Goal: Task Accomplishment & Management: Use online tool/utility

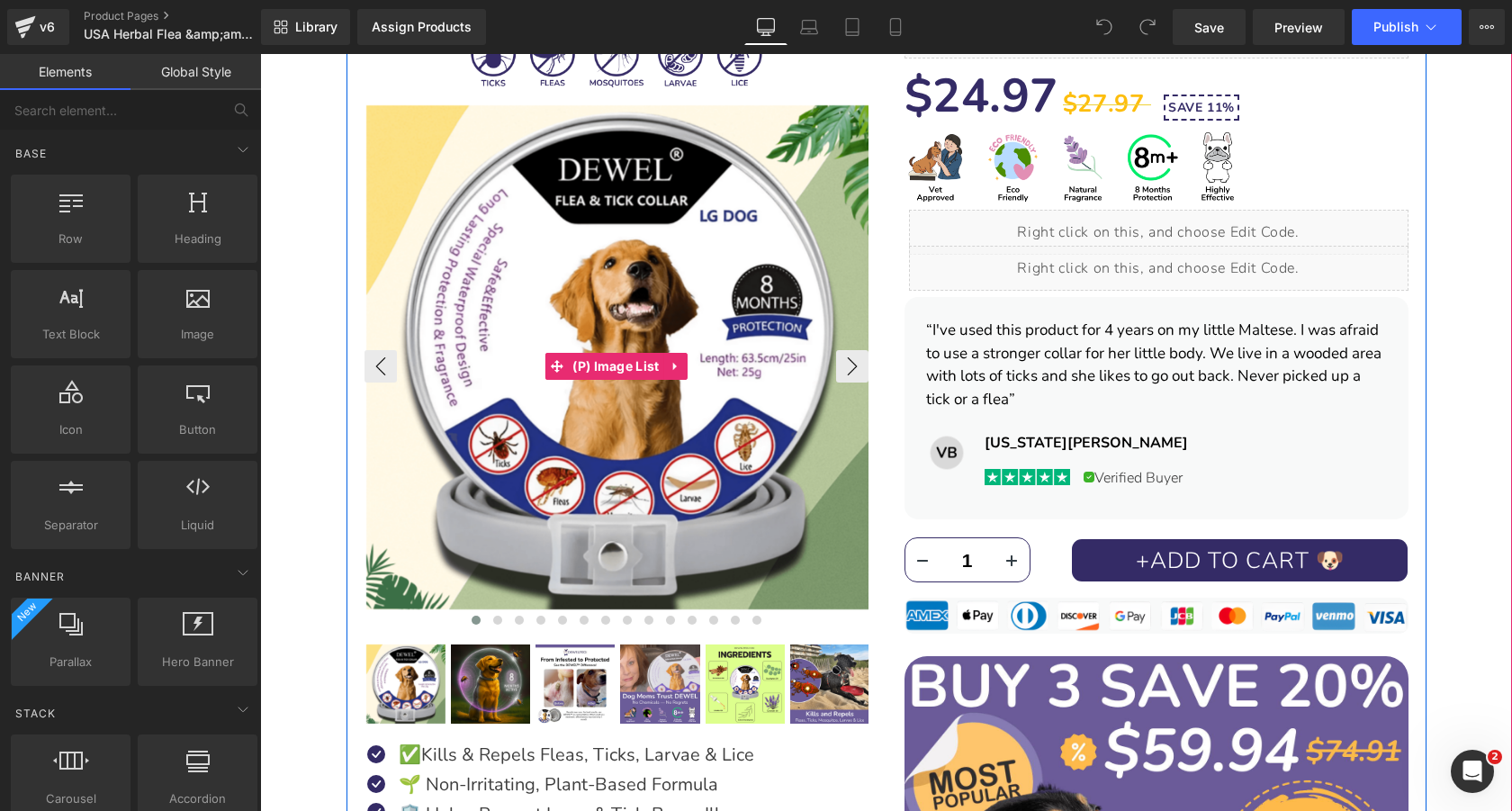
scroll to position [328, 0]
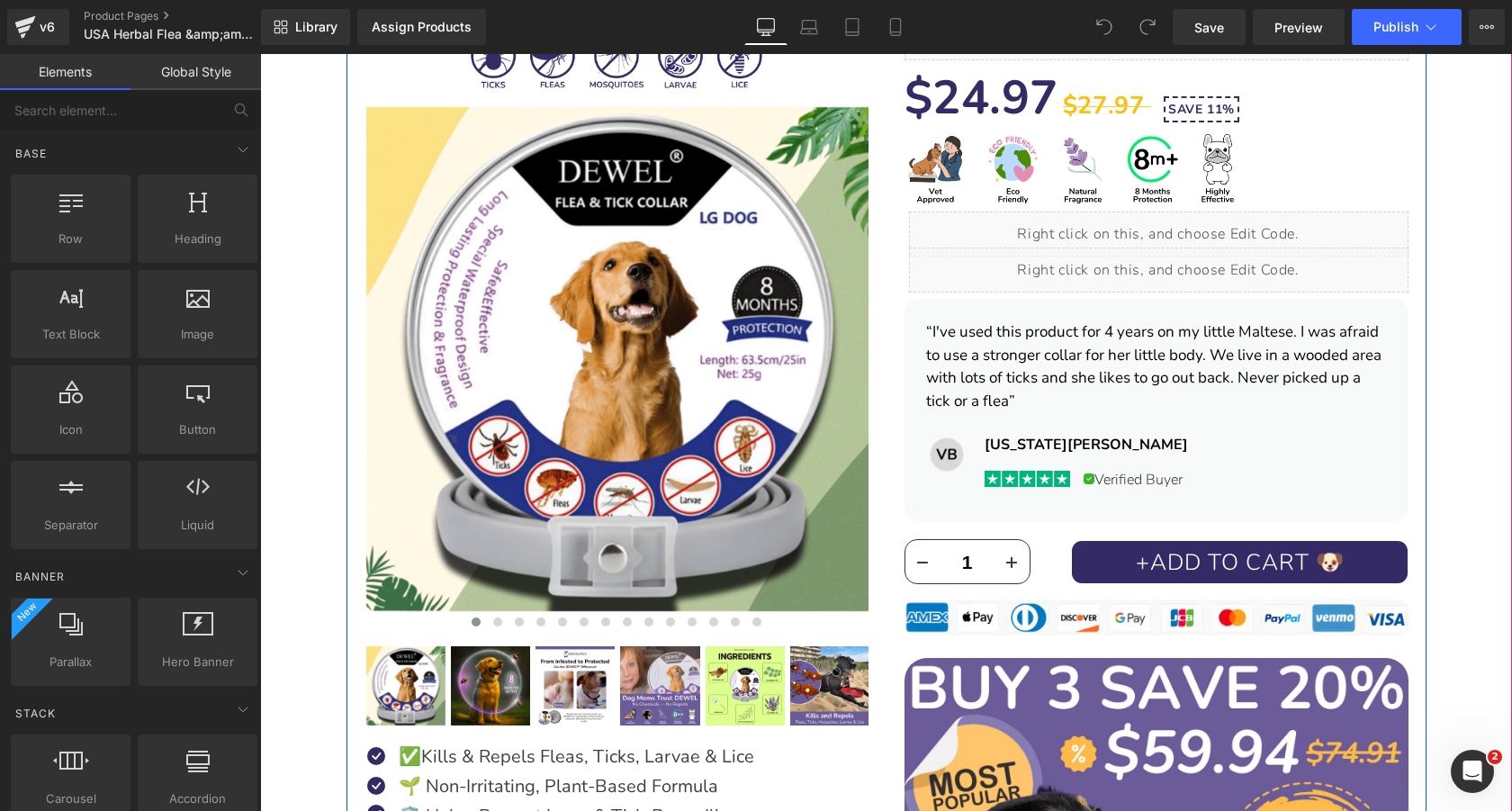
click at [1177, 226] on div "Liquid" at bounding box center [1158, 233] width 500 height 45
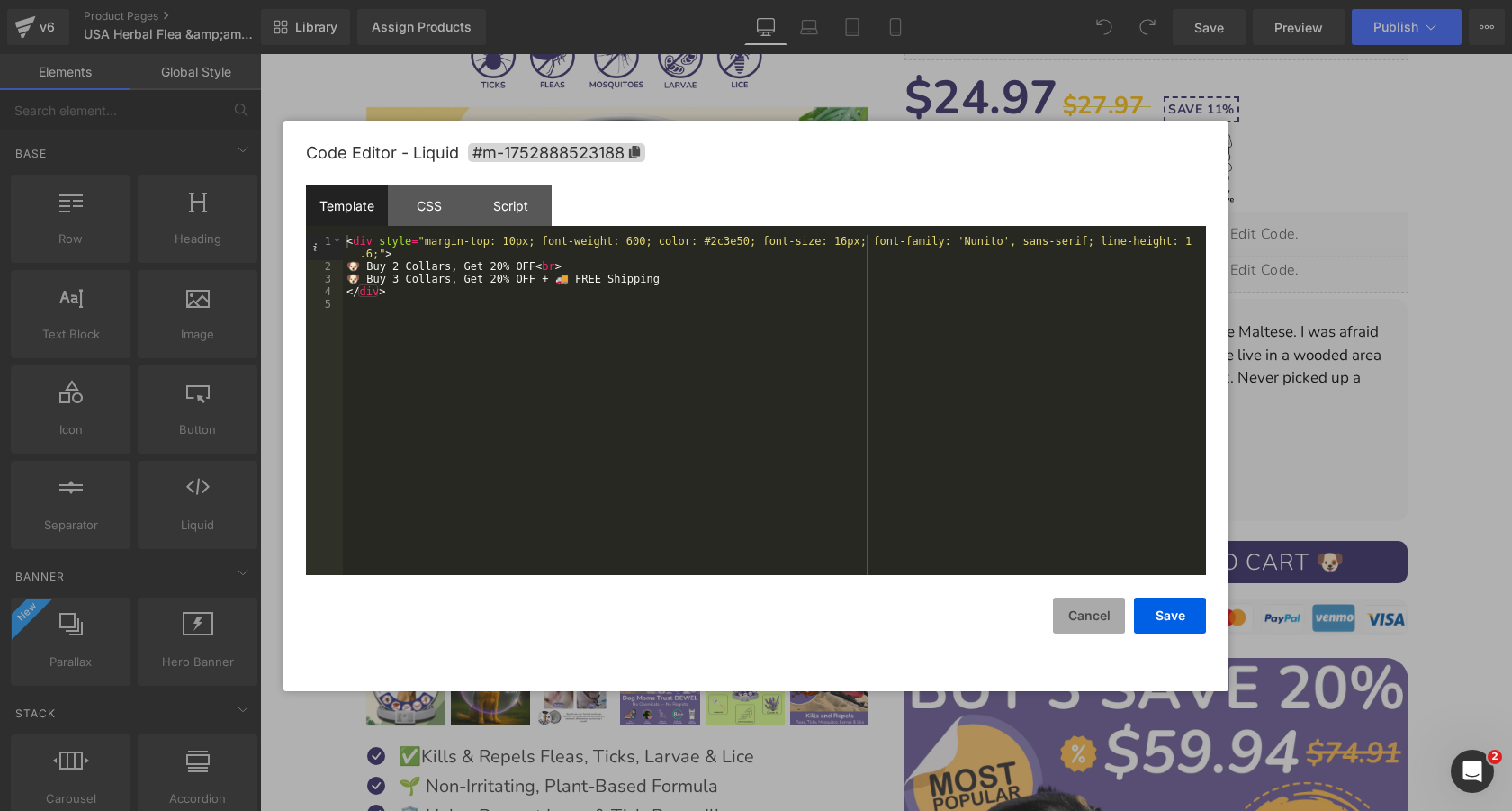
click at [1092, 622] on button "Cancel" at bounding box center [1088, 615] width 72 height 36
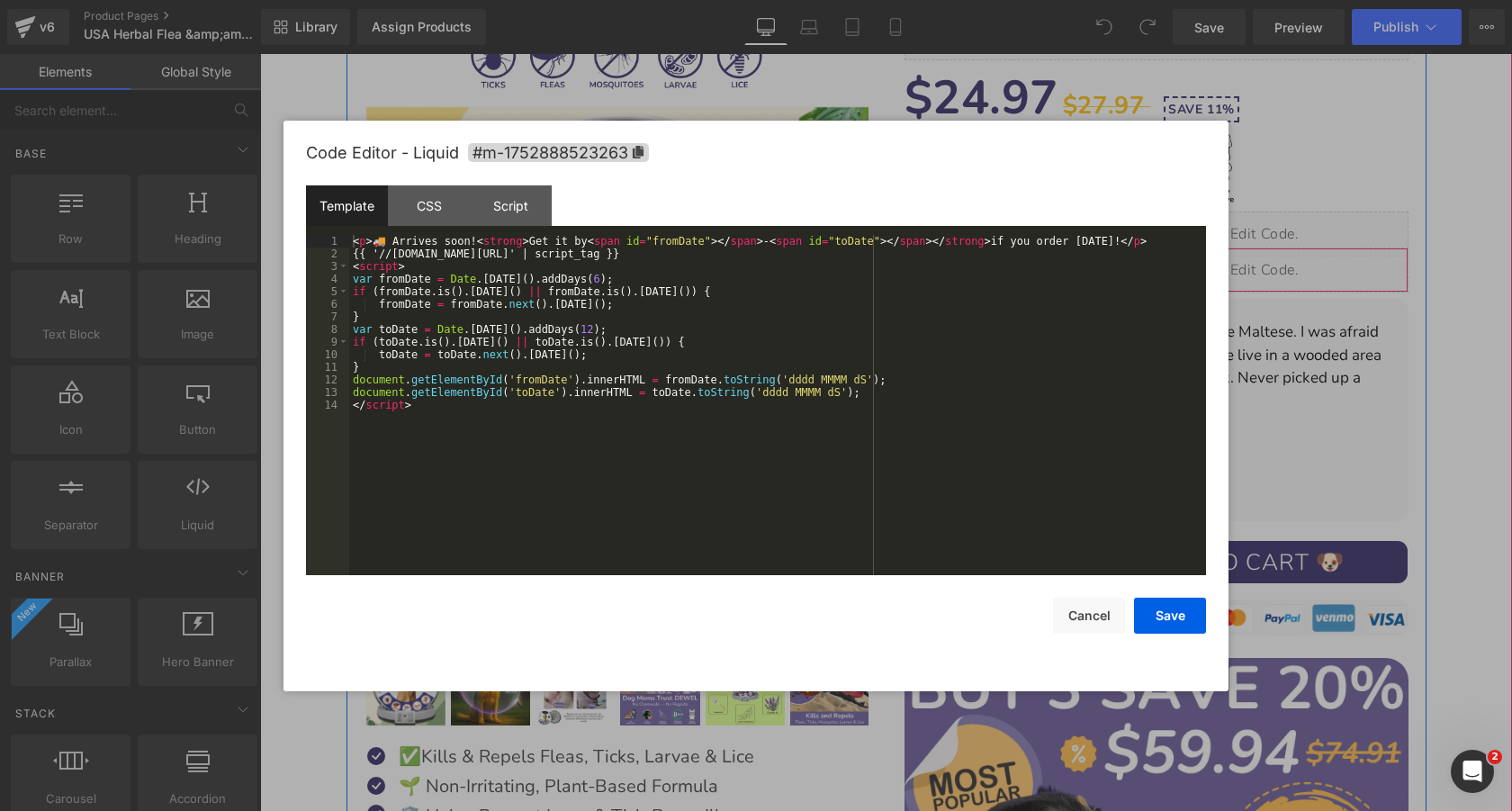
click at [1177, 265] on div "Liquid" at bounding box center [1158, 269] width 500 height 45
click at [592, 278] on div "< p > 🚚 Arrives soon! < strong > Get it by < span id = "fromDate" > </ span > -…" at bounding box center [777, 417] width 857 height 365
click at [583, 333] on div "< p > 🚚 Arrives soon! < strong > Get it by < span id = "fromDate" > </ span > -…" at bounding box center [777, 417] width 857 height 365
click at [1172, 619] on button "Save" at bounding box center [1169, 615] width 72 height 36
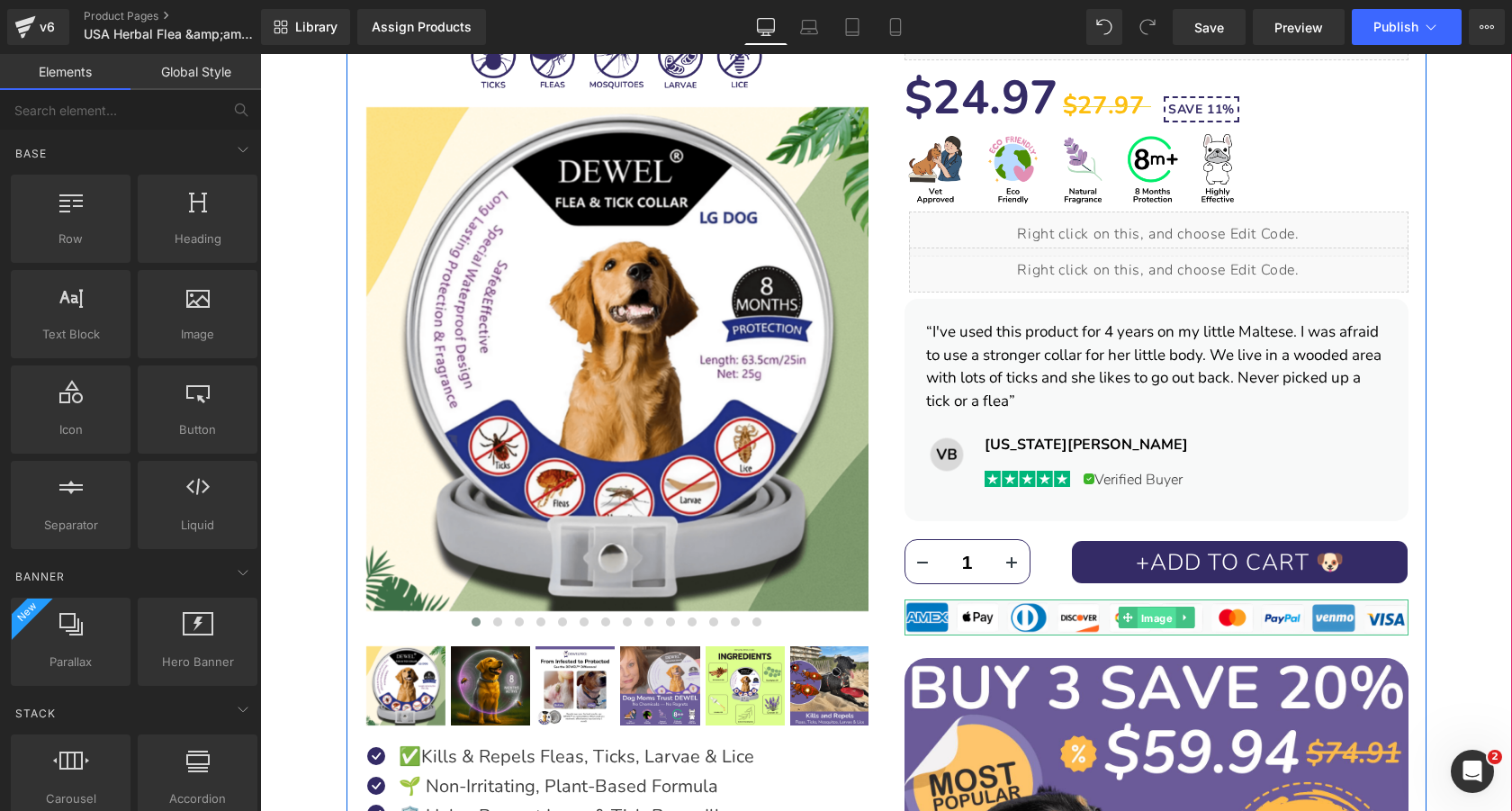
click at [1157, 613] on span "Image" at bounding box center [1156, 618] width 39 height 22
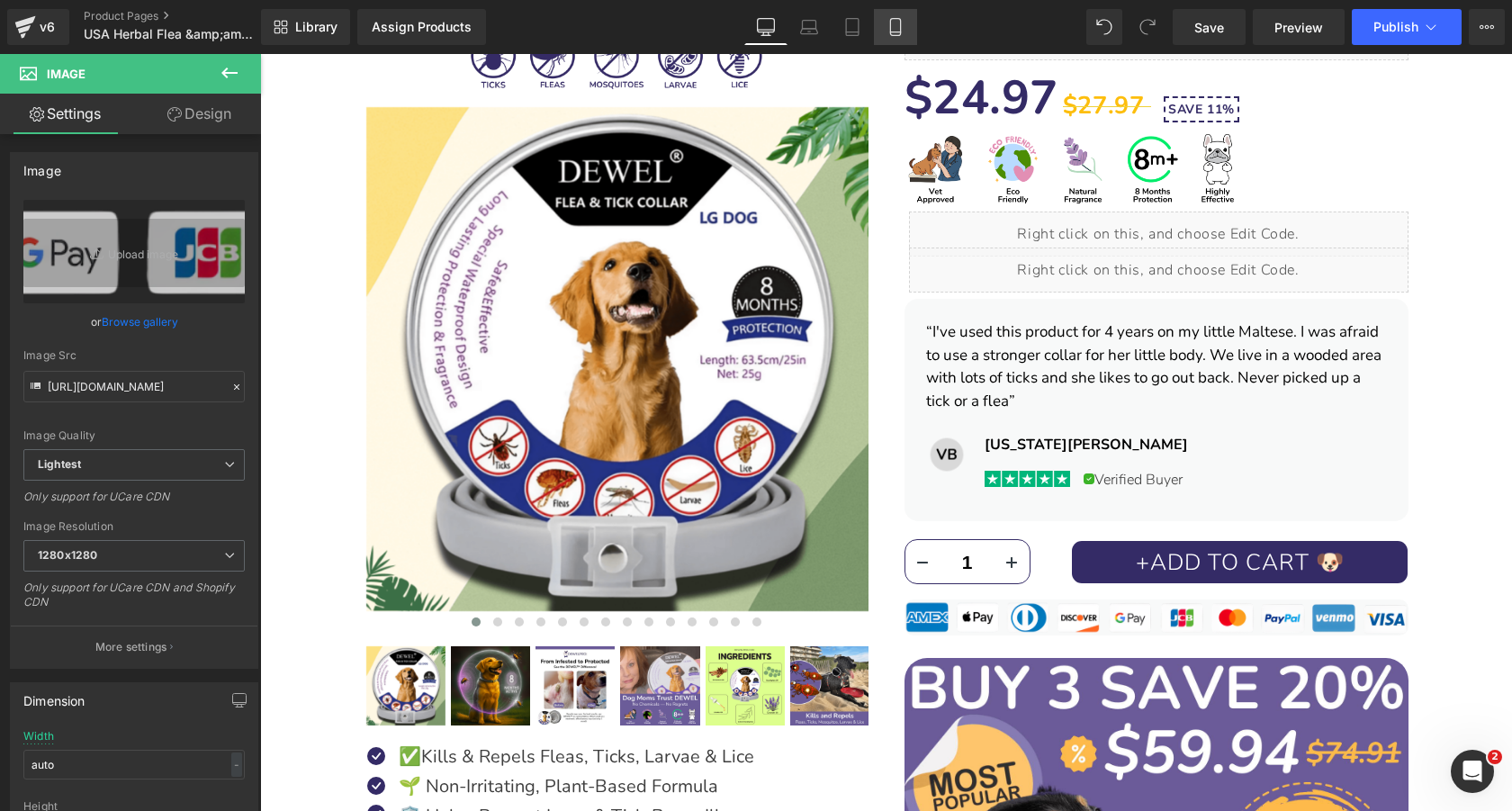
click at [902, 20] on icon at bounding box center [895, 27] width 18 height 18
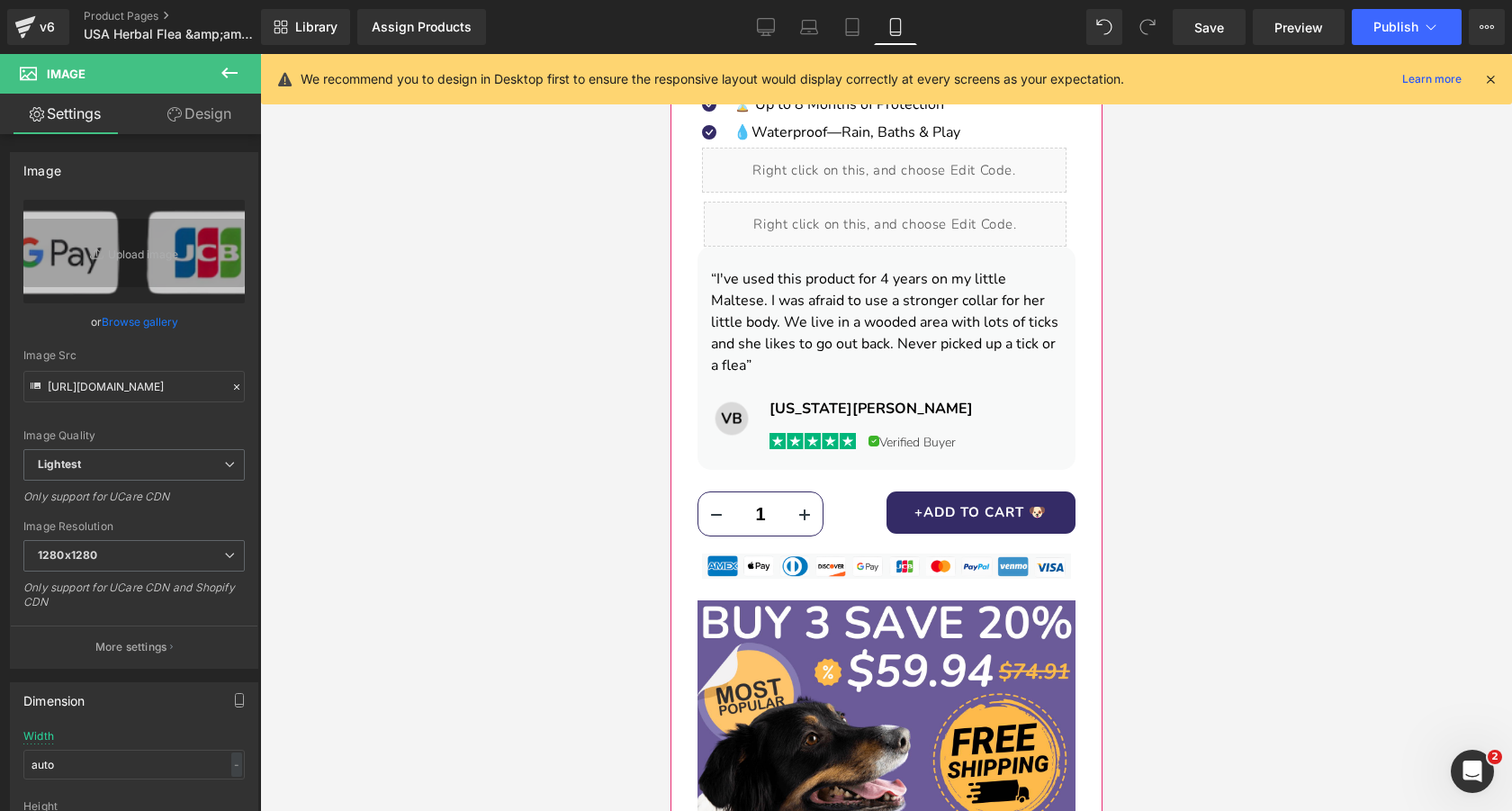
scroll to position [1096, 0]
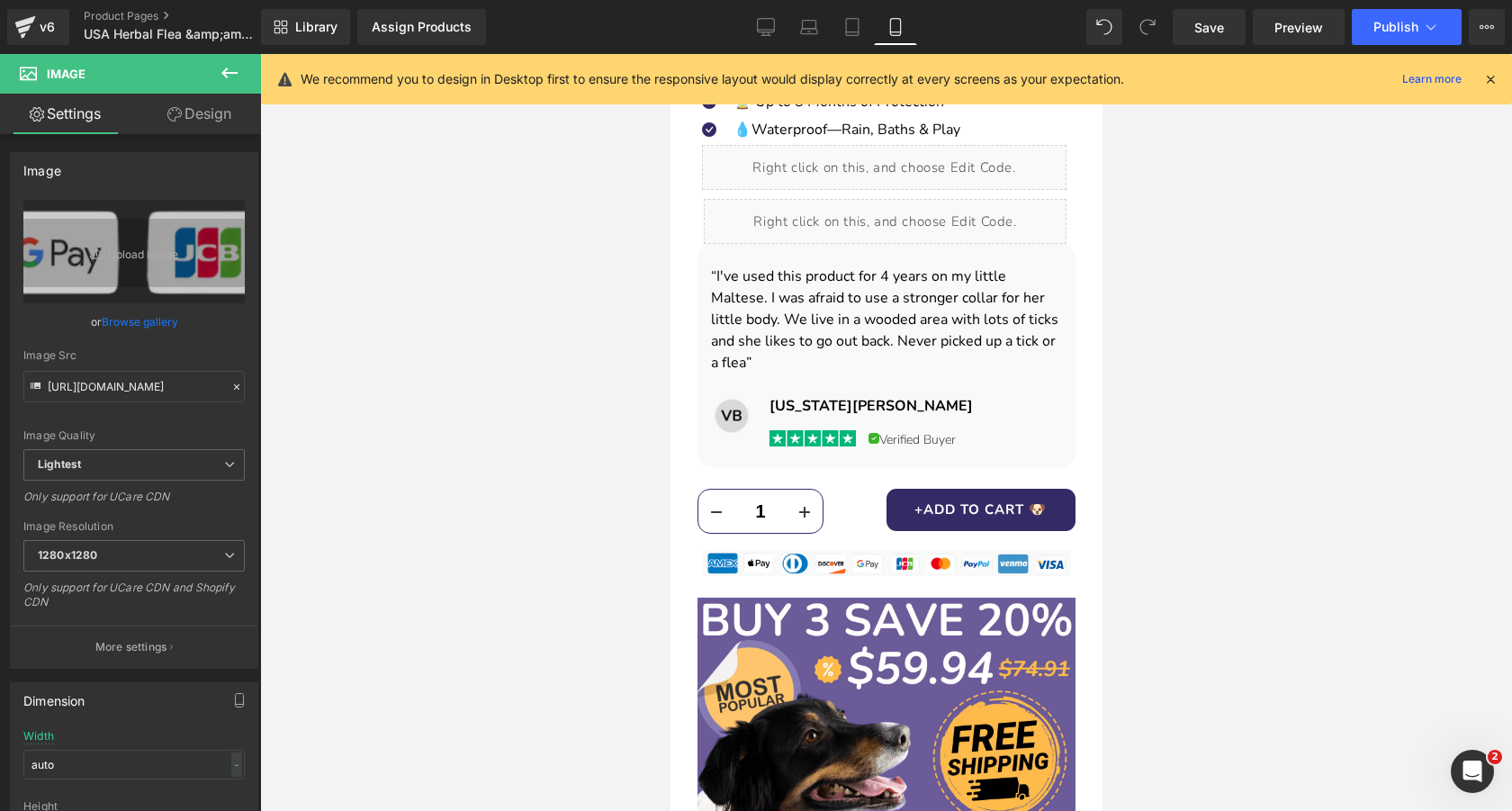
click at [238, 68] on icon at bounding box center [229, 73] width 22 height 22
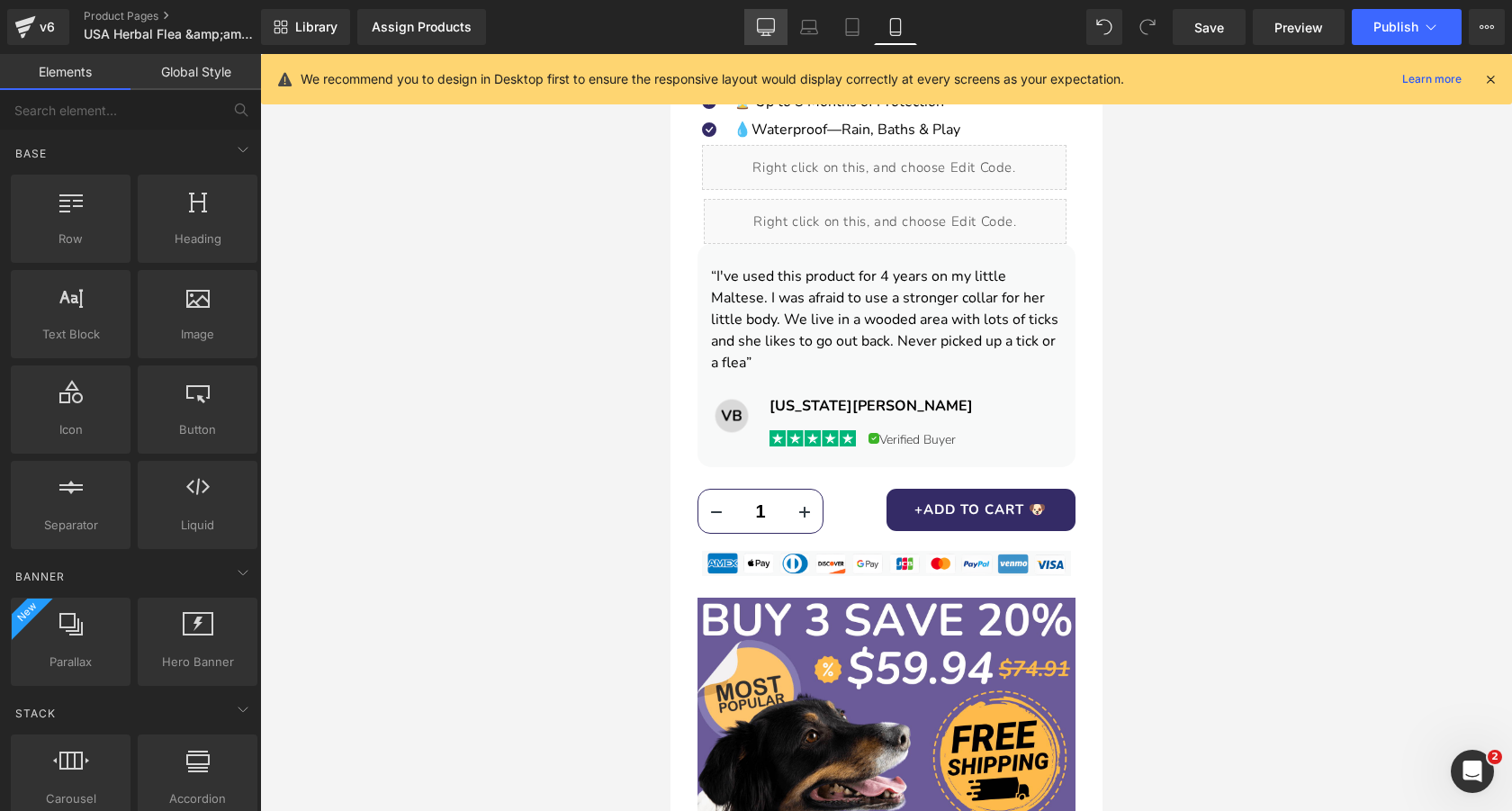
click at [756, 29] on link "Desktop" at bounding box center [765, 27] width 43 height 36
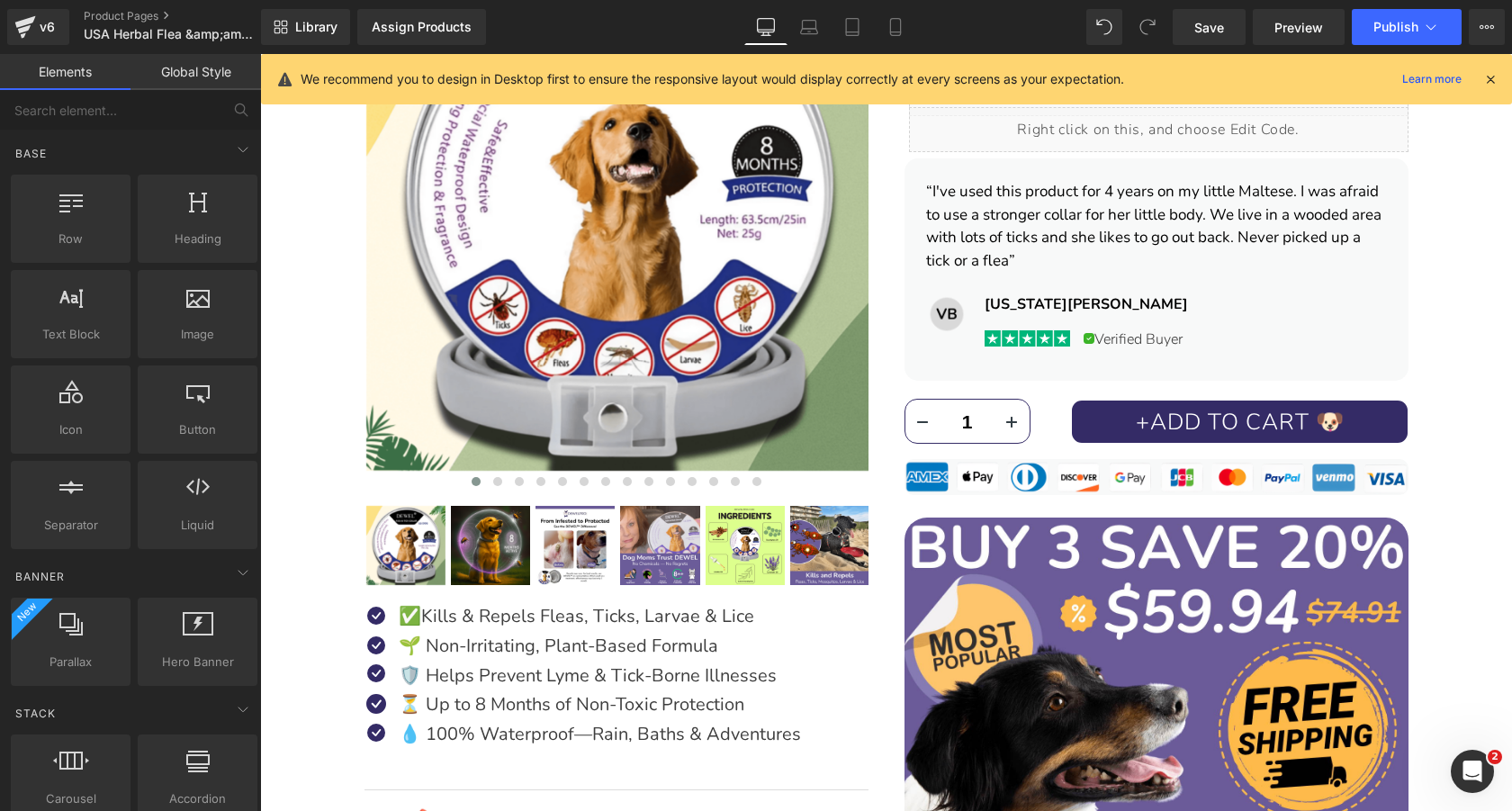
scroll to position [461, 0]
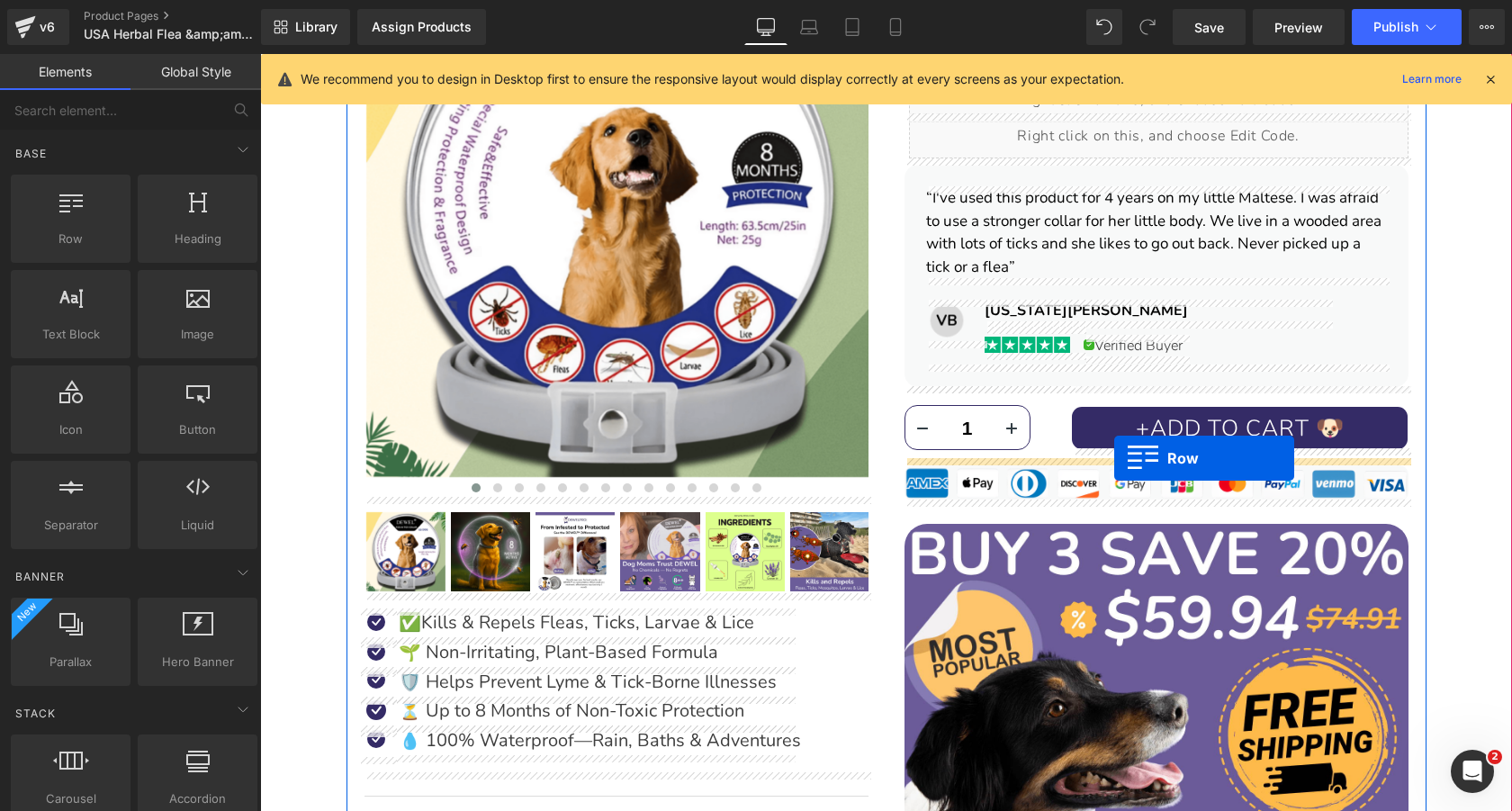
drag, startPoint x: 365, startPoint y: 265, endPoint x: 1114, endPoint y: 458, distance: 773.5
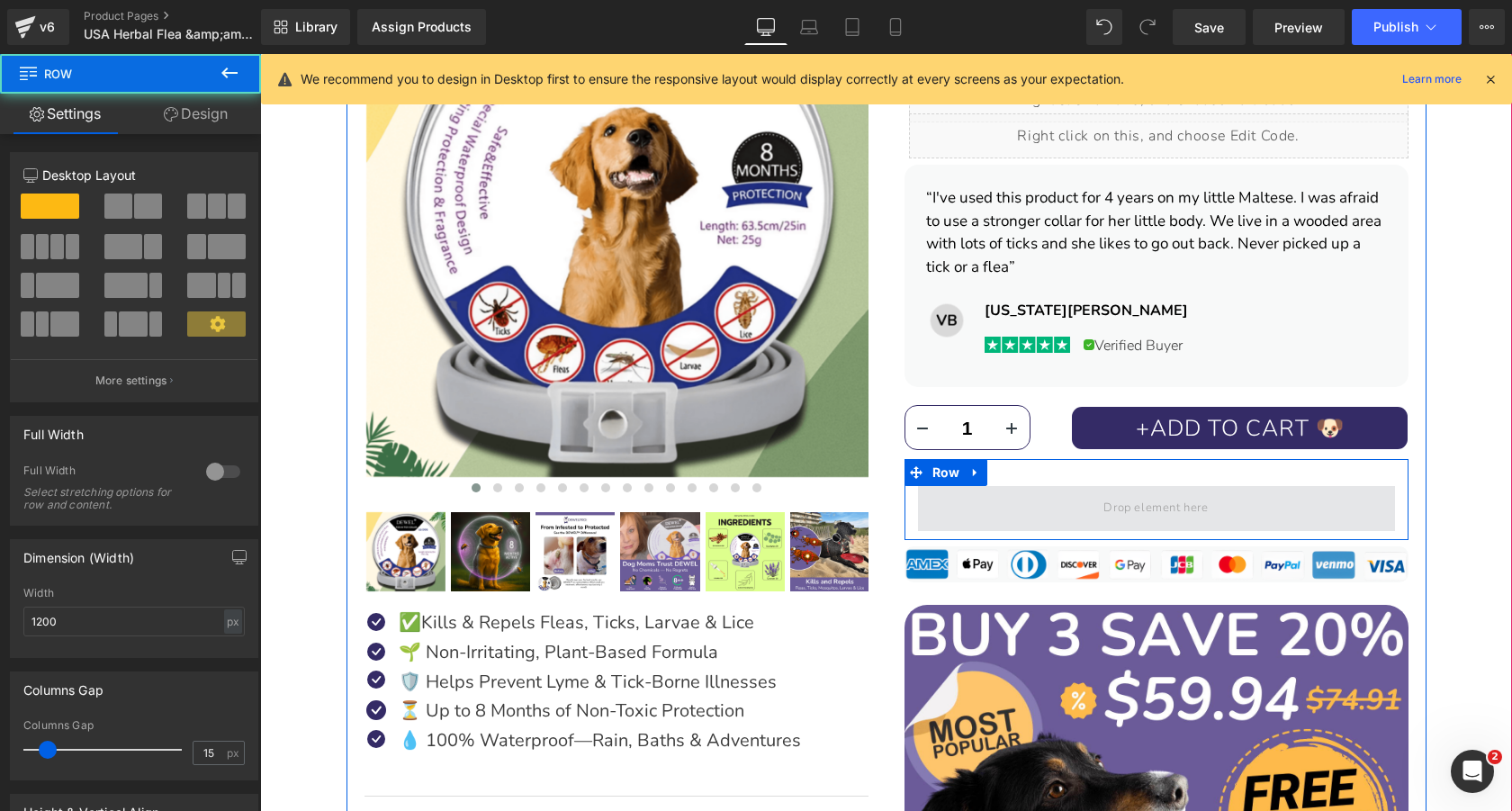
click at [1112, 486] on span at bounding box center [1156, 508] width 477 height 45
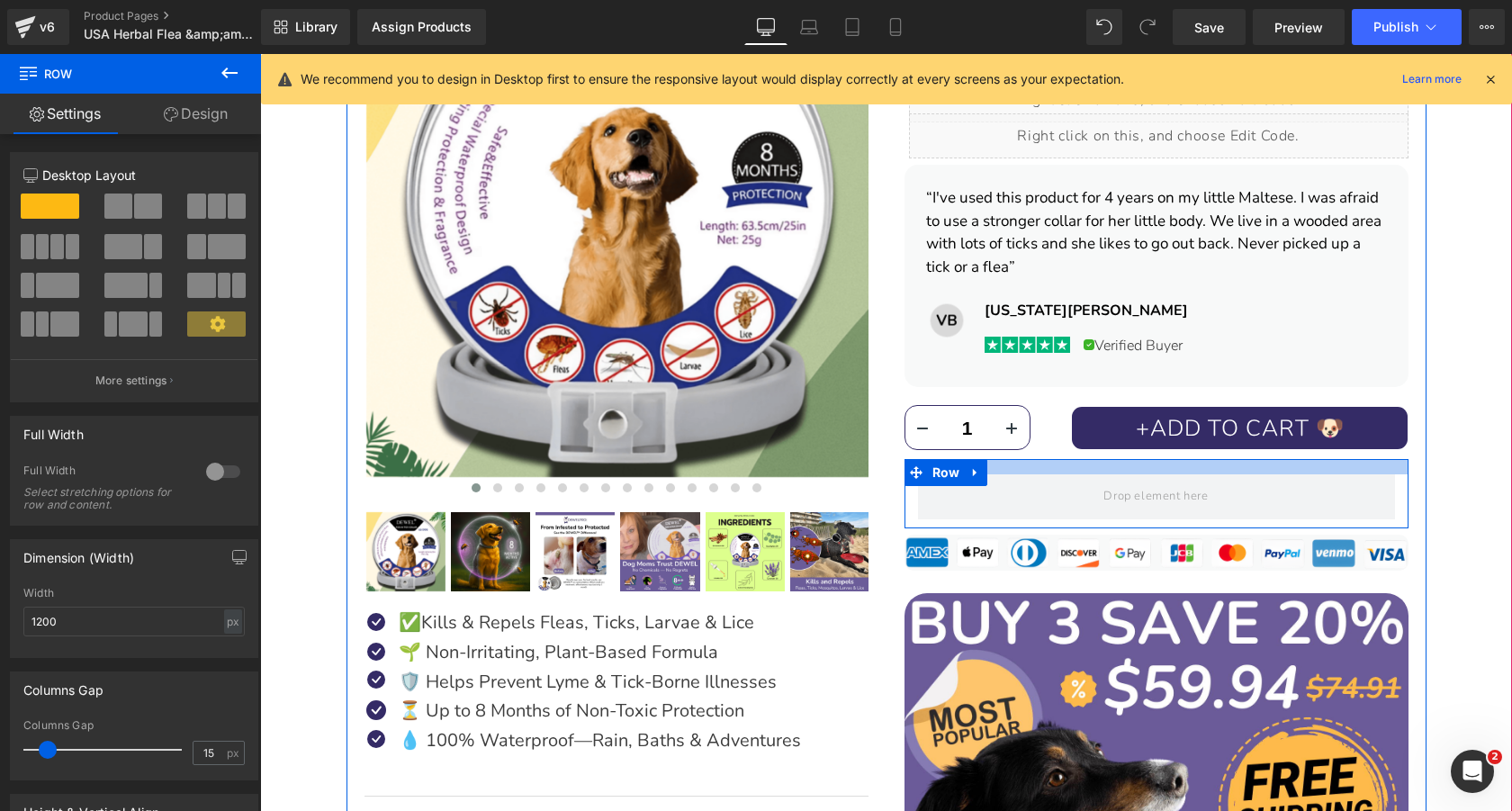
drag, startPoint x: 1110, startPoint y: 473, endPoint x: 1111, endPoint y: 459, distance: 14.0
click at [1111, 459] on div at bounding box center [1157, 466] width 504 height 15
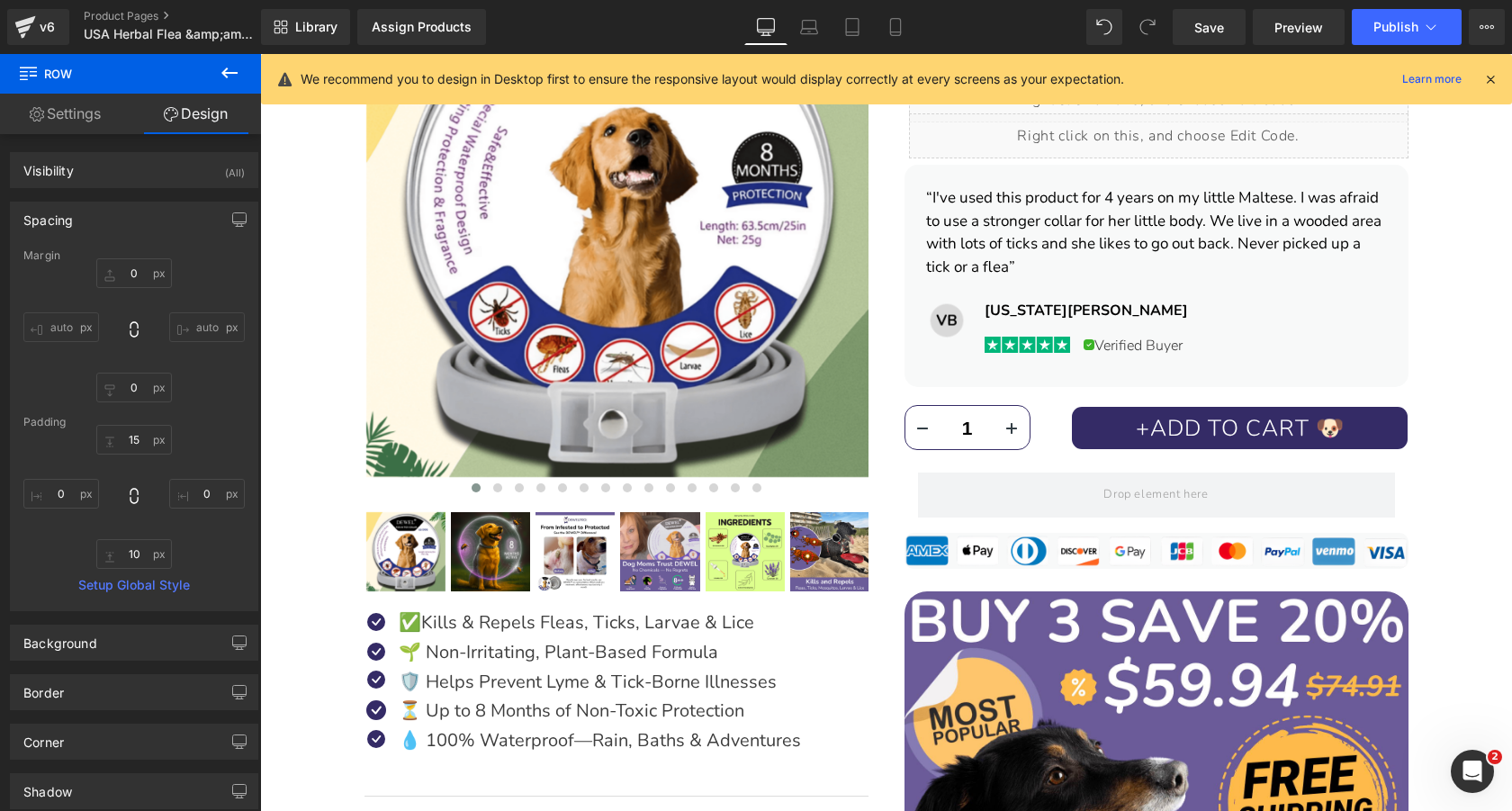
click at [226, 72] on icon at bounding box center [229, 73] width 16 height 11
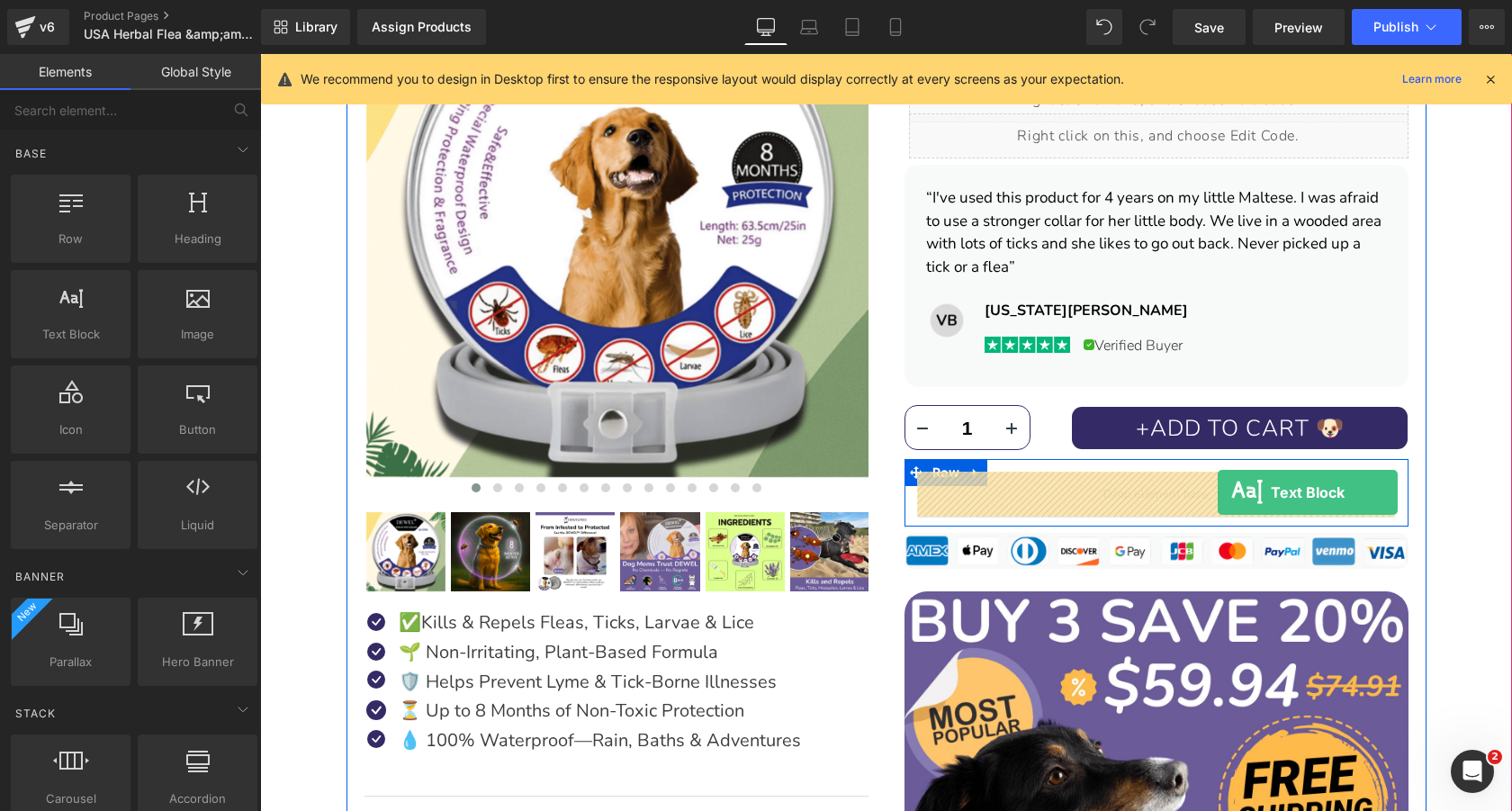
drag, startPoint x: 341, startPoint y: 360, endPoint x: 1218, endPoint y: 491, distance: 886.7
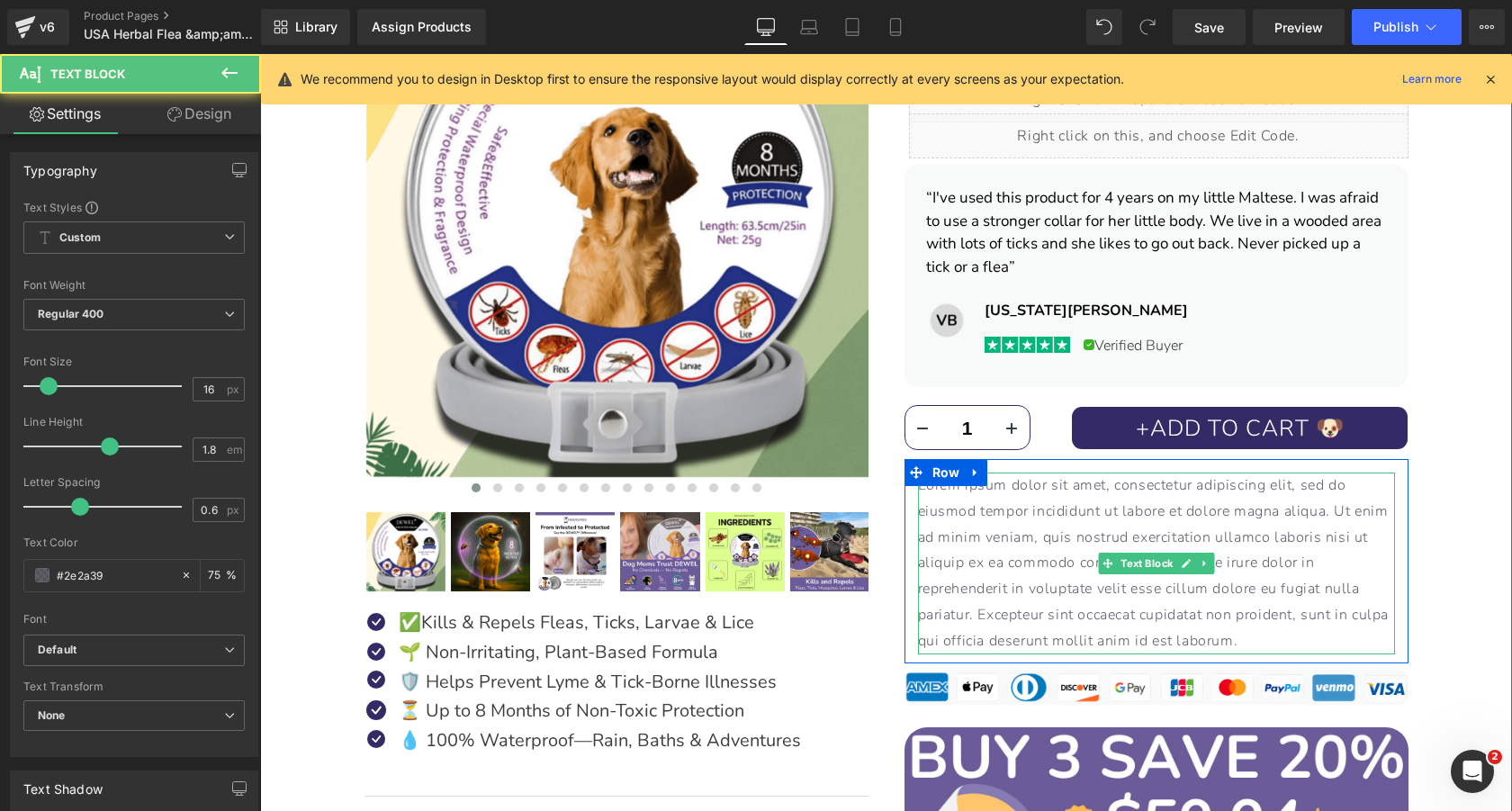
click at [1203, 587] on p "Lorem ipsum dolor sit amet, consectetur adipiscing elit, sed do eiusmod tempor …" at bounding box center [1156, 564] width 477 height 181
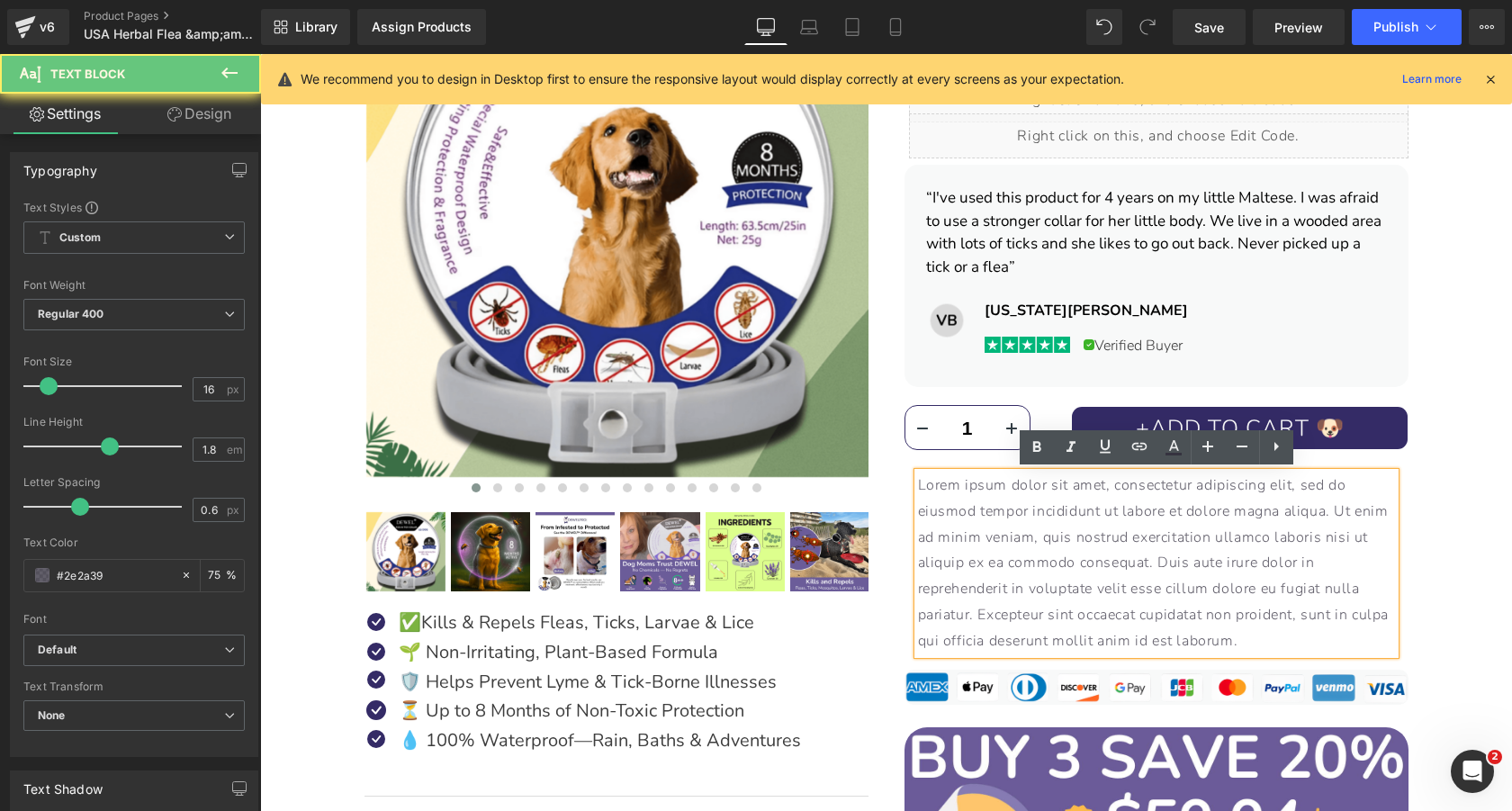
click at [1203, 587] on p "Lorem ipsum dolor sit amet, consectetur adipiscing elit, sed do eiusmod tempor …" at bounding box center [1156, 564] width 477 height 181
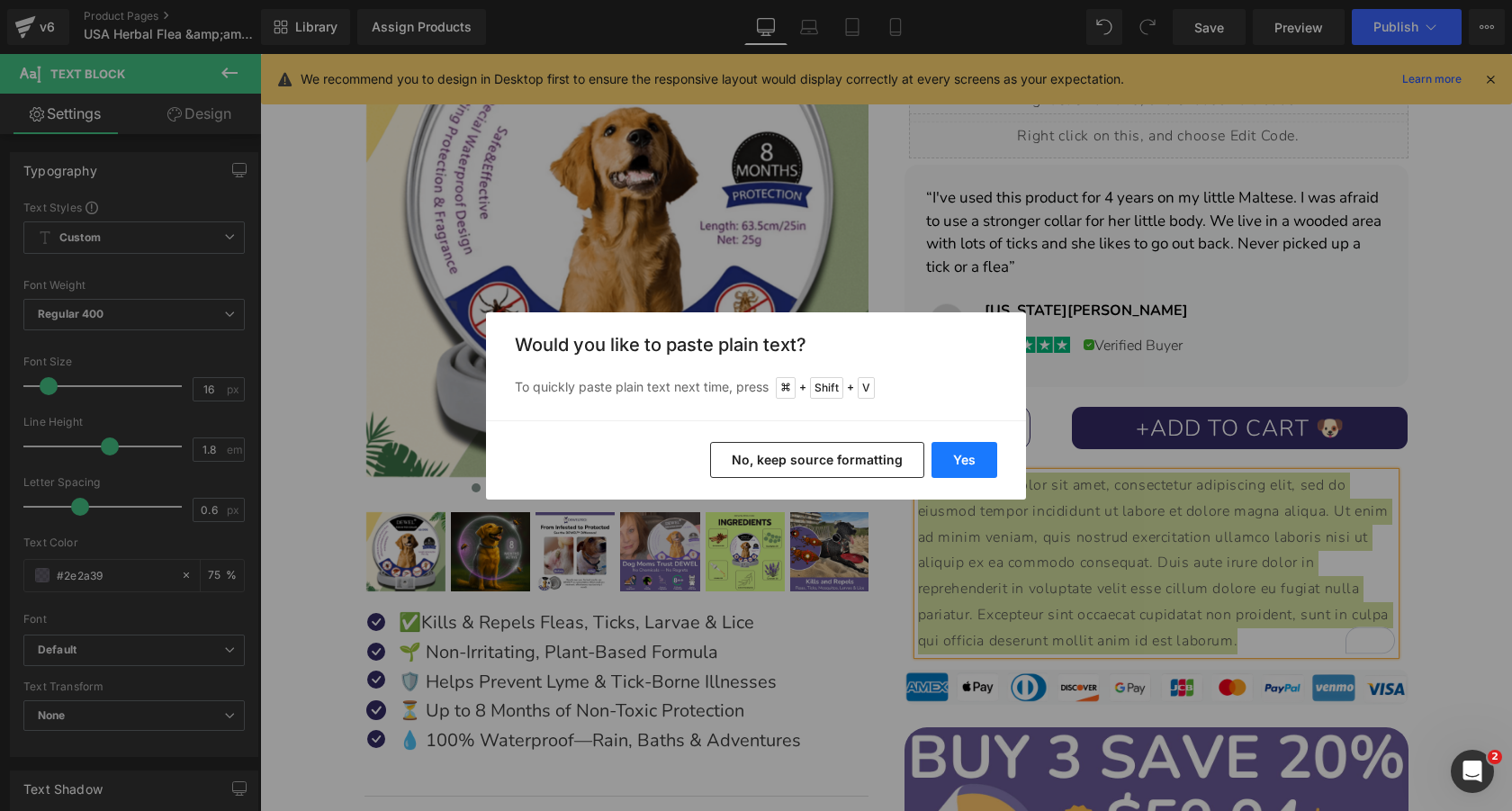
click at [964, 471] on button "Yes" at bounding box center [964, 460] width 66 height 36
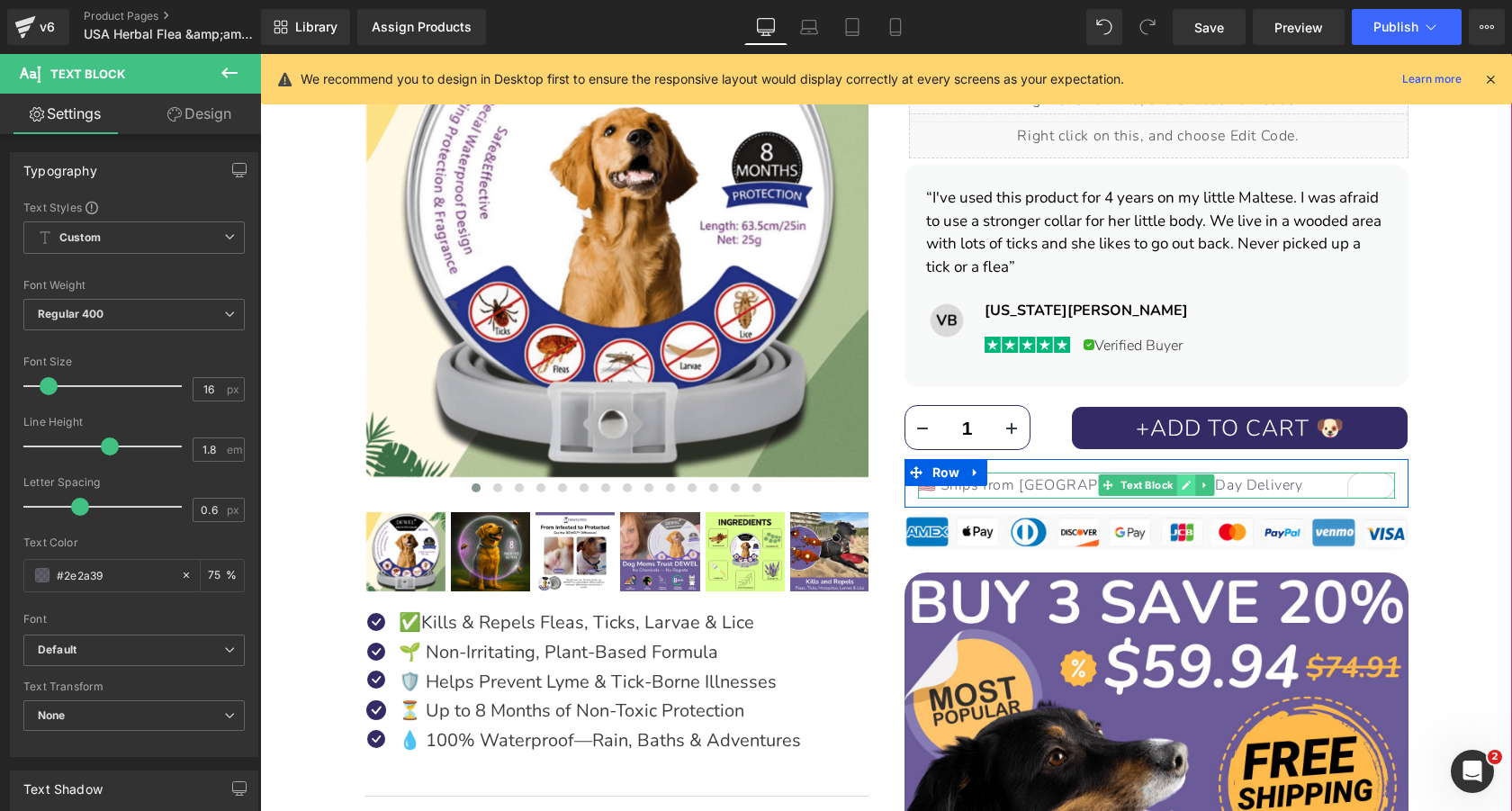
click at [1184, 488] on icon at bounding box center [1185, 485] width 9 height 9
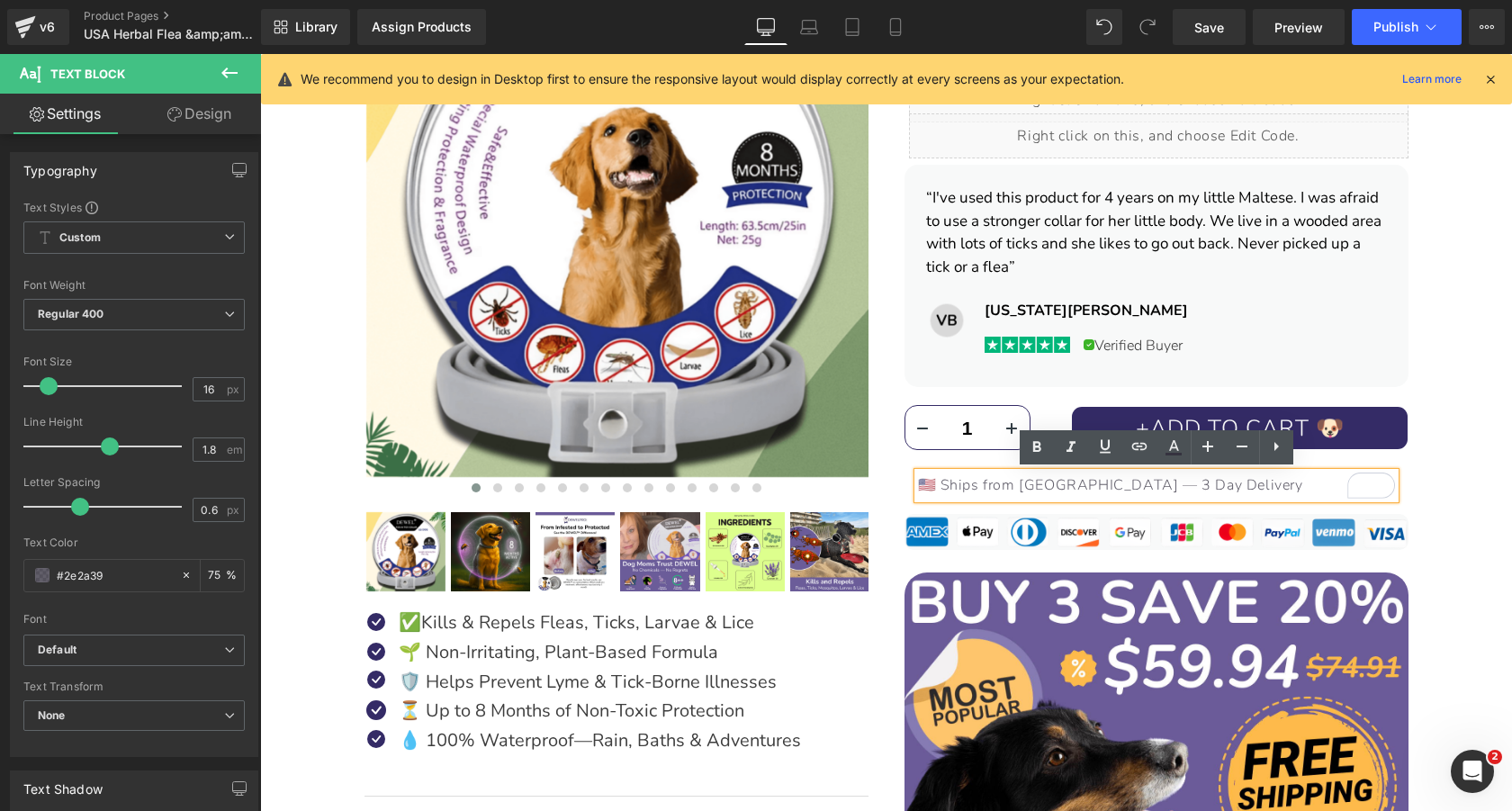
click at [1230, 485] on p "🇺🇸 Ships from USA — 3 Day Delivery" at bounding box center [1156, 485] width 477 height 26
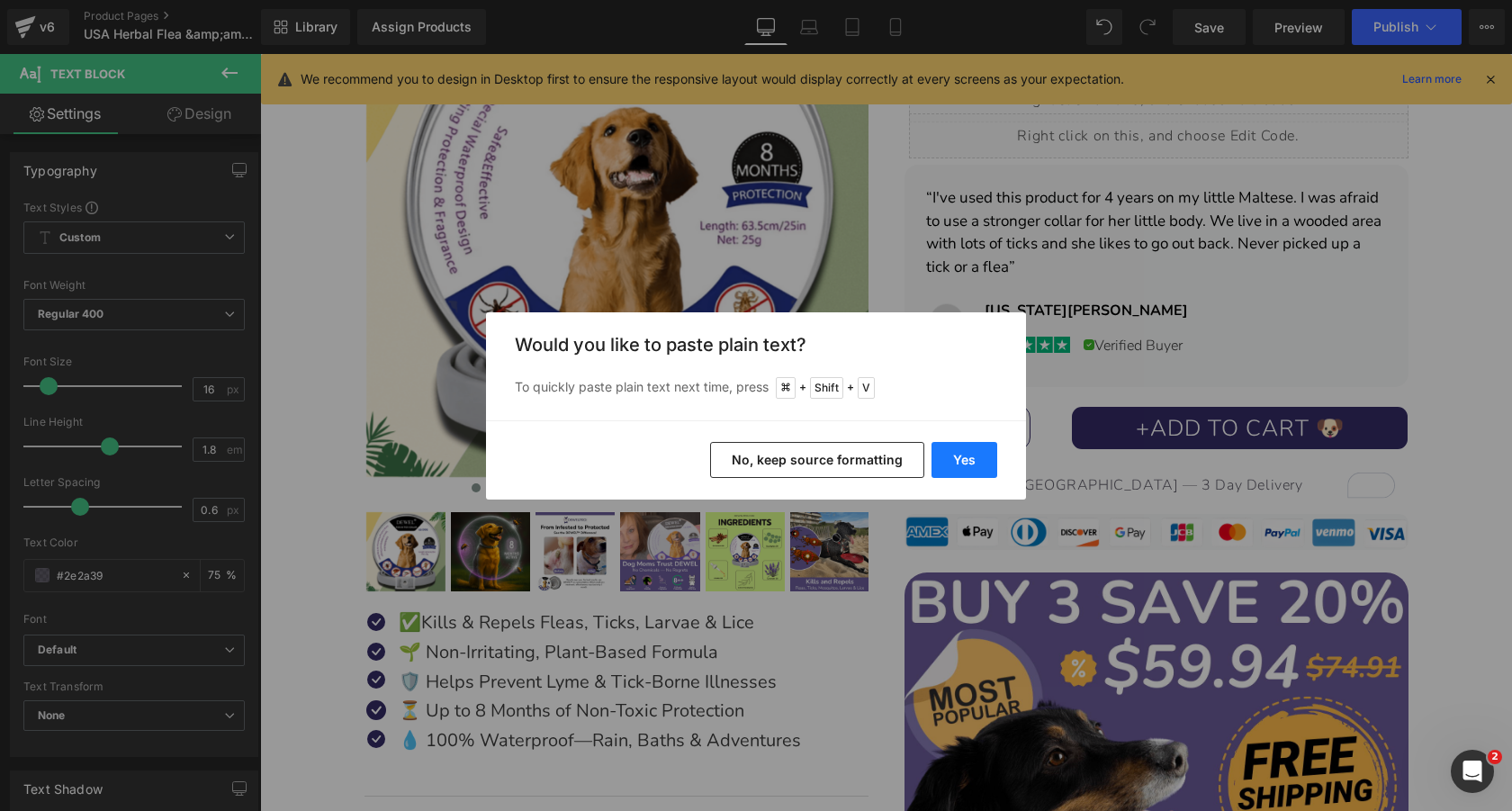
click at [969, 458] on button "Yes" at bounding box center [964, 460] width 66 height 36
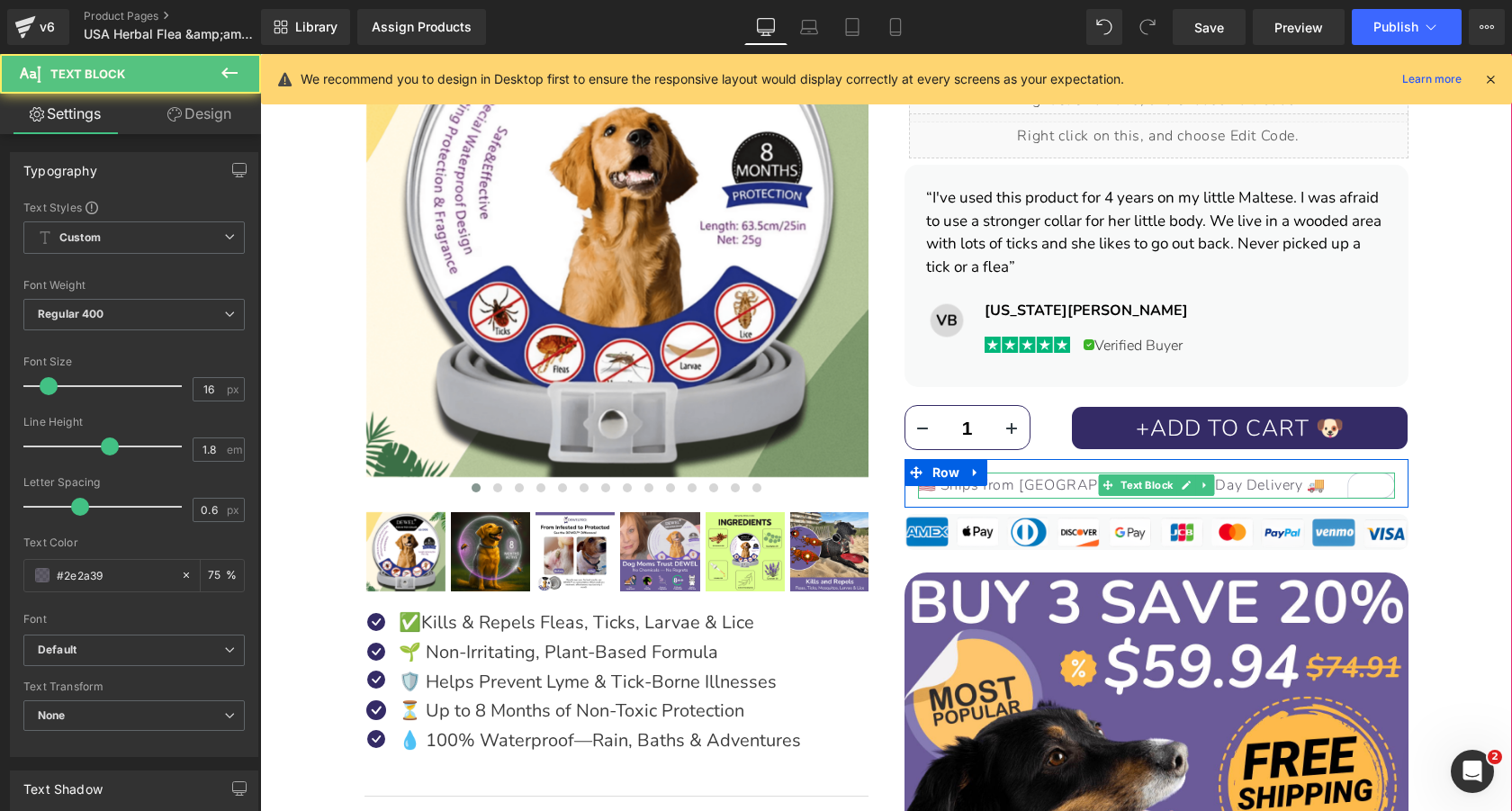
click at [1252, 485] on p "🇺🇸 Ships from [GEOGRAPHIC_DATA] — 3 Day Delivery 🚚" at bounding box center [1156, 485] width 477 height 26
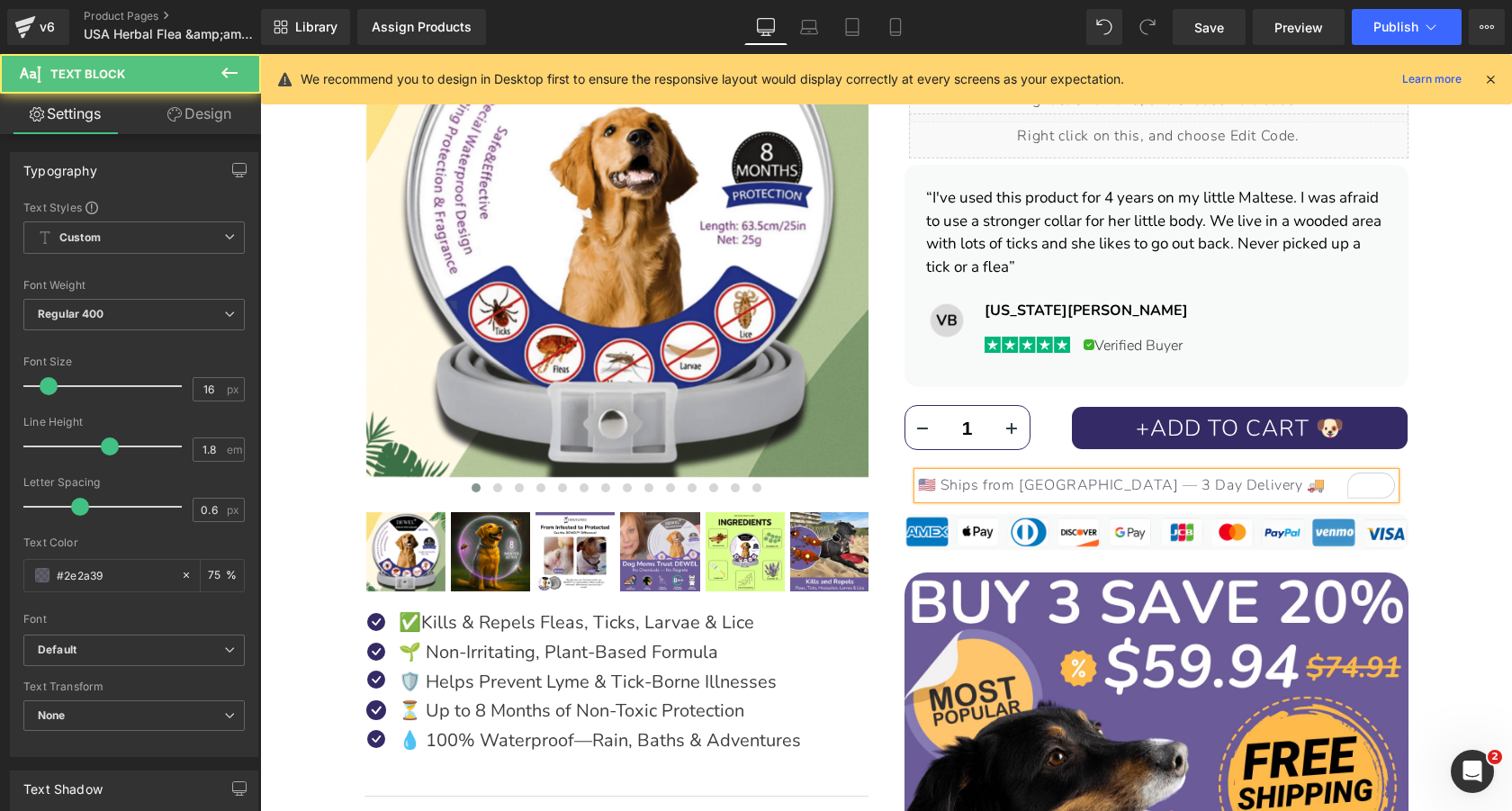
click at [1252, 485] on p "🇺🇸 Ships from [GEOGRAPHIC_DATA] — 3 Day Delivery 🚚" at bounding box center [1156, 485] width 477 height 26
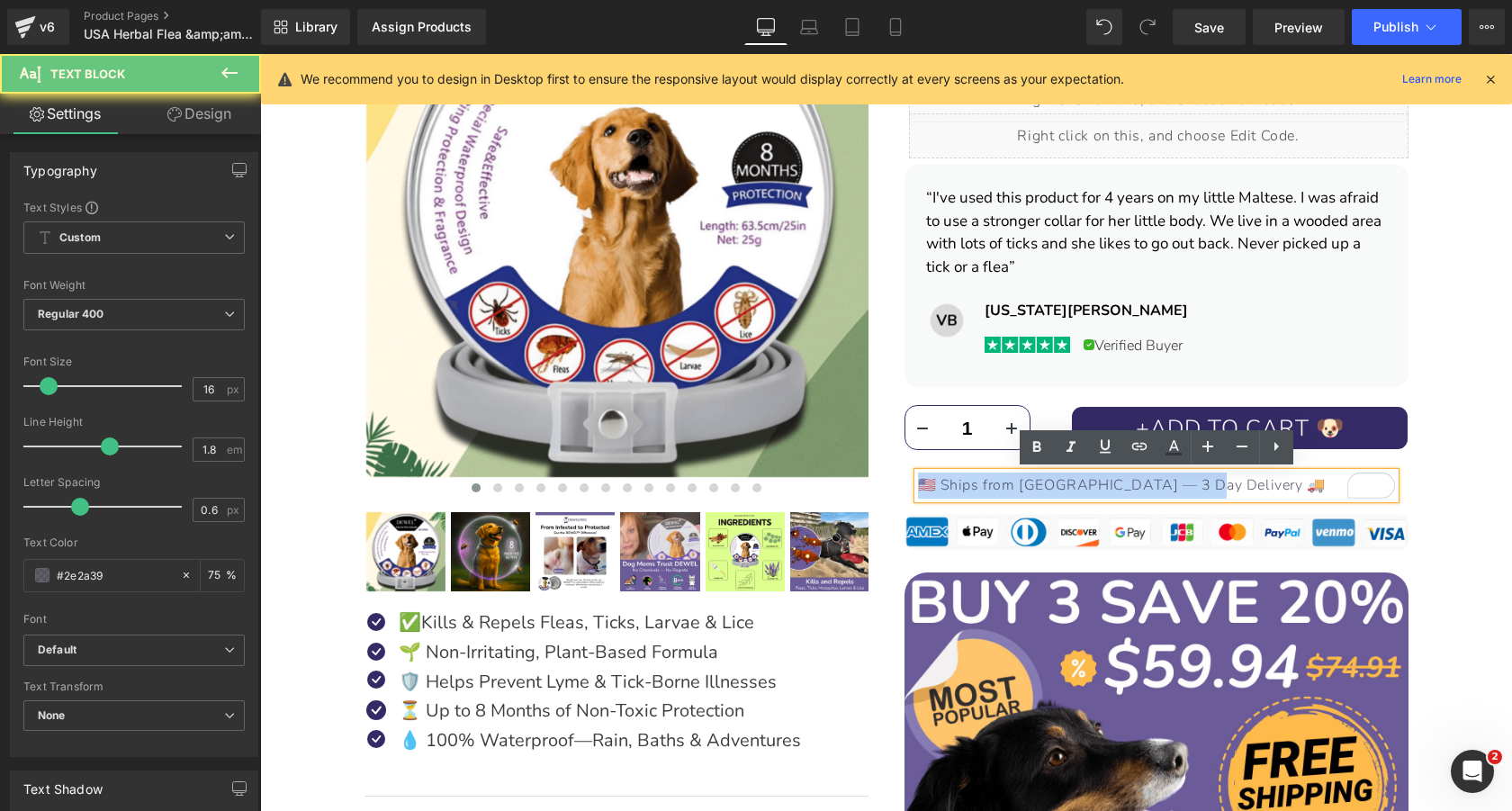
click at [1252, 485] on p "🇺🇸 Ships from [GEOGRAPHIC_DATA] — 3 Day Delivery 🚚" at bounding box center [1156, 485] width 477 height 26
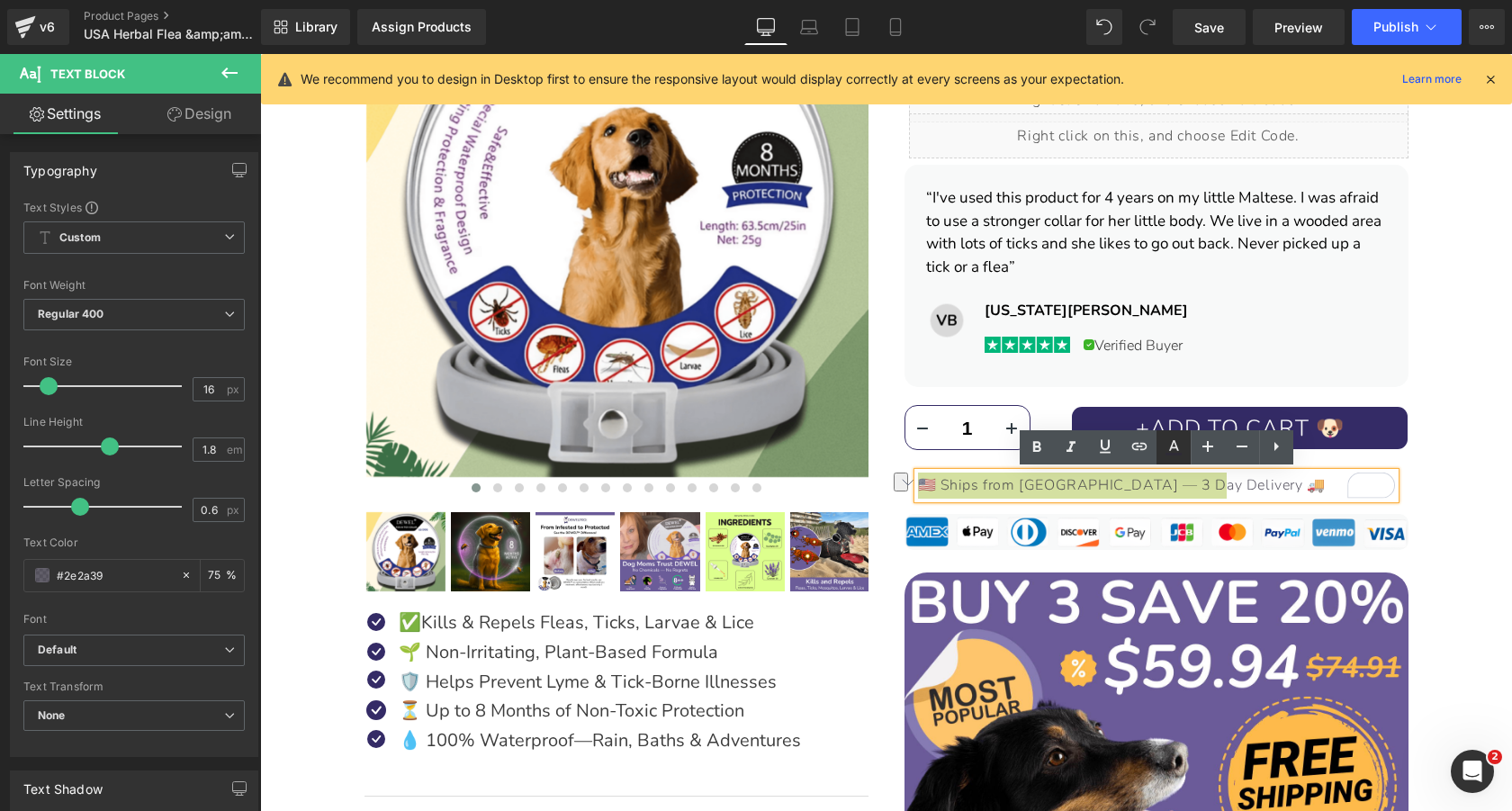
click at [1166, 446] on icon at bounding box center [1173, 447] width 22 height 22
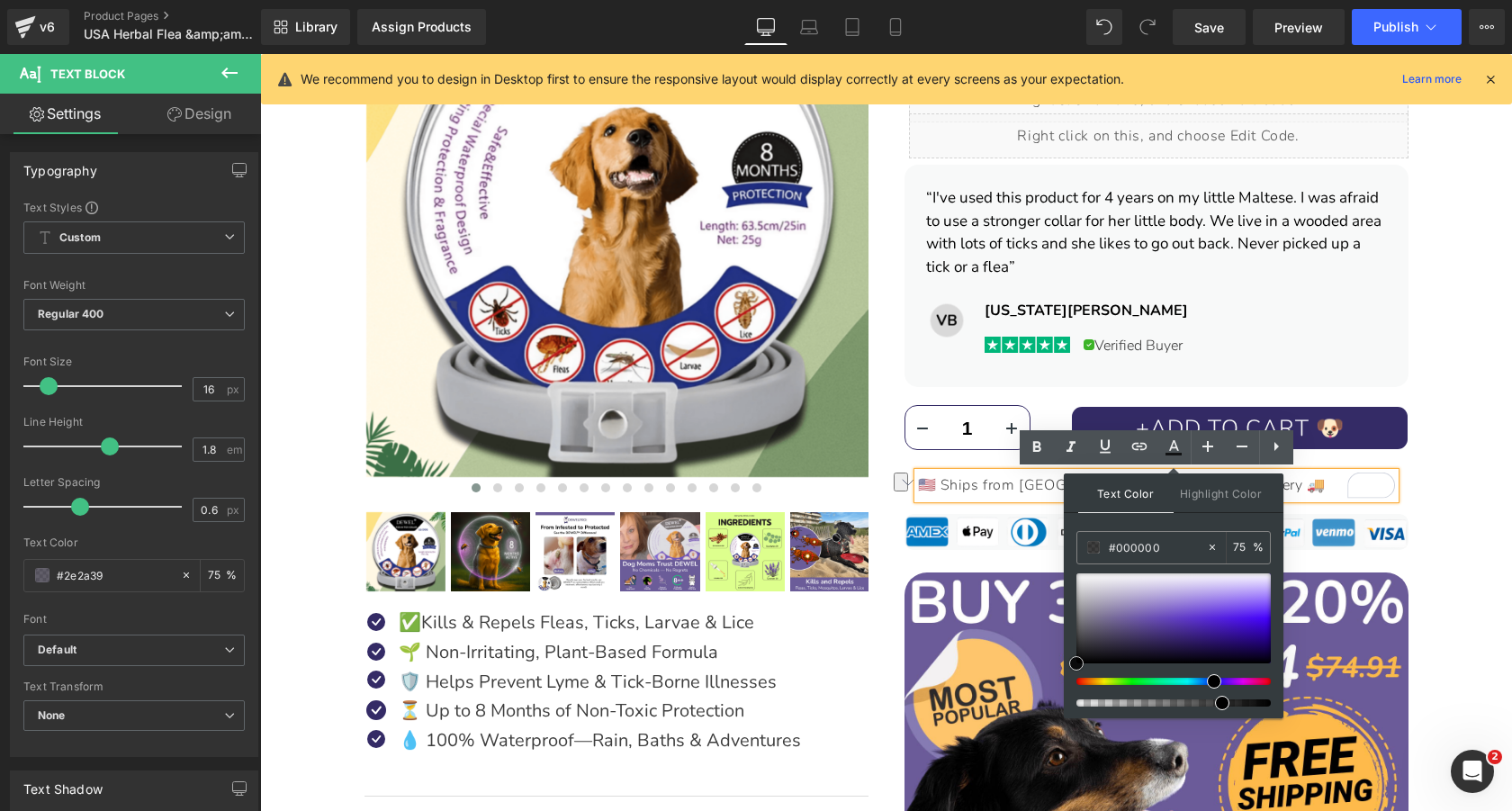
drag, startPoint x: 1142, startPoint y: 594, endPoint x: 1063, endPoint y: 694, distance: 127.4
click at [1063, 694] on div "Text Color Highlight Color #333333 #2e2a39 75 % transparent 0 %" at bounding box center [1173, 595] width 220 height 245
click at [1235, 550] on input "75" at bounding box center [1243, 546] width 20 height 20
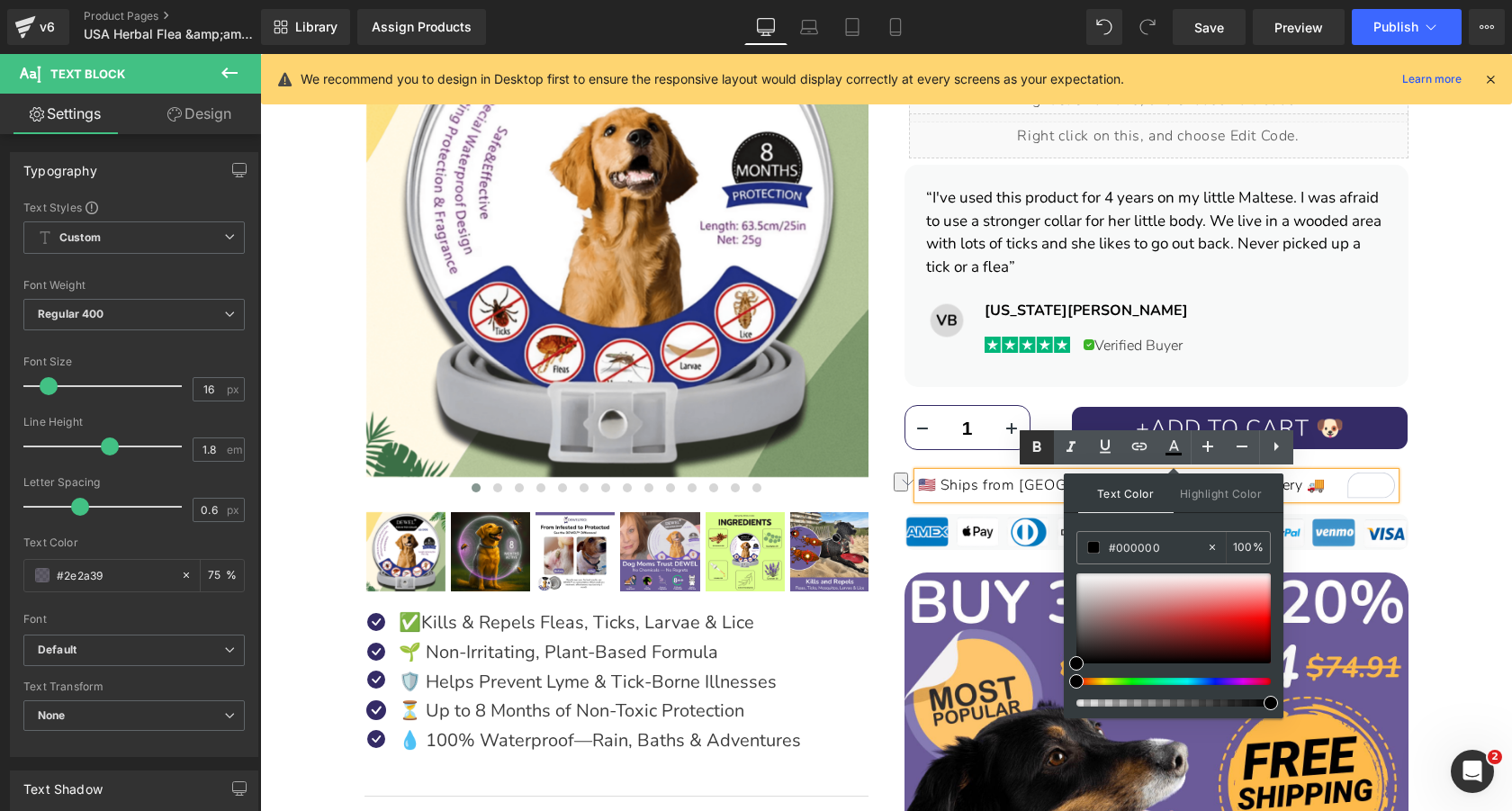
type input "100"
click at [1030, 448] on icon at bounding box center [1036, 447] width 22 height 22
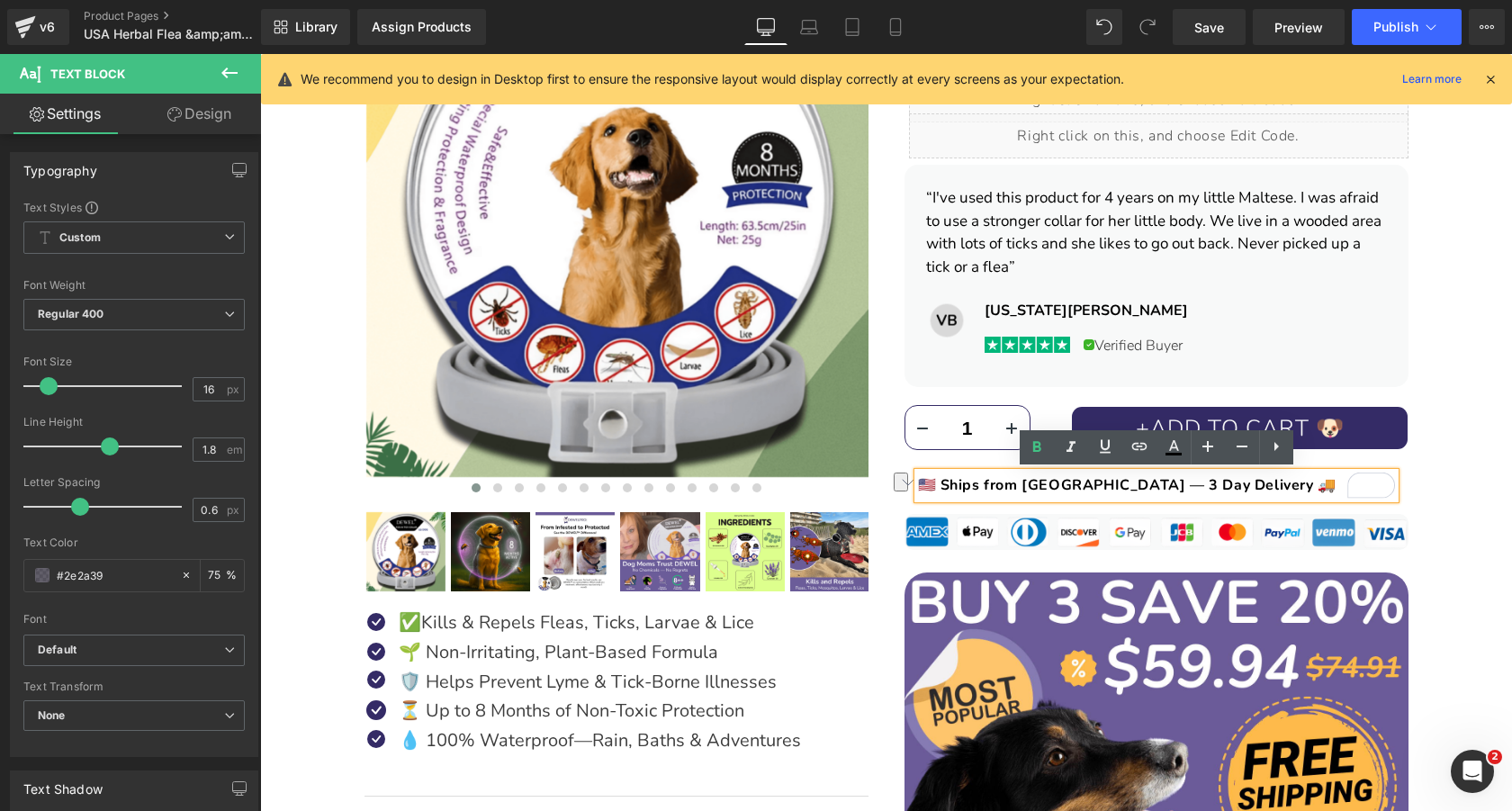
click at [1246, 487] on p "🇺🇸 Ships from [GEOGRAPHIC_DATA] — 3 Day Delivery 🚚" at bounding box center [1156, 485] width 477 height 26
click at [1453, 491] on div "DEWEL™ 8‑Month Natural Flea & Tick Collar for Dogs Heading Image Image Image Im…" at bounding box center [885, 518] width 1233 height 1519
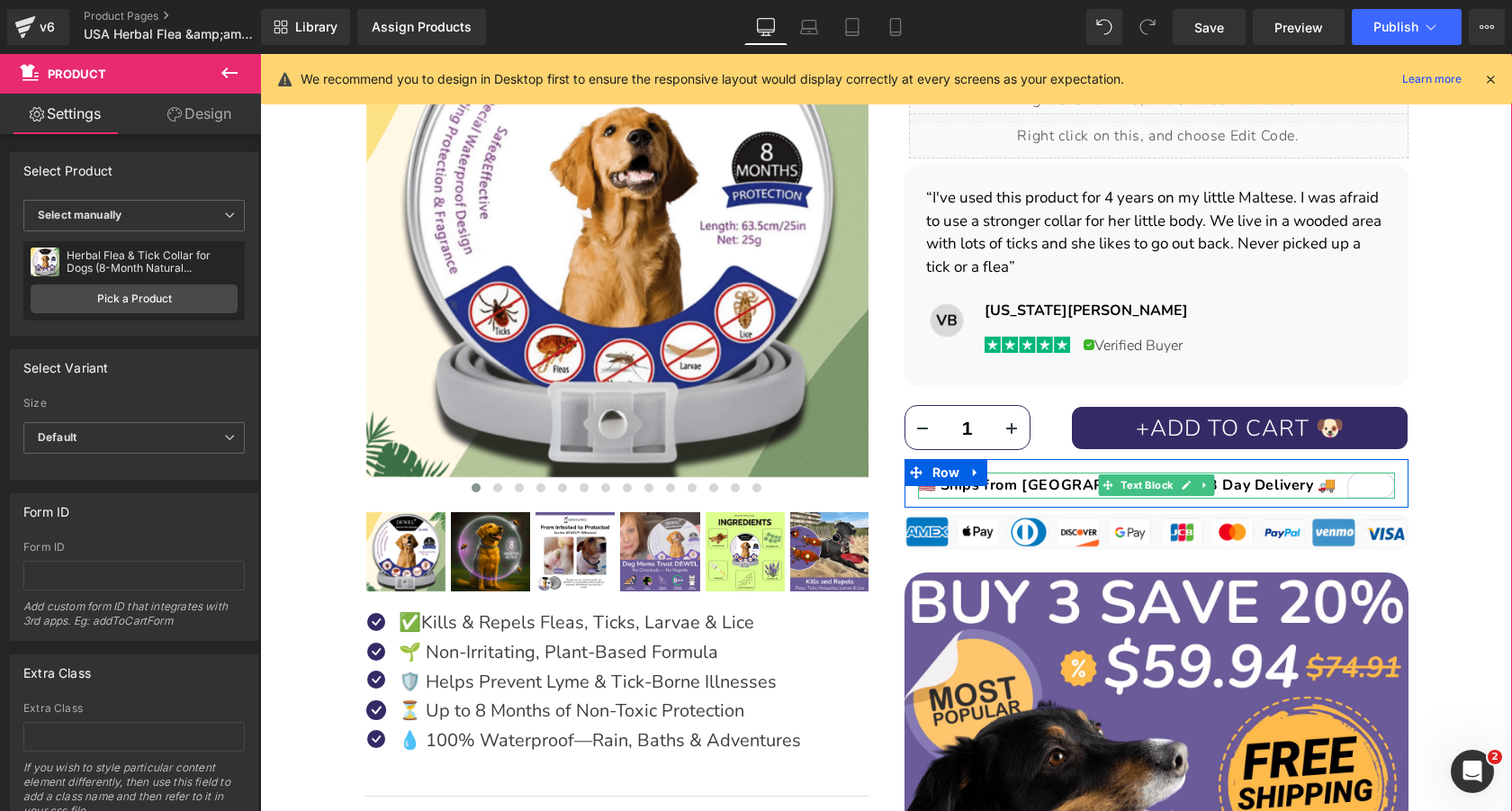
click at [1061, 480] on span "🇺🇸 Ships from [GEOGRAPHIC_DATA] — 3 Day Delivery 🚚" at bounding box center [1127, 484] width 418 height 20
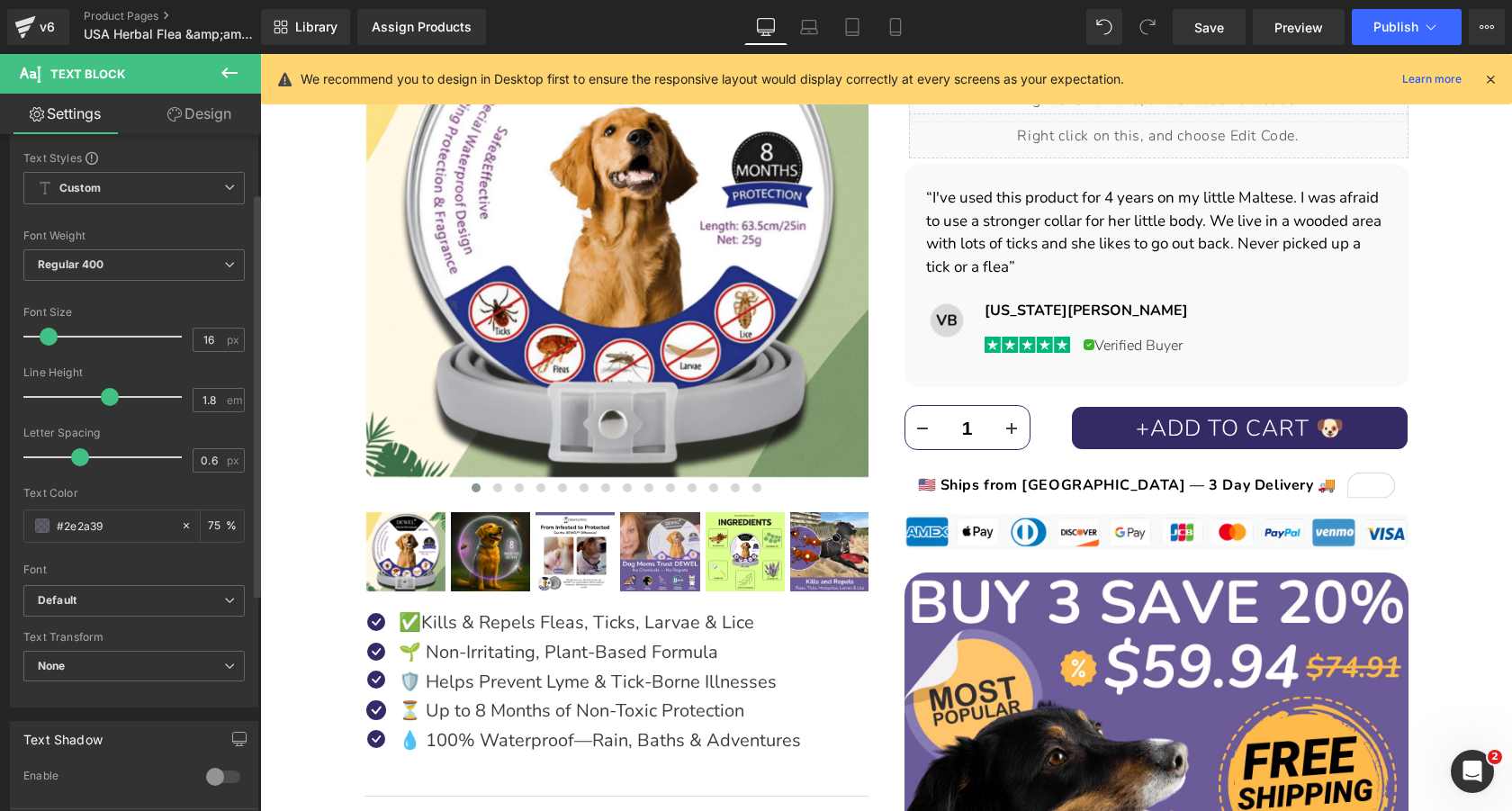
scroll to position [106, 0]
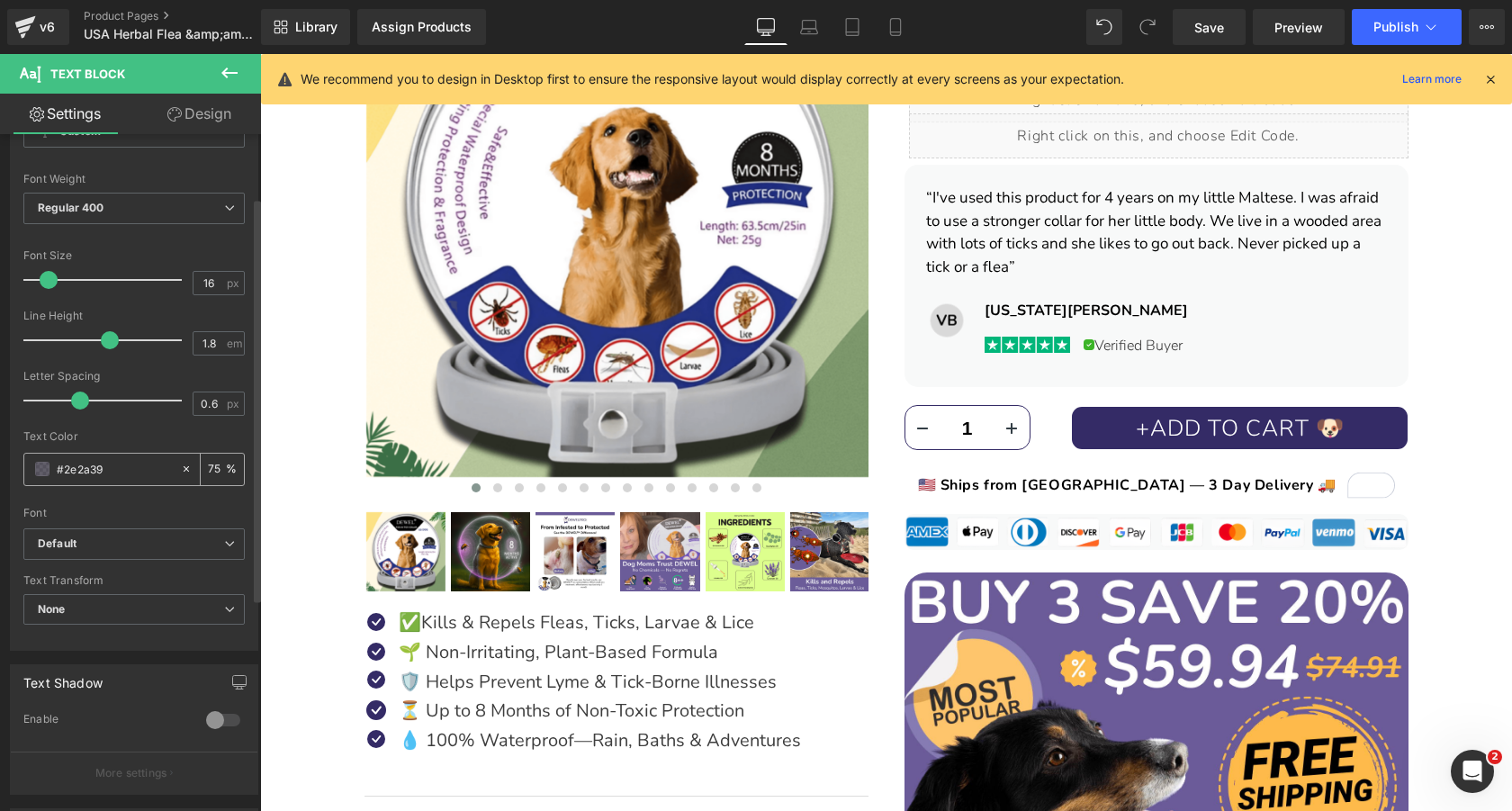
click at [42, 469] on span at bounding box center [42, 468] width 14 height 14
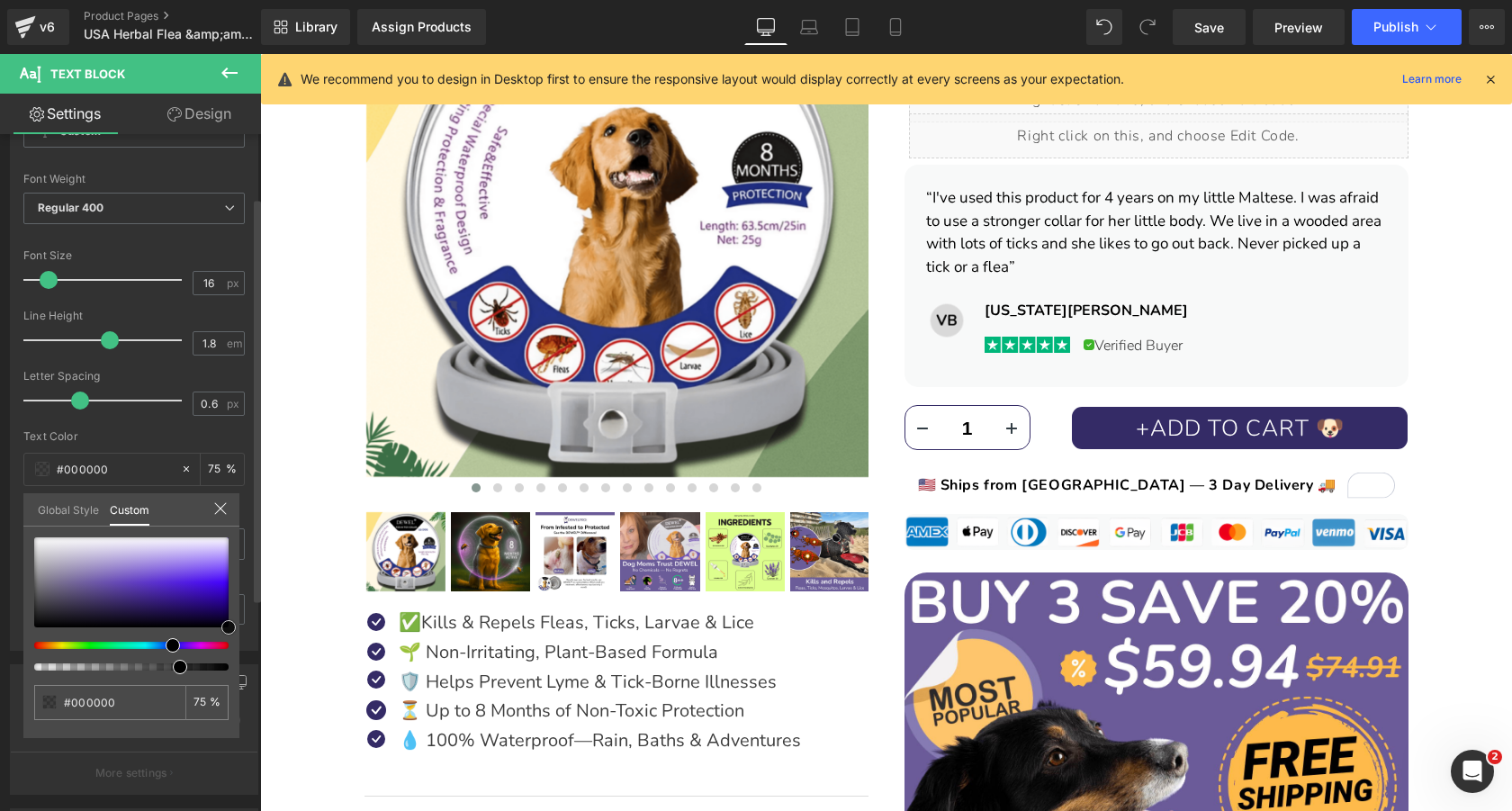
drag, startPoint x: 92, startPoint y: 573, endPoint x: 249, endPoint y: 675, distance: 187.2
click at [249, 651] on div "Typography Text Styles Custom Custom Setup Global Style Custom Setup Global Sty…" at bounding box center [135, 341] width 269 height 618
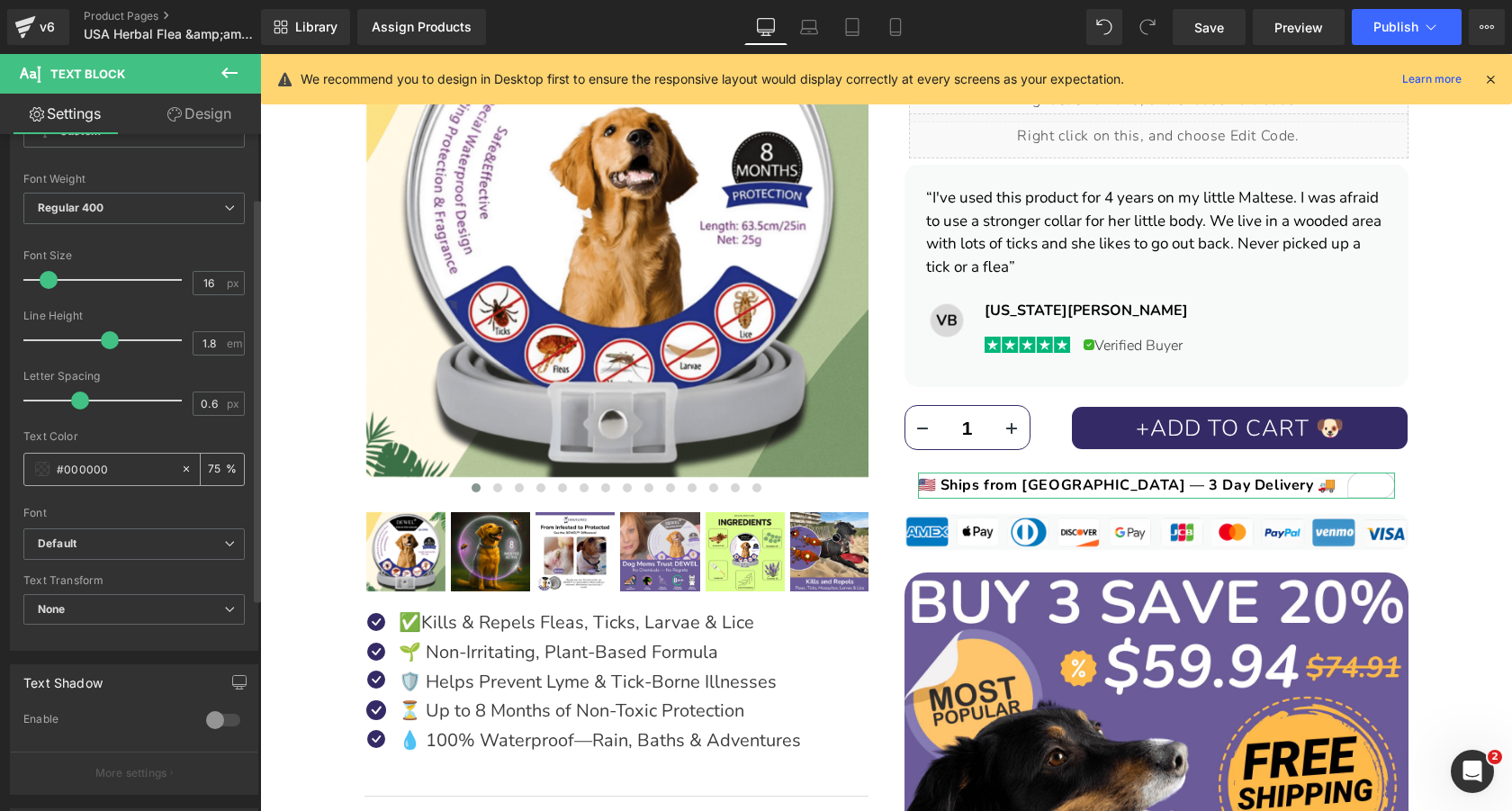
click at [209, 474] on input "75" at bounding box center [217, 468] width 18 height 20
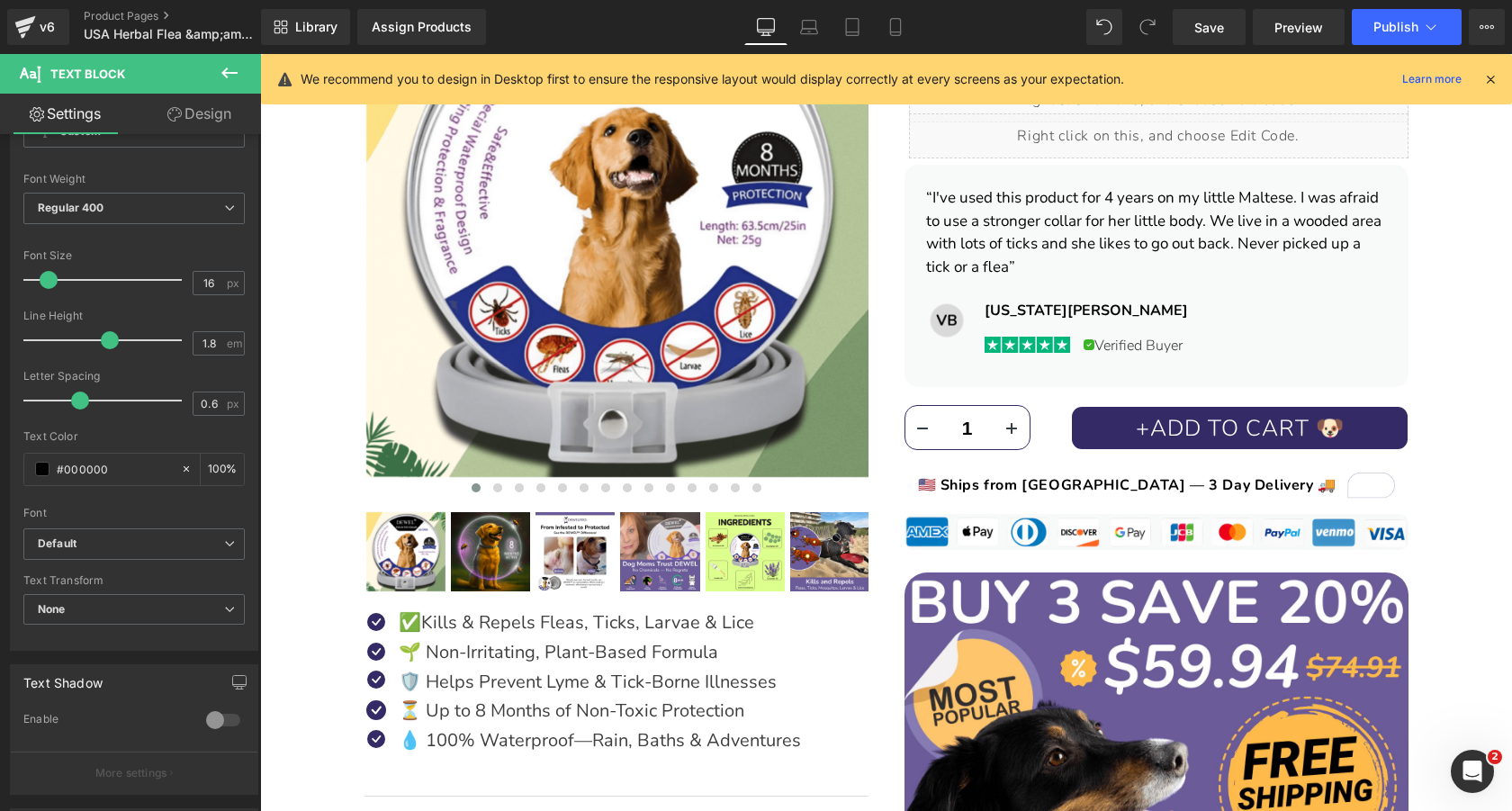
type input "100"
click at [1021, 209] on div at bounding box center [885, 433] width 1251 height 757
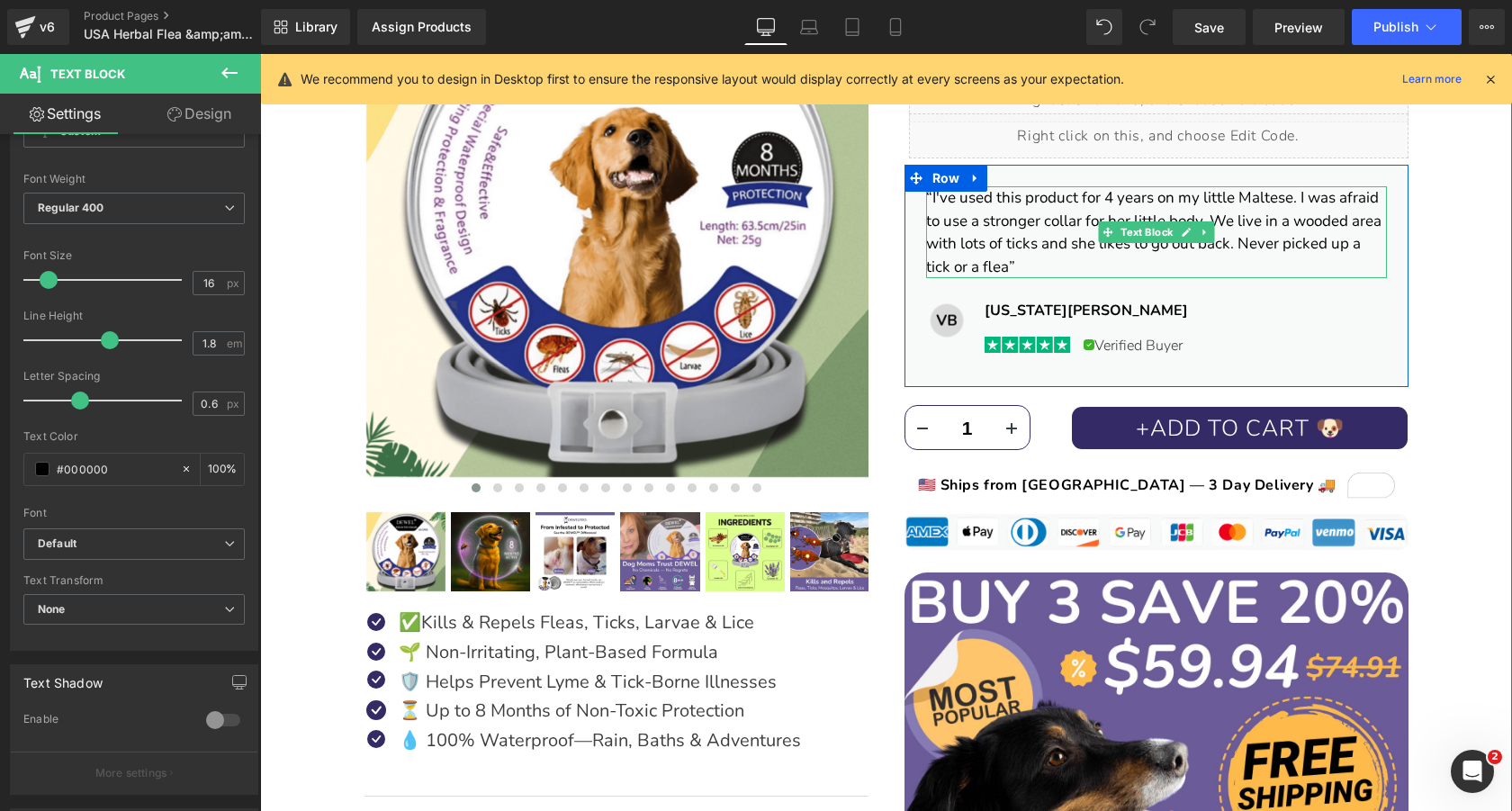
click at [1002, 211] on font "“I've used this product for 4 years on my little Maltese. I was afraid to use a…" at bounding box center [1153, 232] width 456 height 90
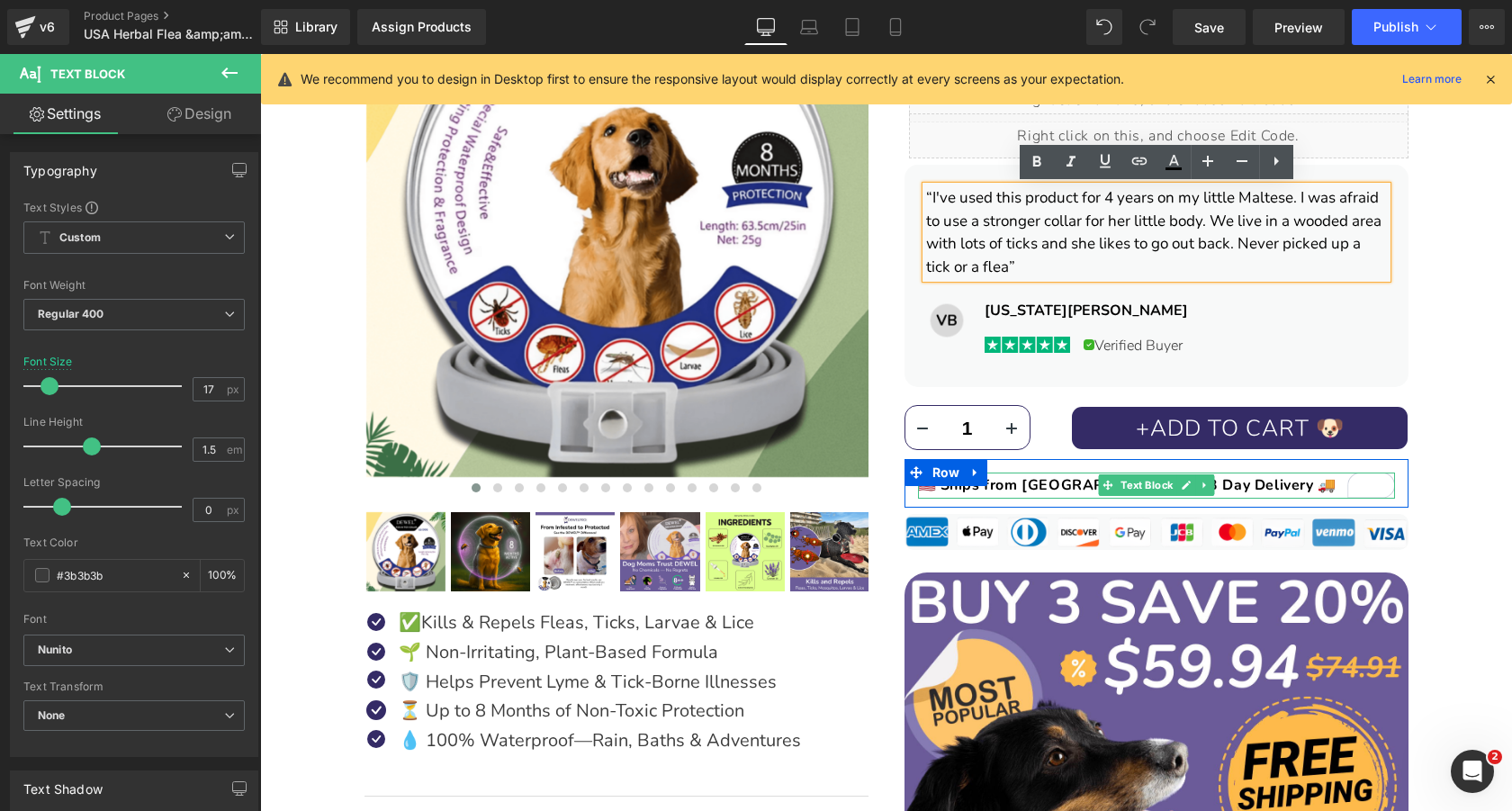
click at [1051, 480] on span "🇺🇸 Ships from [GEOGRAPHIC_DATA] — 3 Day Delivery 🚚" at bounding box center [1127, 484] width 418 height 20
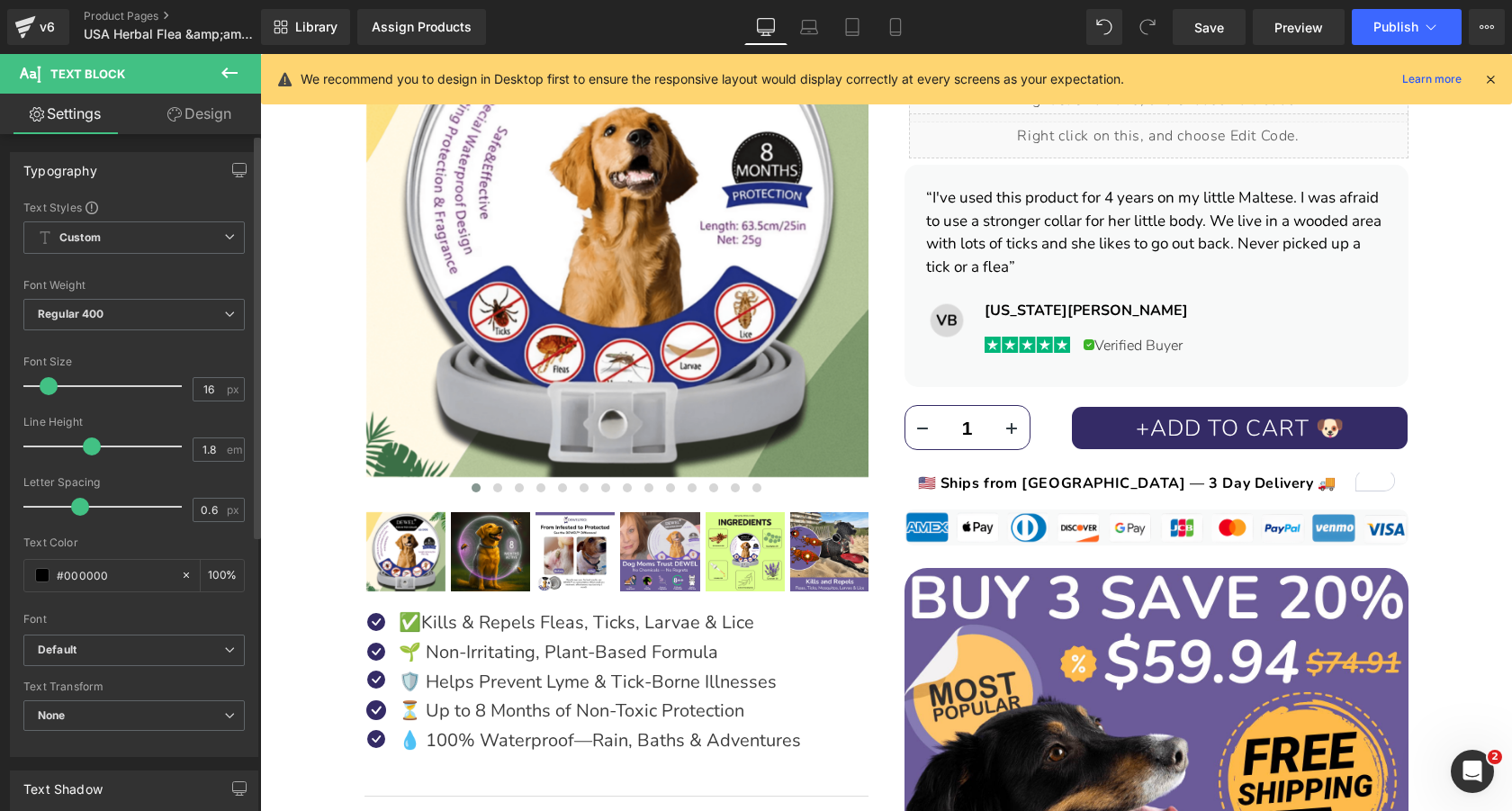
drag, startPoint x: 105, startPoint y: 448, endPoint x: 90, endPoint y: 445, distance: 15.3
click at [90, 445] on span at bounding box center [92, 446] width 18 height 18
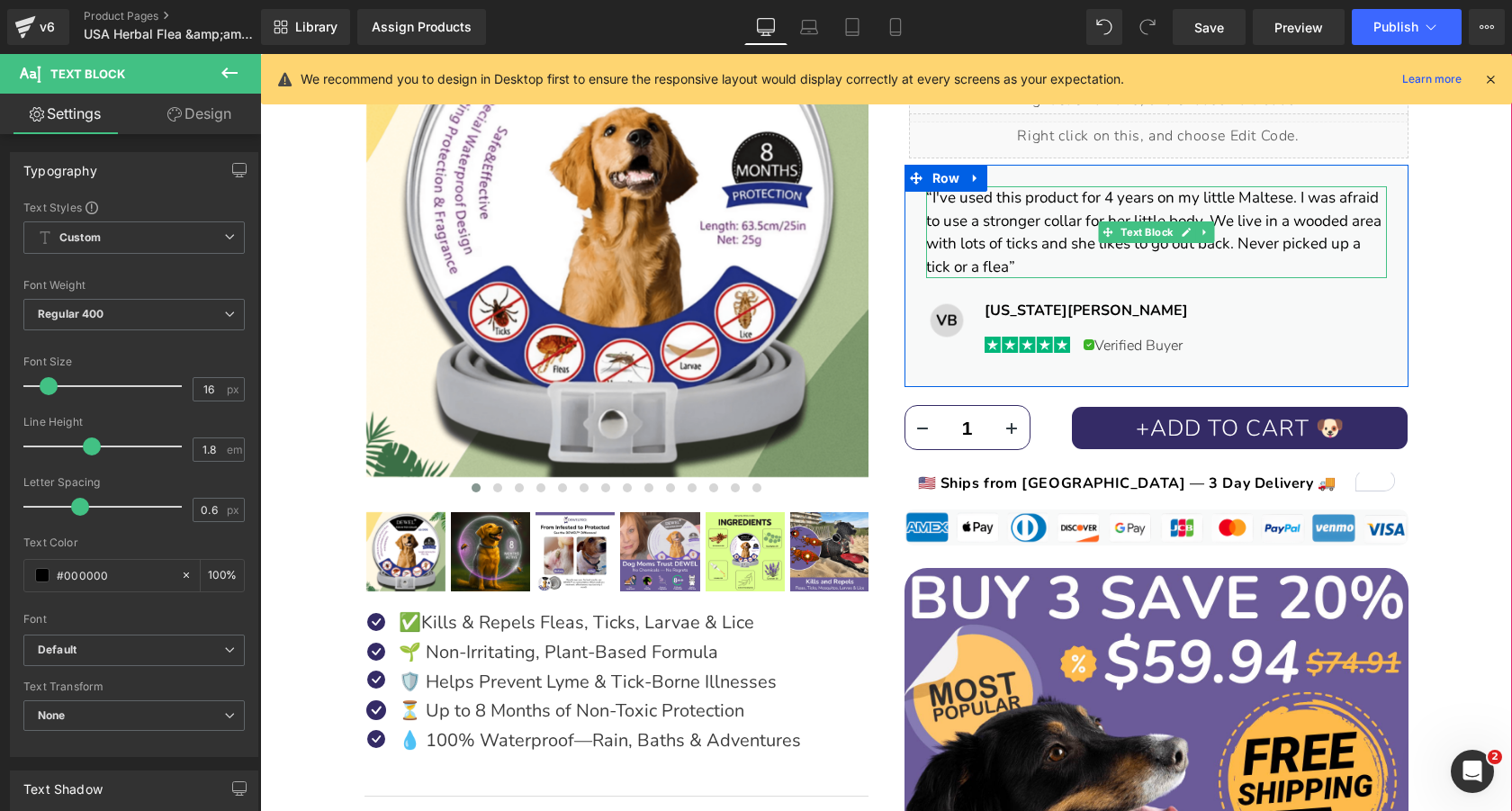
click at [1137, 218] on font "“I've used this product for 4 years on my little Maltese. I was afraid to use a…" at bounding box center [1153, 232] width 456 height 90
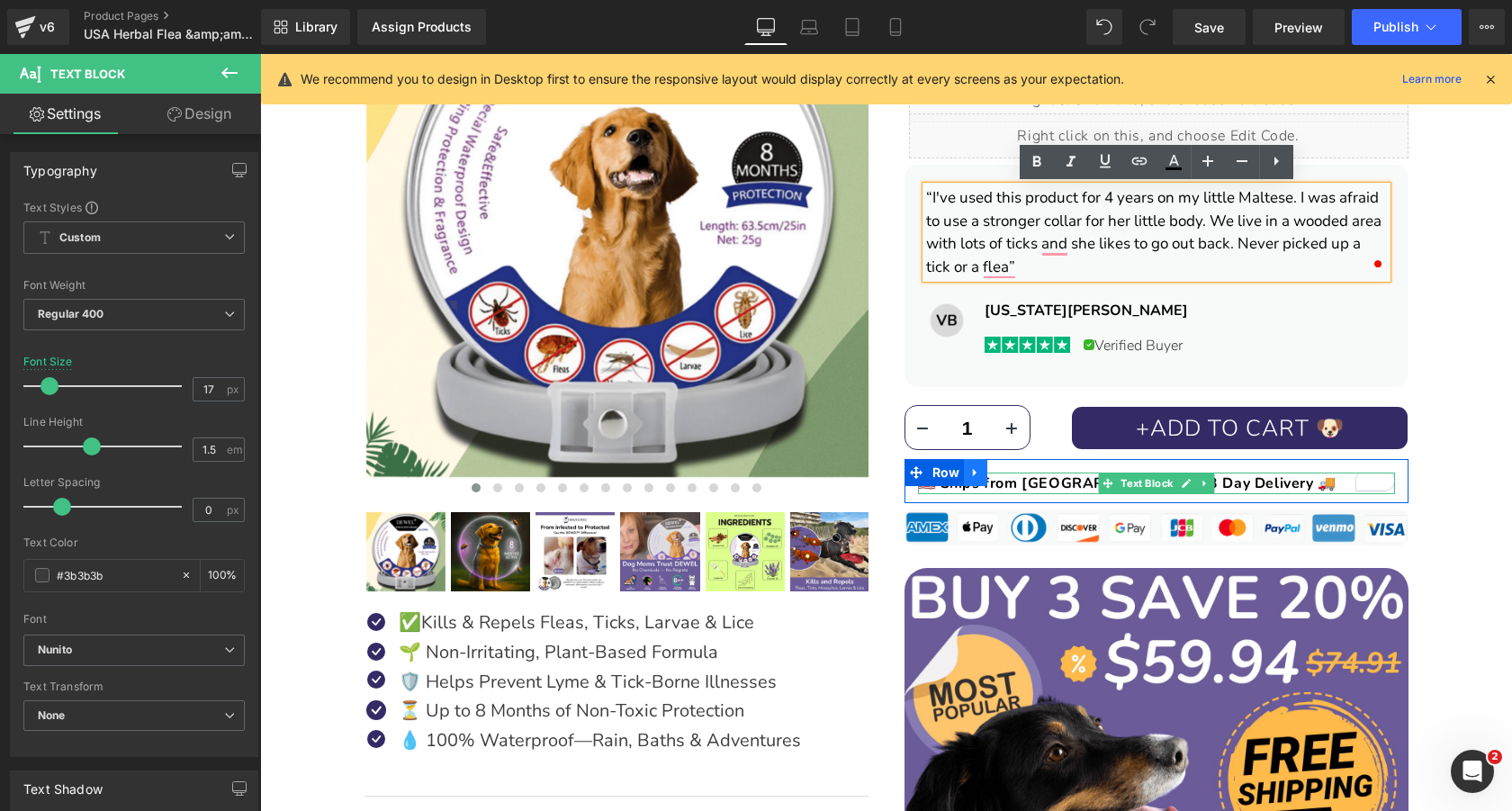
click at [969, 483] on link at bounding box center [975, 472] width 23 height 27
click at [1075, 485] on span "🇺🇸 Ships from [GEOGRAPHIC_DATA] — 3 Day Delivery 🚚" at bounding box center [1127, 482] width 418 height 20
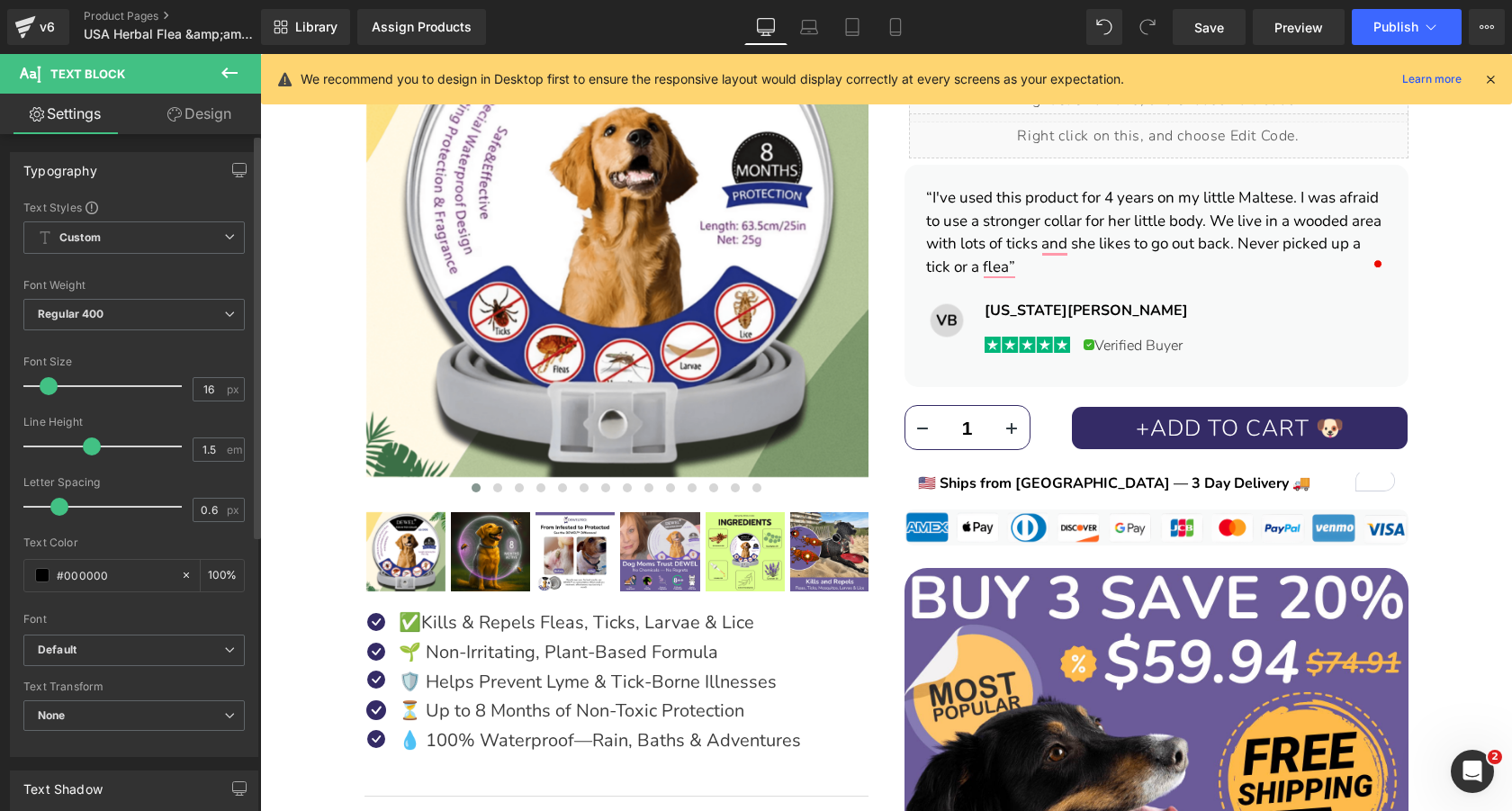
drag, startPoint x: 74, startPoint y: 505, endPoint x: 54, endPoint y: 505, distance: 20.0
click at [54, 505] on span at bounding box center [59, 506] width 18 height 18
click at [60, 502] on span at bounding box center [62, 506] width 18 height 18
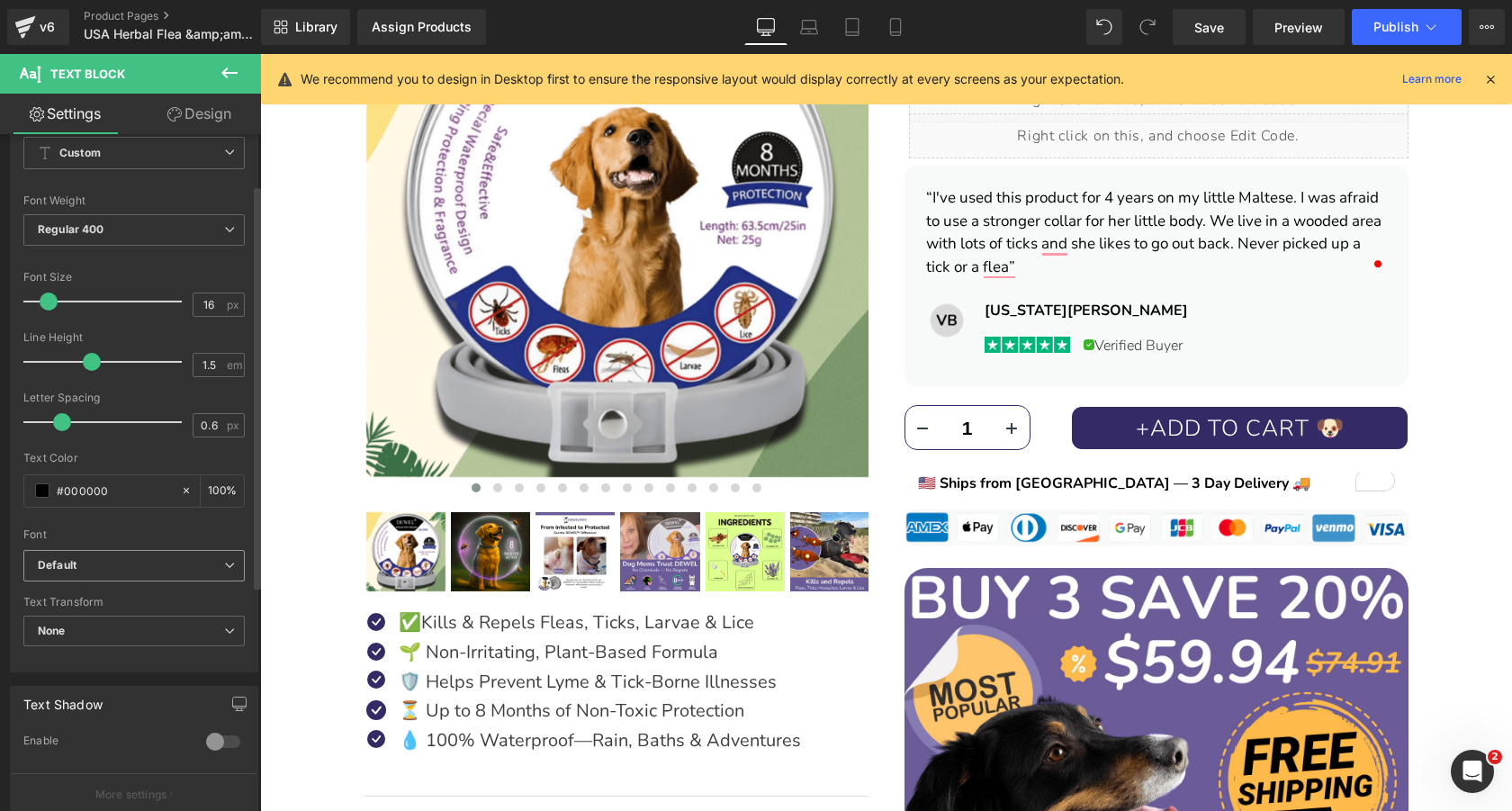
click at [101, 572] on b "Default" at bounding box center [131, 566] width 186 height 15
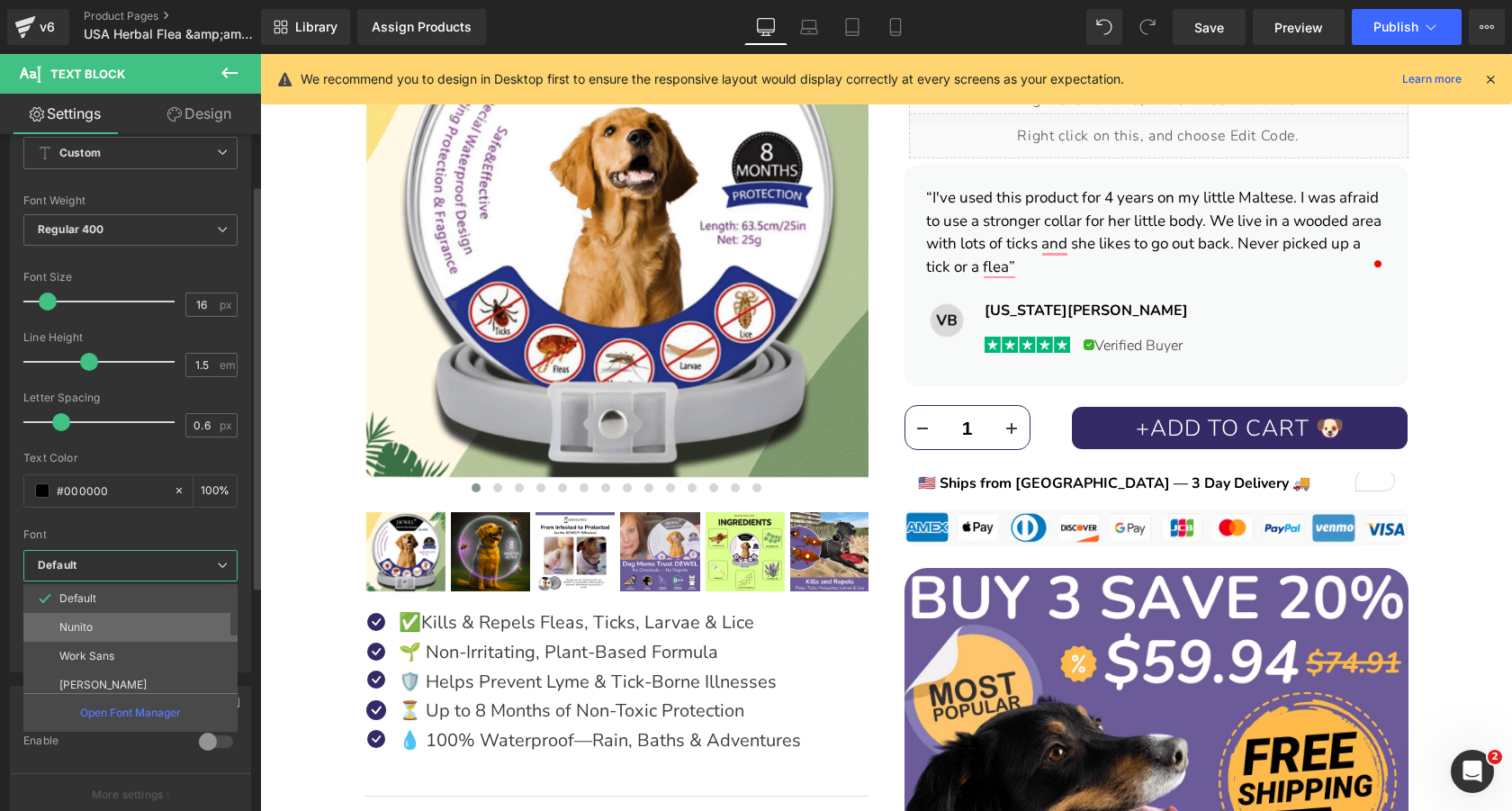
click at [111, 629] on li "Nunito" at bounding box center [134, 628] width 223 height 29
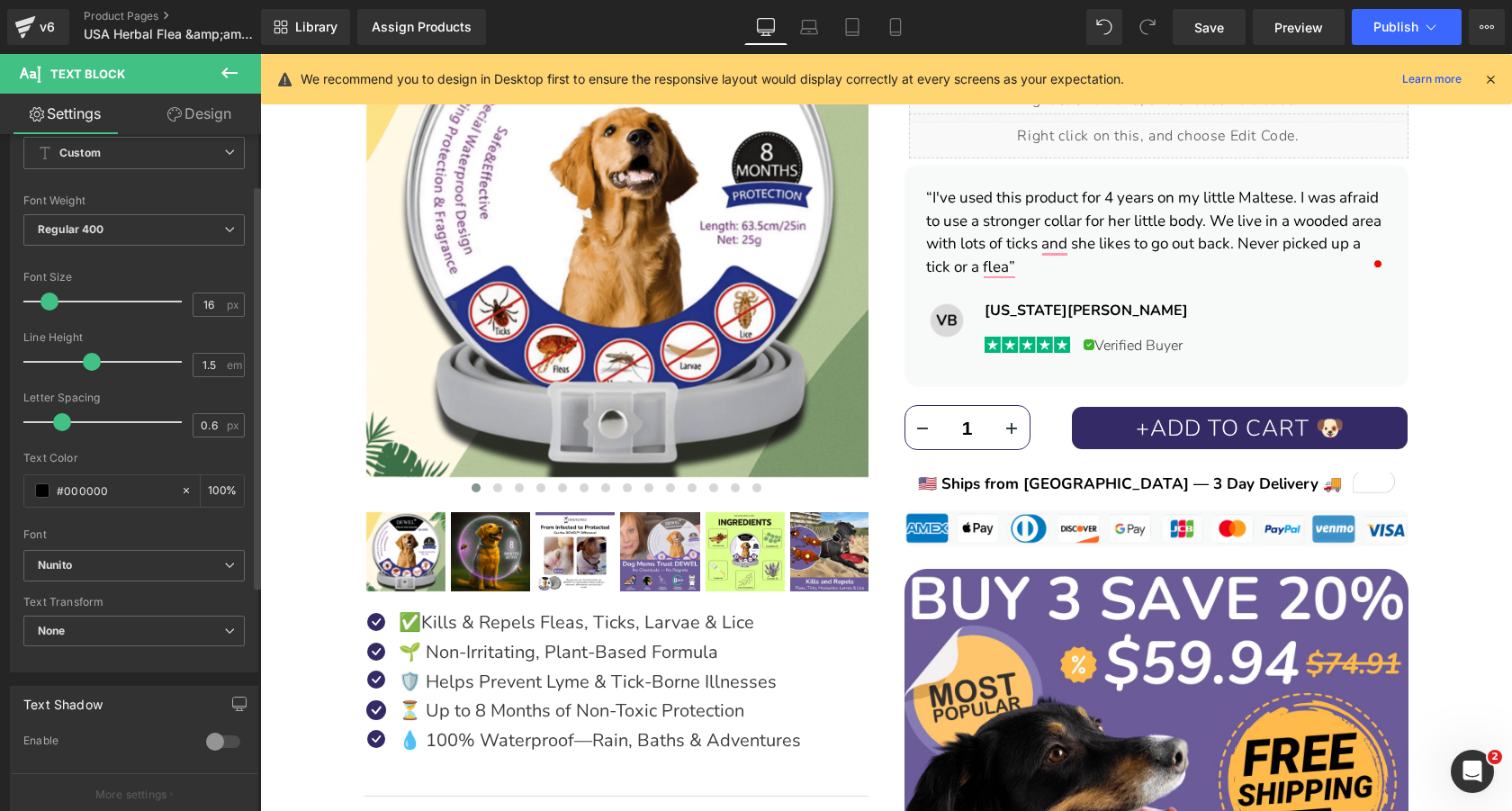
click at [47, 303] on span at bounding box center [49, 301] width 18 height 18
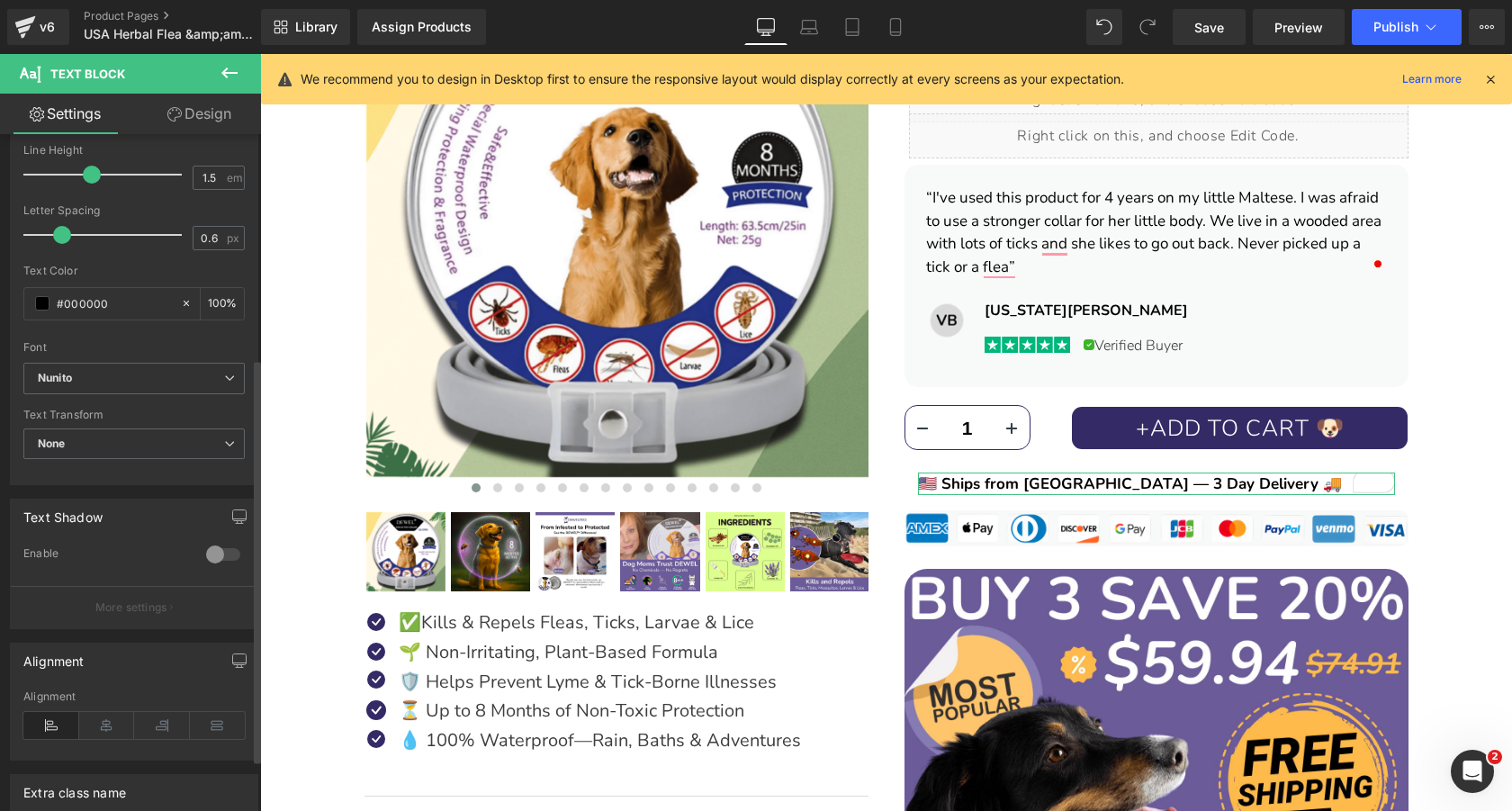
scroll to position [375, 0]
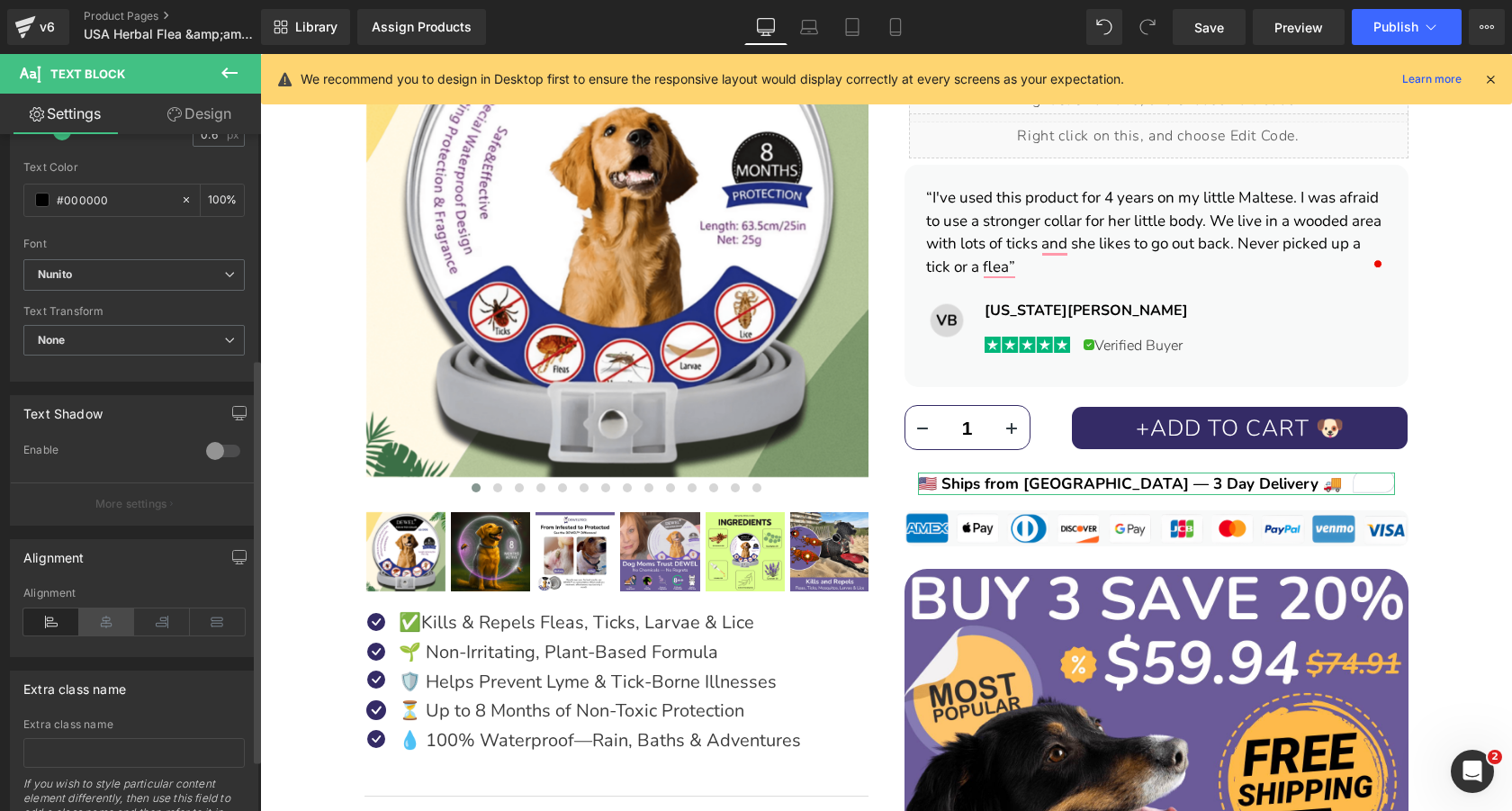
click at [105, 623] on icon at bounding box center [107, 622] width 55 height 27
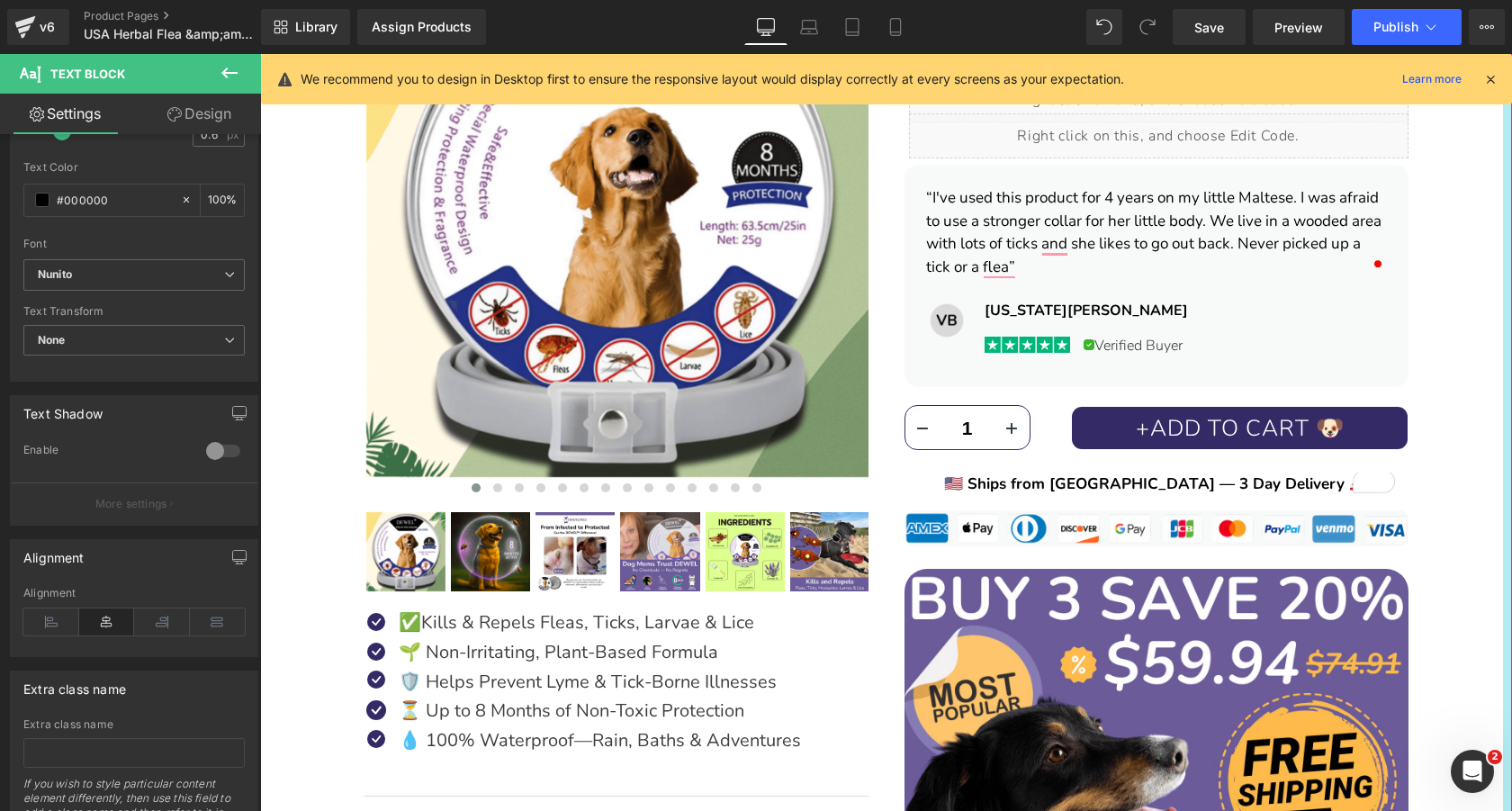
click at [1496, 519] on div "DEWEL™ 8‑Month Natural Flea & Tick Collar for Dogs Heading Image Image Image Im…" at bounding box center [885, 518] width 1233 height 1519
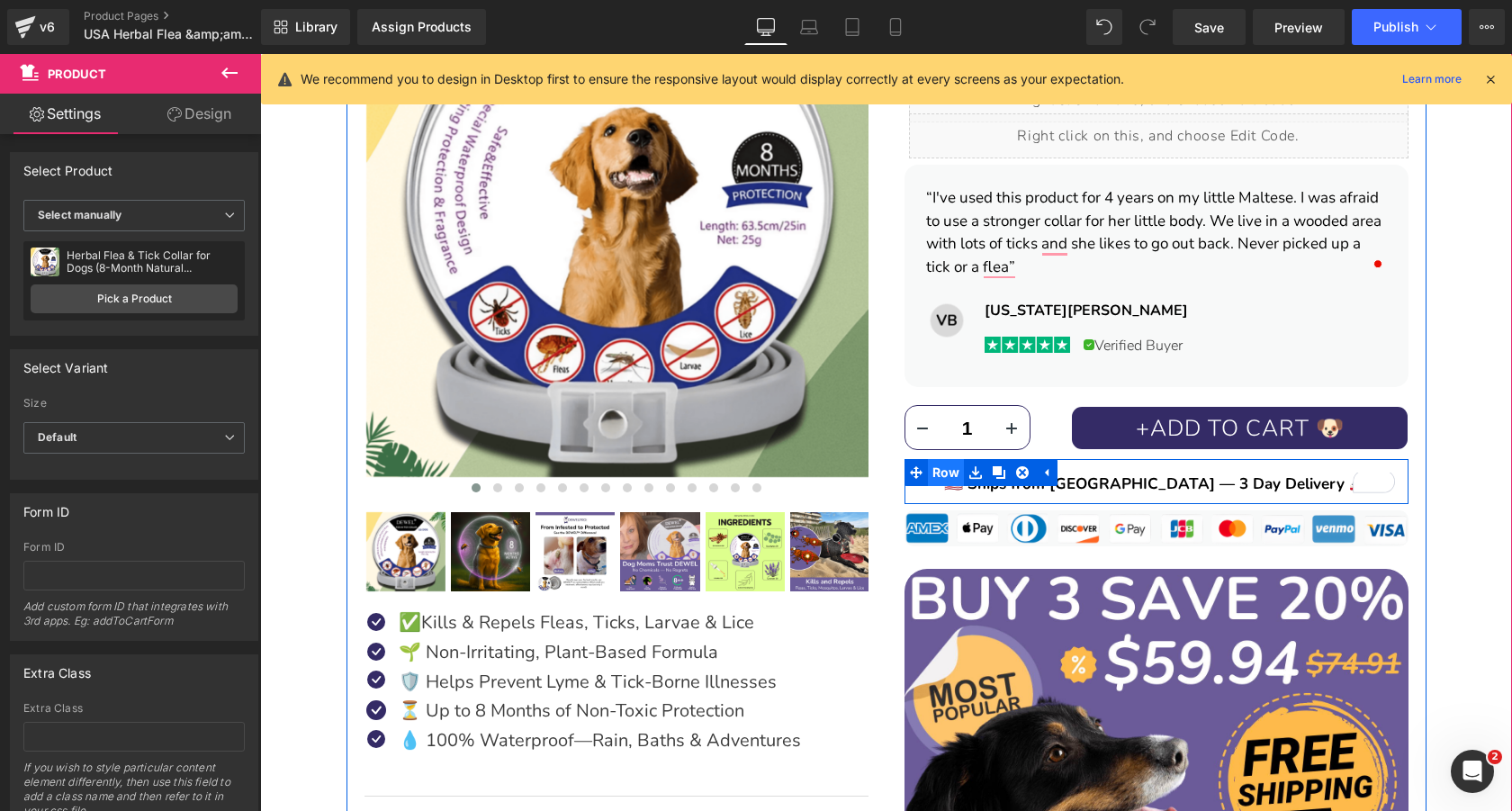
click at [936, 472] on span "Row" at bounding box center [946, 472] width 37 height 27
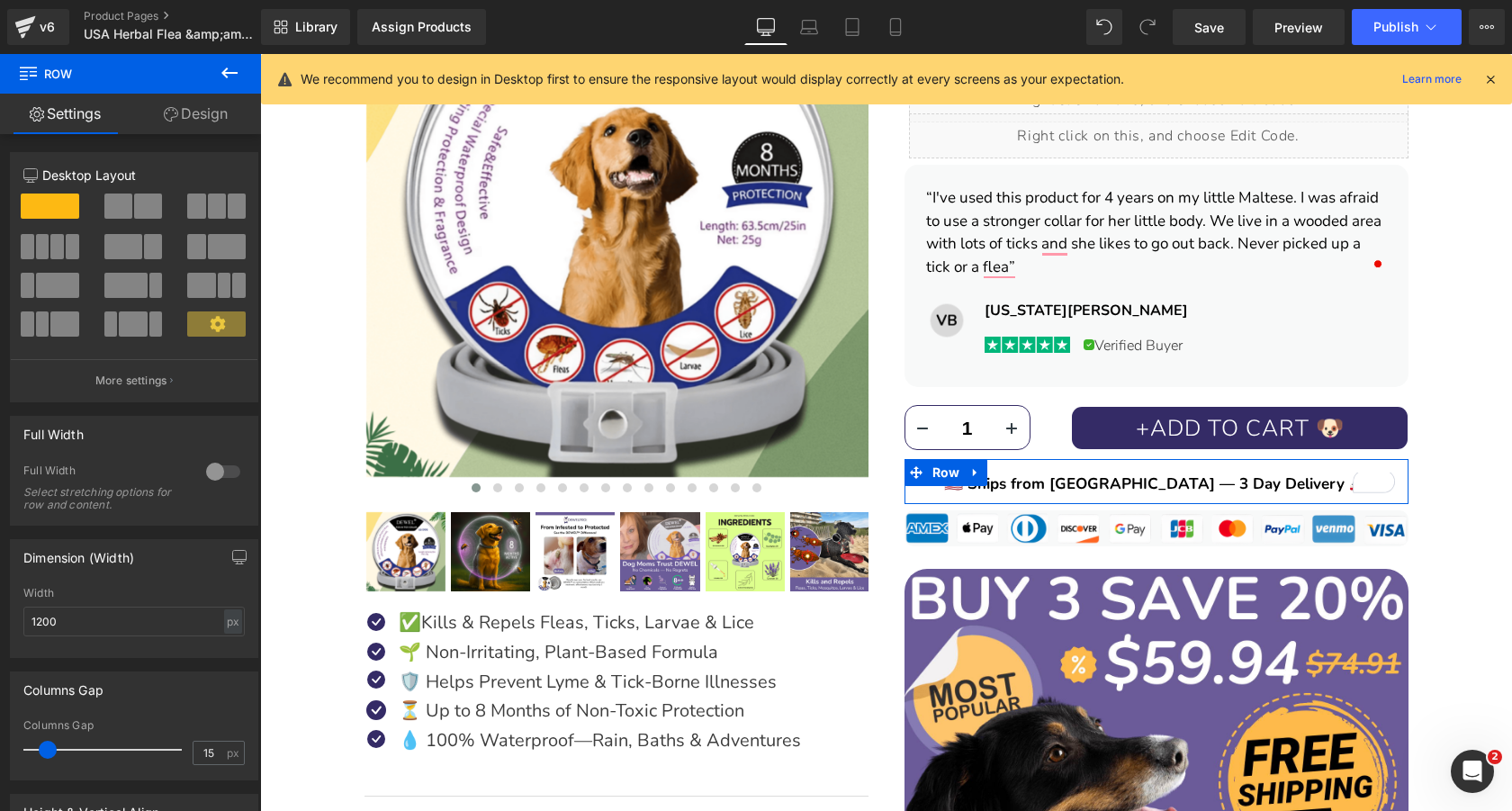
click at [179, 114] on link "Design" at bounding box center [196, 114] width 131 height 40
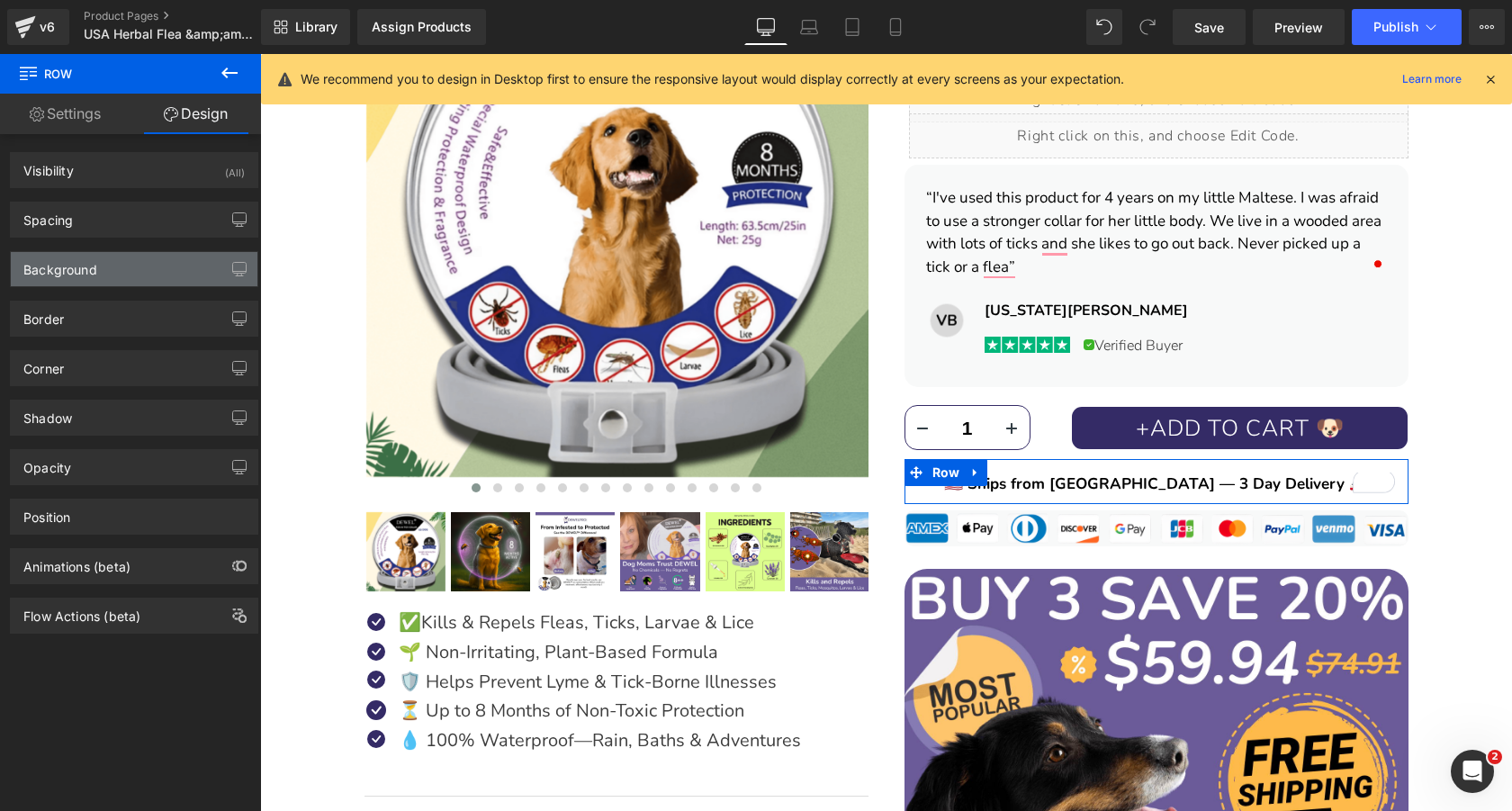
click at [114, 278] on div "Background" at bounding box center [134, 269] width 246 height 34
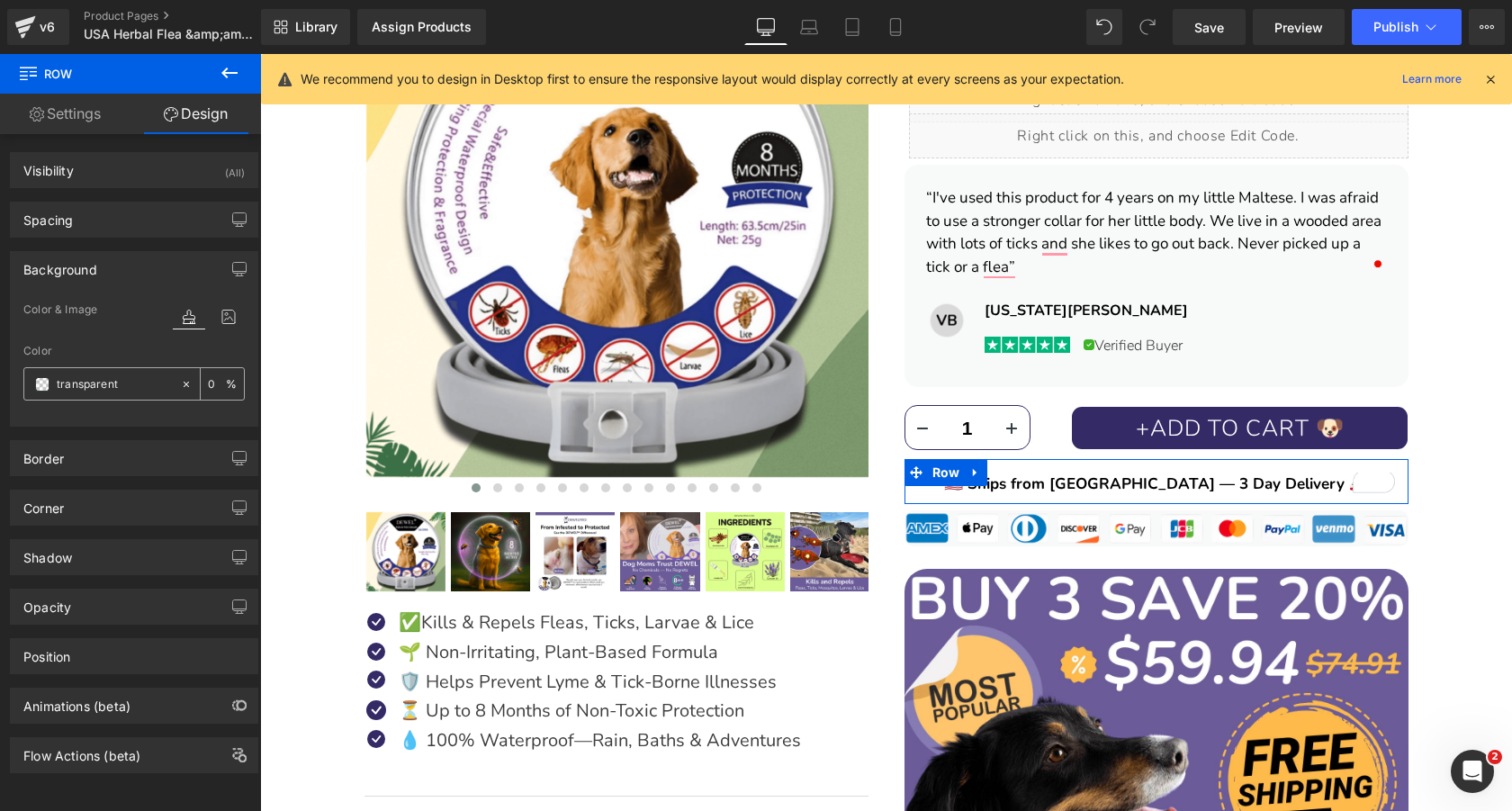
click at [43, 384] on span at bounding box center [42, 384] width 14 height 14
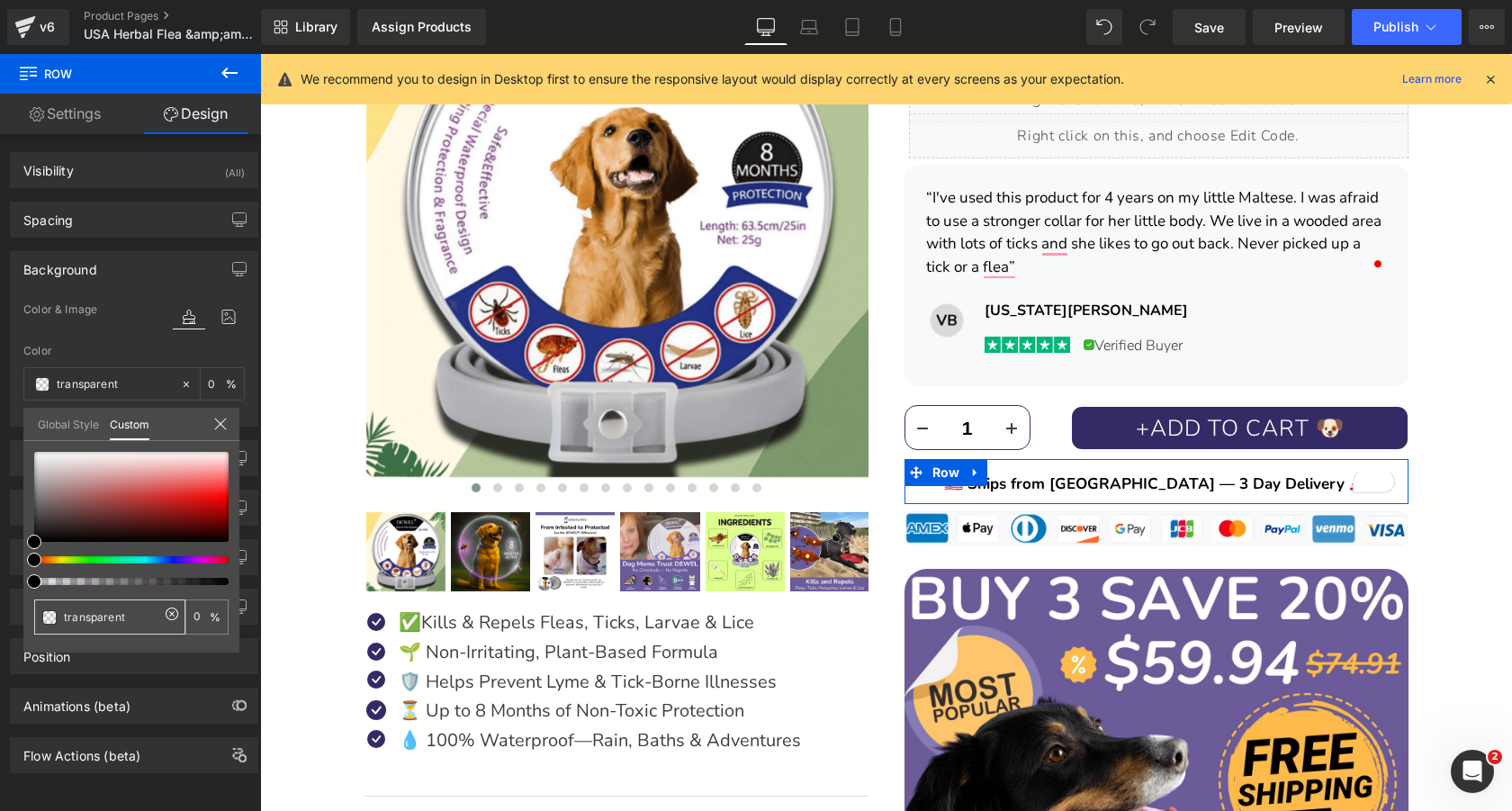
click at [109, 621] on input "transparent" at bounding box center [112, 617] width 96 height 19
paste input "#F3F4F6"
type input "#F3F4F6"
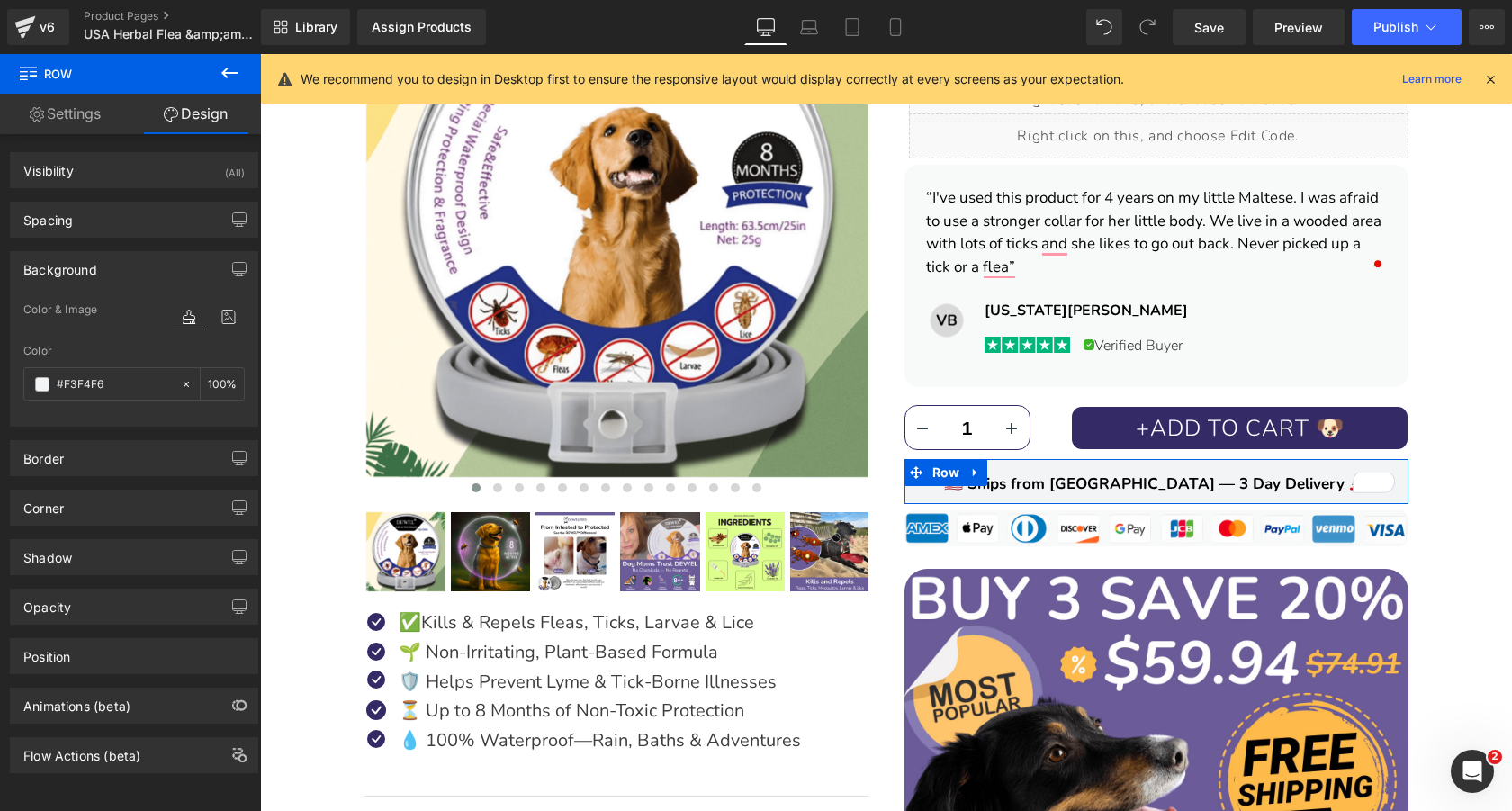
click at [148, 264] on div "Background" at bounding box center [134, 269] width 246 height 34
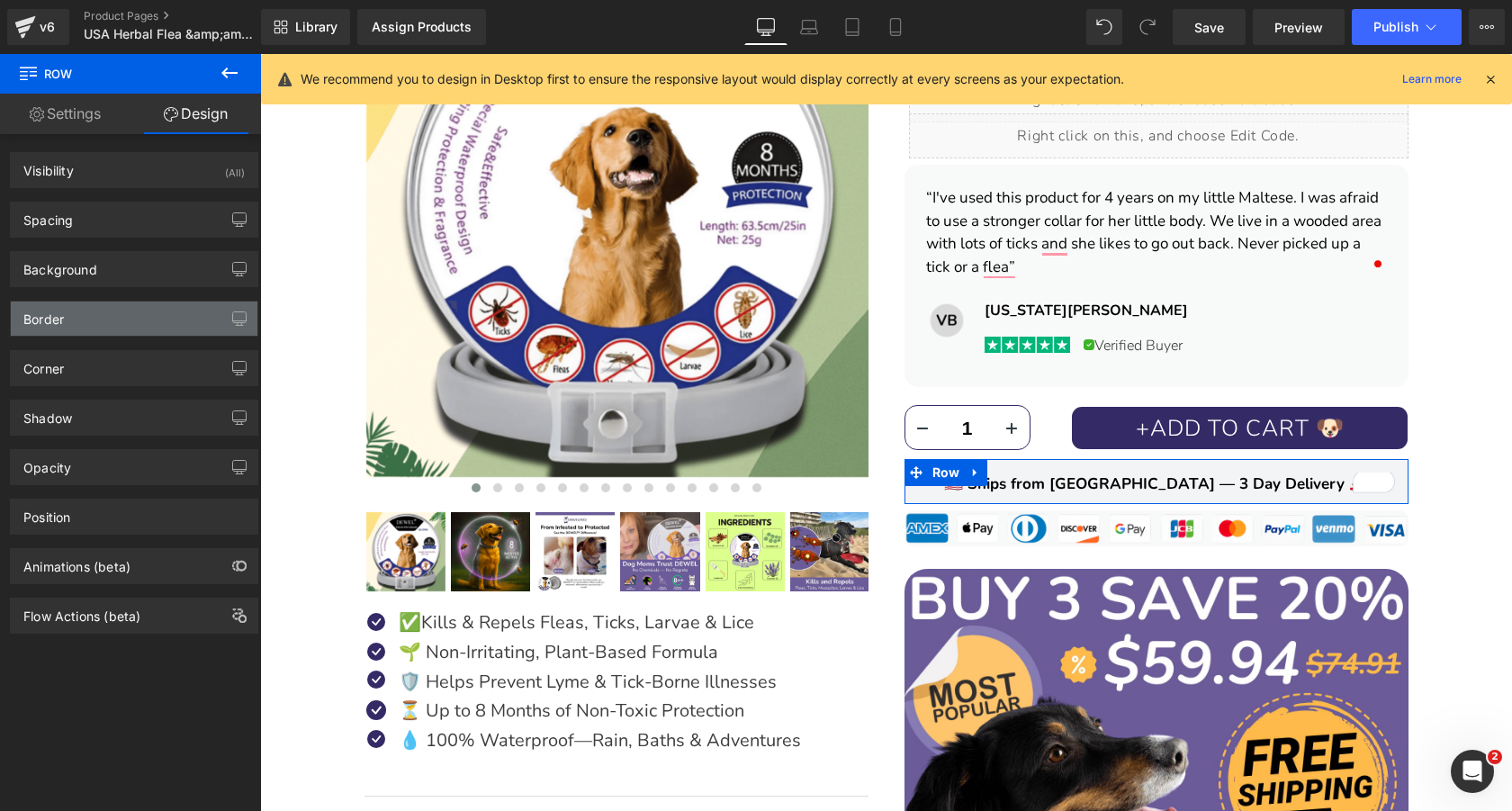
click at [101, 318] on div "Border" at bounding box center [134, 319] width 246 height 34
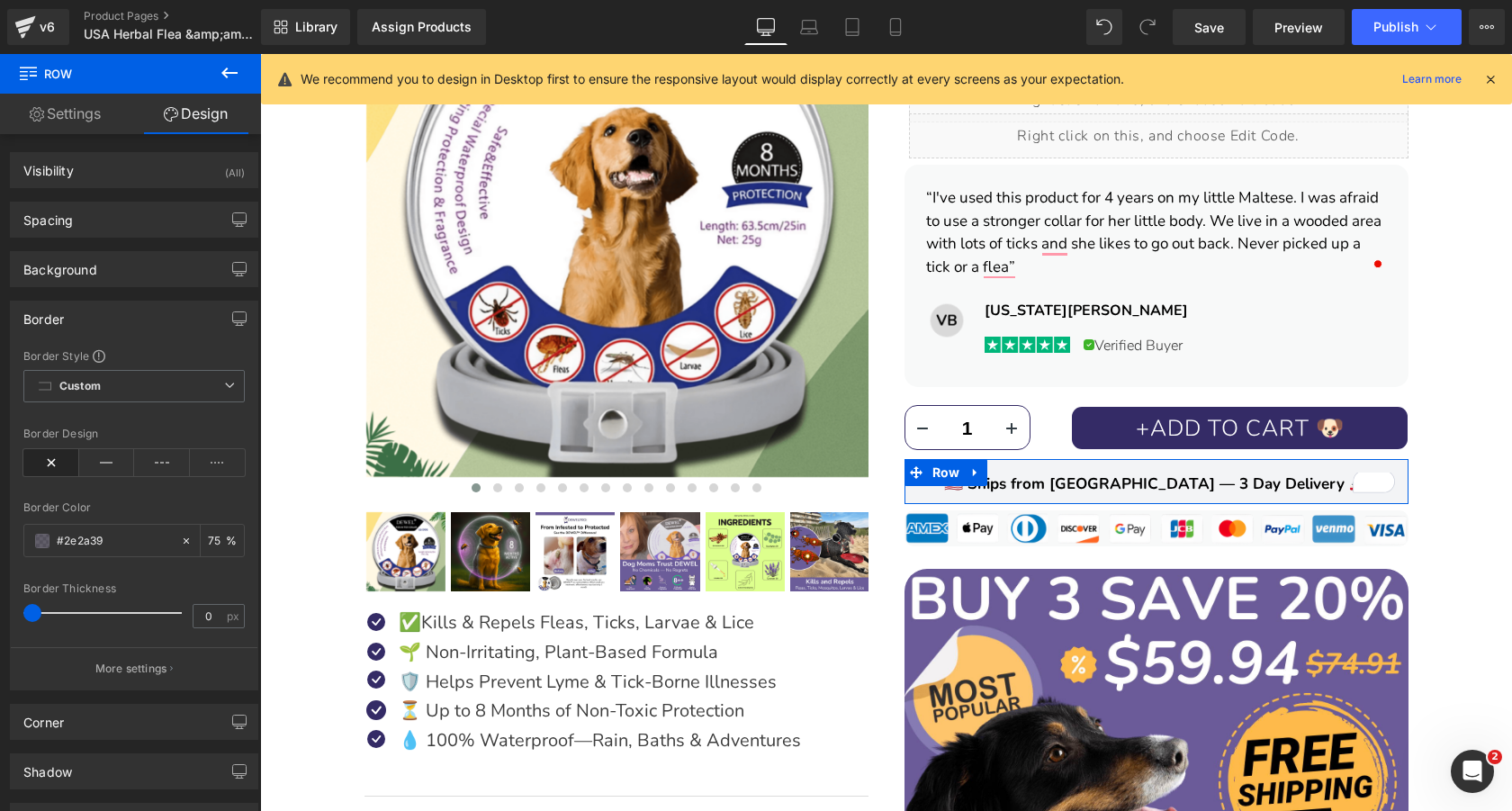
click at [101, 318] on div "Border" at bounding box center [134, 319] width 246 height 34
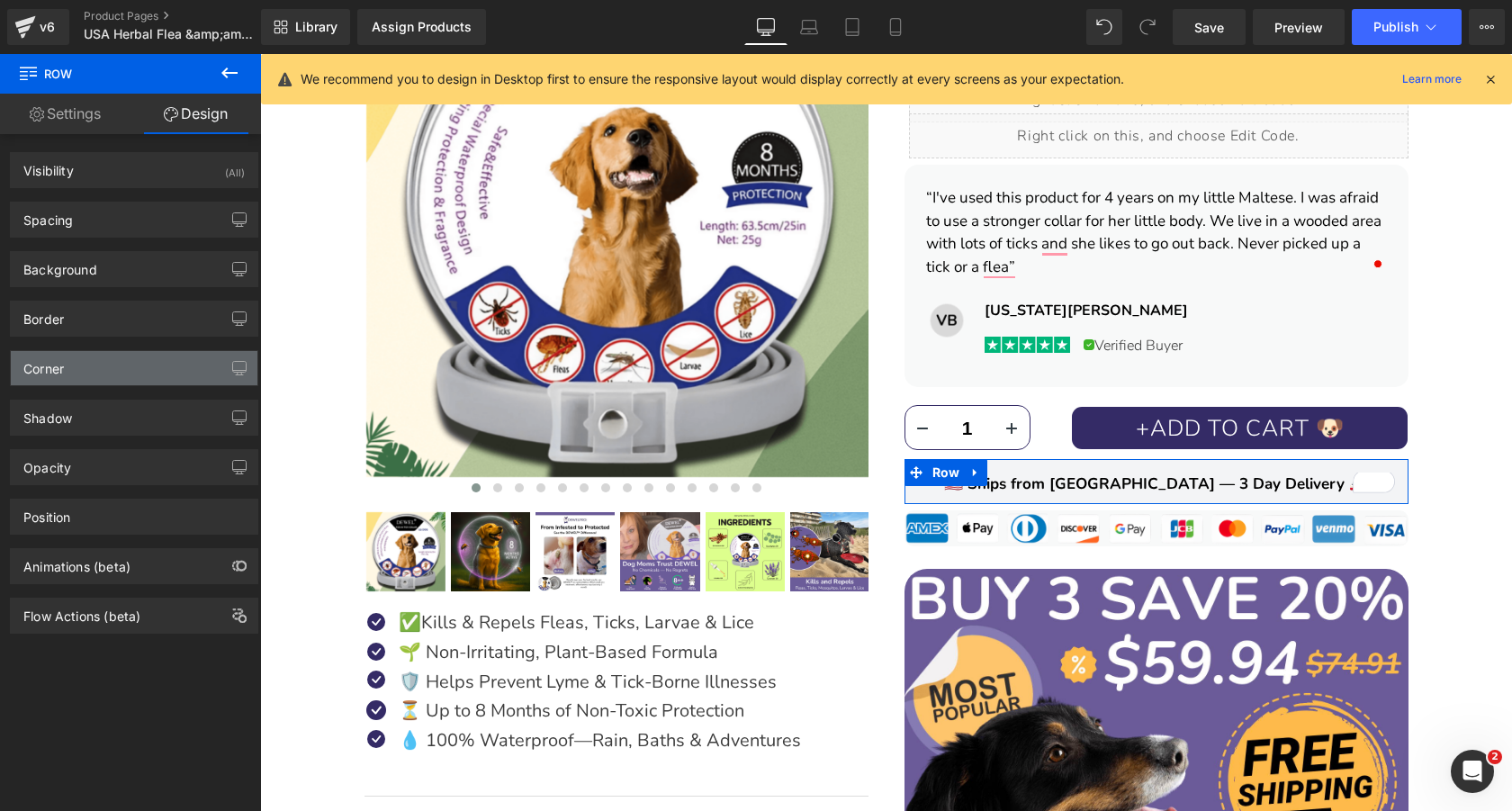
click at [101, 366] on div "Corner" at bounding box center [134, 368] width 246 height 34
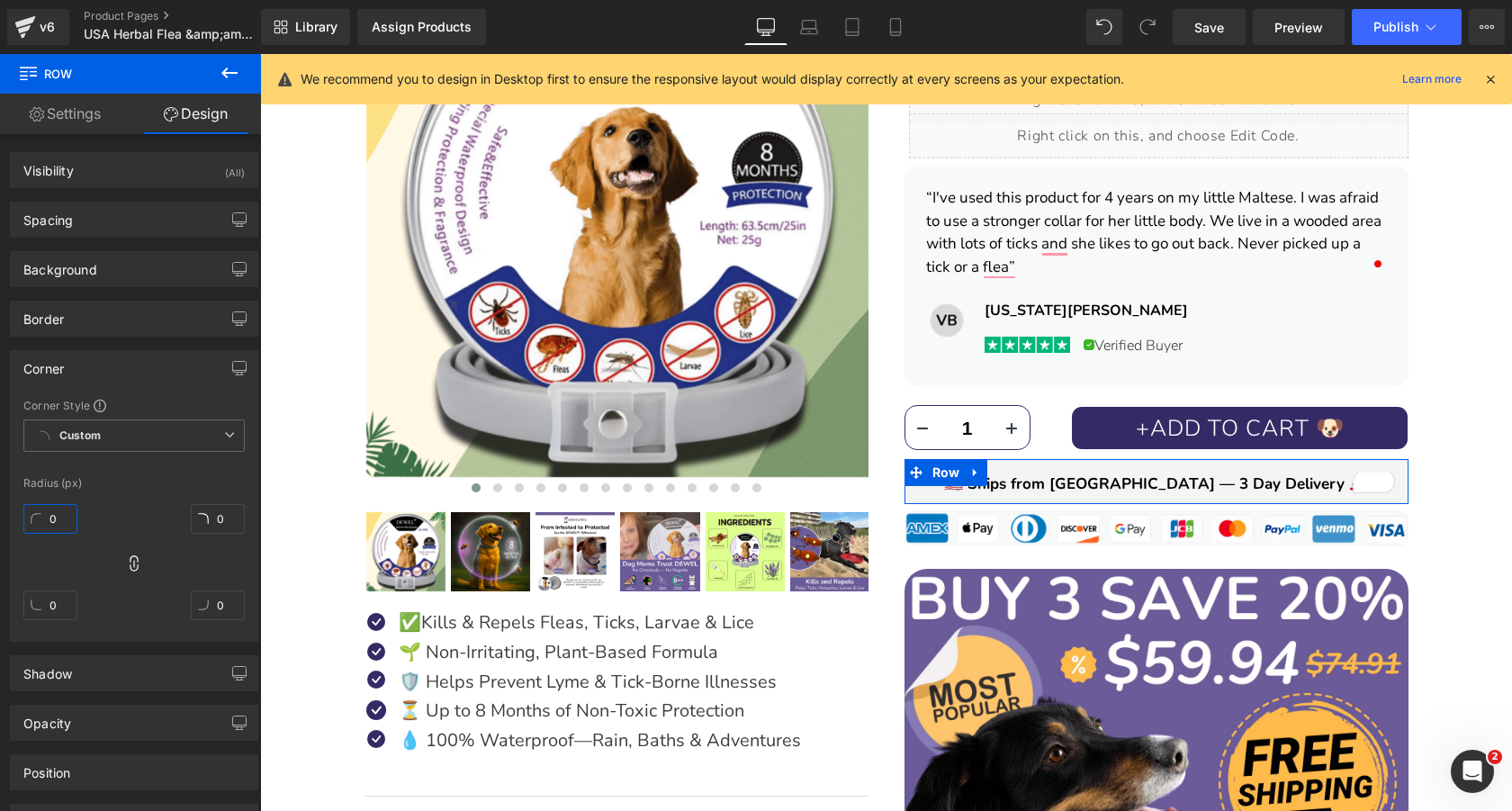
click at [56, 511] on input "0" at bounding box center [50, 519] width 54 height 30
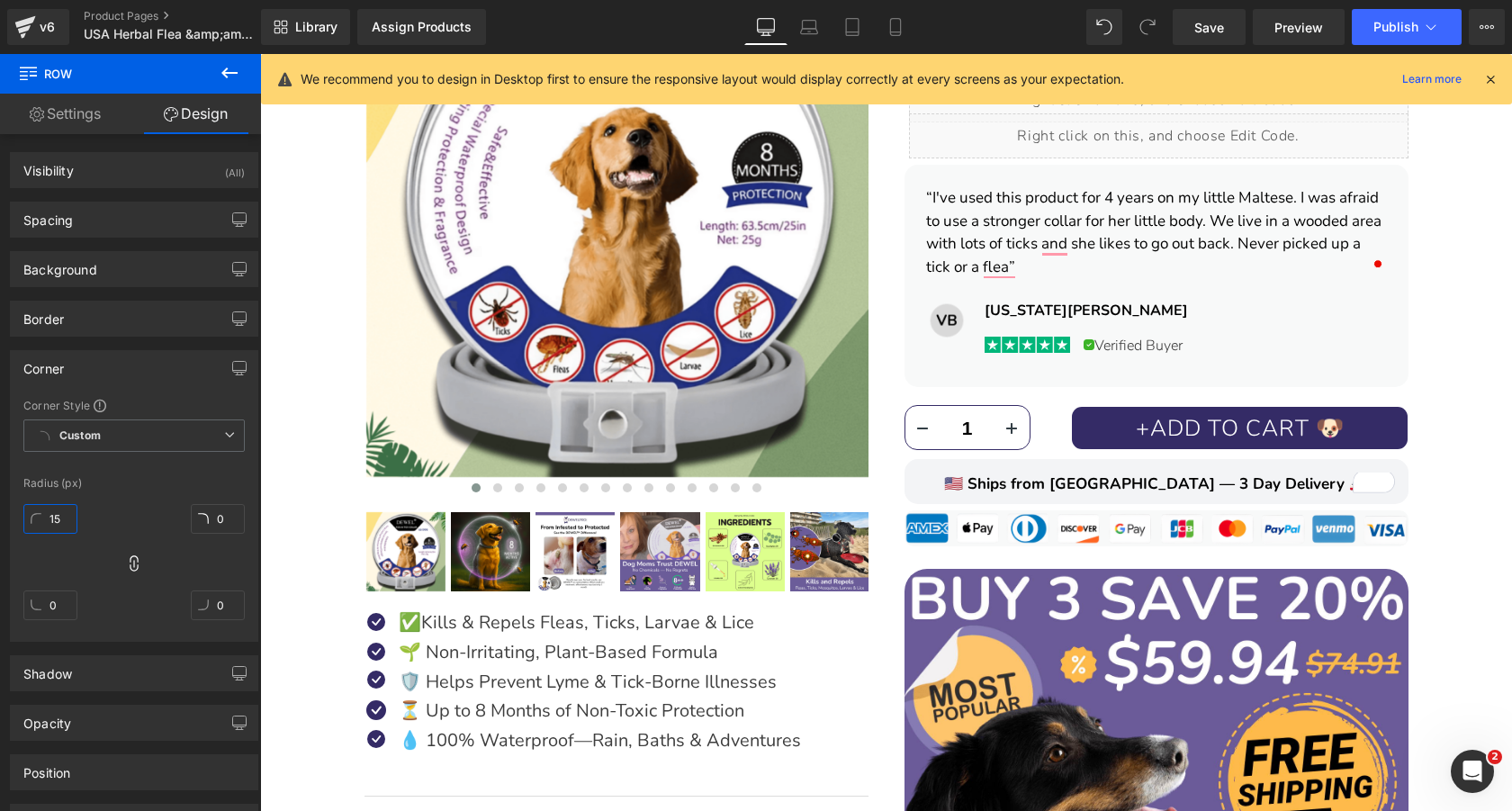
type input "15"
click at [1164, 480] on div at bounding box center [885, 433] width 1251 height 757
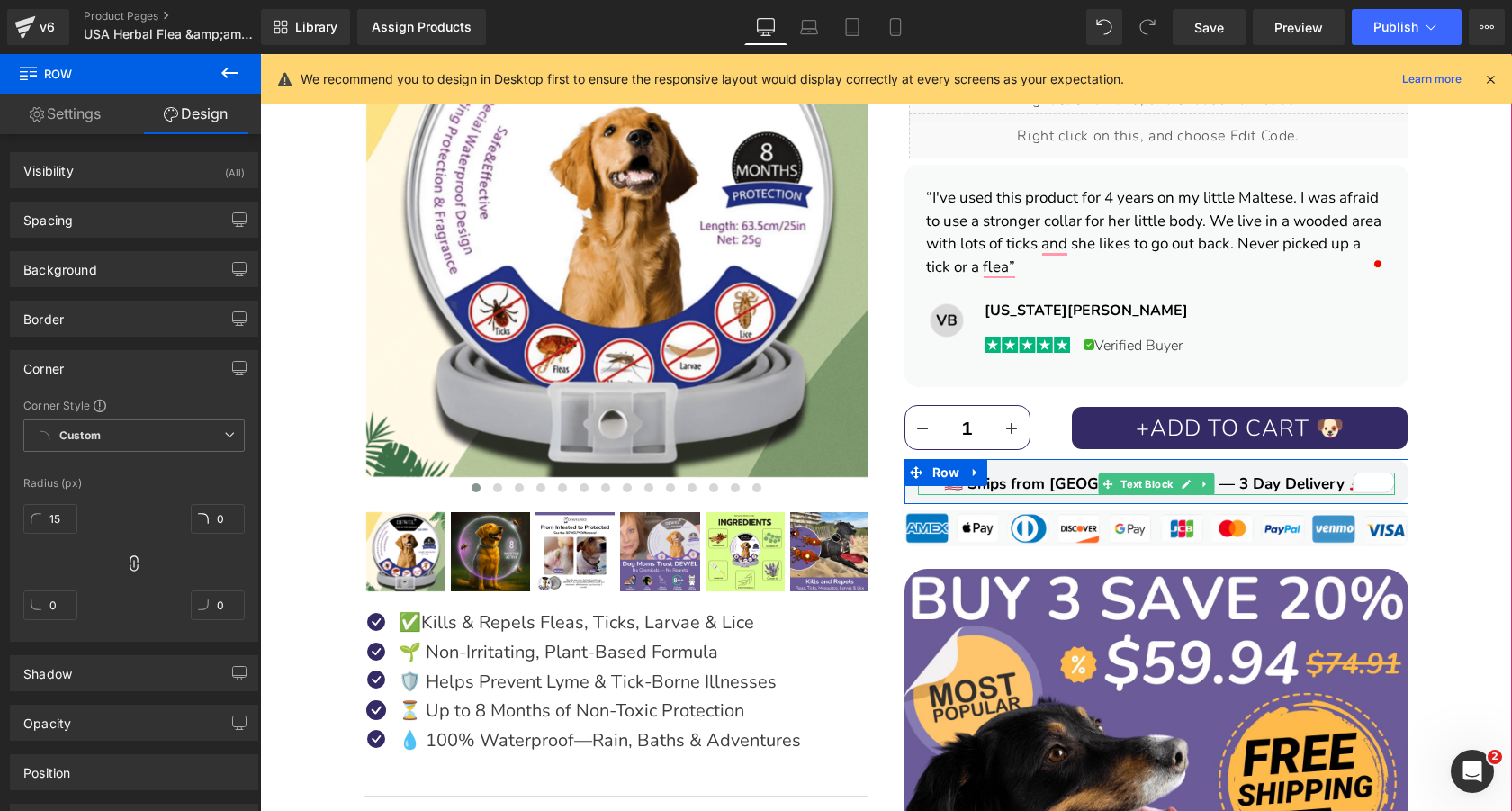
click at [1269, 483] on span "🇺🇸 Ships from [GEOGRAPHIC_DATA] — 3 Day Delivery 🚚" at bounding box center [1156, 483] width 424 height 21
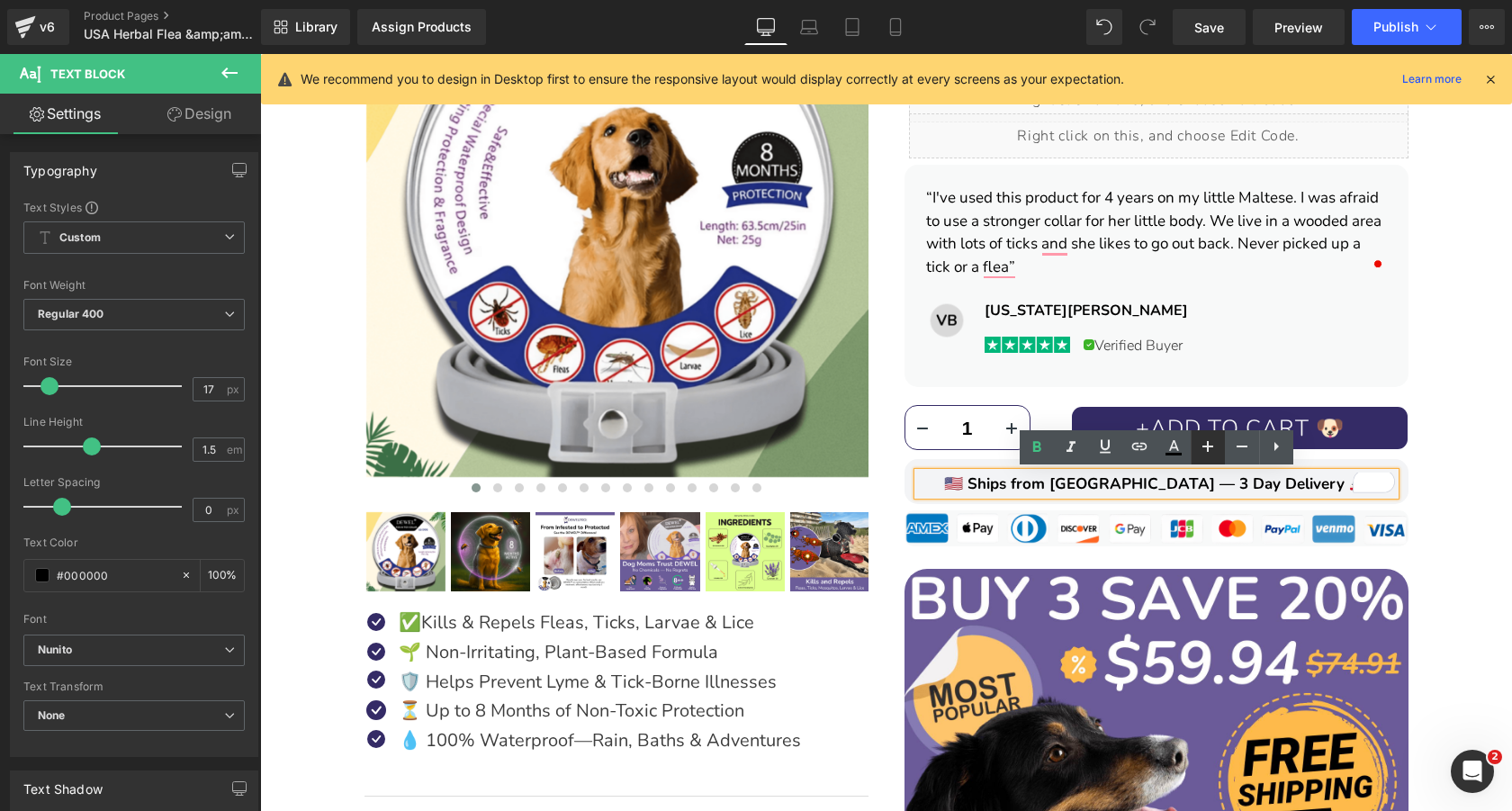
click at [1204, 450] on icon at bounding box center [1207, 446] width 22 height 22
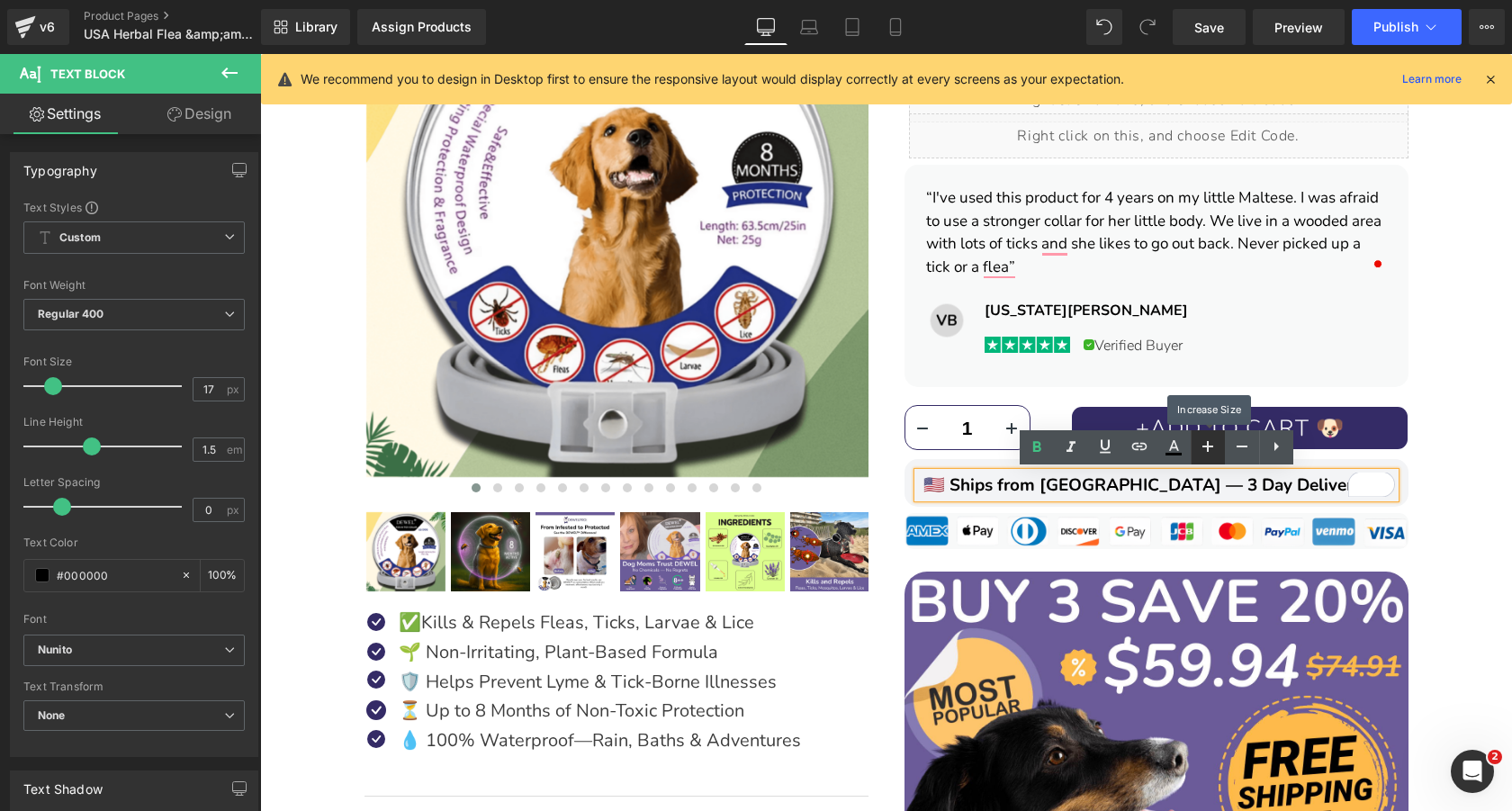
click at [1200, 450] on icon at bounding box center [1207, 446] width 22 height 22
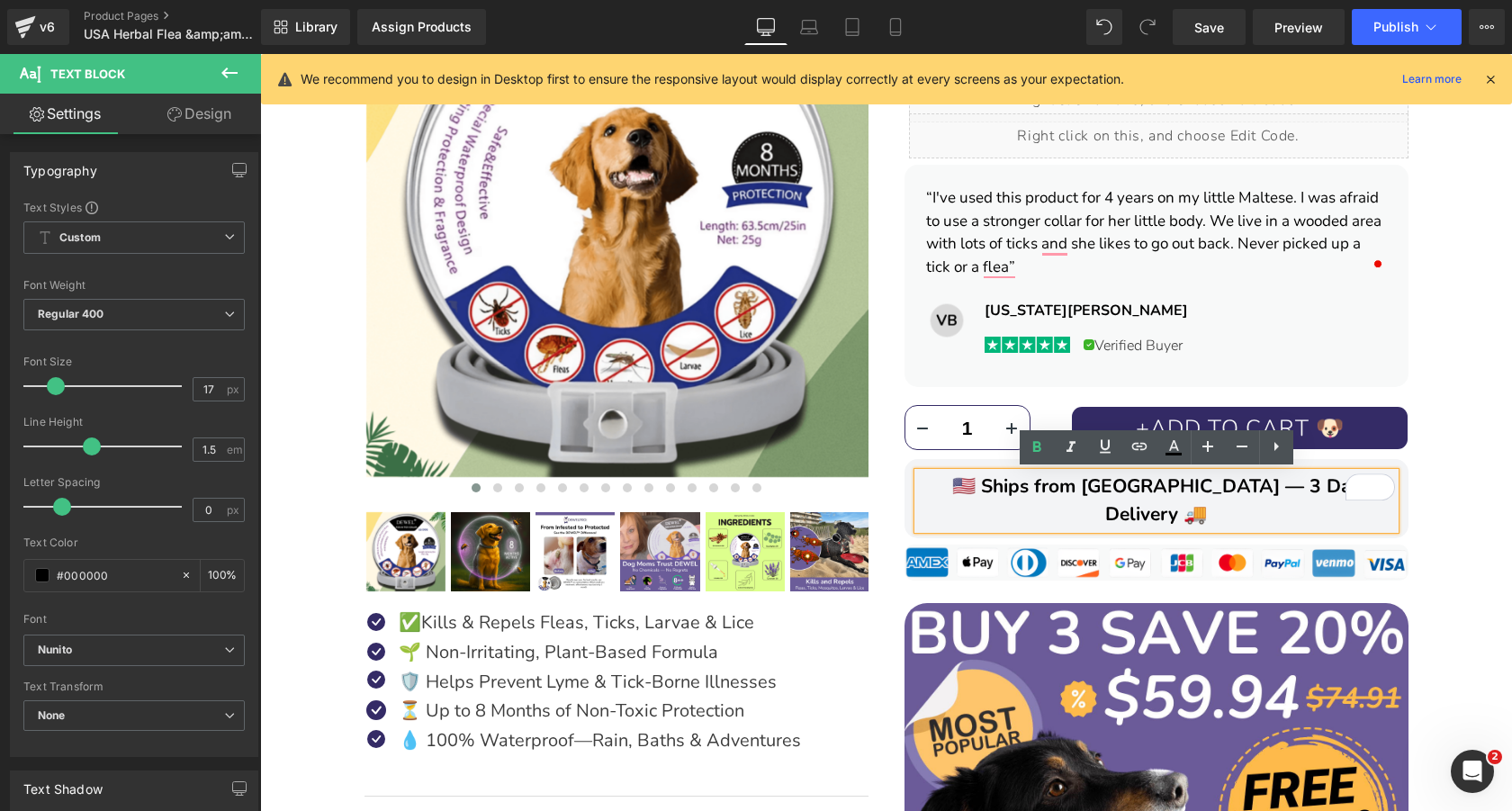
click at [1450, 516] on div "DEWEL™ 8‑Month Natural Flea & Tick Collar for Dogs Heading Image Image Image Im…" at bounding box center [885, 533] width 1233 height 1549
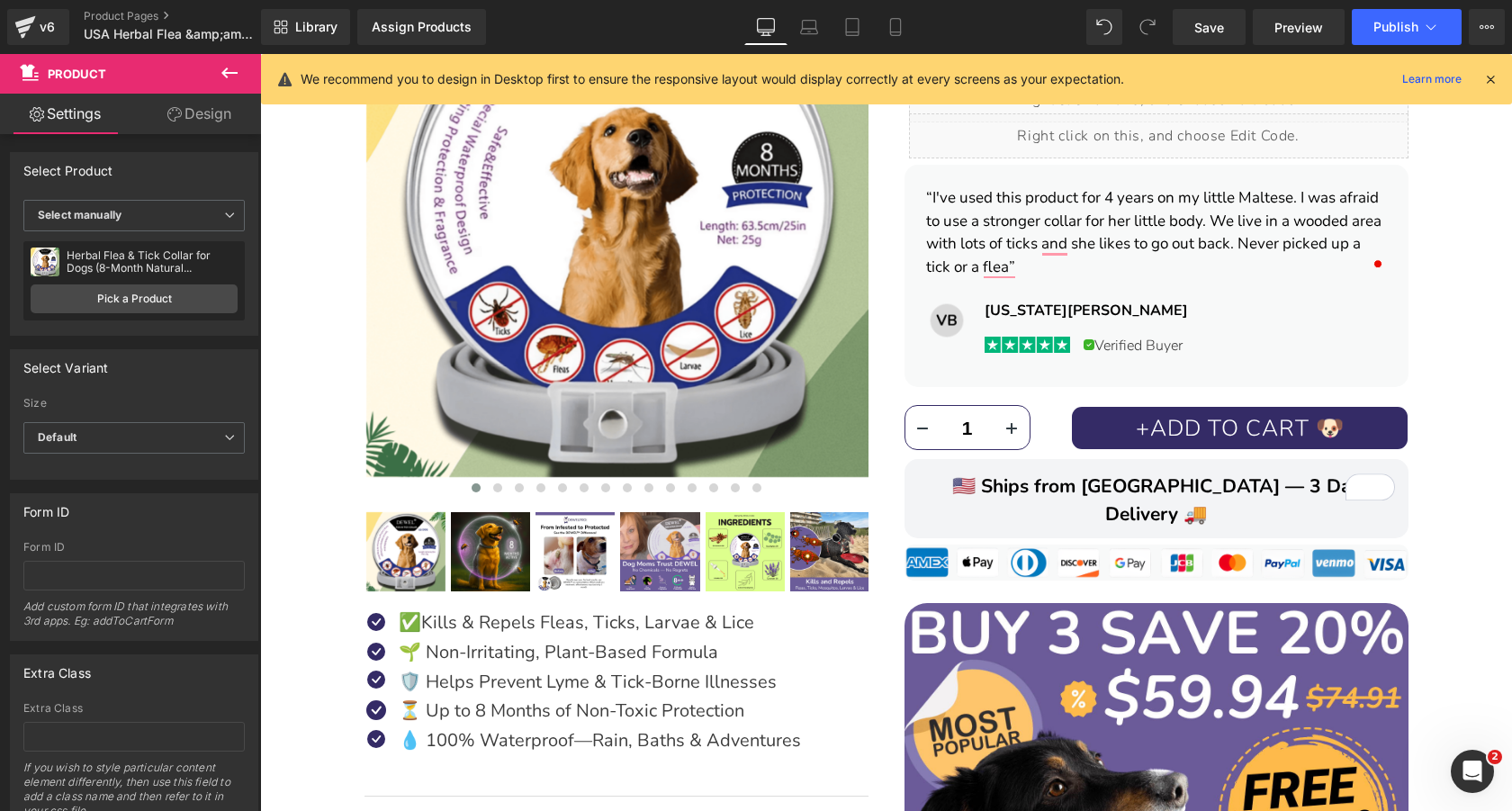
click at [1450, 516] on div "DEWEL™ 8‑Month Natural Flea & Tick Collar for Dogs Heading Image Image Image Im…" at bounding box center [885, 533] width 1233 height 1549
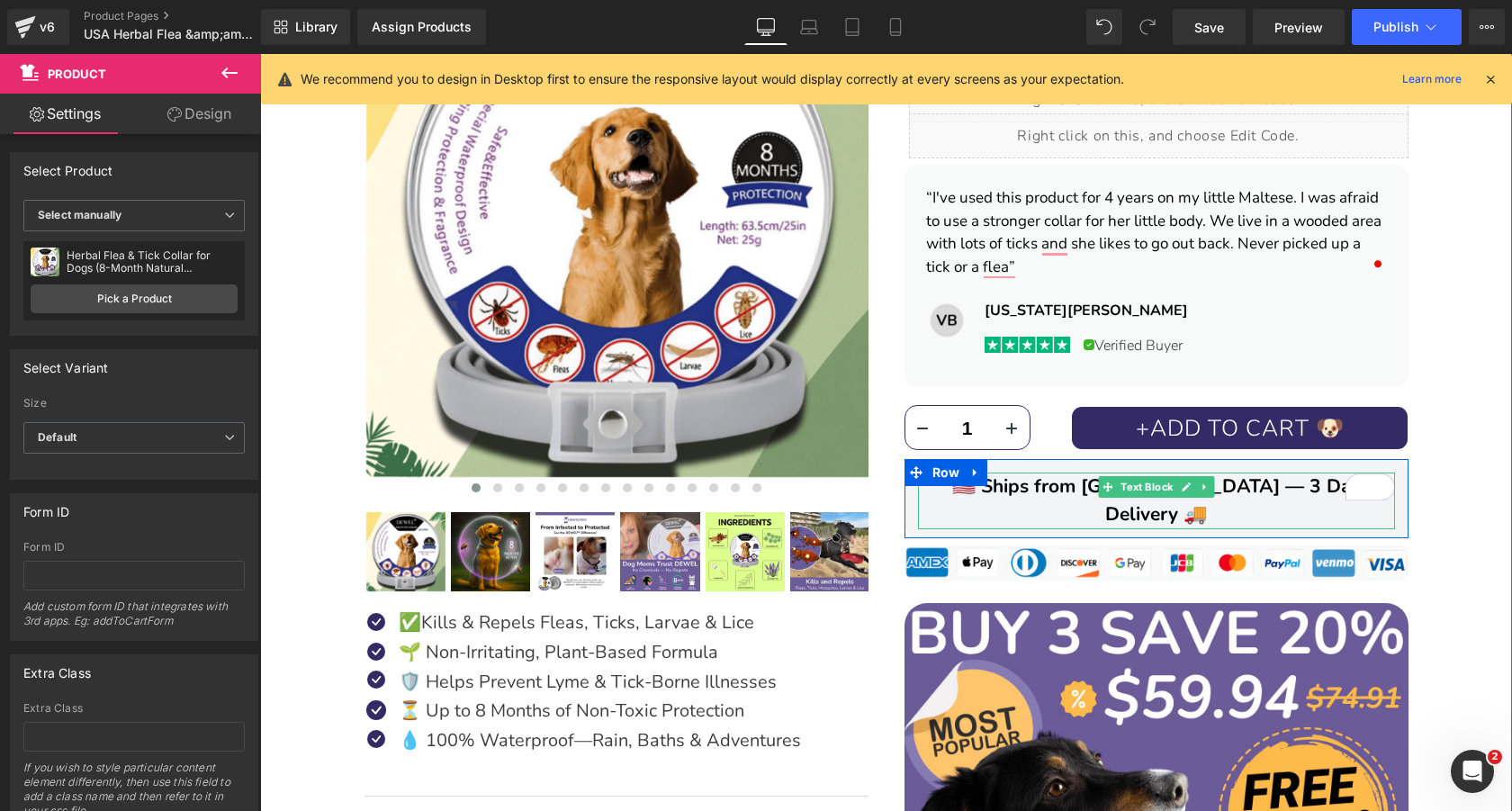
click at [1249, 481] on span "🇺🇸 Ships from [GEOGRAPHIC_DATA] — 3 Day Delivery 🚚" at bounding box center [1157, 500] width 409 height 54
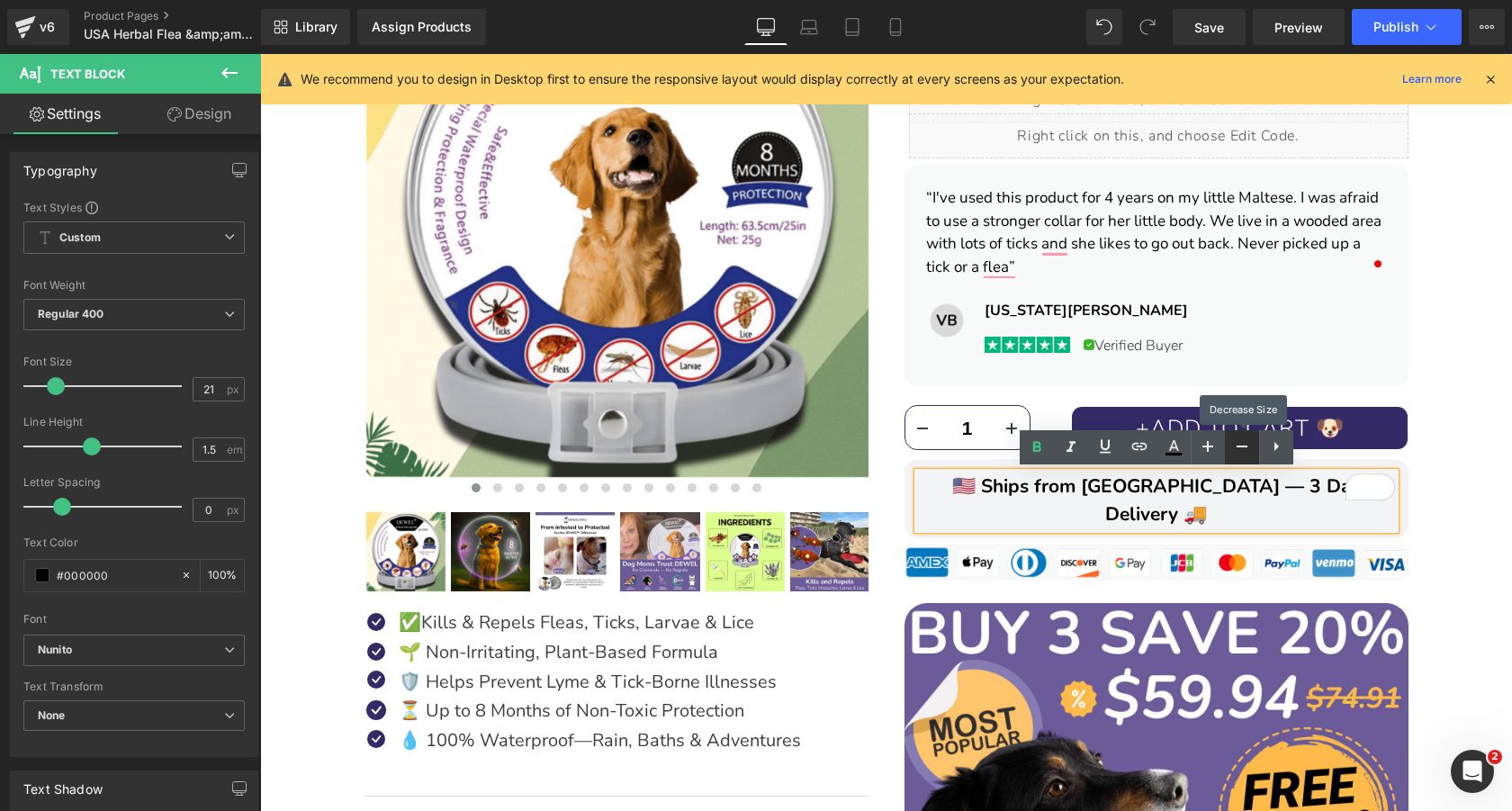
click at [1241, 448] on icon at bounding box center [1242, 446] width 22 height 22
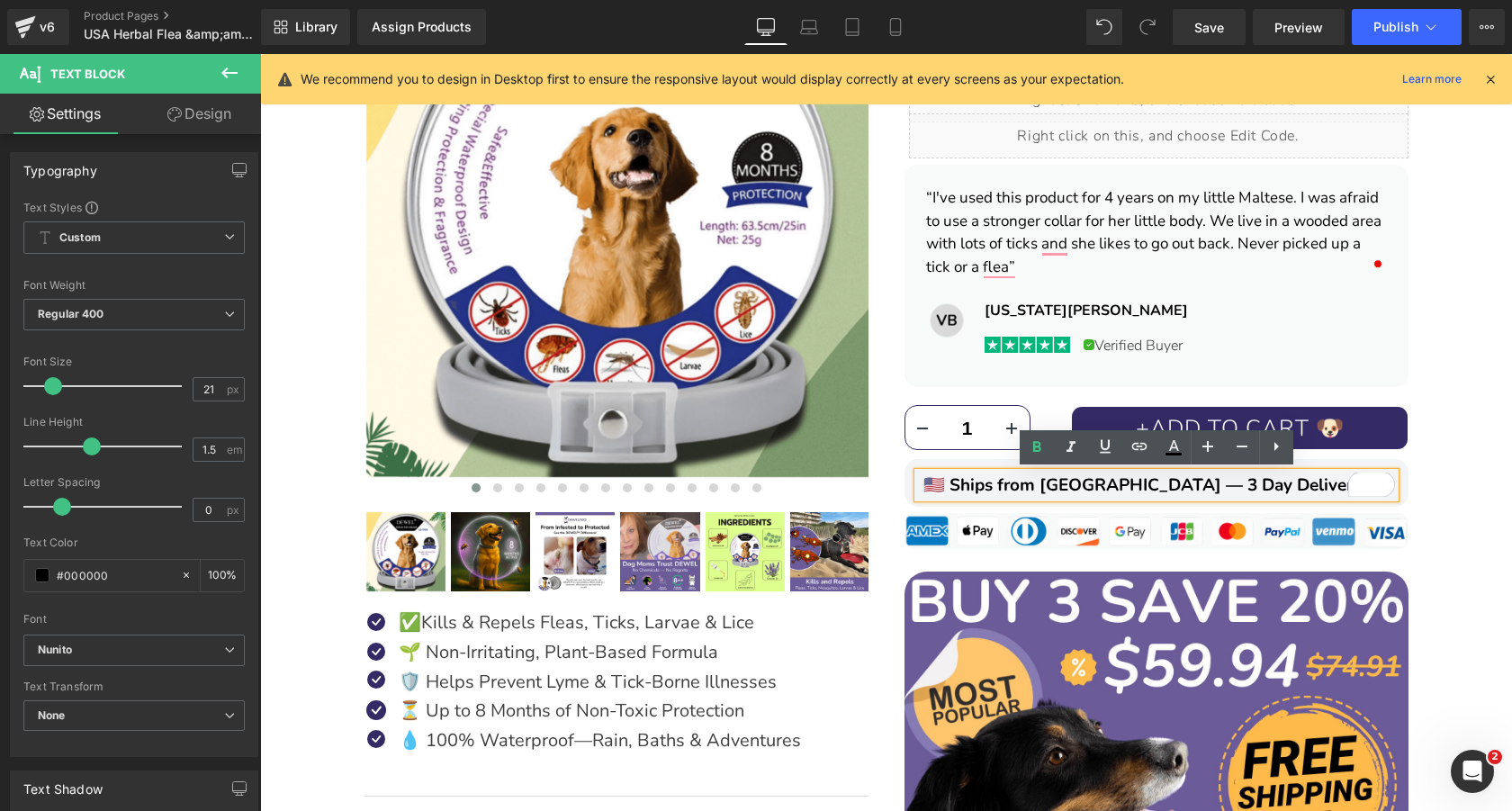
click at [1472, 536] on div "DEWEL™ 8‑Month Natural Flea & Tick Collar for Dogs Heading Image Image Image Im…" at bounding box center [885, 518] width 1233 height 1519
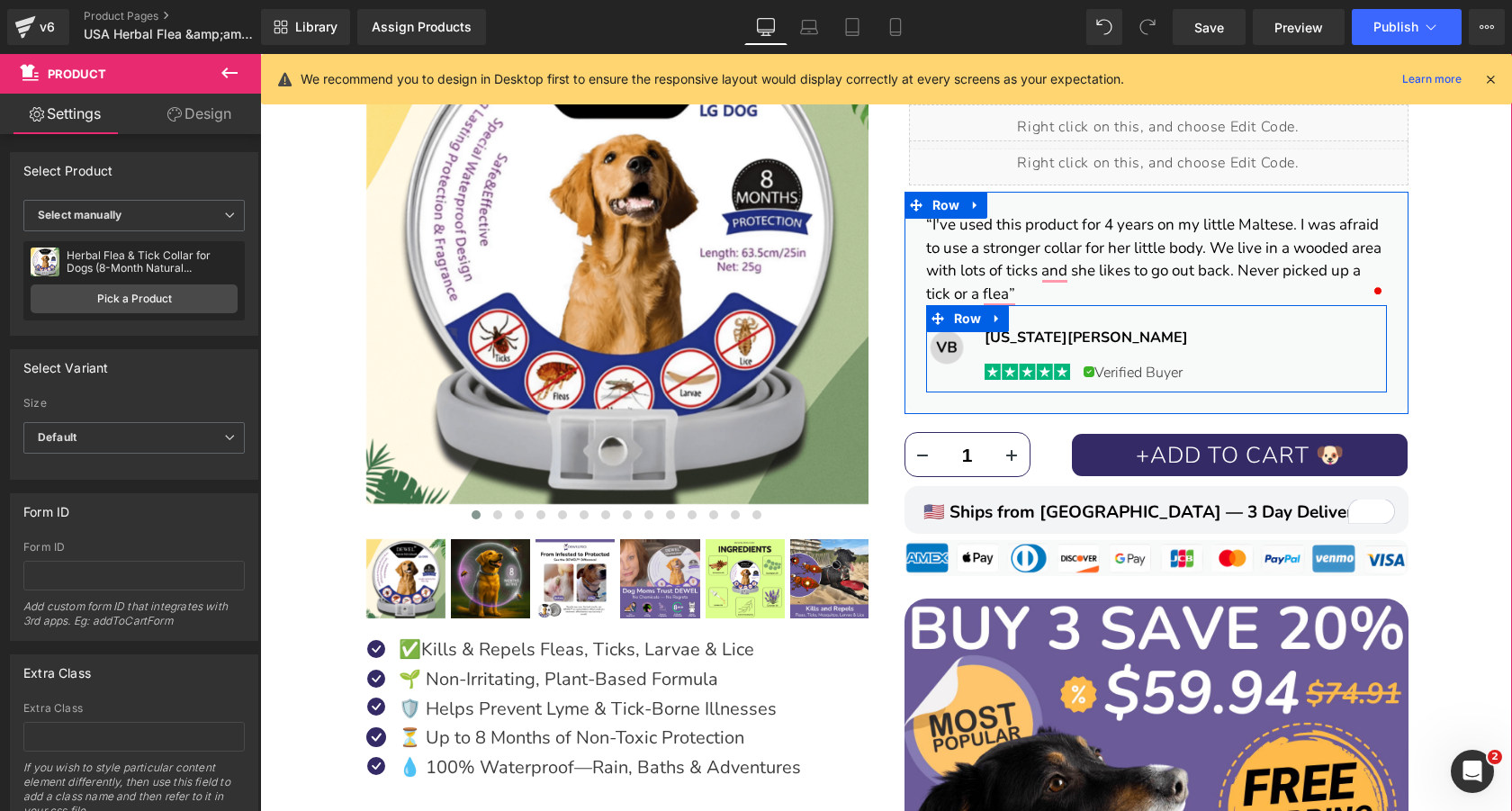
scroll to position [419, 0]
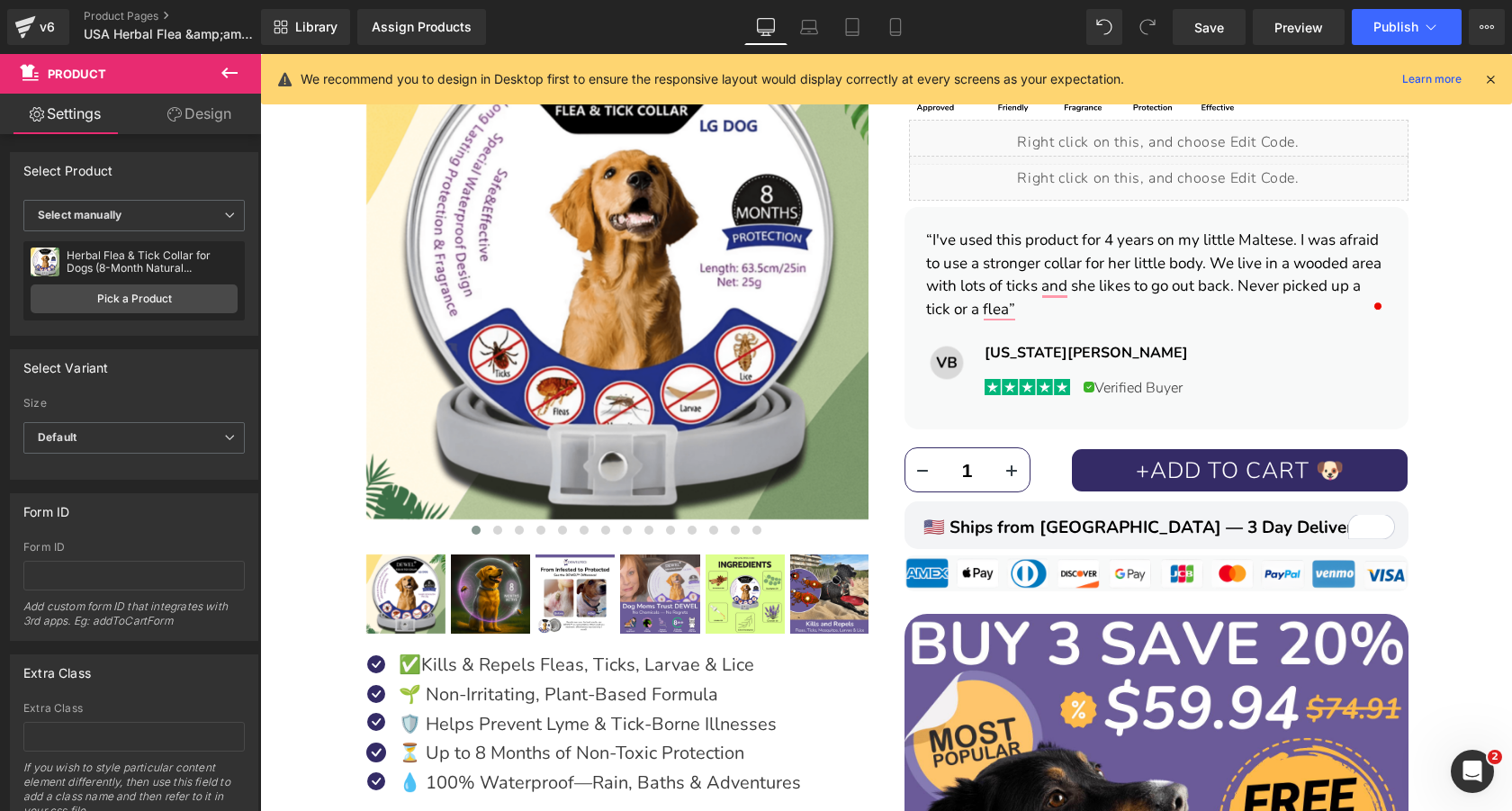
scroll to position [419, 0]
click at [900, 23] on icon at bounding box center [895, 28] width 10 height 17
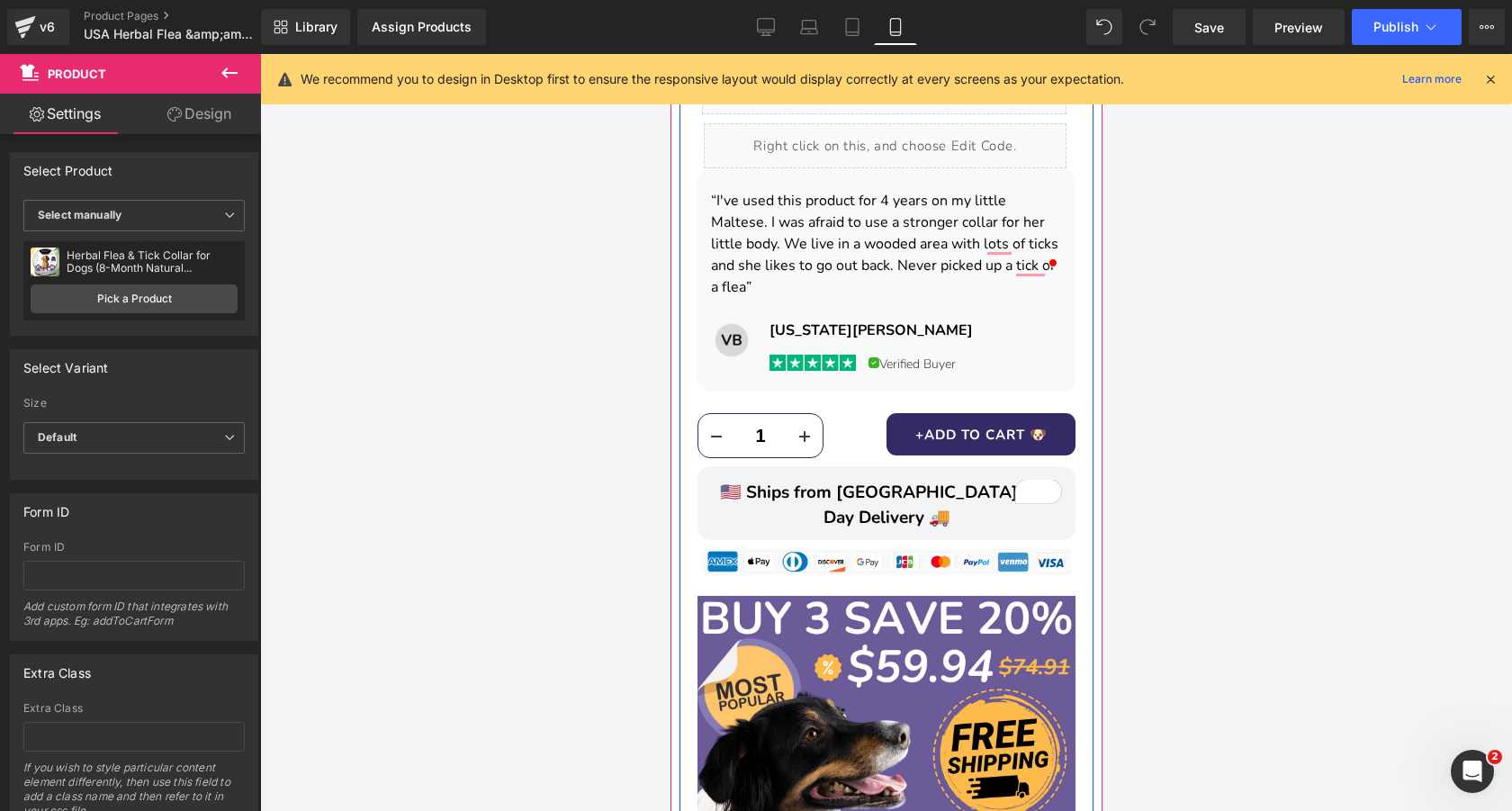
scroll to position [1177, 0]
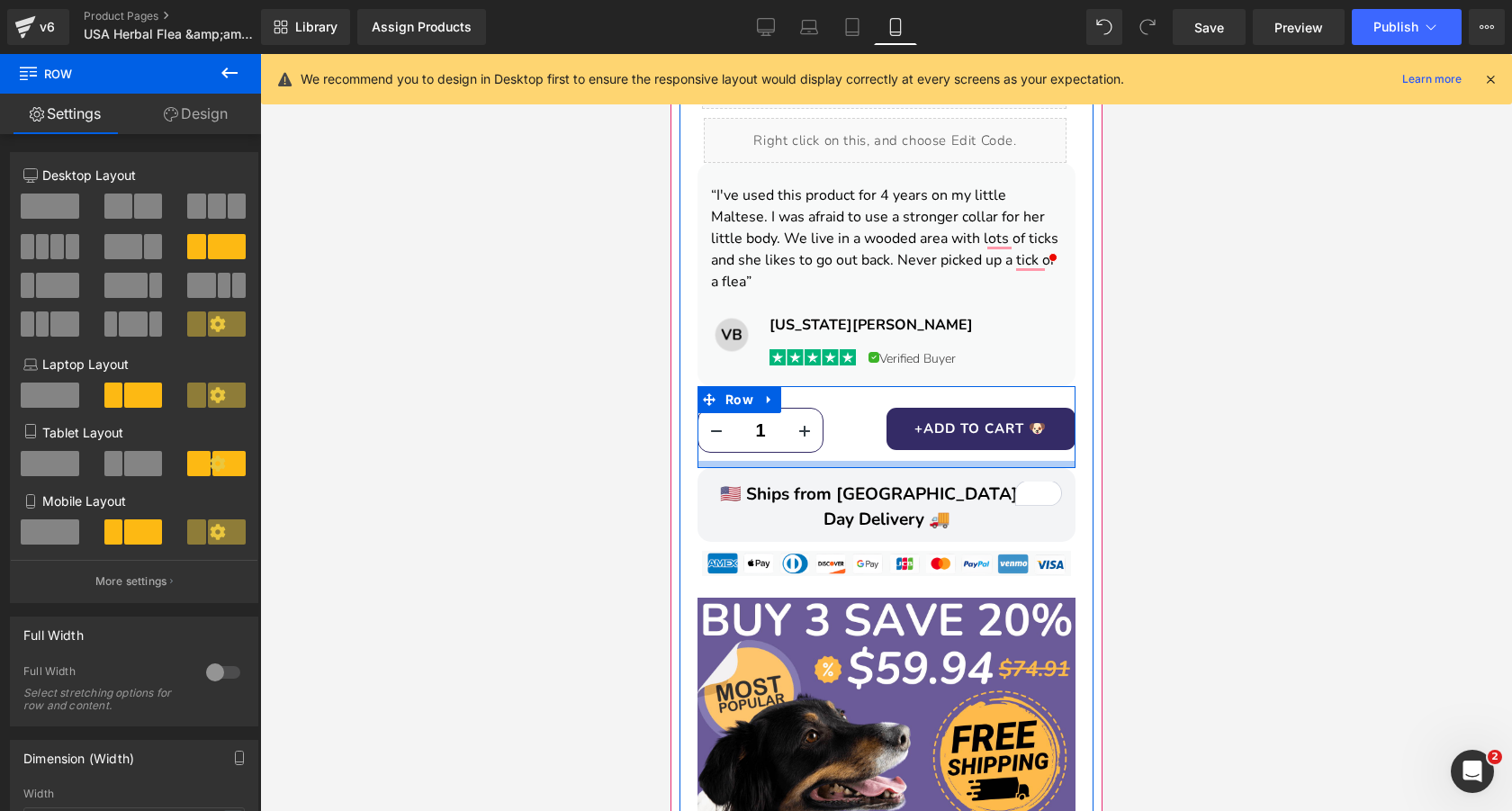
click at [990, 460] on div at bounding box center [885, 464] width 378 height 8
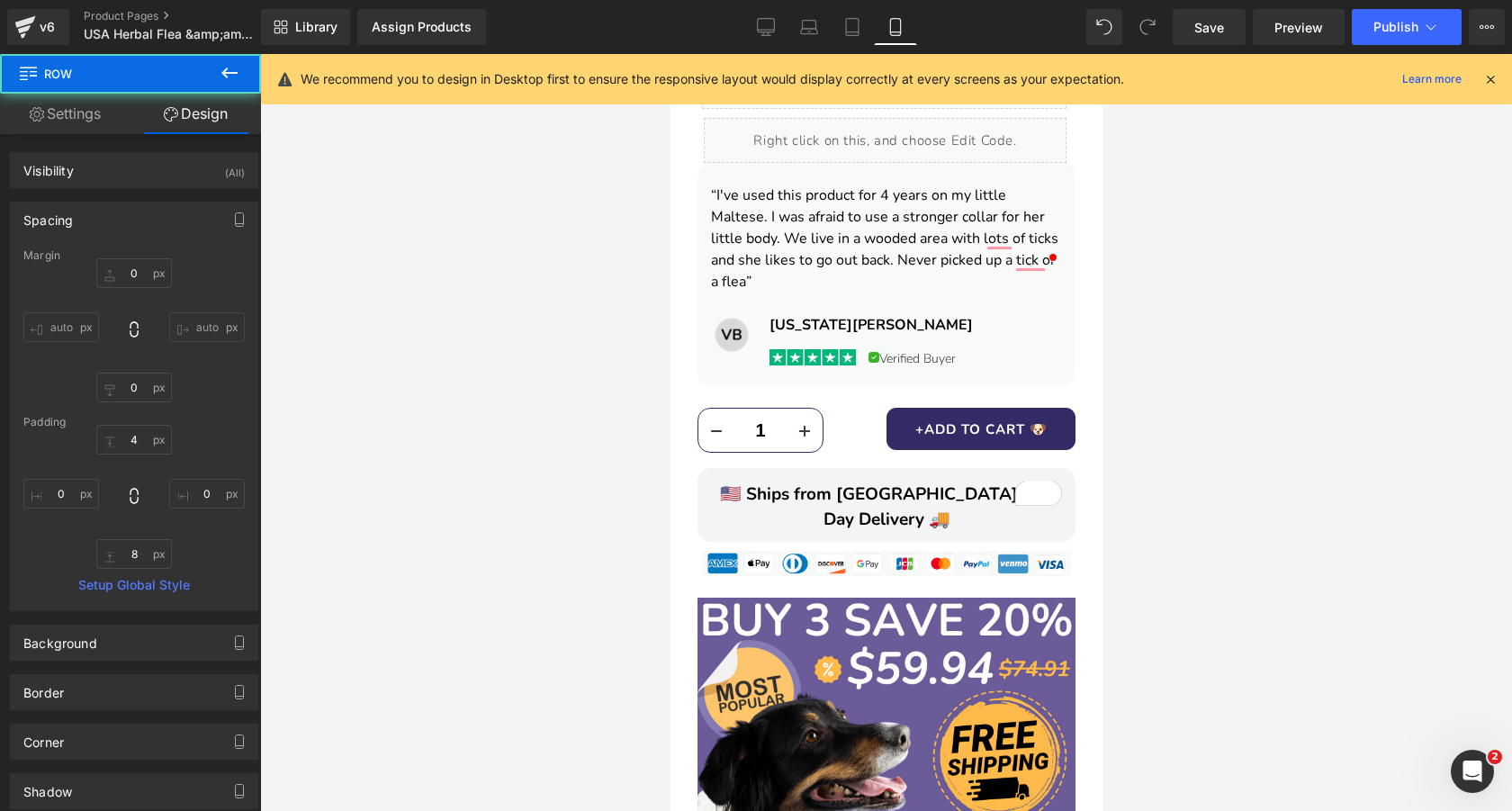
click at [1225, 451] on div at bounding box center [885, 433] width 1251 height 757
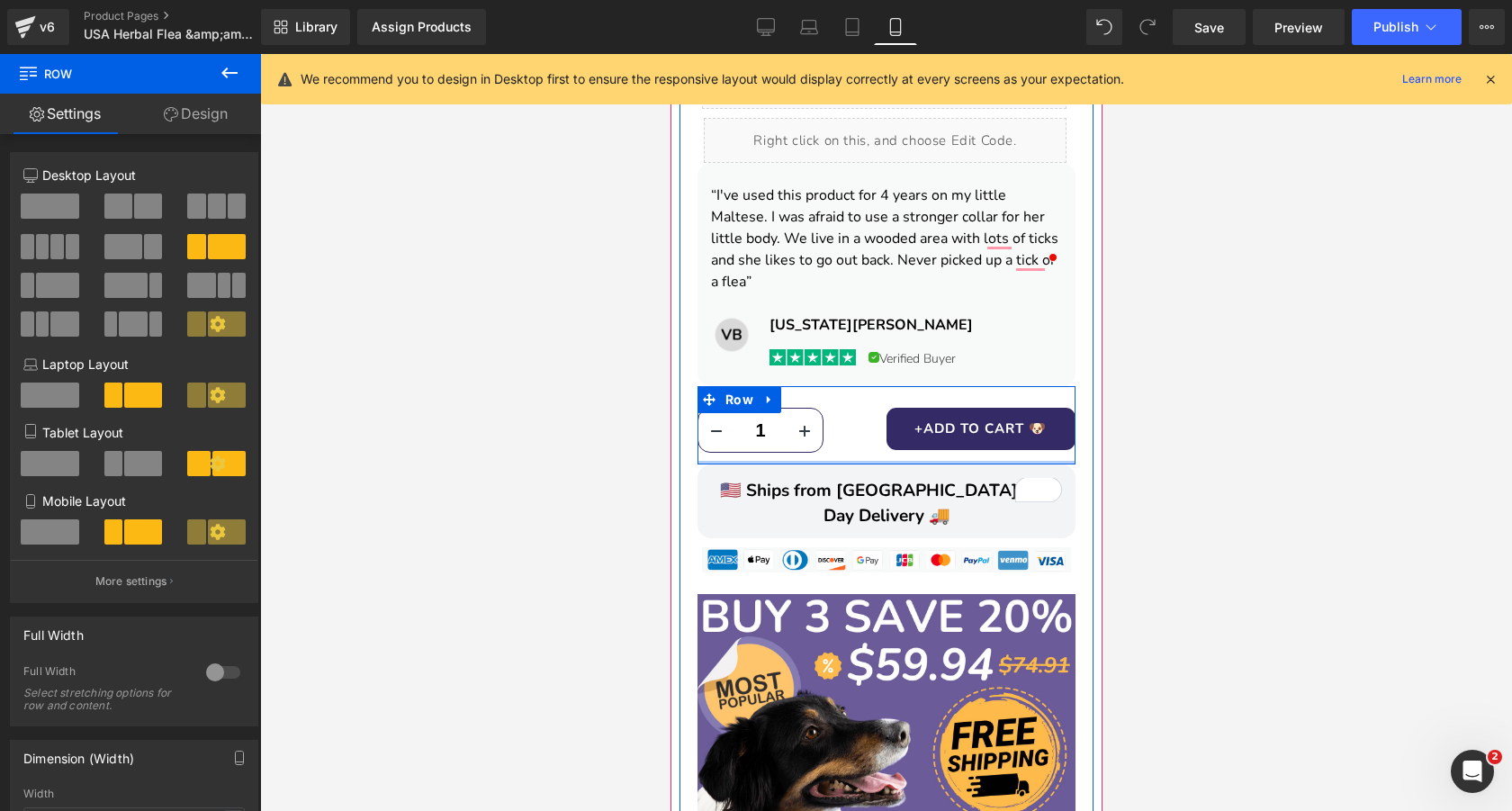
click at [936, 460] on div at bounding box center [885, 462] width 378 height 4
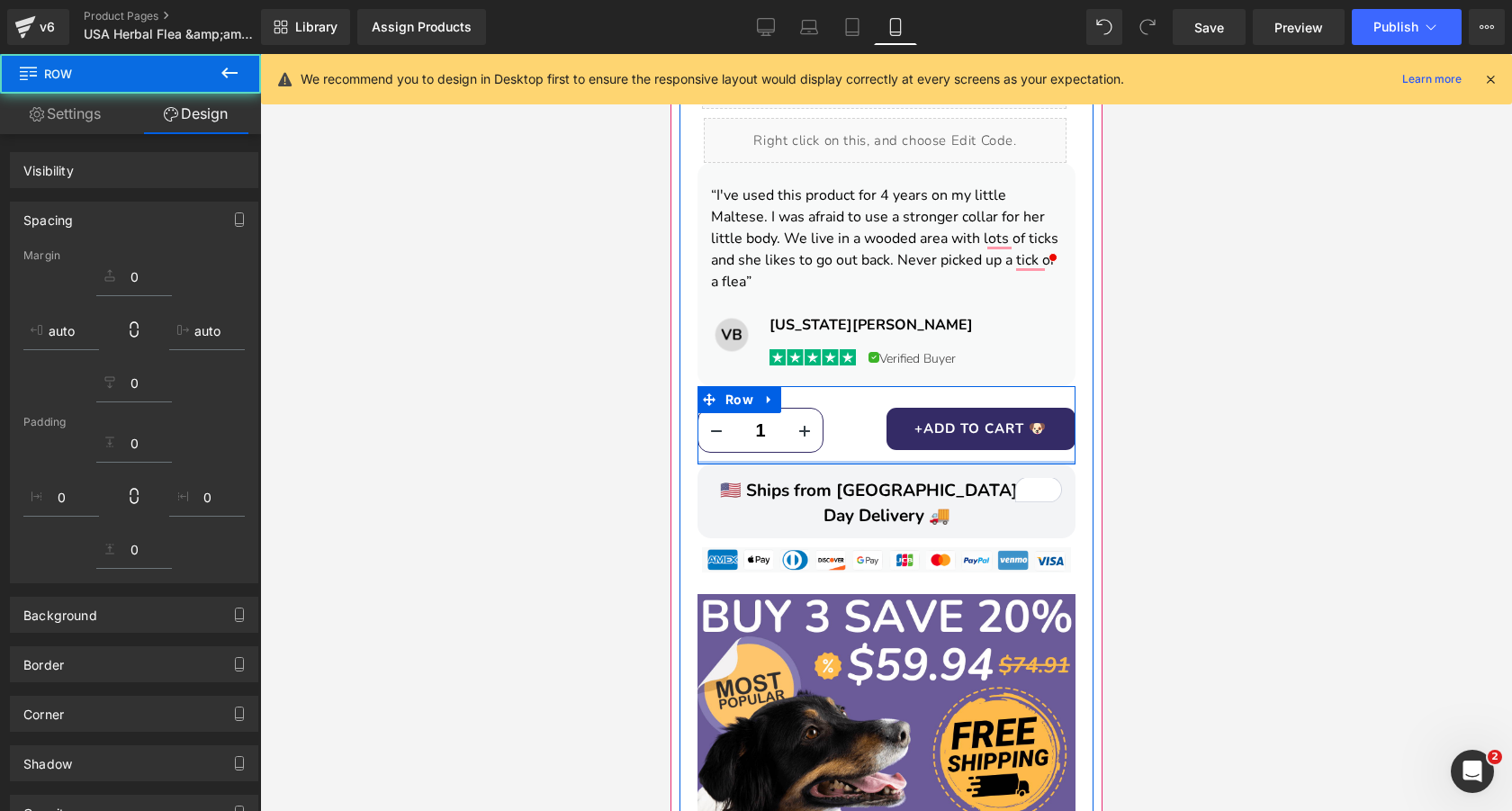
click at [1243, 438] on div at bounding box center [885, 433] width 1251 height 757
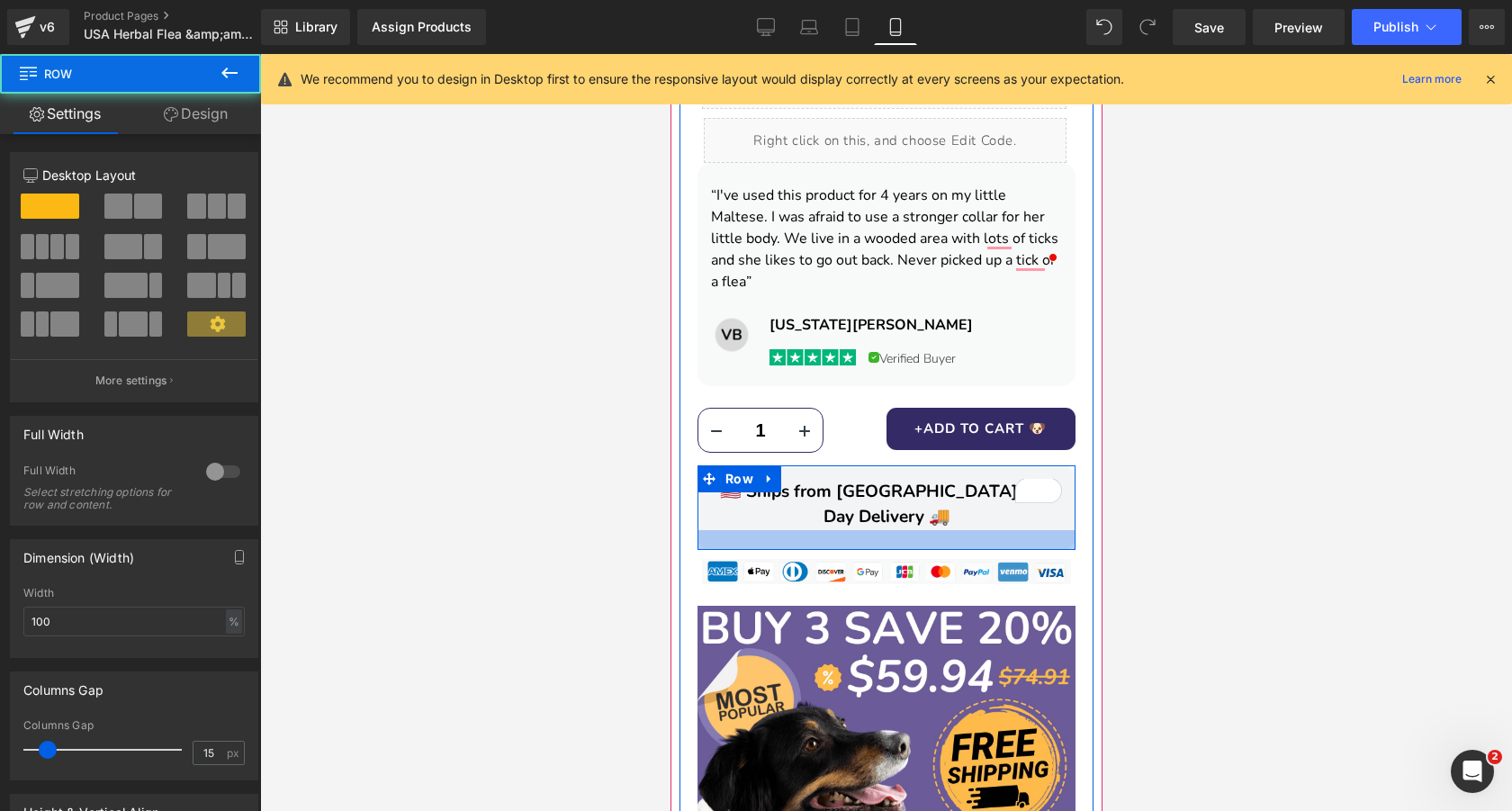
drag, startPoint x: 886, startPoint y: 489, endPoint x: 886, endPoint y: 501, distance: 12.0
click at [886, 530] on div at bounding box center [885, 540] width 378 height 20
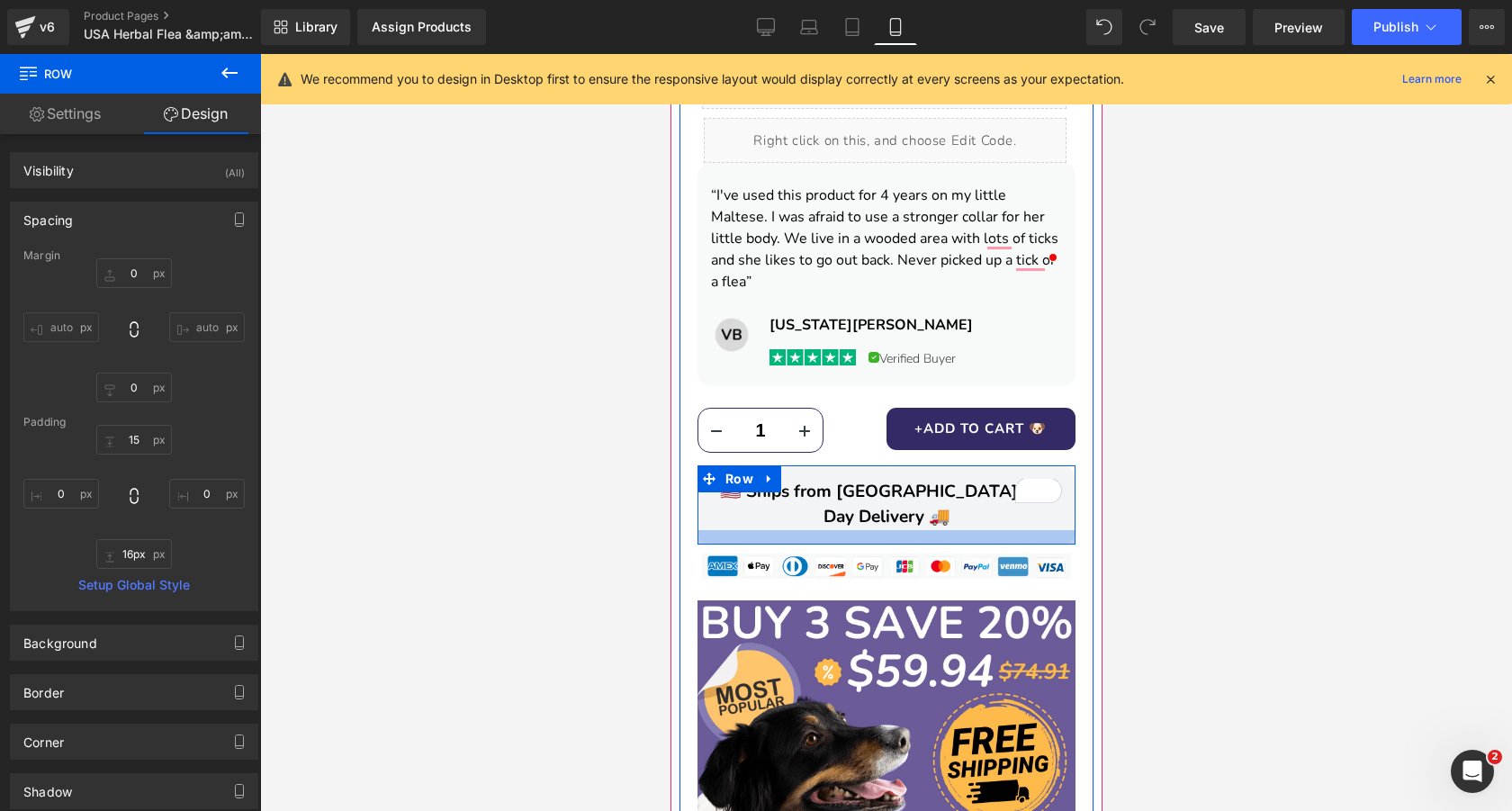
click at [971, 530] on div at bounding box center [885, 537] width 378 height 14
type input "15px"
click at [966, 530] on div at bounding box center [885, 537] width 378 height 13
click at [734, 466] on span "Row" at bounding box center [738, 480] width 37 height 27
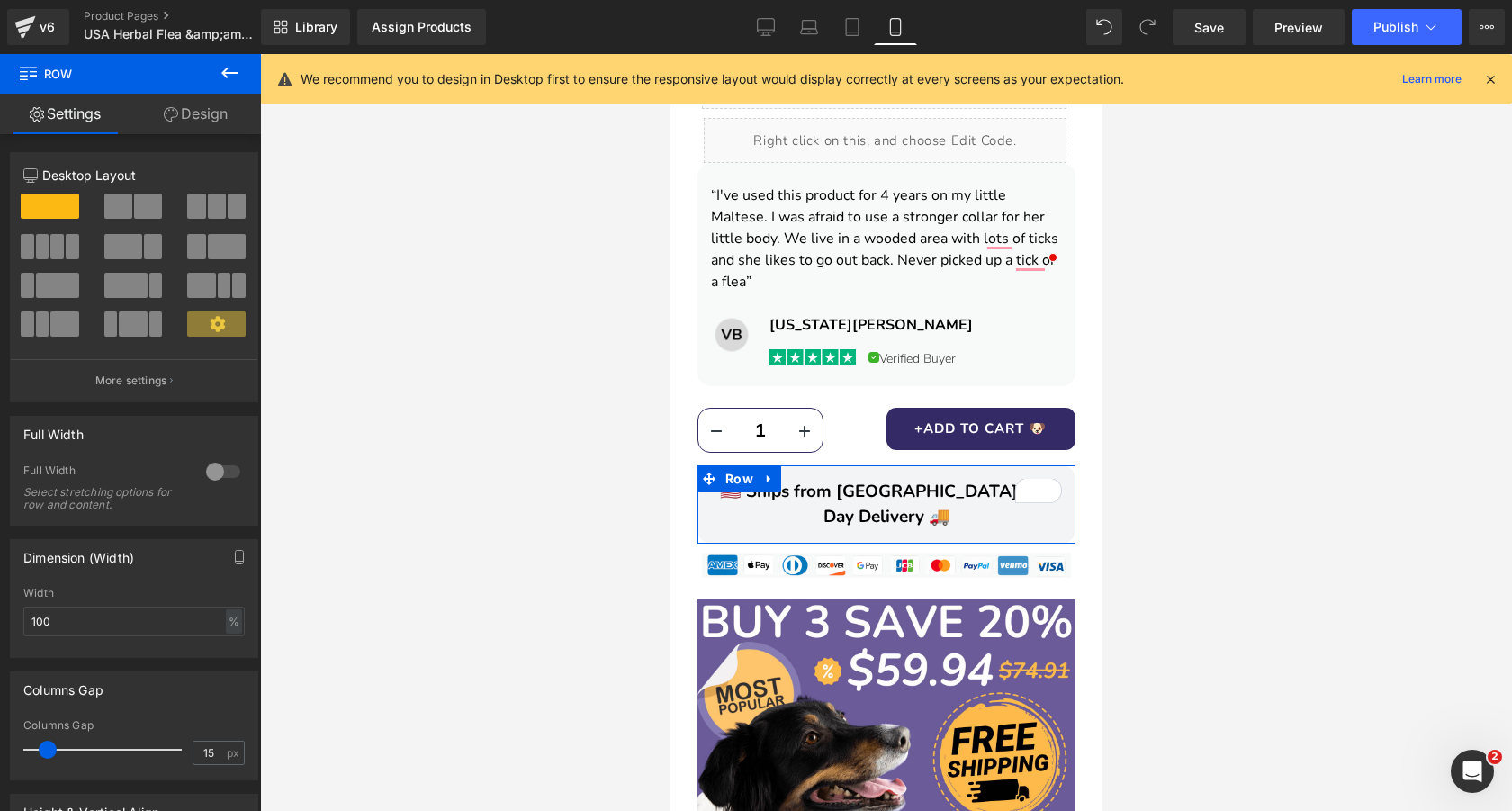
click at [178, 120] on link "Design" at bounding box center [196, 114] width 131 height 40
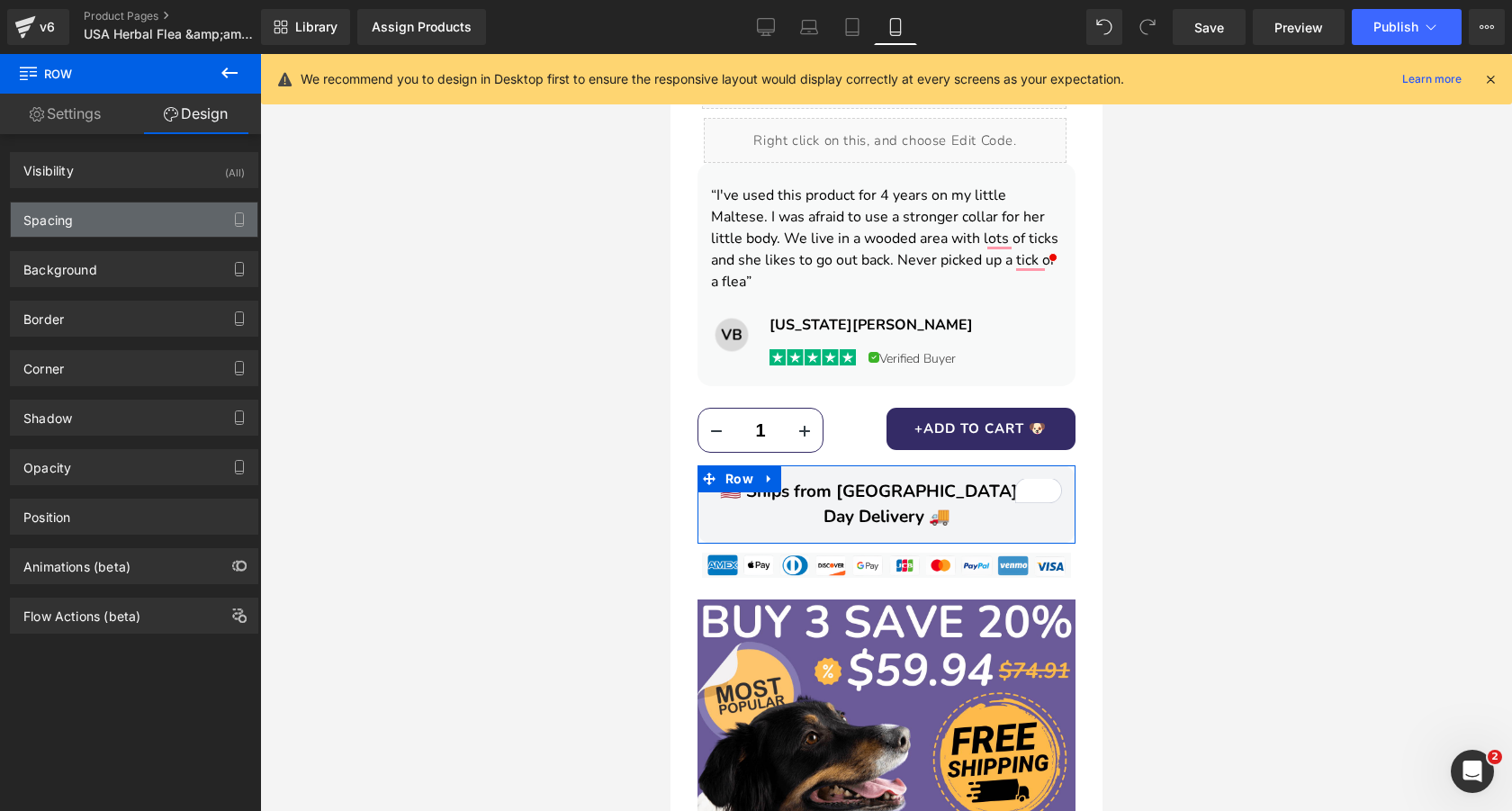
click at [123, 226] on div "Spacing" at bounding box center [134, 220] width 246 height 34
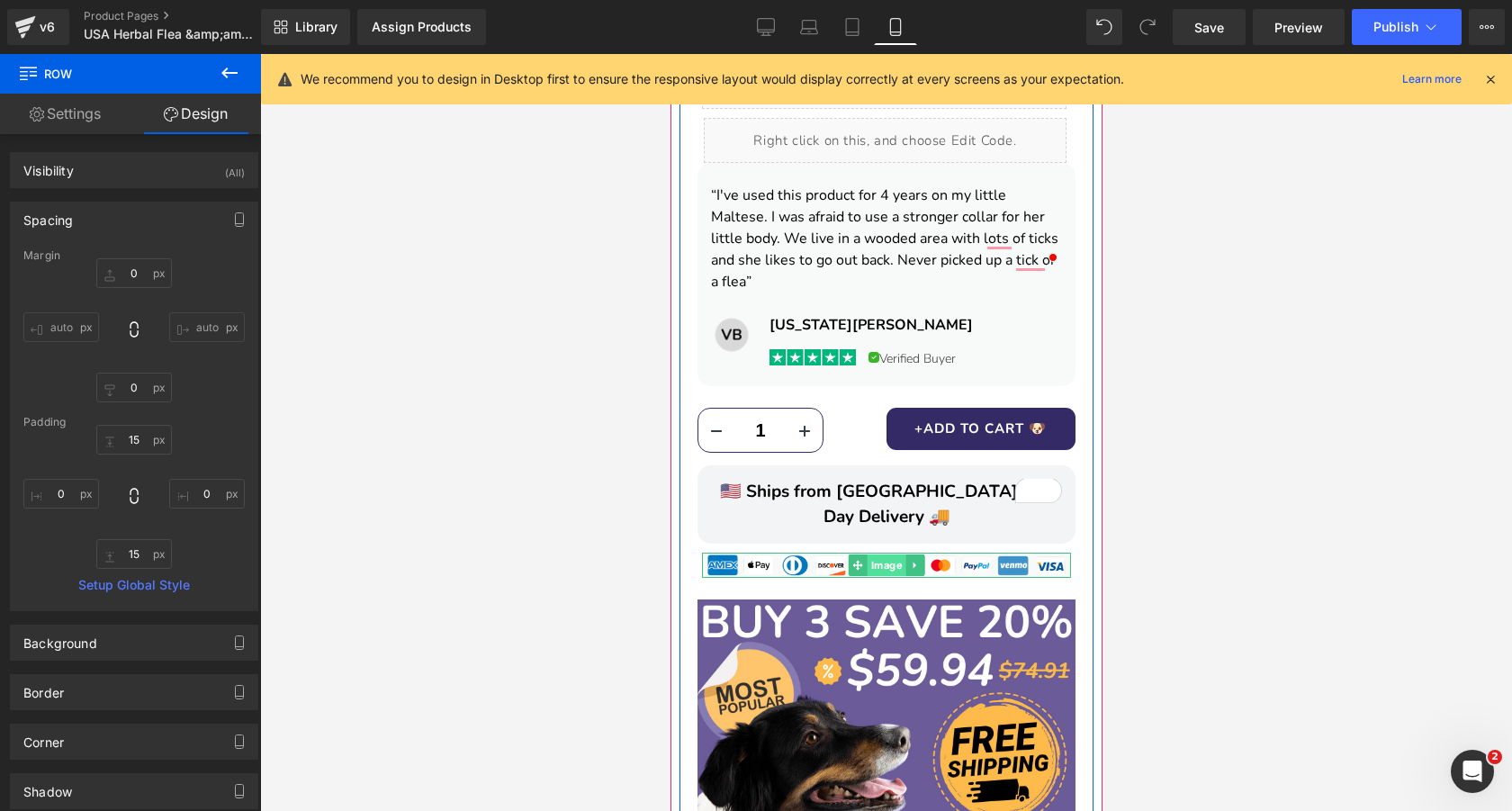
click at [884, 554] on span "Image" at bounding box center [885, 565] width 39 height 22
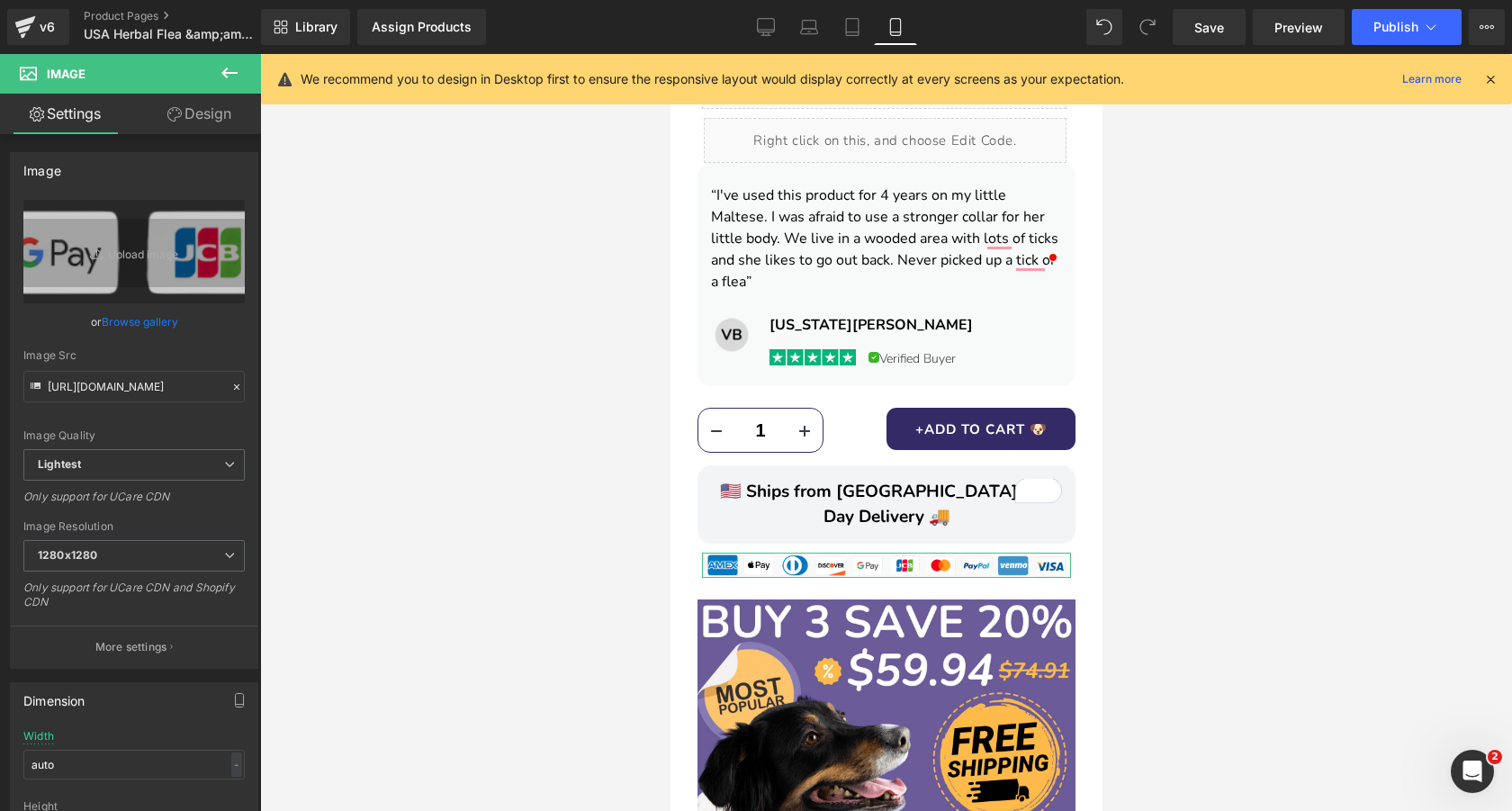
click at [223, 120] on link "Design" at bounding box center [199, 114] width 131 height 40
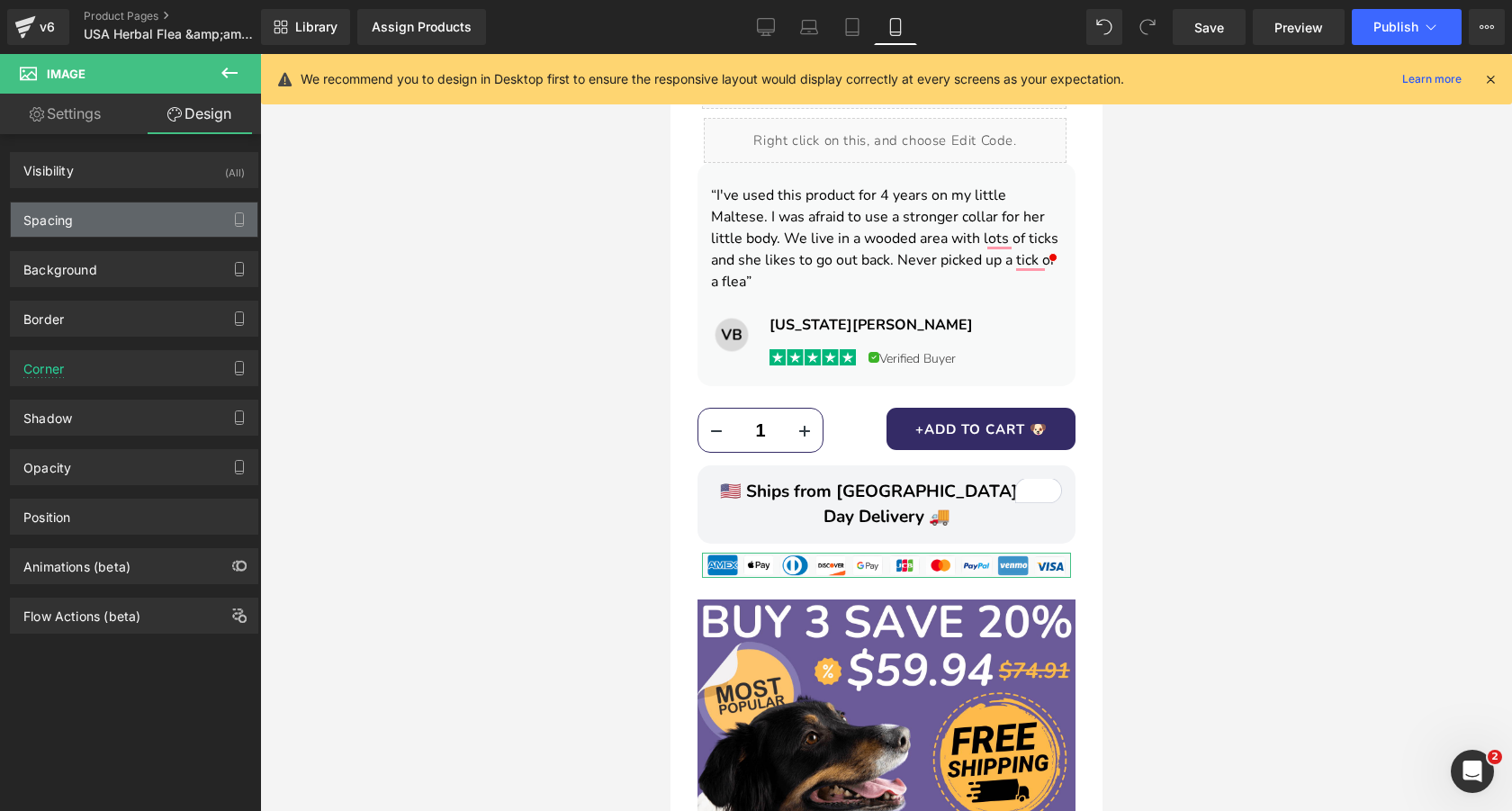
click at [141, 223] on div "Spacing" at bounding box center [134, 220] width 246 height 34
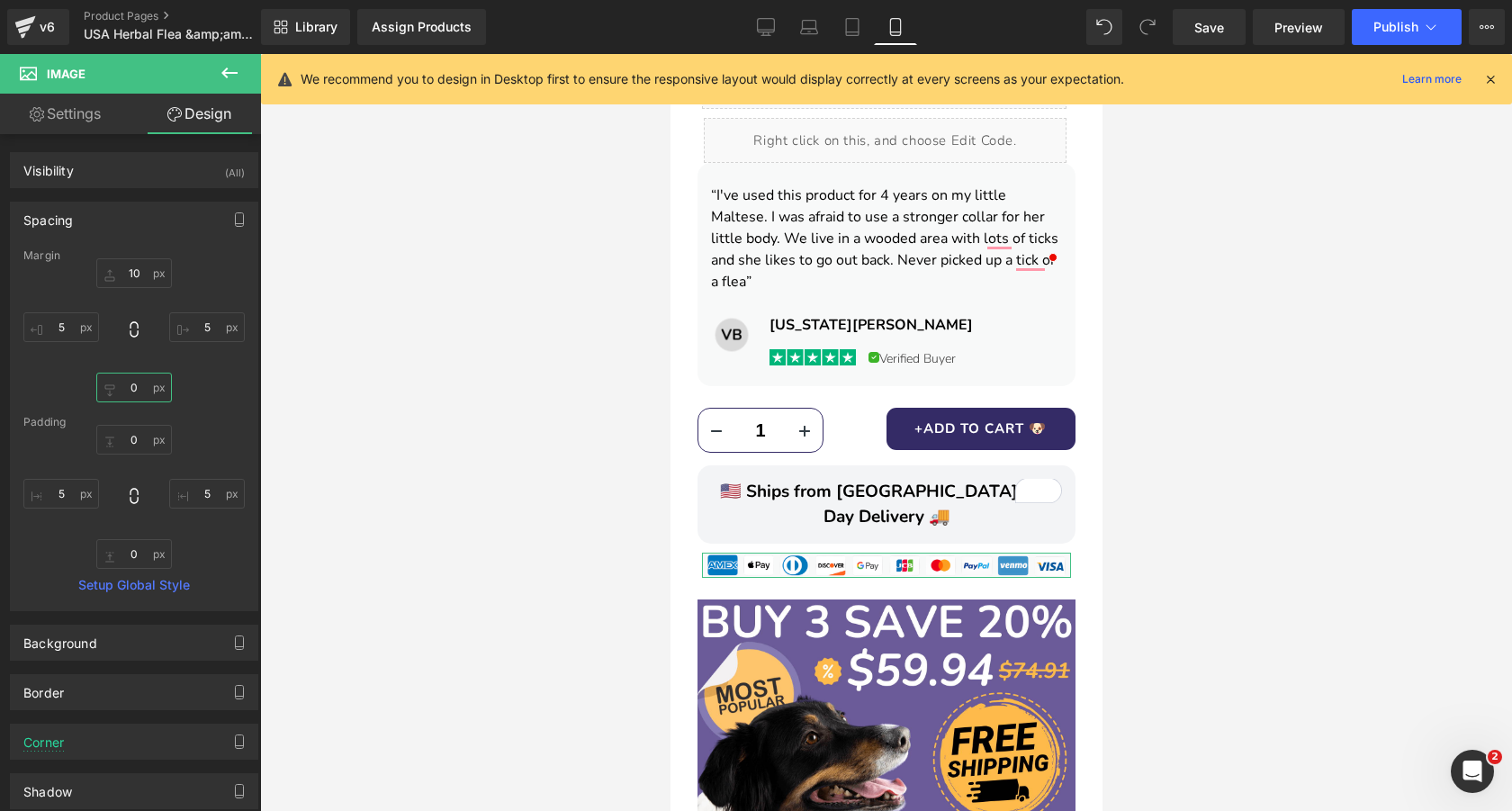
click at [133, 391] on input "0" at bounding box center [134, 387] width 75 height 30
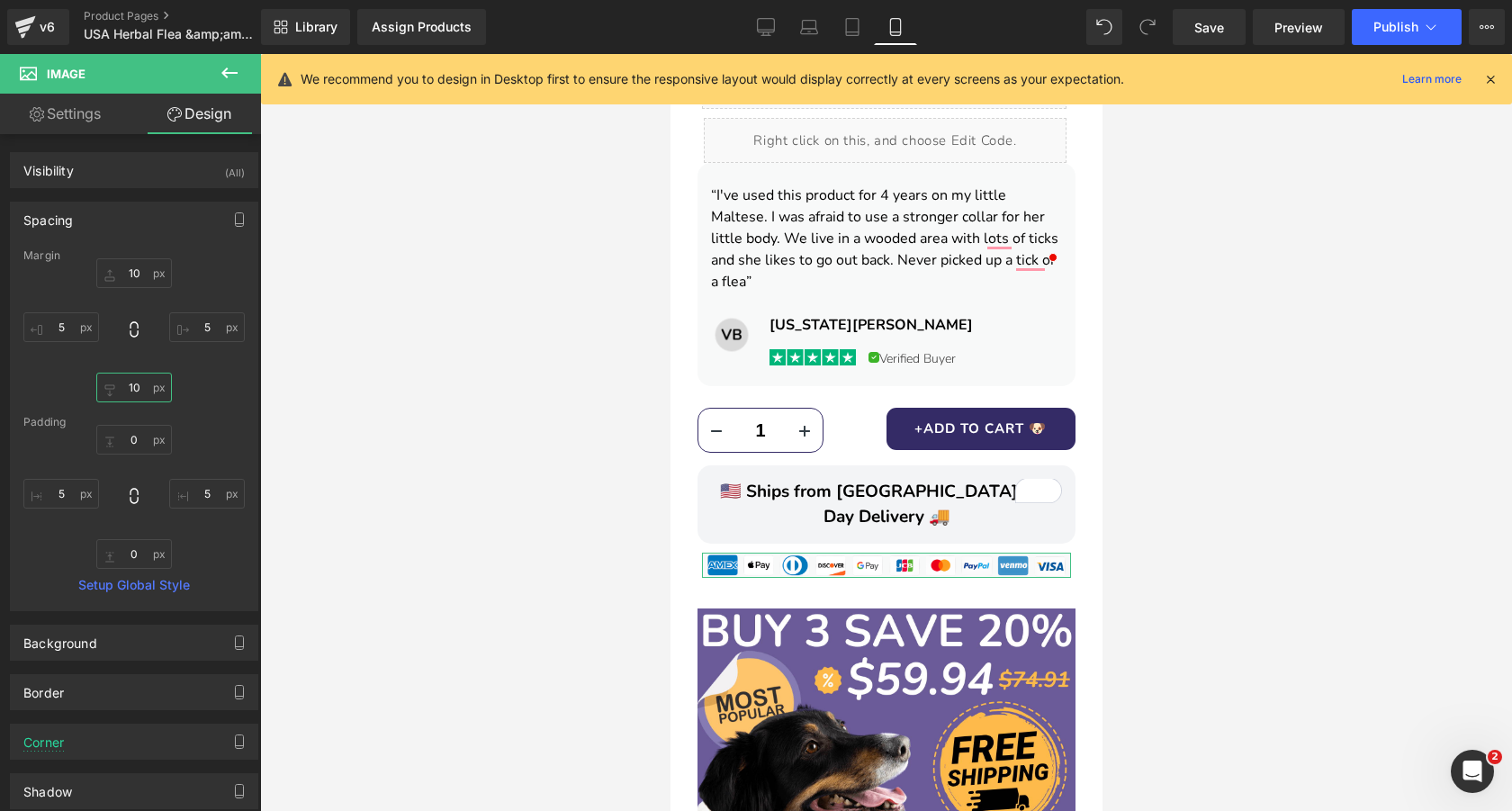
type input "1"
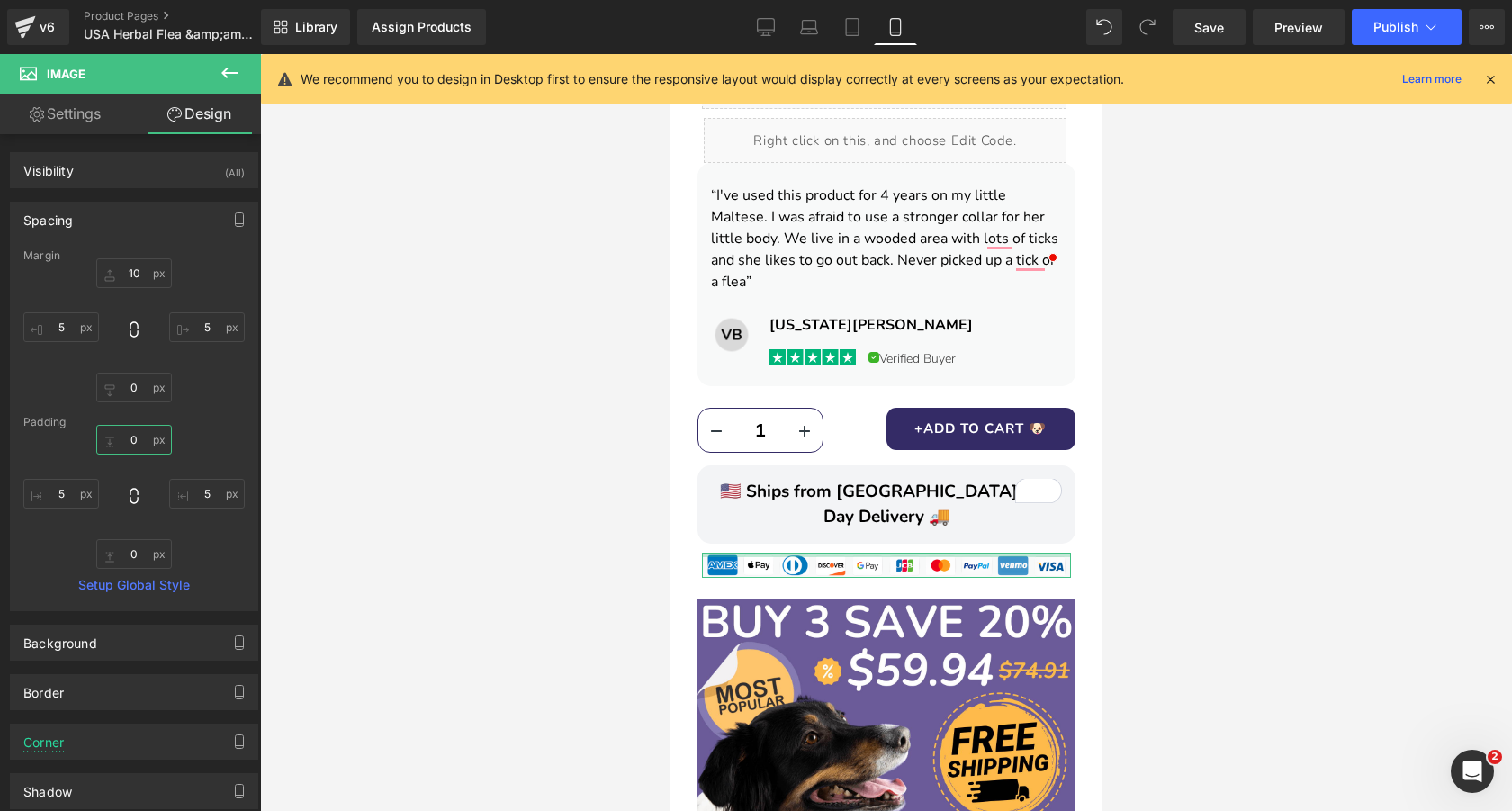
click at [141, 443] on input "0" at bounding box center [134, 439] width 75 height 30
click at [140, 555] on input "0" at bounding box center [134, 553] width 75 height 30
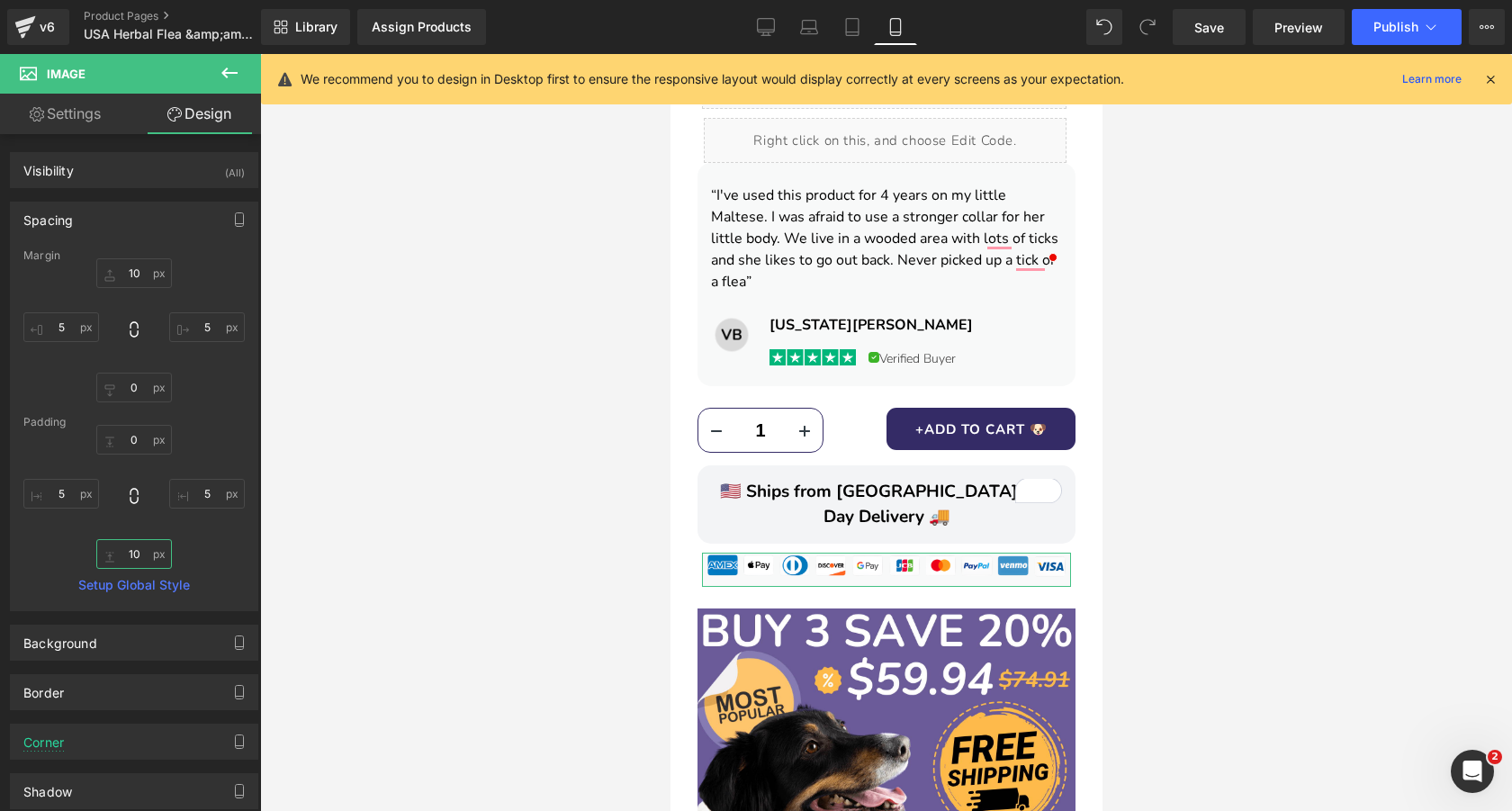
type input "1"
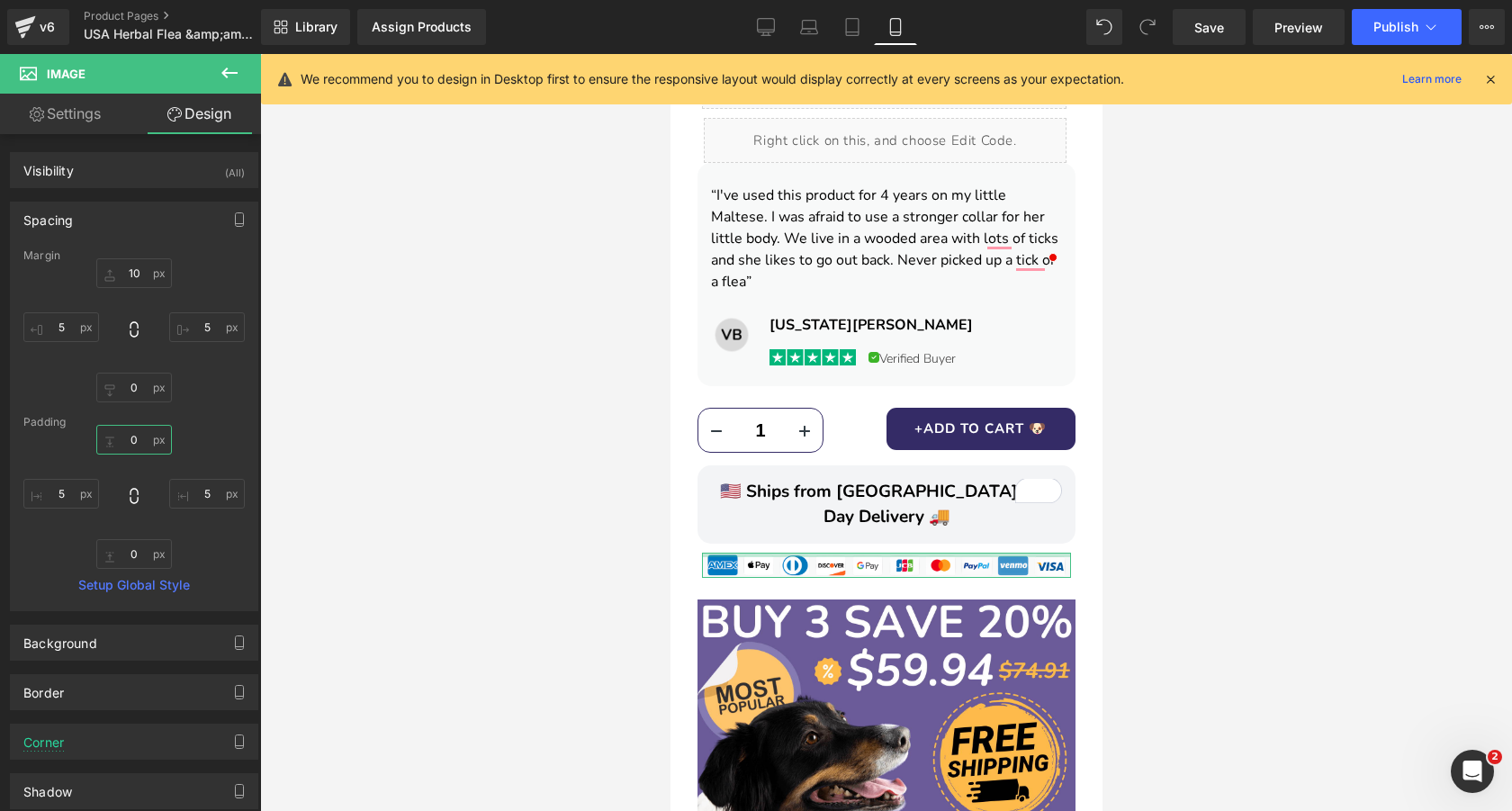
click at [133, 441] on input "0" at bounding box center [134, 439] width 75 height 30
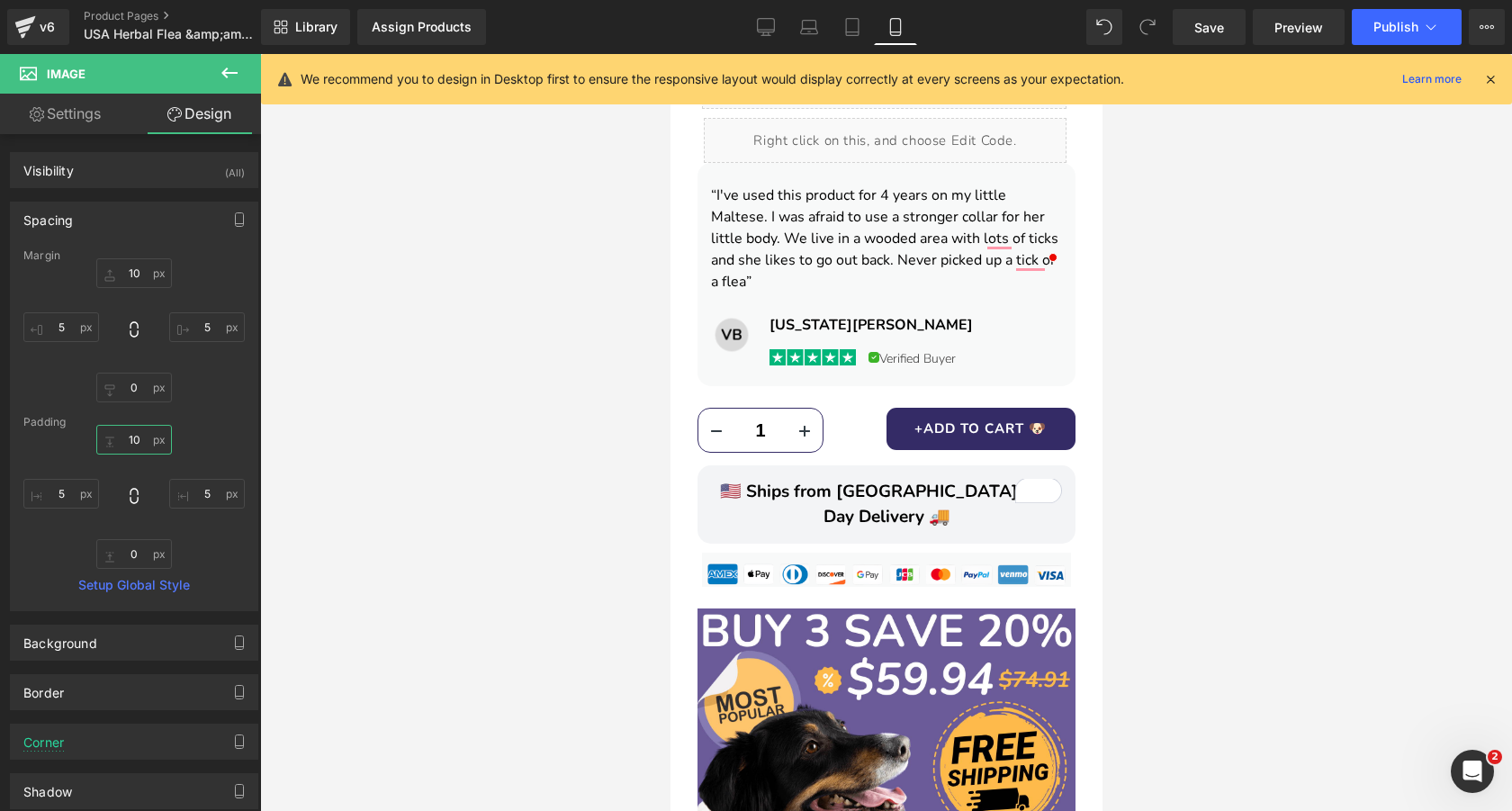
type input "1"
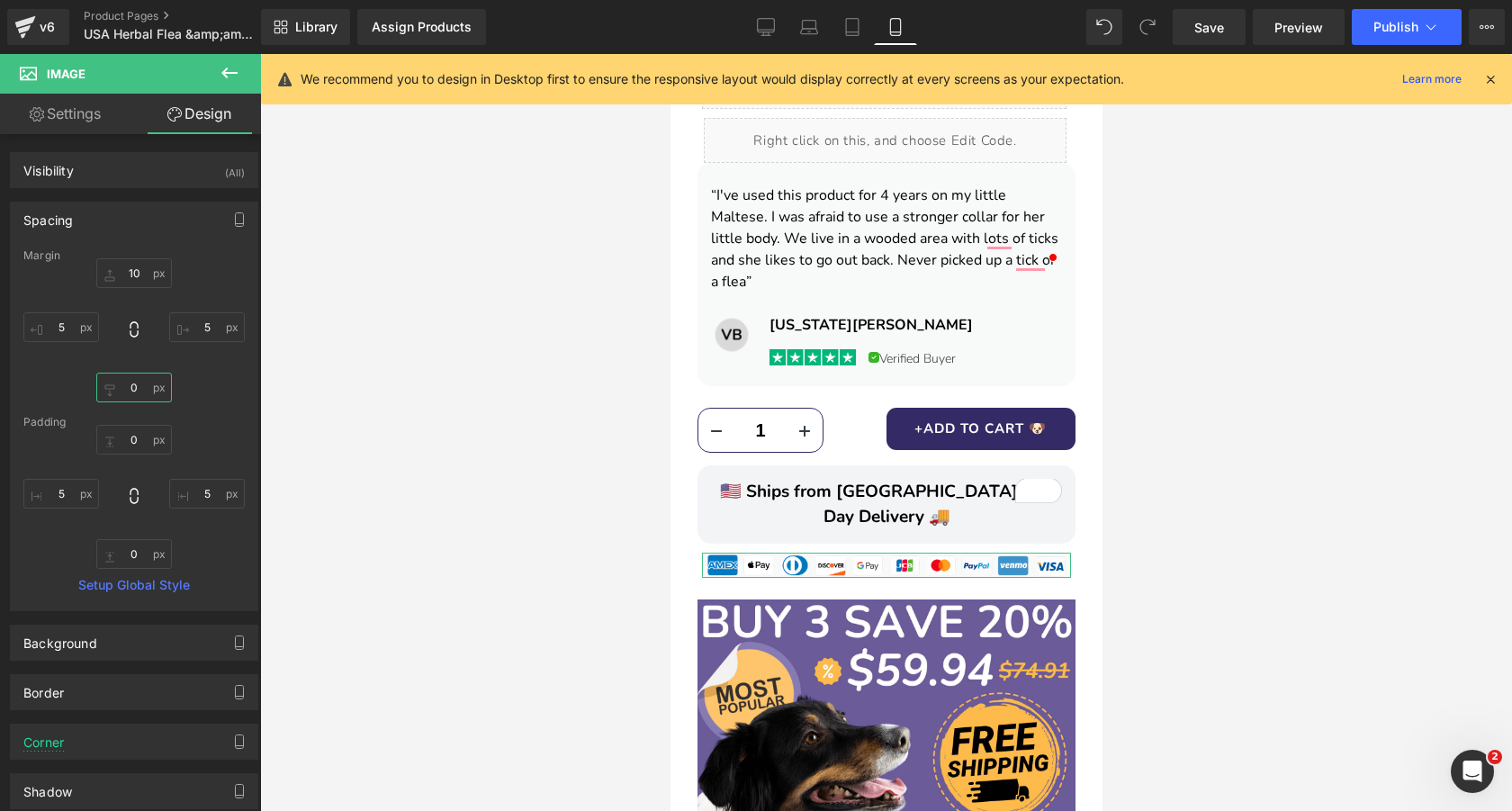
click at [141, 382] on input "text" at bounding box center [134, 387] width 75 height 30
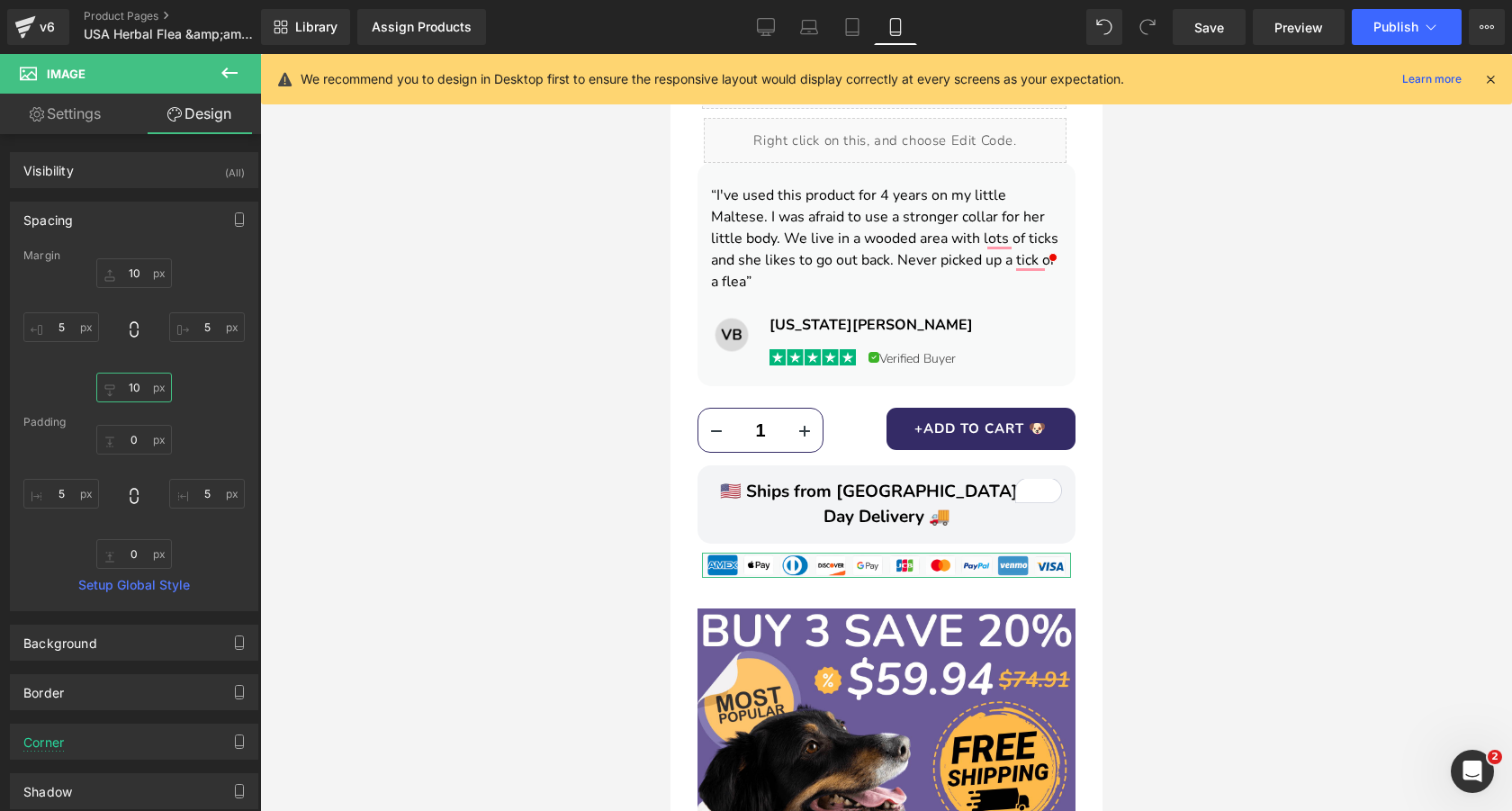
type input "1"
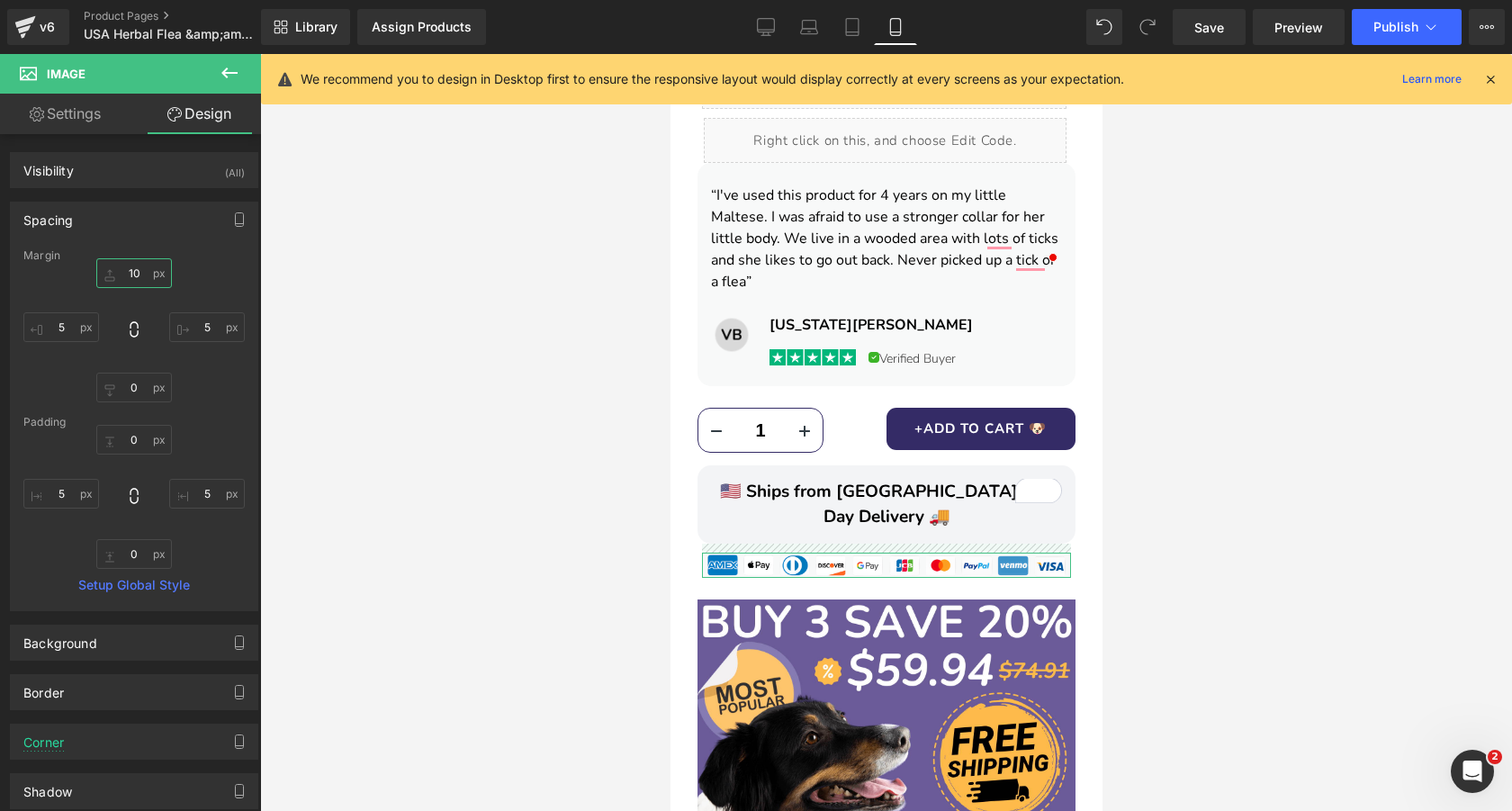
click at [137, 267] on input "10" at bounding box center [134, 272] width 75 height 30
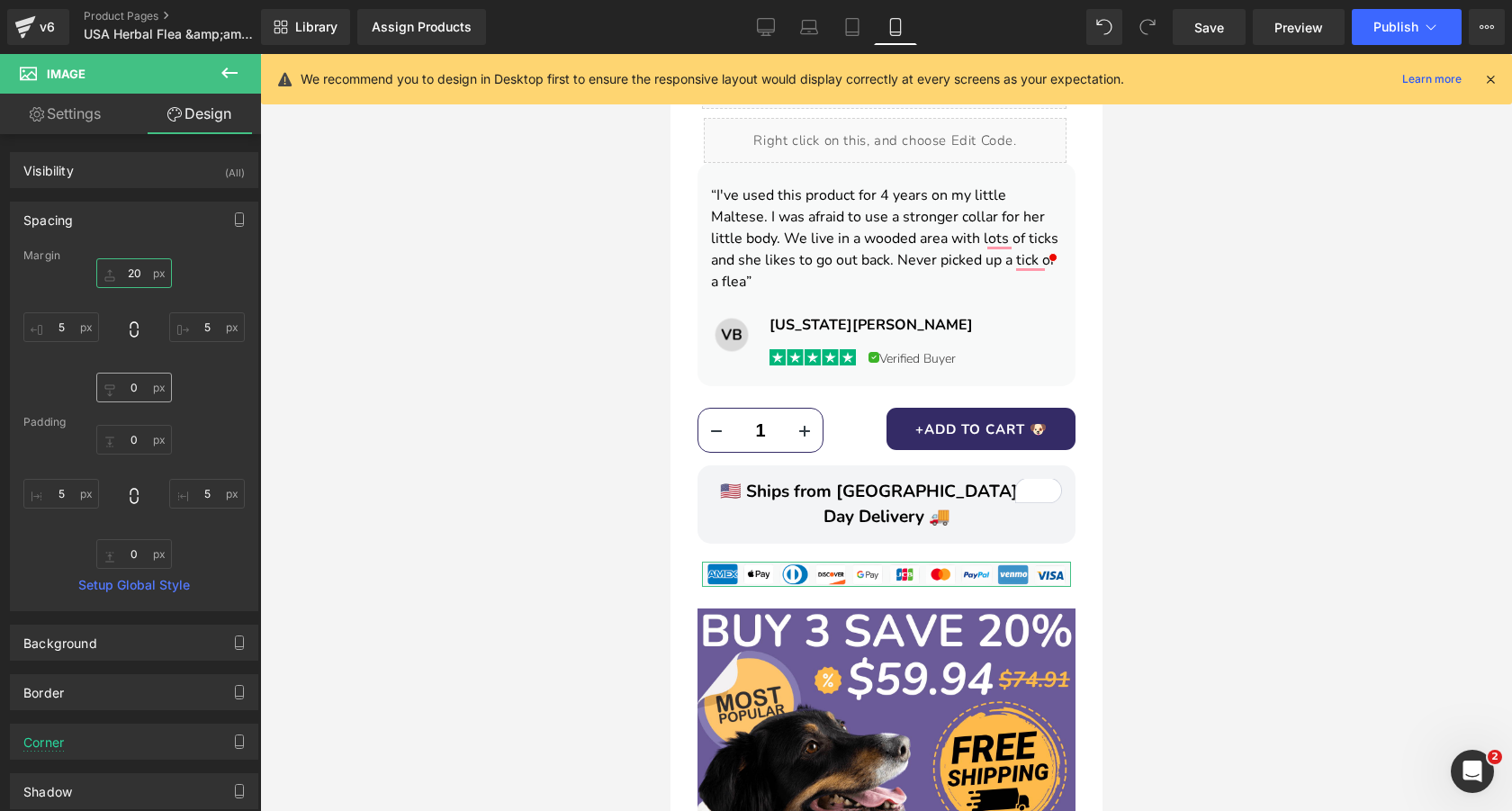
type input "20"
click at [134, 380] on input "text" at bounding box center [134, 387] width 75 height 30
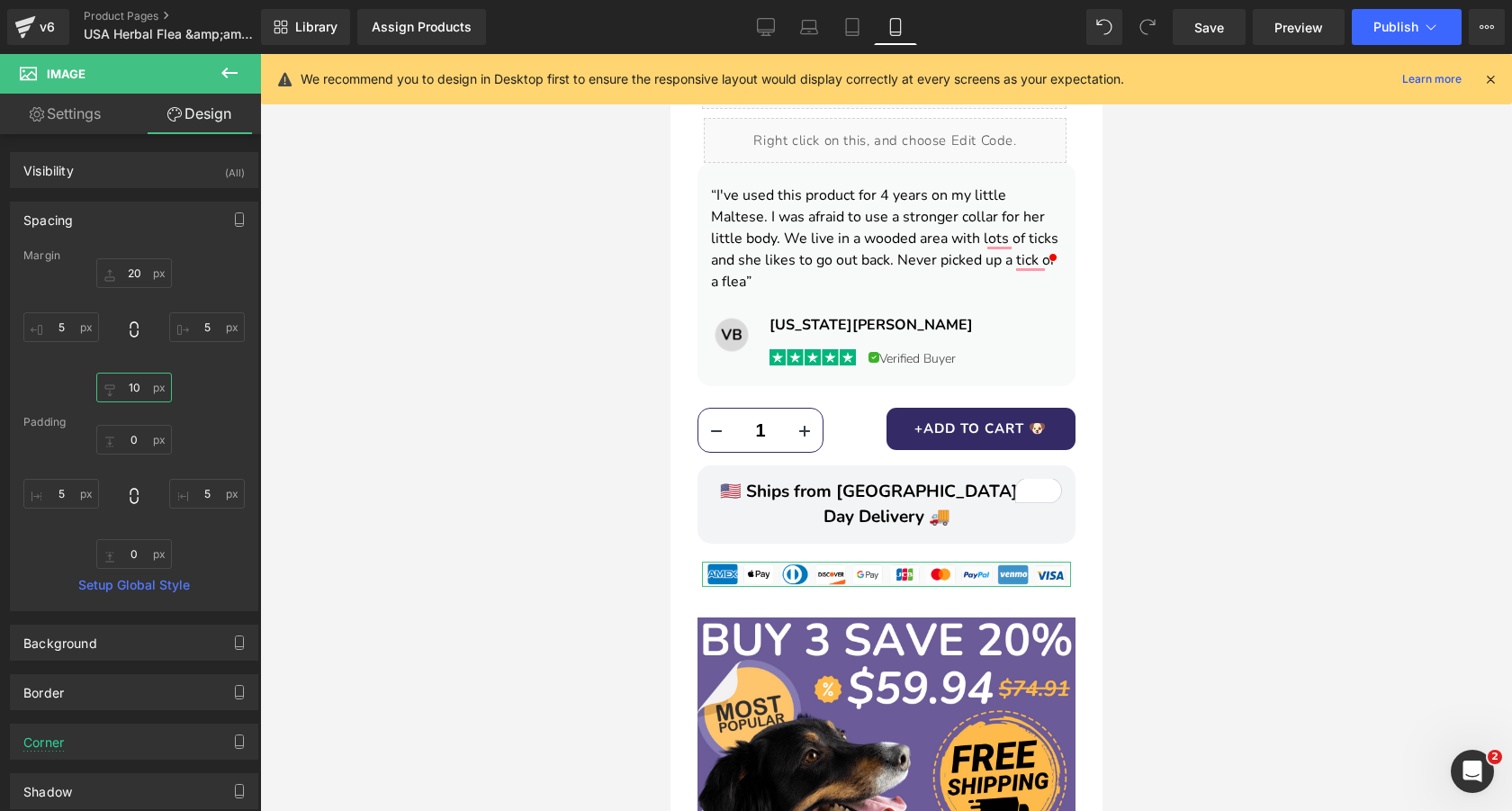
type input "1"
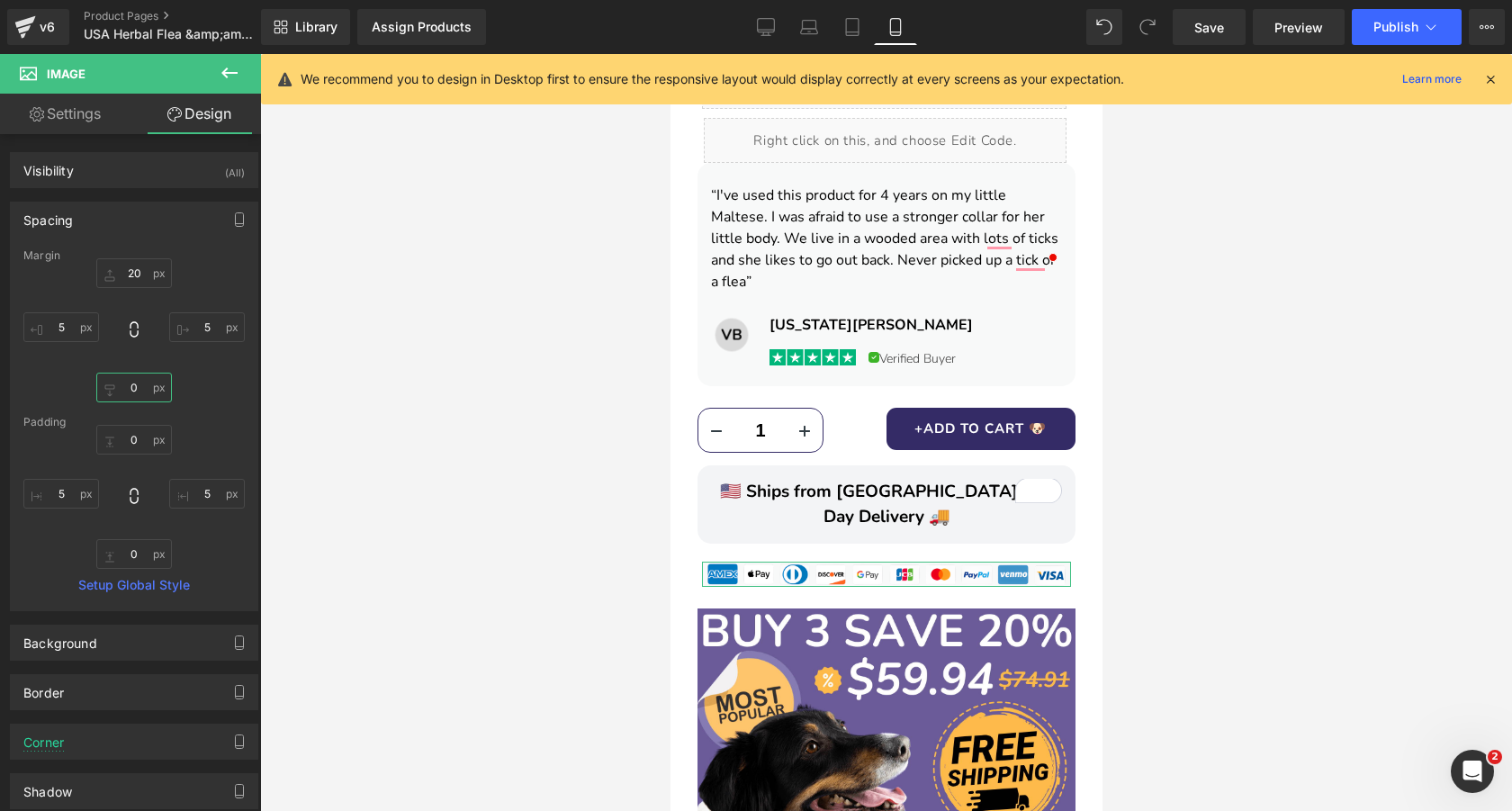
type input ")"
type input "1"
type input "-10"
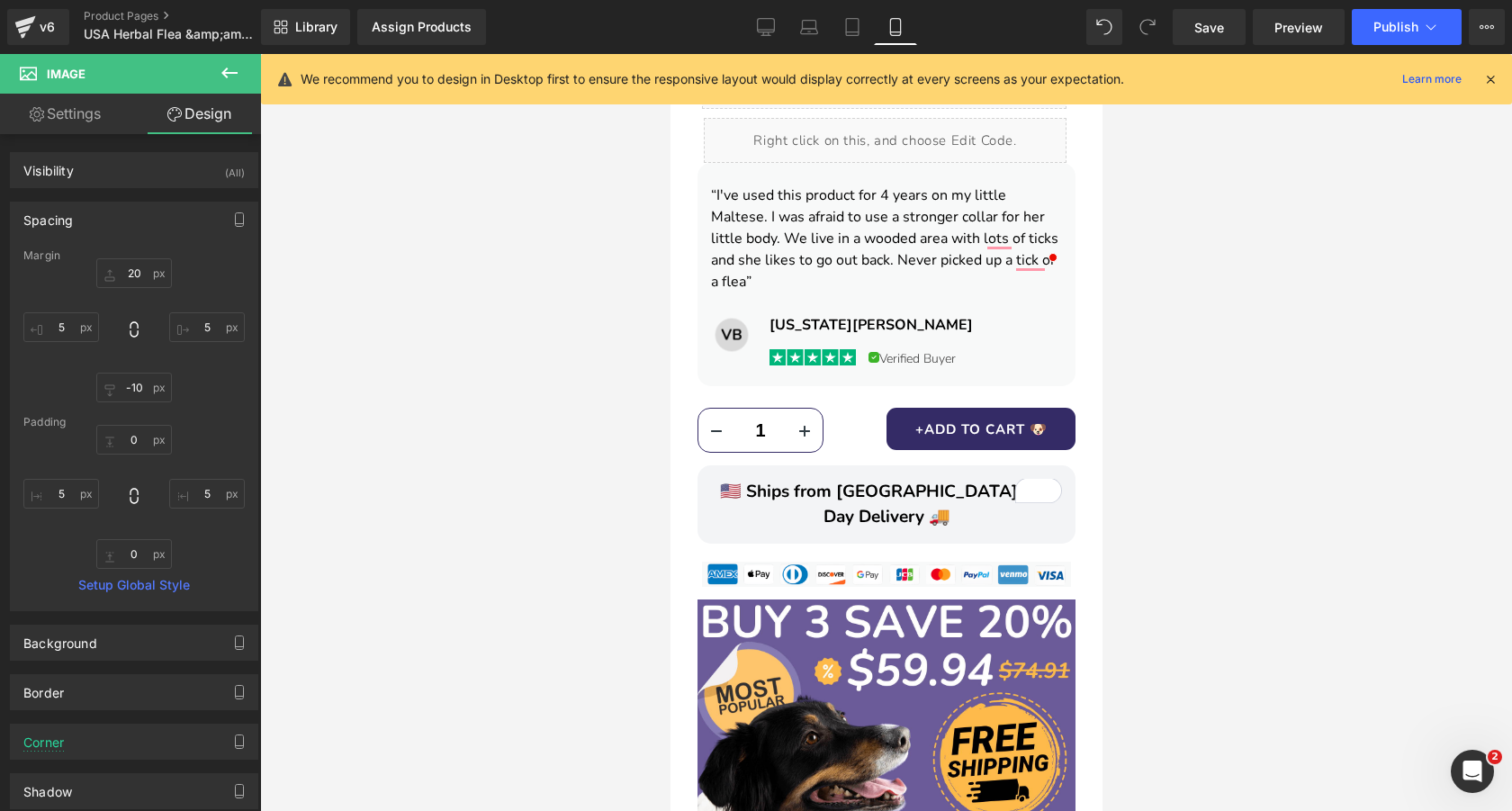
click at [1252, 405] on div at bounding box center [885, 433] width 1251 height 757
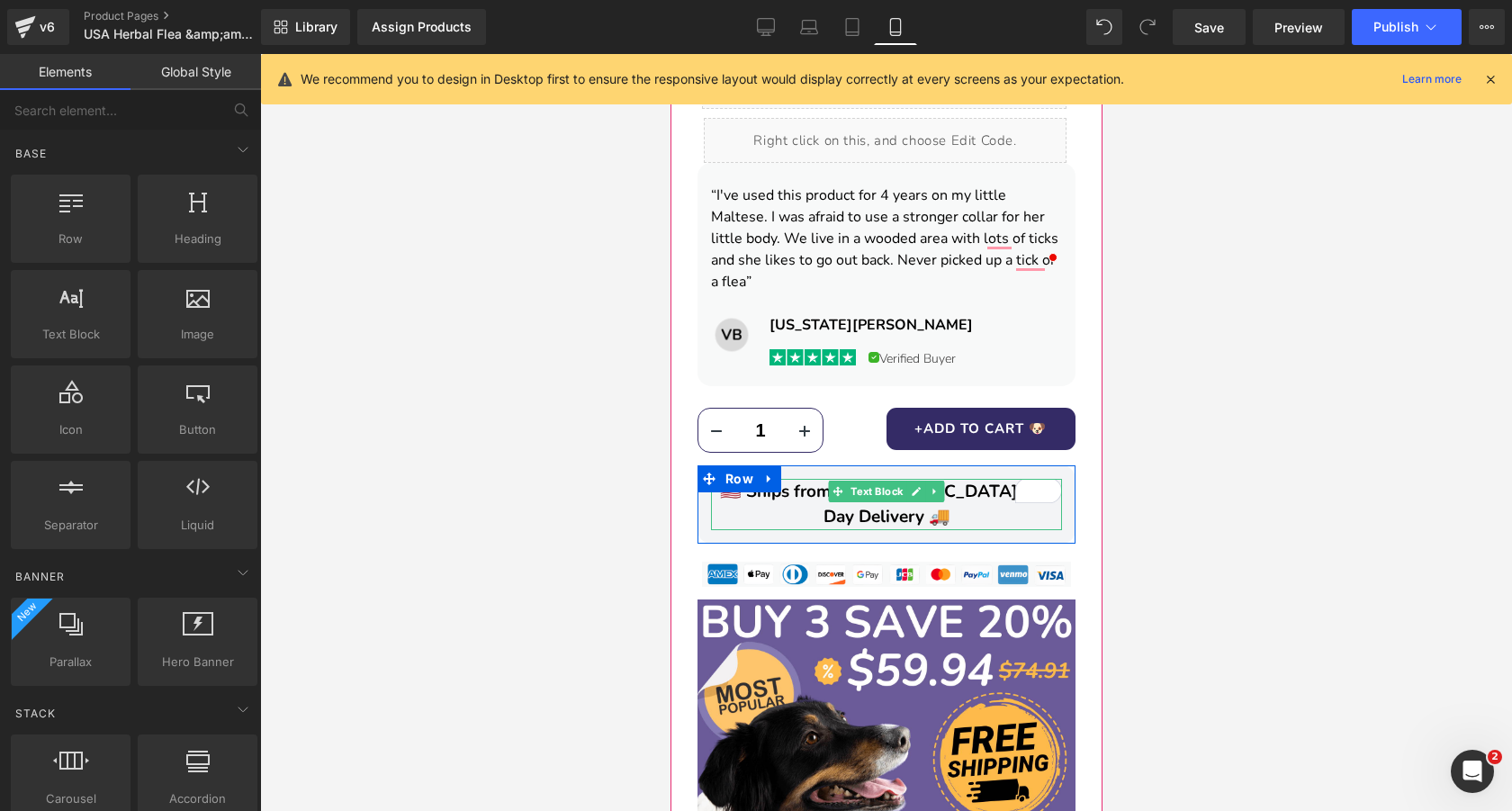
click at [978, 480] on span "🇺🇸 Ships from [GEOGRAPHIC_DATA] — 3 Day Delivery 🚚" at bounding box center [885, 504] width 333 height 50
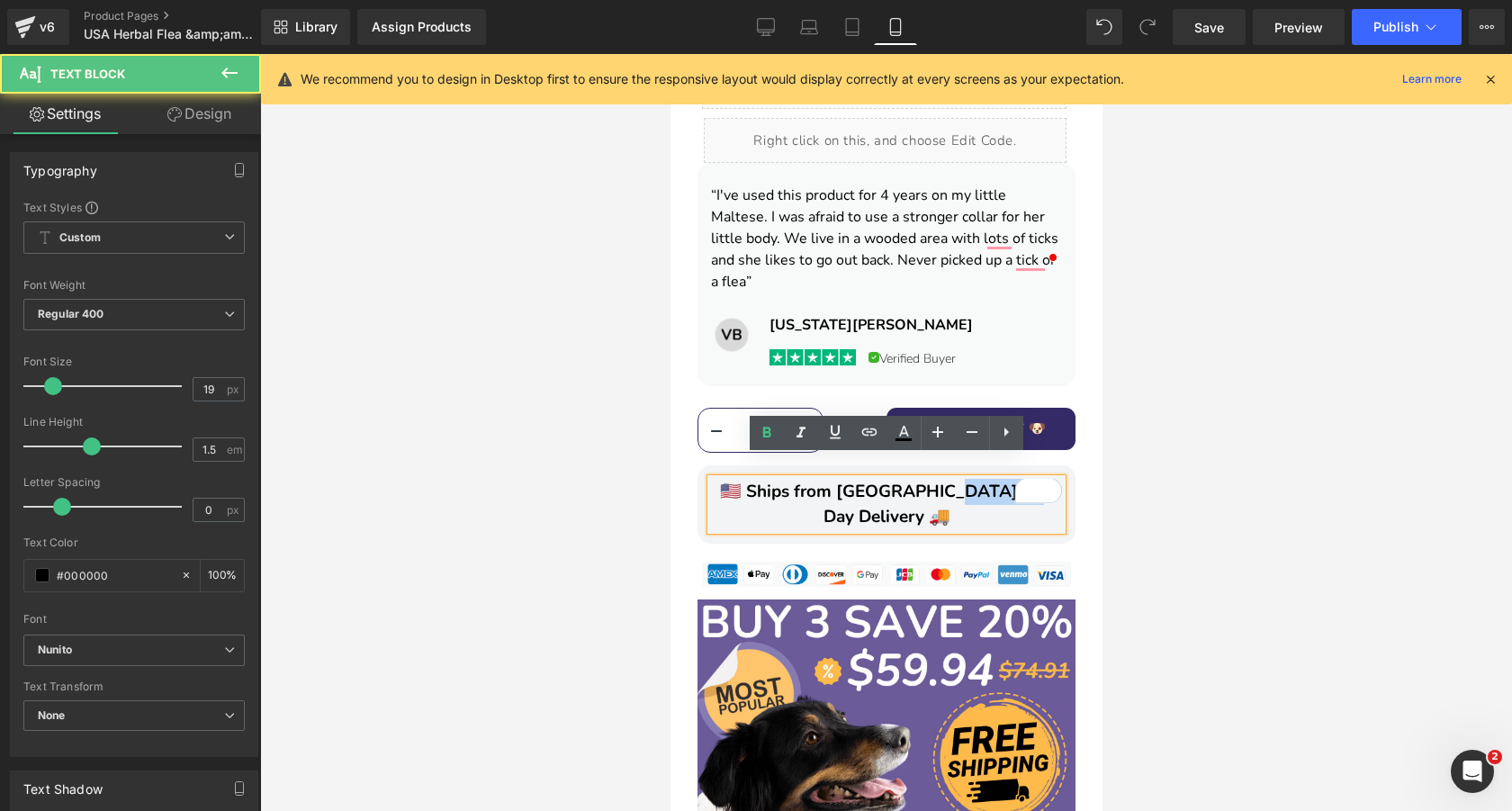
click at [978, 480] on span "🇺🇸 Ships from [GEOGRAPHIC_DATA] — 3 Day Delivery 🚚" at bounding box center [885, 504] width 333 height 50
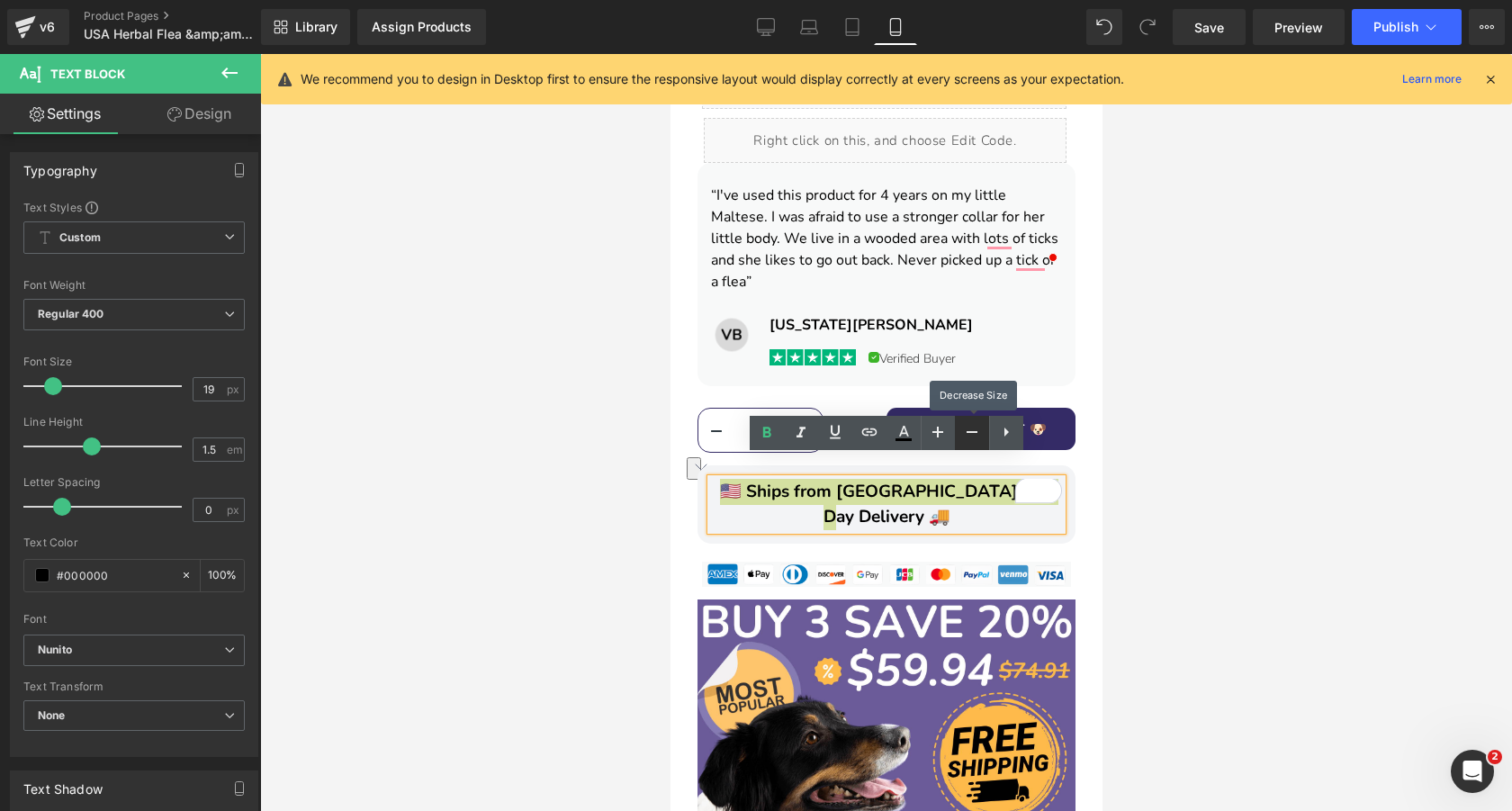
click at [969, 430] on icon at bounding box center [971, 432] width 22 height 22
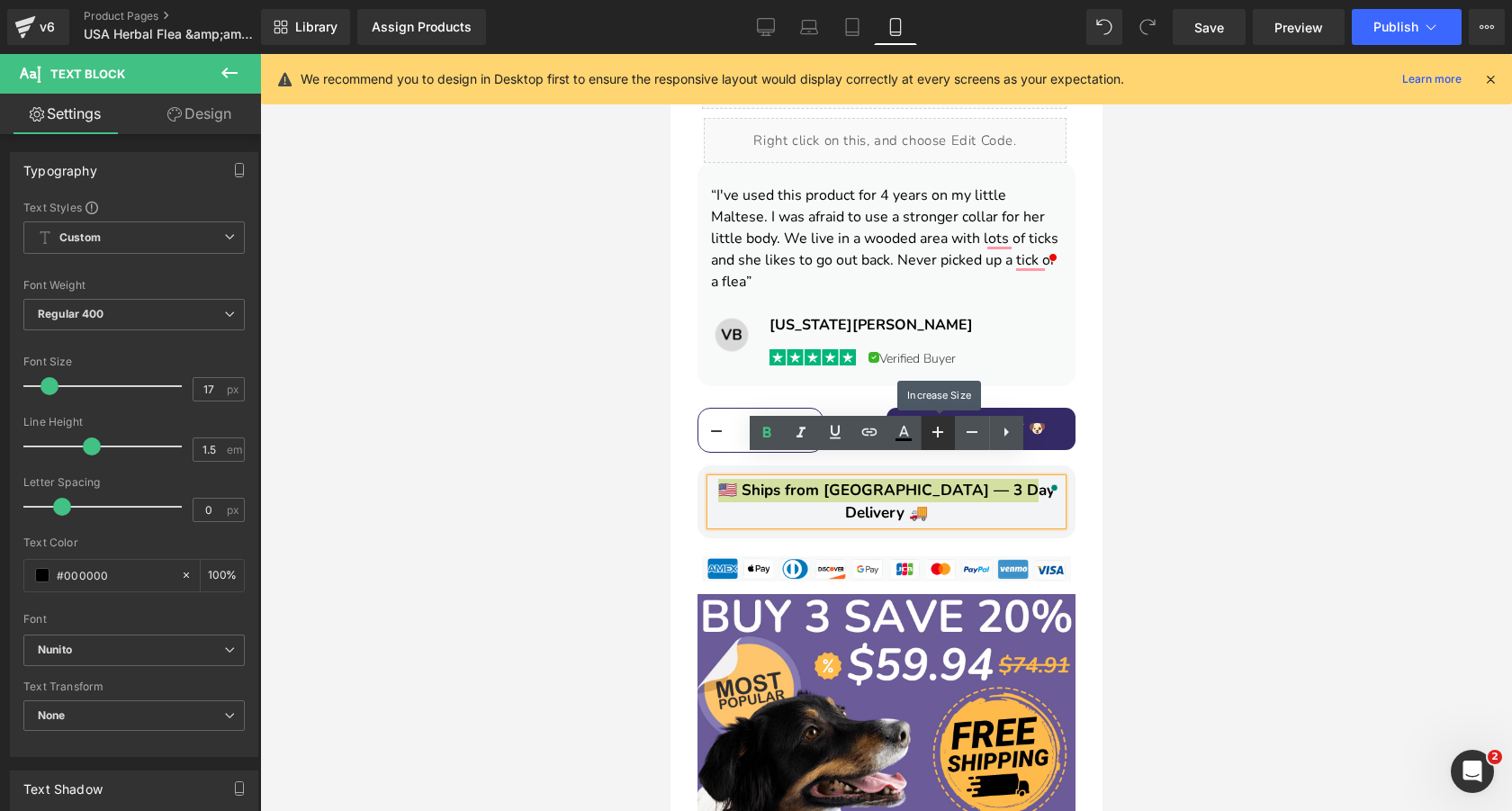
click at [940, 432] on icon at bounding box center [937, 432] width 11 height 11
type input "19"
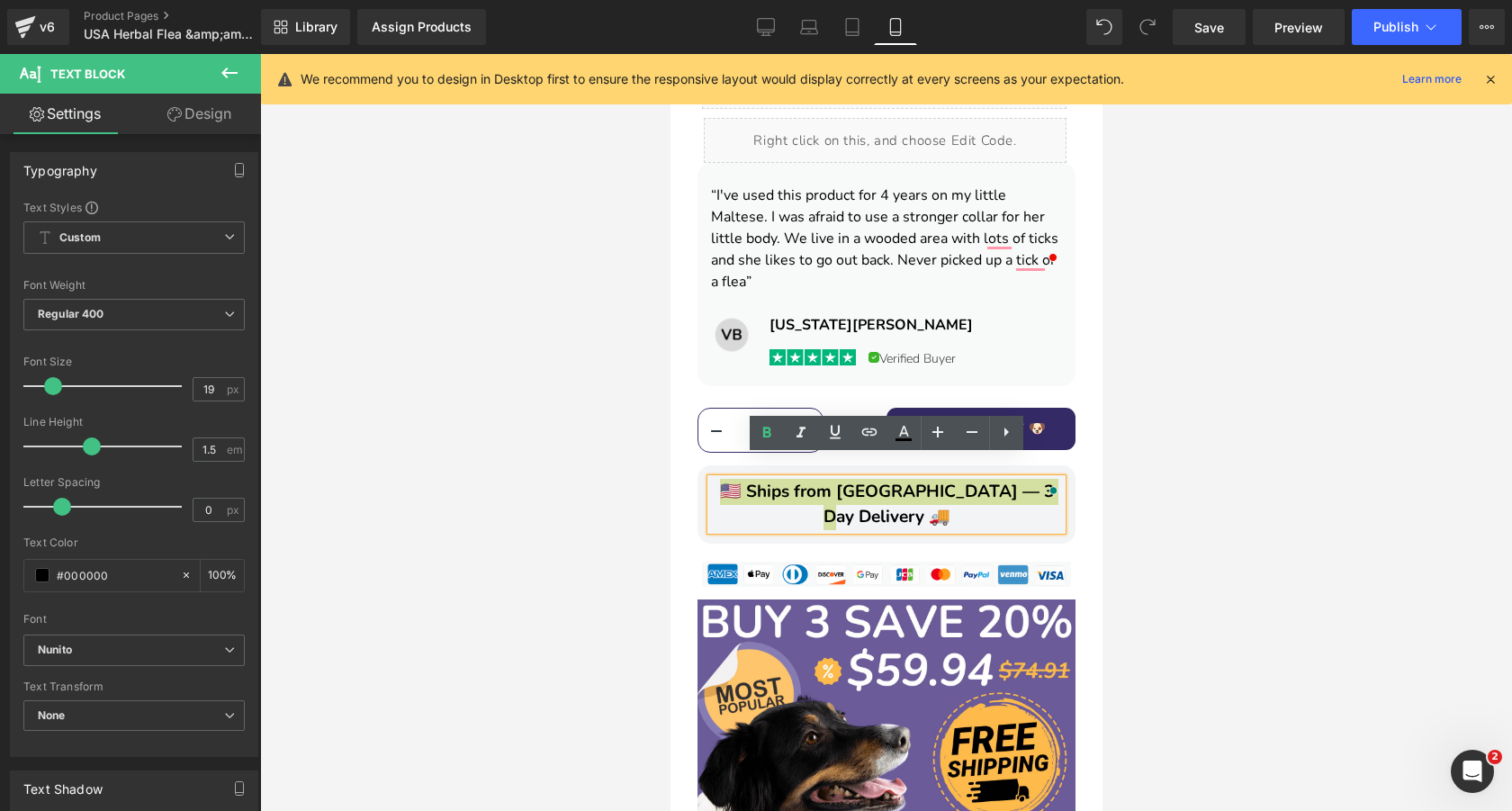
click at [1157, 459] on div at bounding box center [885, 433] width 1251 height 757
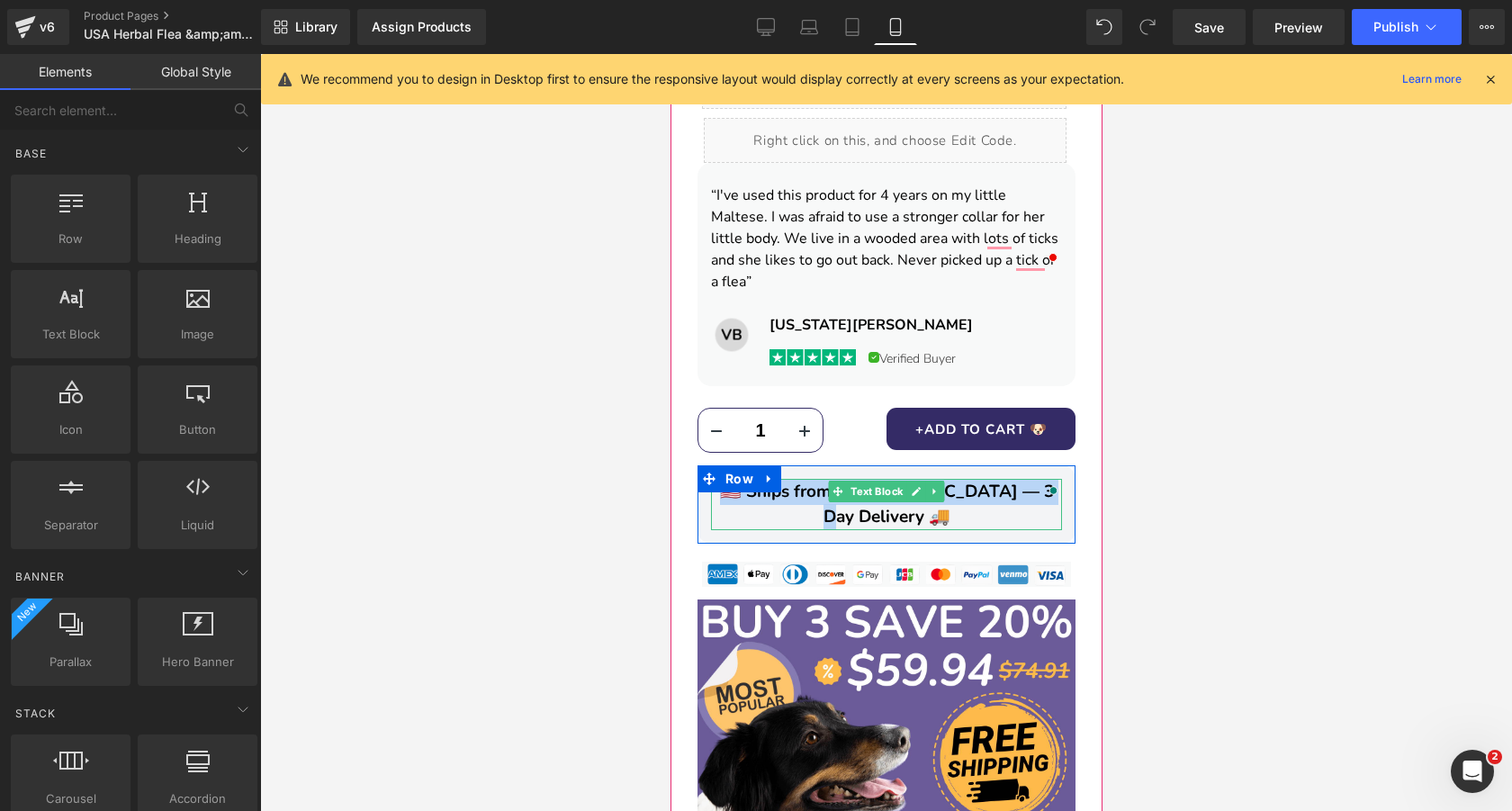
click at [982, 480] on span "🇺🇸 Ships from [GEOGRAPHIC_DATA] — 3 Day Delivery 🚚" at bounding box center [885, 504] width 333 height 50
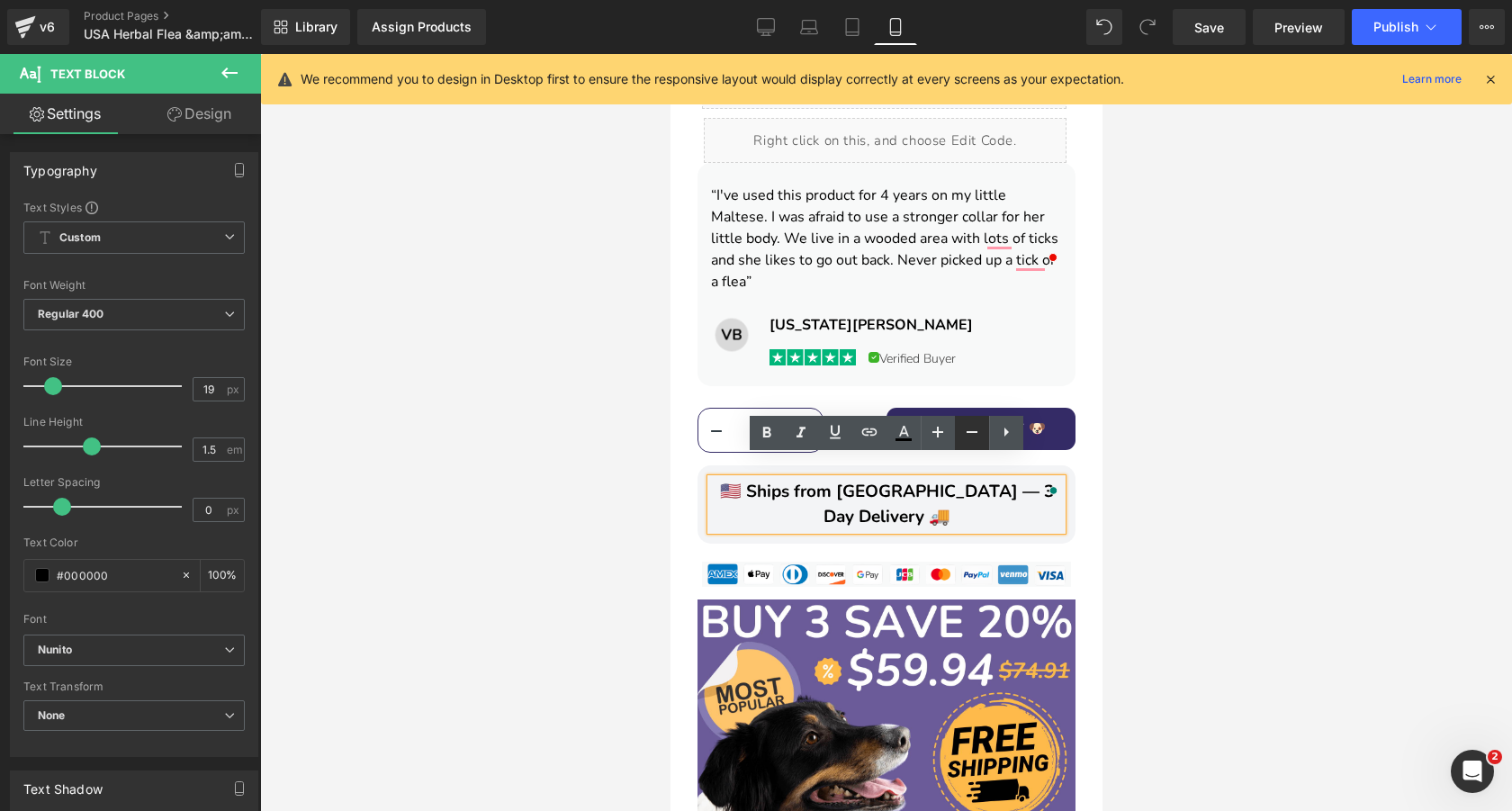
click at [969, 438] on icon at bounding box center [971, 432] width 22 height 22
type input "17"
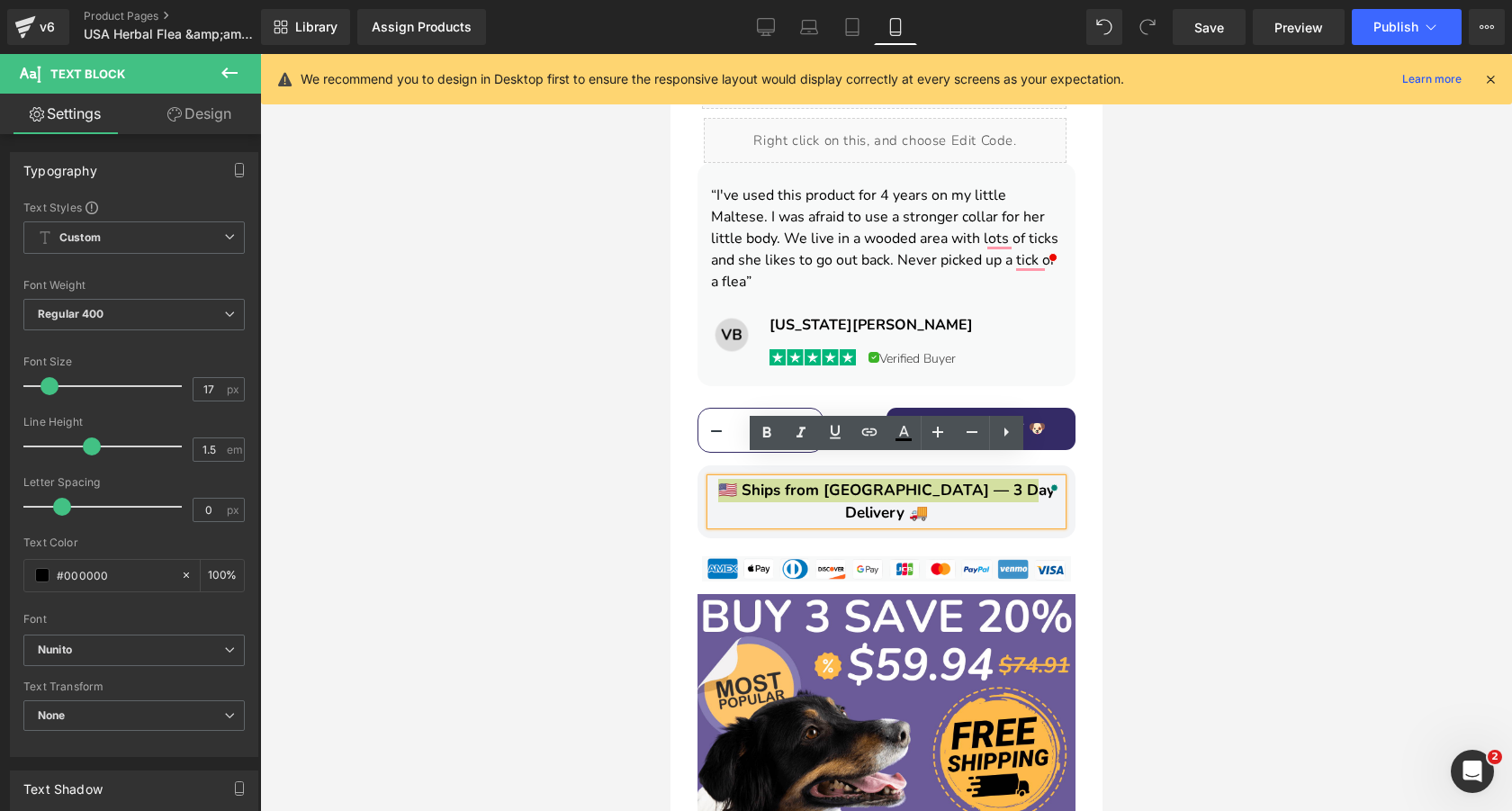
click at [1224, 457] on div at bounding box center [885, 433] width 1251 height 757
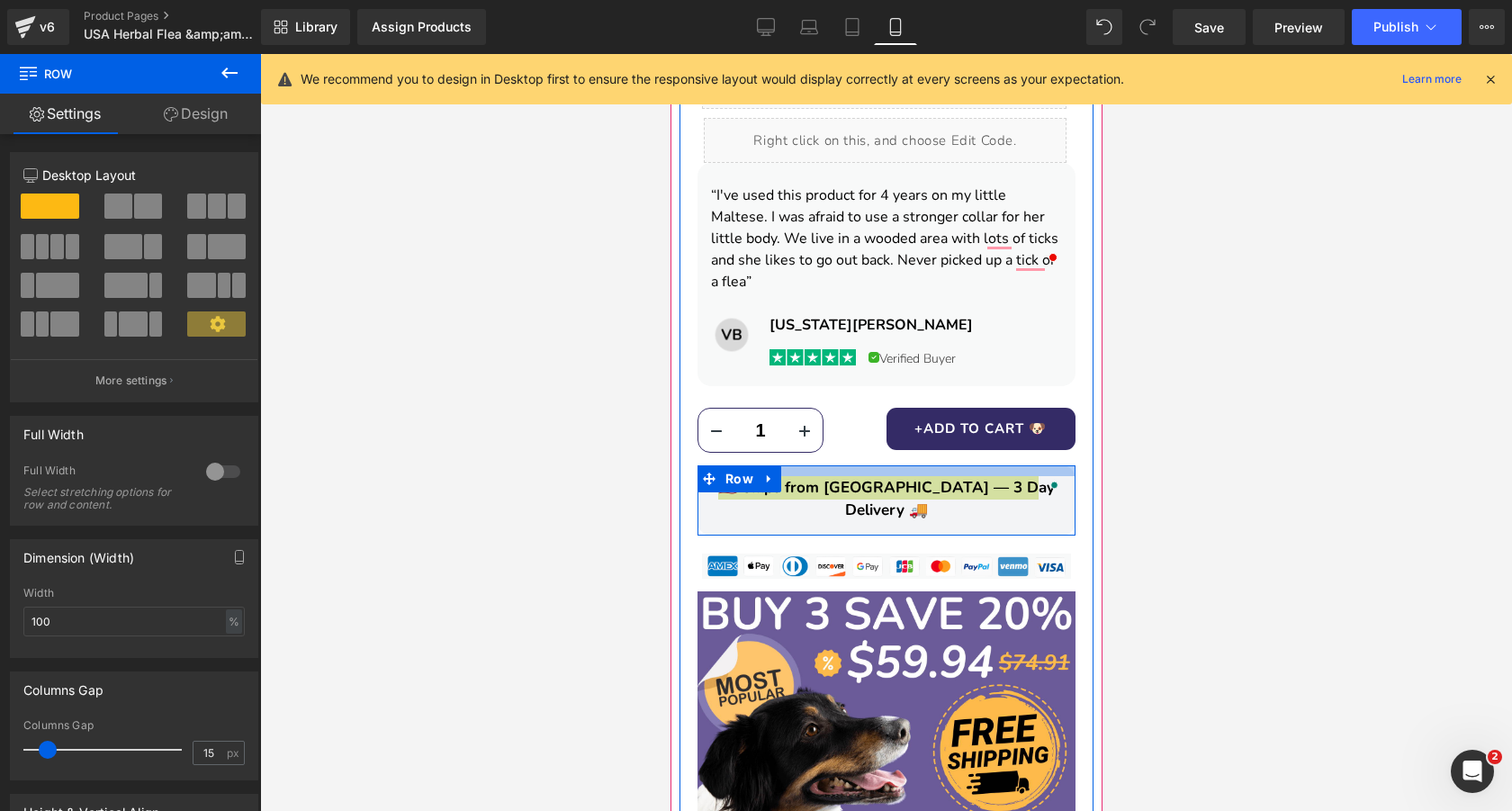
click at [965, 465] on div at bounding box center [885, 470] width 378 height 11
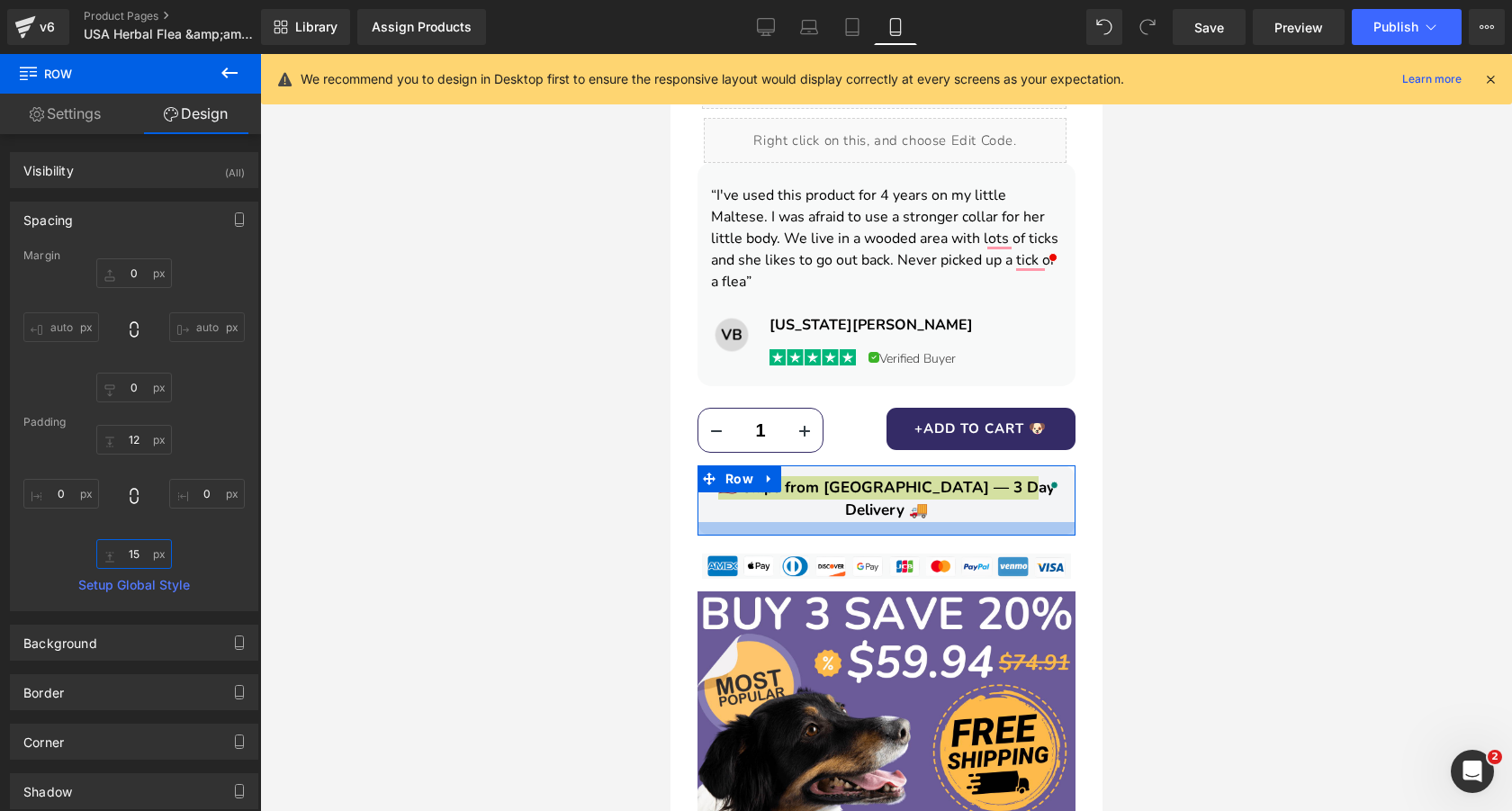
click at [134, 551] on input "15" at bounding box center [134, 553] width 75 height 30
type input "12"
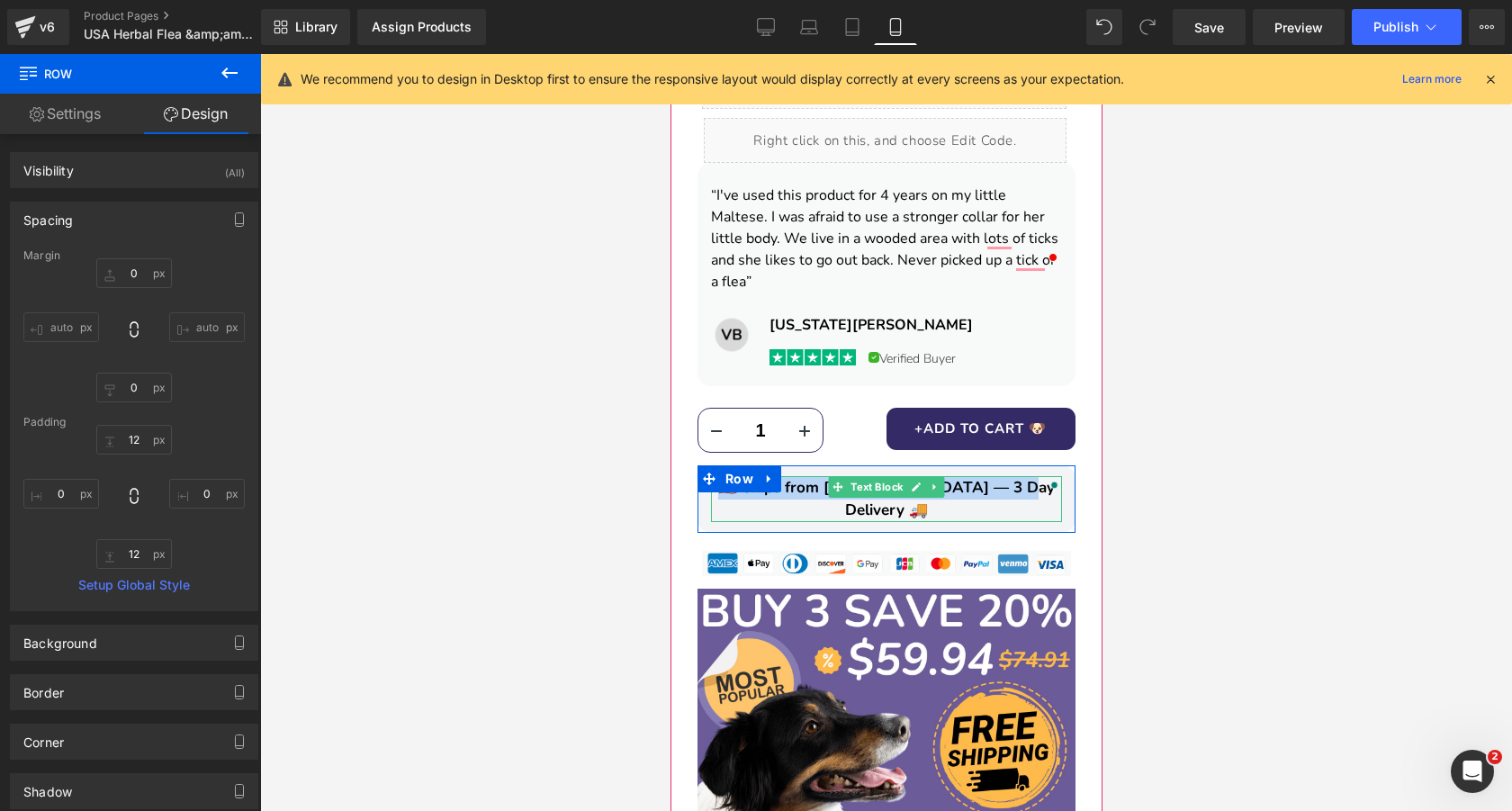
click at [982, 477] on span "🇺🇸 Ships from [GEOGRAPHIC_DATA] — 3 Day Delivery 🚚" at bounding box center [885, 499] width 336 height 44
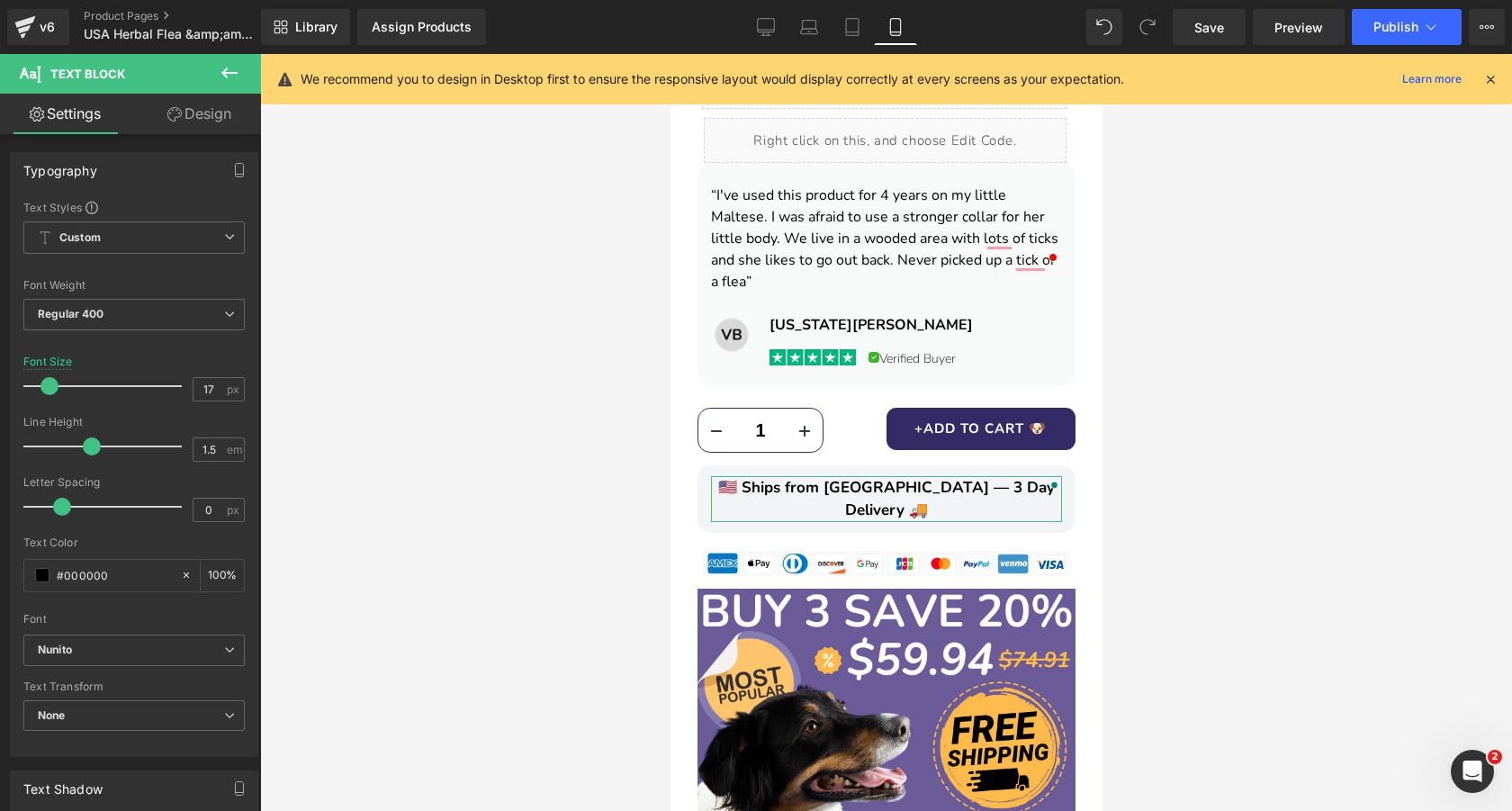
click at [189, 118] on link "Design" at bounding box center [199, 114] width 131 height 40
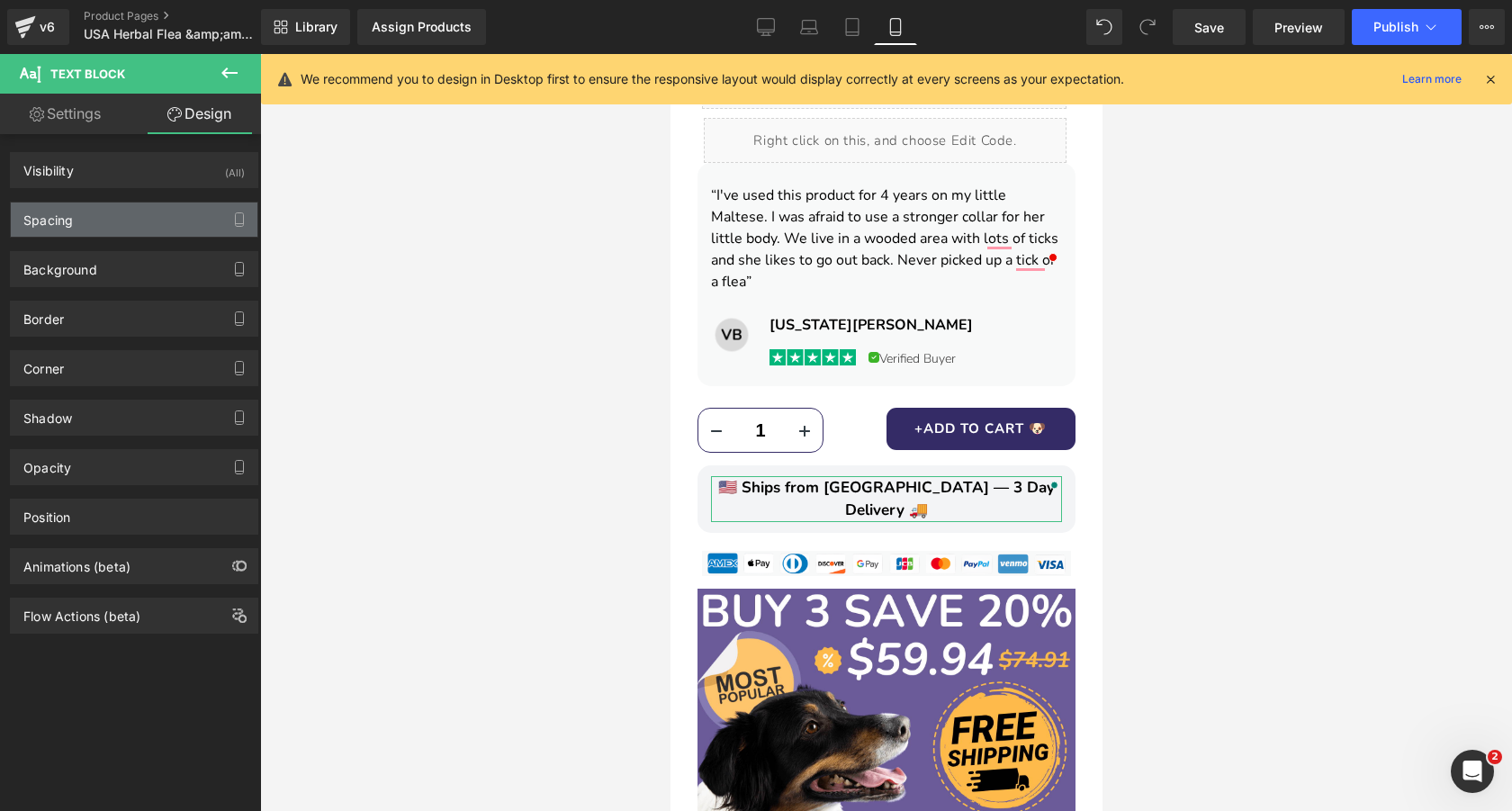
click at [119, 206] on div "Spacing" at bounding box center [134, 220] width 246 height 34
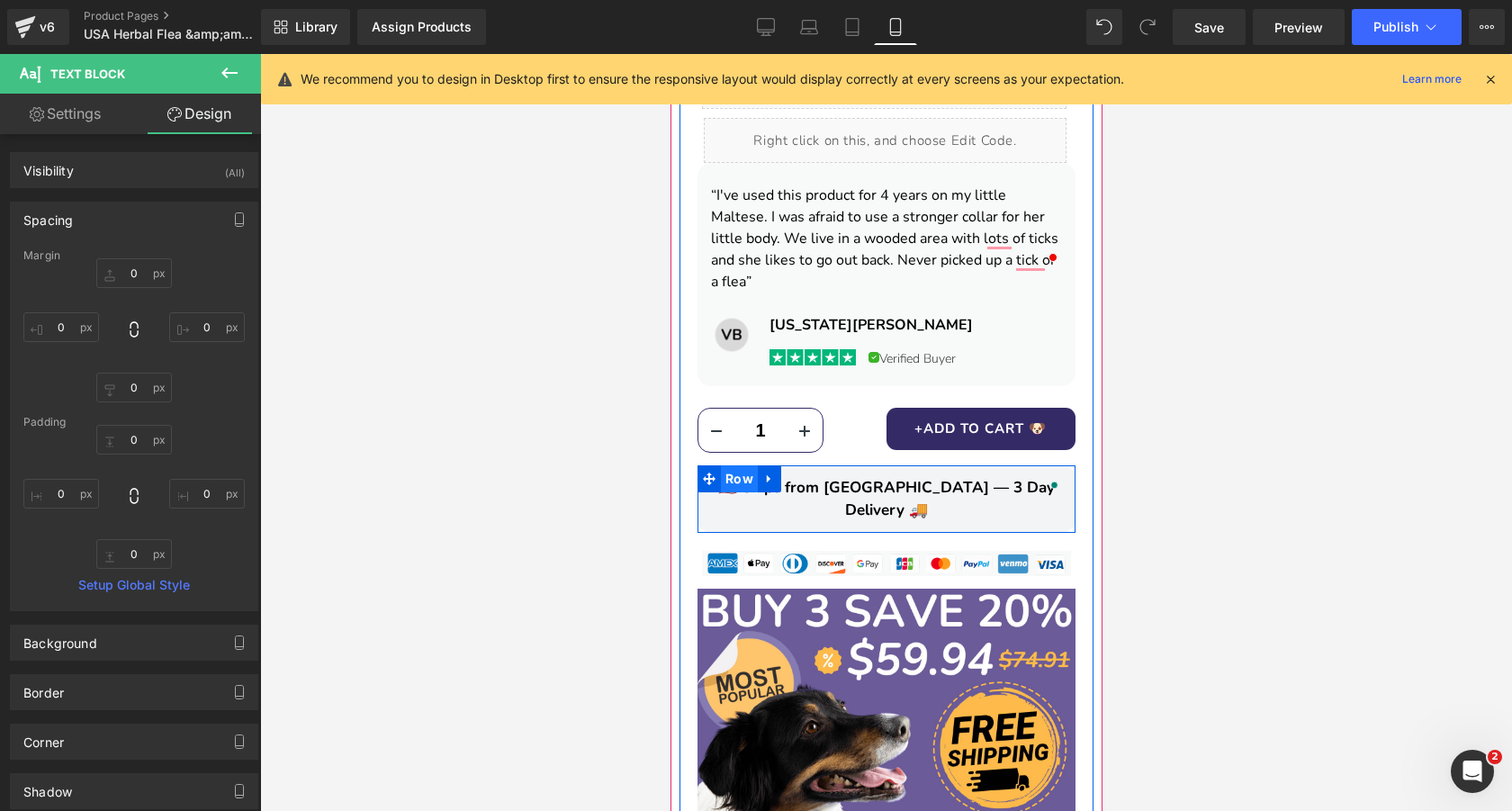
click at [750, 465] on span "Row" at bounding box center [738, 479] width 37 height 27
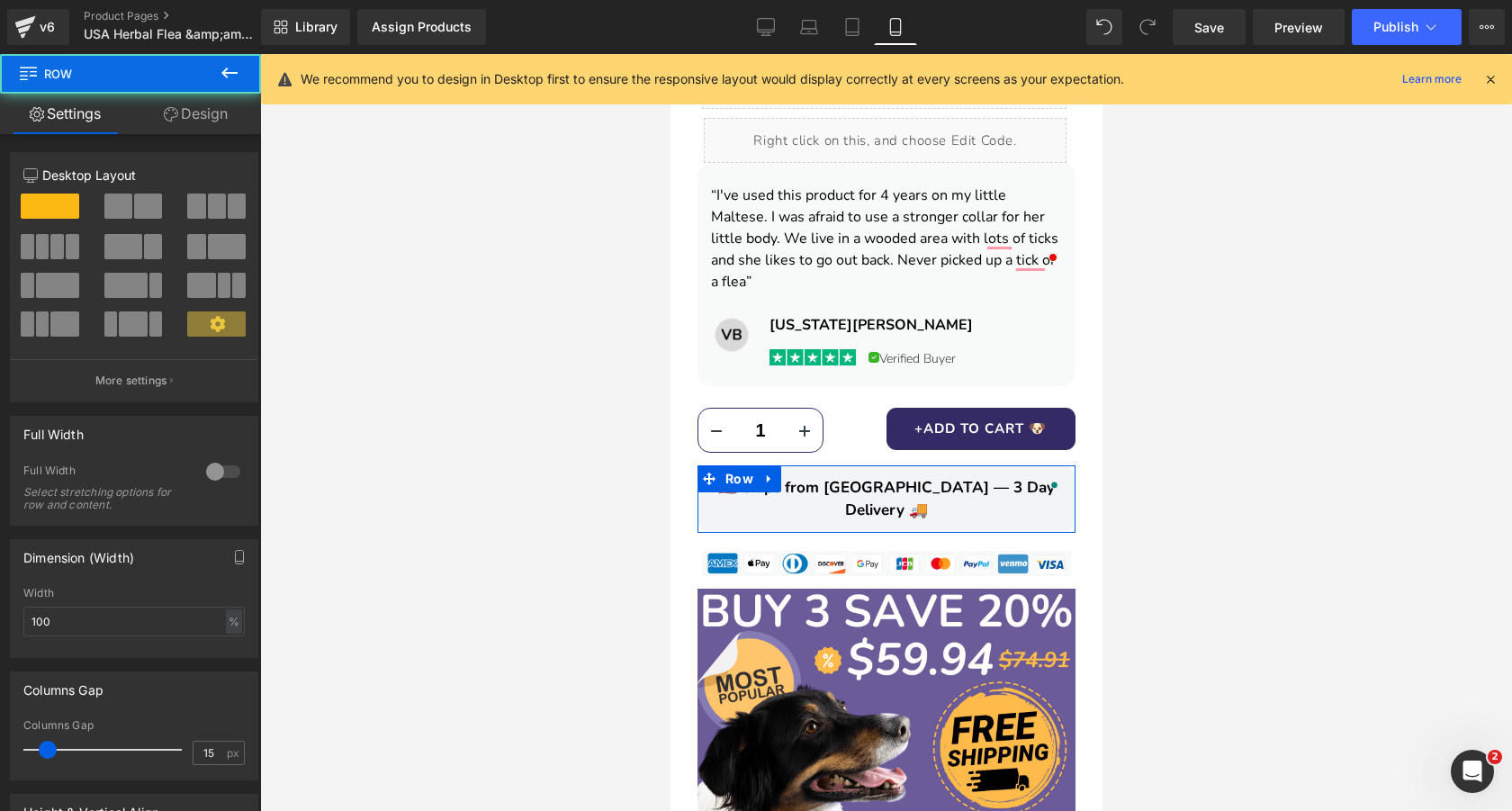
click at [195, 115] on link "Design" at bounding box center [196, 114] width 131 height 40
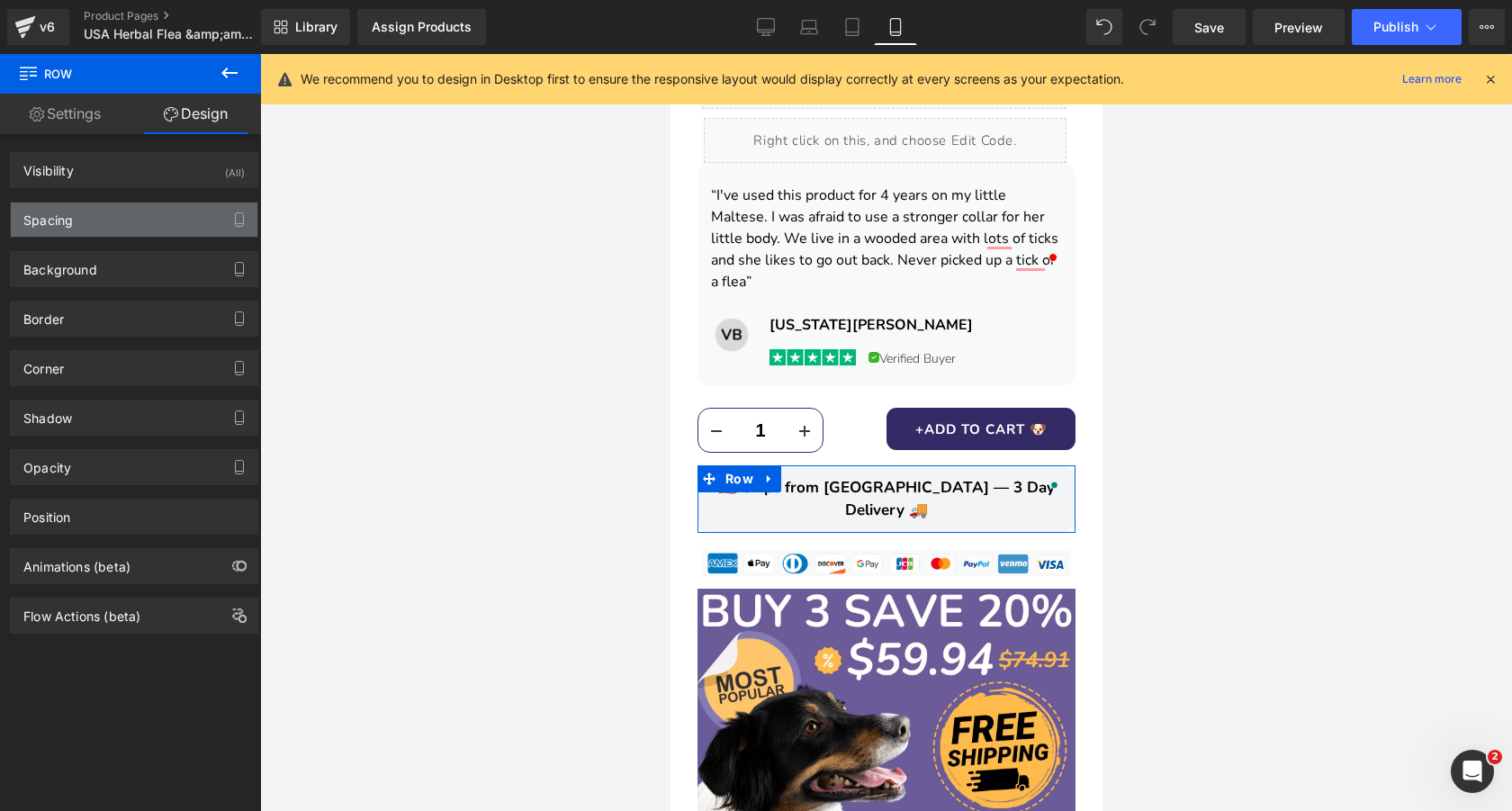
type input "0"
type input "12"
type input "0"
type input "12"
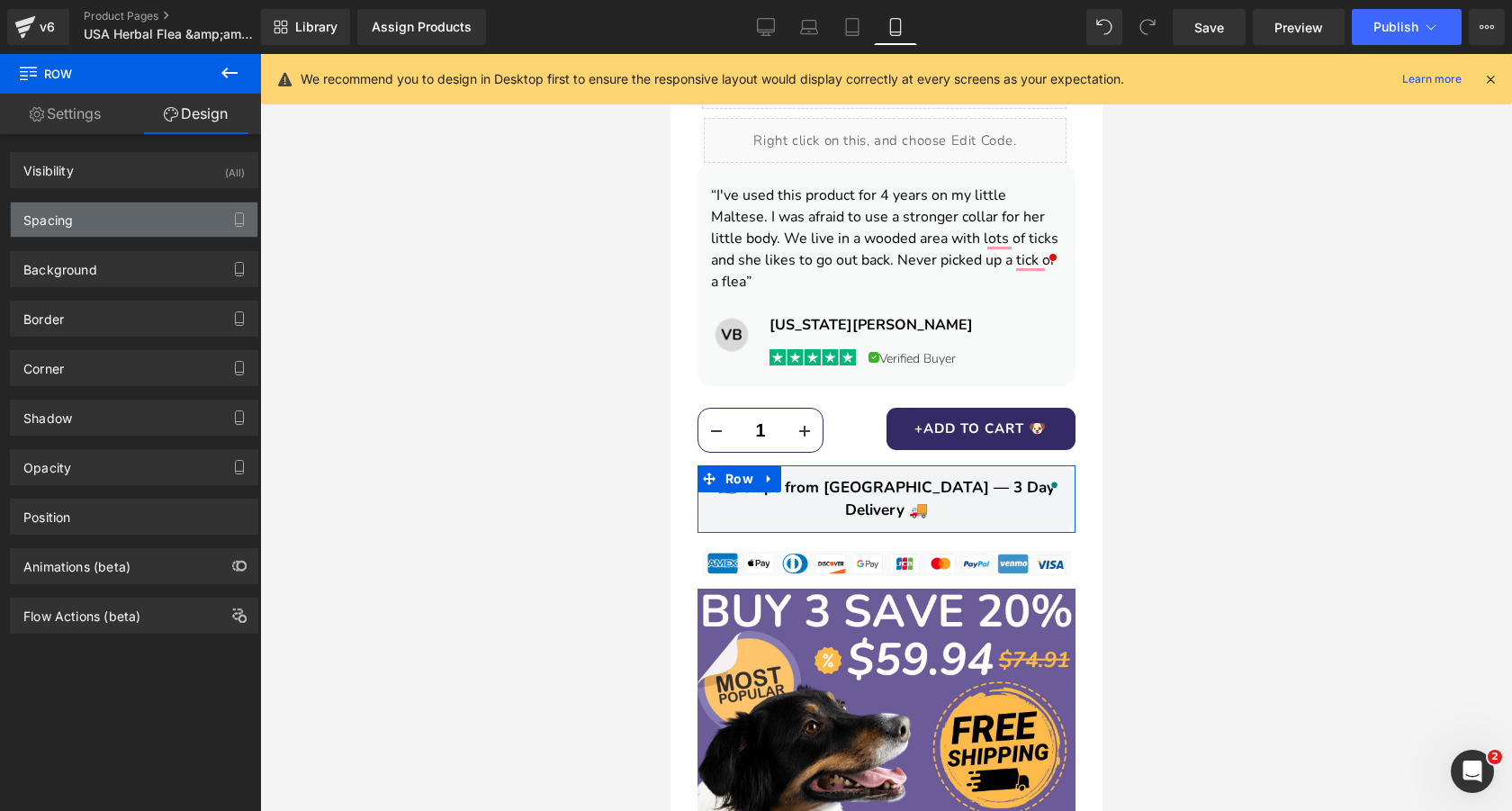
click at [115, 219] on div "Spacing" at bounding box center [134, 220] width 246 height 34
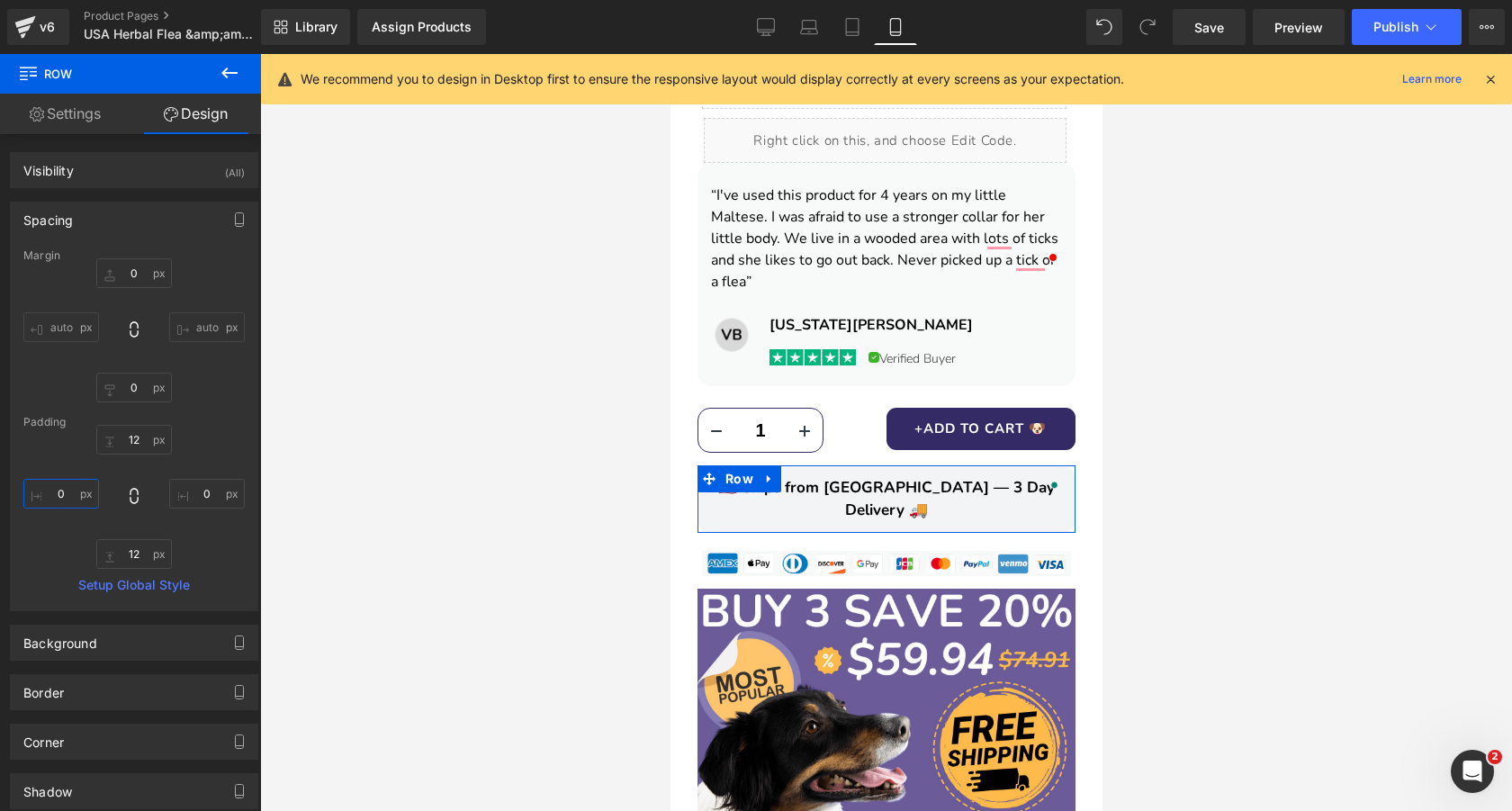
click at [66, 487] on input "0" at bounding box center [60, 493] width 75 height 30
type input "2"
type input "20"
click at [203, 490] on input "0" at bounding box center [206, 493] width 75 height 30
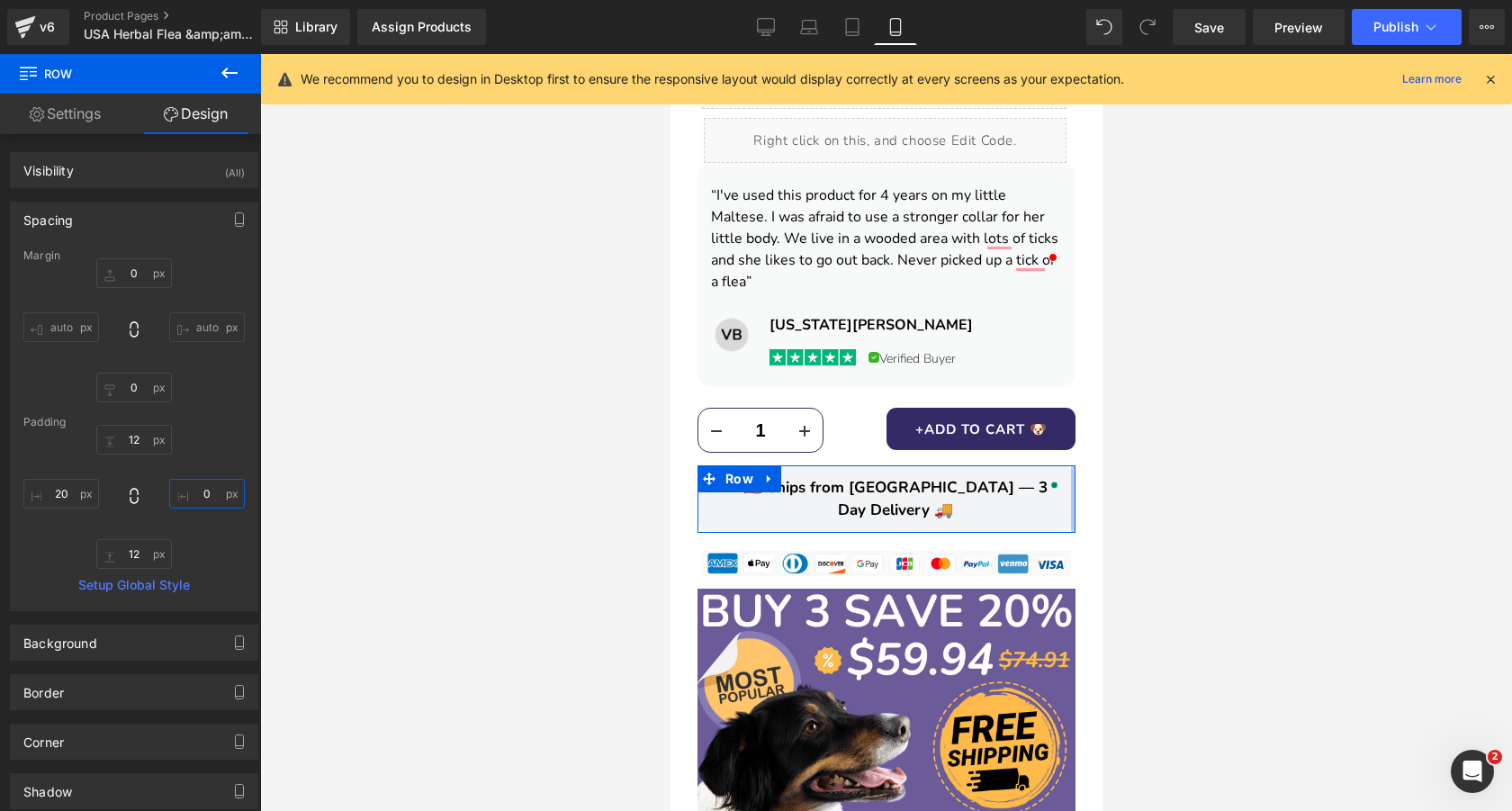
click at [203, 490] on input "0" at bounding box center [206, 493] width 75 height 30
type input "20"
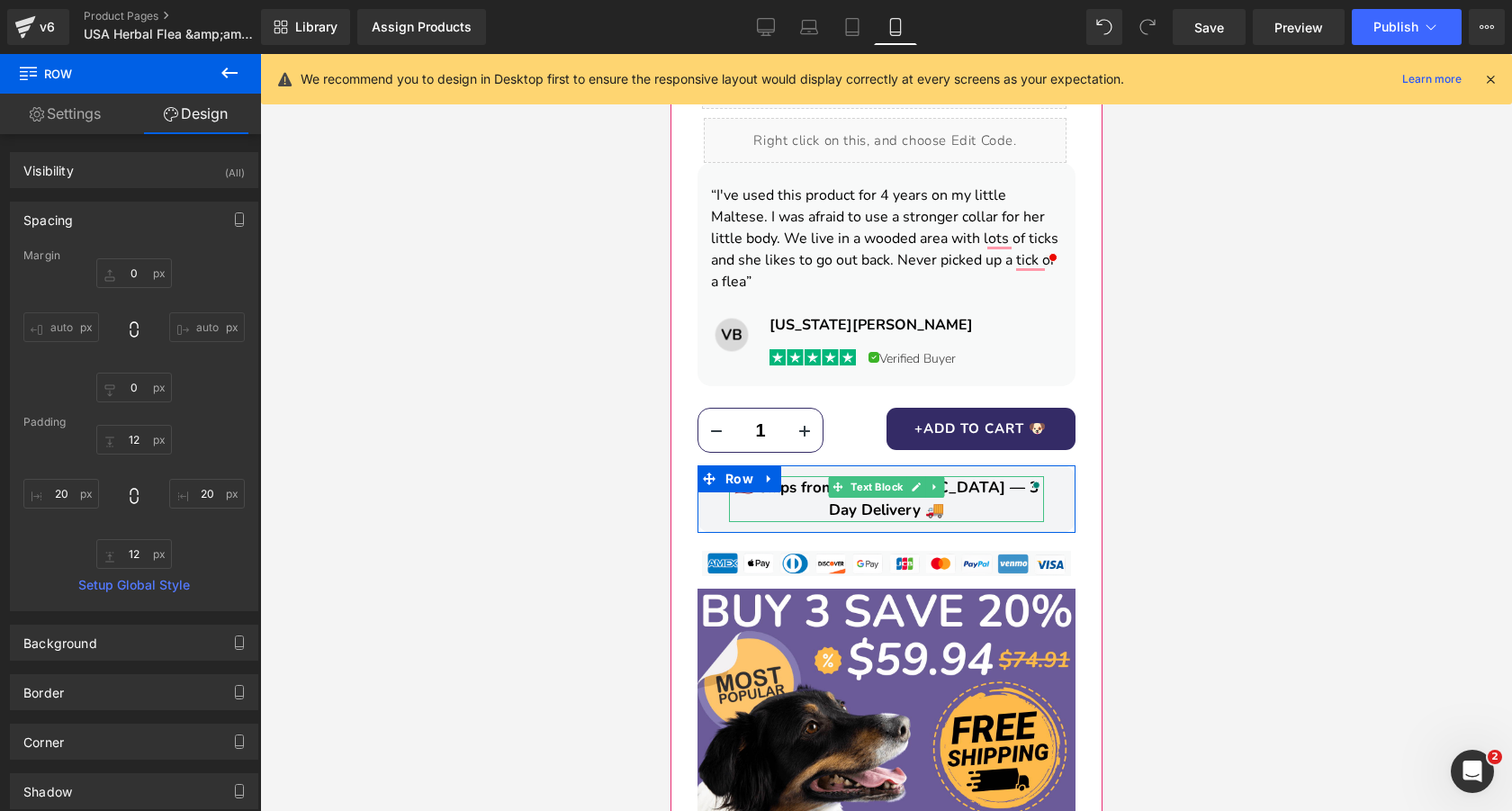
click at [995, 477] on span "🇺🇸 Ships from [GEOGRAPHIC_DATA] — 3 Day Delivery 🚚" at bounding box center [885, 499] width 304 height 44
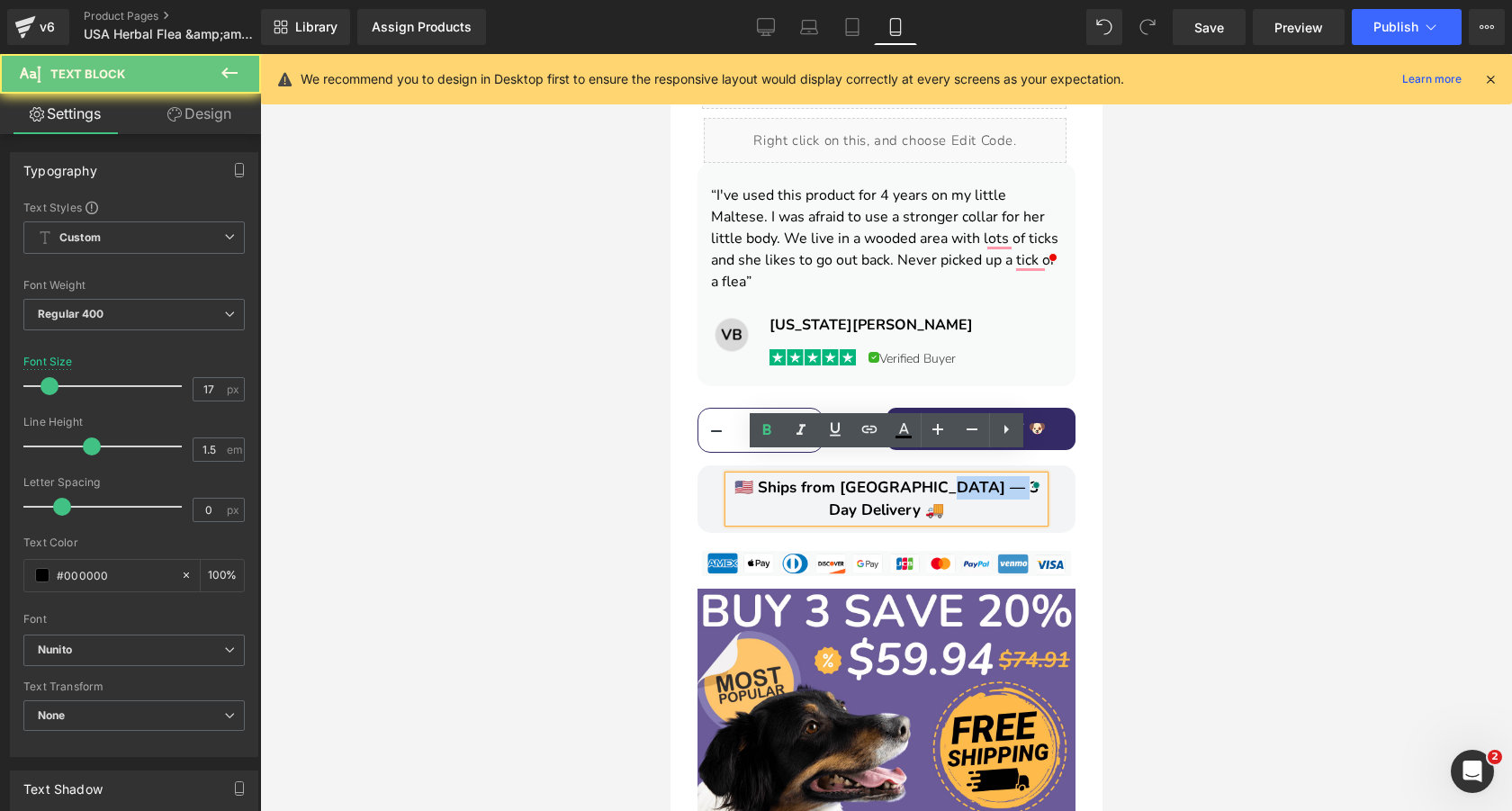
click at [995, 477] on span "🇺🇸 Ships from [GEOGRAPHIC_DATA] — 3 Day Delivery 🚚" at bounding box center [885, 499] width 304 height 44
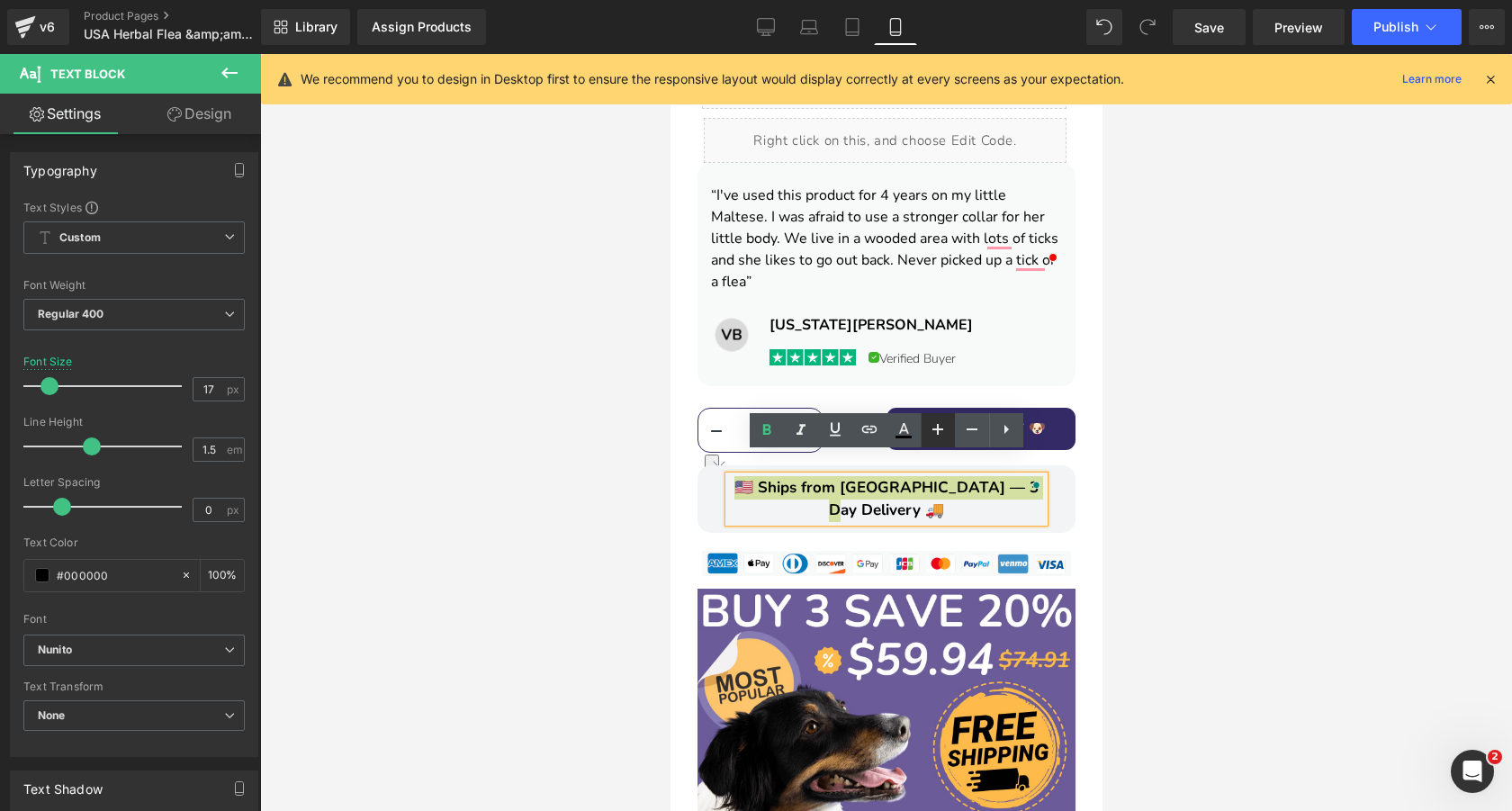
click at [940, 430] on icon at bounding box center [937, 429] width 22 height 22
type input "19"
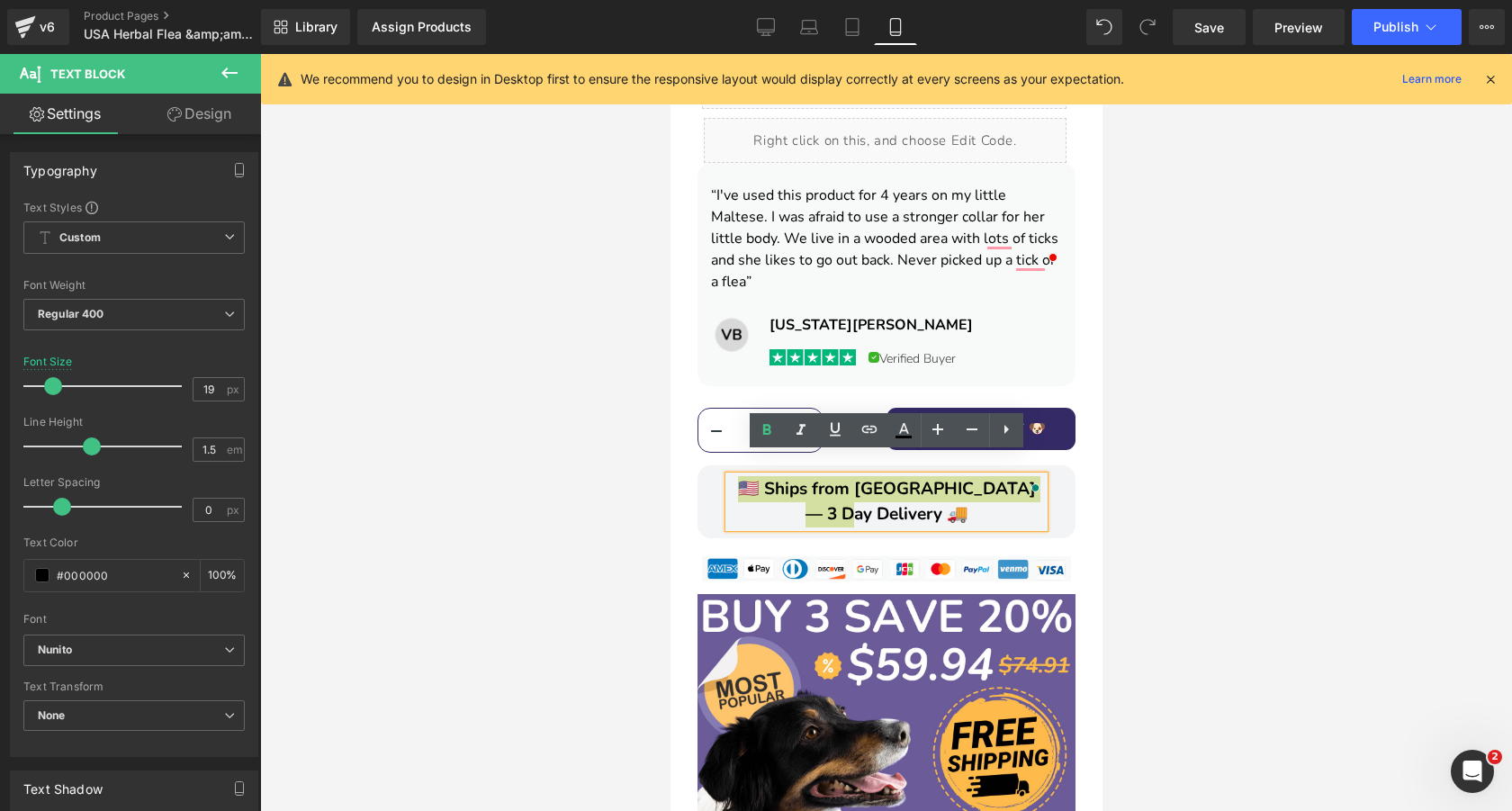
click at [1149, 462] on div at bounding box center [885, 433] width 1251 height 757
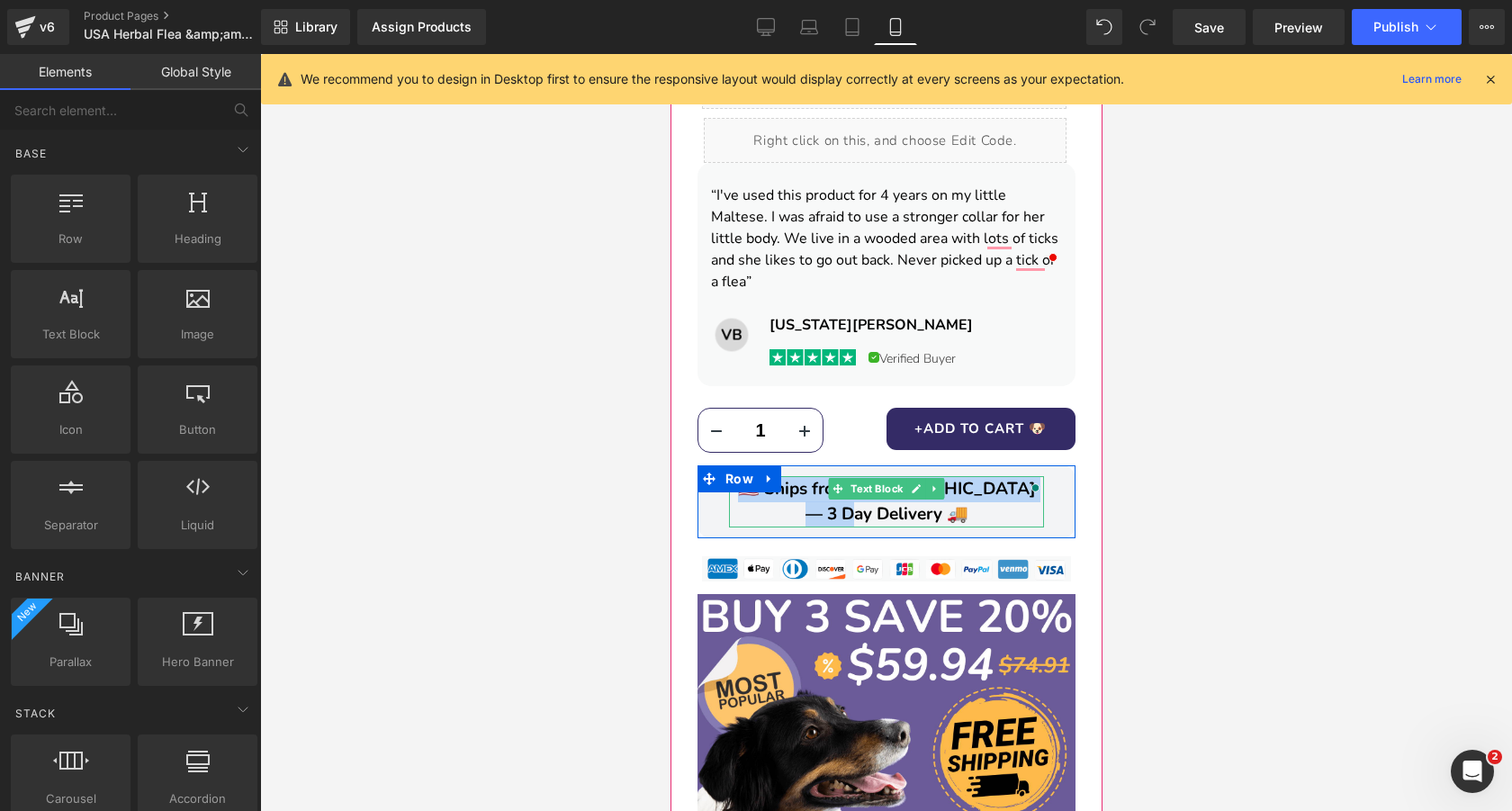
click at [998, 477] on span "🇺🇸 Ships from [GEOGRAPHIC_DATA] — 3 Day Delivery 🚚" at bounding box center [886, 502] width 298 height 50
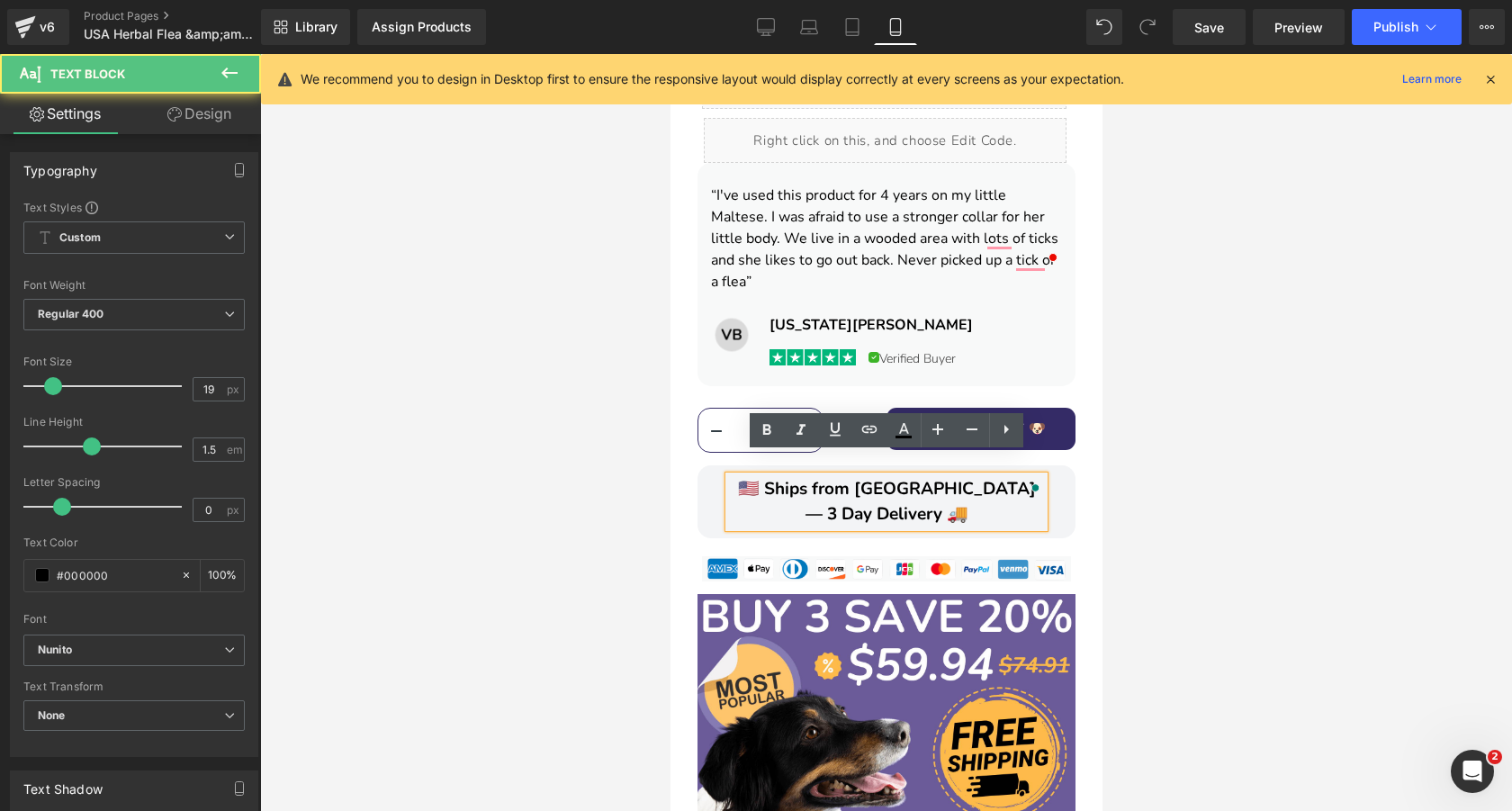
click at [1167, 449] on div at bounding box center [885, 433] width 1251 height 757
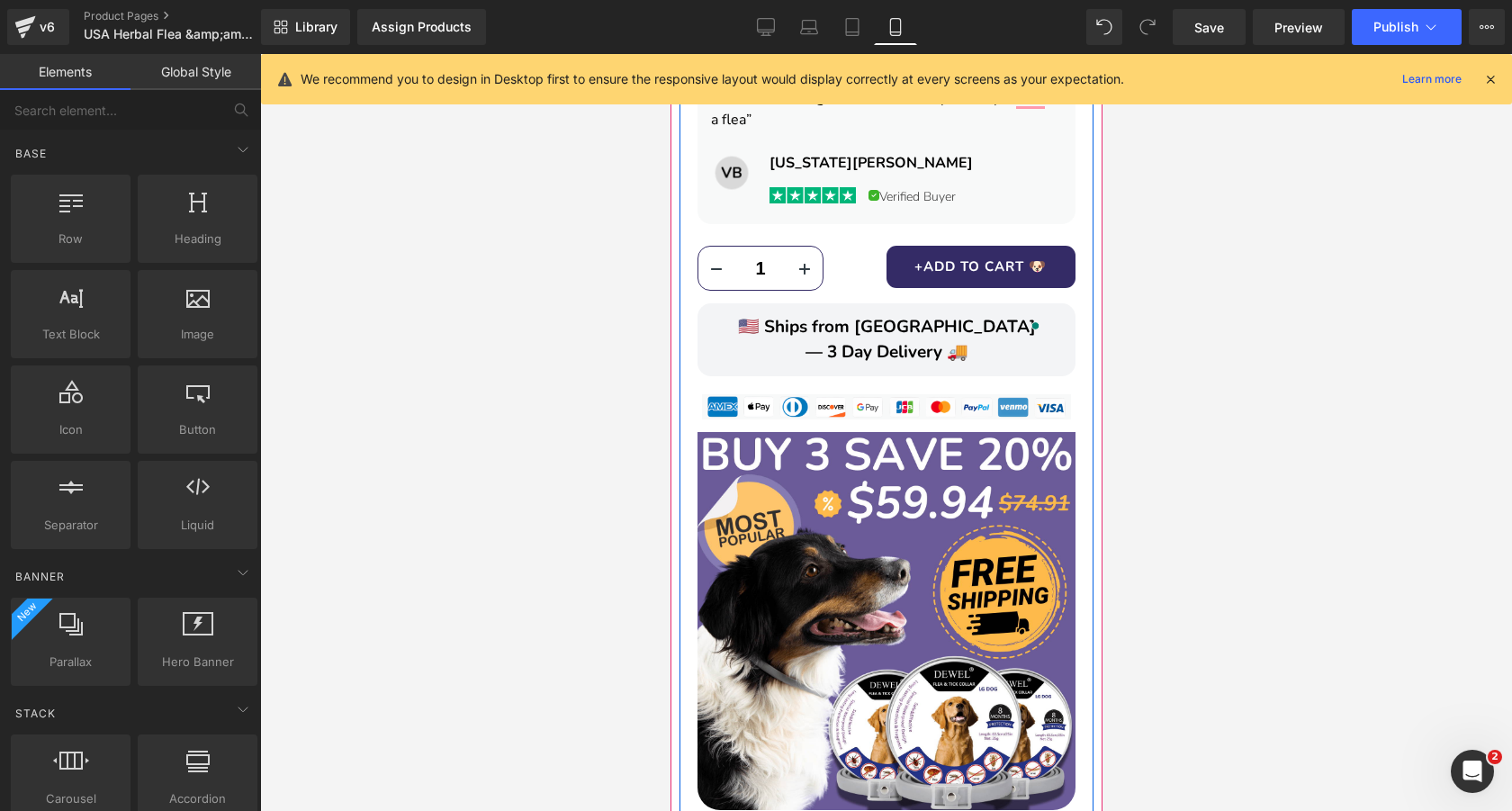
scroll to position [1341, 0]
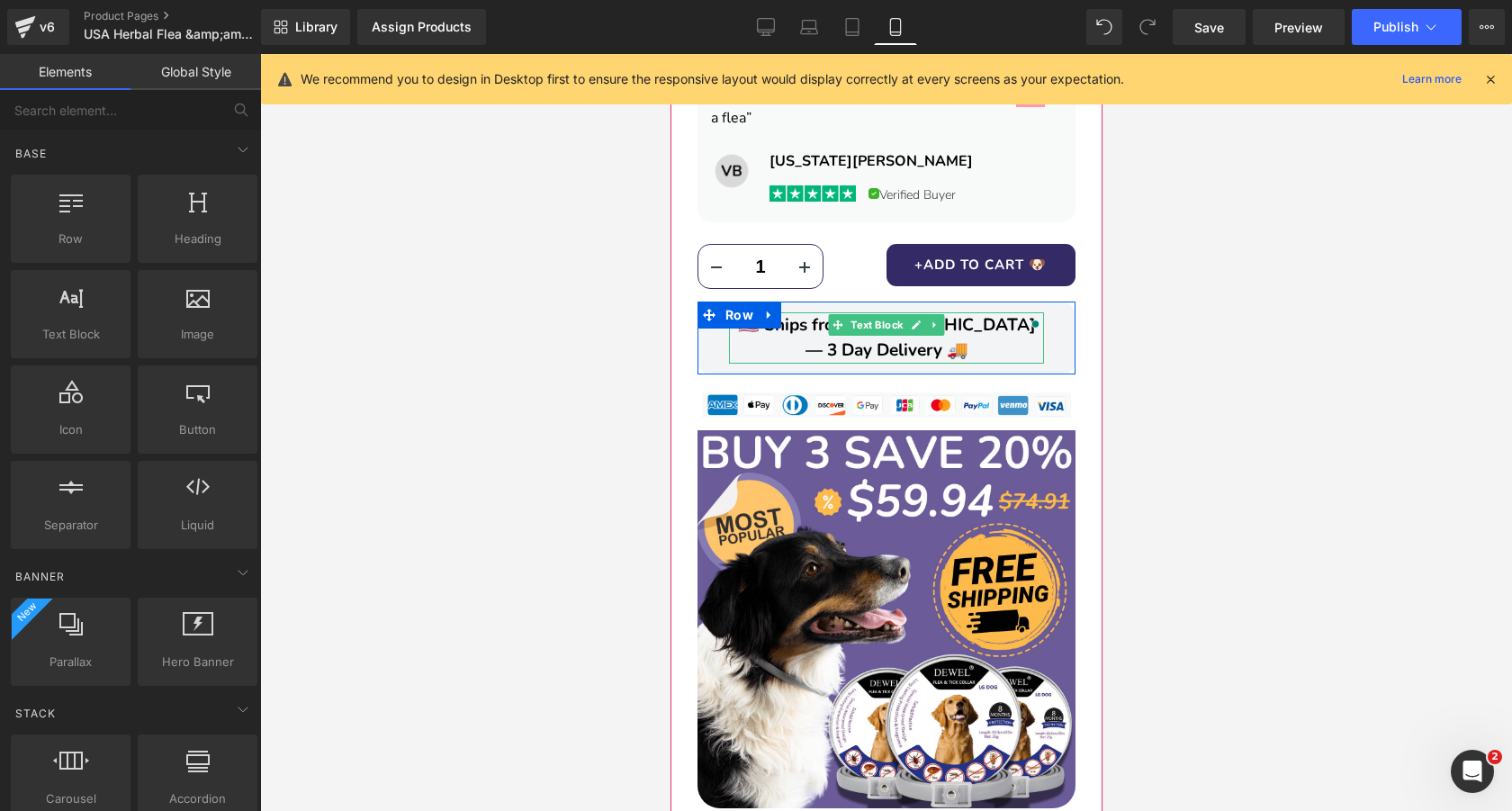
click at [1034, 309] on div at bounding box center [1034, 323] width 16 height 28
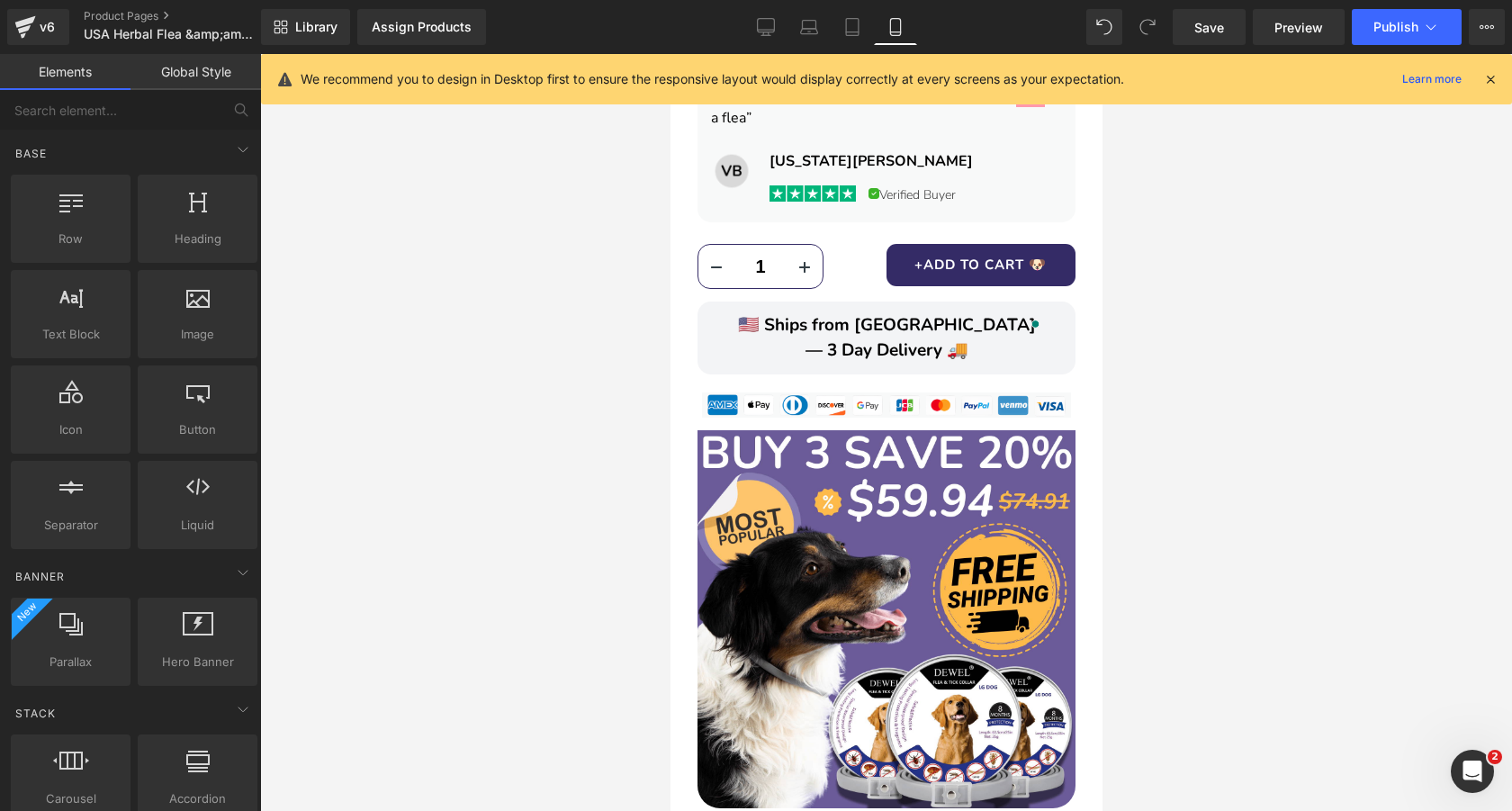
click at [1194, 367] on div at bounding box center [885, 433] width 1251 height 757
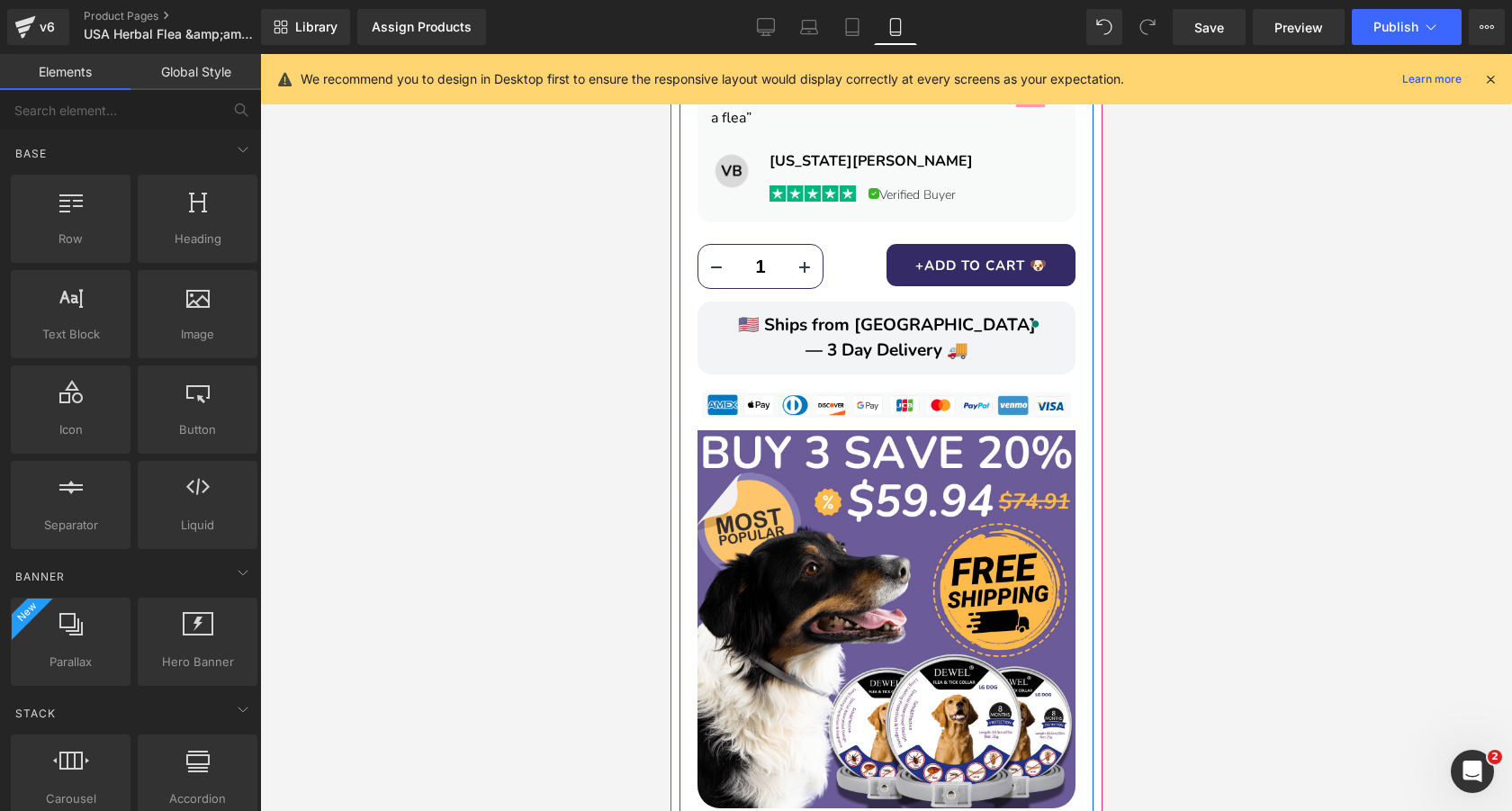
scroll to position [1377, 0]
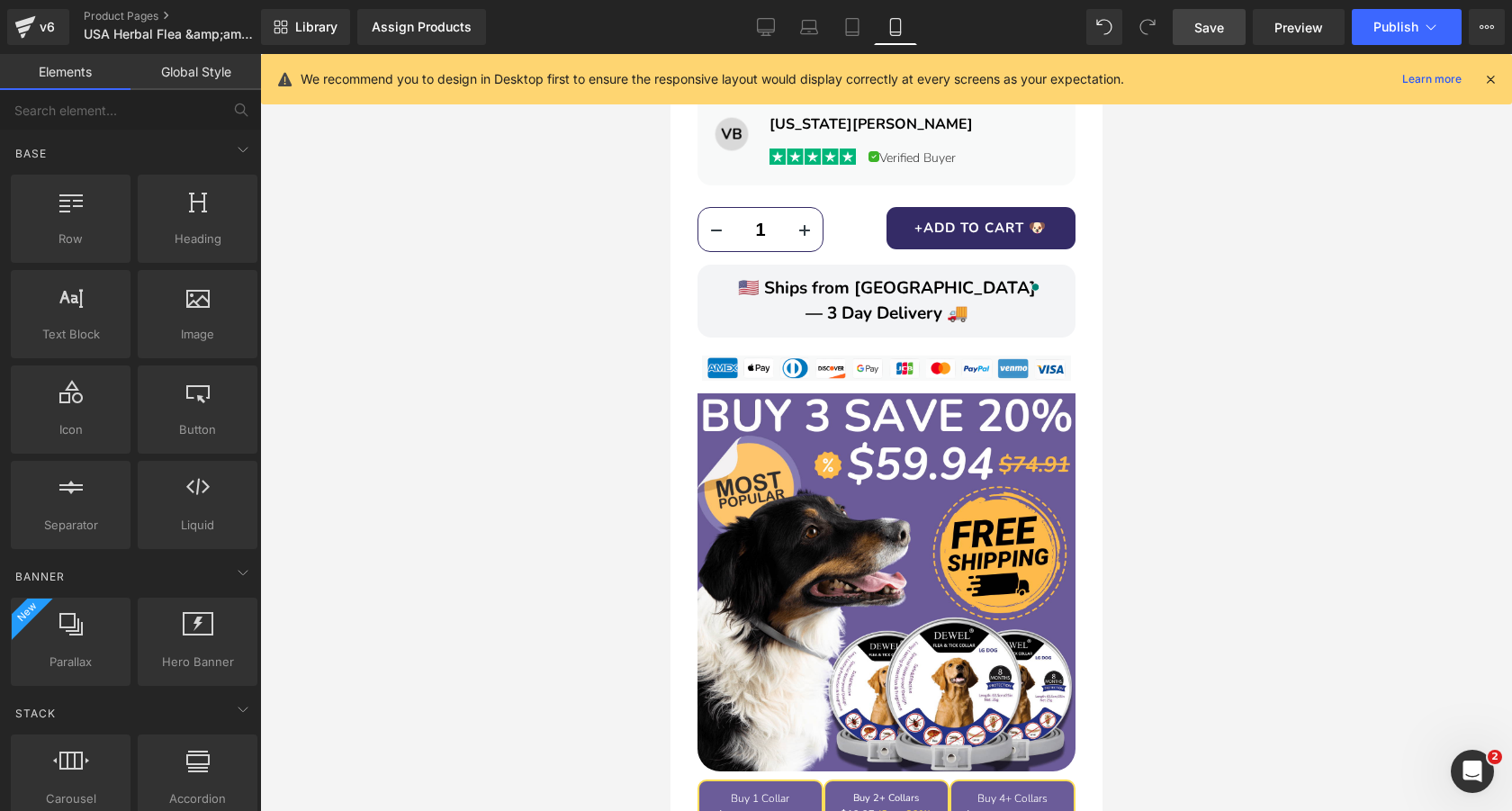
click at [1221, 30] on span "Save" at bounding box center [1208, 28] width 30 height 19
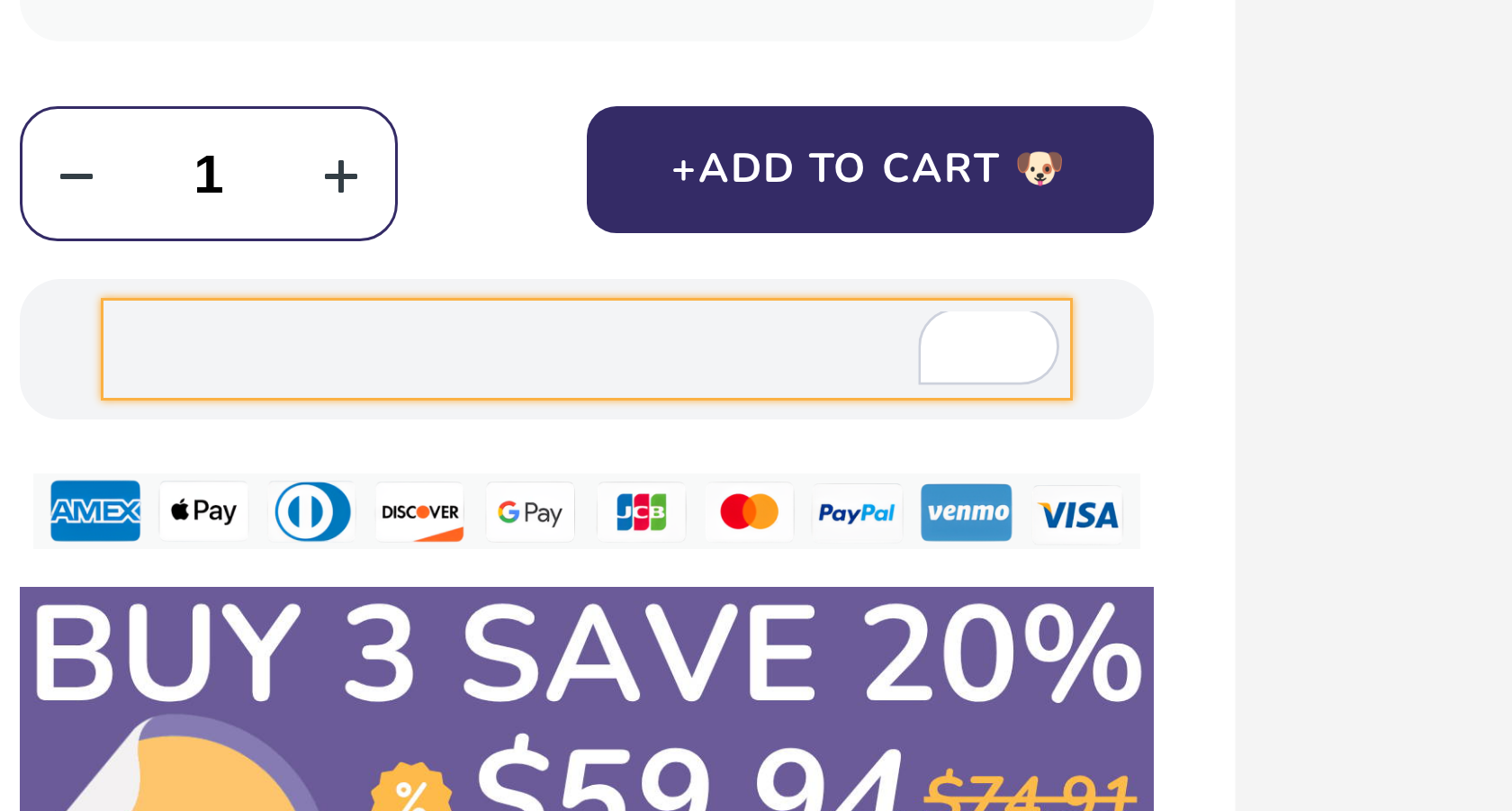
click at [1127, 264] on div at bounding box center [885, 433] width 1251 height 757
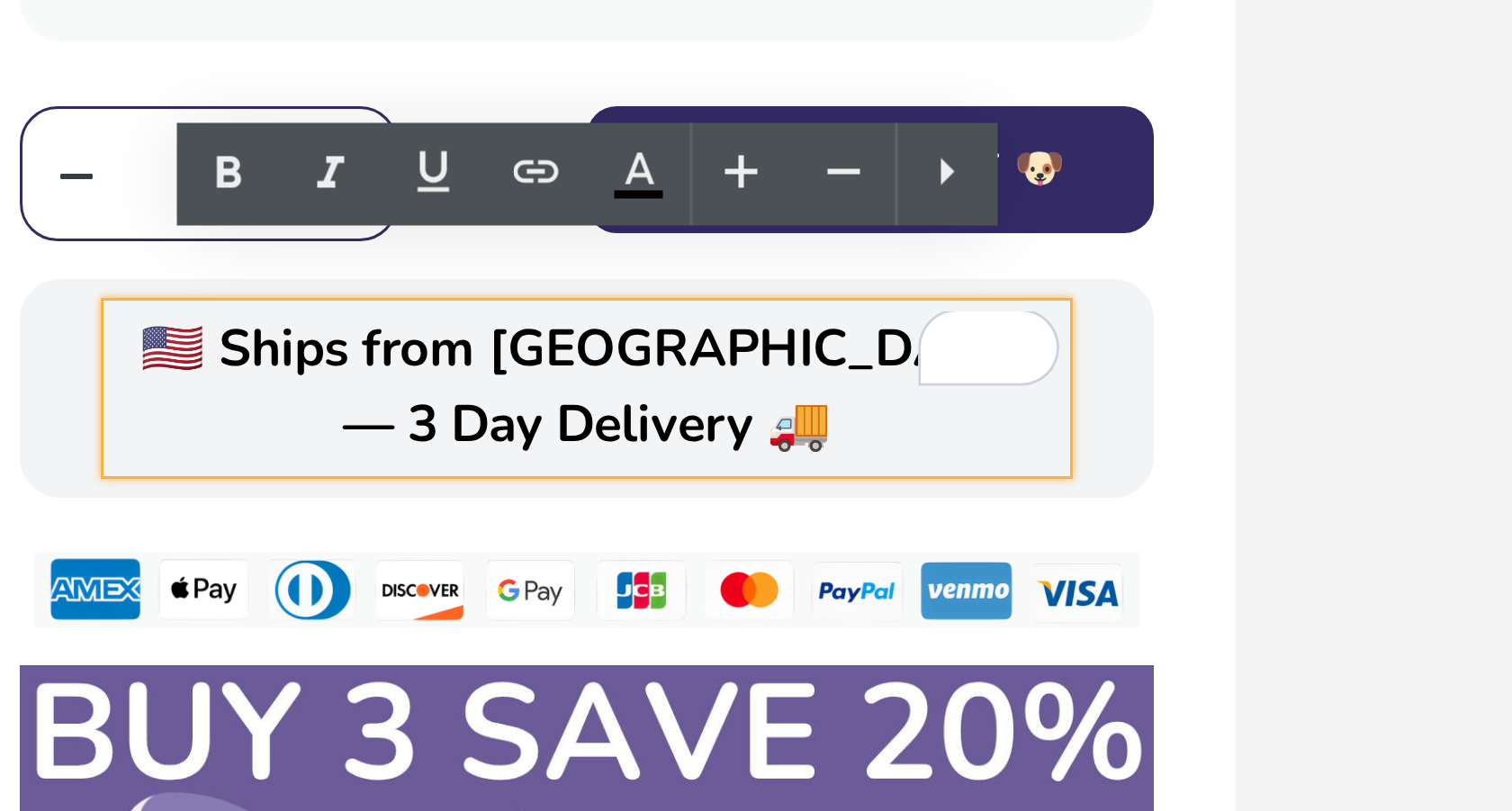
click at [1104, 265] on div at bounding box center [885, 433] width 1251 height 757
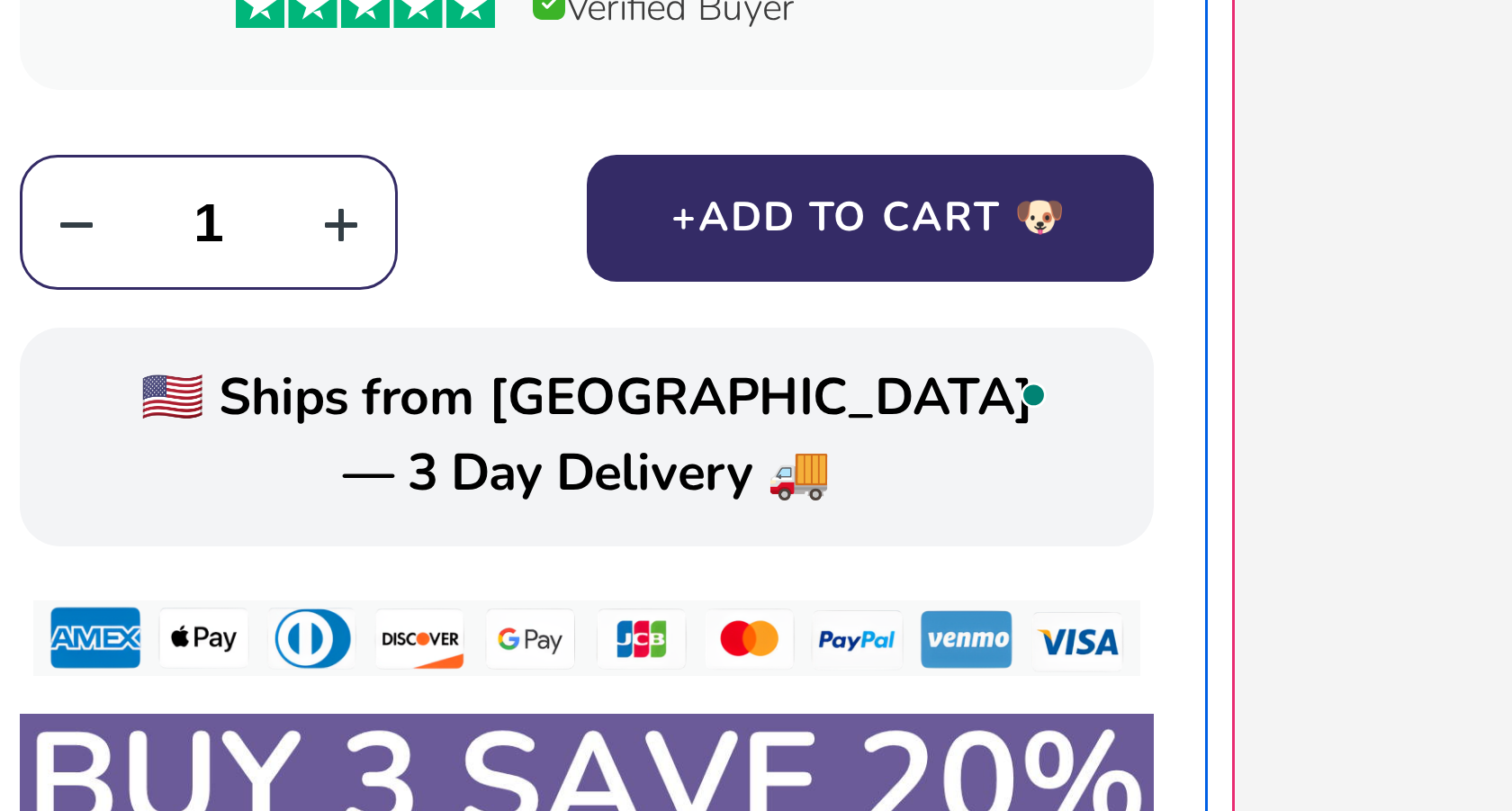
scroll to position [1357, 0]
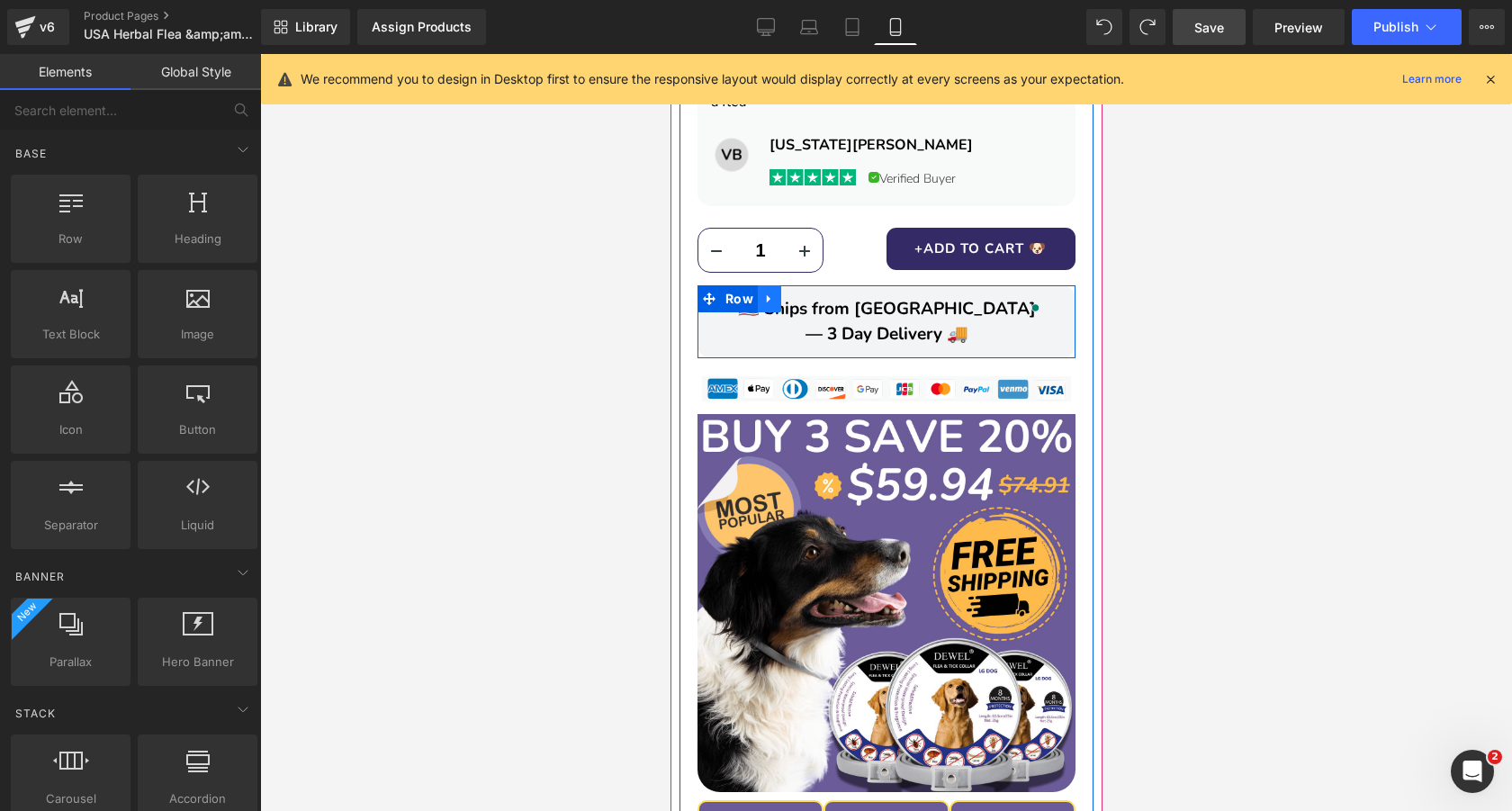
click at [768, 291] on icon at bounding box center [768, 298] width 12 height 13
click at [785, 292] on icon at bounding box center [791, 298] width 12 height 12
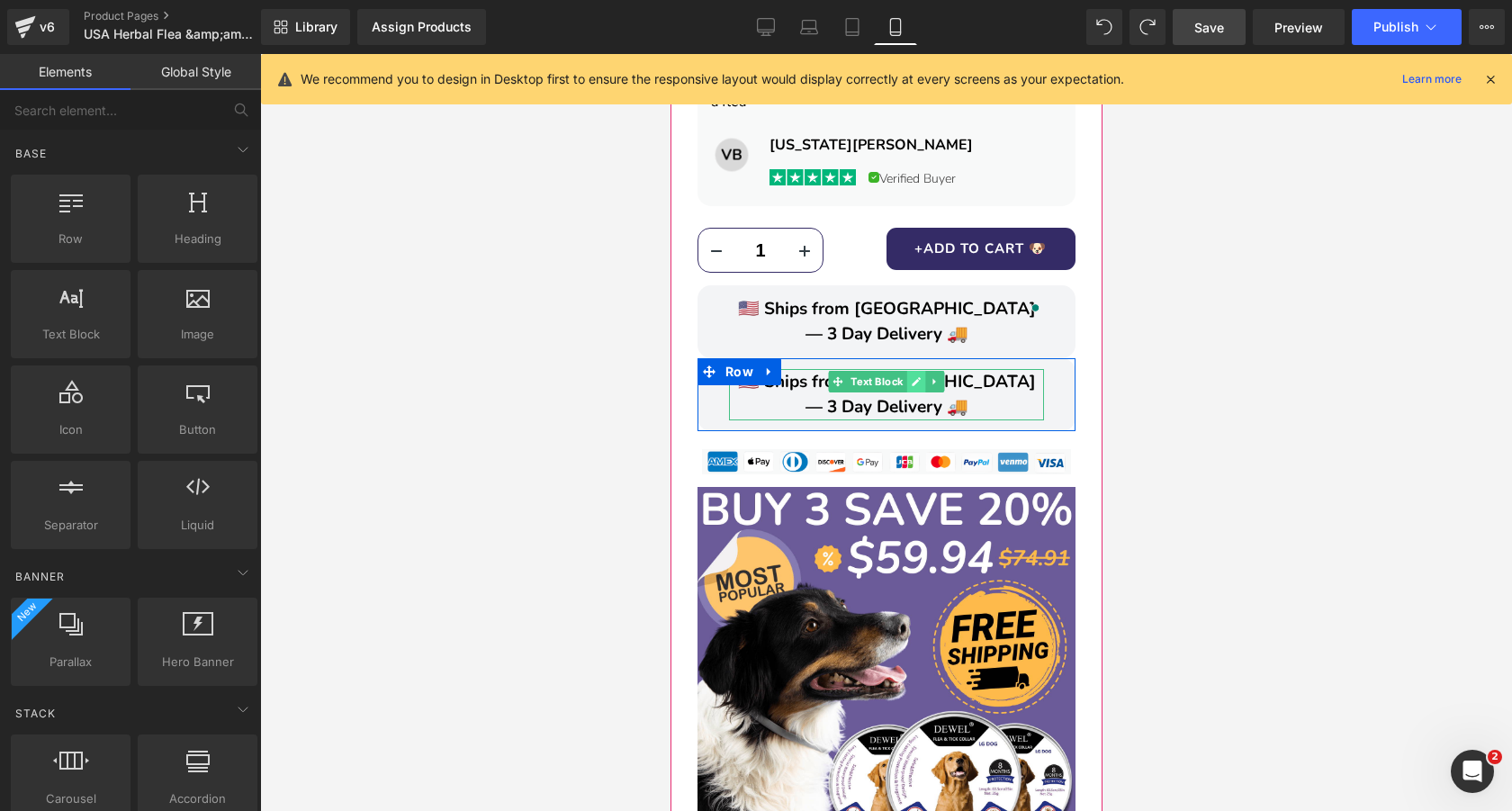
click at [910, 371] on link at bounding box center [916, 381] width 19 height 22
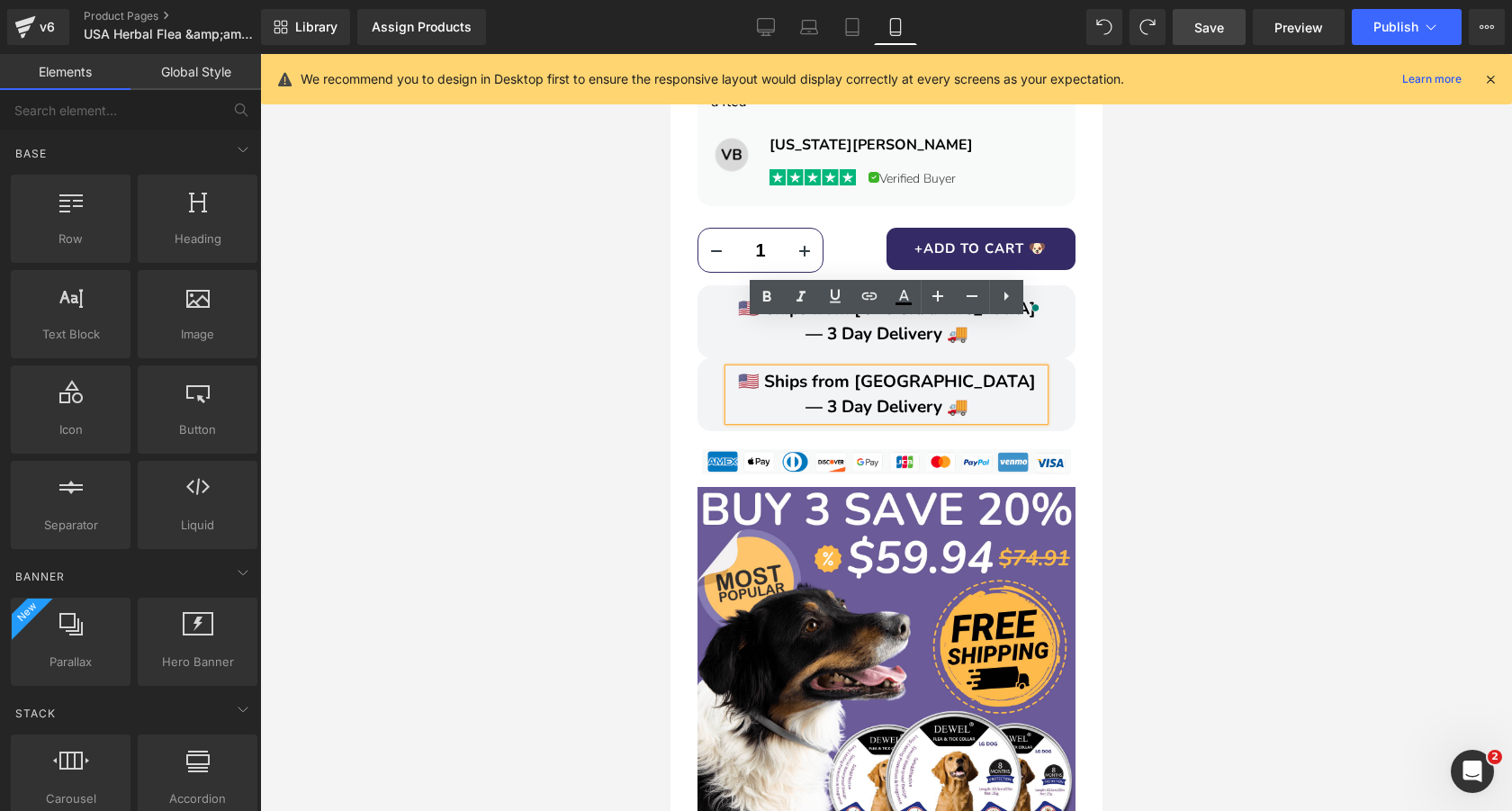
click at [956, 370] on span "🇺🇸 Ships from [GEOGRAPHIC_DATA] — 3 Day Delivery 🚚" at bounding box center [886, 395] width 298 height 50
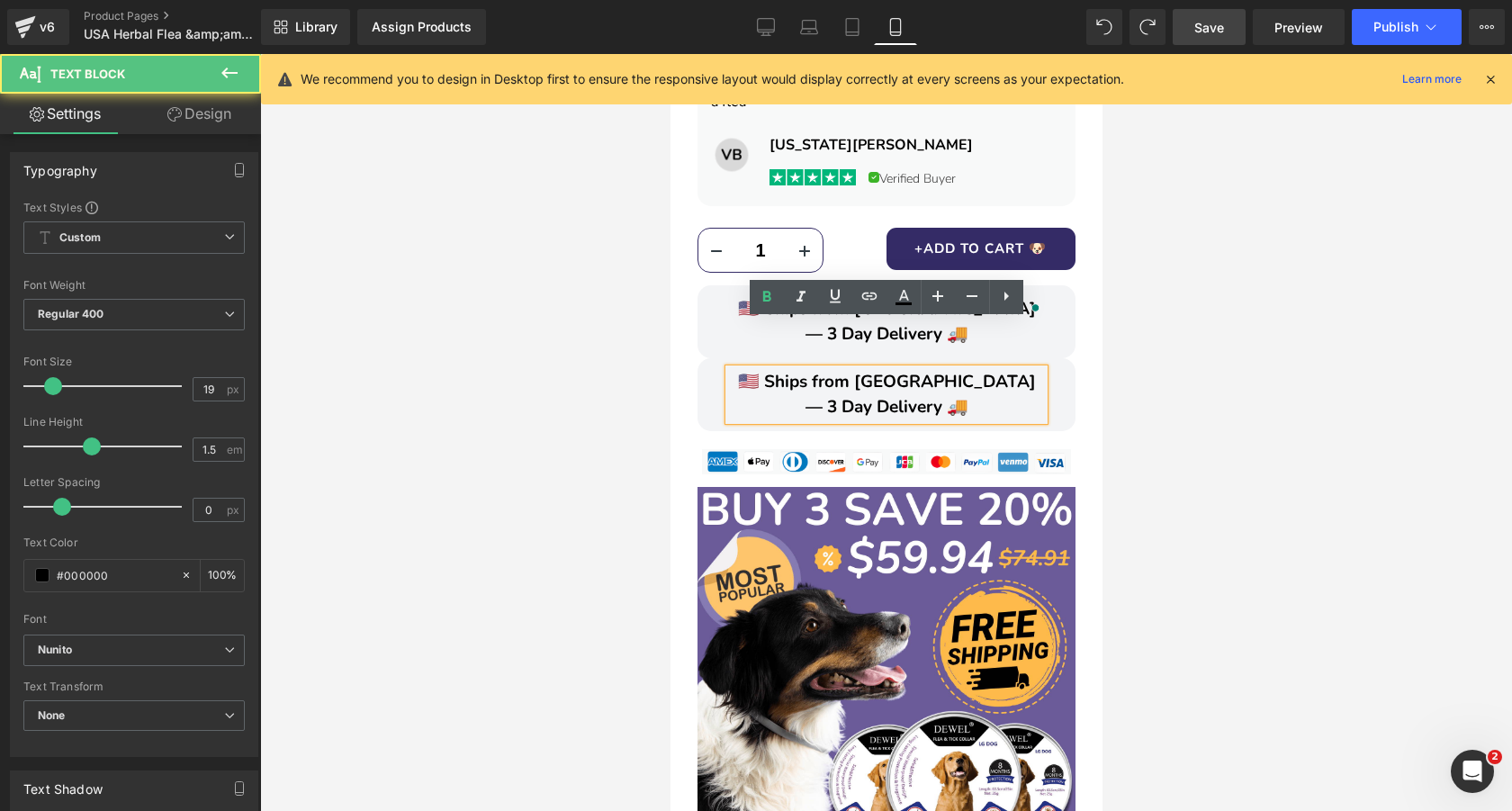
click at [956, 370] on span "🇺🇸 Ships from [GEOGRAPHIC_DATA] — 3 Day Delivery 🚚" at bounding box center [886, 395] width 298 height 50
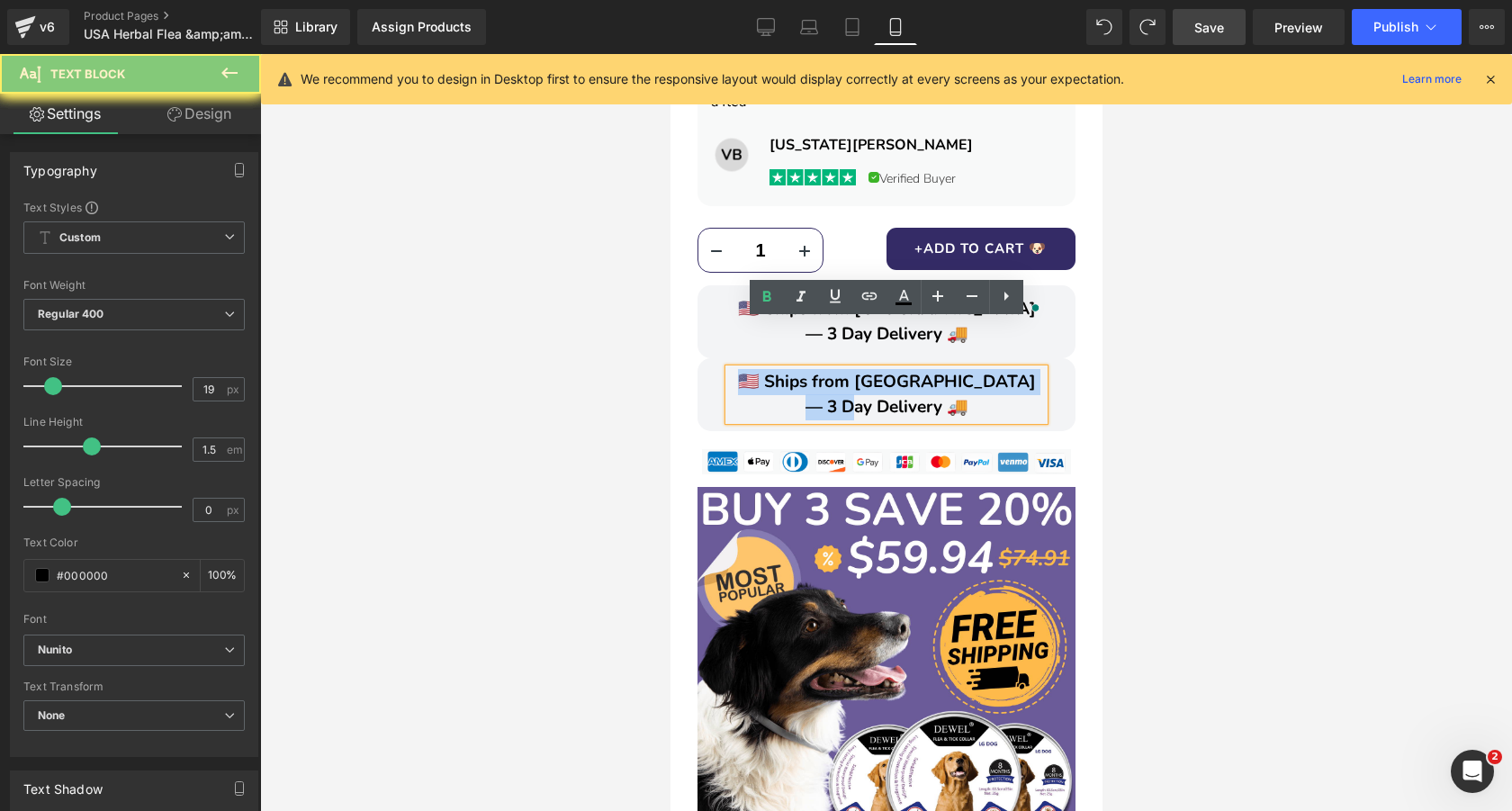
click at [956, 370] on span "🇺🇸 Ships from [GEOGRAPHIC_DATA] — 3 Day Delivery 🚚" at bounding box center [886, 395] width 298 height 50
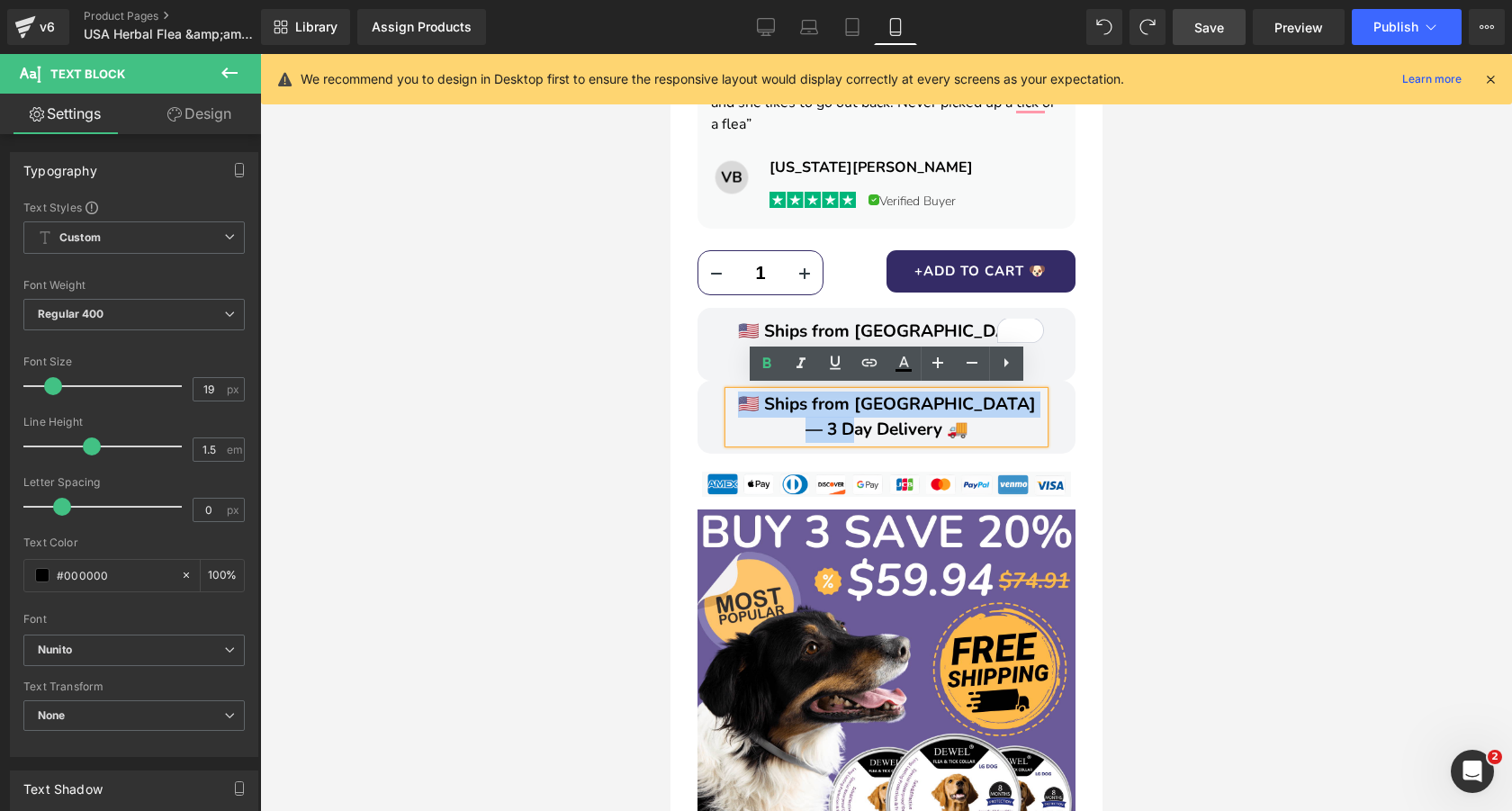
scroll to position [1341, 0]
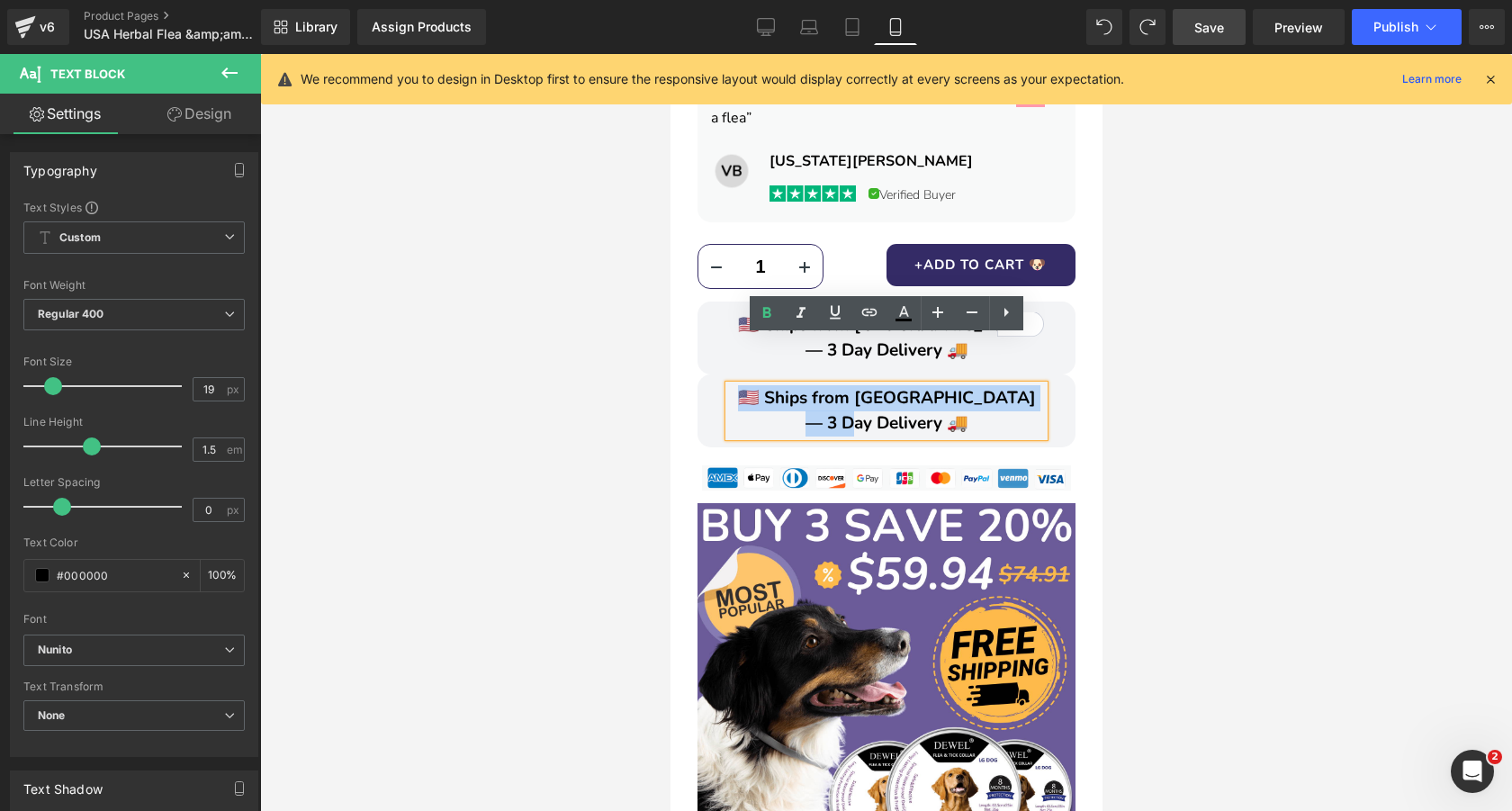
click at [993, 386] on span "🇺🇸 Ships from [GEOGRAPHIC_DATA] — 3 Day Delivery 🚚" at bounding box center [886, 411] width 298 height 50
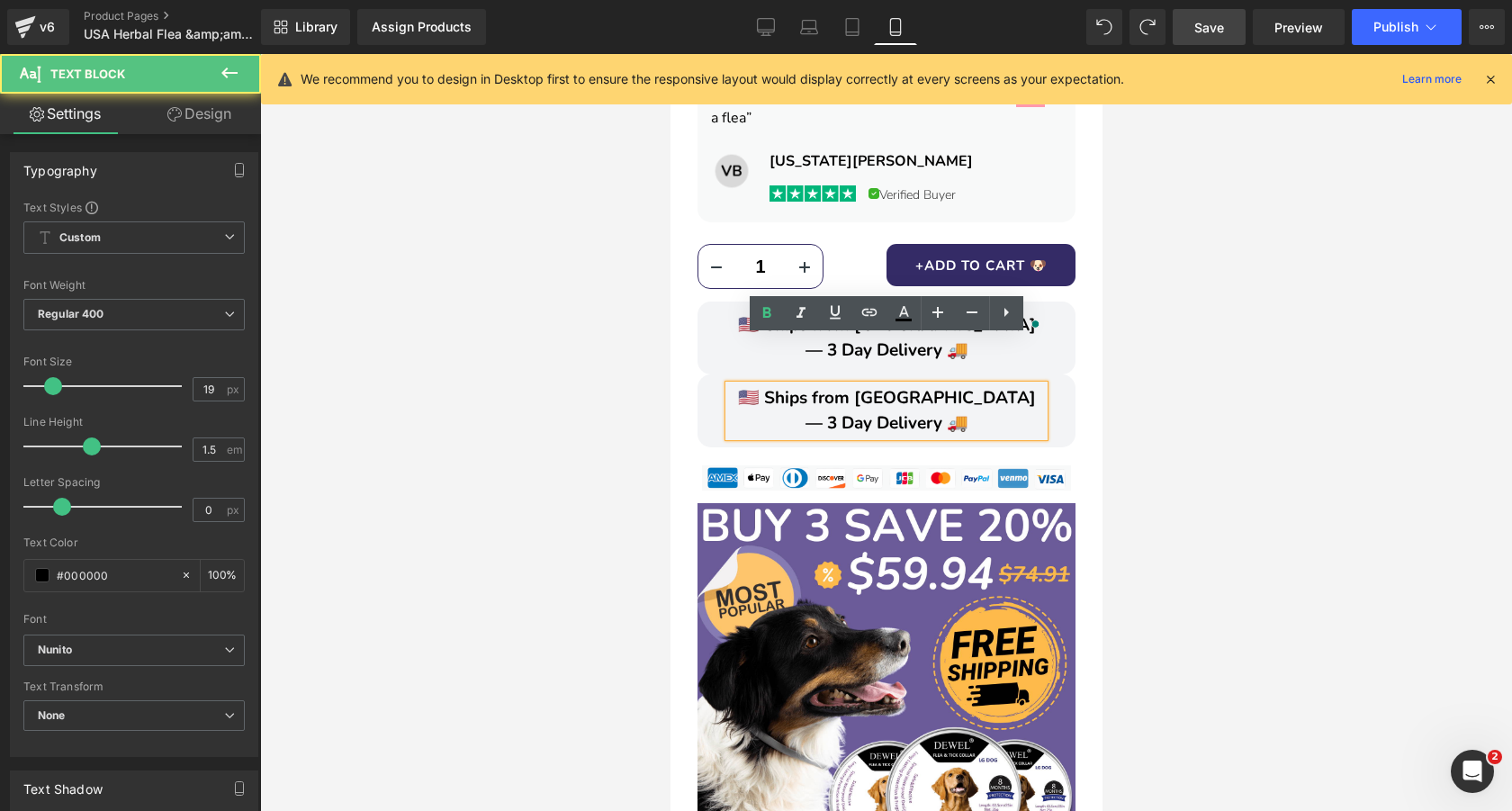
click at [605, 381] on div at bounding box center [885, 433] width 1251 height 757
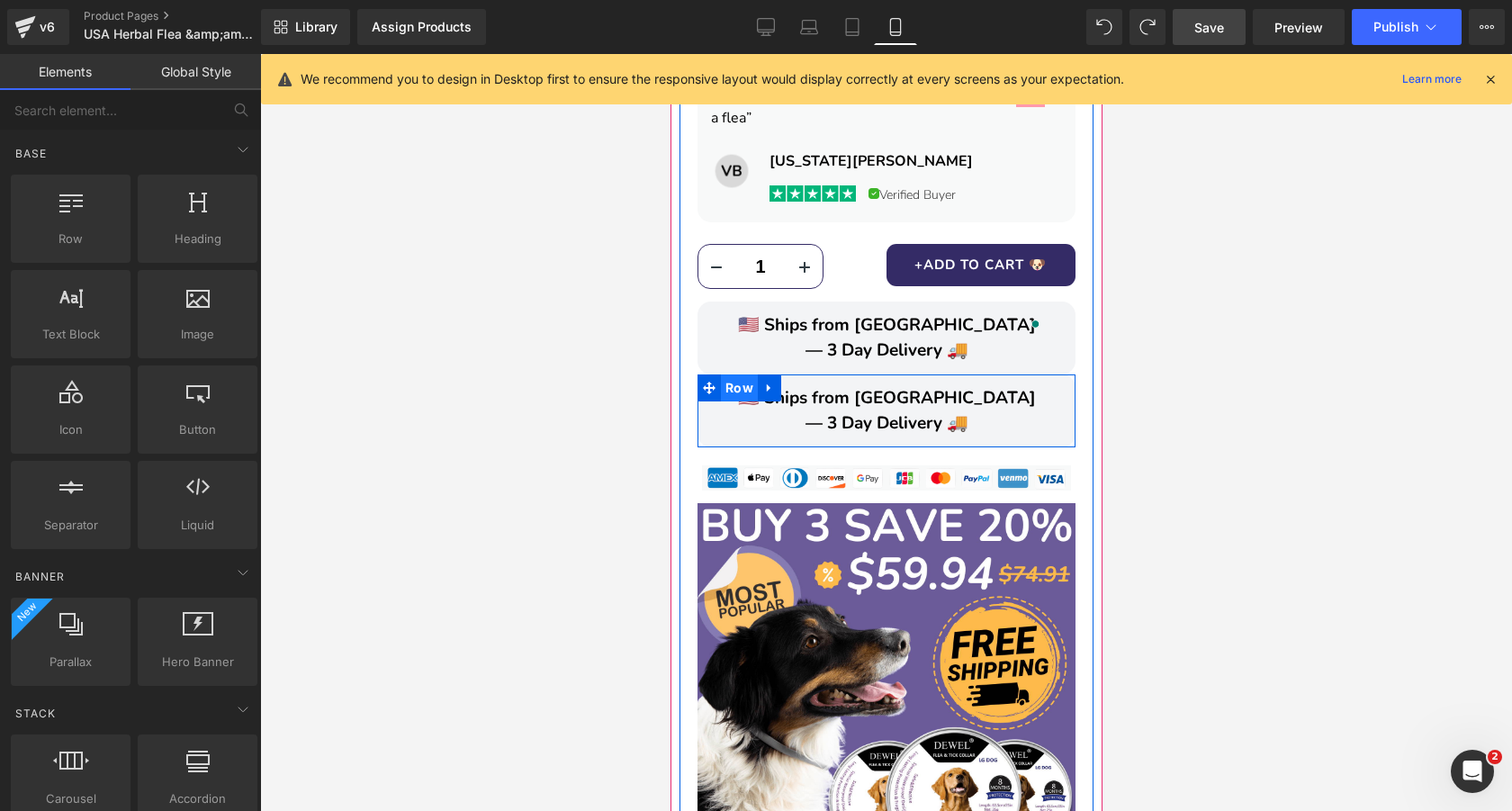
click at [735, 374] on span "Row" at bounding box center [738, 388] width 37 height 27
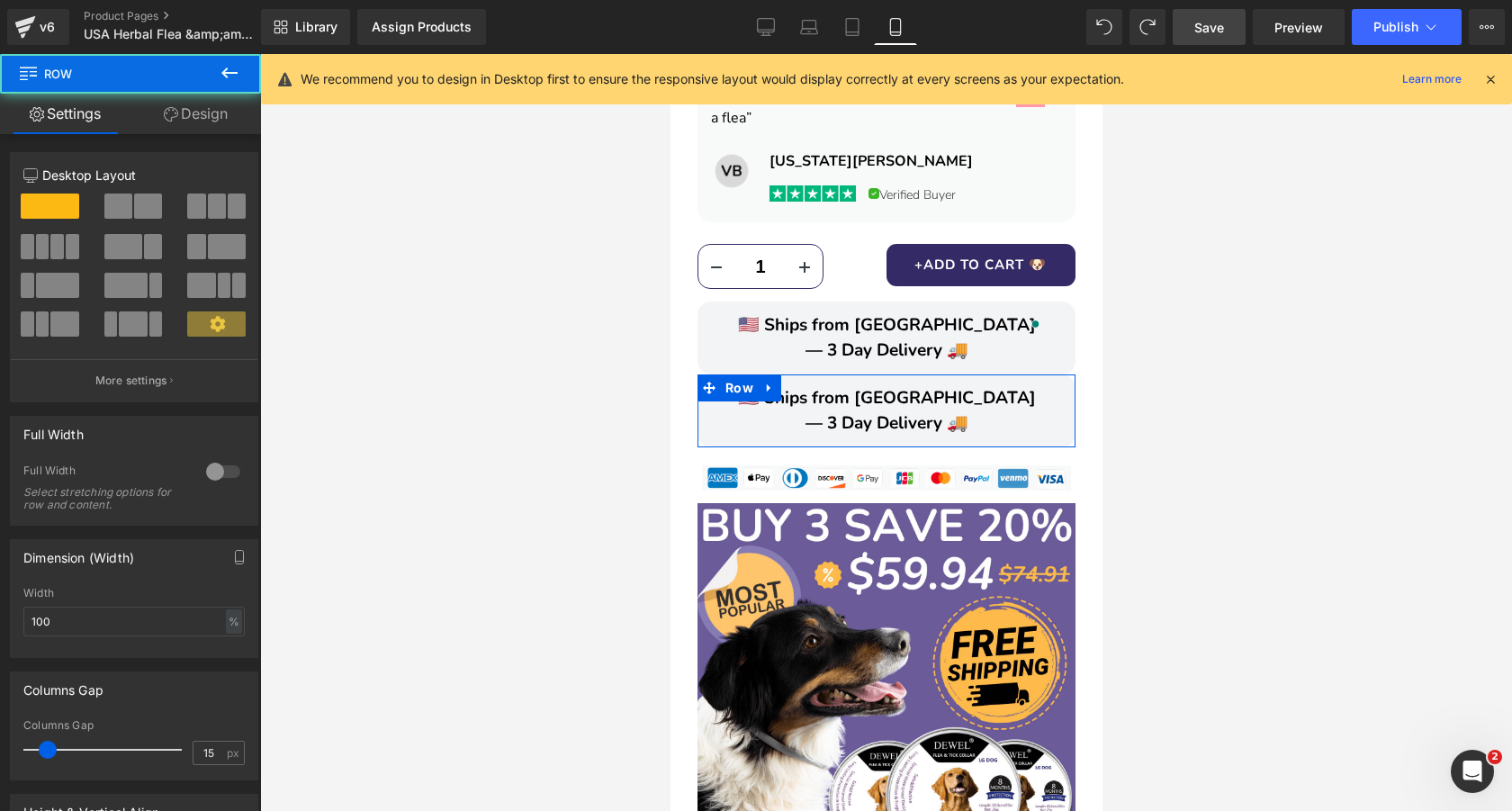
click at [212, 117] on link "Design" at bounding box center [196, 114] width 131 height 40
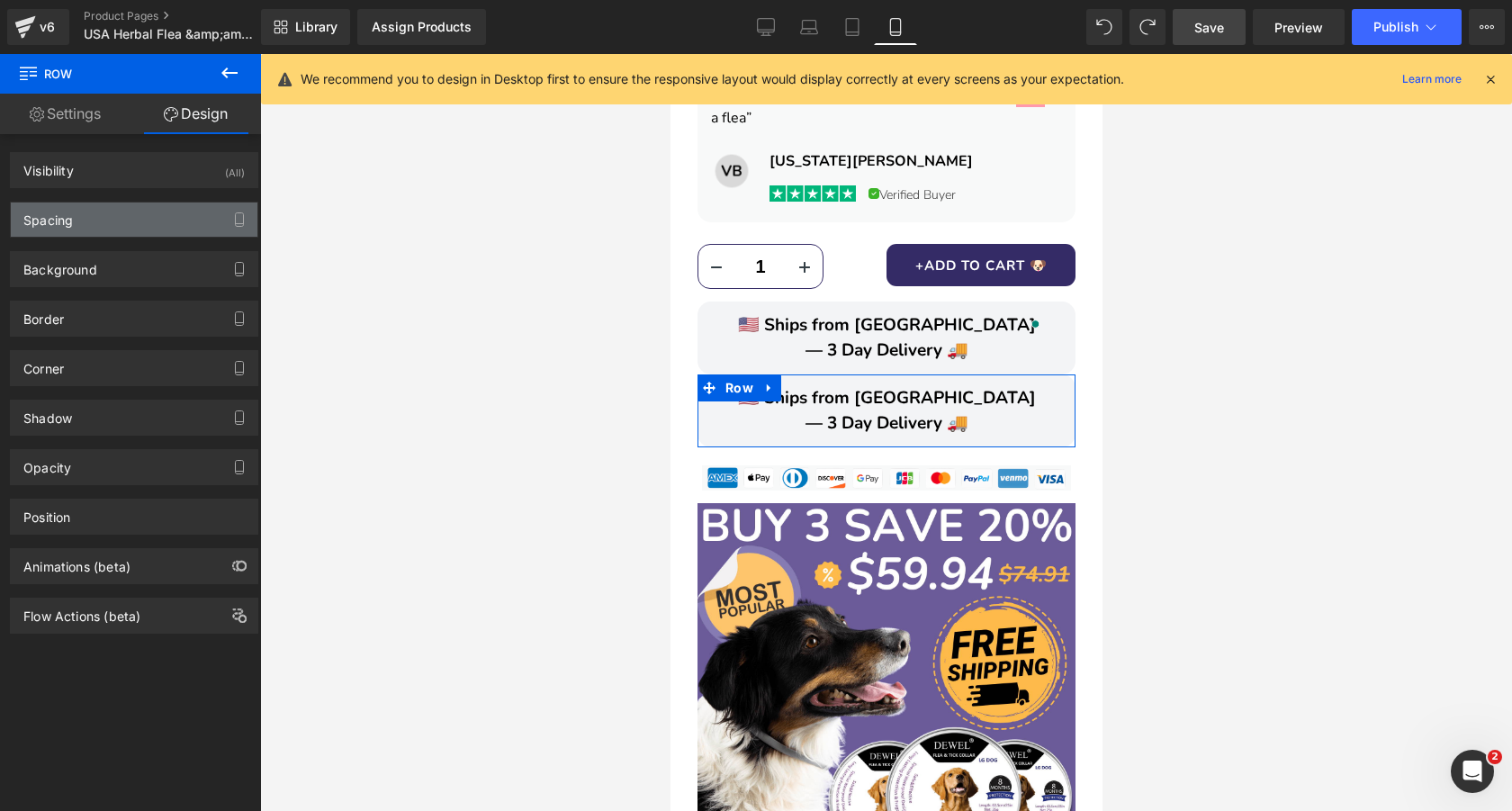
click at [99, 229] on div "Spacing" at bounding box center [134, 220] width 246 height 34
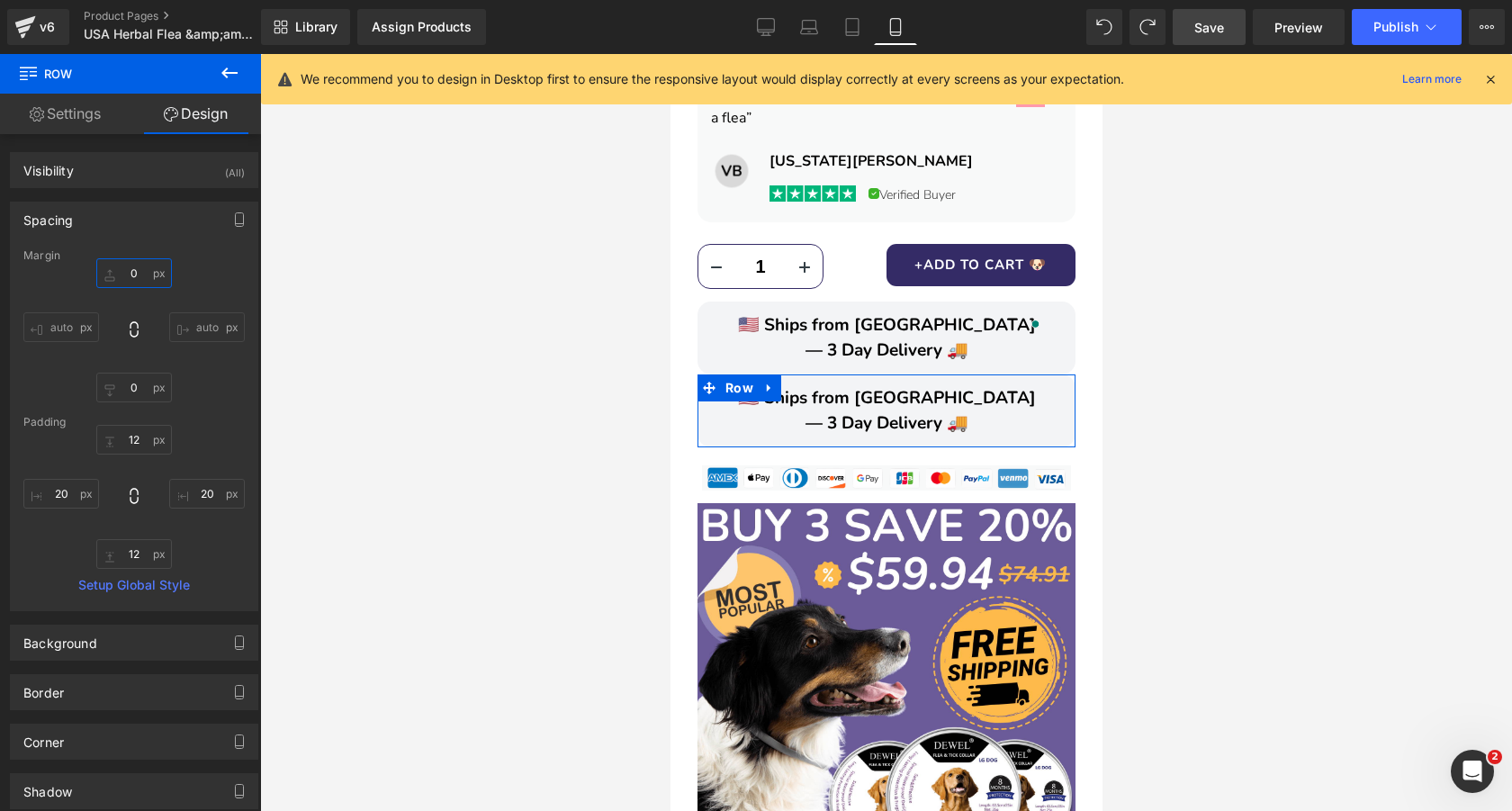
click at [134, 273] on input "0" at bounding box center [134, 272] width 75 height 30
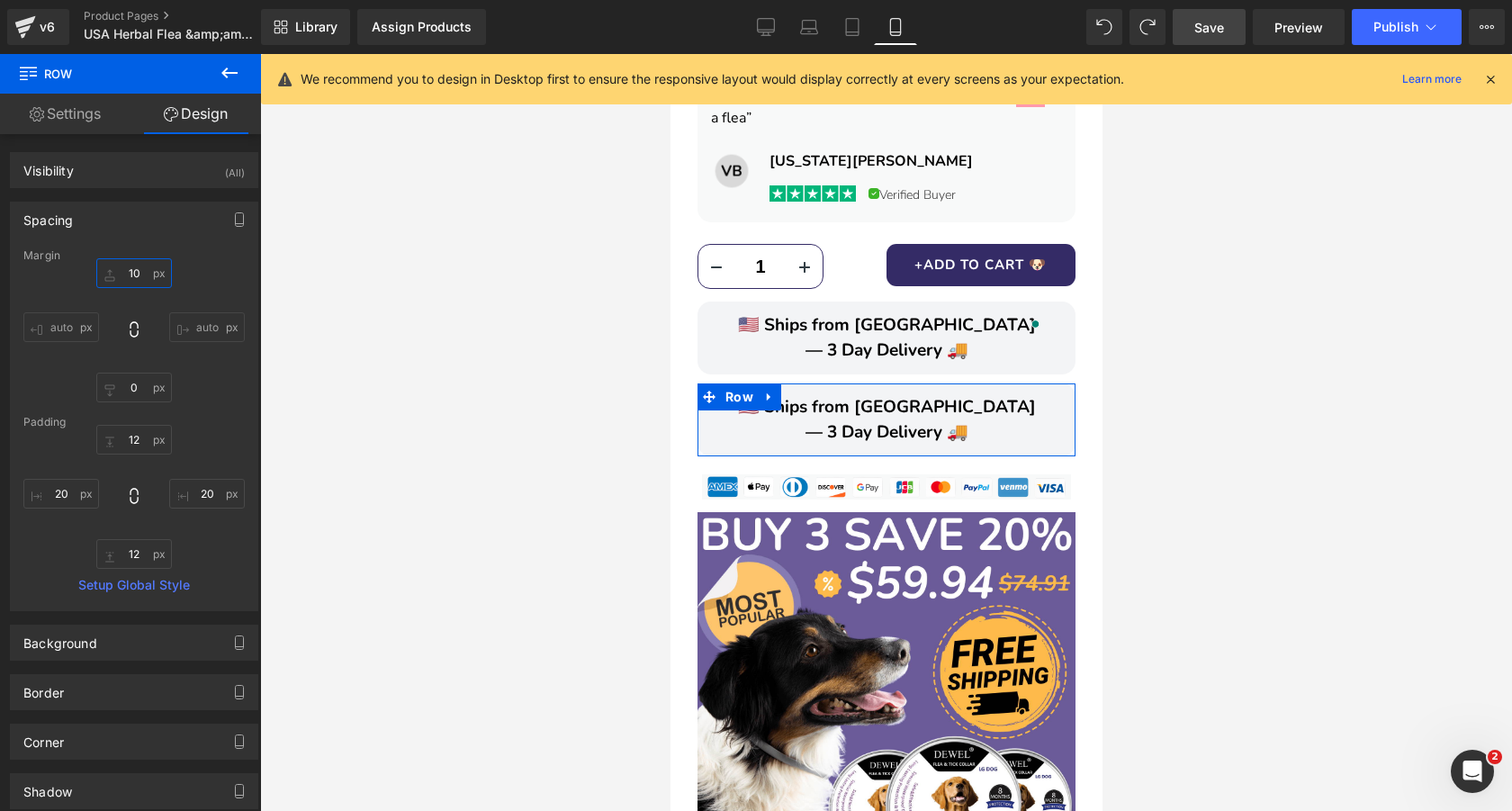
type input "1"
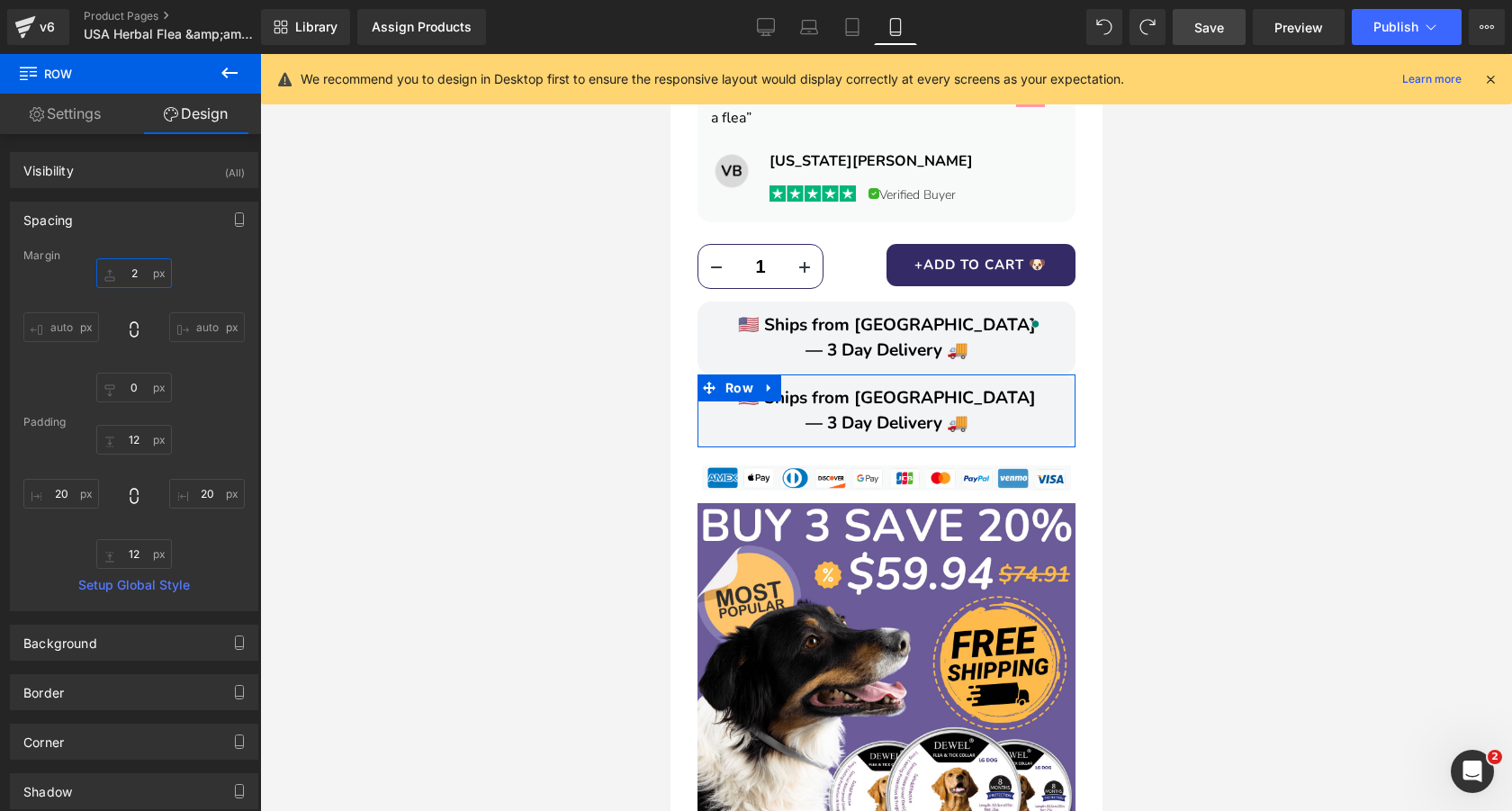
type input "20"
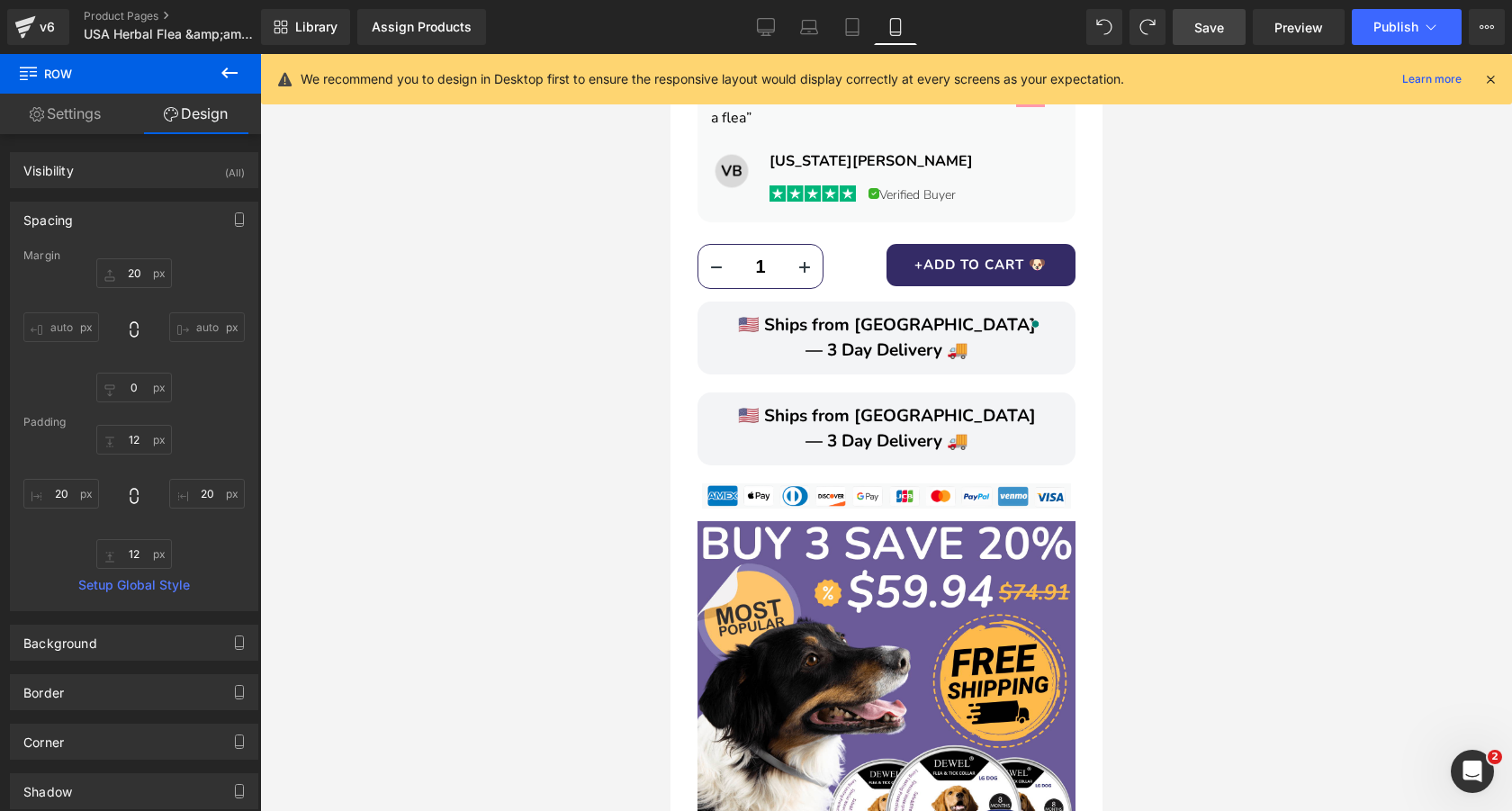
click at [1157, 353] on div at bounding box center [885, 433] width 1251 height 757
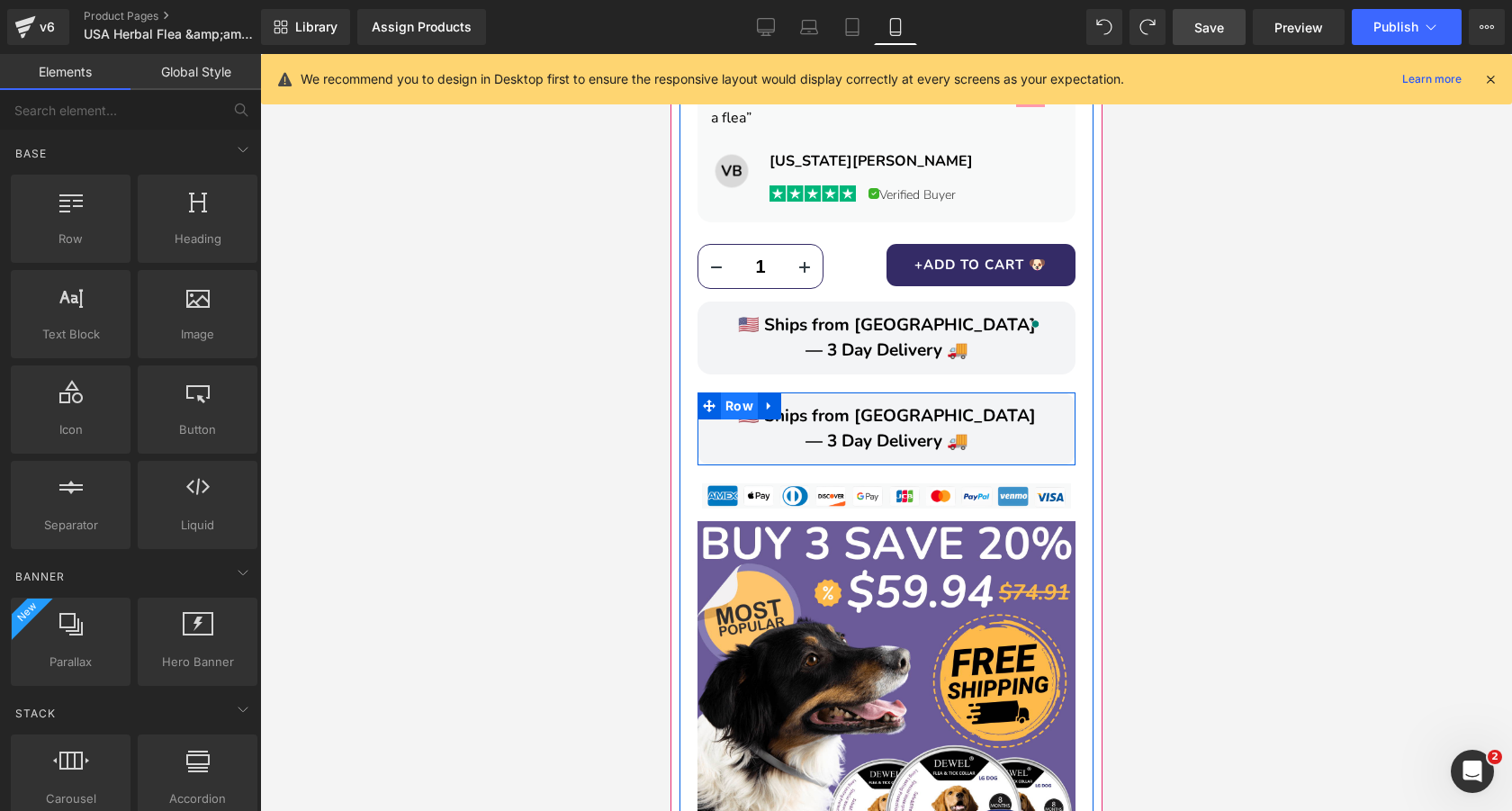
click at [744, 393] on span "Row" at bounding box center [738, 406] width 37 height 27
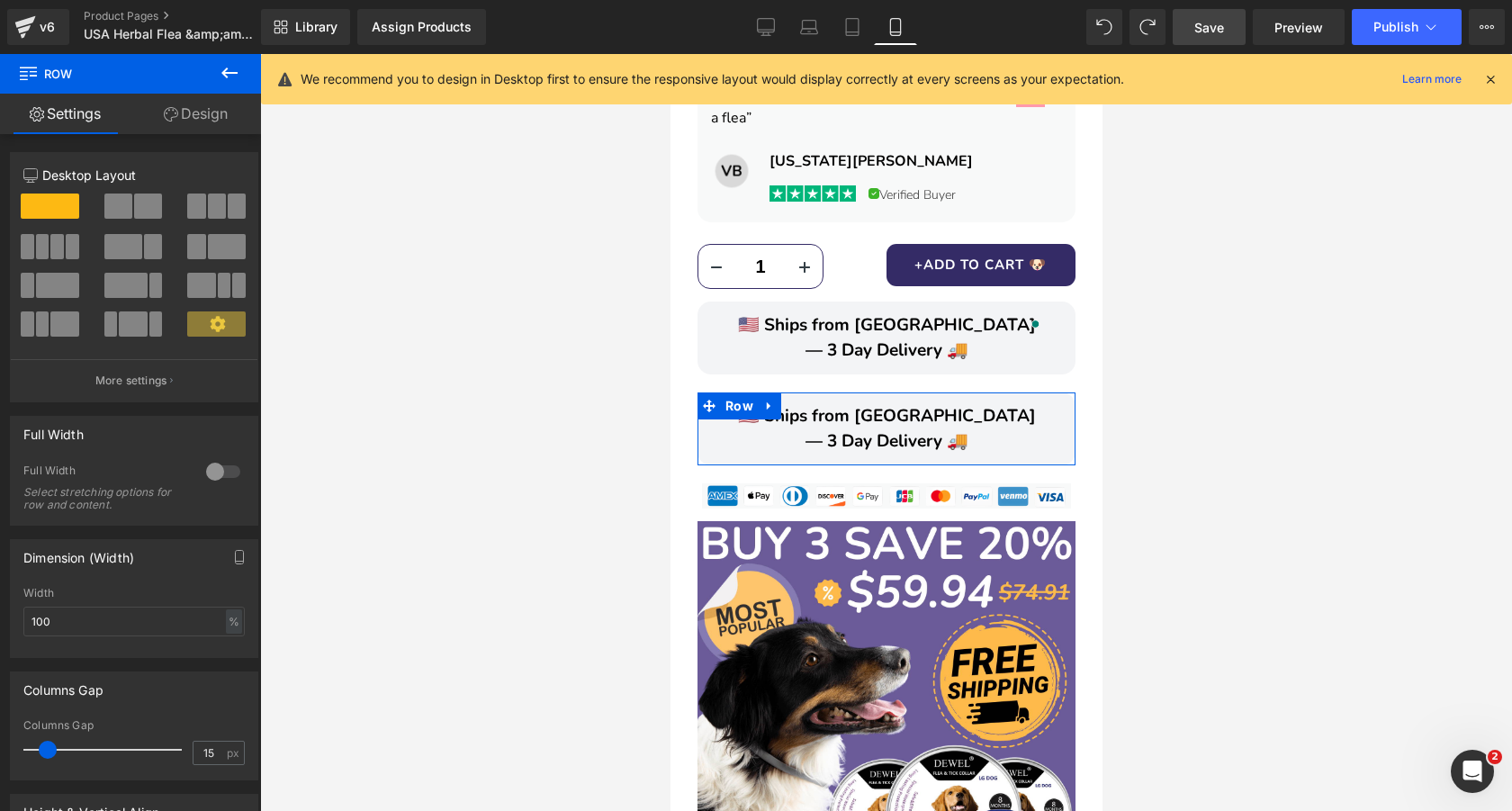
click at [142, 206] on span at bounding box center [147, 206] width 28 height 25
type input "1200"
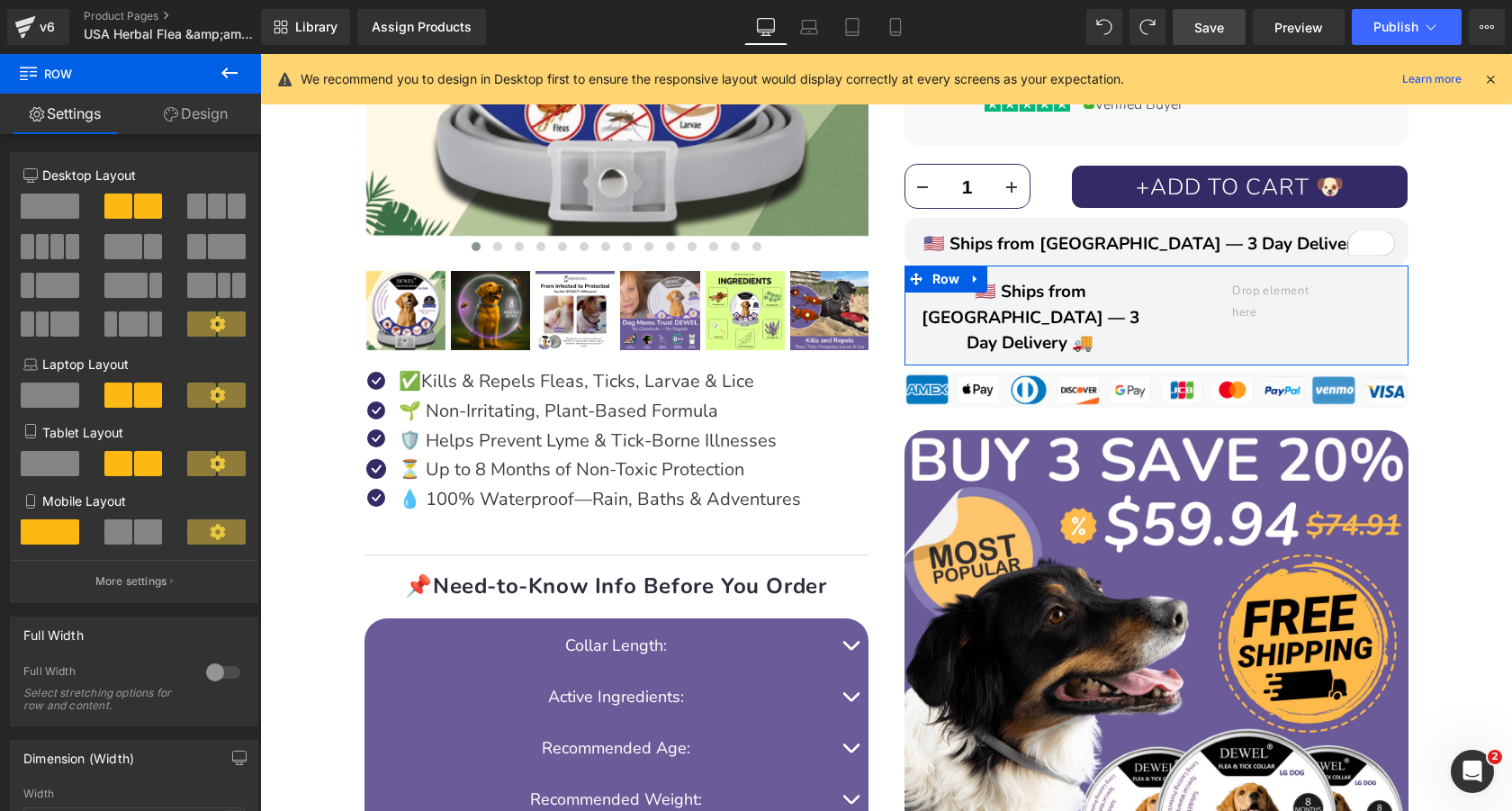
click at [120, 537] on span at bounding box center [117, 532] width 28 height 25
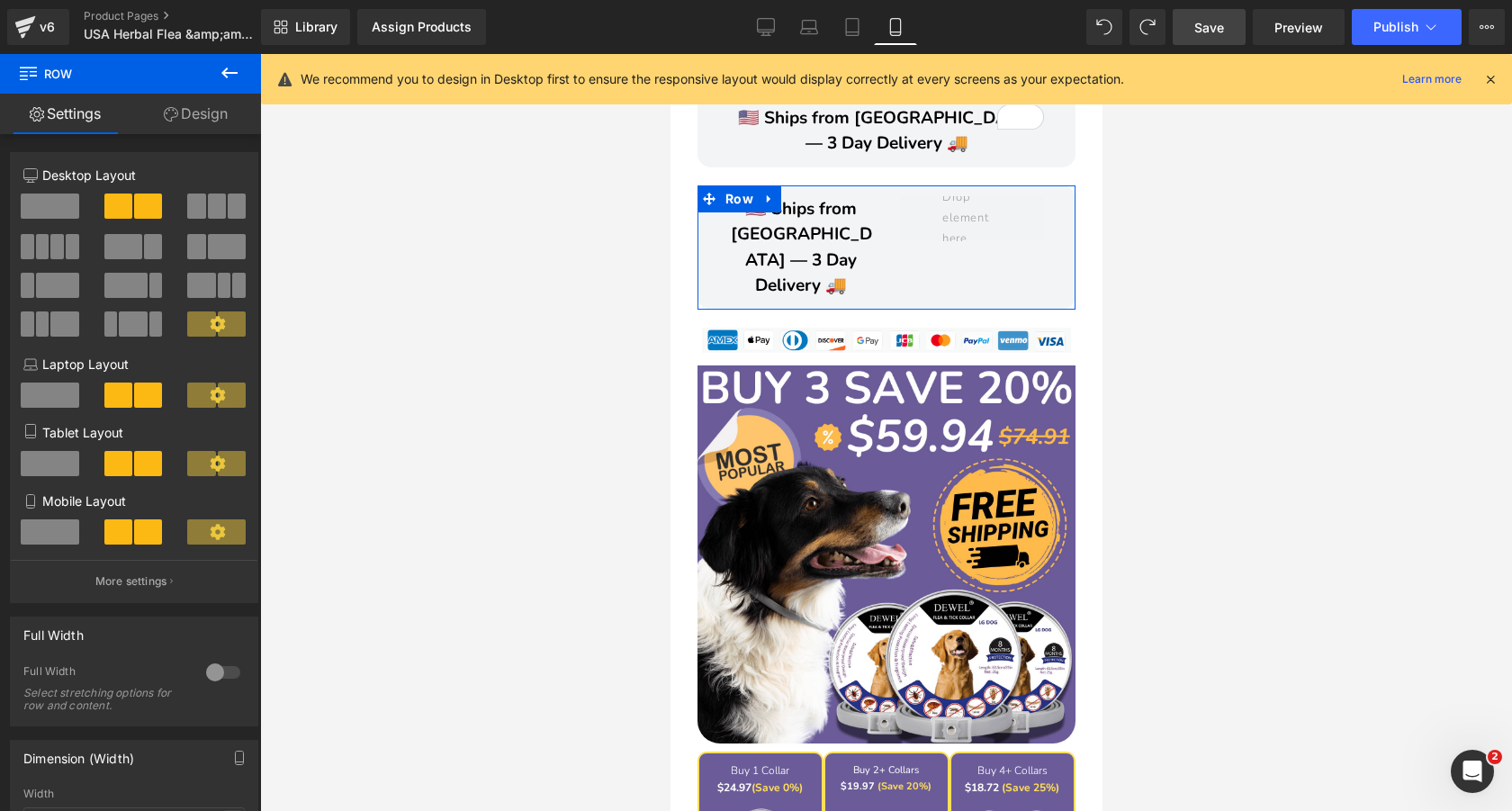
scroll to position [1418, 0]
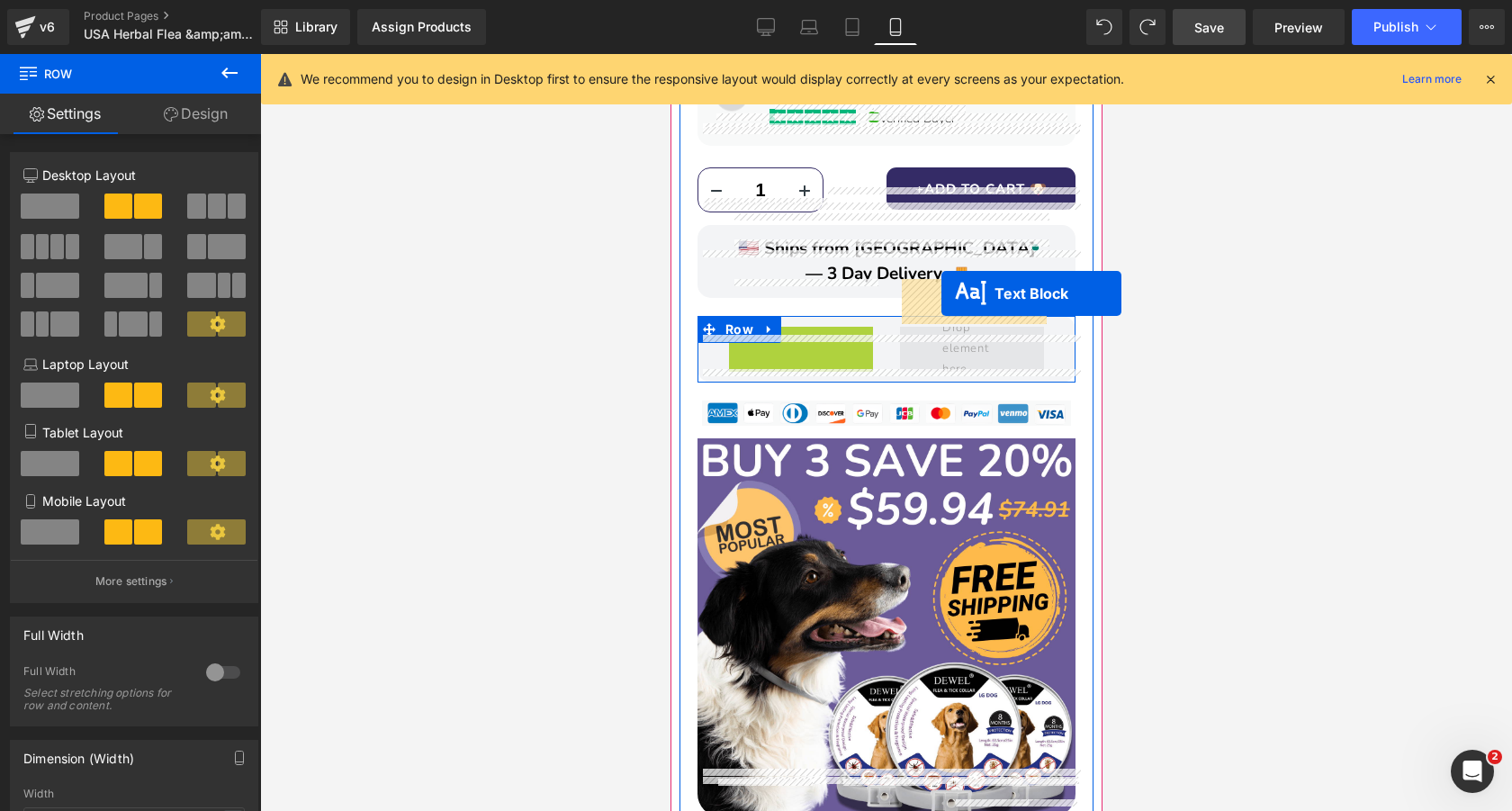
drag, startPoint x: 756, startPoint y: 316, endPoint x: 940, endPoint y: 293, distance: 185.4
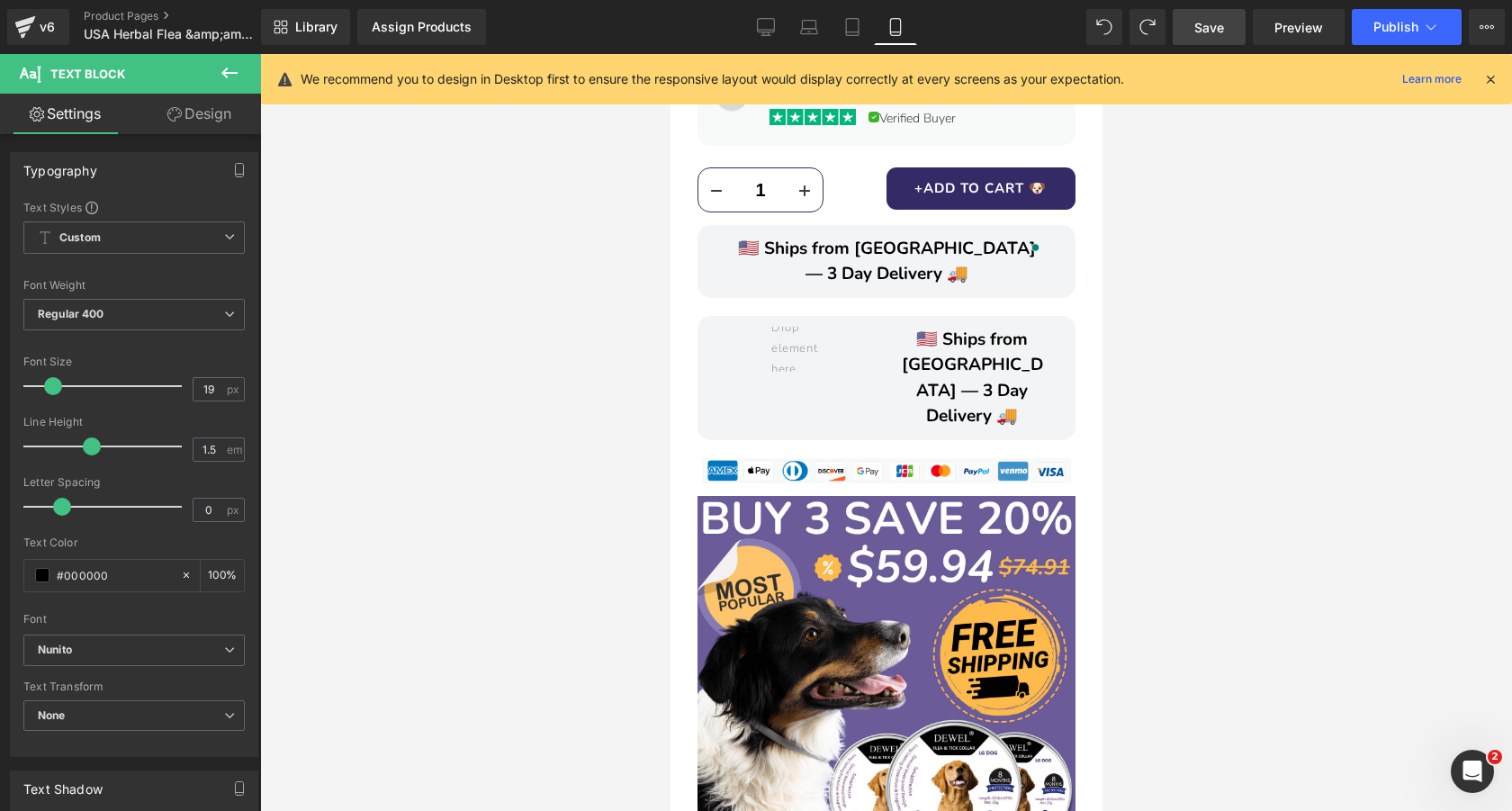
click at [234, 65] on icon at bounding box center [229, 73] width 22 height 22
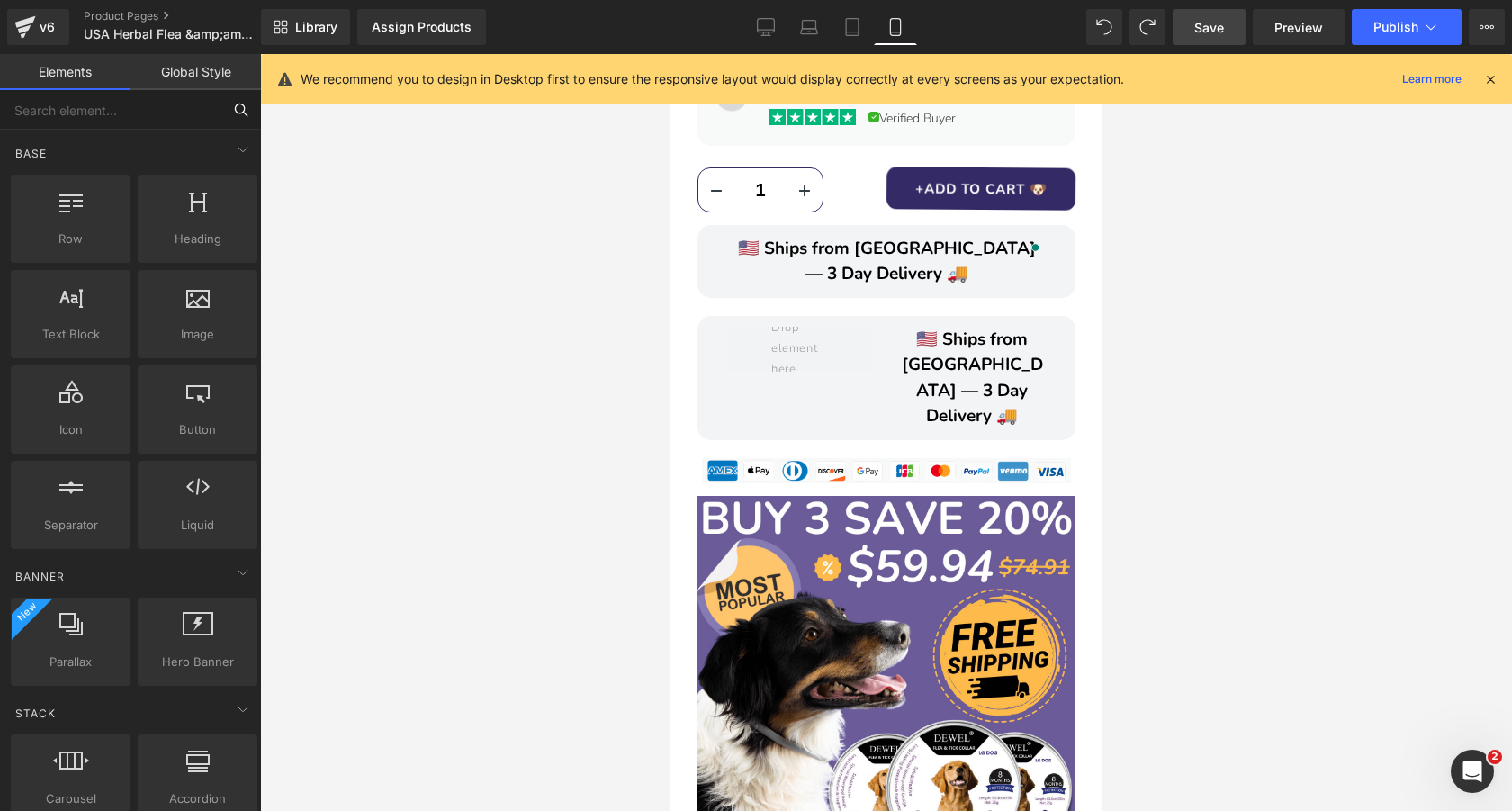
click at [172, 117] on input "text" at bounding box center [111, 109] width 222 height 39
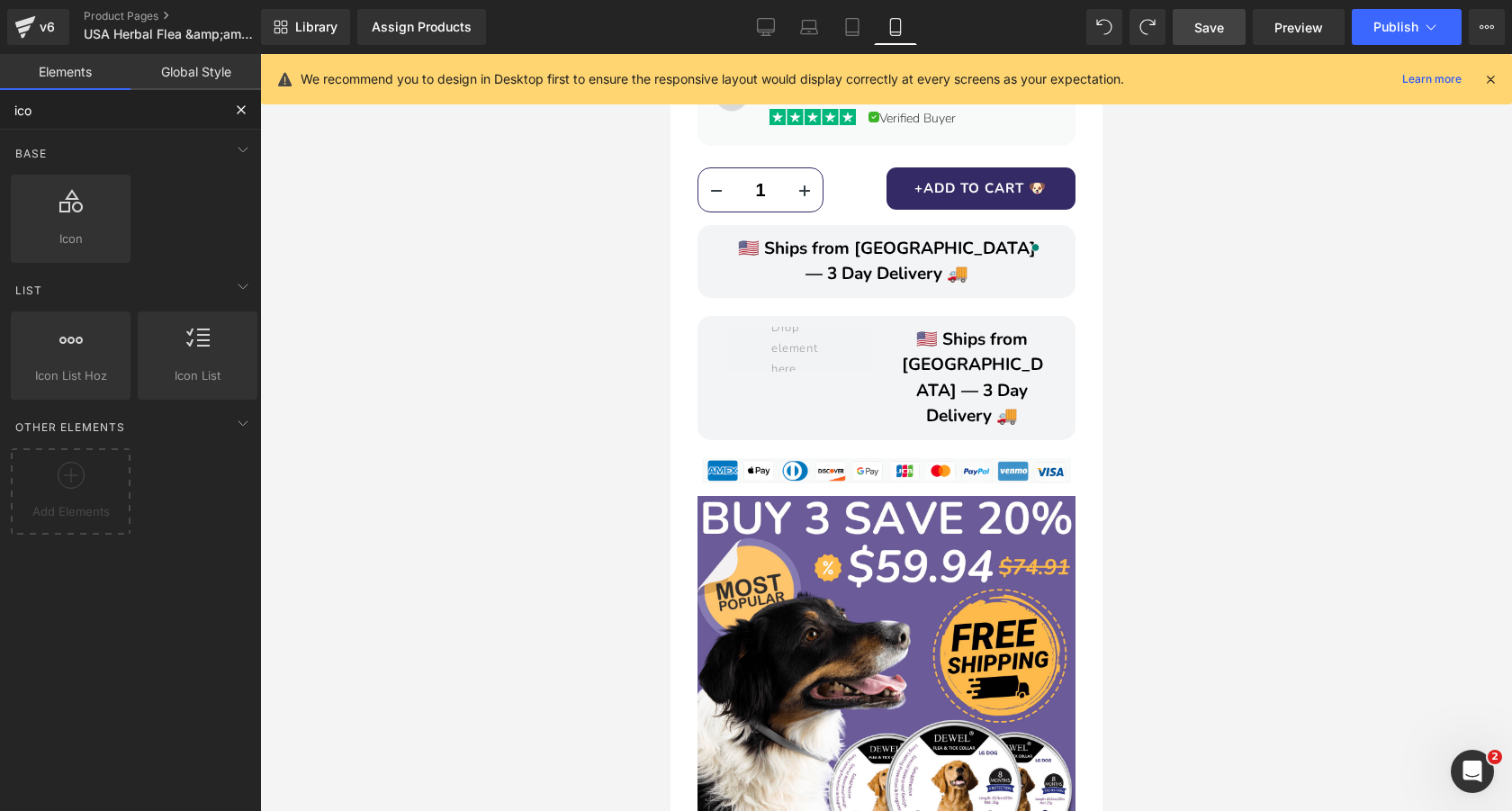
type input "icon"
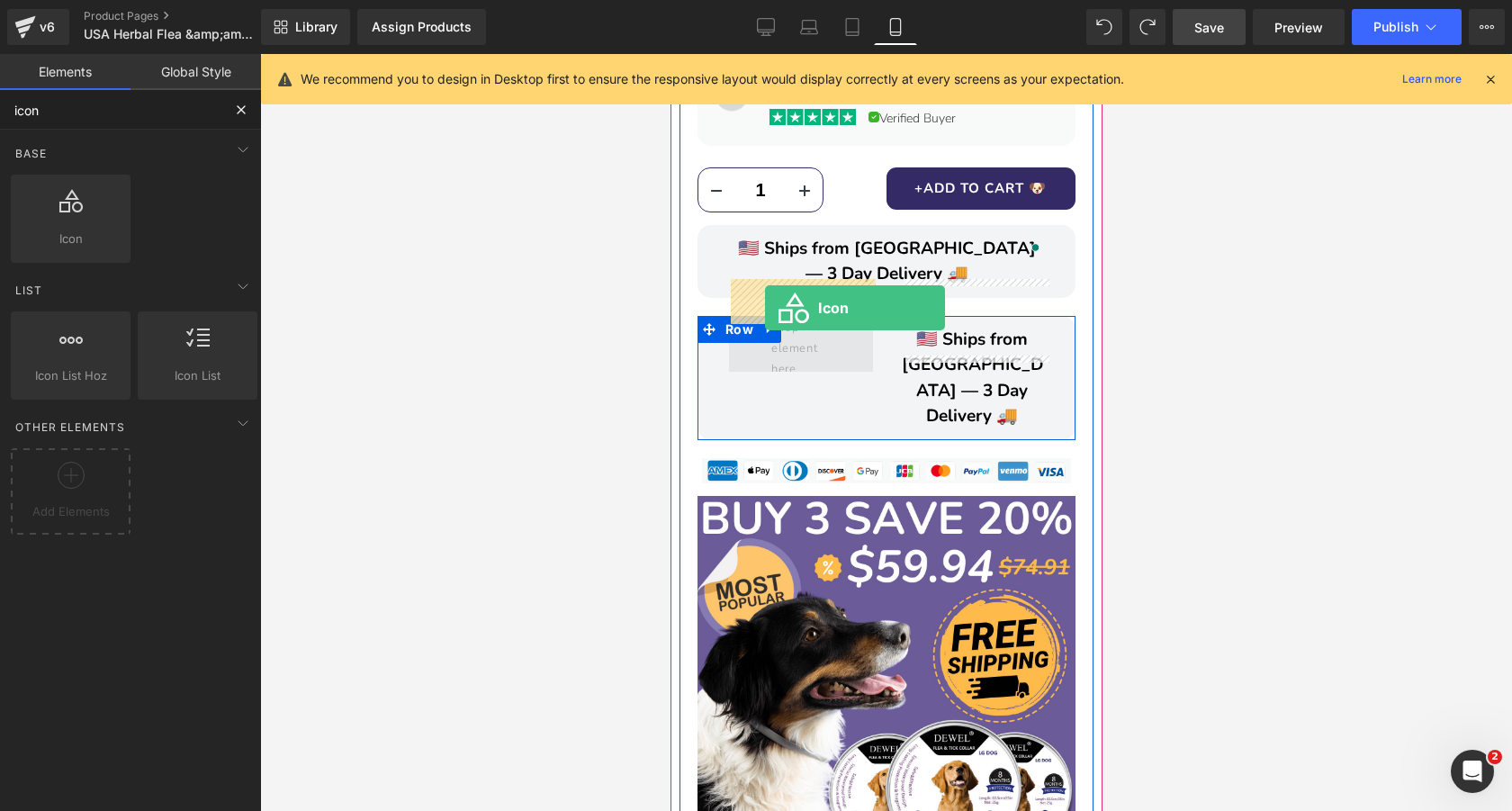
drag, startPoint x: 762, startPoint y: 279, endPoint x: 769, endPoint y: 313, distance: 34.7
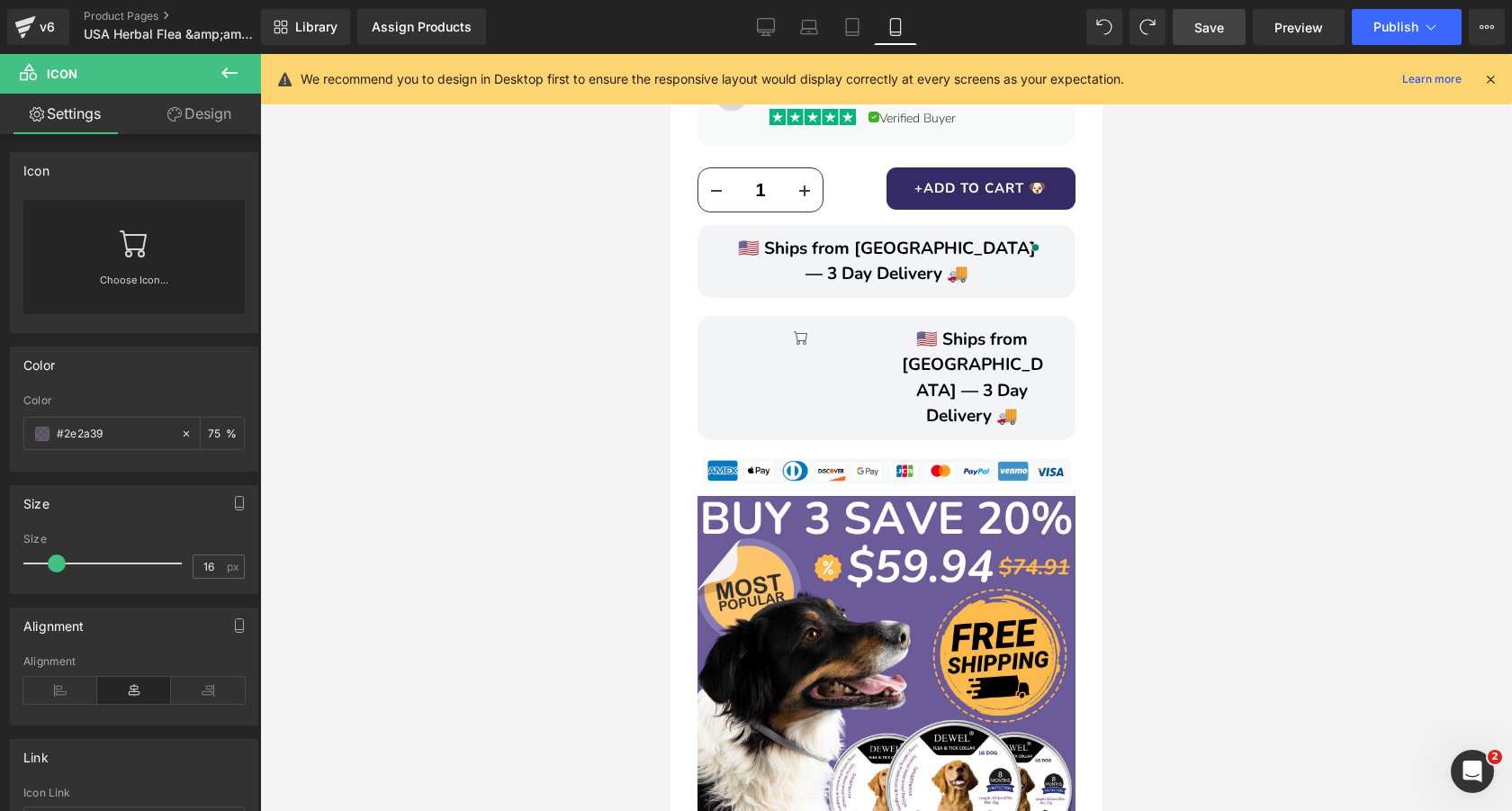
click at [233, 70] on icon at bounding box center [229, 73] width 22 height 22
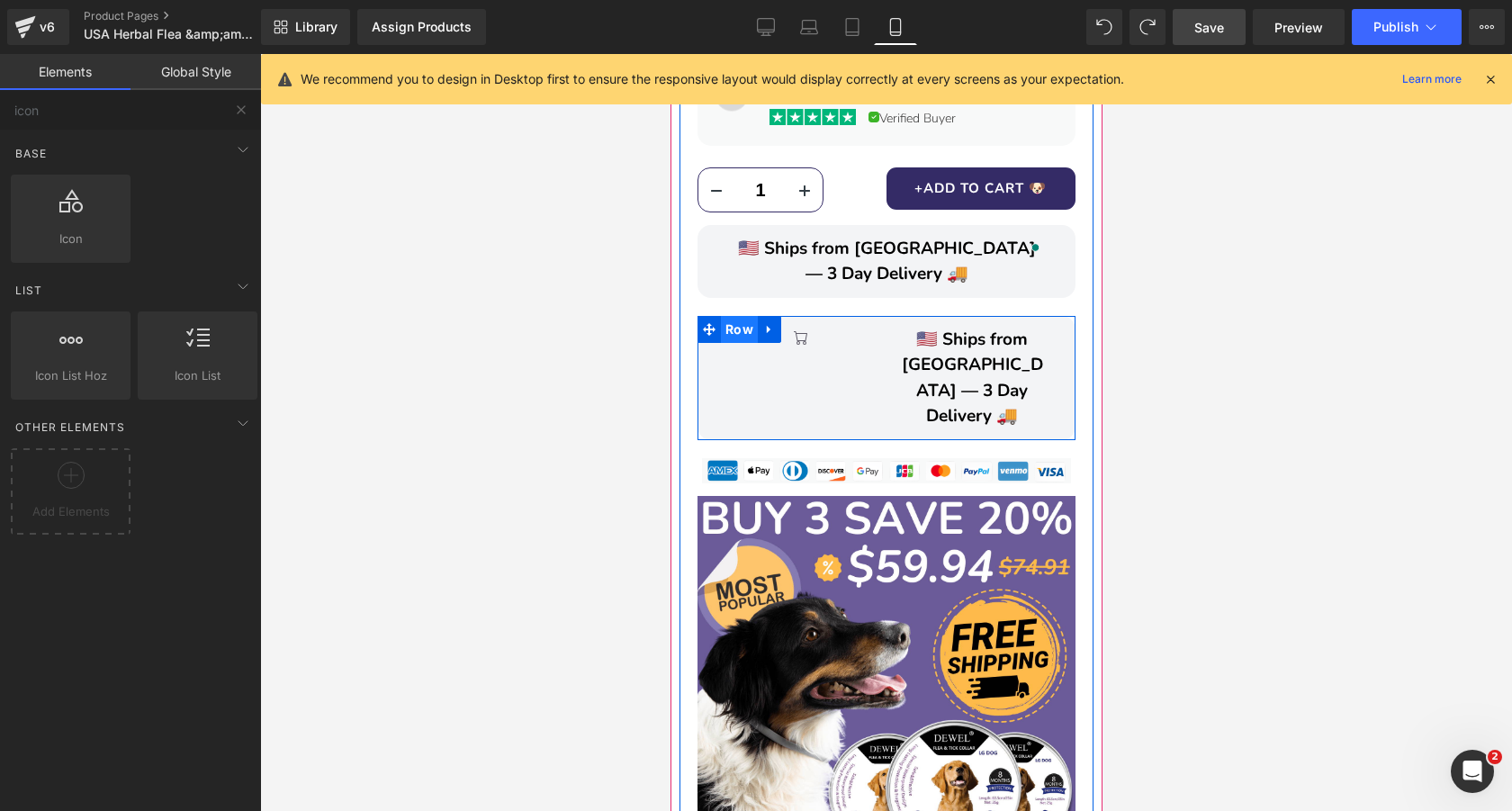
click at [738, 316] on span "Row" at bounding box center [738, 330] width 37 height 27
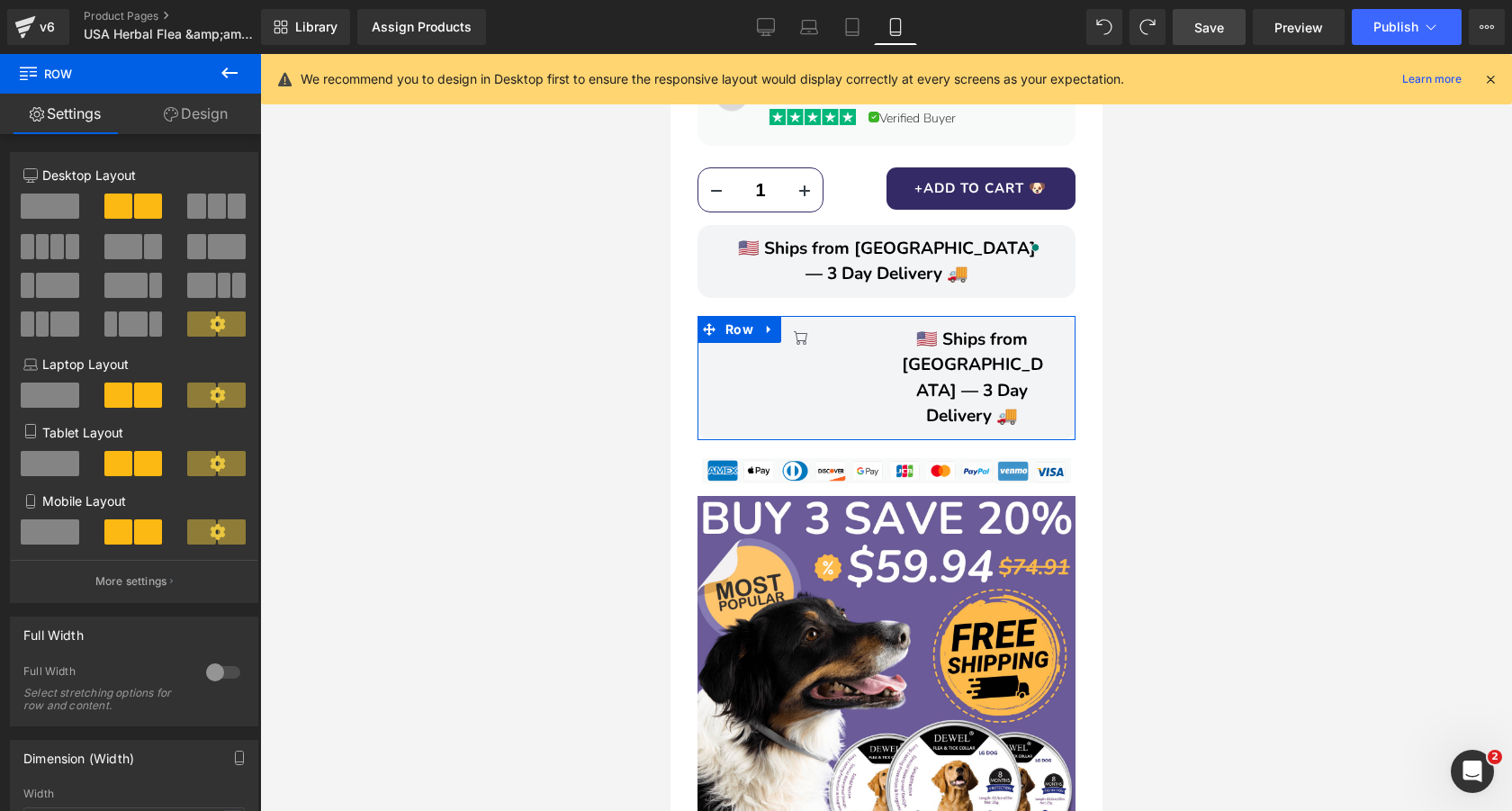
click at [213, 539] on icon at bounding box center [217, 531] width 15 height 15
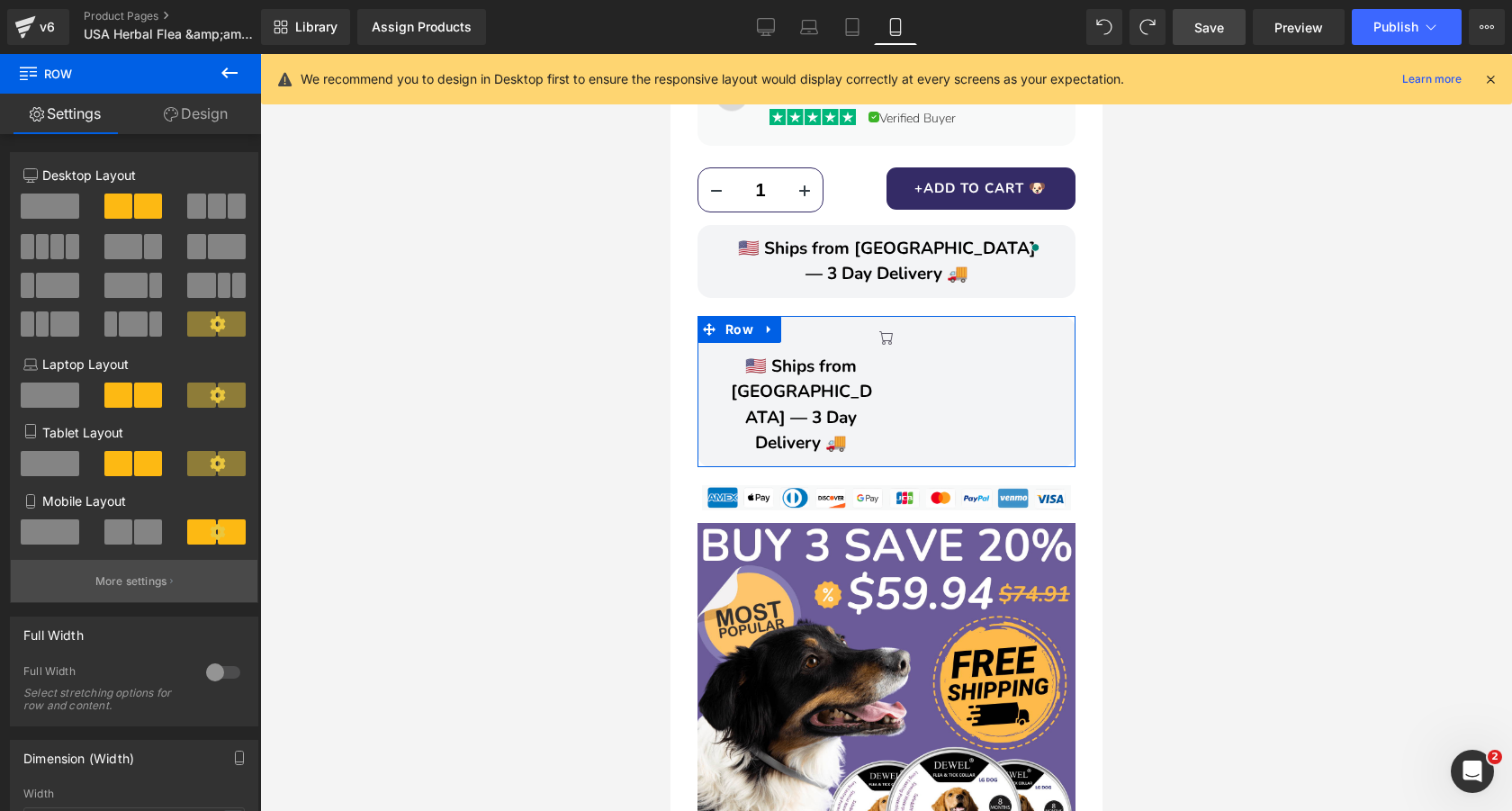
click at [163, 583] on p "More settings" at bounding box center [131, 581] width 72 height 16
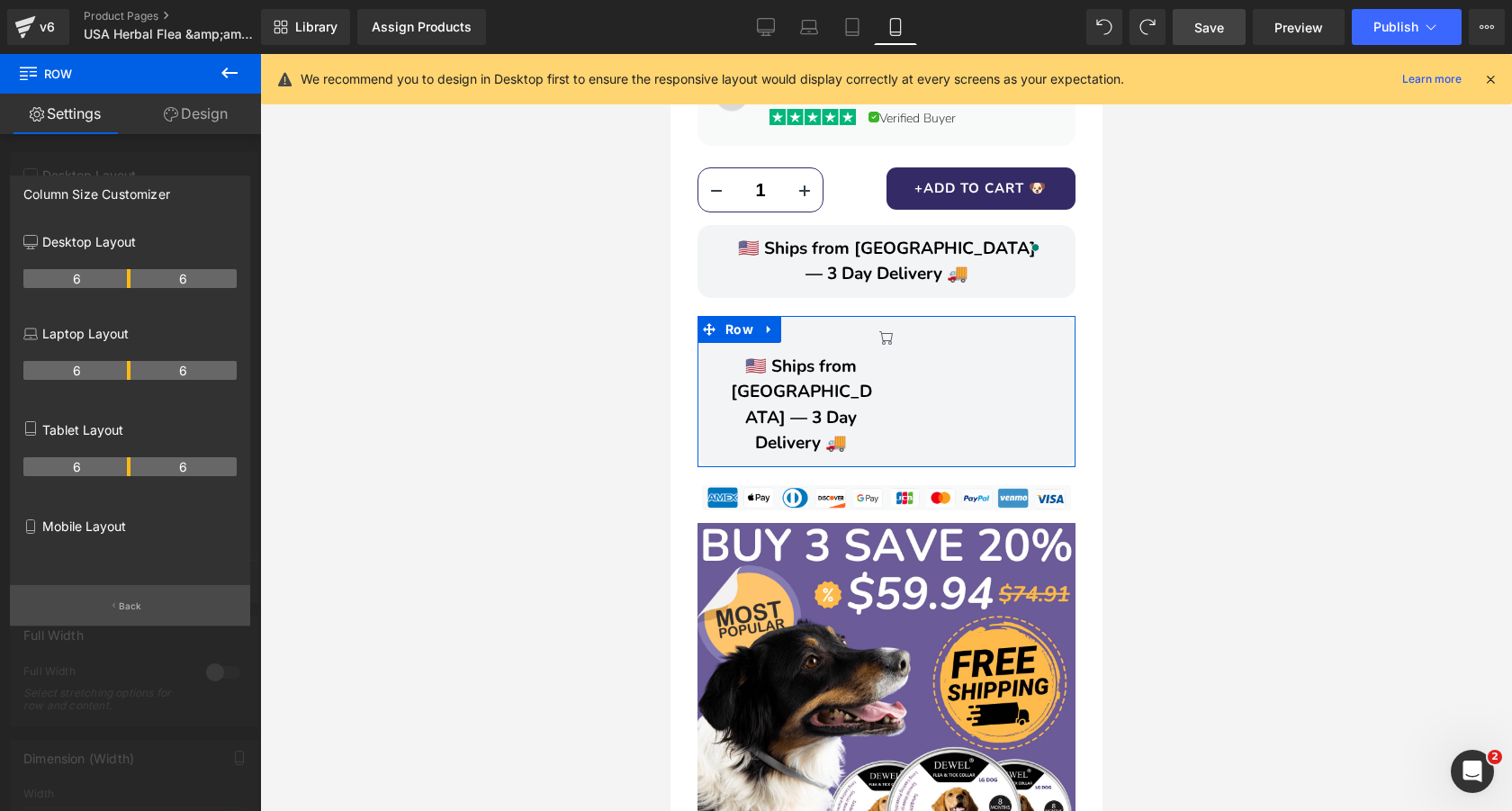
click at [128, 608] on p "Back" at bounding box center [130, 606] width 23 height 13
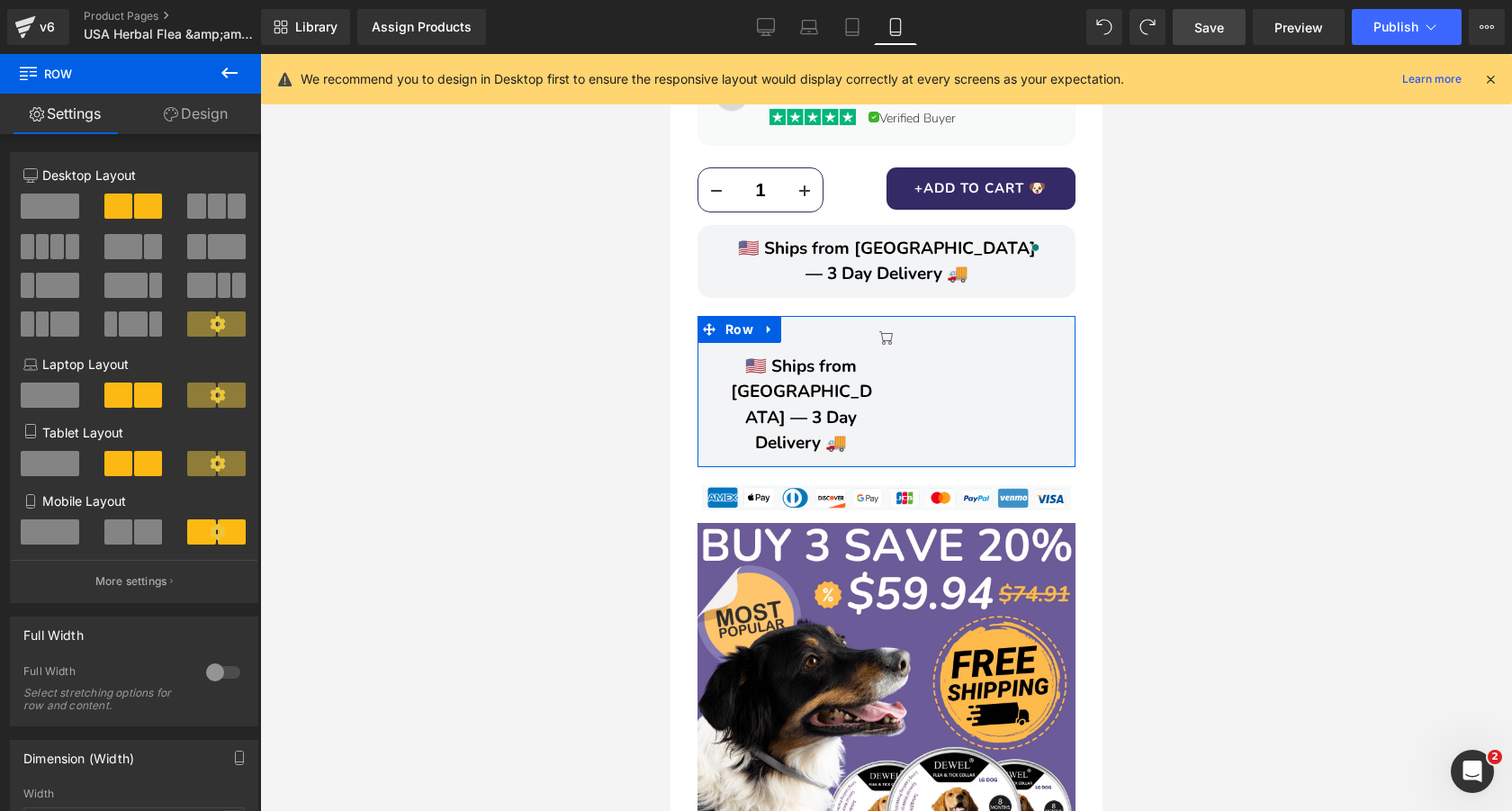
click at [124, 538] on span at bounding box center [117, 532] width 28 height 25
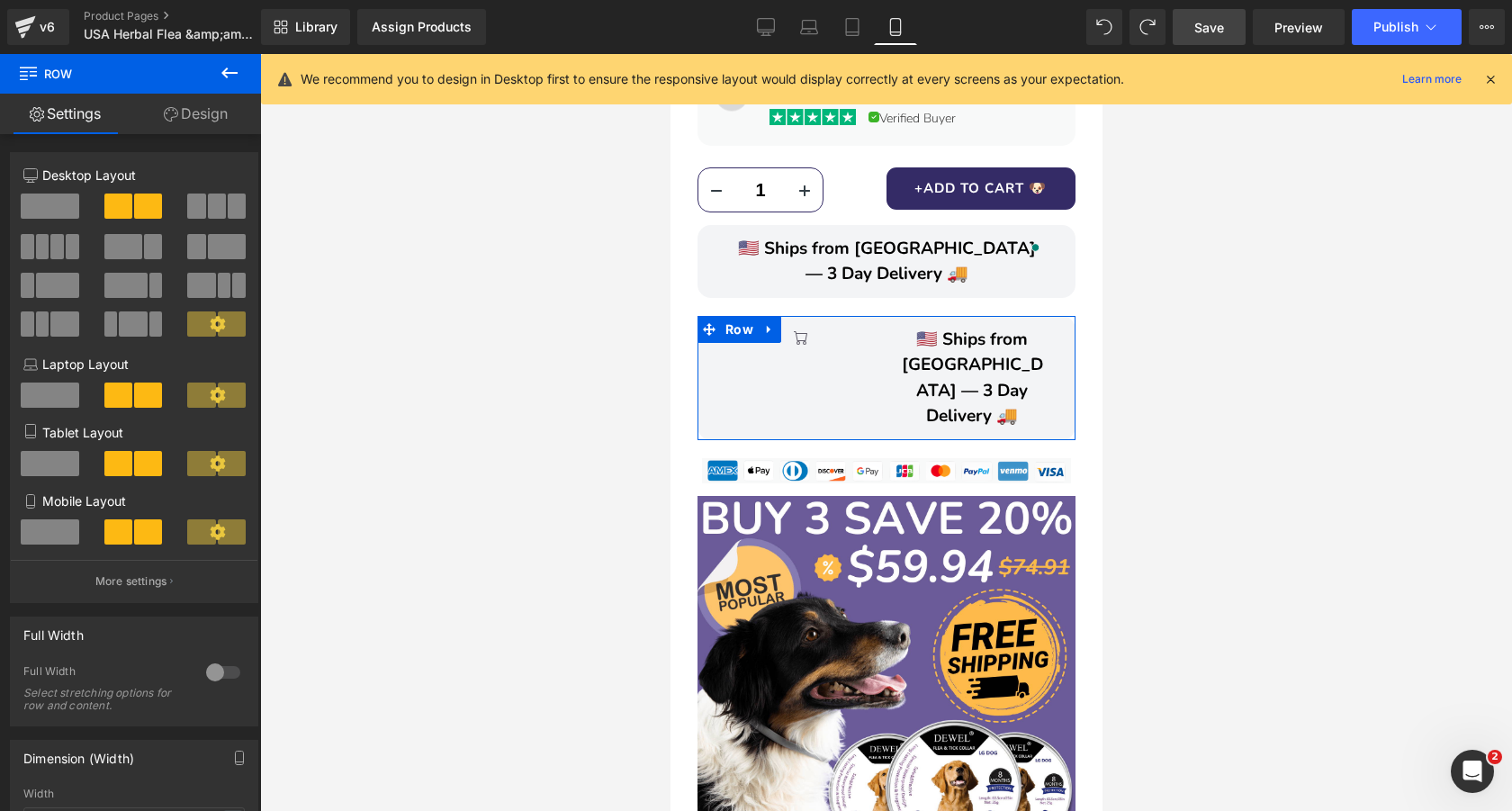
click at [209, 535] on icon at bounding box center [217, 531] width 16 height 16
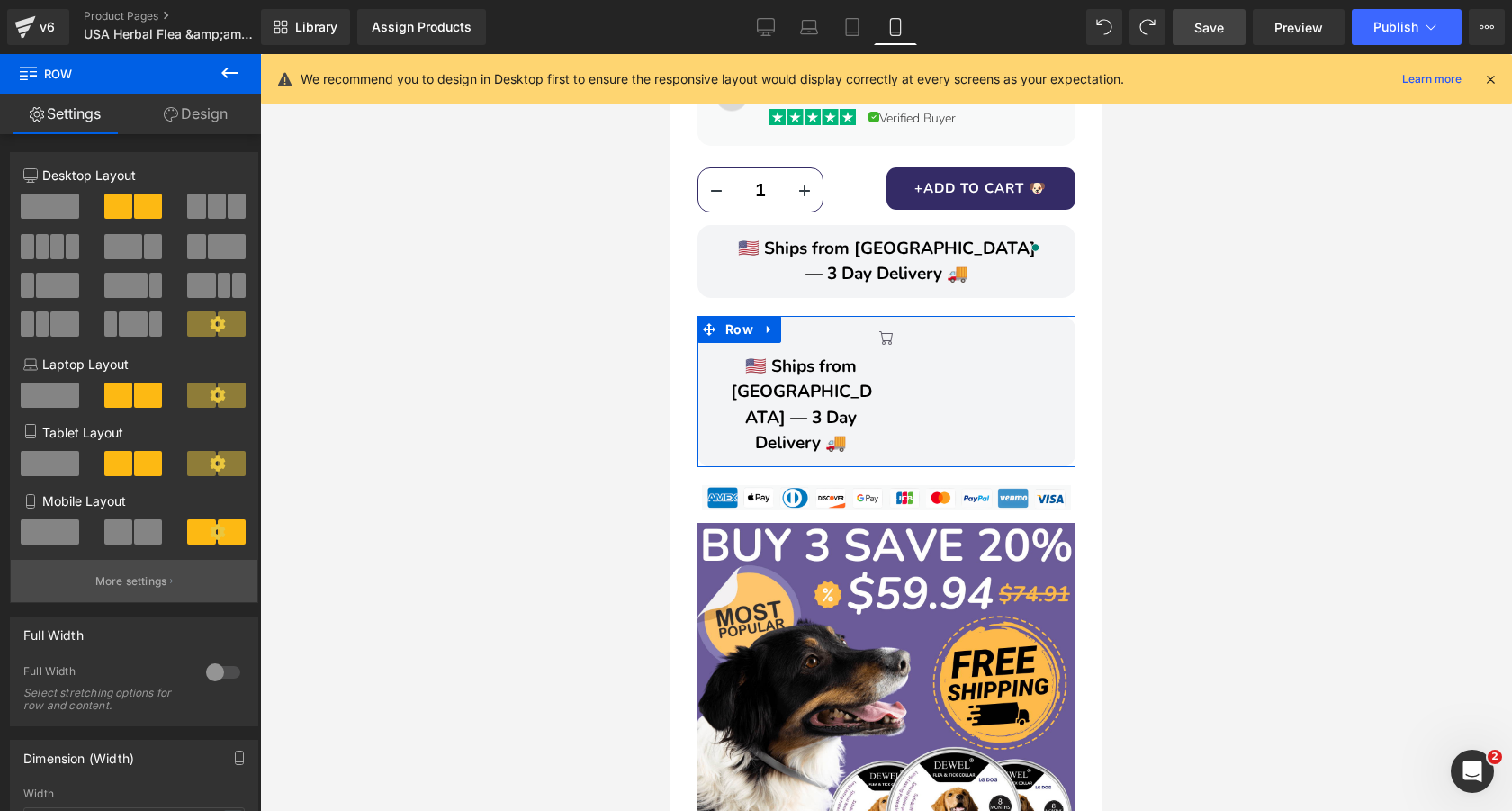
click at [157, 586] on p "More settings" at bounding box center [131, 581] width 72 height 16
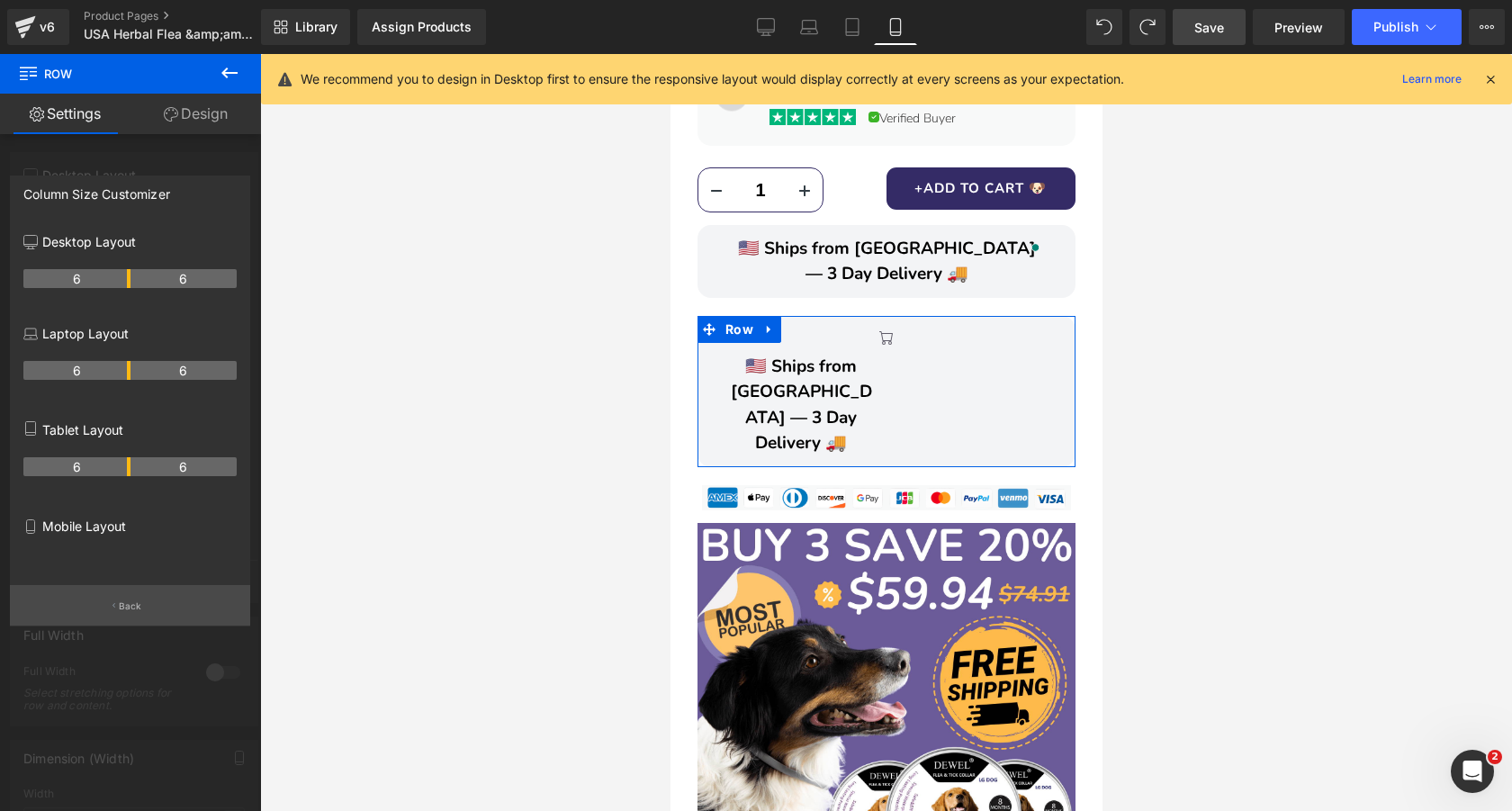
click at [146, 597] on button "Back" at bounding box center [130, 605] width 241 height 40
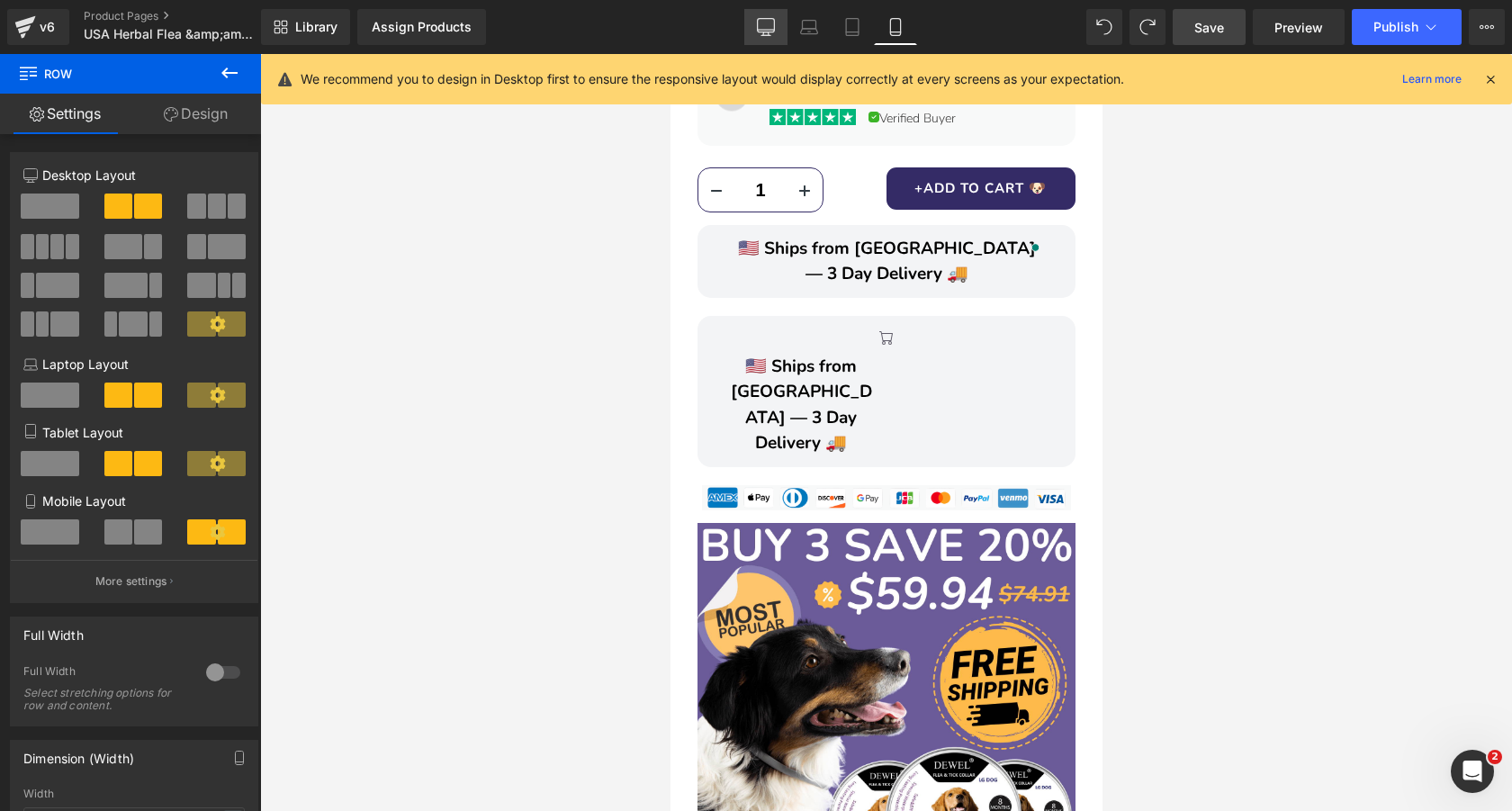
click at [762, 19] on icon at bounding box center [766, 26] width 17 height 13
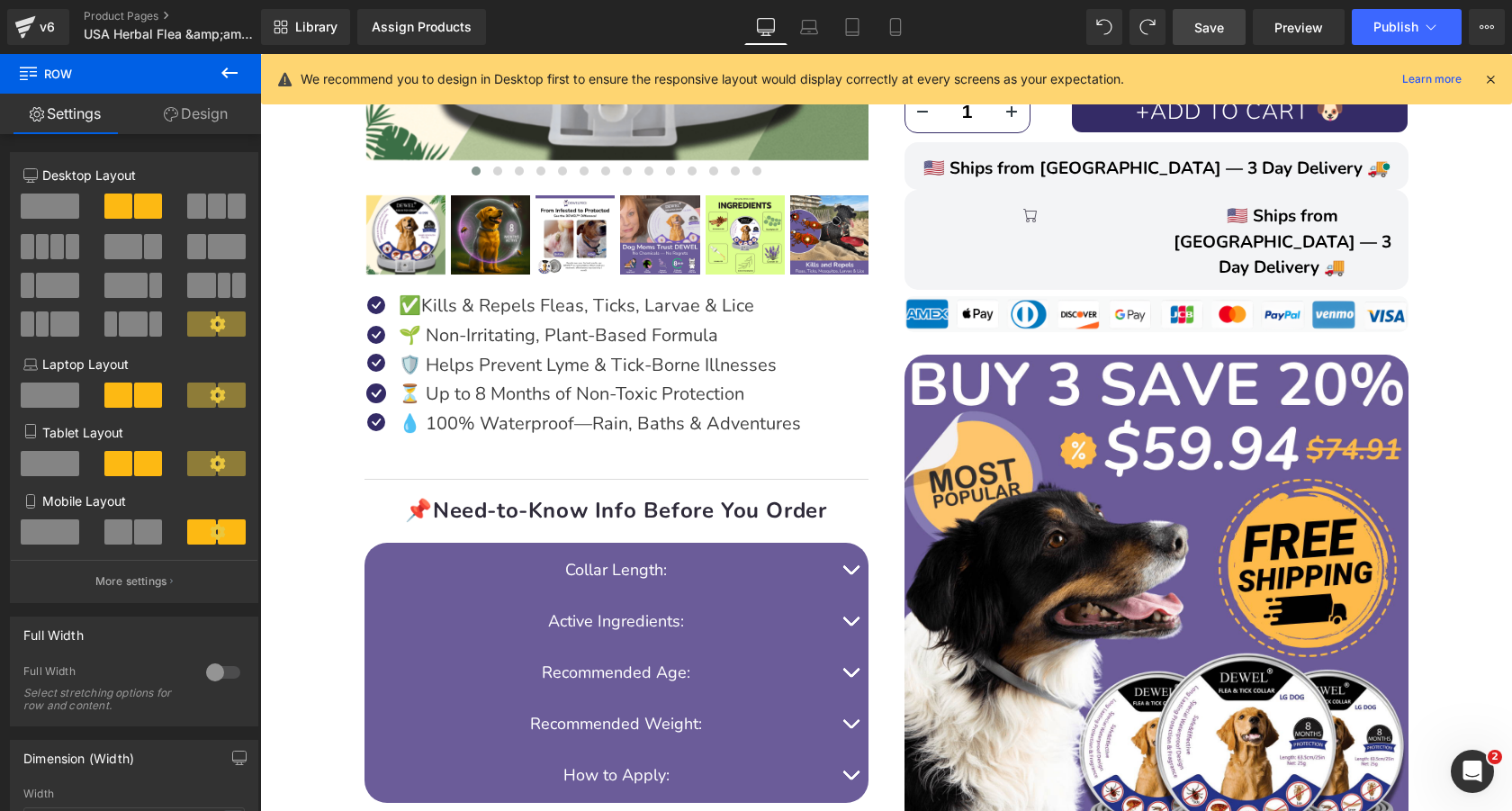
scroll to position [905, 0]
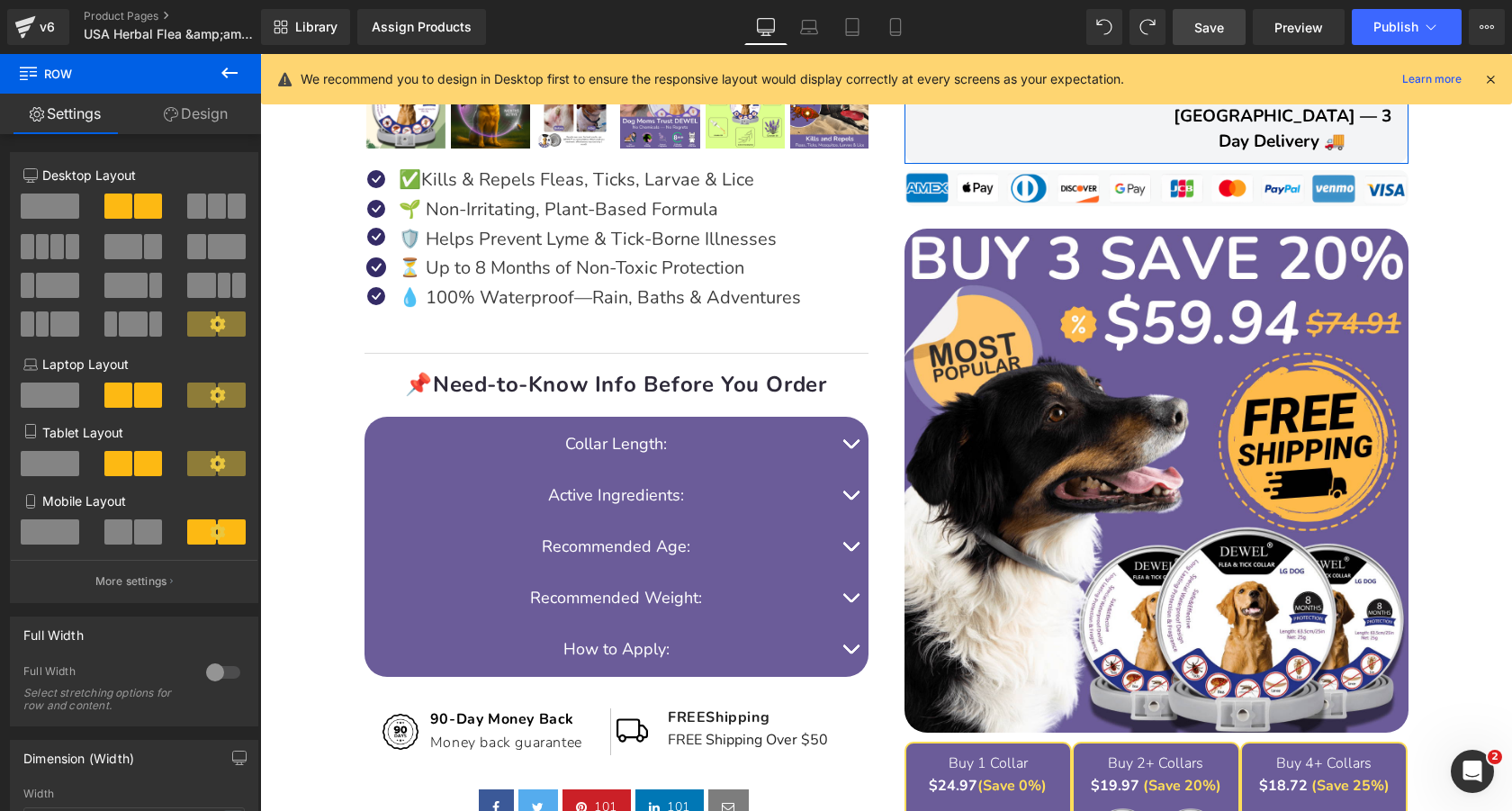
click at [209, 539] on icon at bounding box center [217, 531] width 15 height 15
click at [166, 575] on button "More settings" at bounding box center [134, 581] width 246 height 42
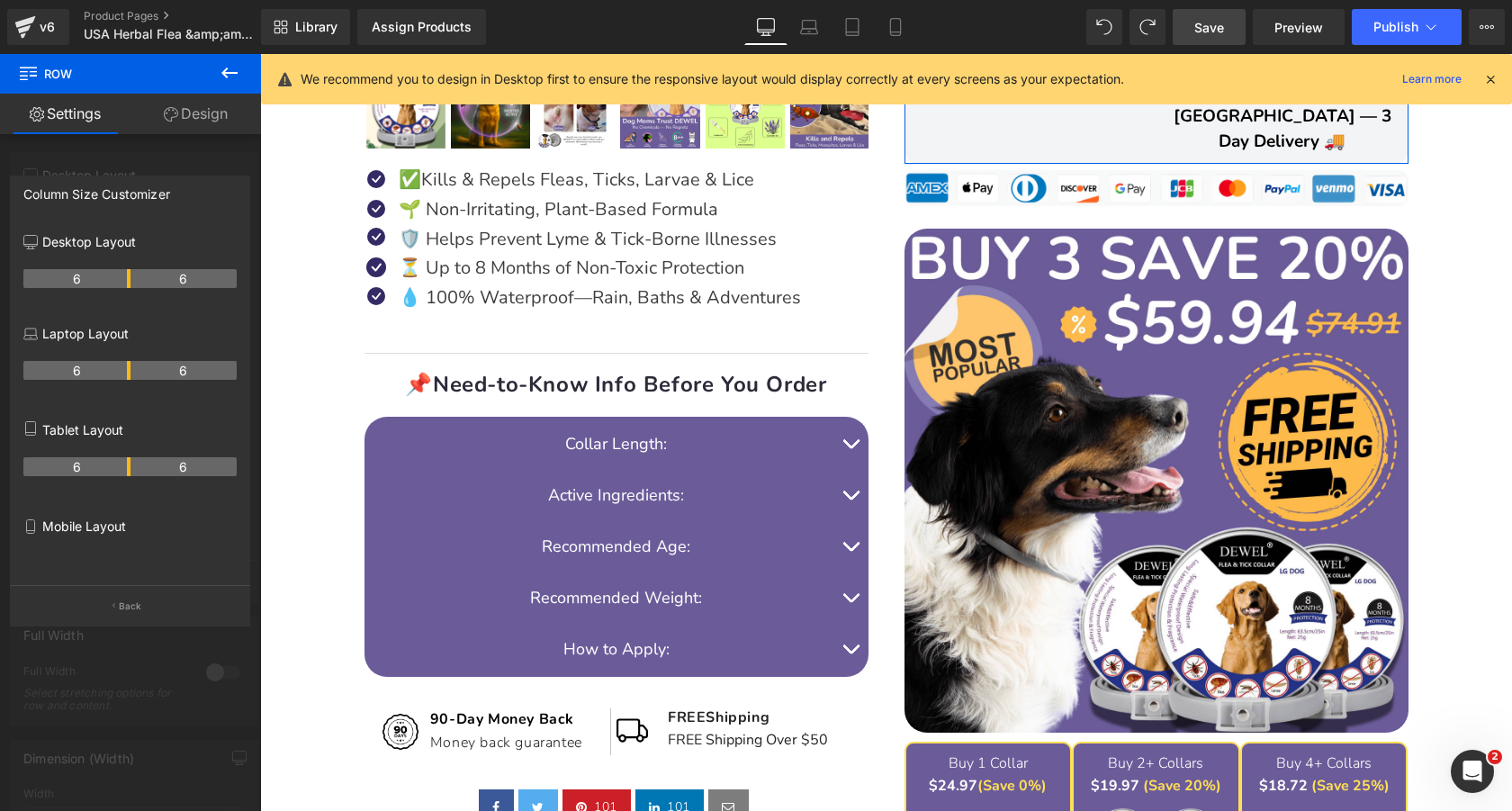
click at [92, 533] on p "Mobile Layout" at bounding box center [129, 526] width 213 height 19
click at [39, 533] on p "Mobile Layout" at bounding box center [129, 526] width 213 height 19
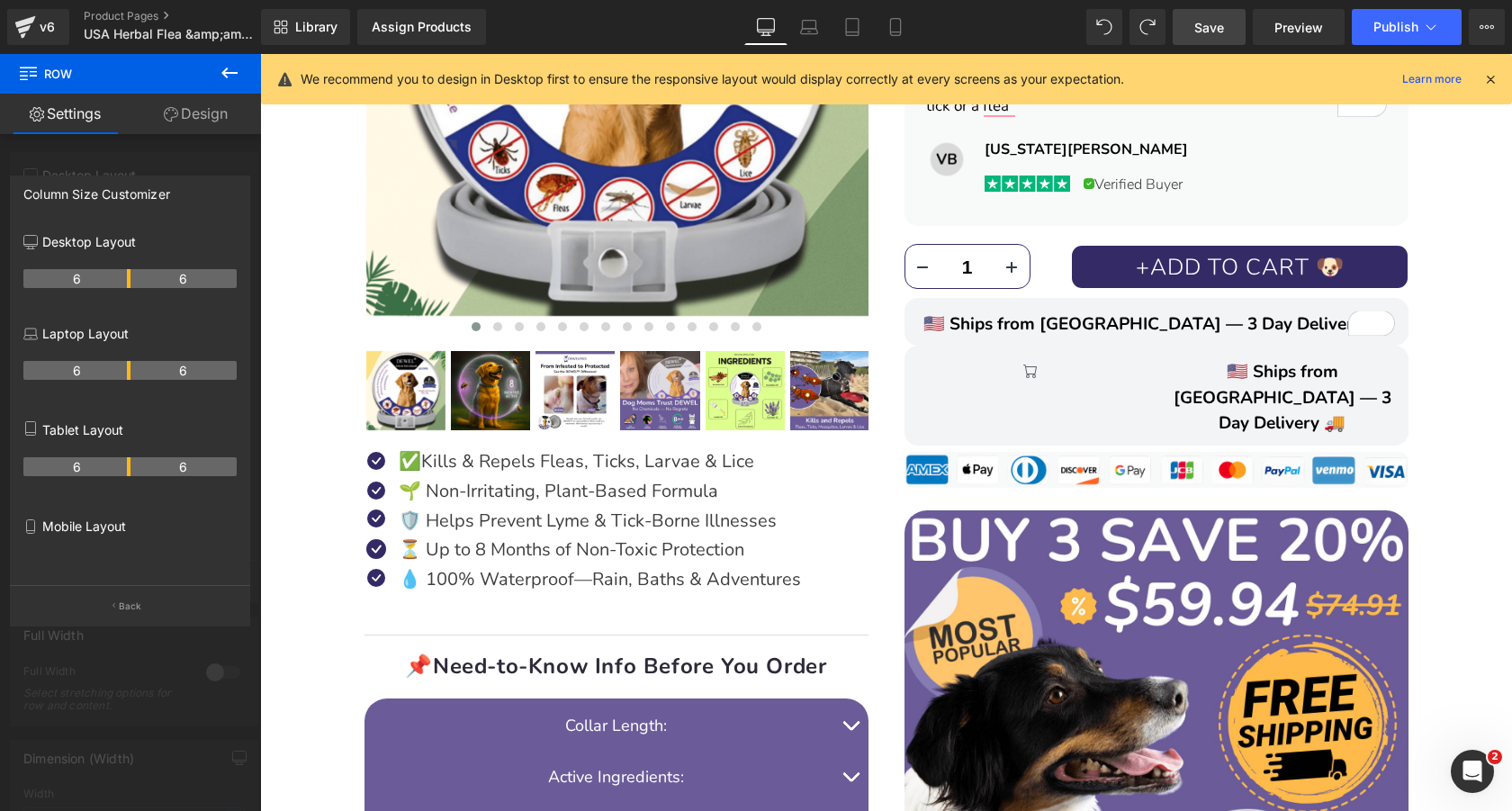
scroll to position [612, 0]
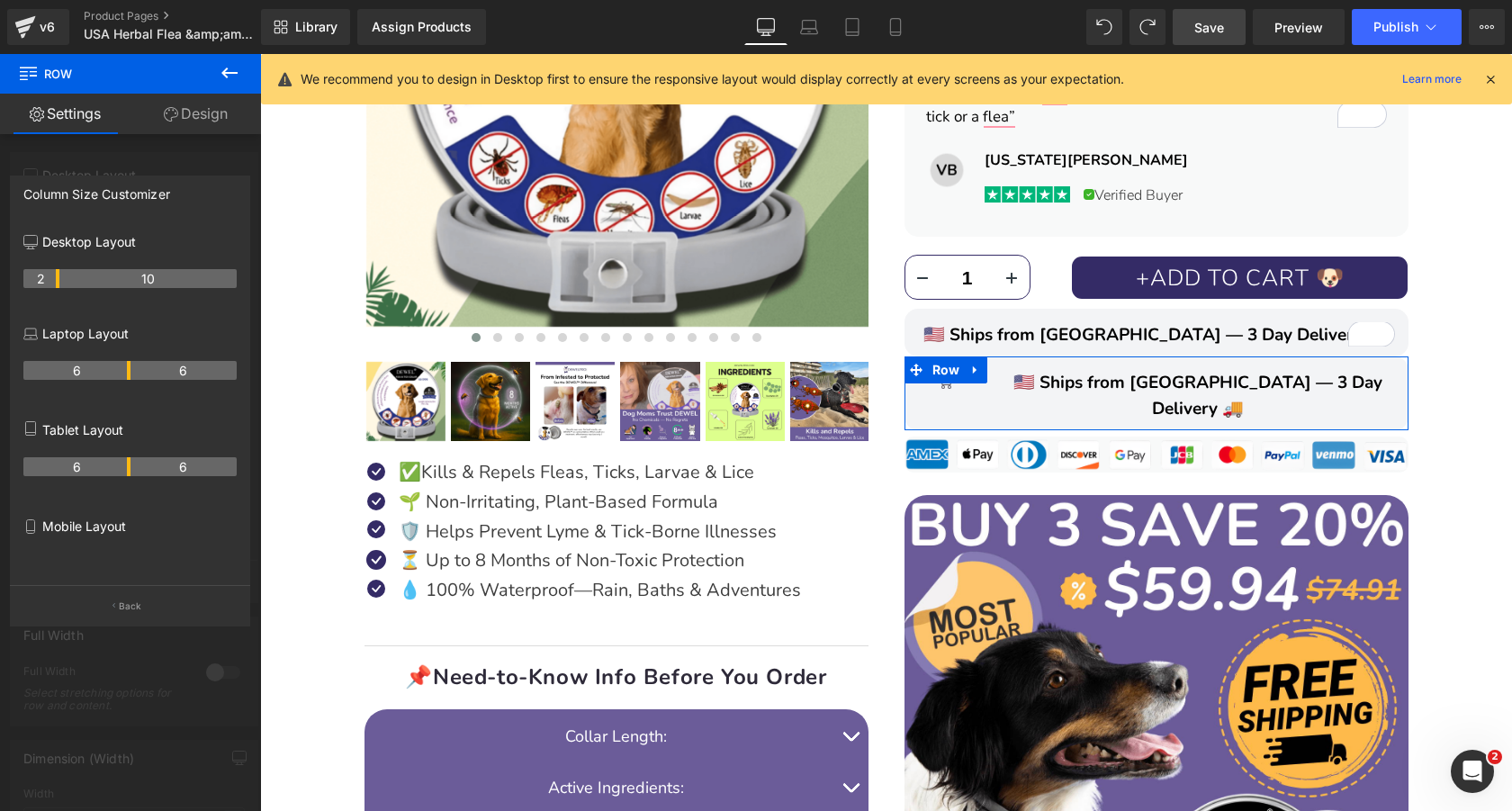
drag, startPoint x: 127, startPoint y: 282, endPoint x: 53, endPoint y: 286, distance: 74.1
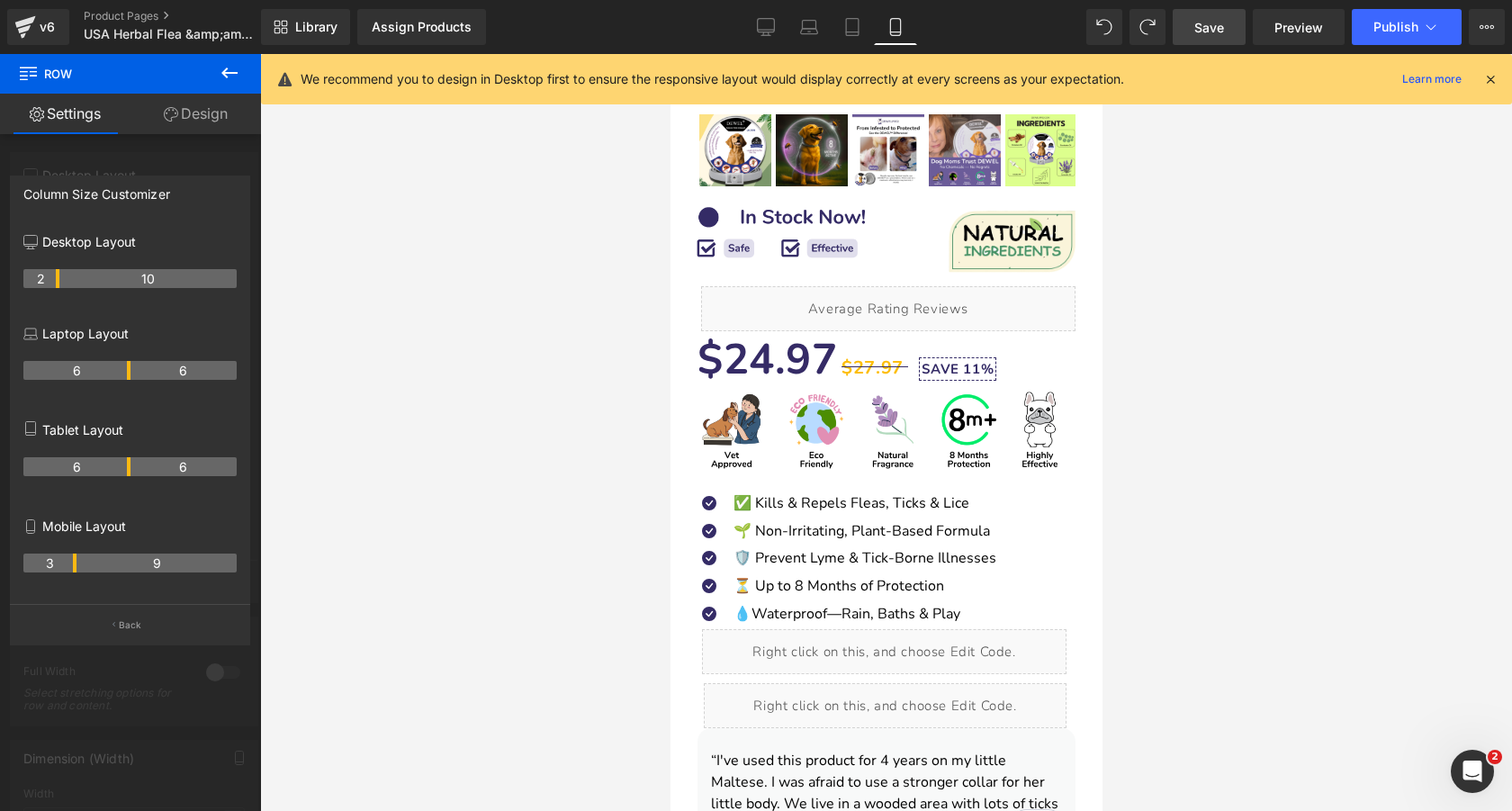
scroll to position [1332, 0]
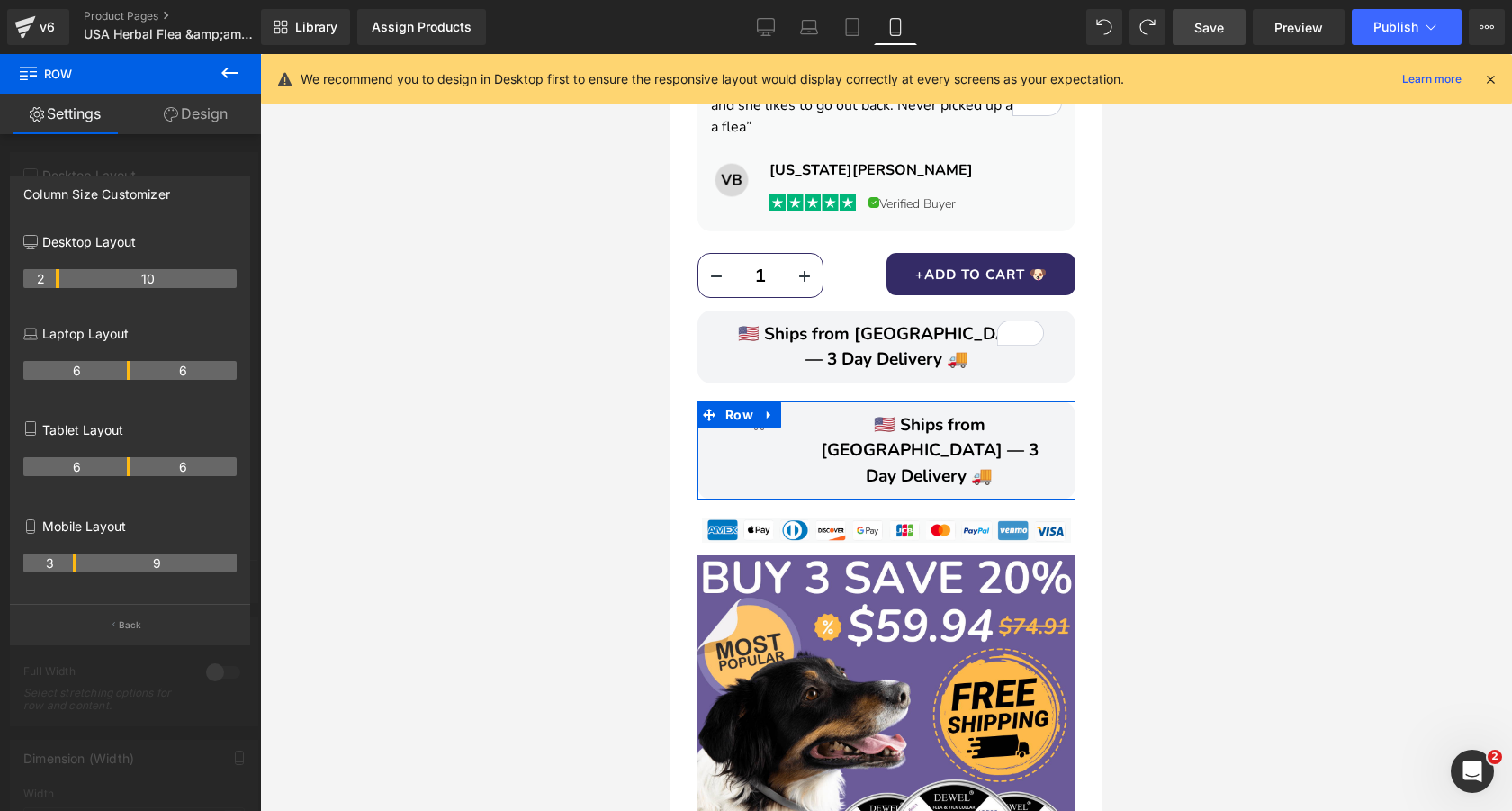
drag, startPoint x: 128, startPoint y: 566, endPoint x: 69, endPoint y: 571, distance: 59.2
click at [69, 571] on th "3" at bounding box center [50, 563] width 53 height 19
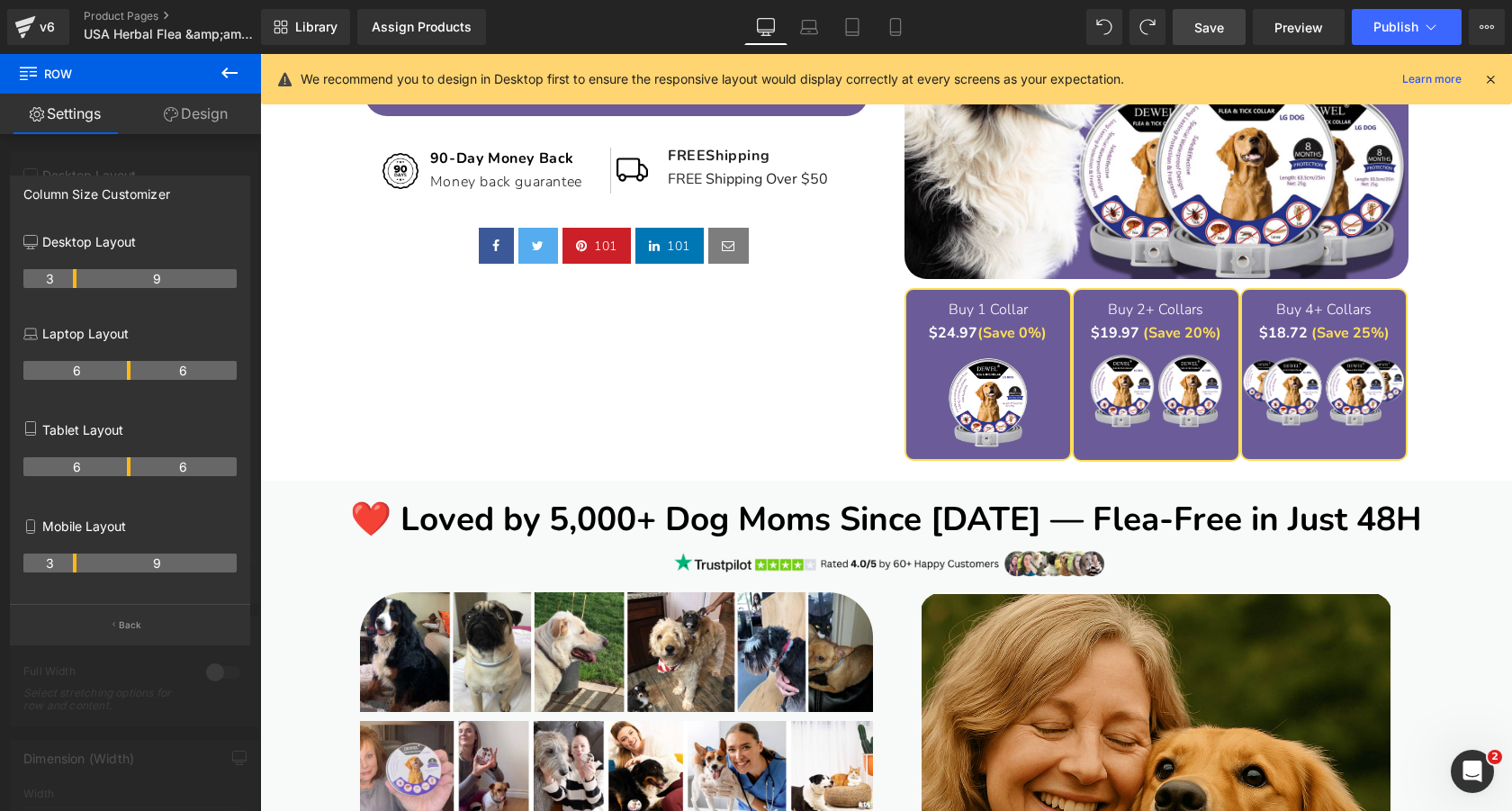
scroll to position [694, 0]
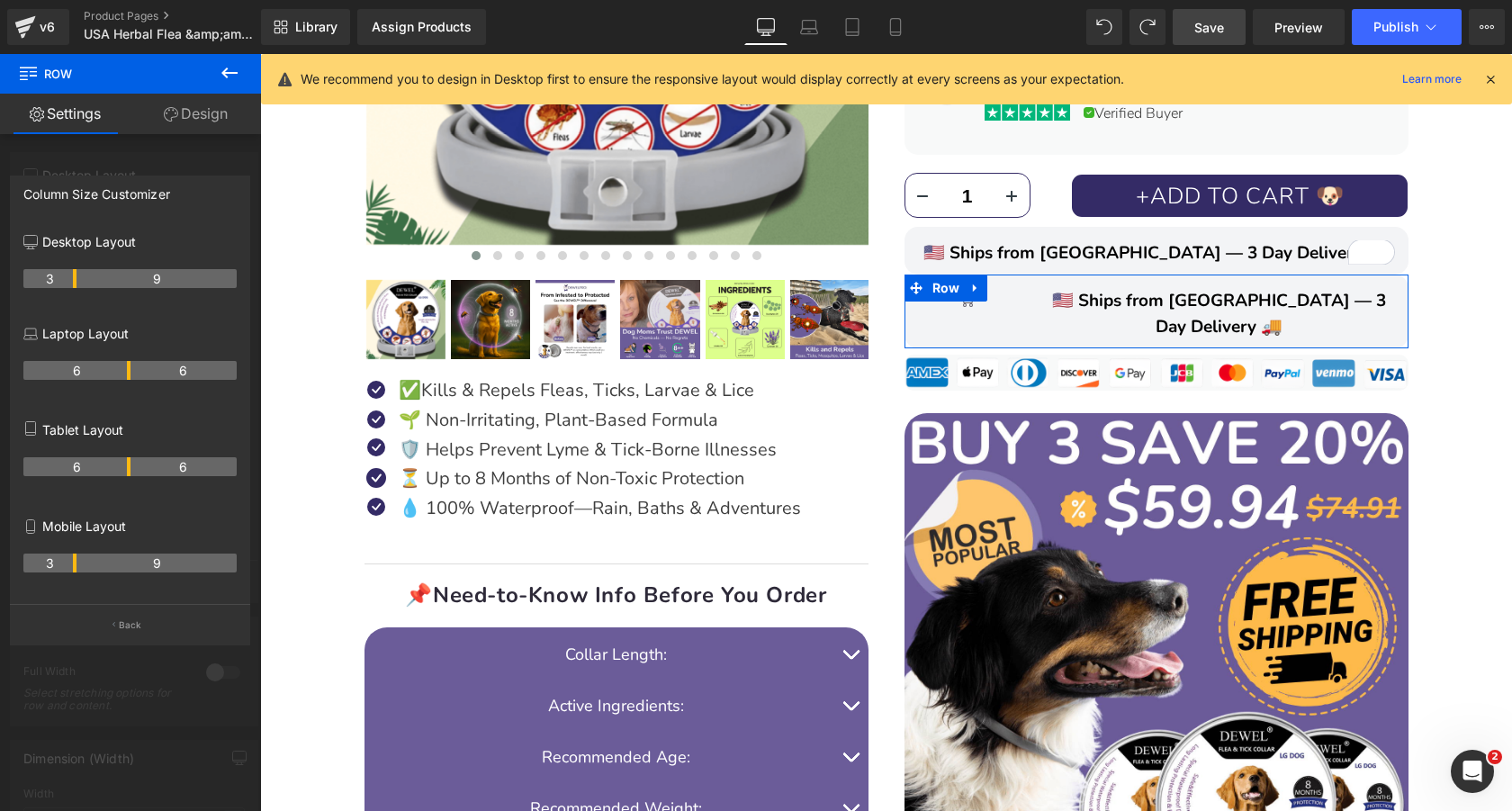
drag, startPoint x: 55, startPoint y: 282, endPoint x: 74, endPoint y: 288, distance: 19.9
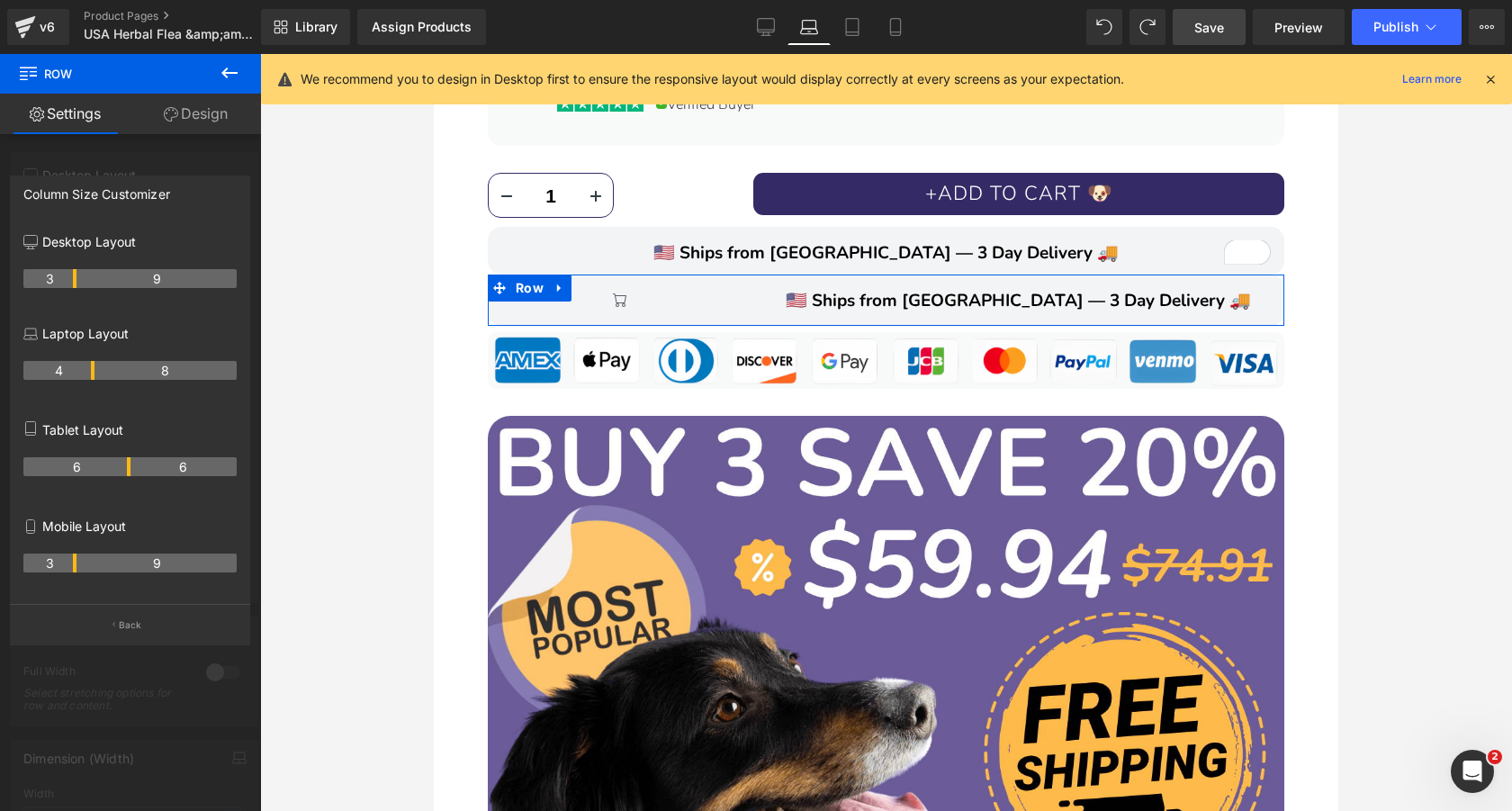
scroll to position [2184, 0]
drag, startPoint x: 127, startPoint y: 369, endPoint x: 73, endPoint y: 372, distance: 54.1
click at [73, 372] on th "3" at bounding box center [50, 371] width 53 height 19
click at [131, 469] on th "6" at bounding box center [184, 467] width 107 height 19
click at [125, 467] on th "6" at bounding box center [76, 467] width 107 height 19
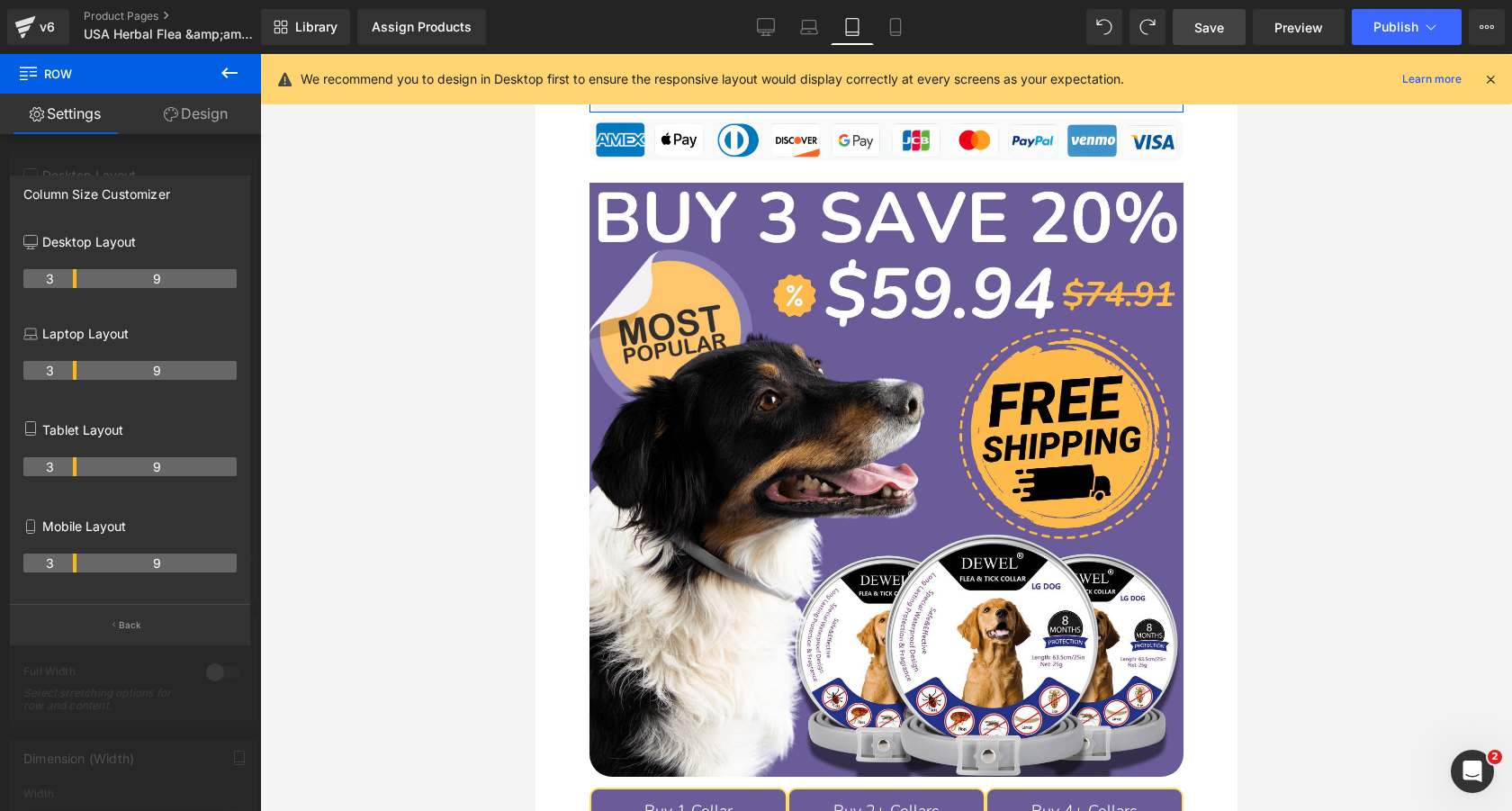
scroll to position [1749, 0]
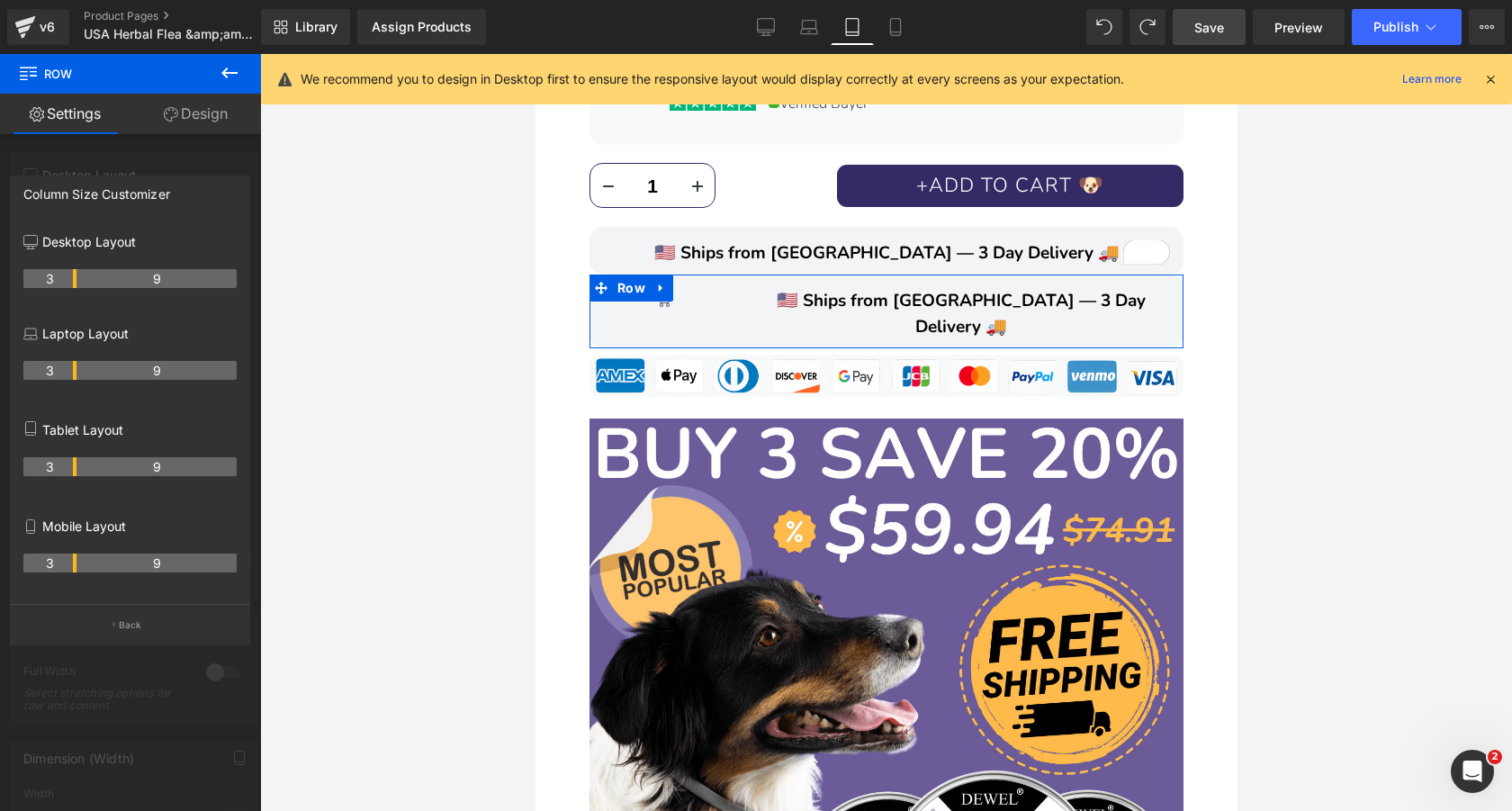
drag, startPoint x: 129, startPoint y: 468, endPoint x: 75, endPoint y: 468, distance: 54.0
click at [75, 468] on th "3" at bounding box center [50, 467] width 53 height 19
click at [147, 619] on button "Back" at bounding box center [130, 624] width 241 height 40
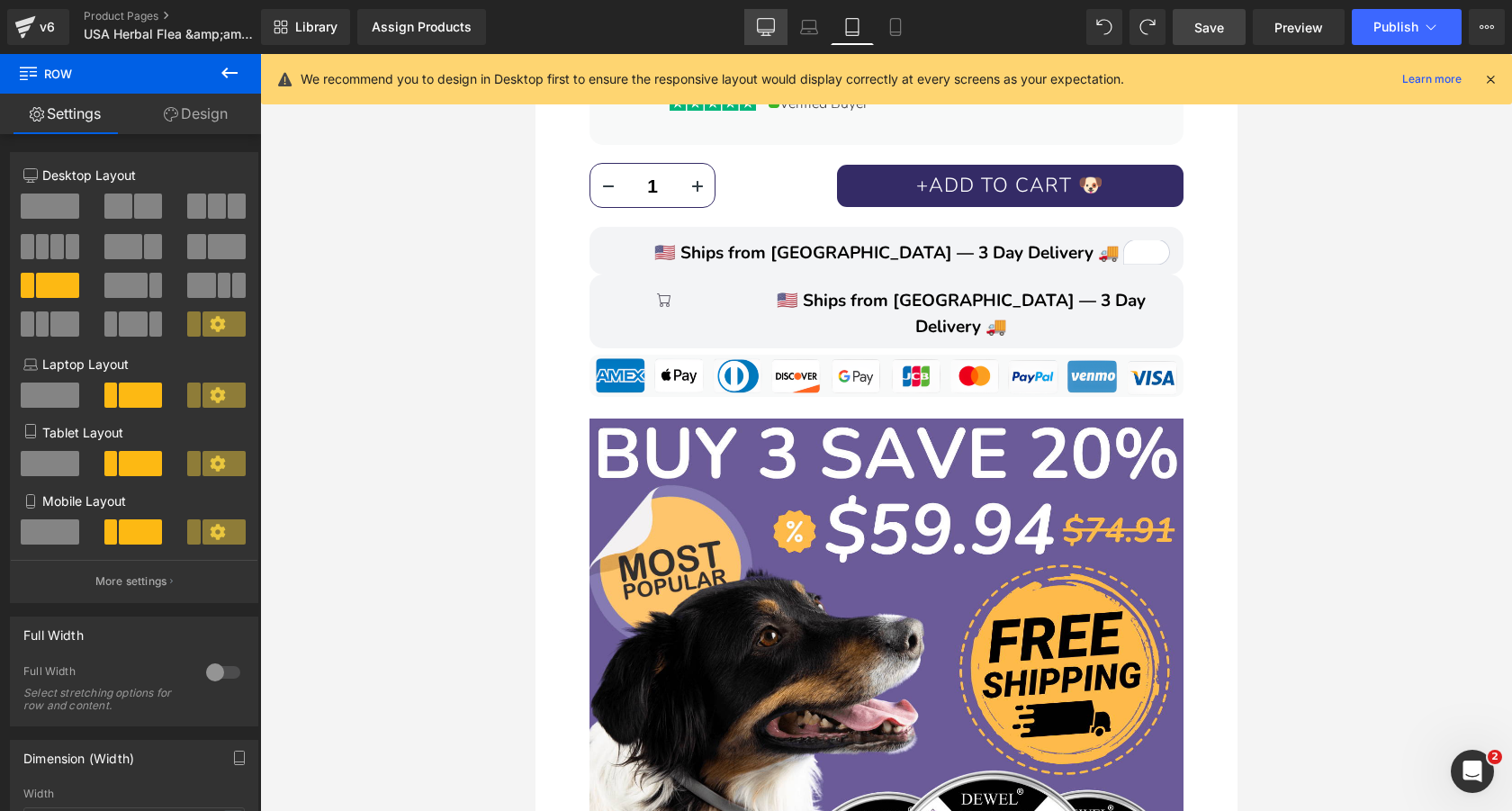
click at [771, 39] on link "Desktop" at bounding box center [765, 27] width 43 height 36
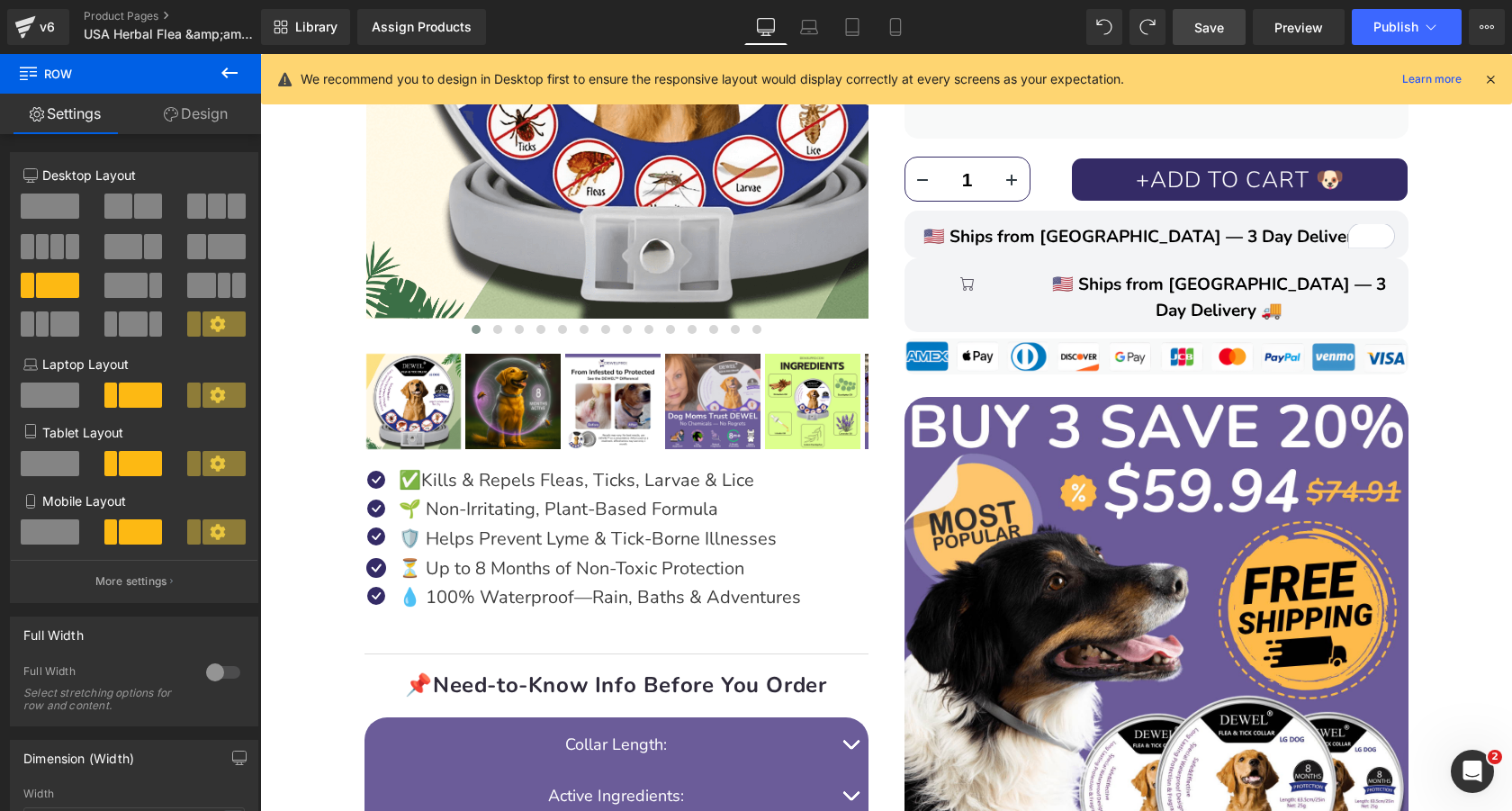
scroll to position [706, 0]
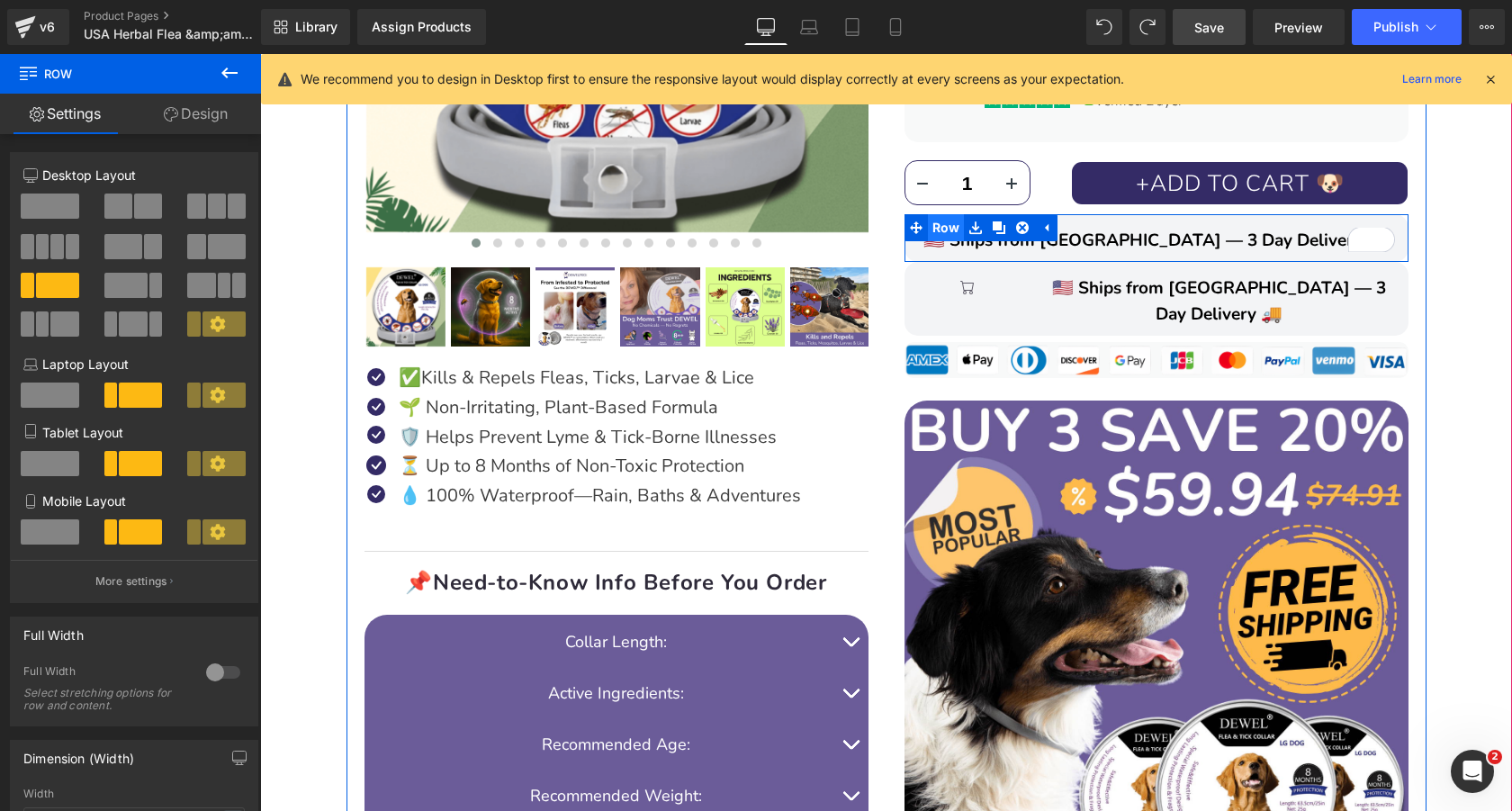
click at [942, 226] on span "Row" at bounding box center [946, 227] width 37 height 27
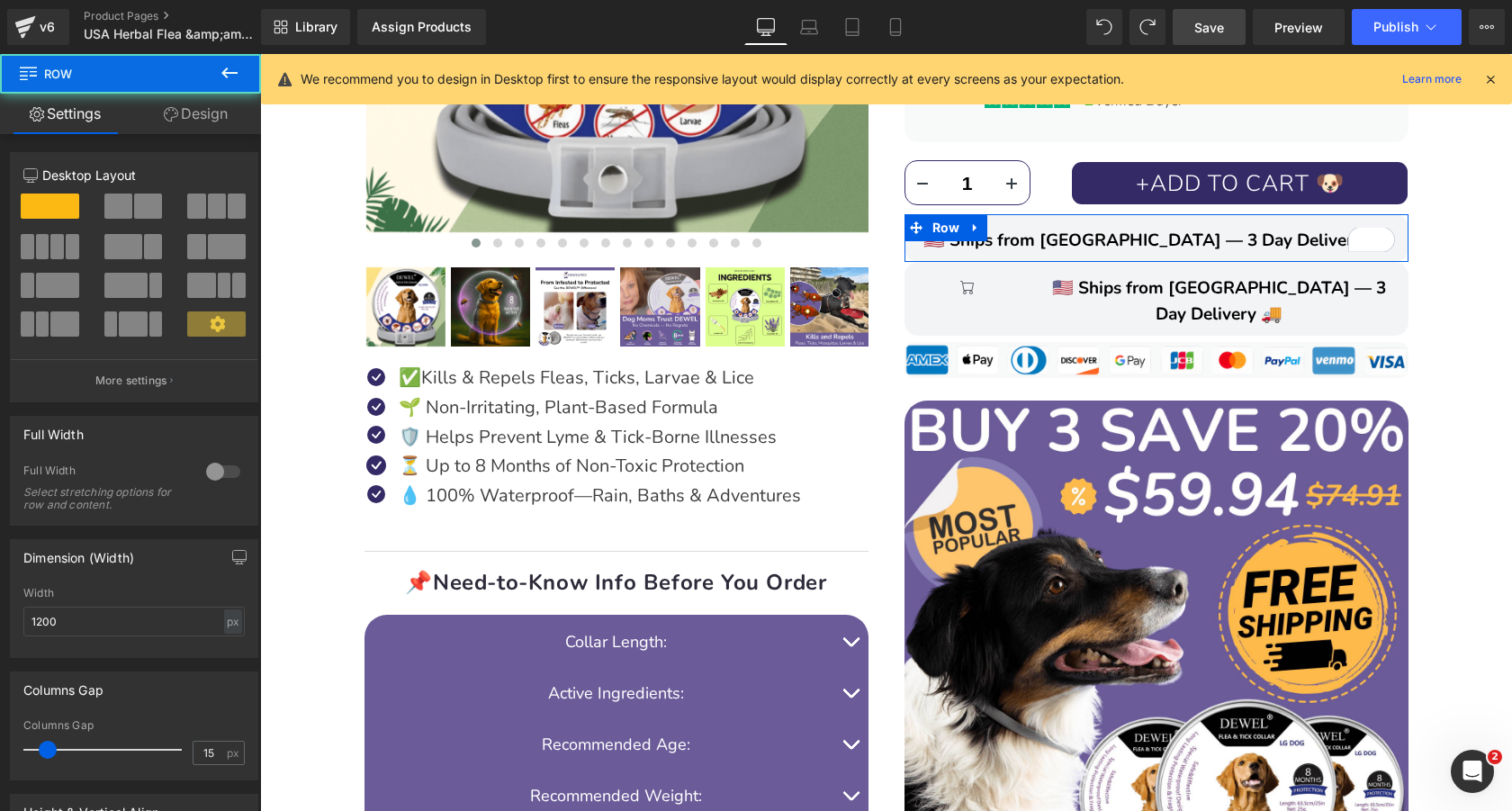
click at [228, 108] on link "Design" at bounding box center [196, 114] width 131 height 40
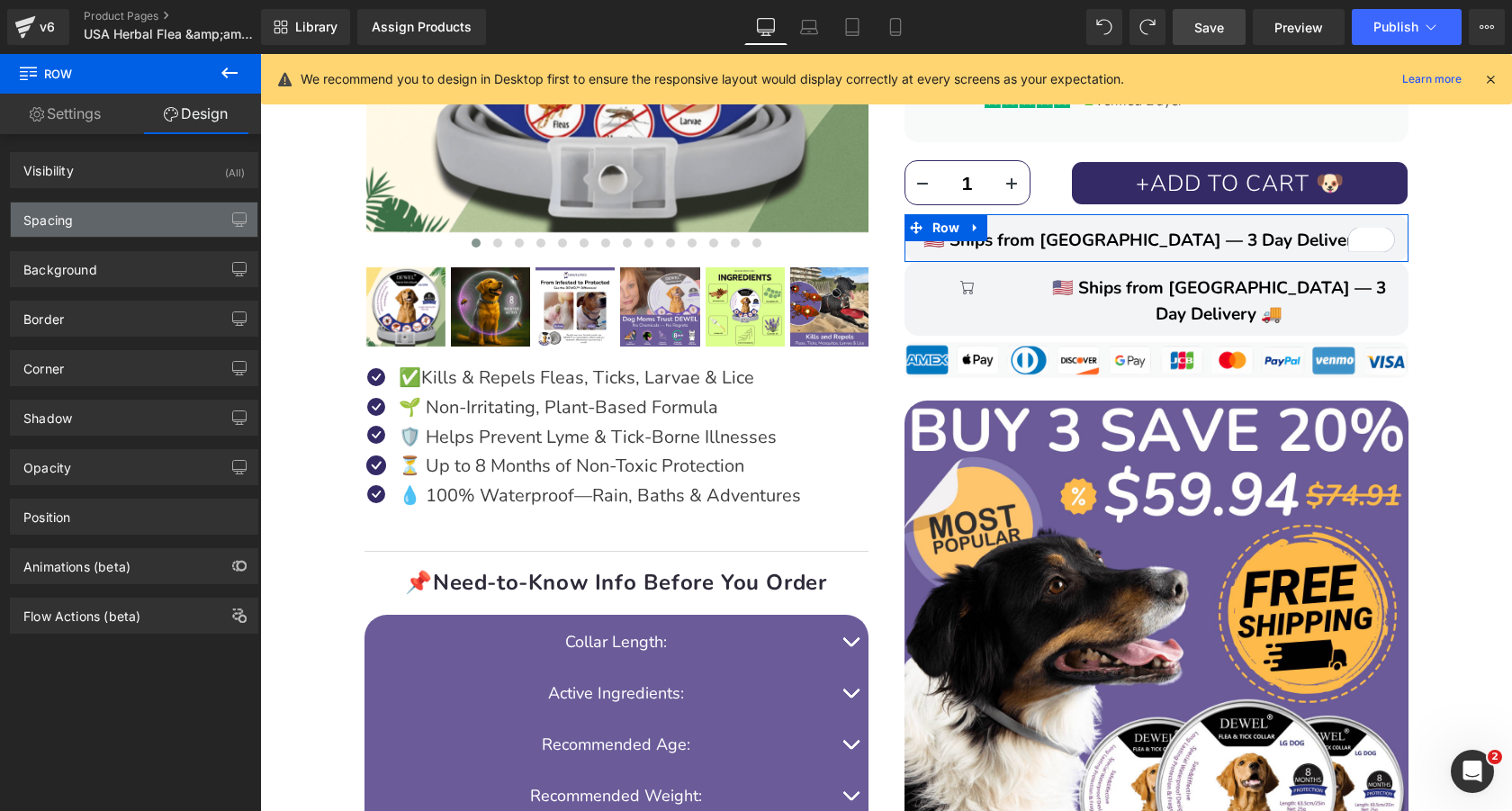
click at [124, 218] on div "Spacing" at bounding box center [134, 220] width 246 height 34
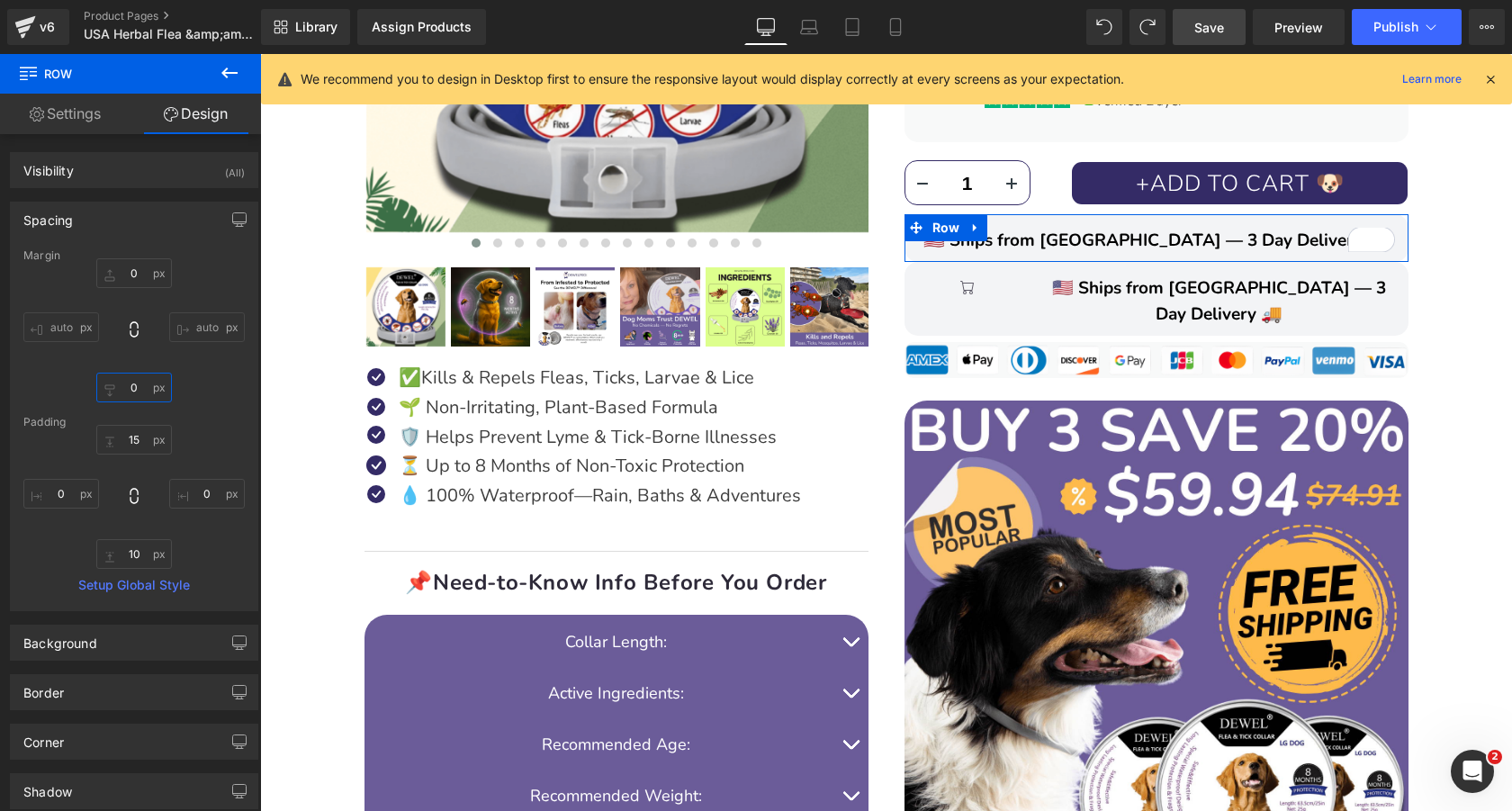
click at [133, 385] on input "0" at bounding box center [134, 387] width 75 height 30
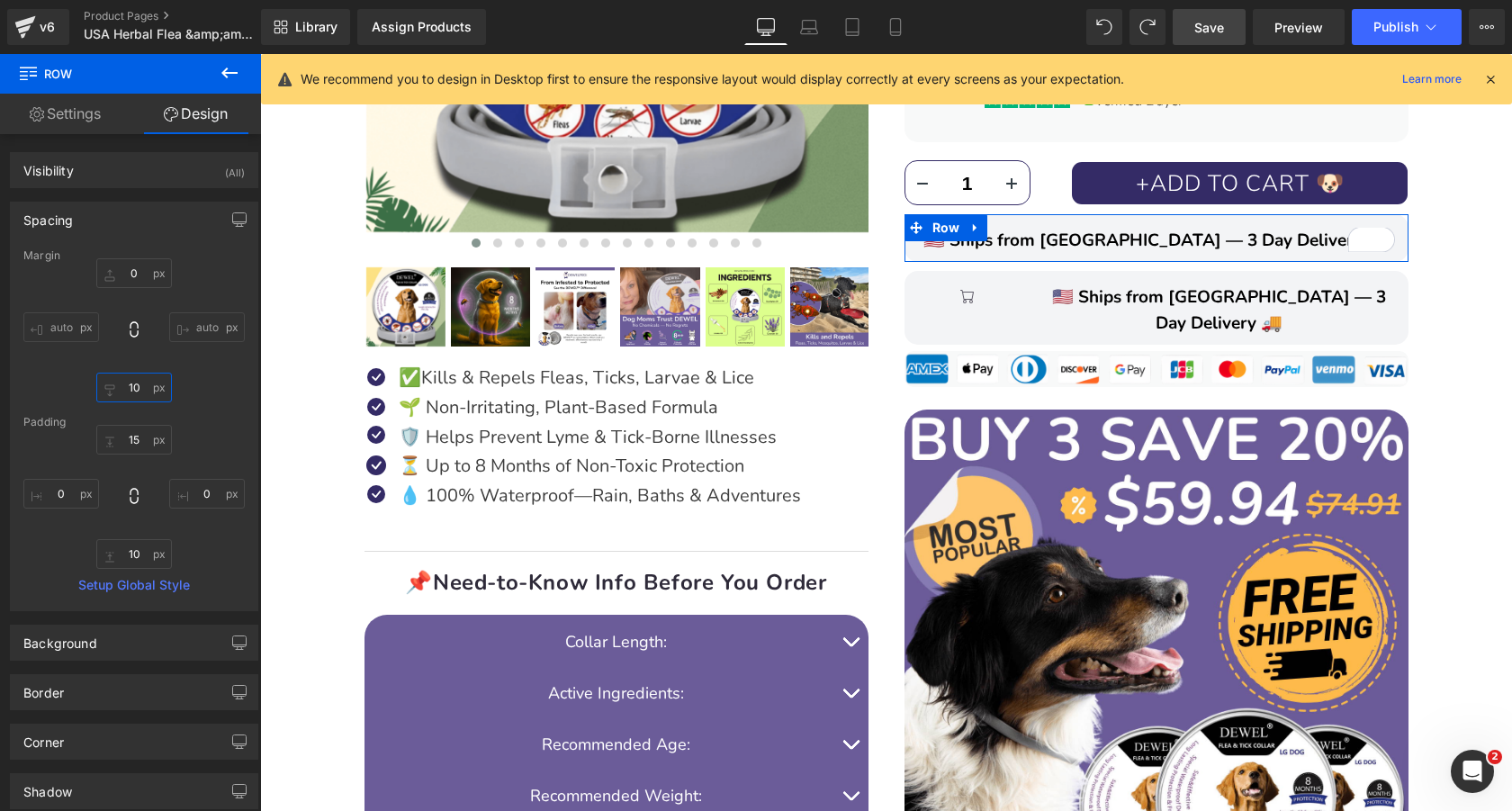
type input "1"
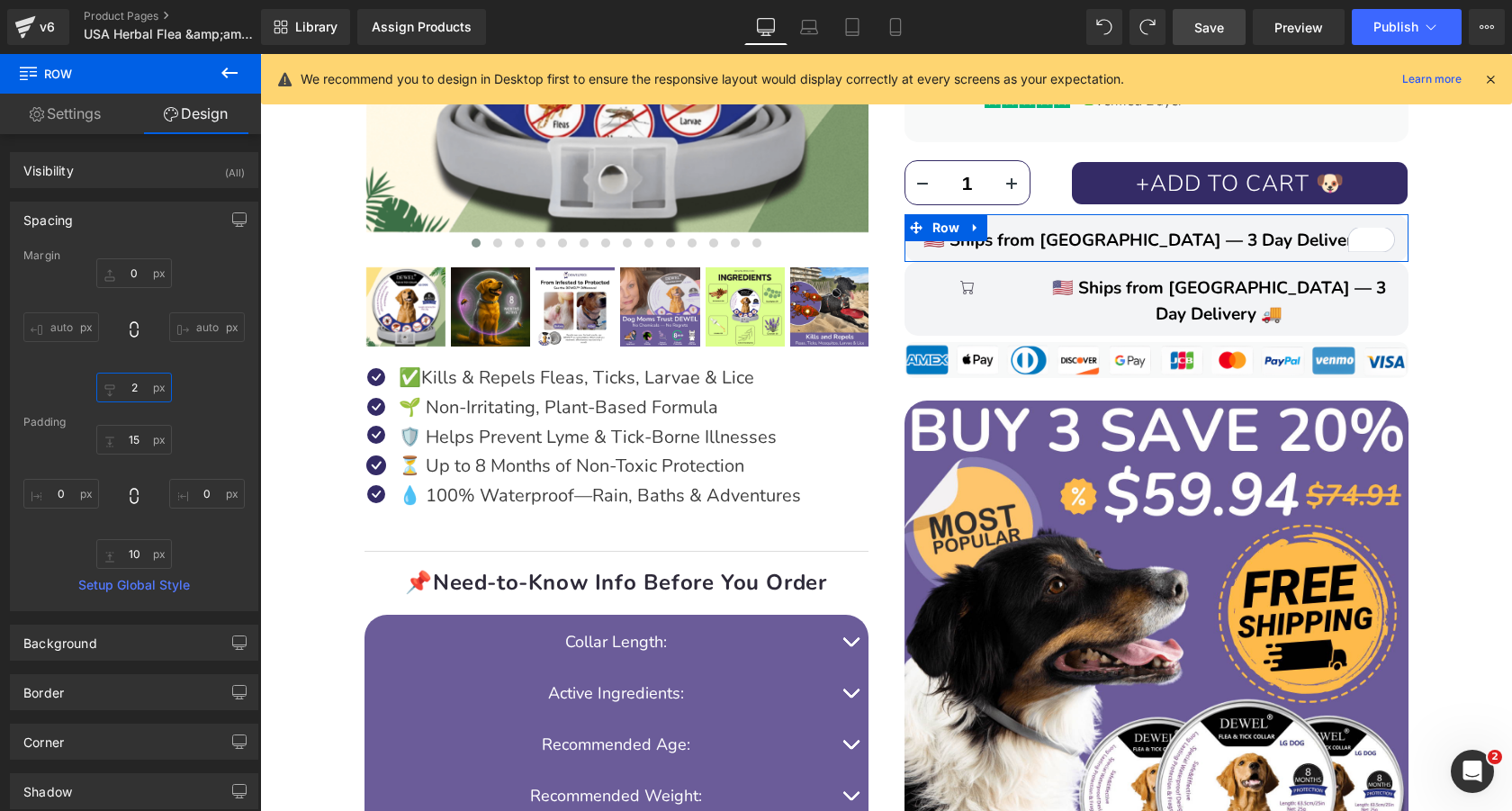
type input "20"
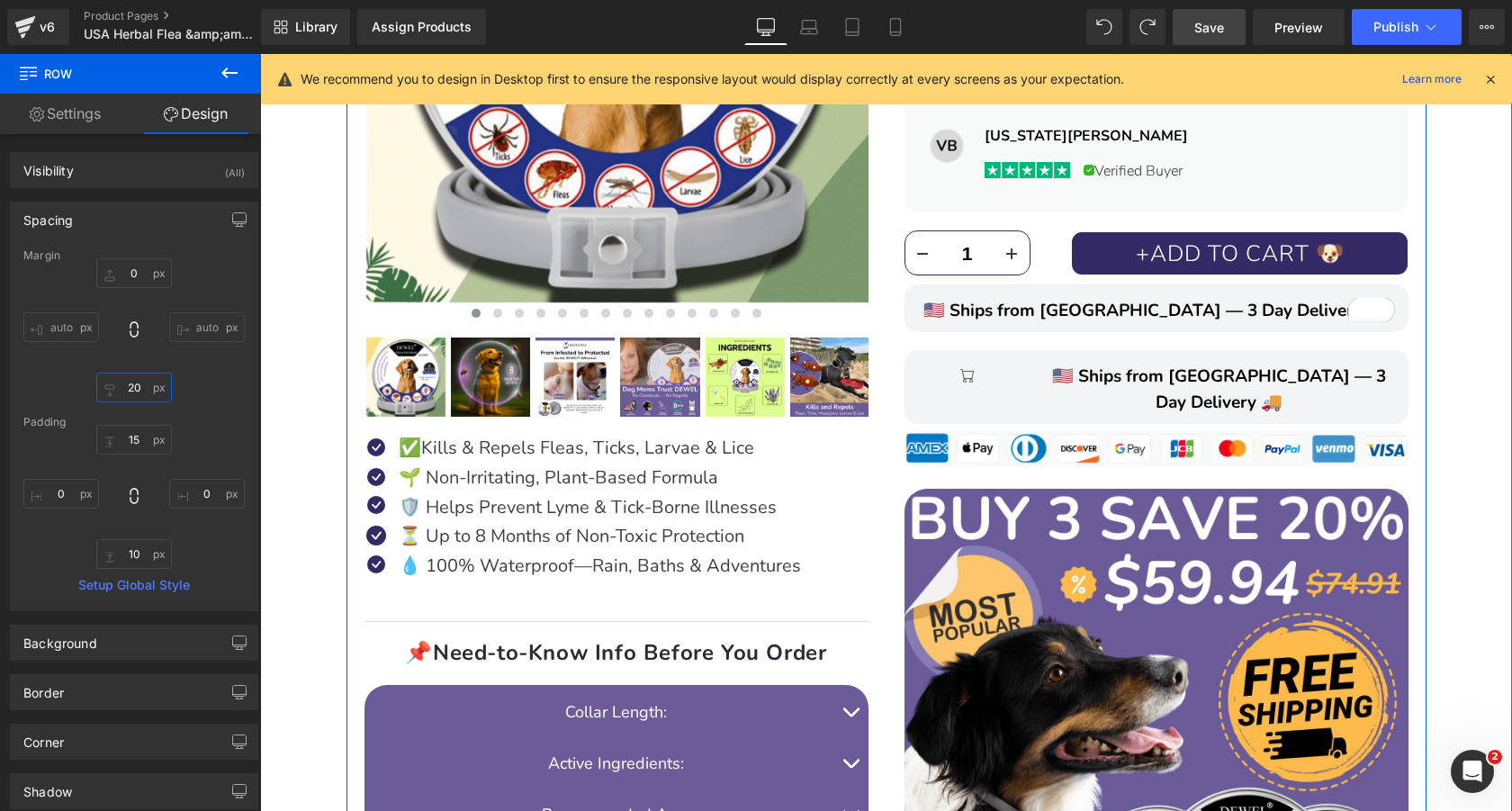
scroll to position [616, 0]
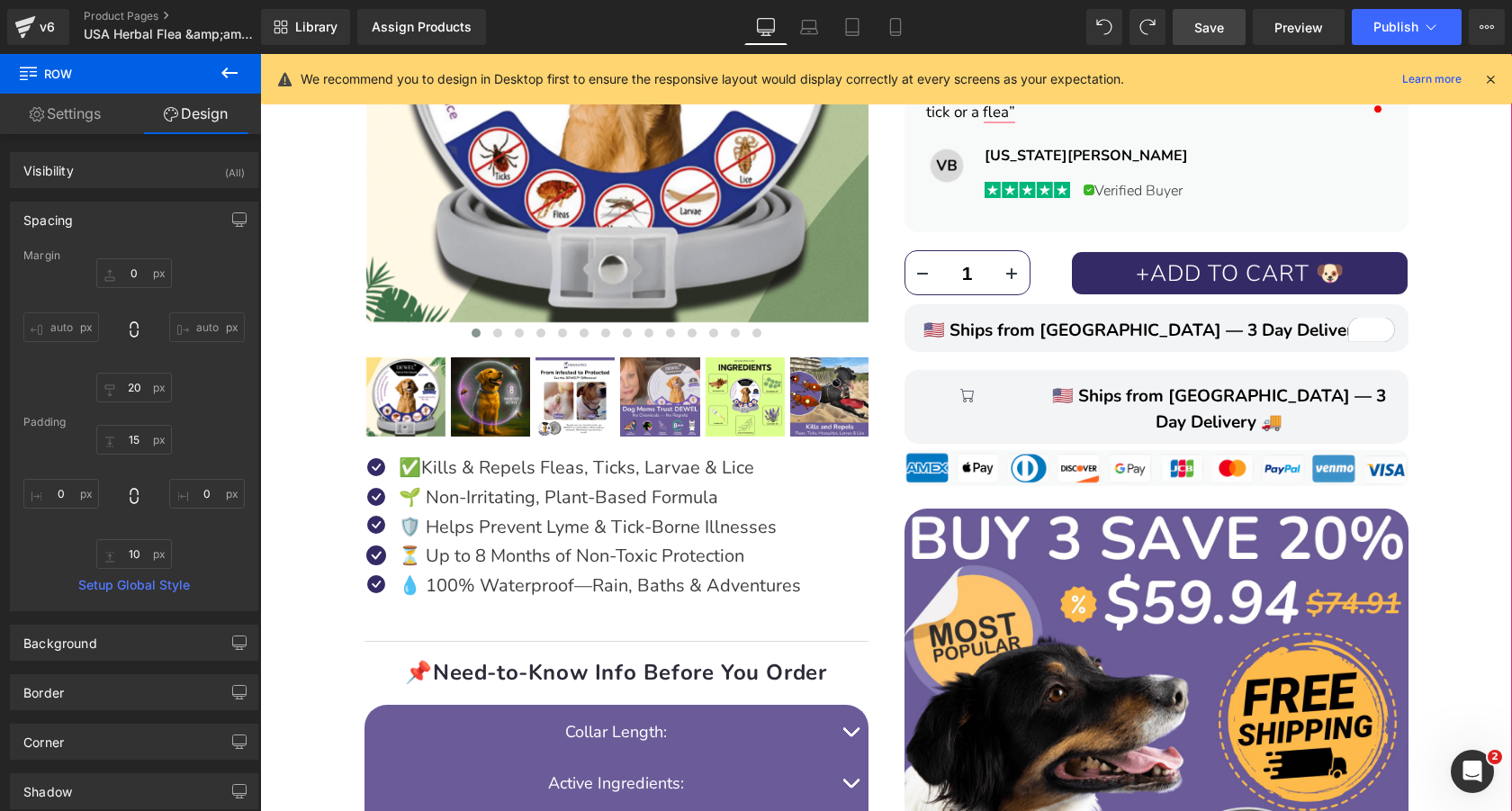
click at [1462, 407] on div "DEWEL™ 8‑Month Natural Flea & Tick Collar for Dogs Heading Image Image Image Im…" at bounding box center [885, 408] width 1233 height 1610
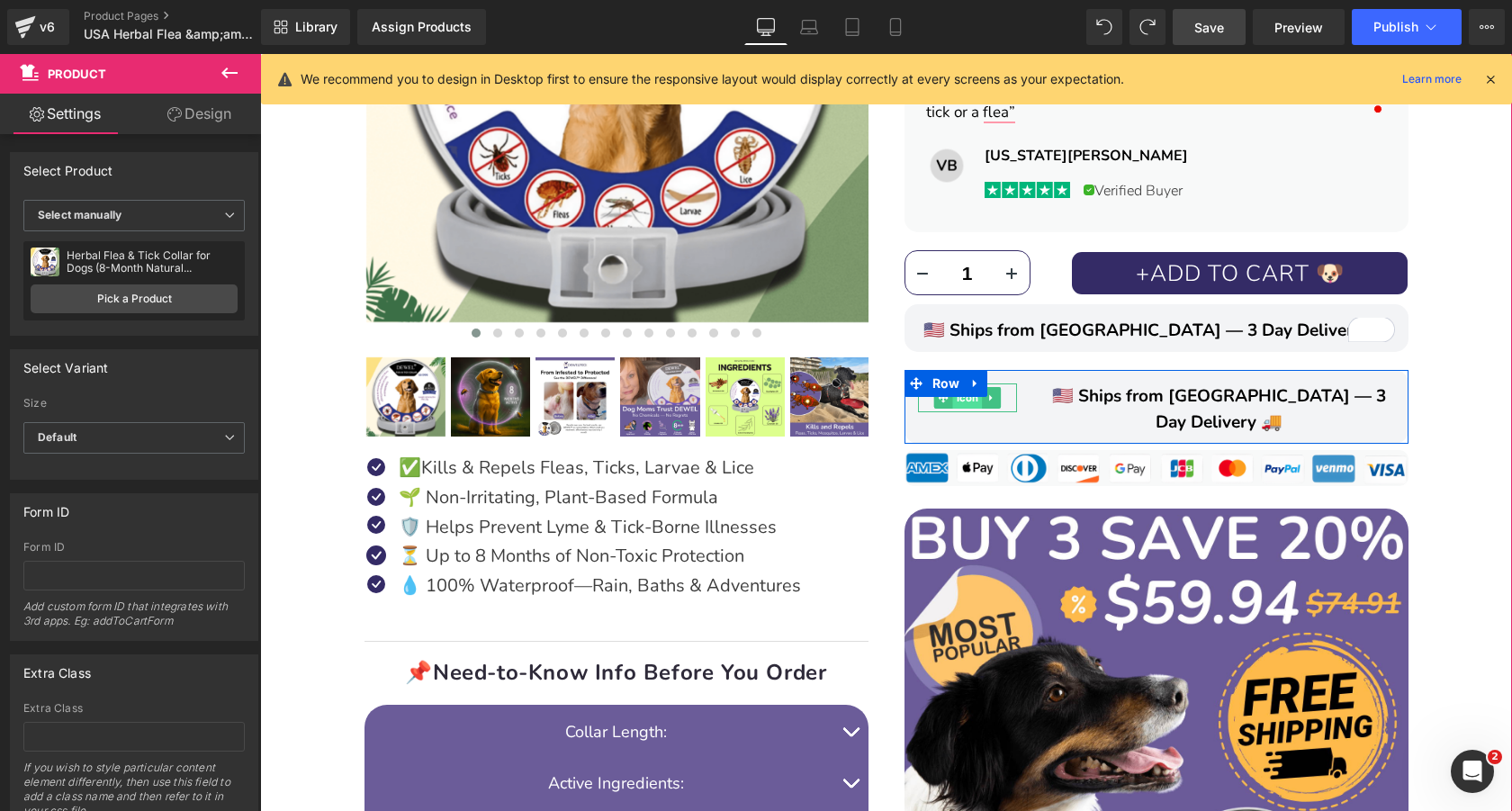
click at [977, 399] on span "Icon" at bounding box center [967, 397] width 30 height 22
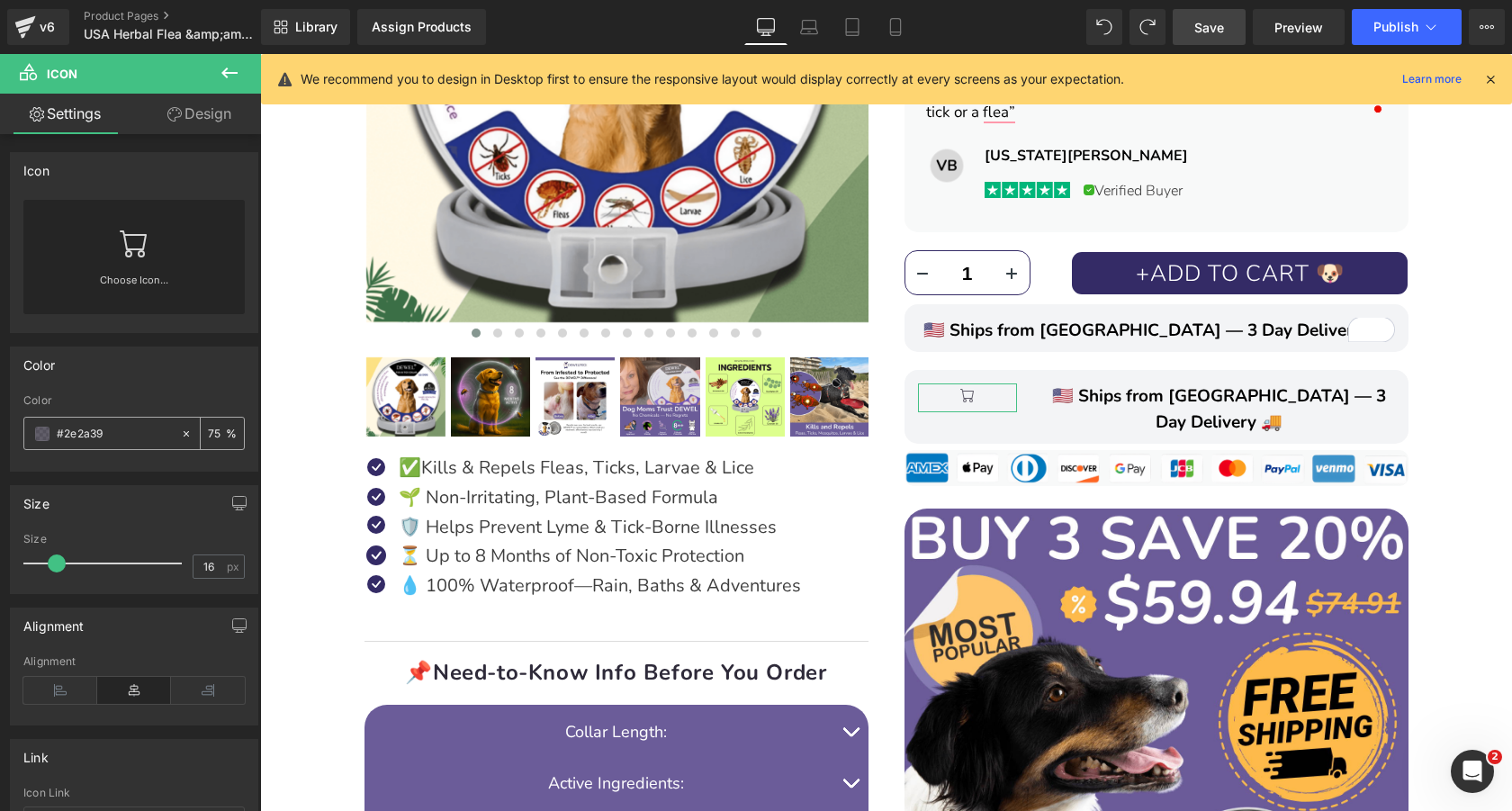
click at [41, 437] on span at bounding box center [42, 434] width 14 height 14
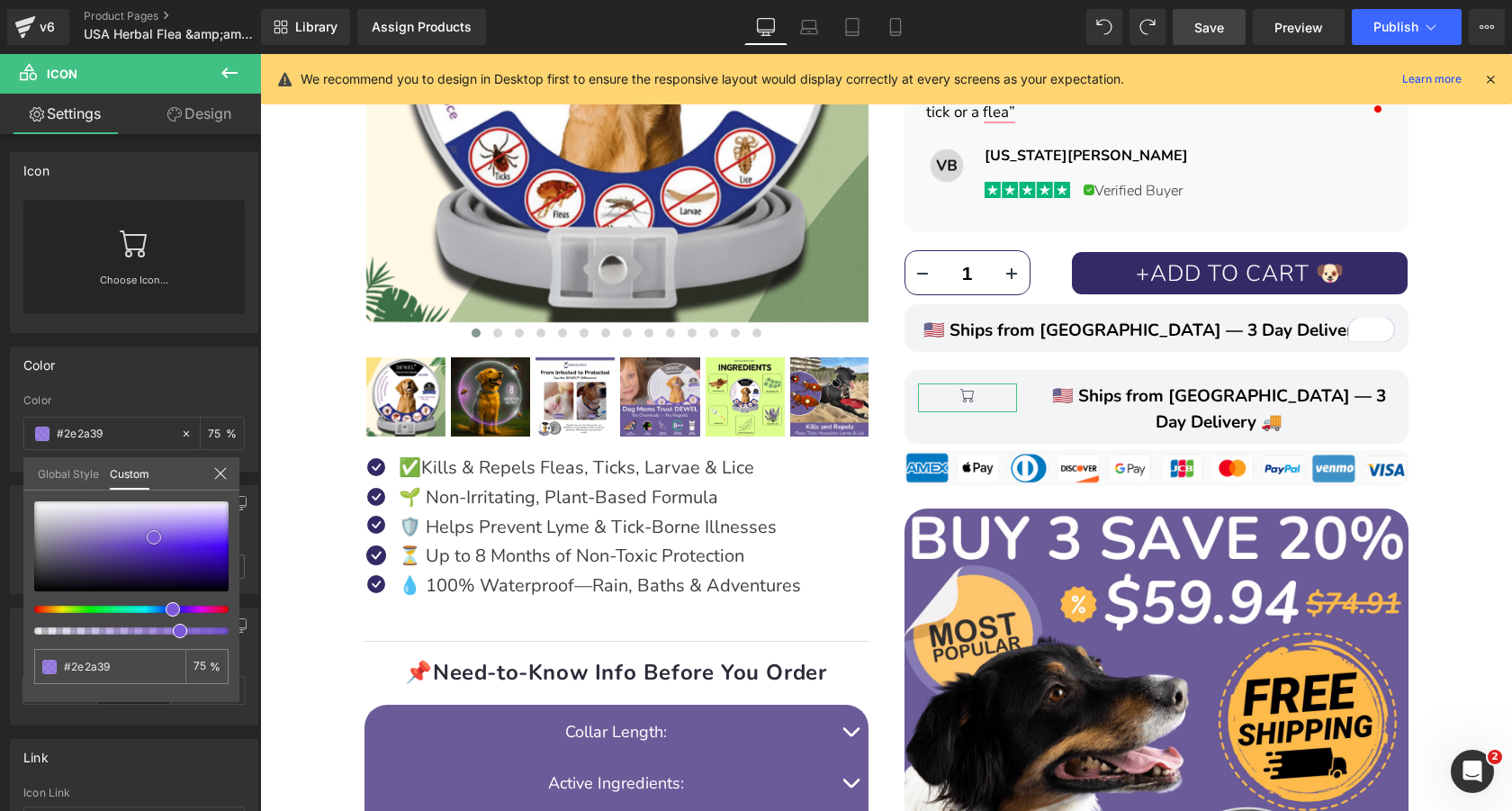
type input "#7b58d9"
type input "#7b59d8"
type input "#6439d9"
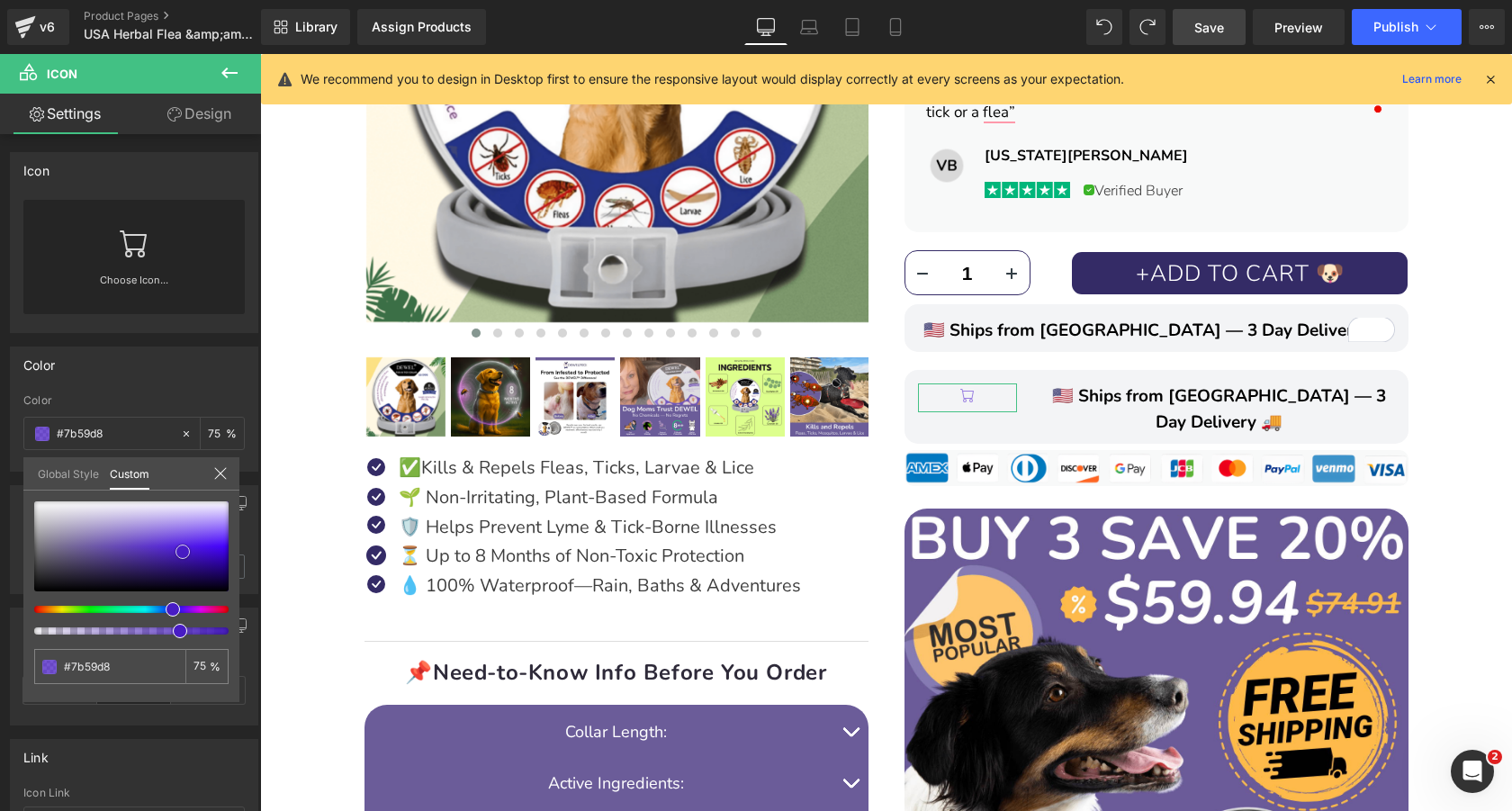
type input "#6439d9"
type input "#280881"
drag, startPoint x: 414, startPoint y: 591, endPoint x: 309, endPoint y: 666, distance: 129.0
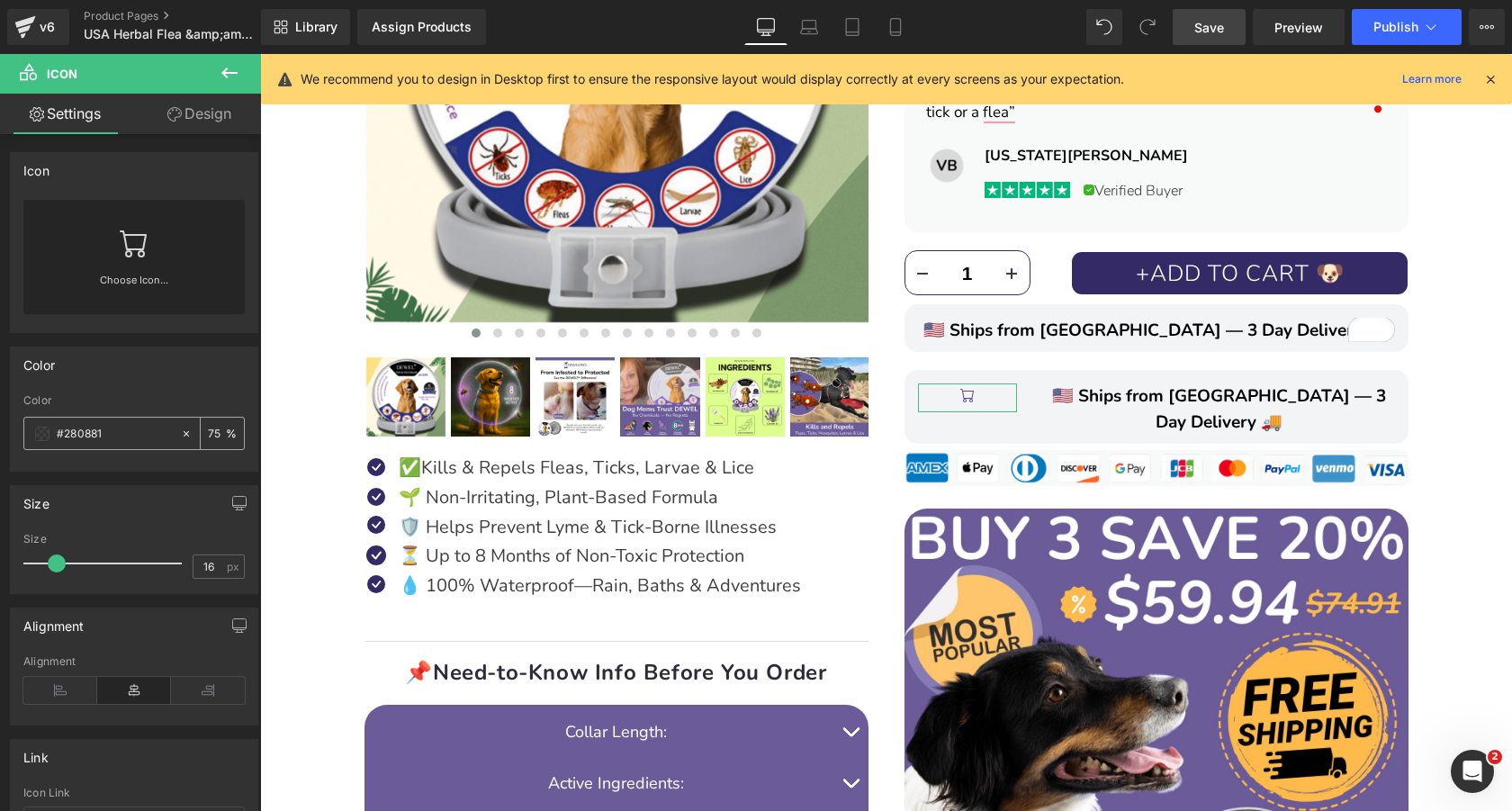
click at [209, 438] on input "75" at bounding box center [217, 433] width 18 height 20
type input "100"
click at [136, 282] on link "Choose Icon..." at bounding box center [134, 292] width 222 height 42
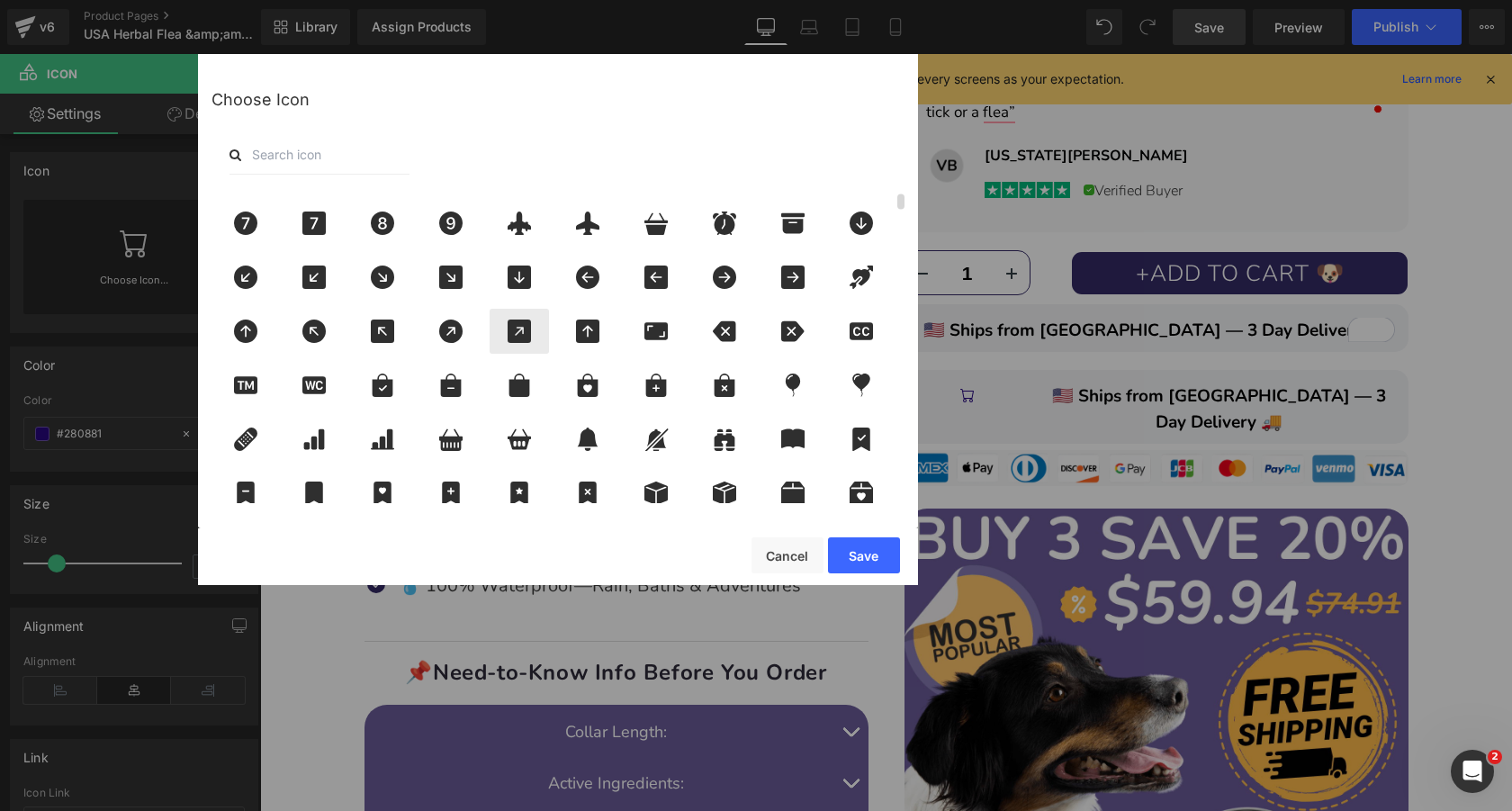
scroll to position [117, 0]
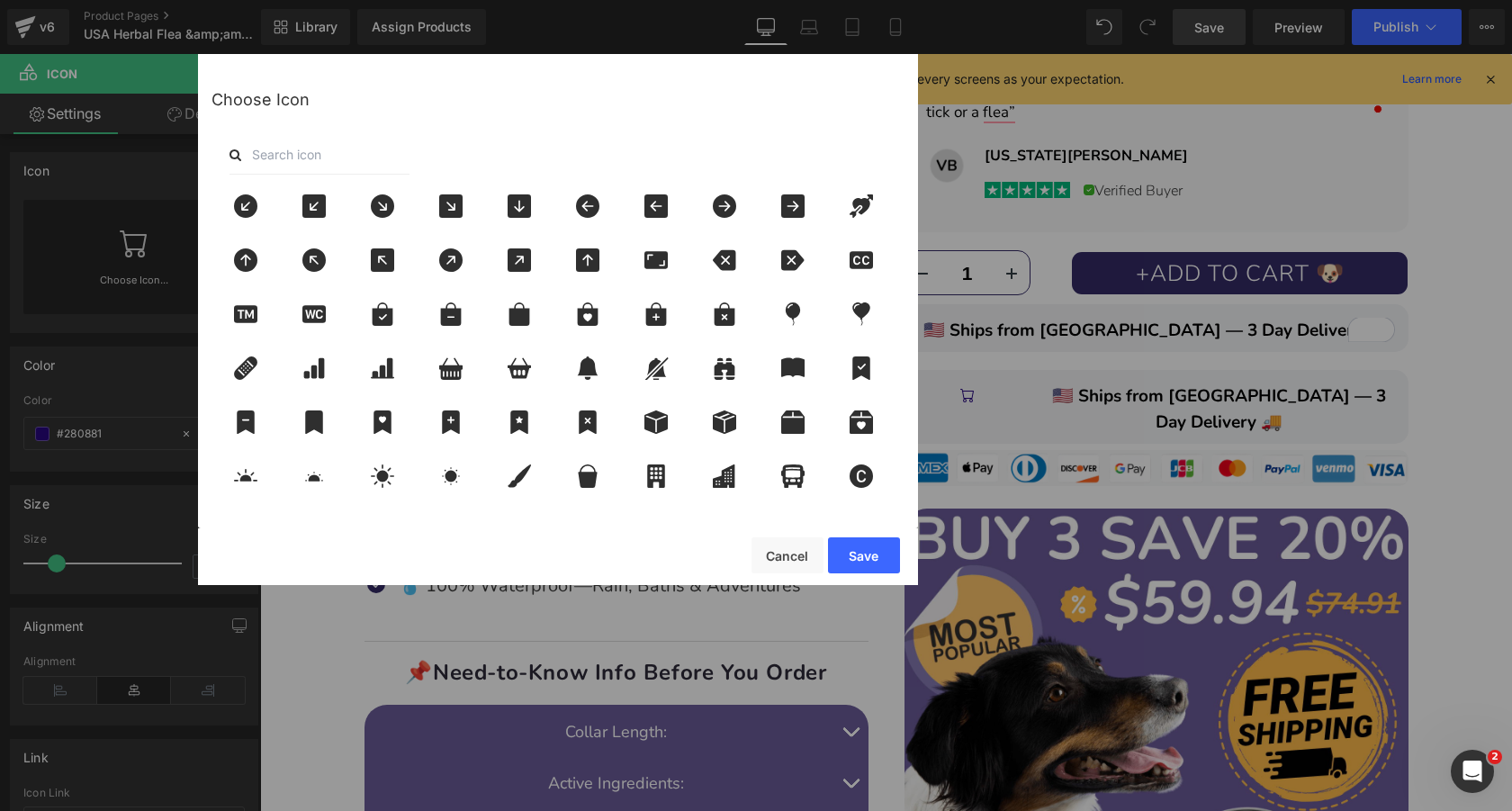
click at [330, 160] on input "text" at bounding box center [319, 154] width 180 height 39
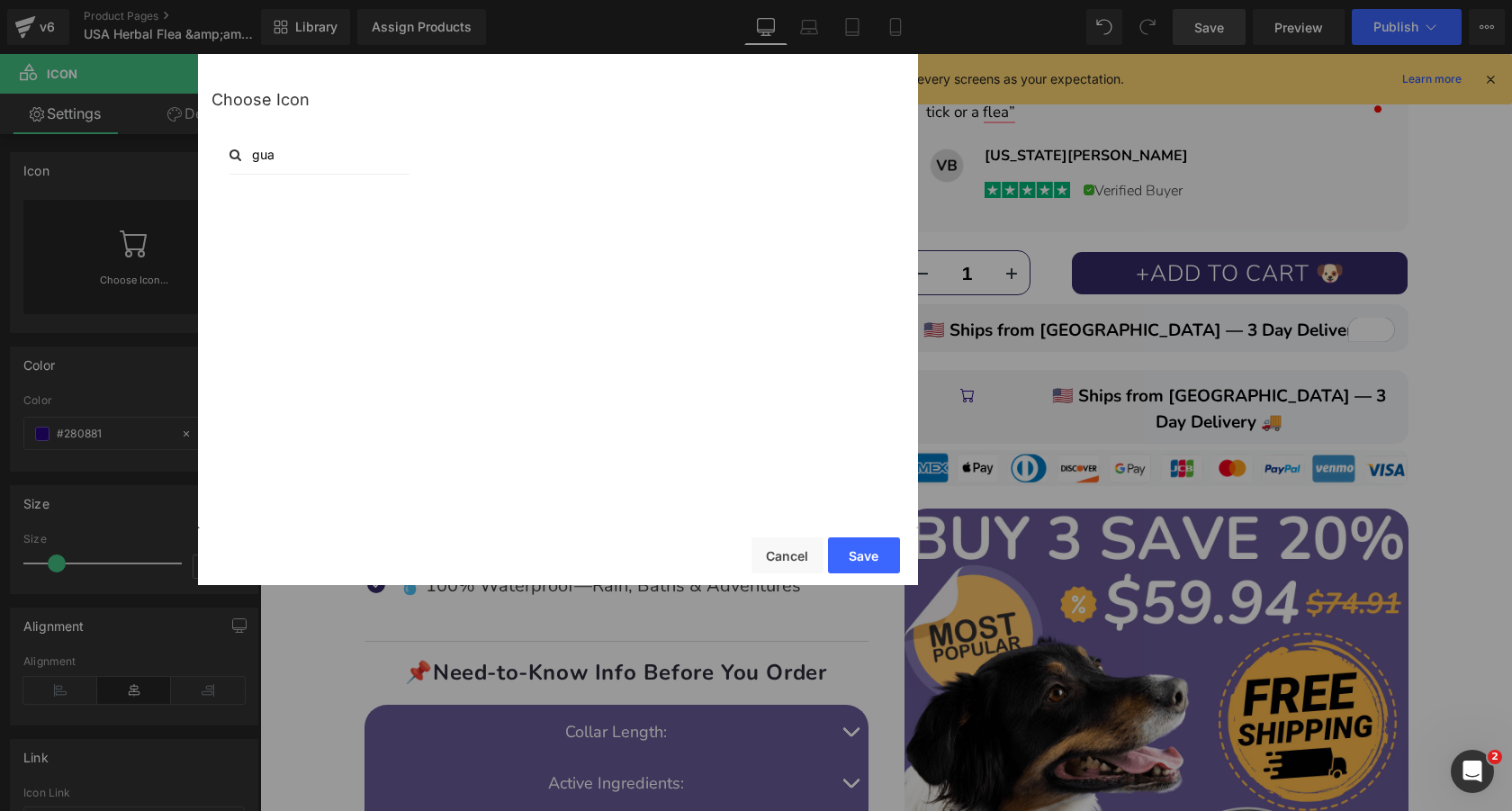
scroll to position [0, 0]
type input "gu"
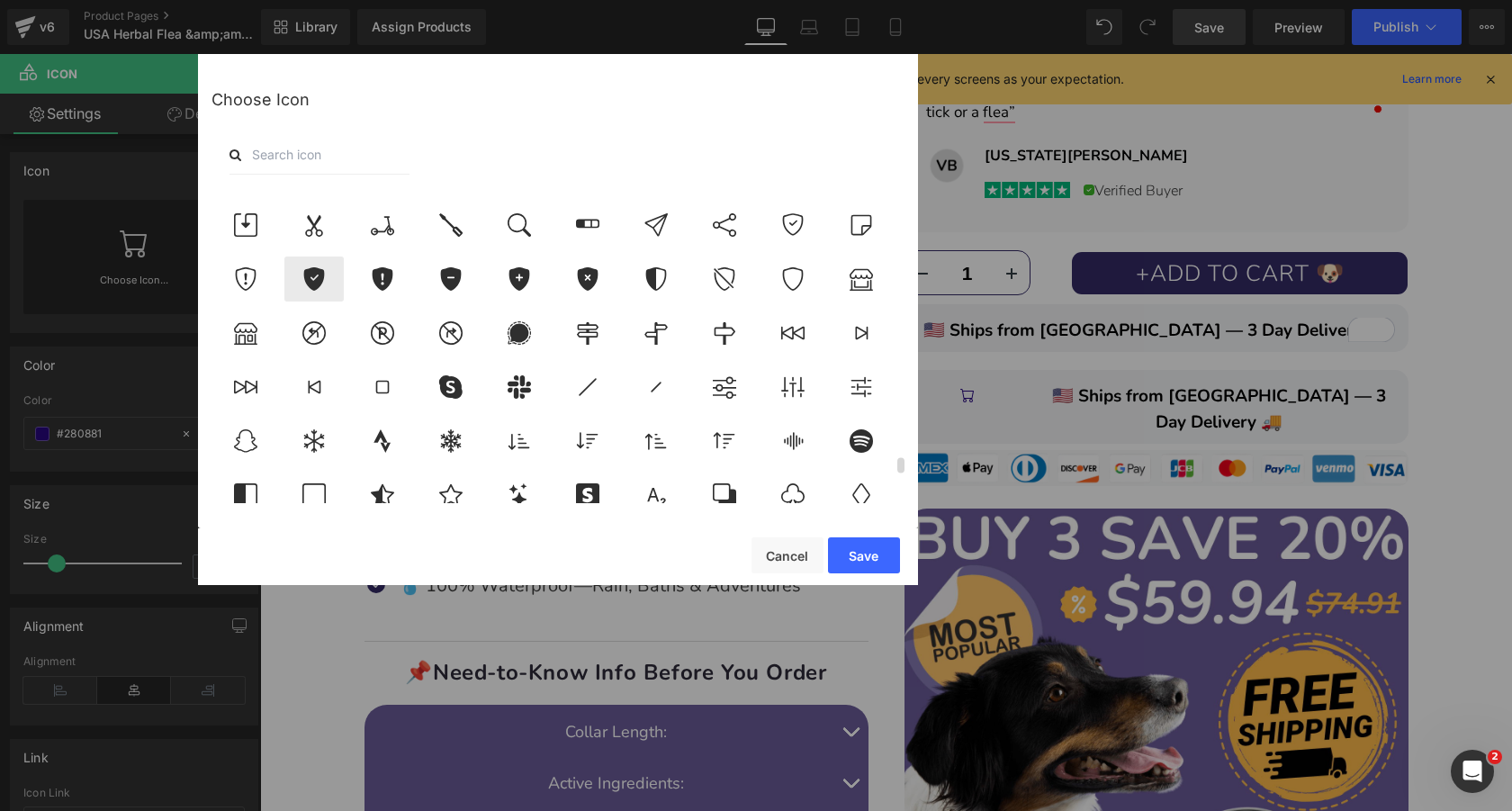
scroll to position [5681, 0]
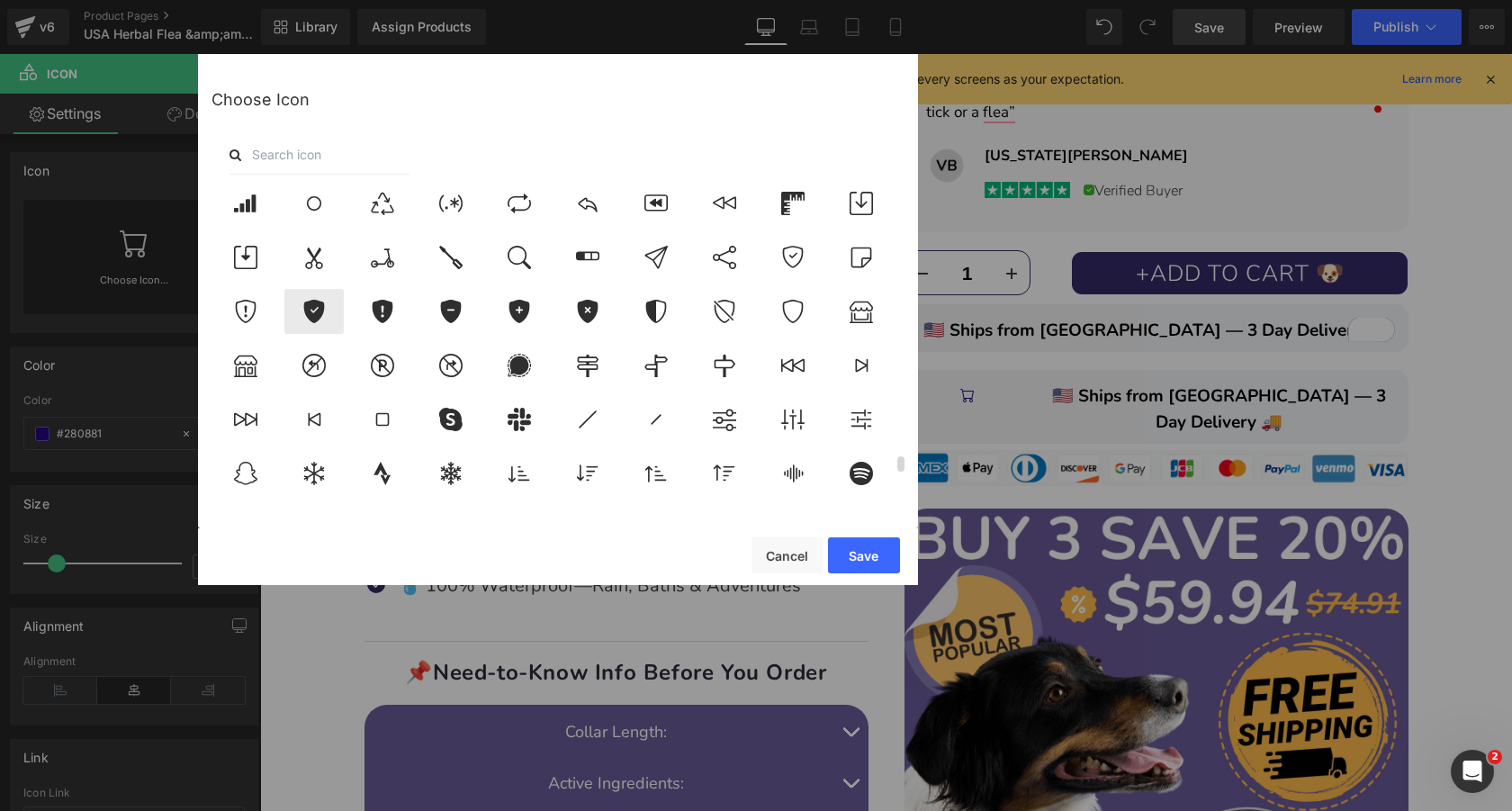
click at [322, 304] on icon at bounding box center [314, 311] width 21 height 23
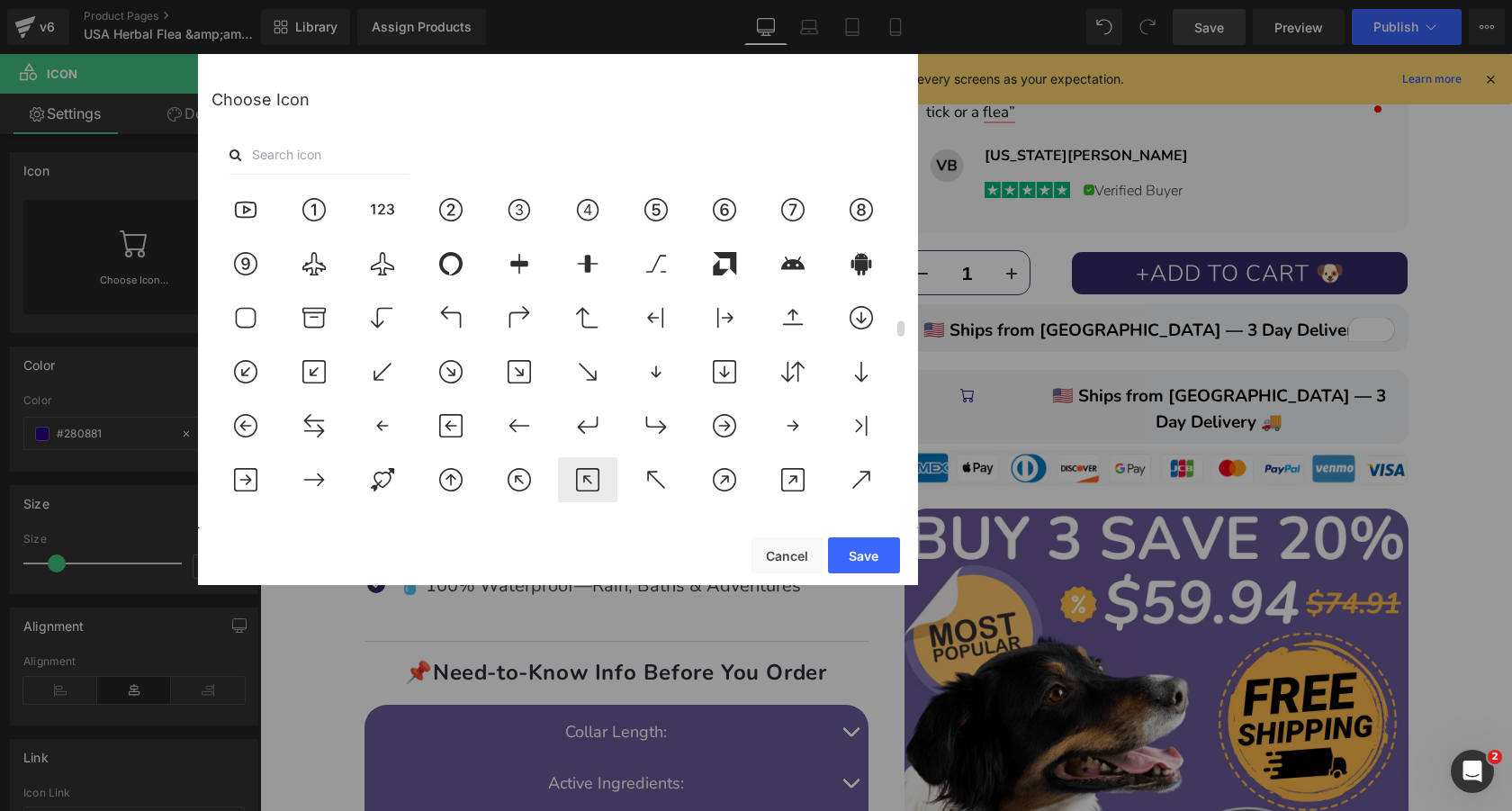
scroll to position [2905, 0]
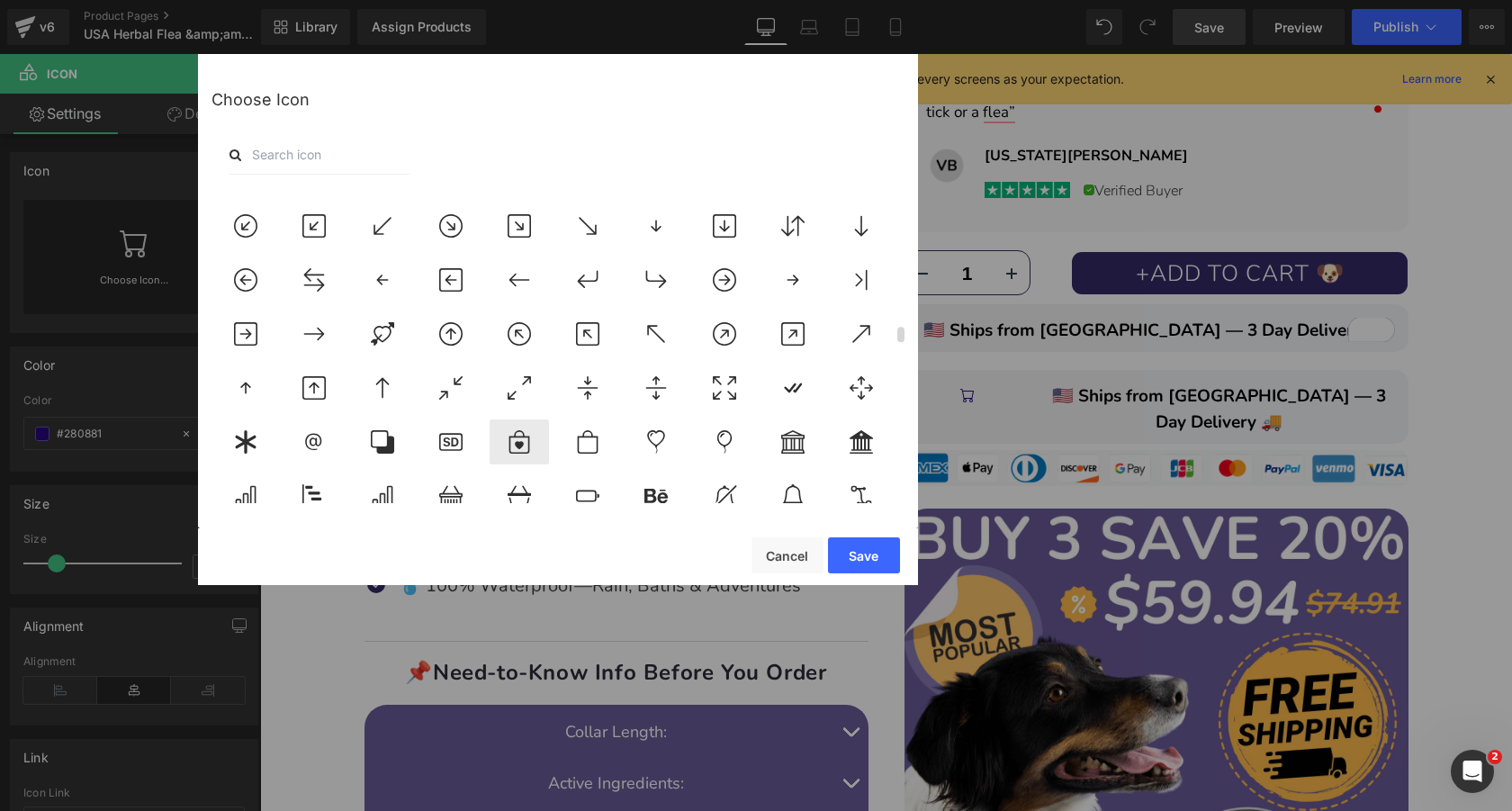
click at [520, 442] on icon at bounding box center [520, 441] width 21 height 23
click at [871, 554] on button "Save" at bounding box center [863, 555] width 72 height 36
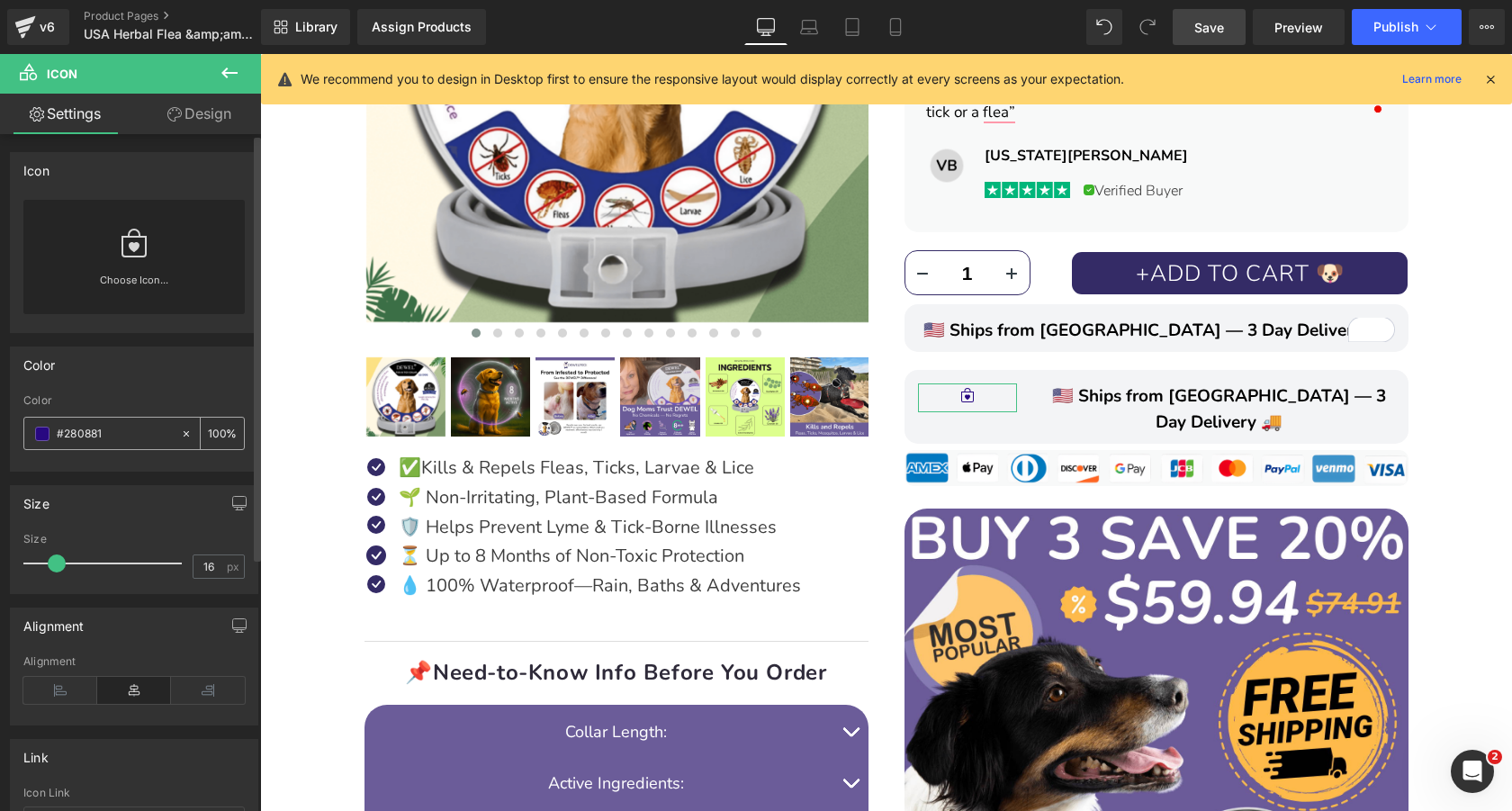
click at [41, 433] on span at bounding box center [42, 434] width 14 height 14
type input "31"
drag, startPoint x: 55, startPoint y: 564, endPoint x: 76, endPoint y: 567, distance: 21.2
click at [76, 567] on span at bounding box center [78, 563] width 18 height 18
click at [35, 433] on span at bounding box center [42, 434] width 14 height 14
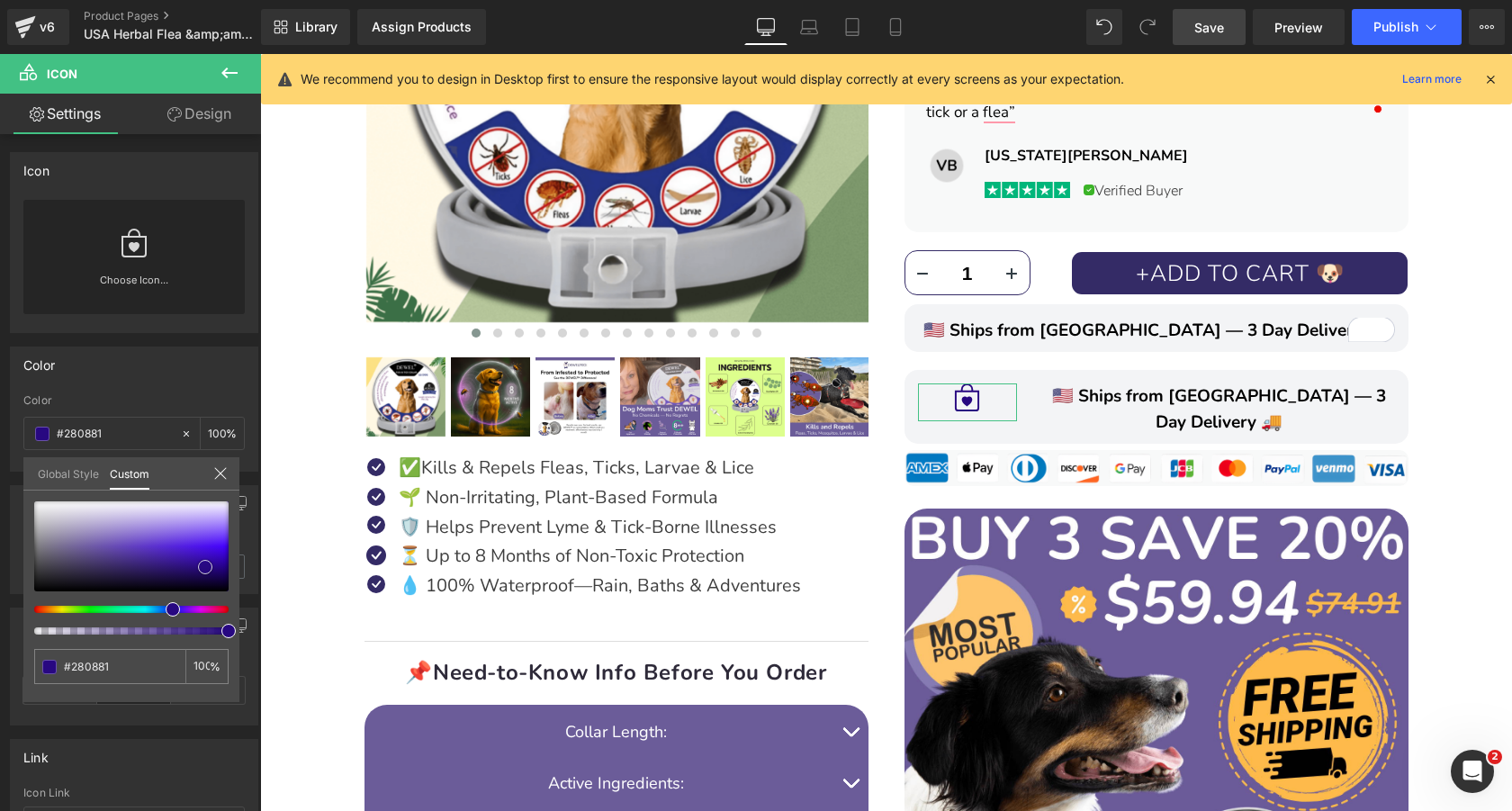
type input "#765bc2"
type input "#7456c6"
type input "#431ea8"
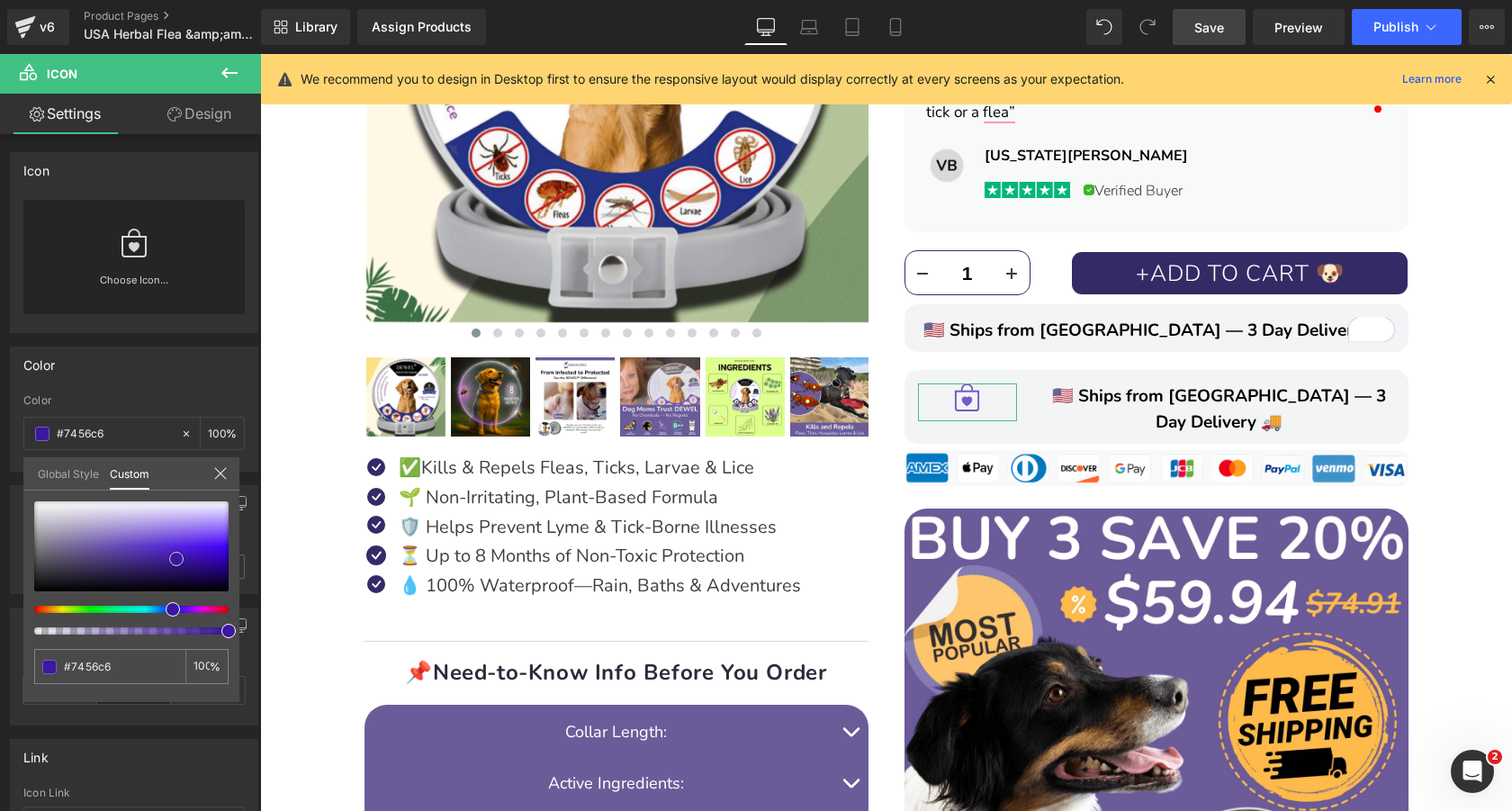
type input "#431ea8"
type input "#301088"
type input "#280b78"
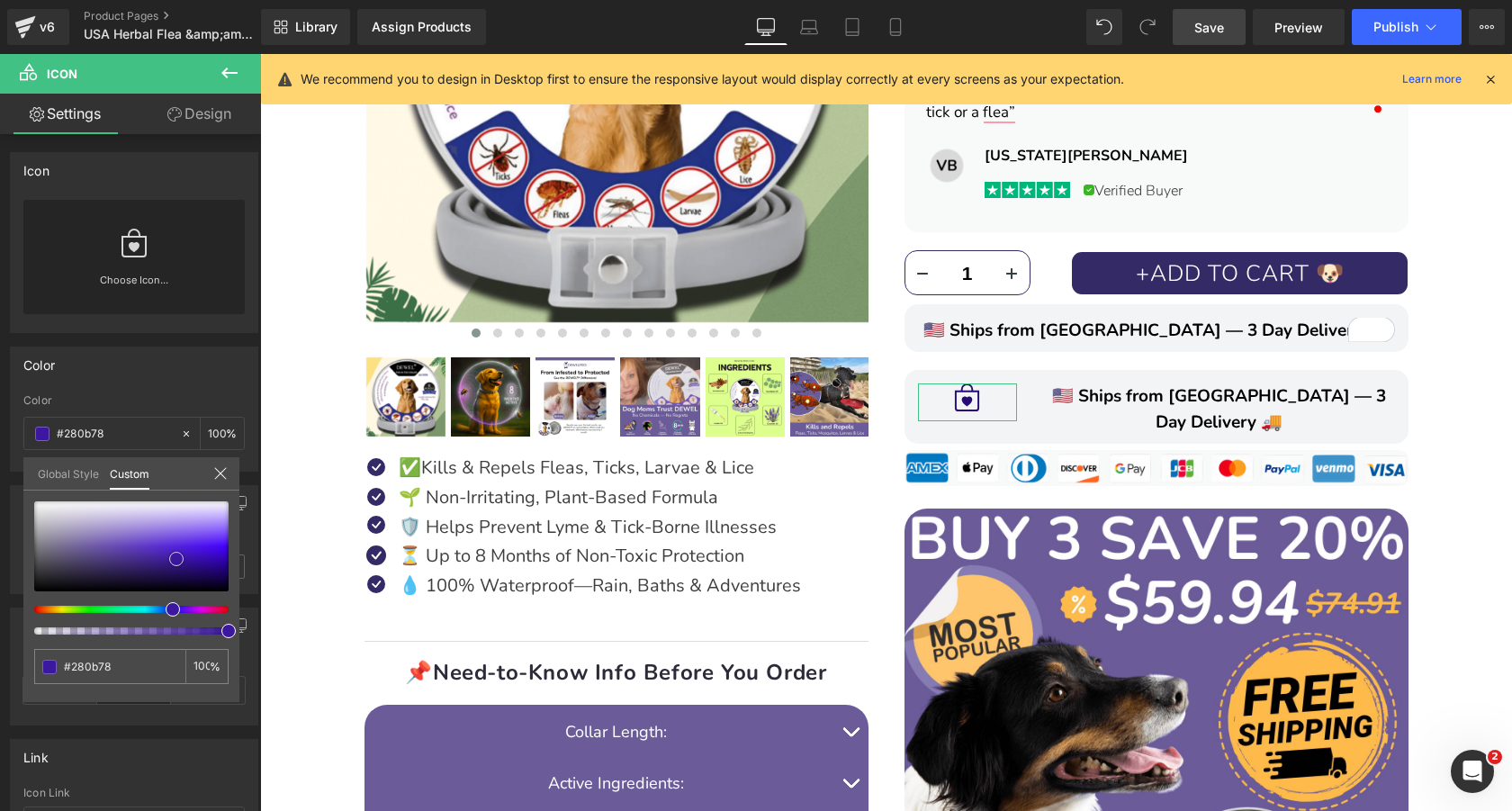
type input "#190451"
type input "#12023f"
drag, startPoint x: 123, startPoint y: 541, endPoint x: 252, endPoint y: 610, distance: 146.3
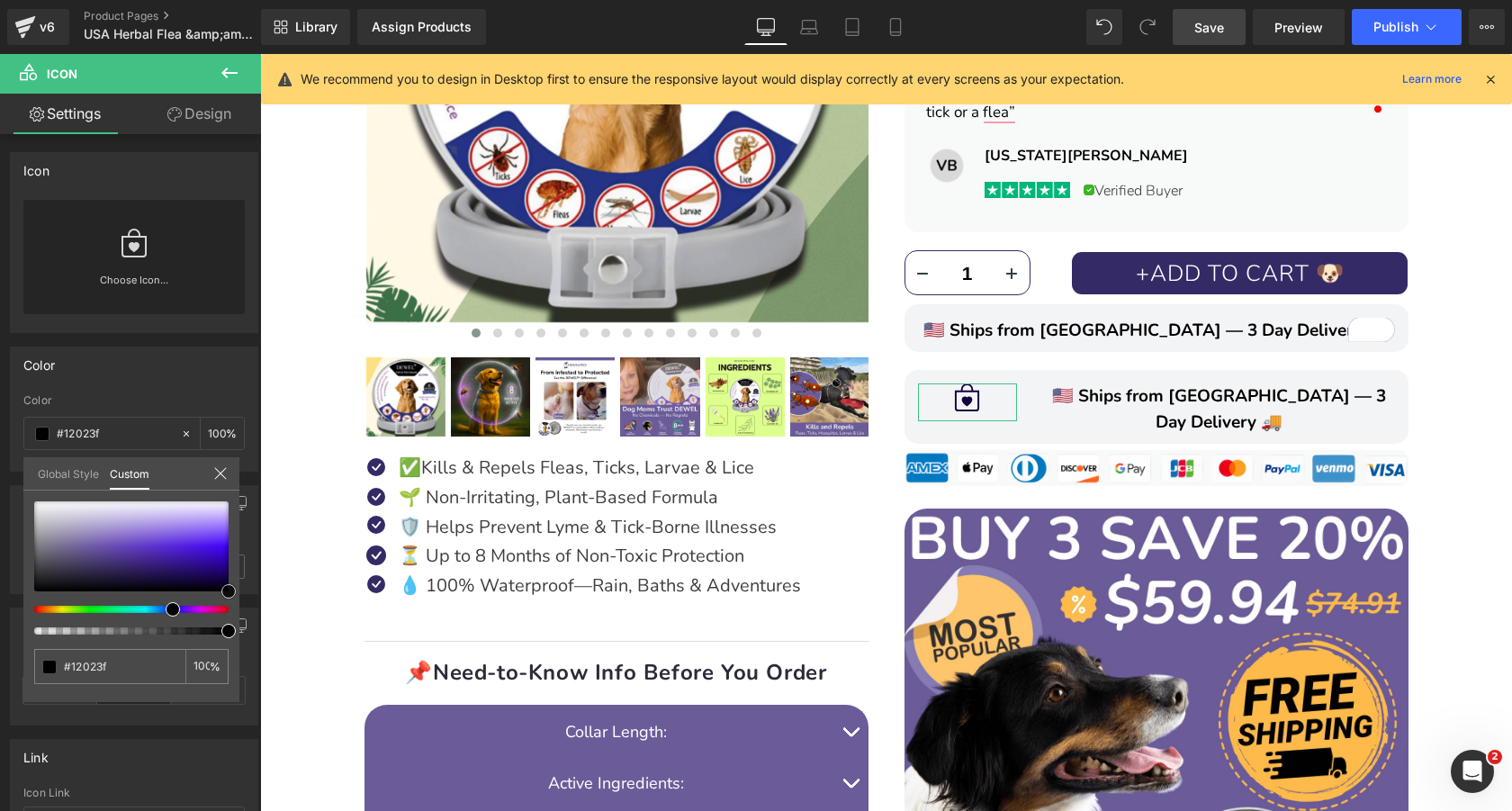
click at [252, 472] on div "Color rgba(18, 2, 63, 1) Color #12023f 100 % Global Style Custom Setup Global S…" at bounding box center [135, 402] width 269 height 139
type input "#000000"
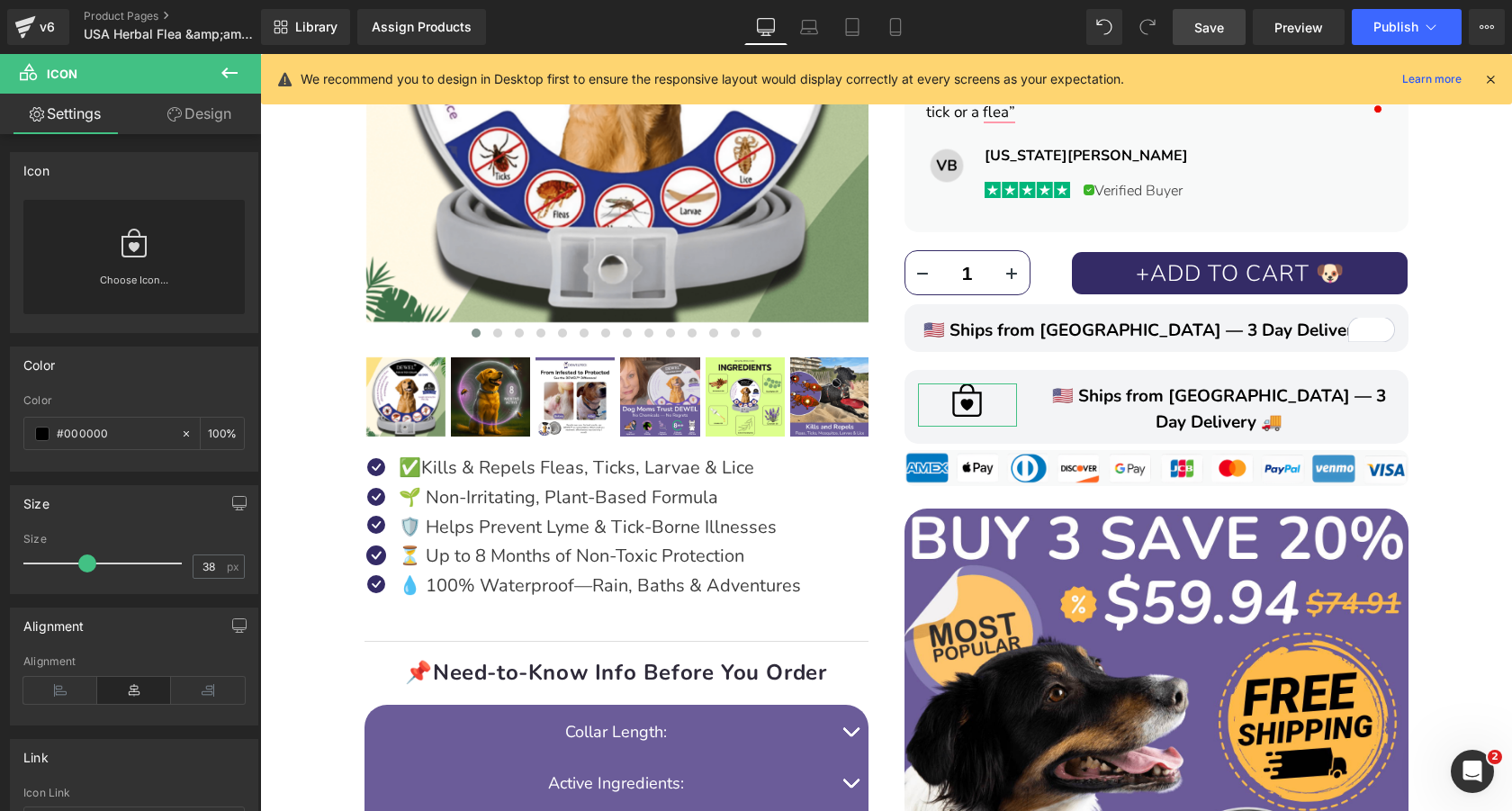
type input "37"
click at [85, 566] on span at bounding box center [87, 563] width 18 height 18
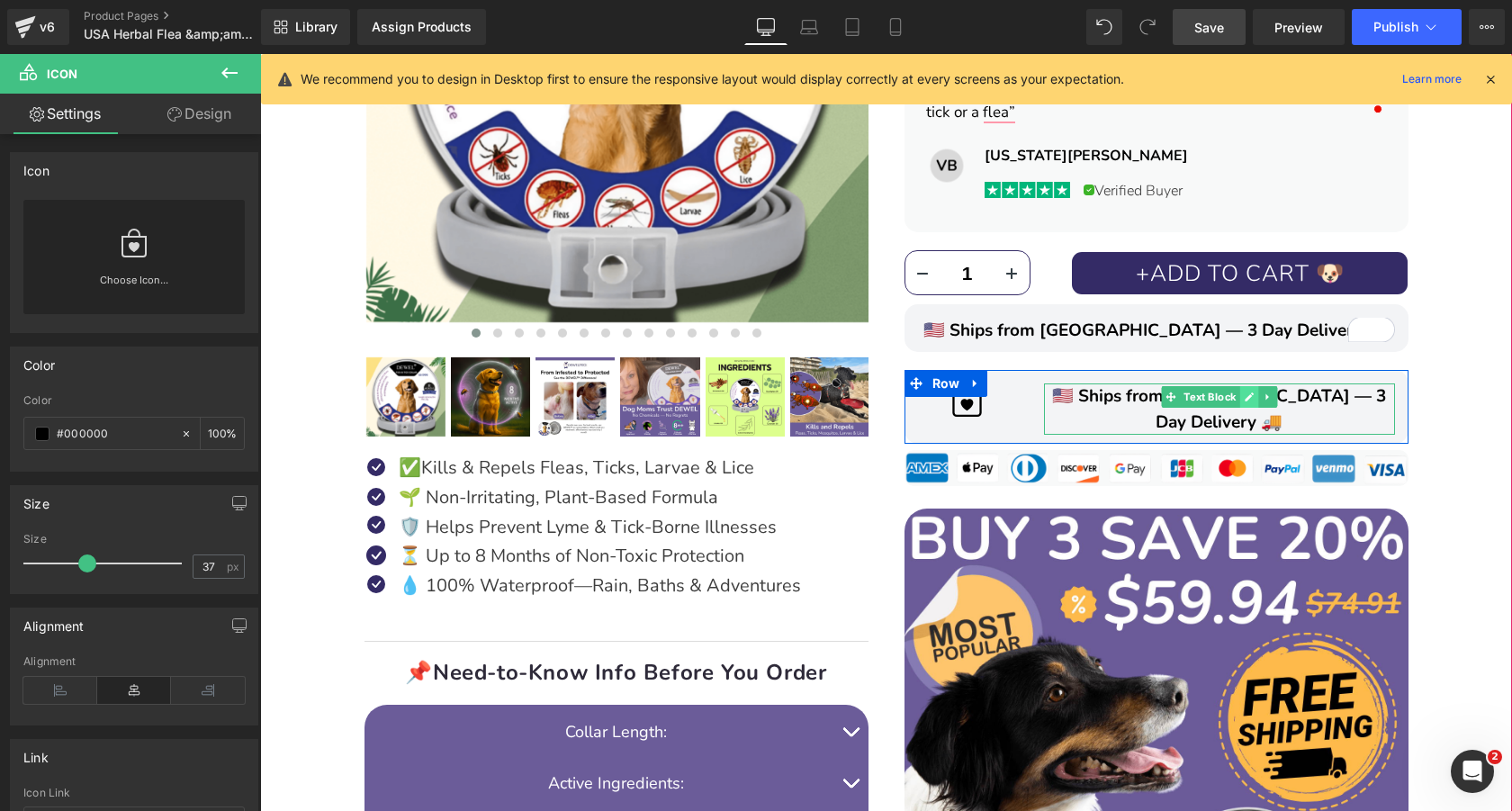
click at [1252, 395] on icon at bounding box center [1248, 396] width 10 height 11
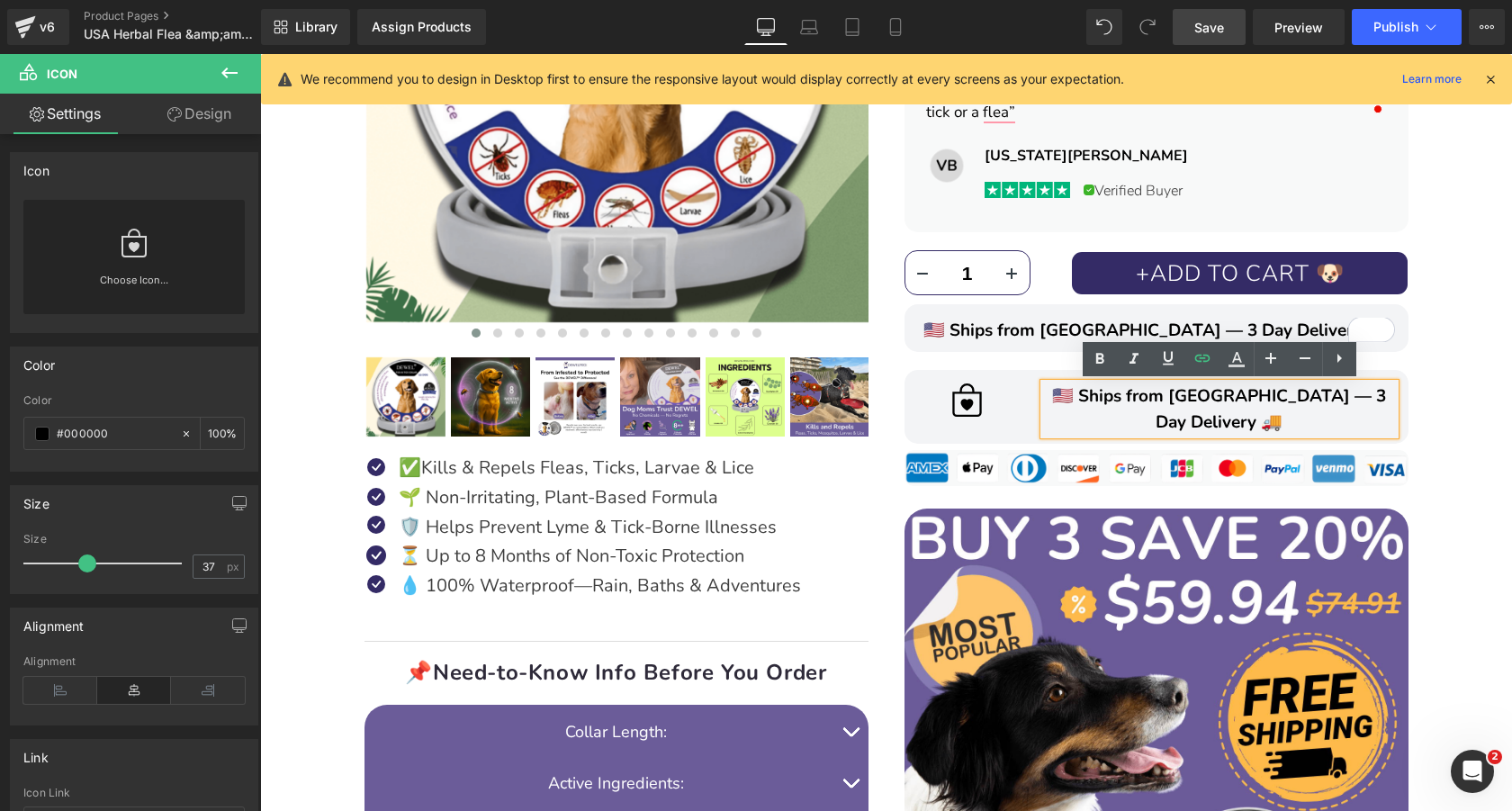
click at [1180, 395] on span "🇺🇸 Ships from USA — 3 Day Delivery 🚚" at bounding box center [1218, 409] width 333 height 50
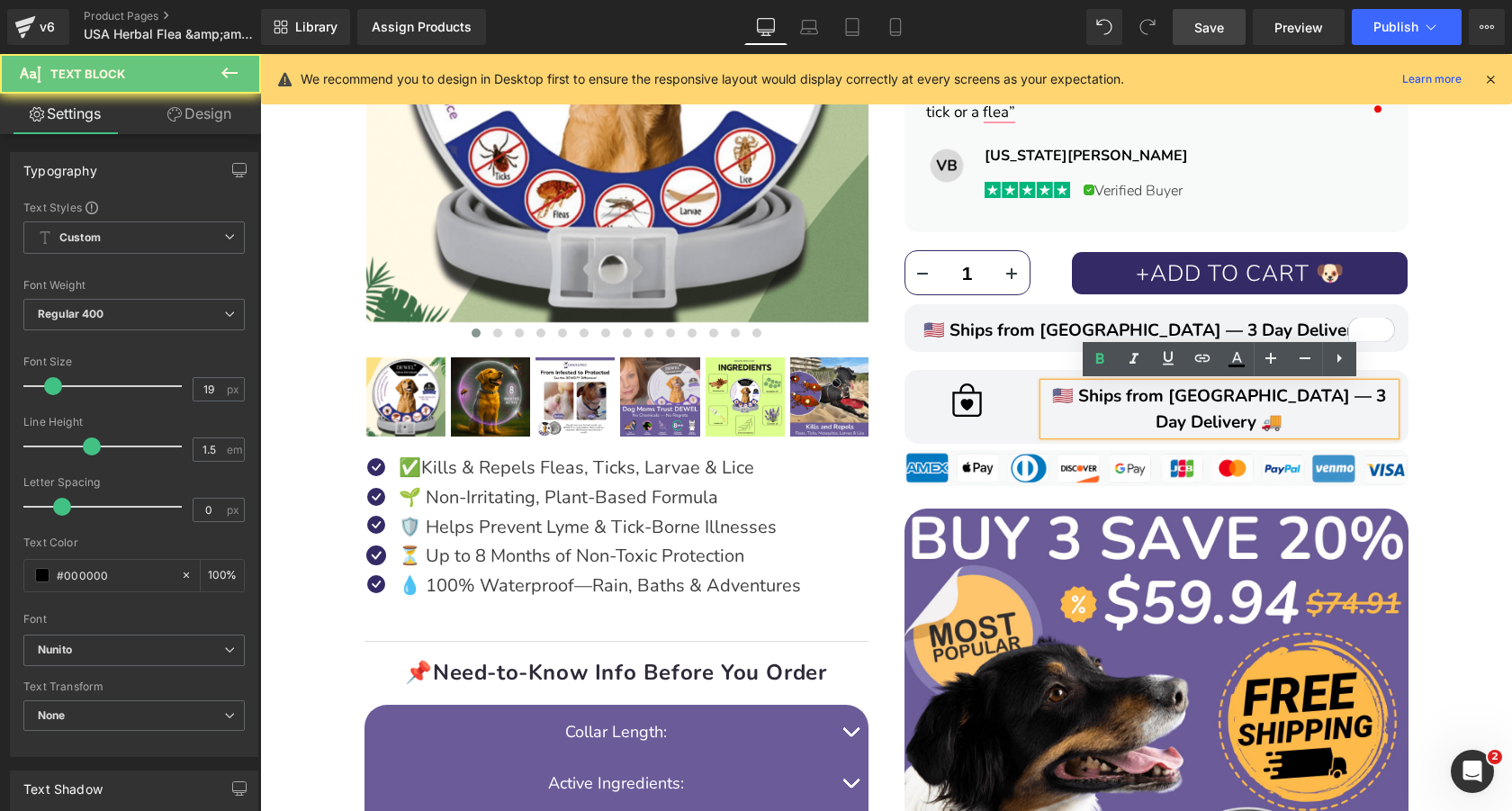
click at [1180, 395] on span "🇺🇸 Ships from USA — 3 Day Delivery 🚚" at bounding box center [1218, 409] width 333 height 50
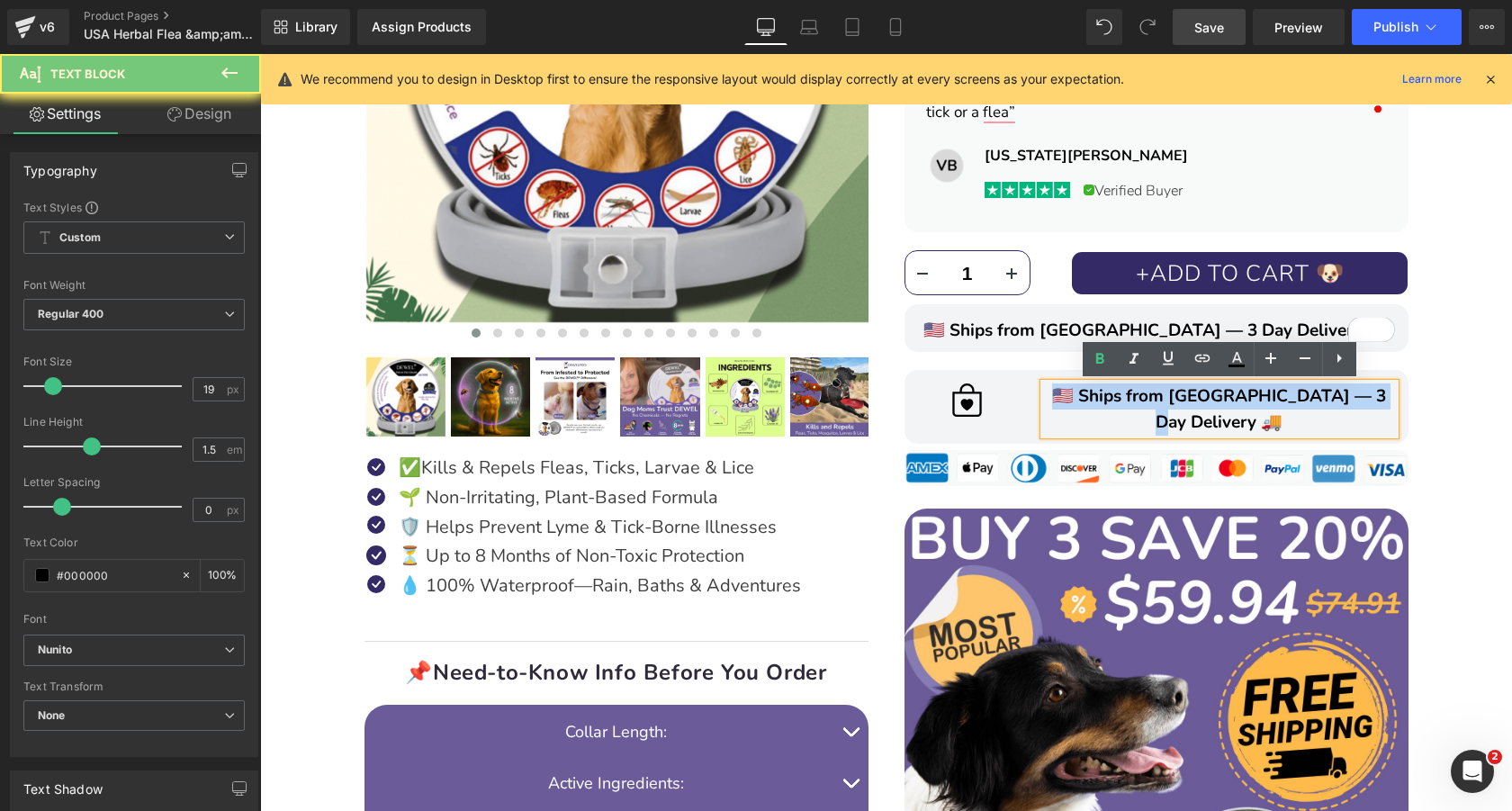
paste div "To enrich screen reader interactions, please activate Accessibility in Grammarl…"
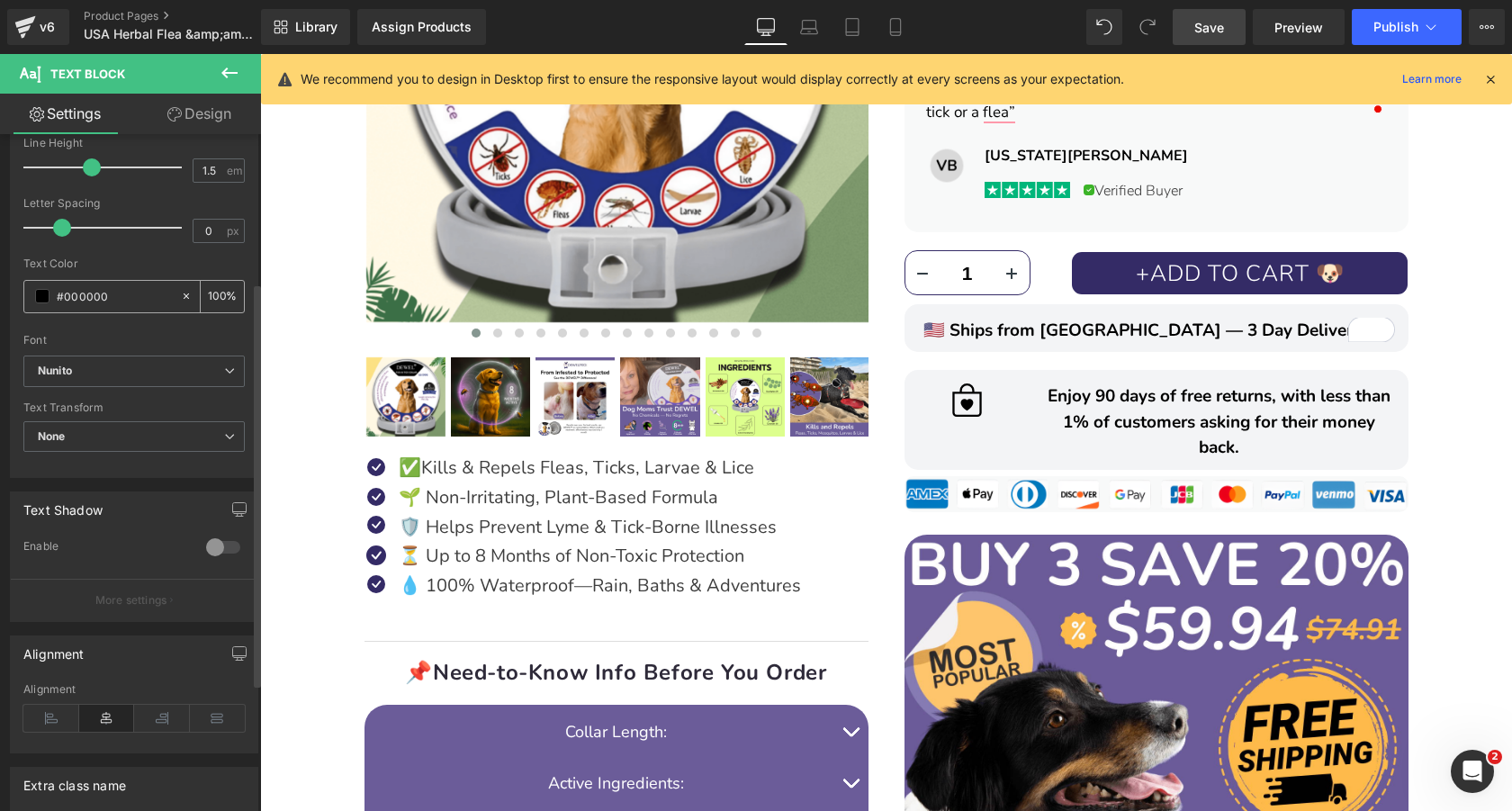
scroll to position [334, 0]
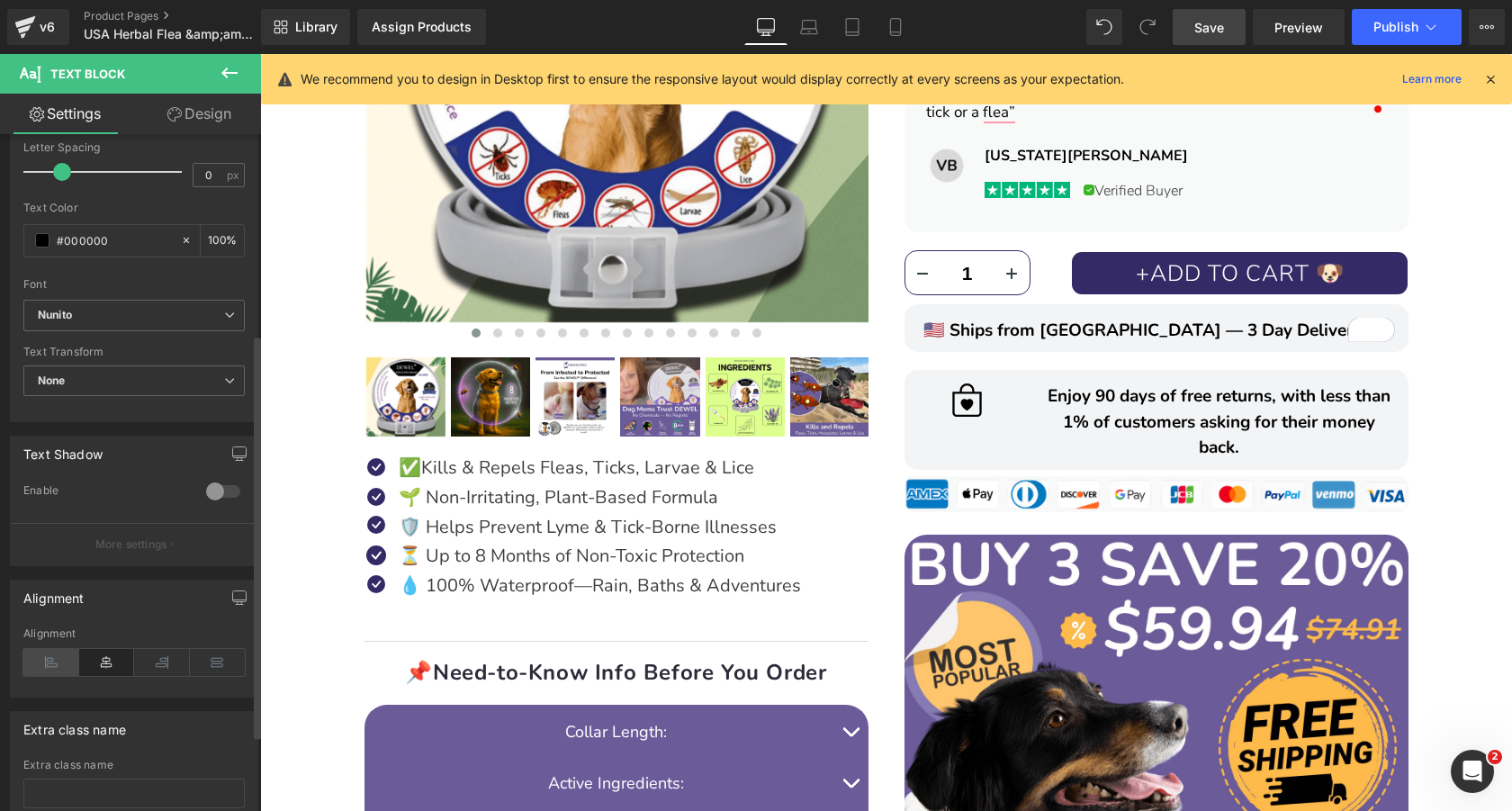
click at [56, 660] on icon at bounding box center [51, 662] width 55 height 27
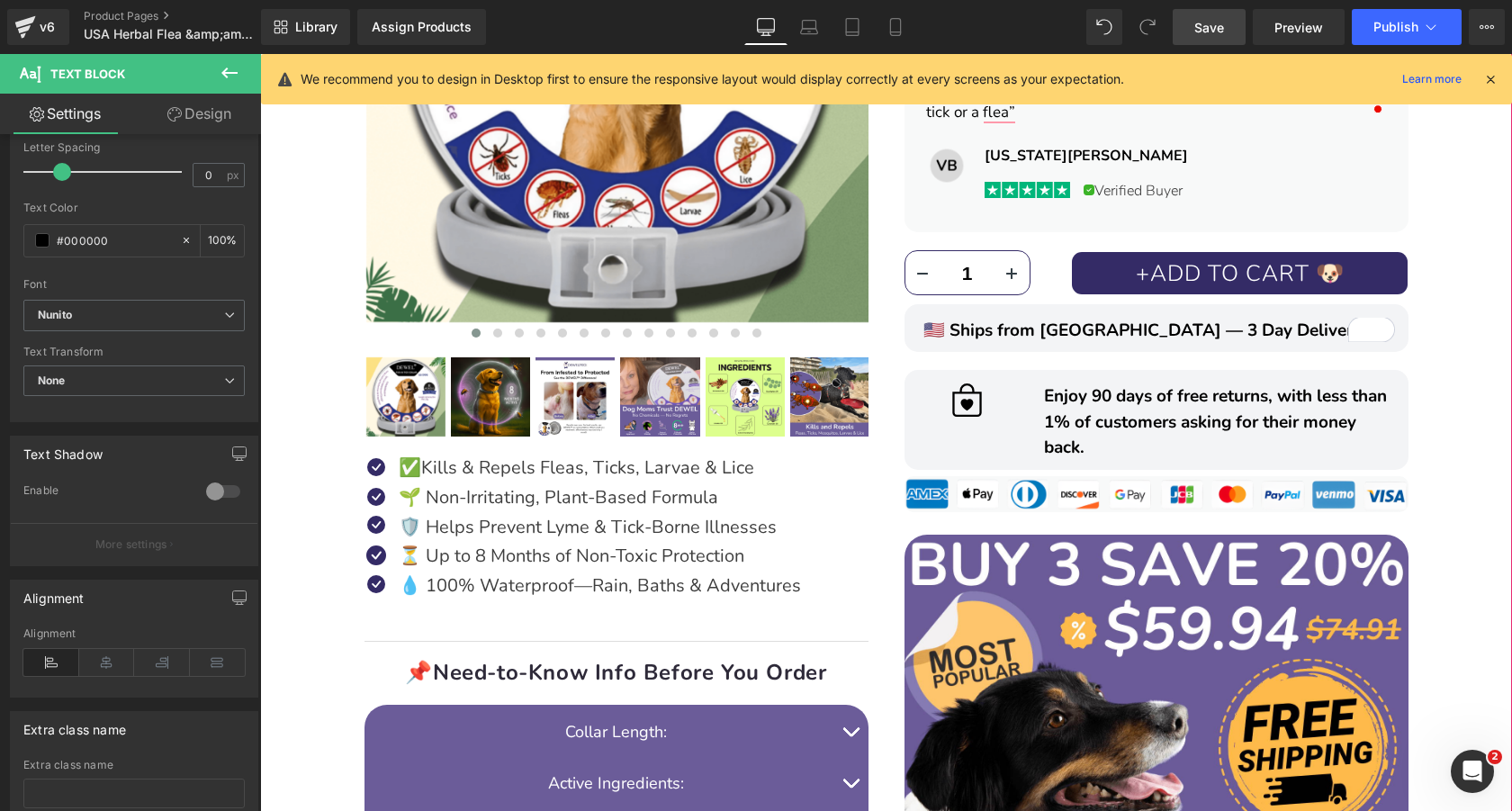
click at [1455, 427] on div "DEWEL™ 8‑Month Natural Flea & Tick Collar for Dogs Heading Image Image Image Im…" at bounding box center [885, 421] width 1233 height 1636
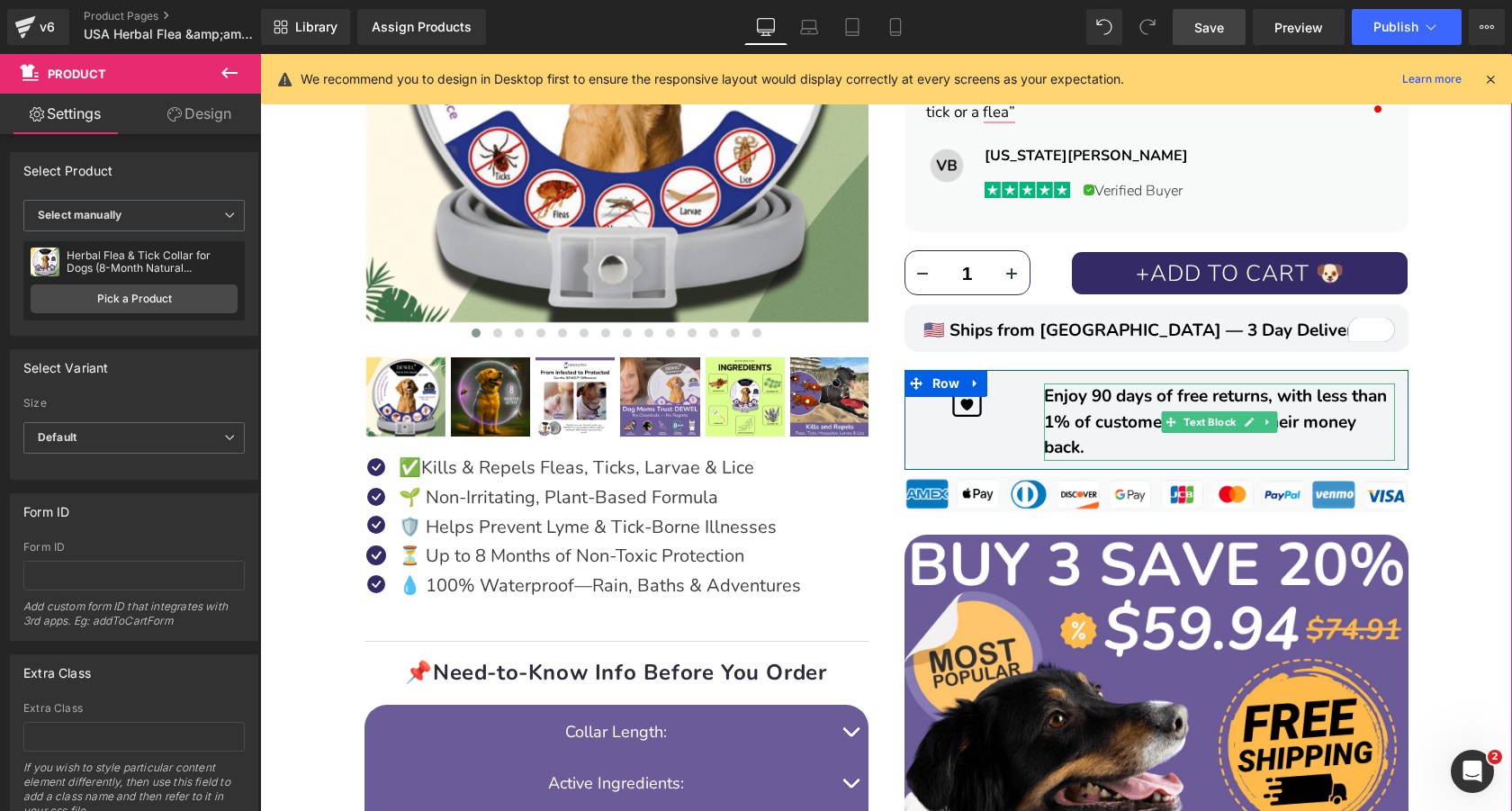
click at [1115, 406] on span "Enjoy 90 days of free returns, with less than" at bounding box center [1215, 395] width 343 height 23
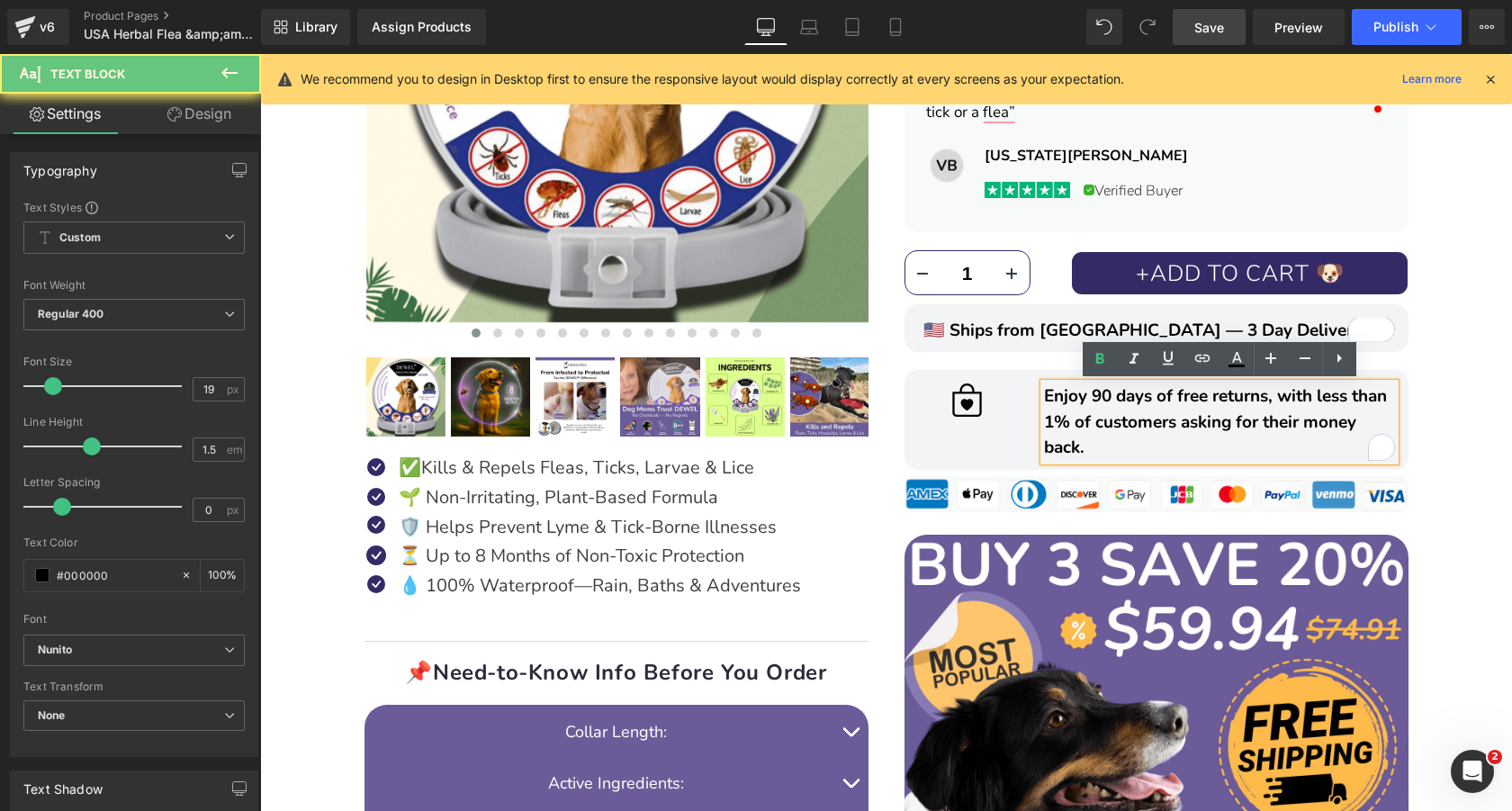
click at [1115, 406] on span "Enjoy 90 days of free returns, with less than" at bounding box center [1215, 395] width 343 height 23
click at [1097, 448] on p "1% of customers asking for their money back." at bounding box center [1219, 436] width 351 height 52
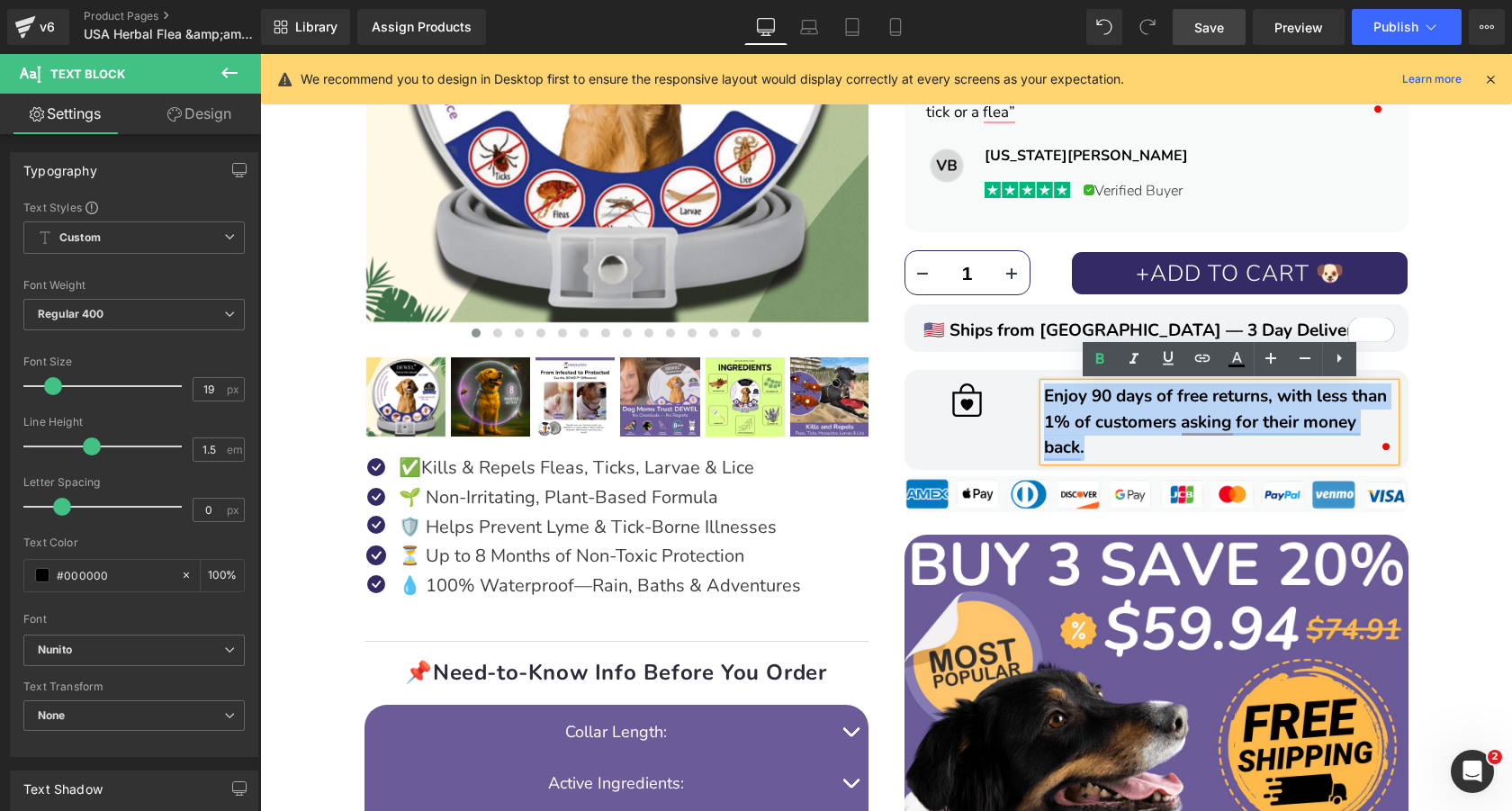
drag, startPoint x: 1097, startPoint y: 448, endPoint x: 1045, endPoint y: 395, distance: 74.2
click at [1045, 395] on div "Enjoy 90 days of free returns, with less than 1% of customers asking for their …" at bounding box center [1219, 421] width 351 height 77
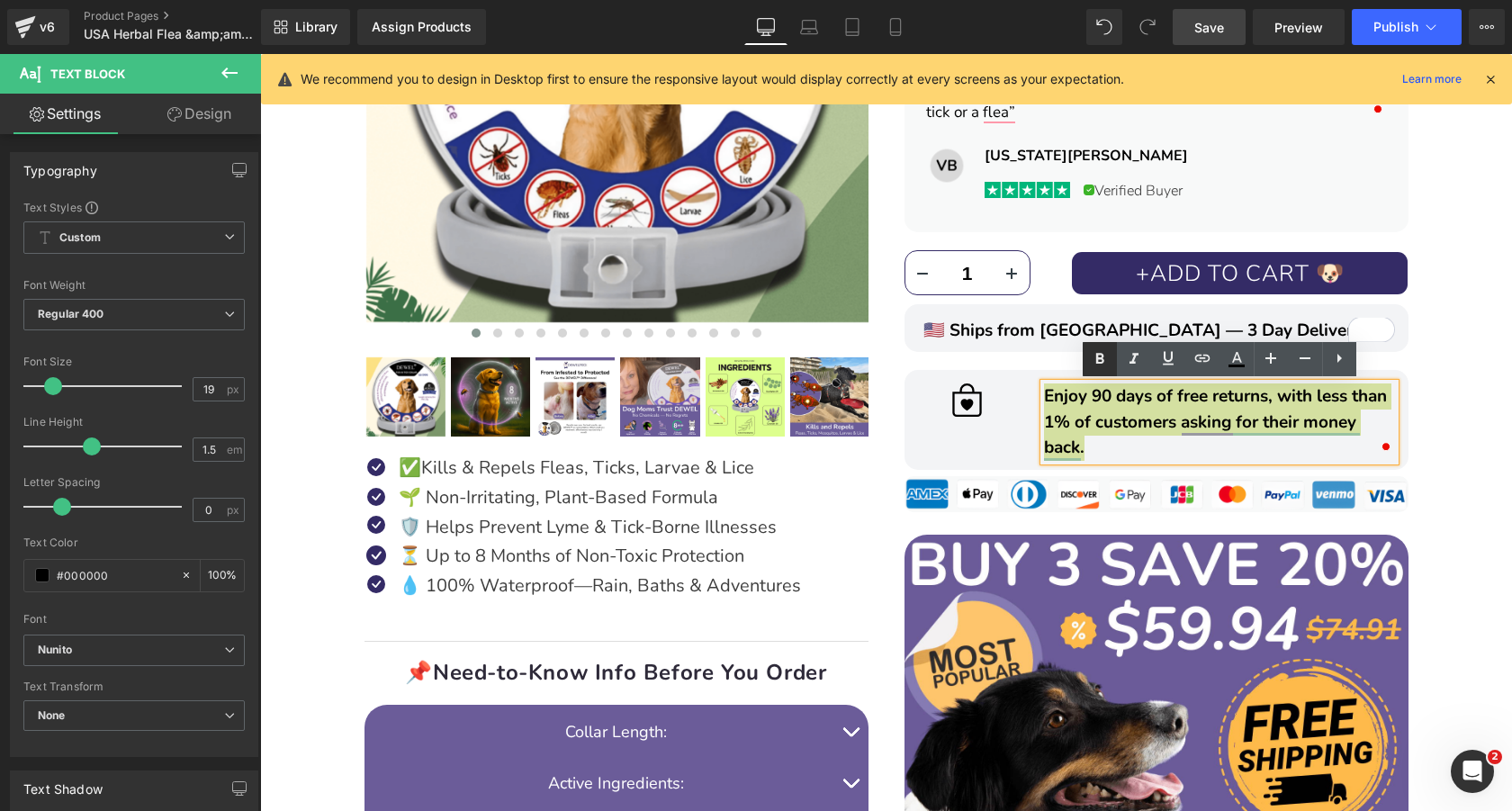
click at [1099, 360] on icon at bounding box center [1099, 359] width 22 height 22
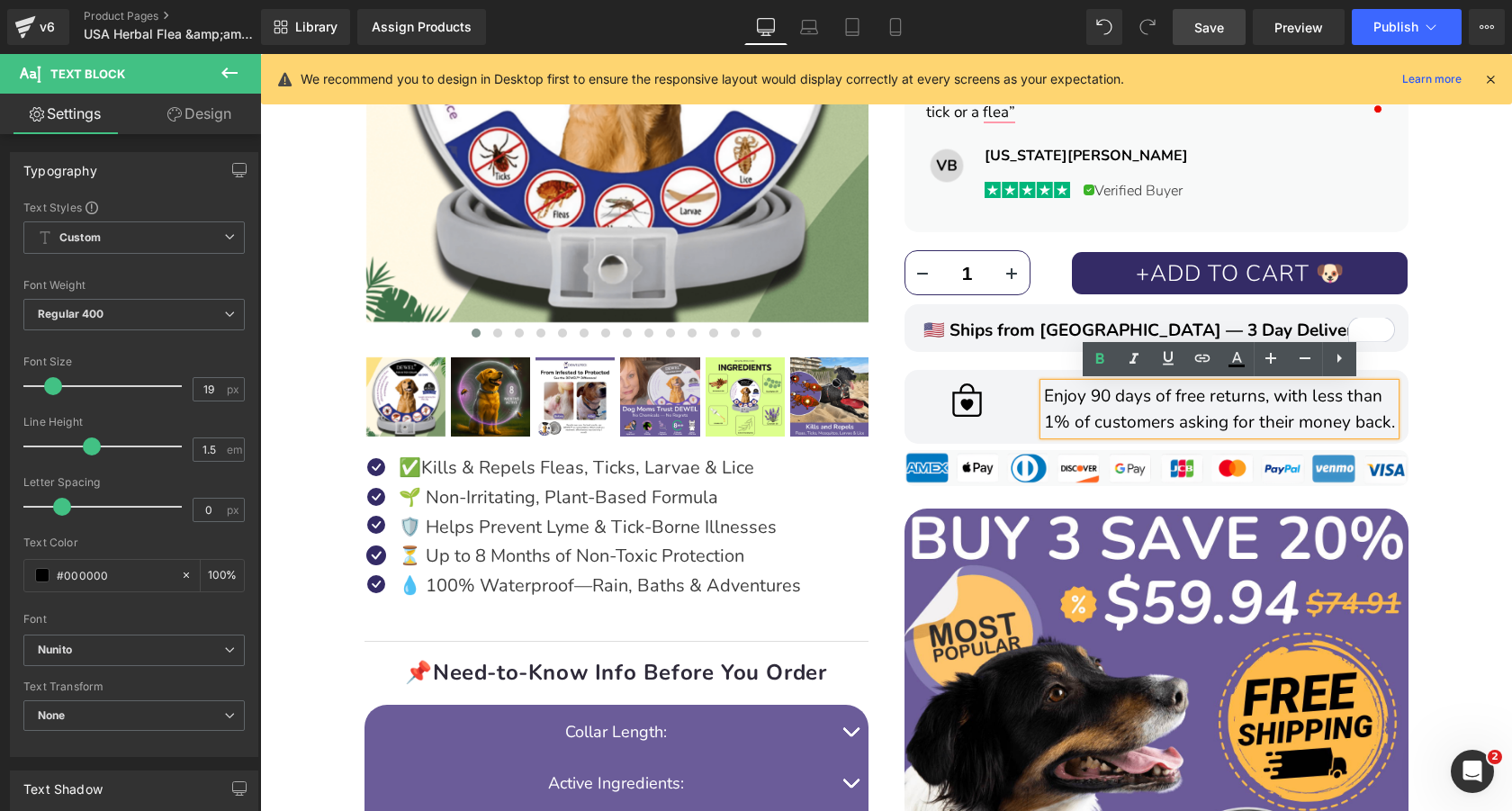
click at [1474, 428] on div "DEWEL™ 8‑Month Natural Flea & Tick Collar for Dogs Heading Image Image Image Im…" at bounding box center [885, 408] width 1233 height 1610
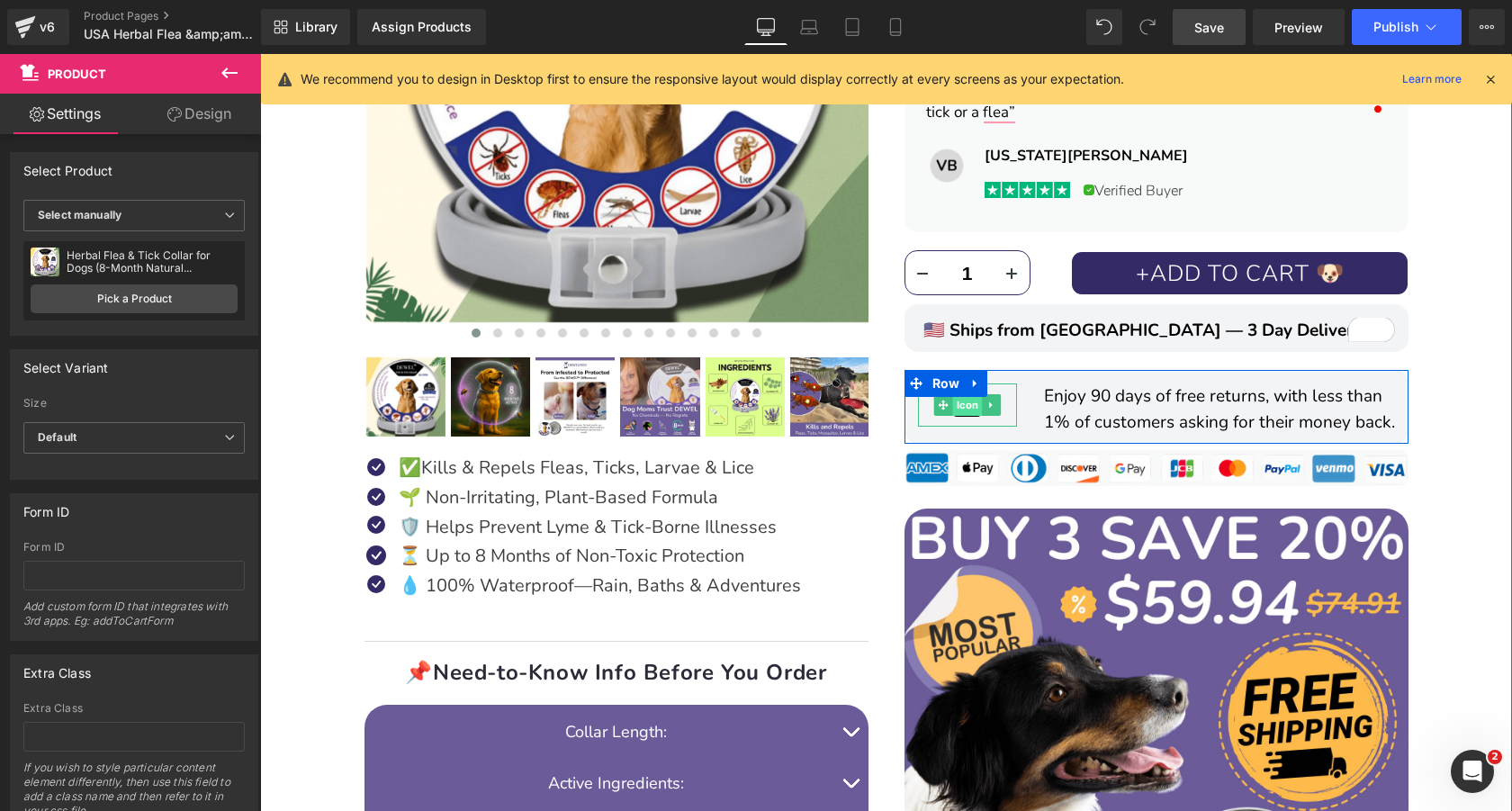
click at [974, 410] on span "Icon" at bounding box center [967, 405] width 30 height 22
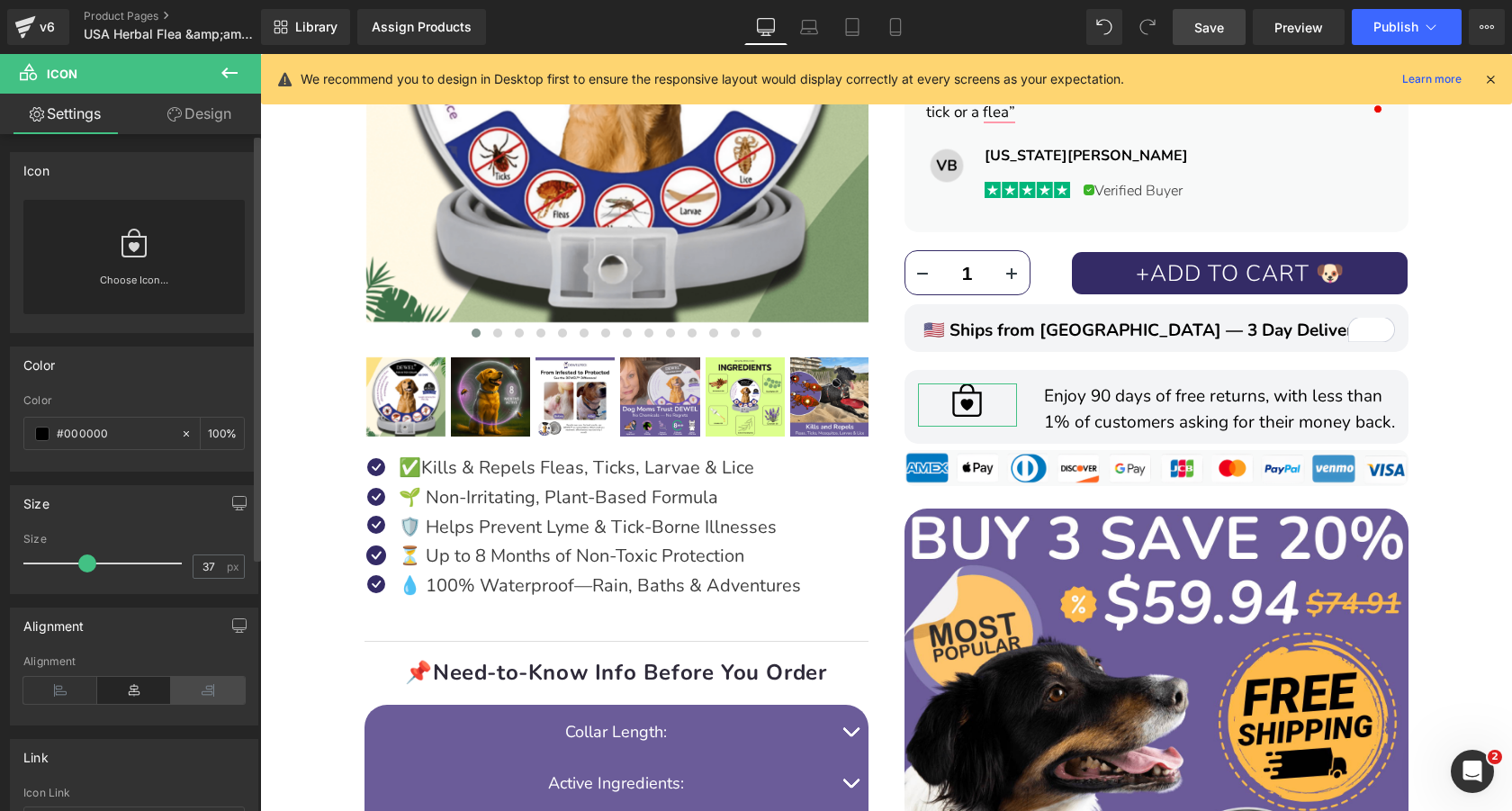
click at [209, 691] on icon at bounding box center [207, 690] width 74 height 27
click at [61, 691] on icon at bounding box center [59, 690] width 74 height 27
click at [108, 692] on icon at bounding box center [134, 690] width 74 height 27
click at [198, 103] on link "Design" at bounding box center [199, 114] width 131 height 40
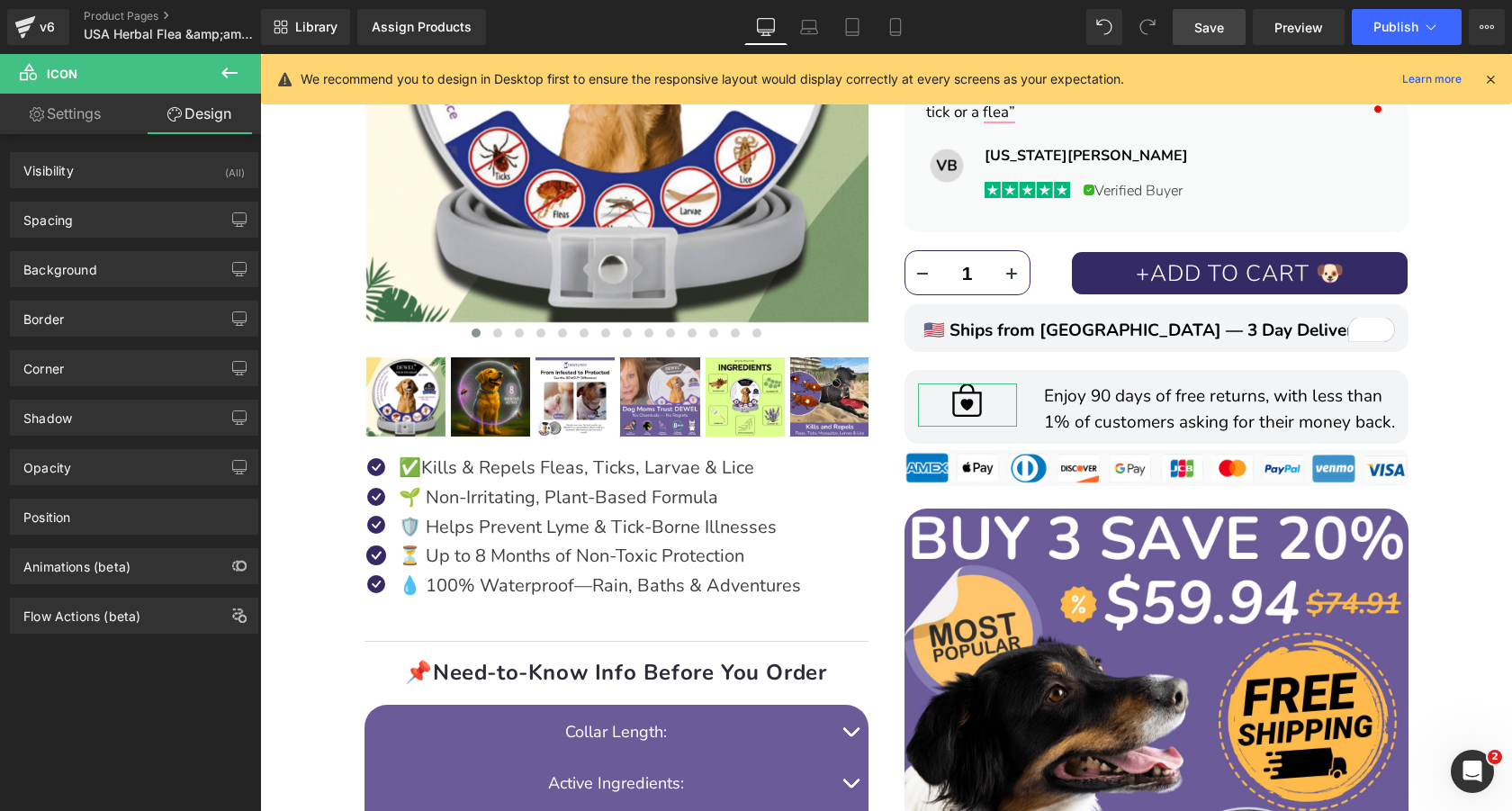
click at [85, 112] on link "Settings" at bounding box center [65, 114] width 131 height 40
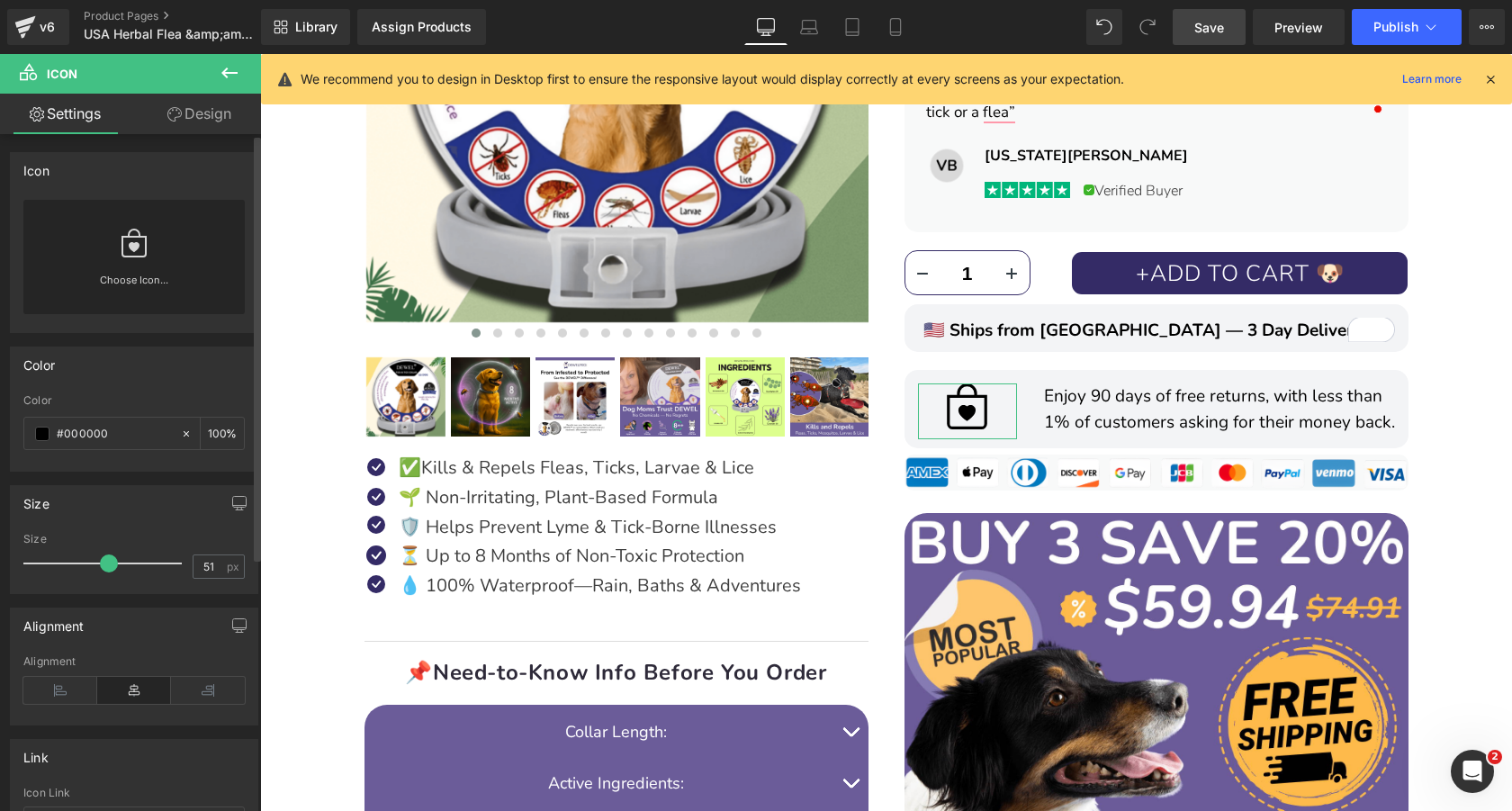
type input "50"
drag, startPoint x: 89, startPoint y: 570, endPoint x: 107, endPoint y: 575, distance: 18.7
click at [107, 575] on div at bounding box center [107, 564] width 149 height 36
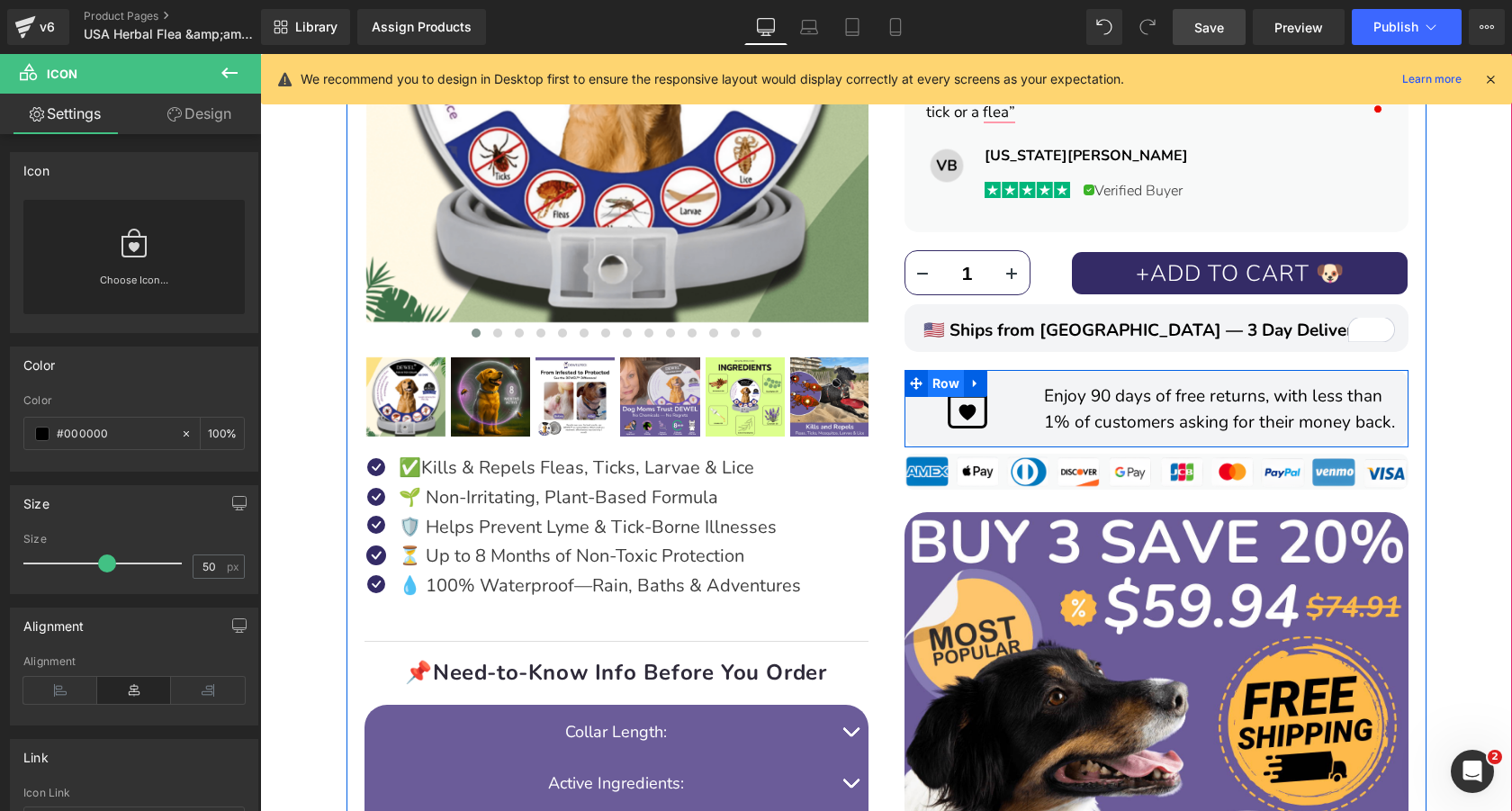
click at [943, 377] on span "Row" at bounding box center [946, 383] width 37 height 27
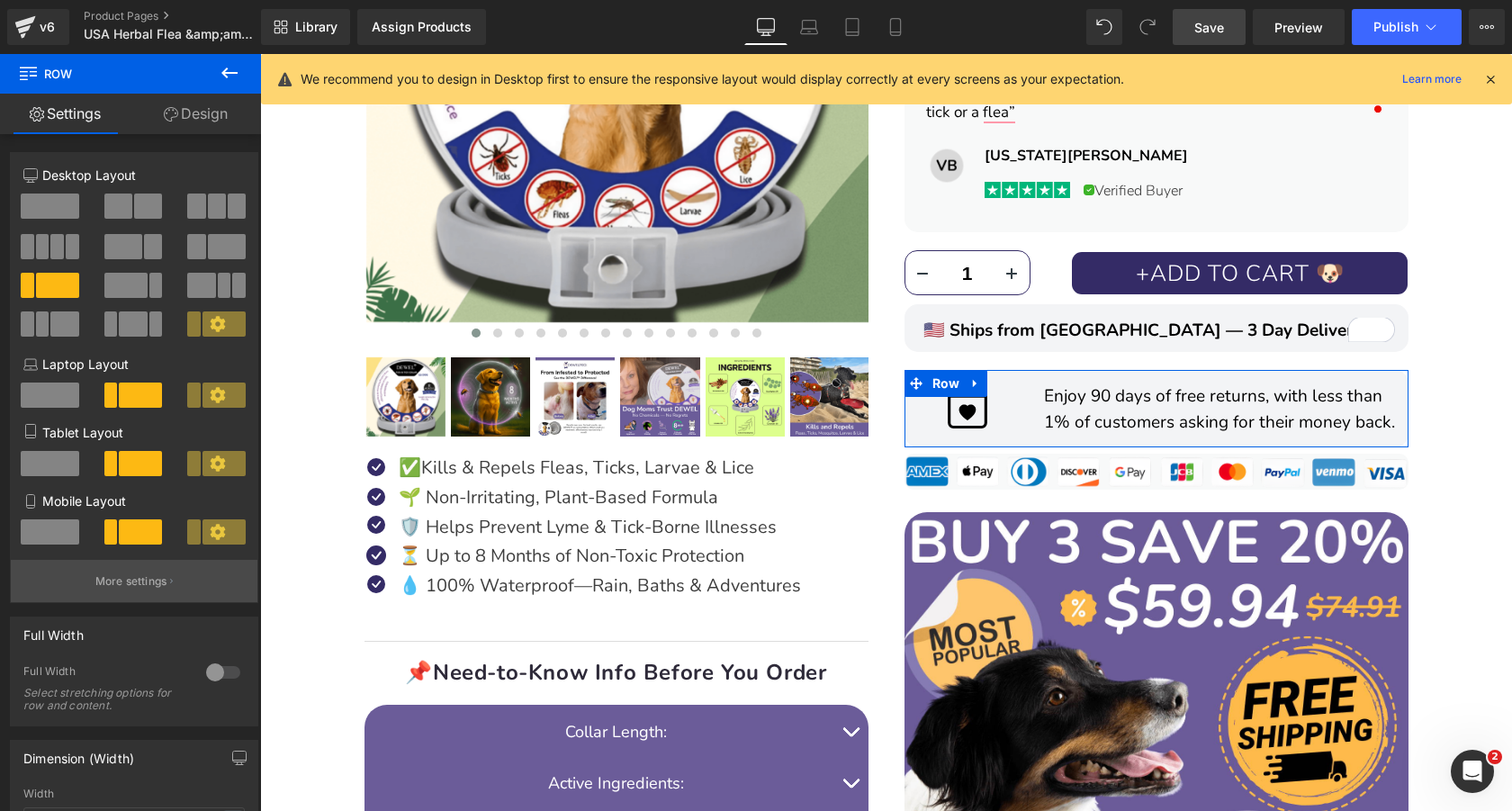
click at [135, 588] on p "More settings" at bounding box center [131, 581] width 72 height 16
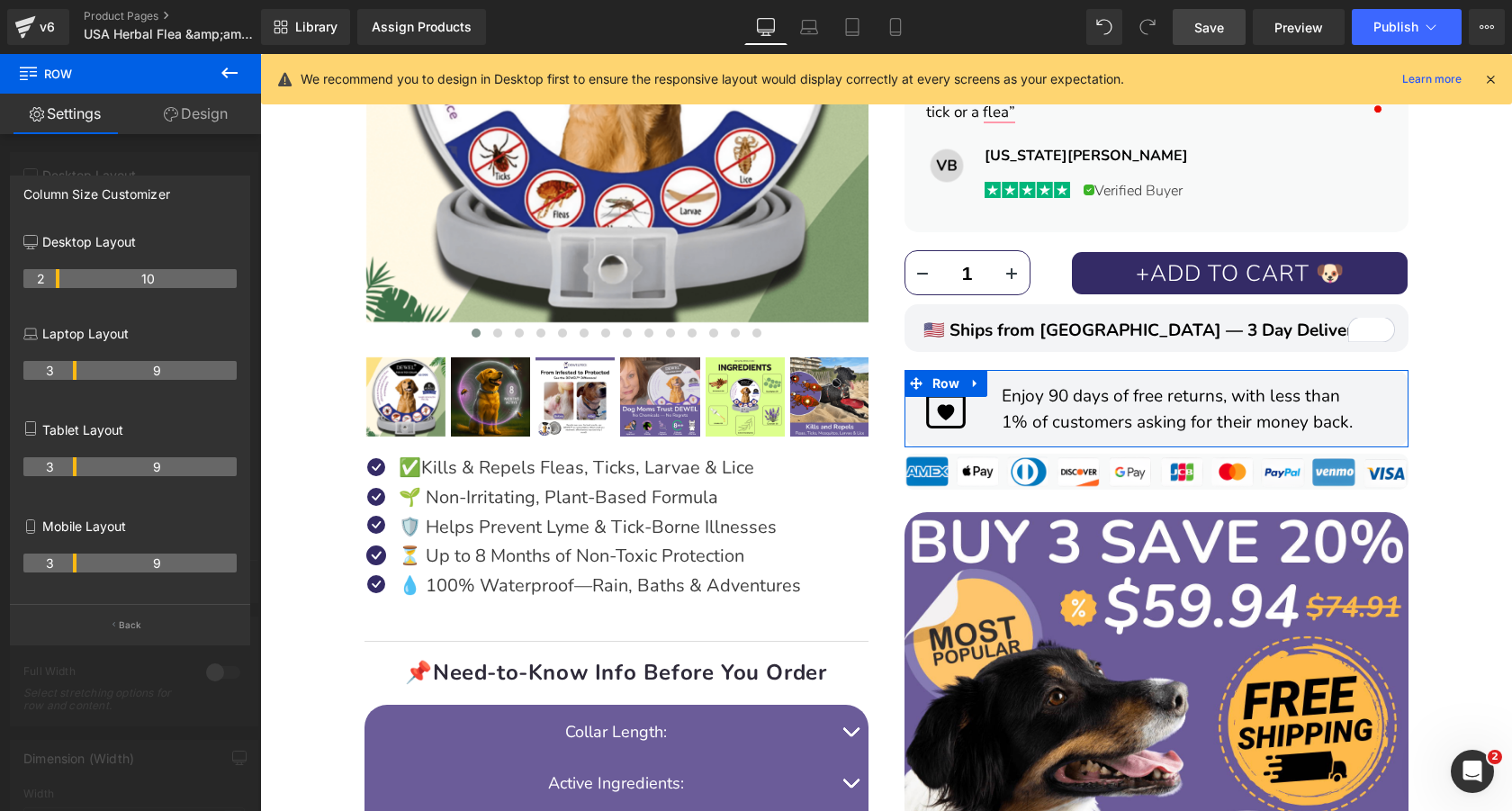
drag, startPoint x: 75, startPoint y: 283, endPoint x: 64, endPoint y: 284, distance: 11.0
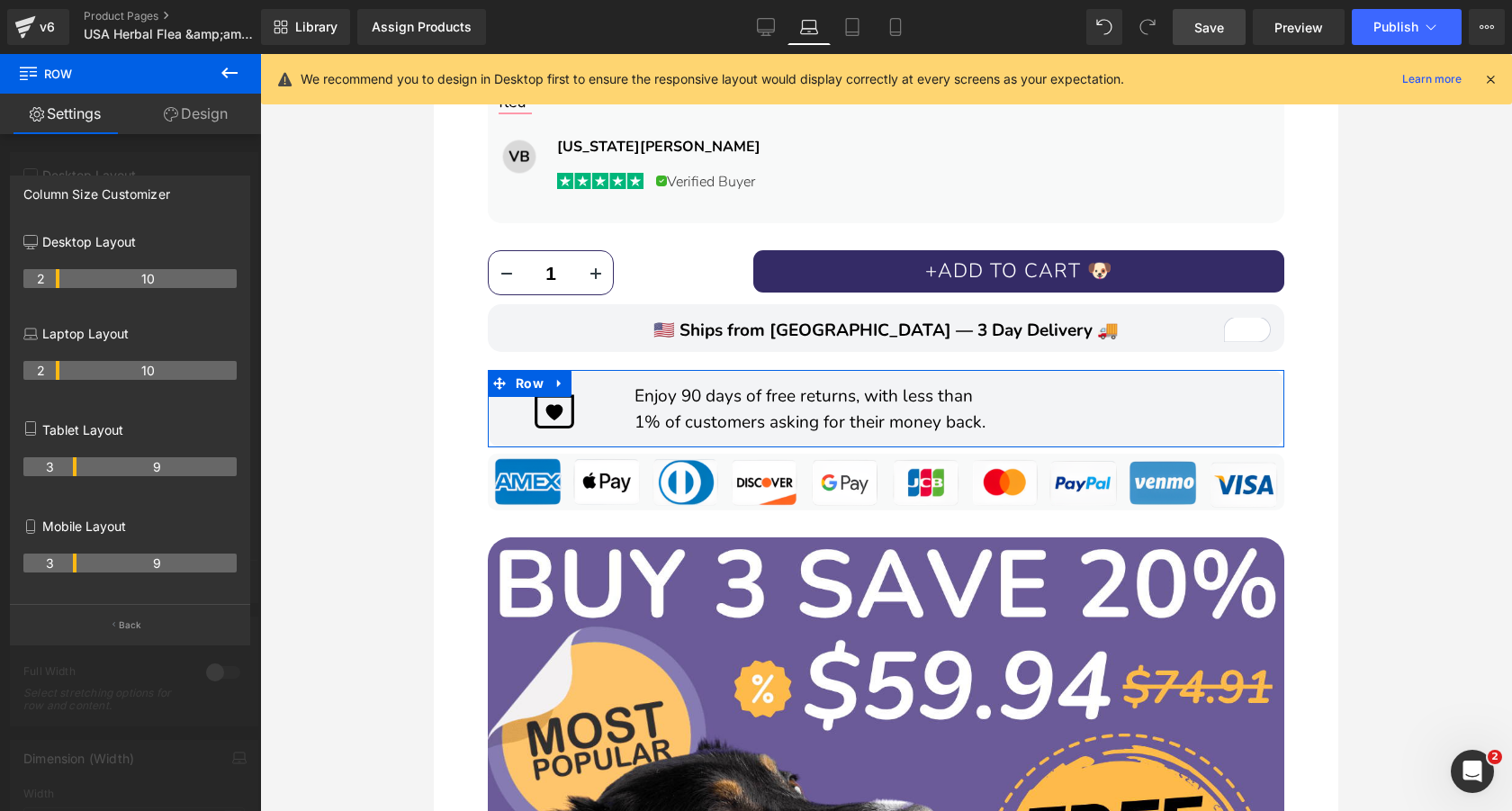
drag, startPoint x: 75, startPoint y: 372, endPoint x: 62, endPoint y: 373, distance: 13.0
click at [62, 373] on tr "2 10" at bounding box center [129, 371] width 213 height 19
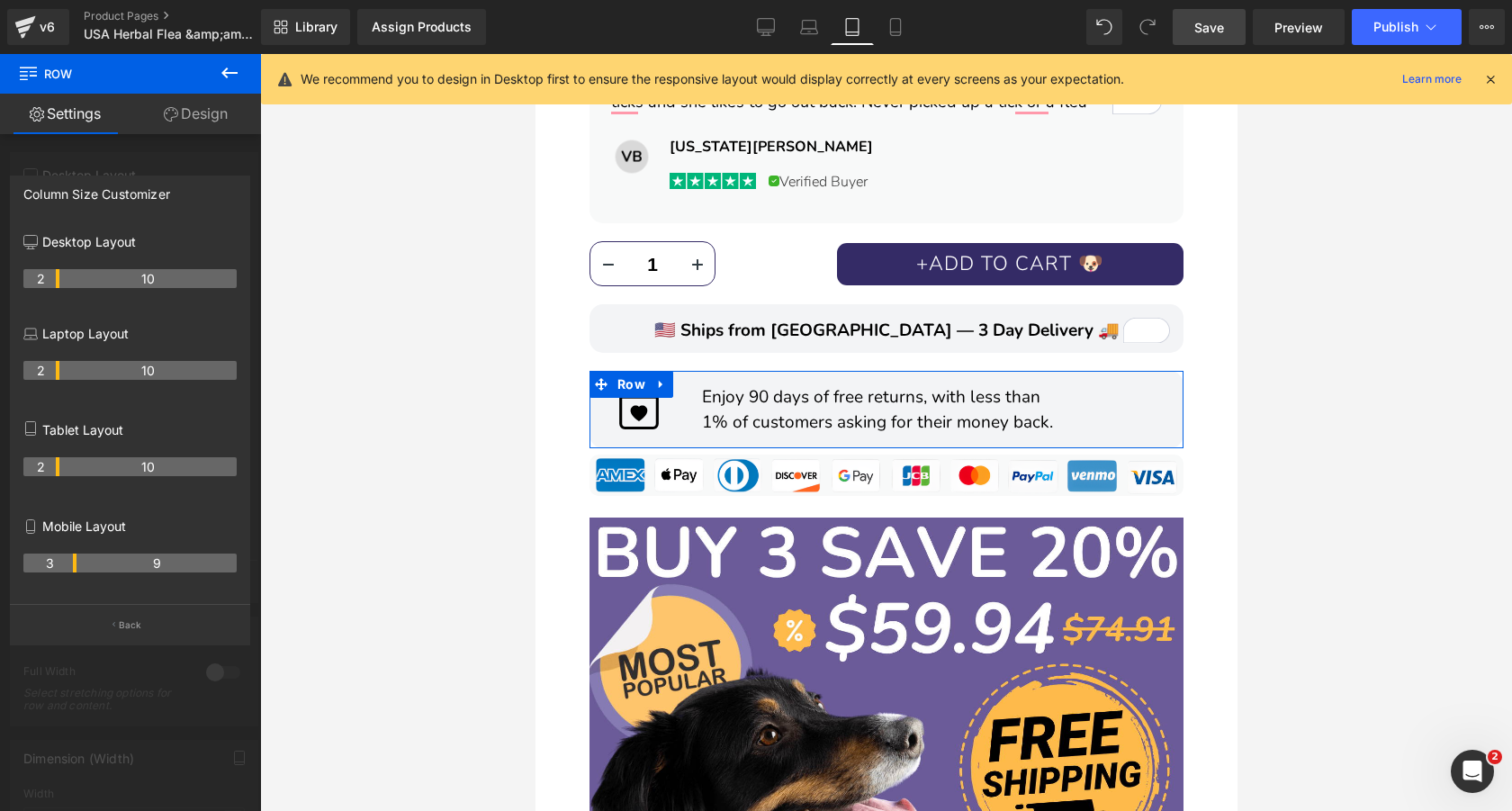
scroll to position [1672, 0]
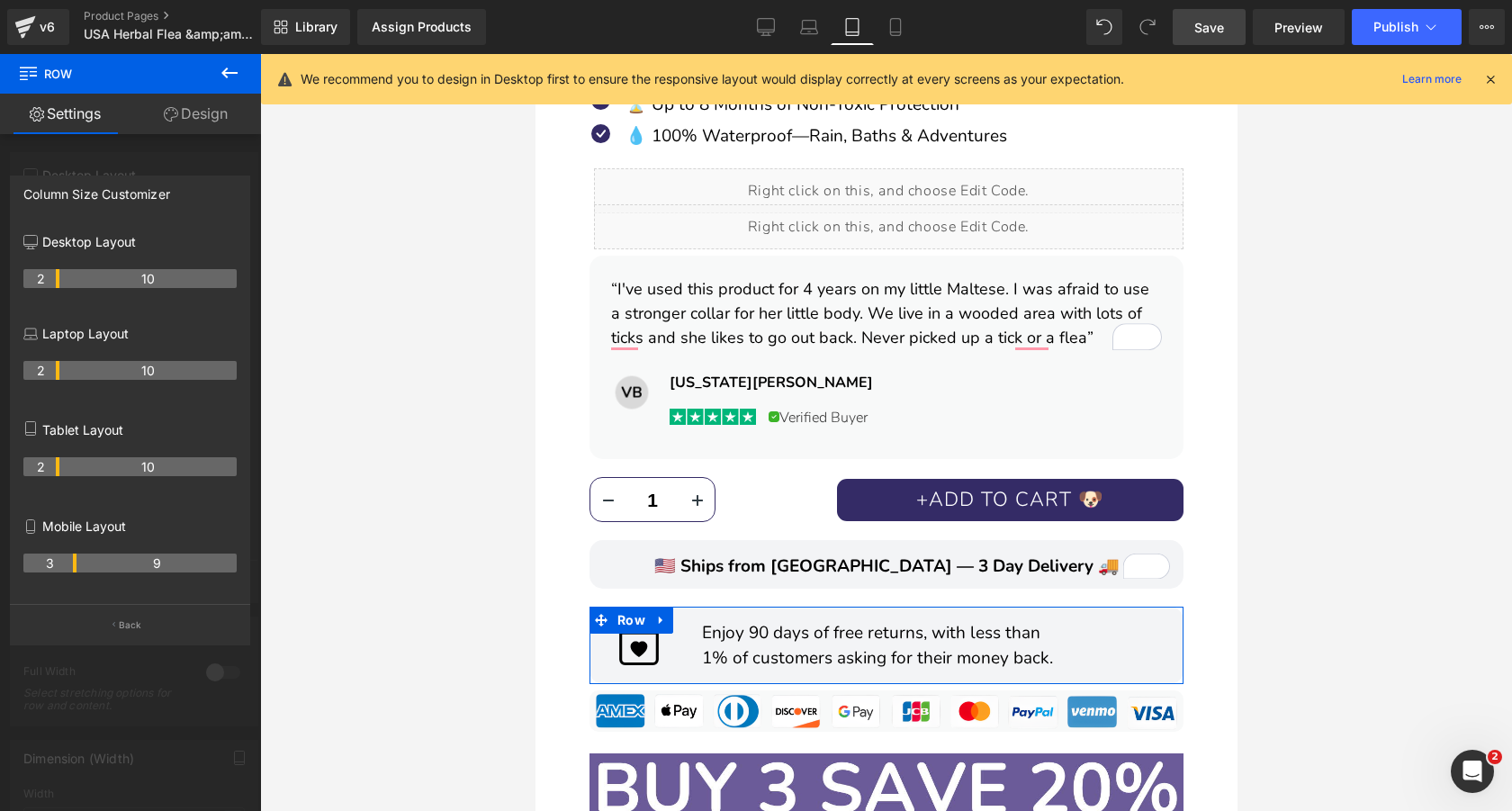
drag, startPoint x: 74, startPoint y: 470, endPoint x: 60, endPoint y: 472, distance: 14.1
click at [60, 472] on tr "2 10" at bounding box center [129, 467] width 213 height 19
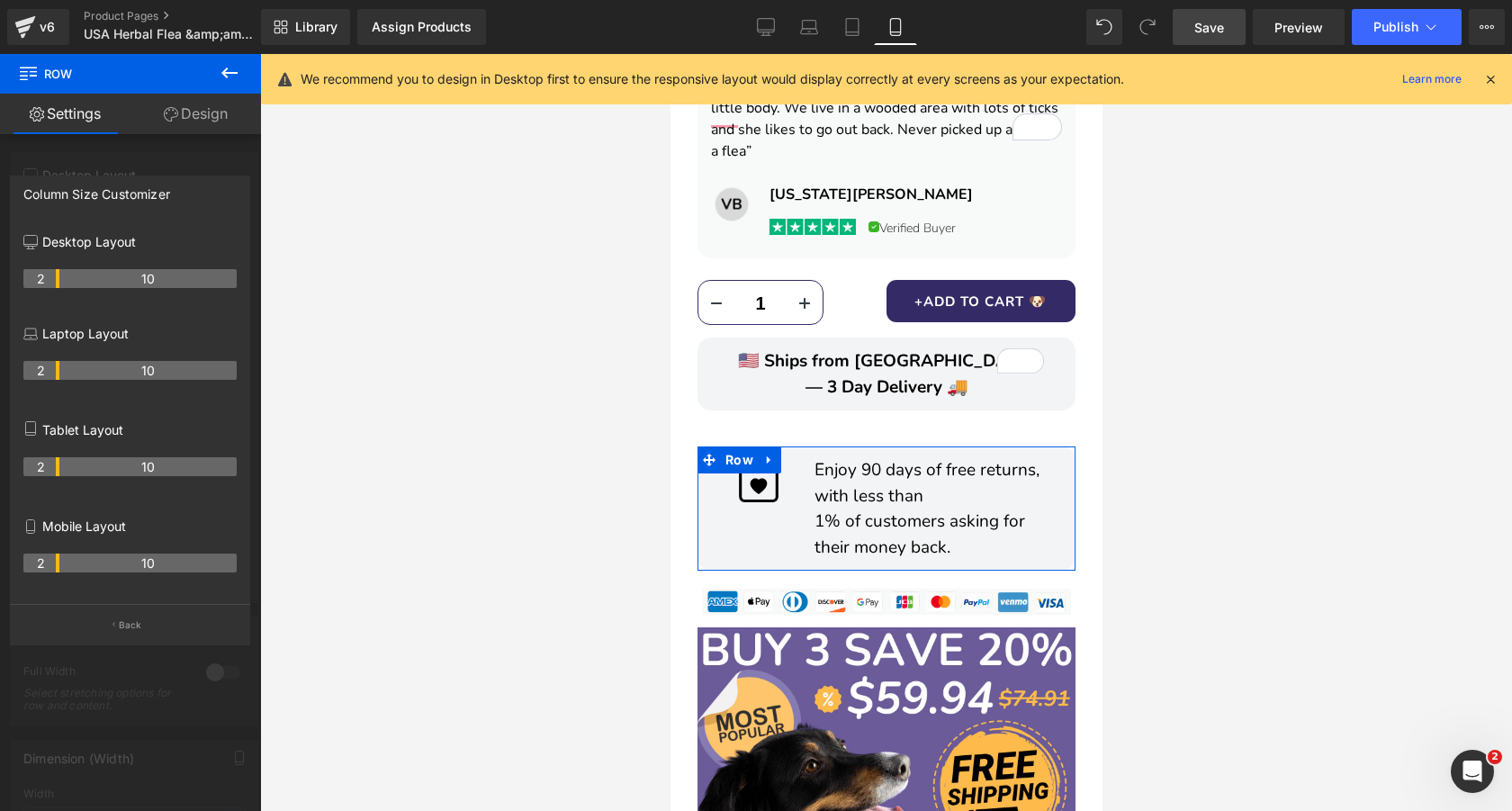
drag, startPoint x: 75, startPoint y: 566, endPoint x: 58, endPoint y: 566, distance: 17.0
click at [58, 566] on tr "2 10" at bounding box center [129, 563] width 213 height 19
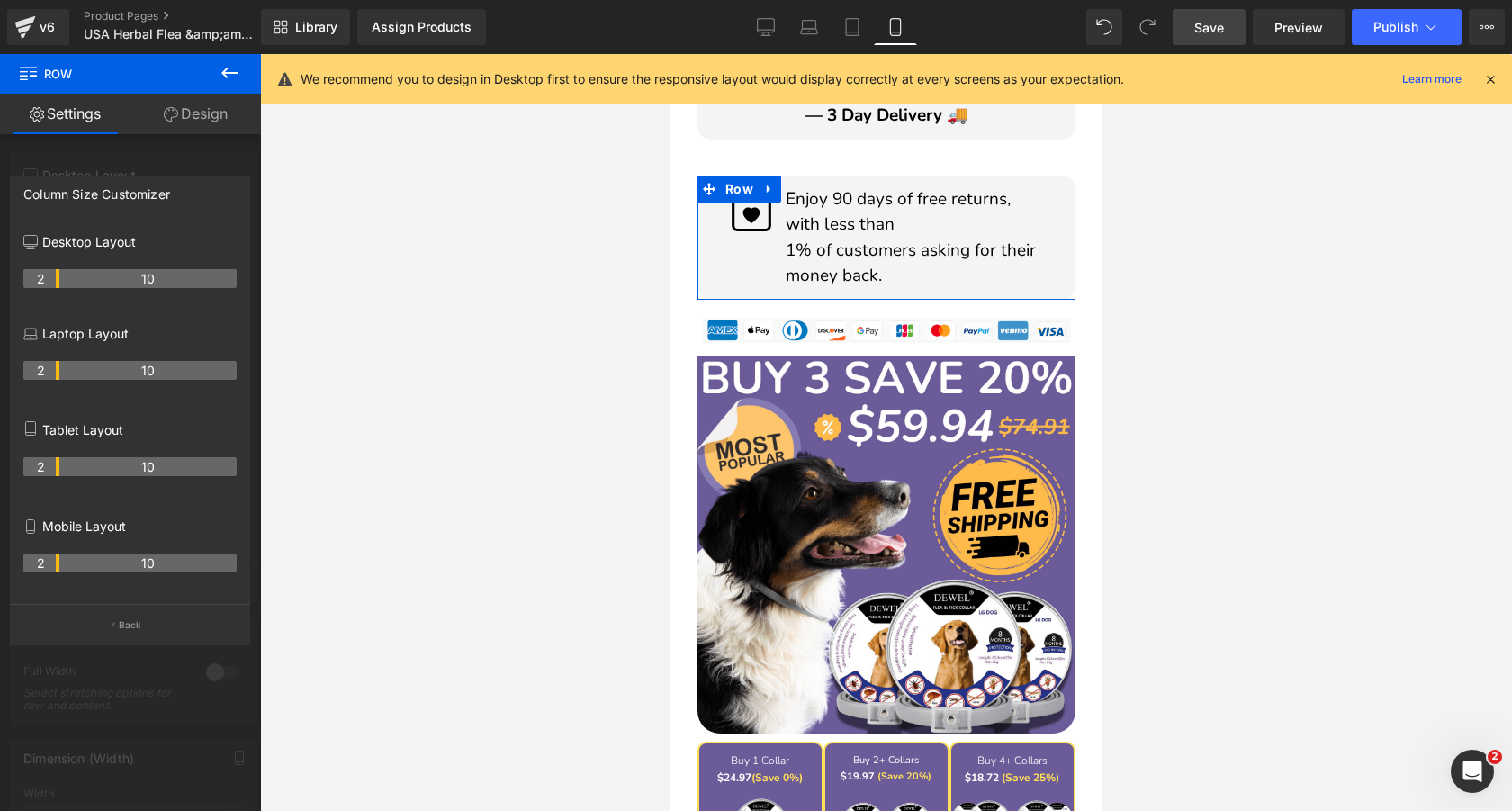
scroll to position [1336, 0]
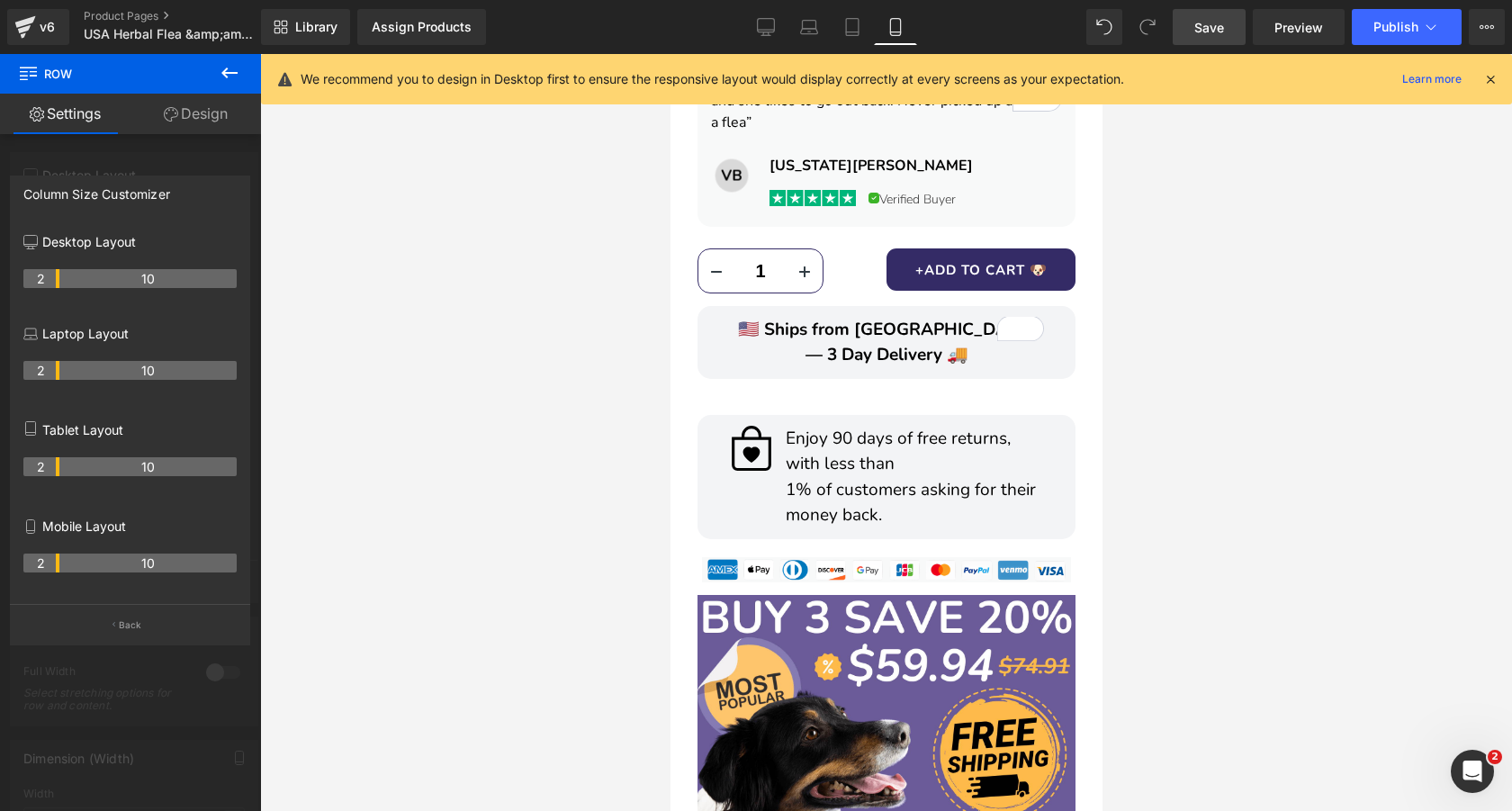
click at [955, 423] on div at bounding box center [885, 433] width 432 height 757
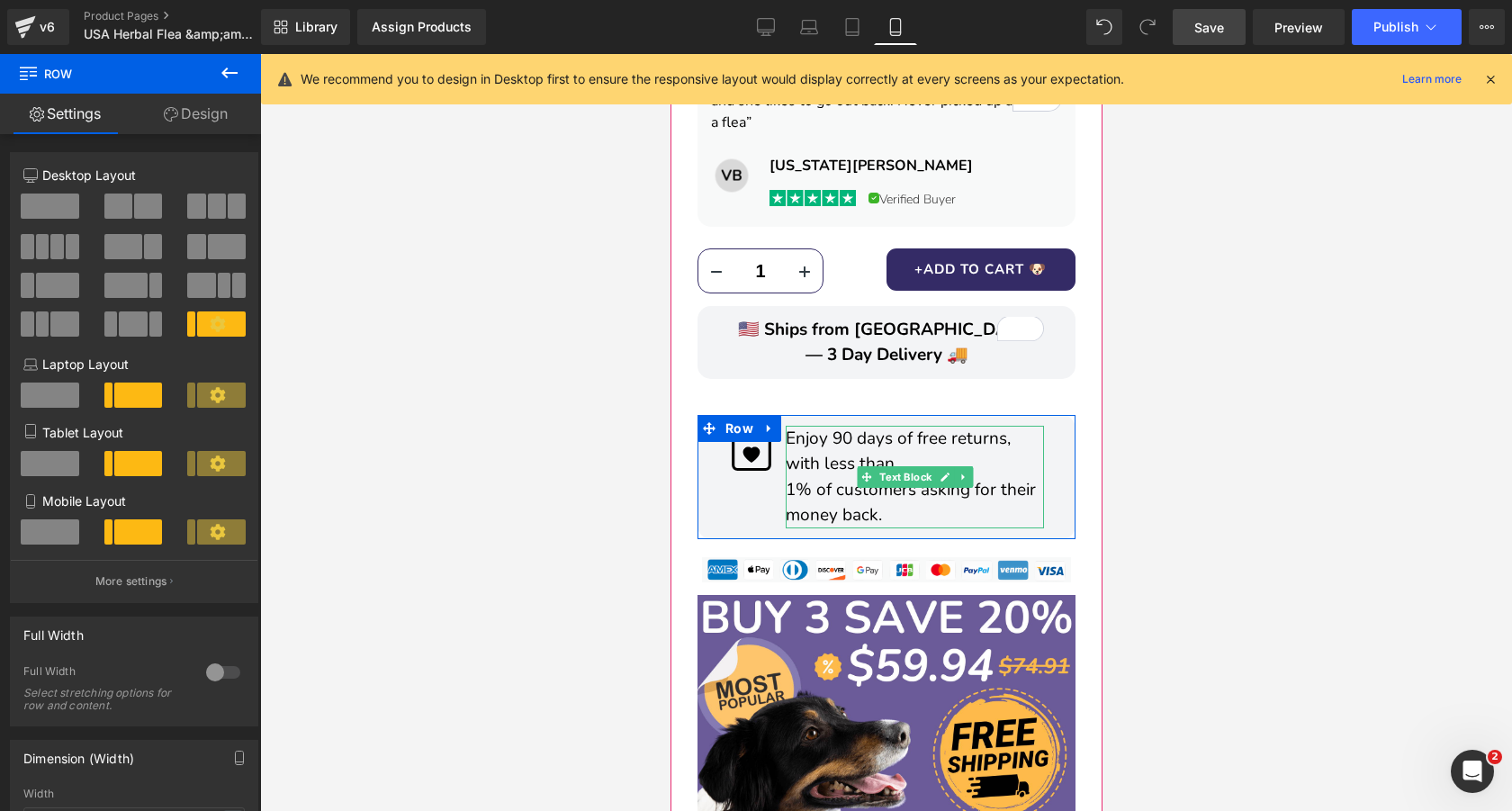
click at [990, 426] on p "Enjoy 90 days of free returns, with less than" at bounding box center [913, 452] width 258 height 52
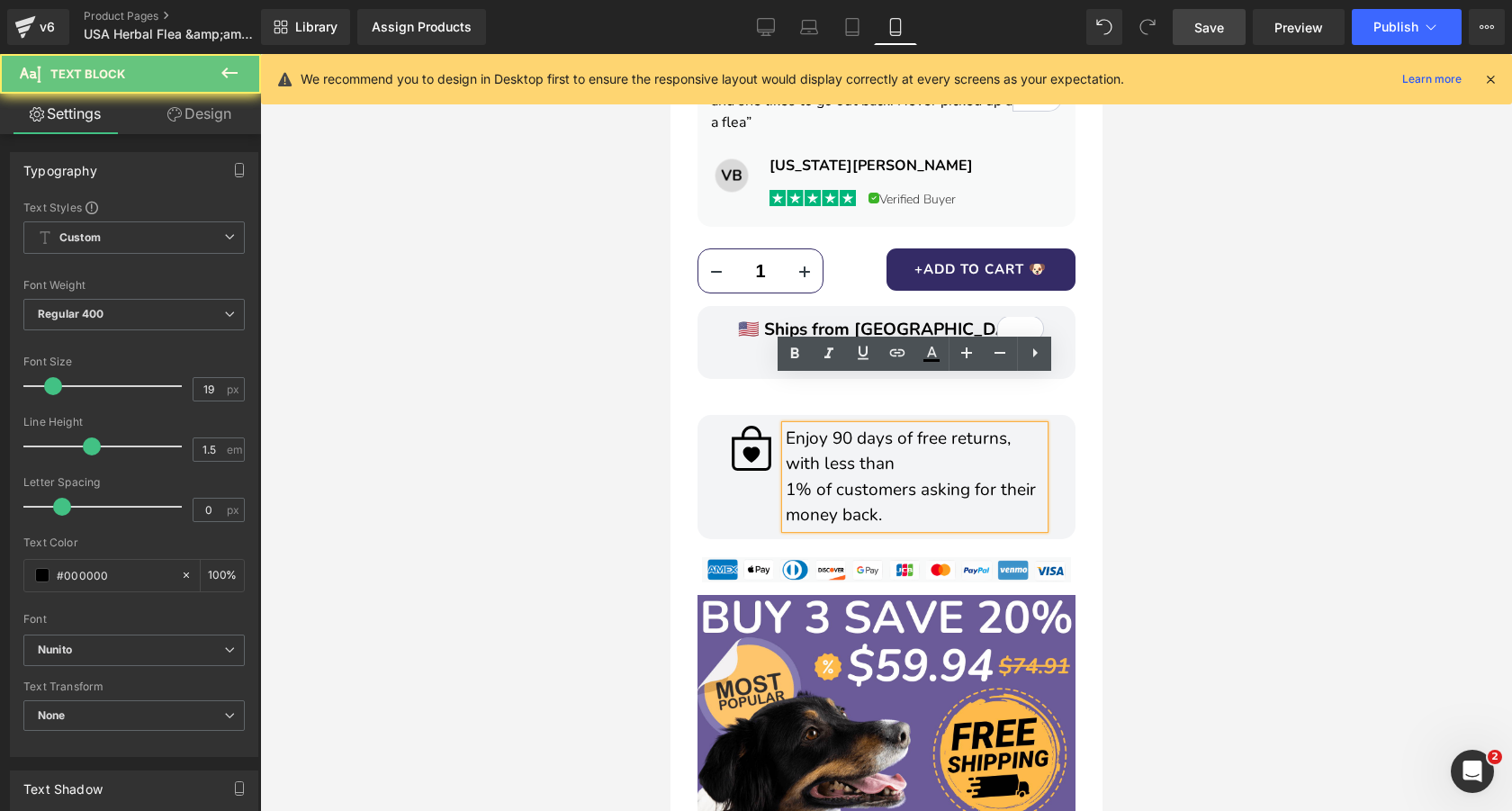
click at [990, 426] on p "Enjoy 90 days of free returns, with less than" at bounding box center [913, 452] width 258 height 52
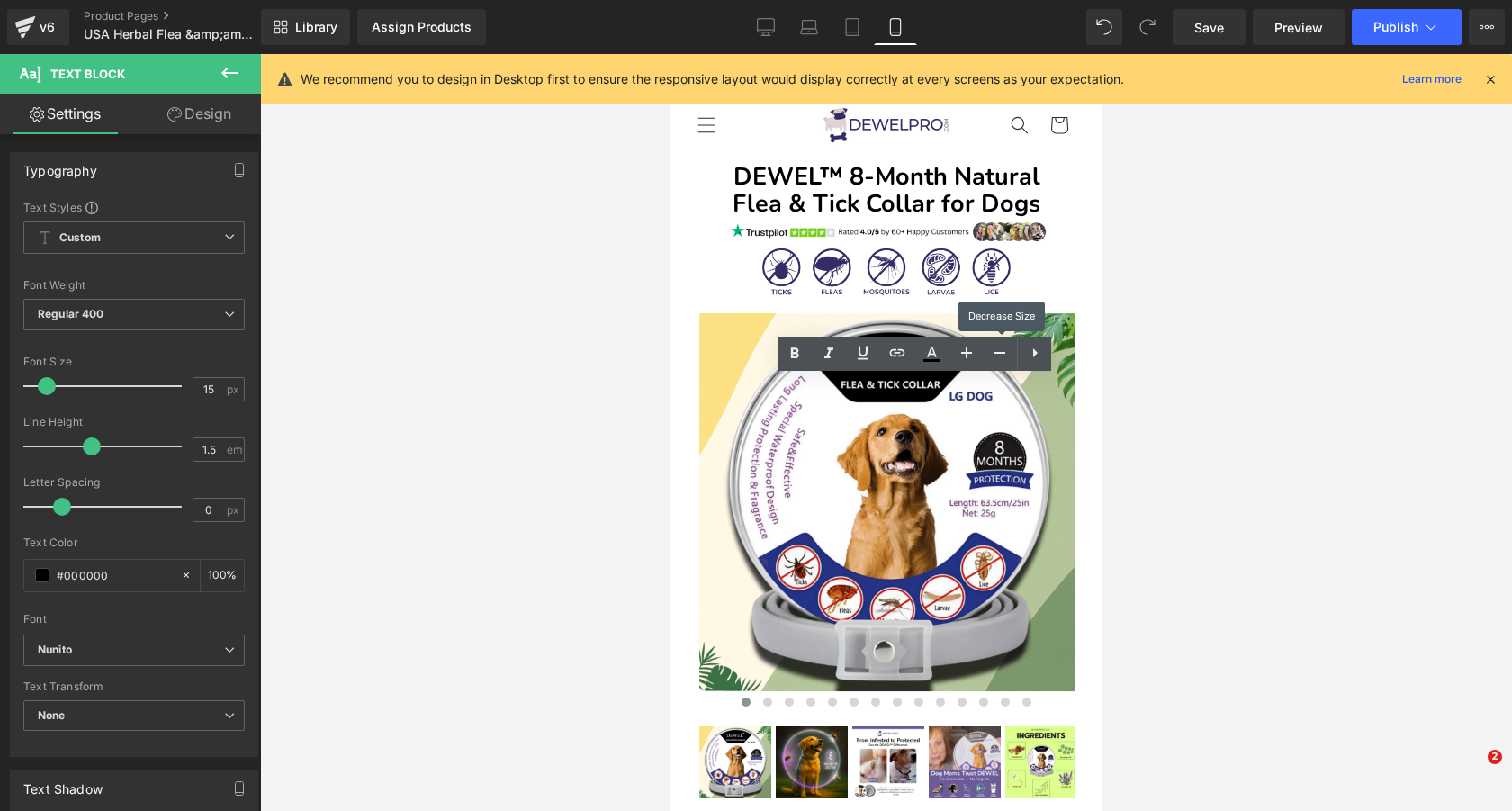
click at [993, 355] on icon at bounding box center [999, 352] width 22 height 22
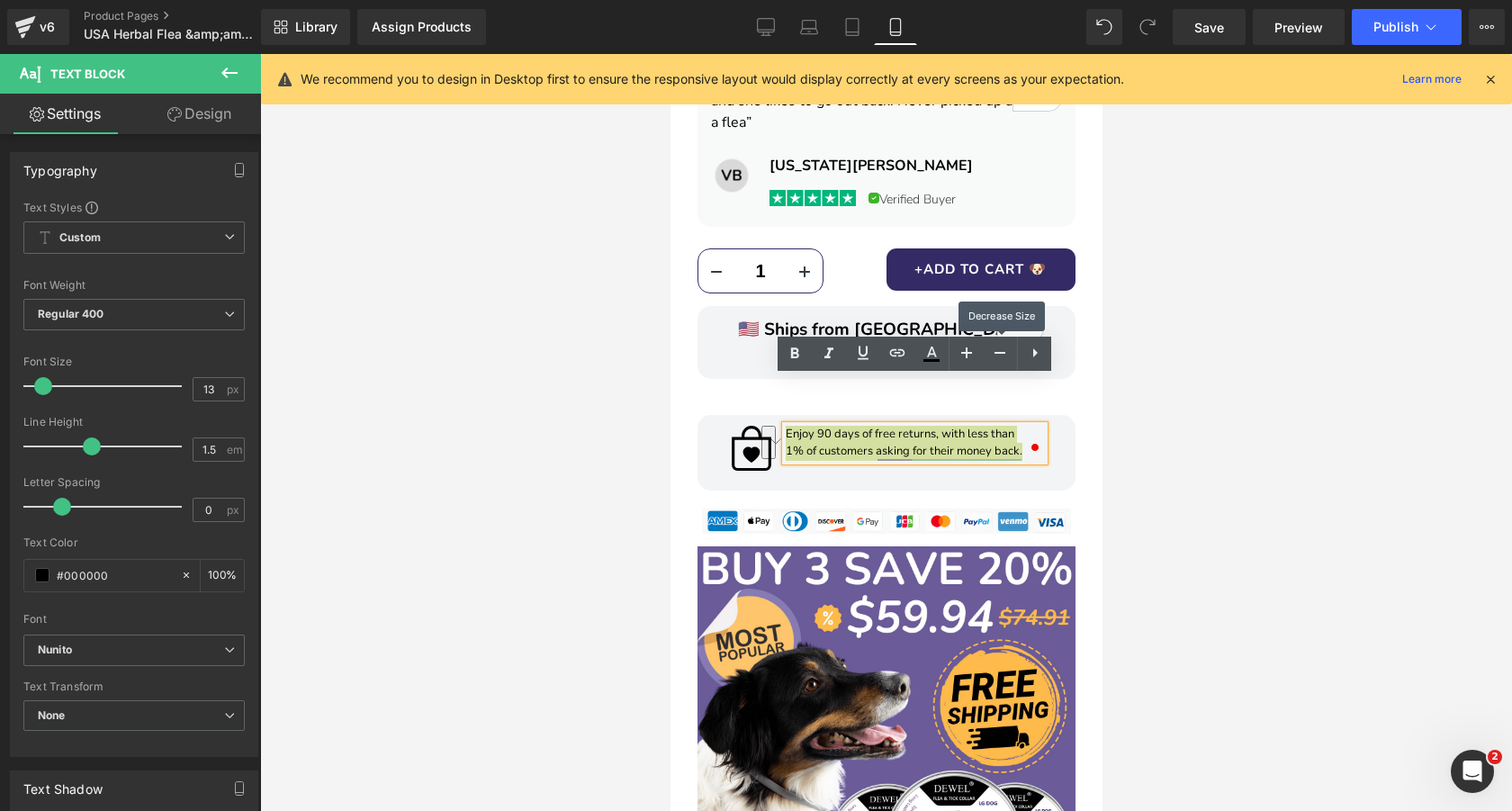
click at [993, 355] on icon at bounding box center [999, 352] width 22 height 22
click at [972, 355] on icon at bounding box center [966, 352] width 22 height 22
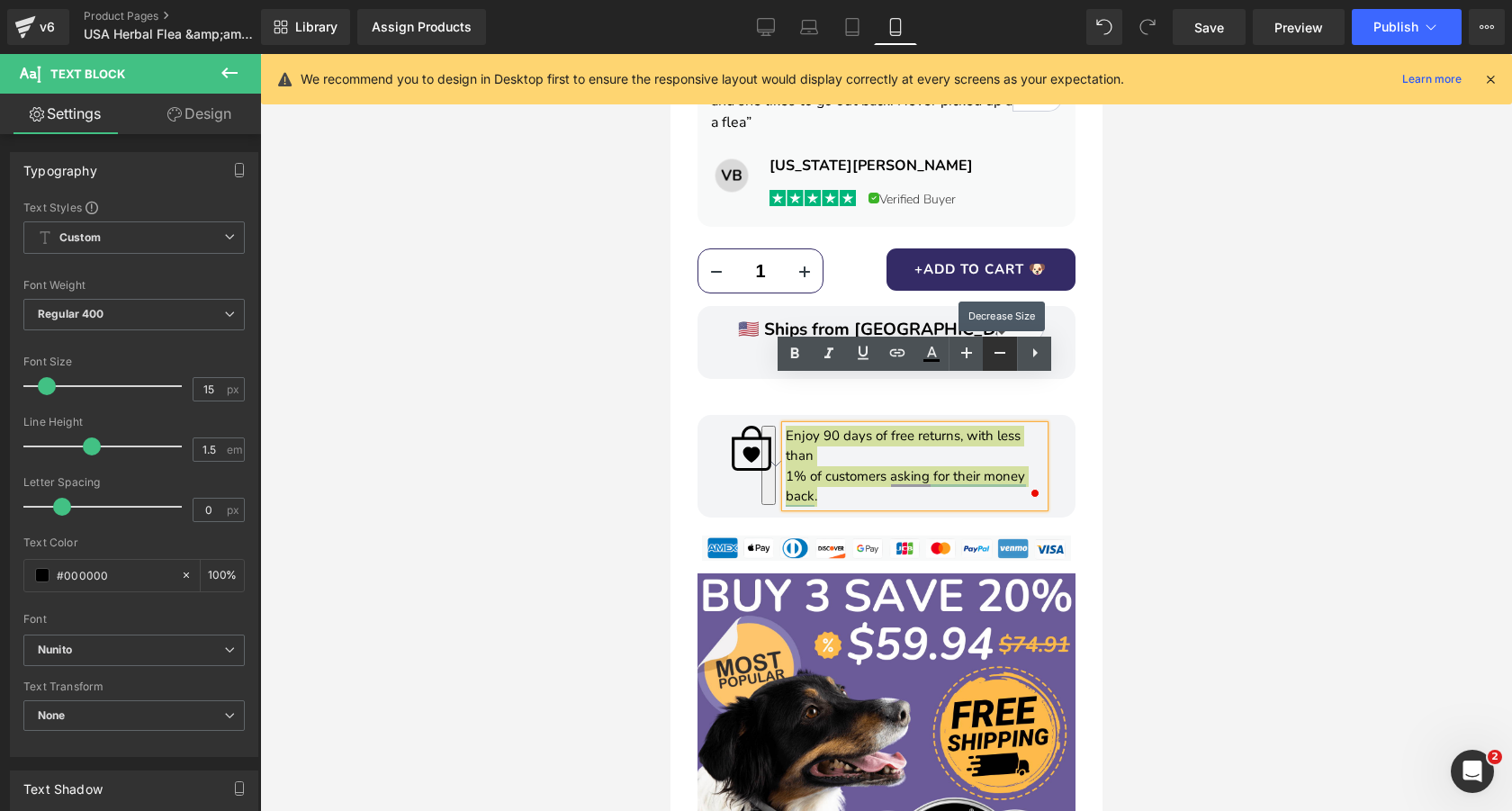
click at [993, 355] on icon at bounding box center [999, 352] width 22 height 22
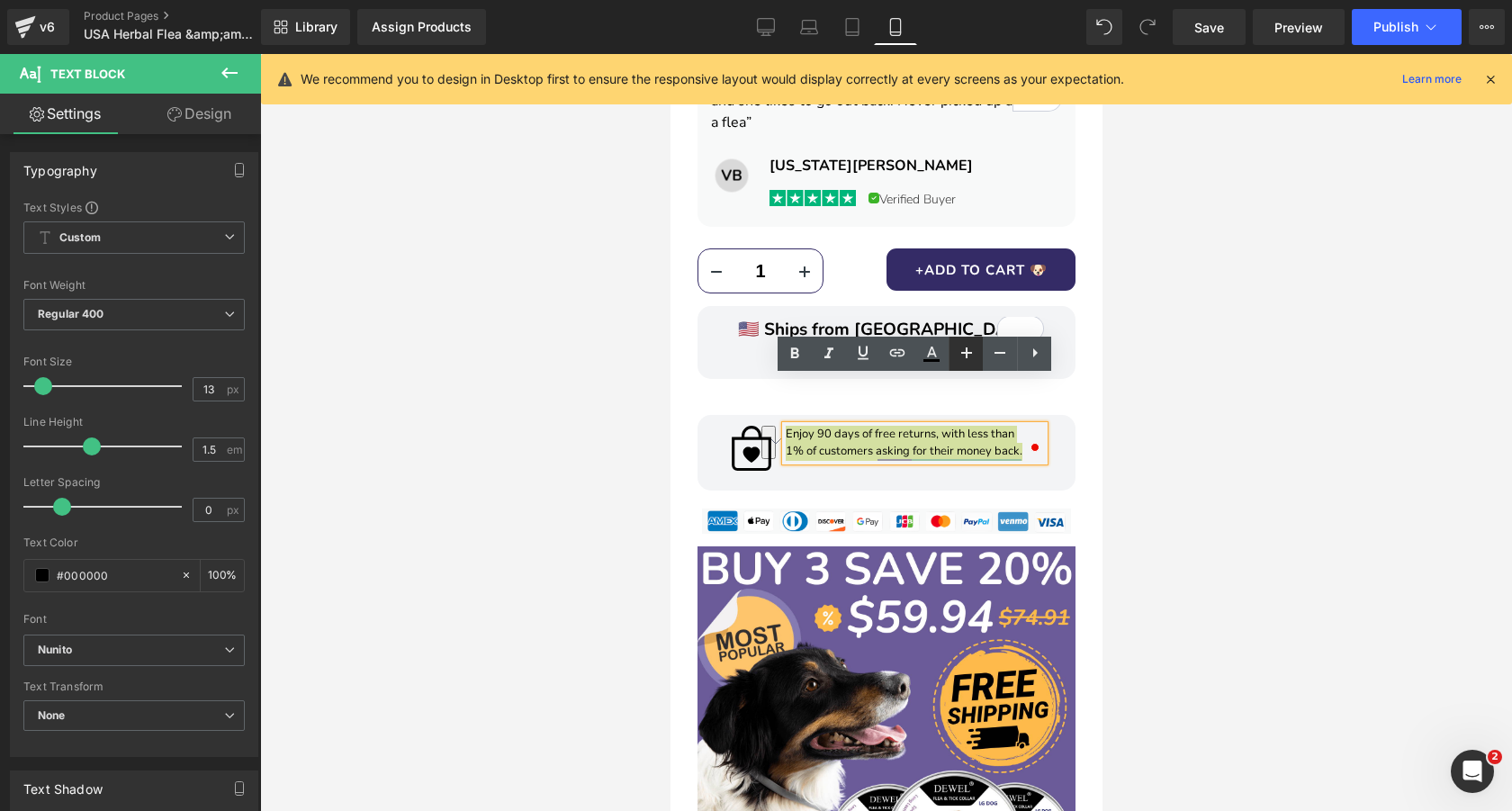
click at [970, 358] on icon at bounding box center [966, 352] width 22 height 22
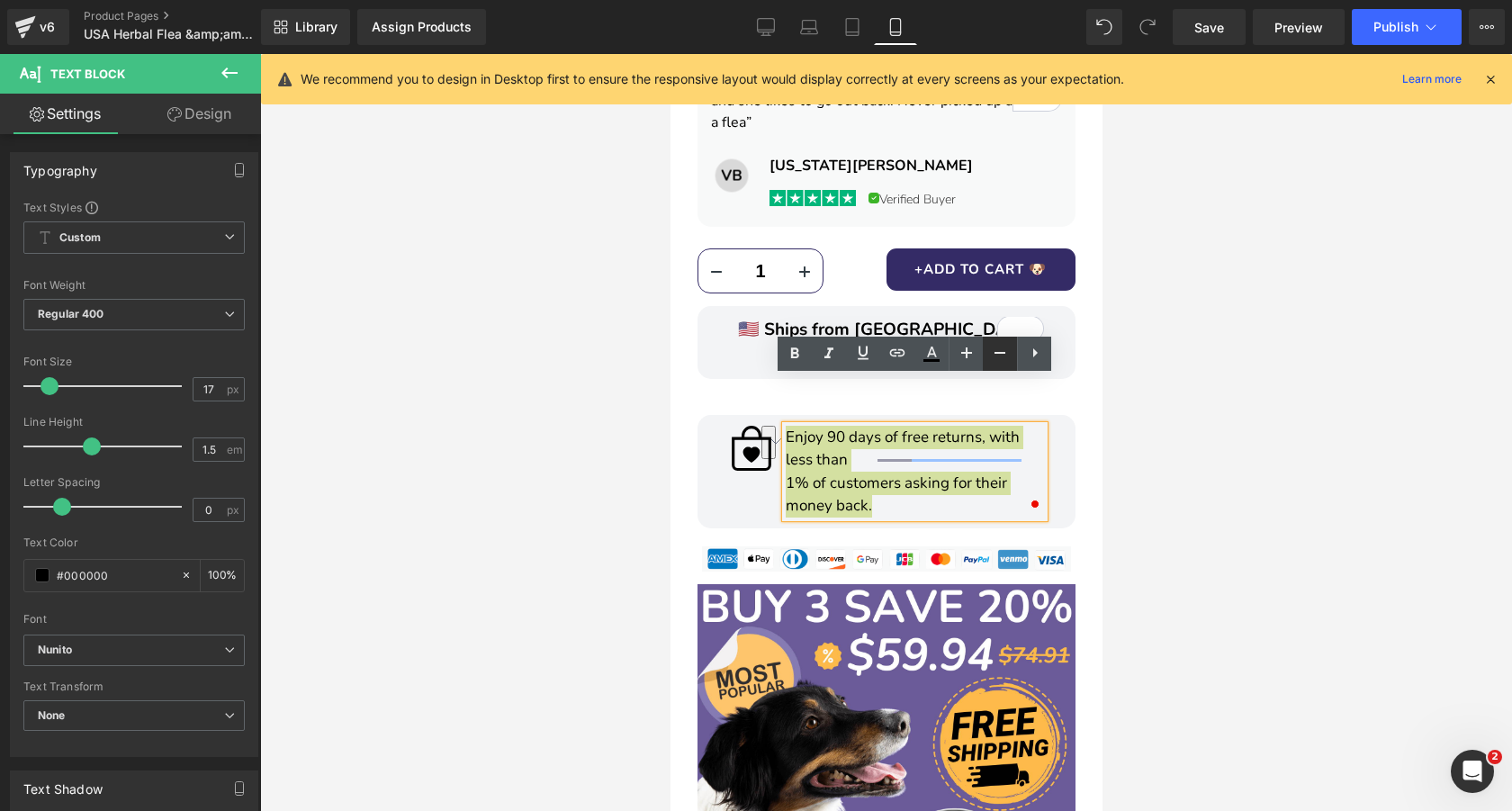
click at [996, 358] on icon at bounding box center [999, 352] width 22 height 22
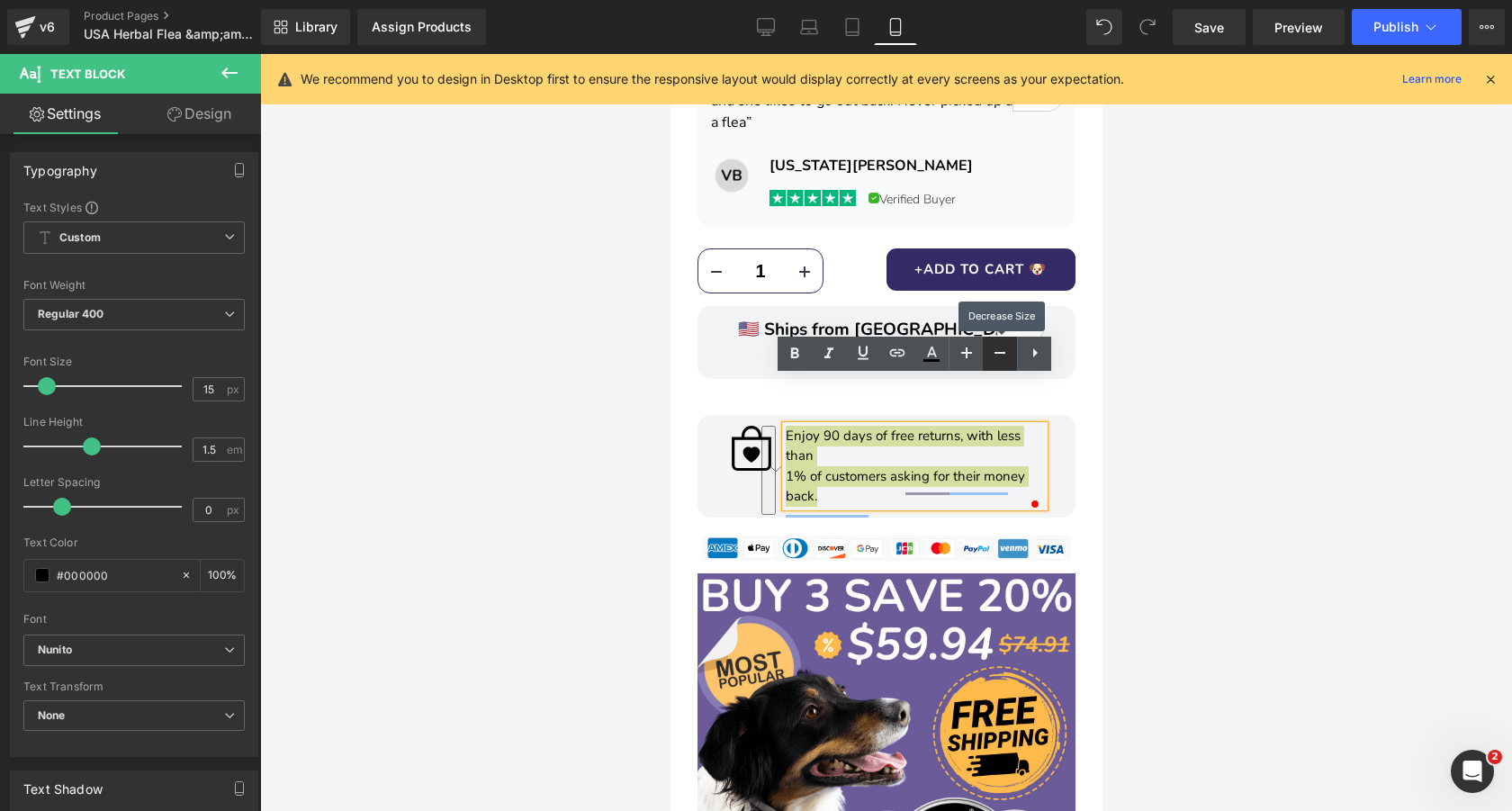
click at [996, 358] on icon at bounding box center [999, 352] width 22 height 22
type input "13"
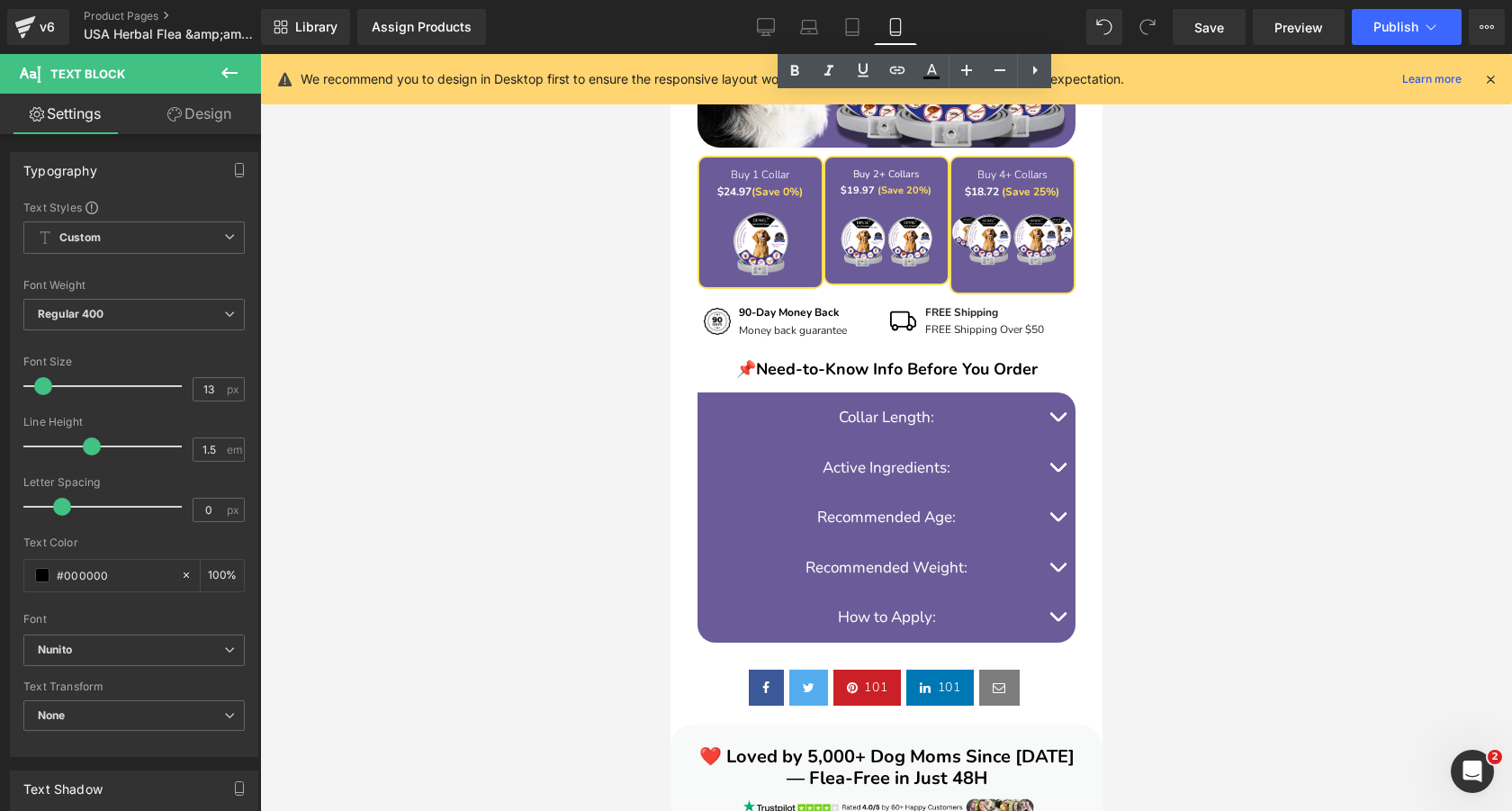
scroll to position [2056, 0]
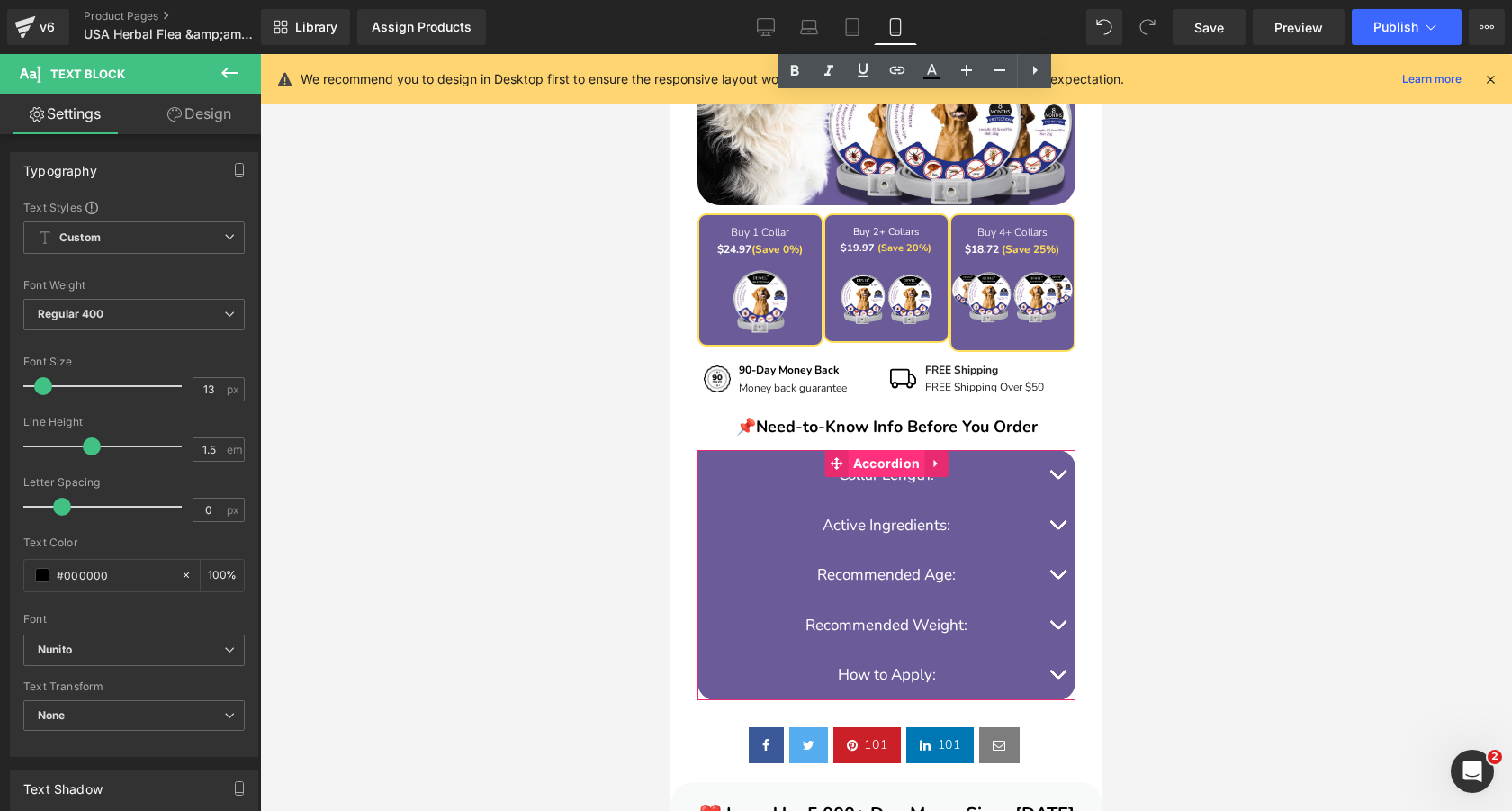
click at [889, 450] on span "Accordion" at bounding box center [885, 463] width 76 height 27
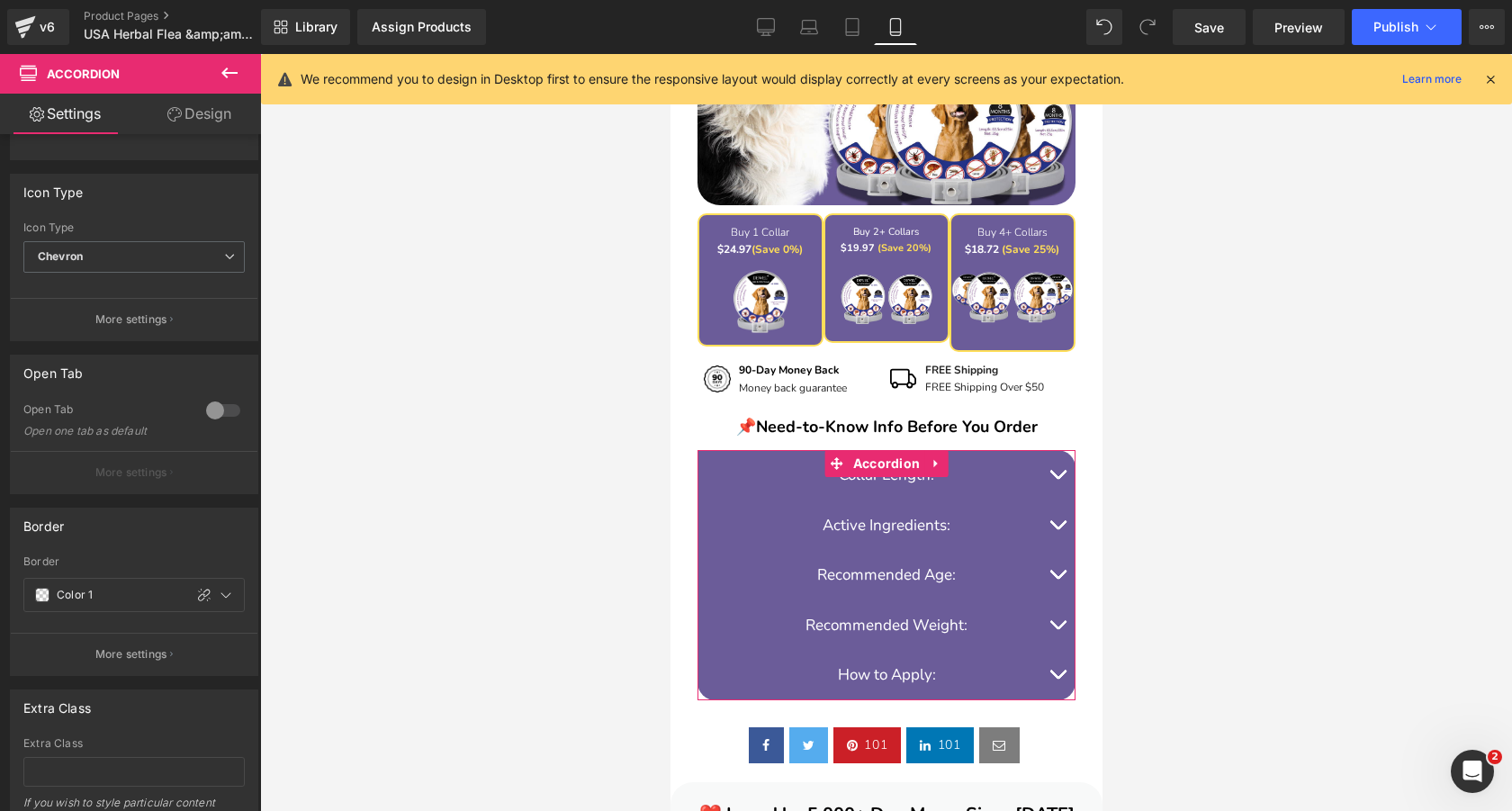
scroll to position [345, 0]
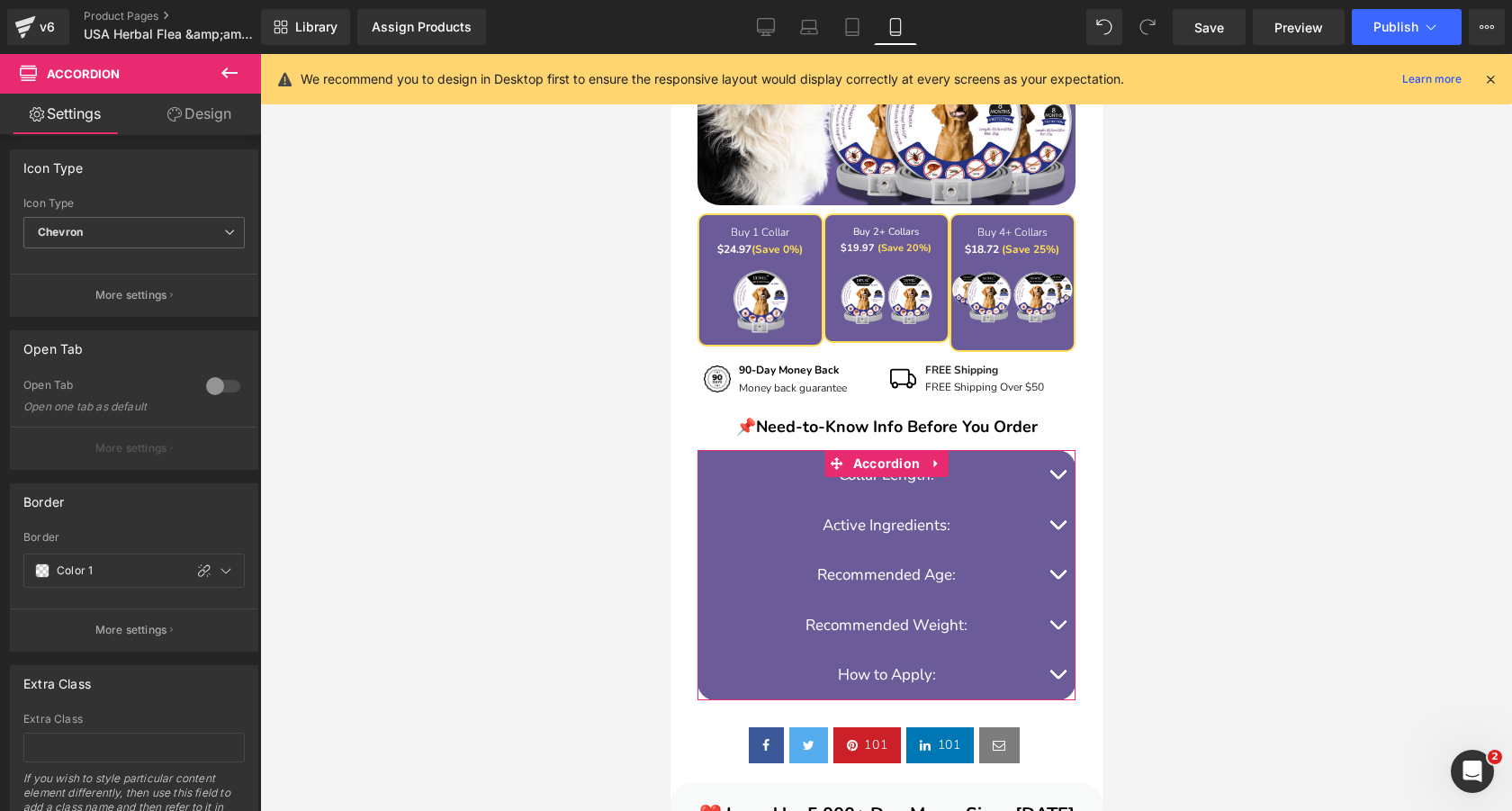
click at [188, 110] on link "Design" at bounding box center [199, 114] width 131 height 40
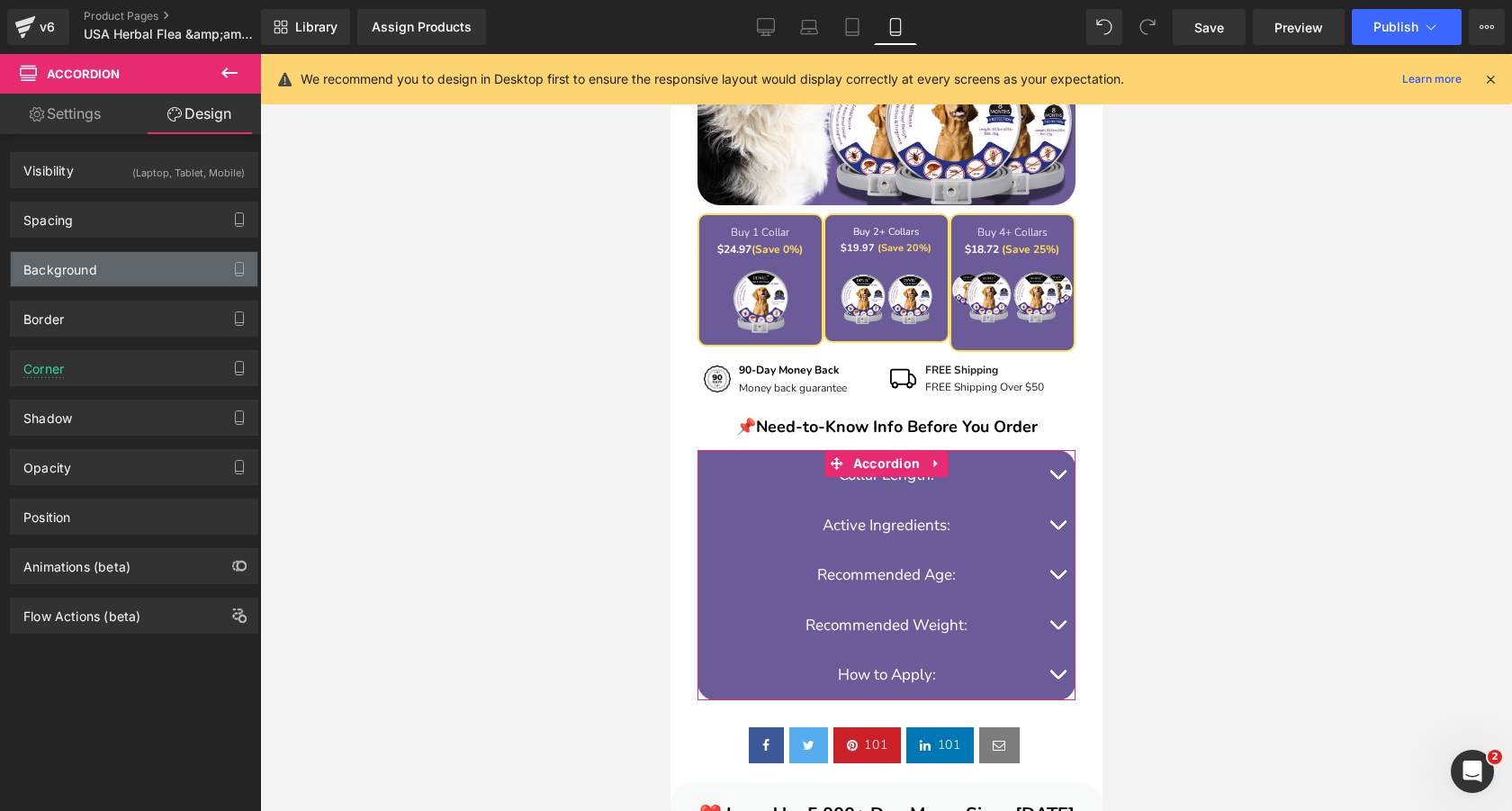
click at [146, 271] on div "Background" at bounding box center [134, 269] width 246 height 34
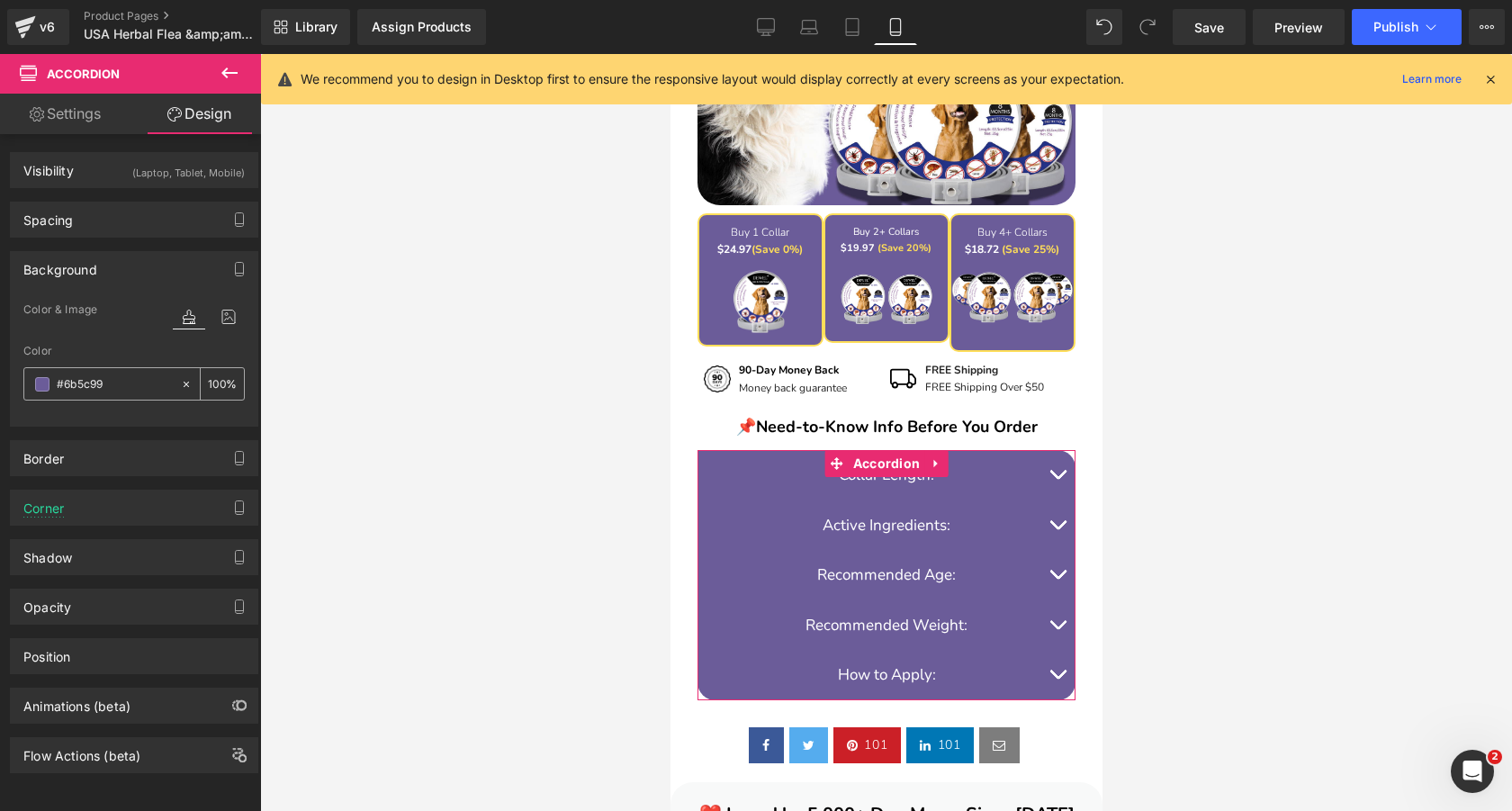
click at [124, 388] on input "#6b5c99" at bounding box center [114, 384] width 116 height 20
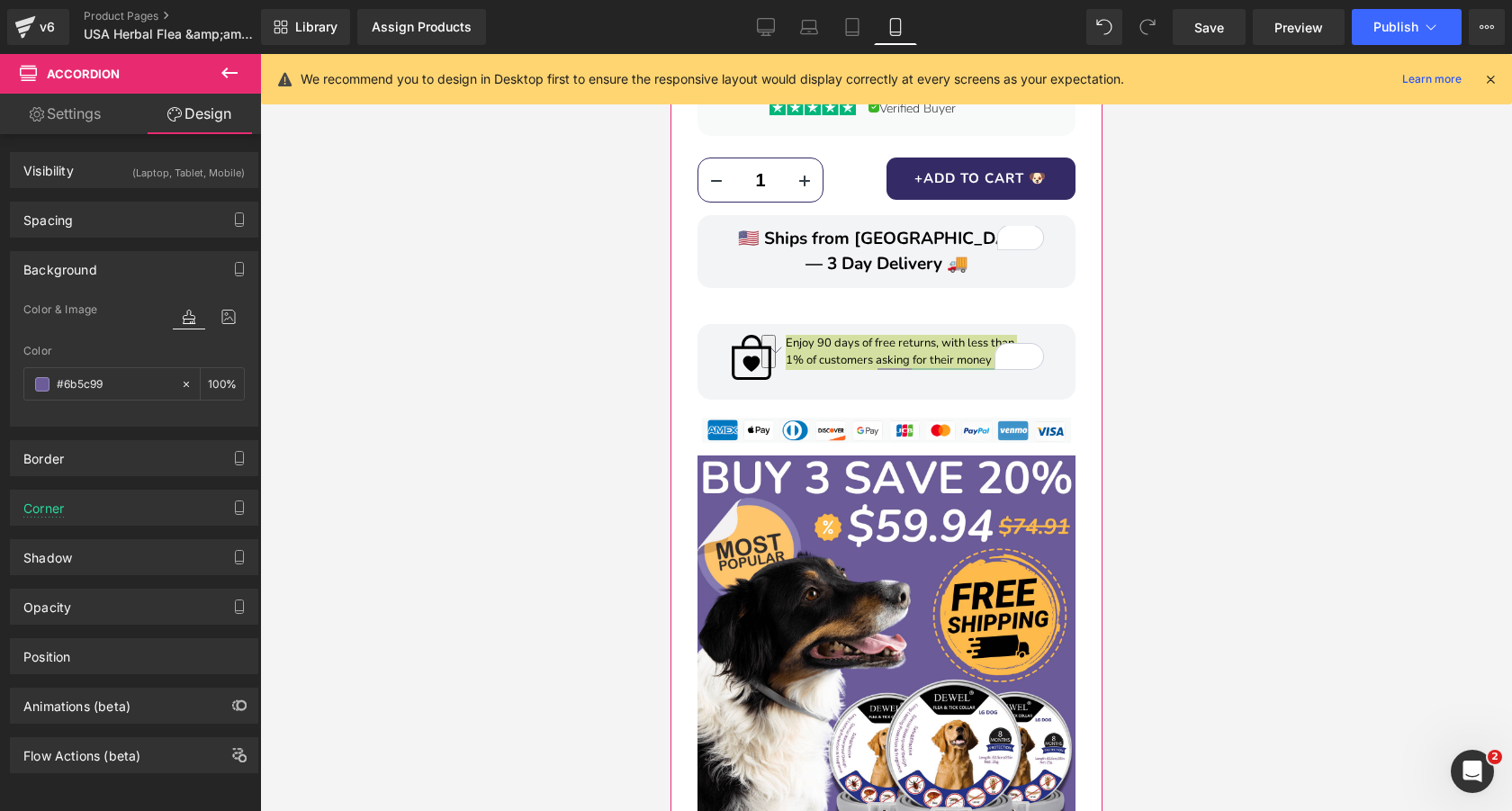
scroll to position [1309, 0]
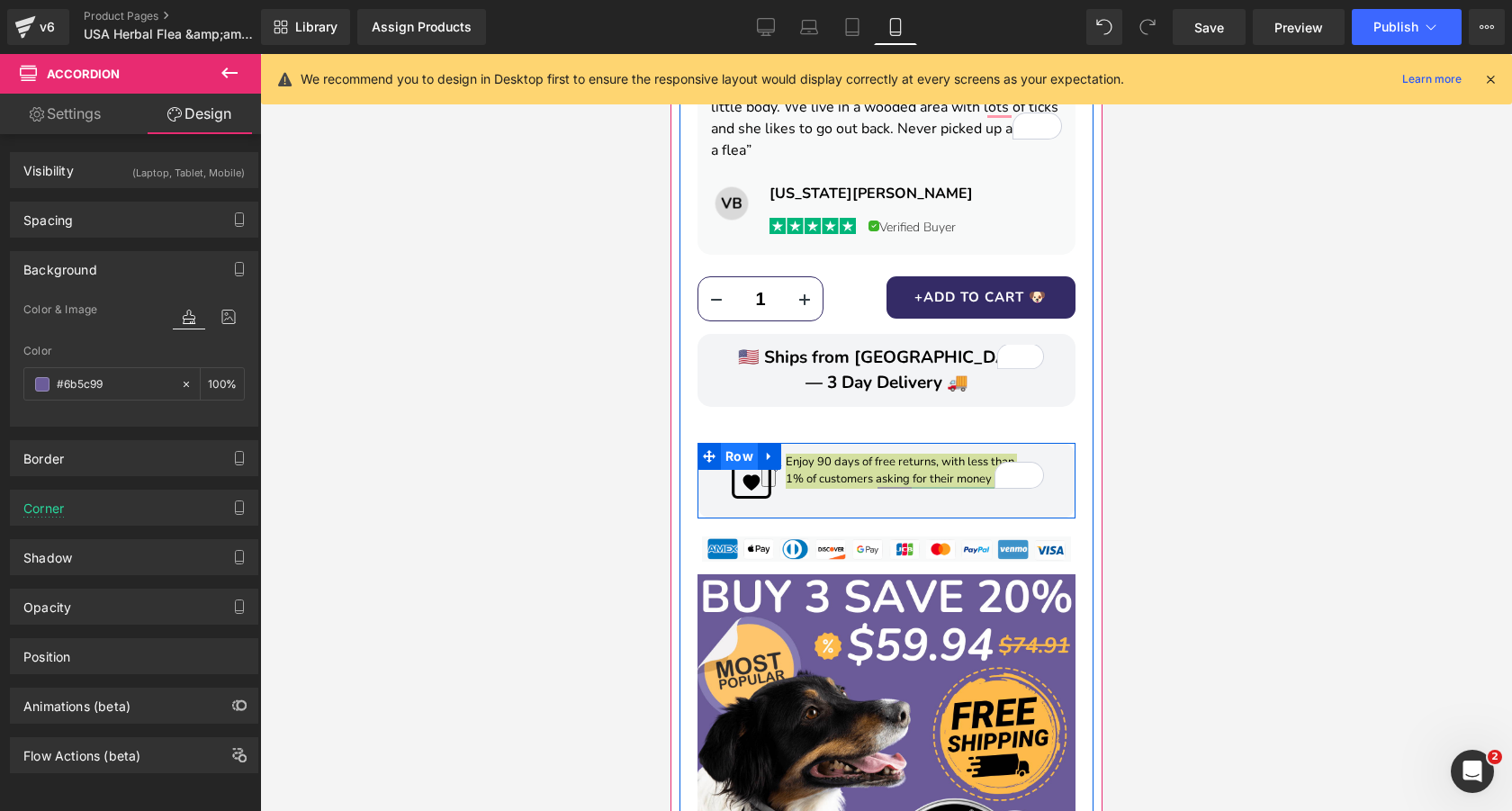
click at [740, 442] on span "Row" at bounding box center [738, 456] width 37 height 27
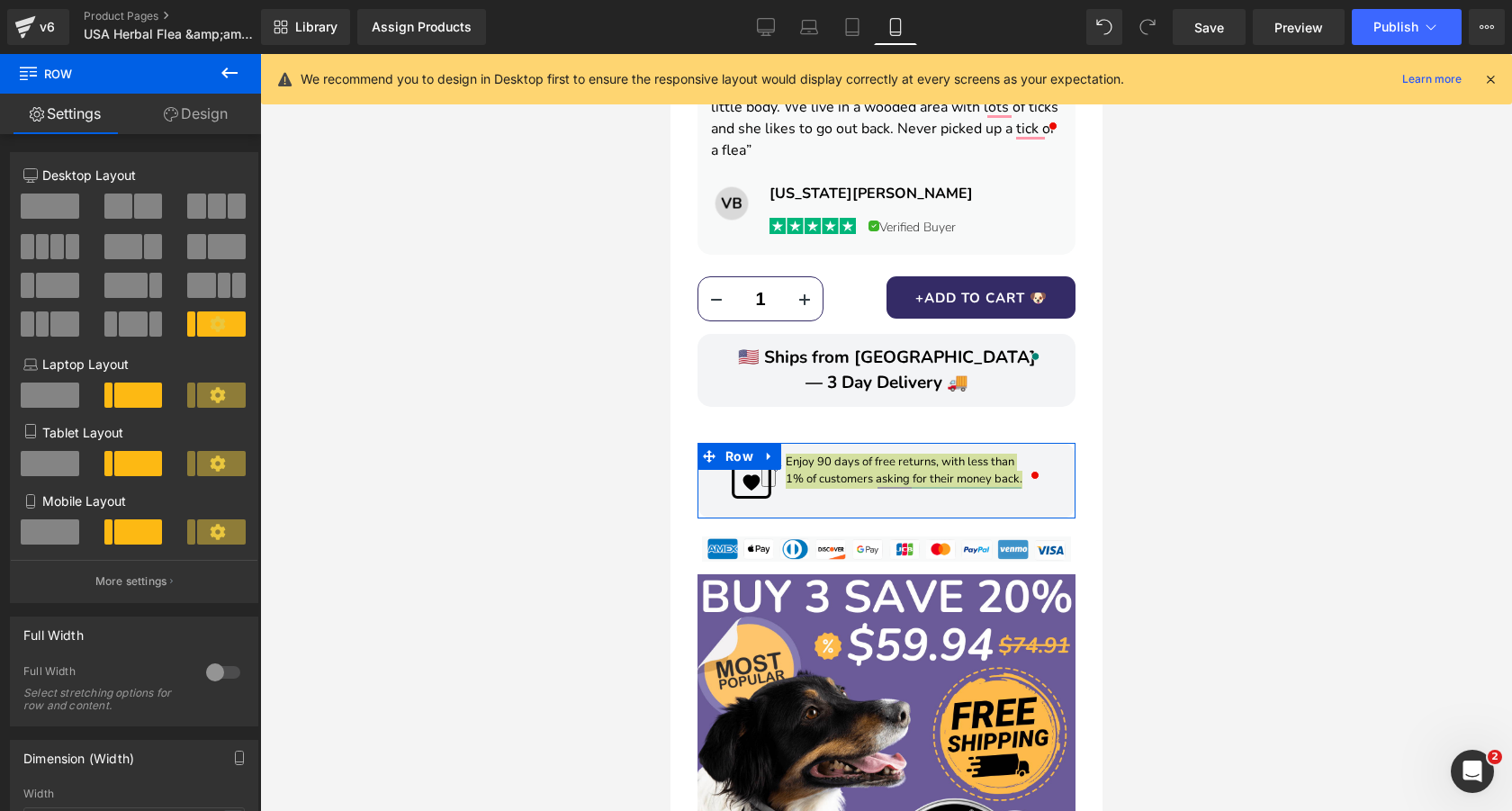
click at [189, 111] on link "Design" at bounding box center [196, 114] width 131 height 40
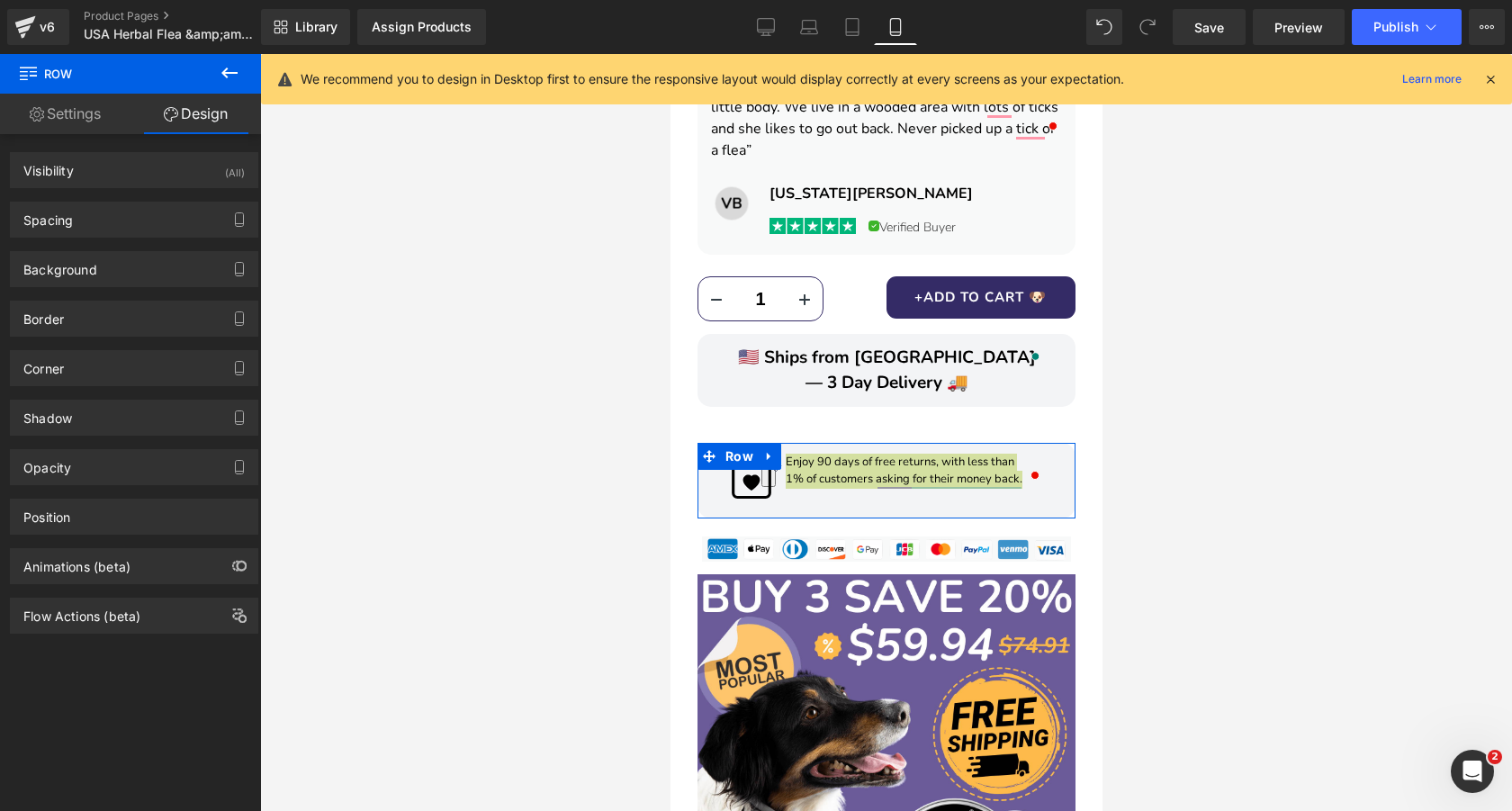
click at [114, 288] on div "Border Border Style Custom Custom Setup Global Style Custom Setup Global Style …" at bounding box center [135, 312] width 269 height 50
click at [105, 271] on div "Background" at bounding box center [134, 269] width 246 height 34
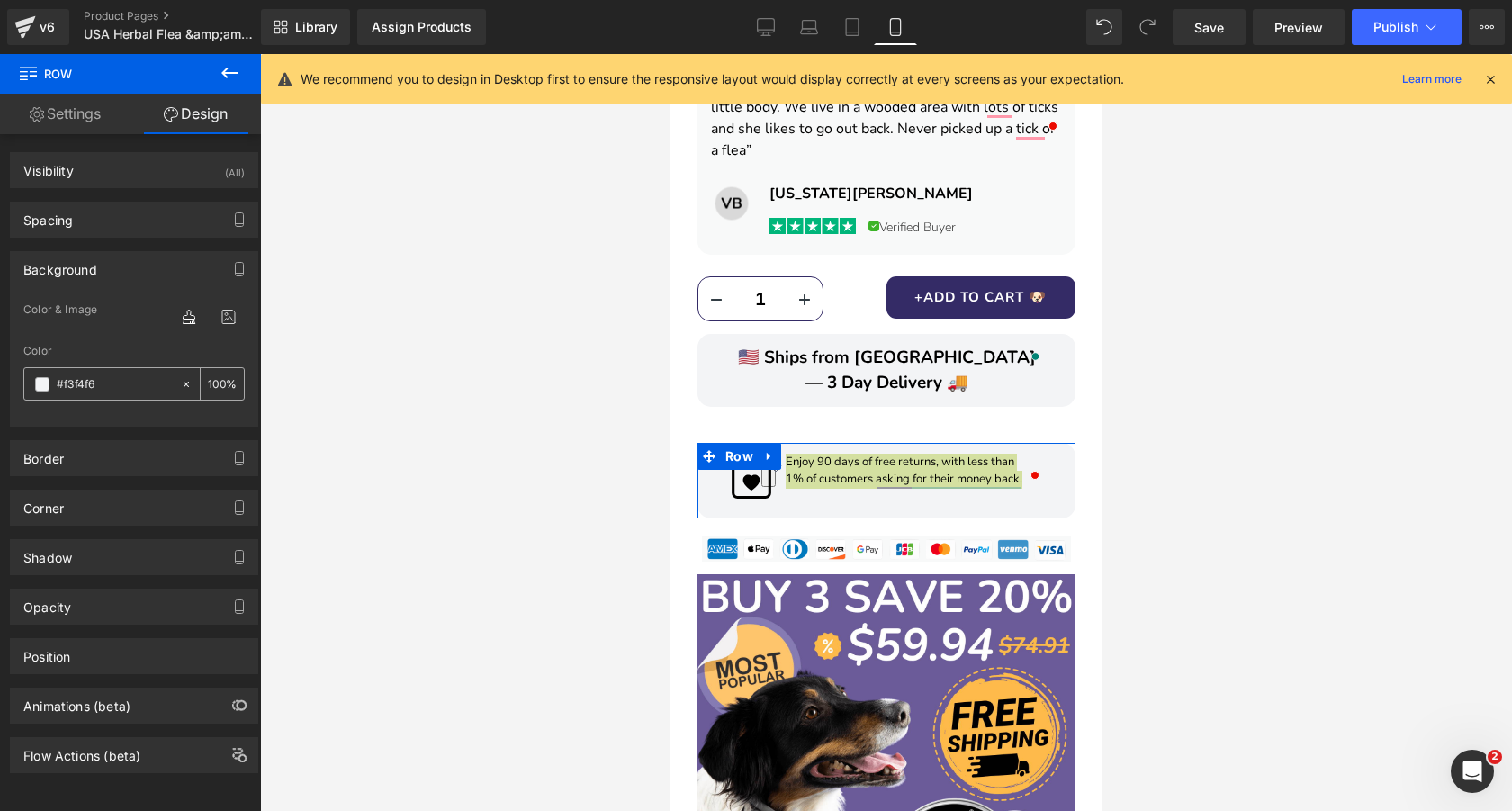
click at [99, 381] on input "#f3f4f6" at bounding box center [114, 384] width 116 height 20
paste input "6b5c99"
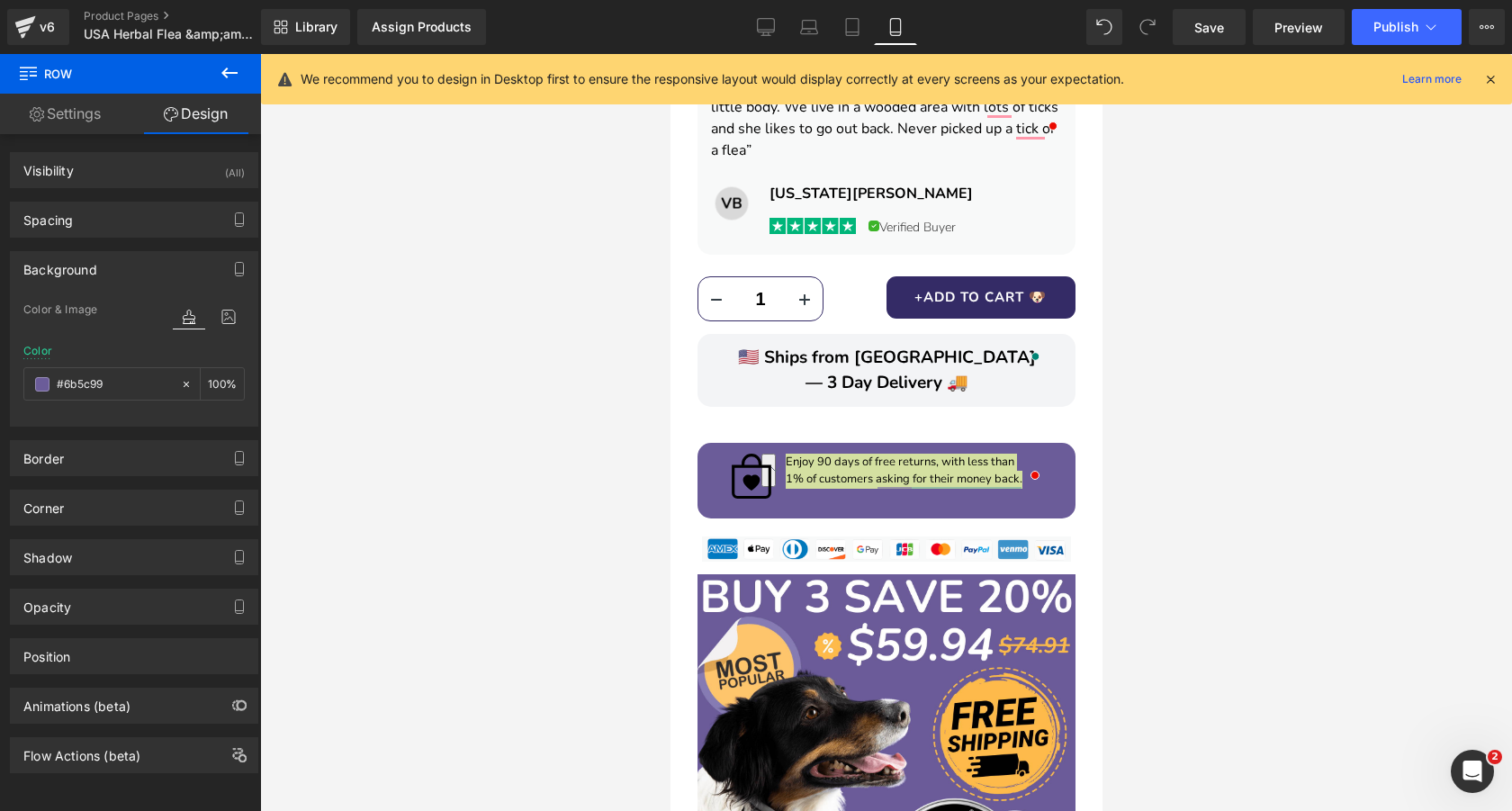
type input "#6b5c99"
click at [1175, 348] on div at bounding box center [885, 433] width 1251 height 757
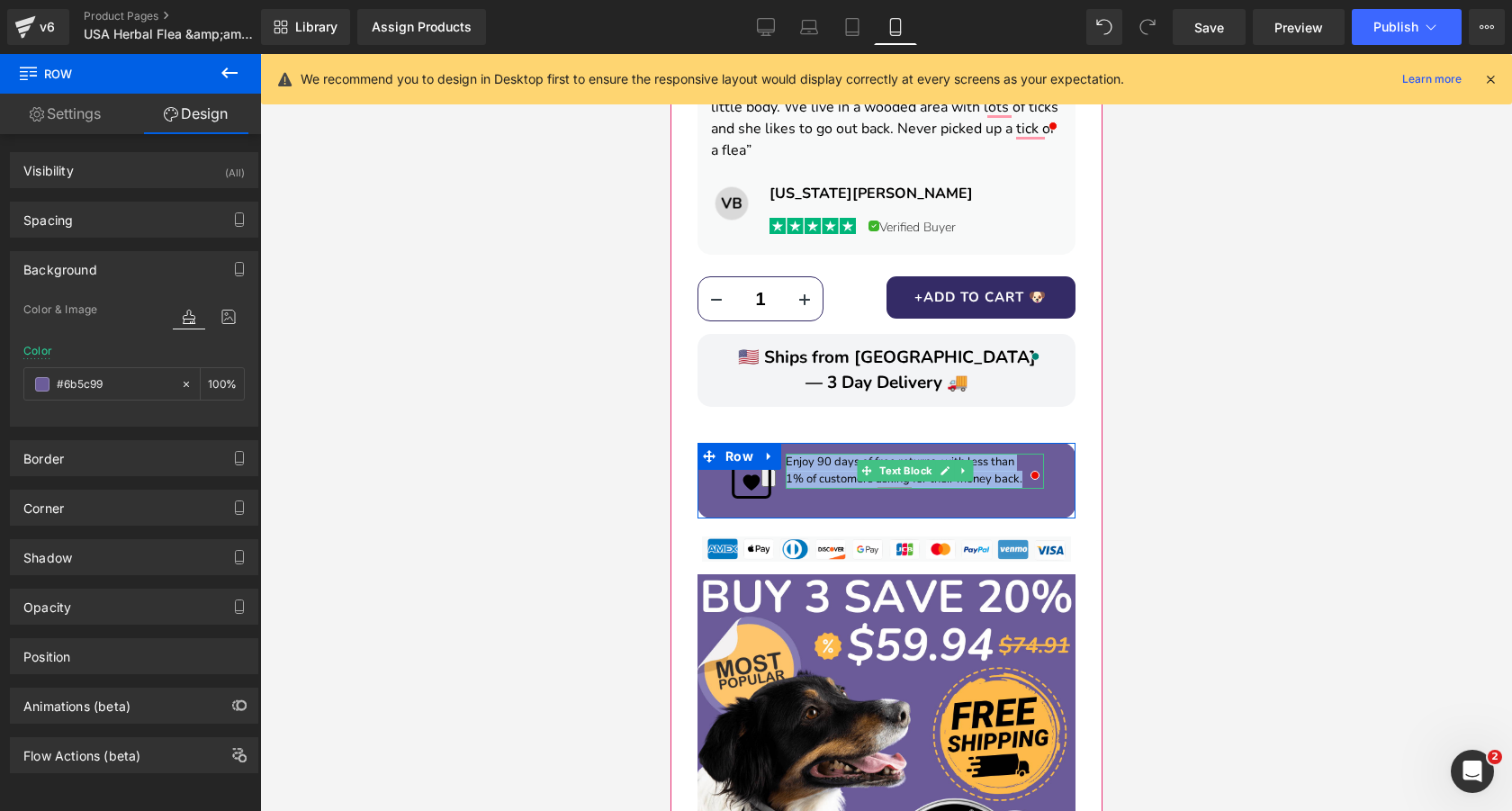
click at [963, 454] on p "Enjoy 90 days of free returns, with less than" at bounding box center [913, 462] width 258 height 18
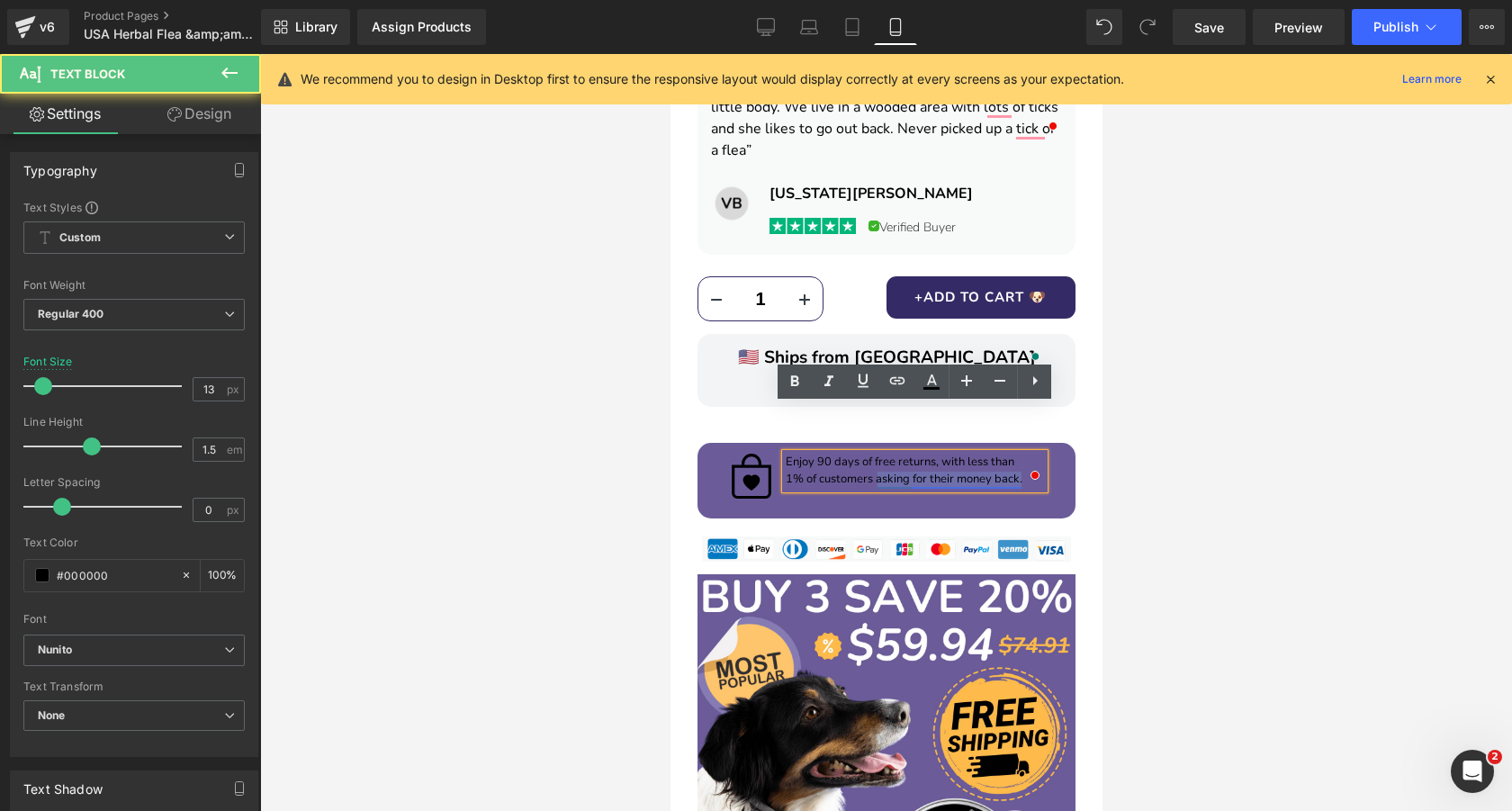
click at [1001, 471] on p "1% of customers asking for their money back." at bounding box center [913, 480] width 258 height 18
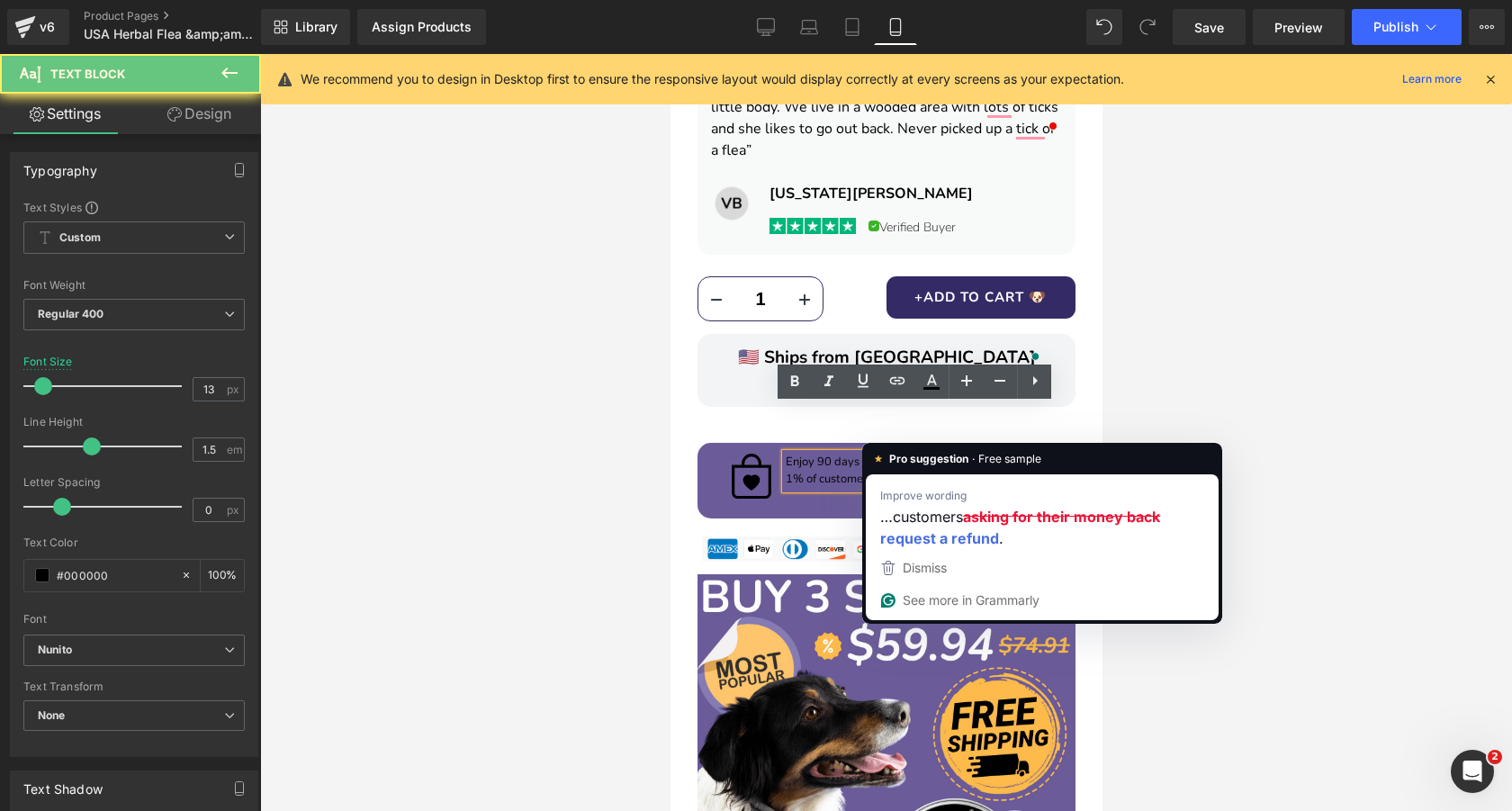
click at [1001, 471] on p "1% of customers asking for their money back." at bounding box center [913, 480] width 258 height 18
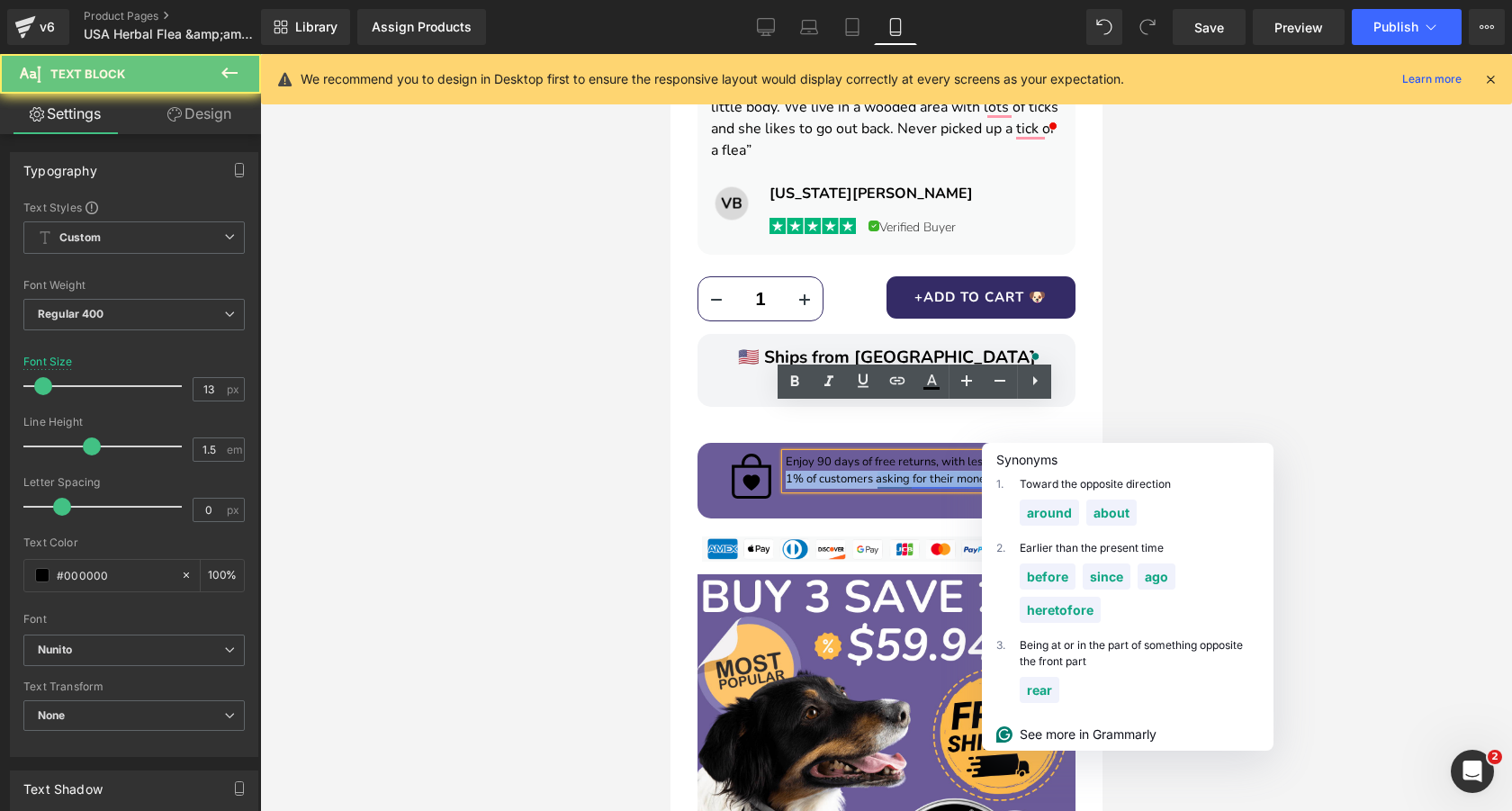
click at [1001, 471] on p "1% of customers asking for their money back." at bounding box center [913, 480] width 258 height 18
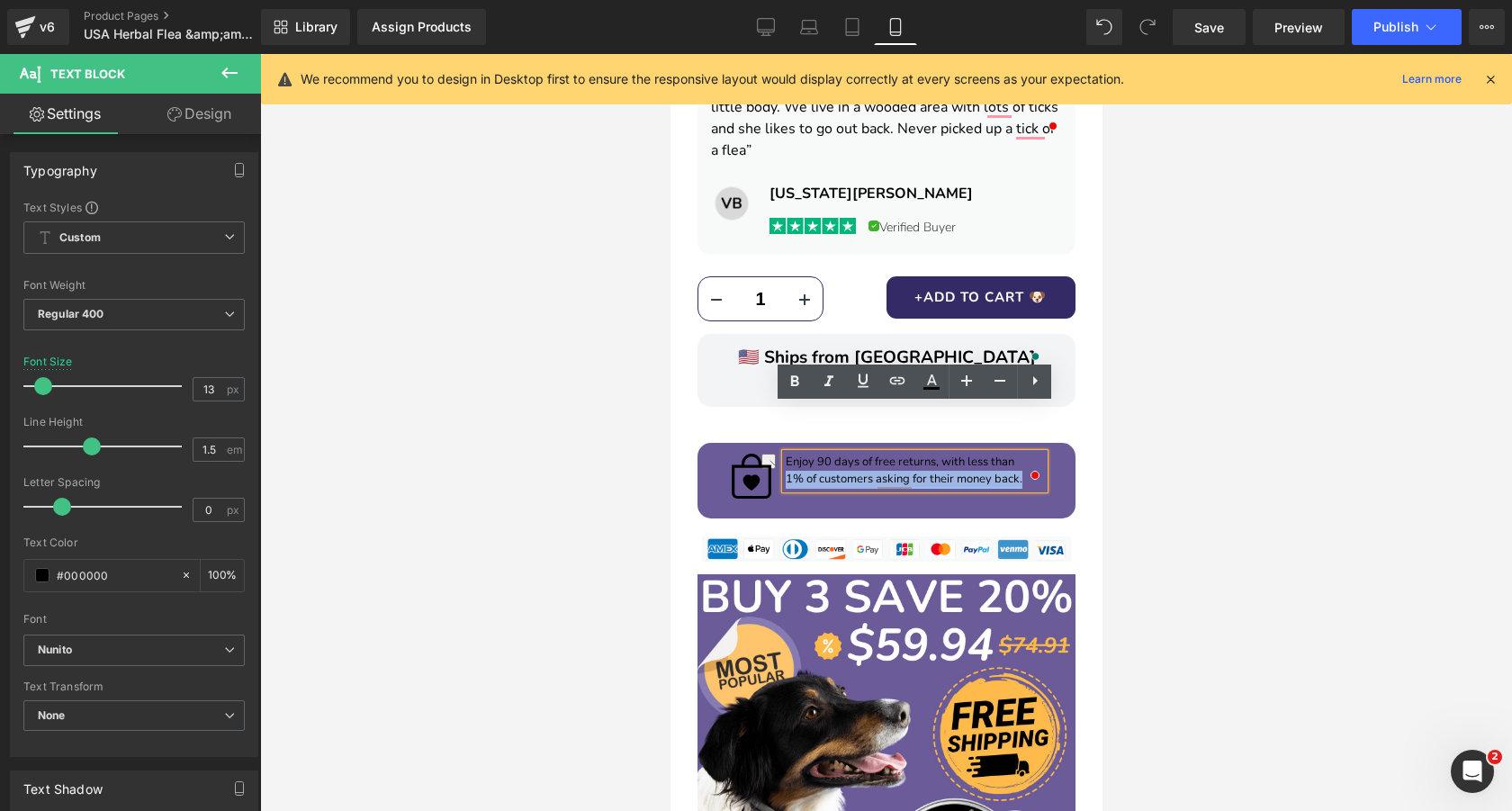
click at [886, 454] on p "Enjoy 90 days of free returns, with less than" at bounding box center [913, 462] width 258 height 18
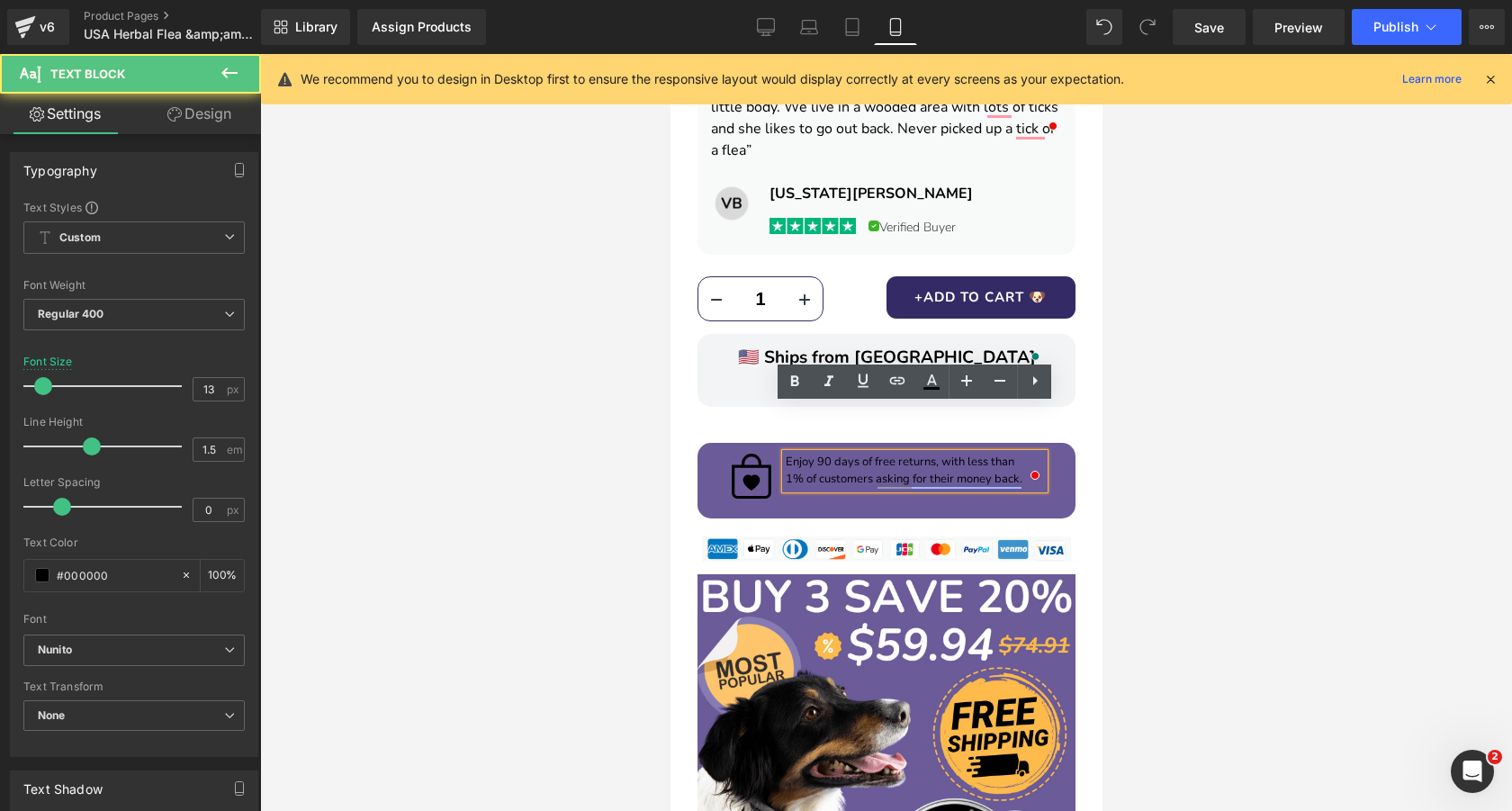
click at [912, 454] on p "Enjoy 90 days of free returns, with less than" at bounding box center [913, 462] width 258 height 18
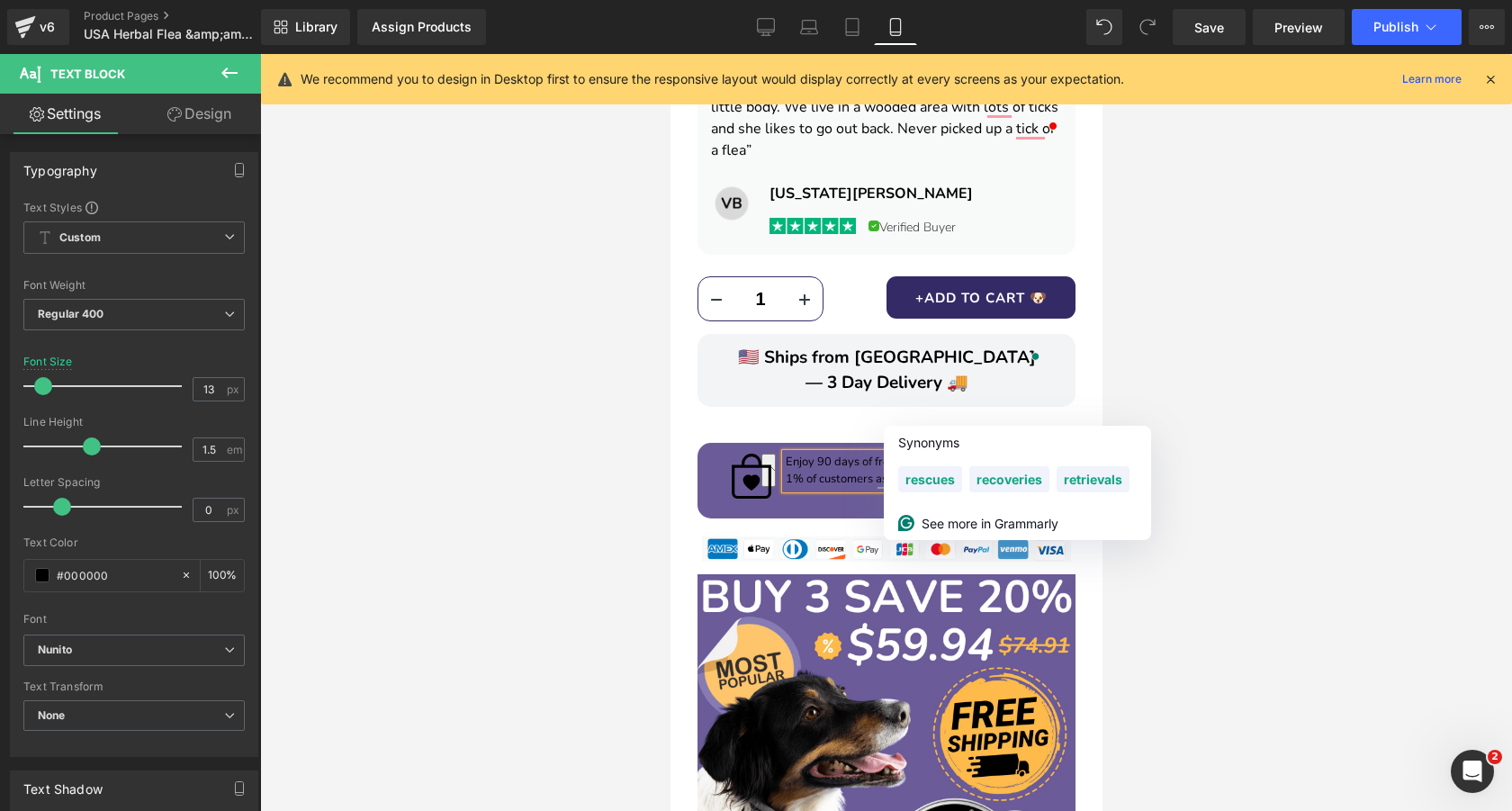
click at [844, 454] on p "Enjoy 90 days of free returns, with less than" at bounding box center [913, 462] width 258 height 18
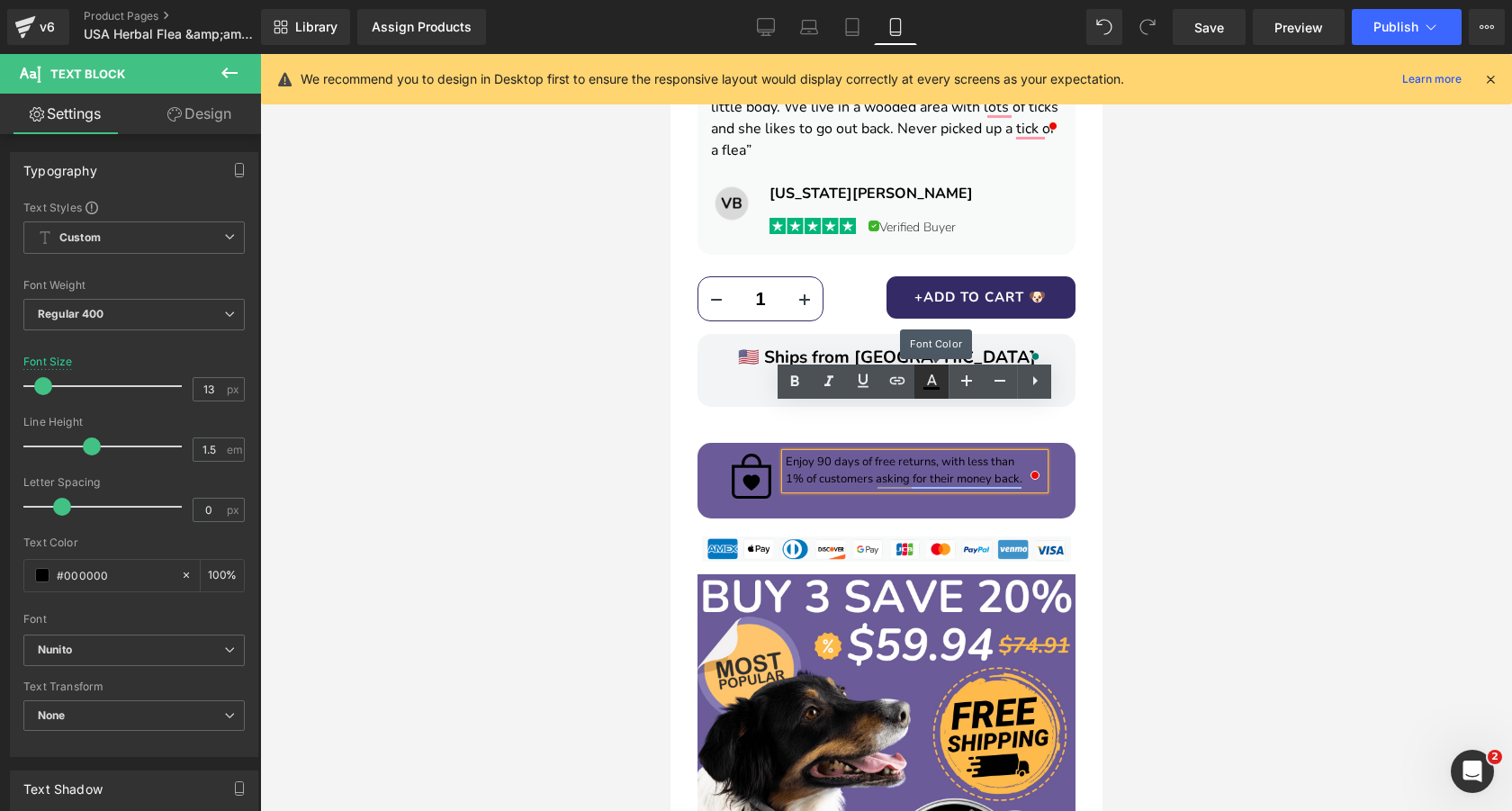
click at [934, 385] on icon at bounding box center [931, 381] width 22 height 22
type input "100"
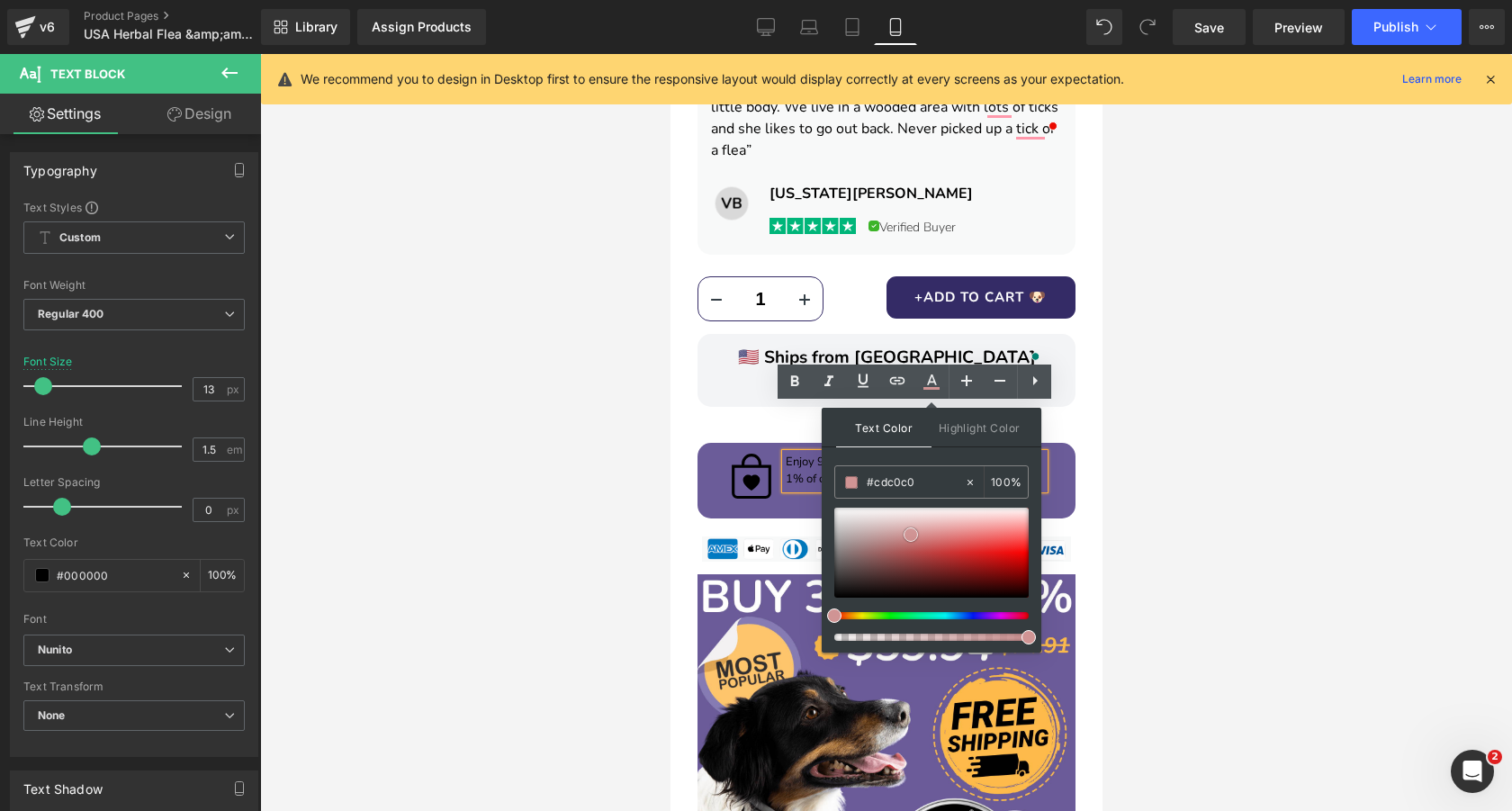
type input "#e5e5e5"
drag, startPoint x: 1580, startPoint y: 588, endPoint x: 785, endPoint y: 476, distance: 802.9
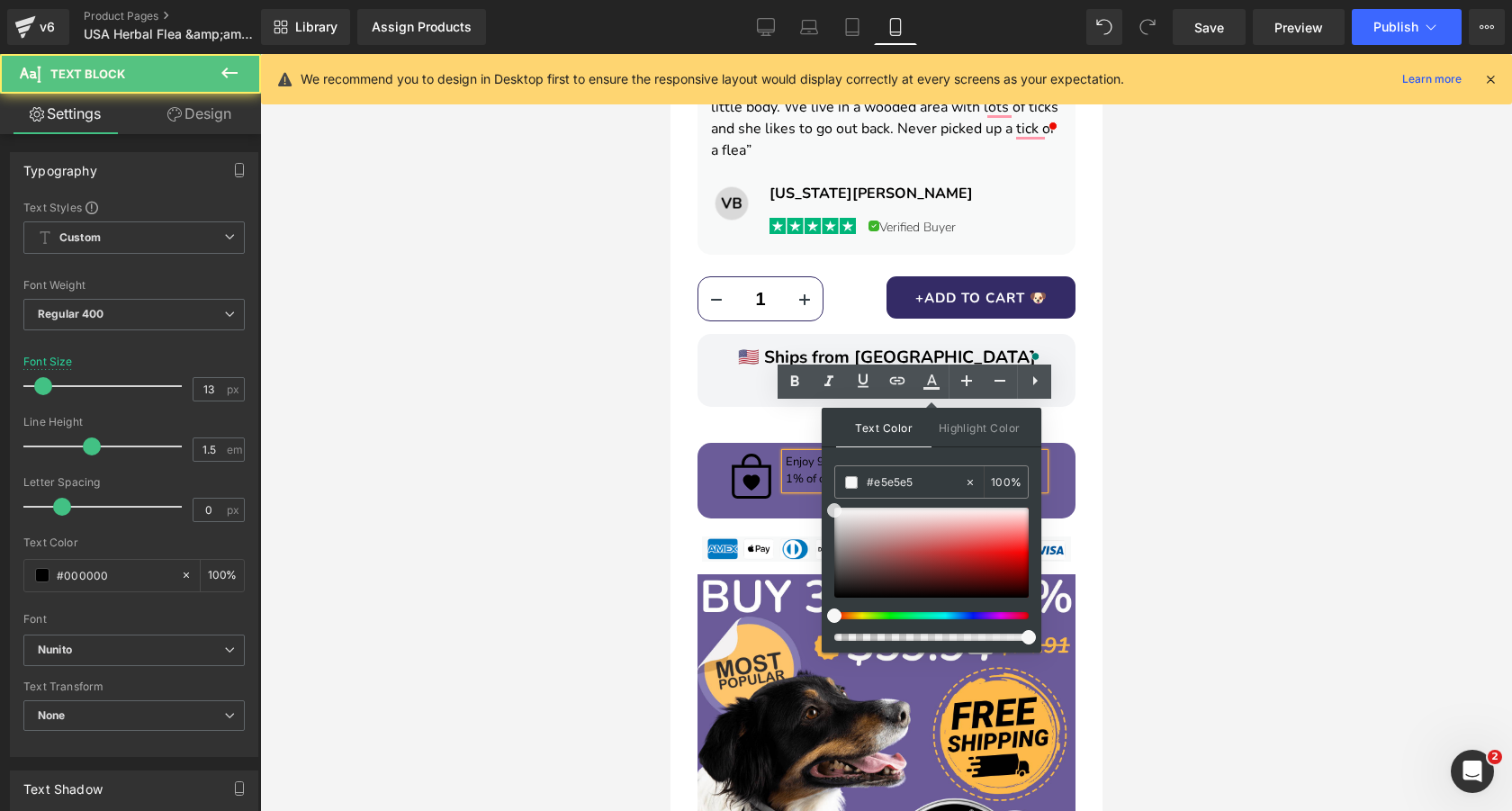
click at [796, 471] on p "1% of customers asking for their money back." at bounding box center [913, 480] width 258 height 18
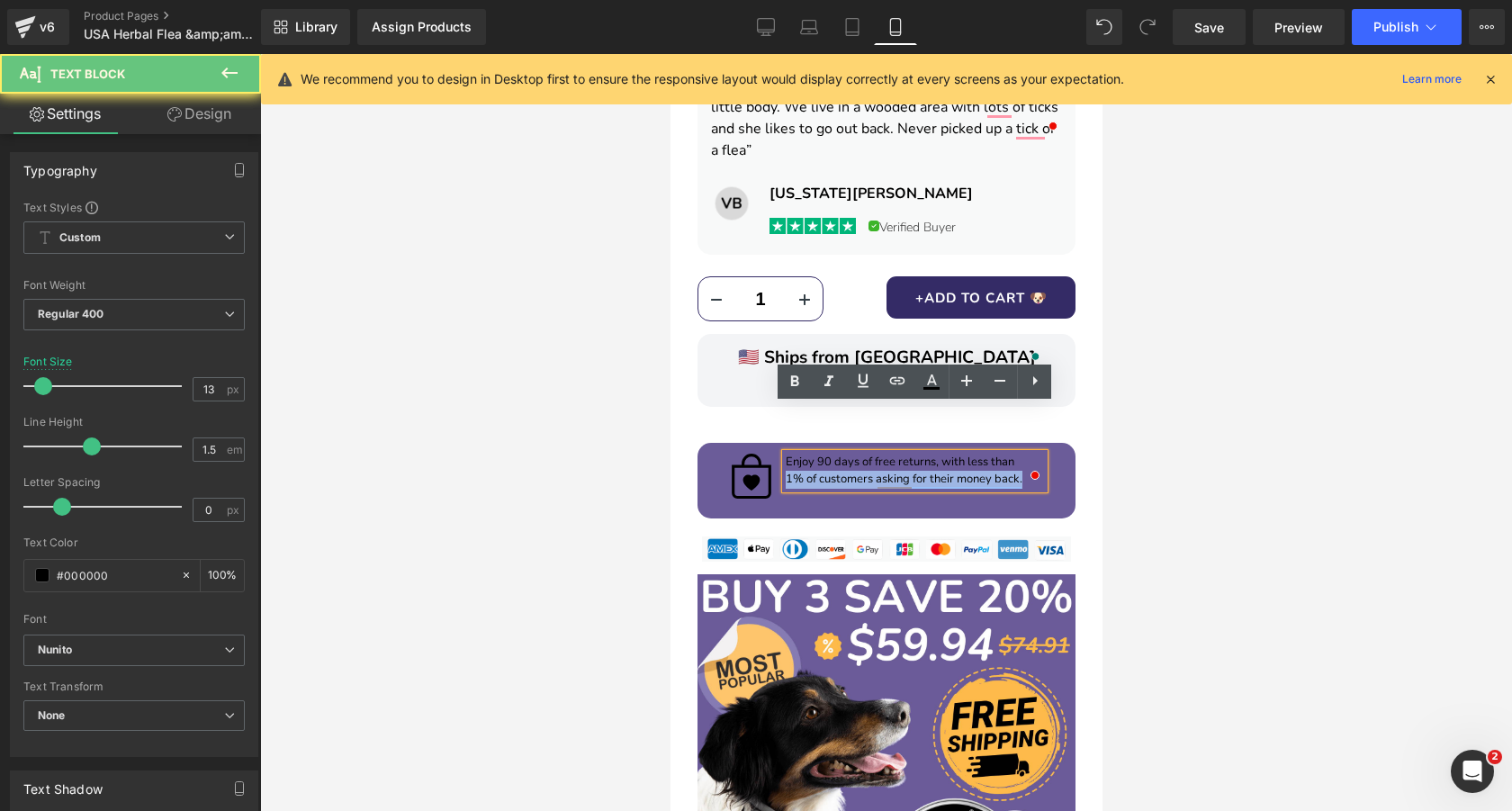
click at [796, 471] on p "1% of customers asking for their money back." at bounding box center [913, 480] width 258 height 18
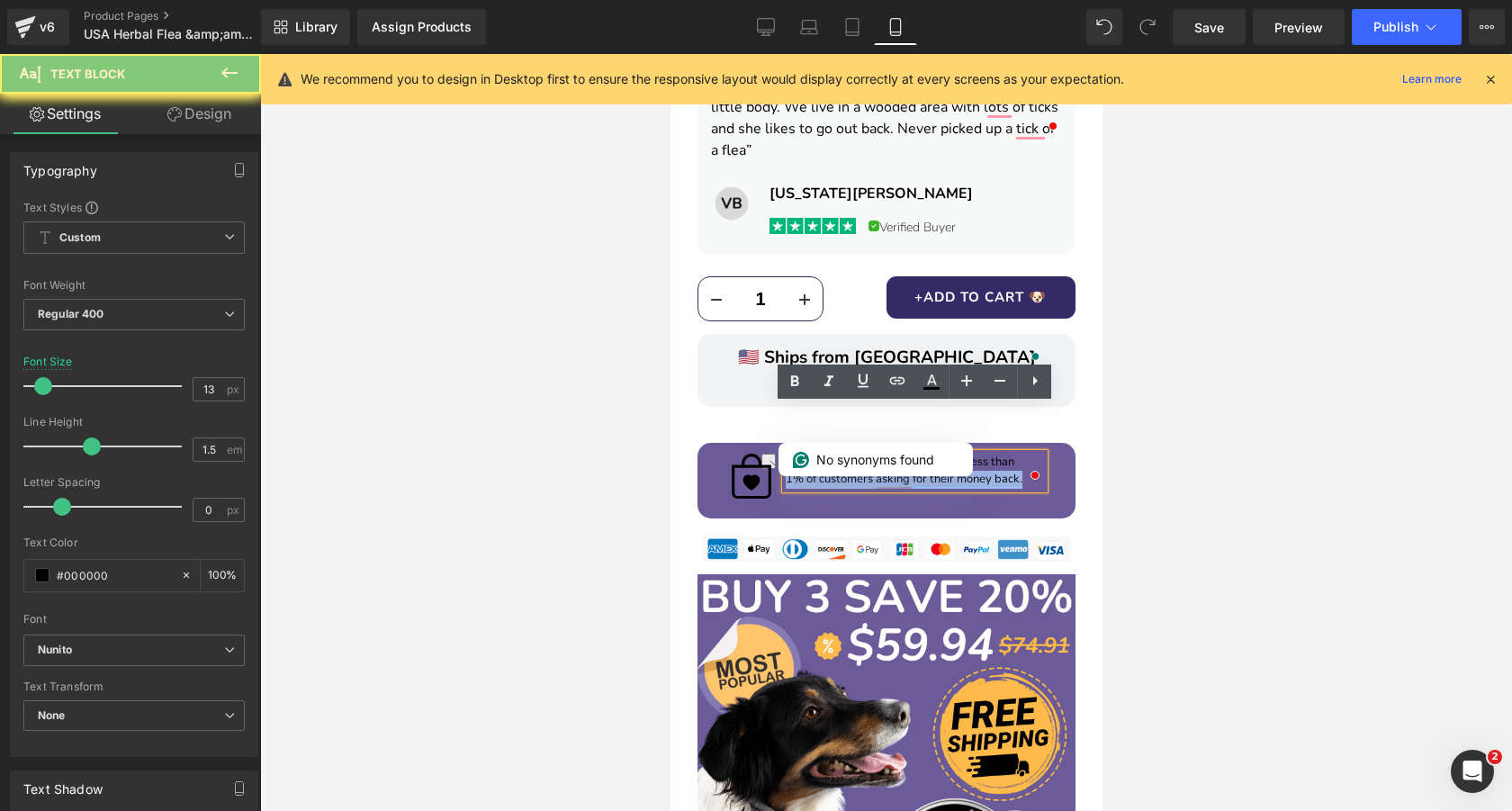
click at [796, 471] on p "1% of customers asking for their money back." at bounding box center [913, 480] width 258 height 18
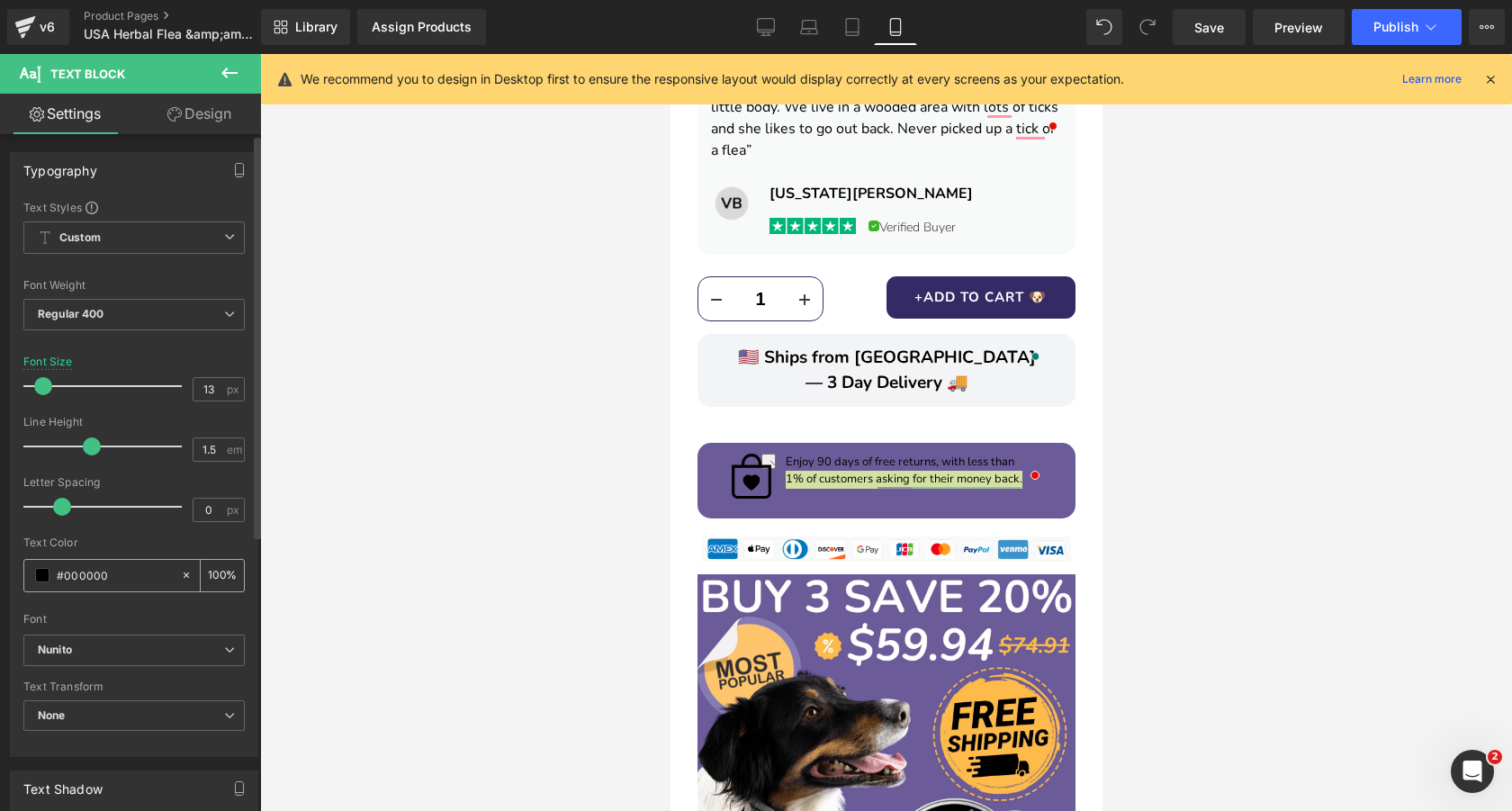
click at [43, 576] on span at bounding box center [42, 574] width 14 height 14
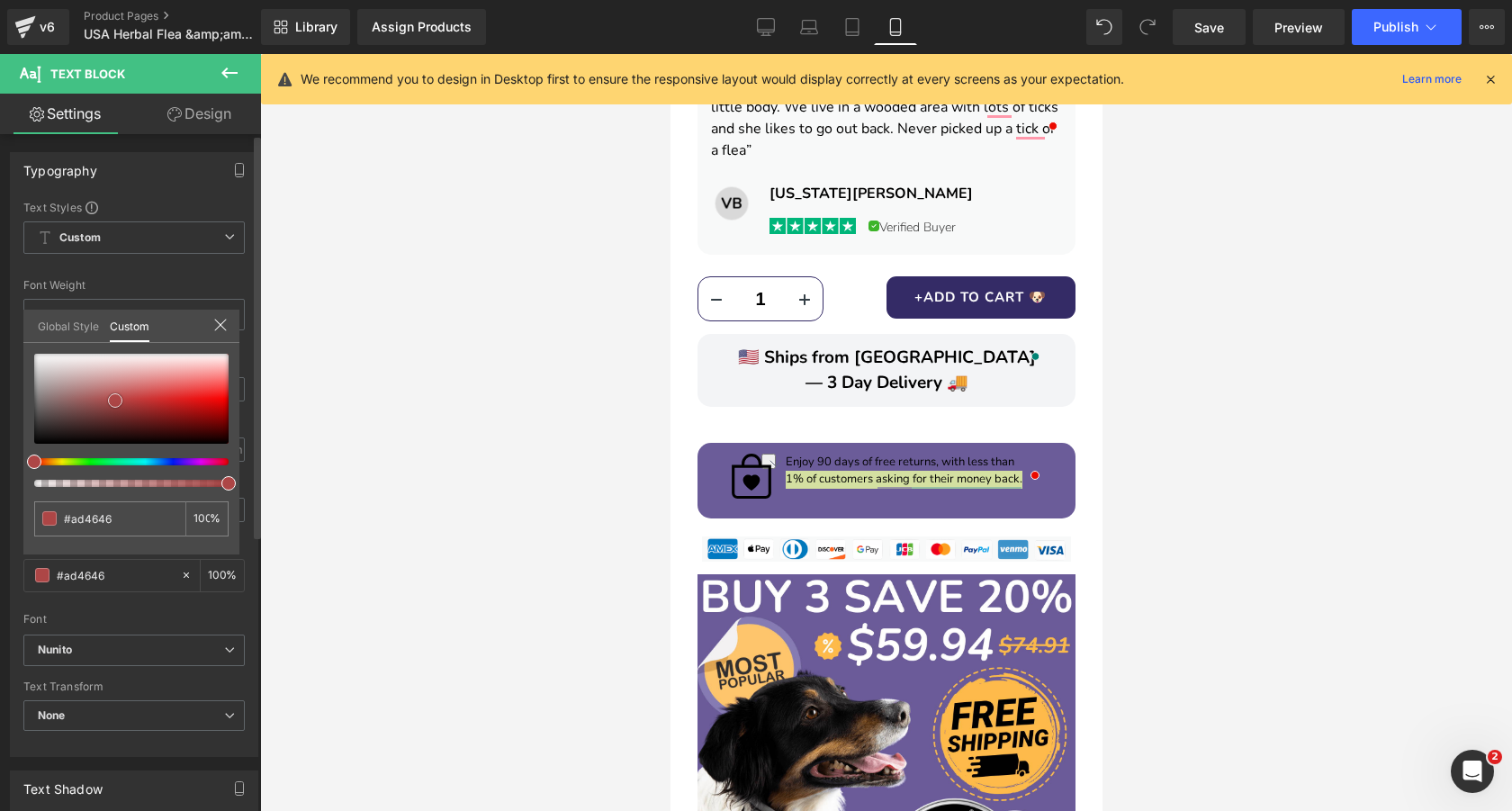
type input "#ad4646"
type input "#ac4848"
type input "#a05e5e"
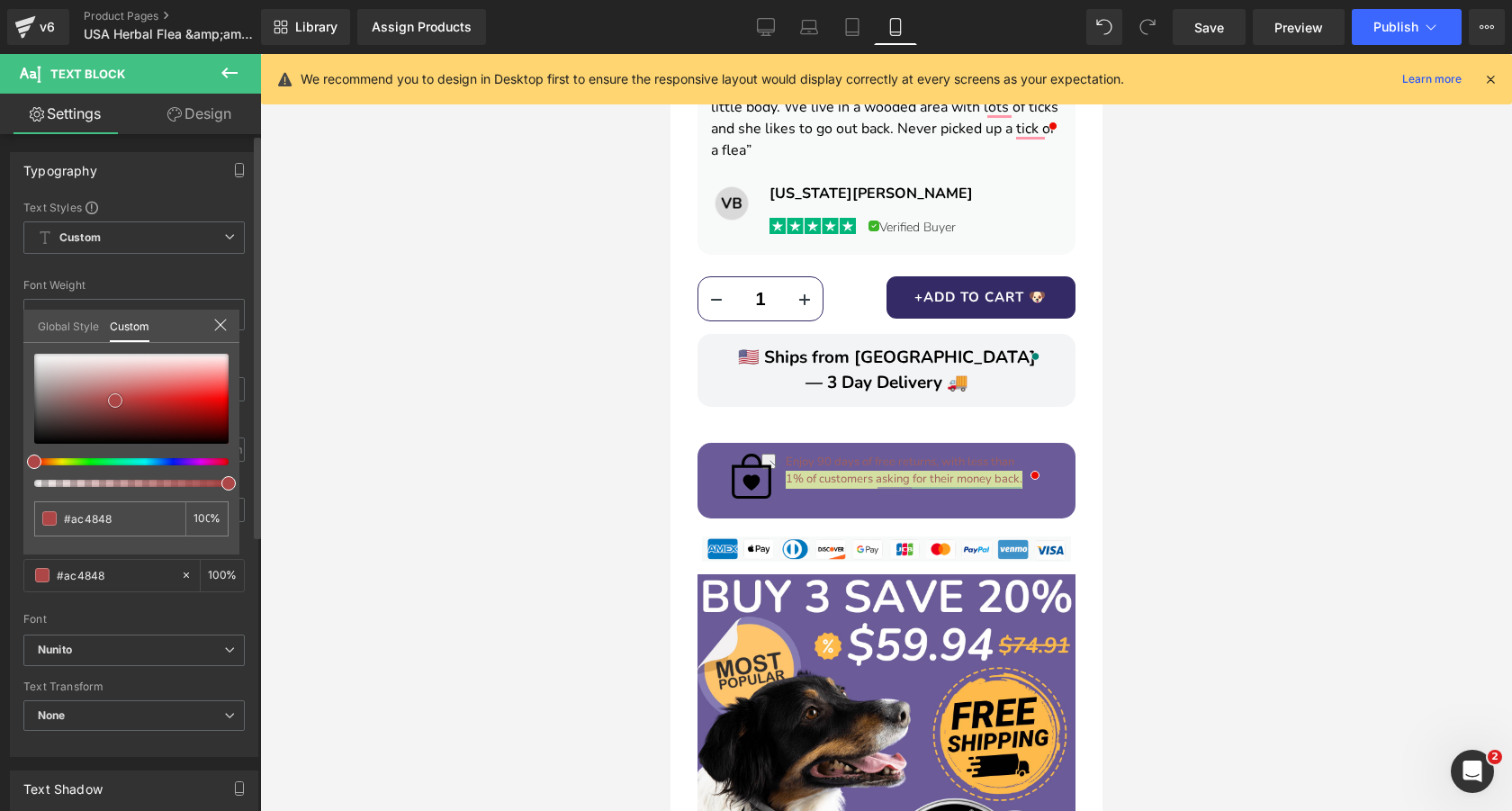
type input "#a05e5e"
type input "#aaa5a5"
type input "#efefef"
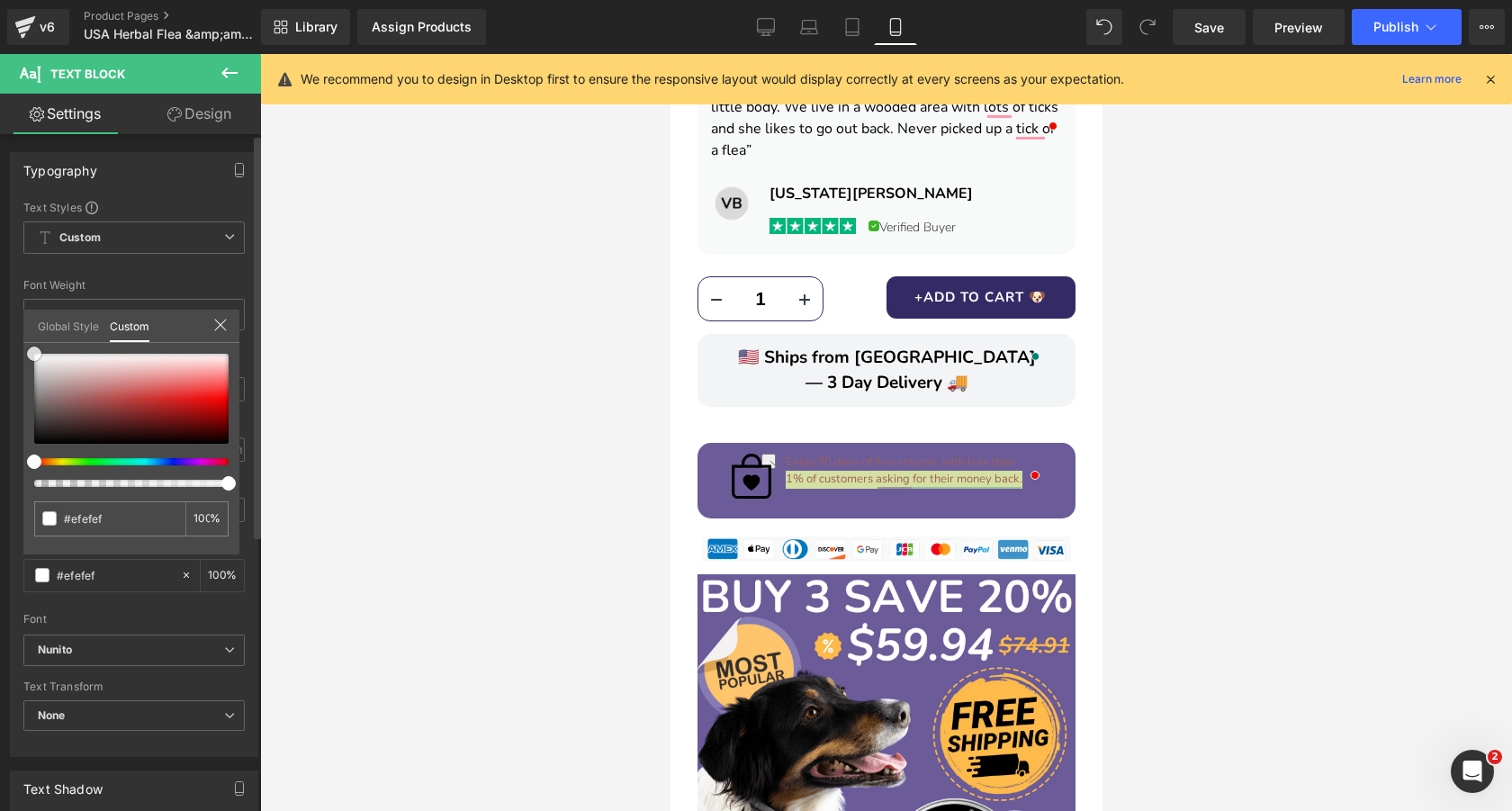
type input "#ffffff"
drag, startPoint x: 116, startPoint y: 400, endPoint x: 0, endPoint y: 281, distance: 166.2
click at [0, 281] on div "Typography Text Styles Custom Custom Setup Global Style Custom Setup Global Sty…" at bounding box center [135, 447] width 269 height 618
click at [859, 417] on div at bounding box center [885, 433] width 432 height 757
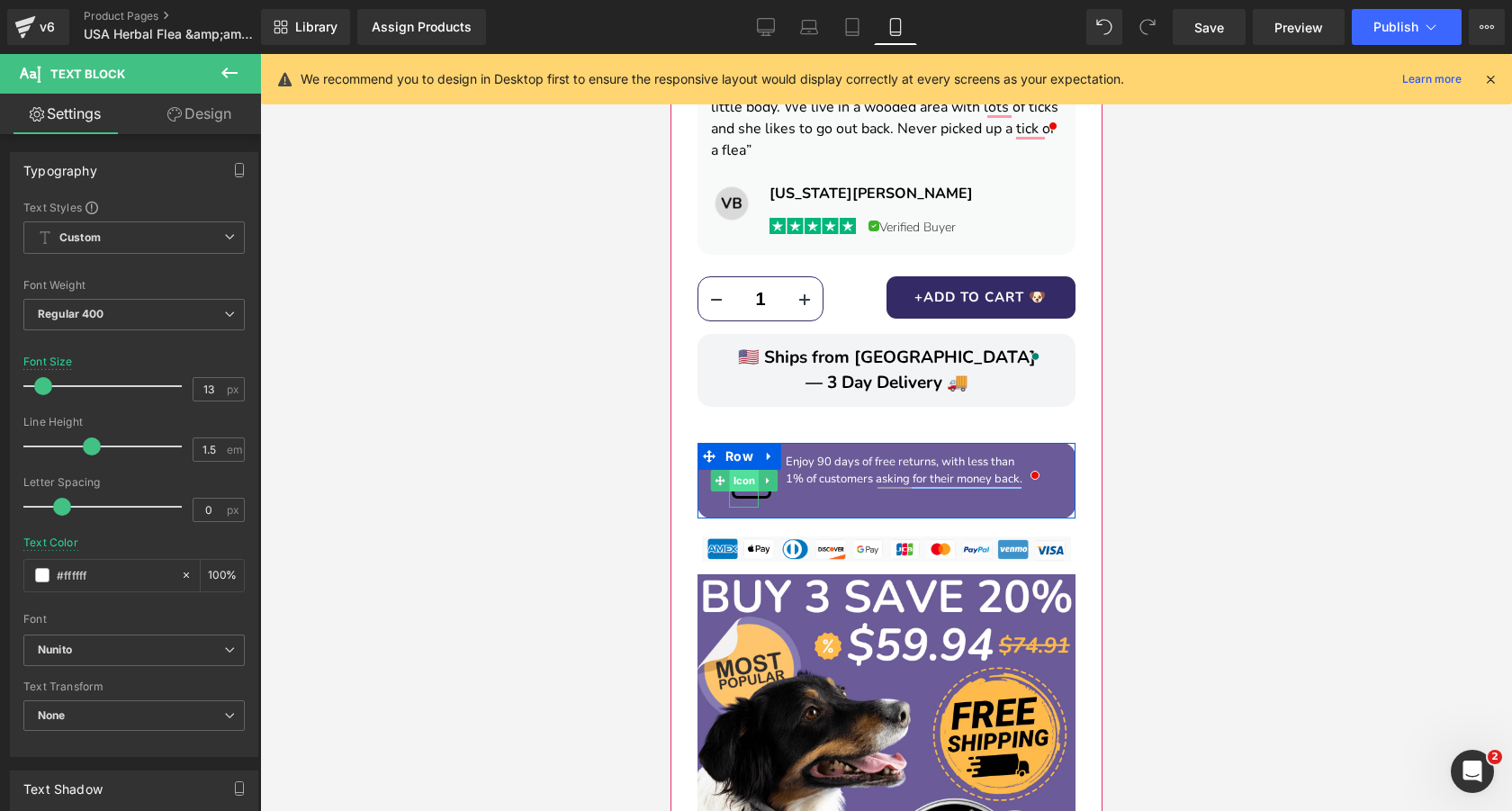
click at [747, 470] on span "Icon" at bounding box center [742, 480] width 30 height 22
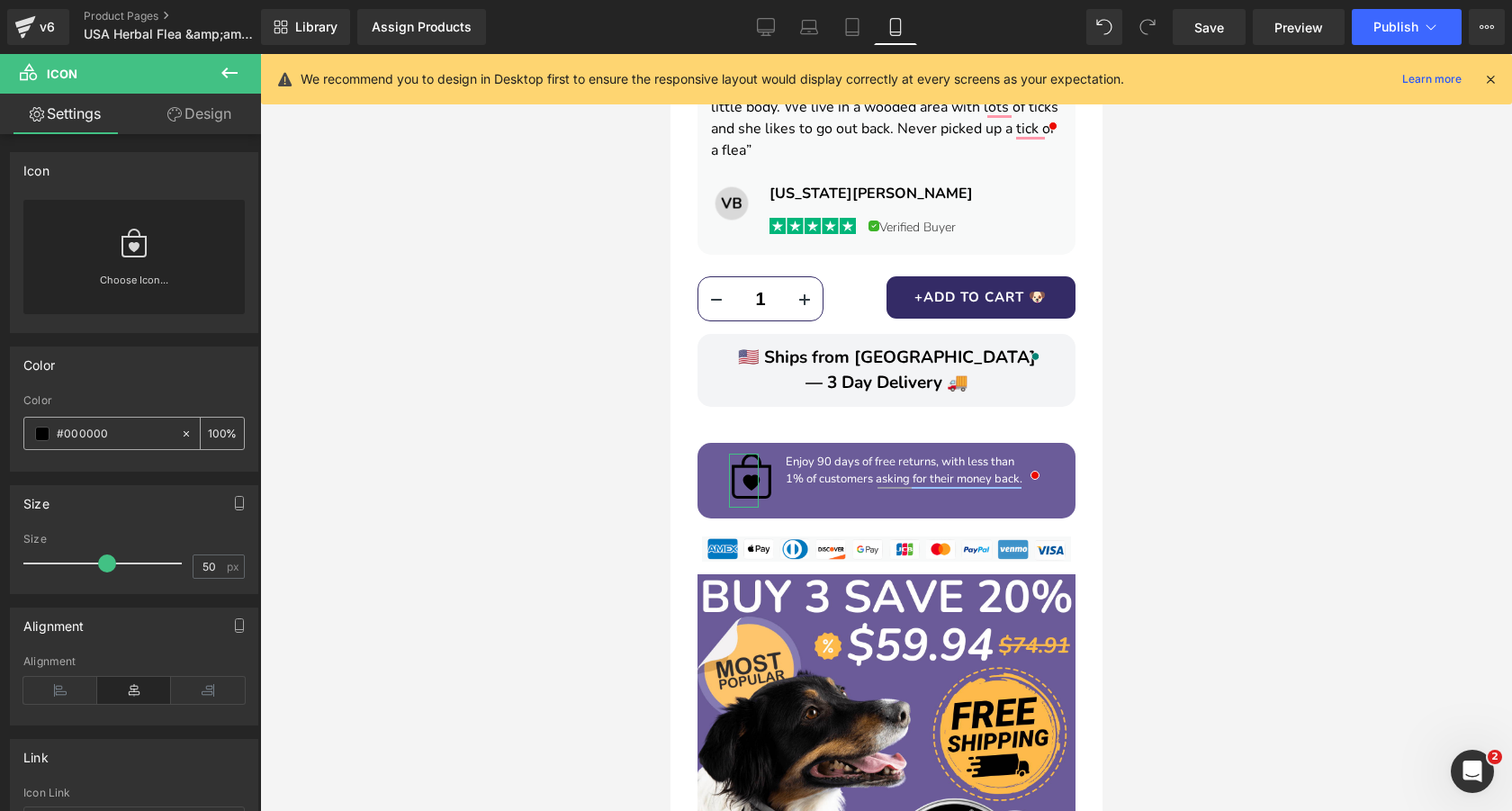
click at [40, 427] on span at bounding box center [42, 434] width 14 height 14
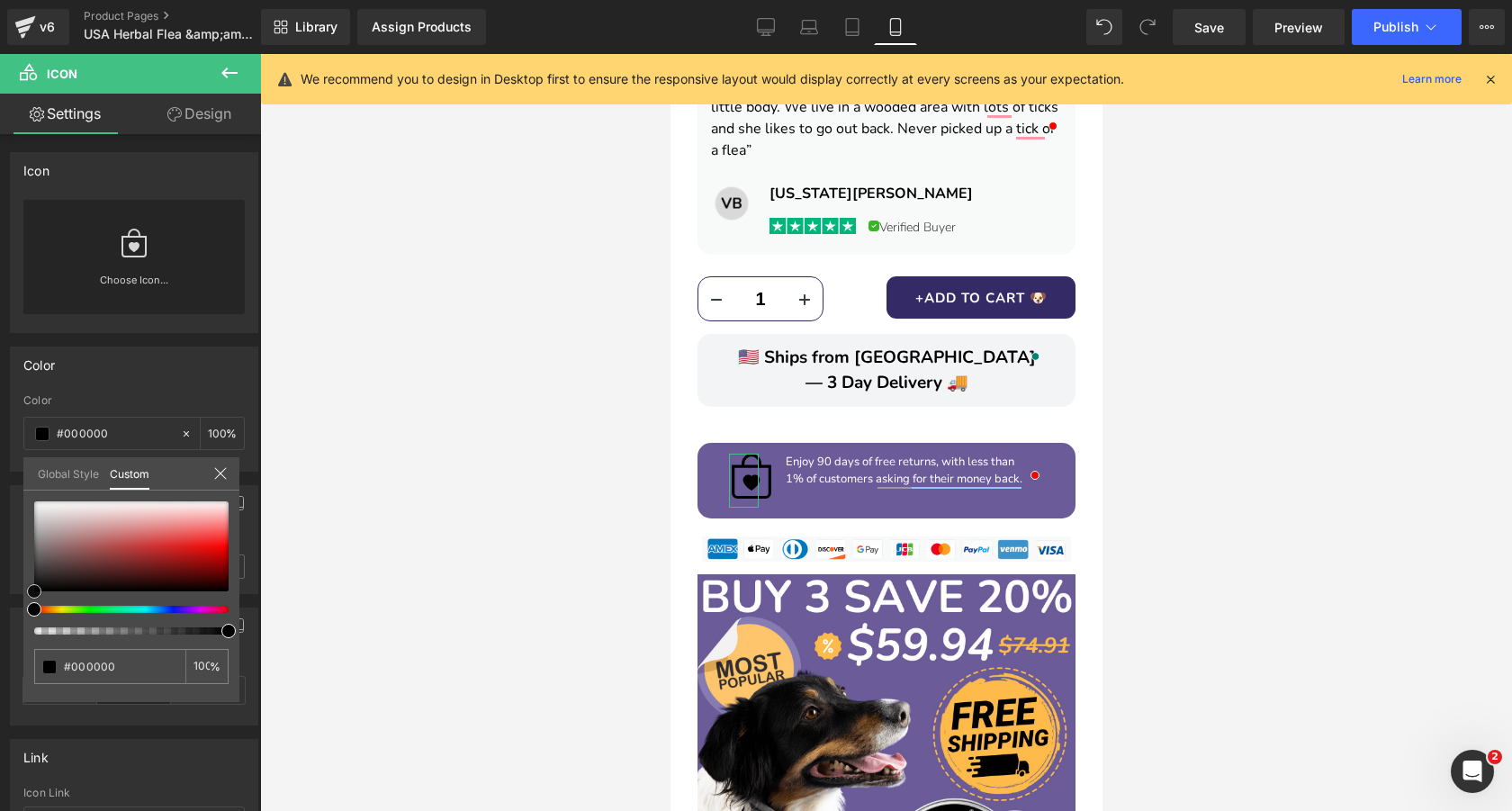
type input "#b78484"
type input "#b78a8a"
type input "#d0c7c7"
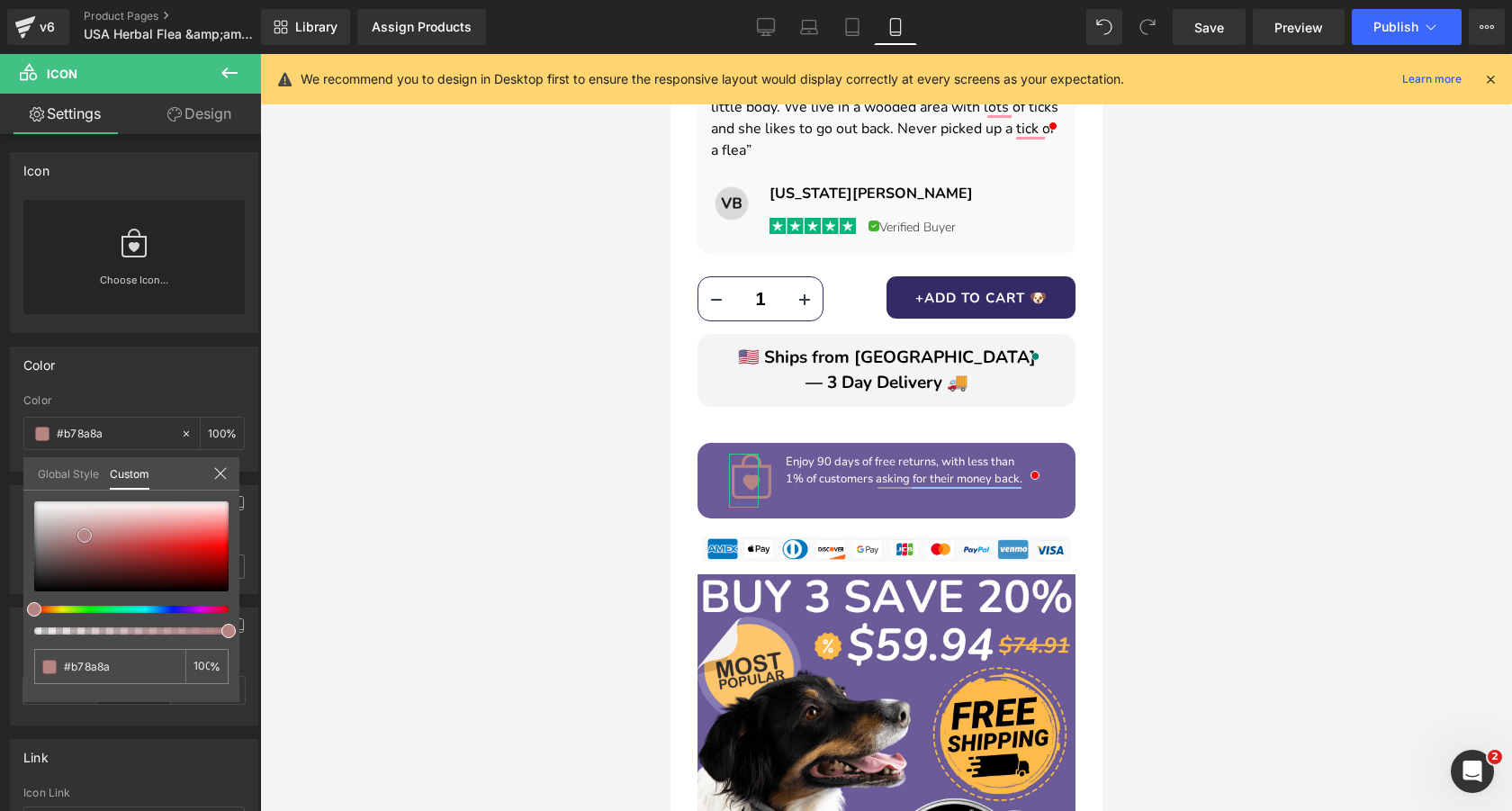
type input "#d0c7c7"
type input "#ffffff"
drag, startPoint x: 85, startPoint y: 535, endPoint x: 0, endPoint y: 402, distance: 157.8
click at [0, 402] on div "Color rgba(255, 255, 255, 1) Color #ffffff 100 % Global Style Custom Setup Glob…" at bounding box center [135, 402] width 269 height 139
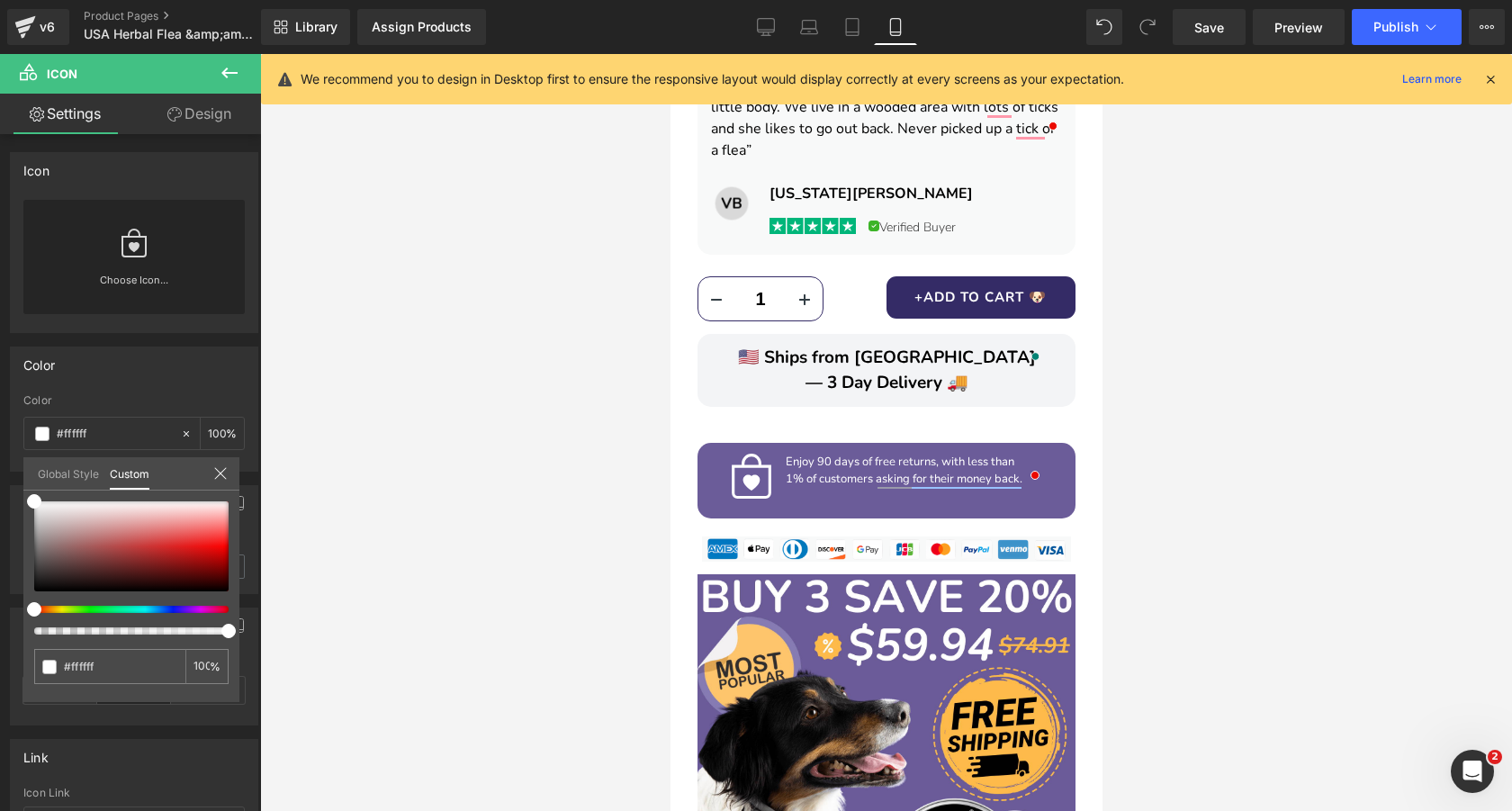
click at [1214, 380] on div at bounding box center [885, 433] width 1251 height 757
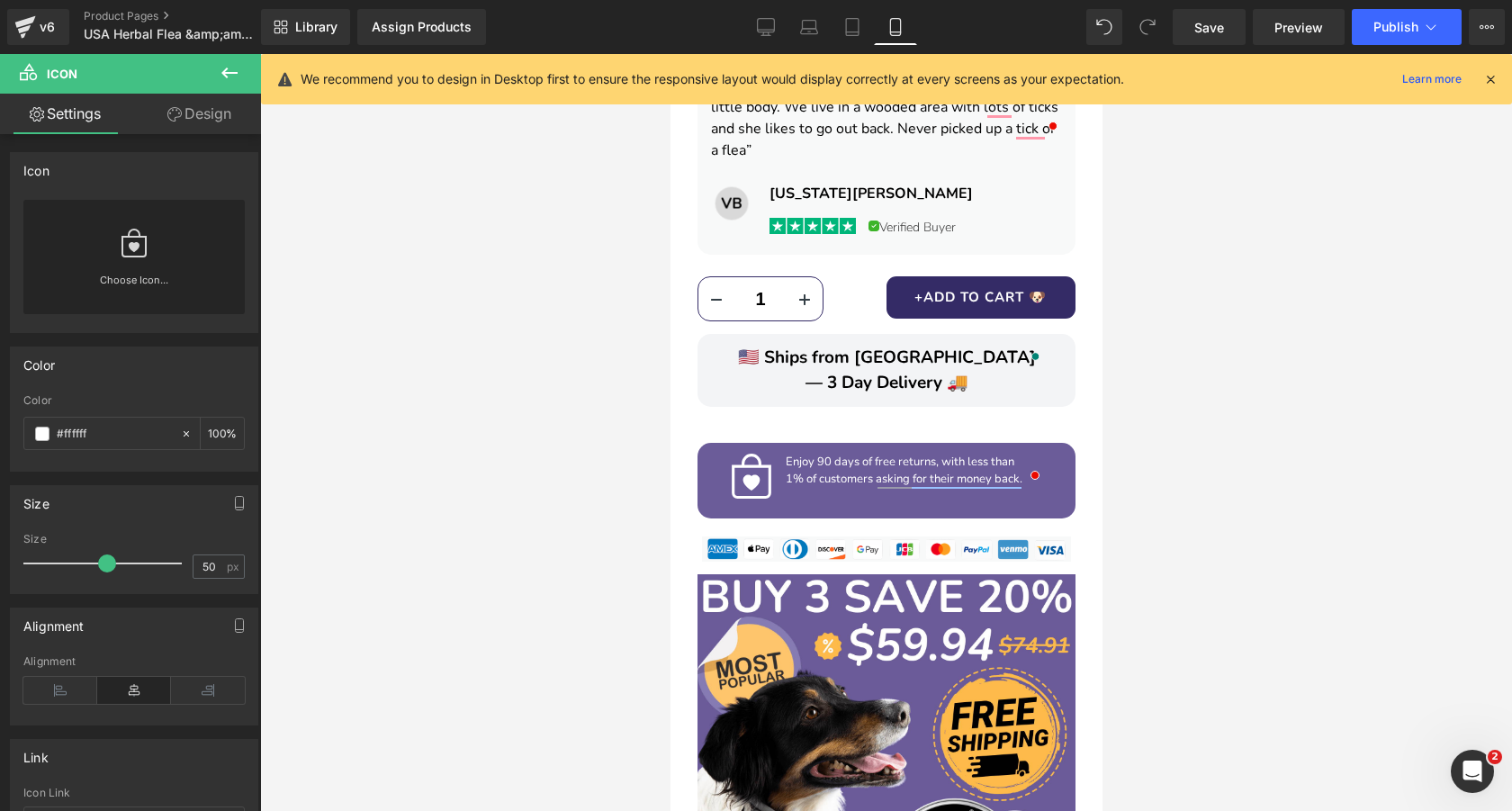
click at [1145, 377] on div at bounding box center [885, 433] width 1251 height 757
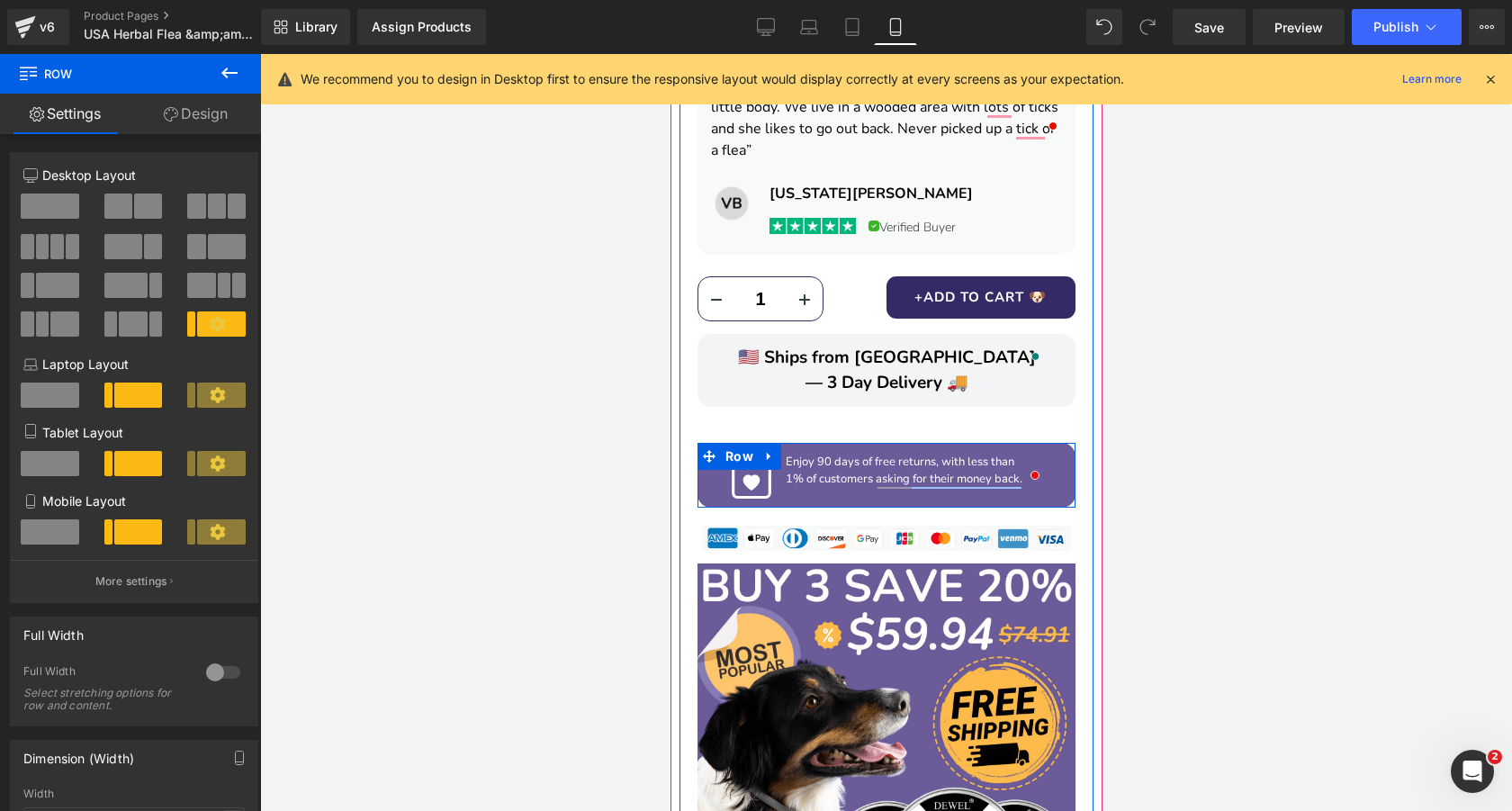
drag, startPoint x: 945, startPoint y: 465, endPoint x: 944, endPoint y: 455, distance: 10.0
click at [944, 455] on div "Icon Enjoy 90 days of free returns, with less than 1% of customers asking for t…" at bounding box center [885, 475] width 378 height 65
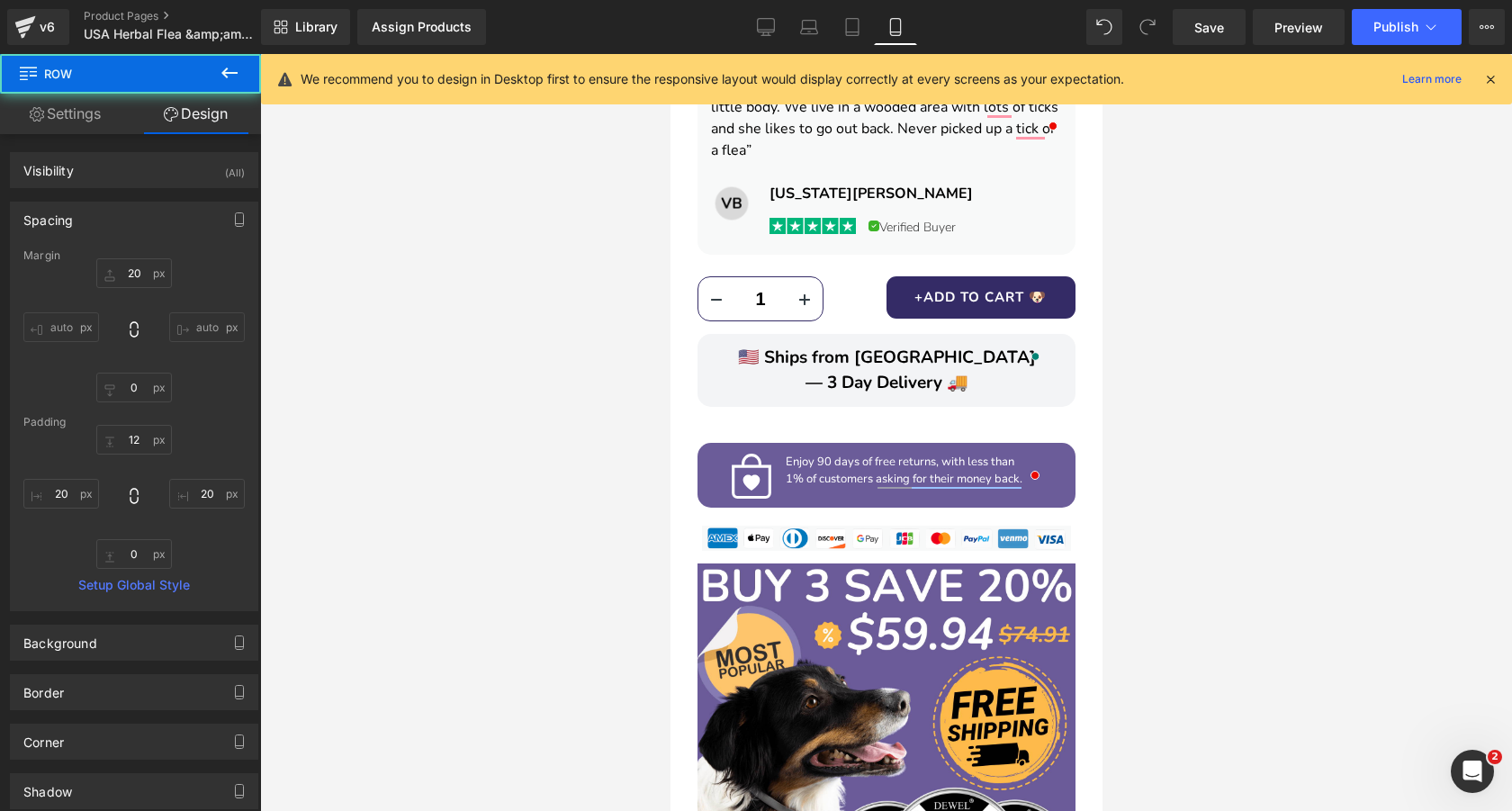
click at [1203, 455] on div at bounding box center [885, 433] width 1251 height 757
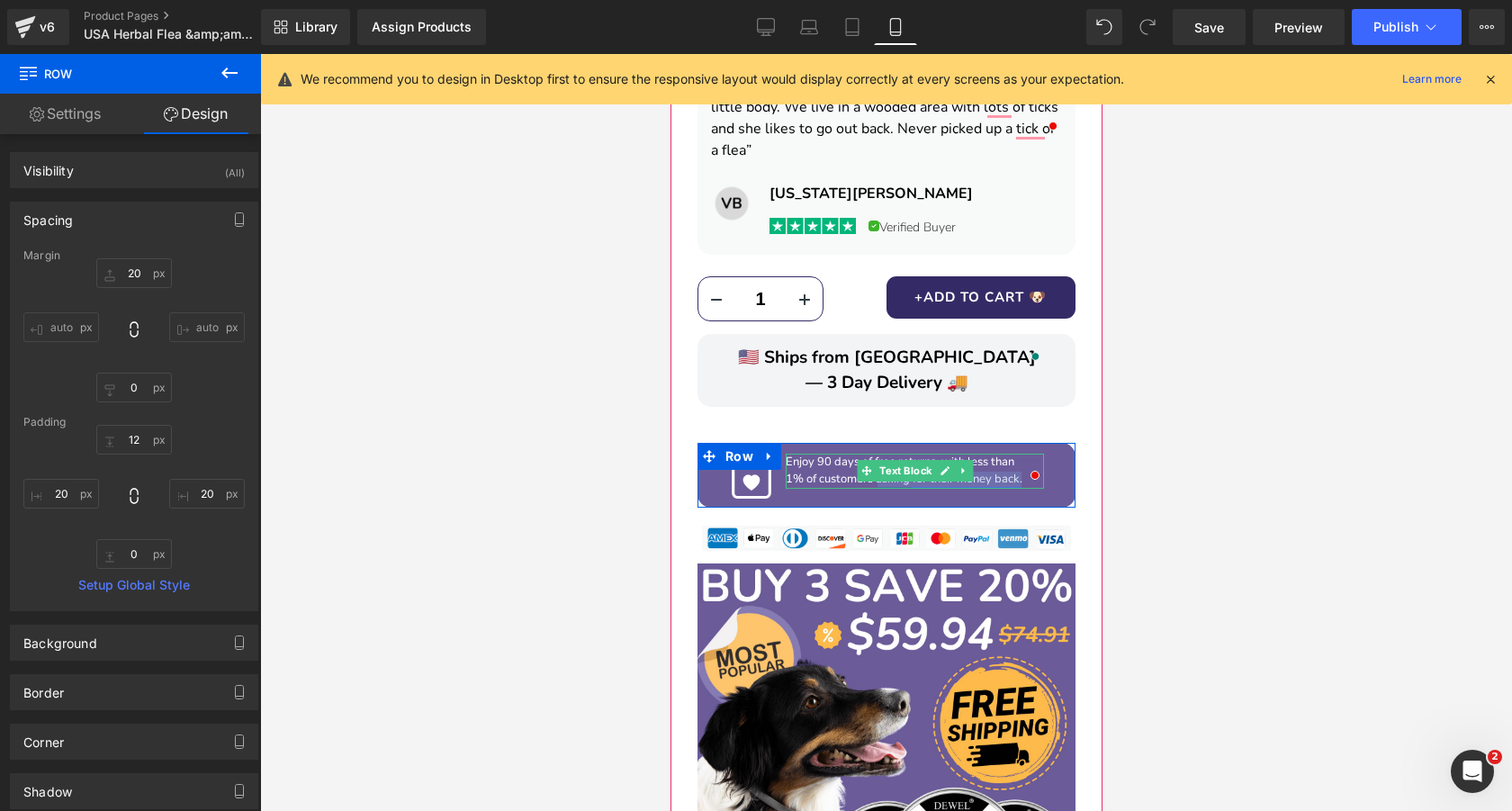
click at [1012, 471] on p "1% of customers asking for their money back." at bounding box center [913, 480] width 258 height 18
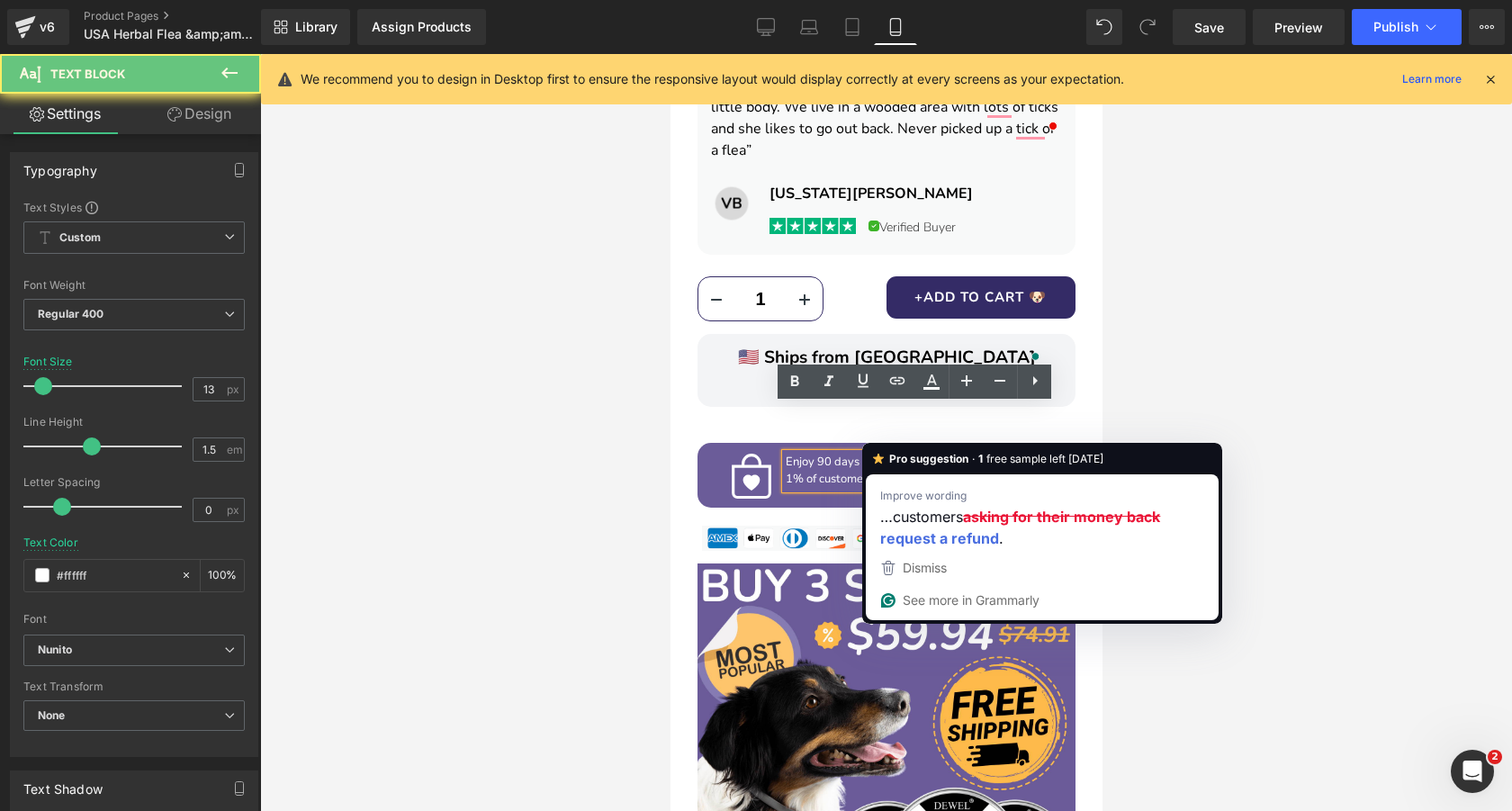
click at [1012, 471] on p "1% of customers asking for their money back." at bounding box center [913, 480] width 258 height 18
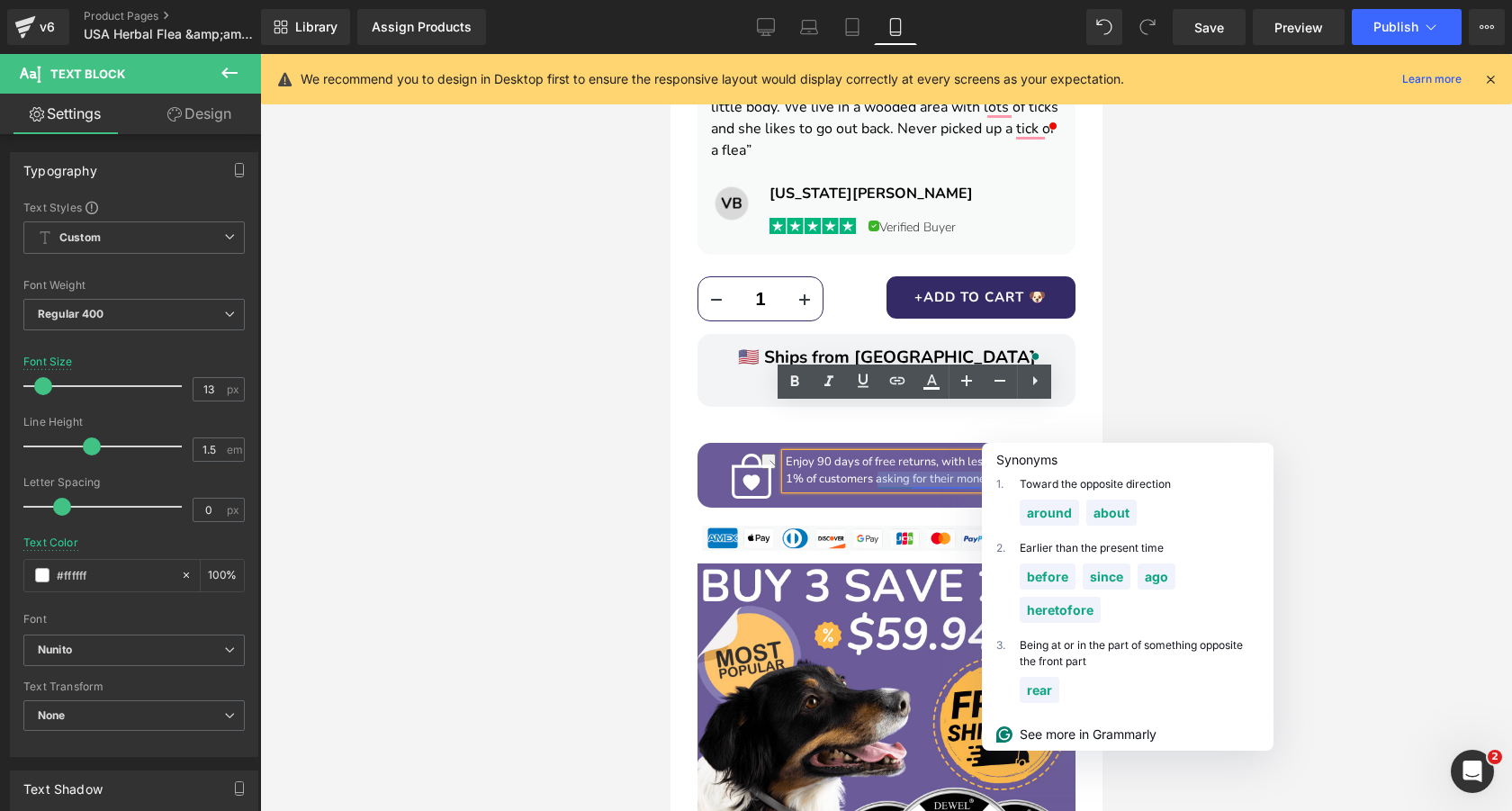
click at [968, 454] on p "Enjoy 90 days of free returns, with less than" at bounding box center [913, 462] width 258 height 18
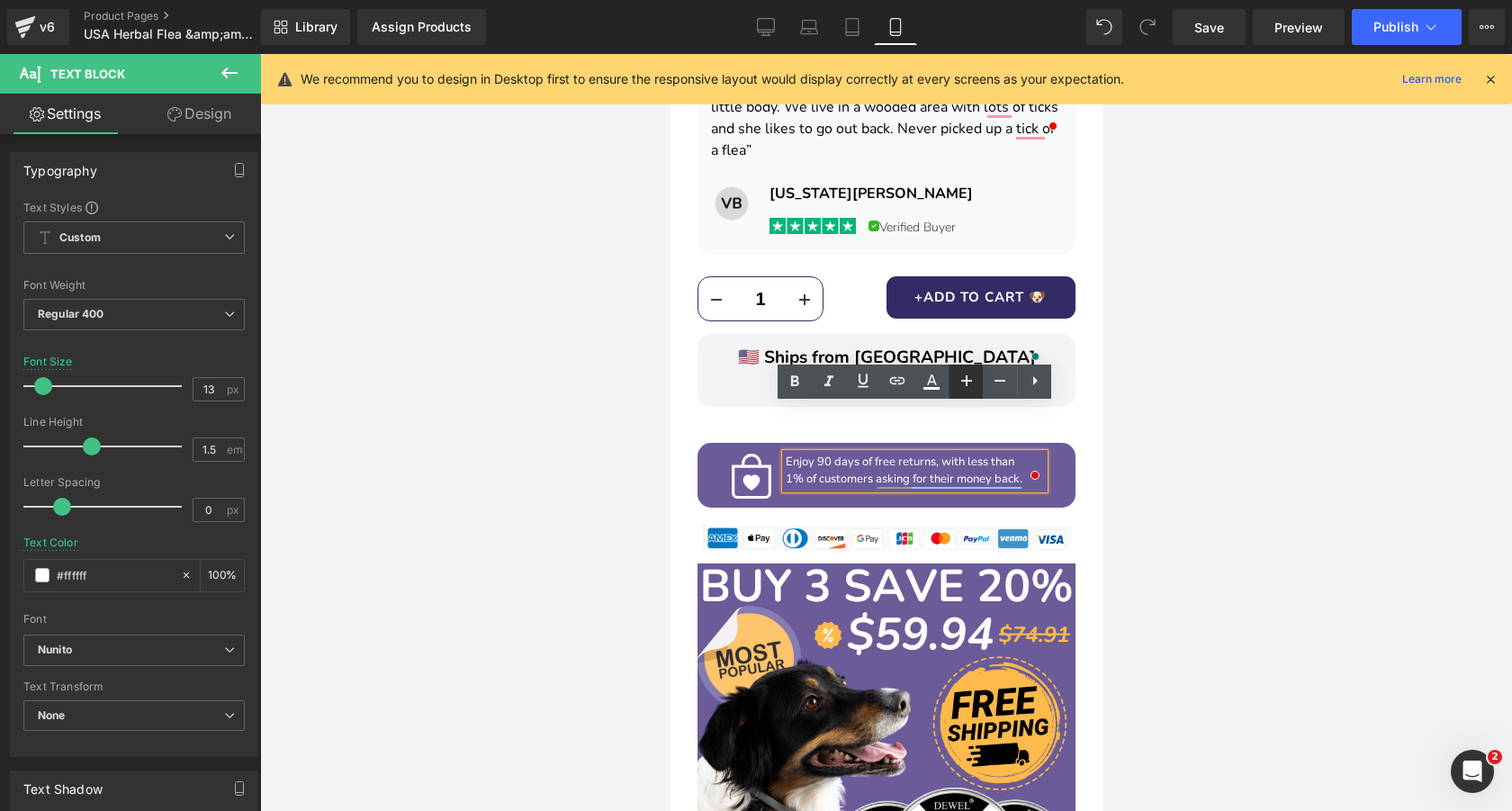
click at [964, 377] on icon at bounding box center [966, 380] width 22 height 22
type input "15"
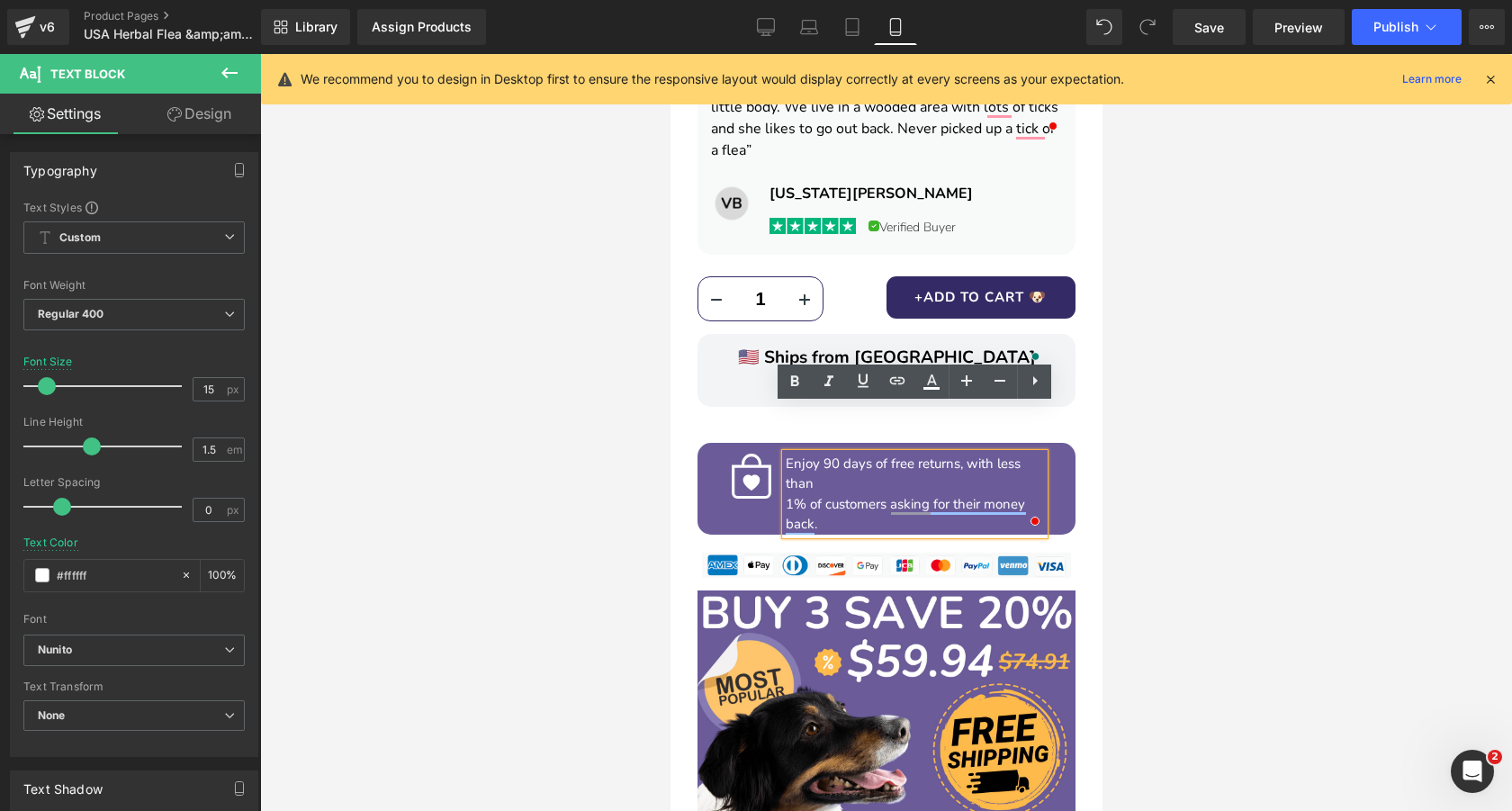
click at [1160, 433] on div at bounding box center [885, 433] width 1251 height 757
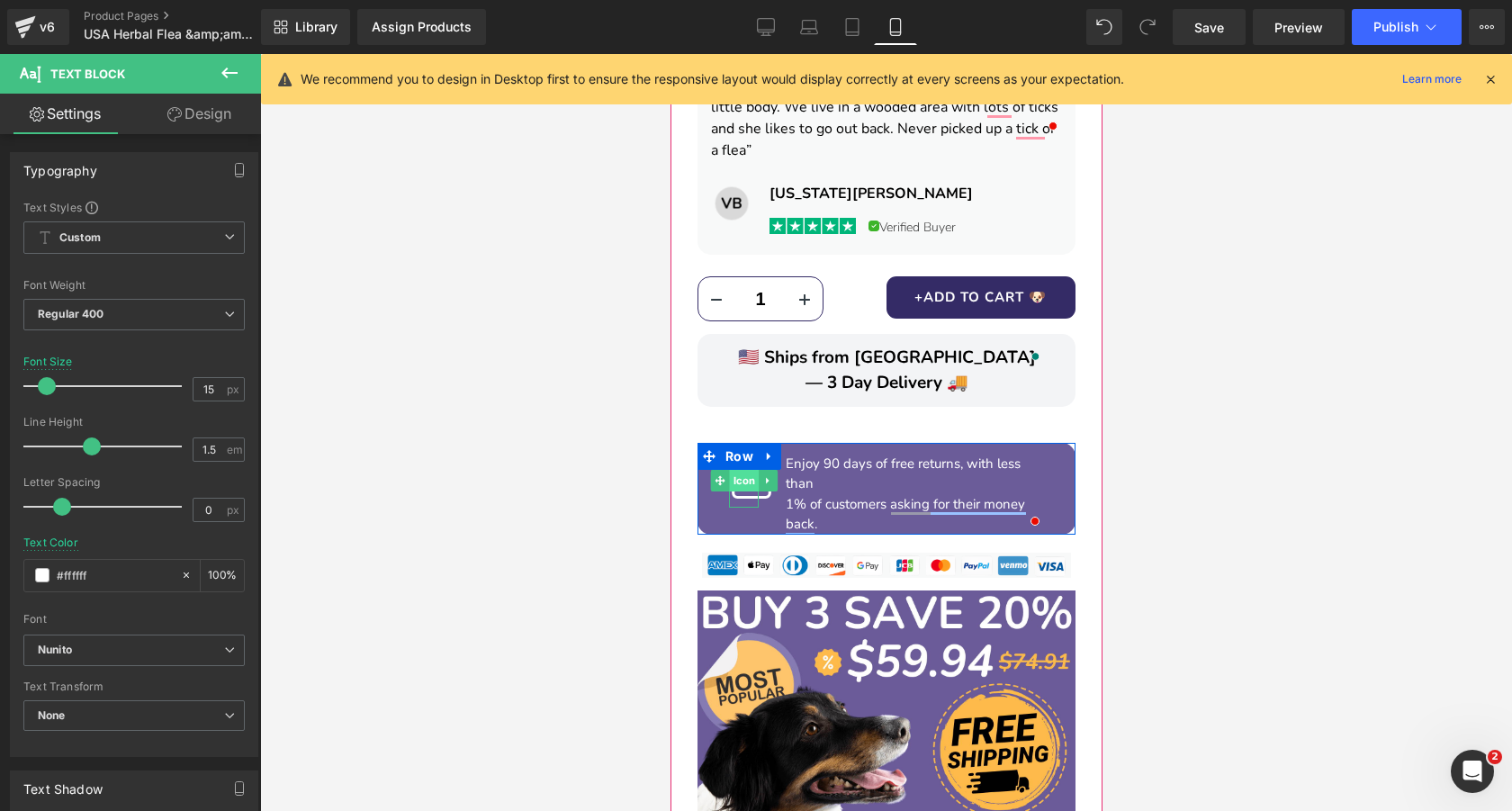
click at [746, 470] on span "Icon" at bounding box center [742, 480] width 30 height 22
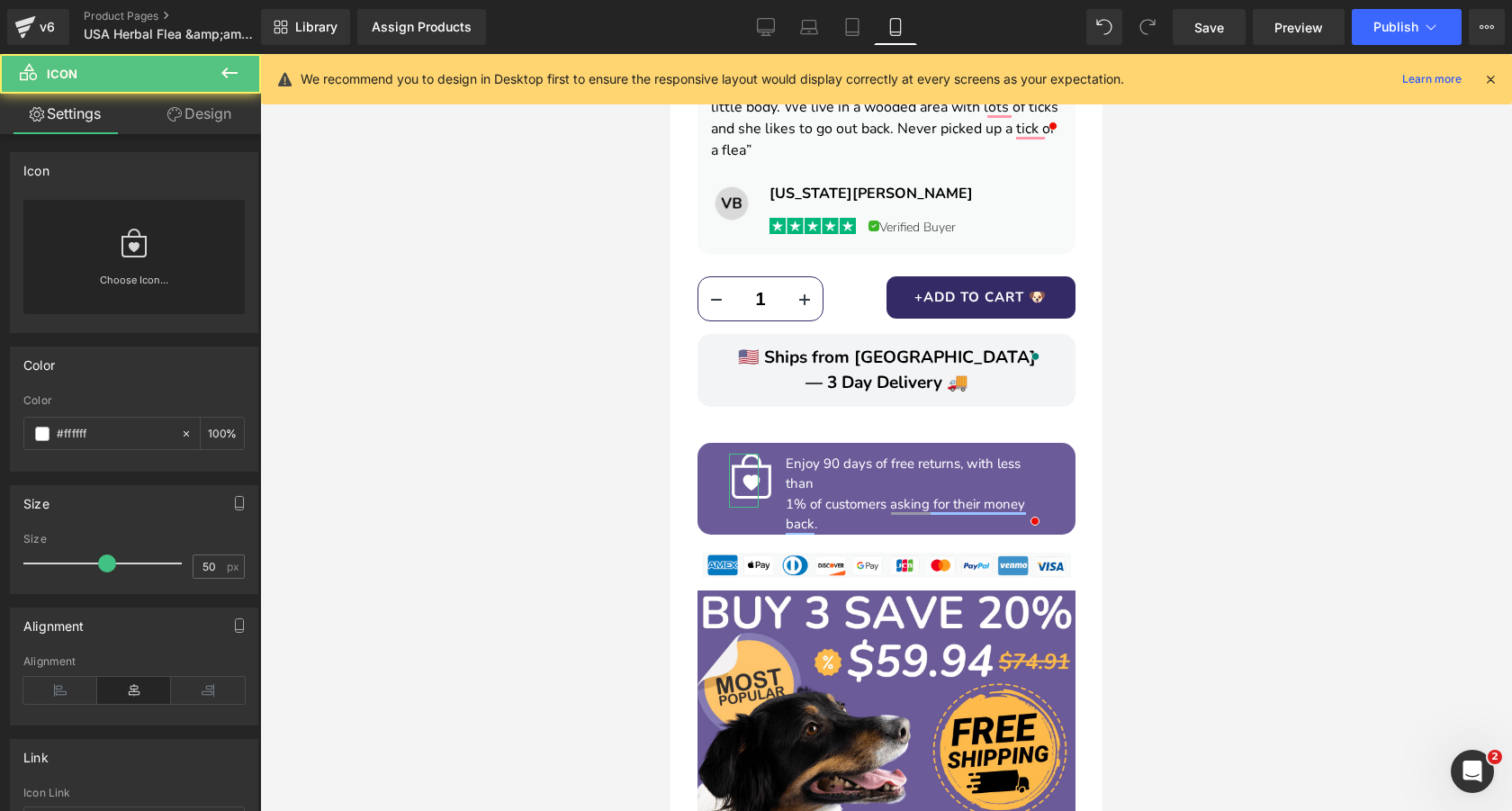
click at [205, 118] on link "Design" at bounding box center [199, 114] width 131 height 40
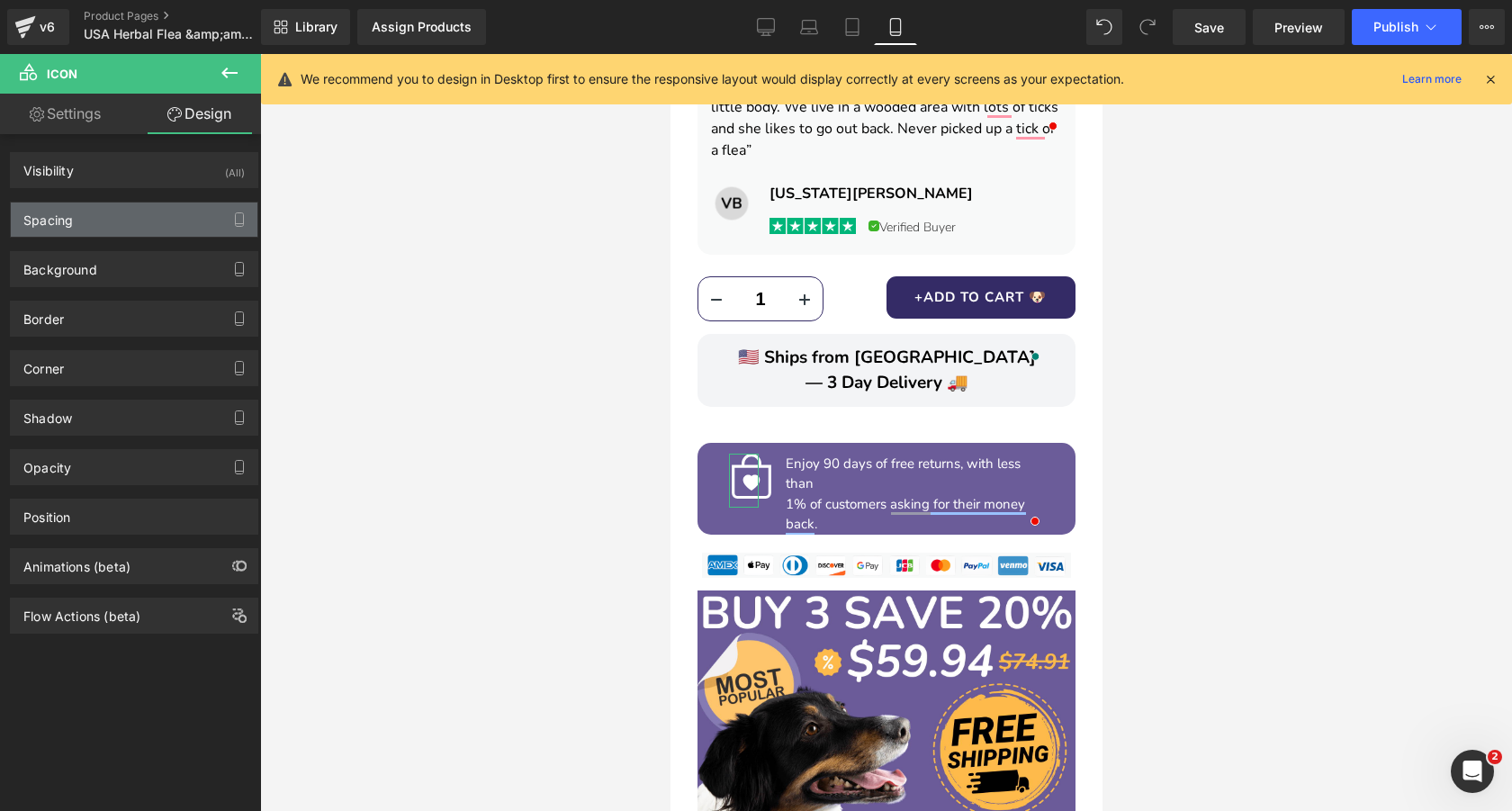
click at [98, 222] on div "Spacing" at bounding box center [134, 220] width 246 height 34
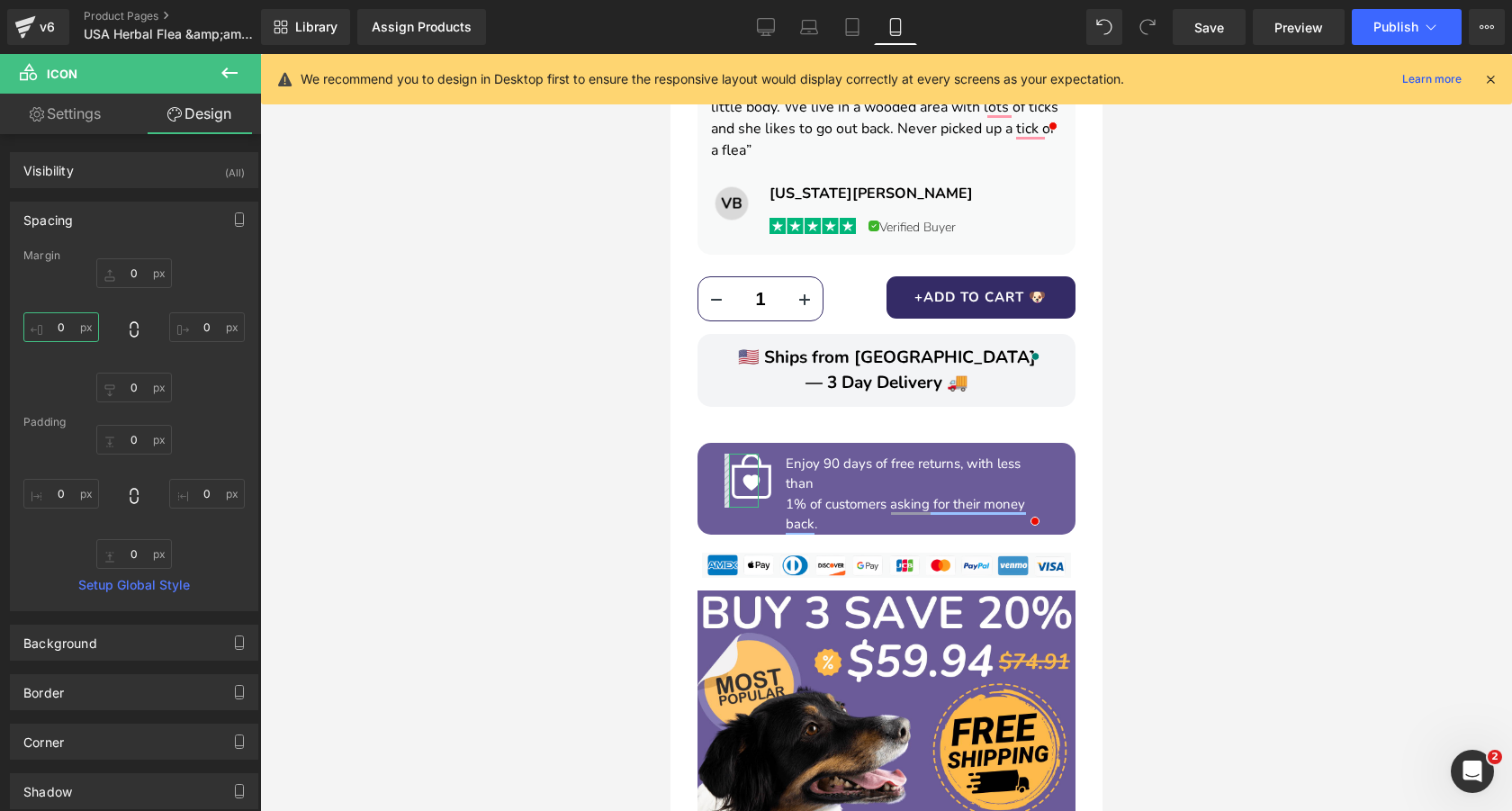
click at [69, 324] on input "0" at bounding box center [60, 327] width 75 height 30
type input "1"
click at [206, 328] on input "0" at bounding box center [206, 327] width 75 height 30
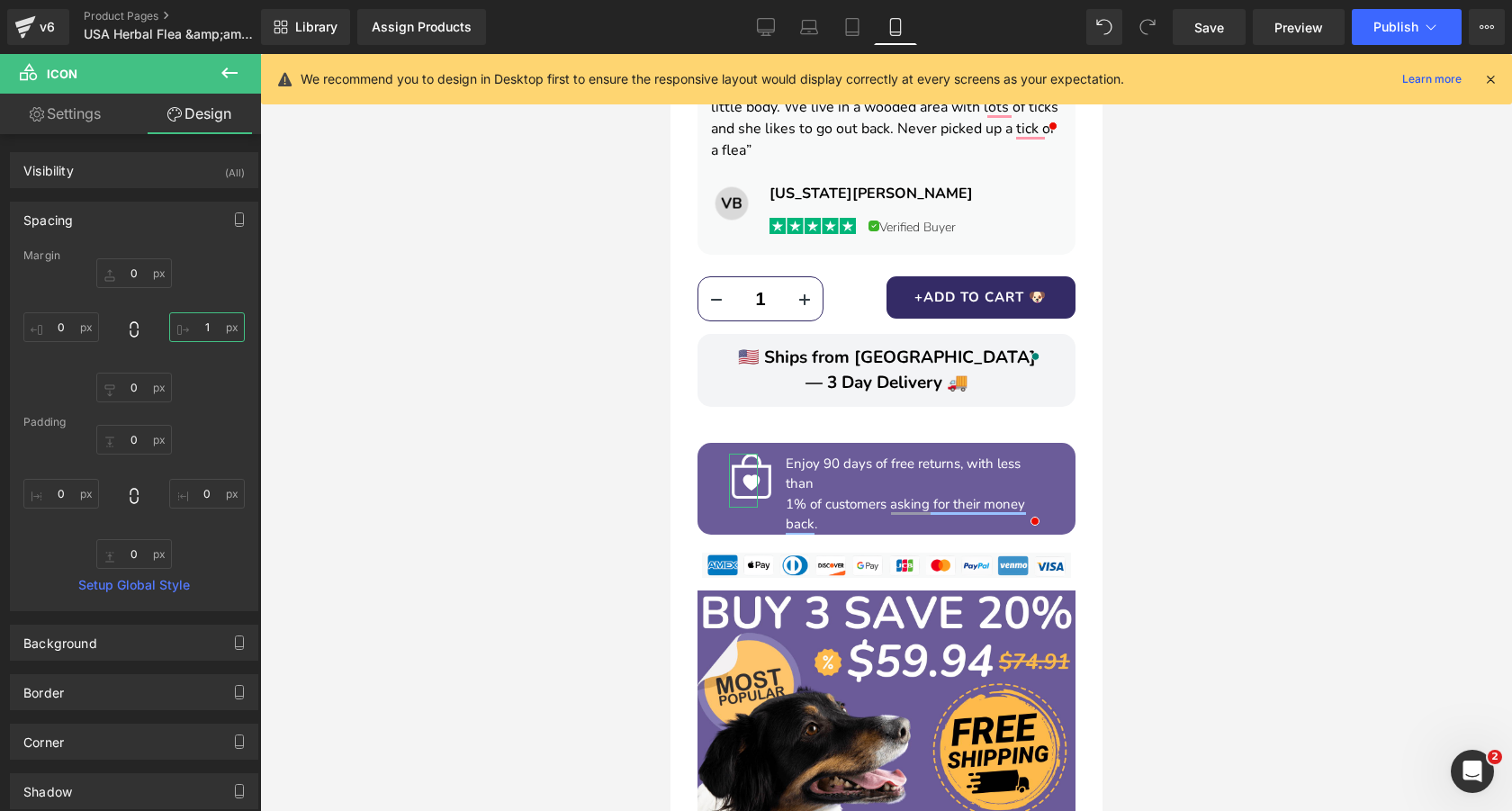
type input "1°"
type input "1"
click at [69, 327] on input "text" at bounding box center [60, 327] width 75 height 30
type input "-20"
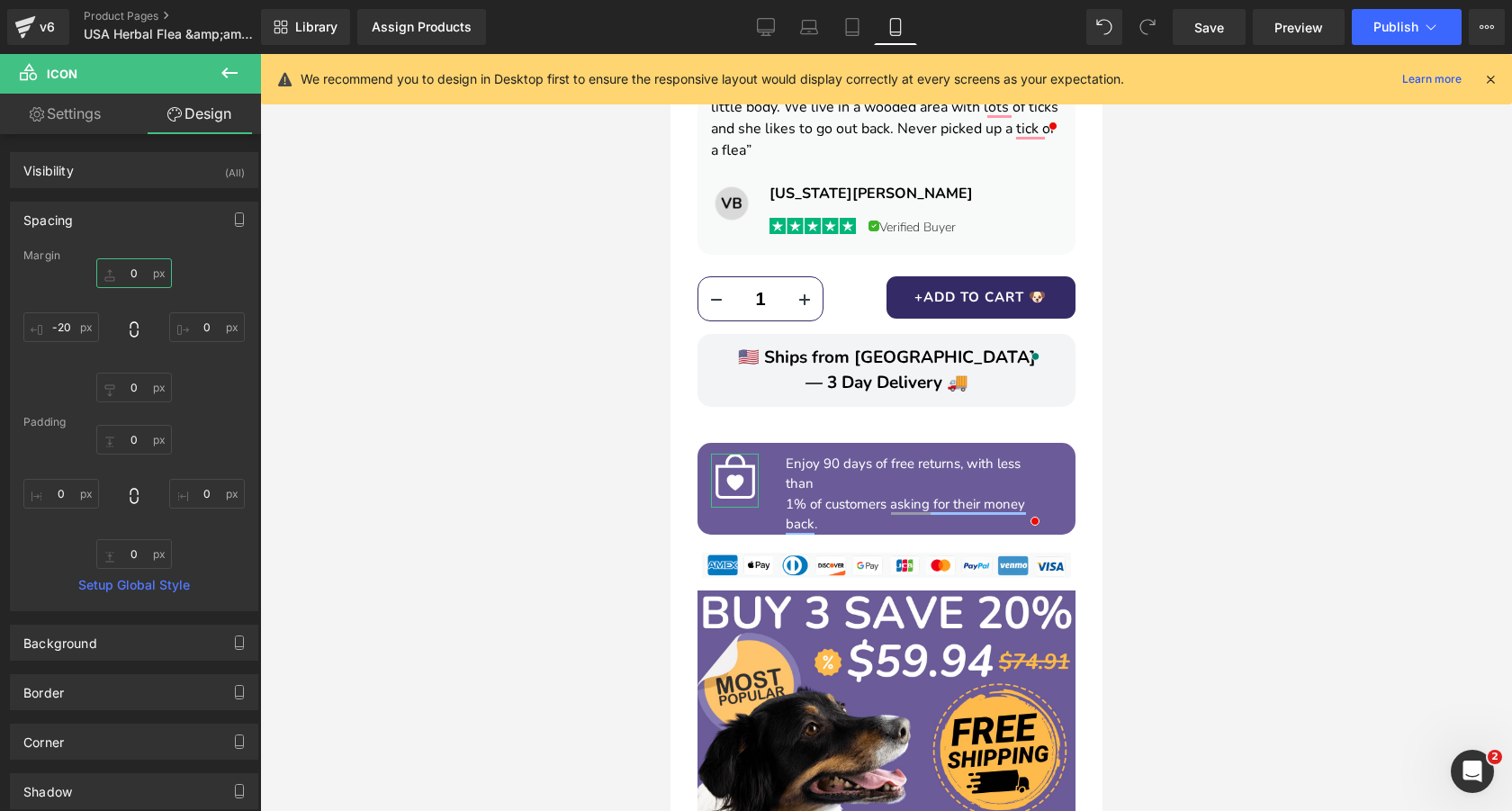
click at [132, 277] on input "0" at bounding box center [134, 272] width 75 height 30
type input "1"
type input "5"
type input "10"
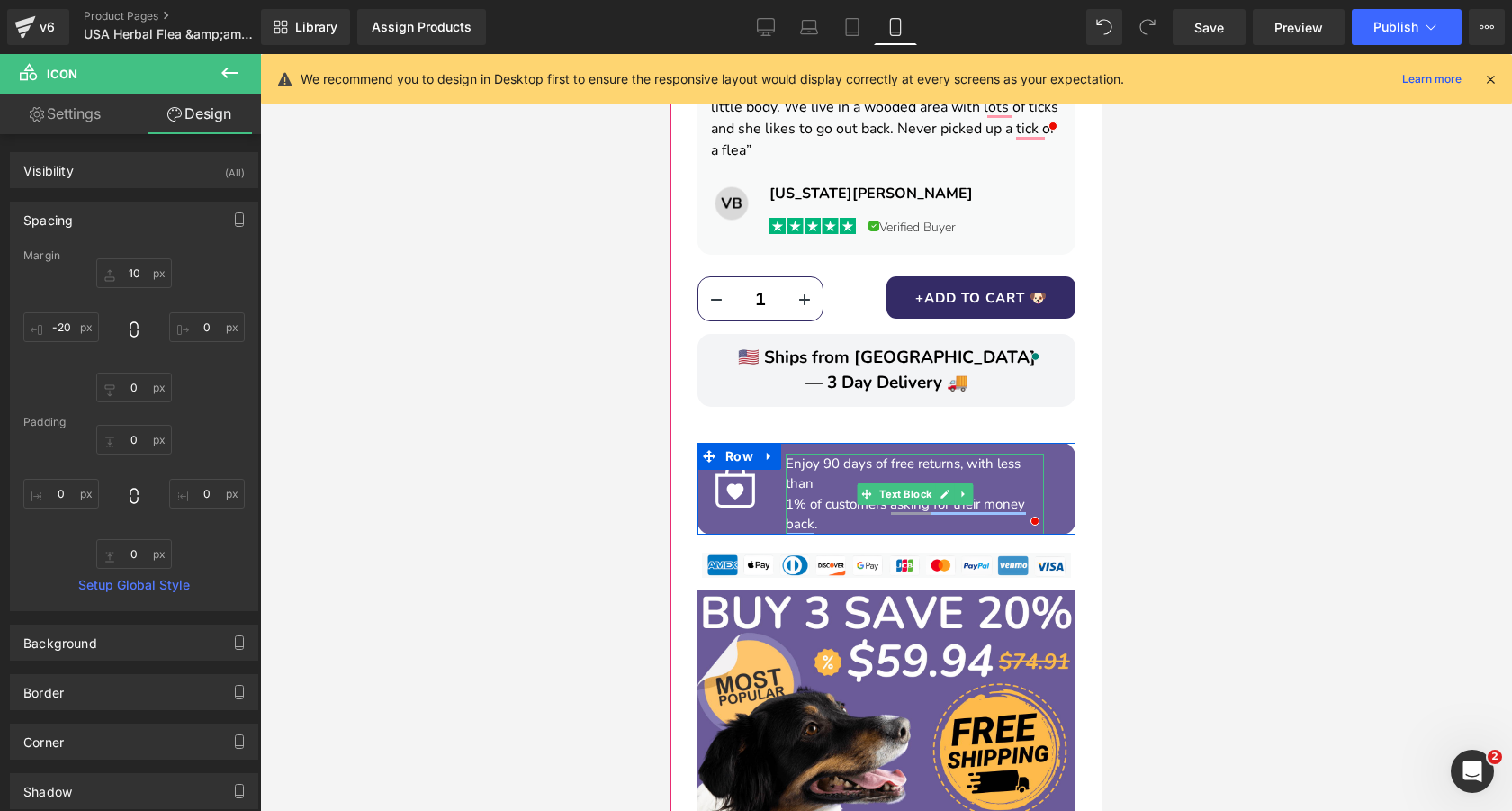
click at [827, 454] on p "Enjoy 90 days of free returns, with less than" at bounding box center [913, 474] width 258 height 40
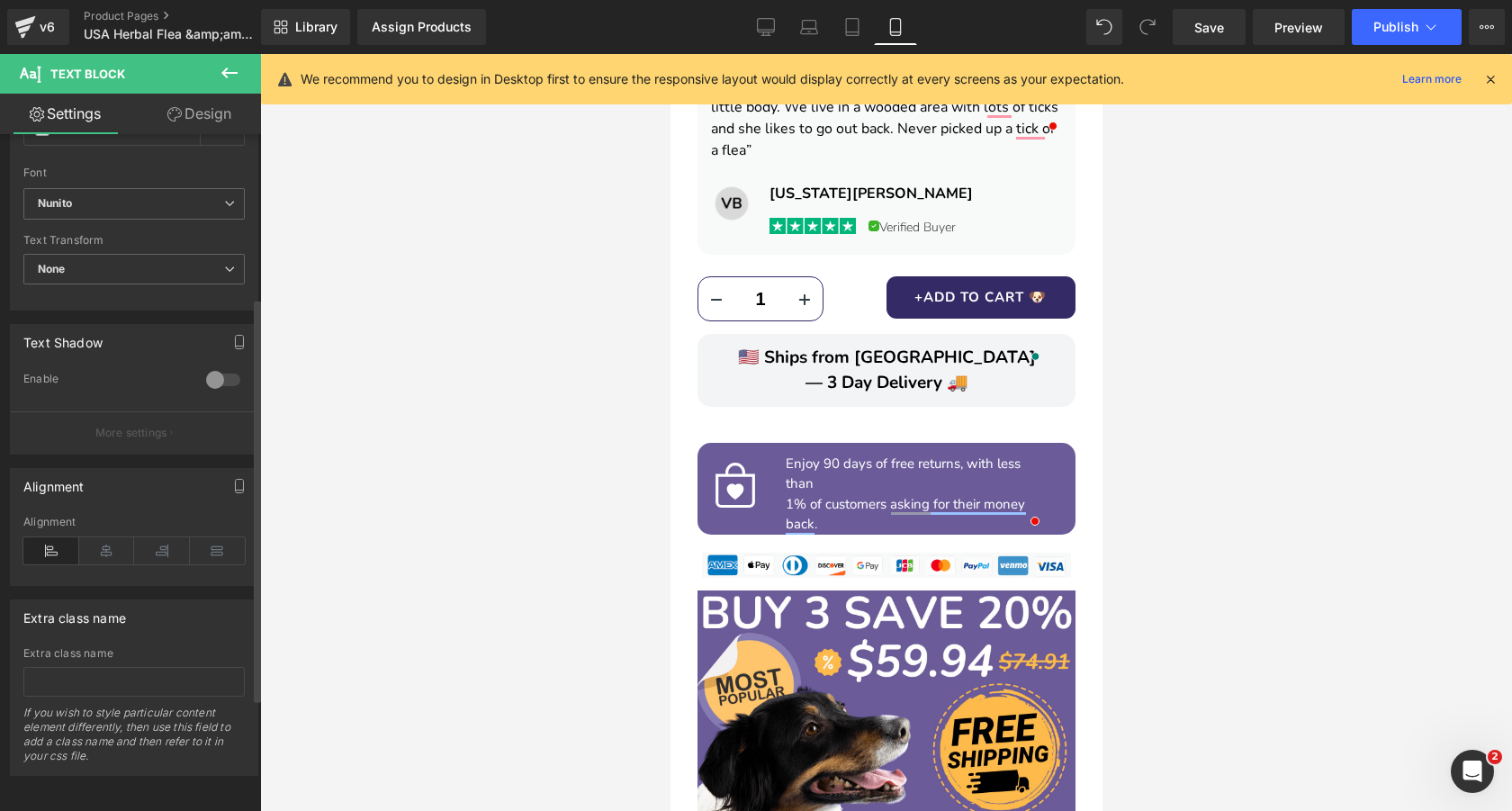
scroll to position [462, 0]
click at [198, 115] on link "Design" at bounding box center [199, 114] width 131 height 40
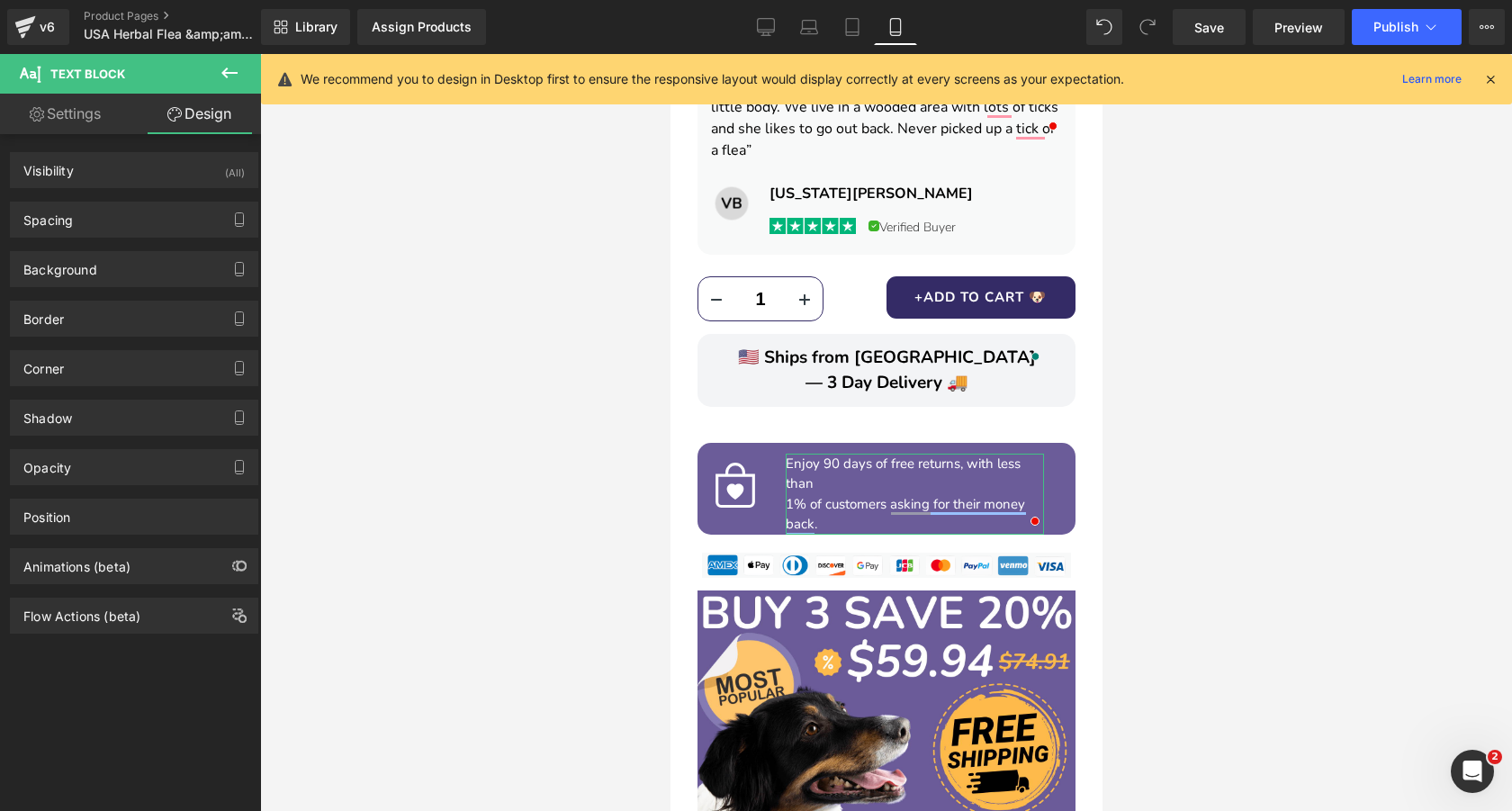
type input "0"
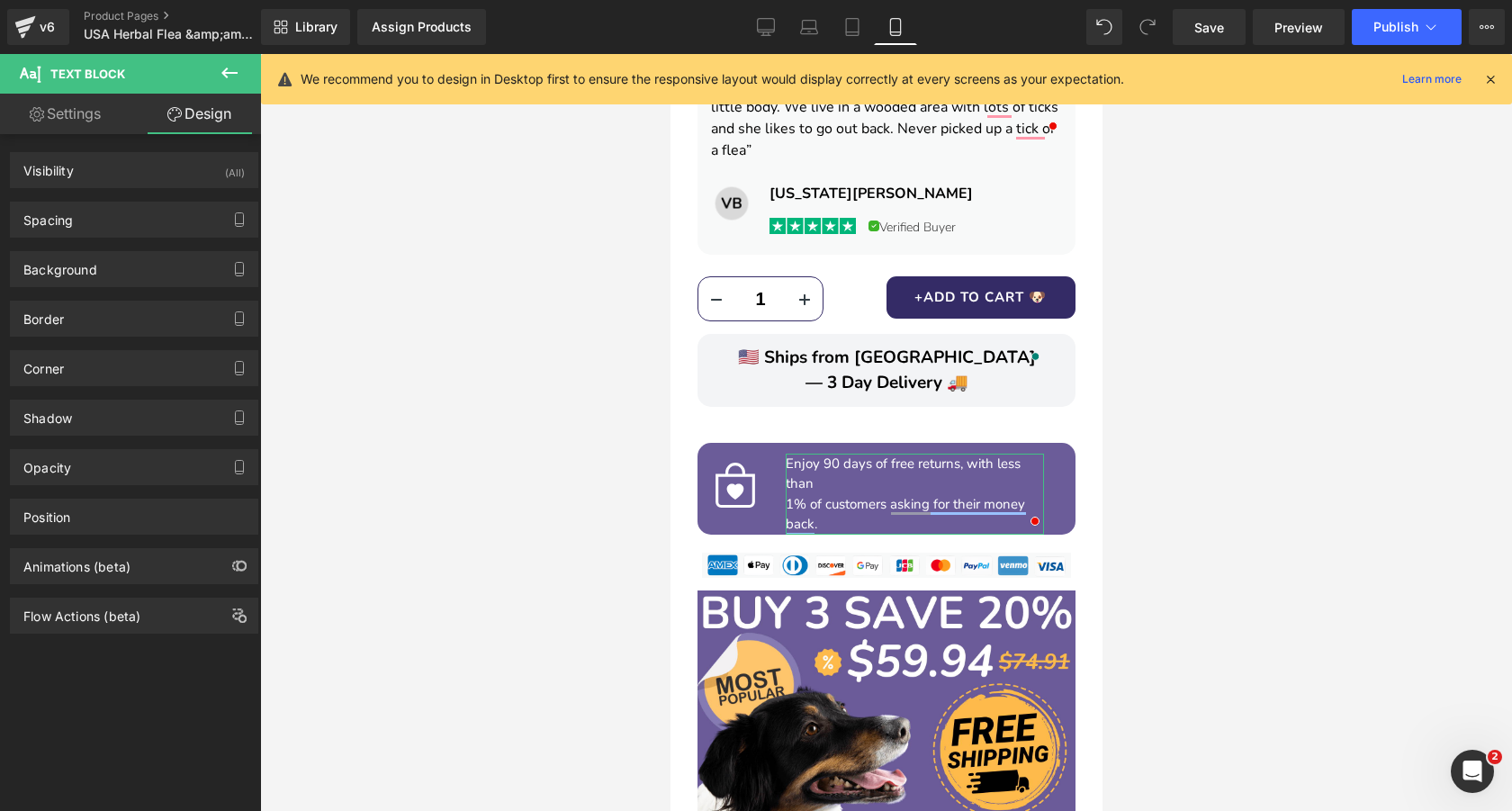
type input "0"
click at [156, 218] on div "Spacing" at bounding box center [134, 220] width 246 height 34
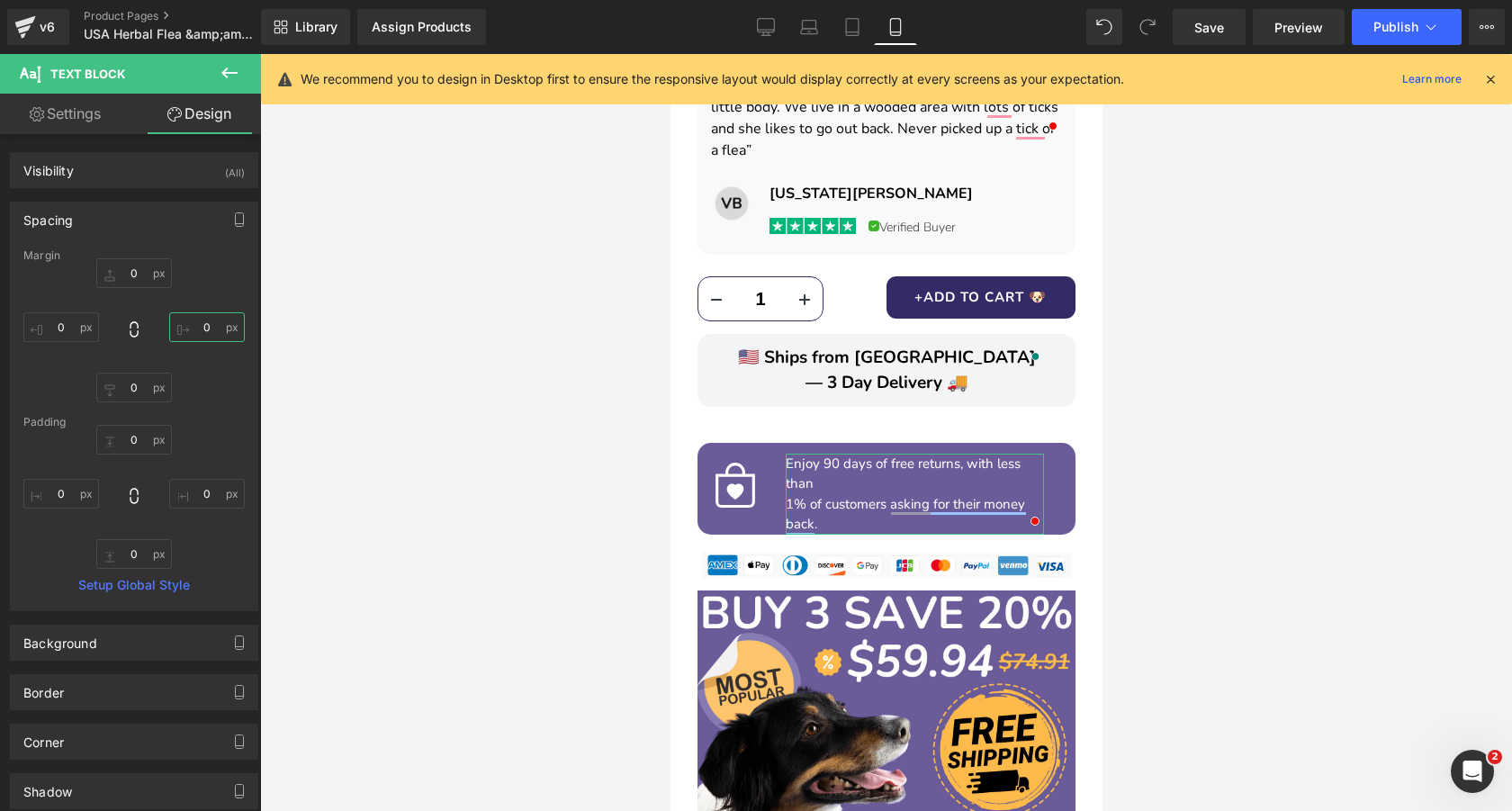
click at [202, 329] on input "0" at bounding box center [206, 327] width 75 height 30
type input "1"
click at [74, 325] on input "0" at bounding box center [60, 327] width 75 height 30
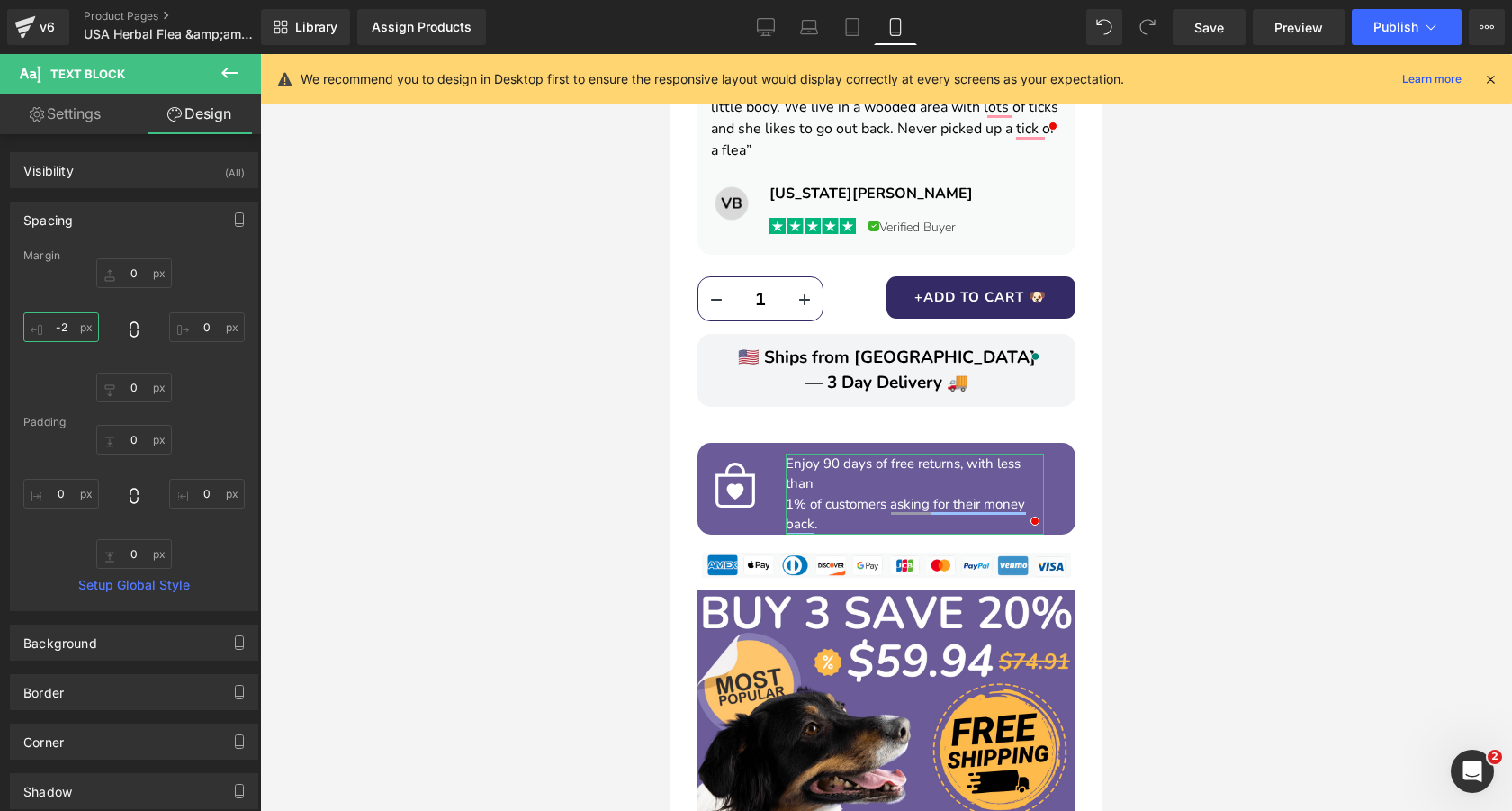
type input "-20"
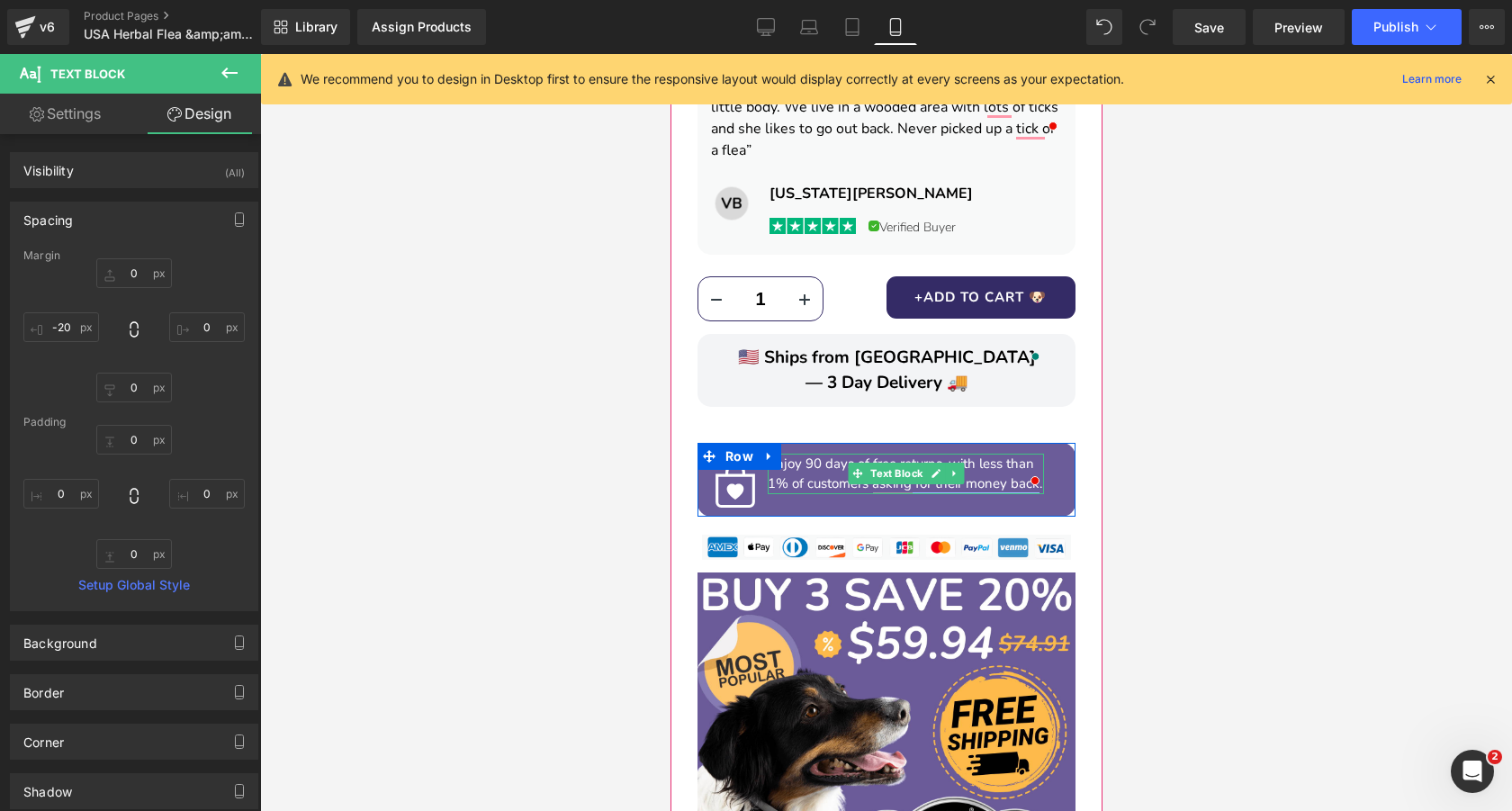
click at [1014, 454] on p "Enjoy 90 days of free returns, with less than" at bounding box center [905, 464] width 276 height 21
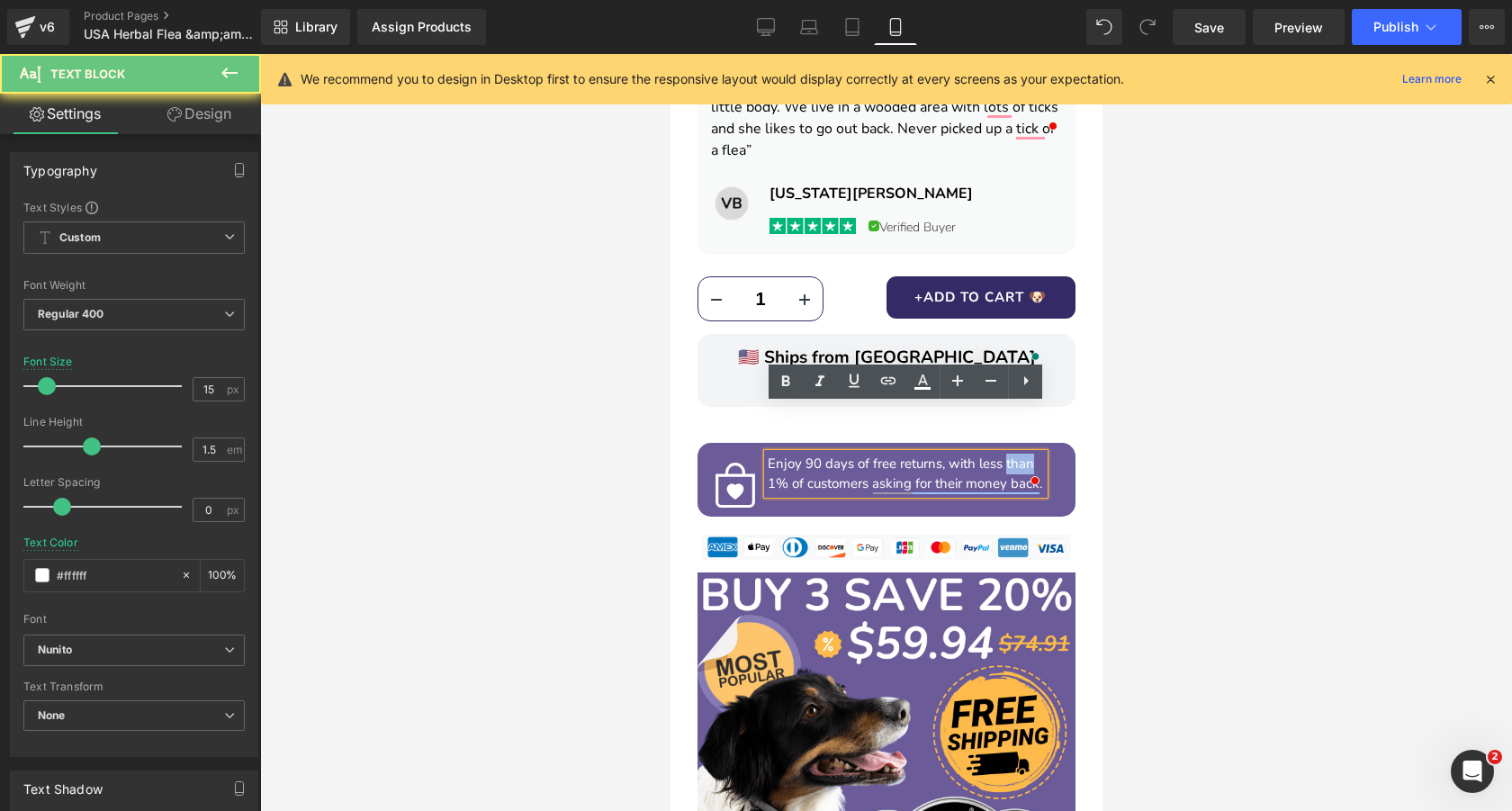
click at [1014, 454] on p "Enjoy 90 days of free returns, with less than" at bounding box center [905, 464] width 276 height 21
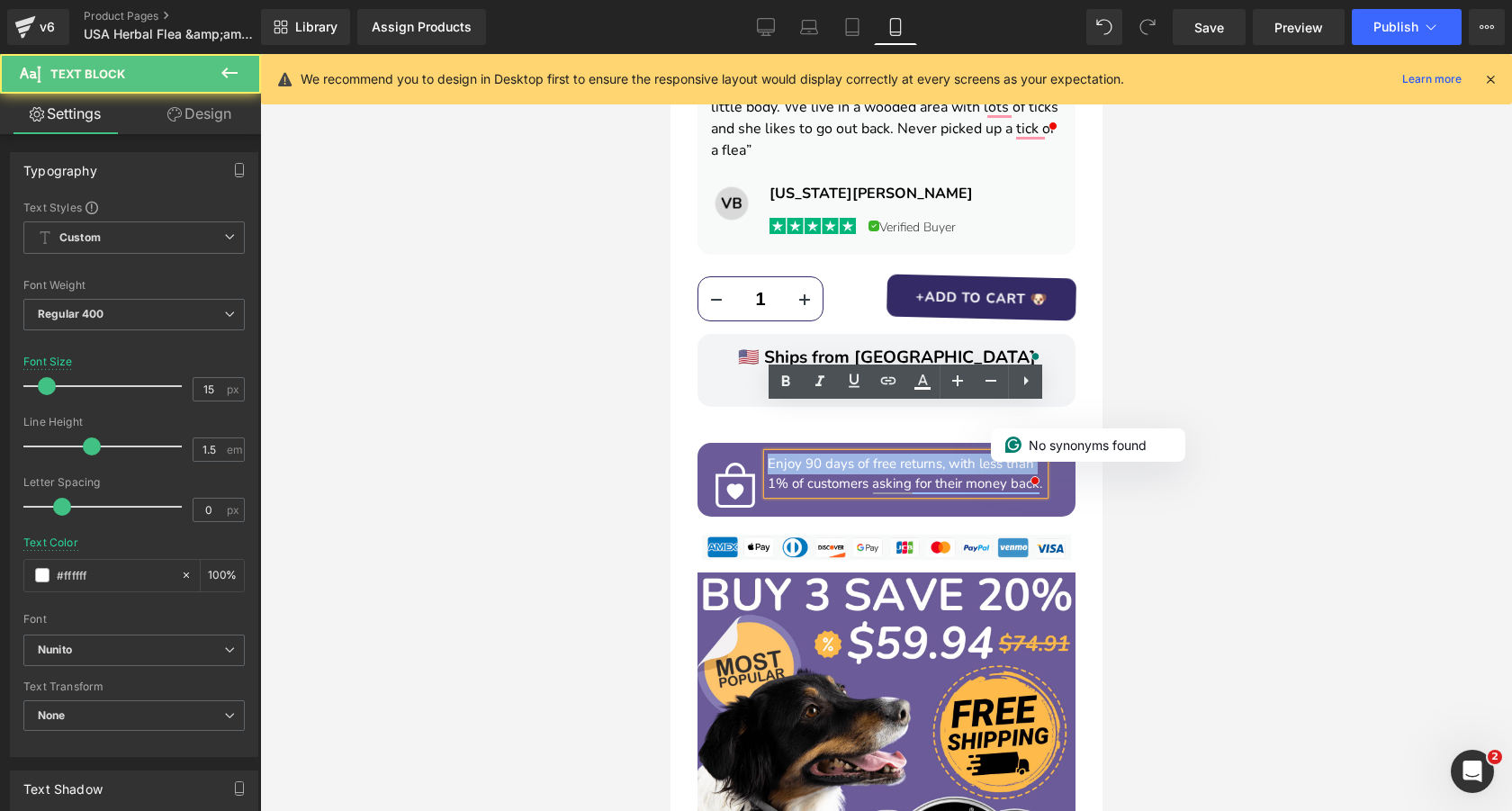
click at [909, 454] on p "Enjoy 90 days of free returns, with less than" at bounding box center [905, 464] width 276 height 21
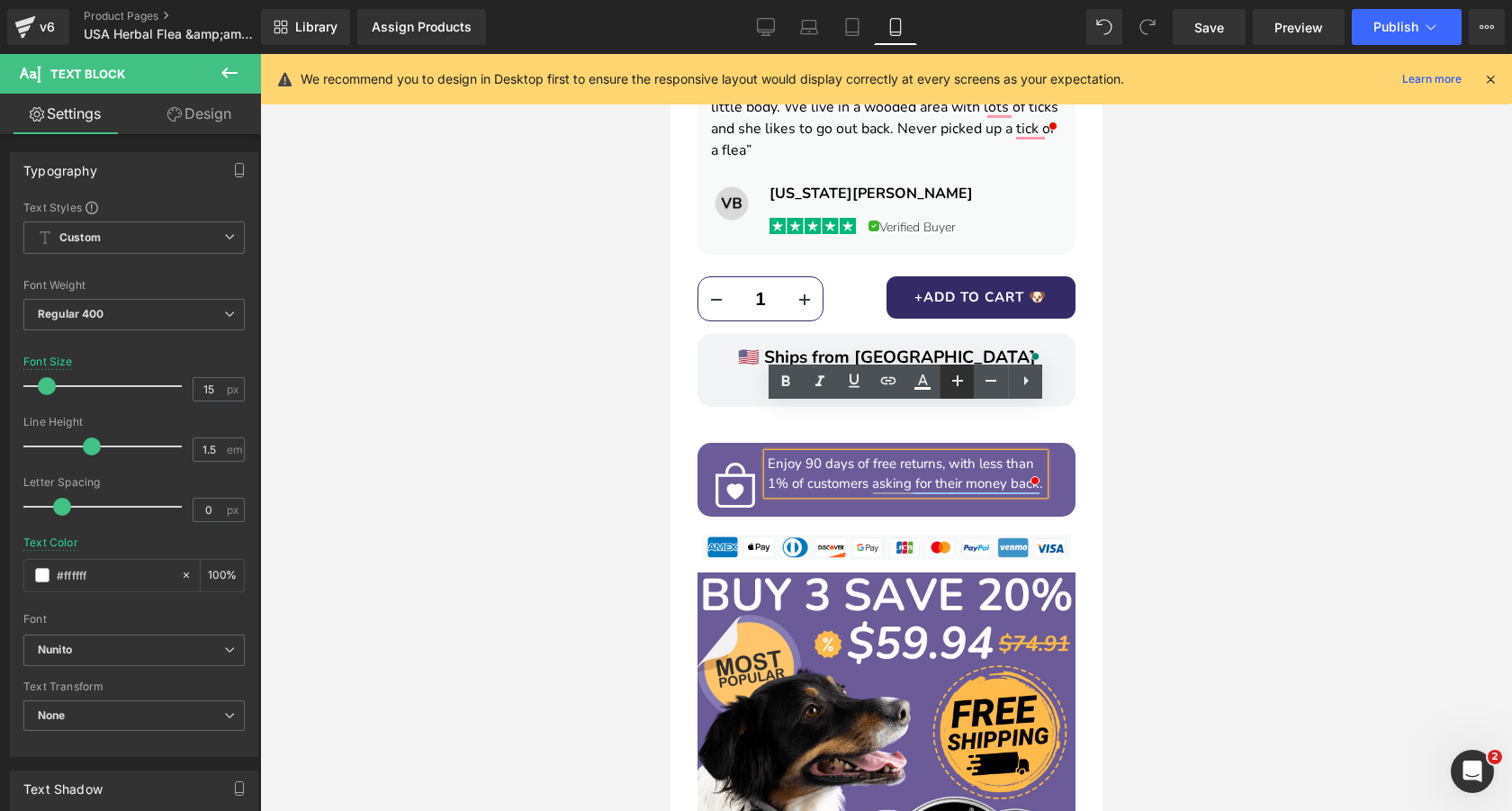
click at [965, 385] on icon at bounding box center [957, 380] width 22 height 22
type input "17"
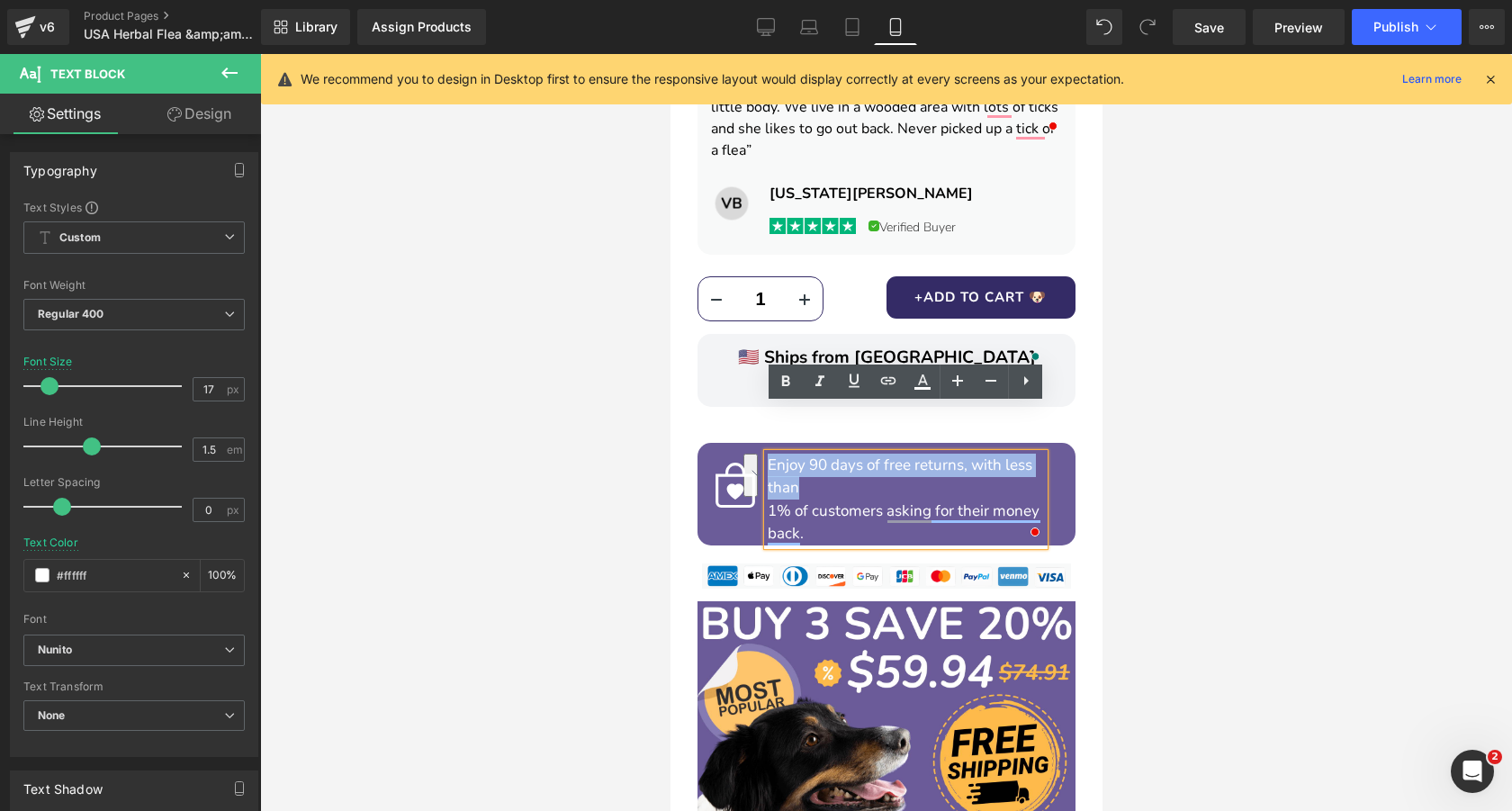
click at [914, 454] on p "Enjoy 90 days of free returns, with less than" at bounding box center [905, 477] width 276 height 46
click at [768, 500] on p "1% of customers asking for their money back." at bounding box center [905, 523] width 276 height 46
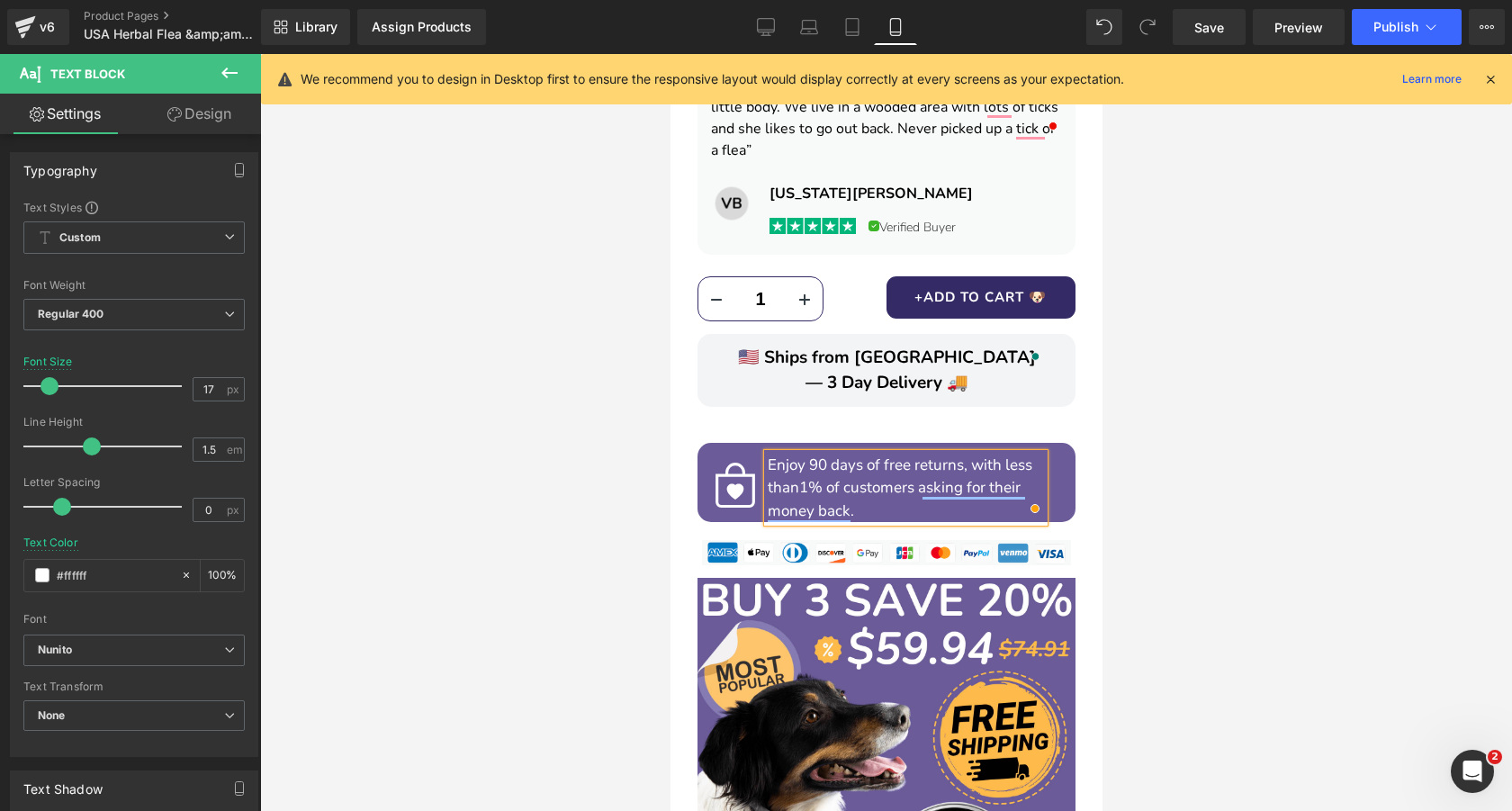
click at [1217, 451] on div at bounding box center [885, 433] width 1251 height 757
click at [1246, 373] on div at bounding box center [885, 433] width 1251 height 757
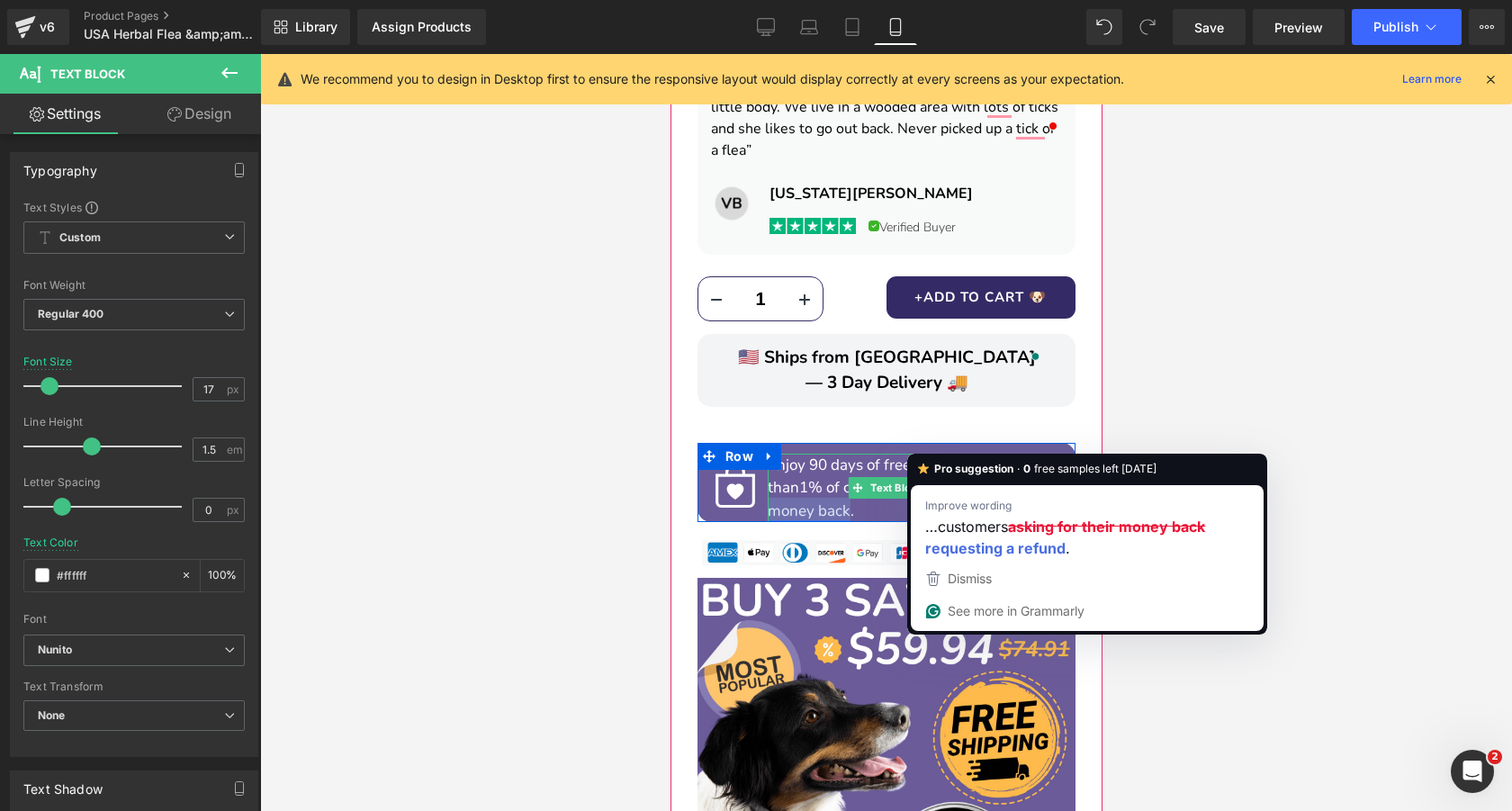
click at [992, 477] on span "1% of customers asking for their money back." at bounding box center [893, 499] width 253 height 44
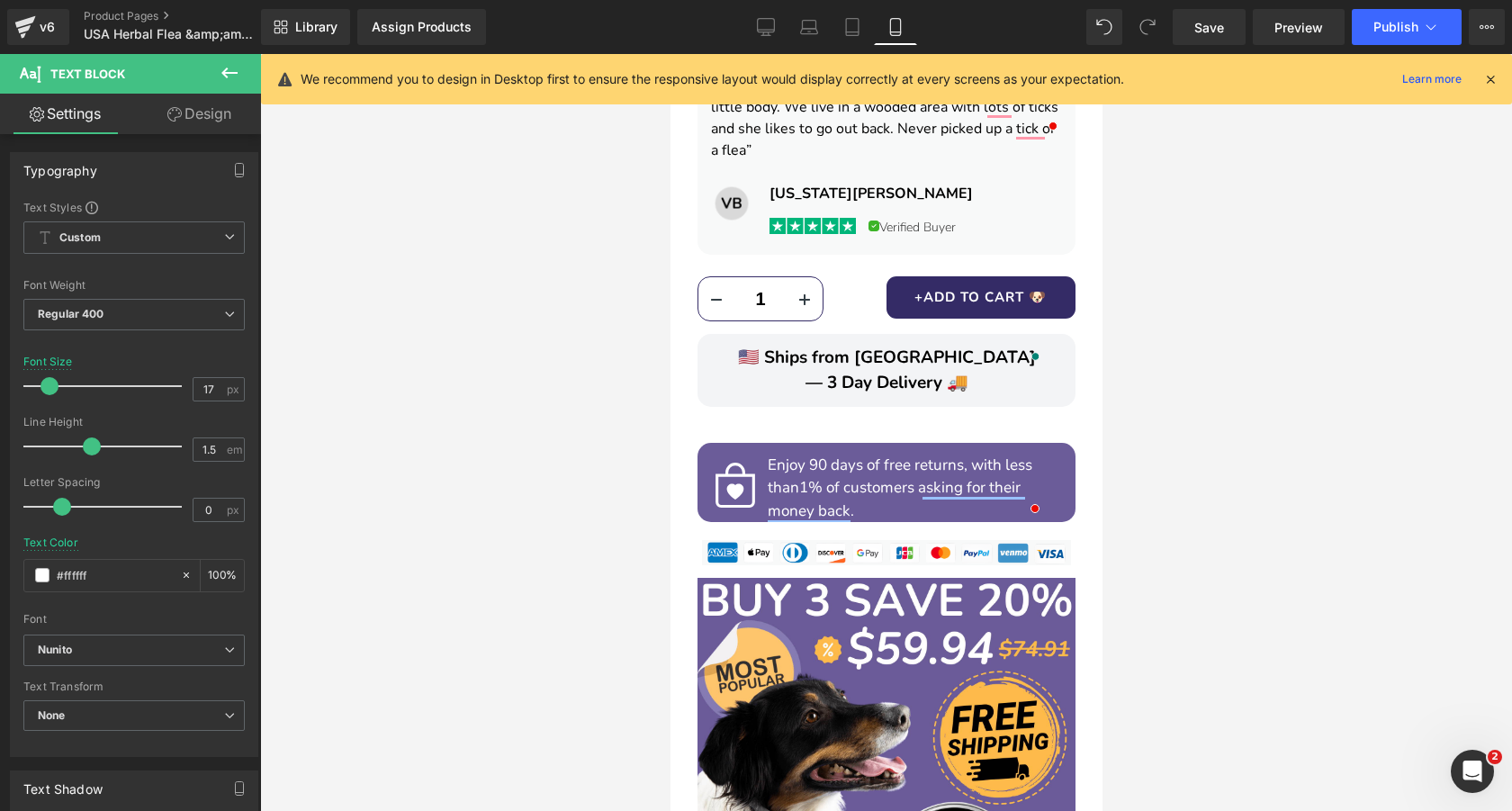
click at [194, 117] on link "Design" at bounding box center [199, 114] width 131 height 40
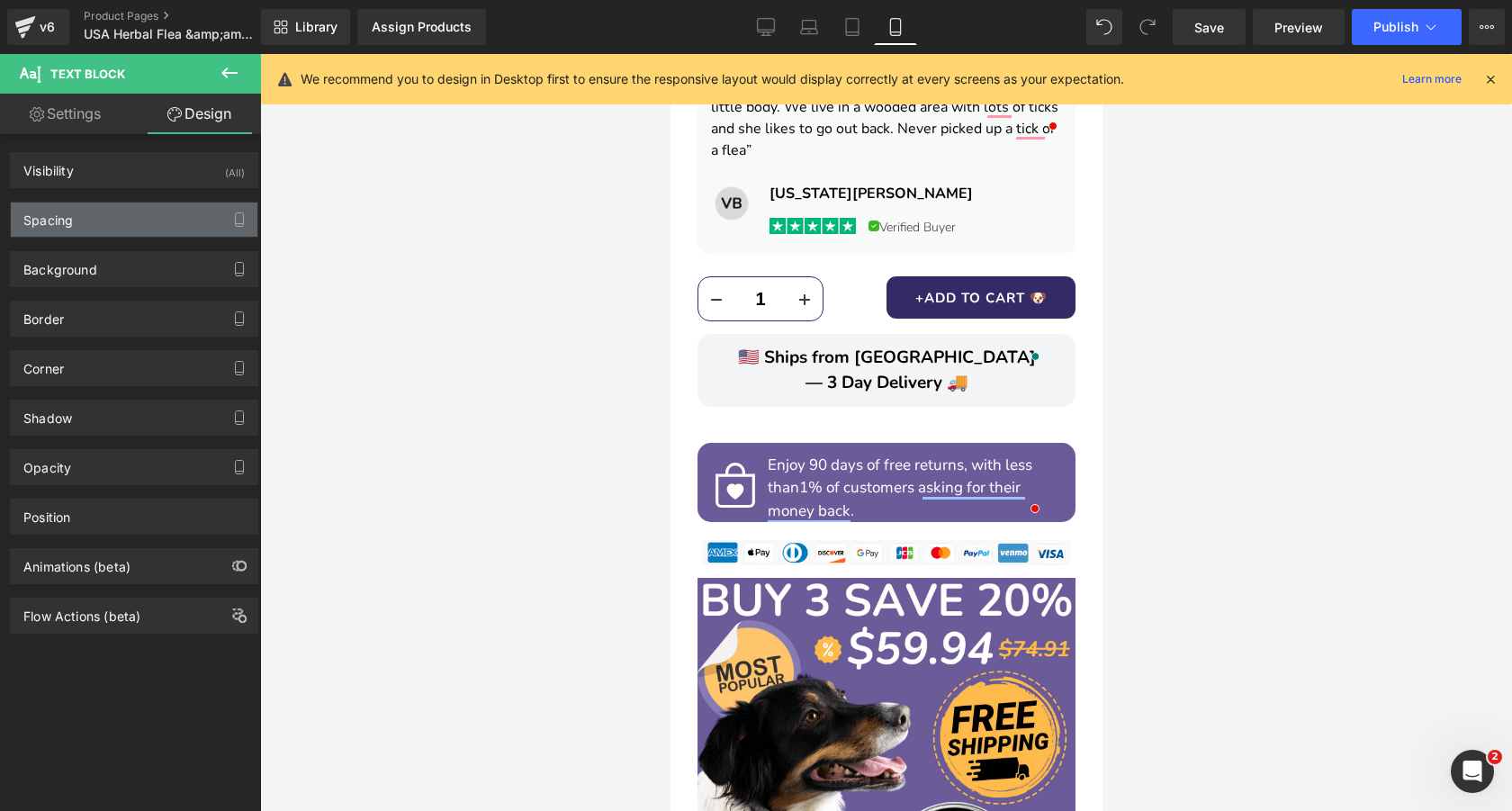
click at [150, 223] on div "Spacing" at bounding box center [134, 220] width 246 height 34
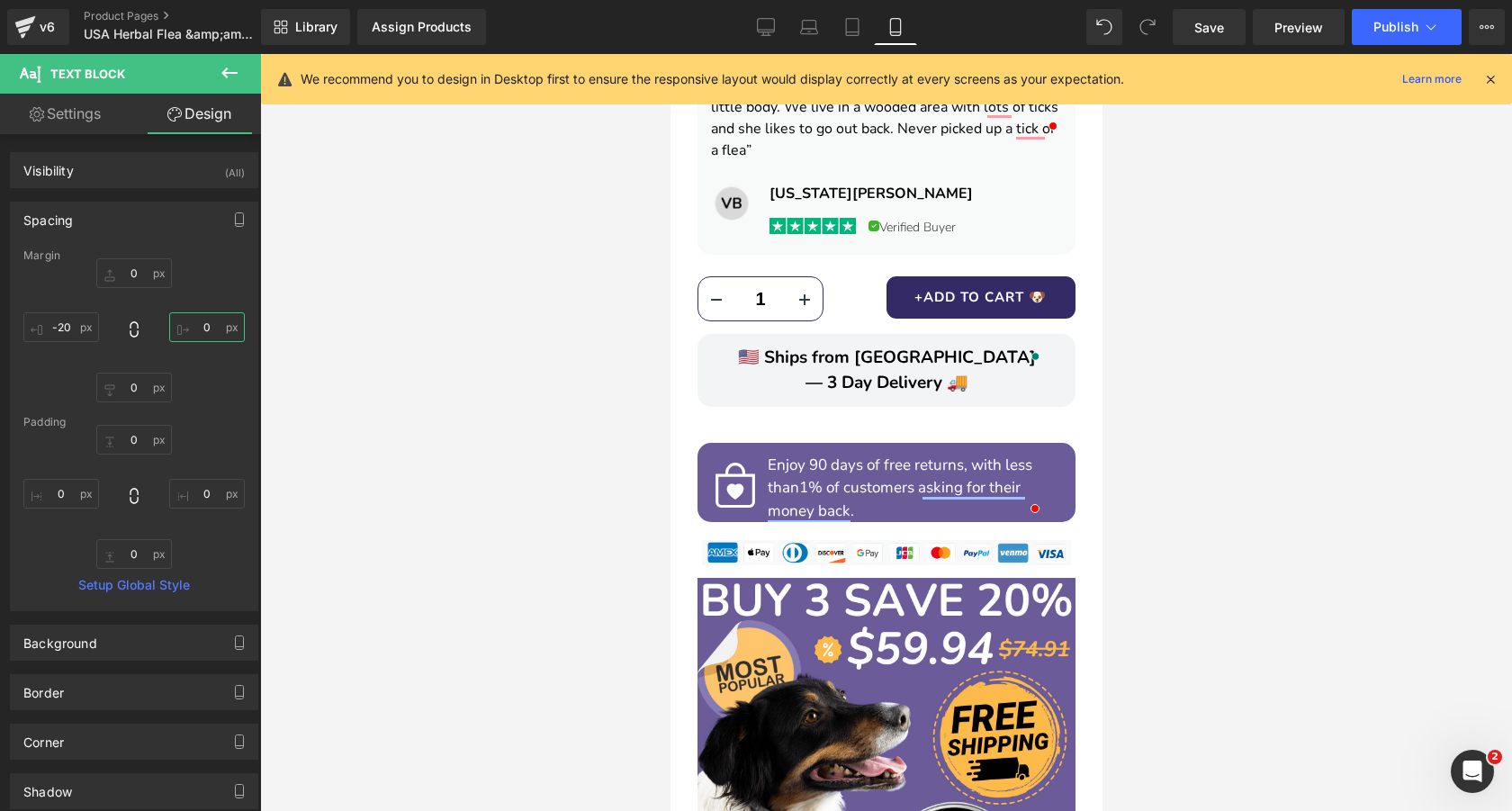
click at [206, 324] on input "0" at bounding box center [206, 327] width 75 height 30
type input "1"
type input "2"
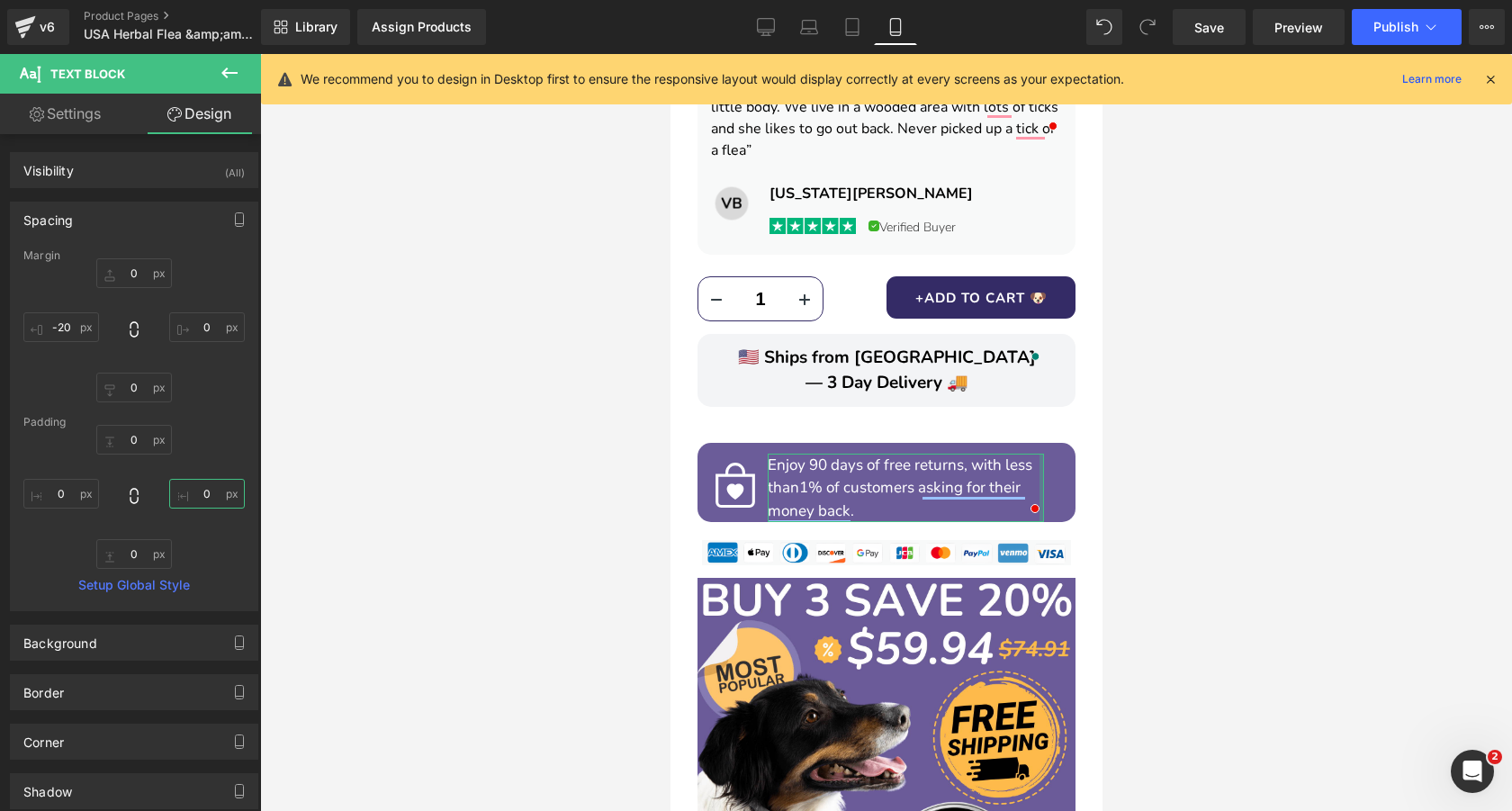
click at [211, 493] on input "0" at bounding box center [206, 493] width 75 height 30
type input "1"
type input "2"
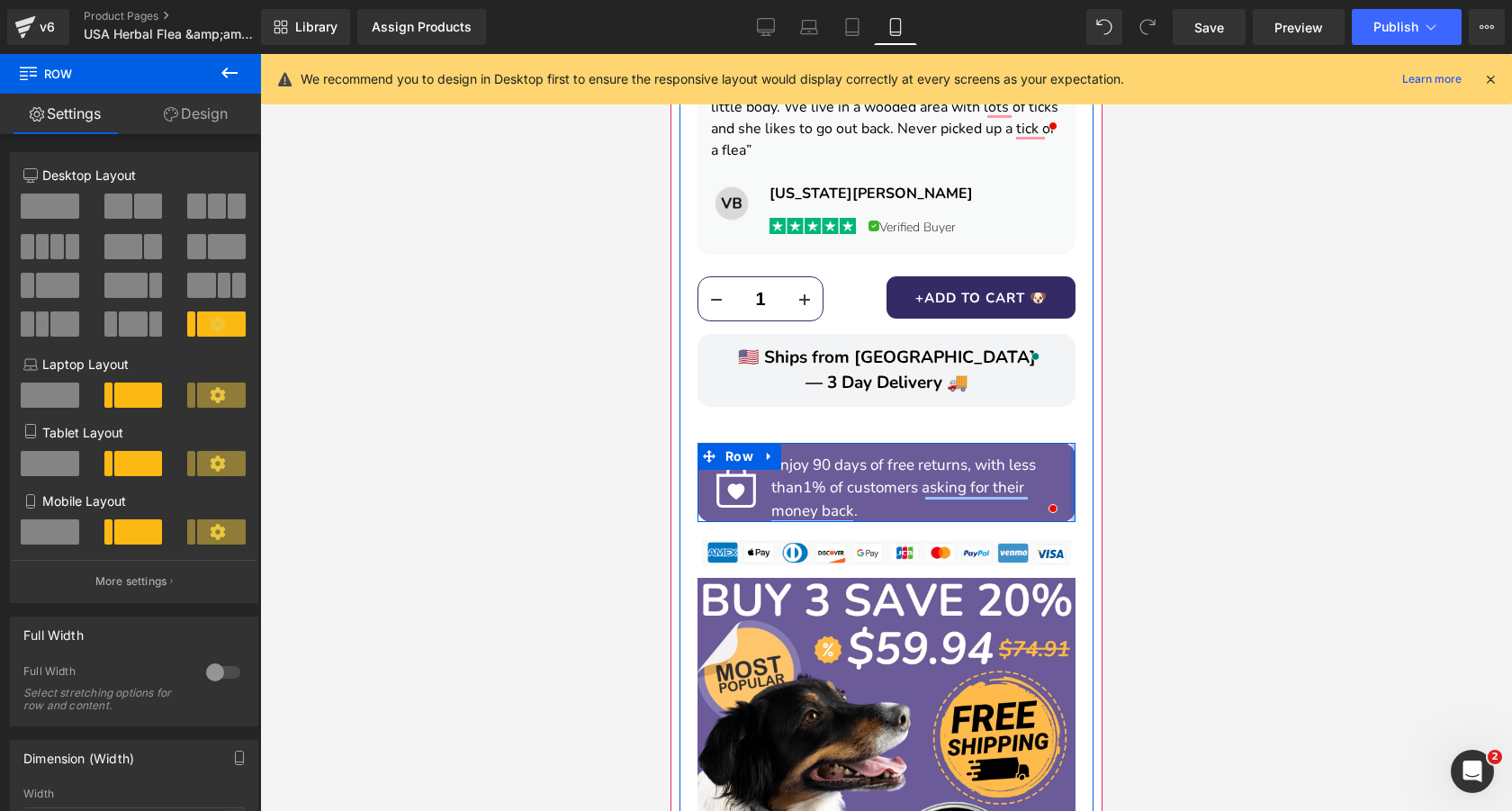
drag, startPoint x: 1065, startPoint y: 446, endPoint x: 1086, endPoint y: 448, distance: 21.1
click at [1086, 448] on div "Image Image Liquid $24.97 $27.97 SAVE 11% (P) Price Image Icon ✅ Kills & Repels…" at bounding box center [884, 507] width 414 height 2031
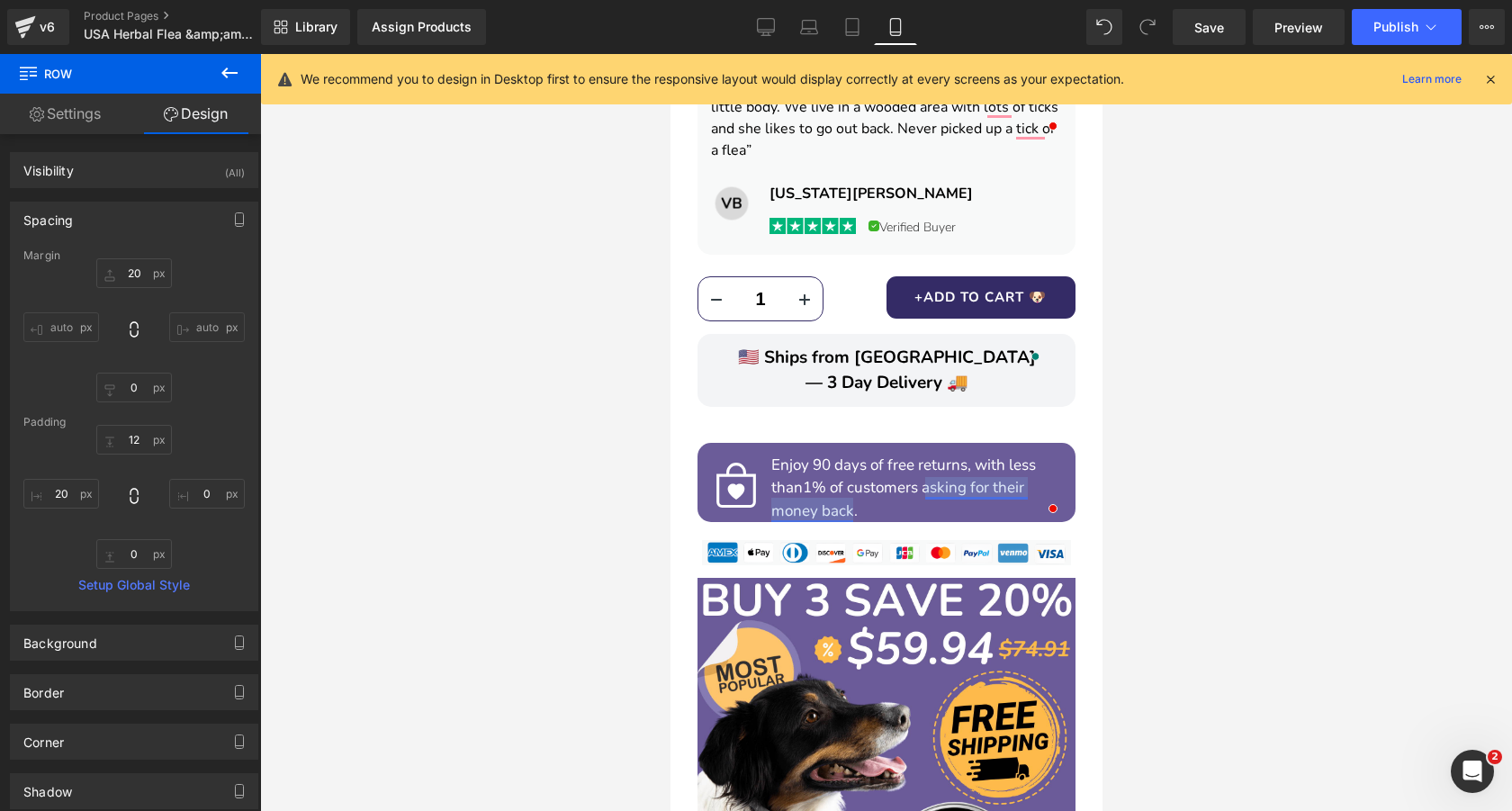
click at [1326, 401] on div at bounding box center [885, 433] width 1251 height 757
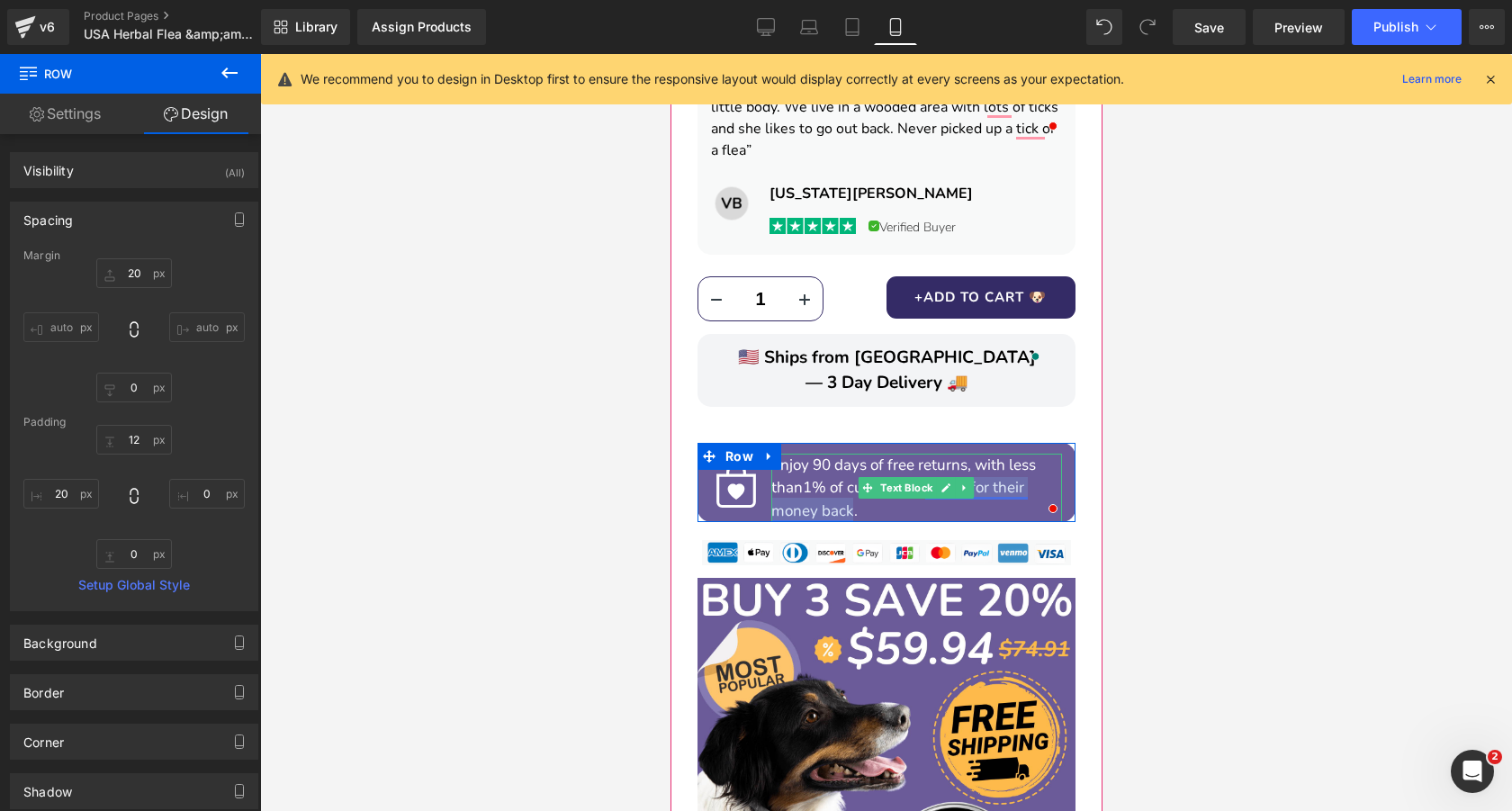
click at [1015, 477] on span "1% of customers asking for their money back." at bounding box center [896, 499] width 253 height 44
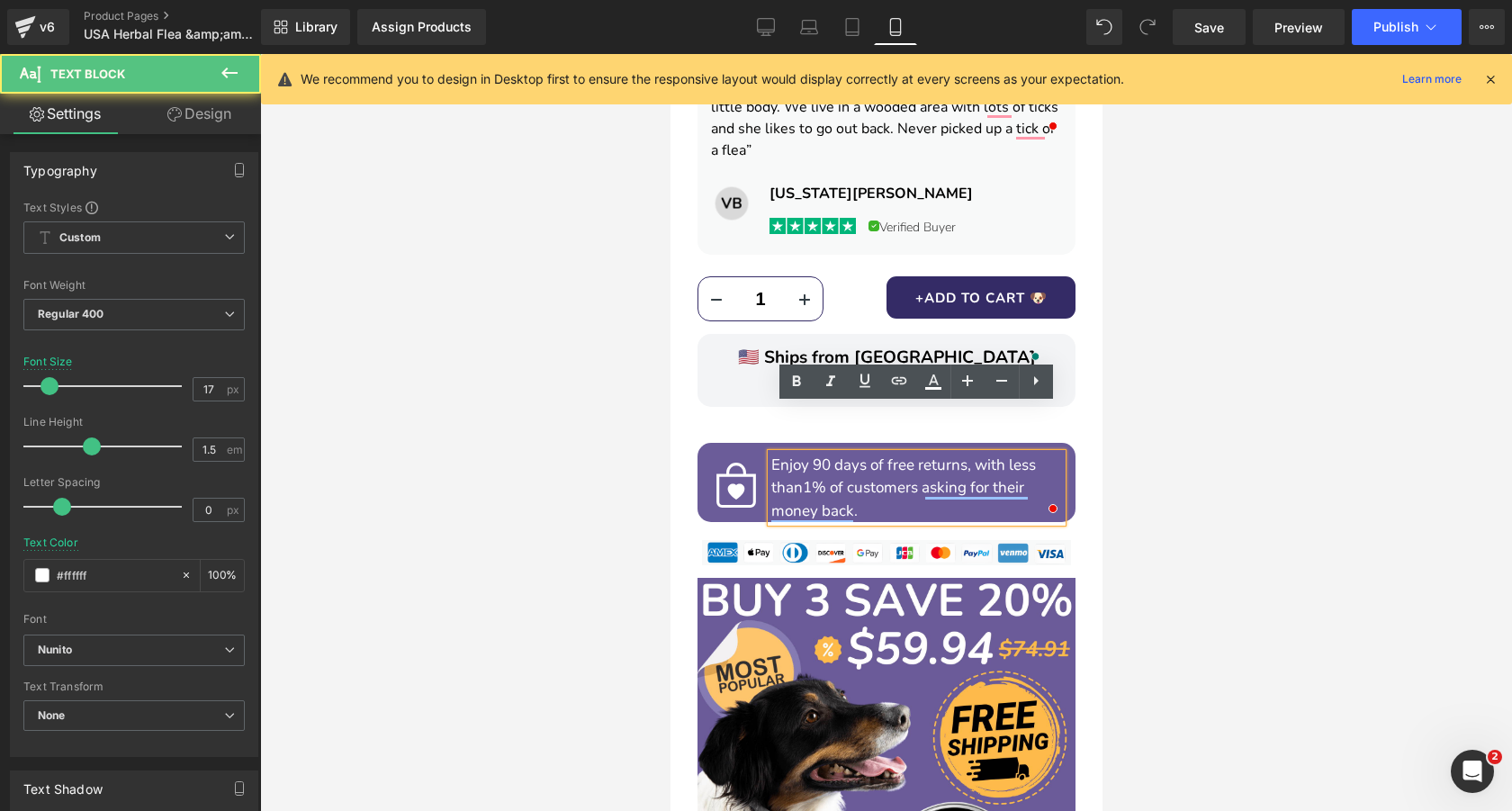
click at [1310, 339] on div at bounding box center [885, 433] width 1251 height 757
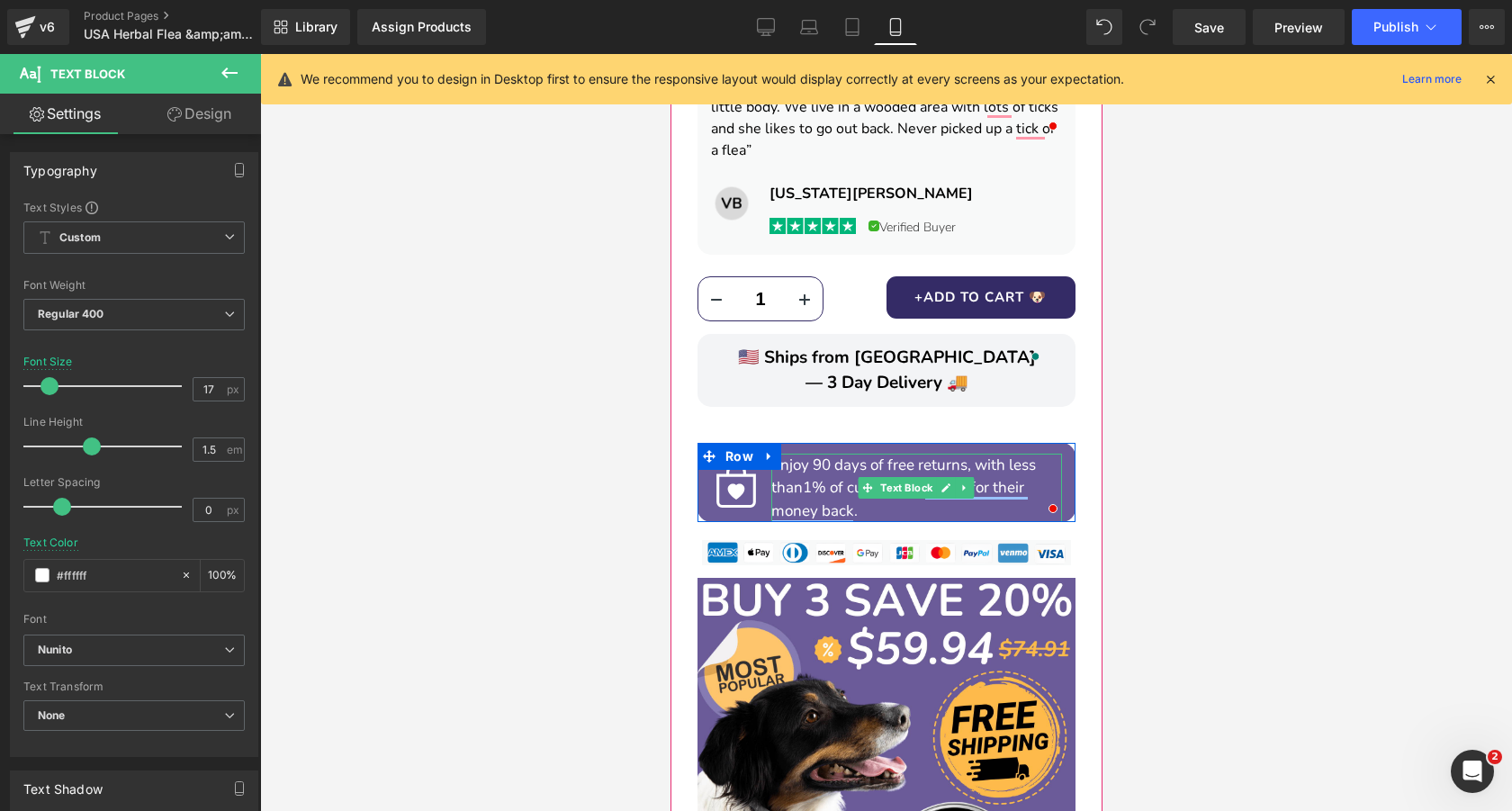
click at [1027, 454] on p "Enjoy 90 days of free returns, with less than 1% of customers asking for their …" at bounding box center [915, 488] width 290 height 70
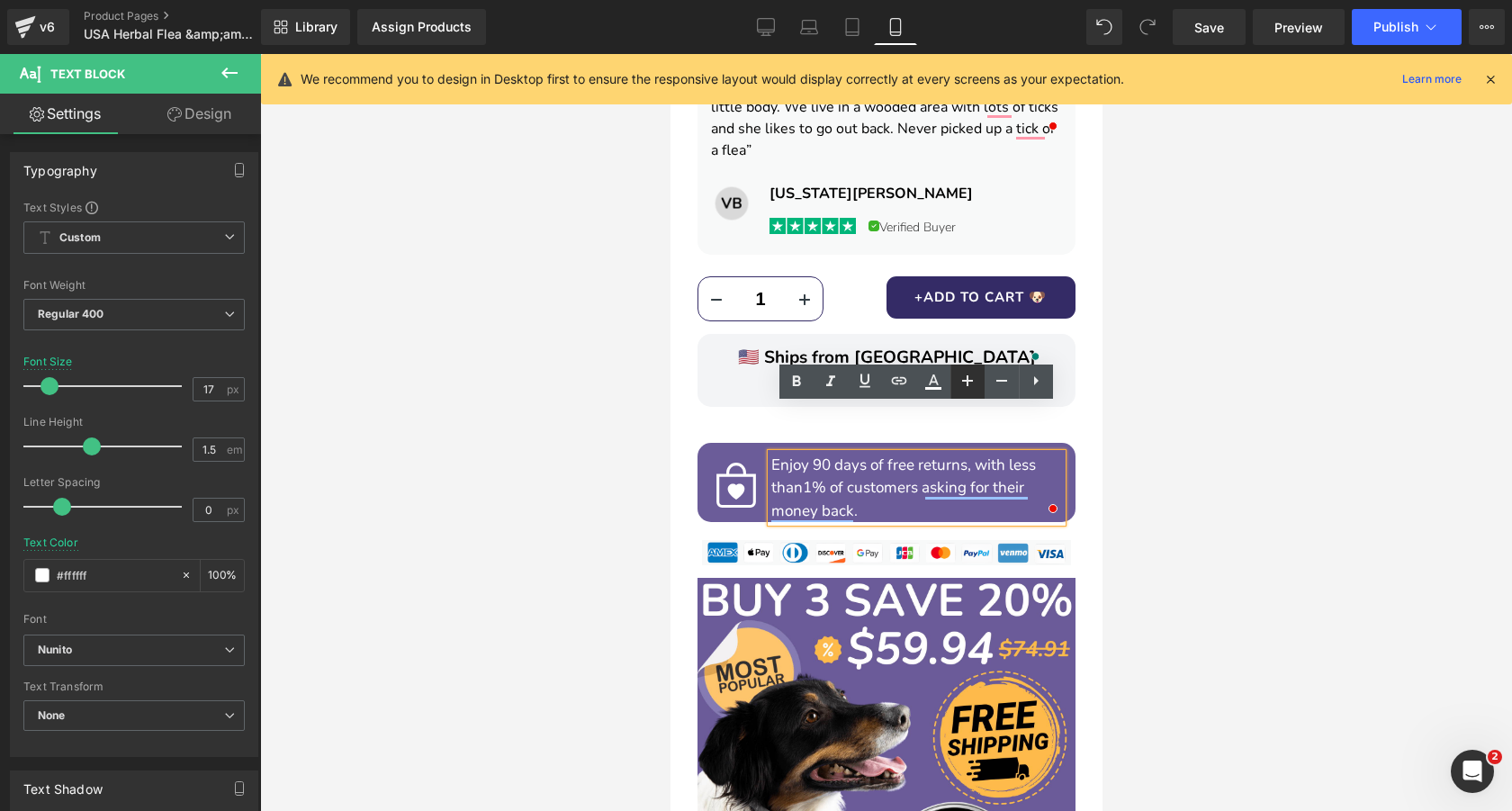
click at [969, 388] on icon at bounding box center [967, 380] width 22 height 22
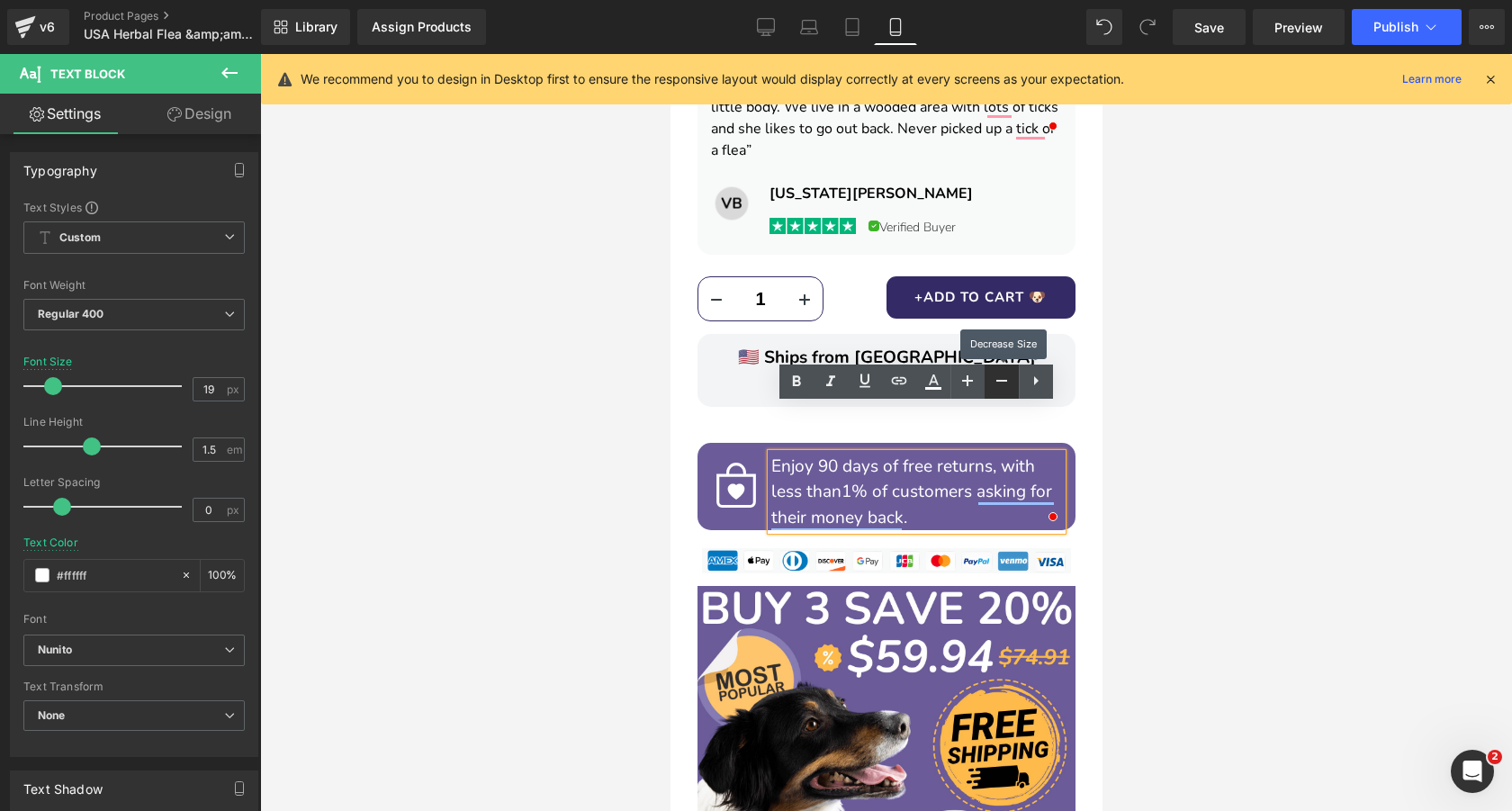
click at [1001, 380] on icon at bounding box center [1001, 381] width 11 height 2
type input "17"
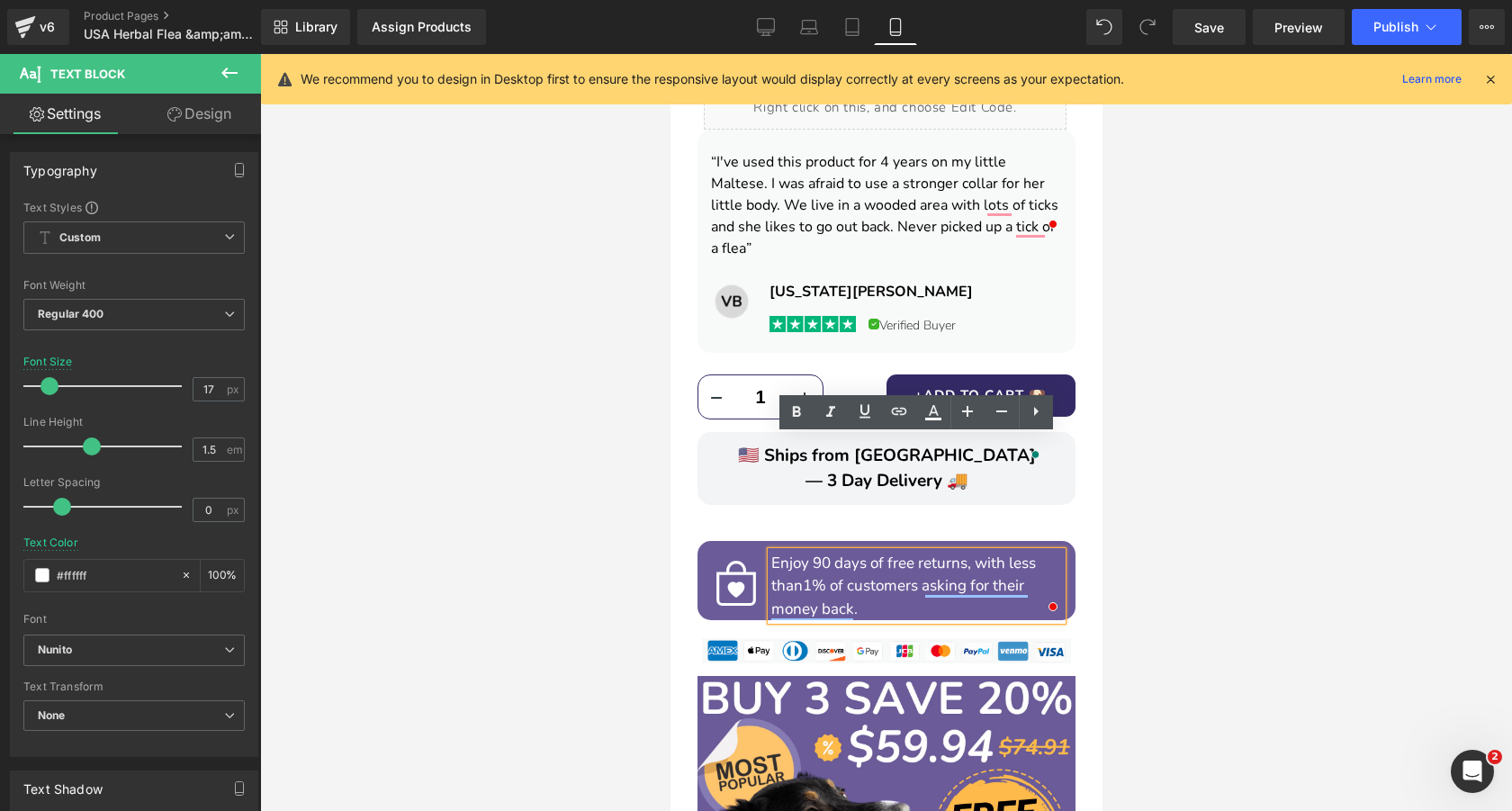
scroll to position [1197, 0]
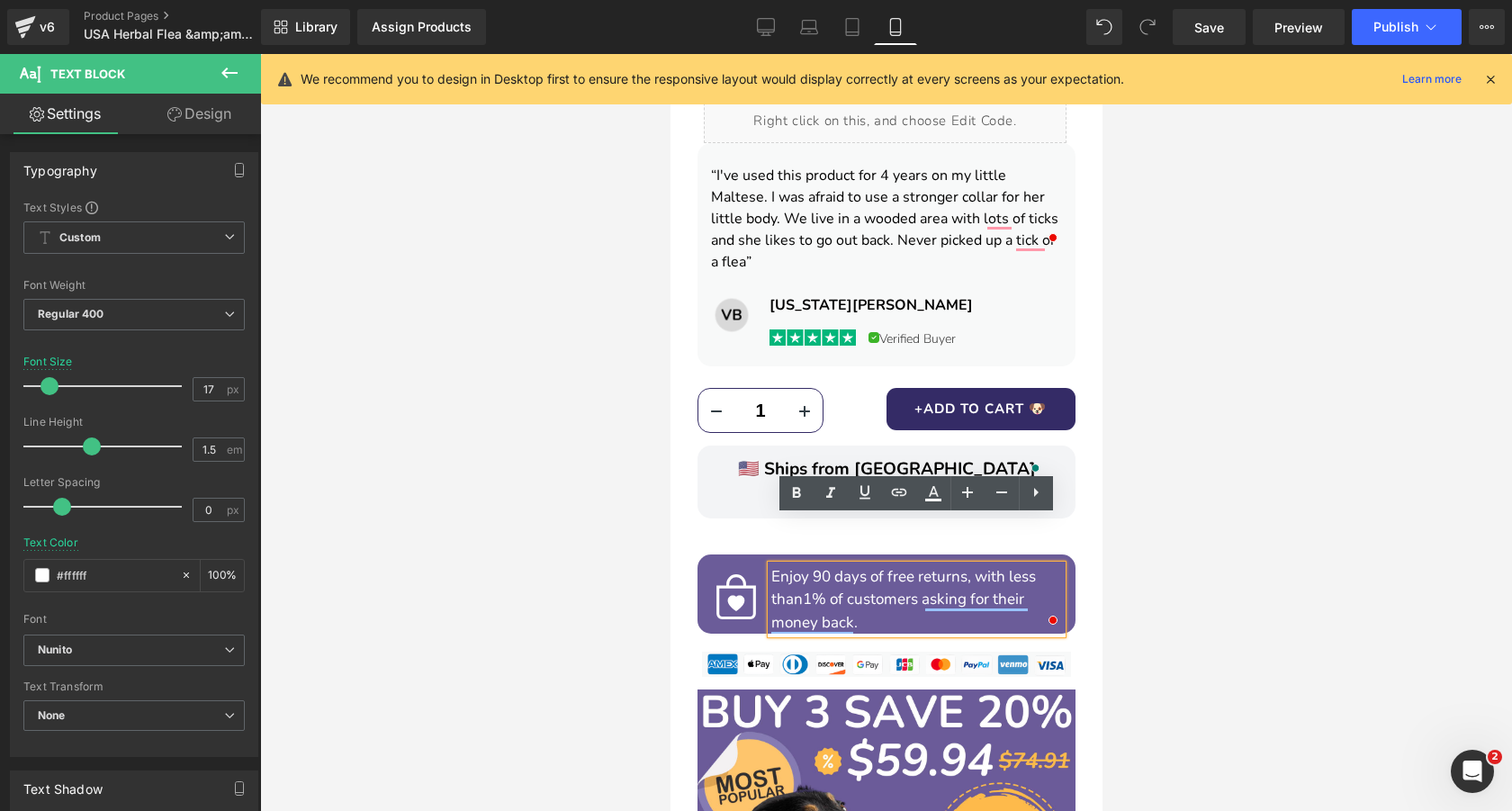
click at [921, 185] on p "“I've used this product for 4 years on my little Maltese. I was afraid to use a…" at bounding box center [884, 218] width 351 height 108
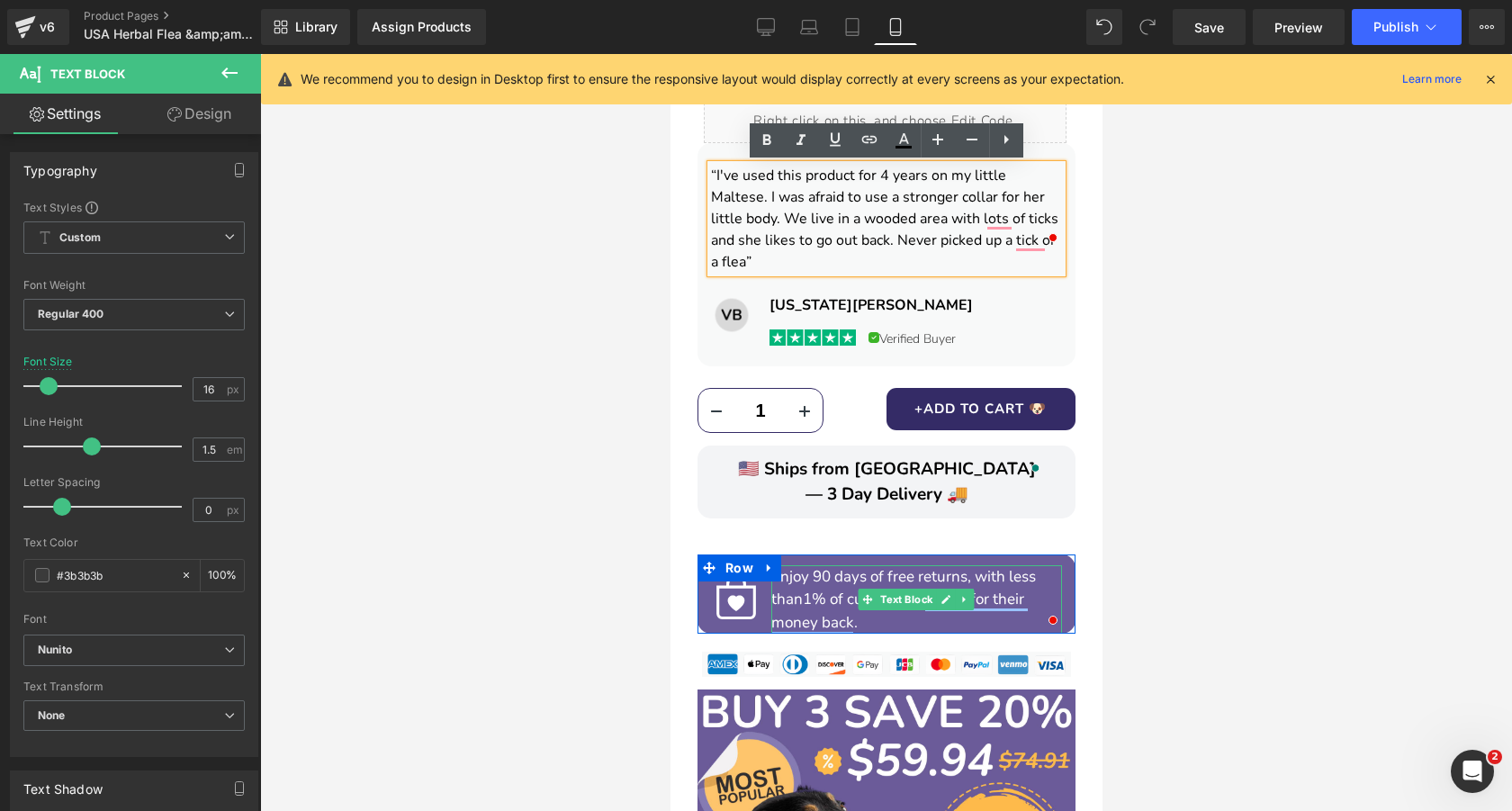
click at [830, 566] on p "Enjoy 90 days of free returns, with less than 1% of customers asking for their …" at bounding box center [915, 600] width 290 height 70
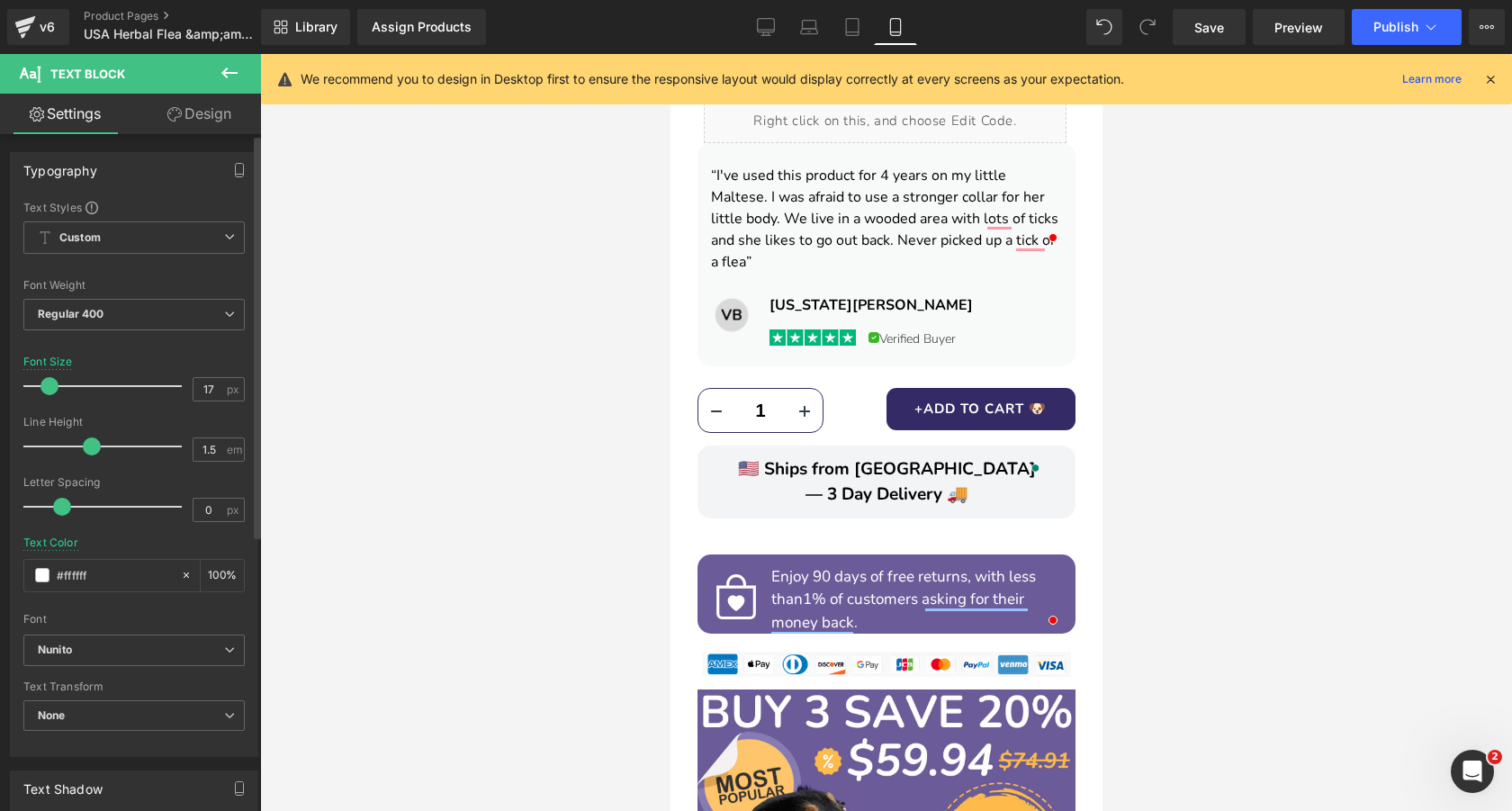
type input "16"
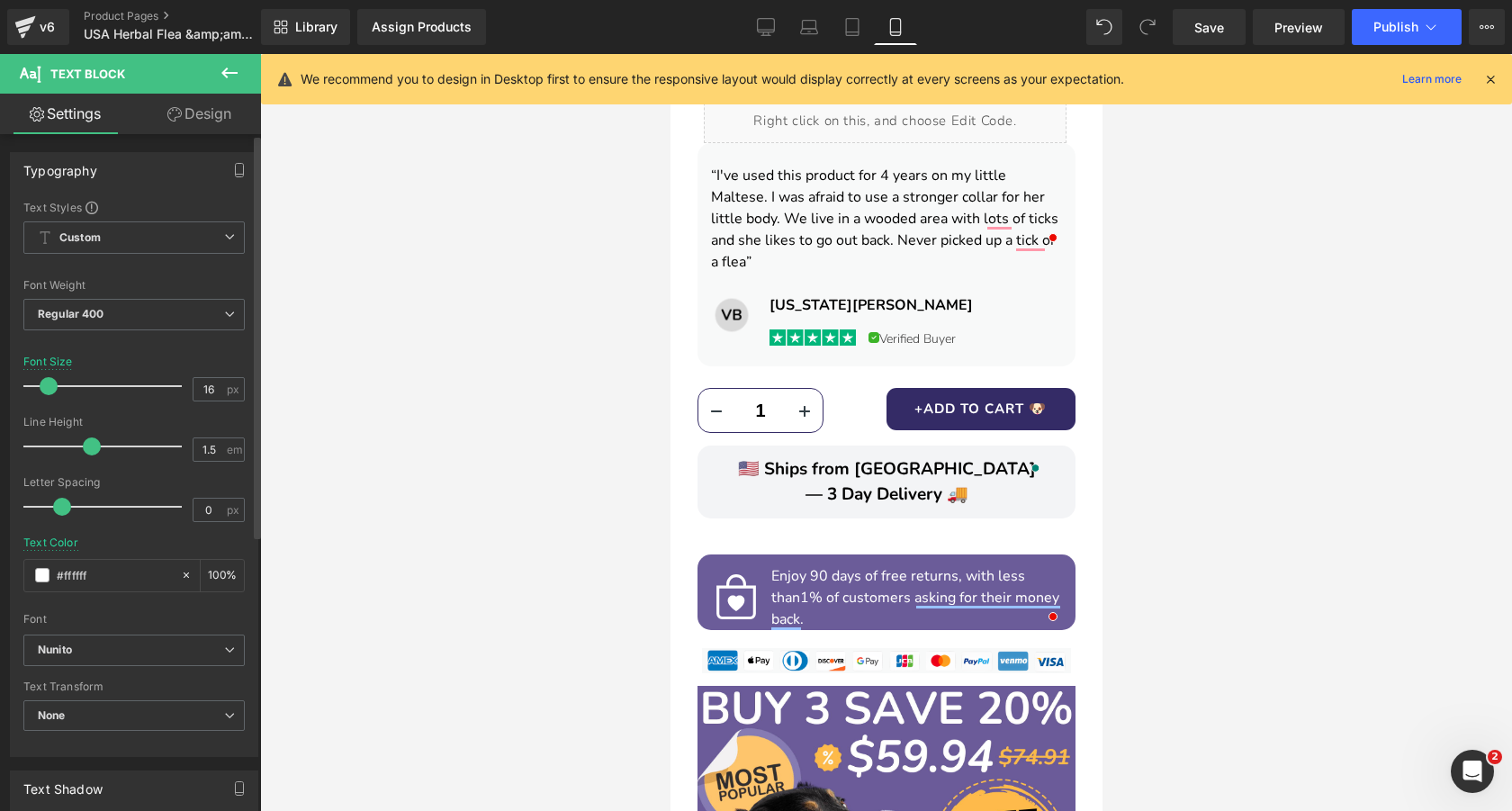
click at [47, 386] on span at bounding box center [48, 386] width 18 height 18
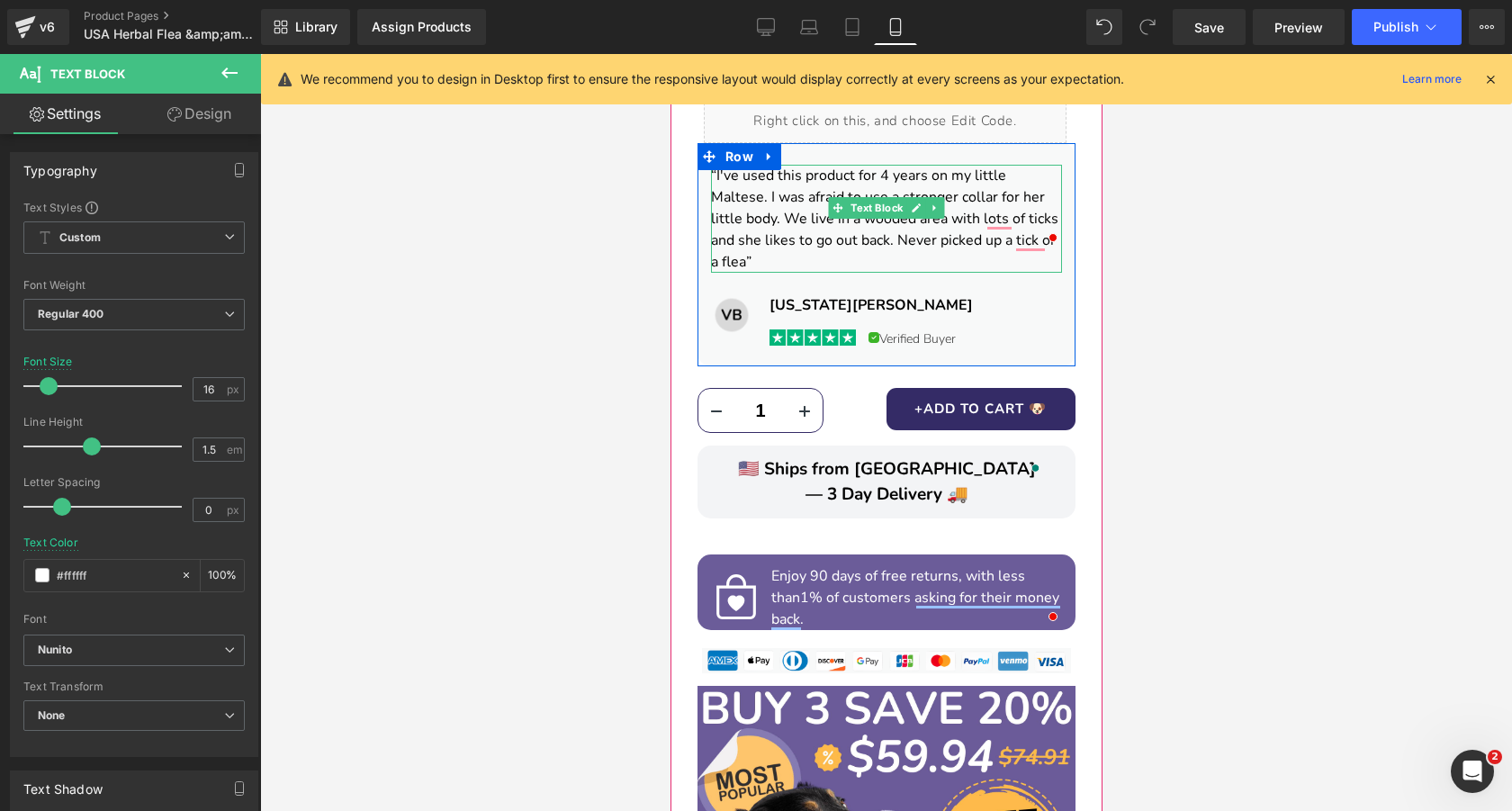
click at [967, 190] on font "“I've used this product for 4 years on my little Maltese. I was afraid to use a…" at bounding box center [884, 218] width 348 height 106
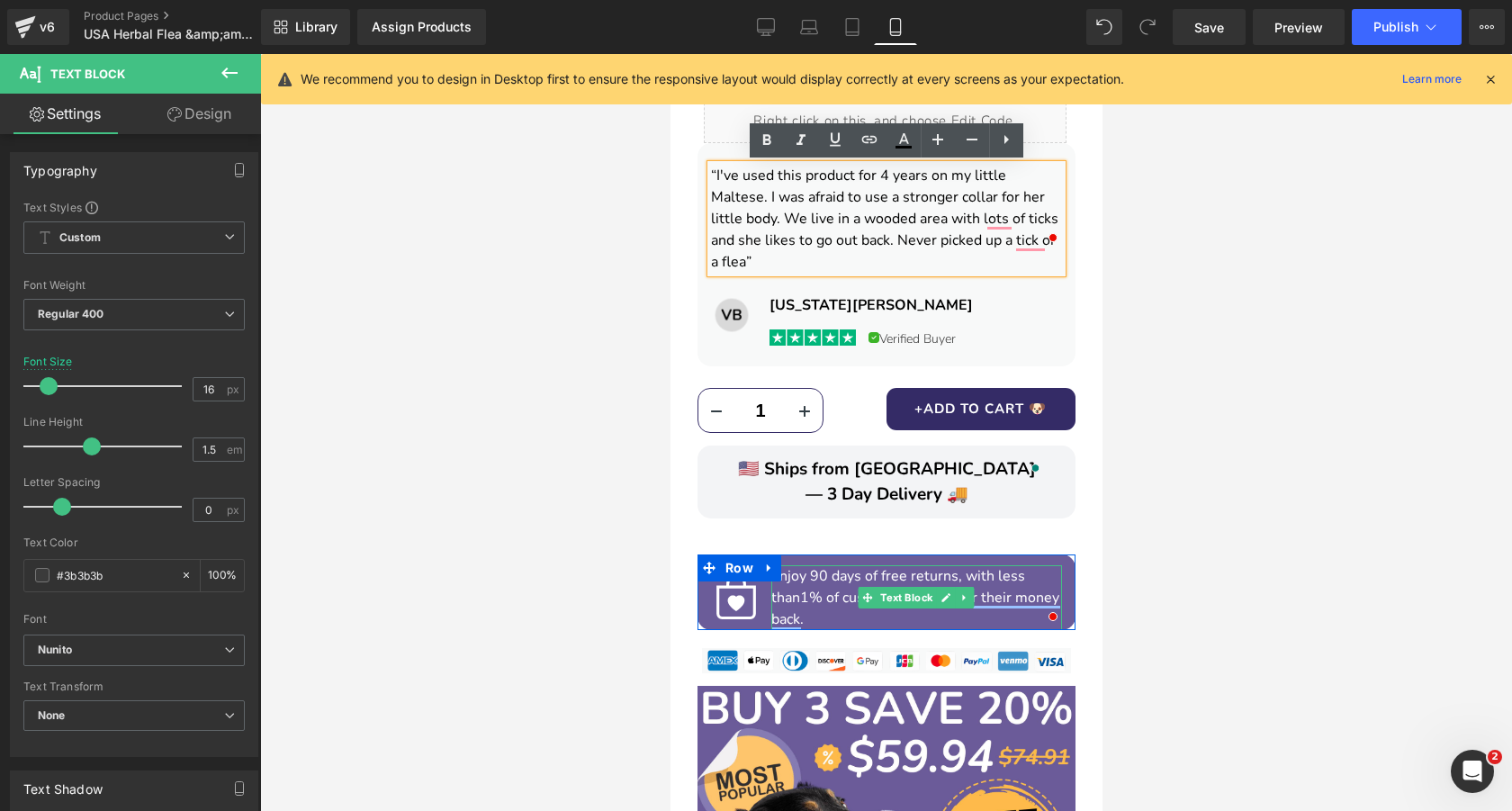
click at [830, 566] on p "Enjoy 90 days of free returns, with less than 1% of customers asking for their …" at bounding box center [915, 598] width 290 height 65
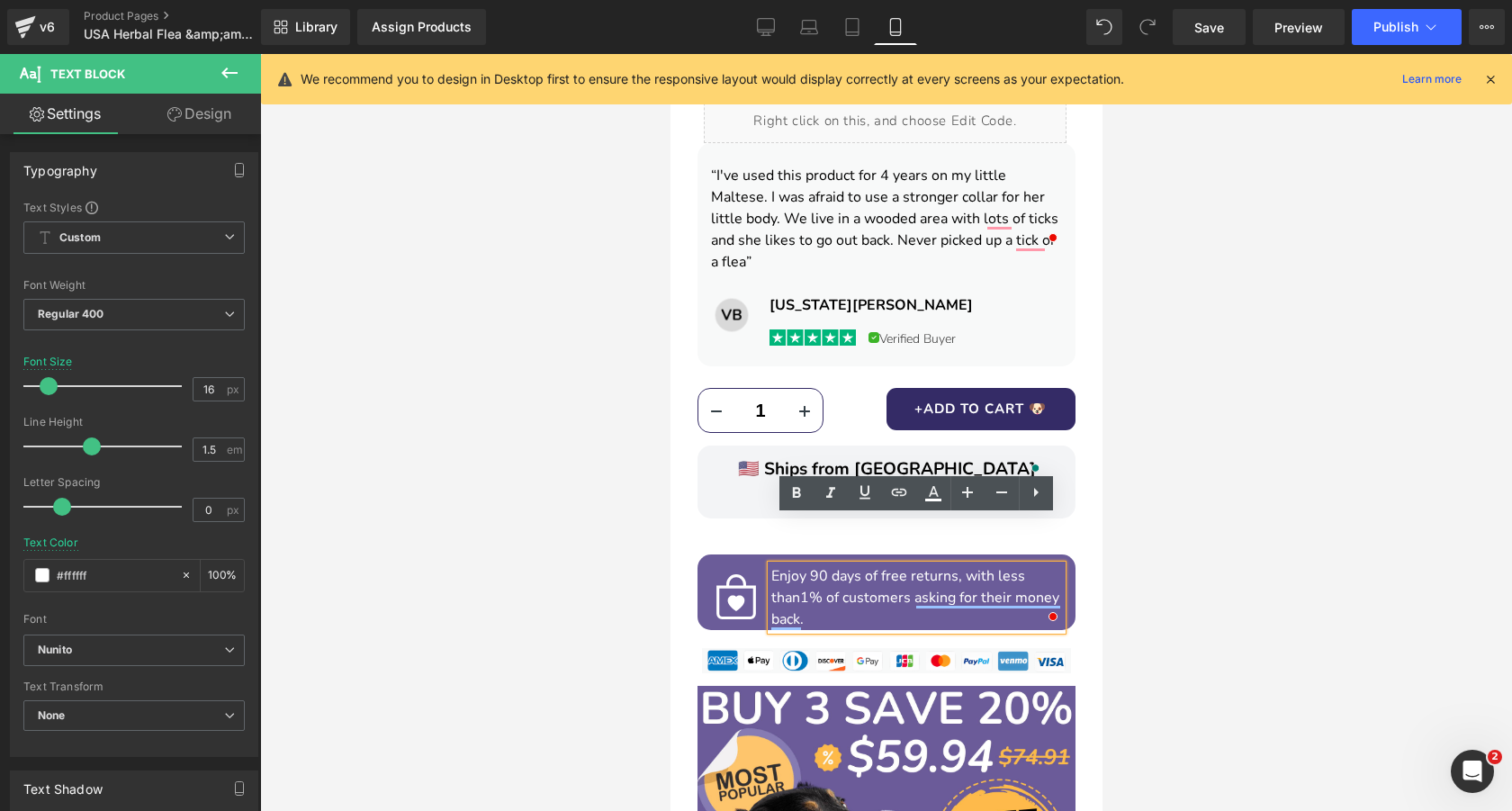
scroll to position [1220, 0]
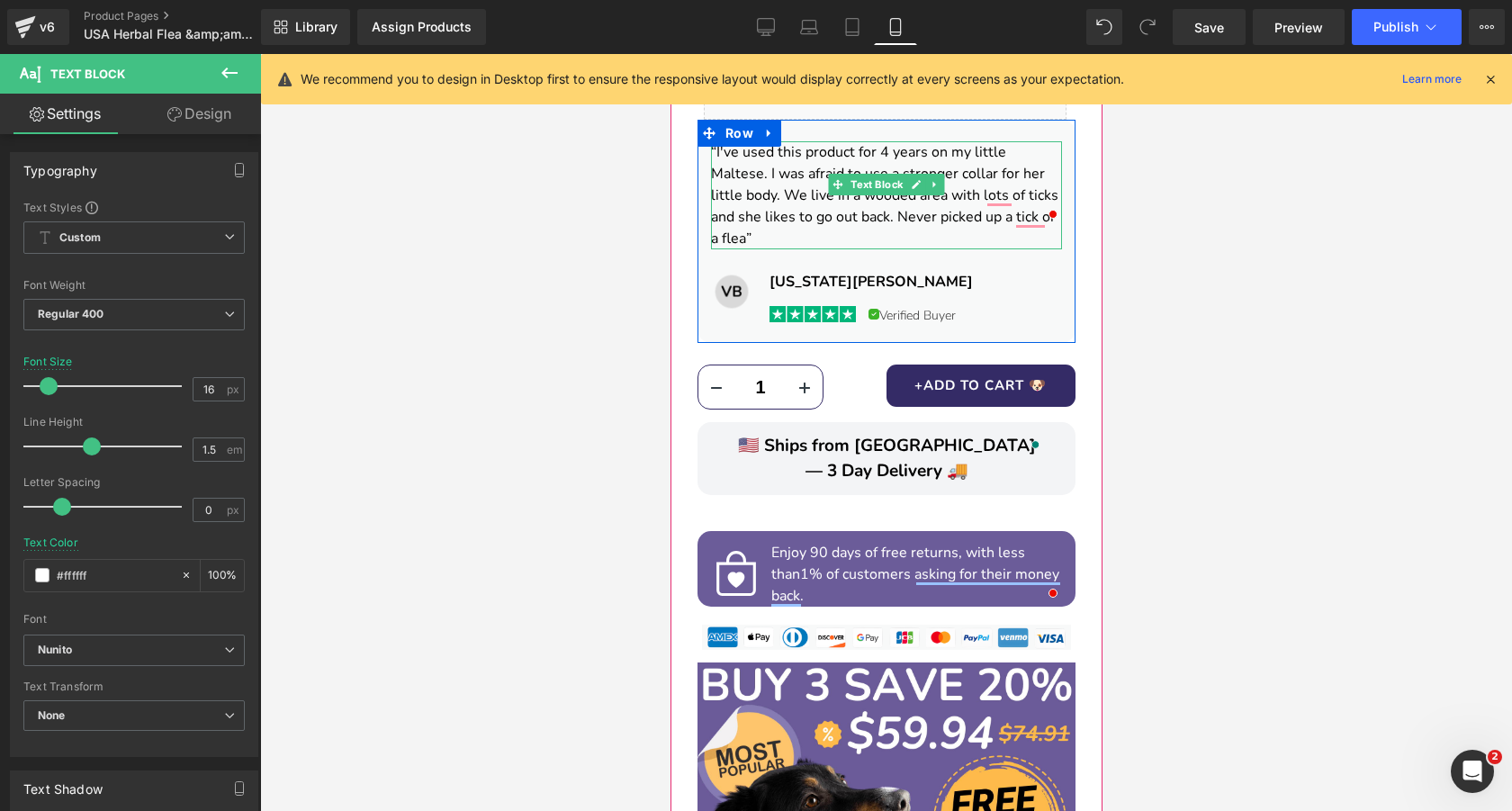
click at [957, 166] on font "“I've used this product for 4 years on my little Maltese. I was afraid to use a…" at bounding box center [884, 195] width 348 height 106
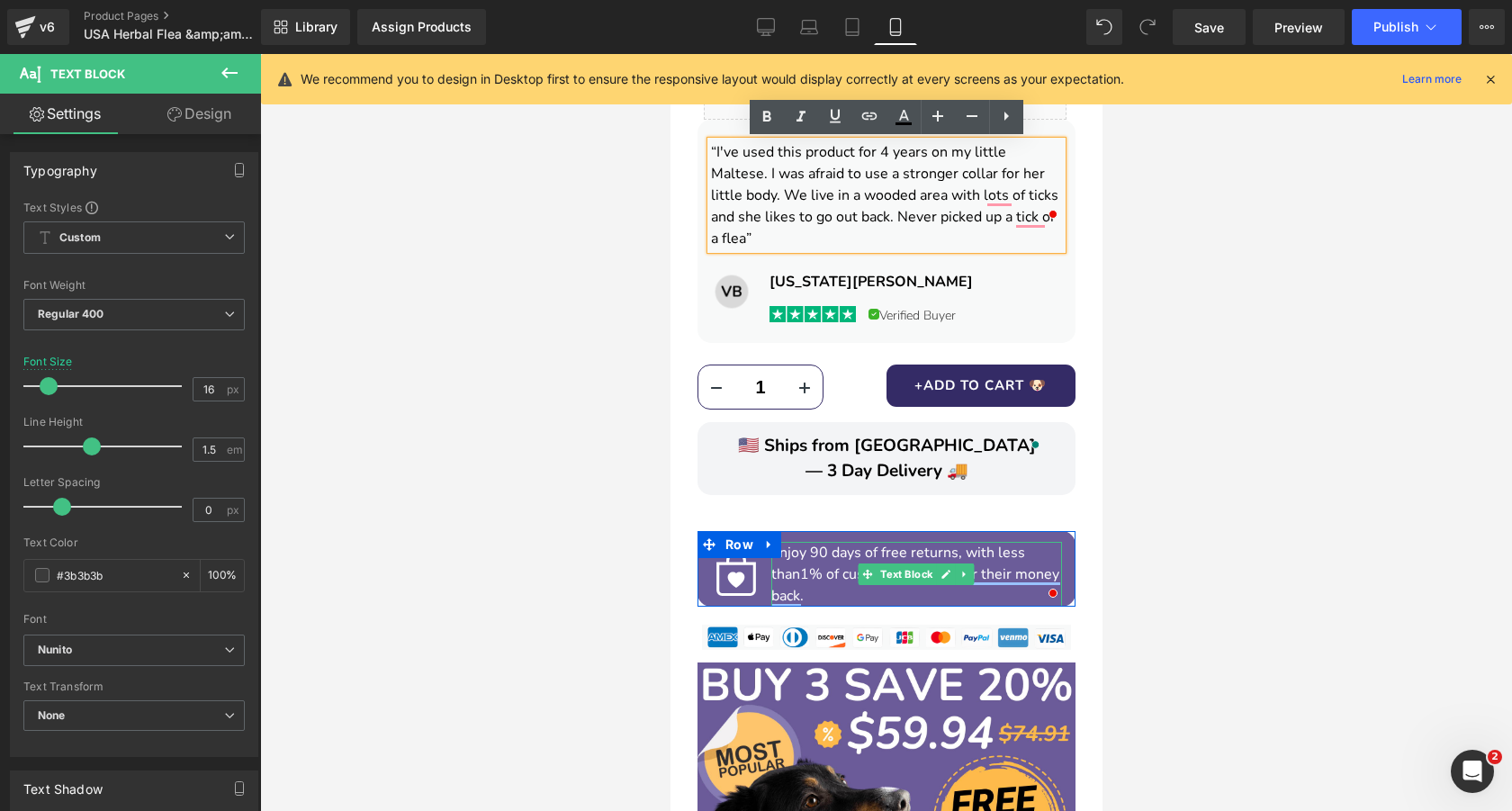
click at [870, 542] on p "Enjoy 90 days of free returns, with less than 1% of customers asking for their …" at bounding box center [915, 574] width 290 height 65
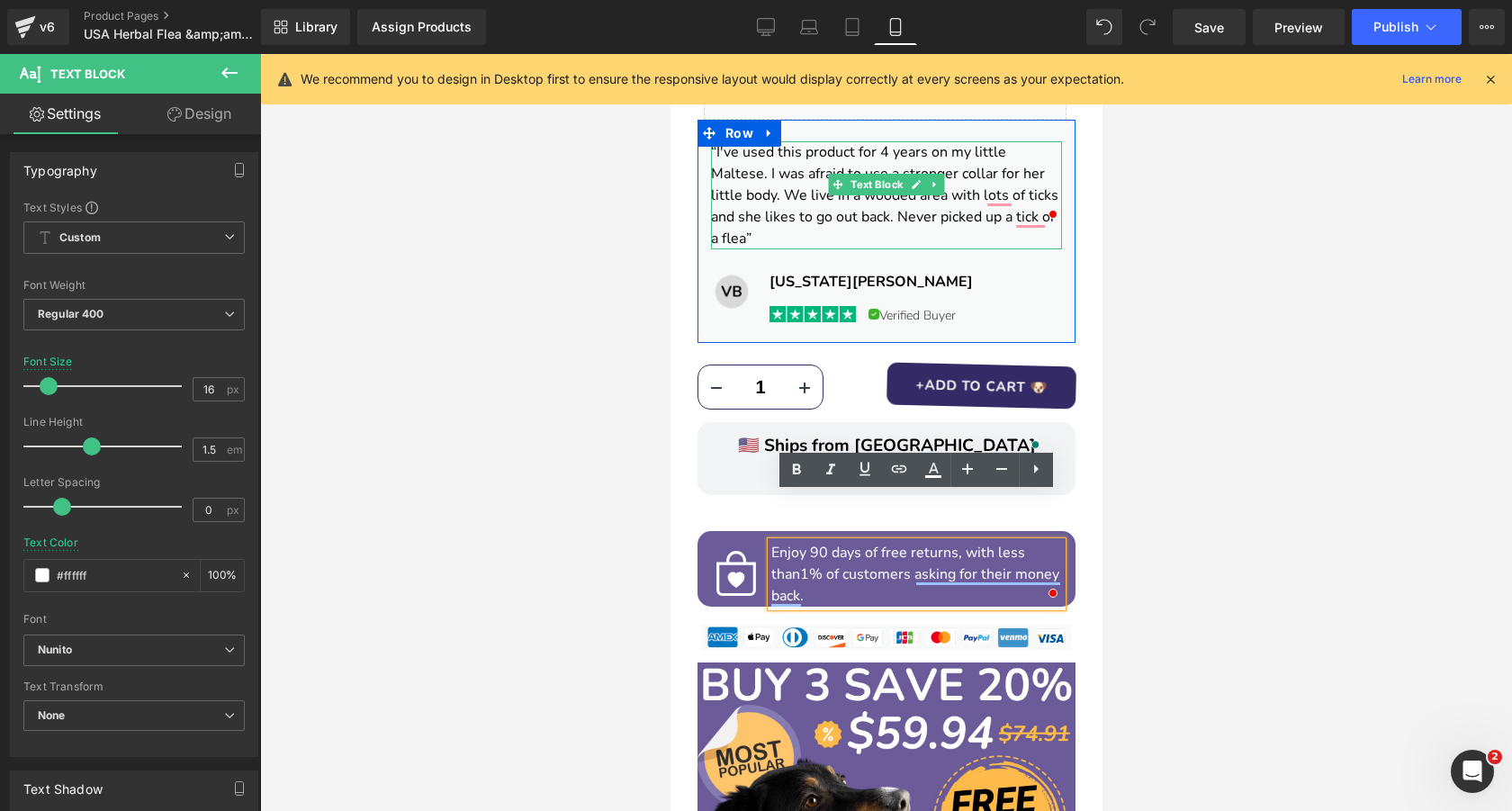
click at [954, 165] on font "“I've used this product for 4 years on my little Maltese. I was afraid to use a…" at bounding box center [884, 195] width 348 height 106
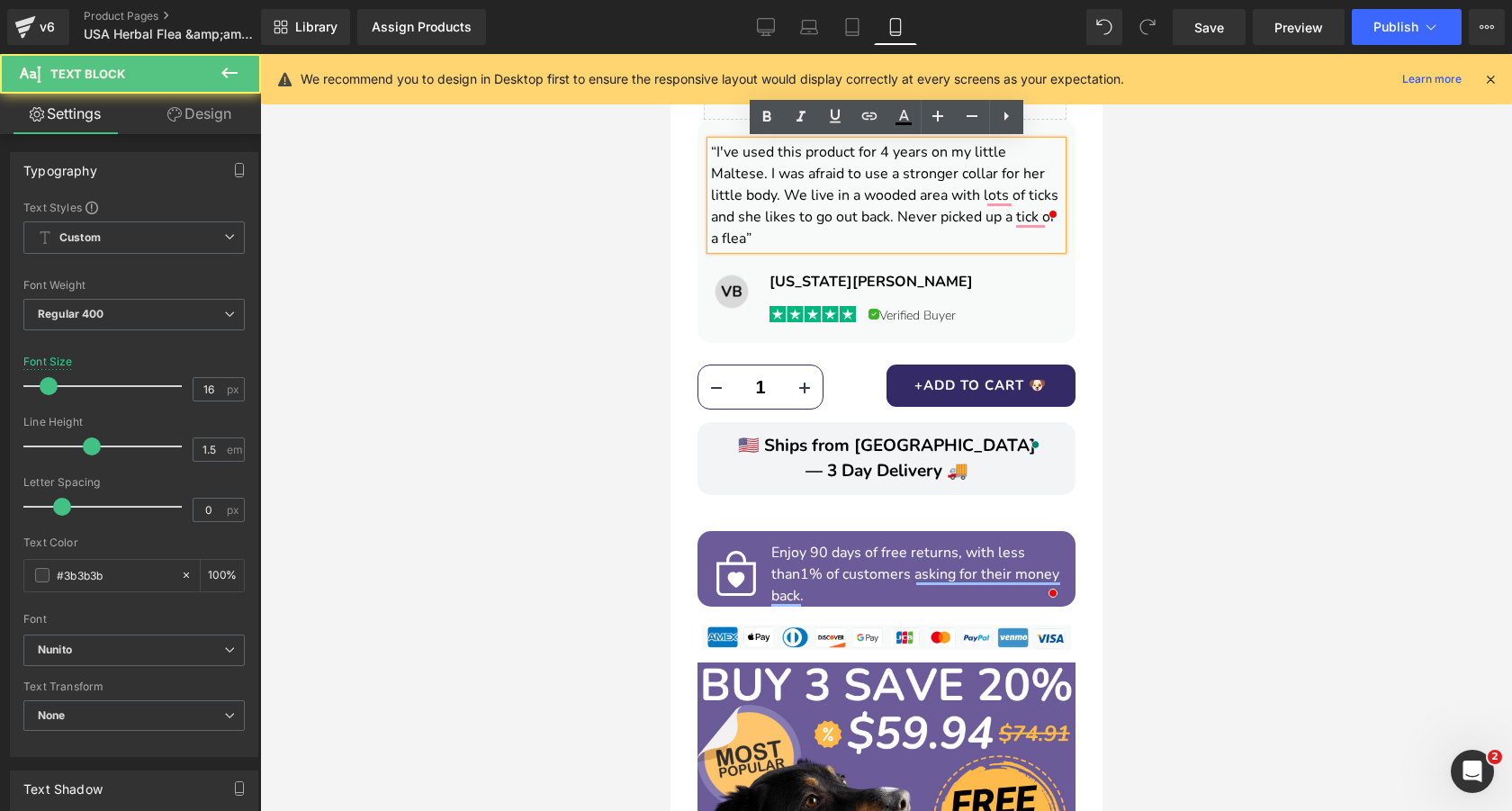
click at [1221, 458] on div at bounding box center [885, 433] width 1251 height 757
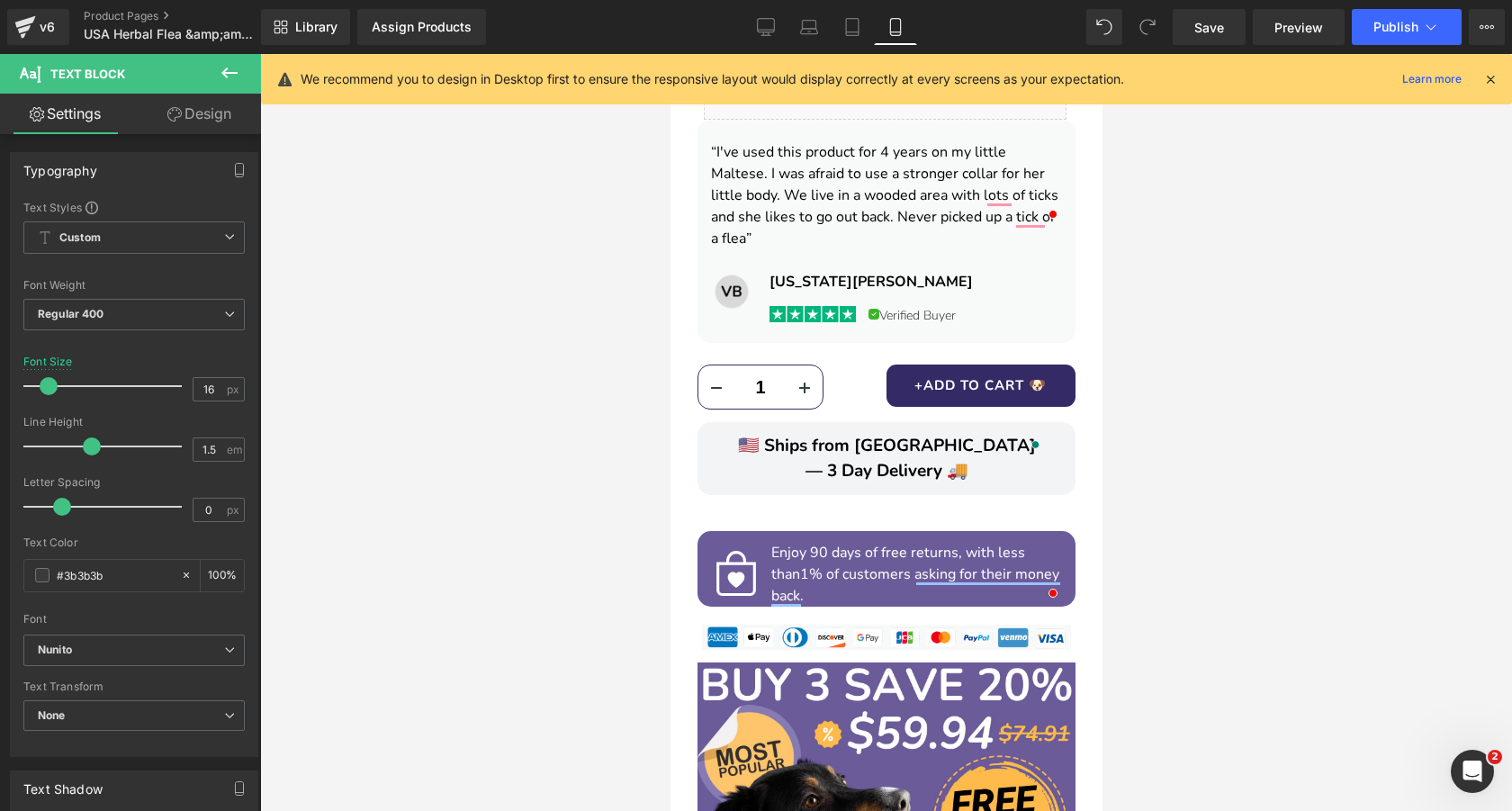
click at [1173, 459] on div at bounding box center [885, 433] width 1251 height 757
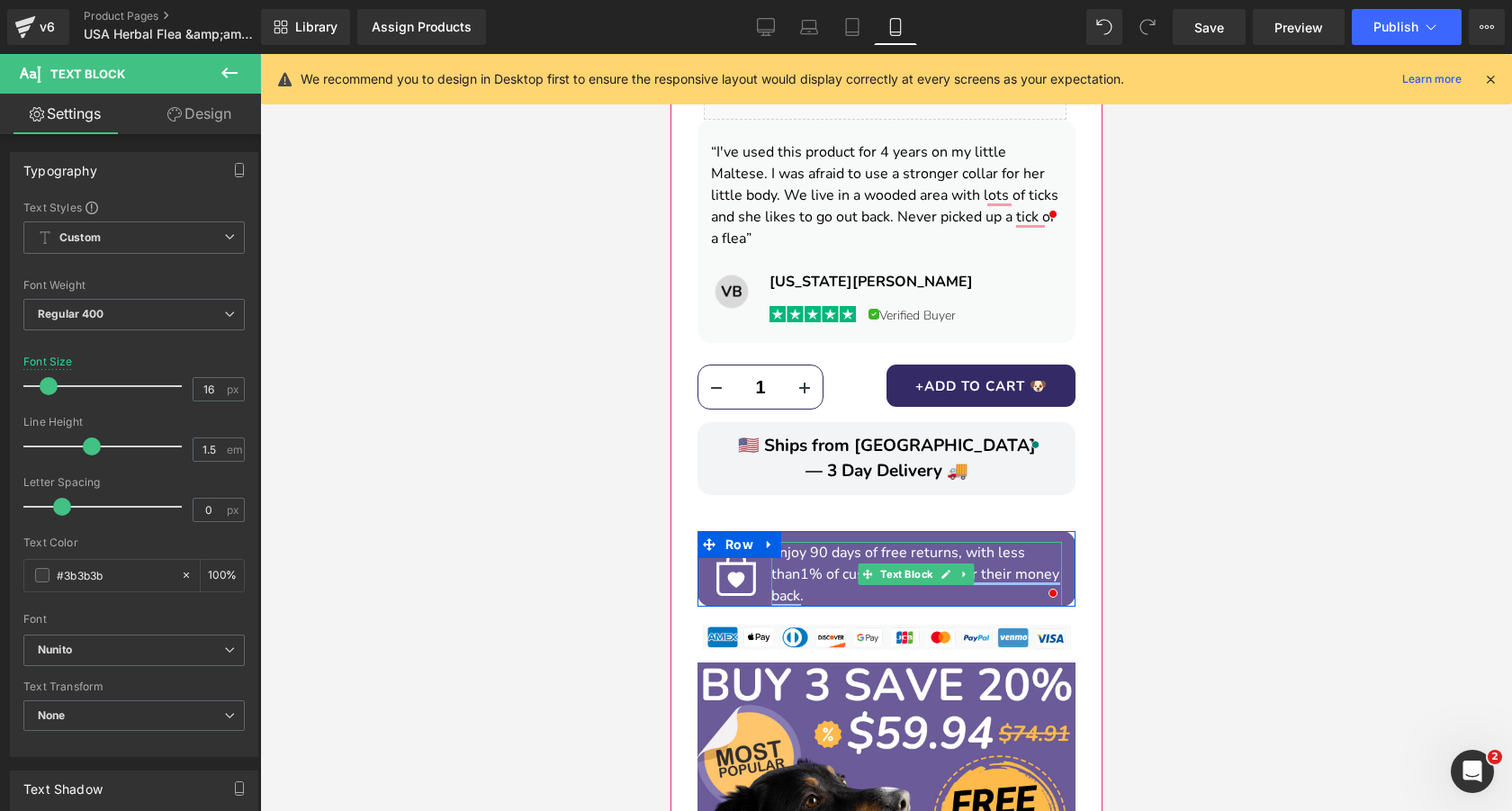
click at [809, 565] on span "1% of customers asking for their money back." at bounding box center [913, 585] width 287 height 41
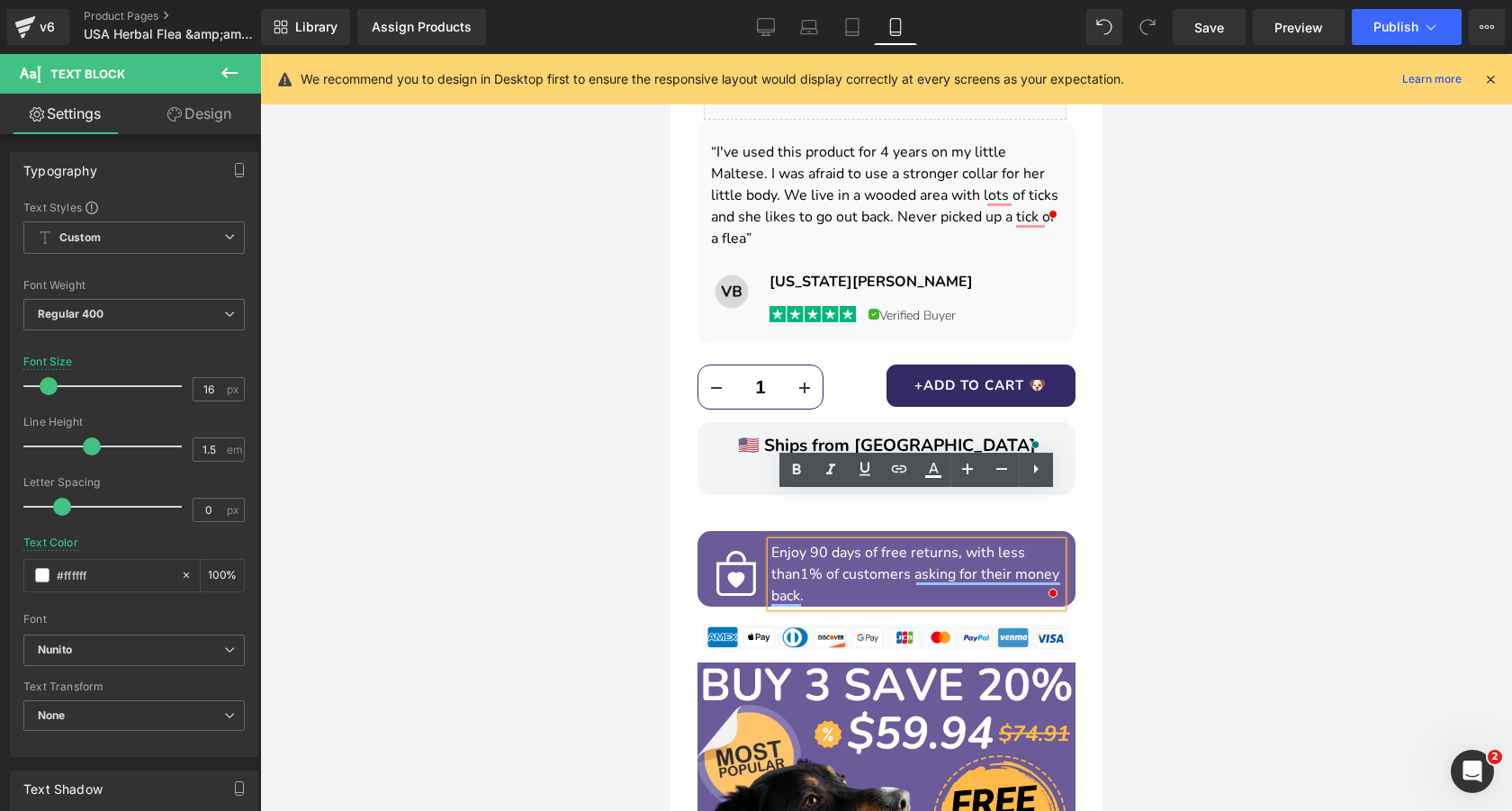
click at [811, 545] on p "Enjoy 90 days of free returns, with less than 1% of customers asking for their …" at bounding box center [915, 574] width 290 height 65
click at [735, 566] on span "Icon" at bounding box center [735, 577] width 30 height 22
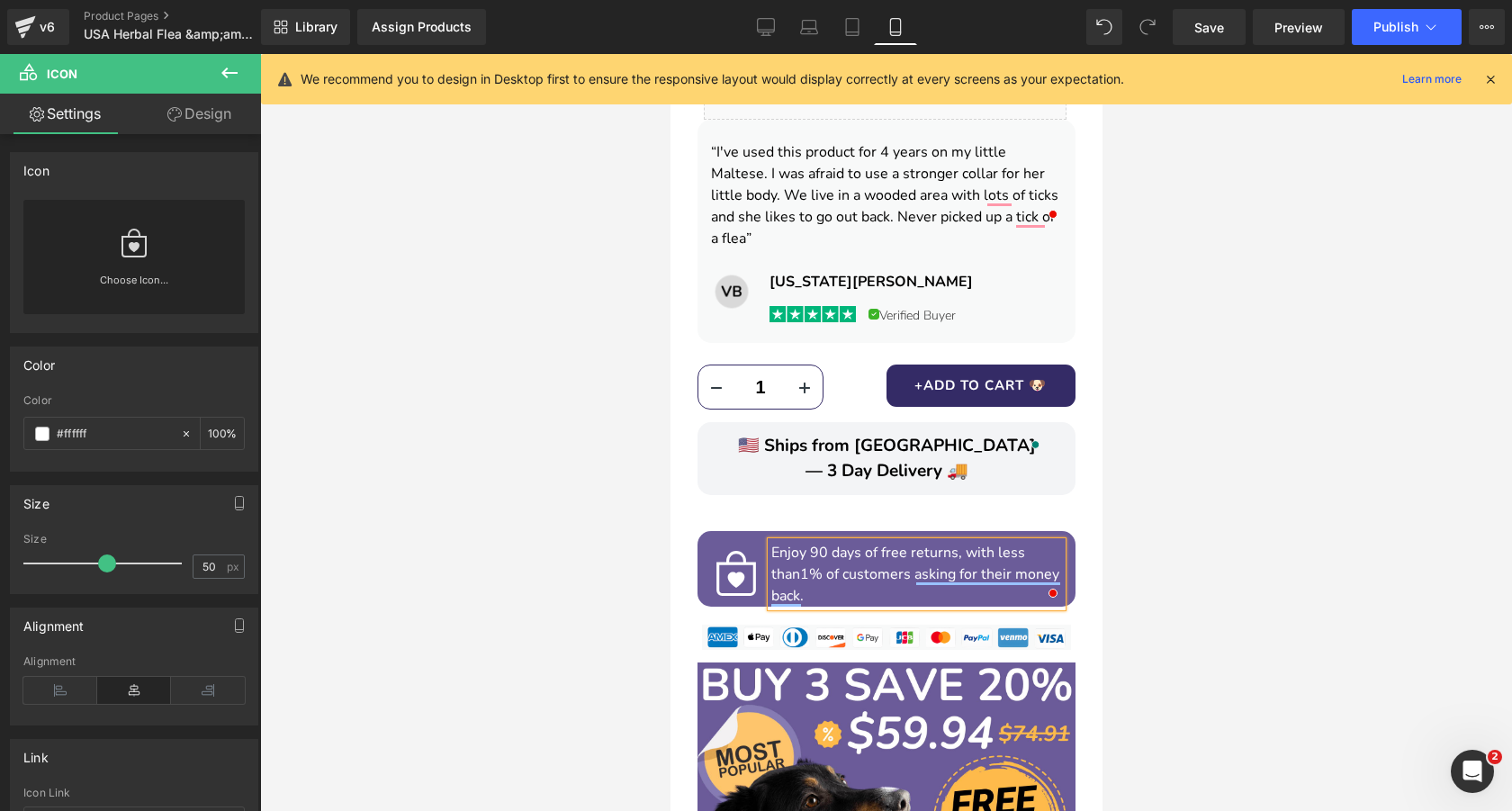
click at [1155, 466] on div at bounding box center [885, 433] width 1251 height 757
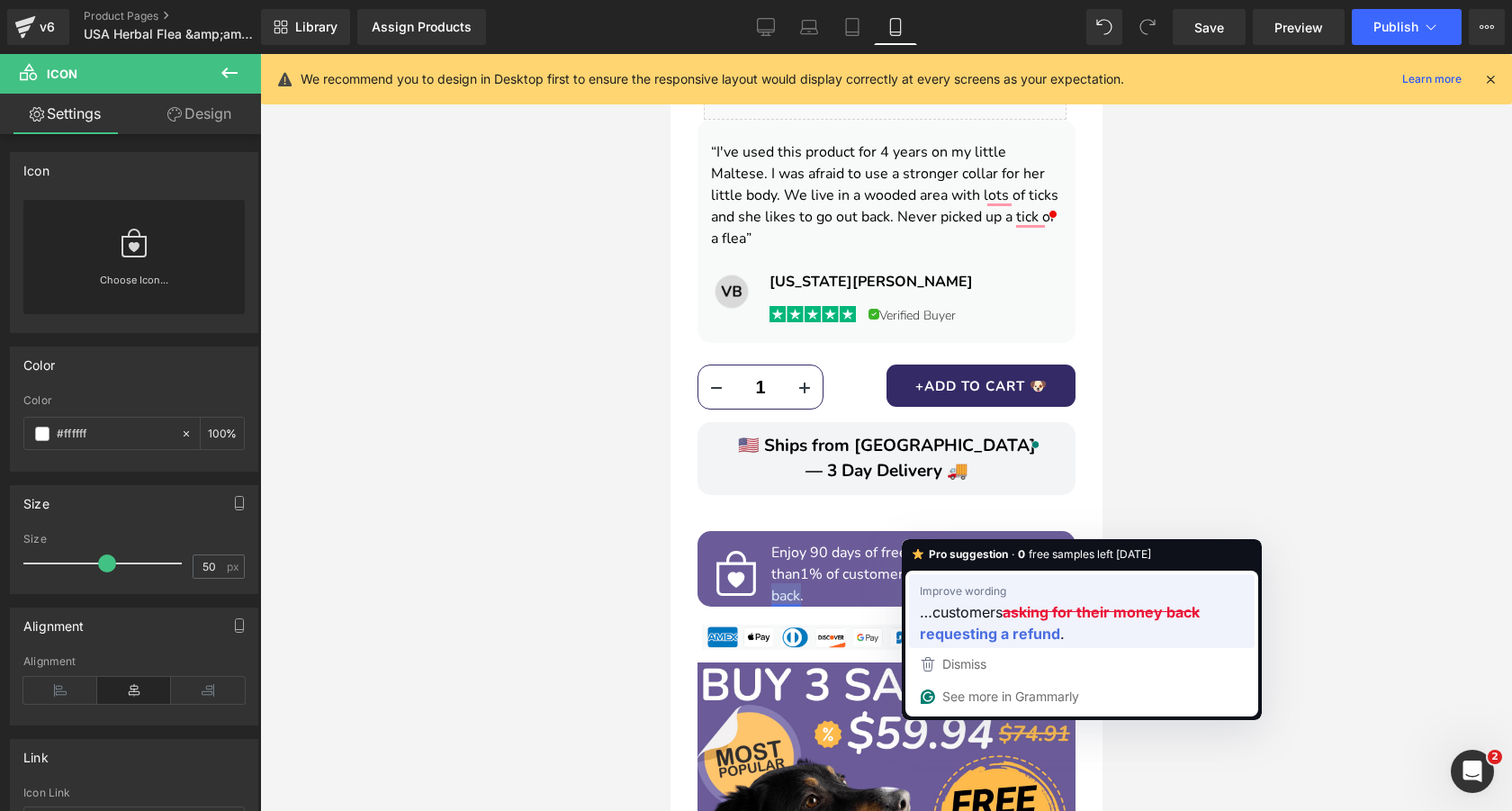
click at [1016, 624] on strong "requesting a refund" at bounding box center [990, 633] width 140 height 23
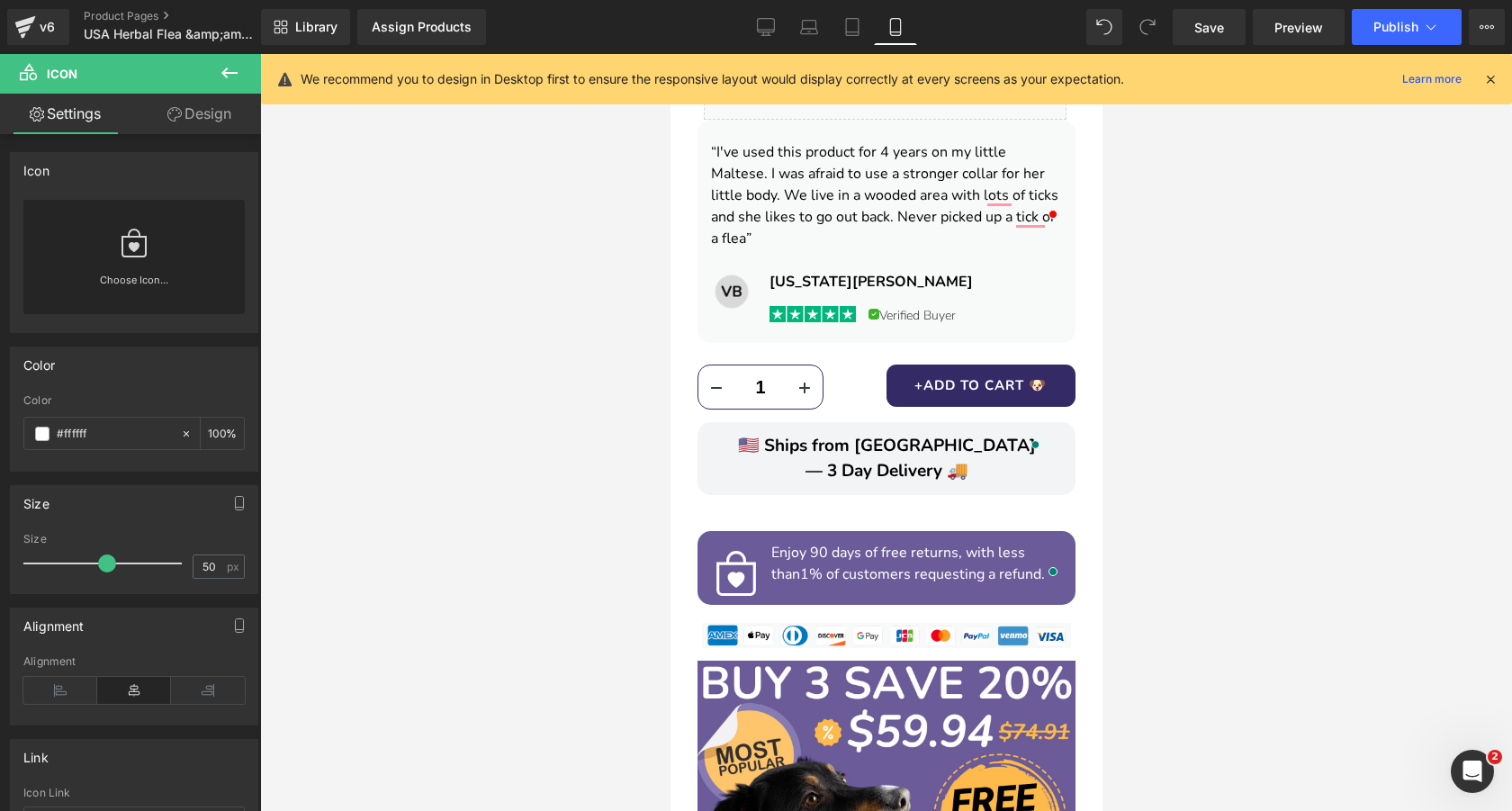
click at [1200, 488] on div at bounding box center [885, 433] width 1251 height 757
click at [735, 566] on span "Icon" at bounding box center [735, 577] width 30 height 22
click at [204, 123] on link "Design" at bounding box center [199, 114] width 131 height 40
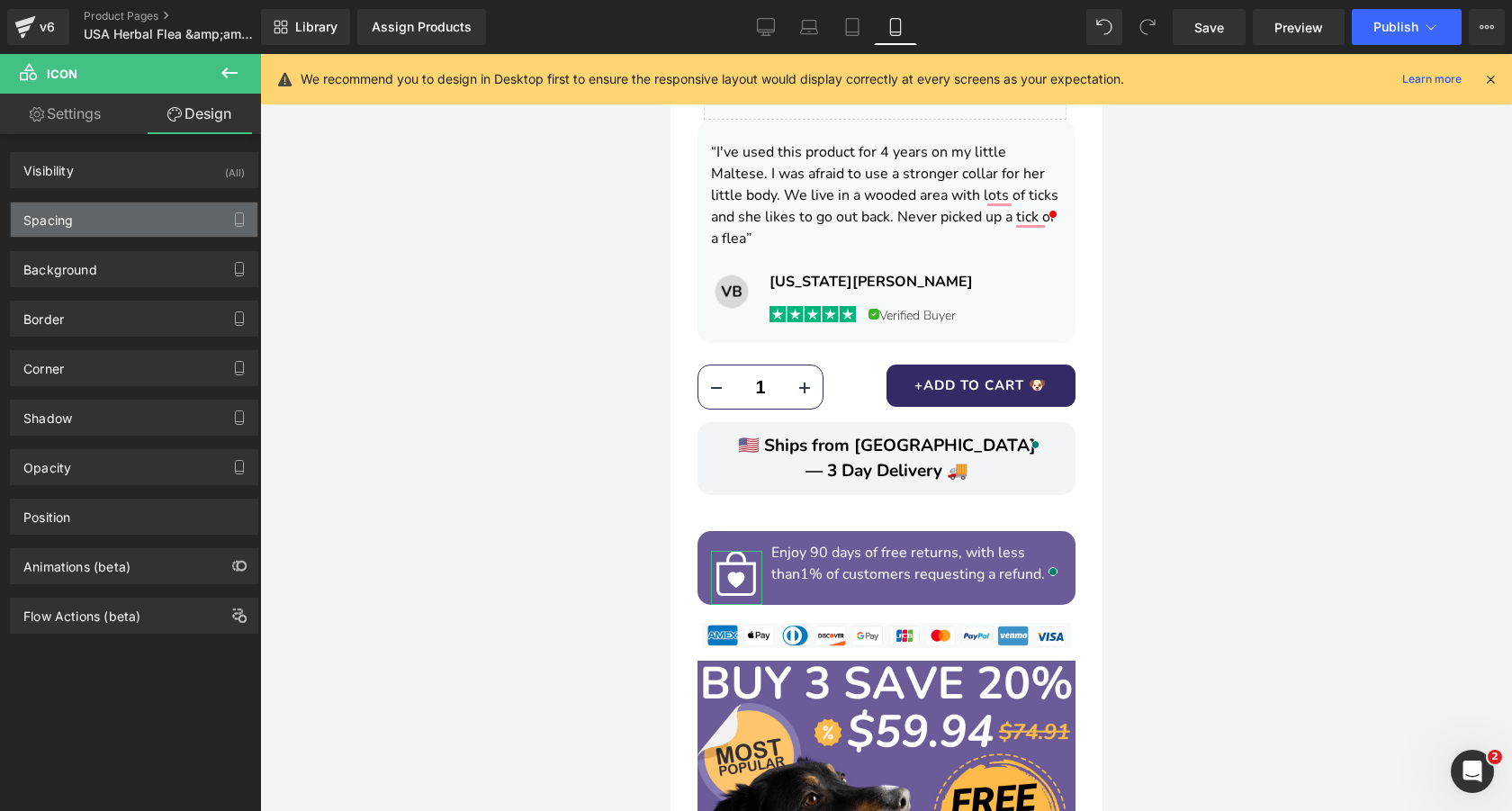
click at [123, 224] on div "Spacing" at bounding box center [134, 220] width 246 height 34
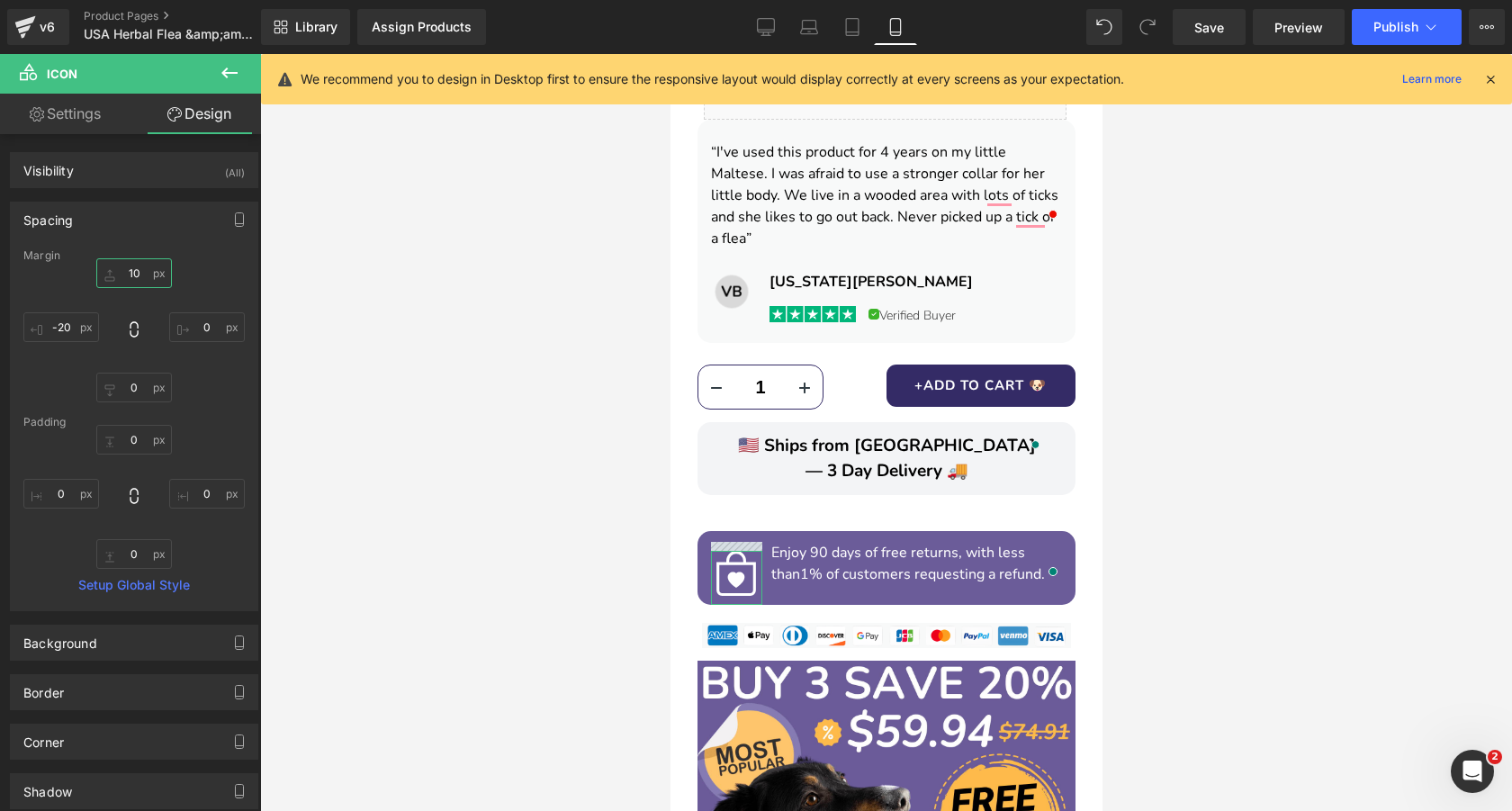
click at [139, 271] on input "10" at bounding box center [134, 272] width 75 height 30
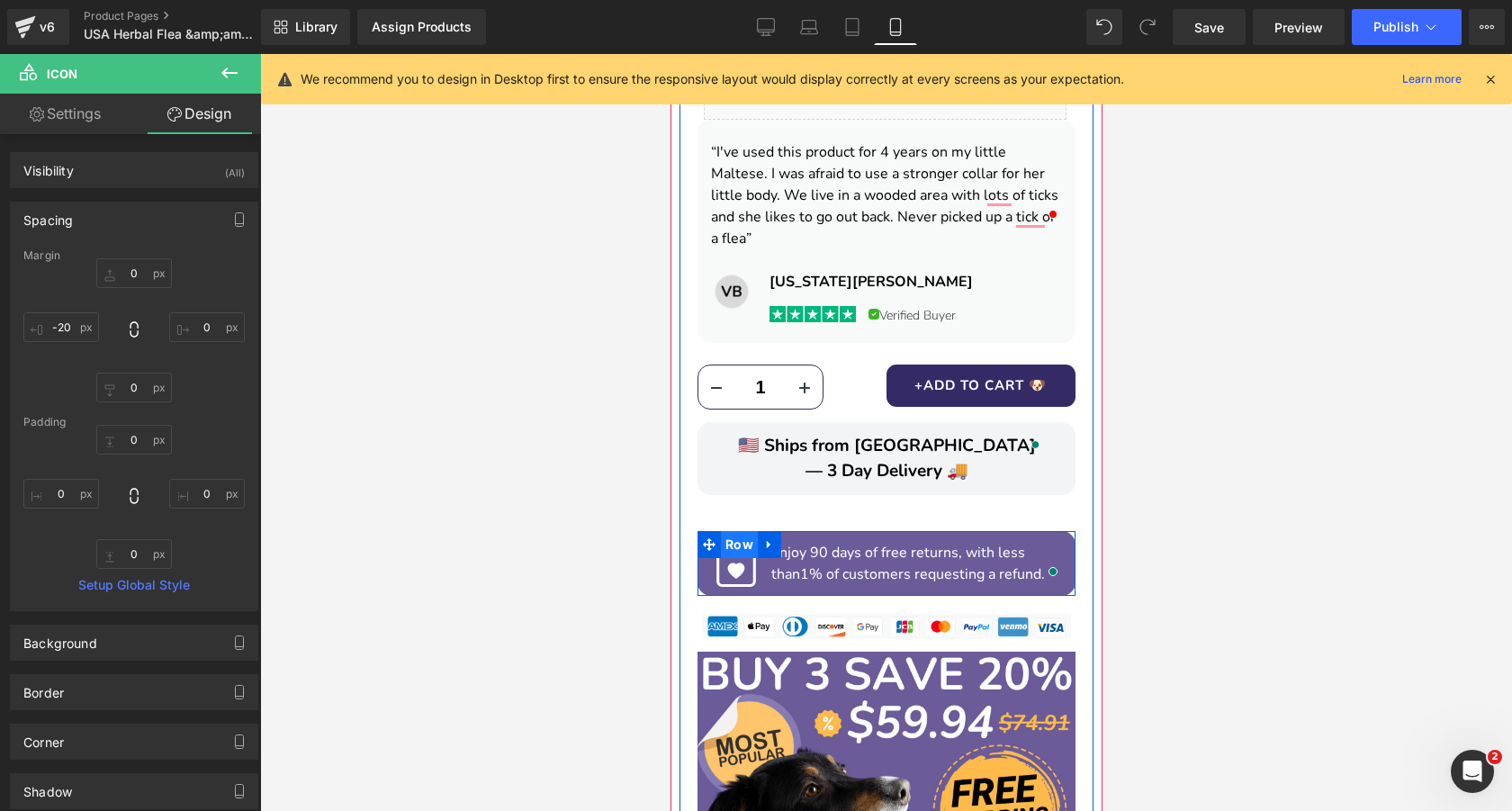
click at [733, 531] on span "Row" at bounding box center [738, 544] width 37 height 27
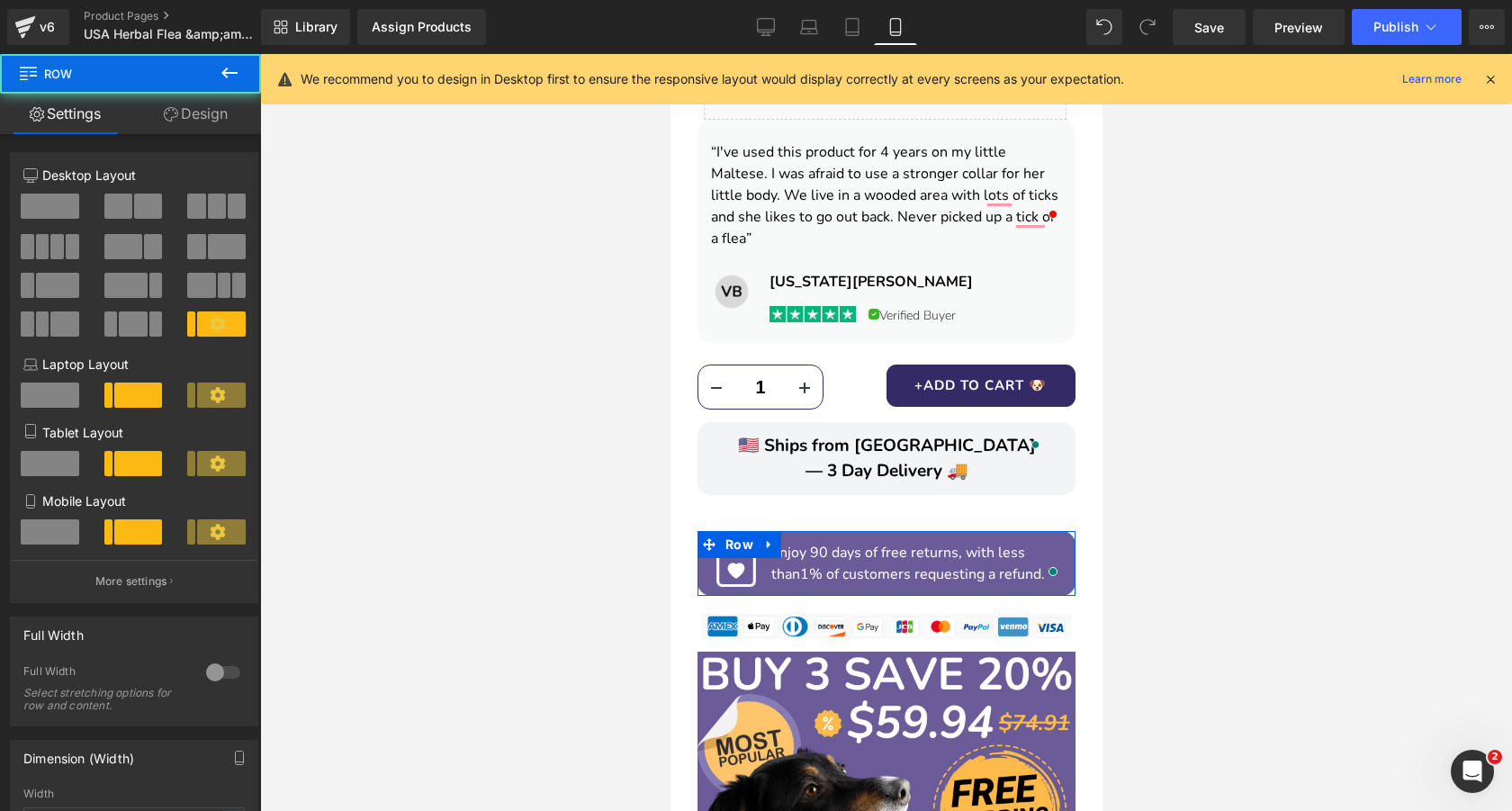
click at [180, 116] on link "Design" at bounding box center [196, 114] width 131 height 40
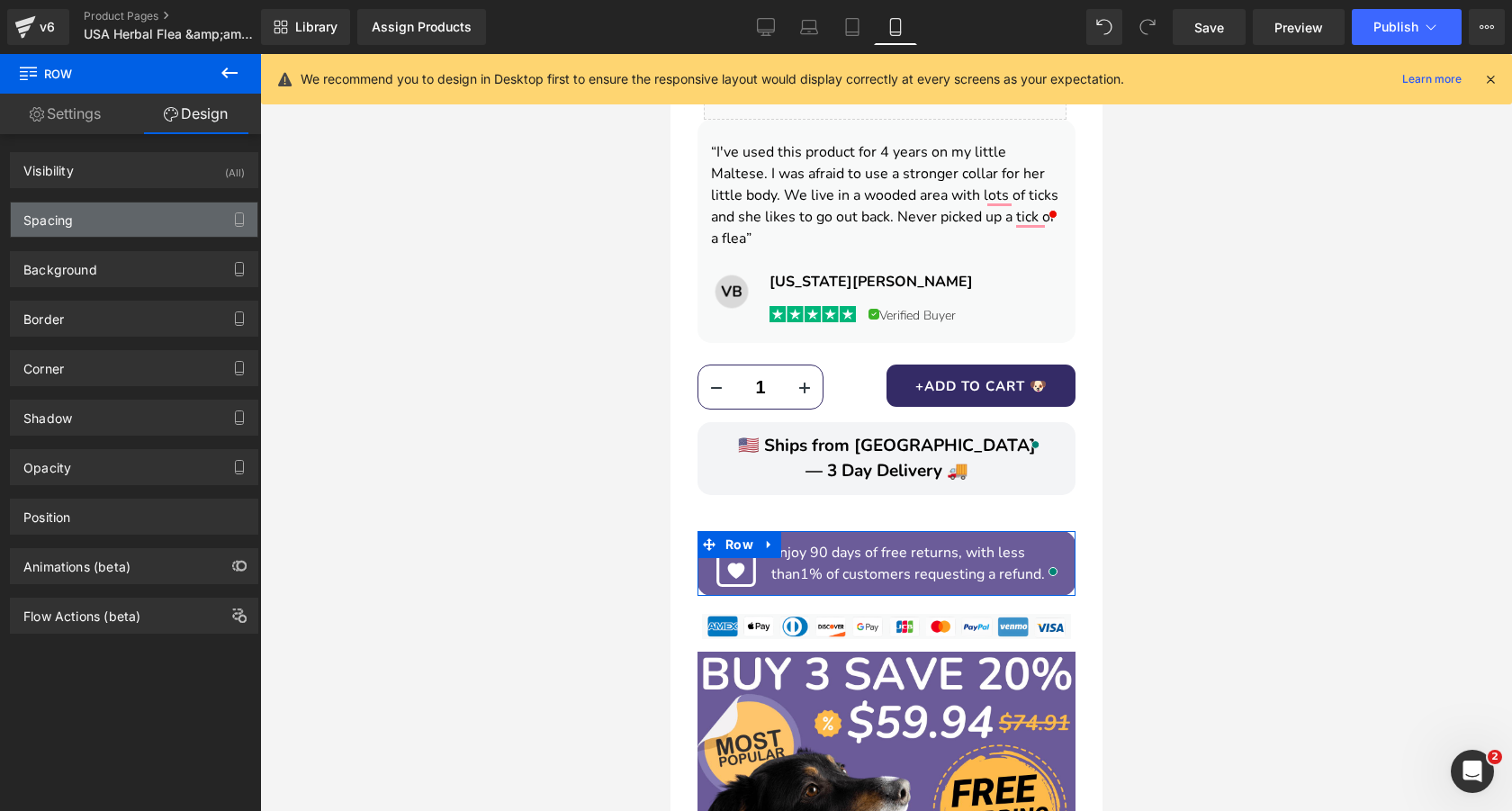
click at [72, 230] on div "Spacing" at bounding box center [134, 220] width 246 height 34
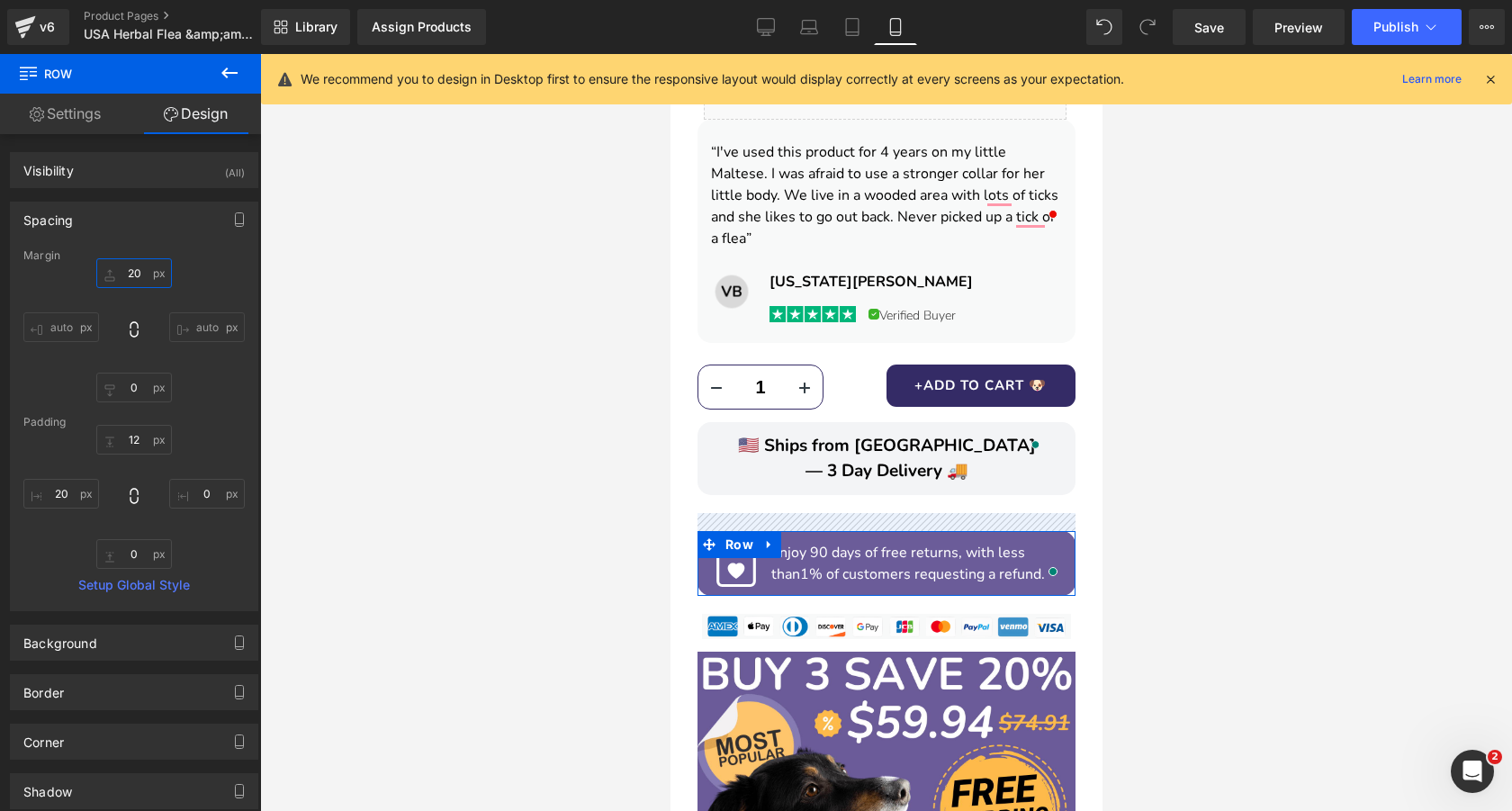
click at [129, 277] on input "20" at bounding box center [134, 272] width 75 height 30
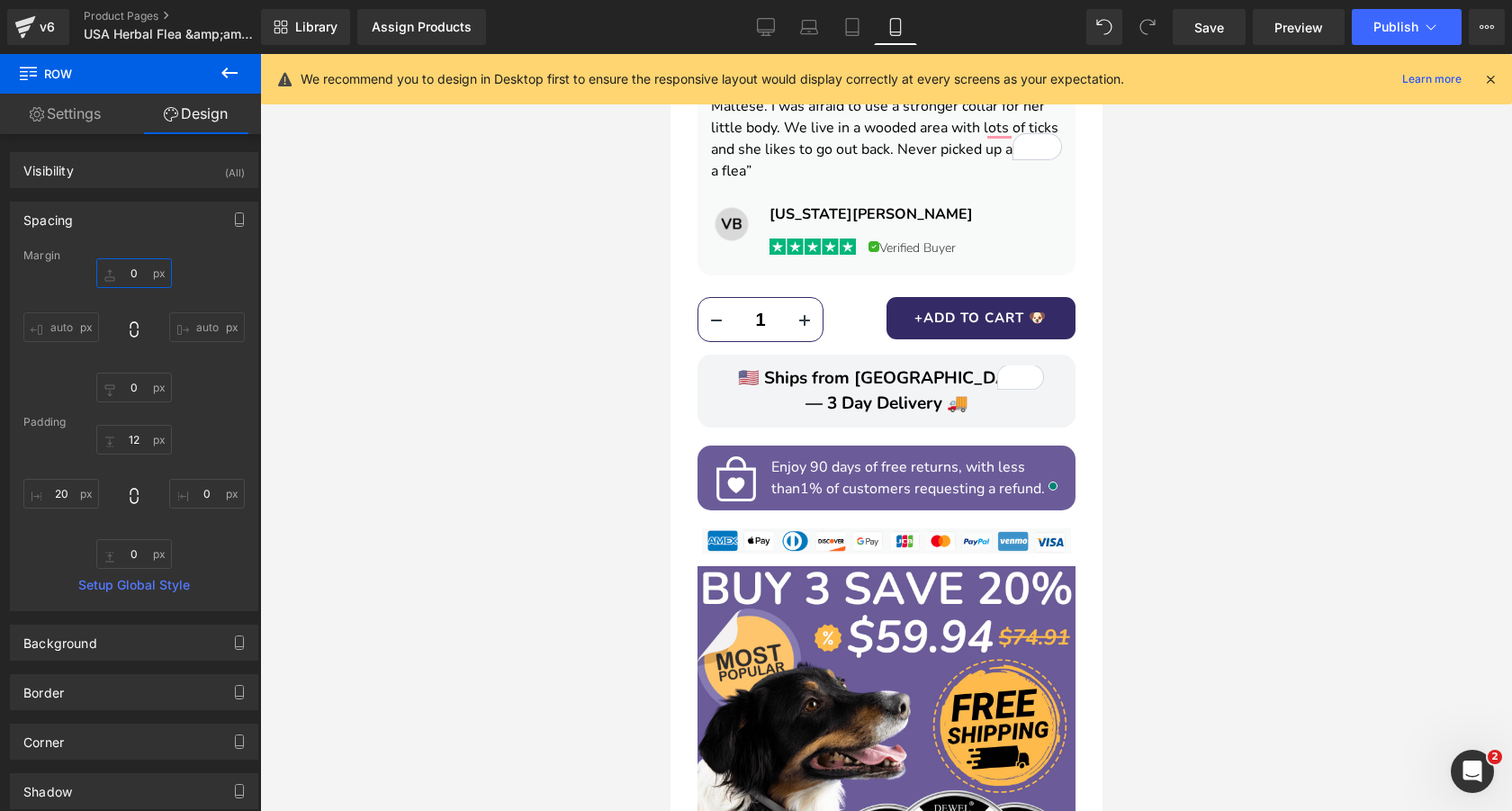
scroll to position [1291, 0]
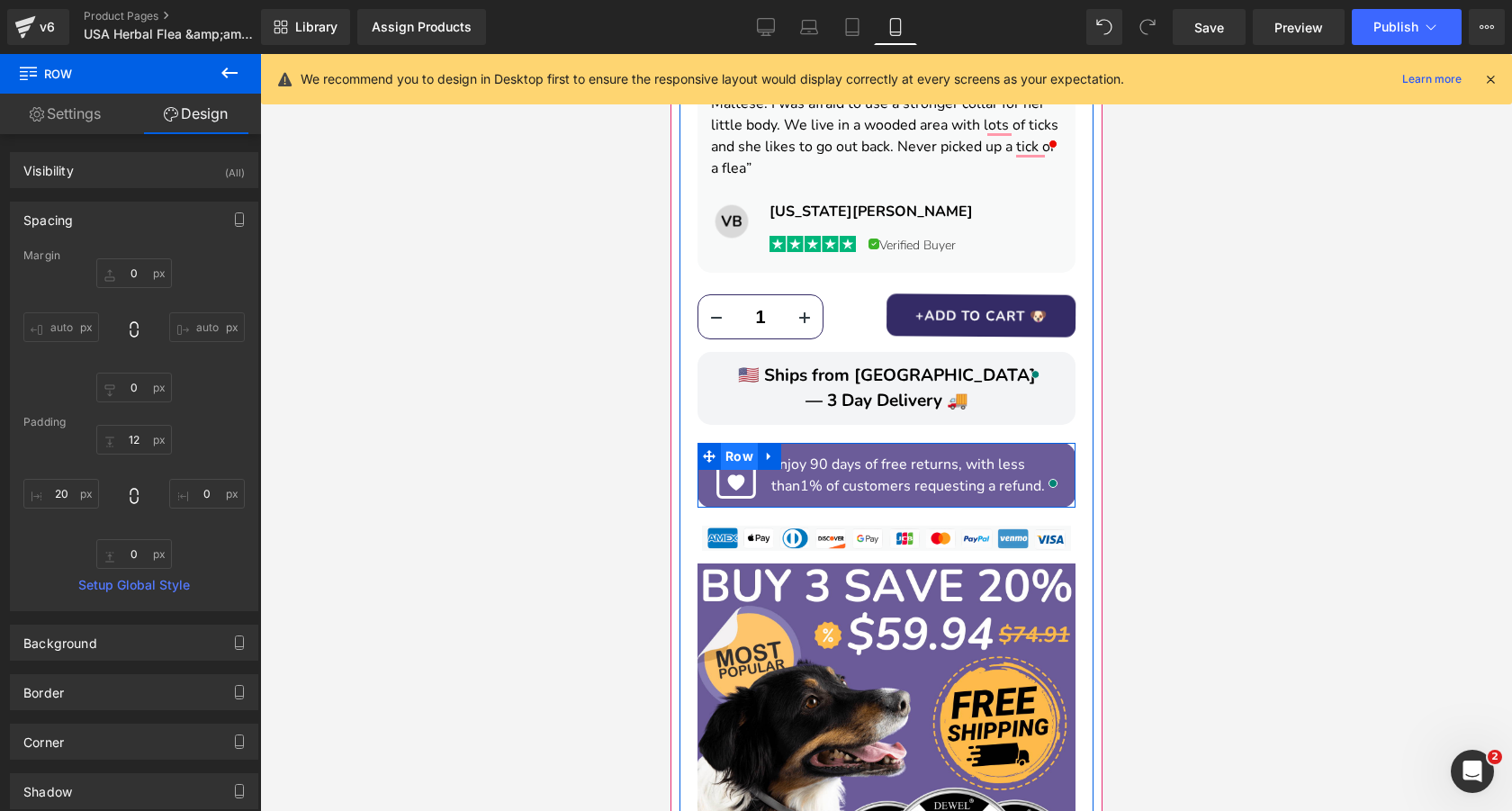
click at [731, 442] on span "Row" at bounding box center [738, 456] width 37 height 27
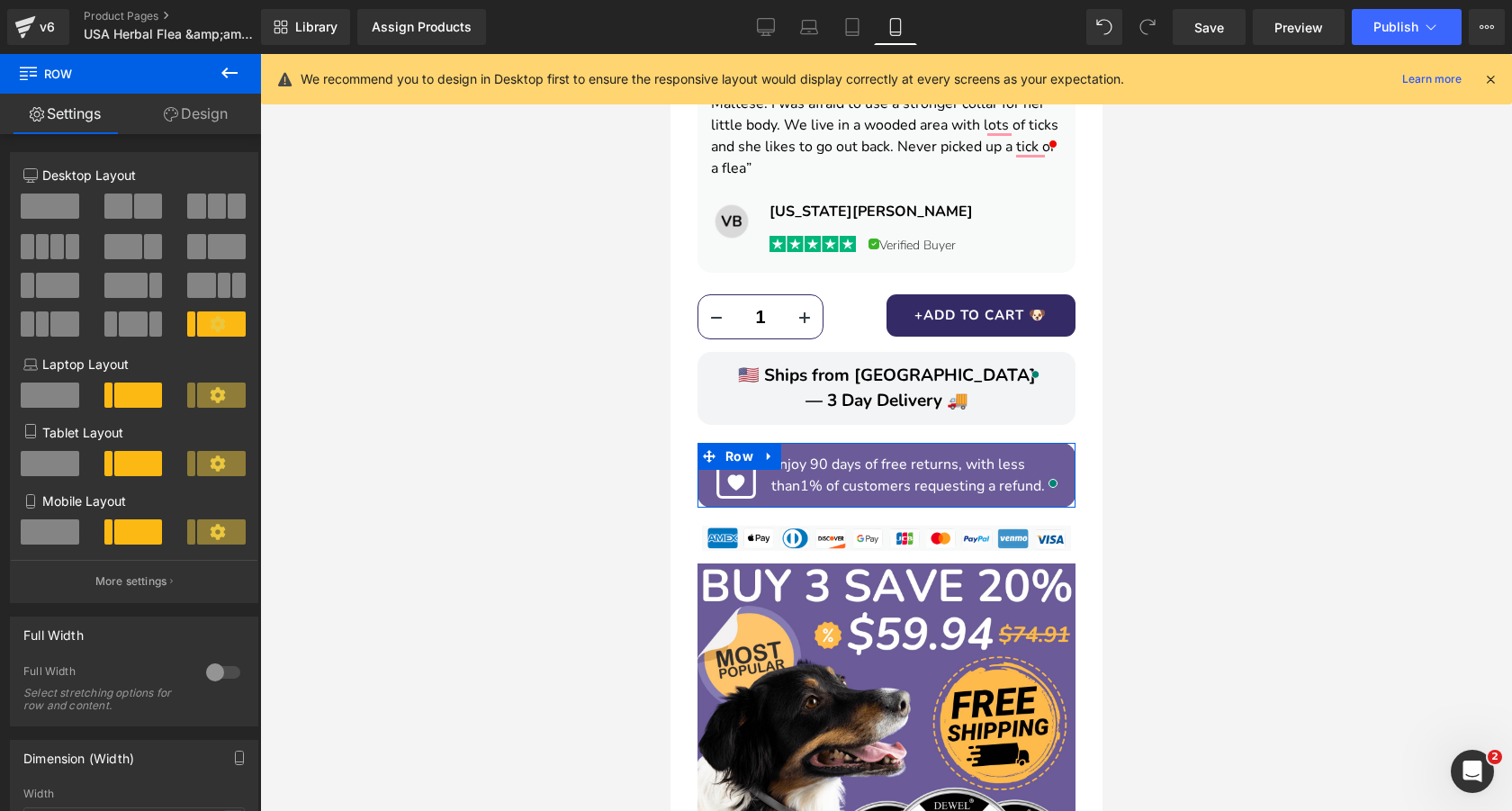
click at [225, 117] on link "Design" at bounding box center [196, 114] width 131 height 40
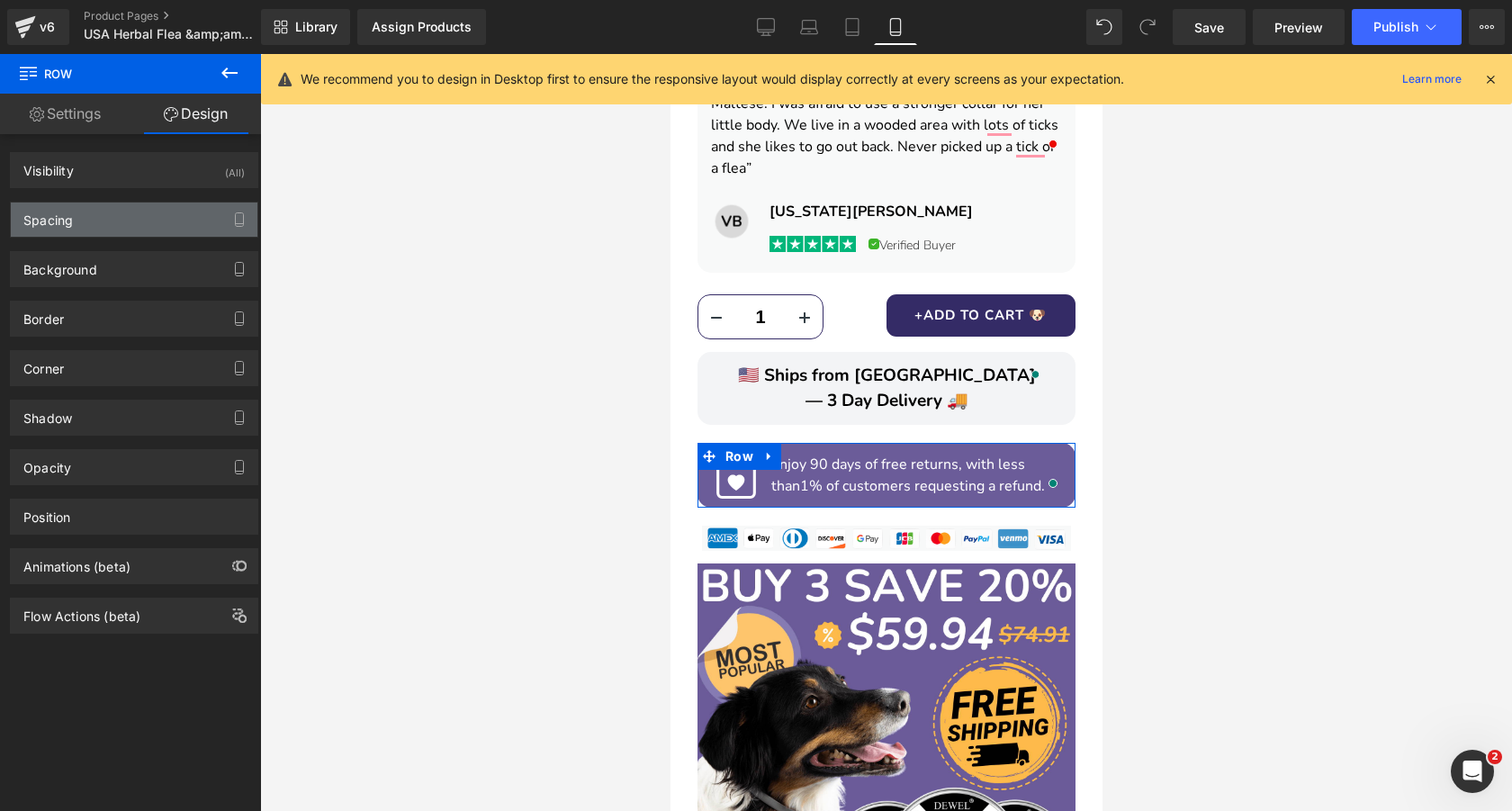
click at [134, 211] on div "Spacing" at bounding box center [134, 220] width 246 height 34
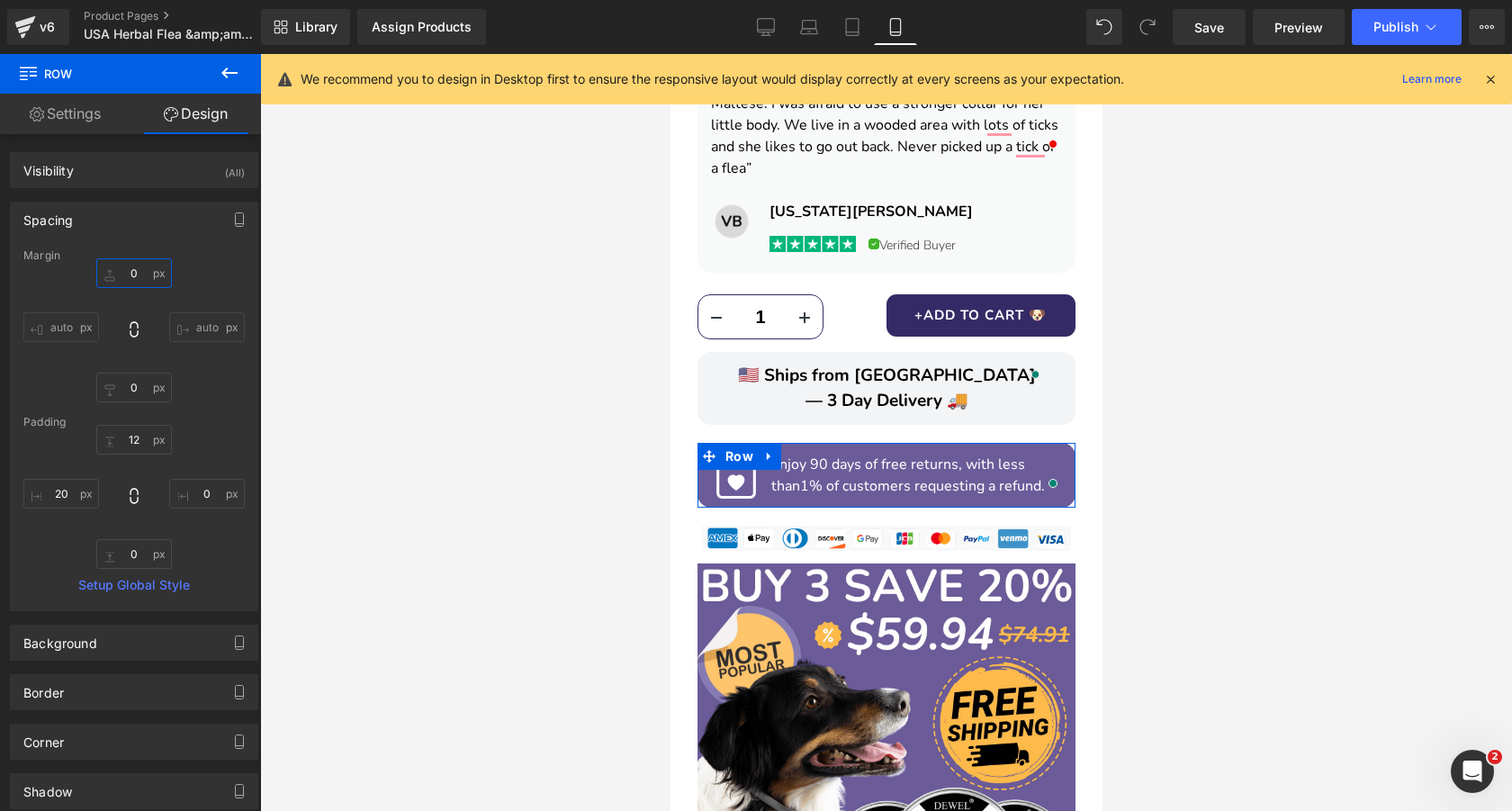
click at [136, 278] on input "0" at bounding box center [134, 272] width 75 height 30
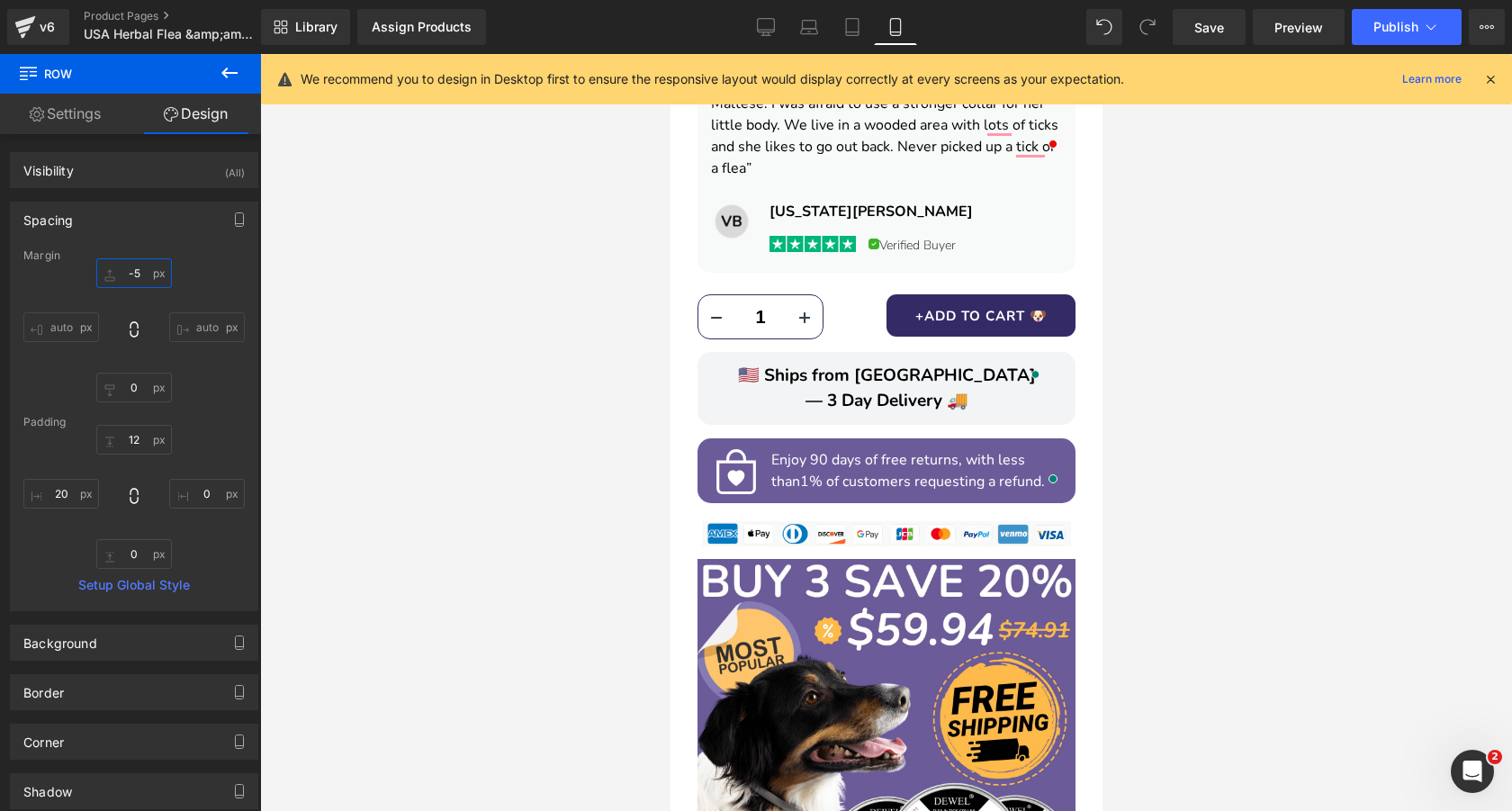
type input "-5"
click at [1230, 373] on div at bounding box center [885, 433] width 1251 height 757
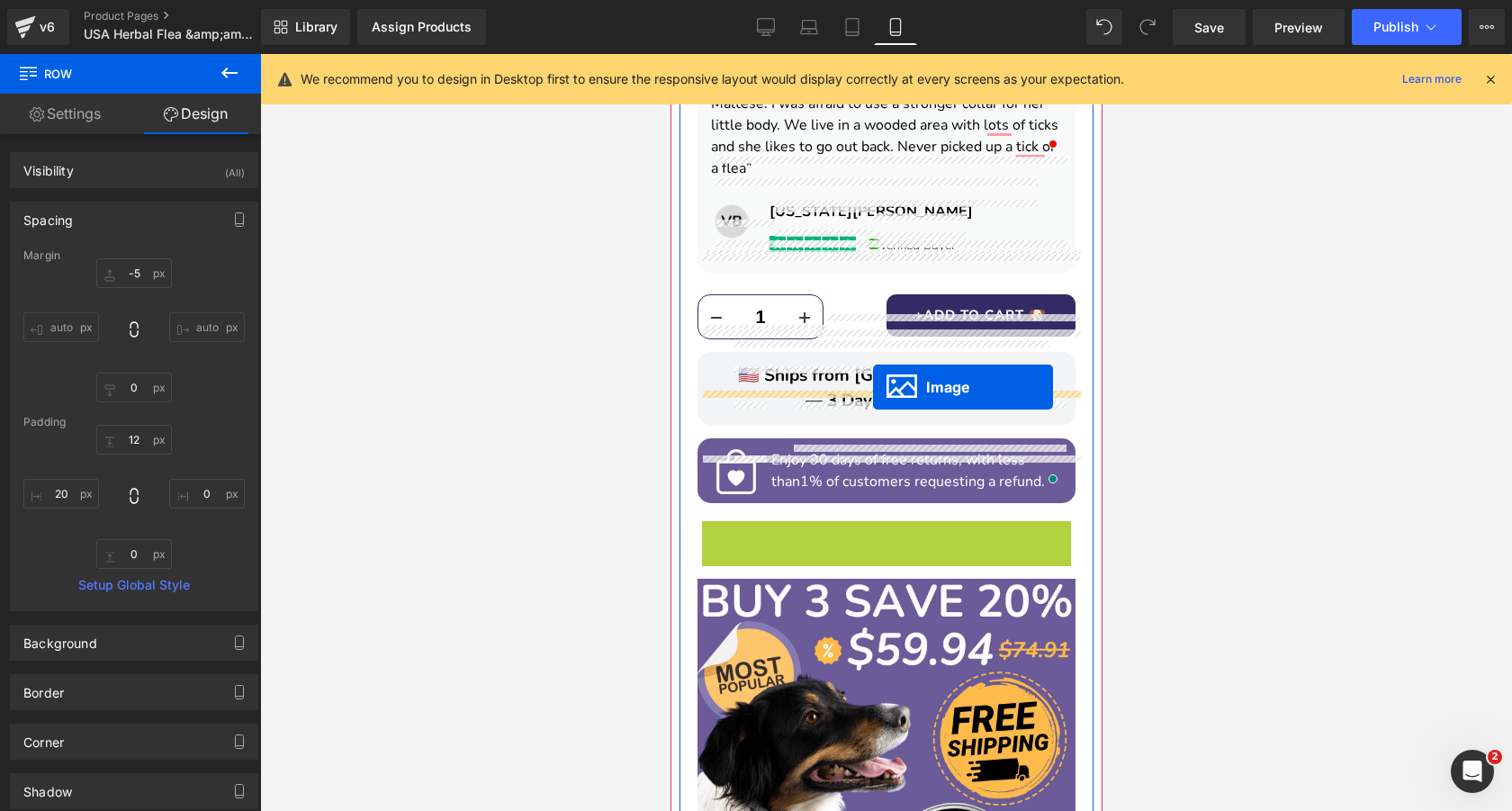
drag, startPoint x: 882, startPoint y: 486, endPoint x: 872, endPoint y: 387, distance: 99.5
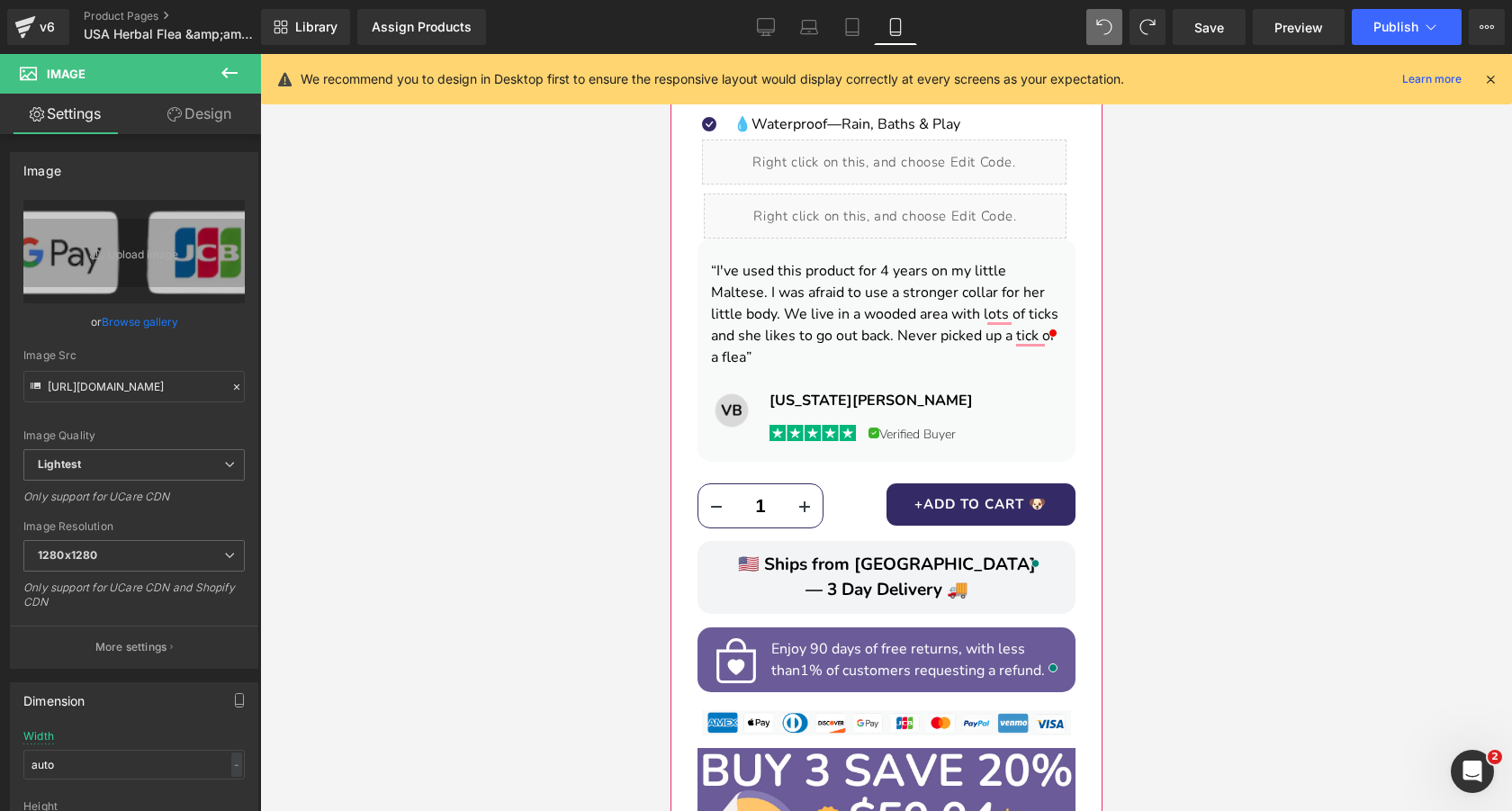
scroll to position [1117, 0]
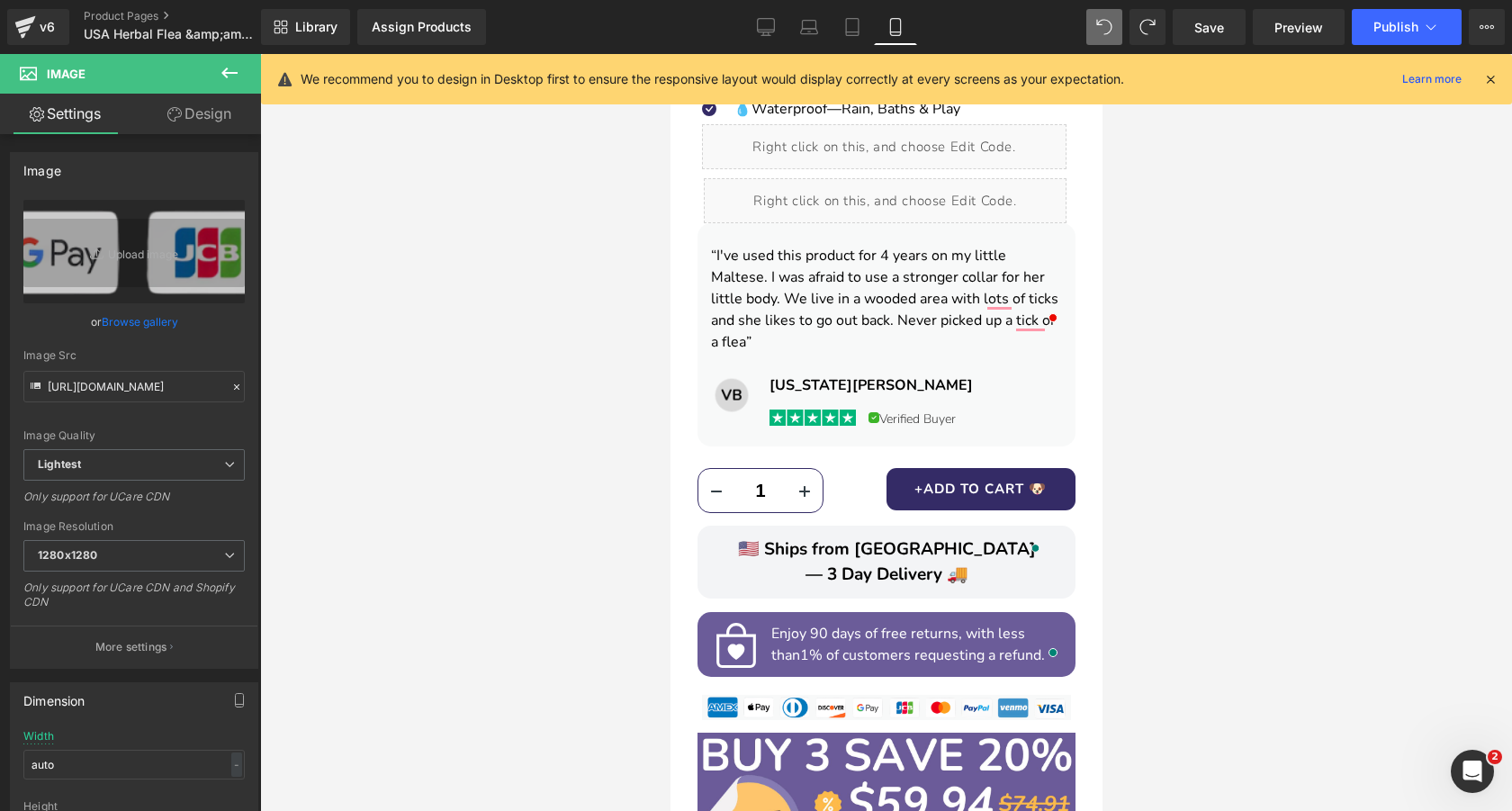
click at [503, 366] on div at bounding box center [885, 433] width 1251 height 757
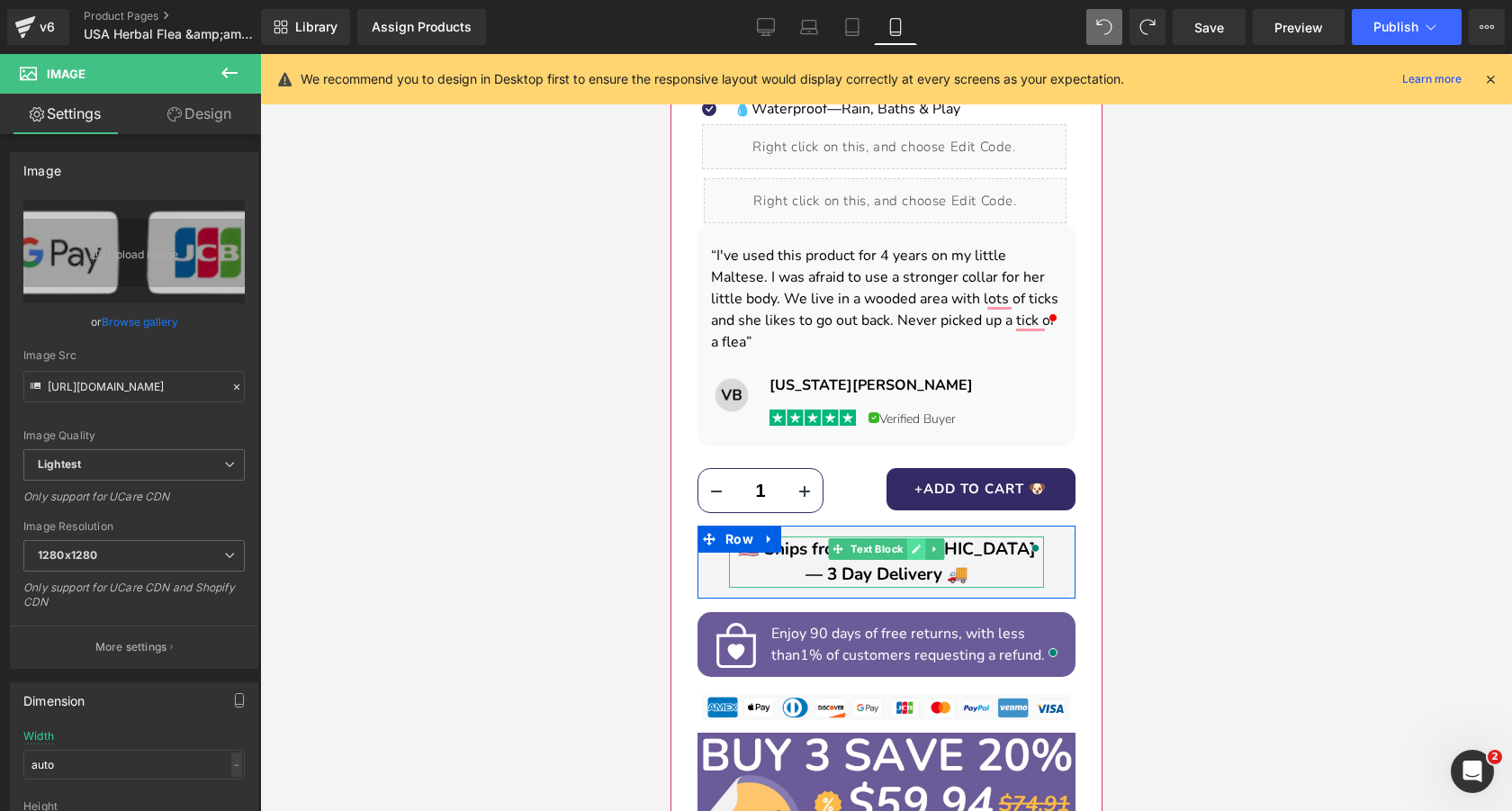
click at [920, 544] on icon at bounding box center [915, 548] width 10 height 11
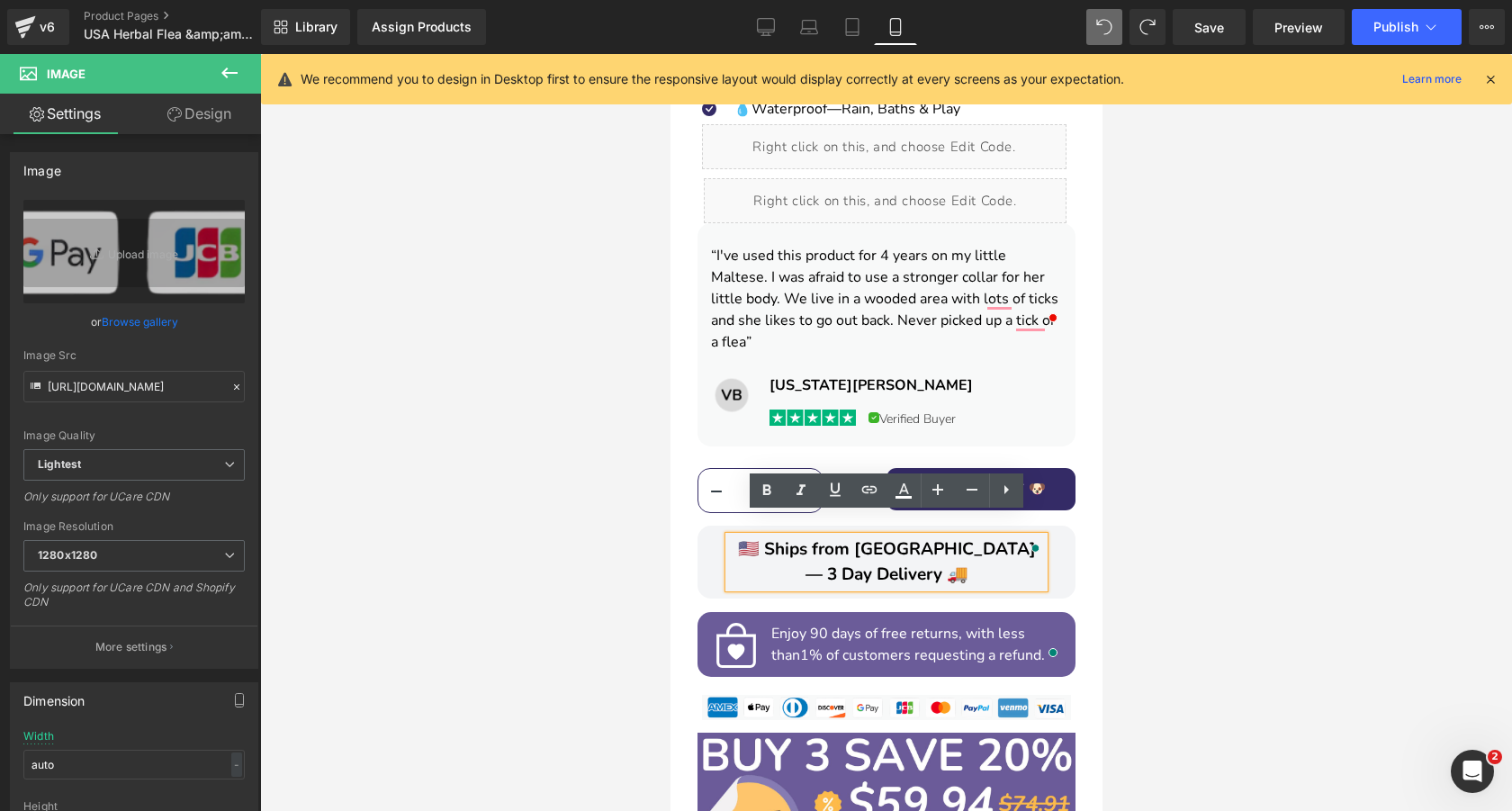
click at [898, 537] on span "🇺🇸 Ships from USA — 3 Day Delivery 🚚" at bounding box center [886, 562] width 298 height 50
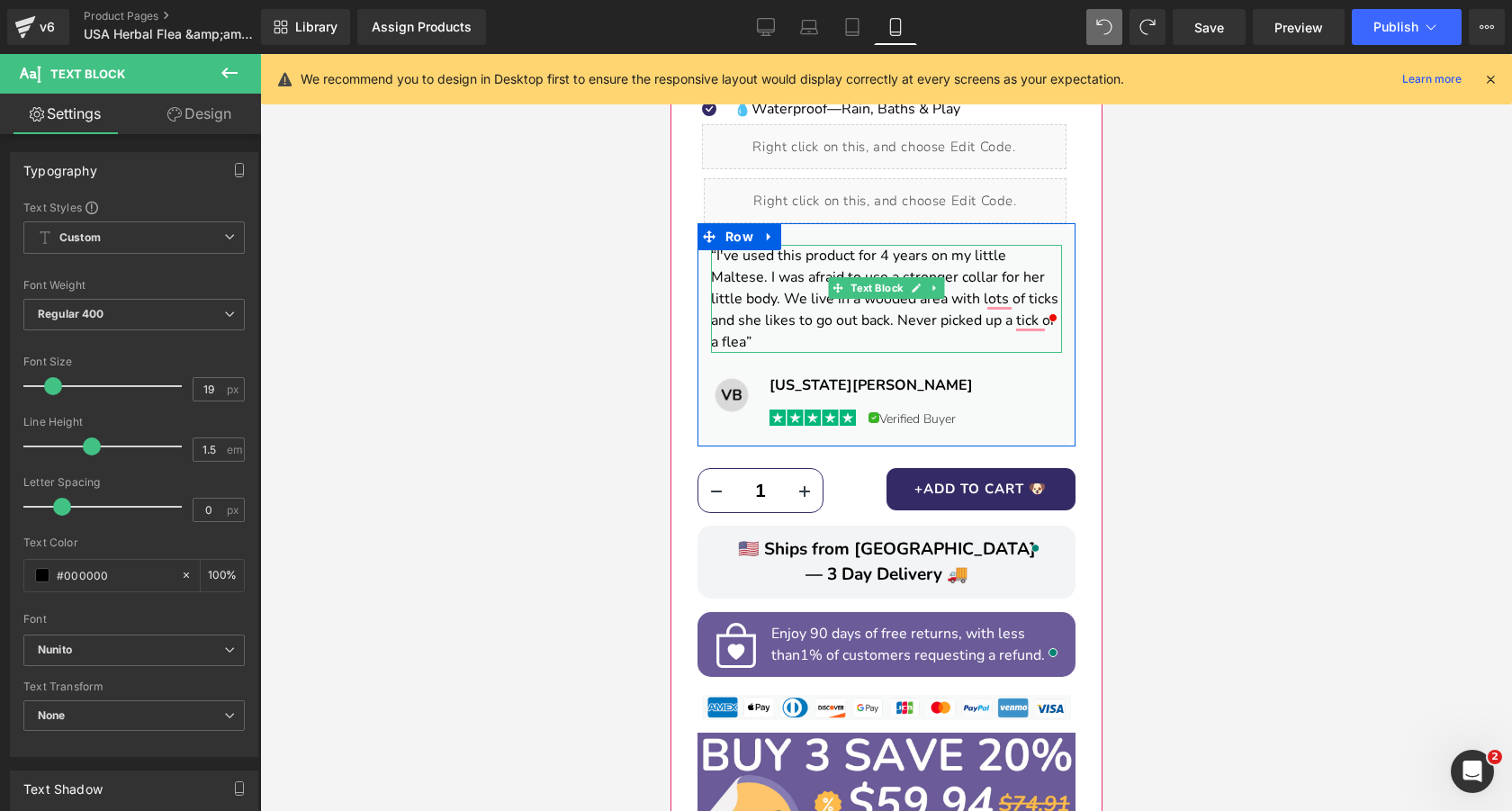
click at [952, 271] on font "“I've used this product for 4 years on my little Maltese. I was afraid to use a…" at bounding box center [884, 298] width 348 height 106
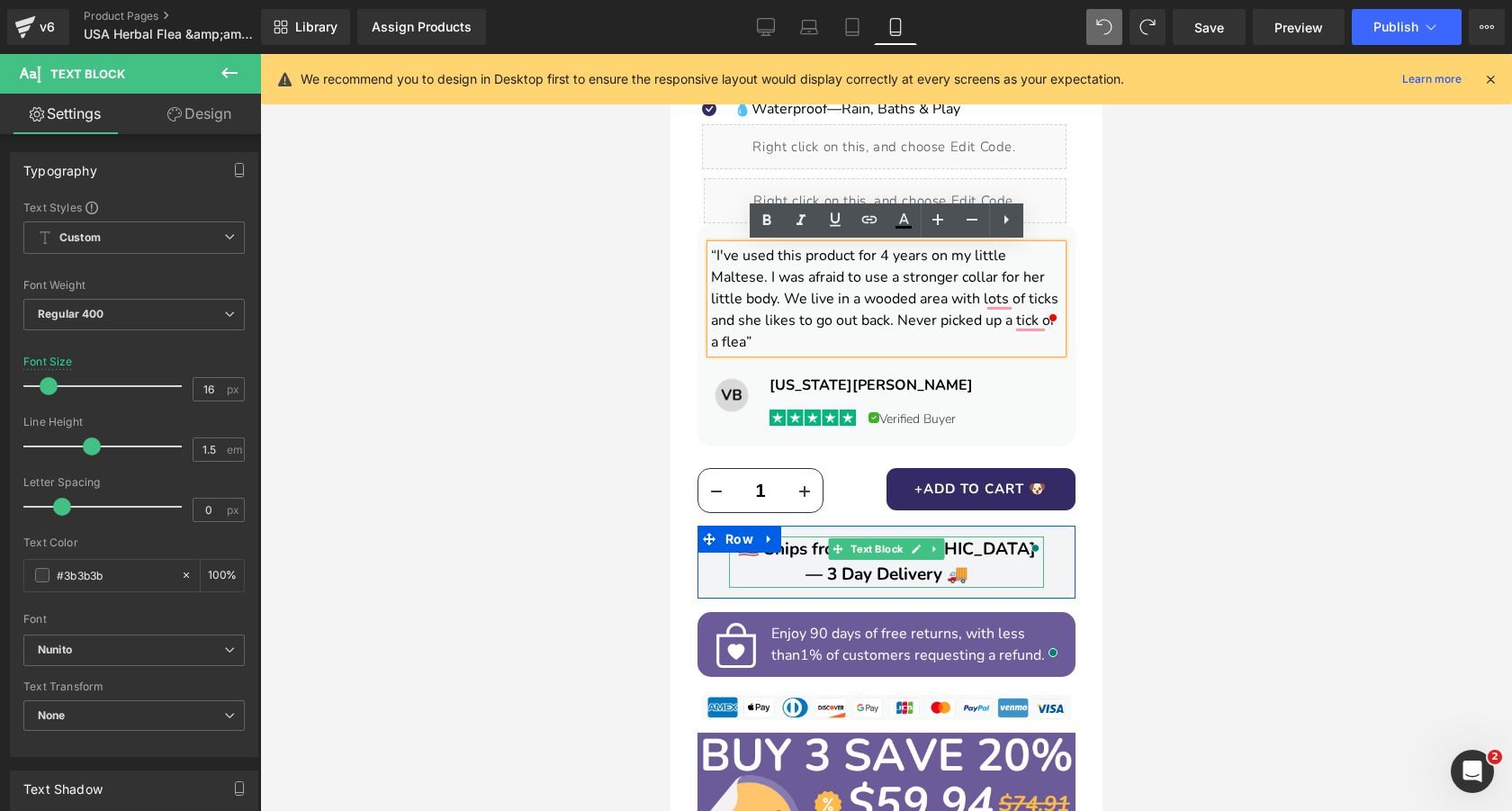
click at [805, 537] on span "🇺🇸 Ships from USA — 3 Day Delivery 🚚" at bounding box center [886, 562] width 298 height 50
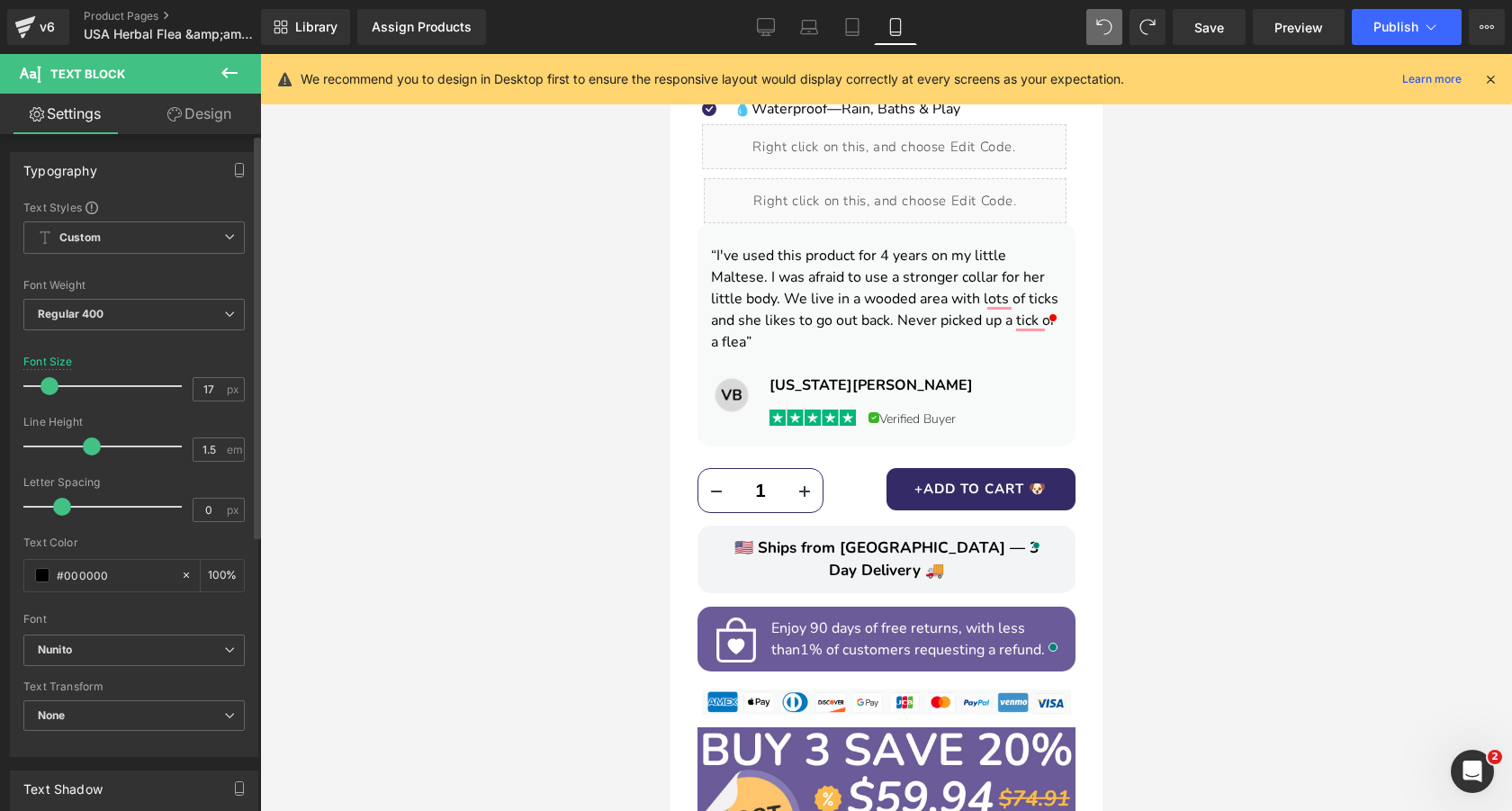
type input "16"
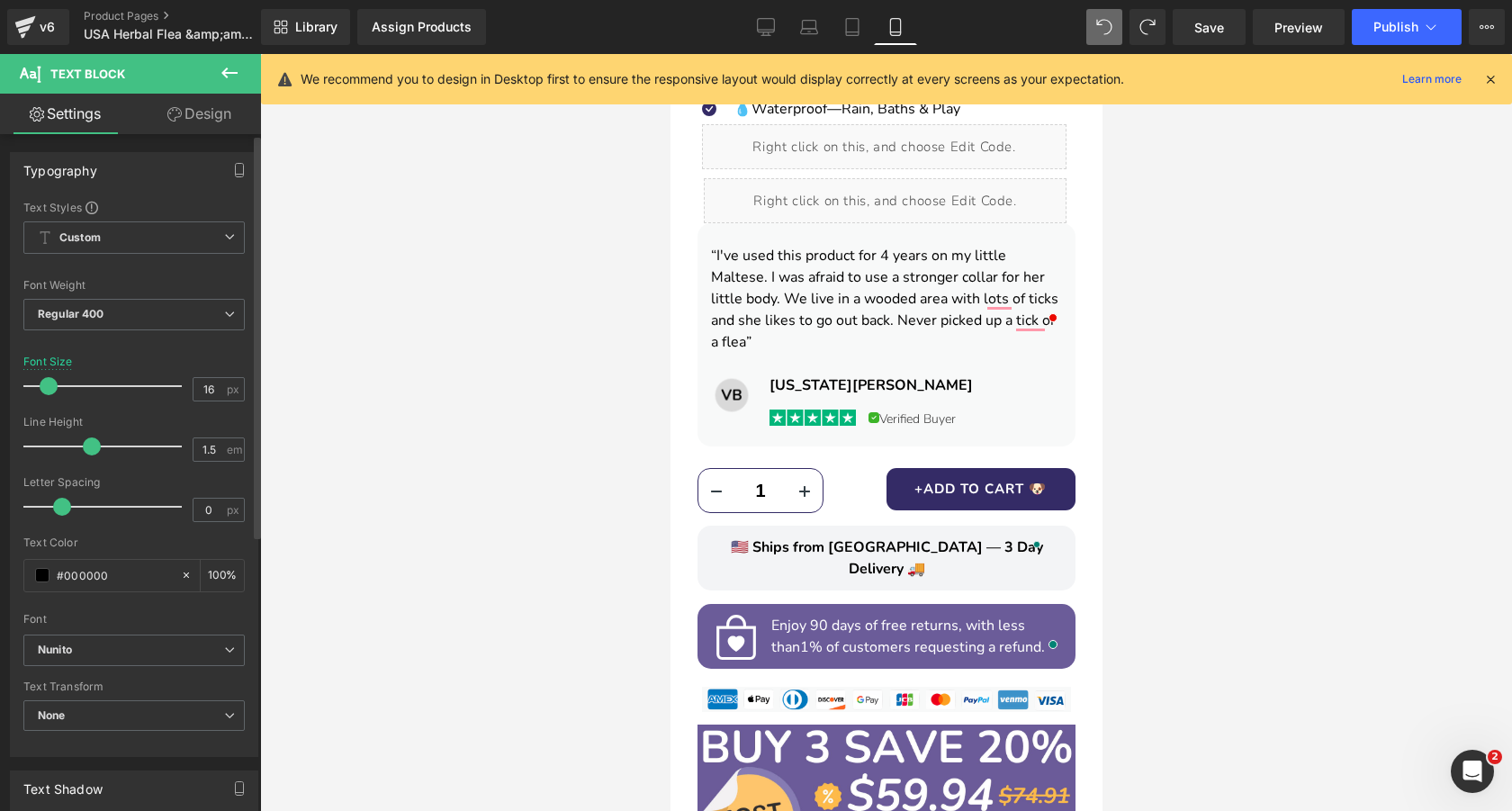
click at [43, 383] on span at bounding box center [48, 386] width 18 height 18
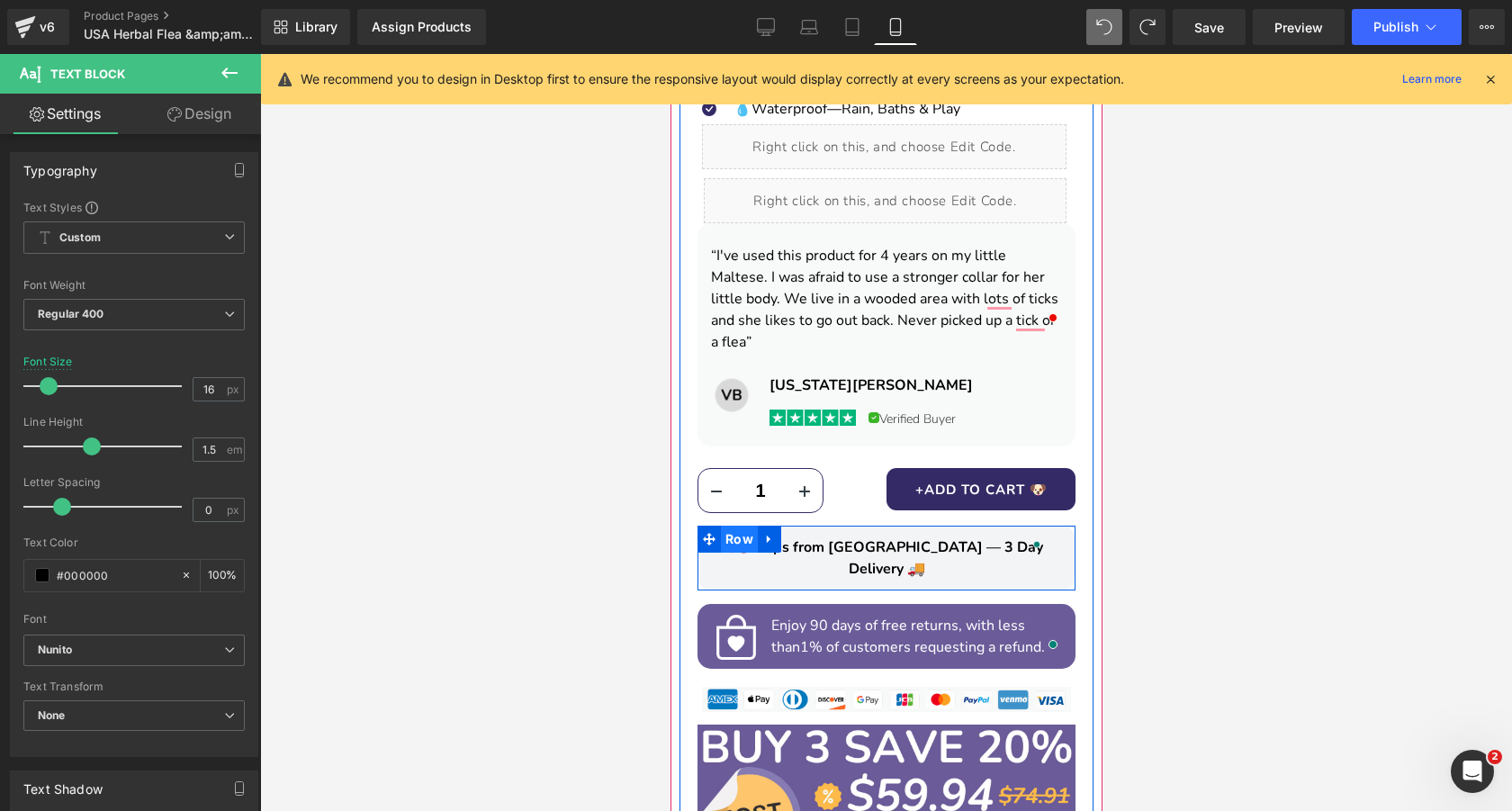
click at [740, 525] on span "Row" at bounding box center [738, 539] width 37 height 27
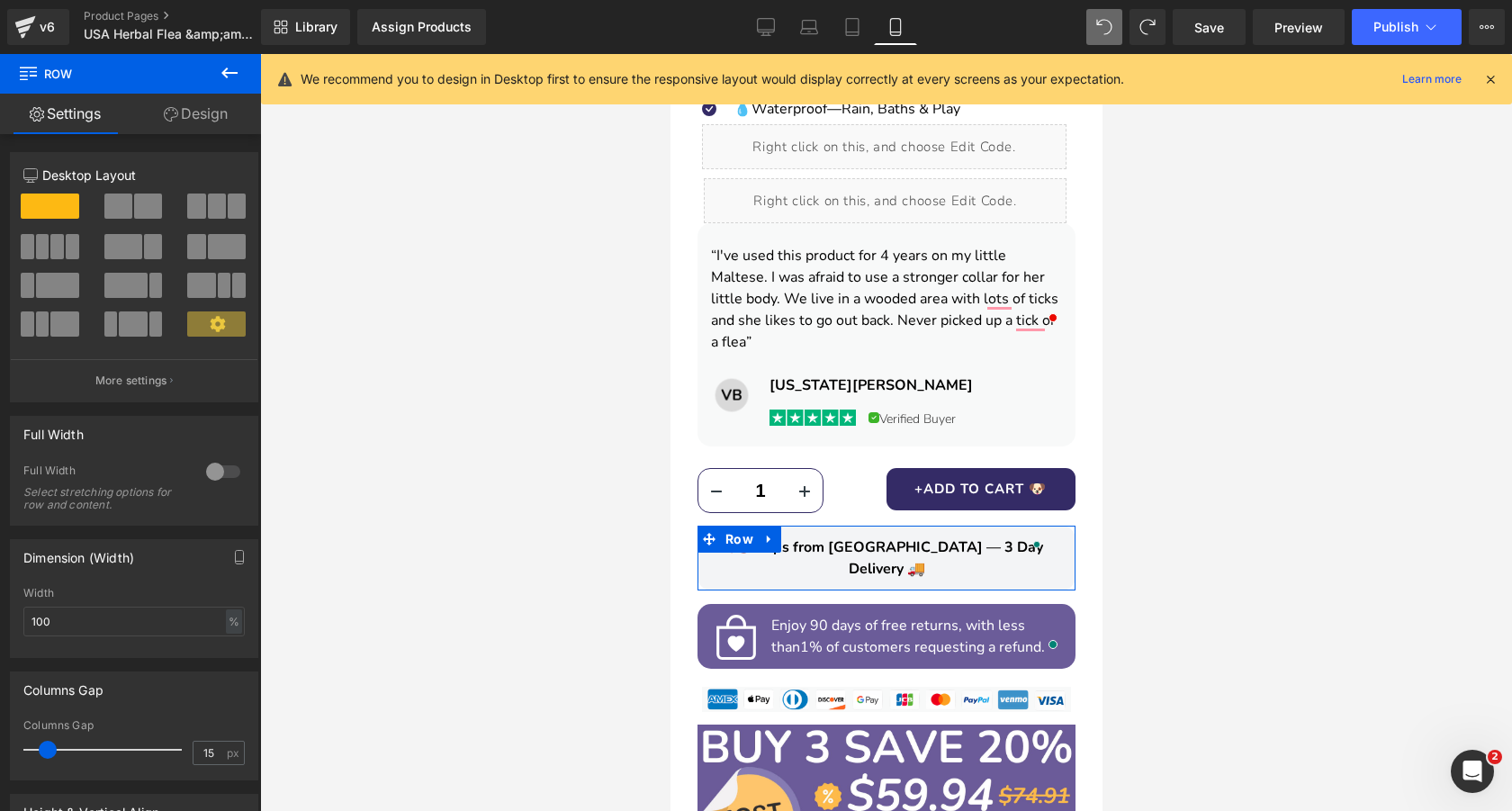
click at [206, 114] on link "Design" at bounding box center [196, 114] width 131 height 40
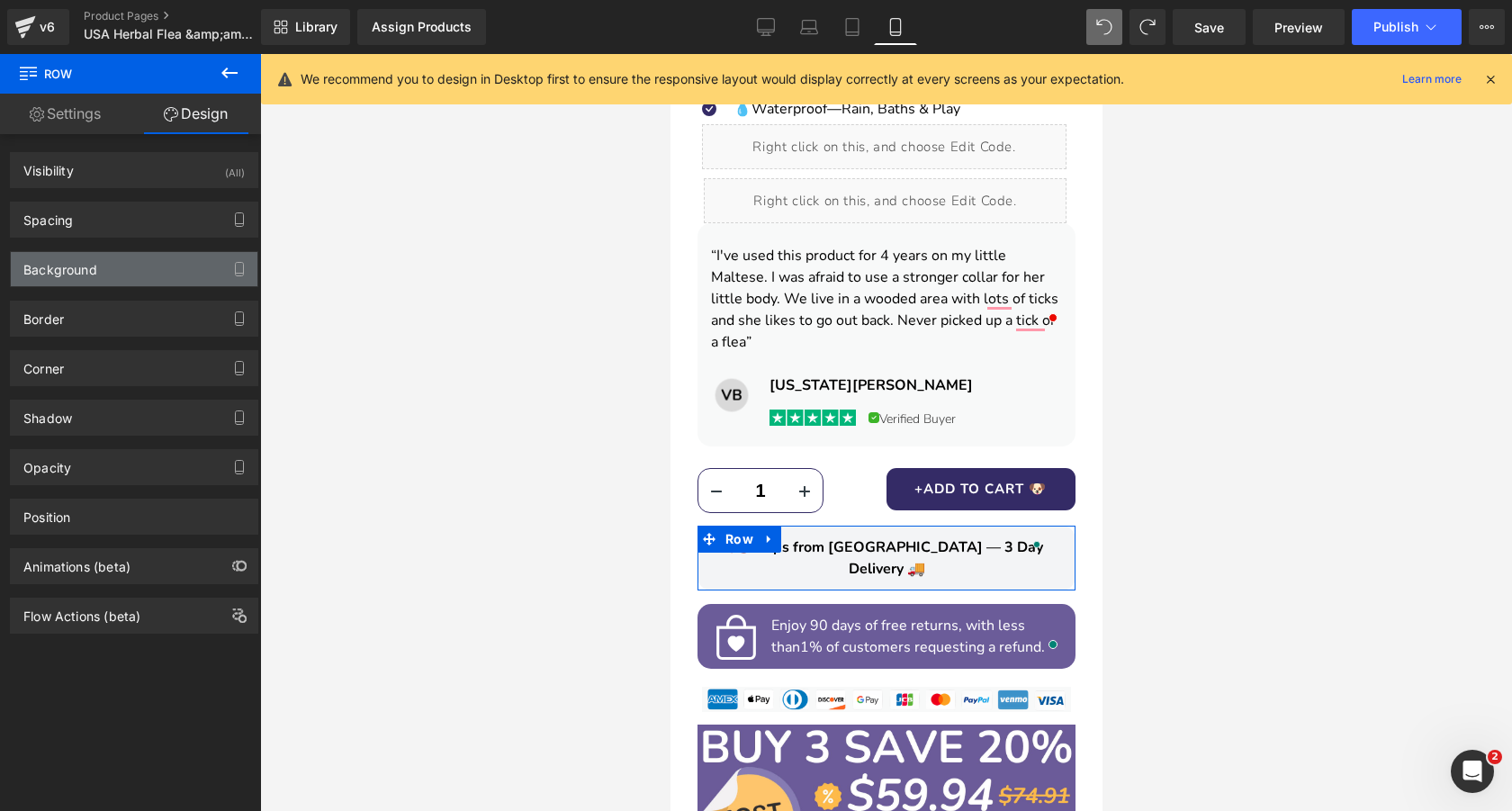
type input "0"
type input "20"
type input "12"
type input "20"
type input "12"
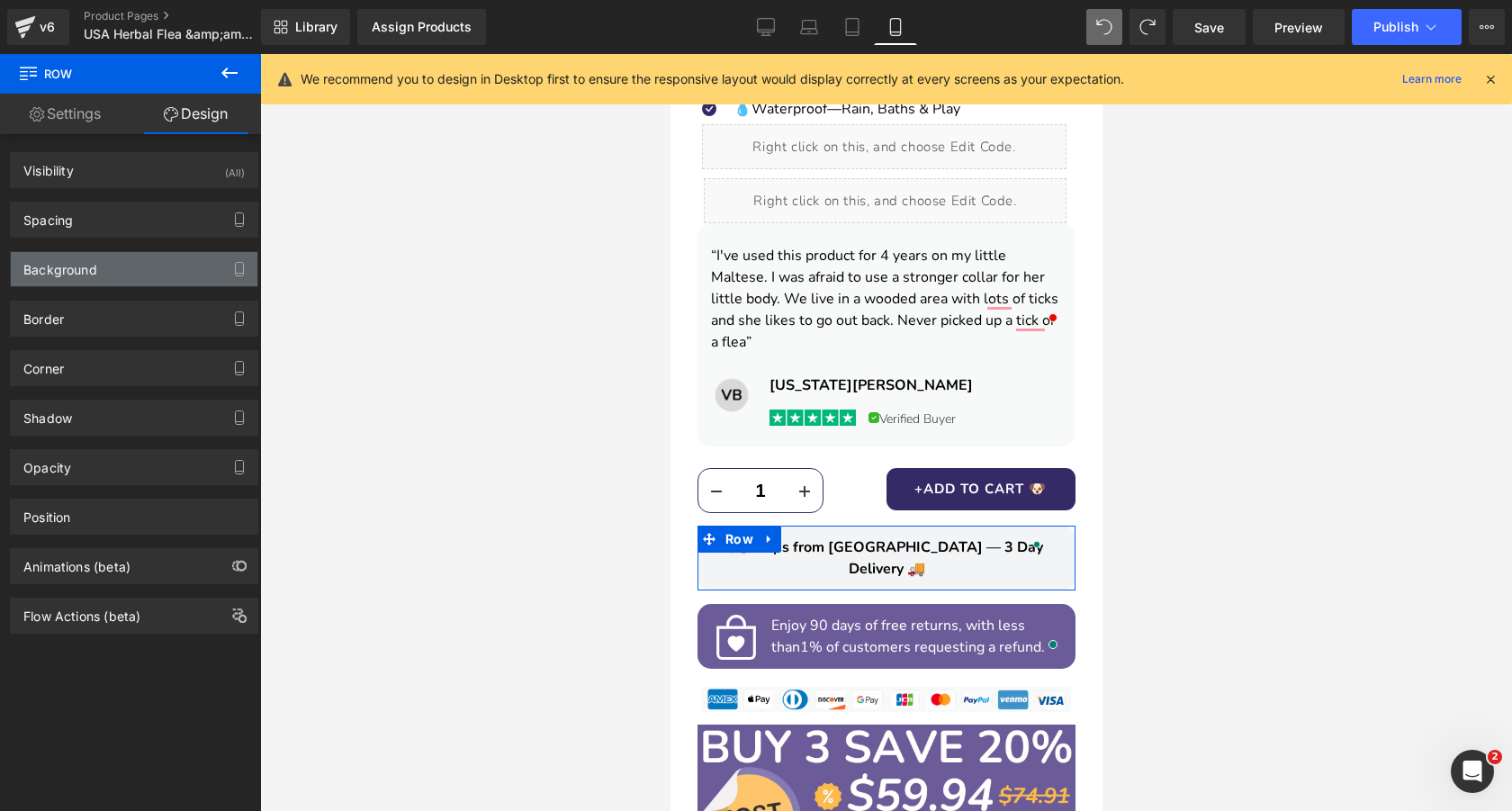
type input "20"
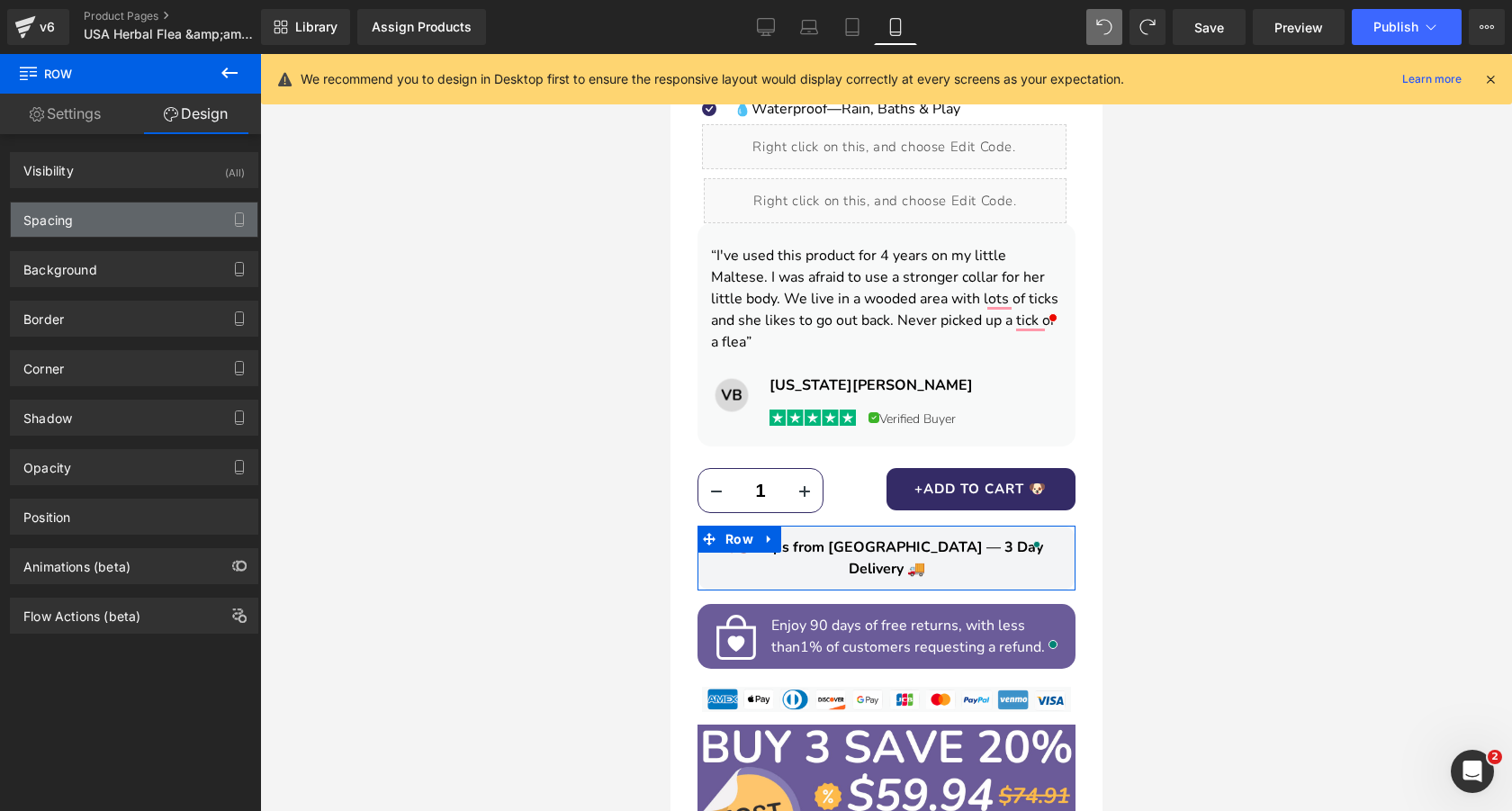
click at [85, 222] on div "Spacing" at bounding box center [134, 220] width 246 height 34
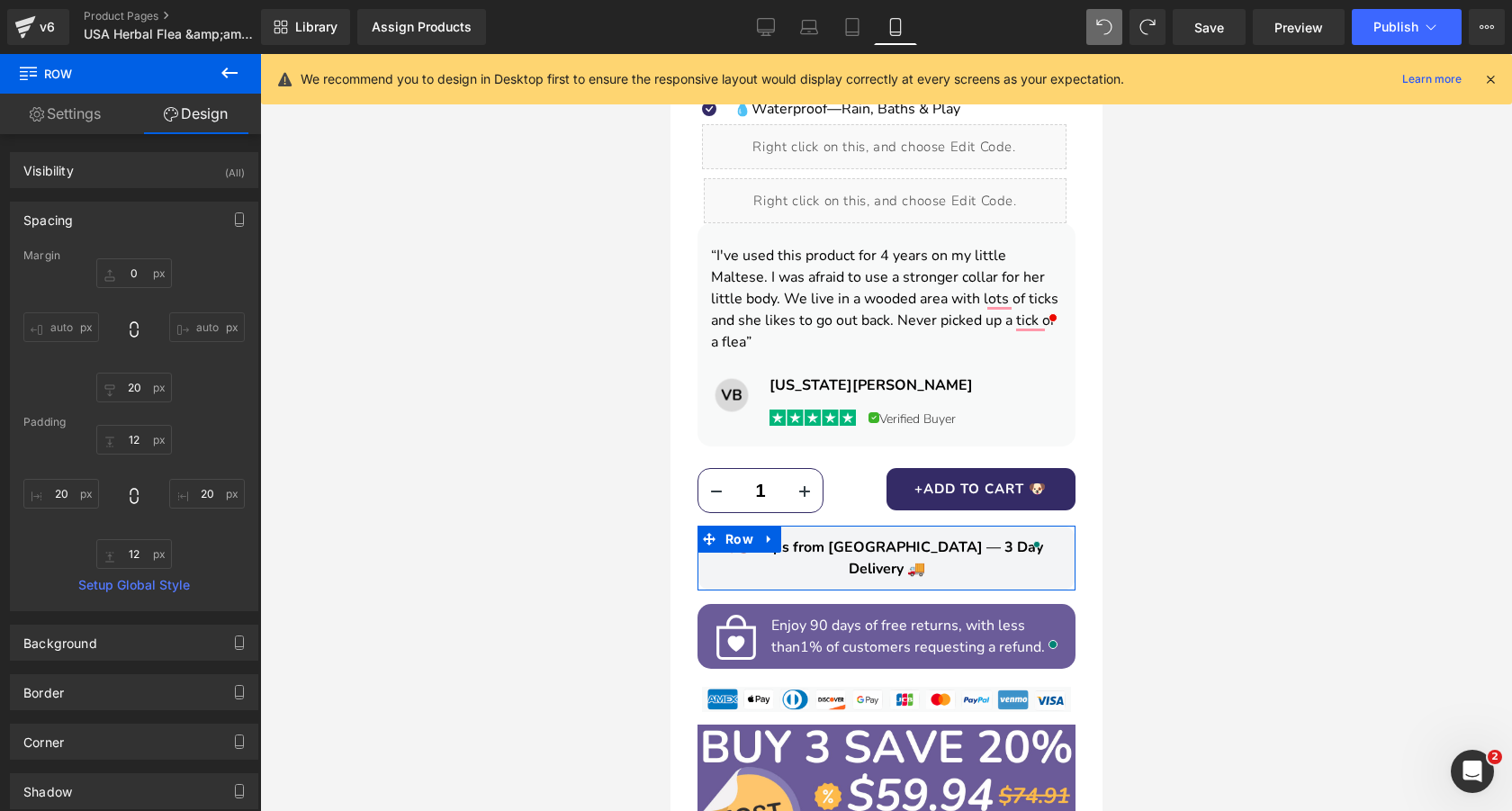
click at [70, 112] on link "Settings" at bounding box center [65, 114] width 131 height 40
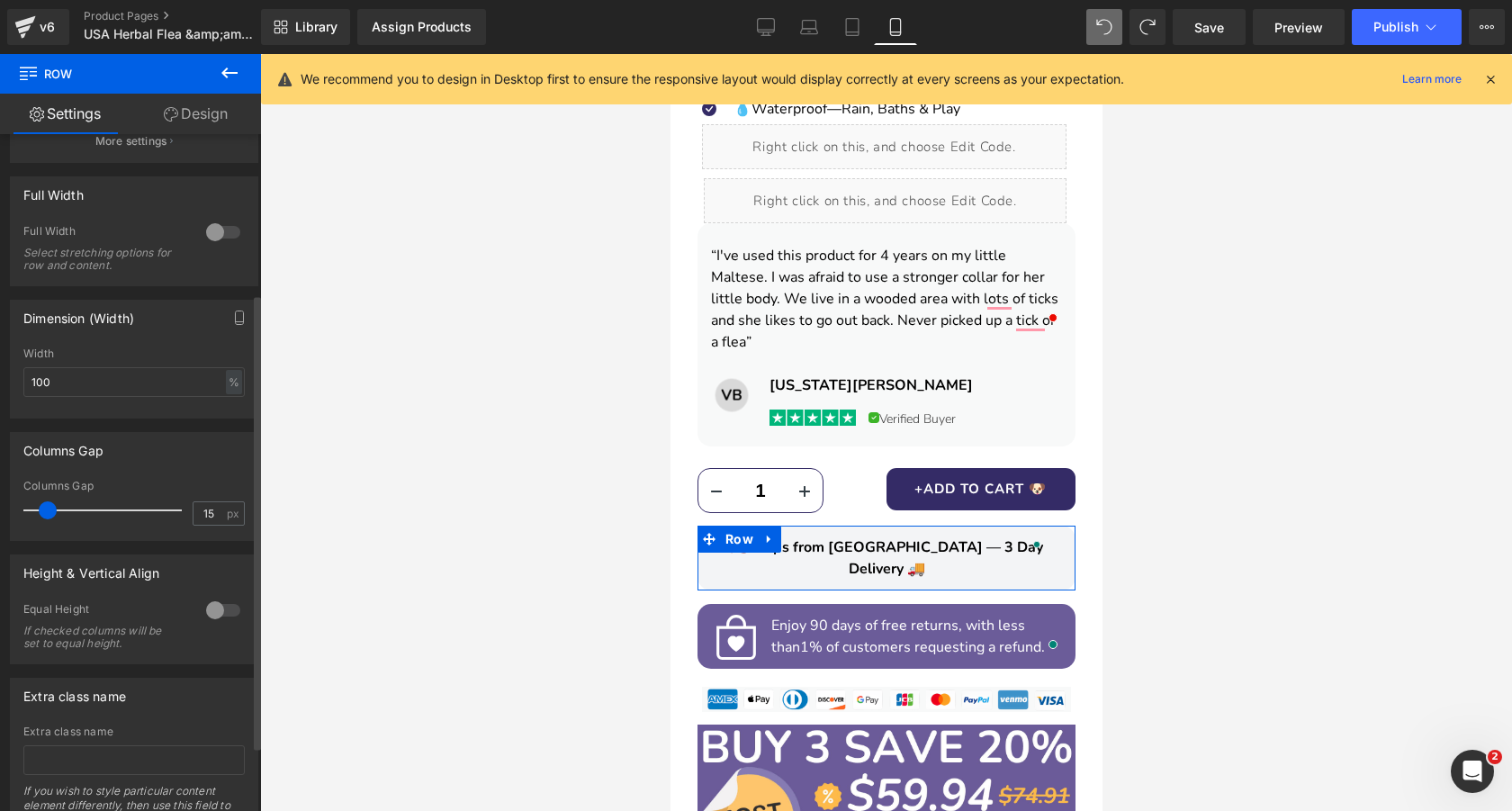
scroll to position [235, 0]
click at [117, 387] on input "100" at bounding box center [134, 386] width 222 height 30
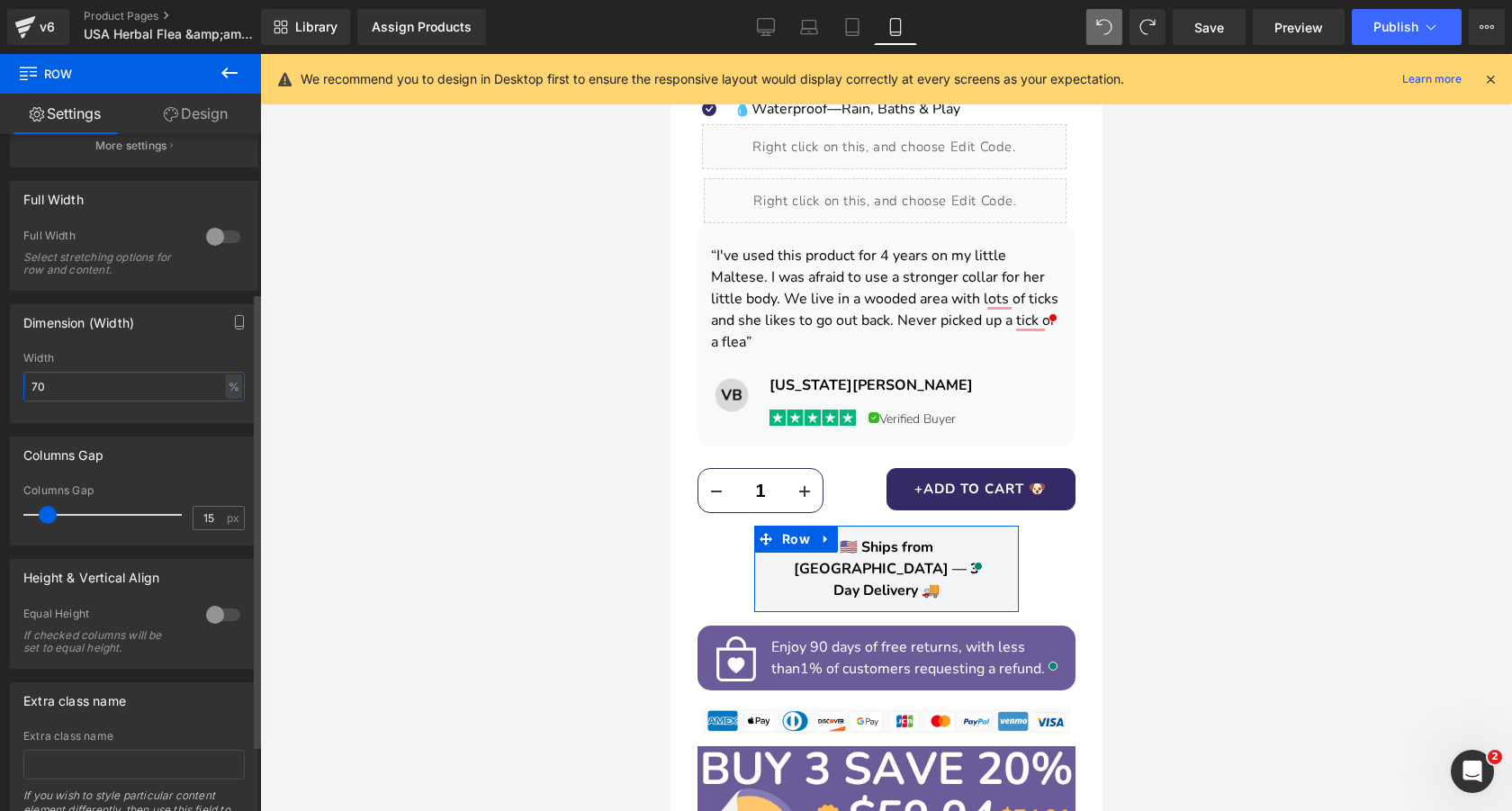
type input "7"
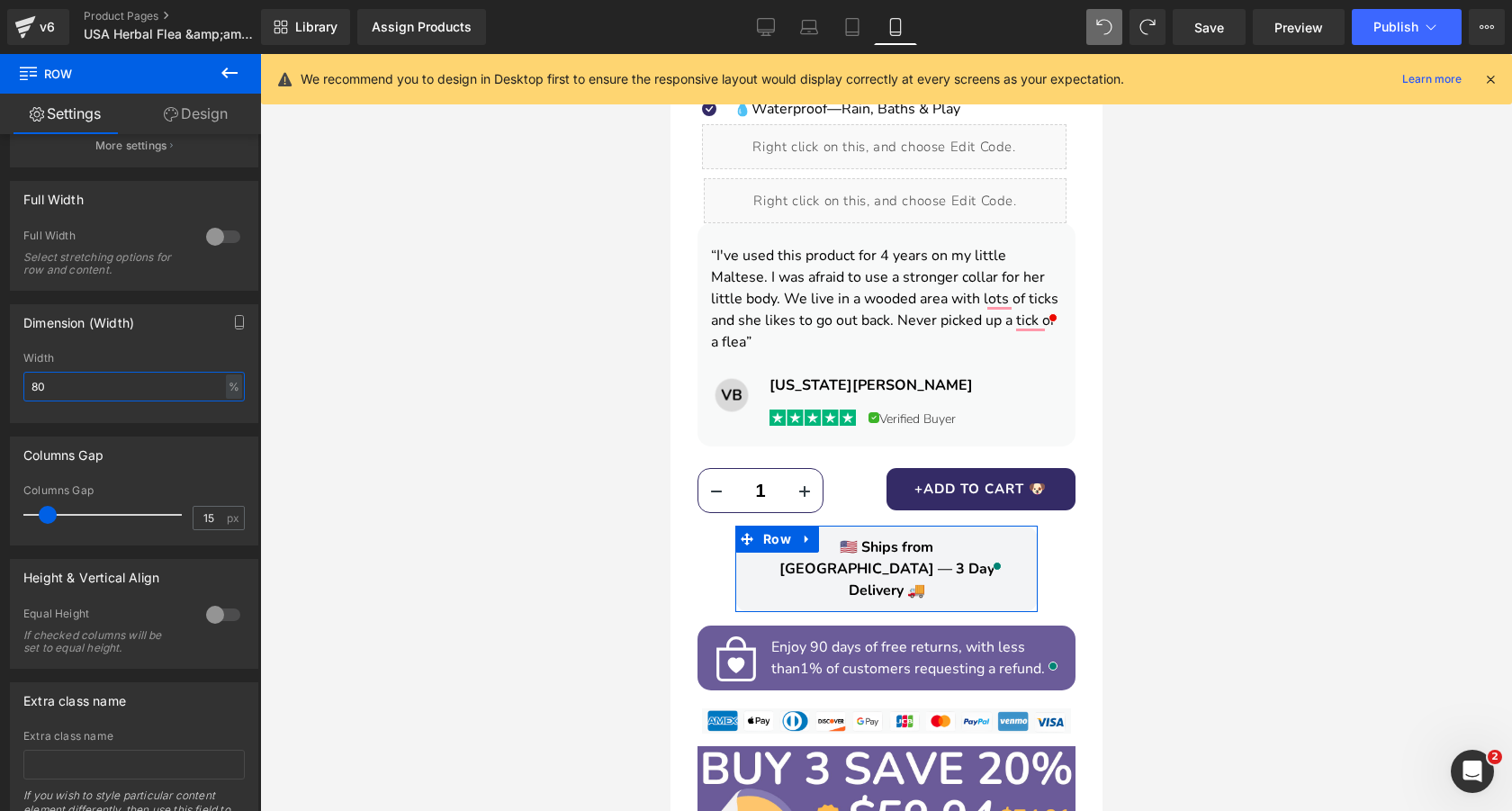
type input "80"
click at [181, 101] on link "Design" at bounding box center [196, 114] width 131 height 40
type input "0"
type input "20"
type input "12"
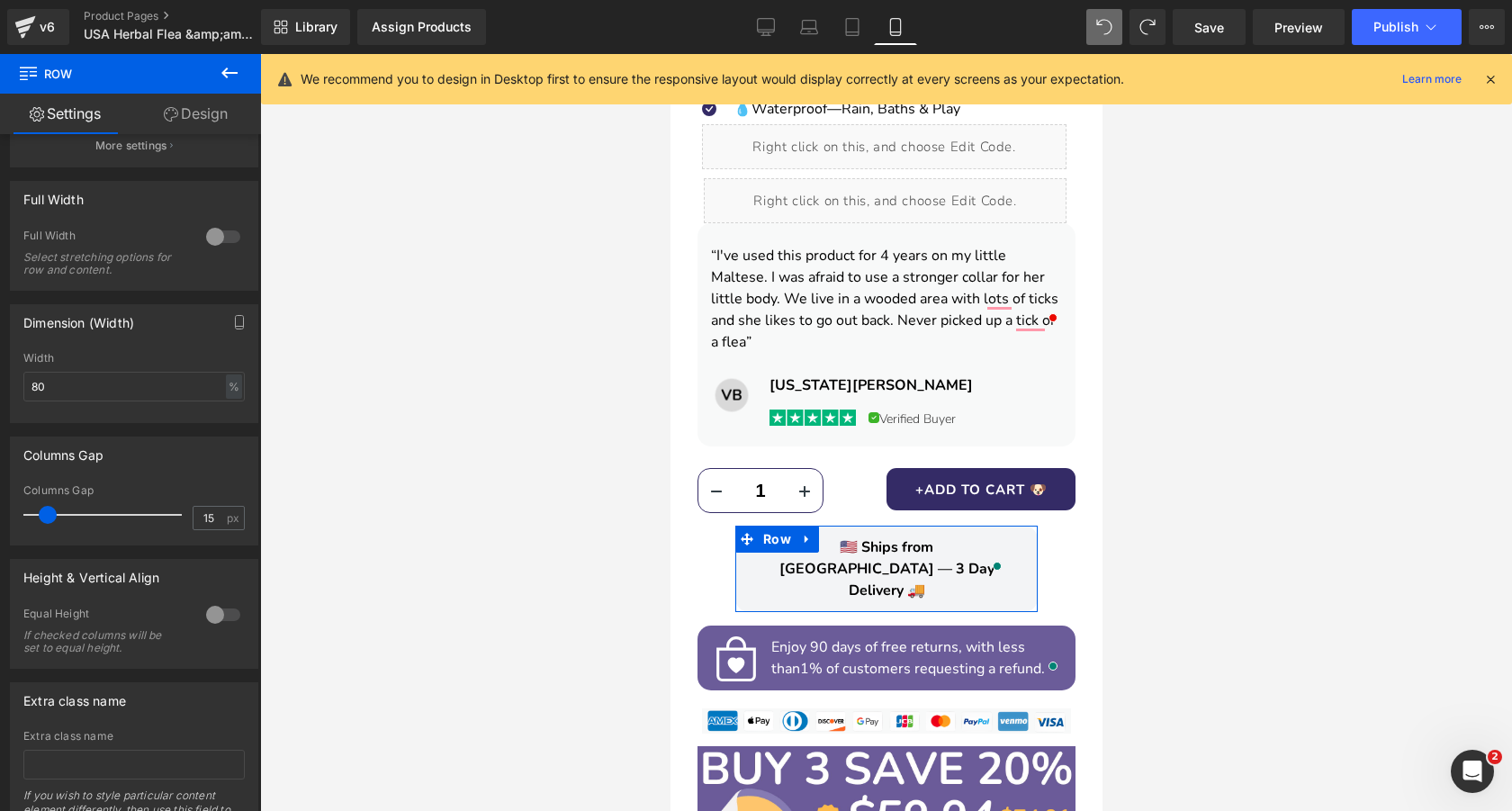
type input "20"
type input "12"
type input "20"
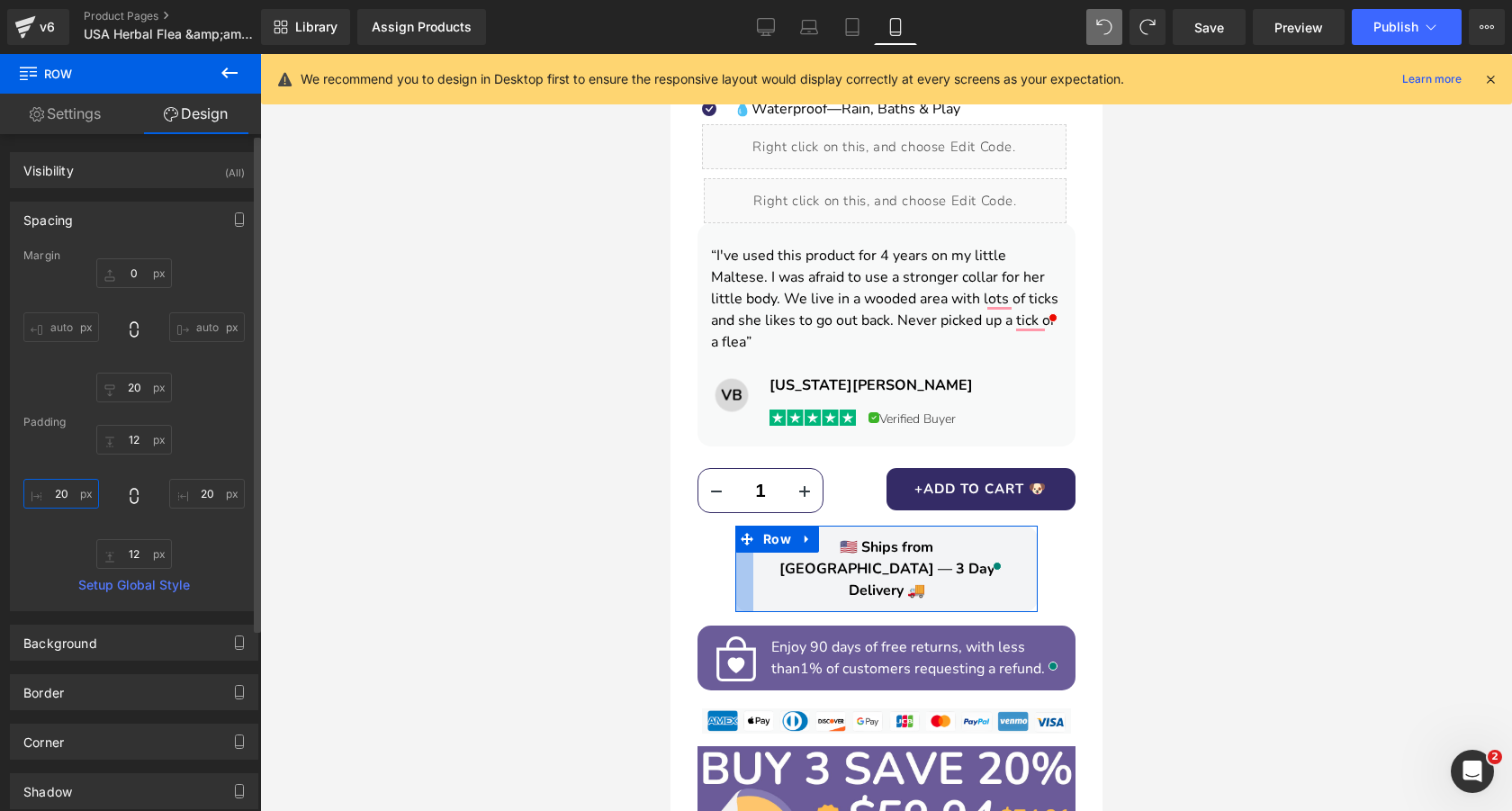
click at [62, 497] on input "20" at bounding box center [60, 493] width 75 height 30
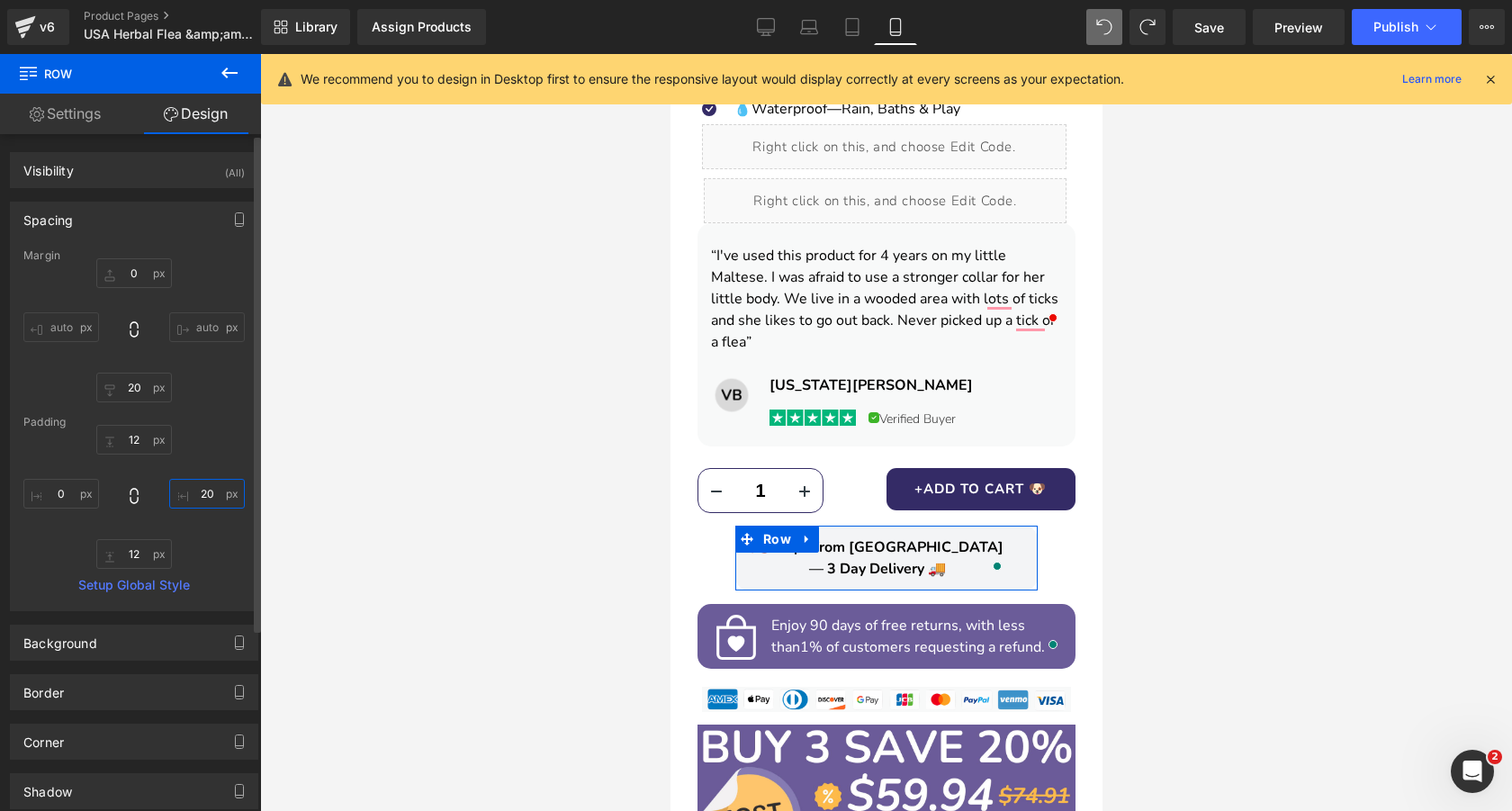
click at [209, 500] on input "20" at bounding box center [206, 493] width 75 height 30
click at [96, 117] on link "Settings" at bounding box center [65, 114] width 131 height 40
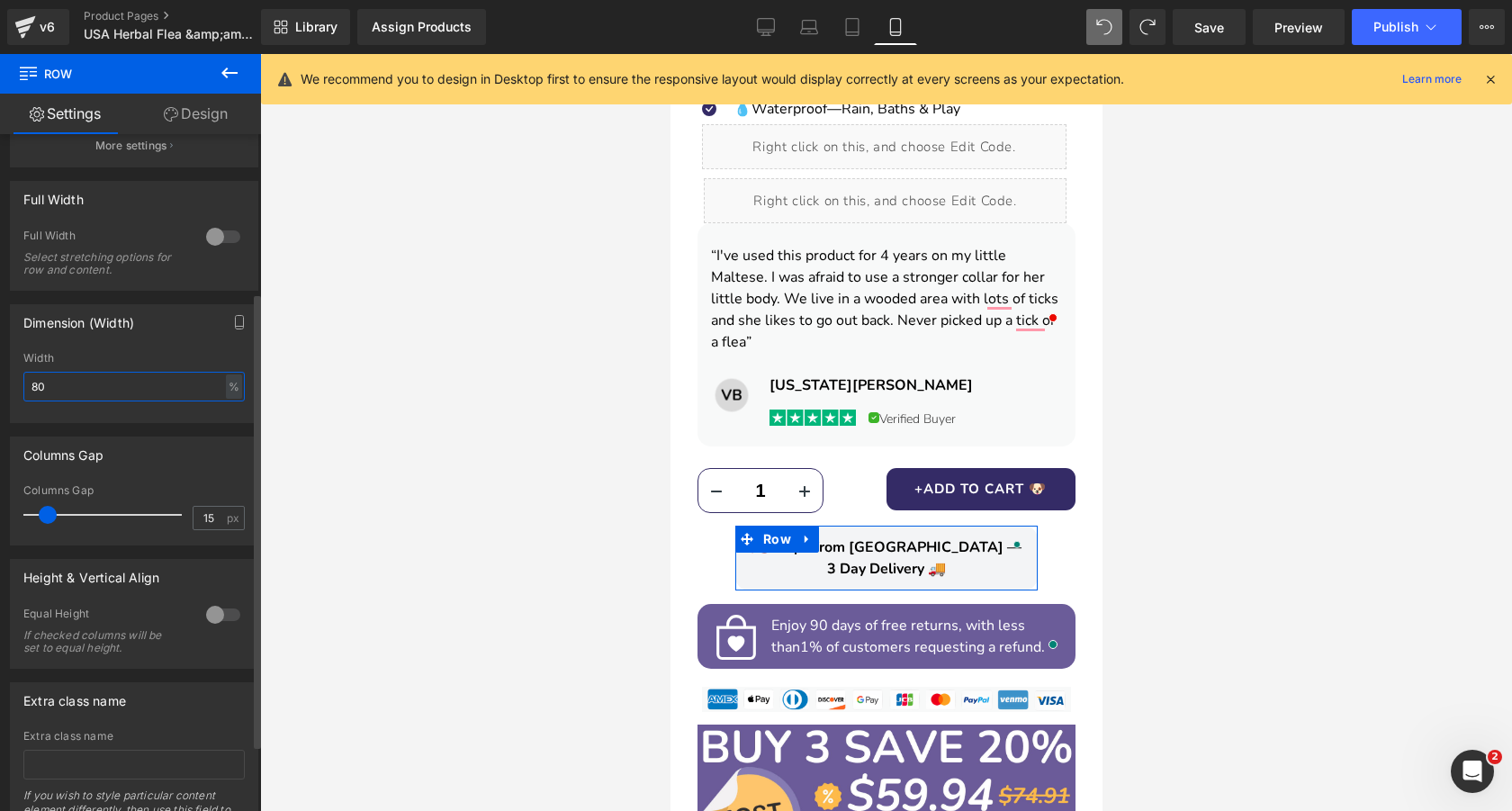
click at [112, 387] on input "80" at bounding box center [134, 386] width 222 height 30
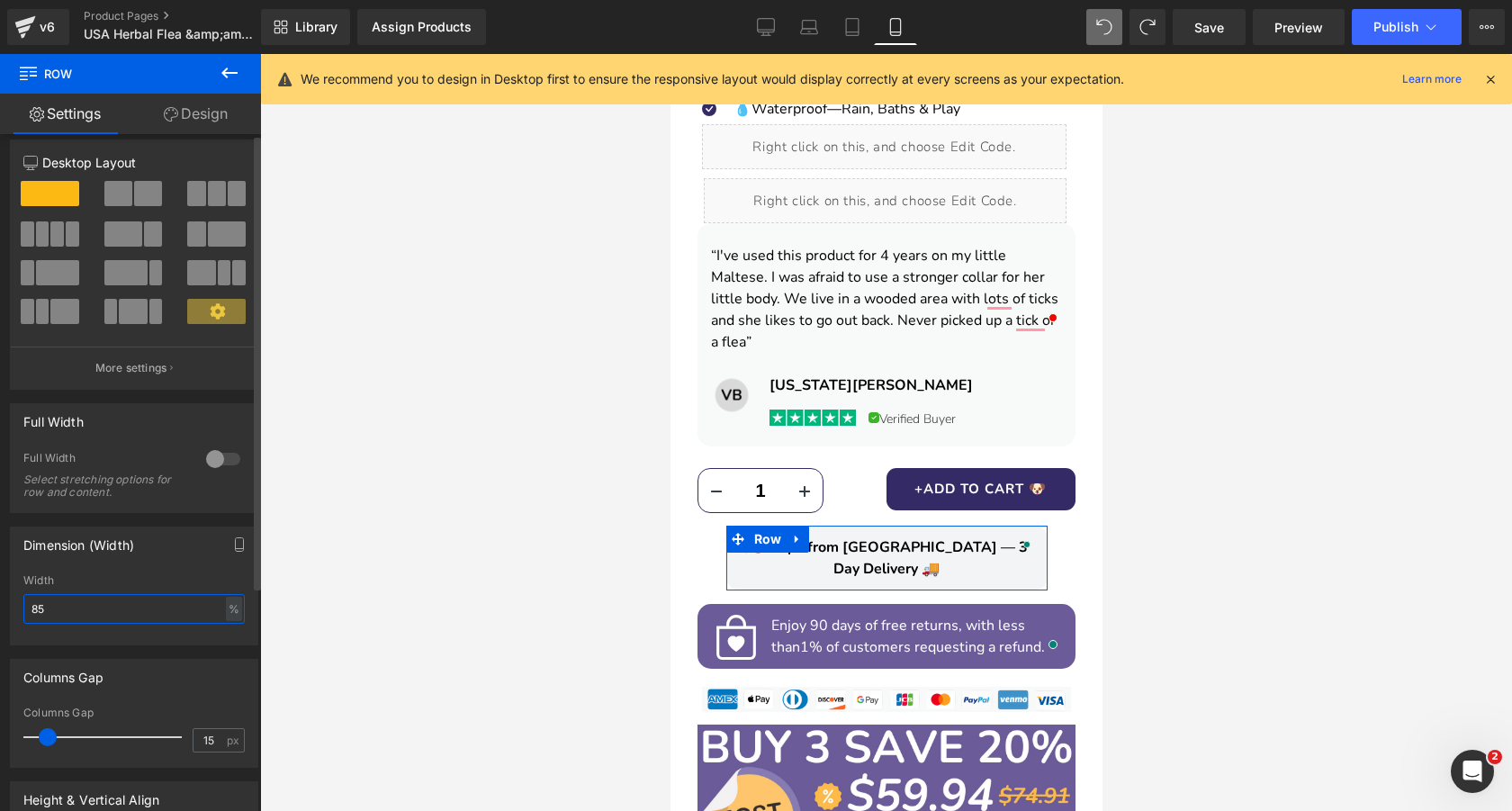
scroll to position [0, 0]
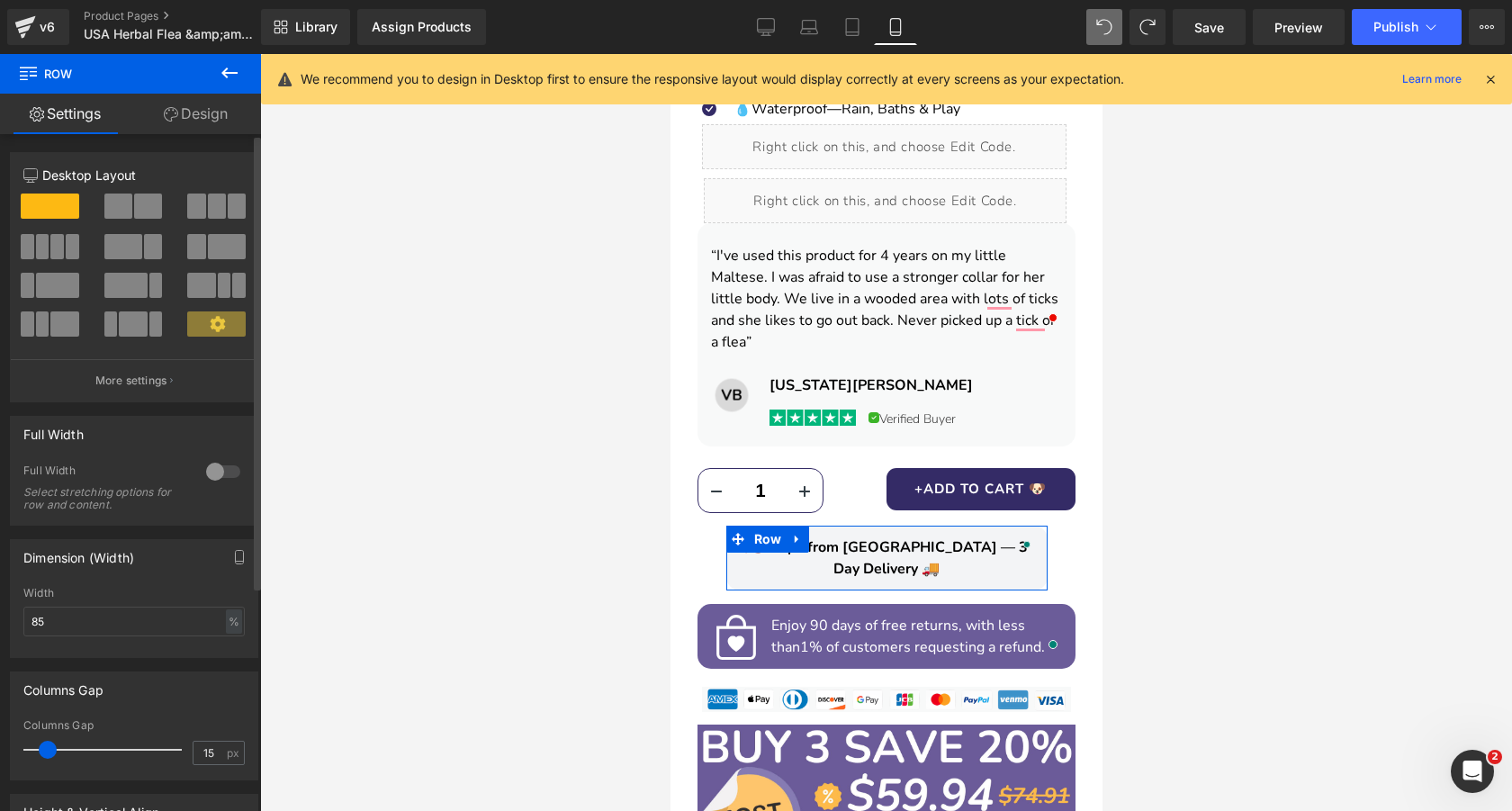
click at [217, 465] on div at bounding box center [223, 472] width 43 height 29
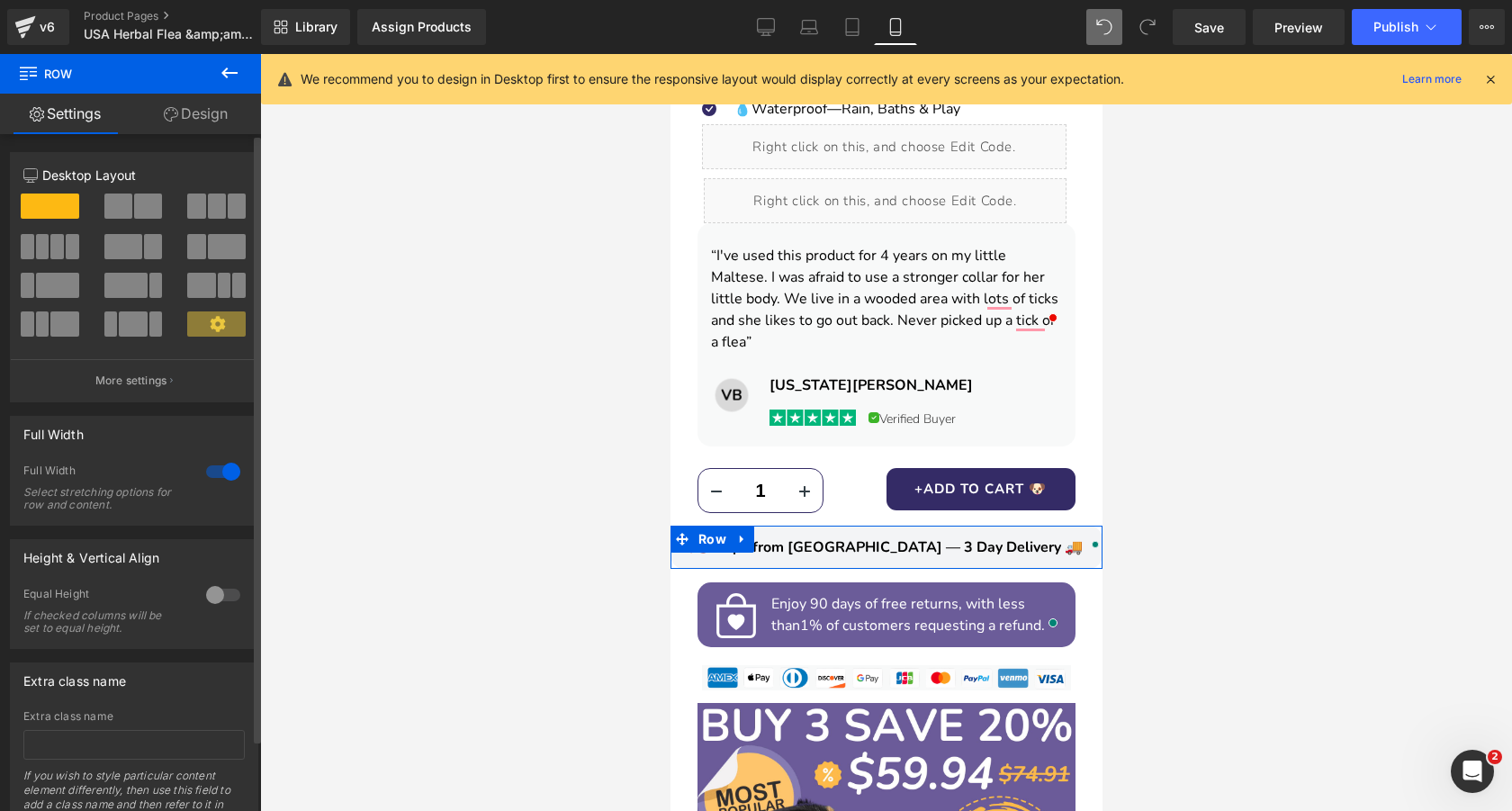
click at [217, 465] on div at bounding box center [223, 472] width 43 height 29
type input "100"
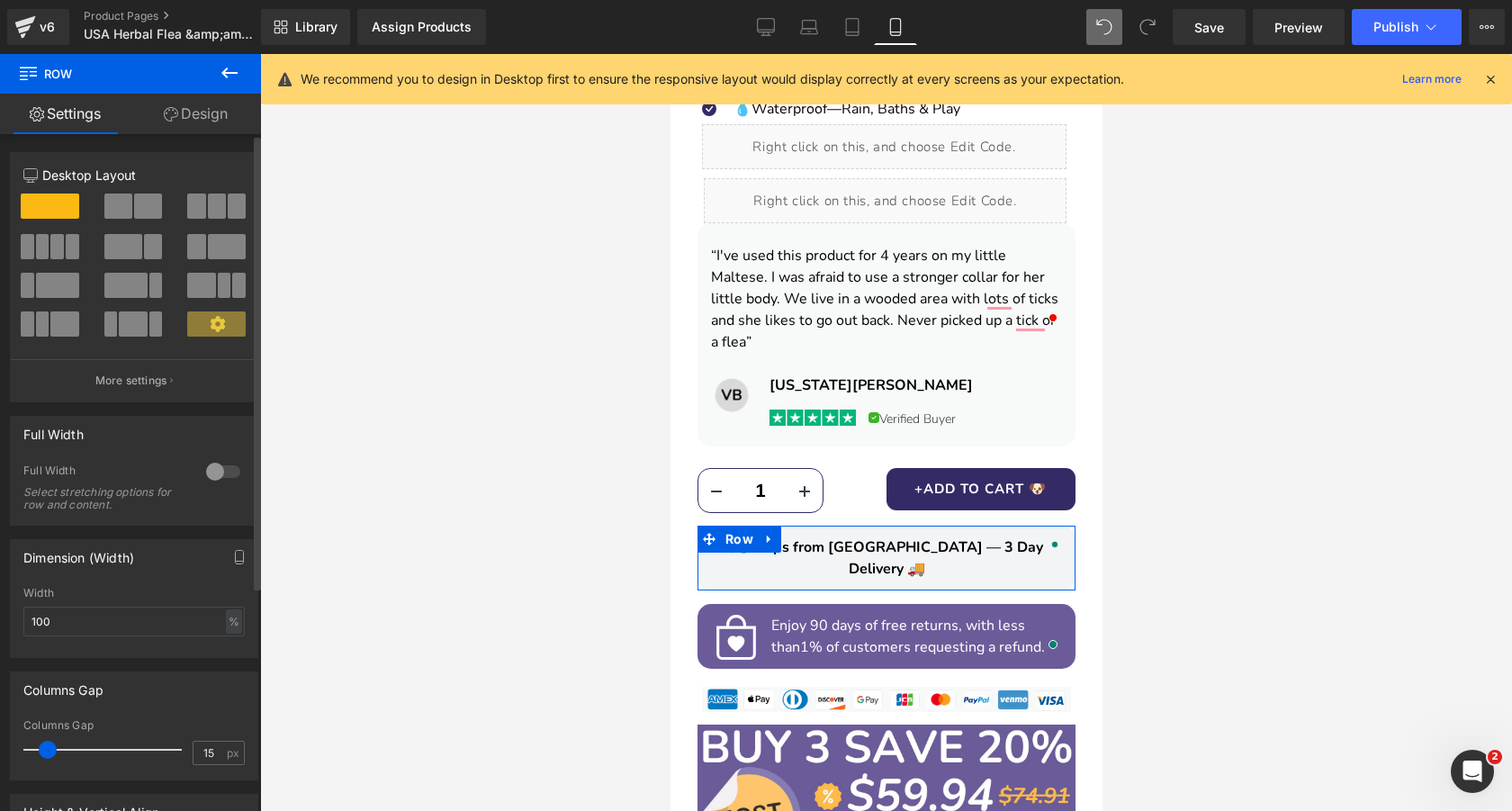
click at [217, 465] on div at bounding box center [223, 472] width 43 height 29
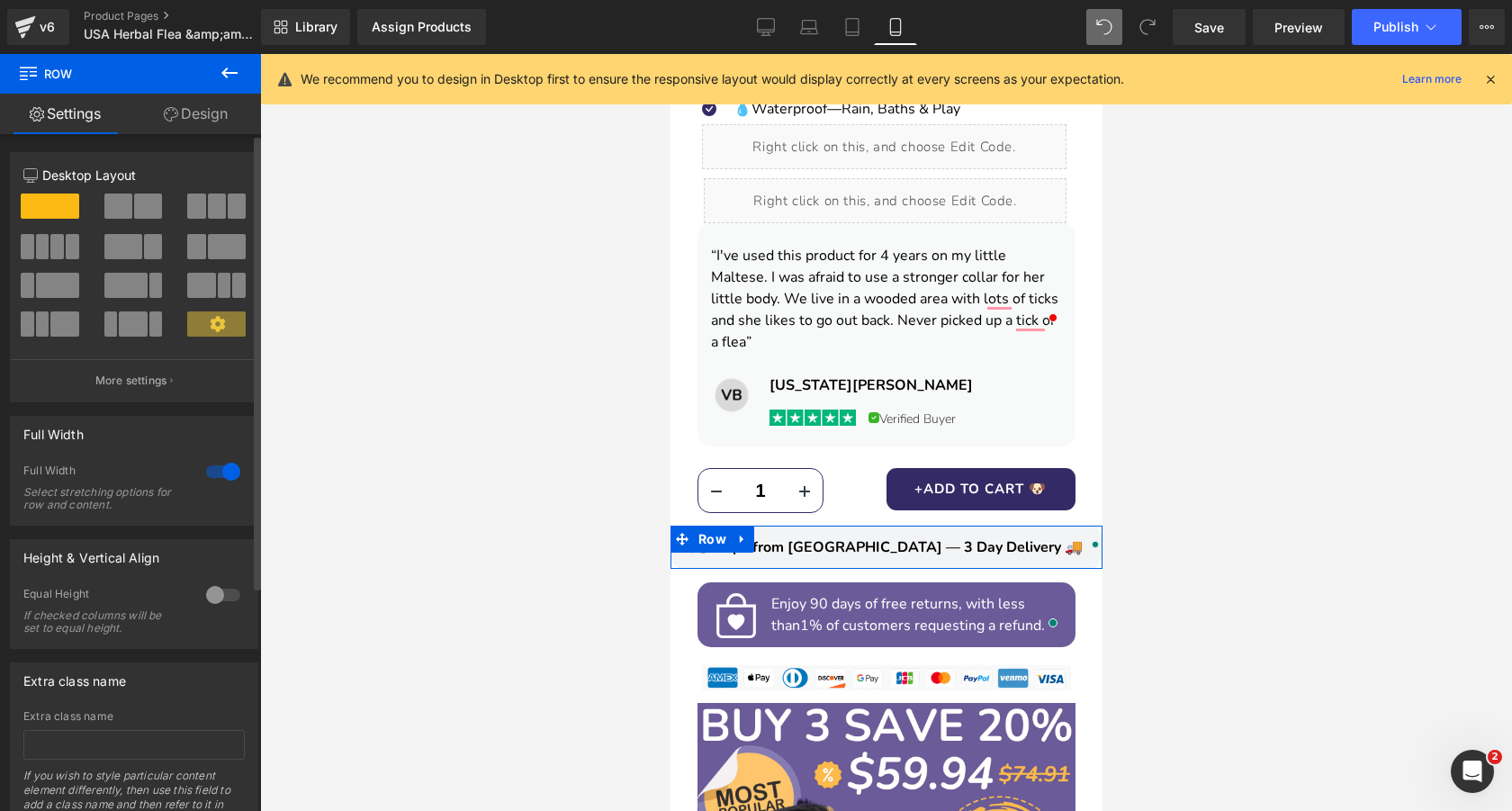
click at [217, 465] on div at bounding box center [223, 472] width 43 height 29
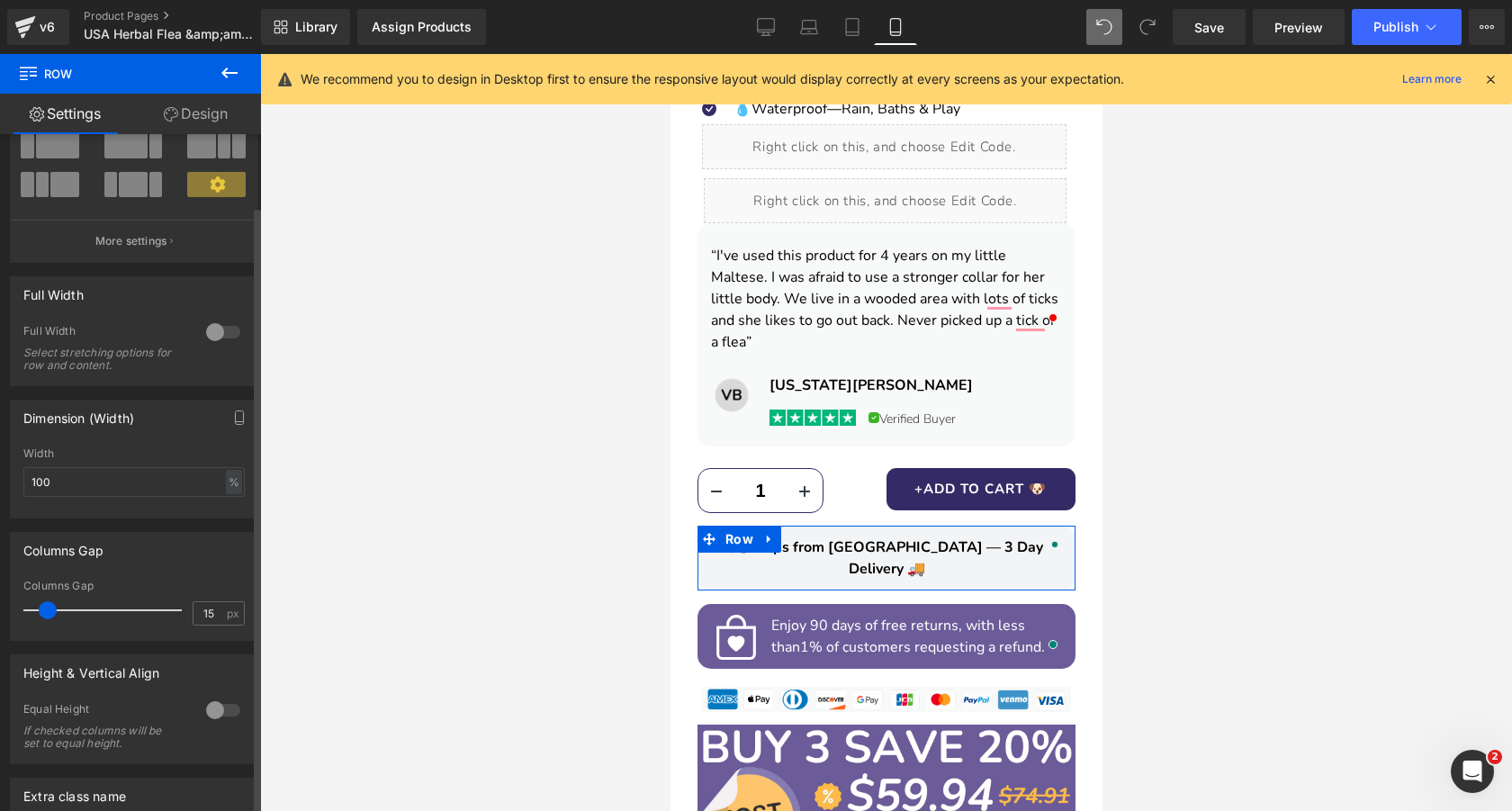
scroll to position [156, 0]
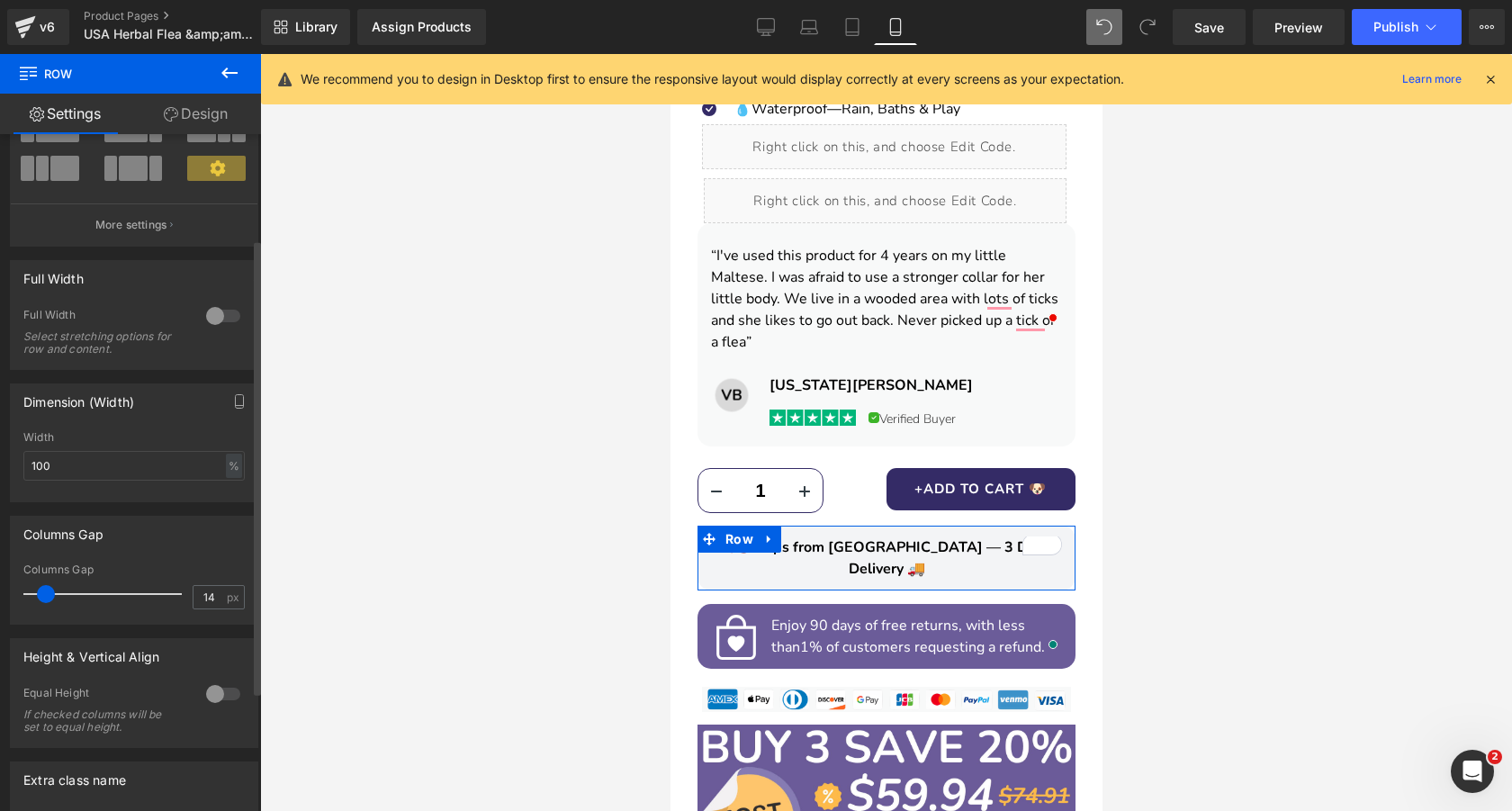
click at [46, 595] on span at bounding box center [46, 593] width 18 height 18
type input "30"
drag, startPoint x: 46, startPoint y: 595, endPoint x: 61, endPoint y: 594, distance: 15.0
click at [61, 594] on span at bounding box center [62, 593] width 18 height 18
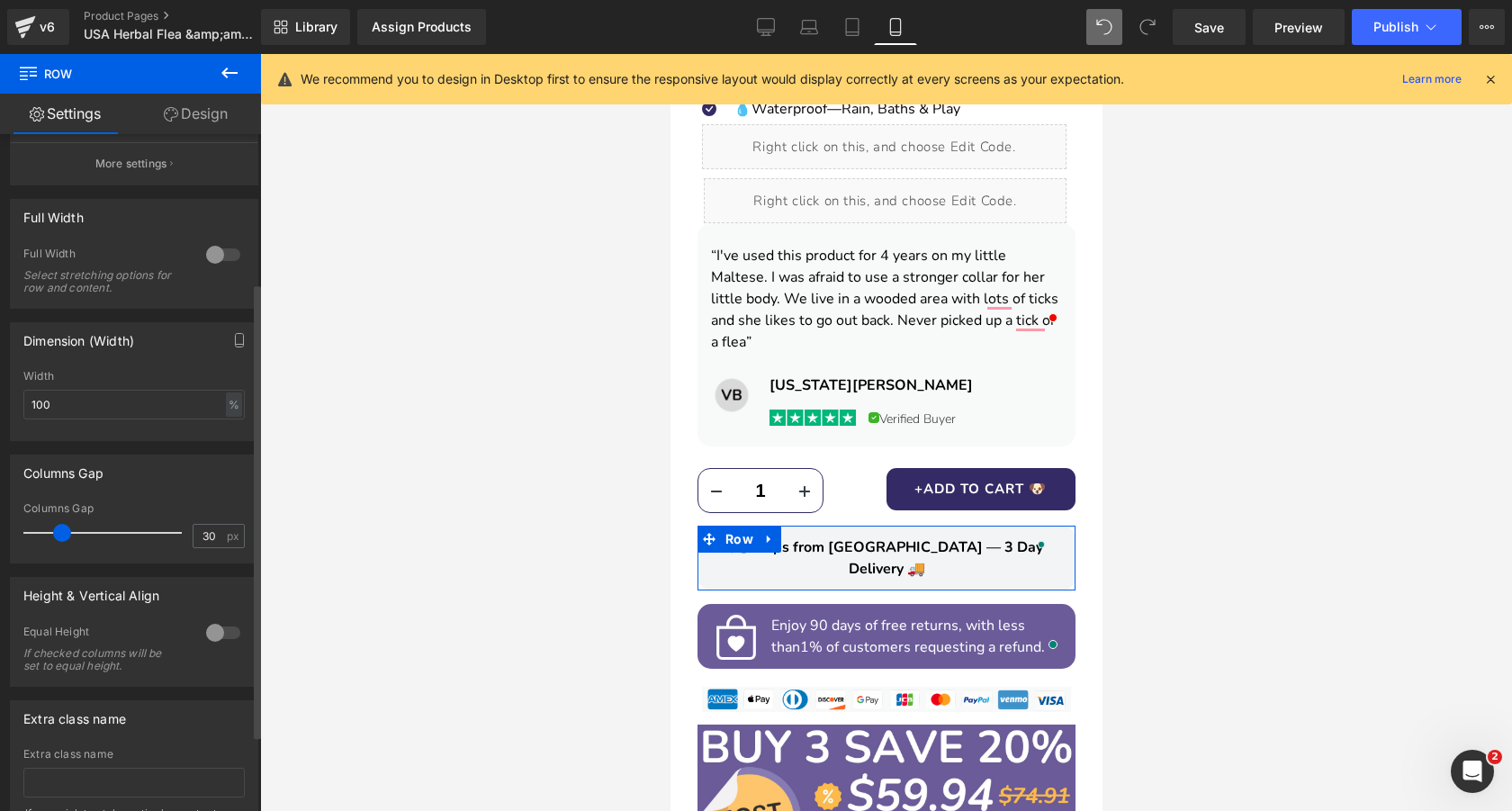
scroll to position [333, 0]
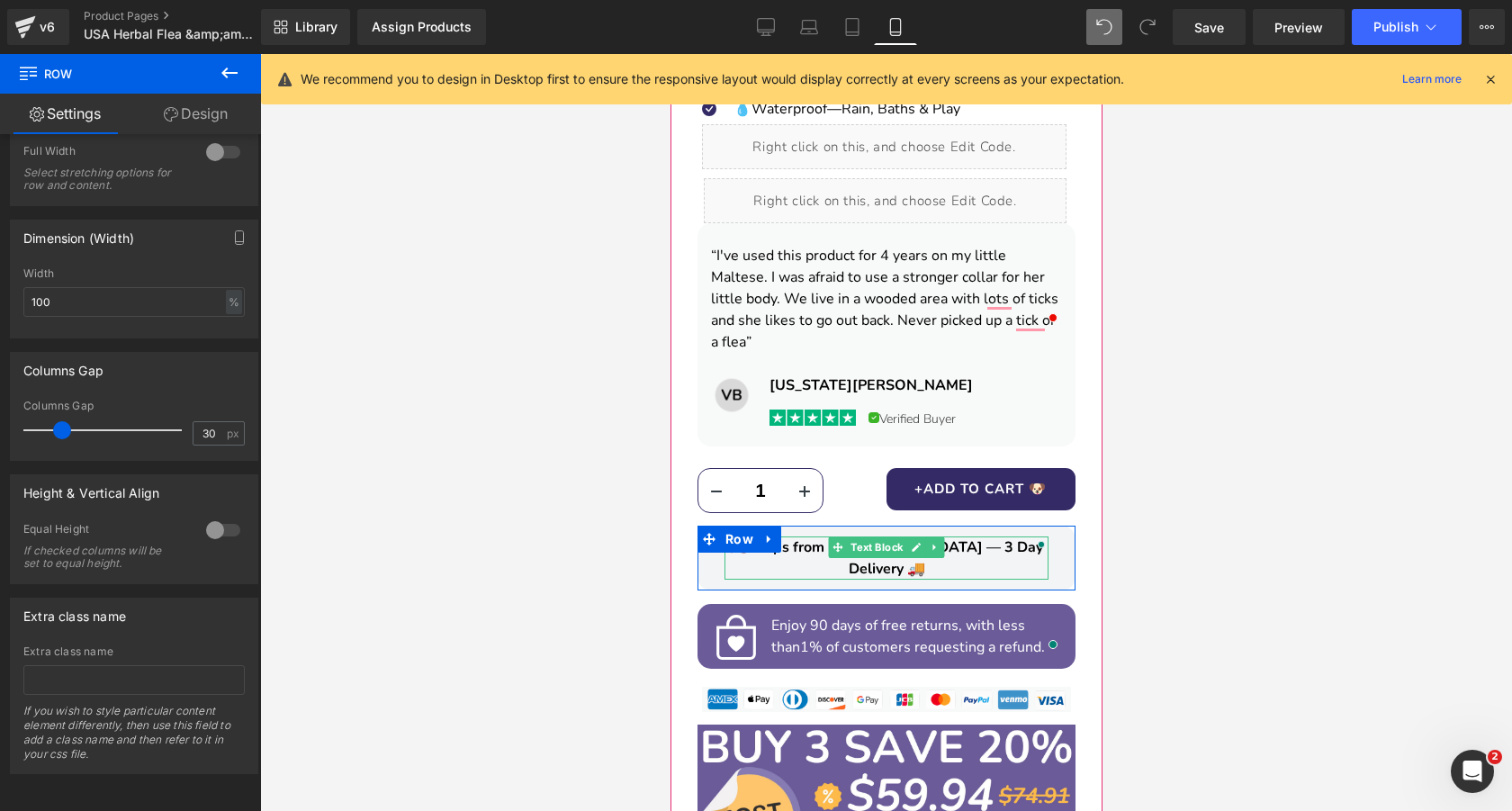
click at [981, 537] on span "🇺🇸 Ships from USA — 3 Day Delivery 🚚" at bounding box center [885, 557] width 312 height 41
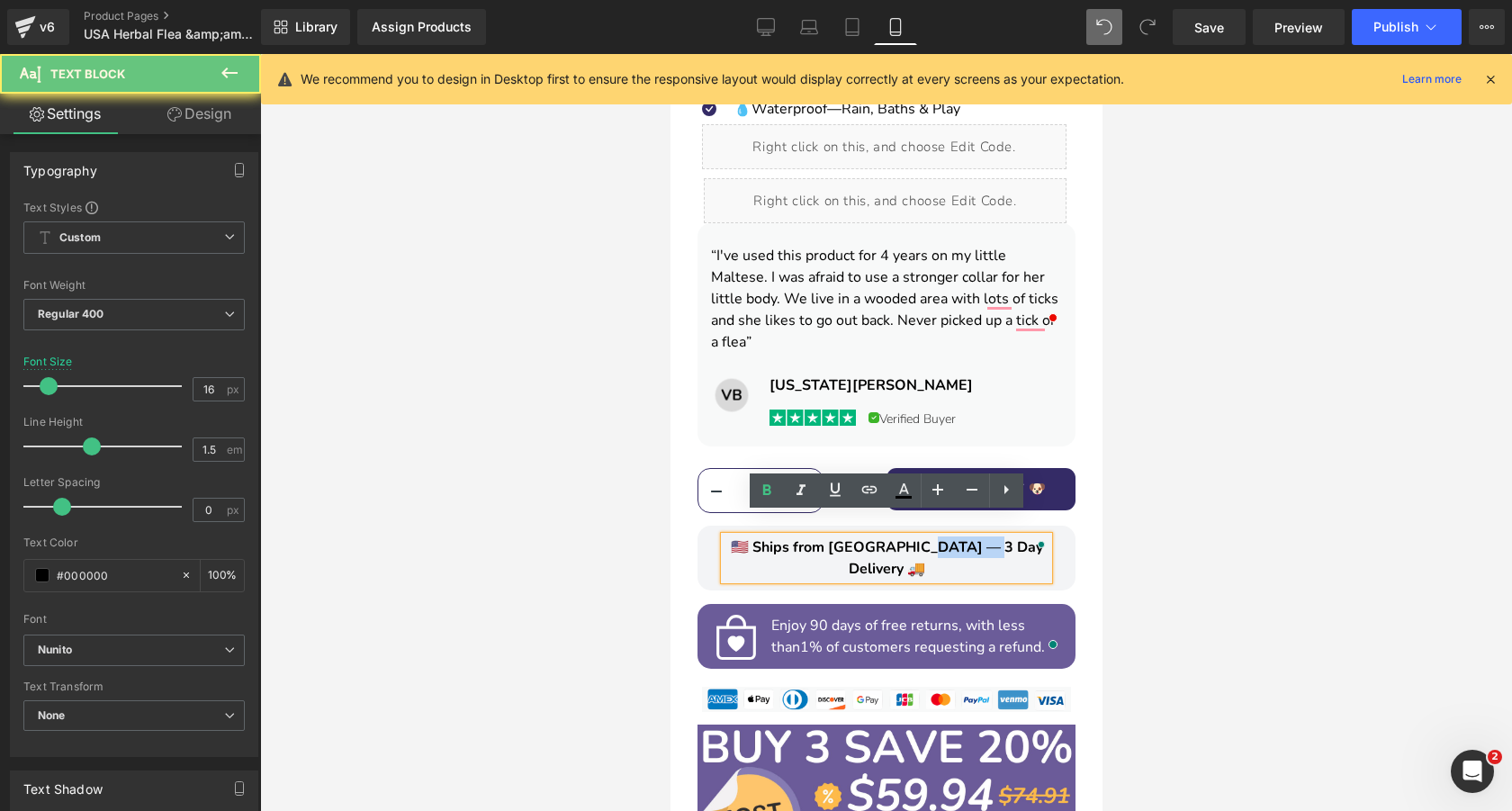
click at [981, 537] on span "🇺🇸 Ships from USA — 3 Day Delivery 🚚" at bounding box center [885, 557] width 312 height 41
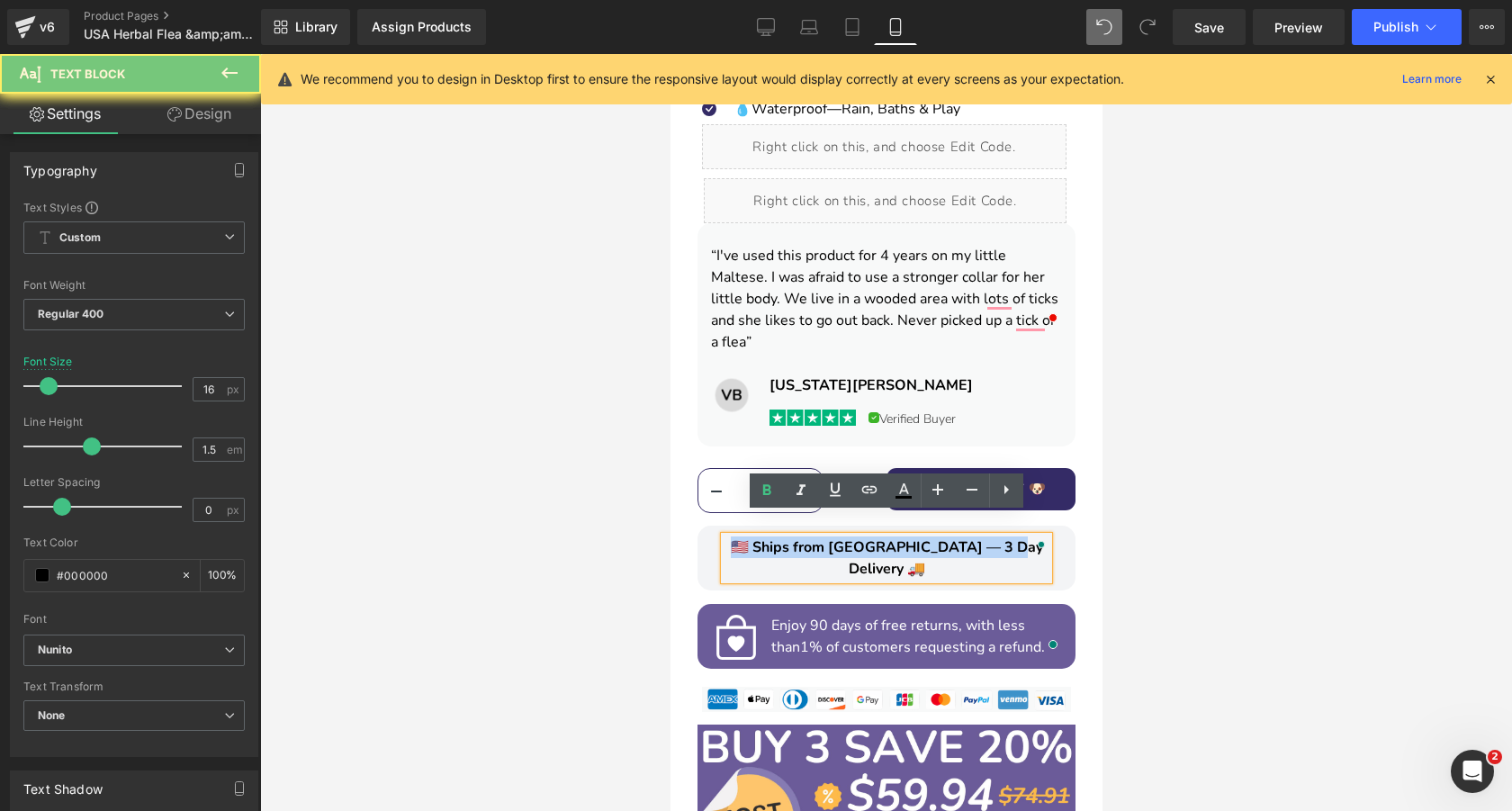
click at [981, 537] on span "🇺🇸 Ships from USA — 3 Day Delivery 🚚" at bounding box center [885, 557] width 312 height 41
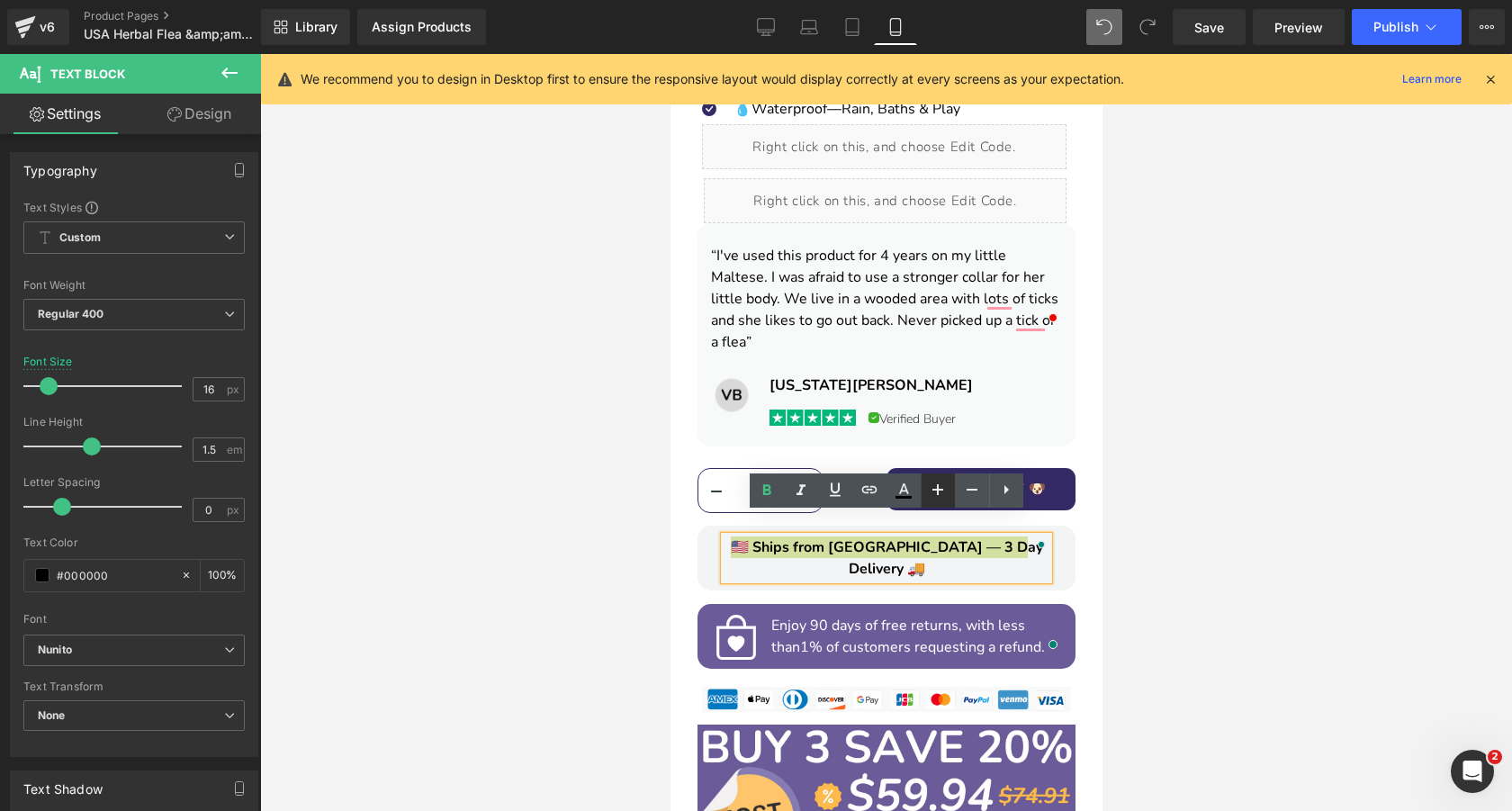
click at [938, 485] on icon at bounding box center [937, 489] width 11 height 11
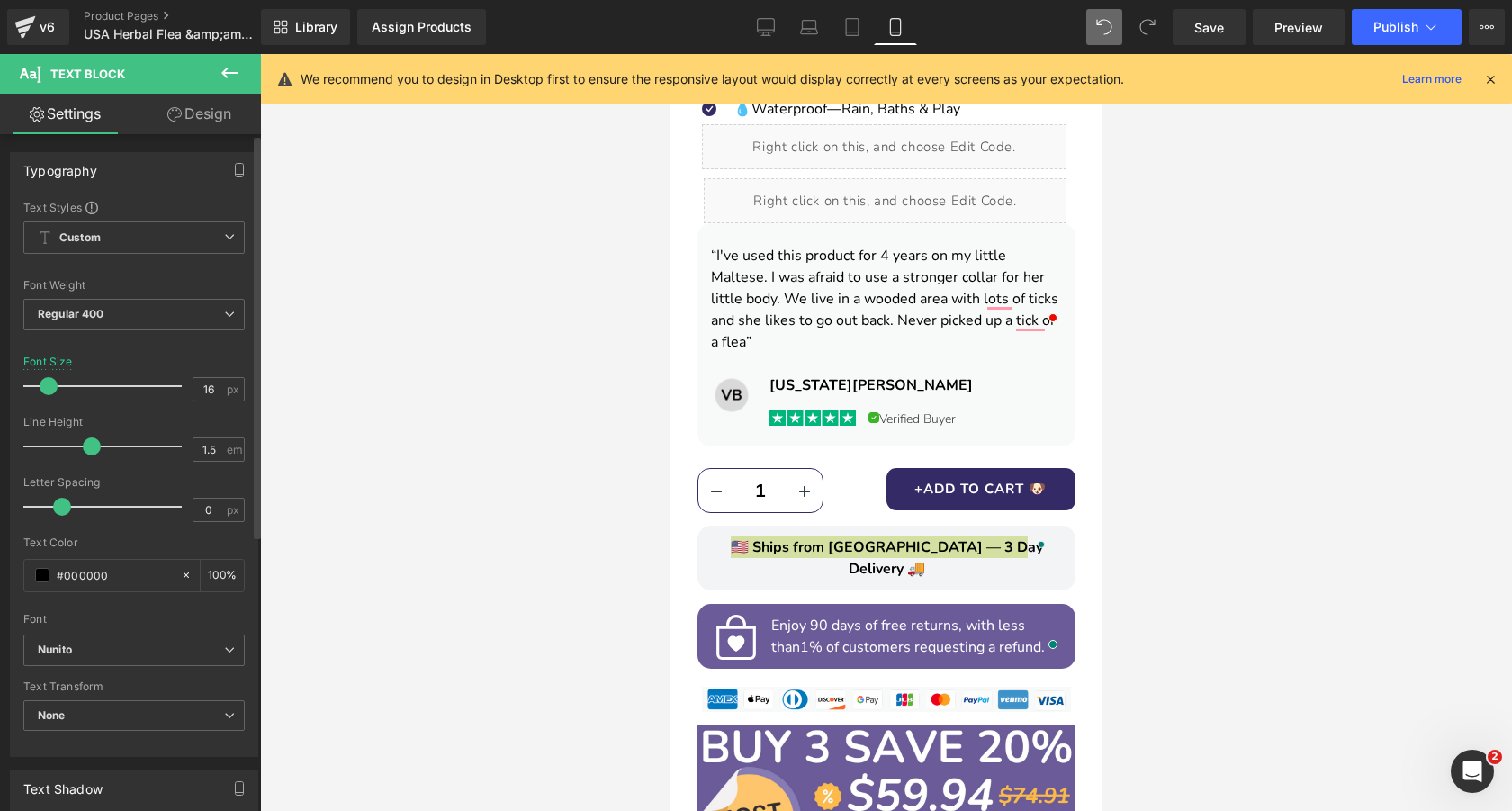
click at [48, 386] on span at bounding box center [48, 386] width 18 height 18
type input "17"
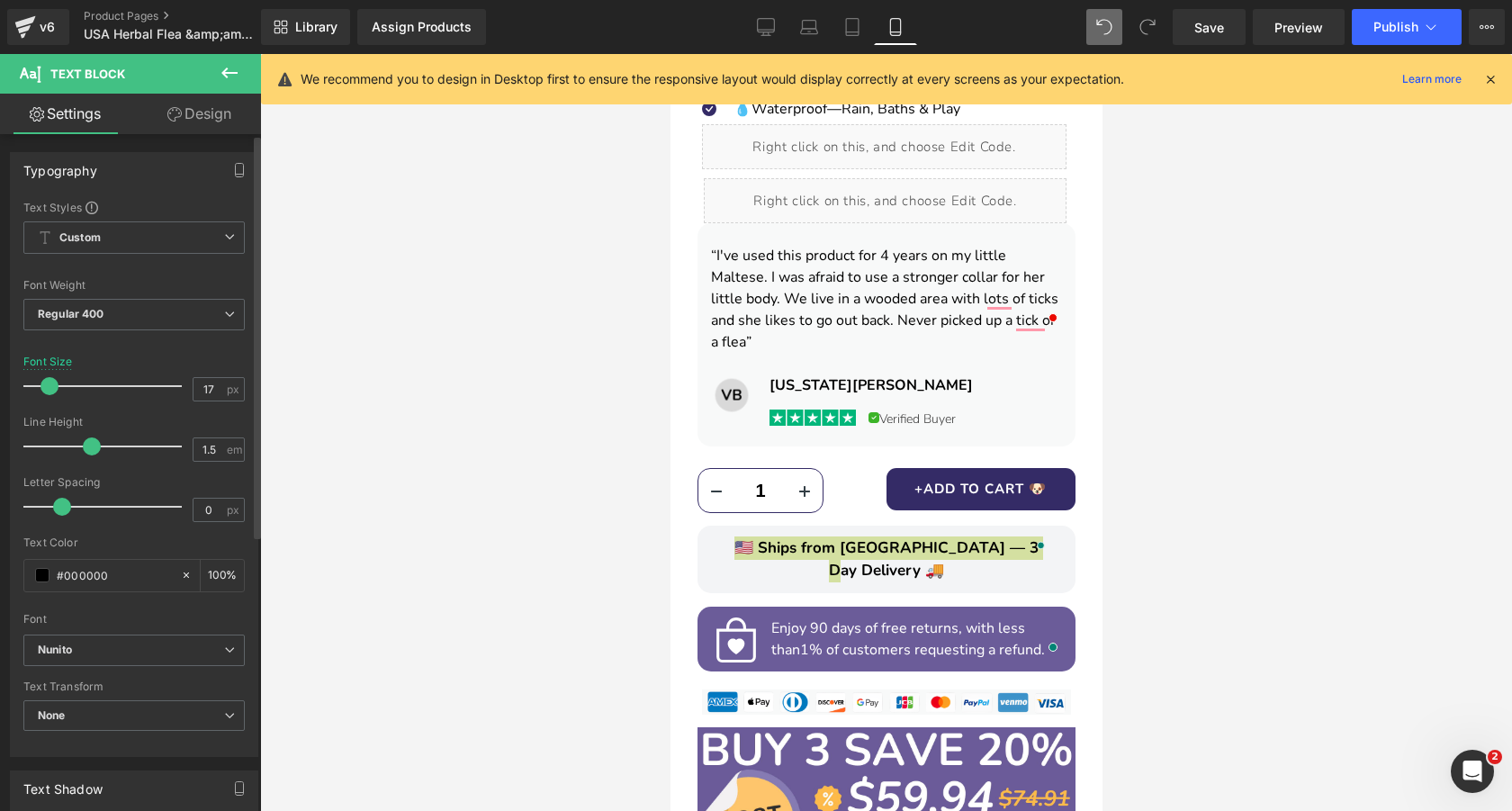
click at [49, 386] on span at bounding box center [49, 386] width 18 height 18
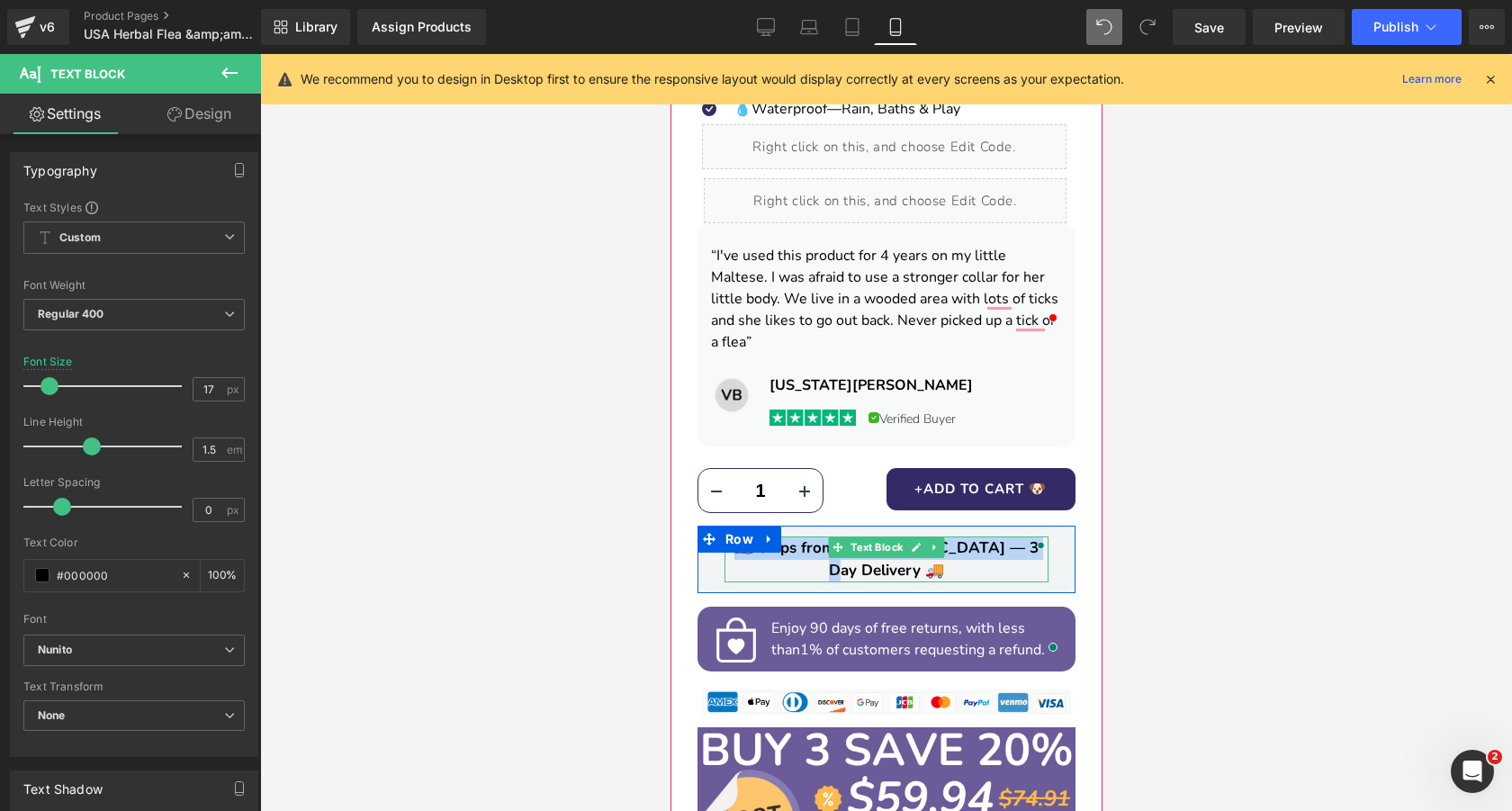
click at [986, 537] on span "🇺🇸 Ships from USA — 3 Day Delivery 🚚" at bounding box center [885, 559] width 304 height 44
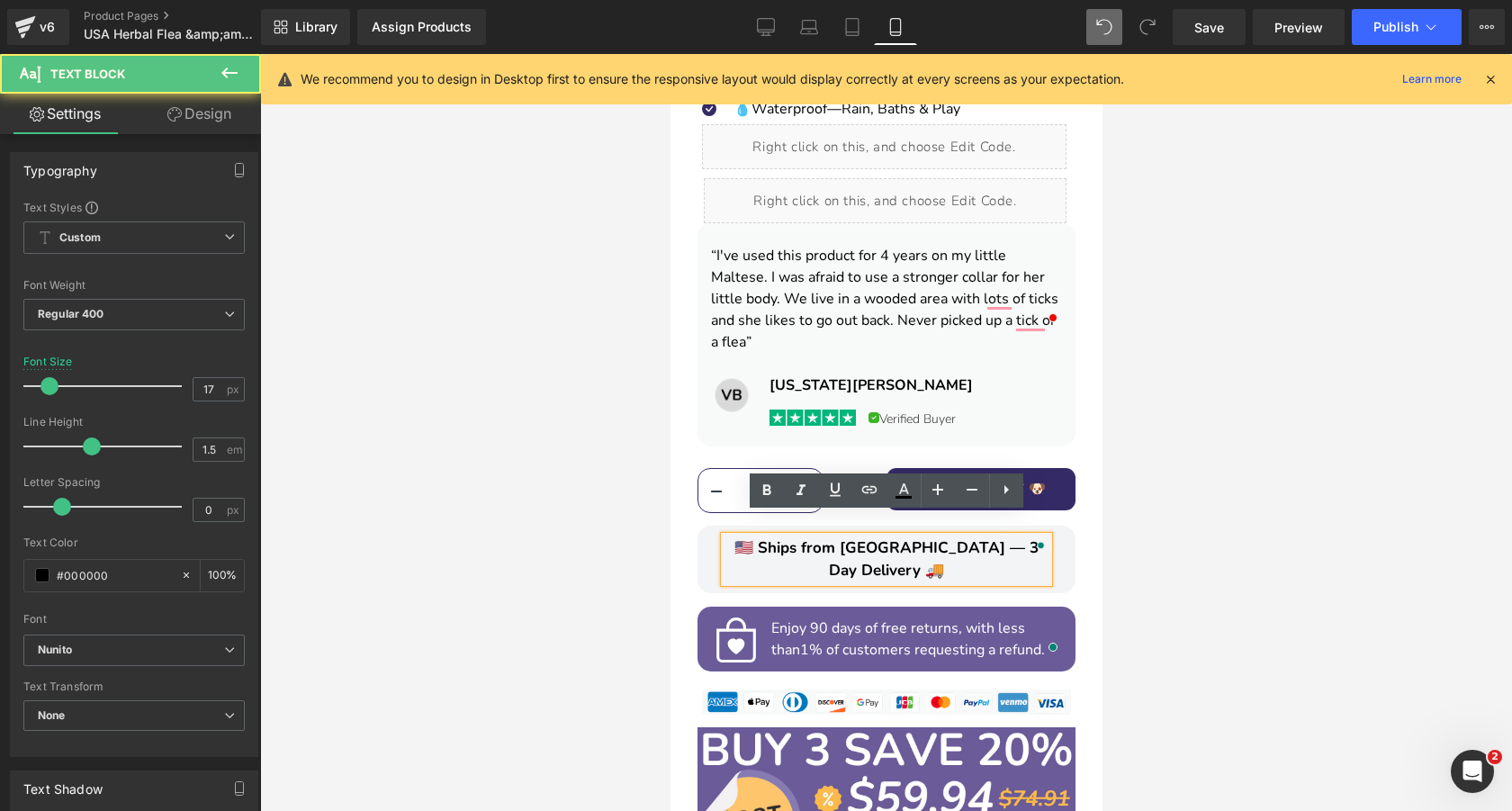
click at [1305, 498] on div at bounding box center [885, 433] width 1251 height 757
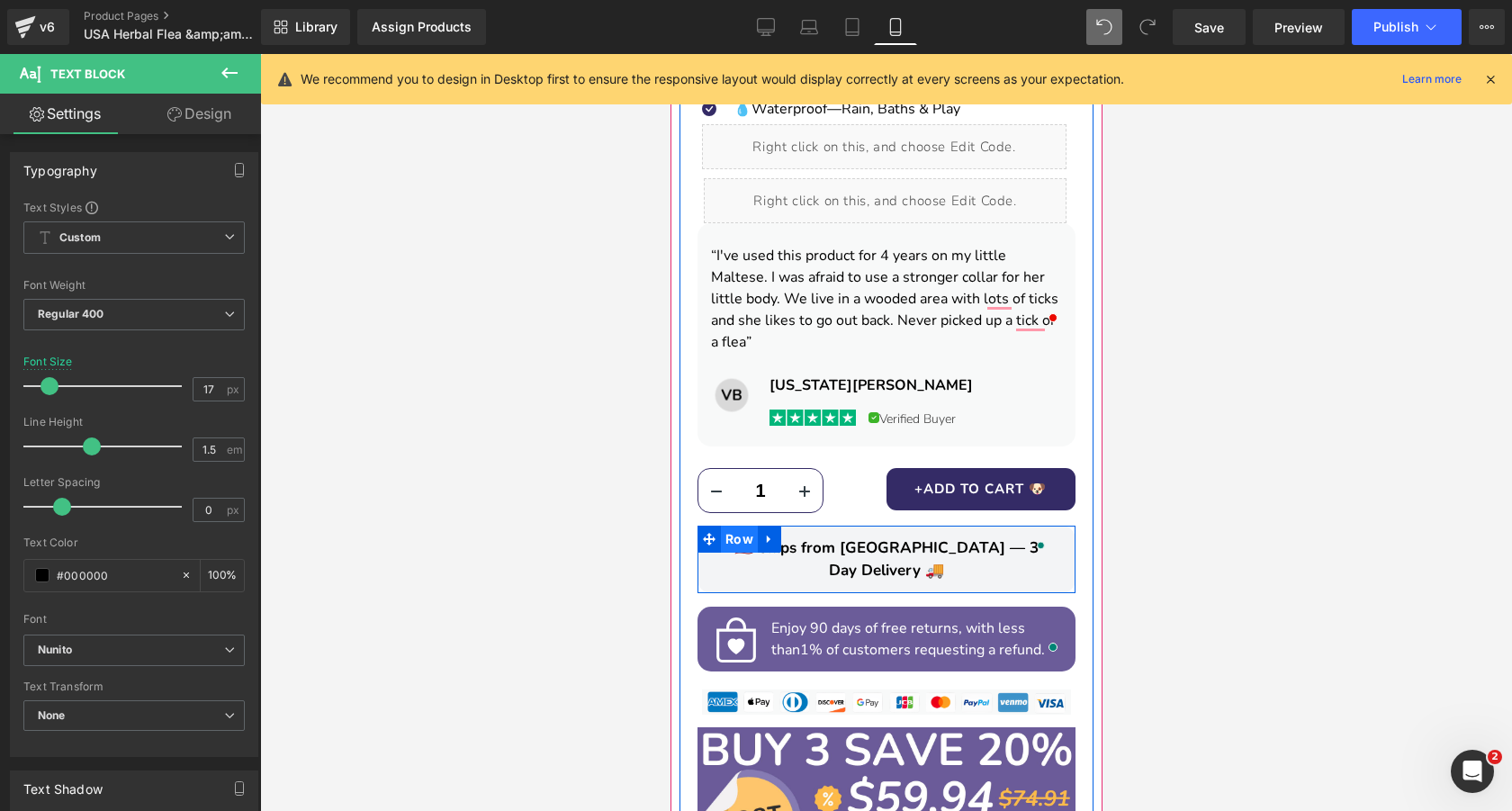
click at [740, 525] on span "Row" at bounding box center [738, 539] width 37 height 27
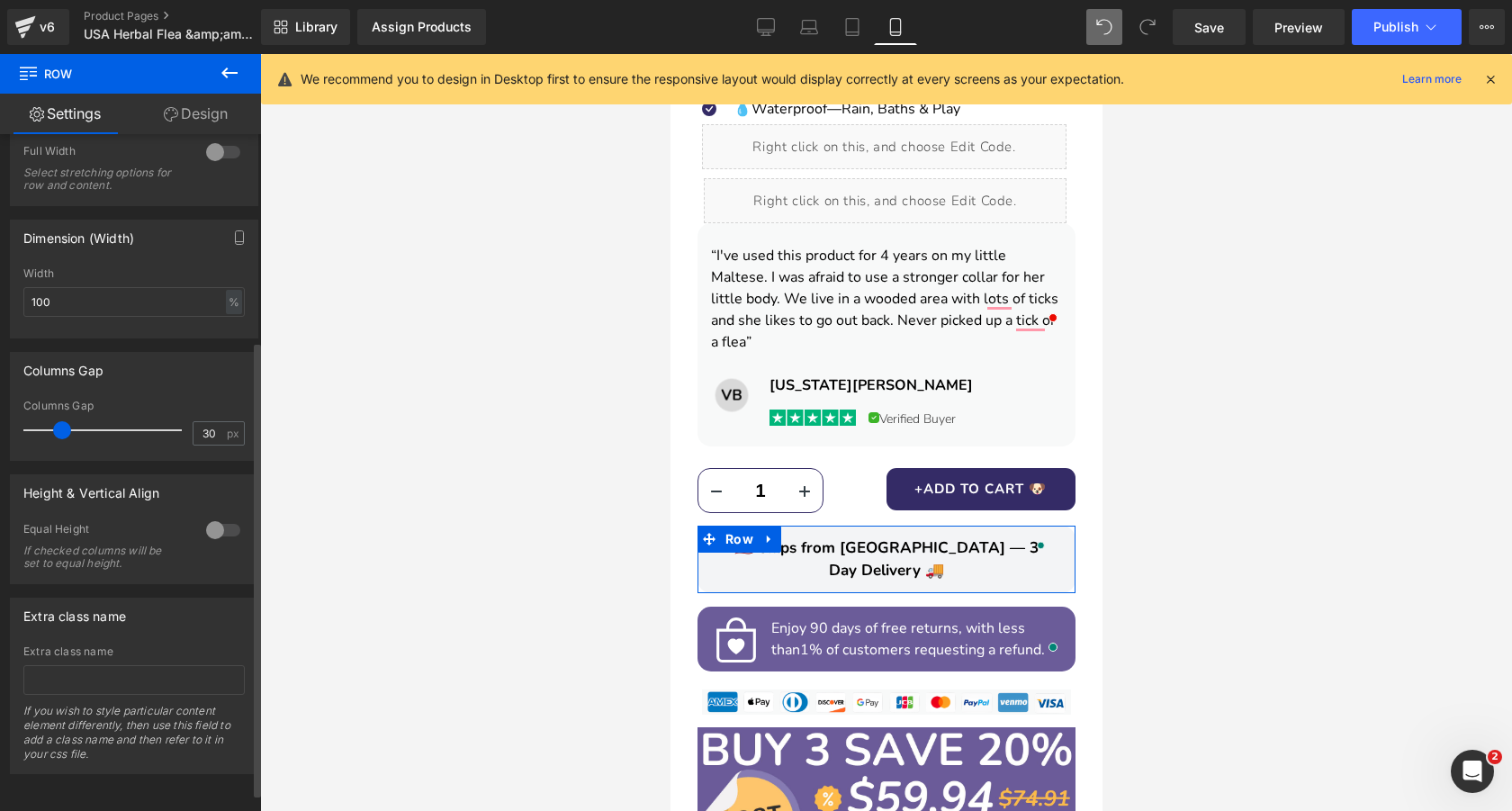
scroll to position [23, 0]
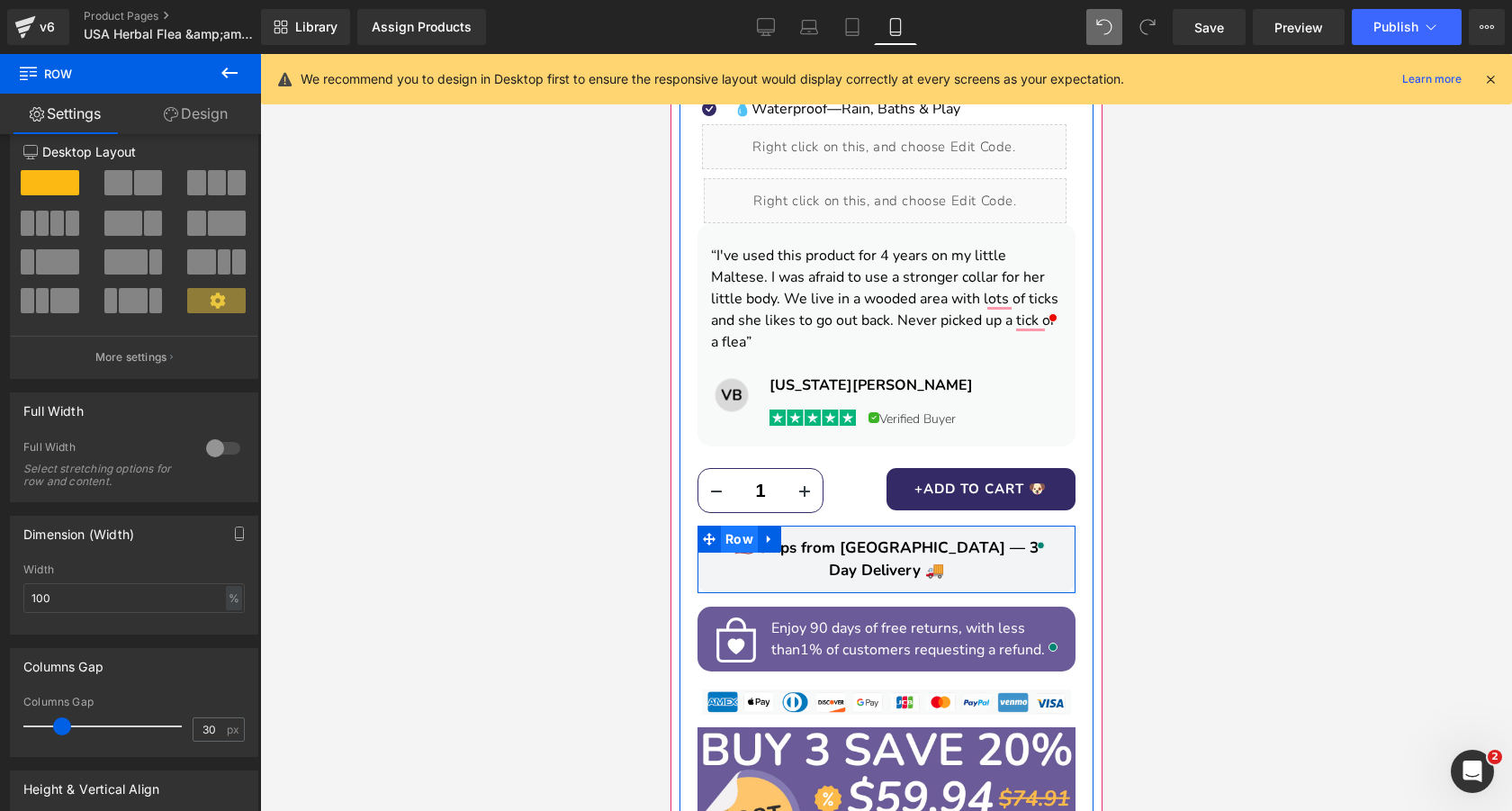
click at [738, 525] on span "Row" at bounding box center [738, 539] width 37 height 27
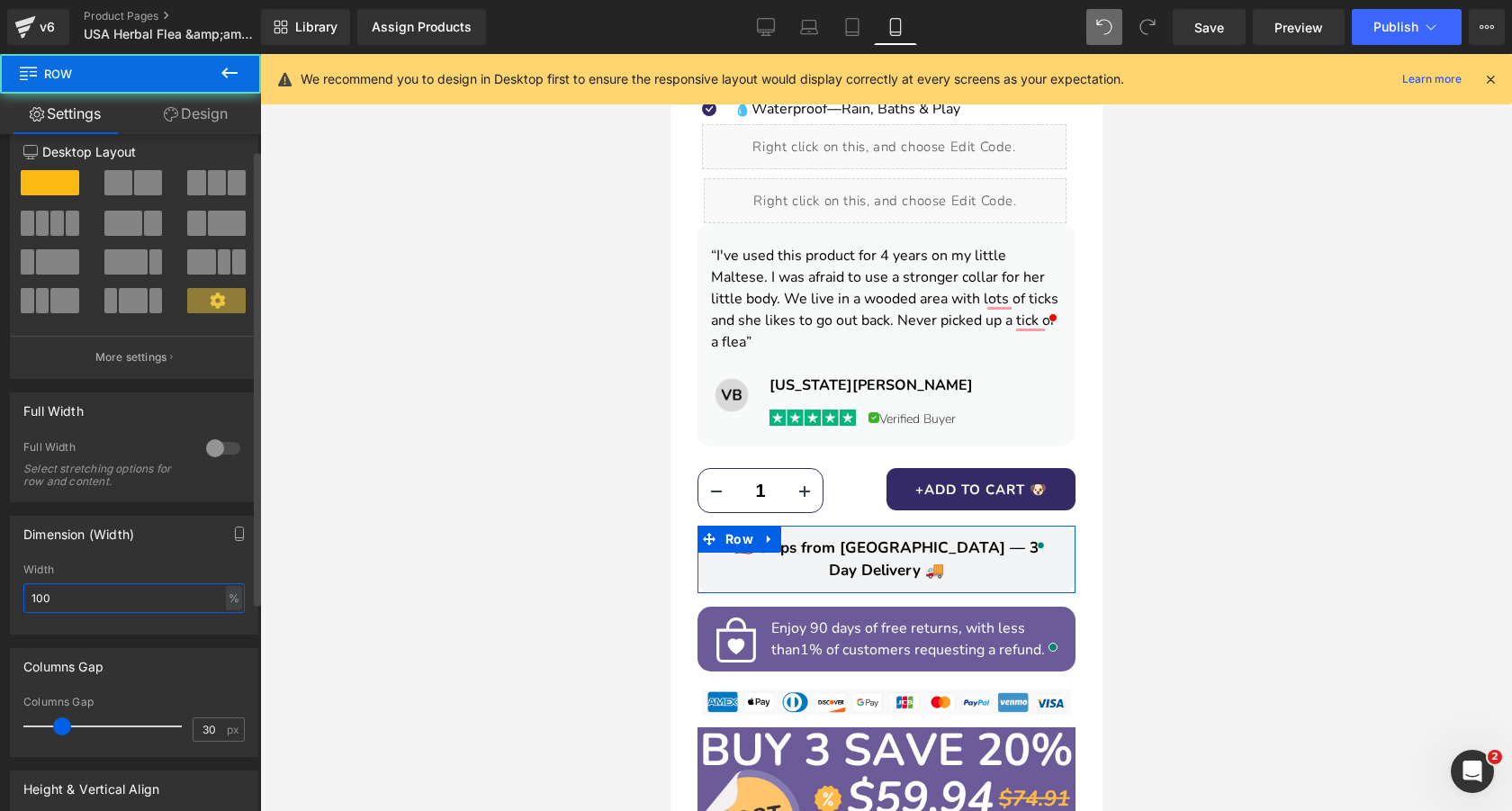
click at [132, 595] on input "100" at bounding box center [134, 597] width 222 height 30
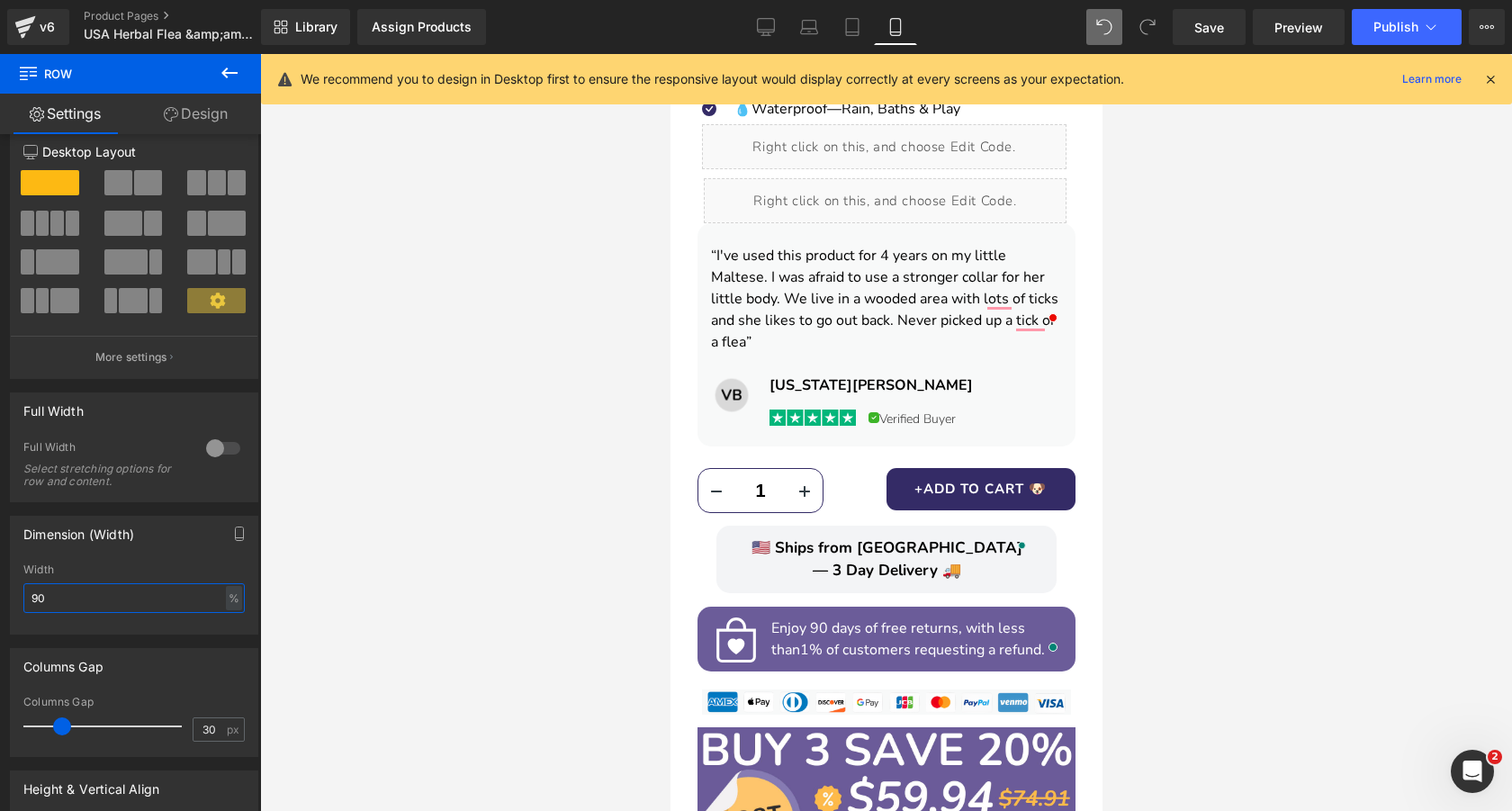
type input "90"
click at [506, 422] on div at bounding box center [885, 433] width 1251 height 757
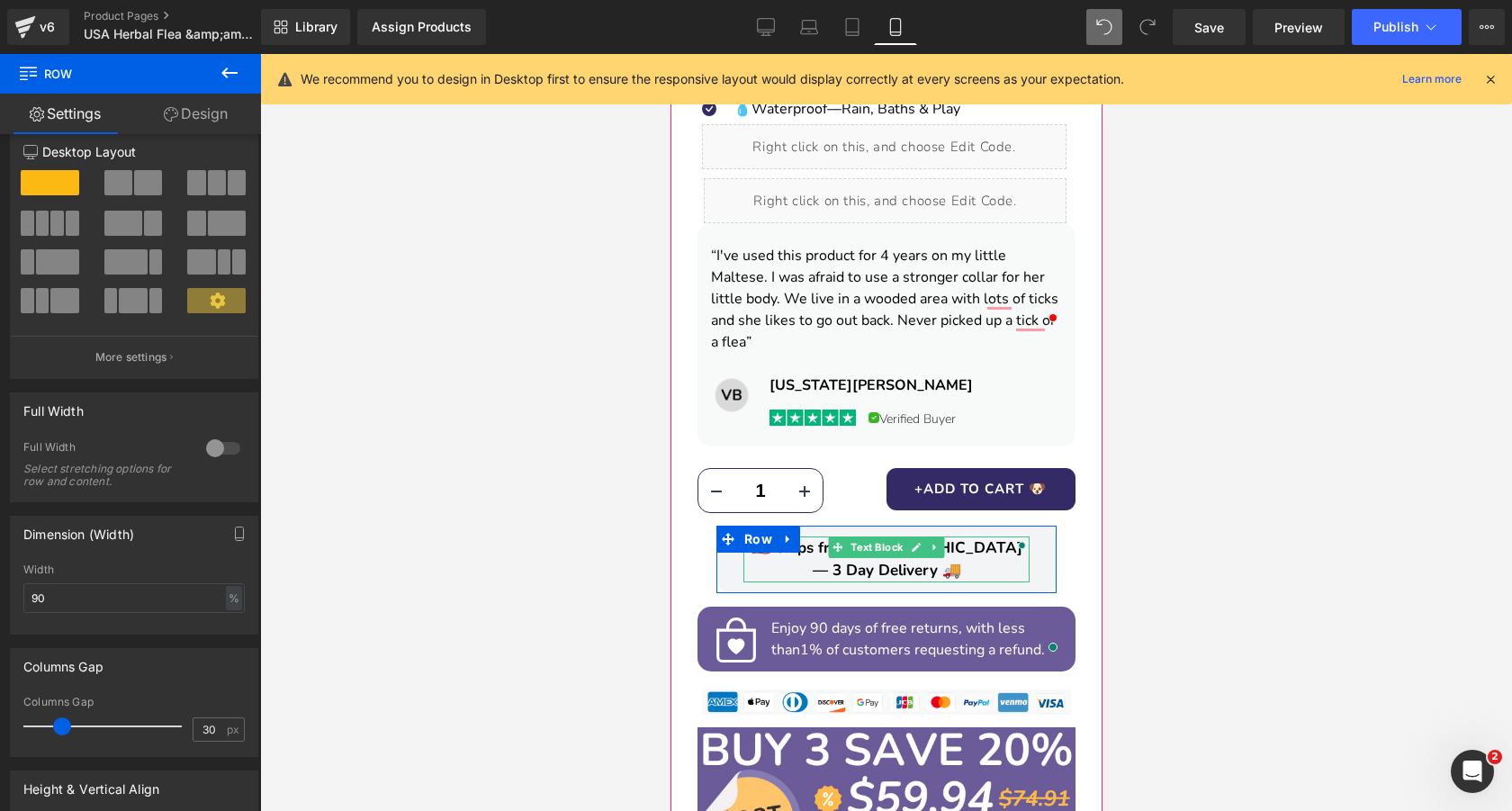
click at [807, 537] on span "🇺🇸 Ships from USA — 3 Day Delivery 🚚" at bounding box center [886, 559] width 271 height 44
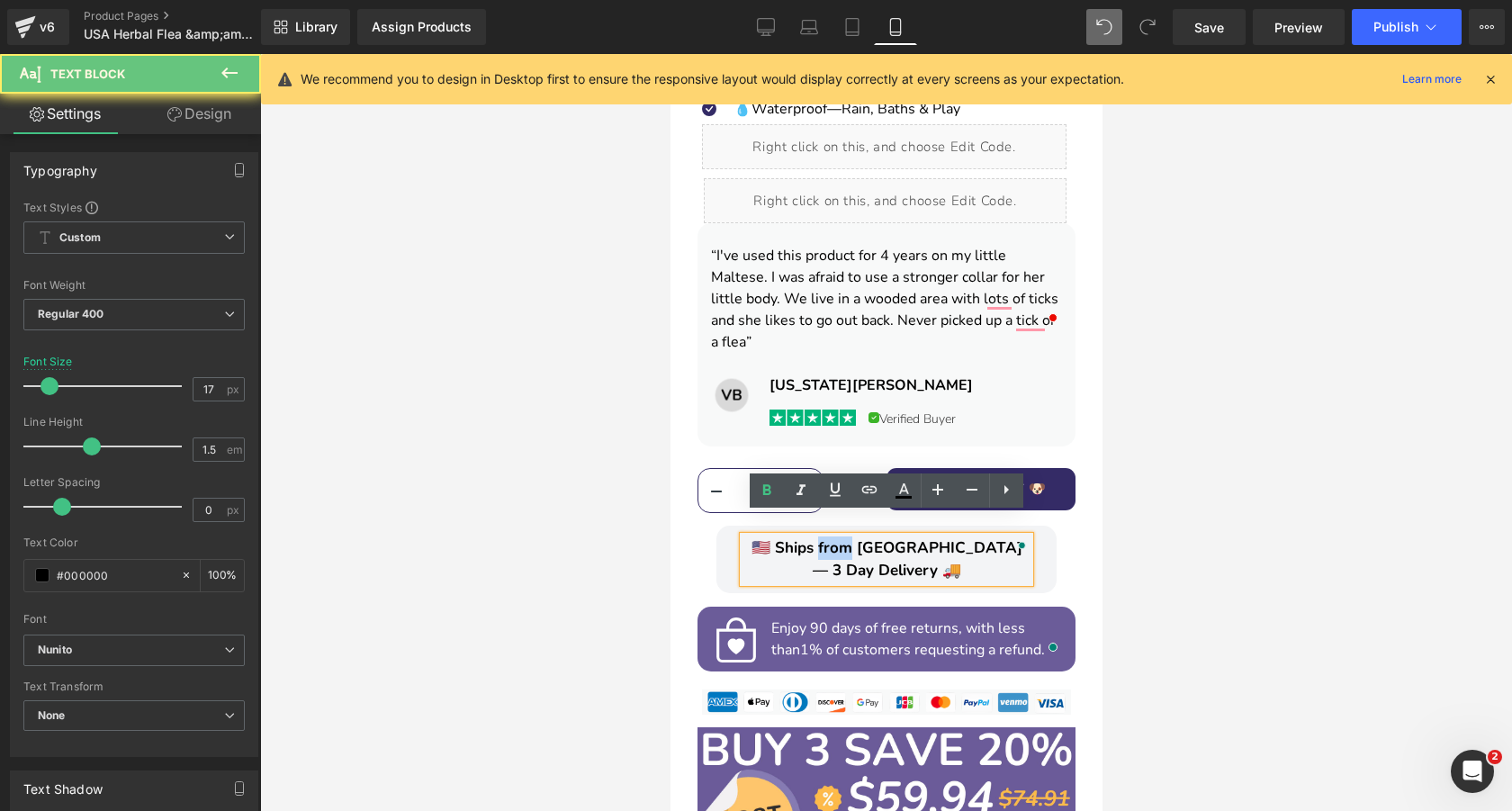
click at [807, 537] on span "🇺🇸 Ships from USA — 3 Day Delivery 🚚" at bounding box center [886, 559] width 271 height 44
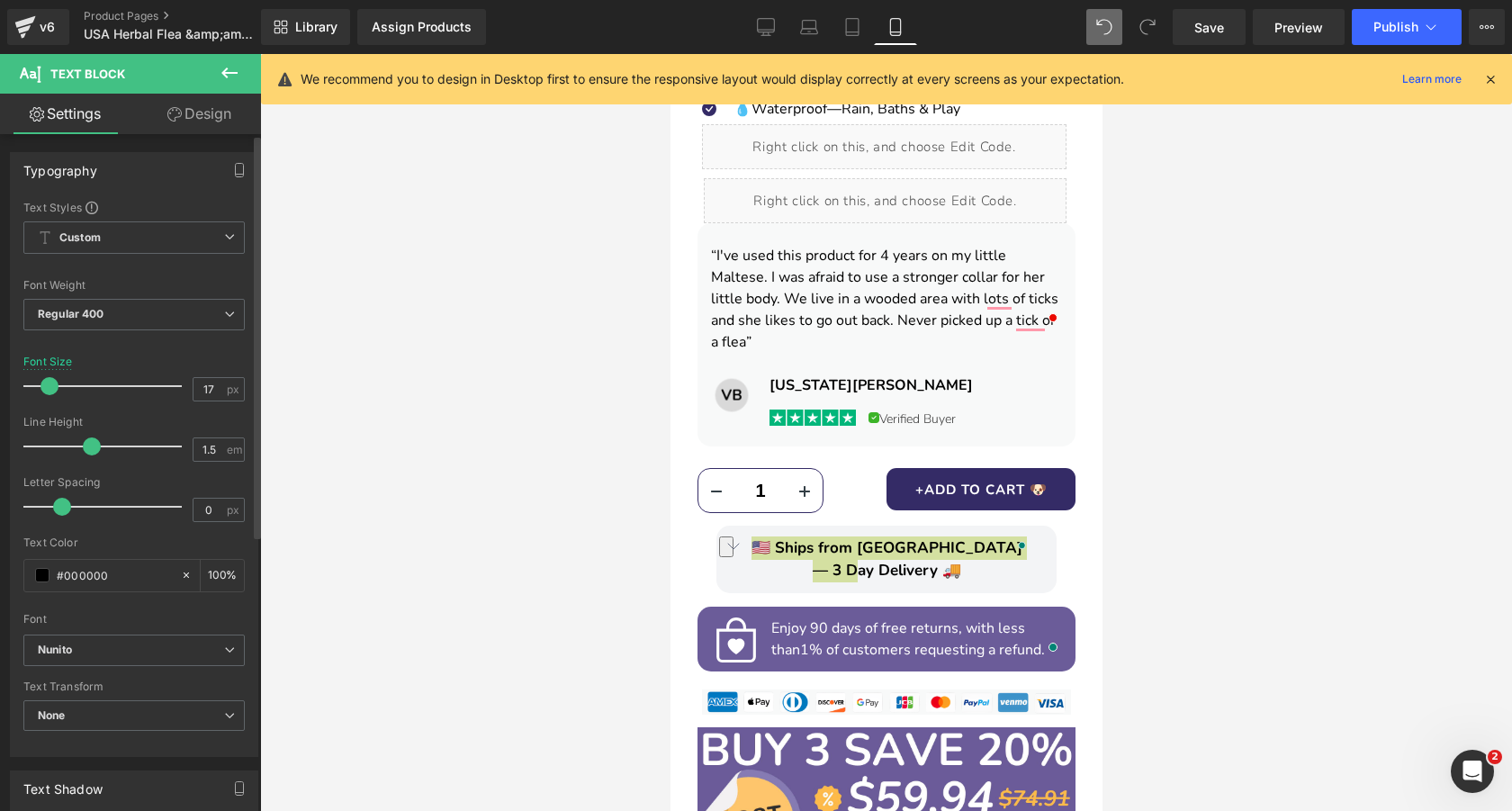
type input "16"
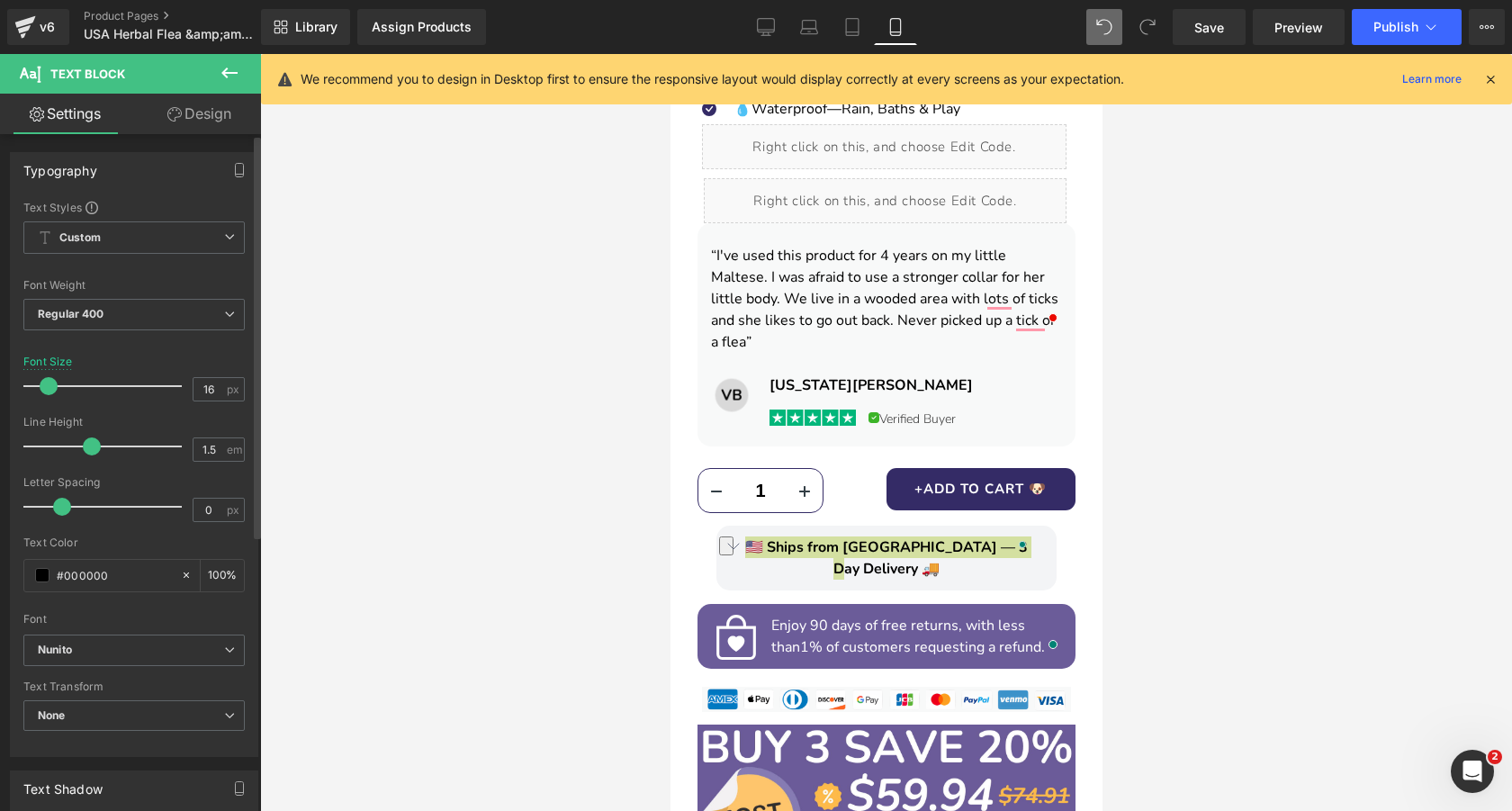
click at [47, 387] on span at bounding box center [48, 386] width 18 height 18
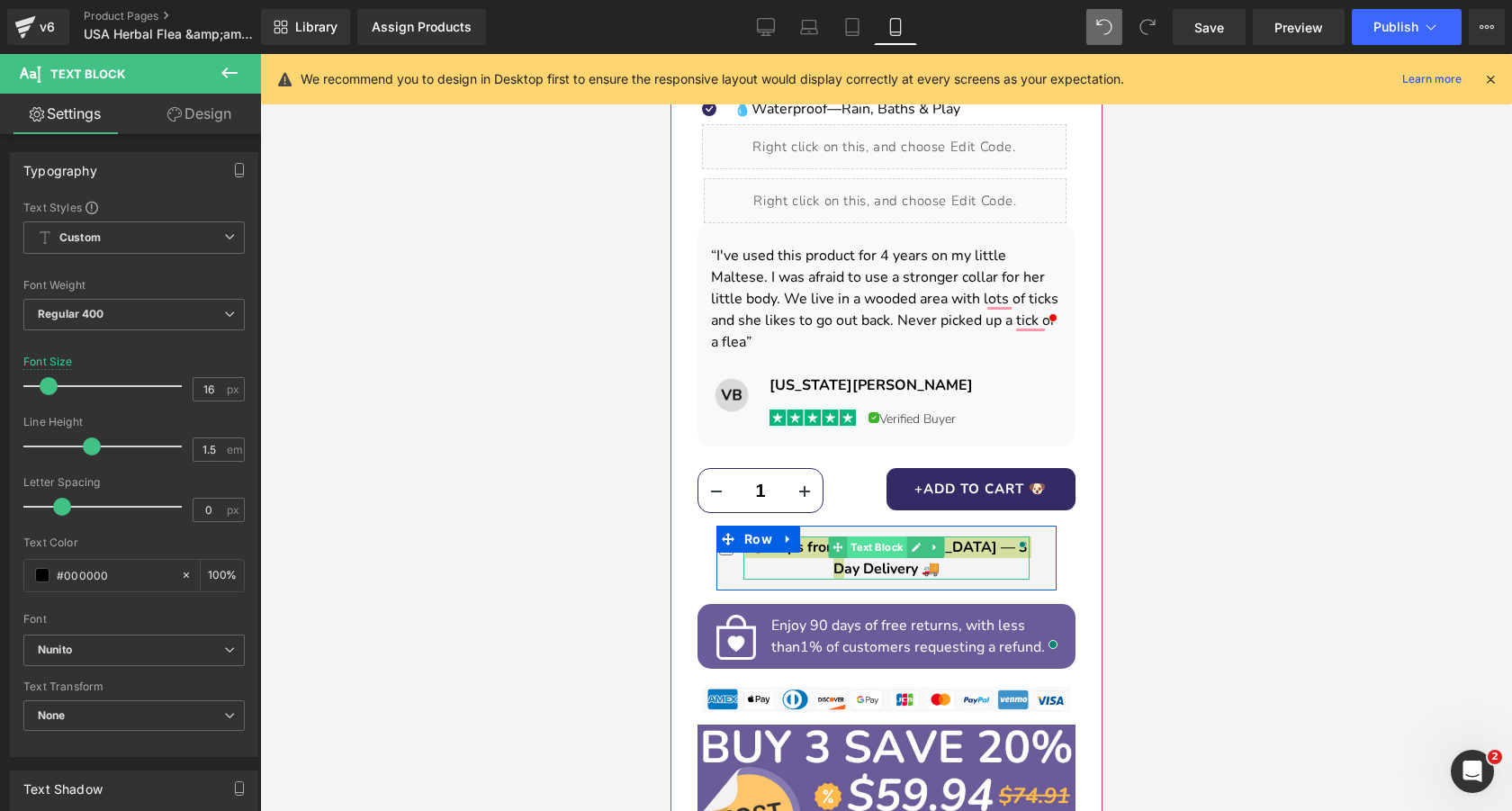
click at [905, 536] on span "Text Block" at bounding box center [875, 546] width 59 height 22
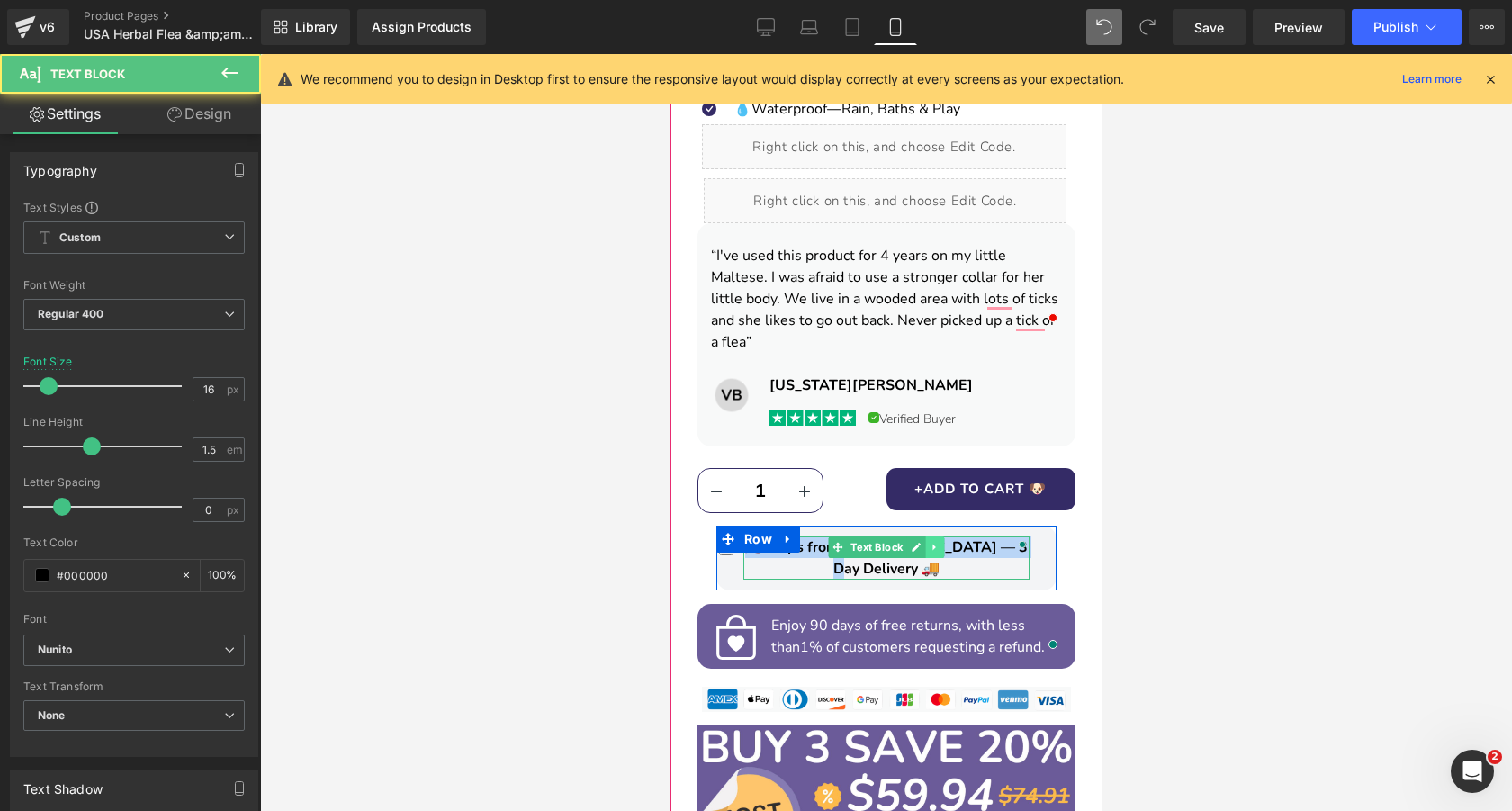
click at [926, 536] on link at bounding box center [934, 546] width 19 height 22
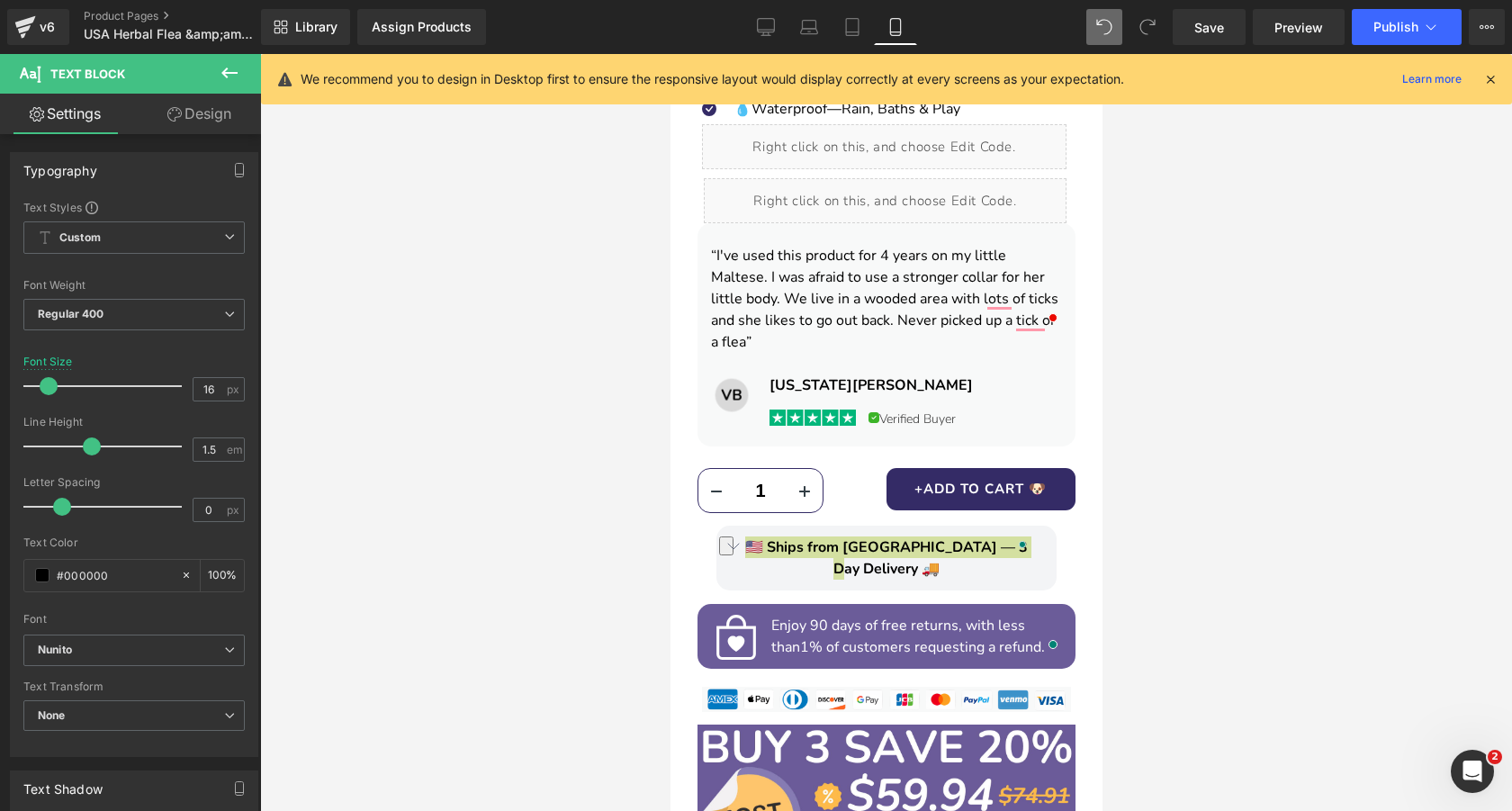
click at [1113, 523] on div at bounding box center [885, 433] width 1251 height 757
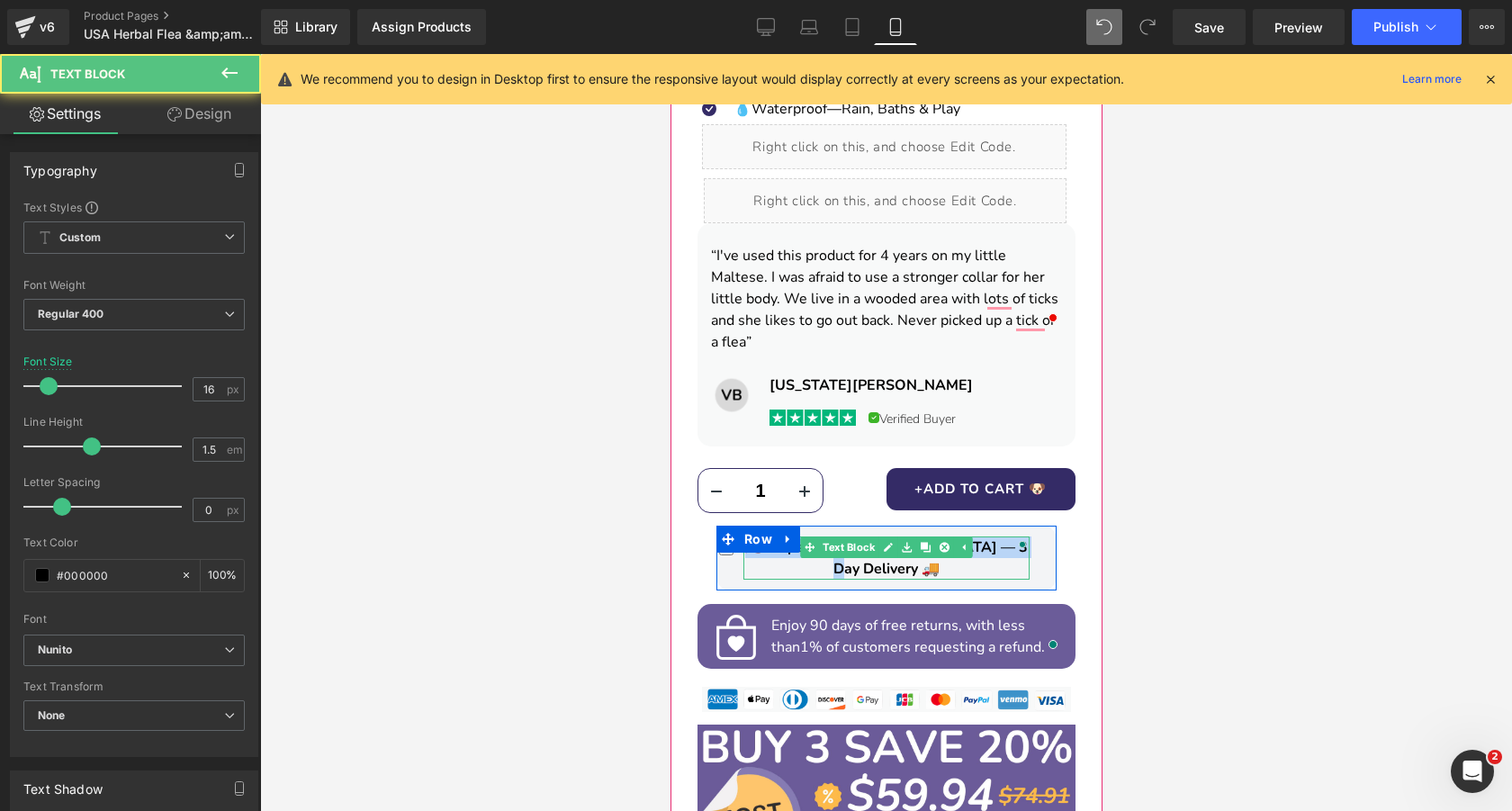
click at [976, 537] on span "🇺🇸 Ships from USA — 3 Day Delivery 🚚" at bounding box center [885, 557] width 283 height 41
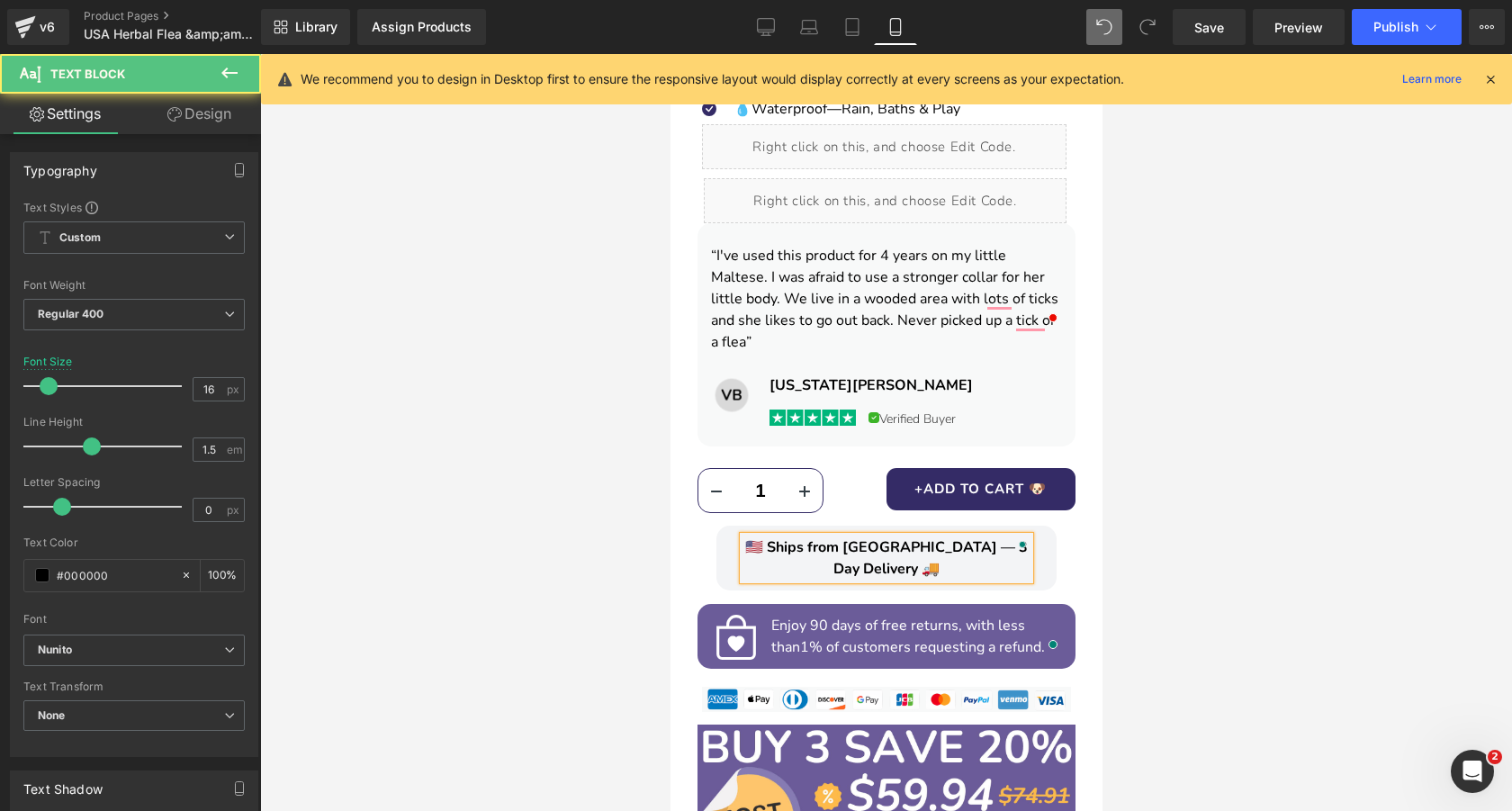
click at [1241, 506] on div at bounding box center [885, 433] width 1251 height 757
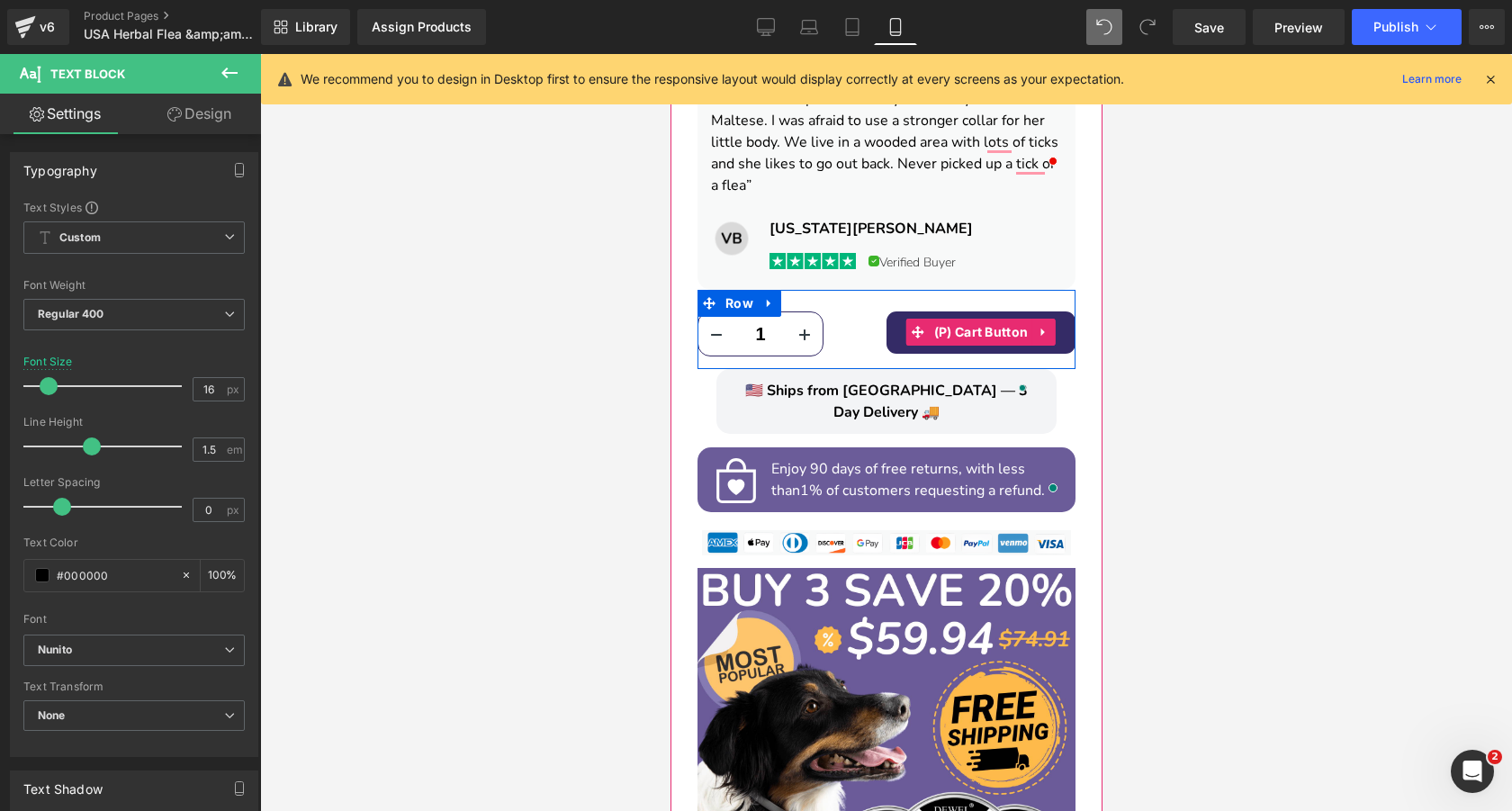
scroll to position [1289, 0]
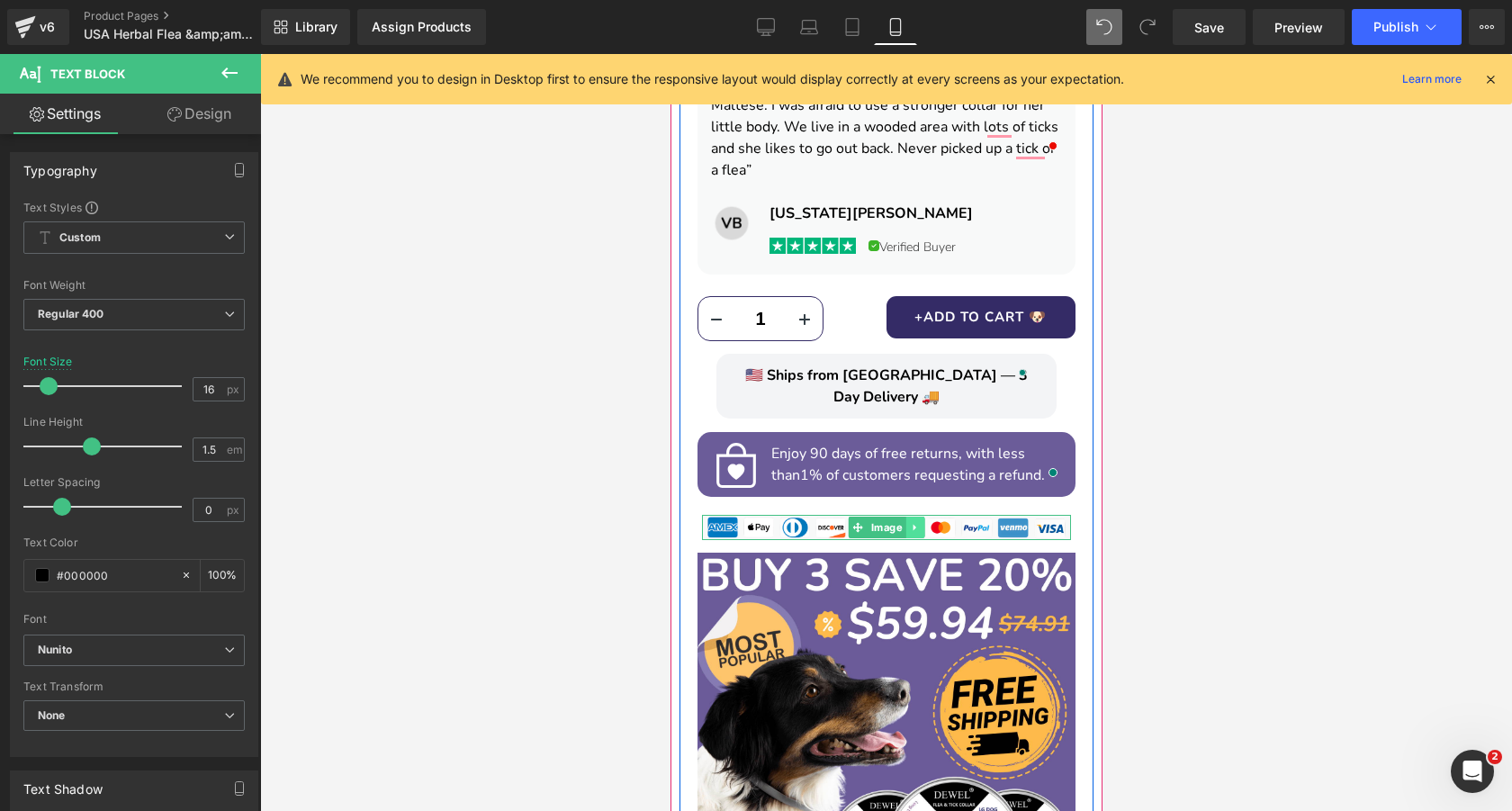
click at [921, 517] on link at bounding box center [914, 527] width 19 height 22
click at [925, 522] on icon at bounding box center [924, 526] width 10 height 10
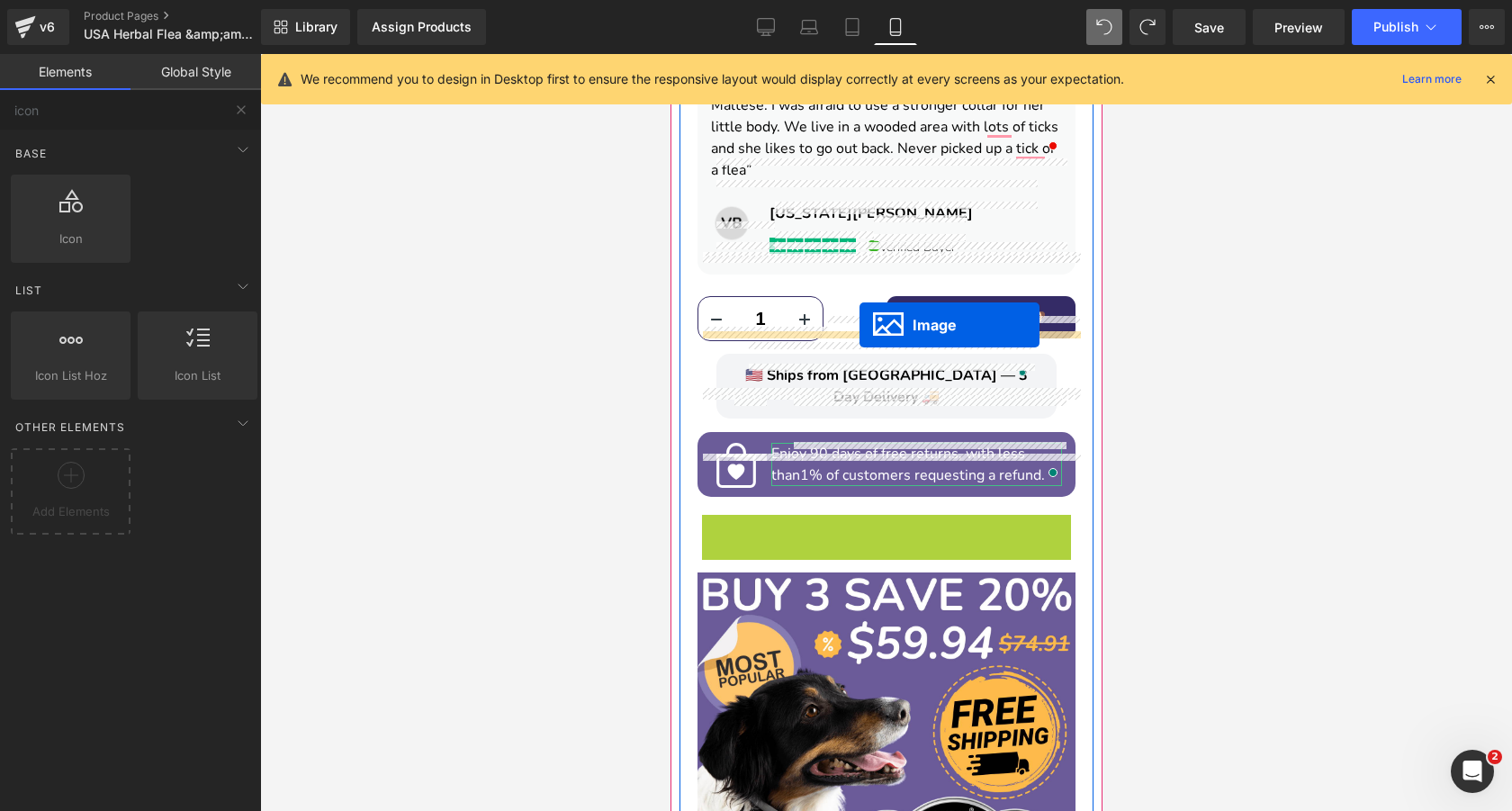
drag, startPoint x: 859, startPoint y: 487, endPoint x: 859, endPoint y: 325, distance: 162.0
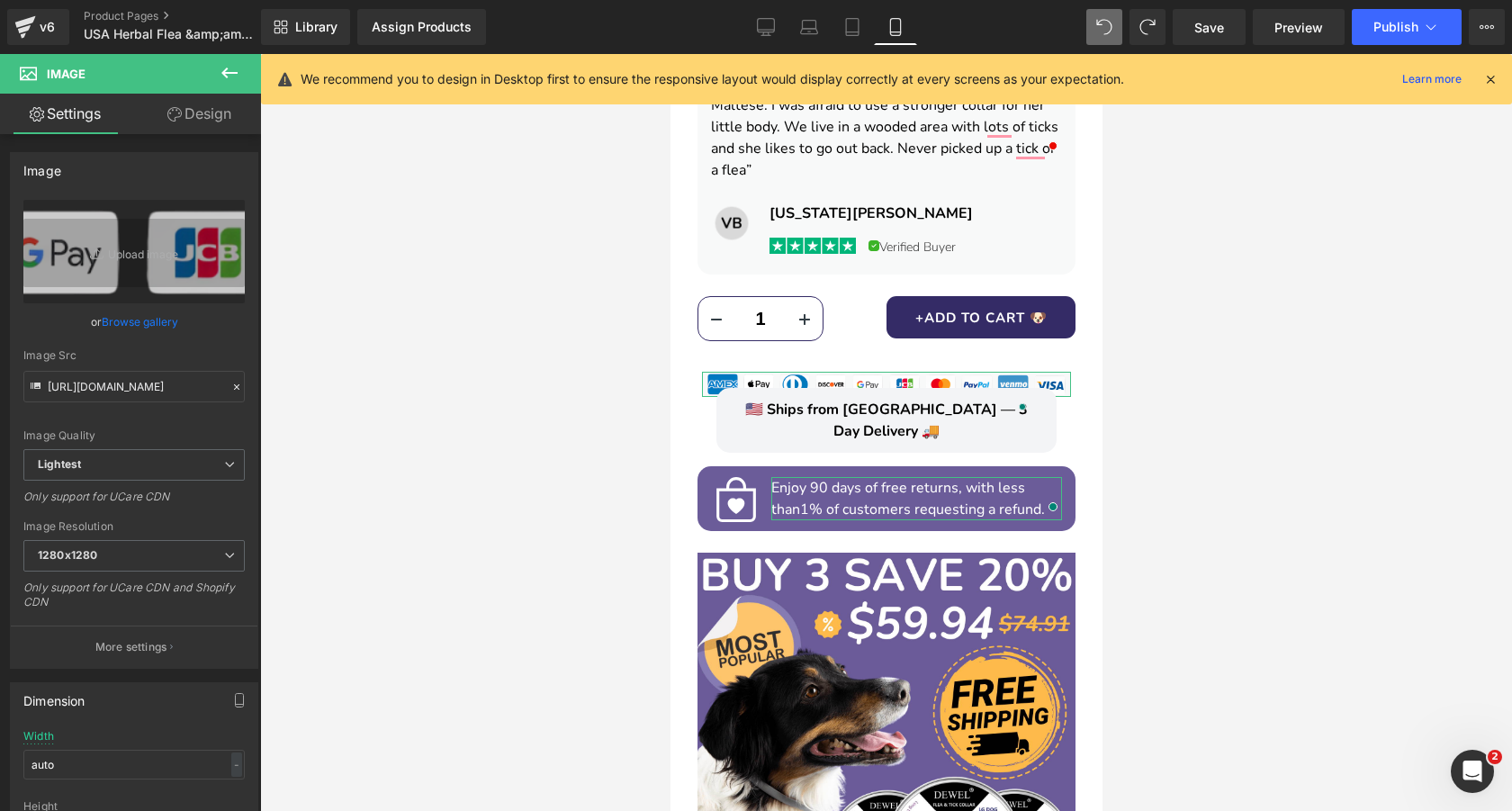
click at [194, 120] on link "Design" at bounding box center [199, 114] width 131 height 40
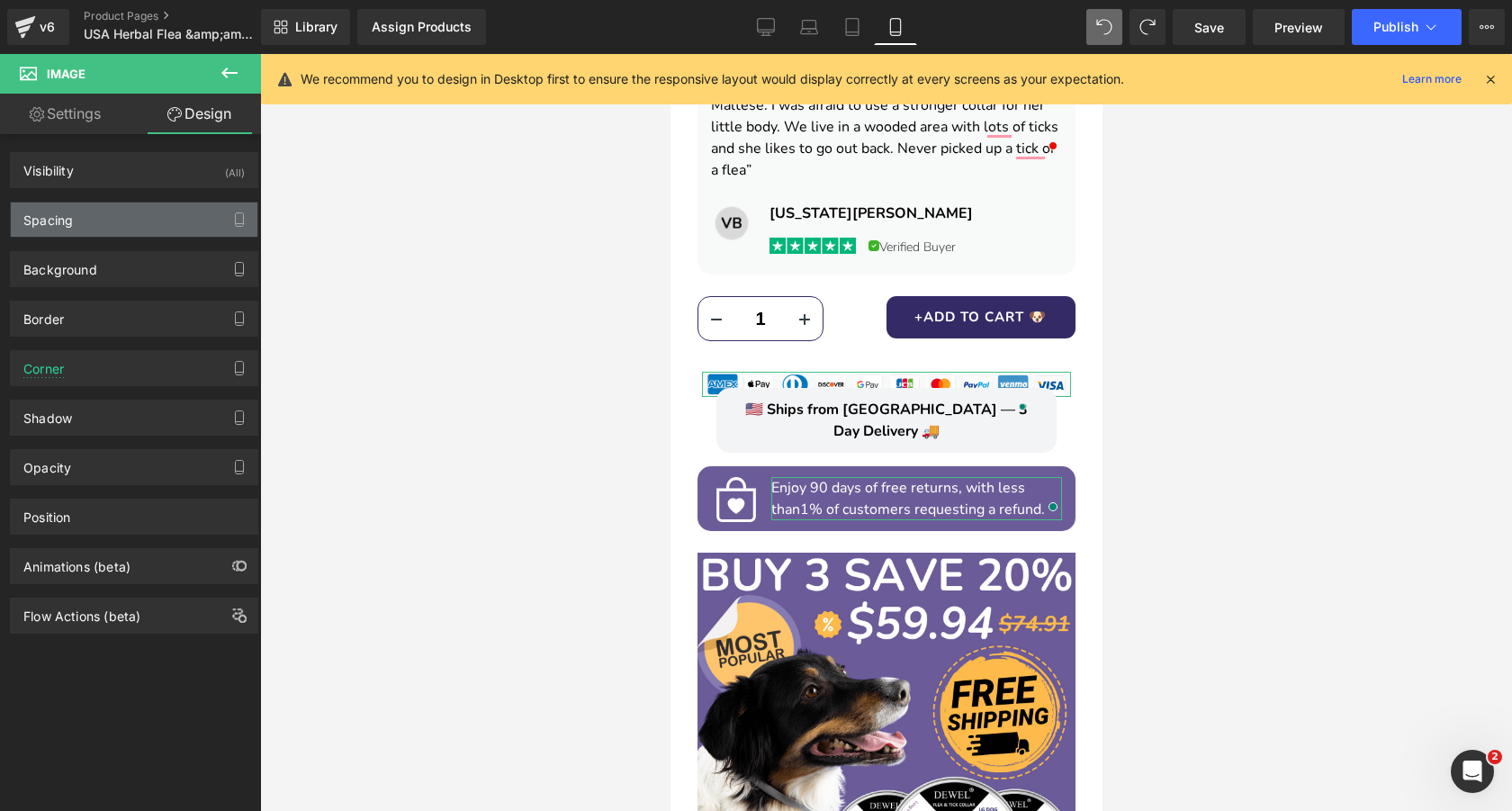
click at [156, 221] on div "Spacing" at bounding box center [134, 220] width 246 height 34
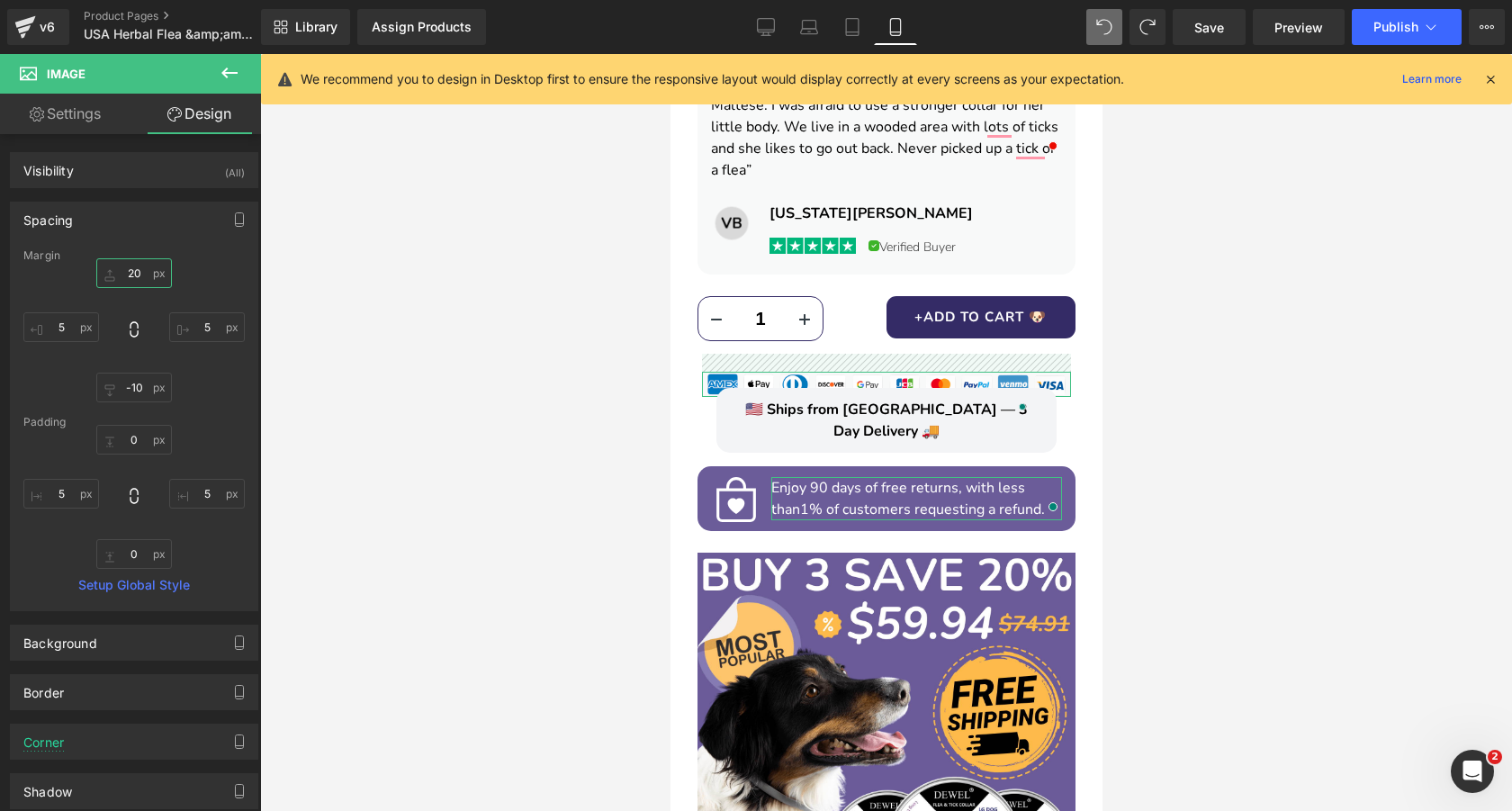
click at [134, 271] on input "20" at bounding box center [134, 272] width 75 height 30
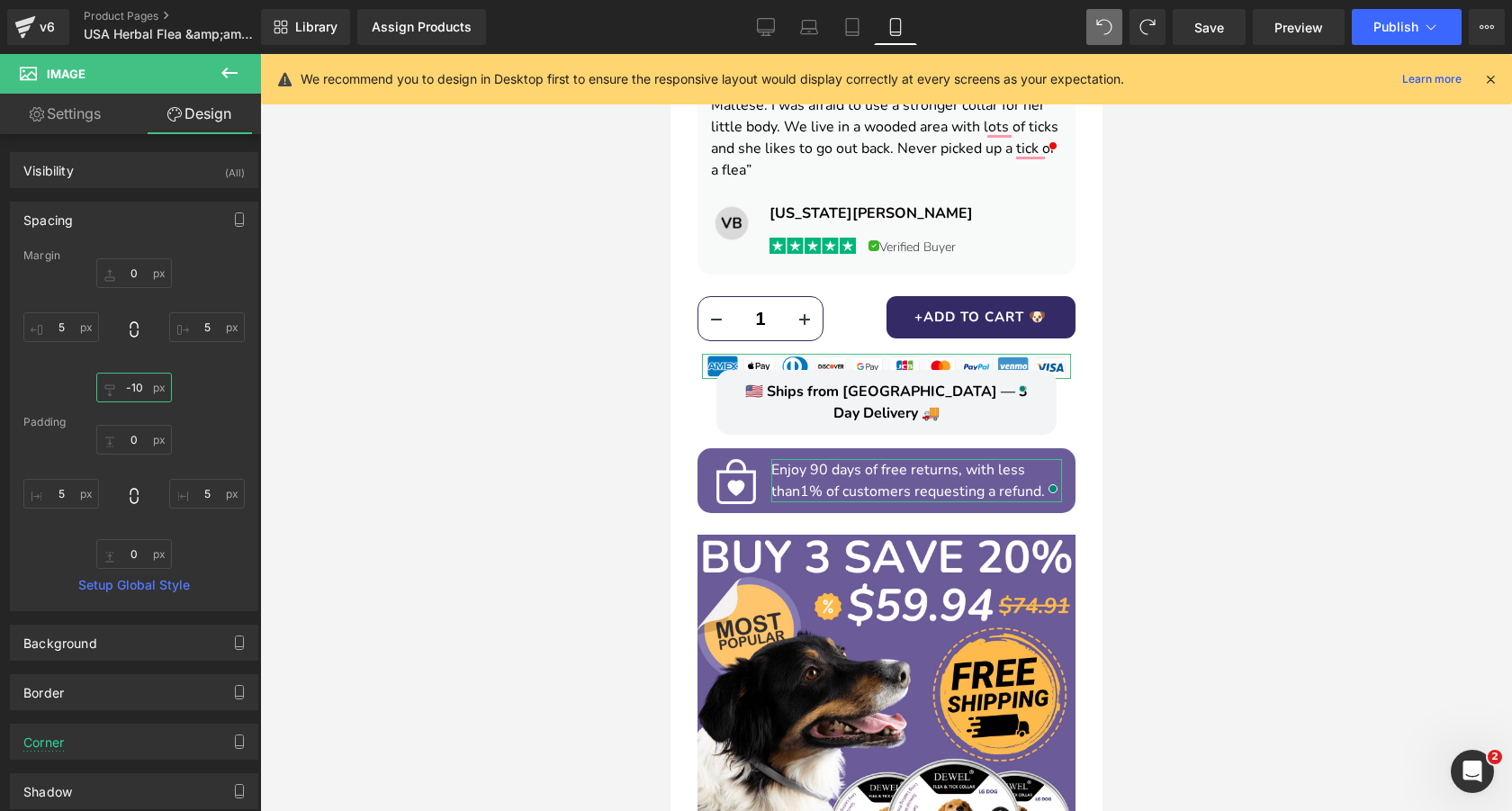
click at [138, 377] on input "-10" at bounding box center [134, 387] width 75 height 30
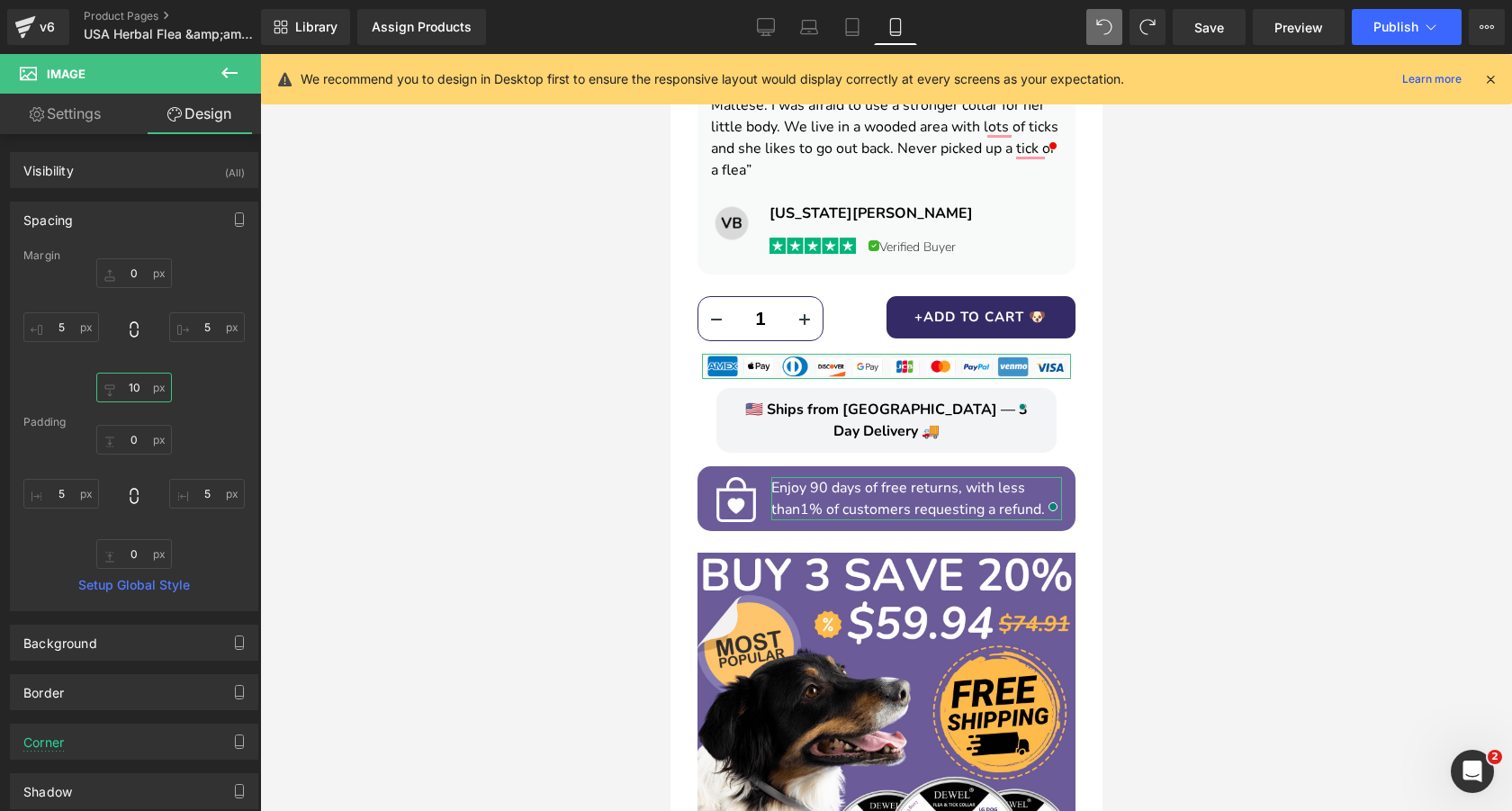
type input "1"
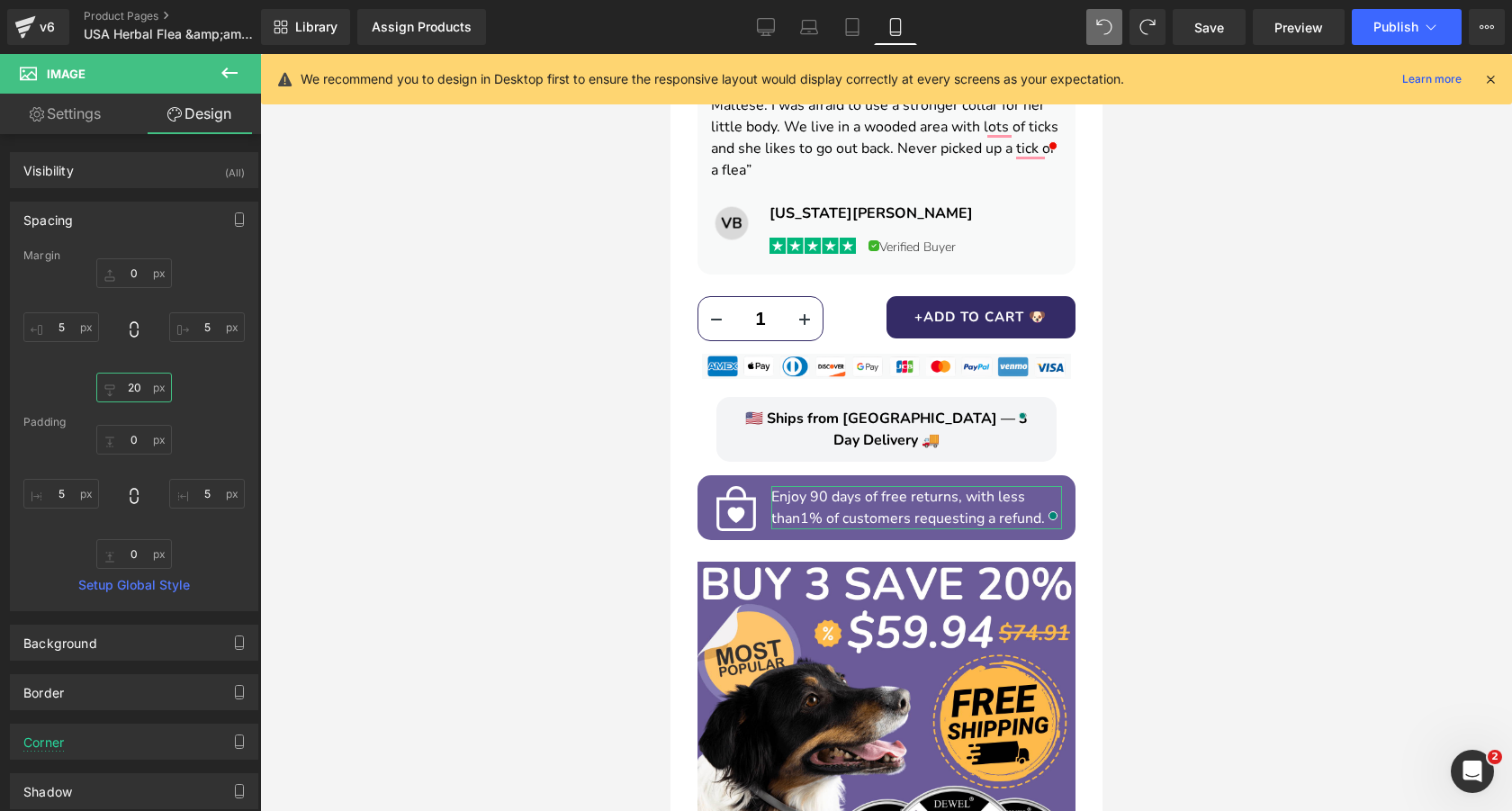
type input "20"
click at [1182, 390] on div at bounding box center [885, 433] width 1251 height 757
click at [1210, 378] on div at bounding box center [885, 433] width 1251 height 757
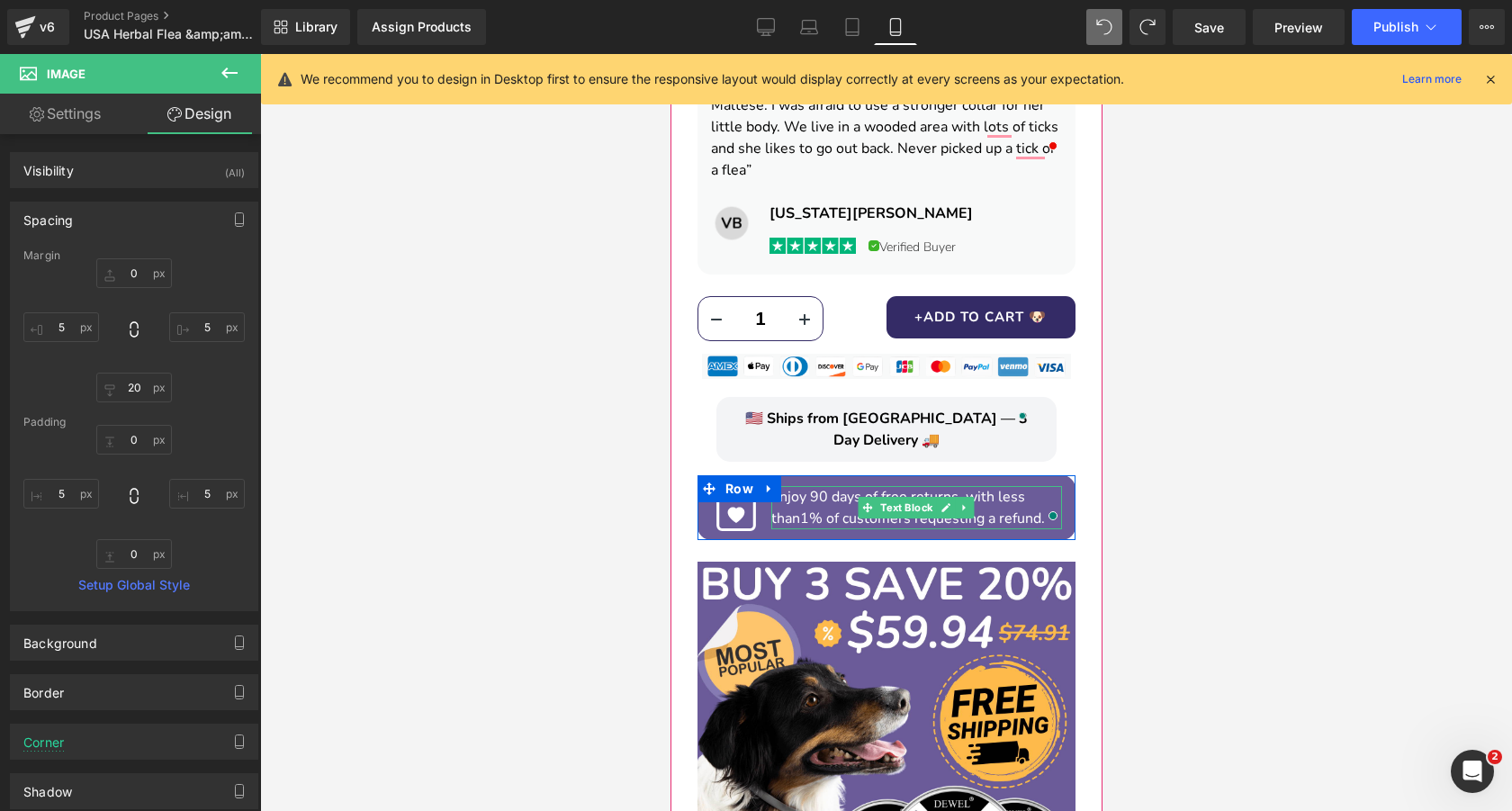
click at [802, 508] on span "1% of customers requesting a refund." at bounding box center [922, 518] width 245 height 20
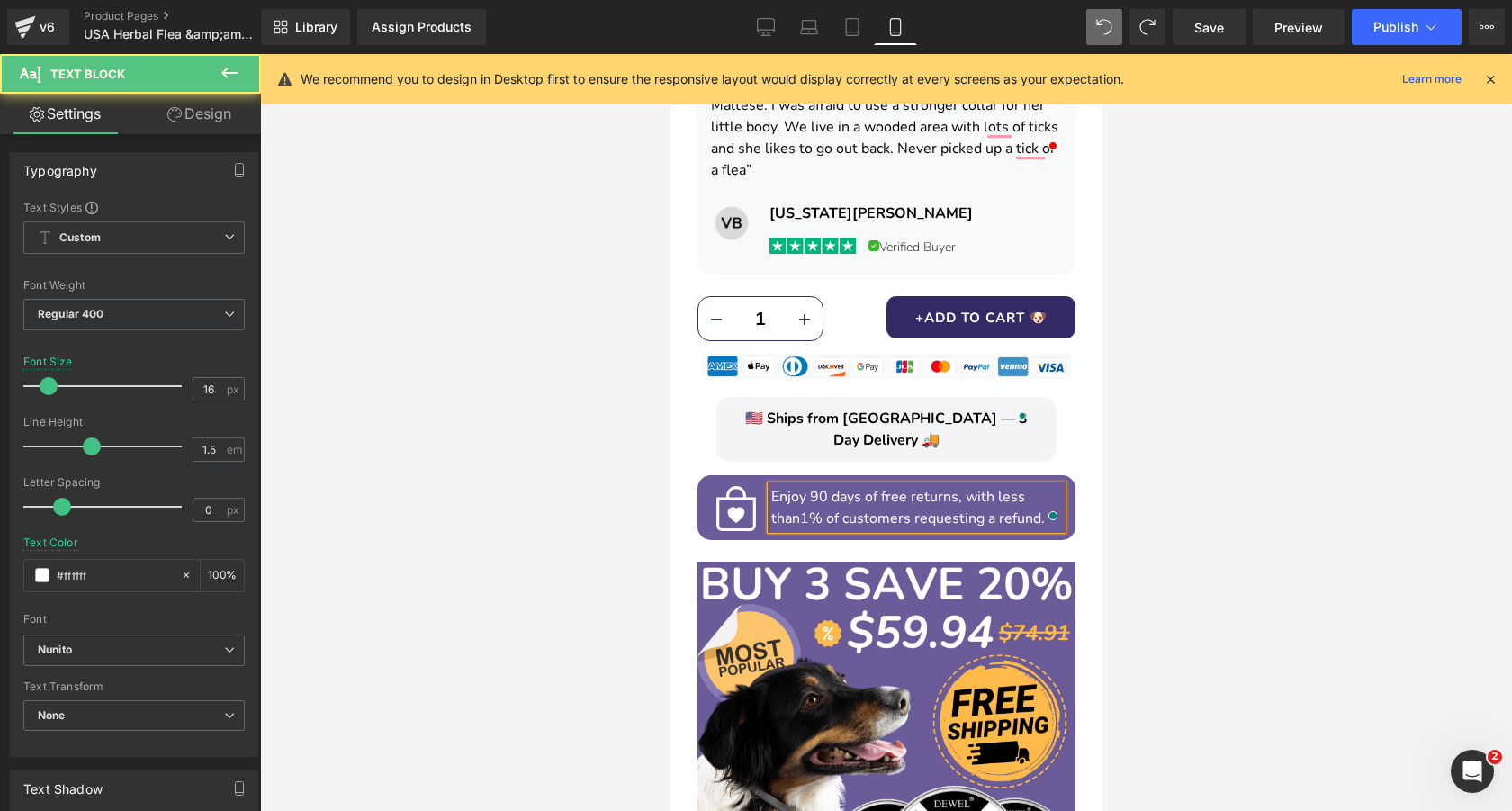
click at [597, 442] on div at bounding box center [885, 433] width 1251 height 757
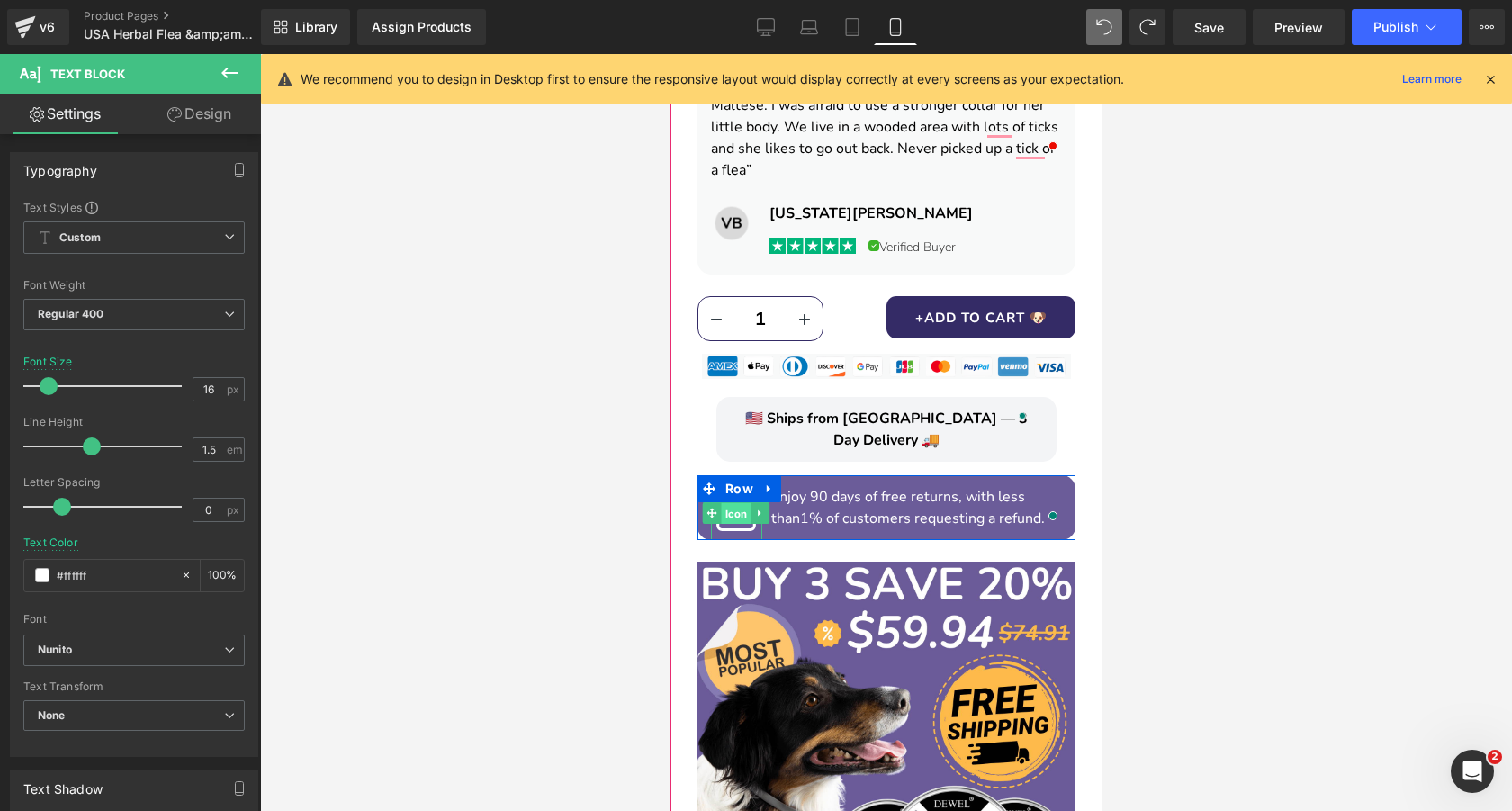
click at [735, 503] on span "Icon" at bounding box center [735, 514] width 30 height 22
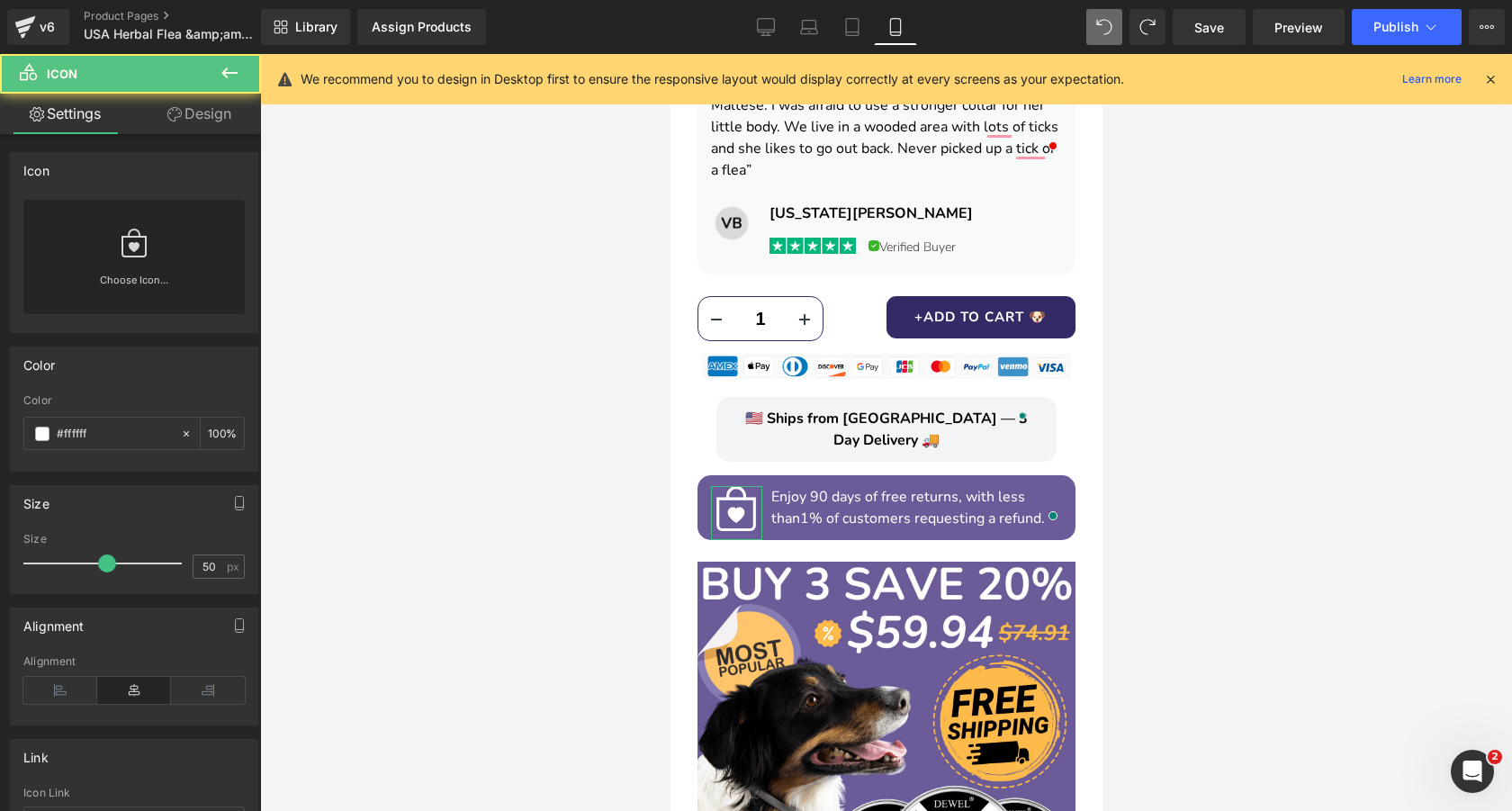
drag, startPoint x: 222, startPoint y: 117, endPoint x: 146, endPoint y: 202, distance: 114.0
click at [222, 117] on link "Design" at bounding box center [199, 114] width 131 height 40
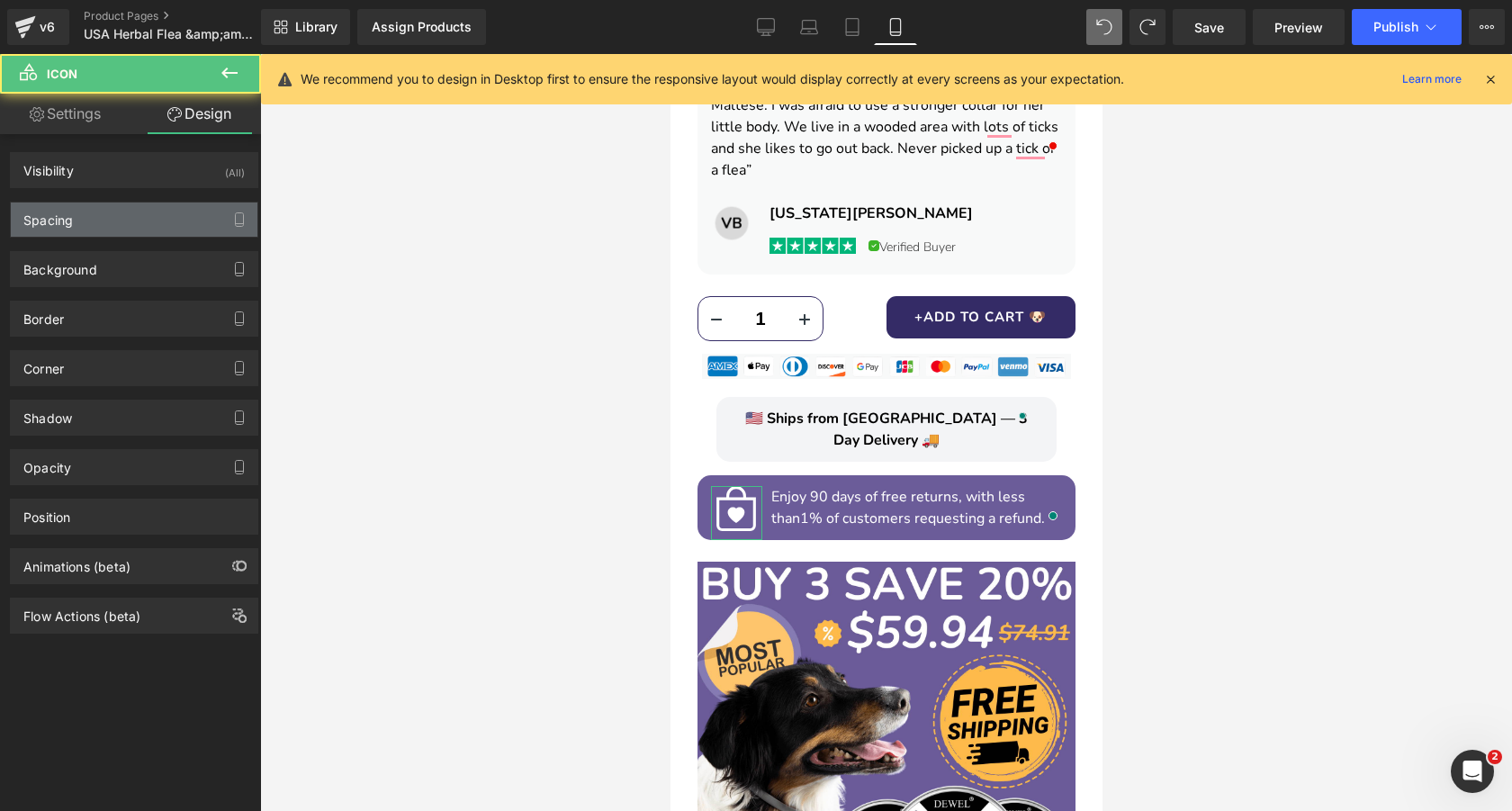
type input "0"
type input "-20"
type input "0"
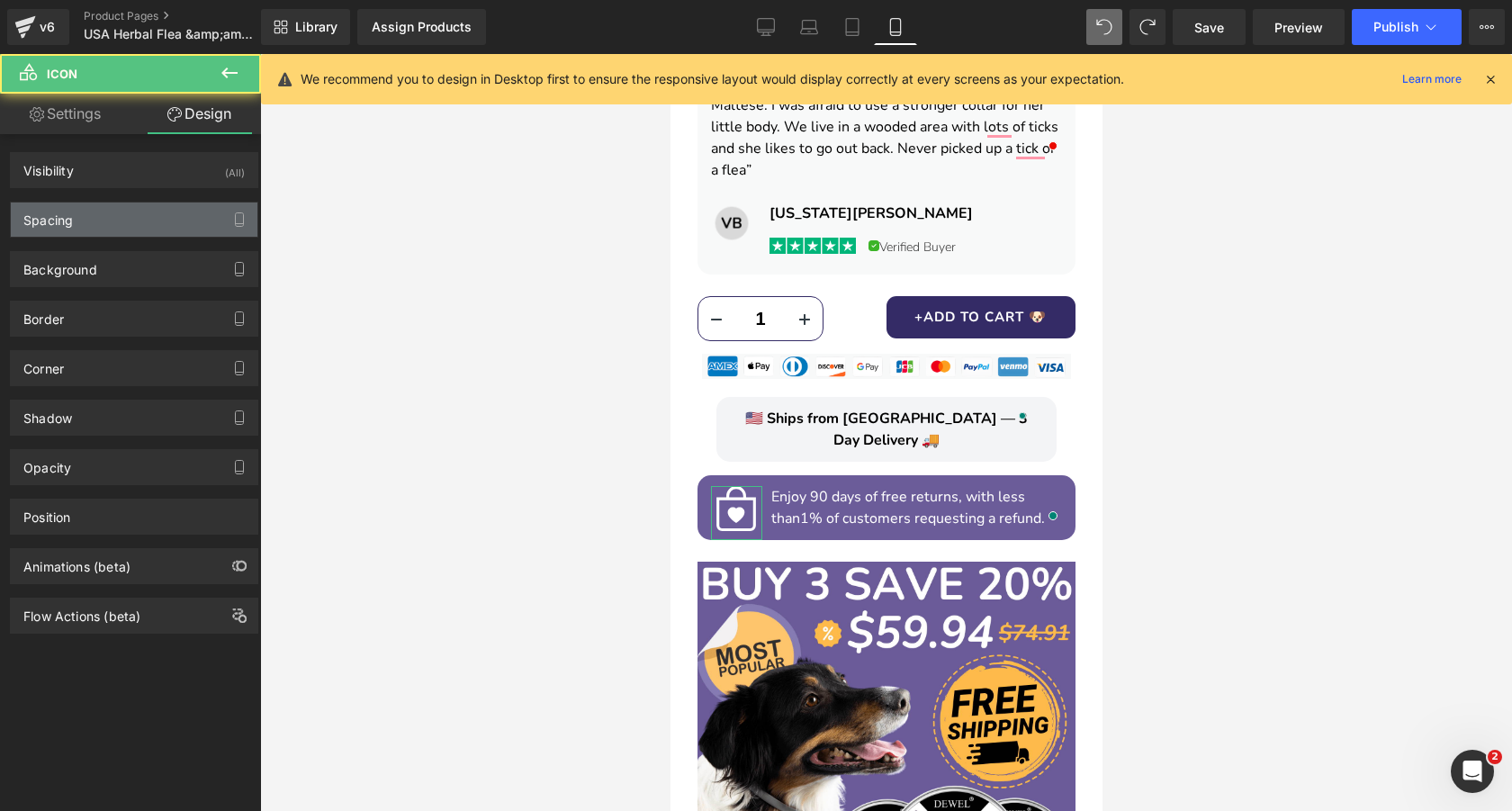
type input "0"
click at [138, 217] on div "Spacing" at bounding box center [134, 220] width 246 height 34
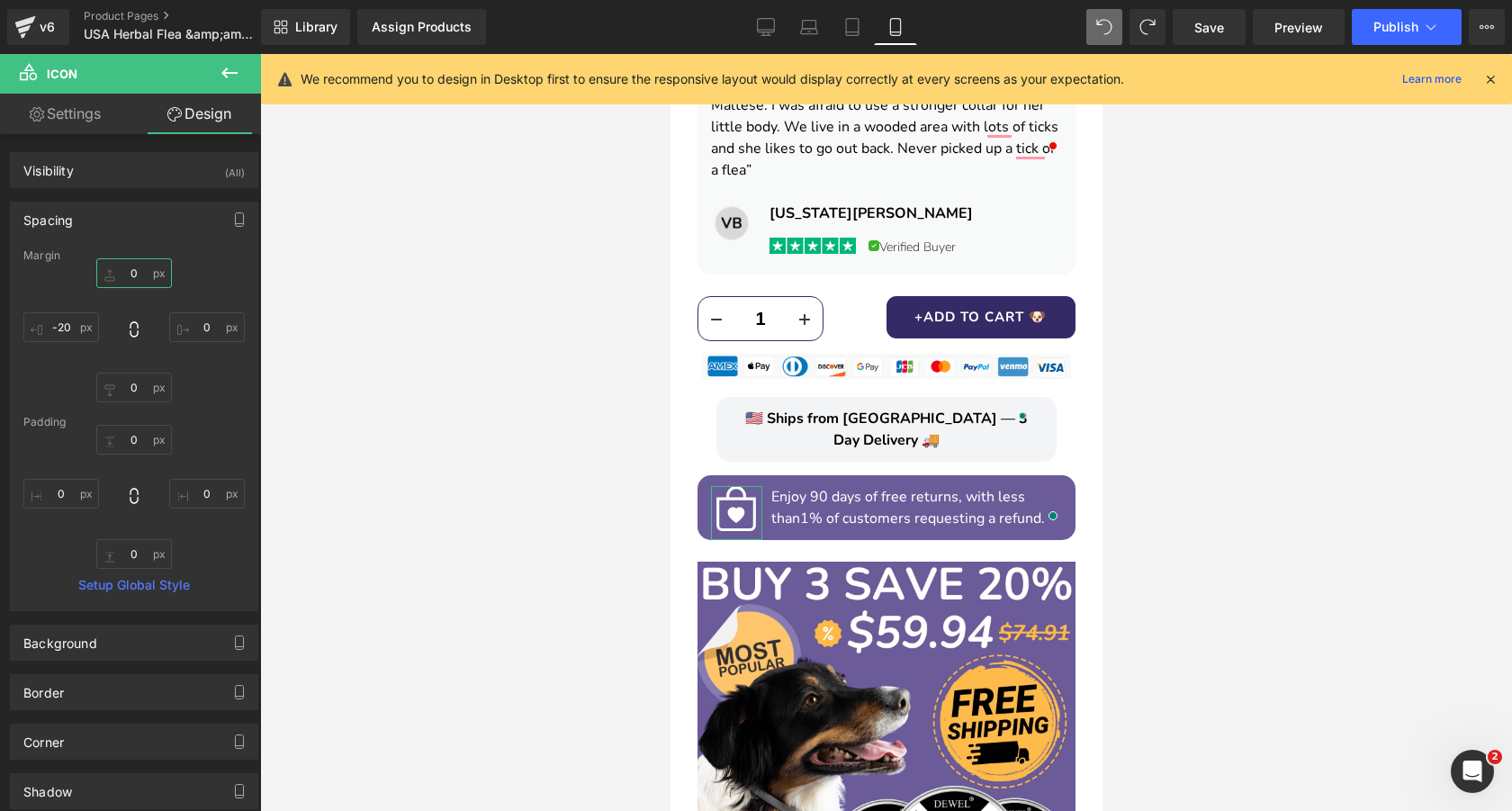
click at [132, 270] on input "0" at bounding box center [134, 272] width 75 height 30
type input "2"
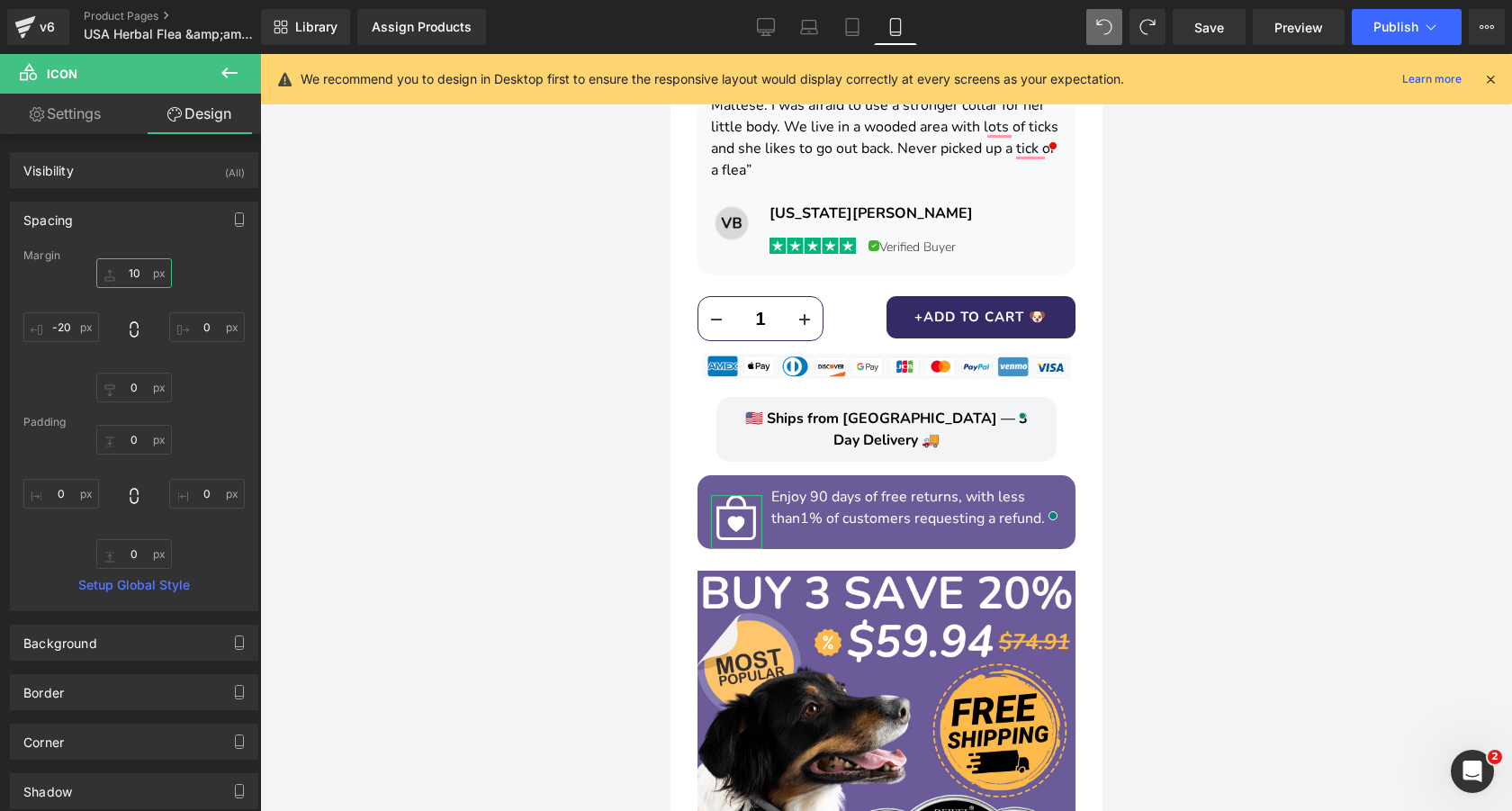
type input "1"
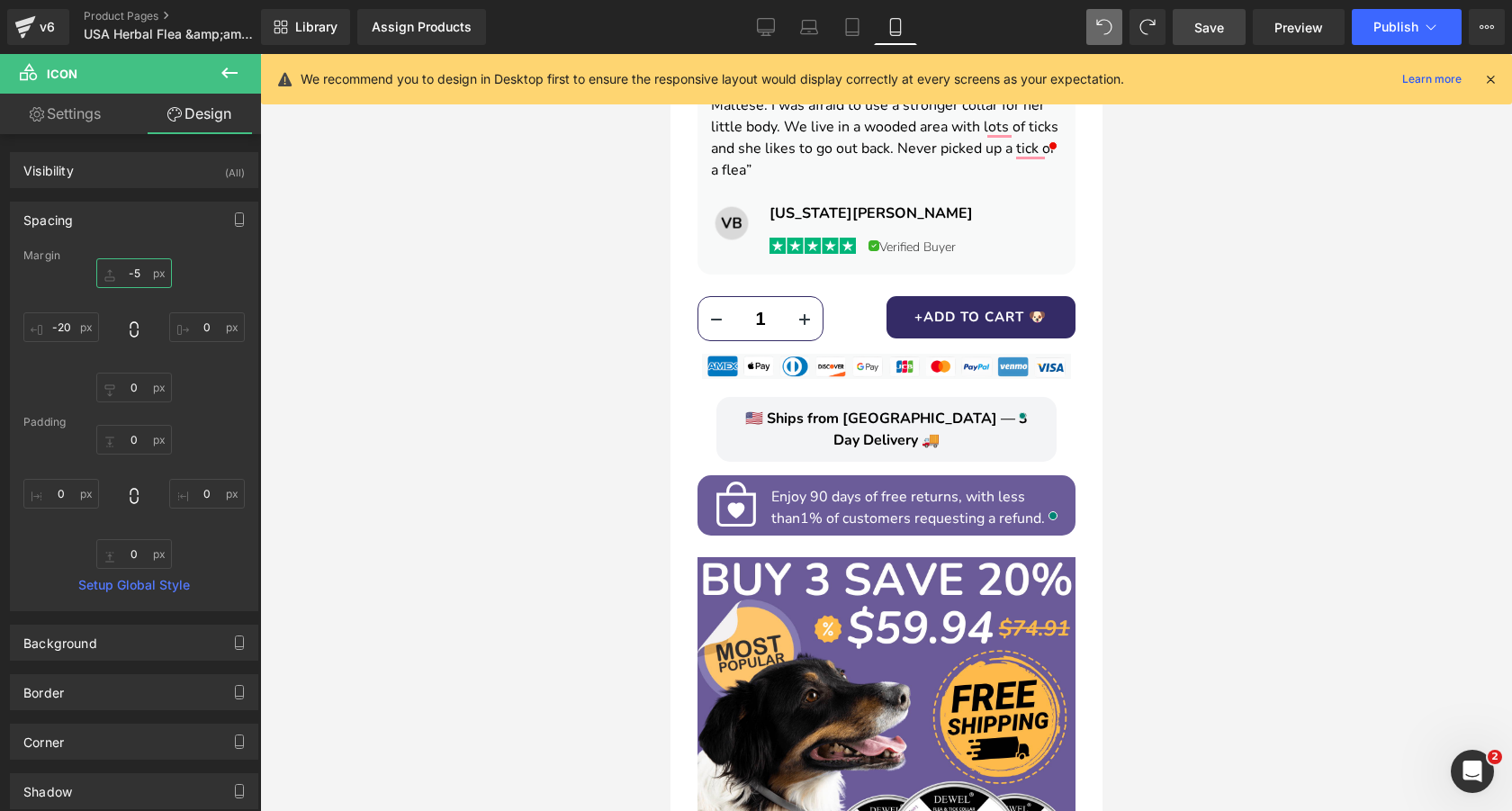
type input "-5"
click at [1208, 28] on span "Save" at bounding box center [1208, 28] width 30 height 19
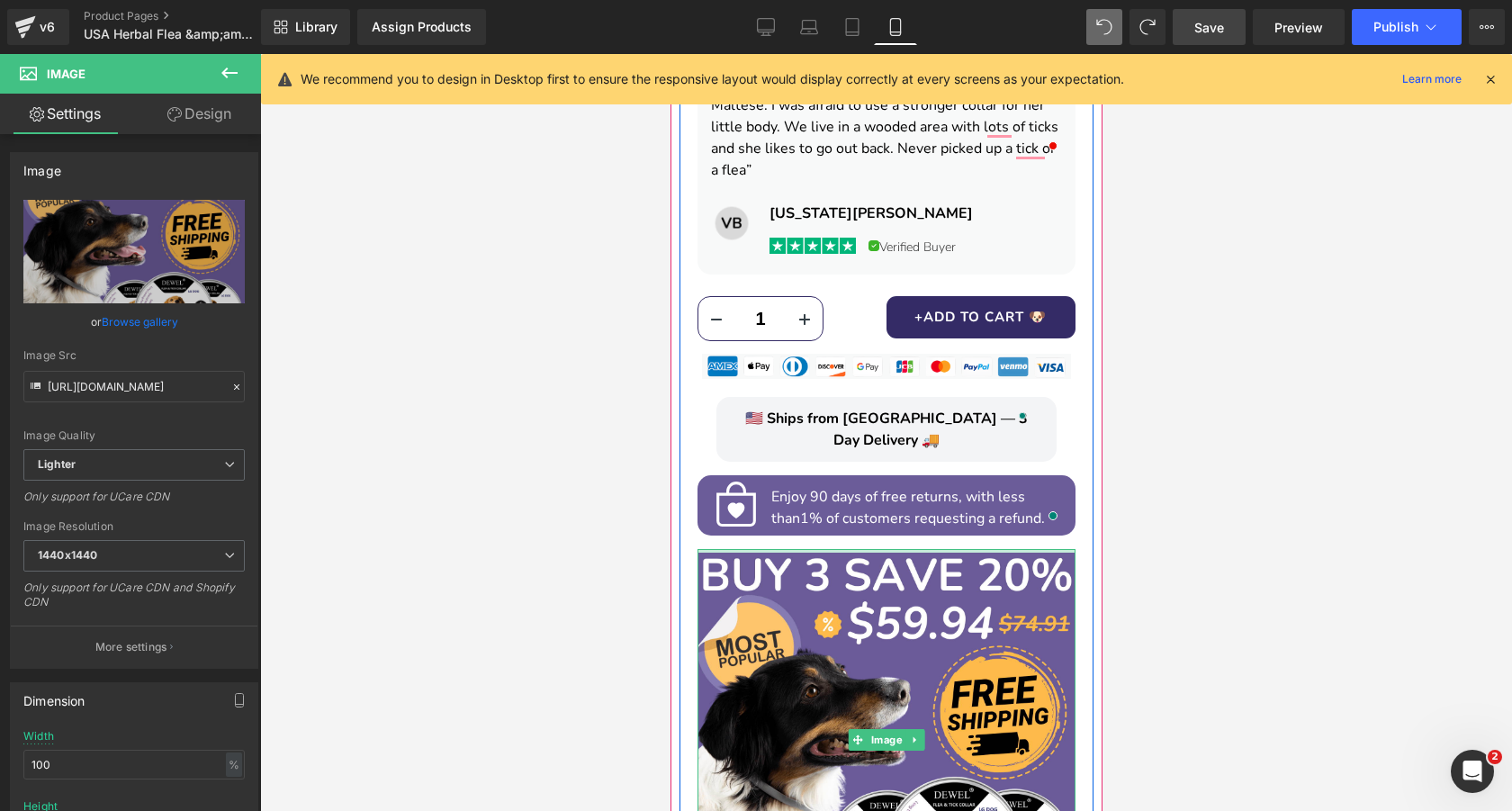
click at [918, 503] on div "Image Image Liquid $24.97 $27.97 SAVE 11% (P) Price Image Icon ✅ Kills & Repels…" at bounding box center [884, 503] width 414 height 1986
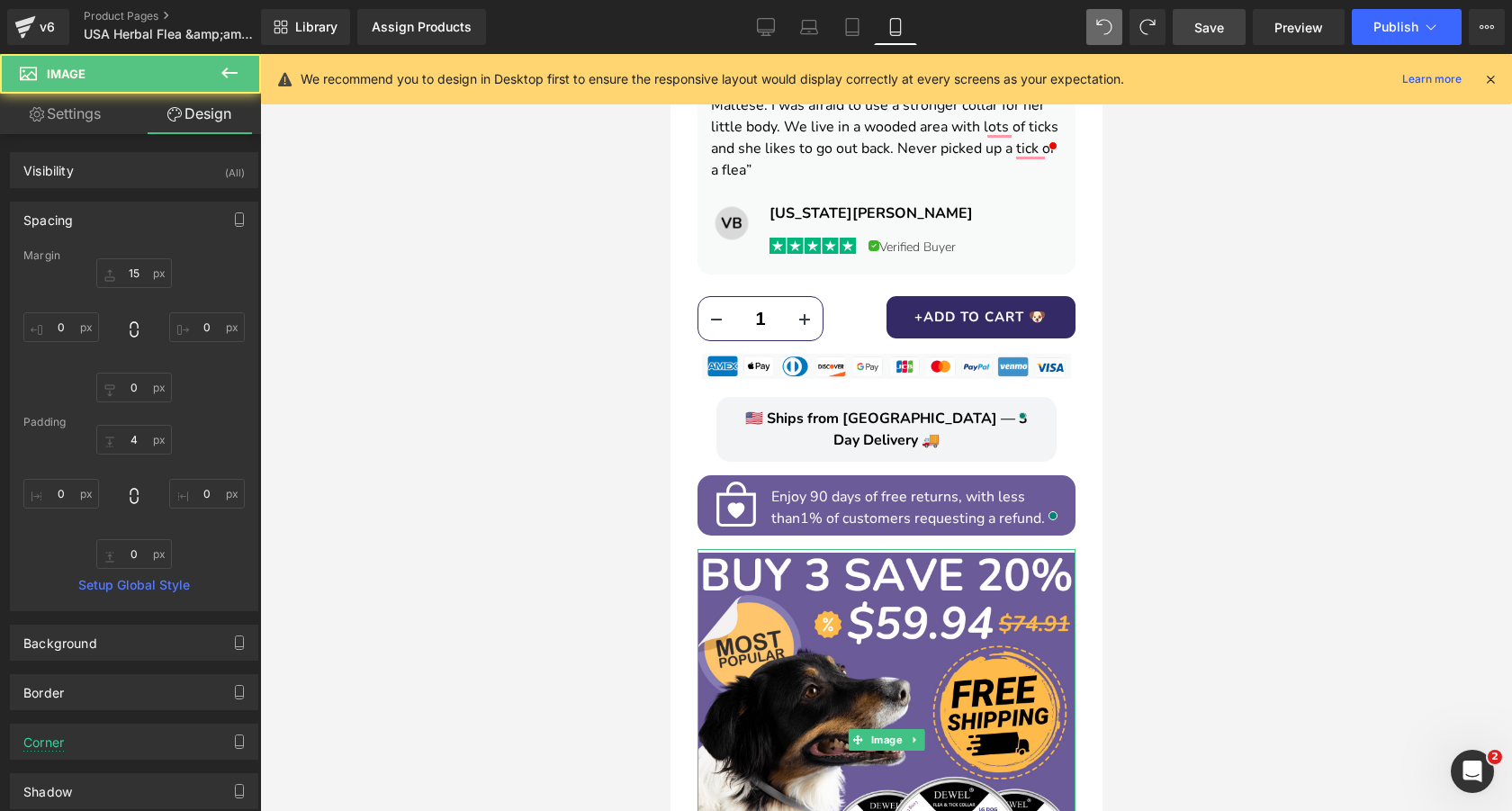
click at [521, 443] on div at bounding box center [885, 433] width 1251 height 757
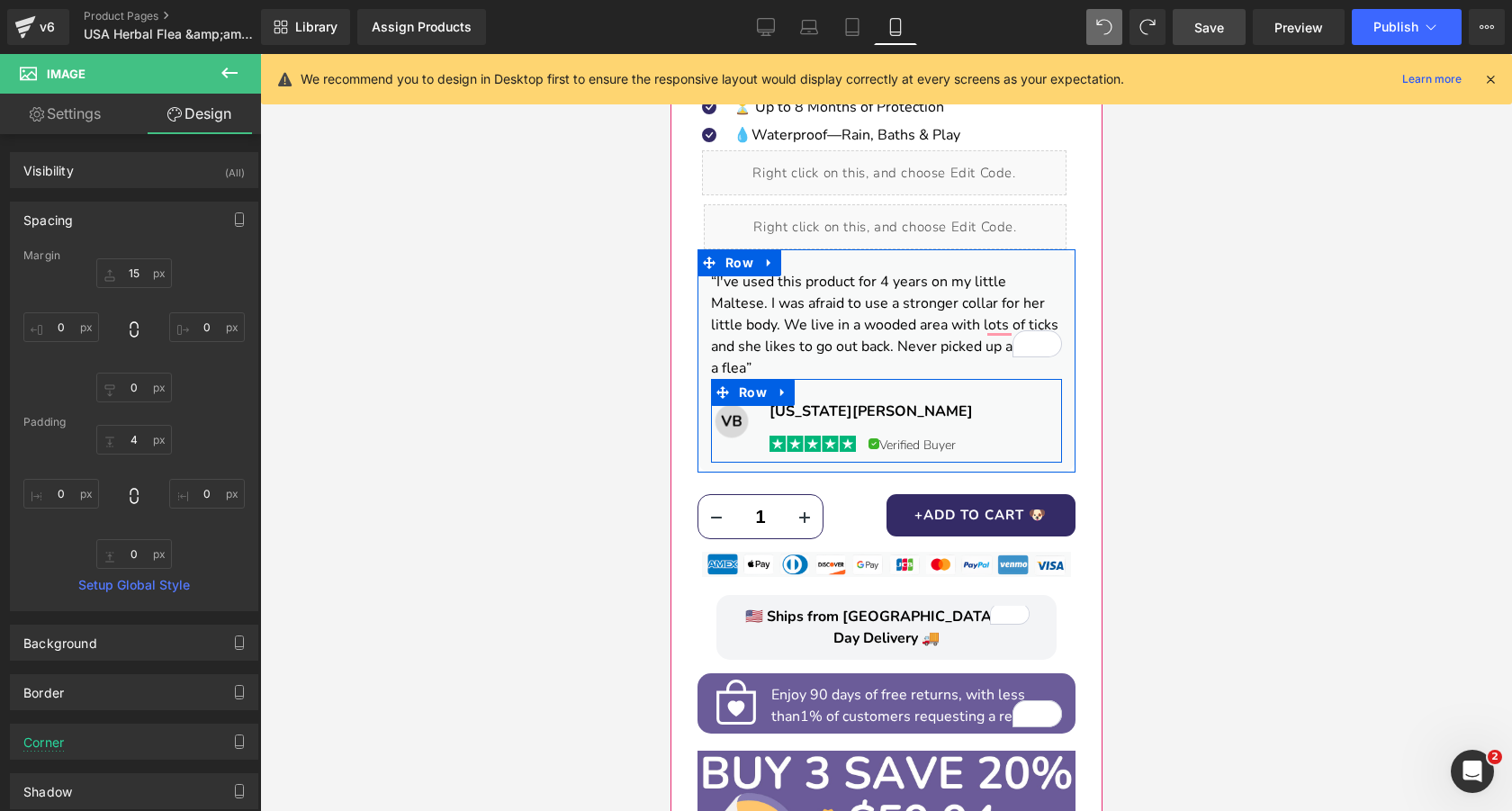
scroll to position [1162, 0]
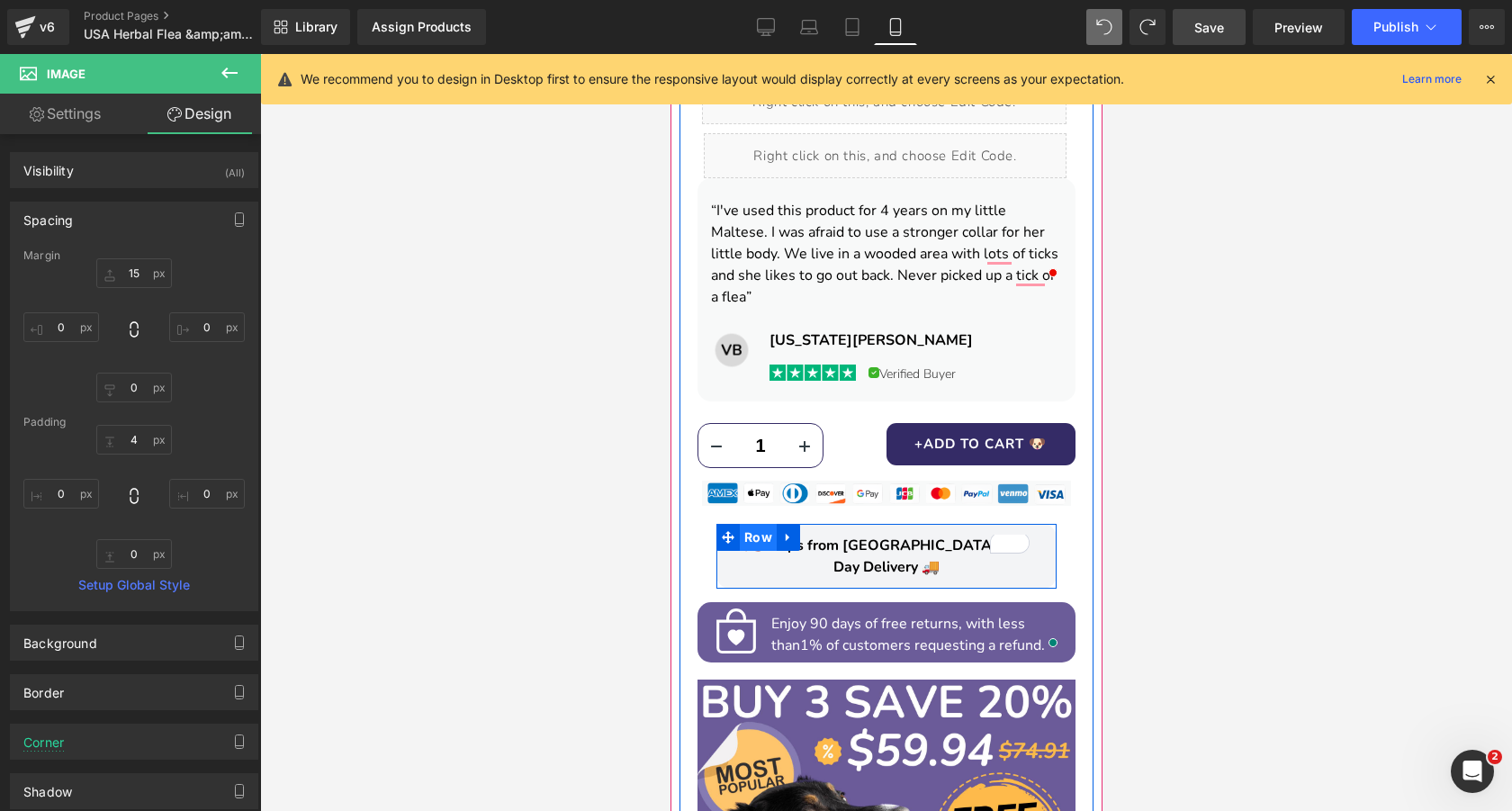
click at [756, 523] on span "Row" at bounding box center [756, 537] width 37 height 27
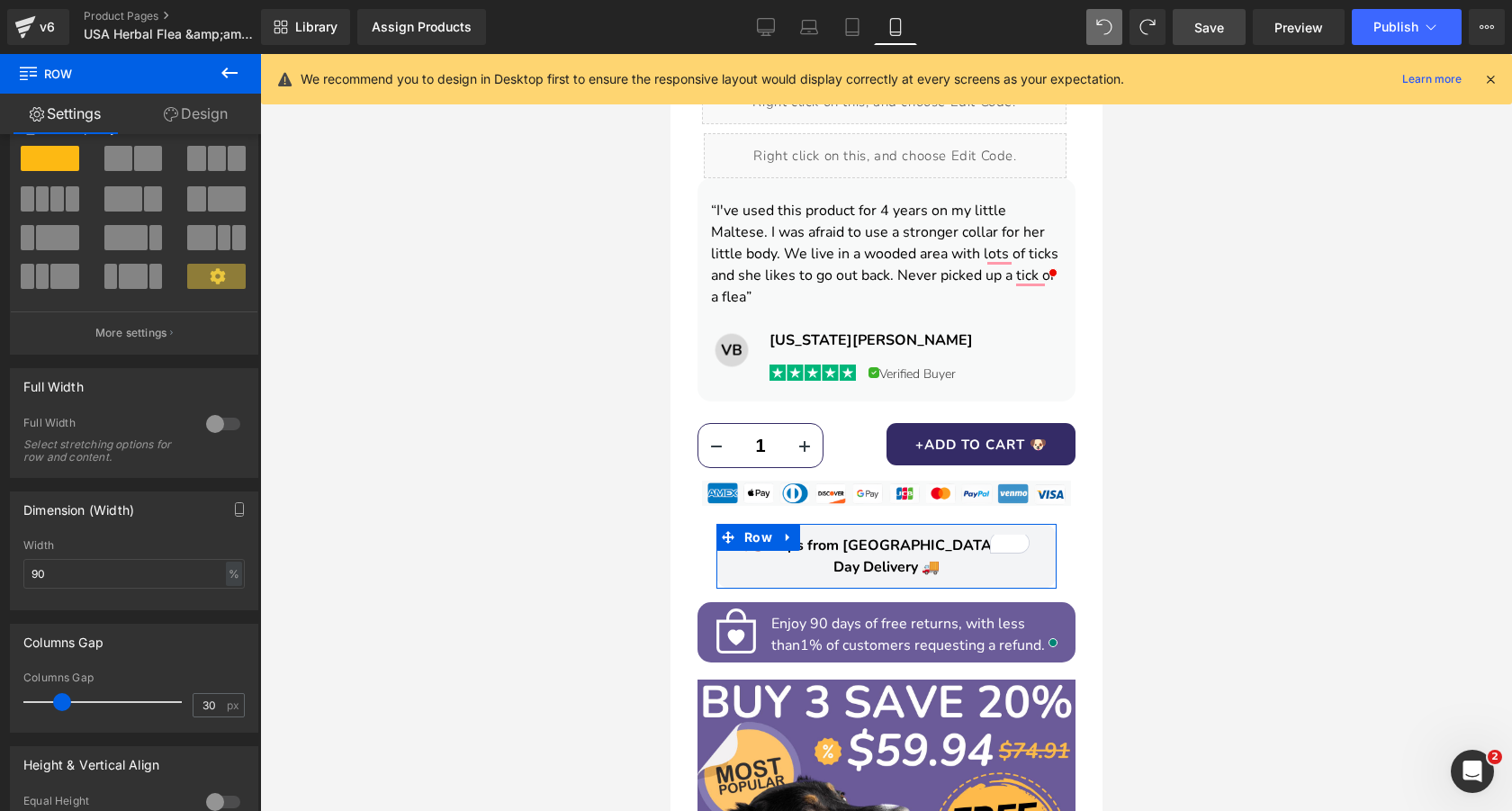
scroll to position [101, 0]
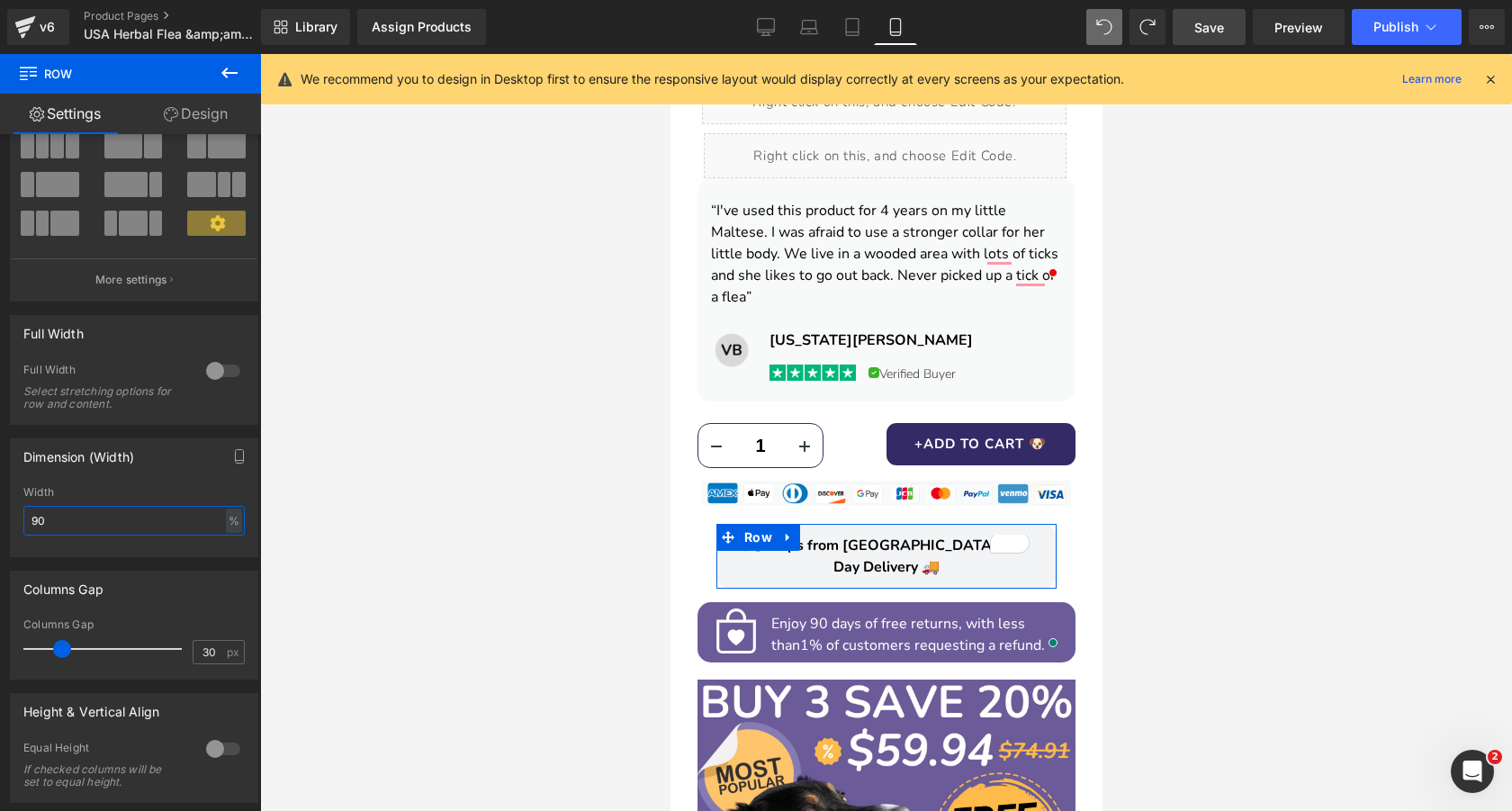
click at [117, 513] on input "90" at bounding box center [134, 520] width 222 height 30
click at [1214, 23] on span "Save" at bounding box center [1208, 28] width 30 height 19
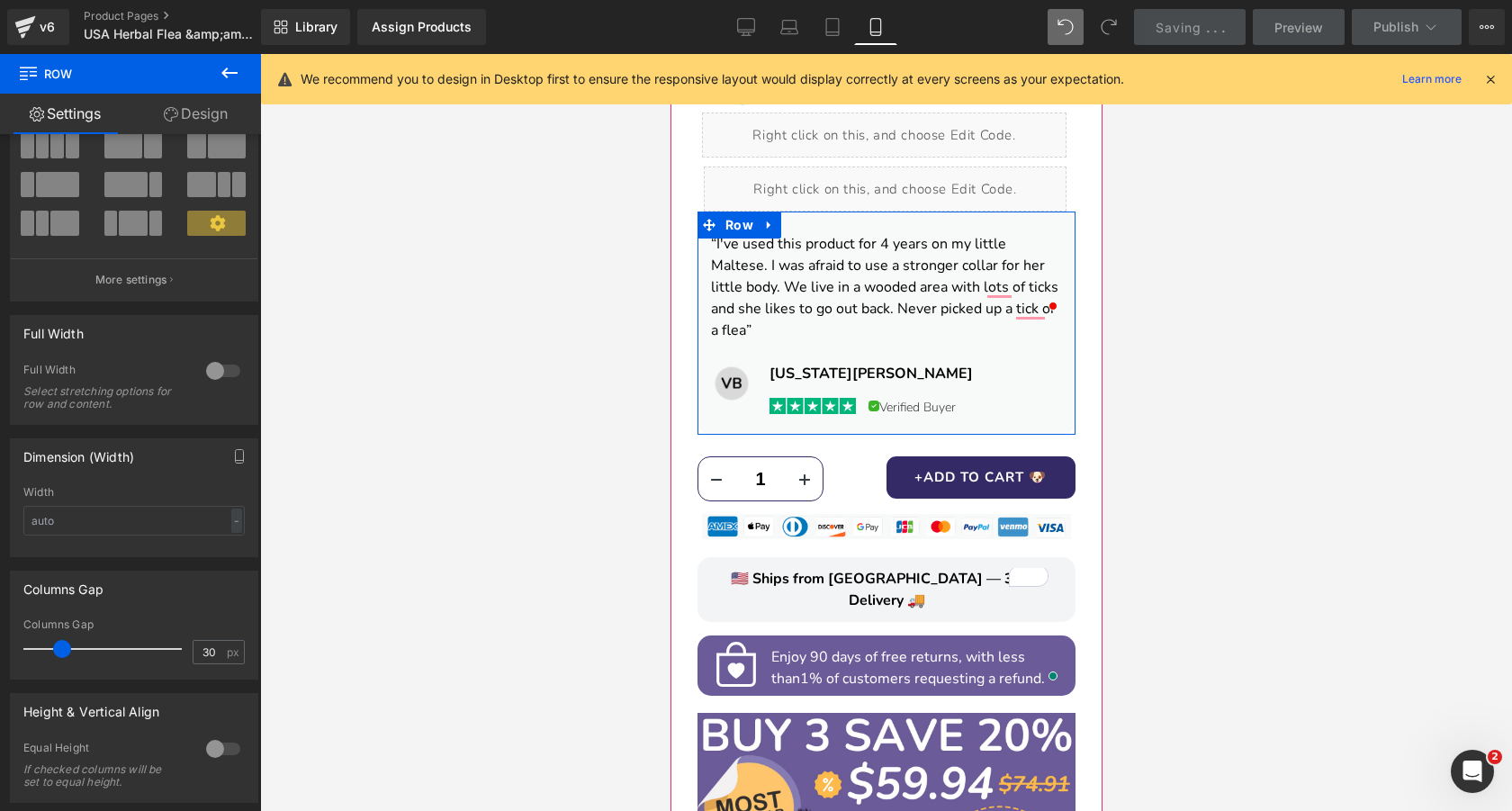
scroll to position [1074, 0]
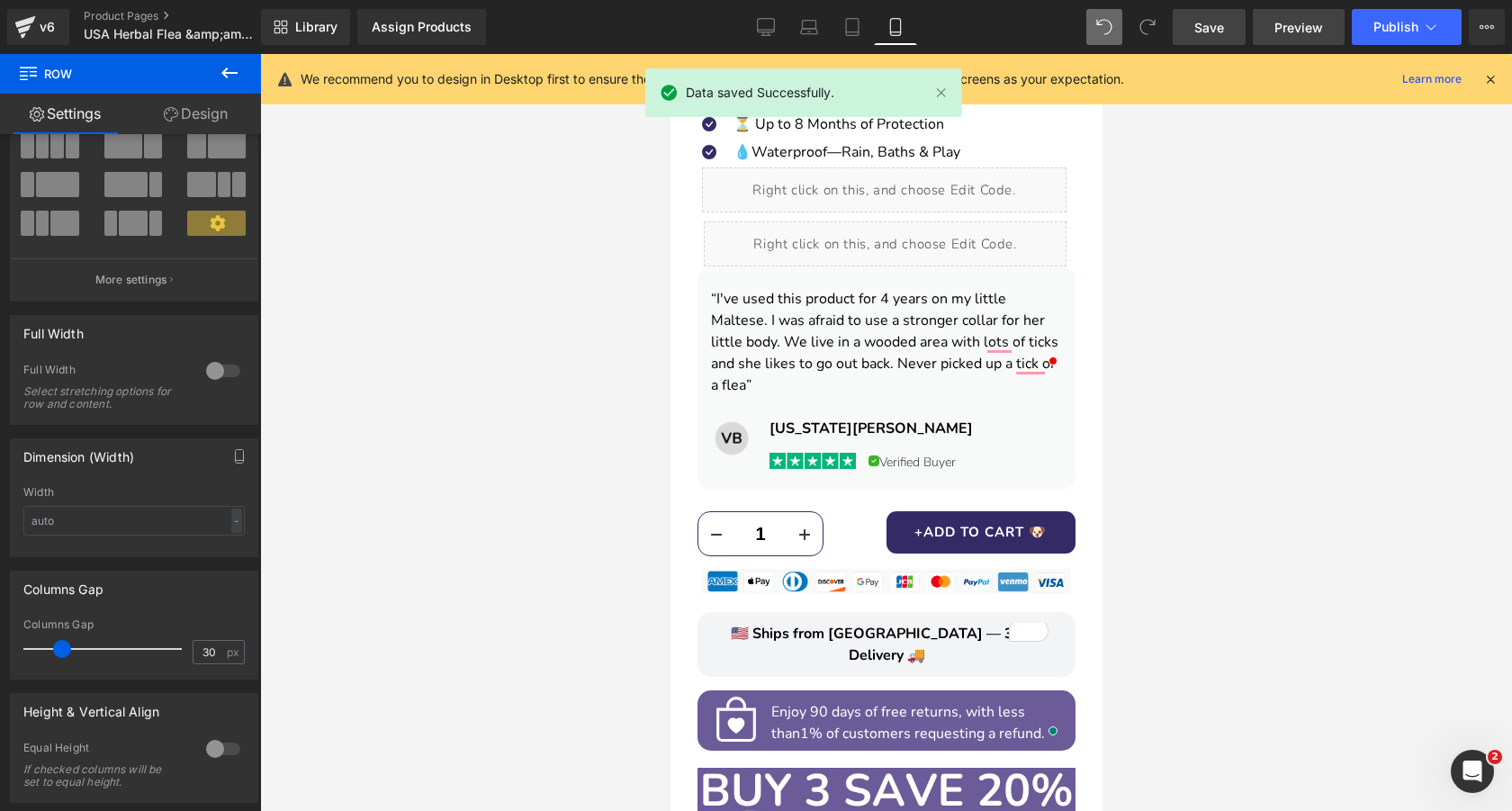
click at [1288, 32] on span "Preview" at bounding box center [1298, 28] width 49 height 19
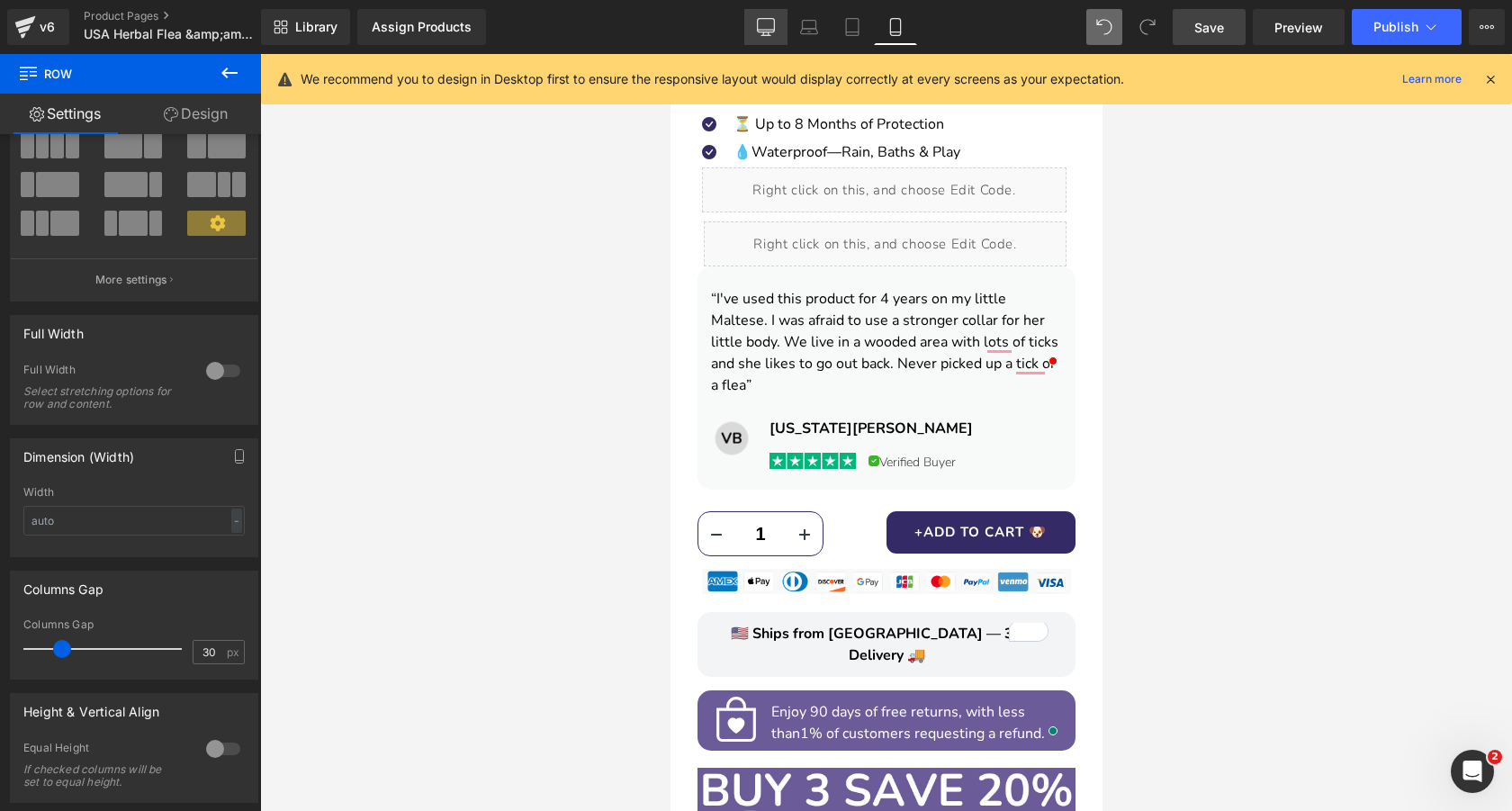
click at [772, 34] on icon at bounding box center [765, 27] width 18 height 18
type input "1200"
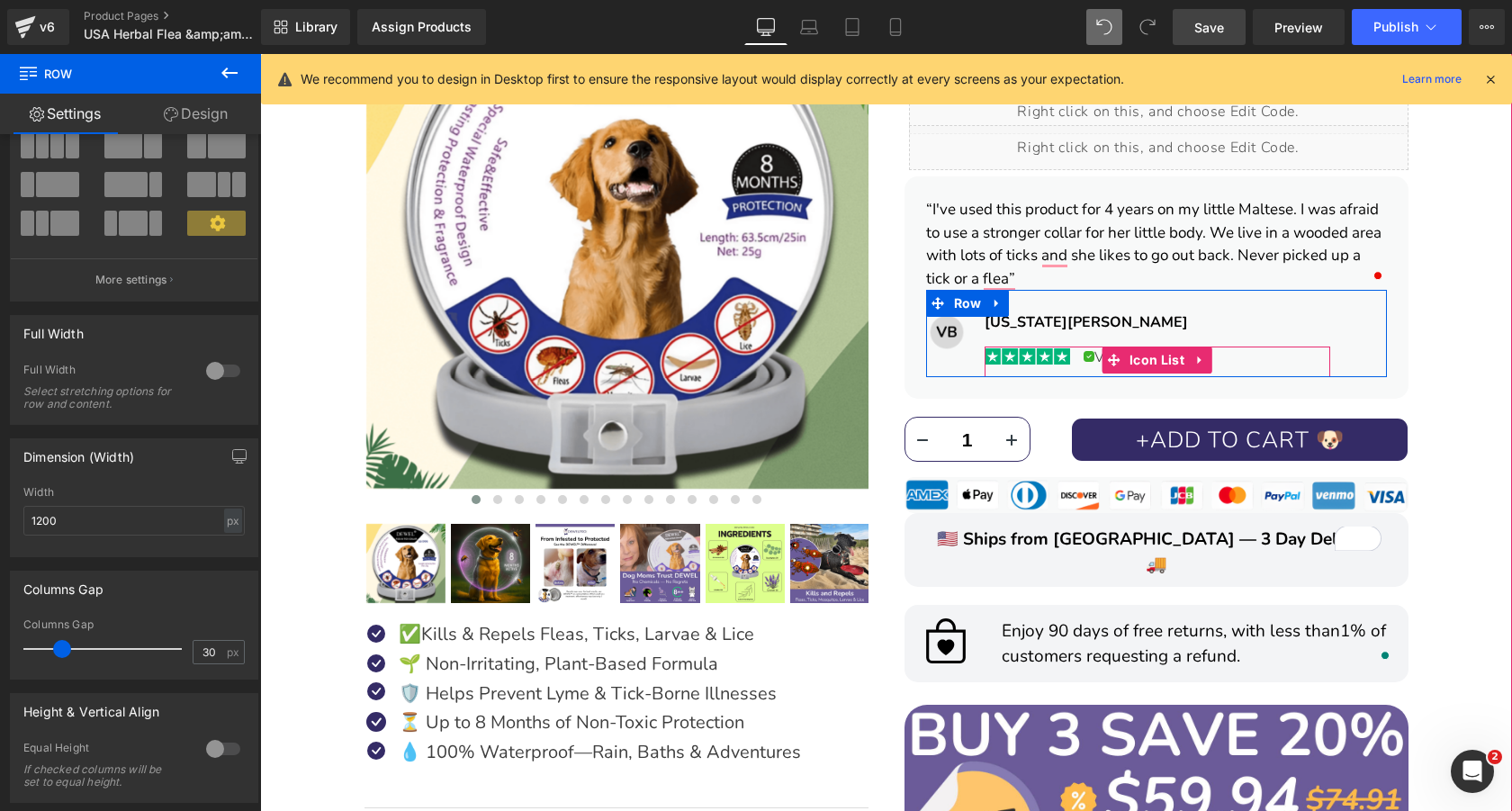
scroll to position [566, 0]
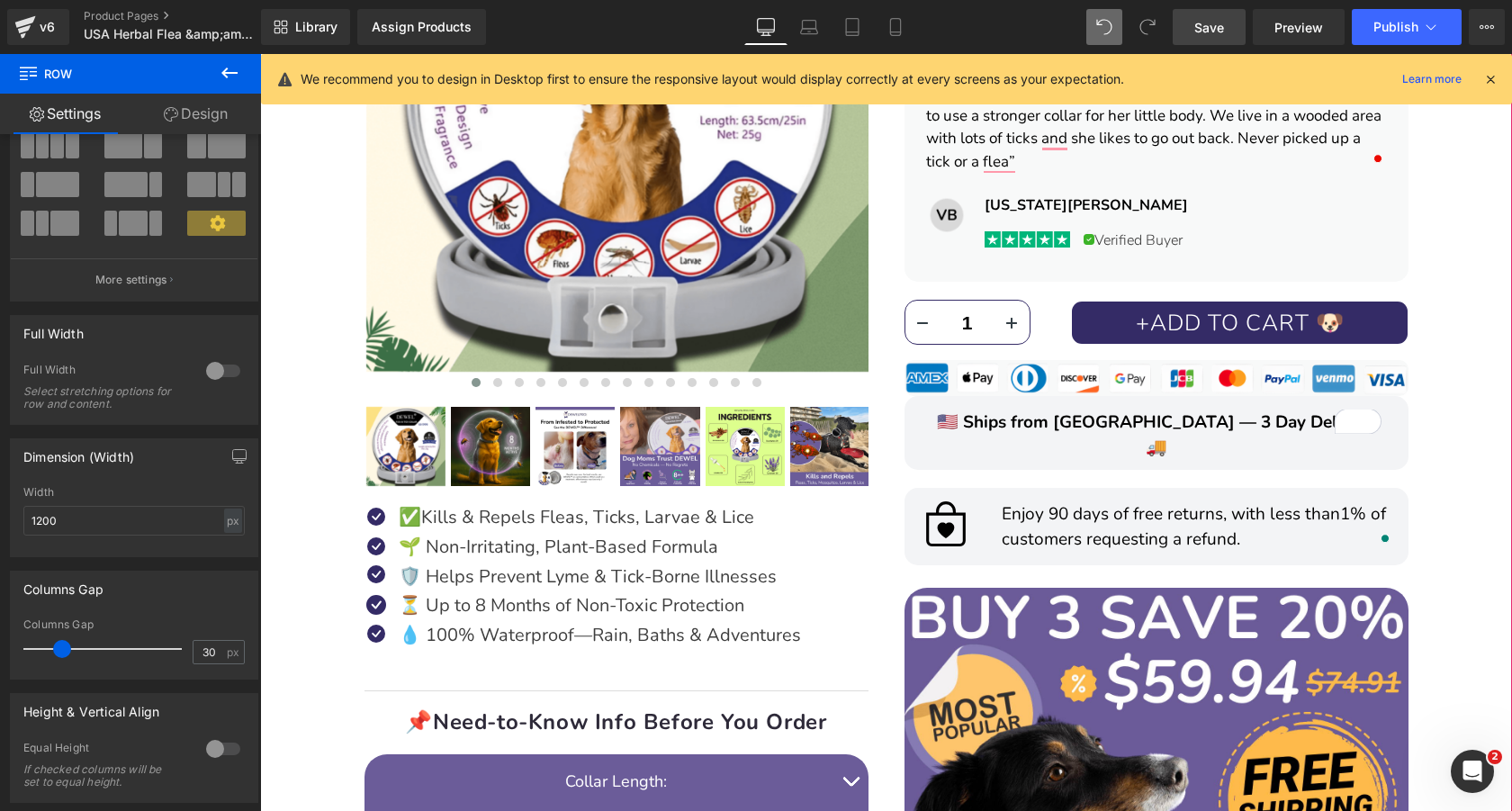
click at [1067, 416] on span "🇺🇸 Ships from USA — 3 Day Delivery 🚚" at bounding box center [1157, 436] width 439 height 50
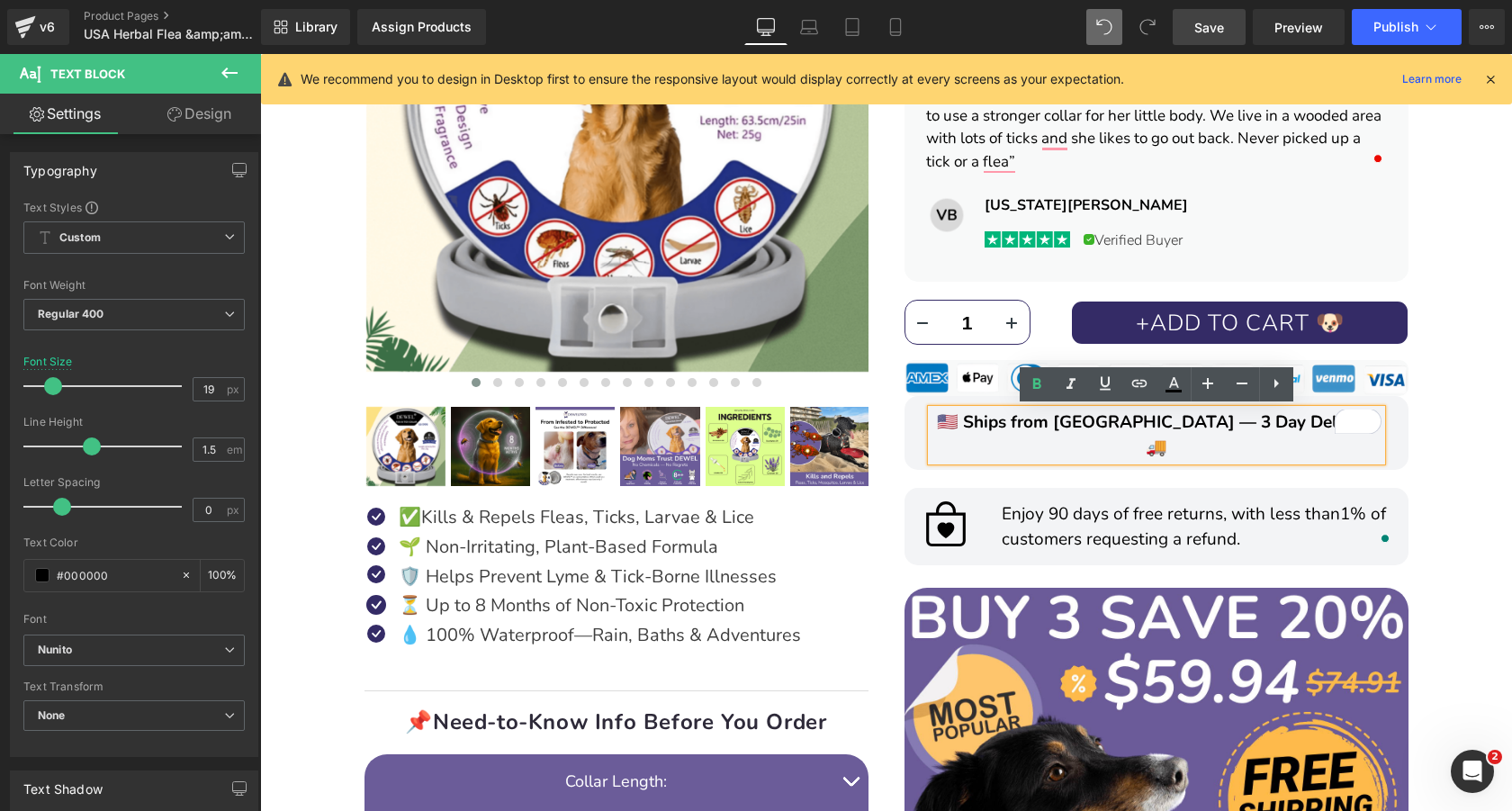
click at [1458, 423] on div "DEWEL™ 8‑Month Natural Flea & Tick Collar for Dogs Heading Image Image Image Im…" at bounding box center [885, 472] width 1233 height 1639
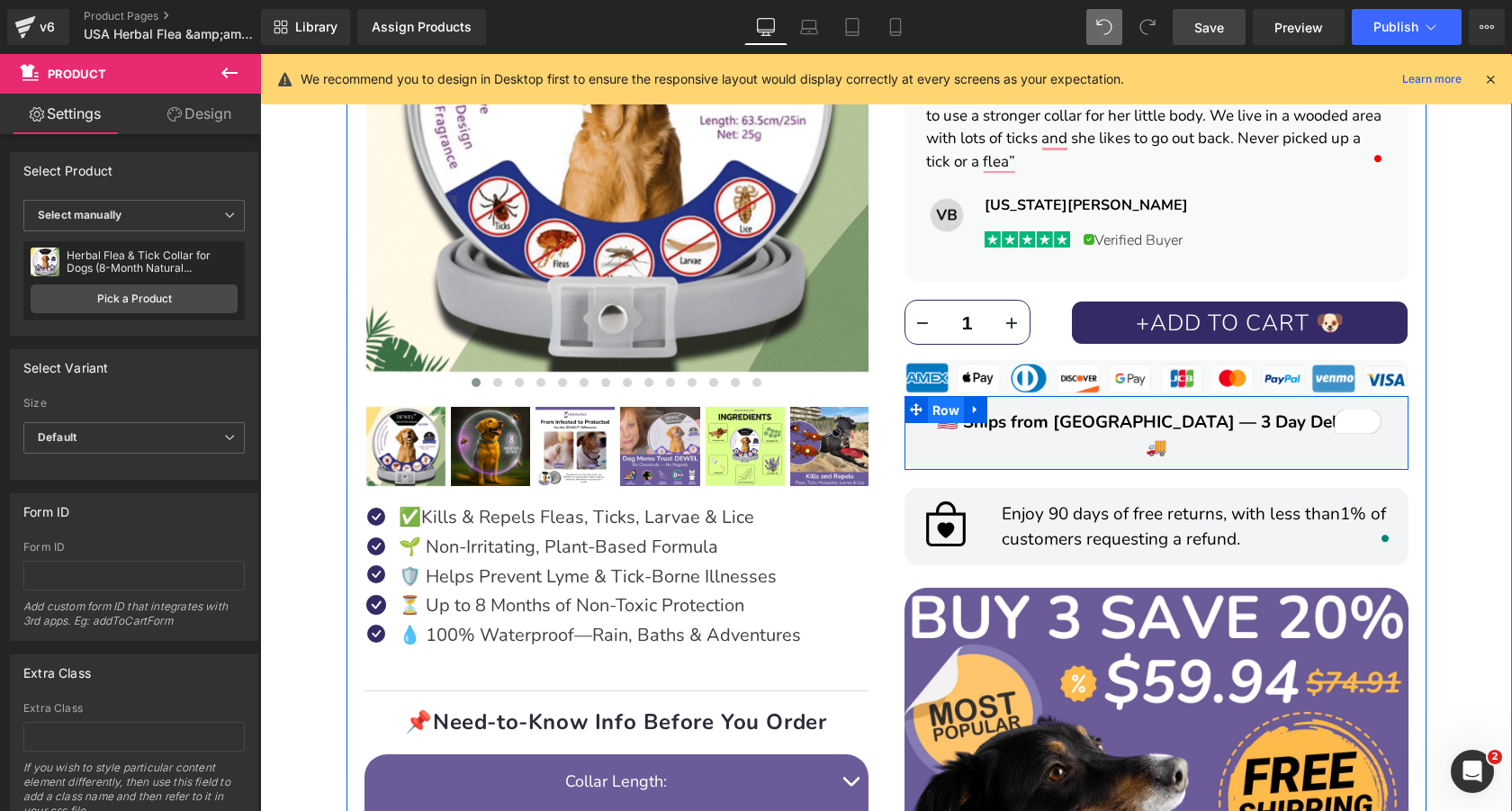
click at [940, 405] on span "Row" at bounding box center [946, 410] width 37 height 27
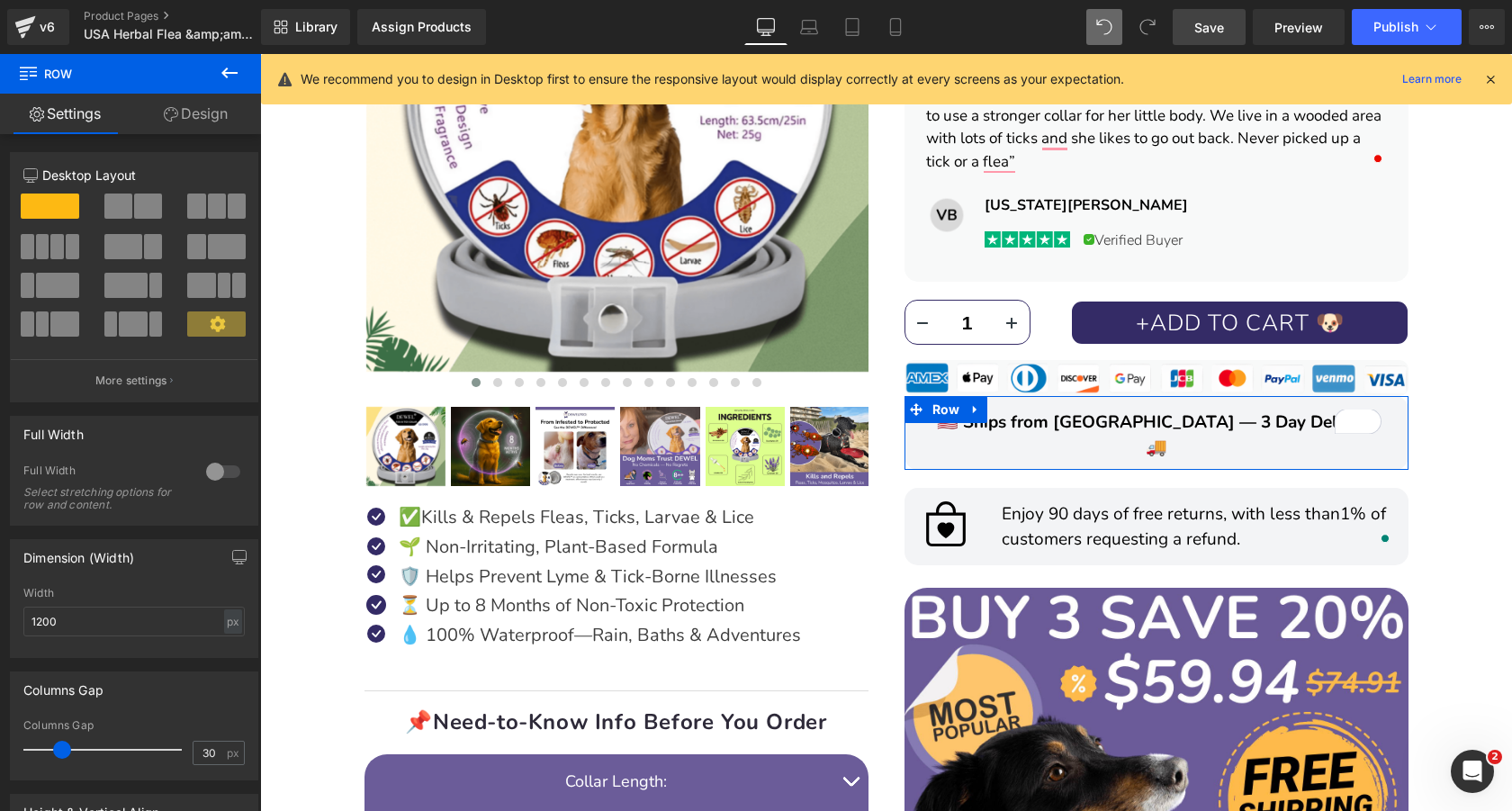
click at [203, 118] on link "Design" at bounding box center [196, 114] width 131 height 40
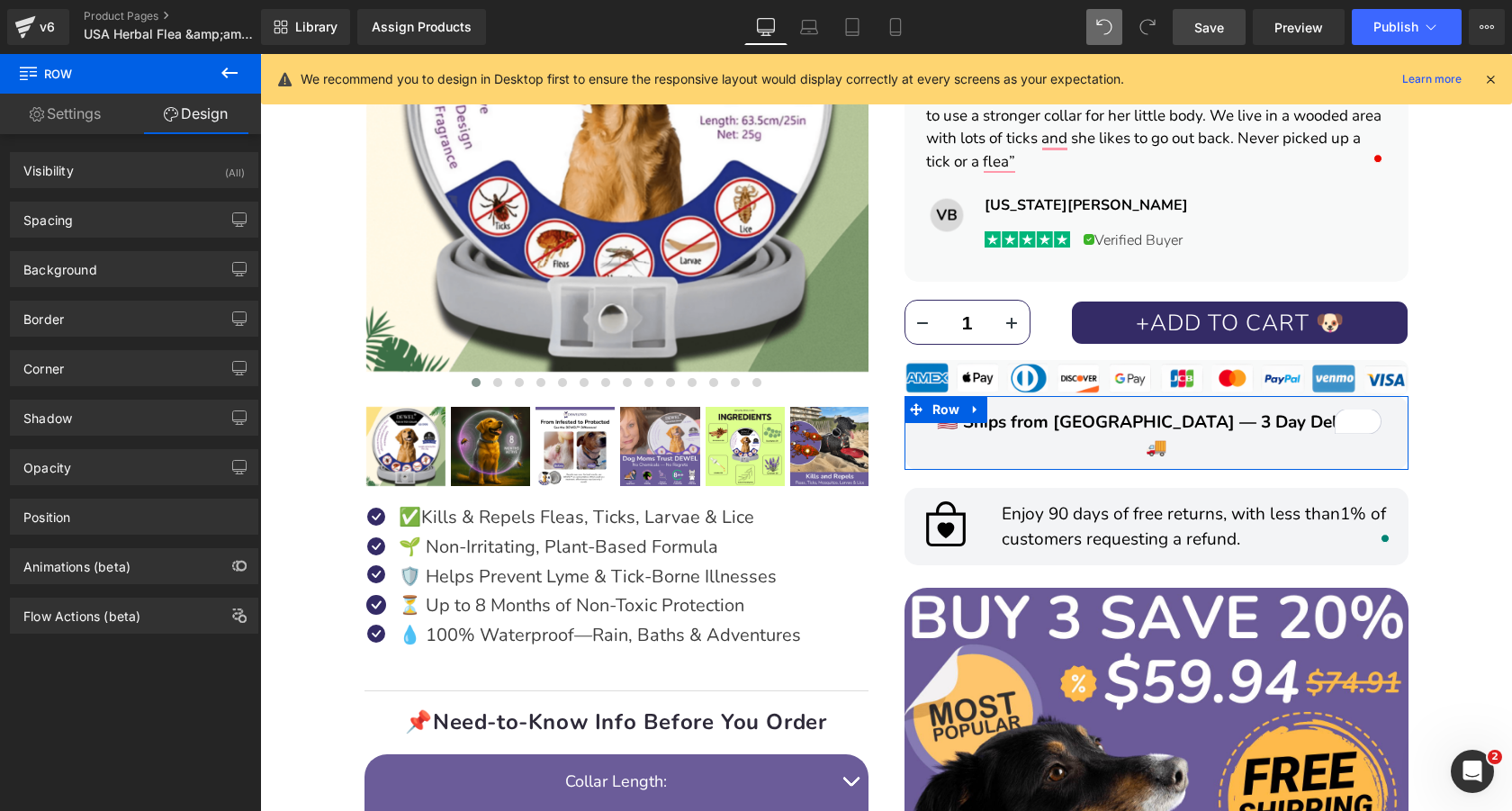
type input "0"
type input "20"
type input "15"
type input "0"
type input "10"
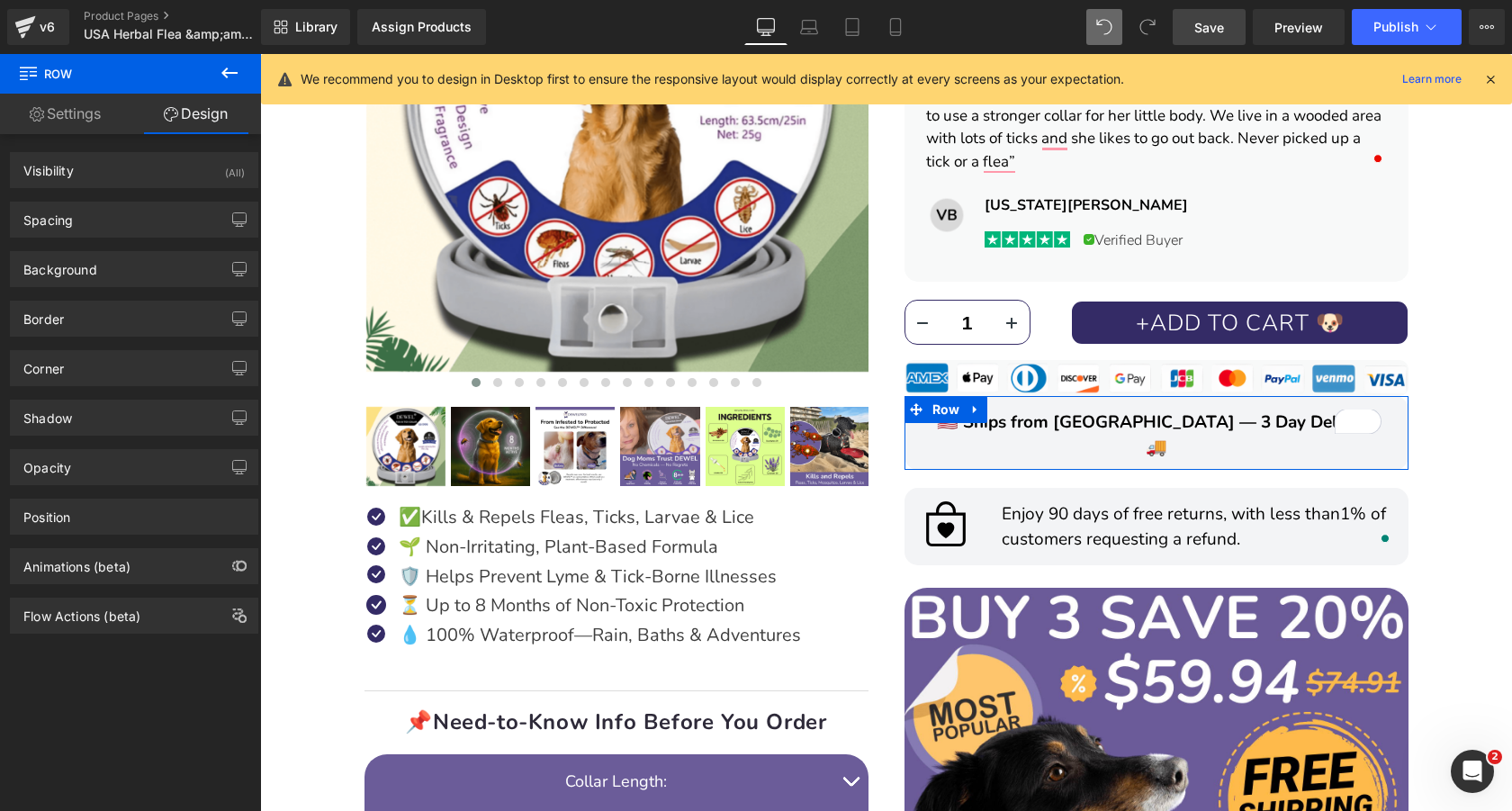
type input "0"
click at [144, 211] on div "Spacing" at bounding box center [134, 220] width 246 height 34
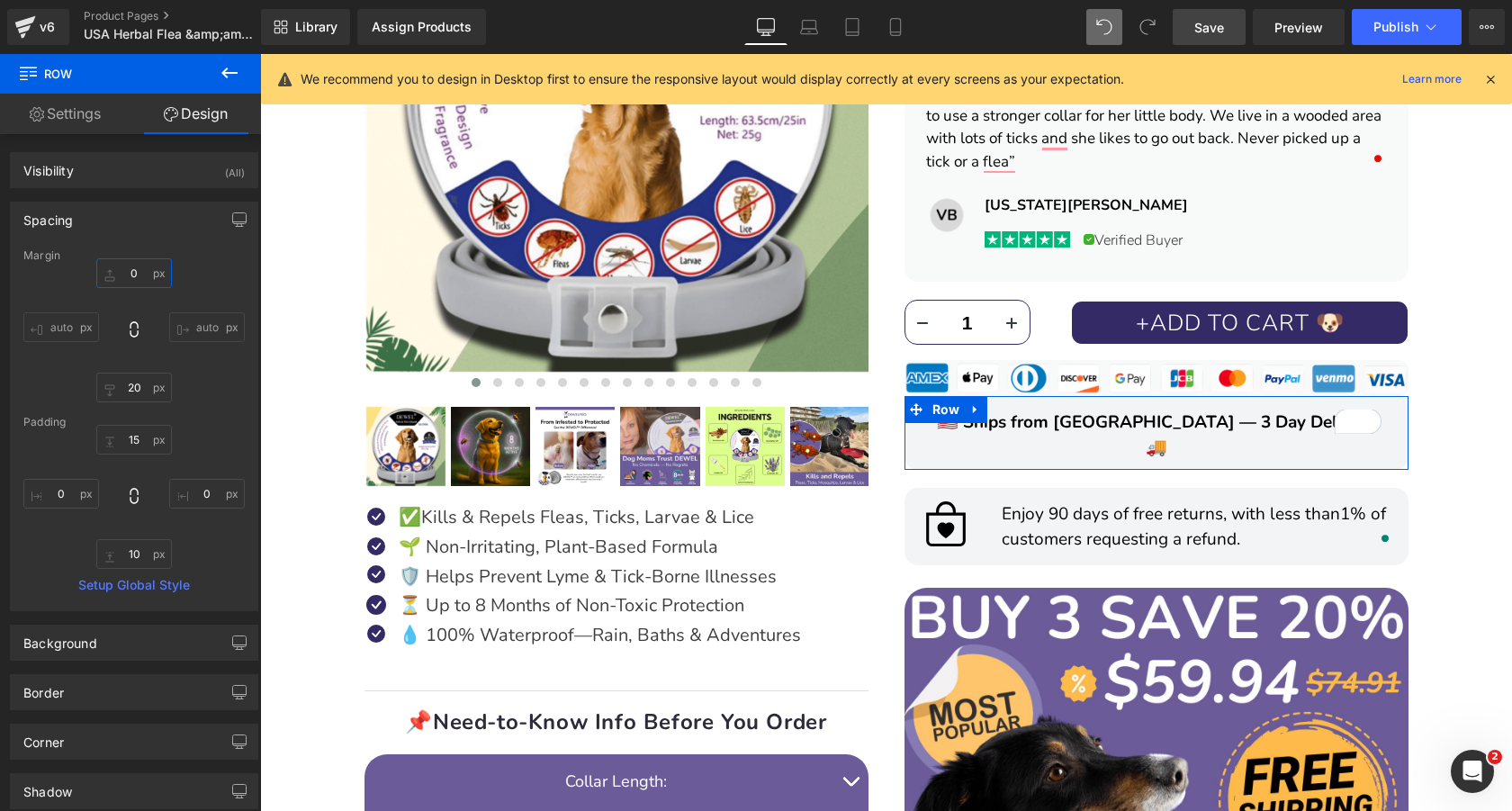
click at [141, 270] on input "0" at bounding box center [134, 272] width 75 height 30
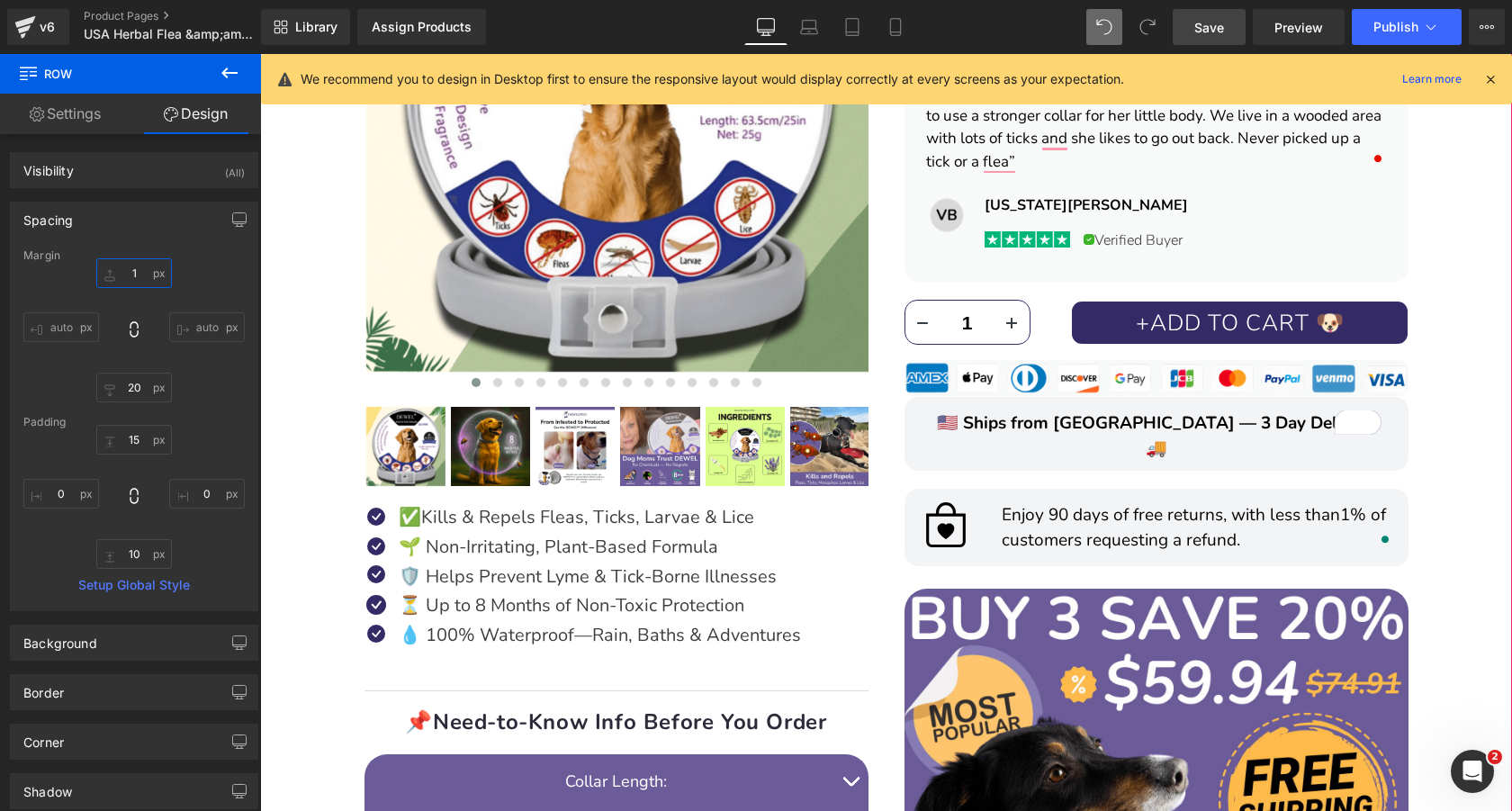
type input "15"
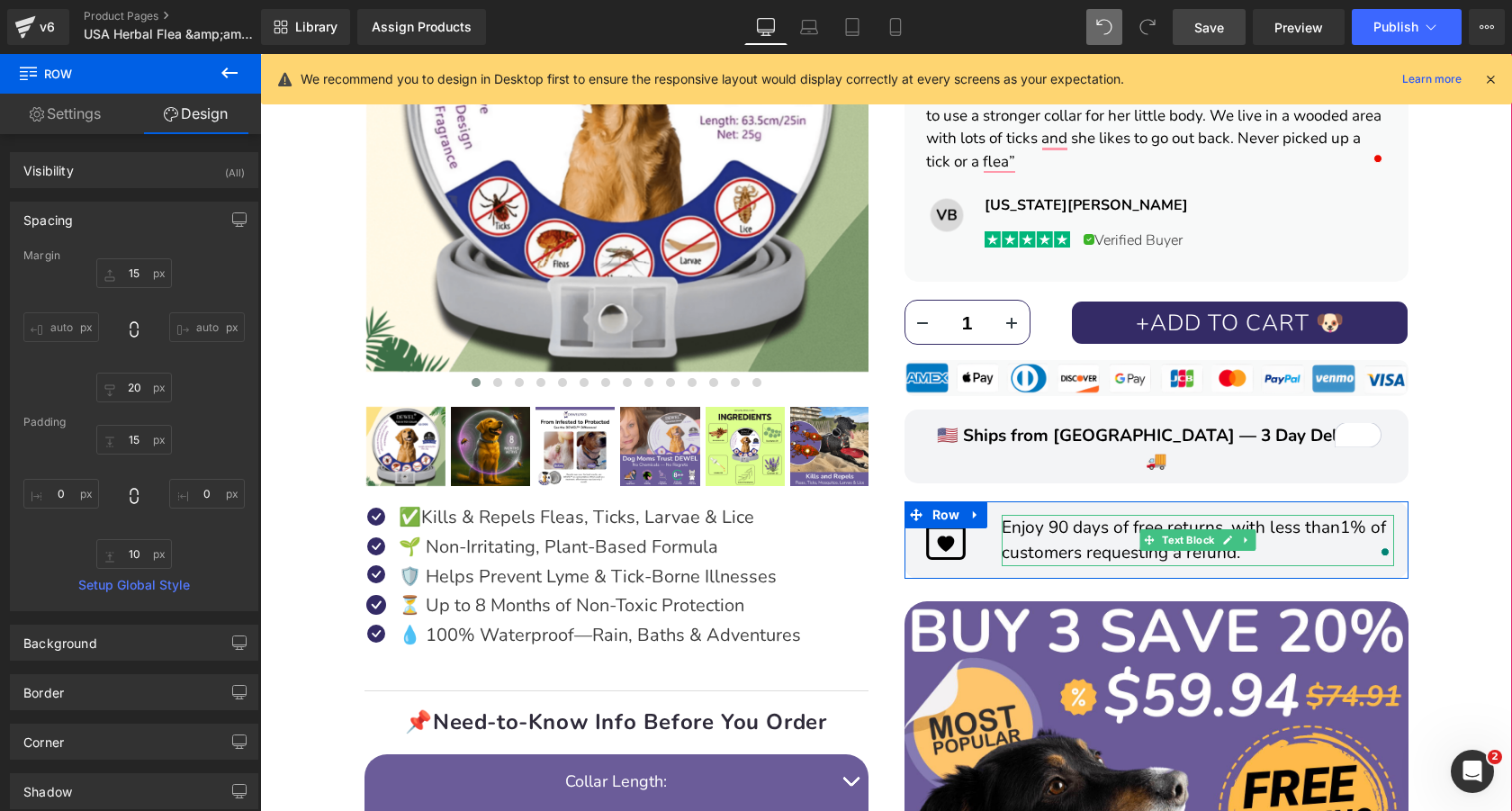
click at [1335, 515] on p "Enjoy 90 days of free returns, with less than 1% of customers requesting a refu…" at bounding box center [1198, 541] width 394 height 52
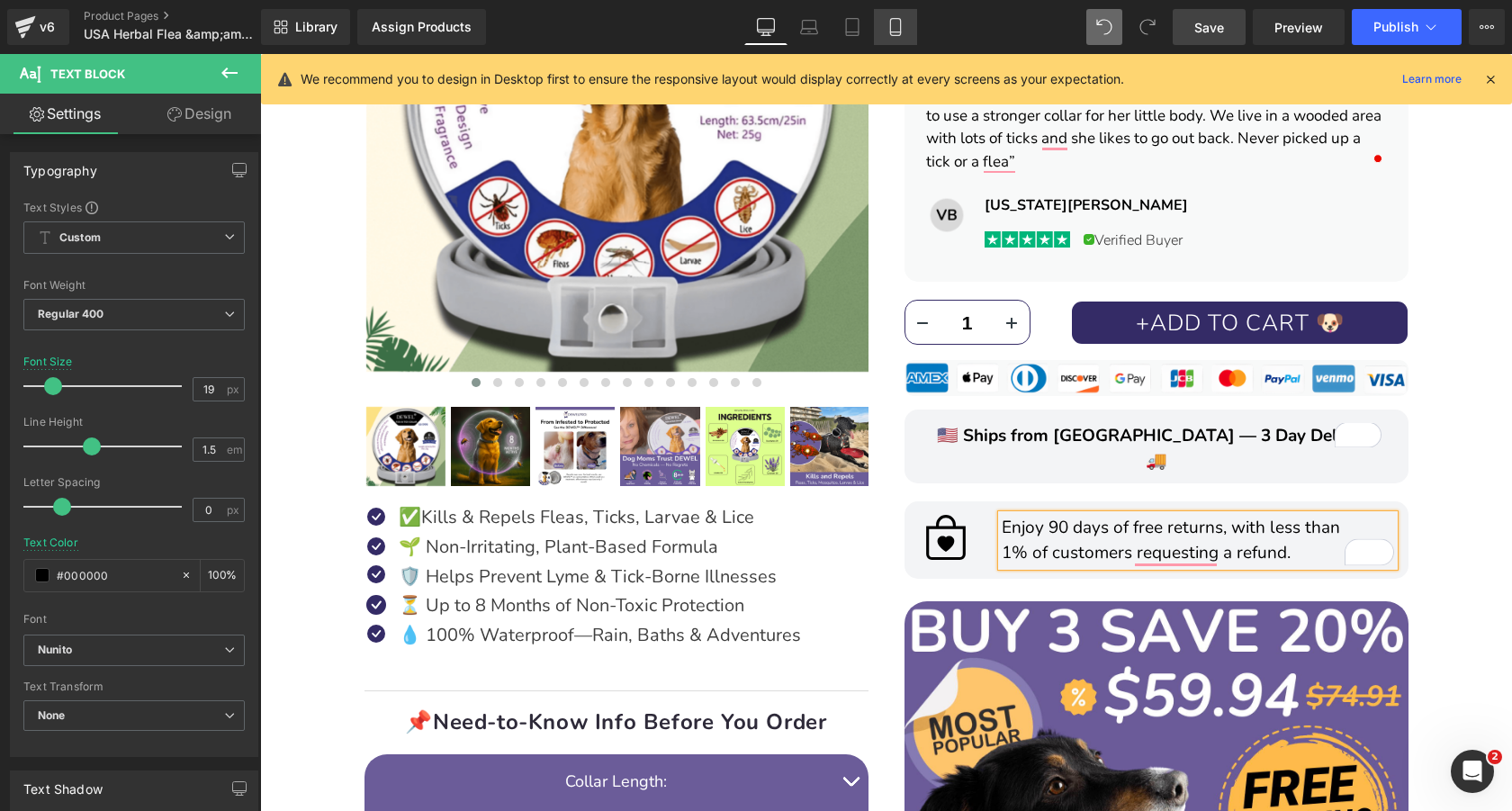
click at [904, 27] on icon at bounding box center [895, 27] width 18 height 18
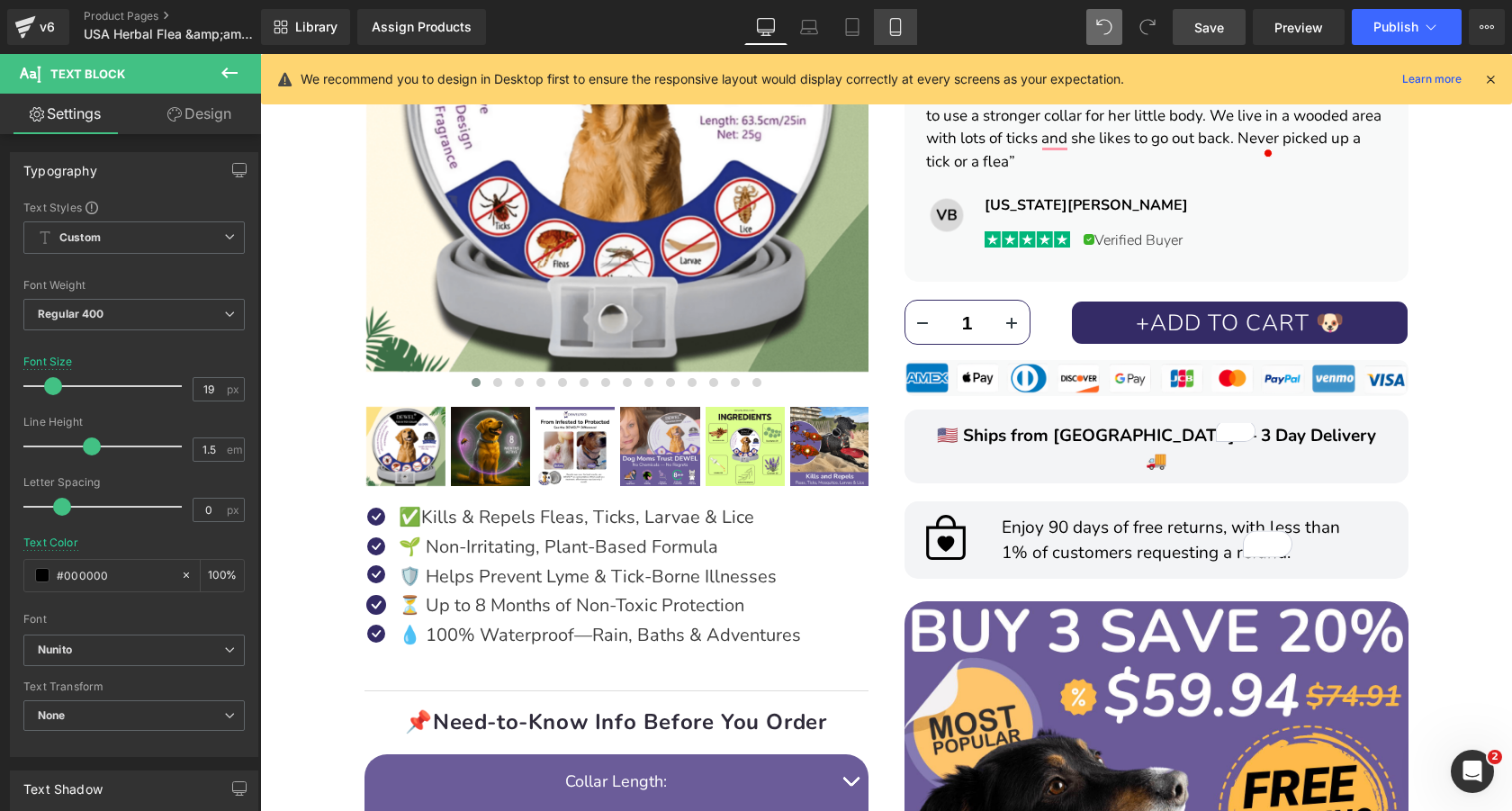
type input "16"
type input "#ffffff"
type input "100"
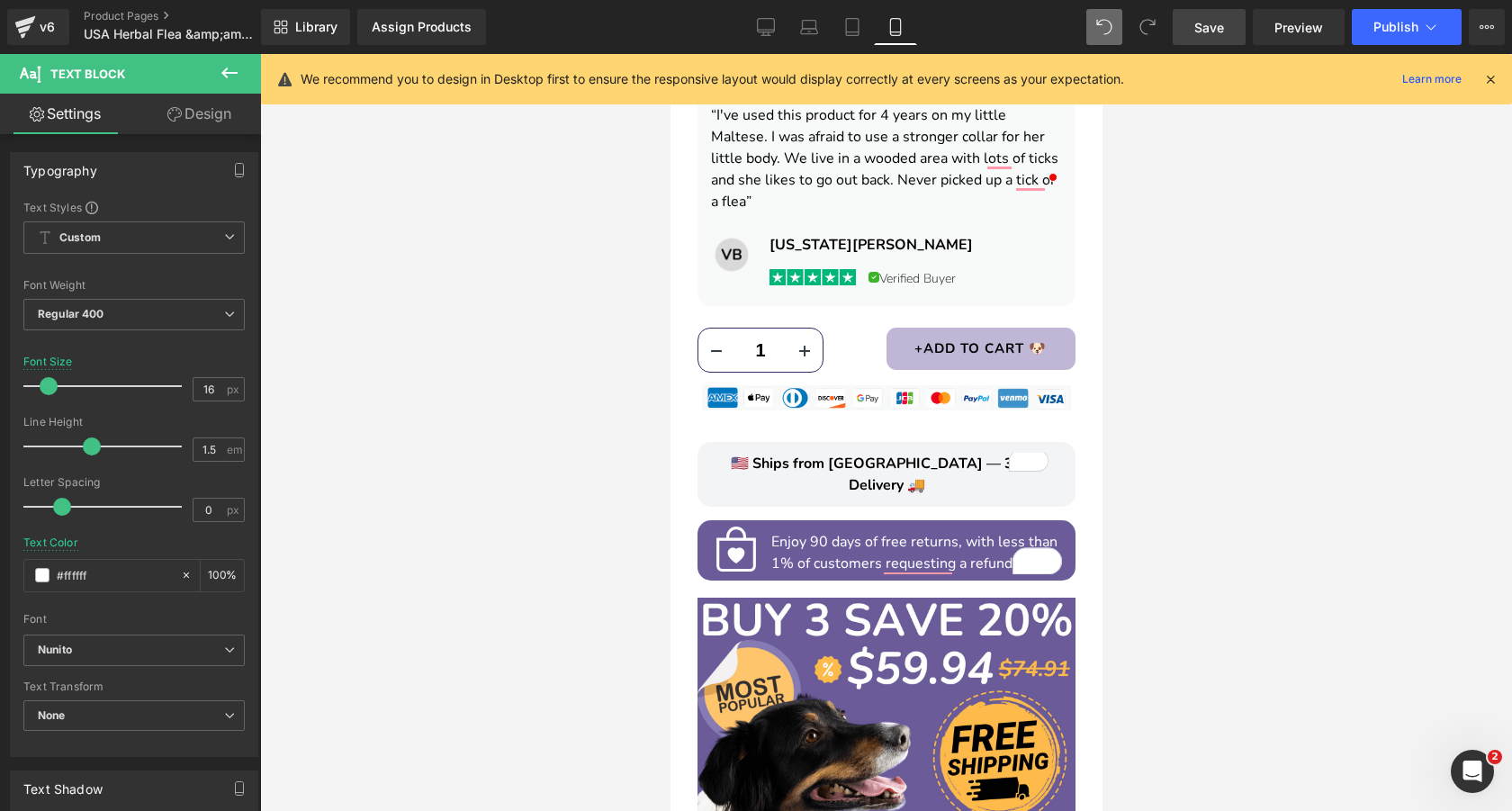
scroll to position [1257, 0]
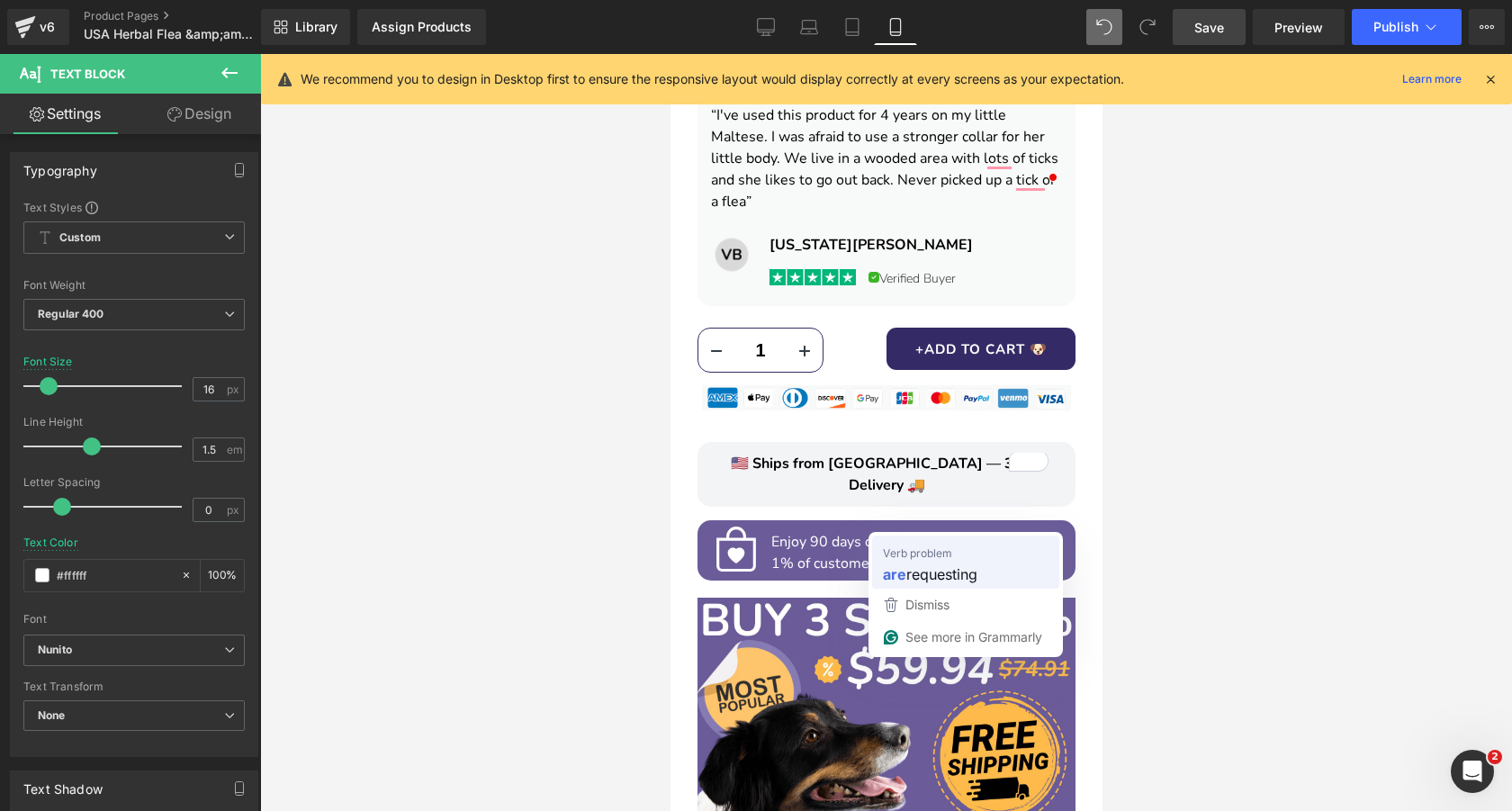
click at [924, 563] on span "requesting" at bounding box center [942, 574] width 71 height 23
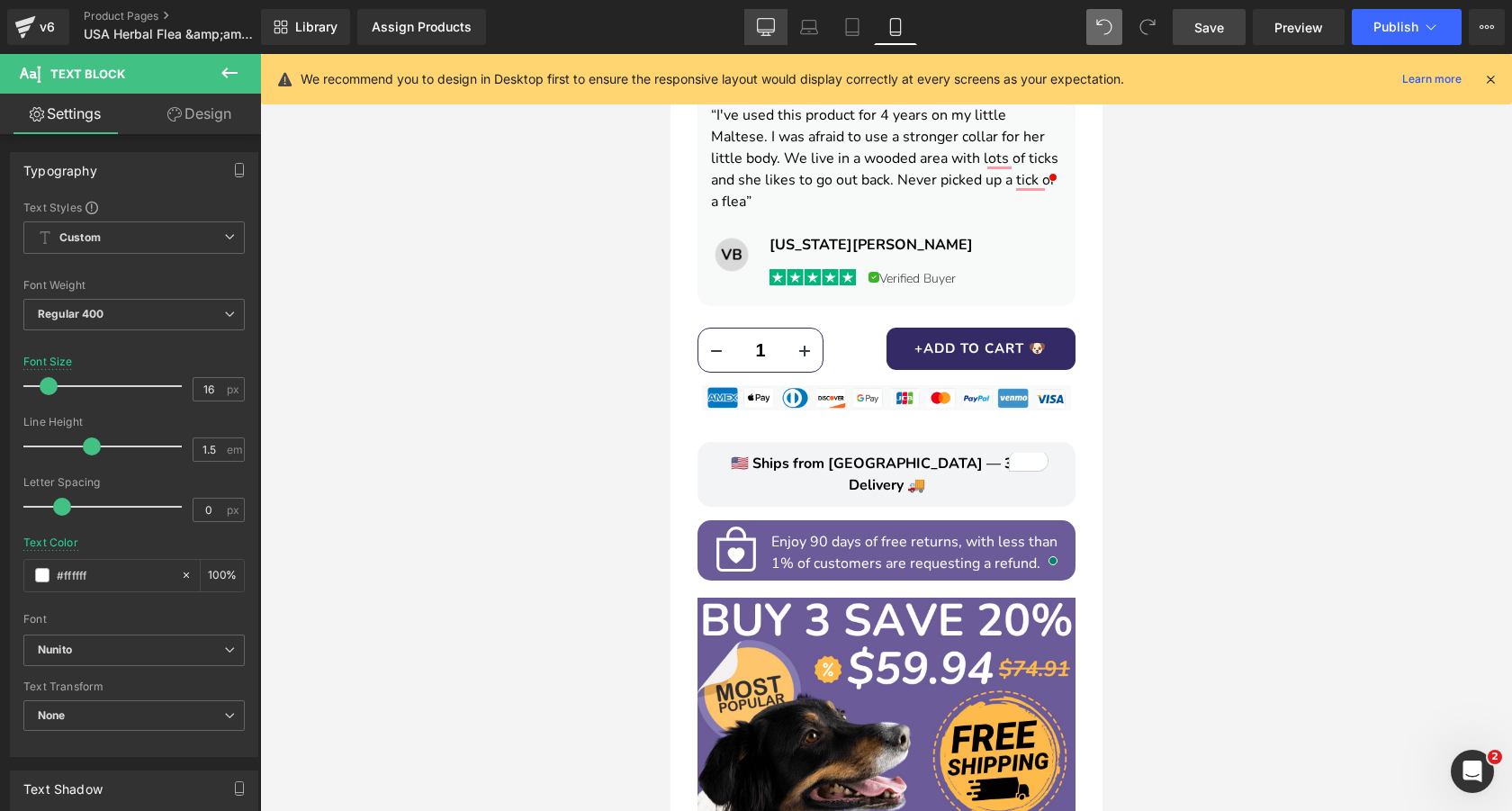
click at [757, 30] on icon at bounding box center [766, 26] width 17 height 13
type input "19"
type input "#000000"
type input "100"
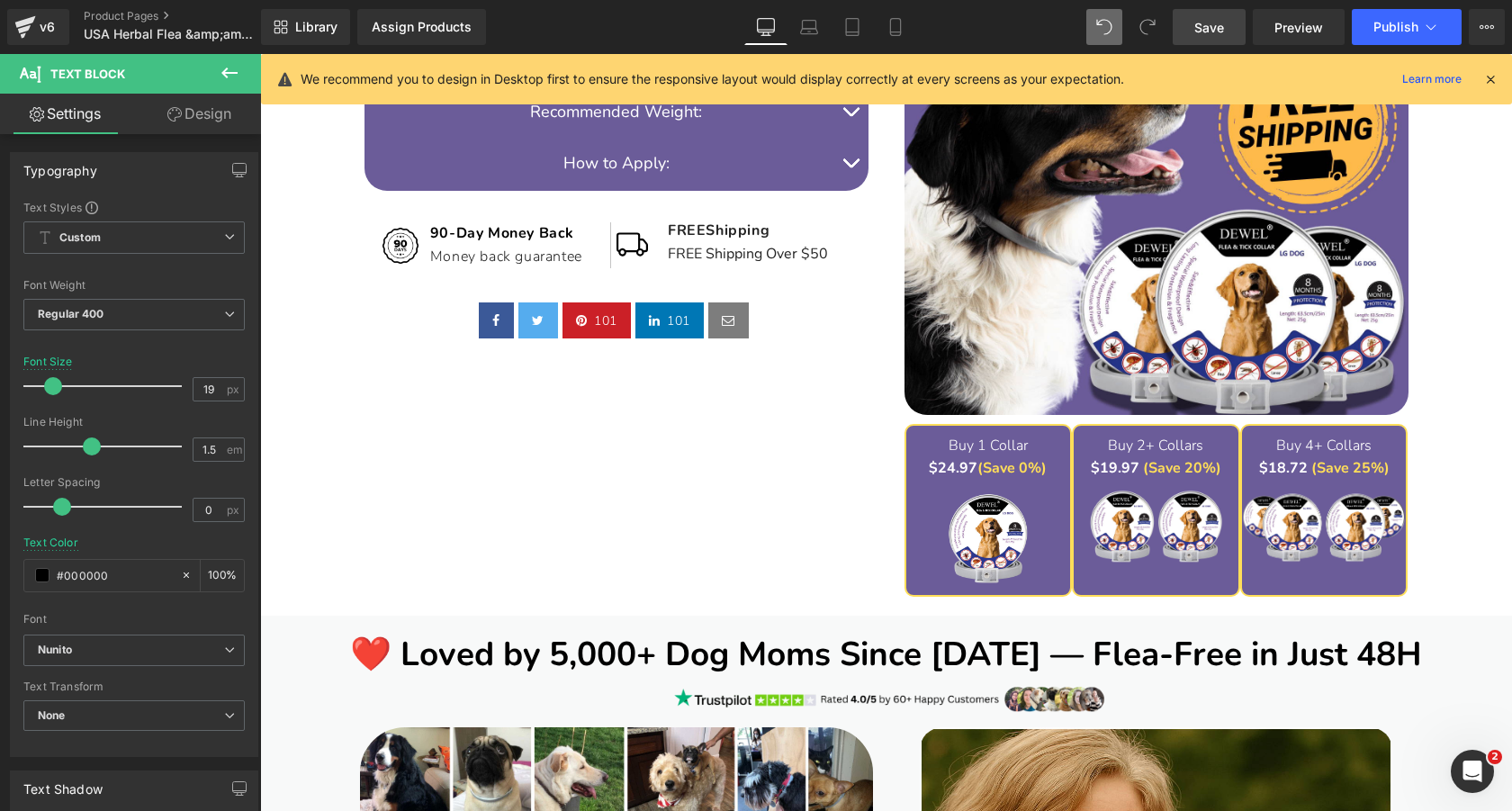
scroll to position [645, 0]
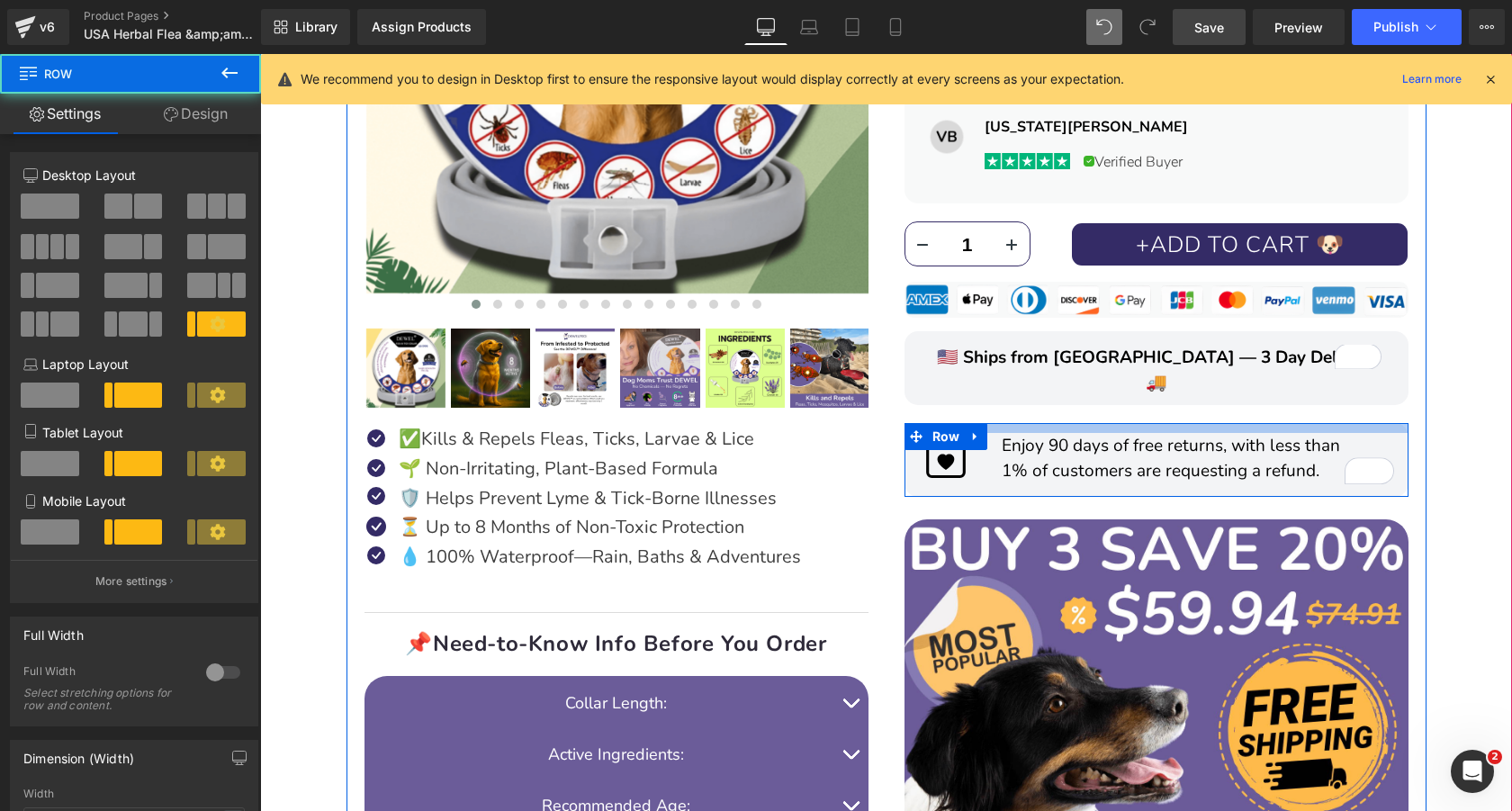
click at [1148, 423] on div at bounding box center [1157, 428] width 504 height 10
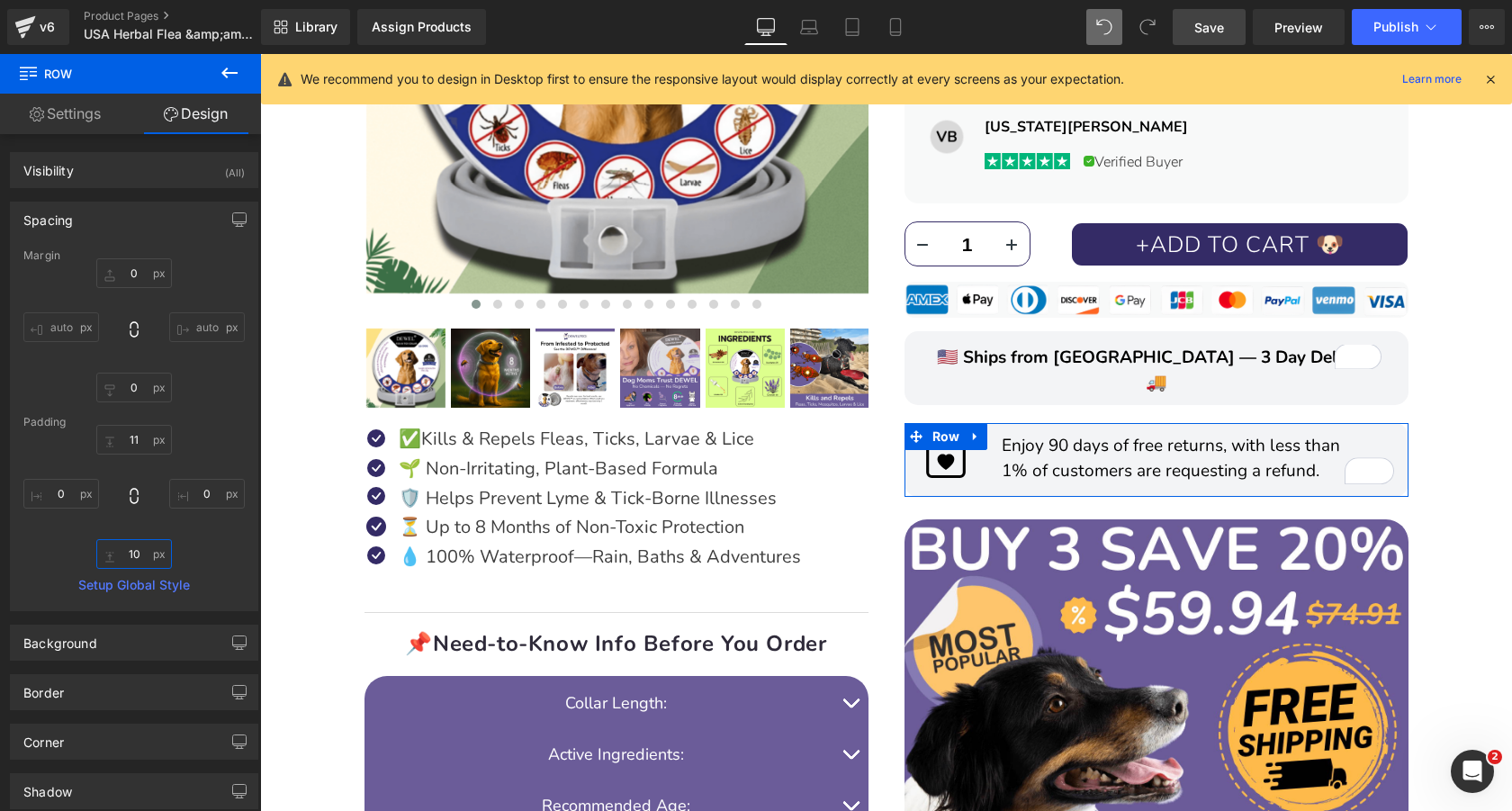
click at [127, 554] on input "10" at bounding box center [134, 553] width 75 height 30
type input "11"
click at [949, 450] on span "Icon" at bounding box center [946, 460] width 30 height 22
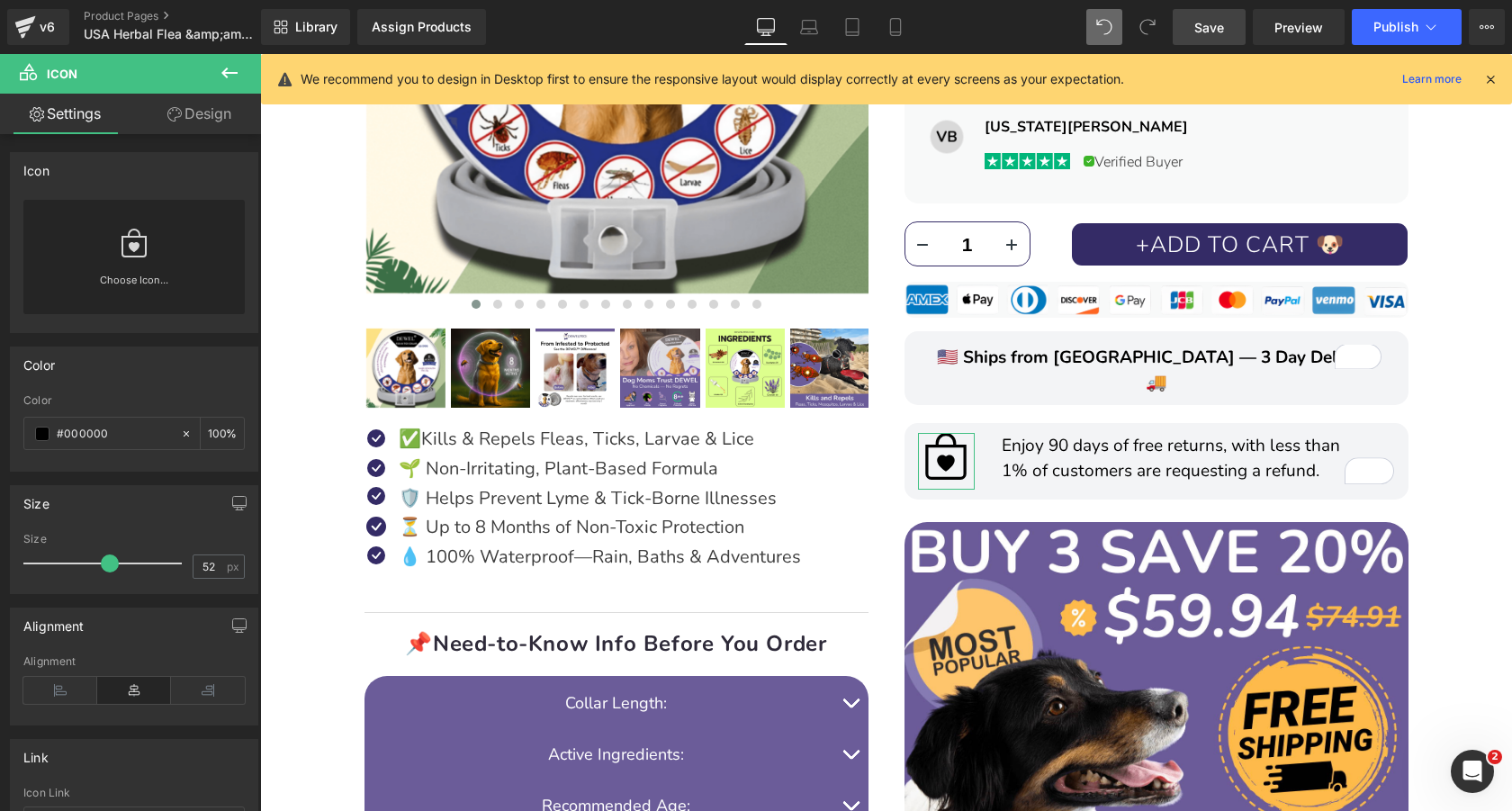
type input "51"
click at [109, 565] on span at bounding box center [109, 563] width 18 height 18
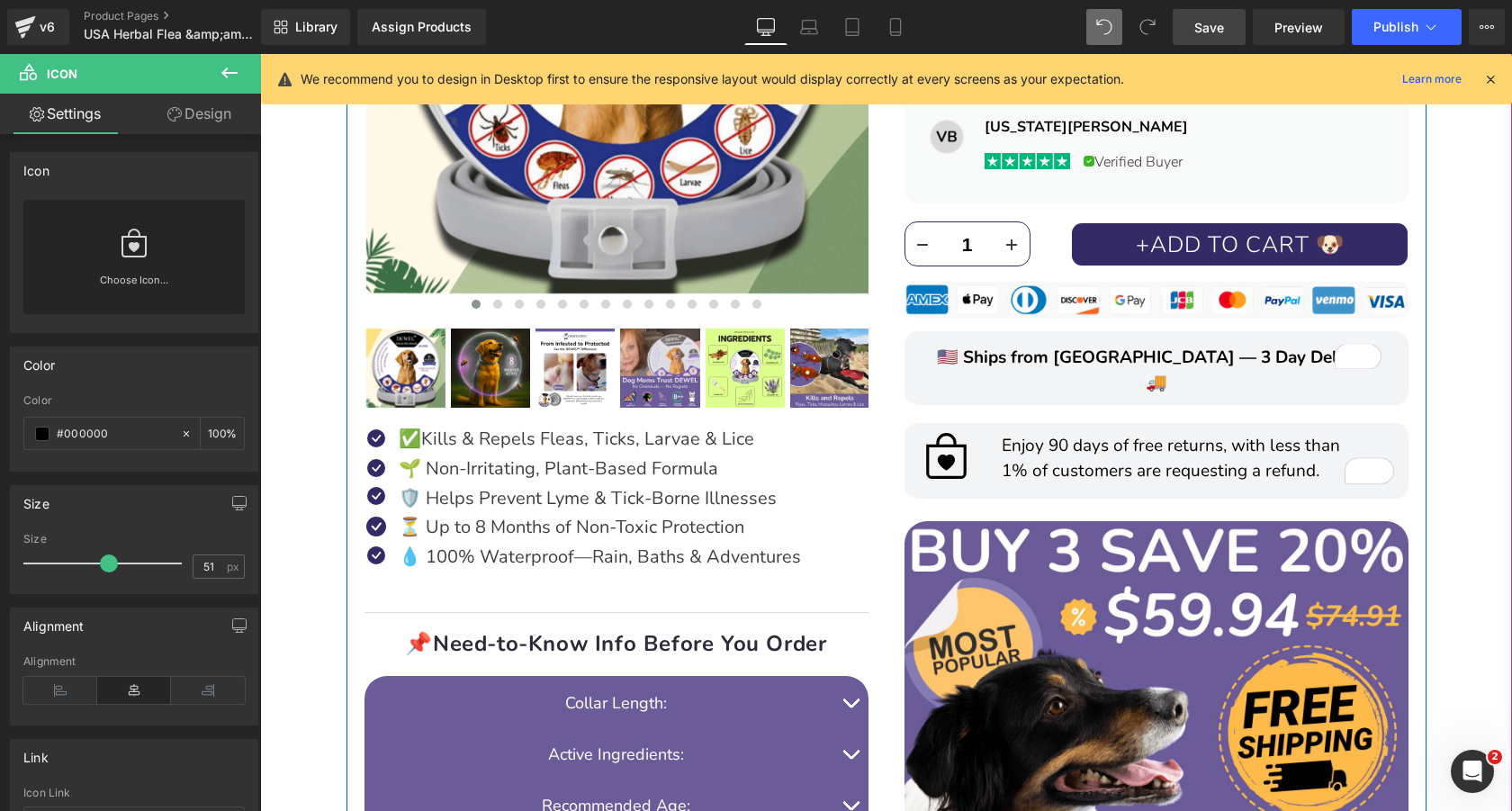
scroll to position [705, 0]
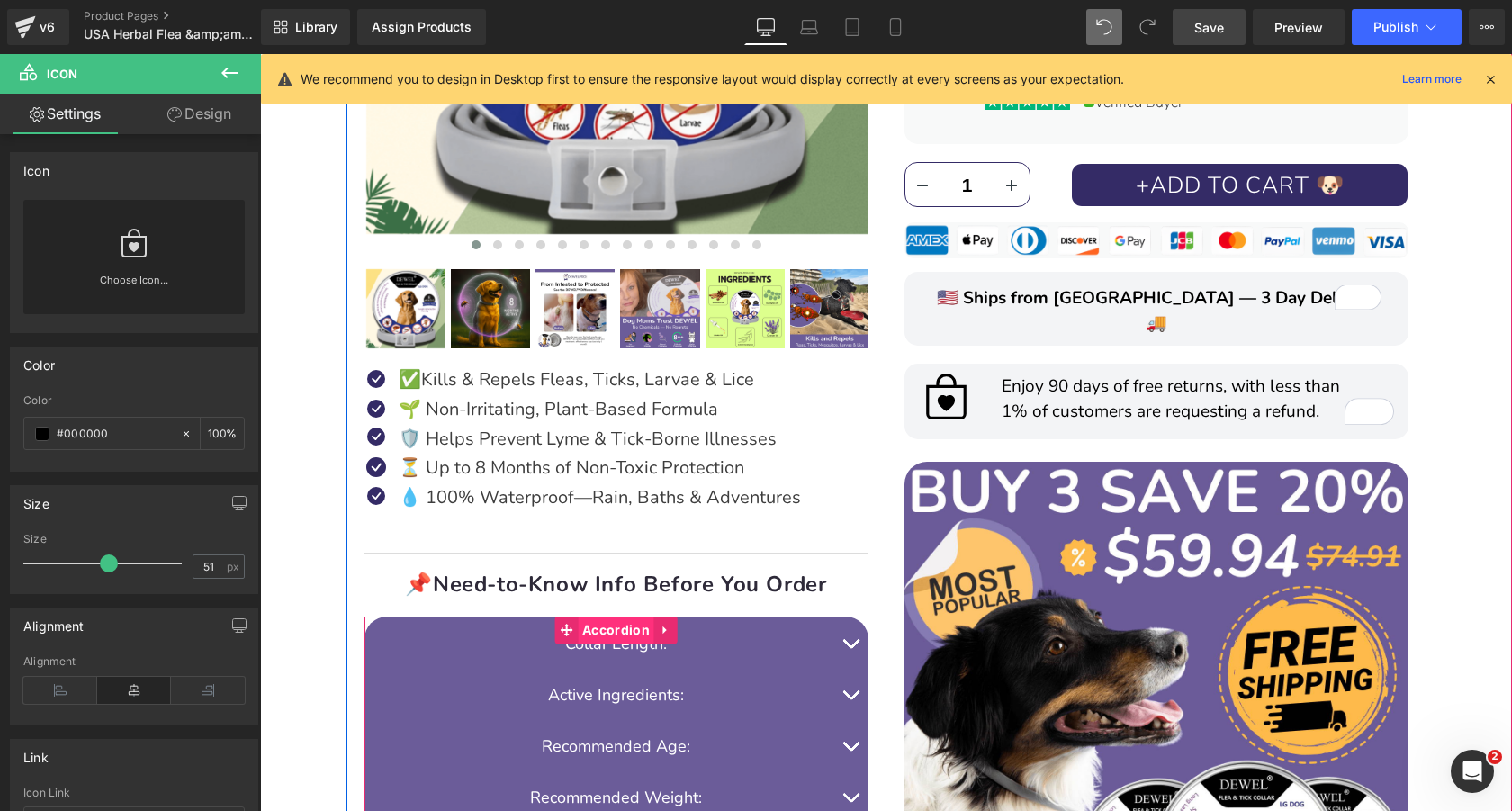
click at [619, 629] on span "Accordion" at bounding box center [616, 630] width 76 height 27
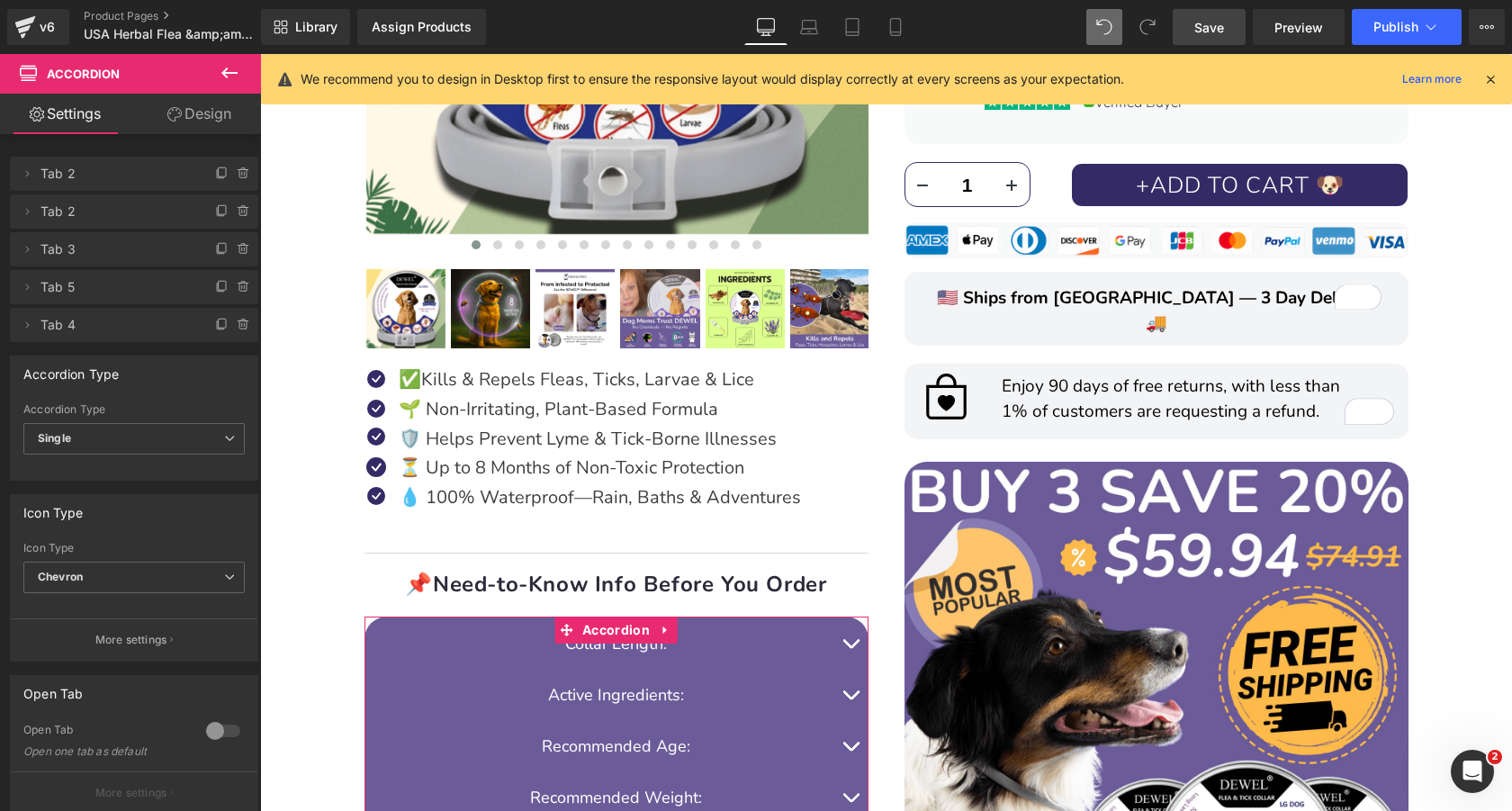
click at [205, 117] on link "Design" at bounding box center [199, 114] width 131 height 40
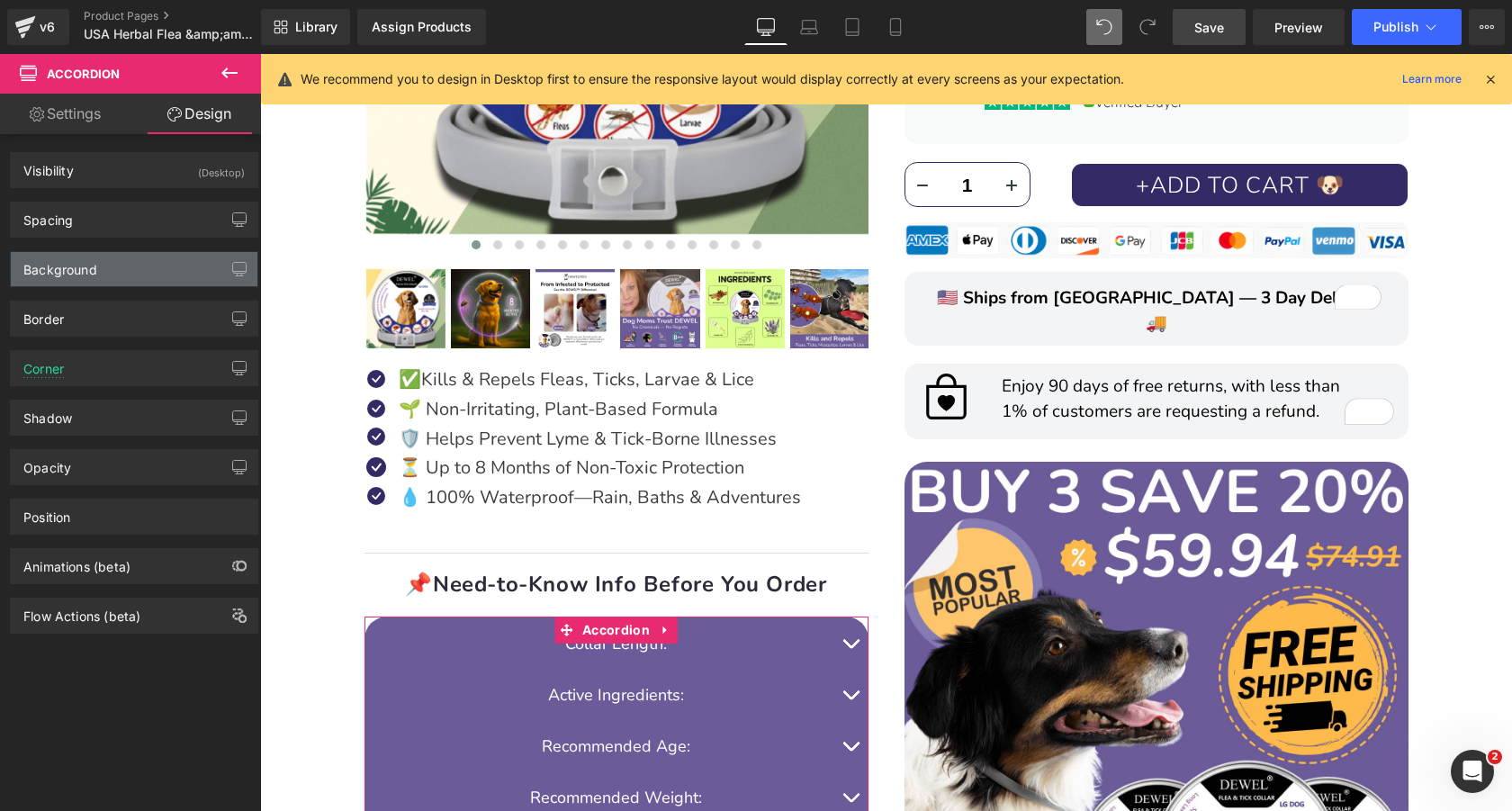
click at [135, 265] on div "Background" at bounding box center [134, 269] width 246 height 34
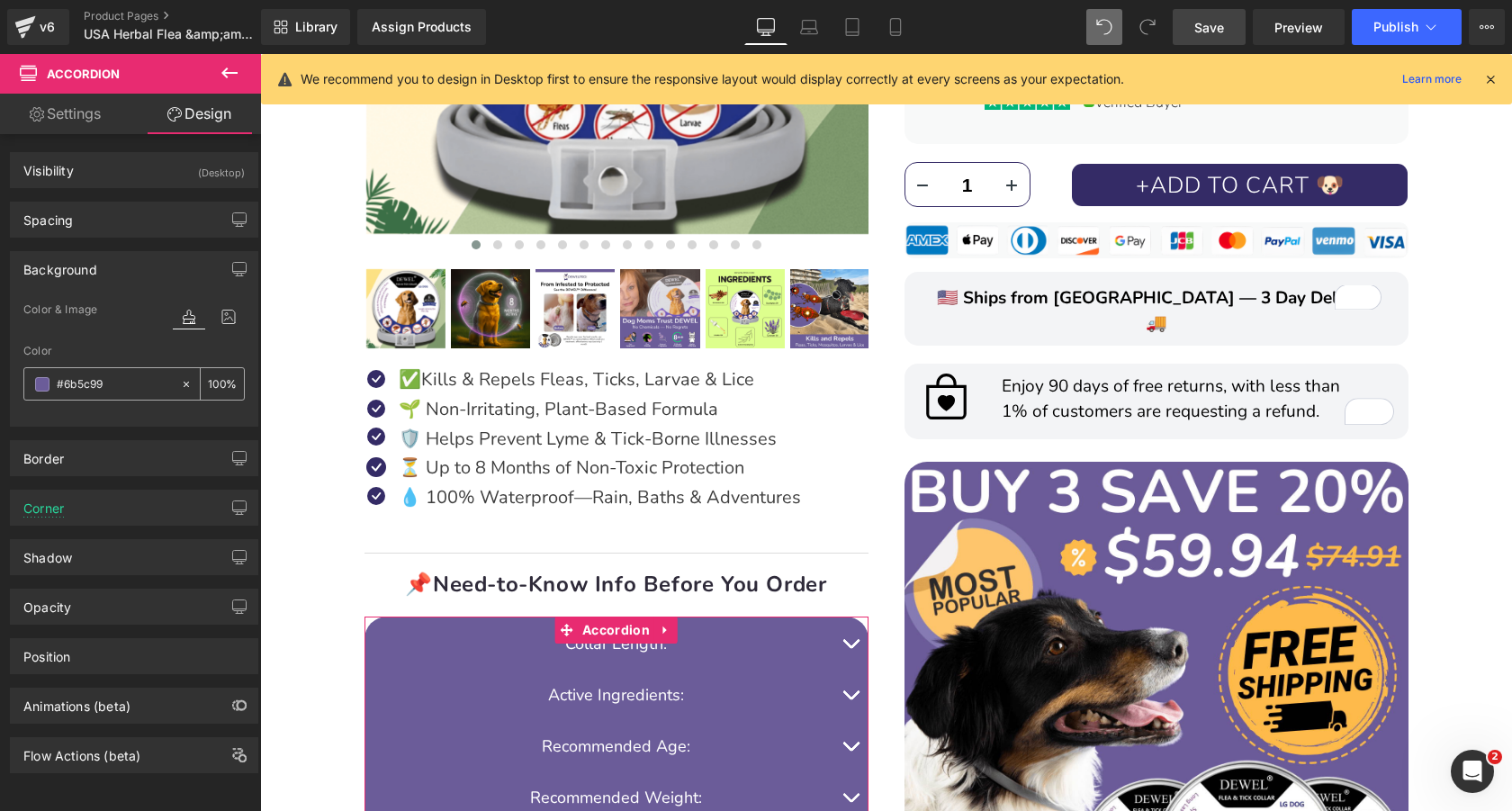
click at [119, 370] on div "#6b5c99" at bounding box center [101, 383] width 156 height 32
click at [130, 384] on input "#6b5c99" at bounding box center [114, 384] width 116 height 20
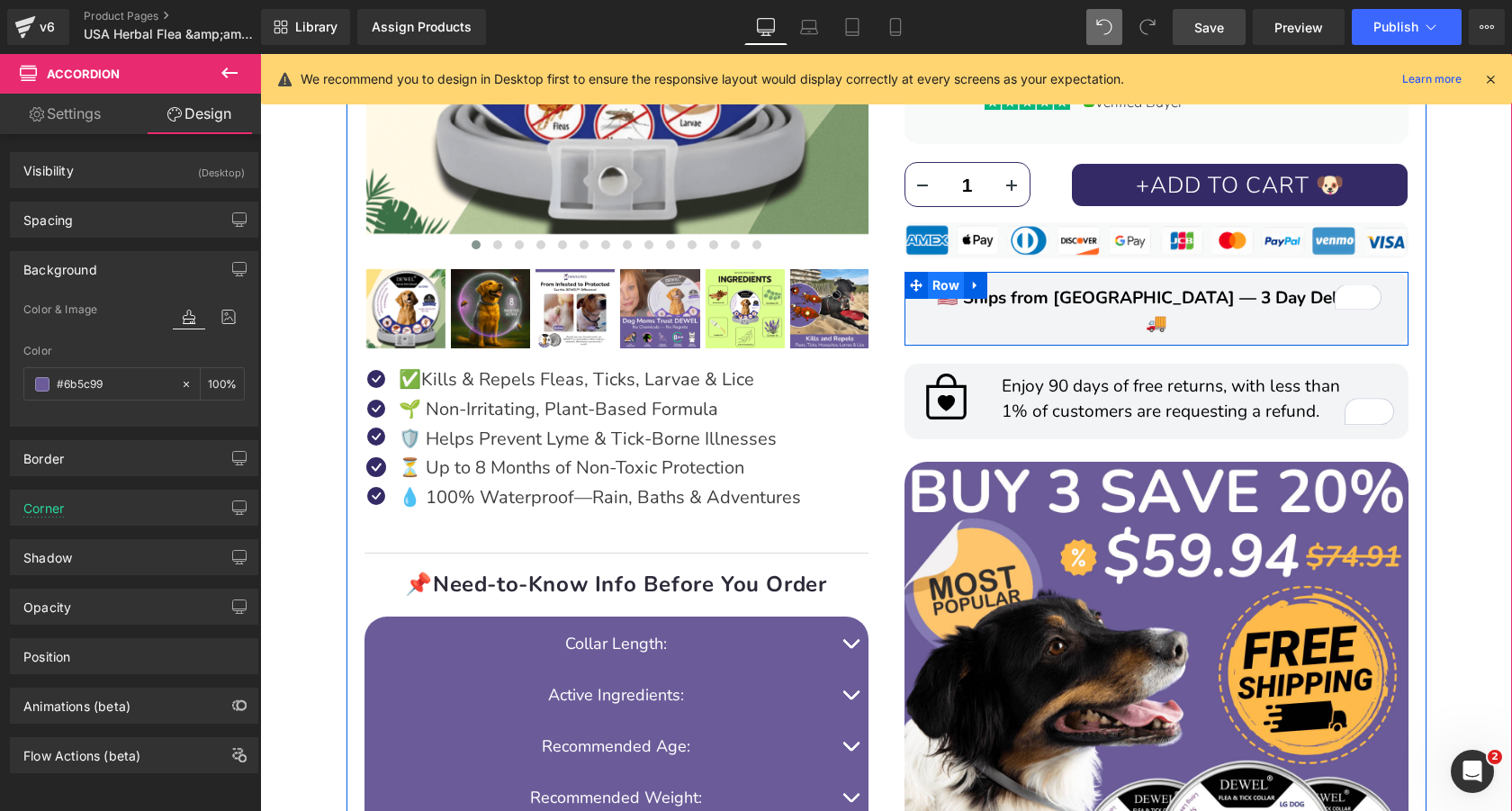
click at [940, 280] on span "Row" at bounding box center [946, 285] width 37 height 27
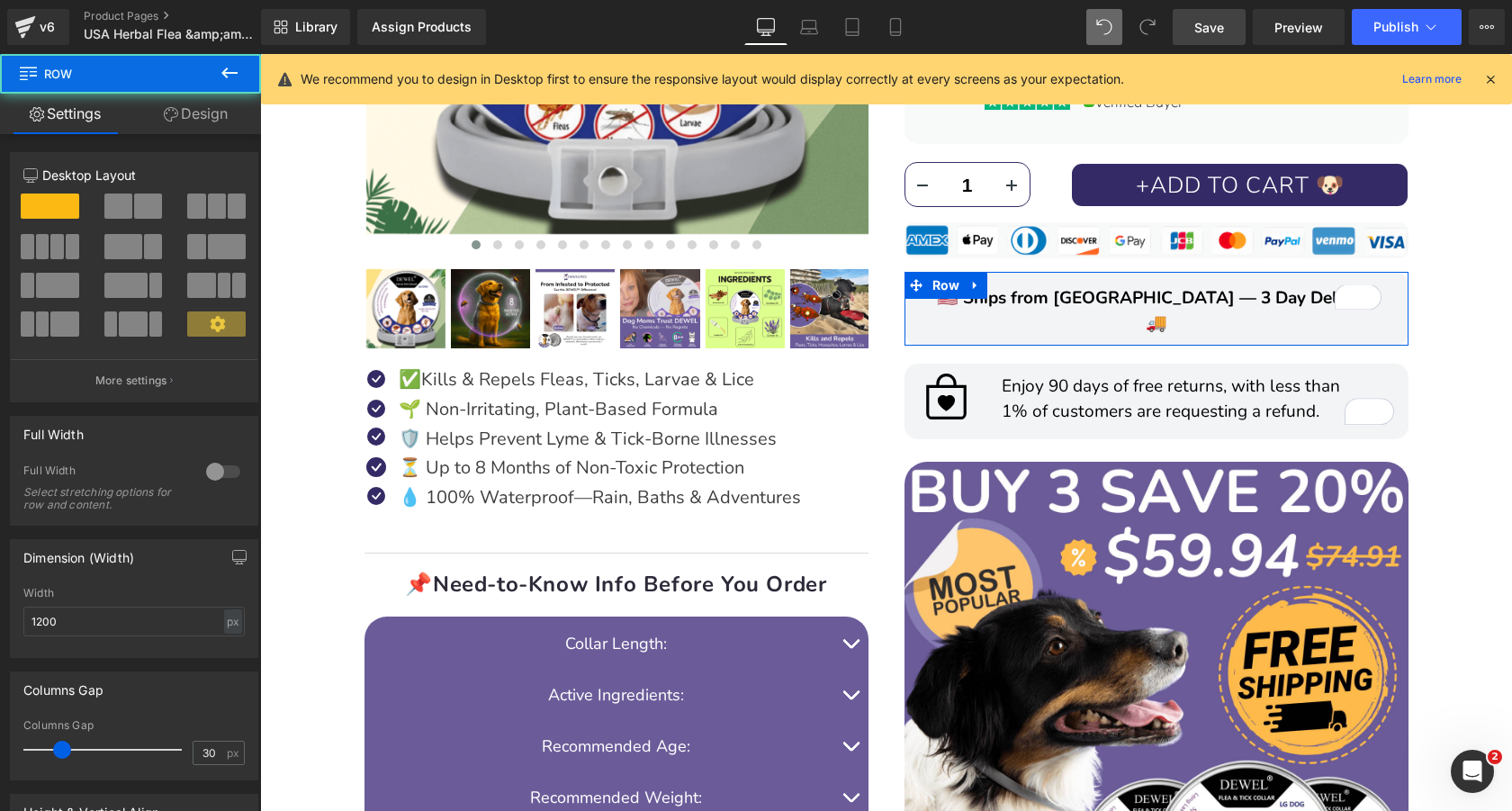
click at [214, 110] on link "Design" at bounding box center [196, 114] width 131 height 40
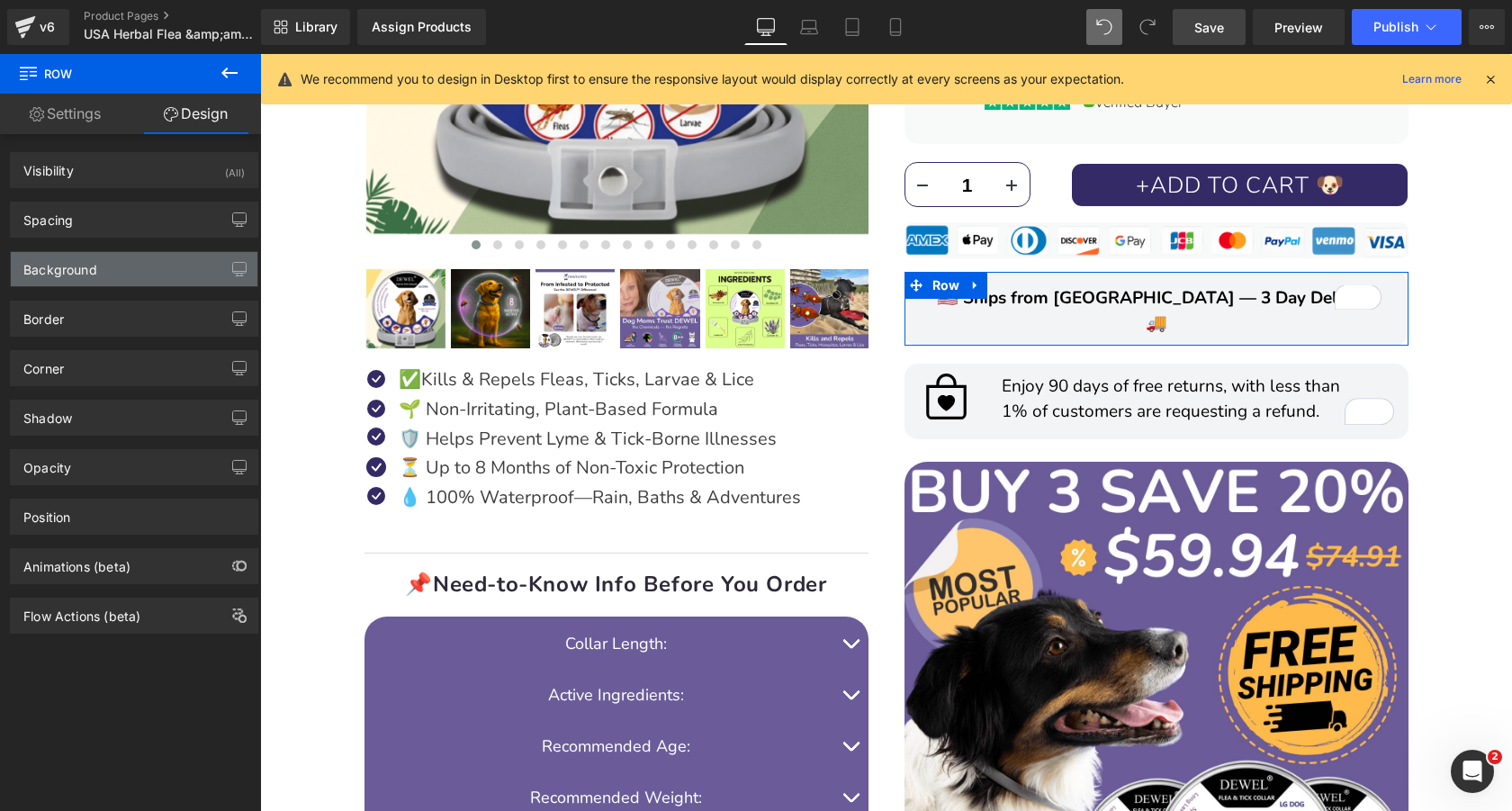
click at [98, 254] on div "Background" at bounding box center [134, 269] width 246 height 34
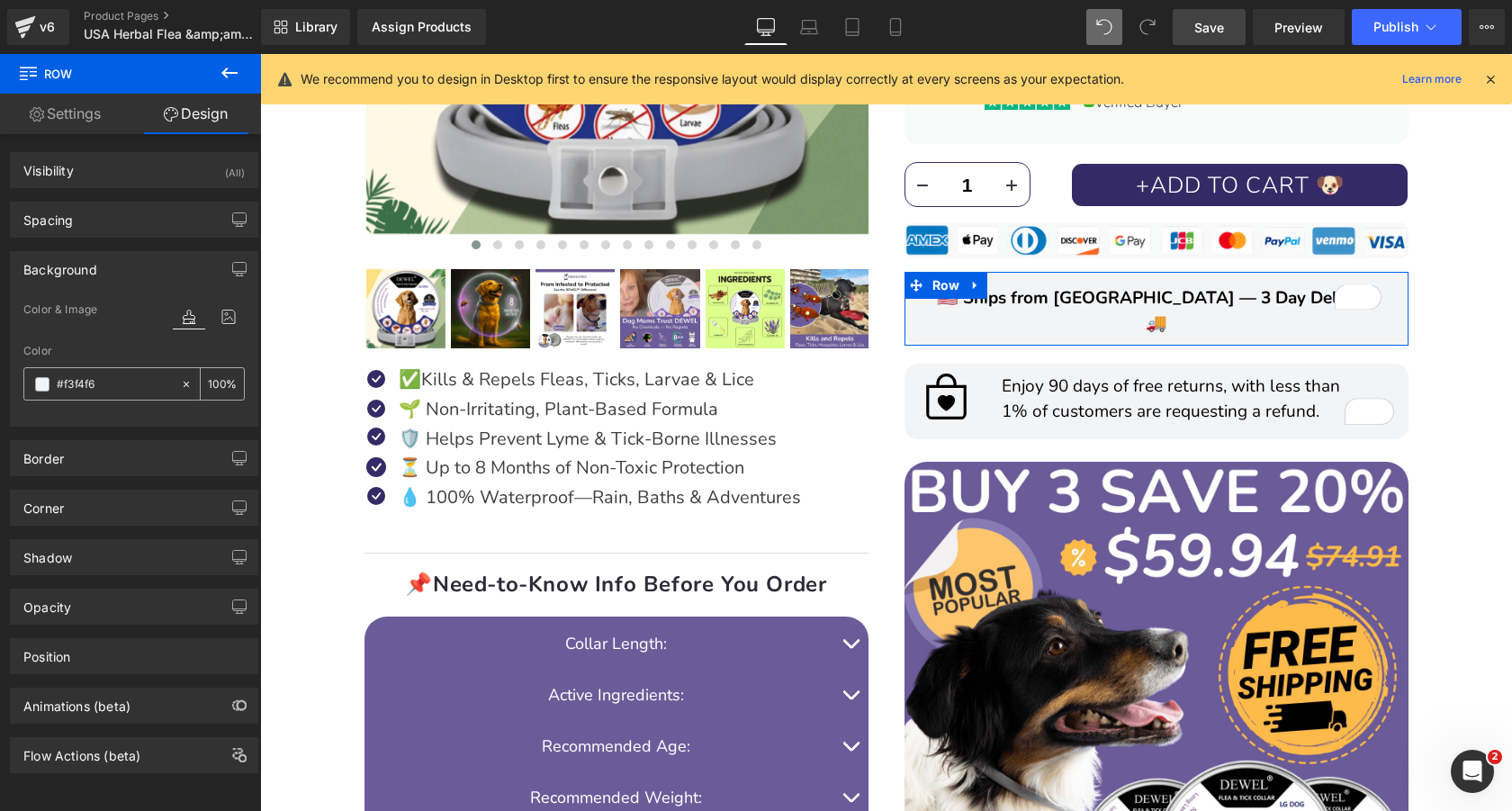
click at [114, 384] on input "#f3f4f6" at bounding box center [114, 384] width 116 height 20
paste input "6b5c99"
type input "#6b5c99"
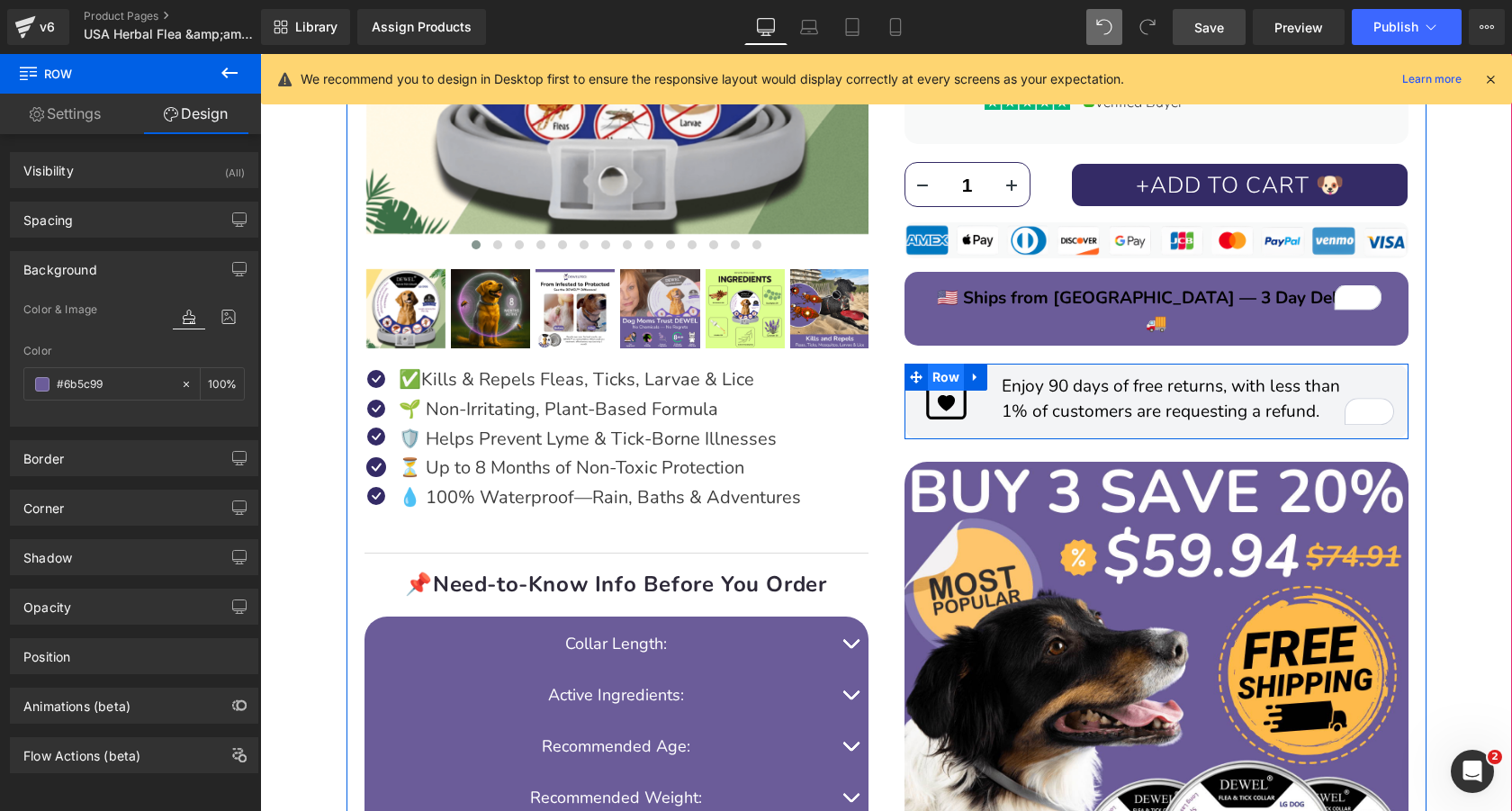
click at [948, 364] on span "Row" at bounding box center [946, 377] width 37 height 27
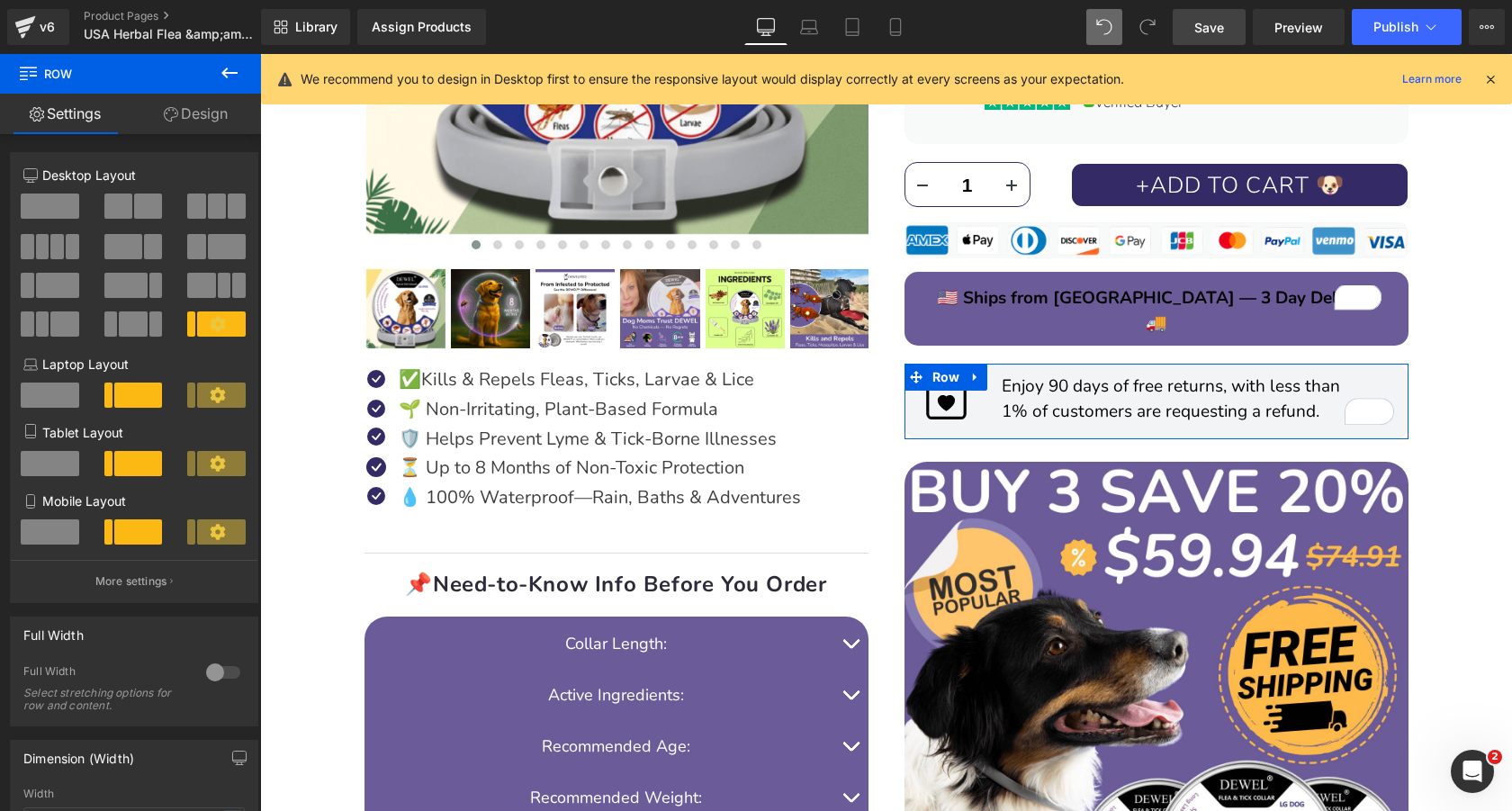
click at [171, 117] on icon at bounding box center [170, 114] width 14 height 14
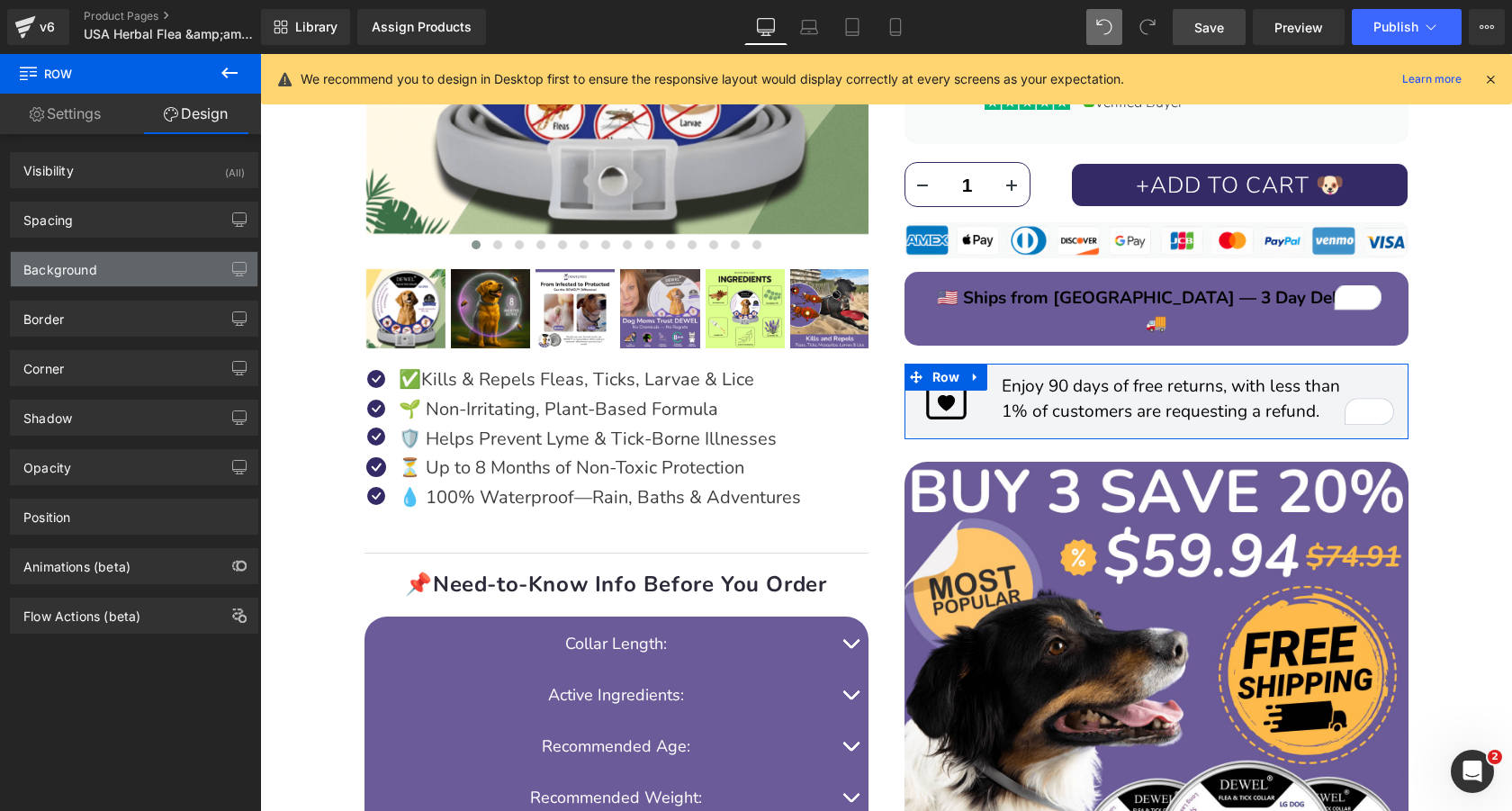
click at [134, 270] on div "Background" at bounding box center [134, 269] width 246 height 34
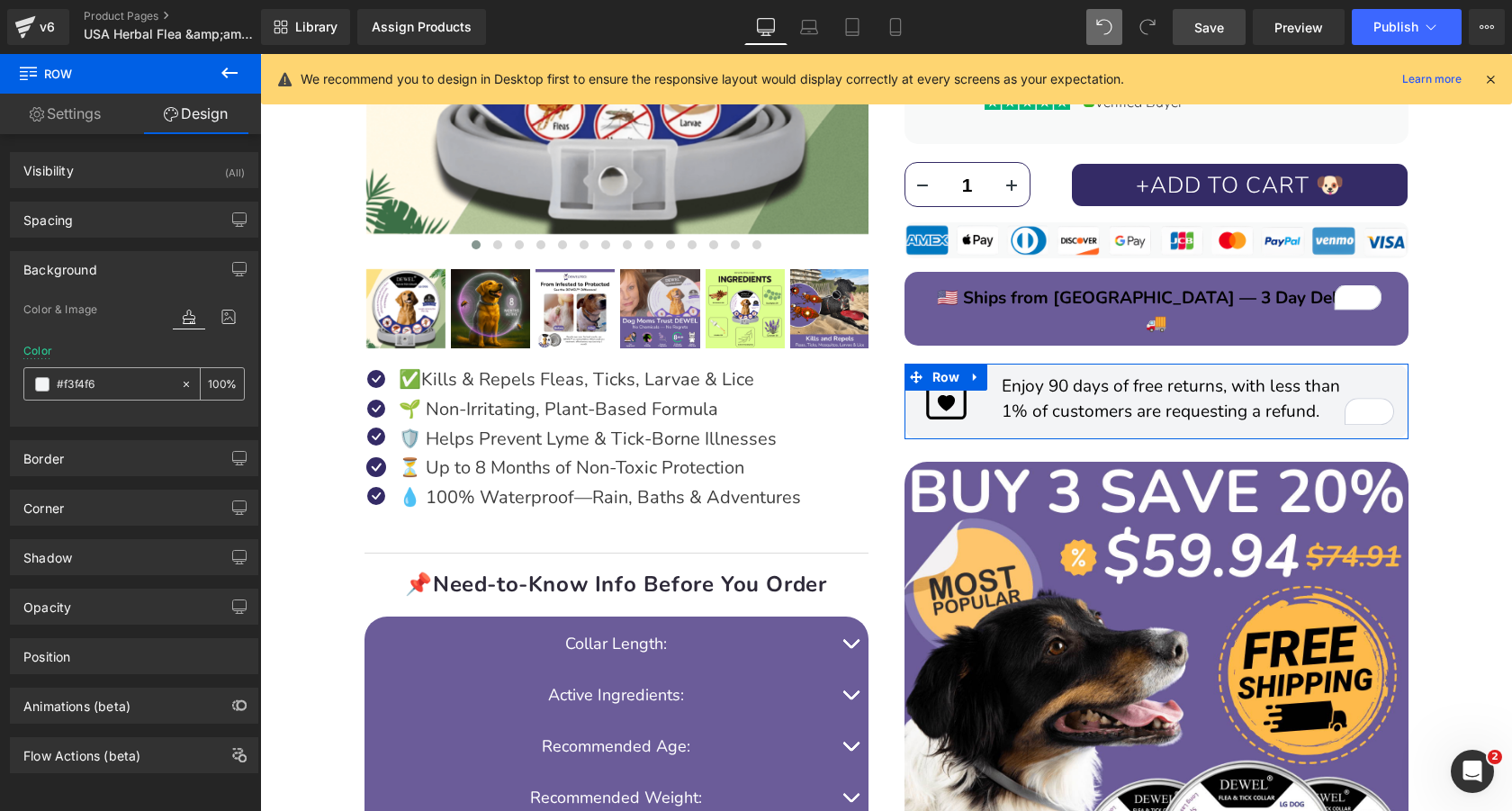
click at [111, 380] on input "#f3f4f6" at bounding box center [114, 384] width 116 height 20
paste input "6b5c99"
type input "#6b5c99"
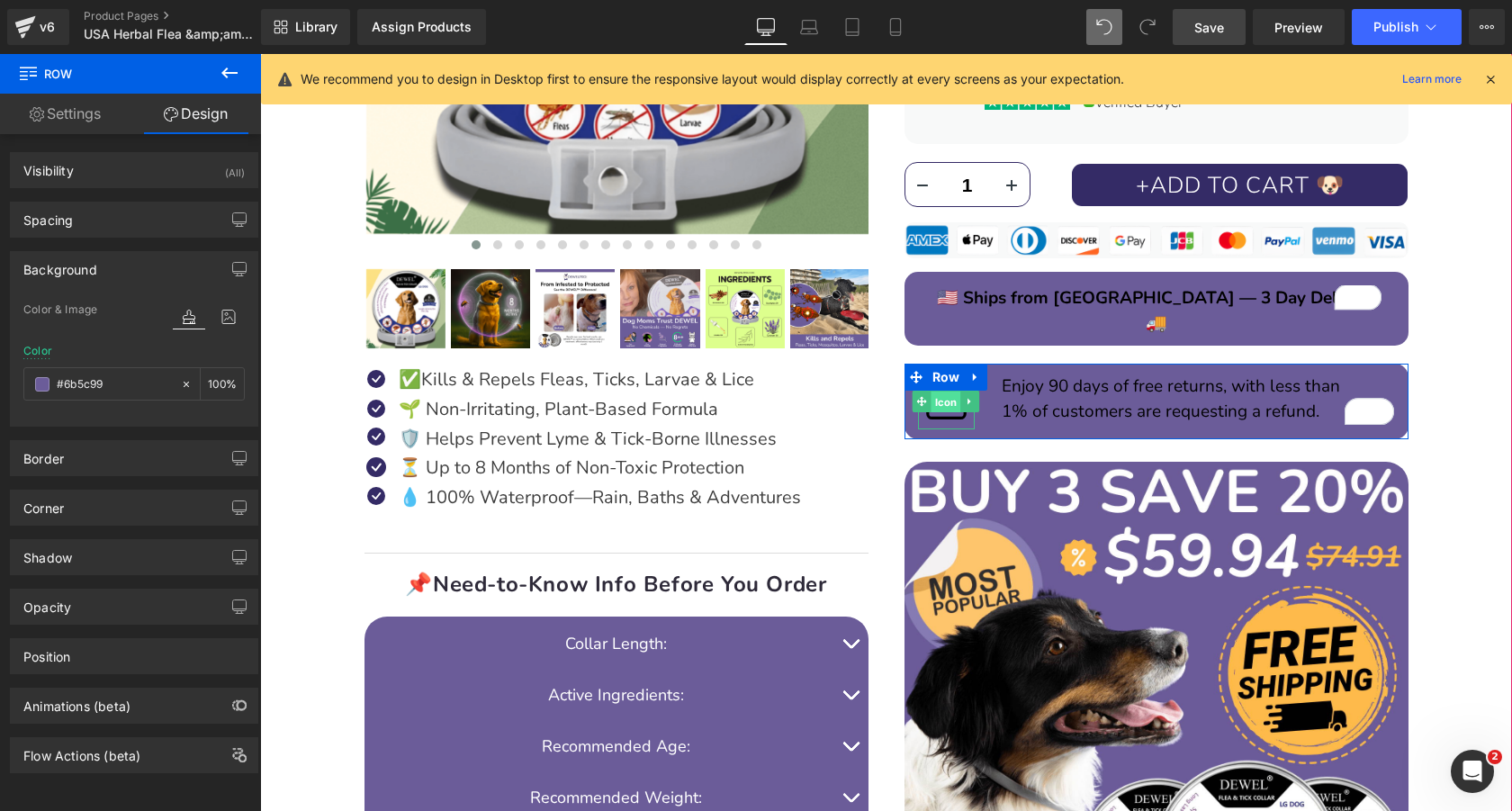
click at [947, 392] on span "Icon" at bounding box center [946, 402] width 30 height 22
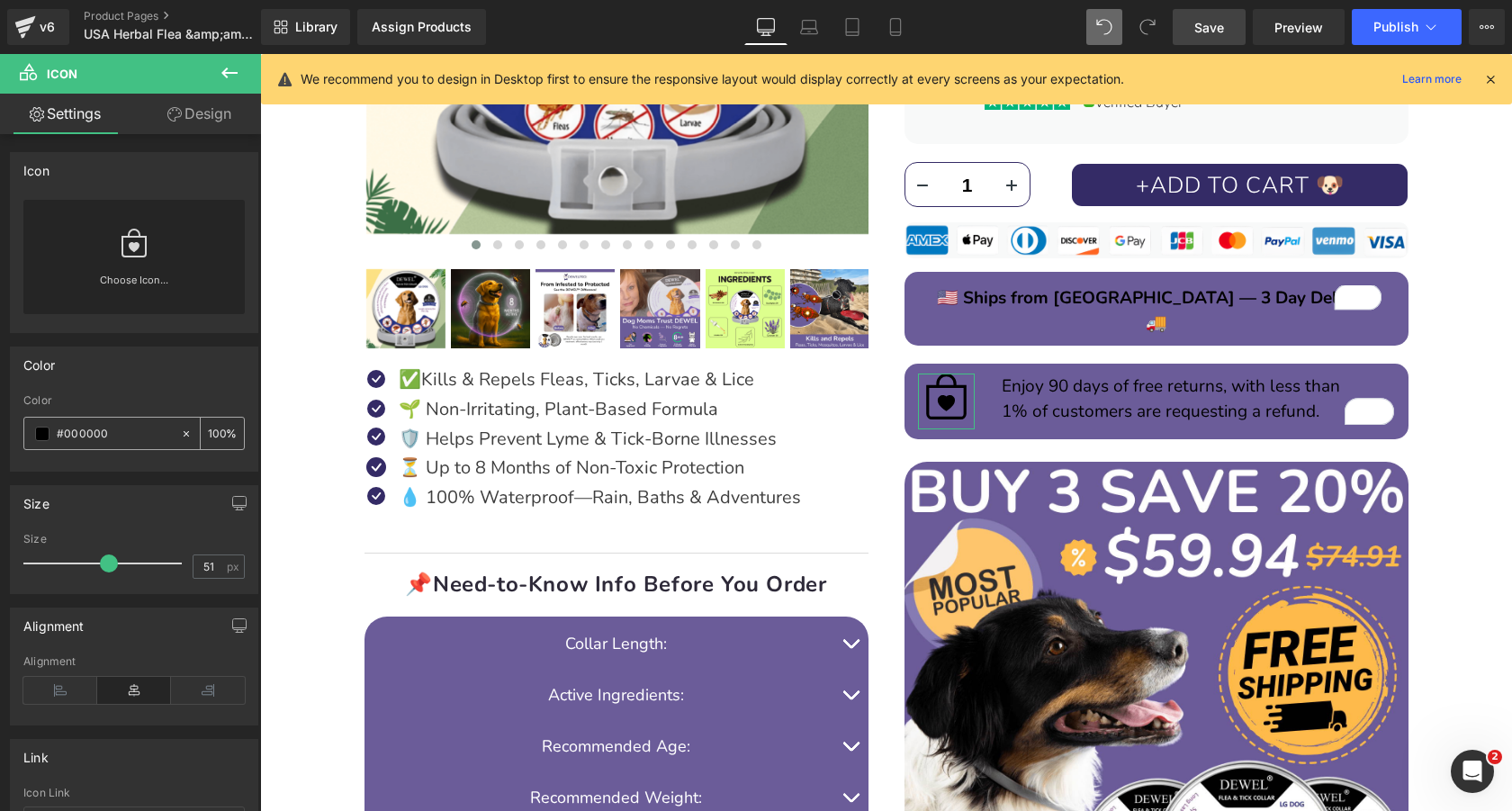
click at [36, 429] on span at bounding box center [42, 434] width 14 height 14
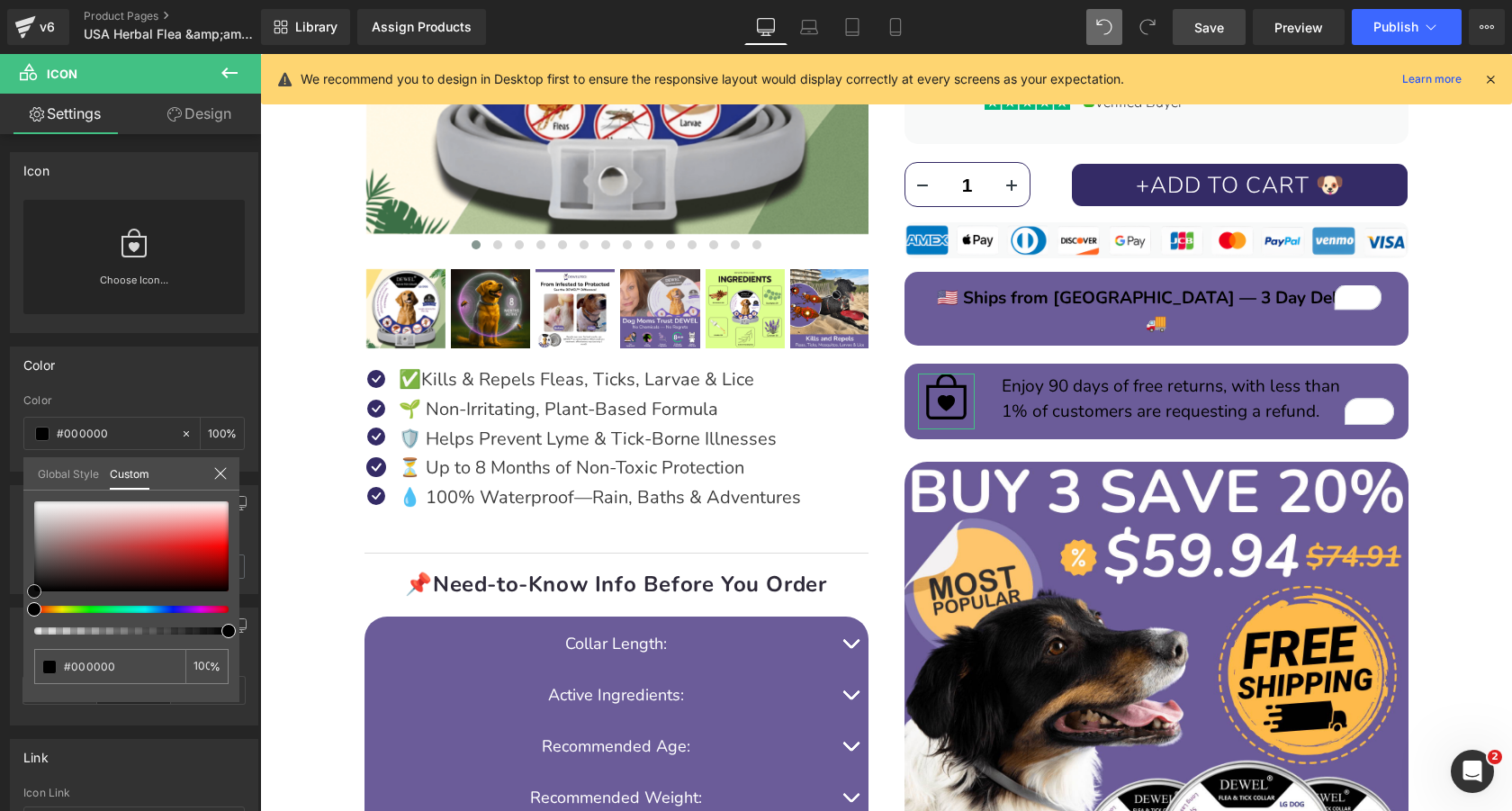
type input "#cea0a0"
type input "#cda2a2"
type input "#d0c2c2"
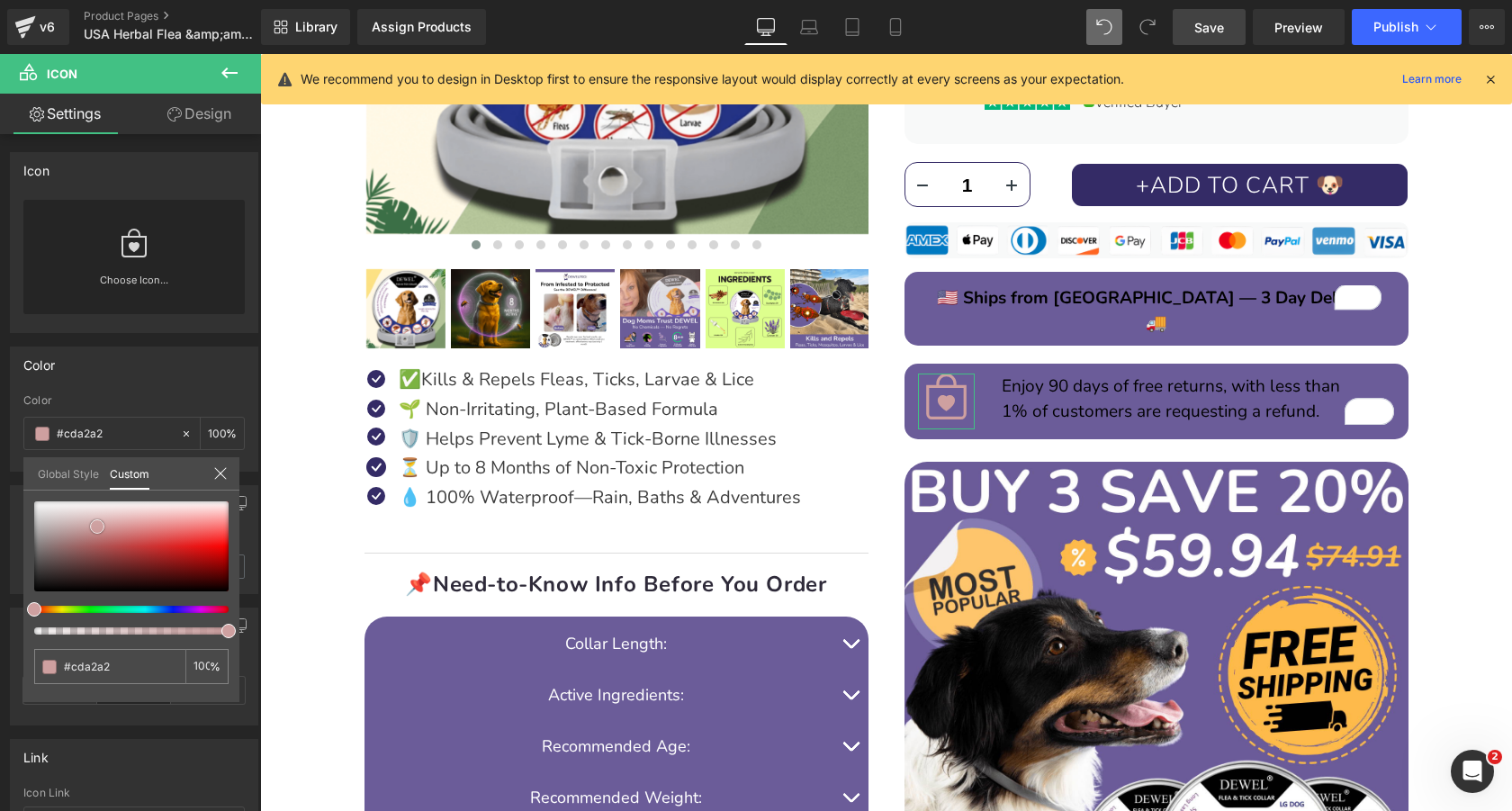
type input "#d0c2c2"
type input "#f9f9f9"
type input "#ffffff"
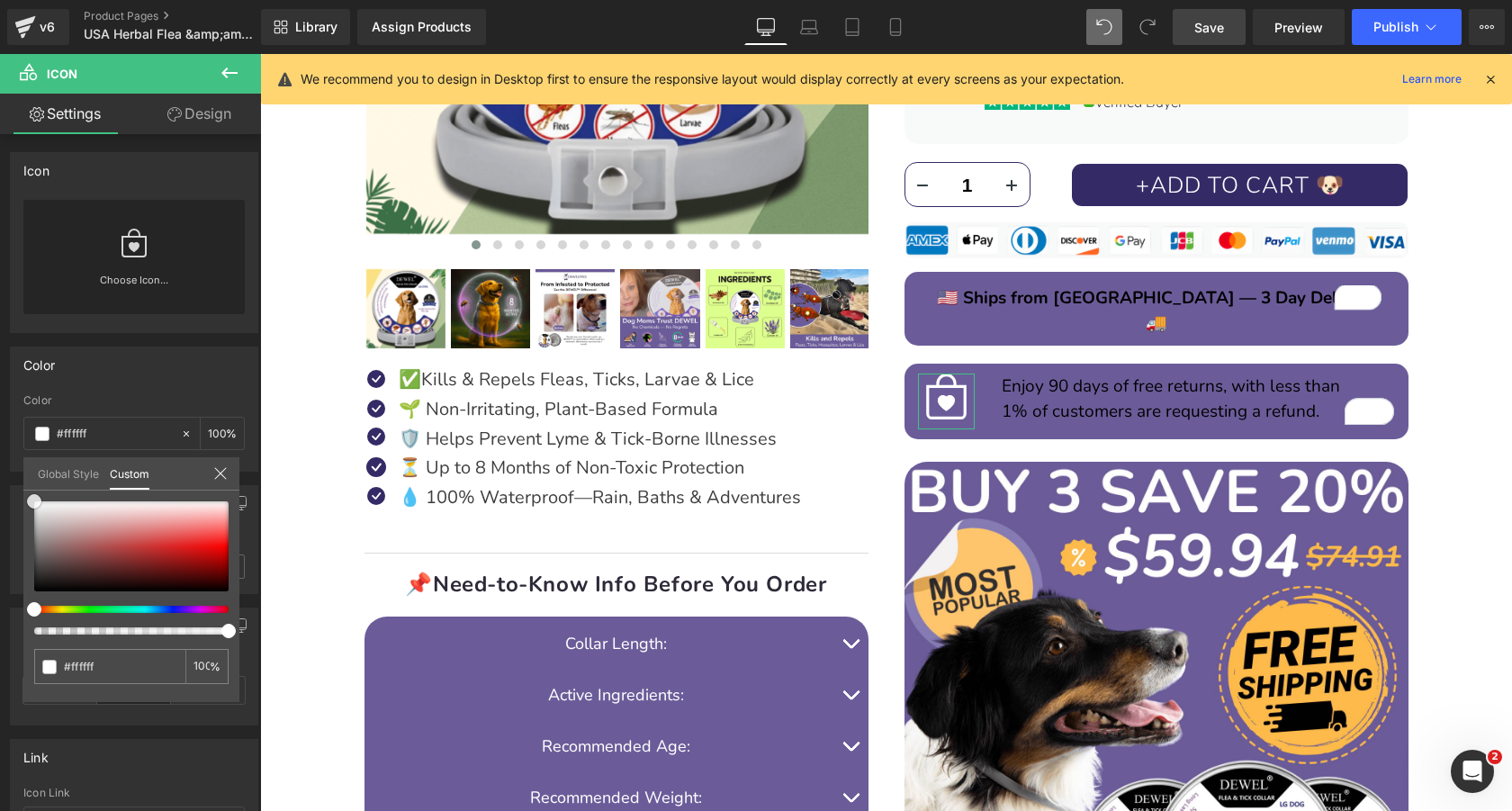
drag, startPoint x: 97, startPoint y: 526, endPoint x: 0, endPoint y: 443, distance: 127.7
click at [0, 443] on div "Color rgba(255, 255, 255, 1) Color #ffffff 100 % Global Style Custom Setup Glob…" at bounding box center [135, 402] width 269 height 139
click at [1070, 376] on div at bounding box center [885, 433] width 1251 height 757
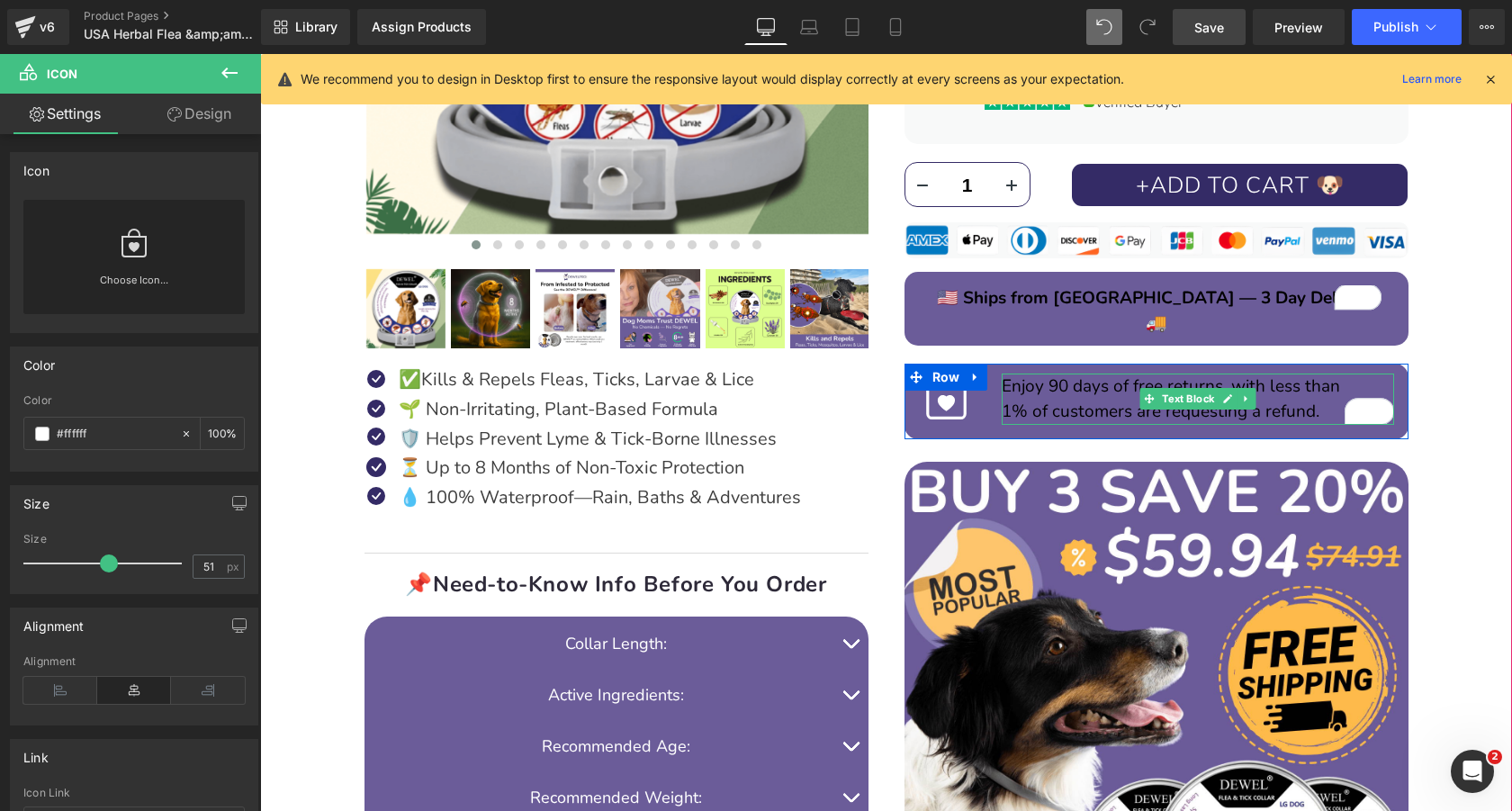
click at [1051, 399] on span "1% of customers are requesting a refund." at bounding box center [1160, 411] width 318 height 23
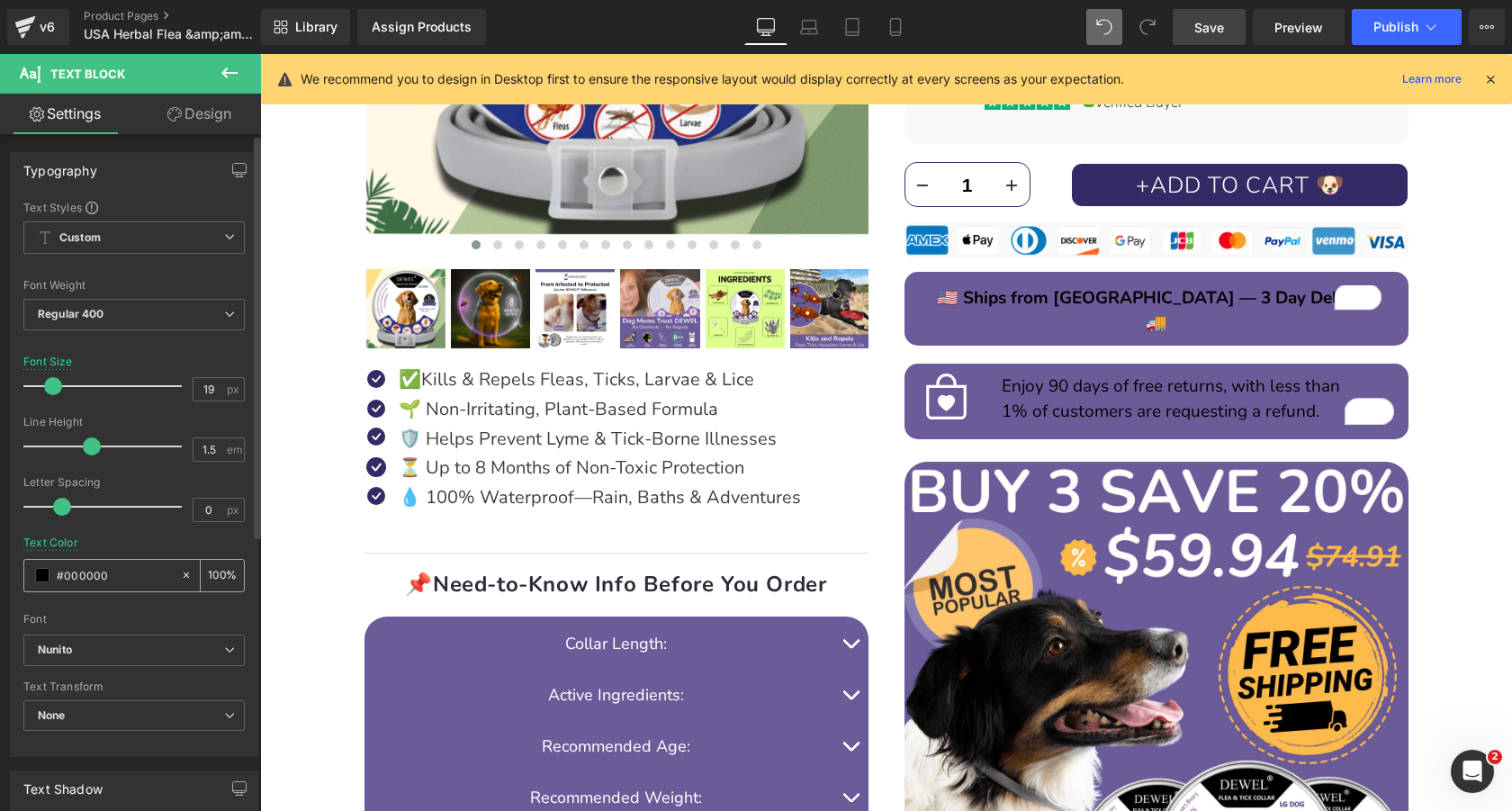
click at [40, 575] on span at bounding box center [42, 574] width 14 height 14
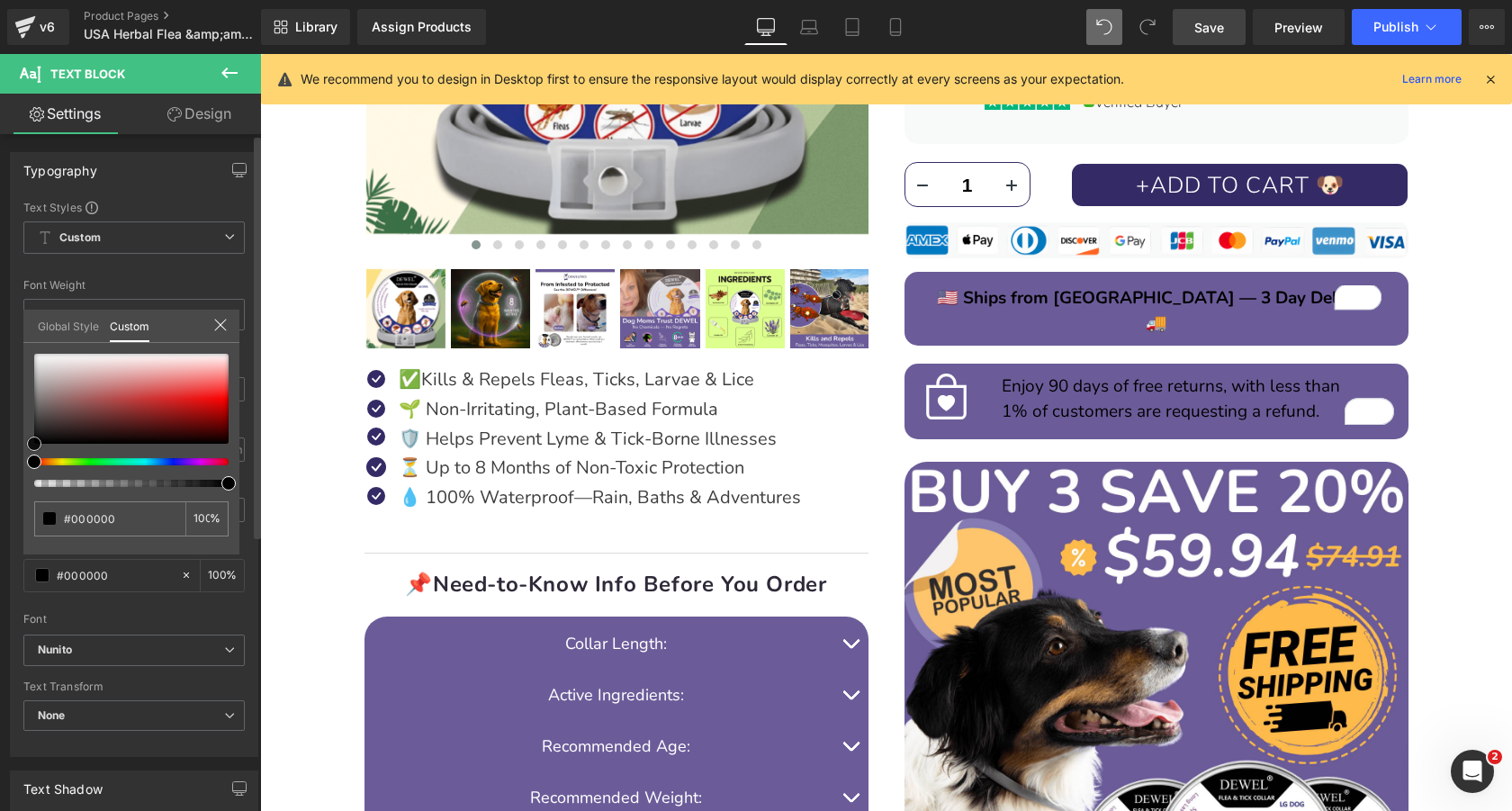
type input "#beabab"
type input "#c0aeae"
type input "#ffffff"
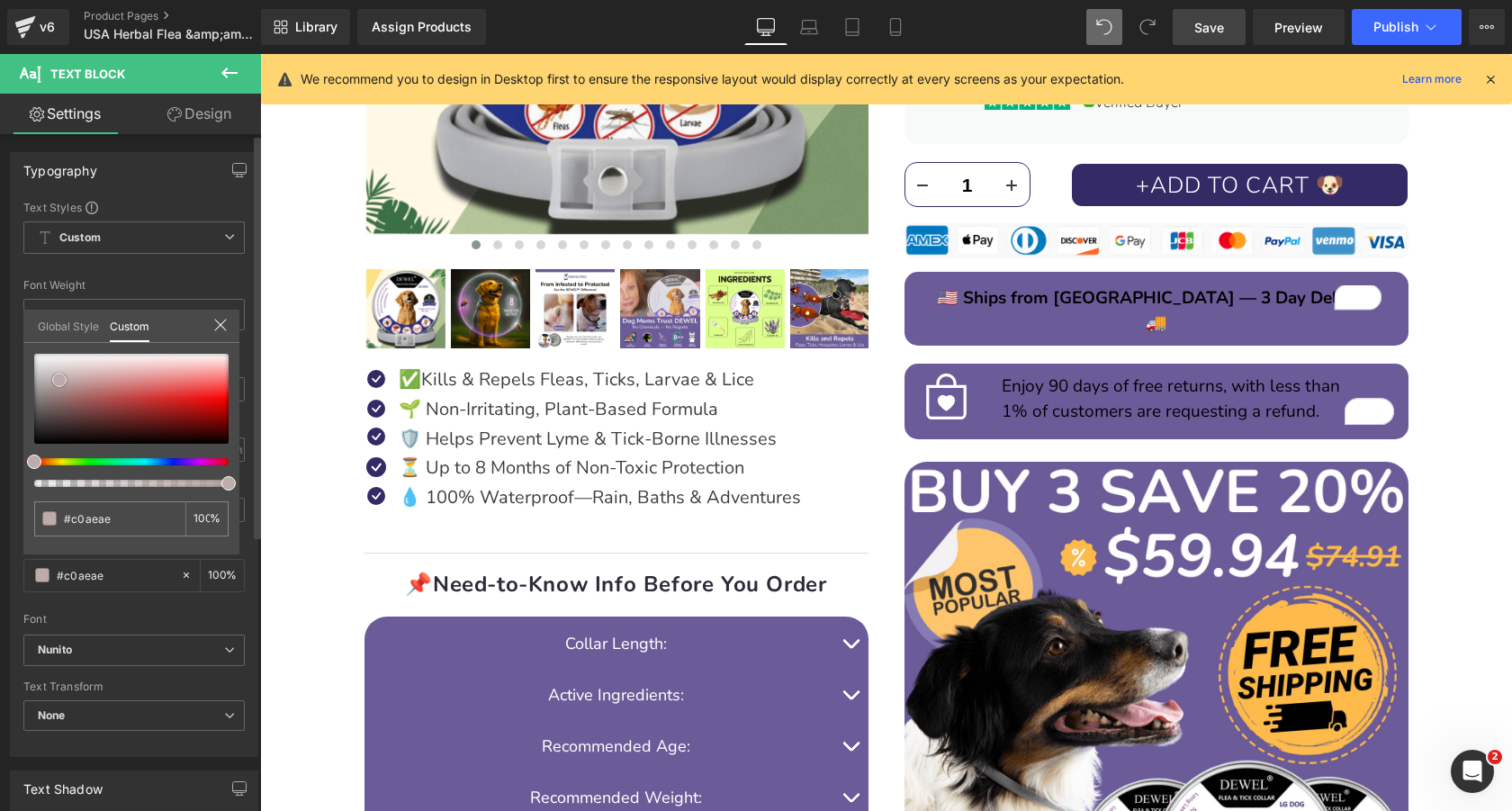
type input "#ffffff"
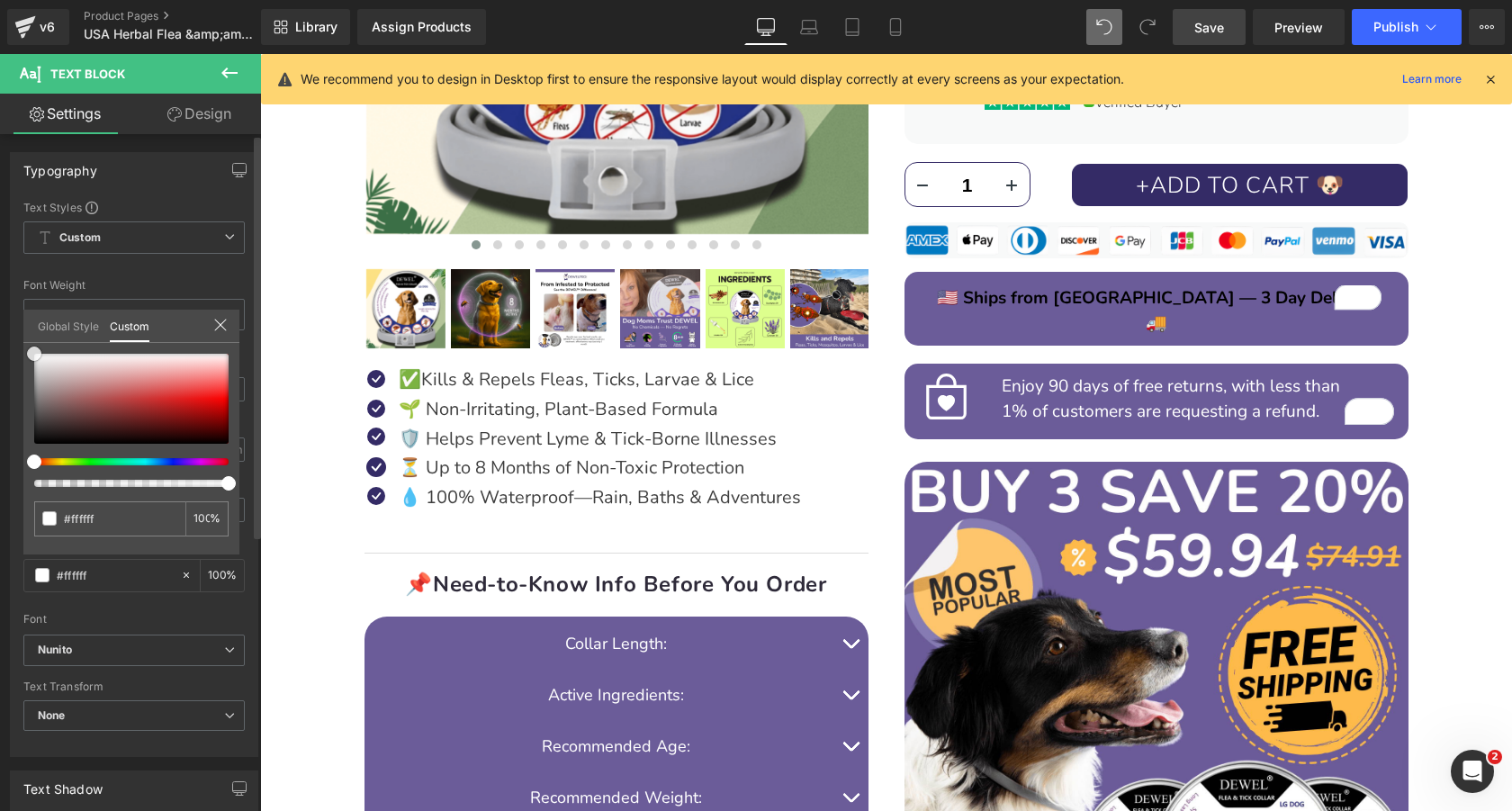
drag, startPoint x: 59, startPoint y: 380, endPoint x: 0, endPoint y: 269, distance: 125.7
click at [0, 269] on div "Typography Text Styles Custom Custom Setup Global Style Custom Setup Global Sty…" at bounding box center [135, 447] width 269 height 618
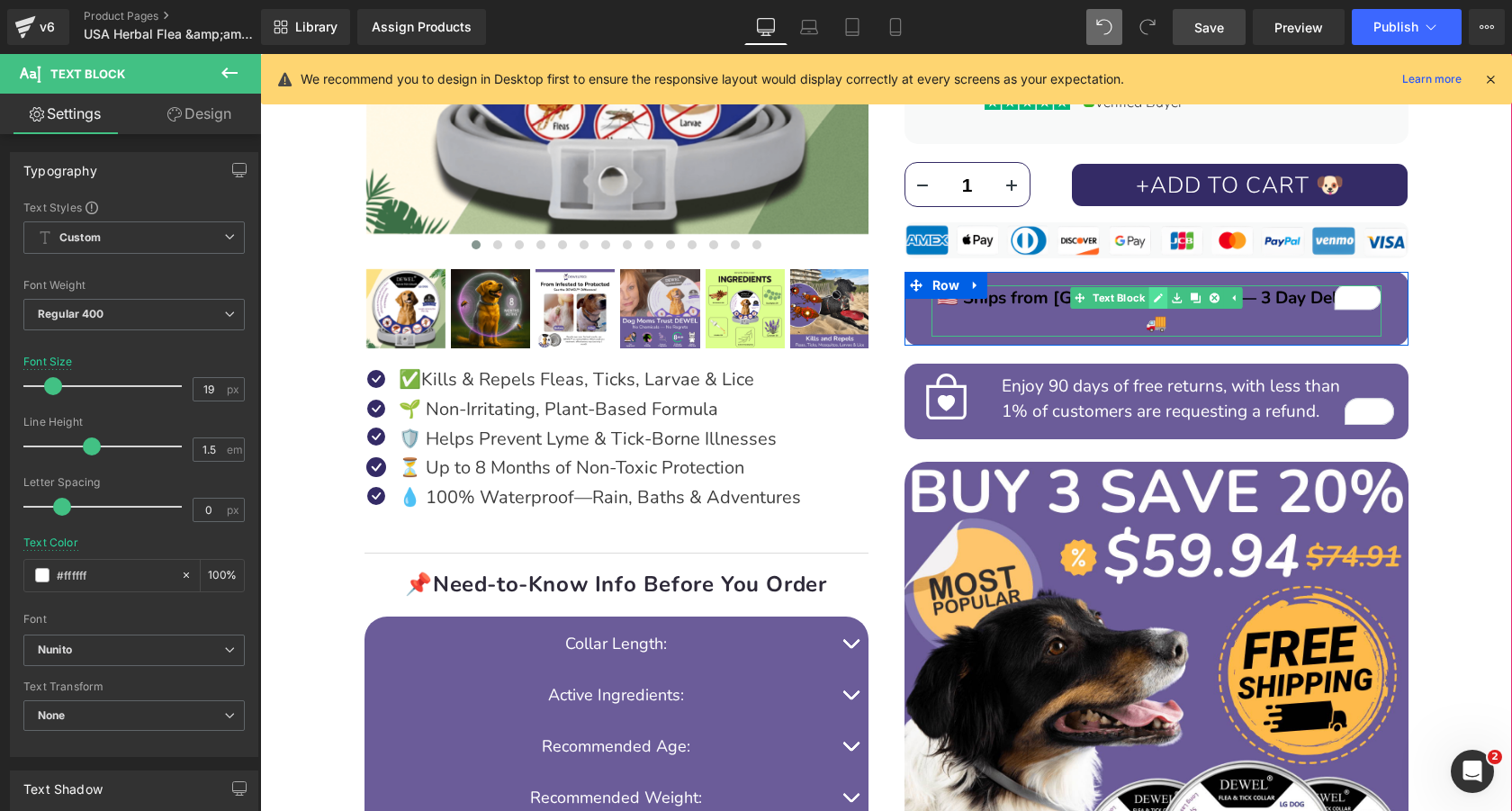
click at [1157, 297] on icon at bounding box center [1158, 297] width 9 height 9
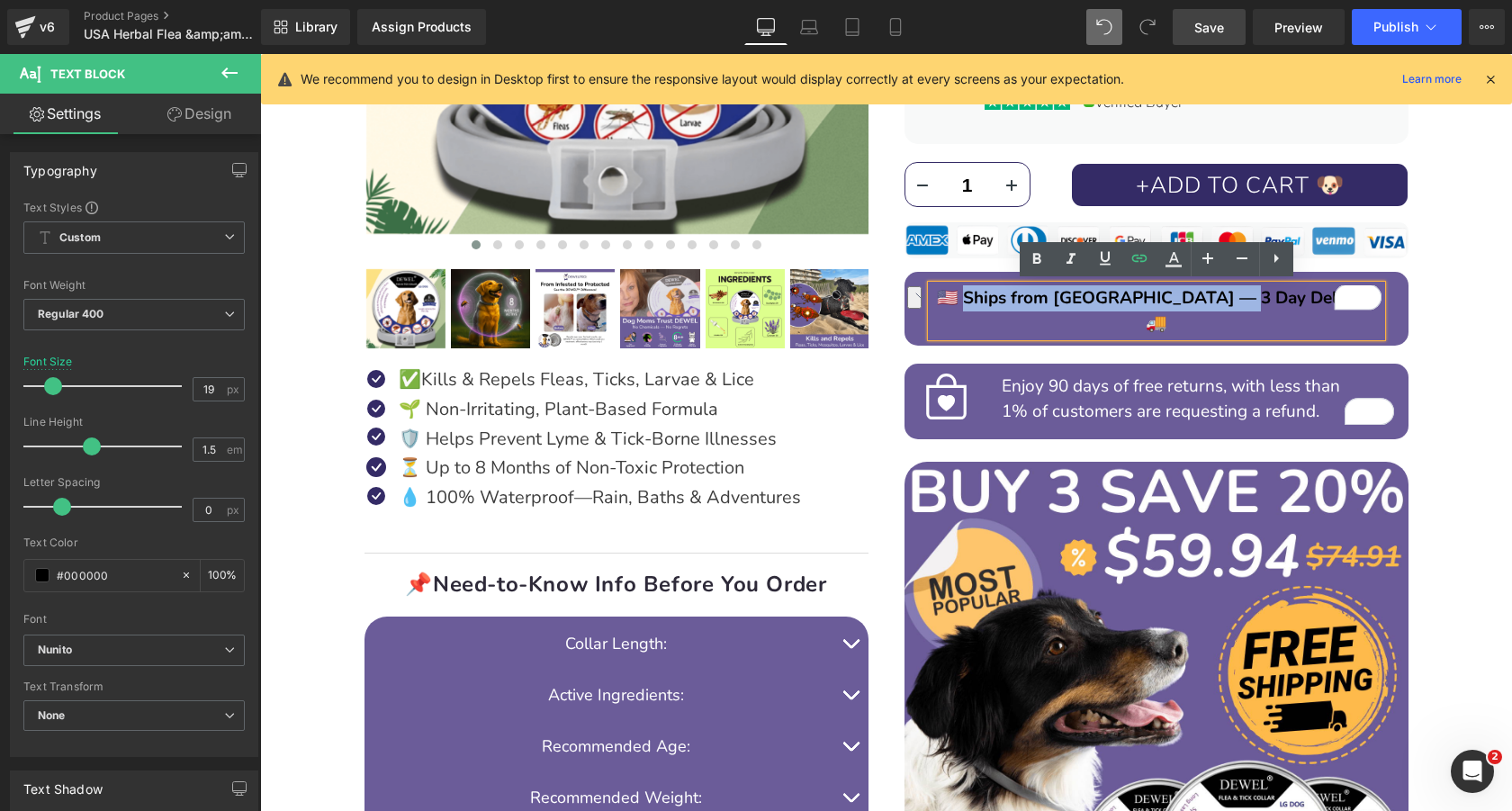
drag, startPoint x: 1022, startPoint y: 298, endPoint x: 1288, endPoint y: 303, distance: 266.0
click at [1288, 303] on span "🇺🇸 Ships from USA — 3 Day Delivery 🚚" at bounding box center [1157, 311] width 439 height 50
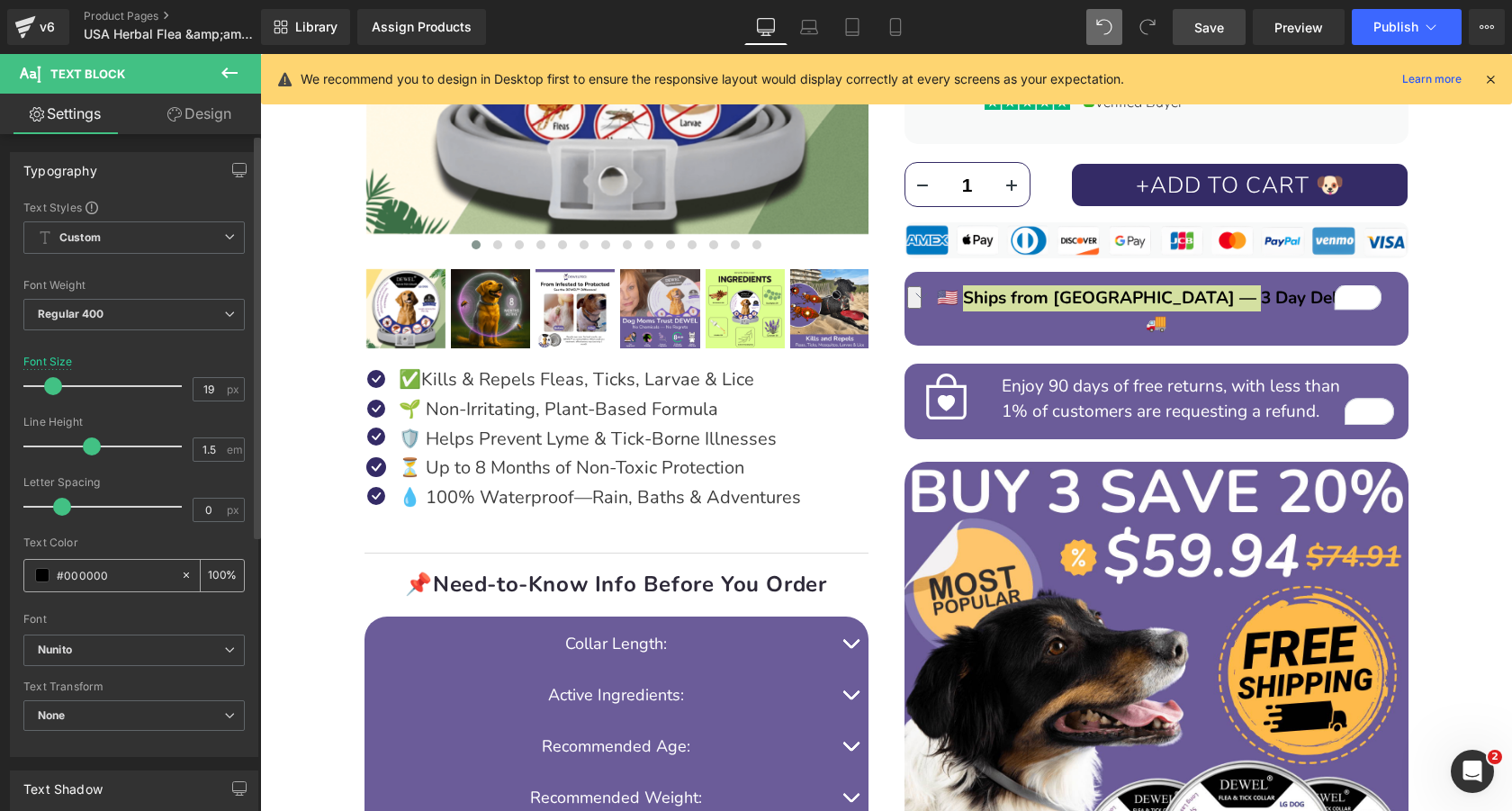
click at [40, 570] on span at bounding box center [42, 574] width 14 height 14
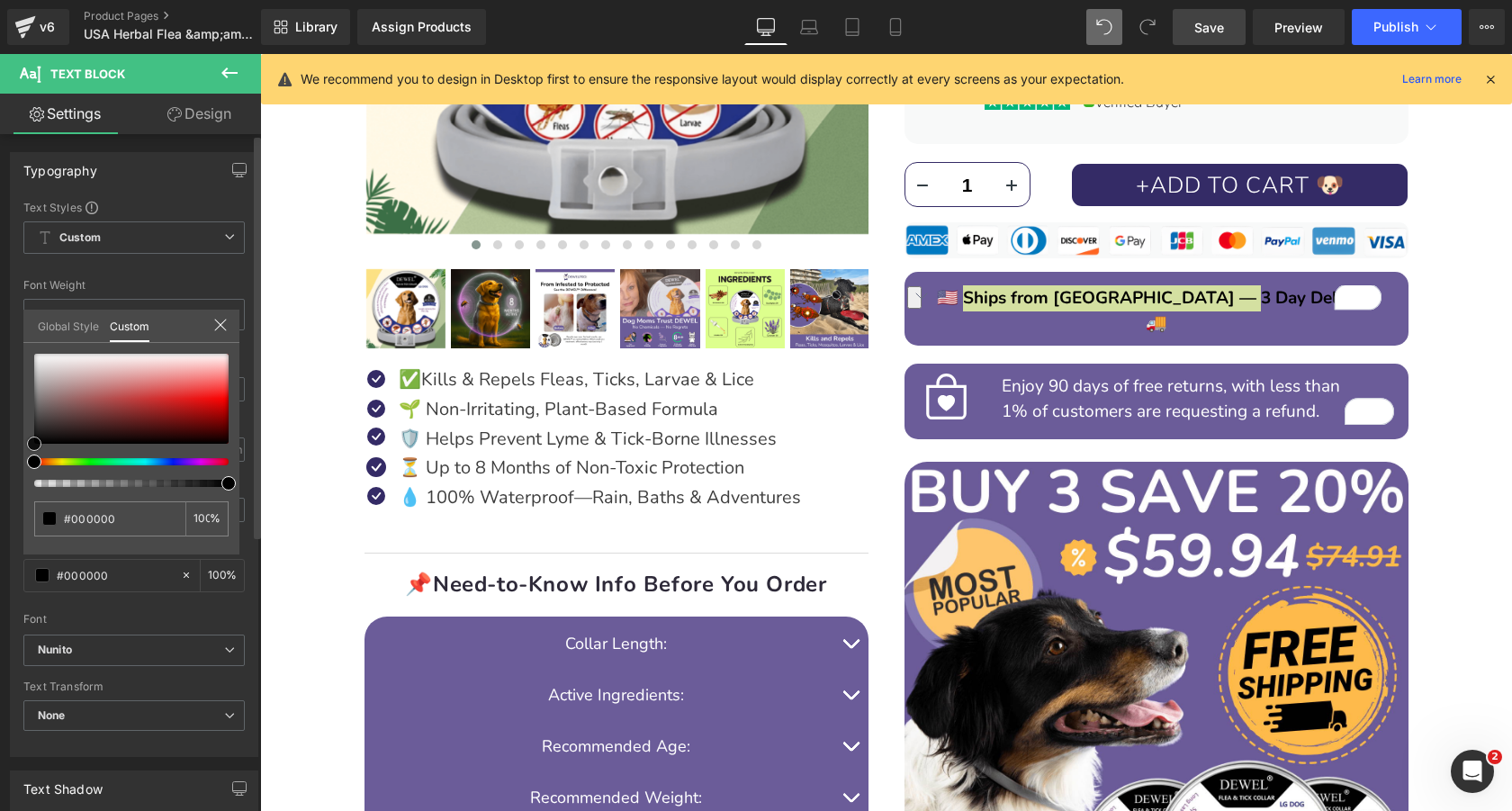
type input "#824e4e"
type input "#b4a1a1"
type input "#ffffff"
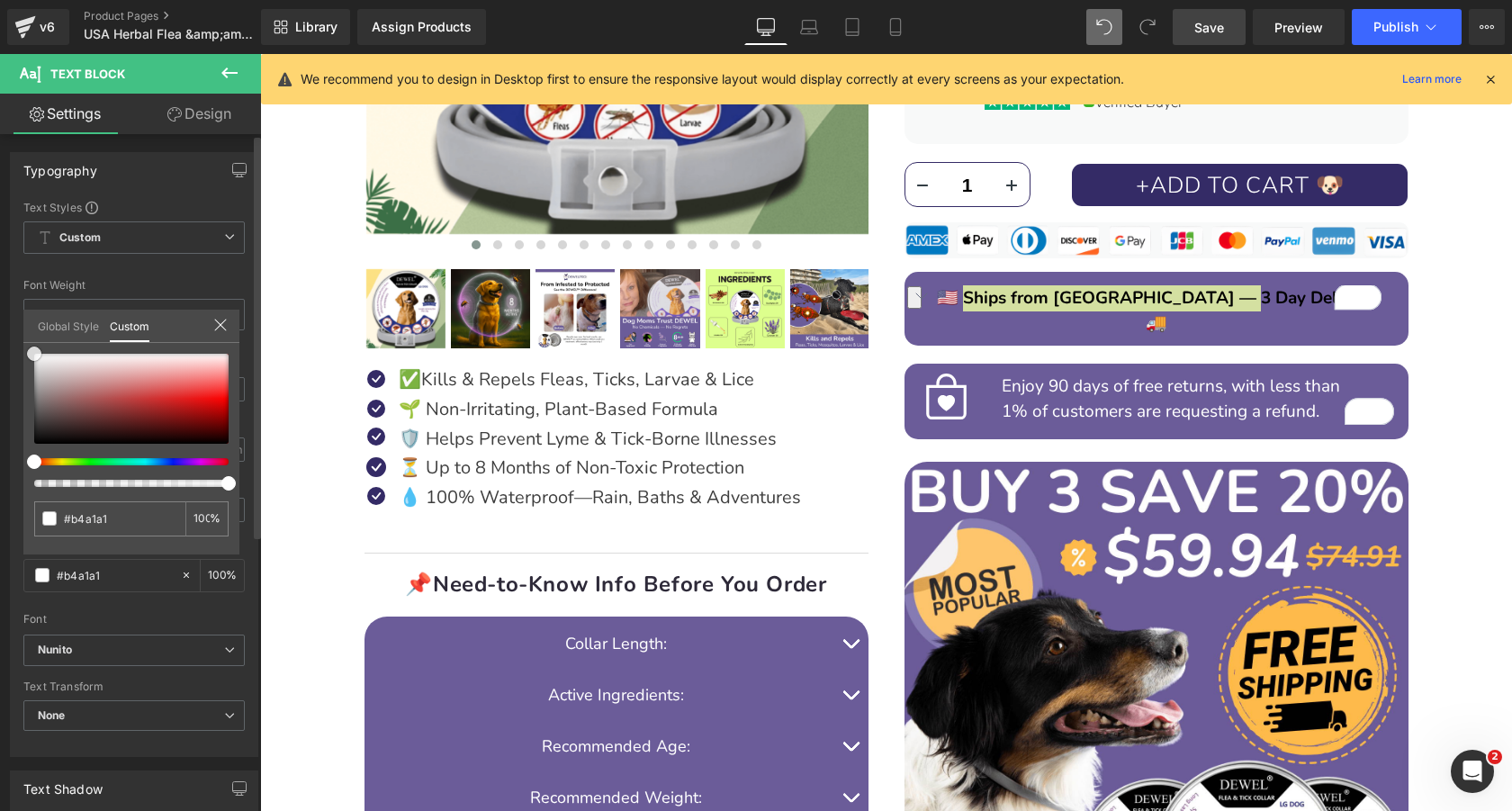
type input "#ffffff"
drag, startPoint x: 84, startPoint y: 407, endPoint x: 0, endPoint y: 267, distance: 163.3
click at [0, 267] on div "Typography Text Styles Custom Custom Setup Global Style Custom Setup Global Sty…" at bounding box center [135, 447] width 269 height 618
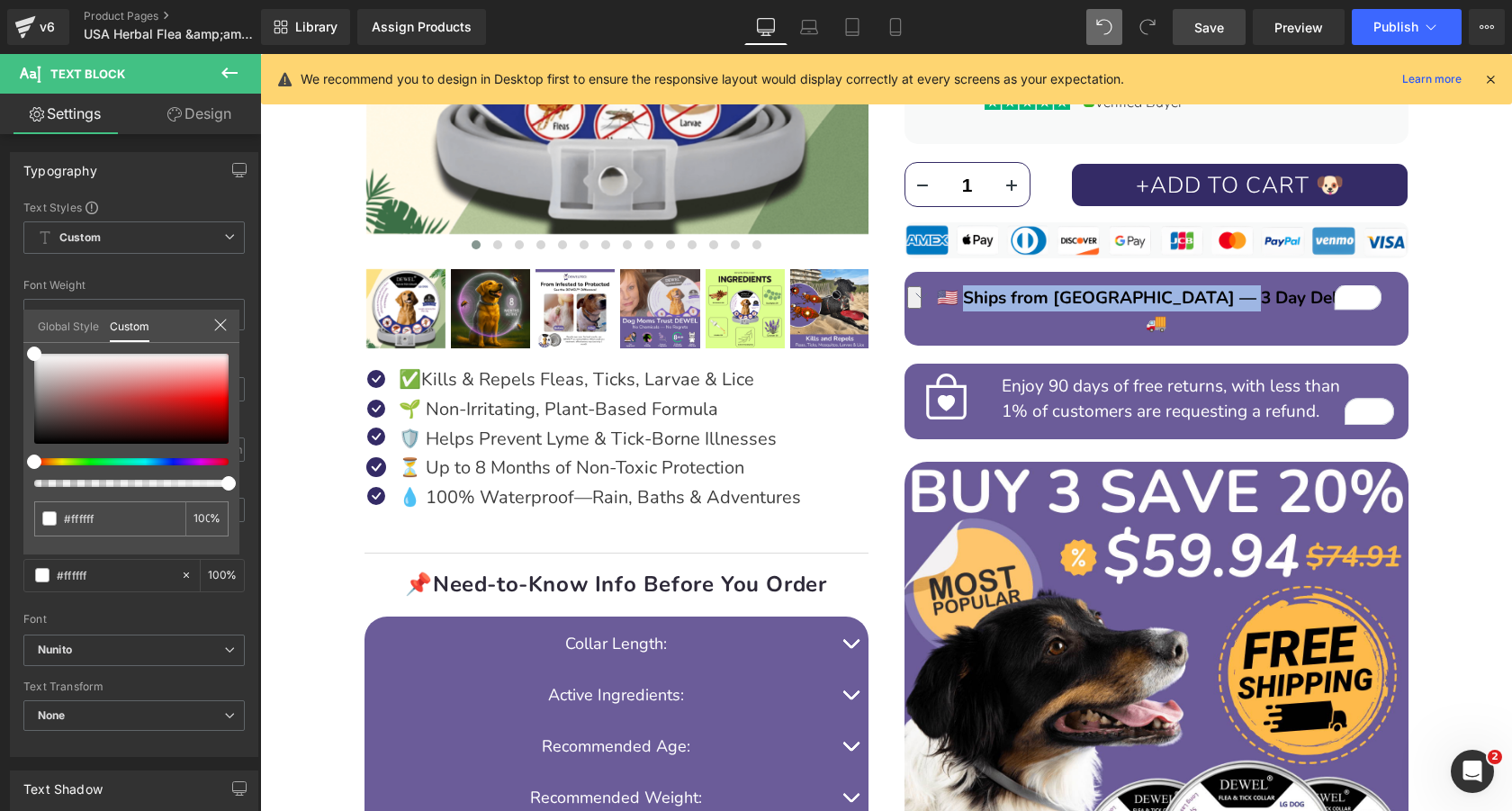
click at [1191, 300] on div at bounding box center [885, 433] width 1251 height 757
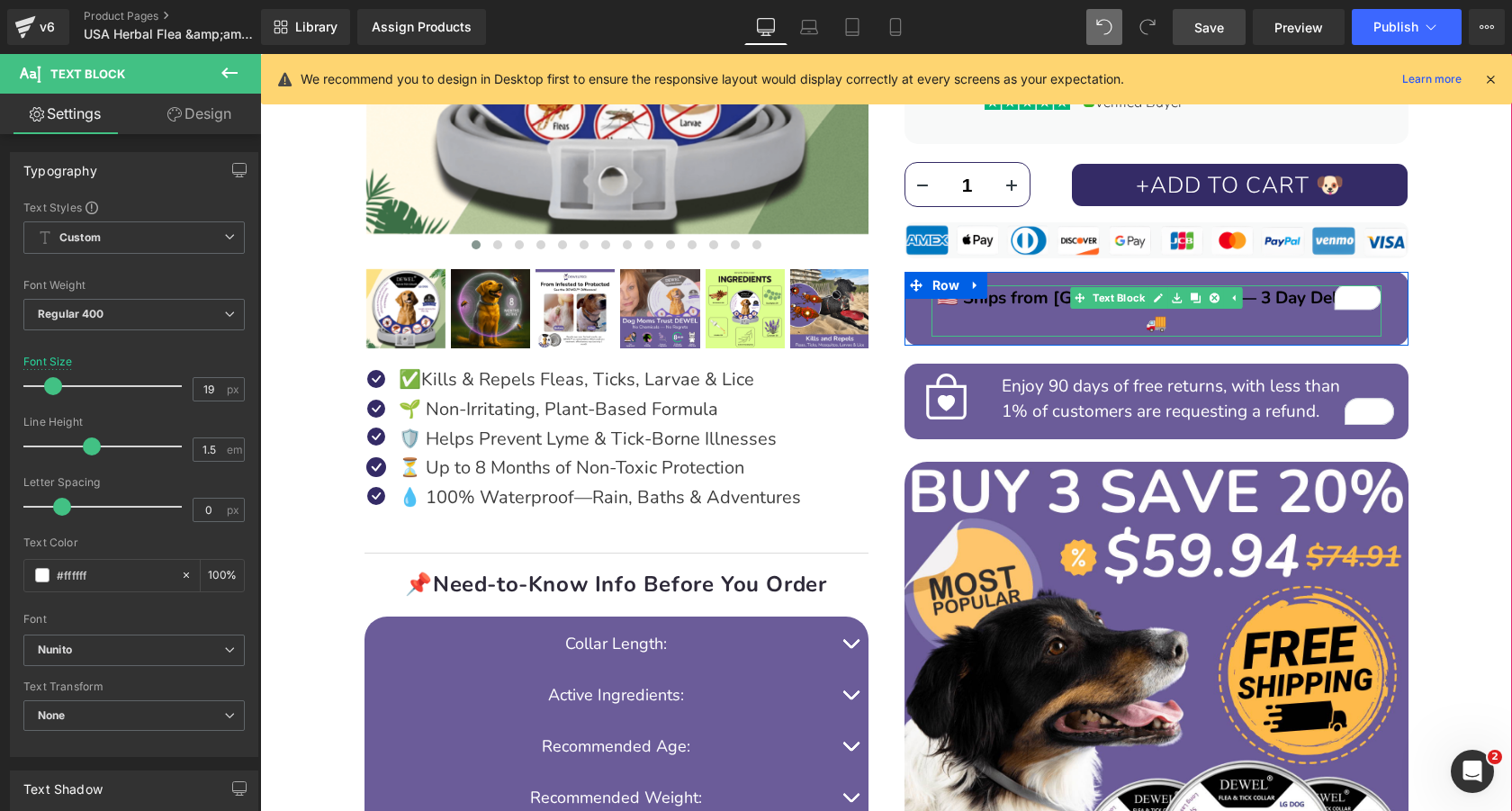
click at [1268, 303] on span "🇺🇸 Ships from USA — 3 Day Delivery 🚚" at bounding box center [1157, 311] width 439 height 50
drag, startPoint x: 1290, startPoint y: 300, endPoint x: 1022, endPoint y: 294, distance: 268.1
click at [1022, 294] on span "🇺🇸 Ships from USA — 3 Day Delivery 🚚" at bounding box center [1157, 311] width 439 height 50
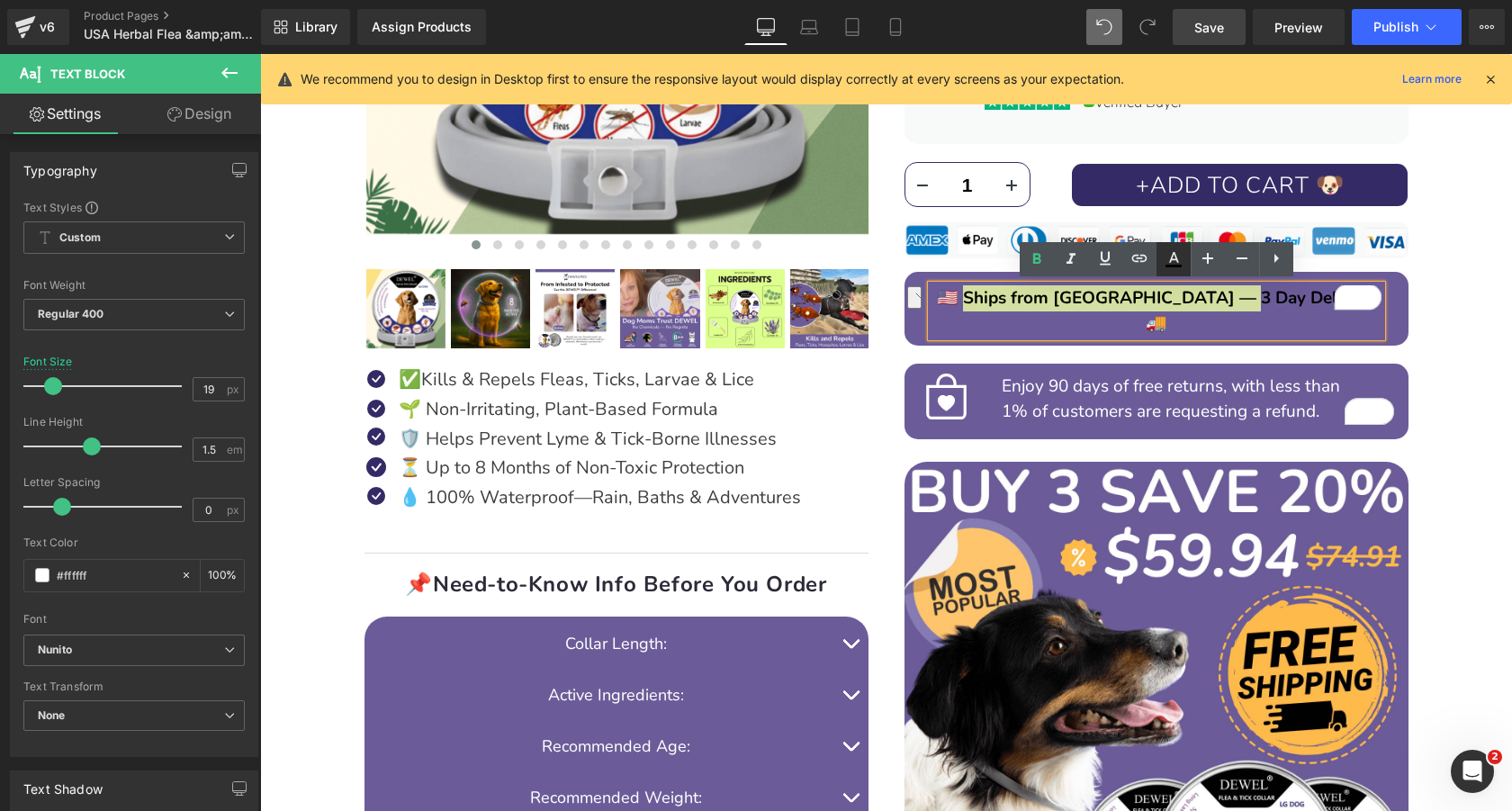
click at [1172, 258] on icon at bounding box center [1173, 259] width 22 height 22
type input "#000000"
type input "100"
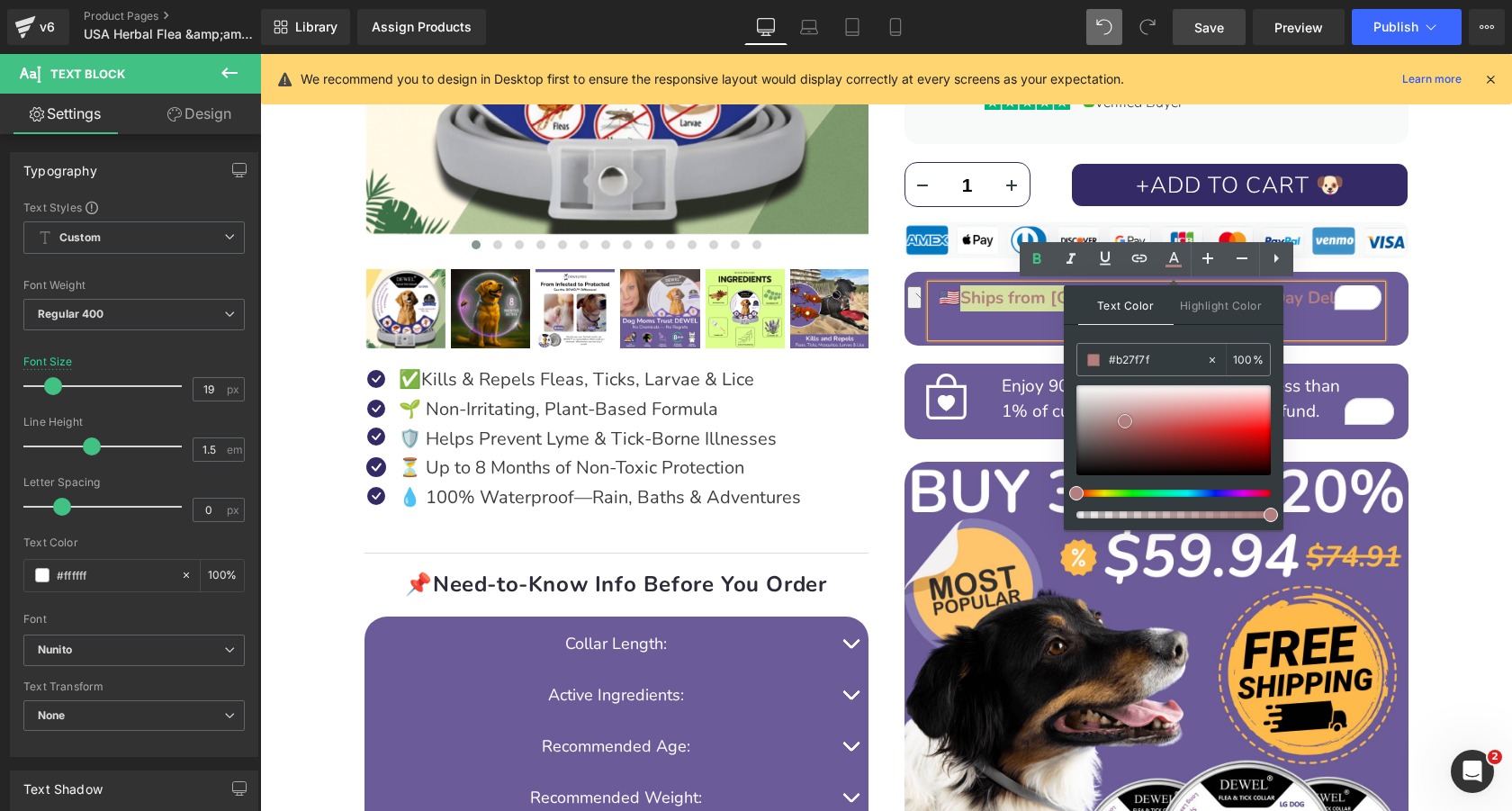
type input "#e1dfdf"
drag, startPoint x: 1385, startPoint y: 475, endPoint x: 984, endPoint y: 305, distance: 435.5
click at [1440, 331] on div "DEWEL™ 8‑Month Natural Flea & Tick Collar for Dogs Heading Image Image Image Im…" at bounding box center [885, 340] width 1233 height 1652
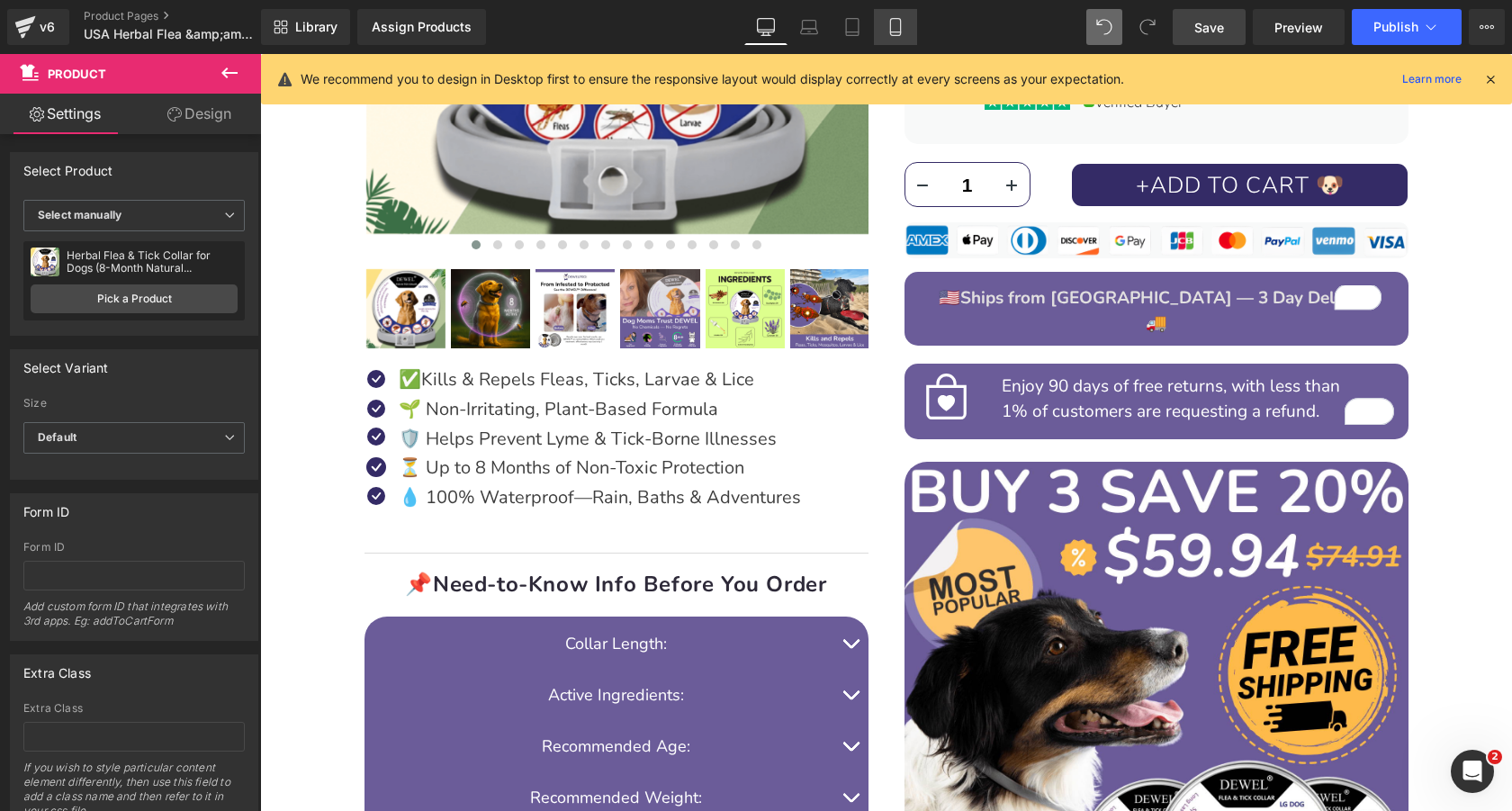
click at [898, 23] on icon at bounding box center [895, 27] width 18 height 18
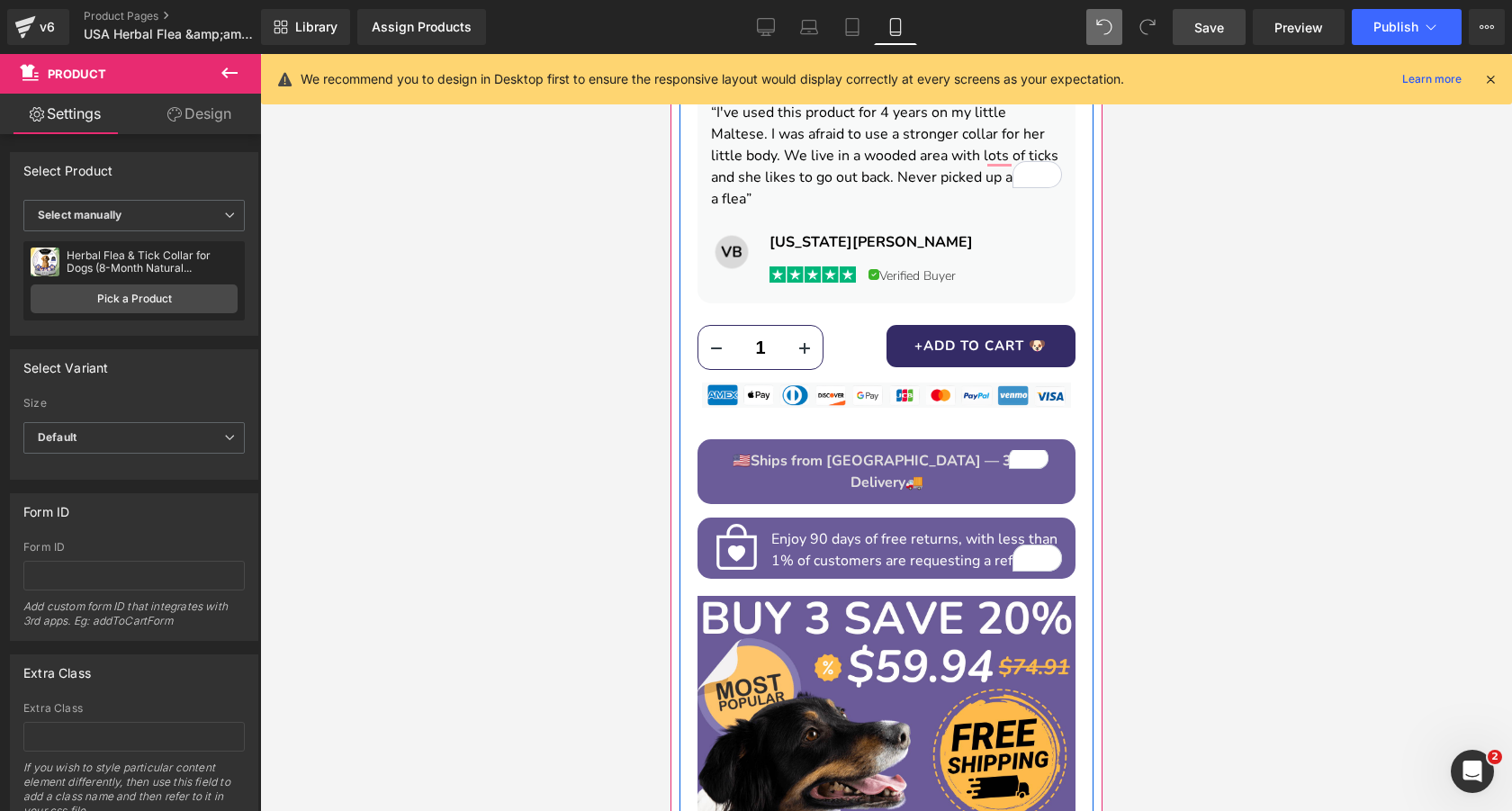
scroll to position [1269, 0]
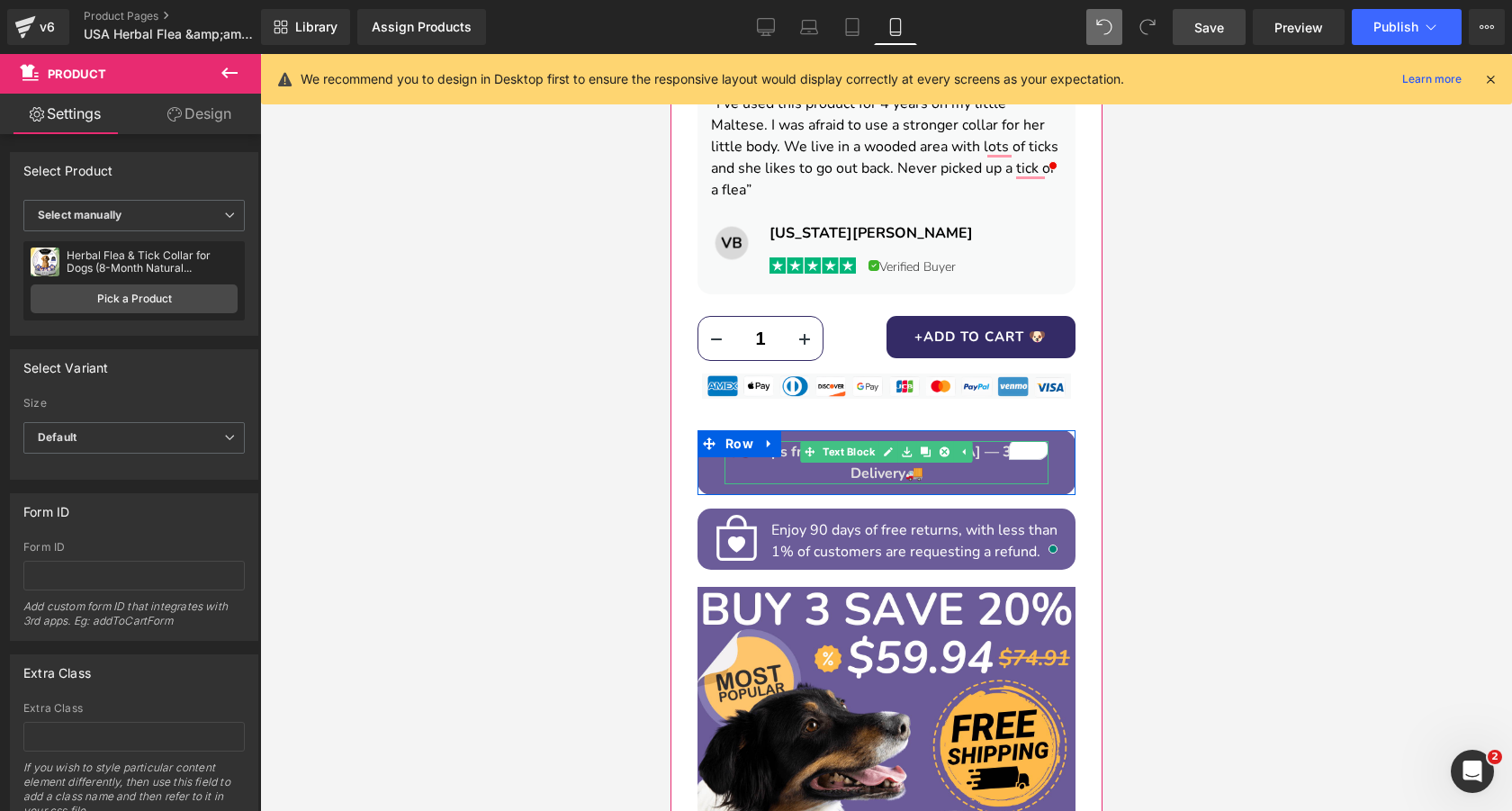
click at [991, 442] on span "Ships from [GEOGRAPHIC_DATA] — 3 Day Delivery" at bounding box center [895, 462] width 290 height 41
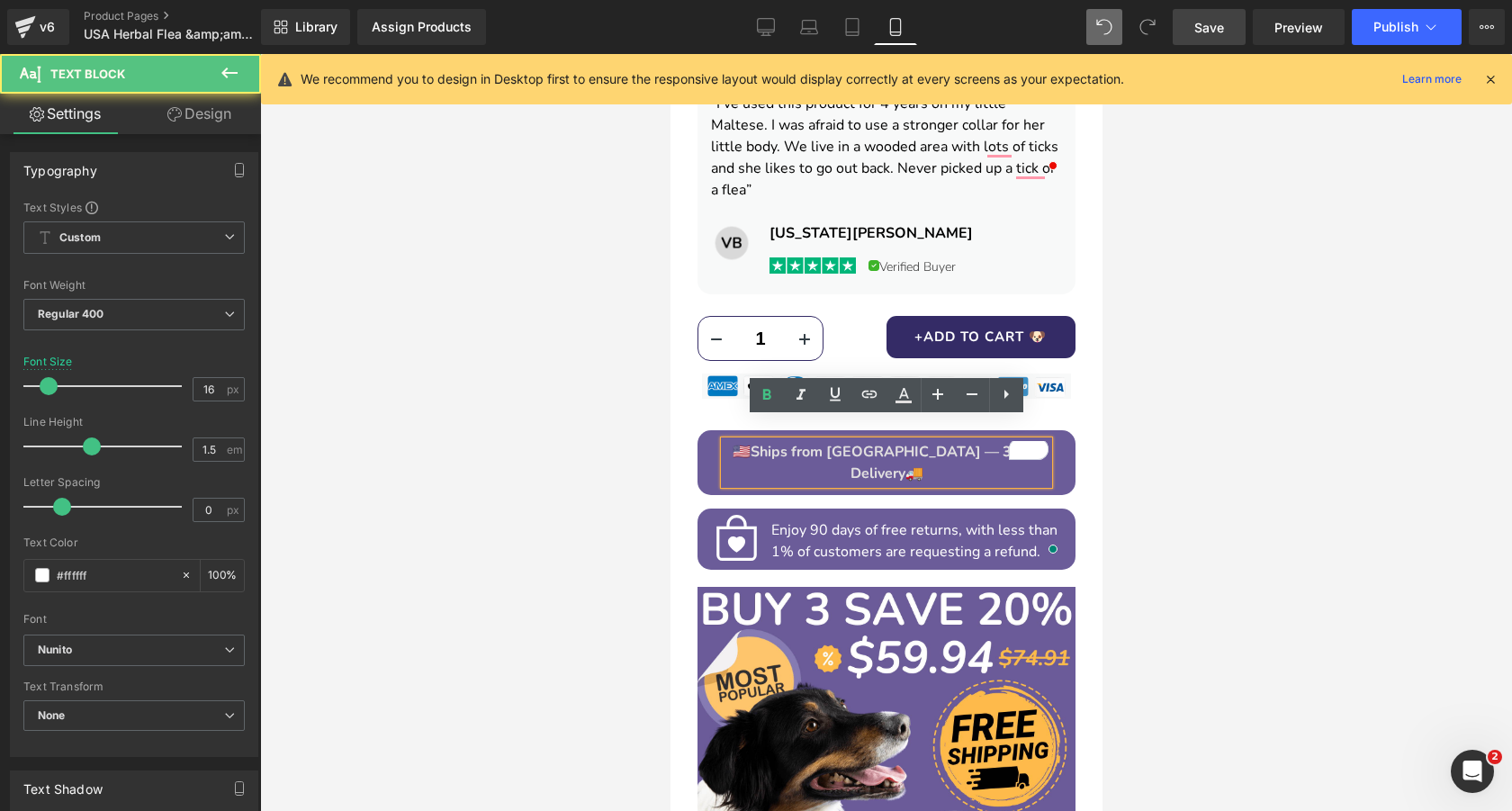
click at [991, 442] on span "Ships from [GEOGRAPHIC_DATA] — 3 Day Delivery" at bounding box center [895, 462] width 290 height 41
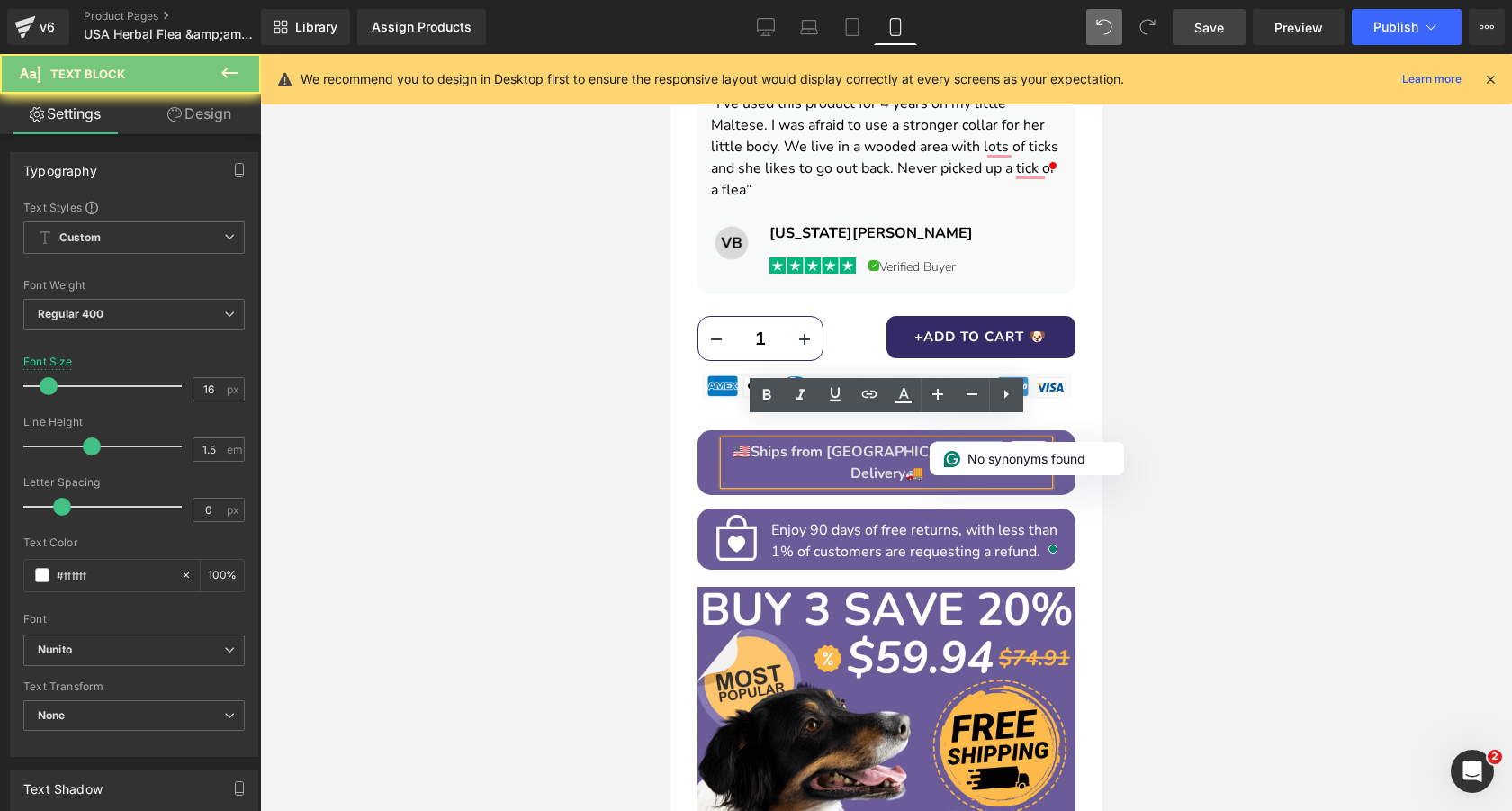
click at [991, 442] on span "Ships from [GEOGRAPHIC_DATA] — 3 Day Delivery" at bounding box center [895, 462] width 290 height 41
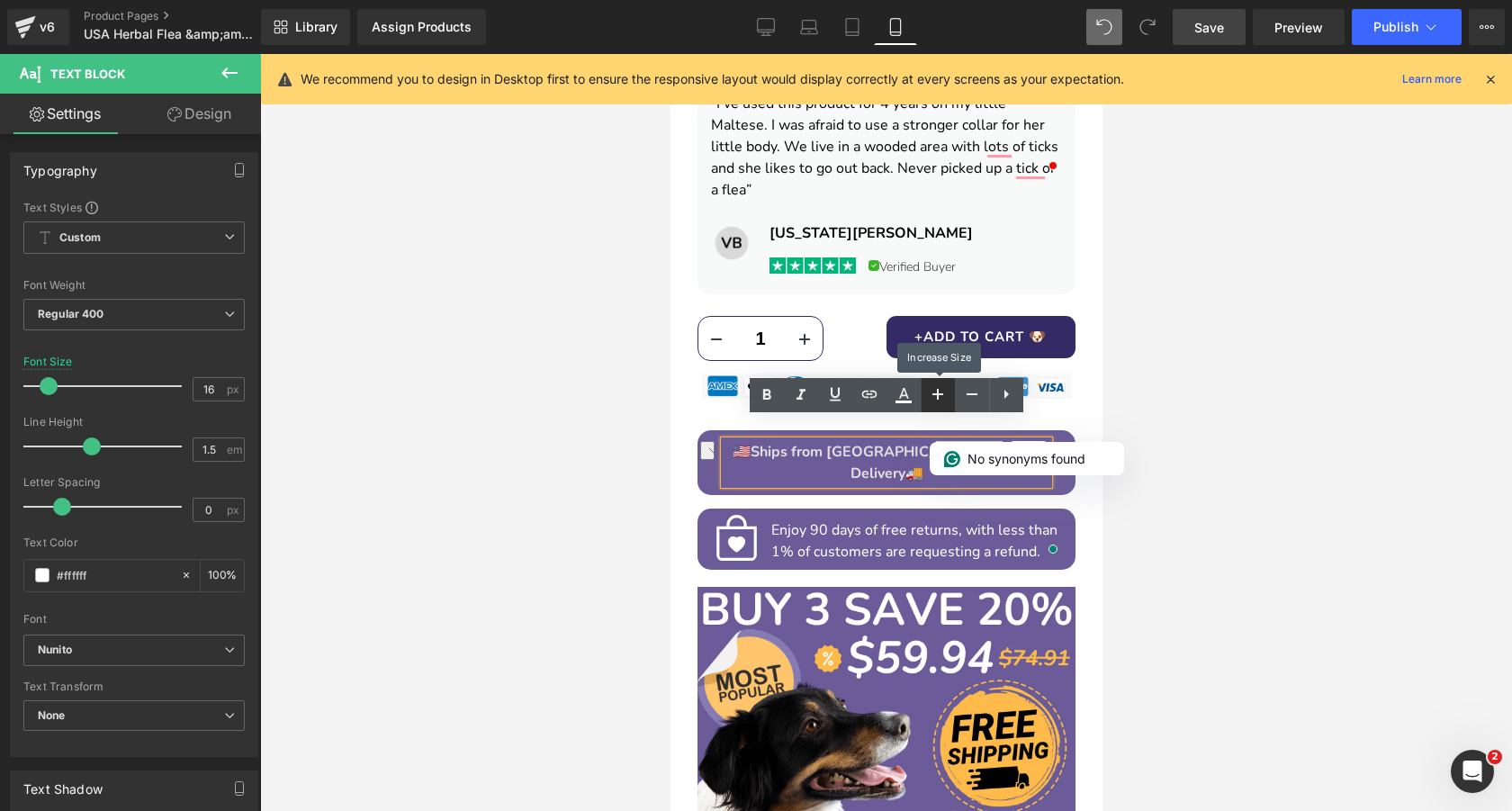
click at [934, 397] on icon at bounding box center [937, 394] width 22 height 22
type input "18"
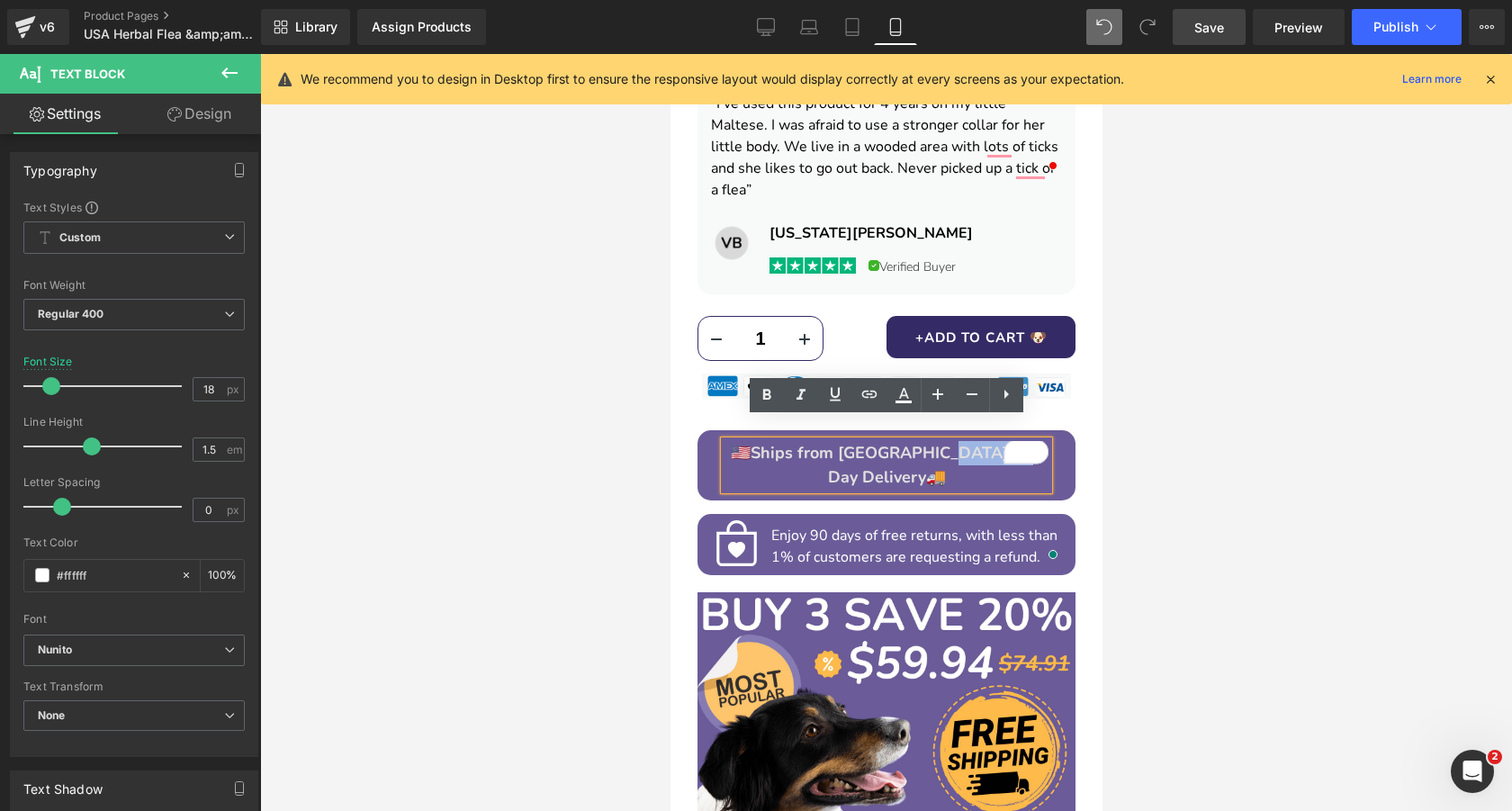
click at [928, 442] on span "Ships from [GEOGRAPHIC_DATA] — 3 Day Delivery" at bounding box center [896, 465] width 292 height 46
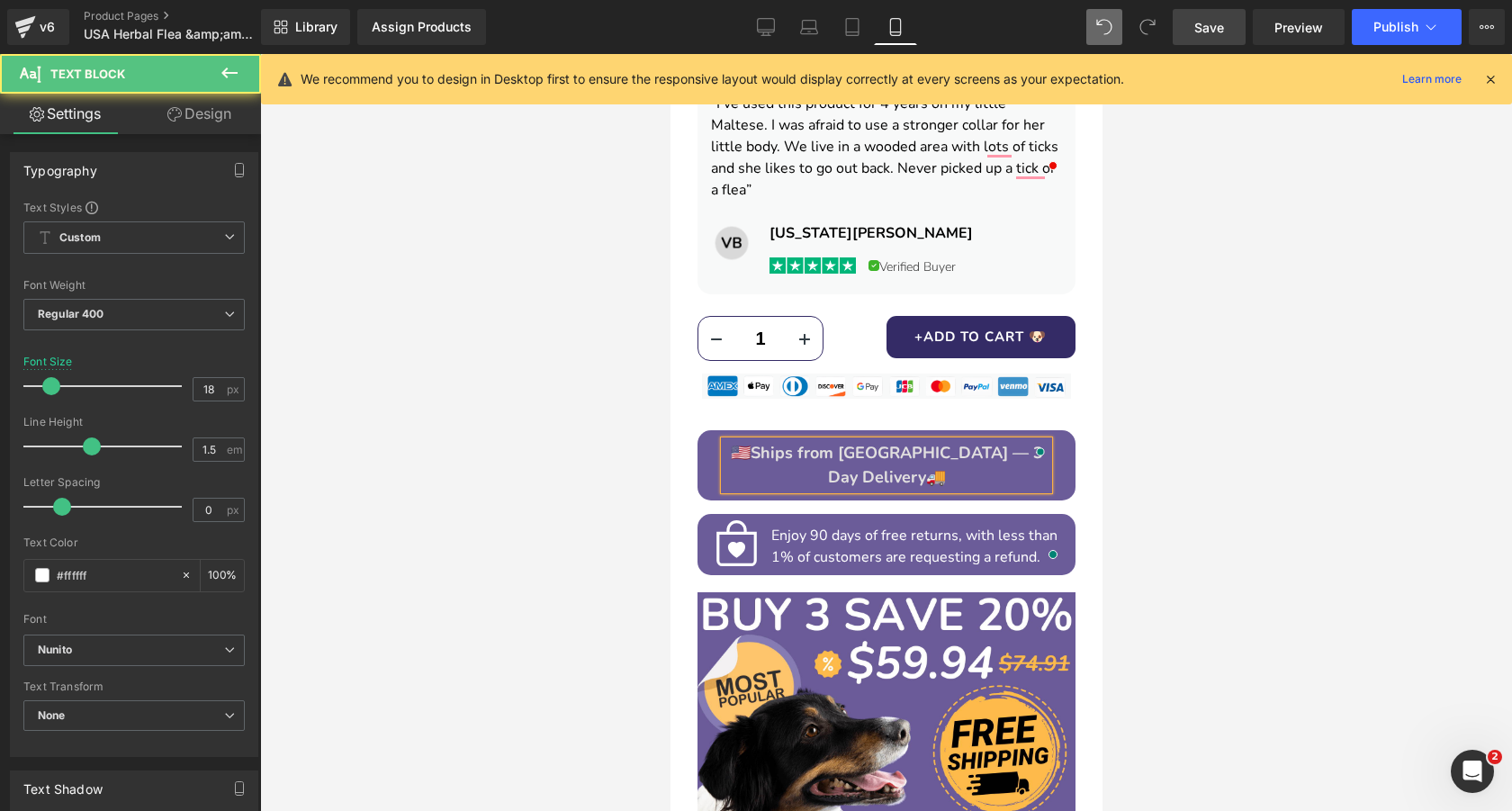
click at [1315, 432] on div at bounding box center [885, 433] width 1251 height 757
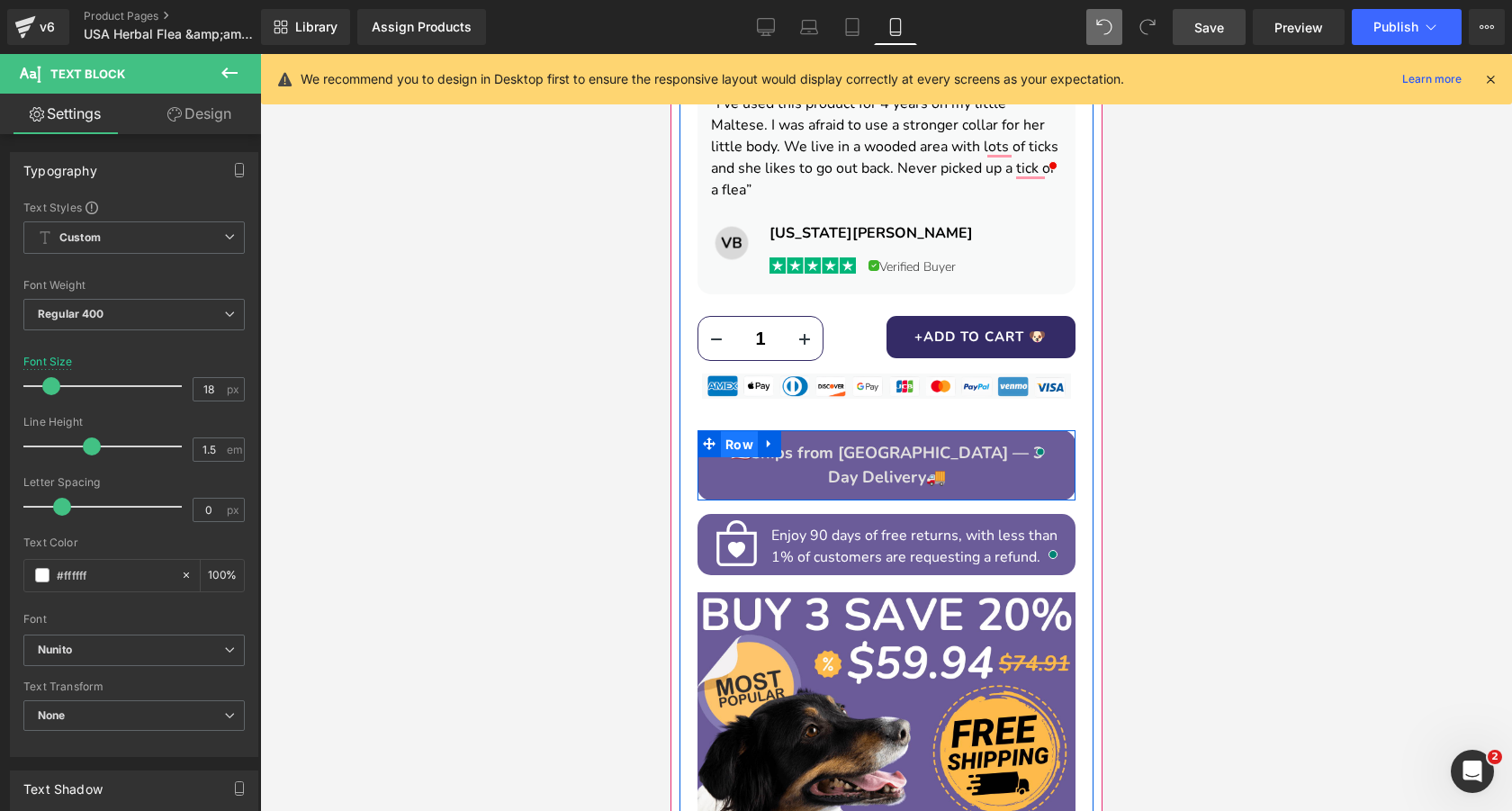
click at [737, 431] on span "Row" at bounding box center [738, 444] width 37 height 27
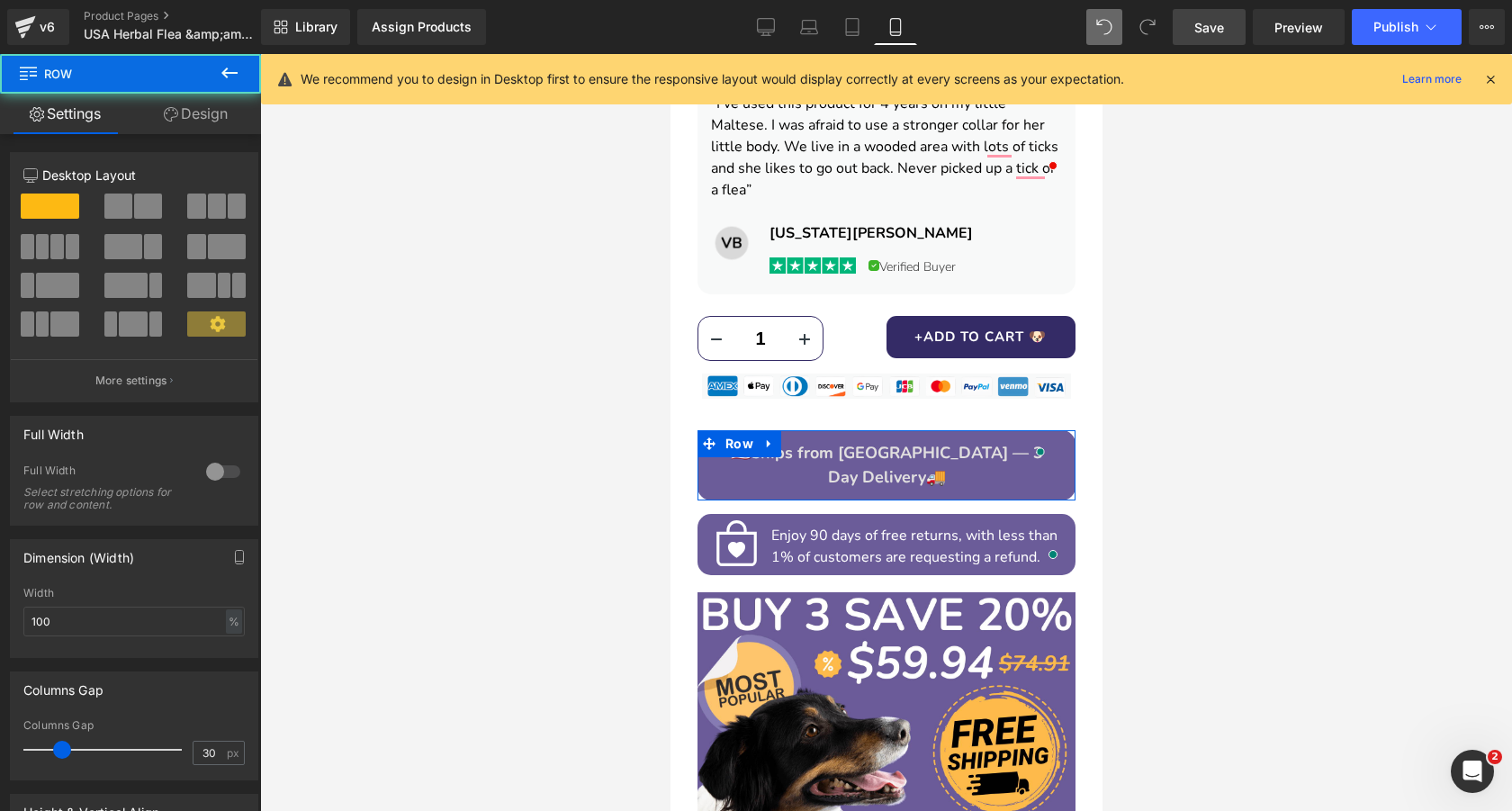
click at [219, 118] on link "Design" at bounding box center [196, 114] width 131 height 40
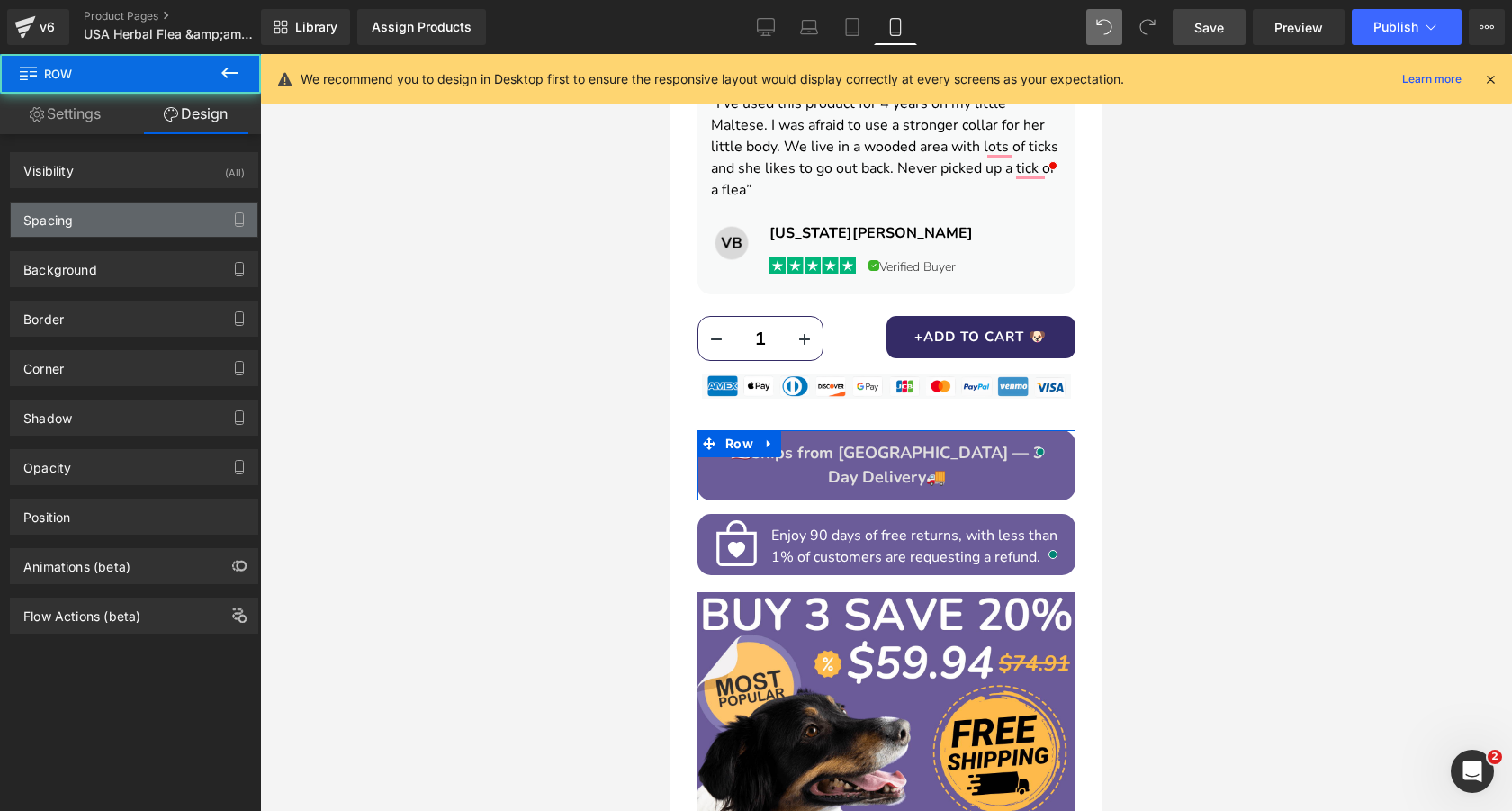
type input "15"
type input "20"
type input "12"
type input "0"
type input "12"
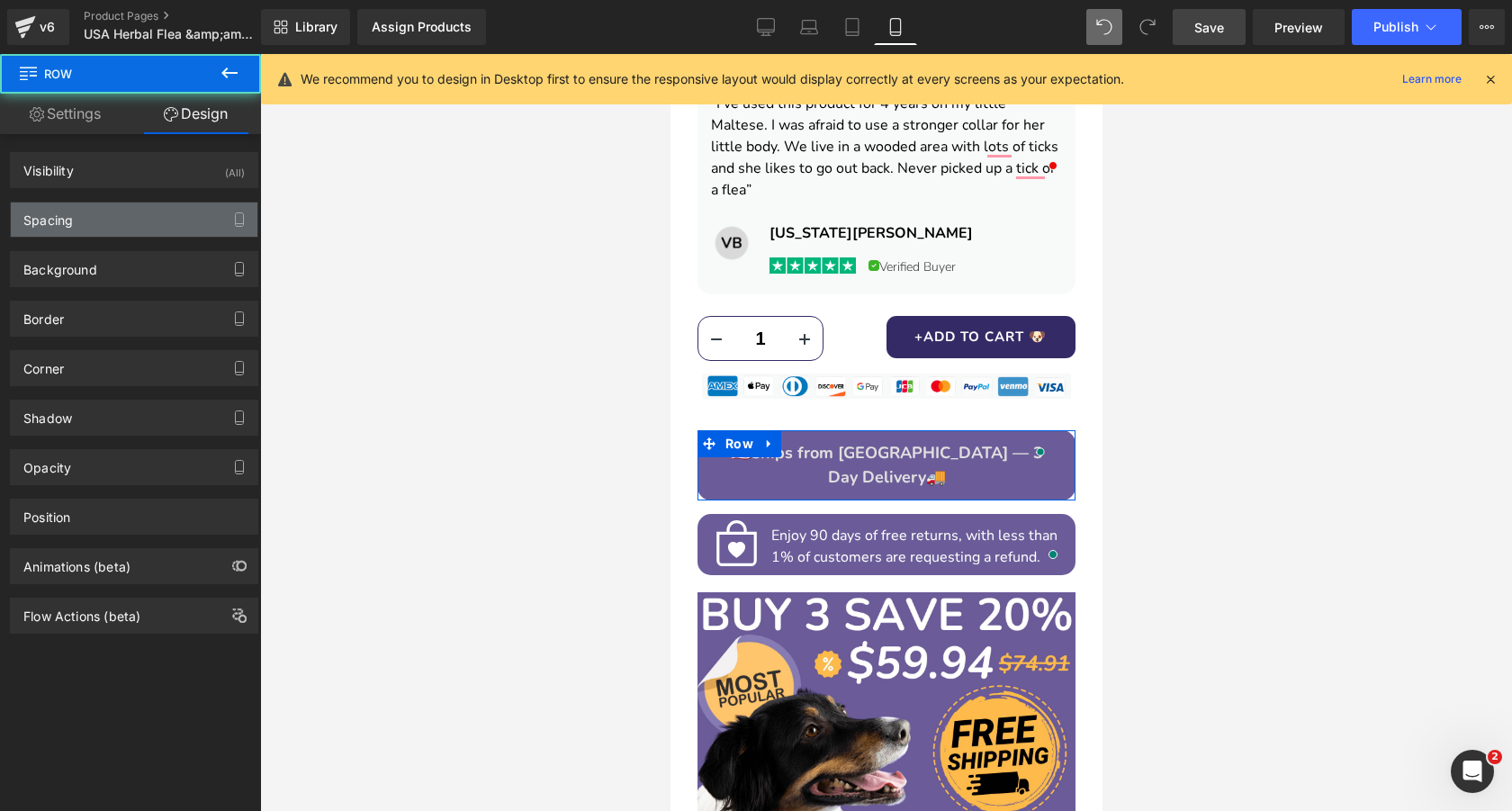
type input "0"
click at [130, 218] on div "Spacing" at bounding box center [134, 220] width 246 height 34
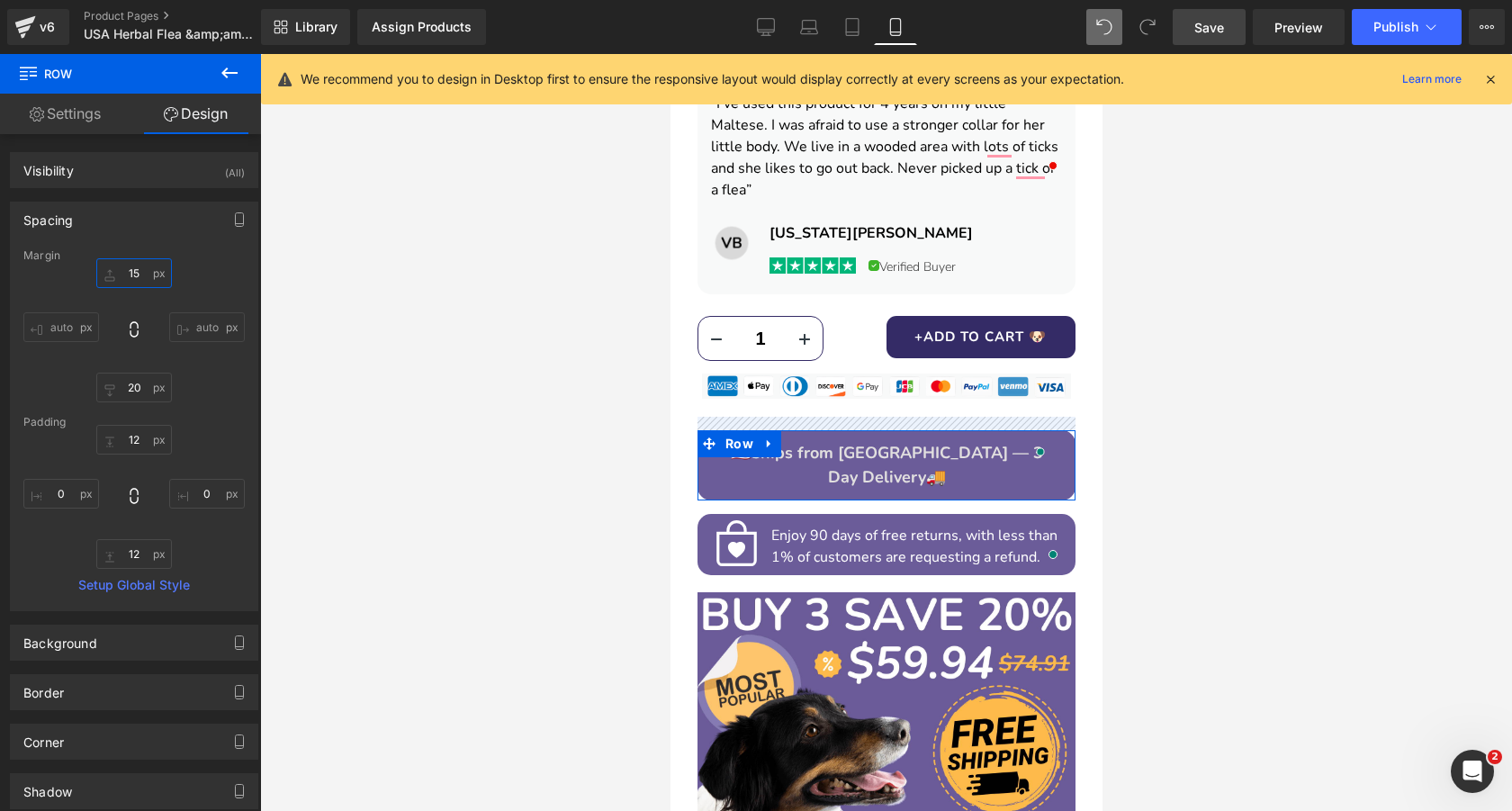
click at [129, 277] on input "15" at bounding box center [134, 272] width 75 height 30
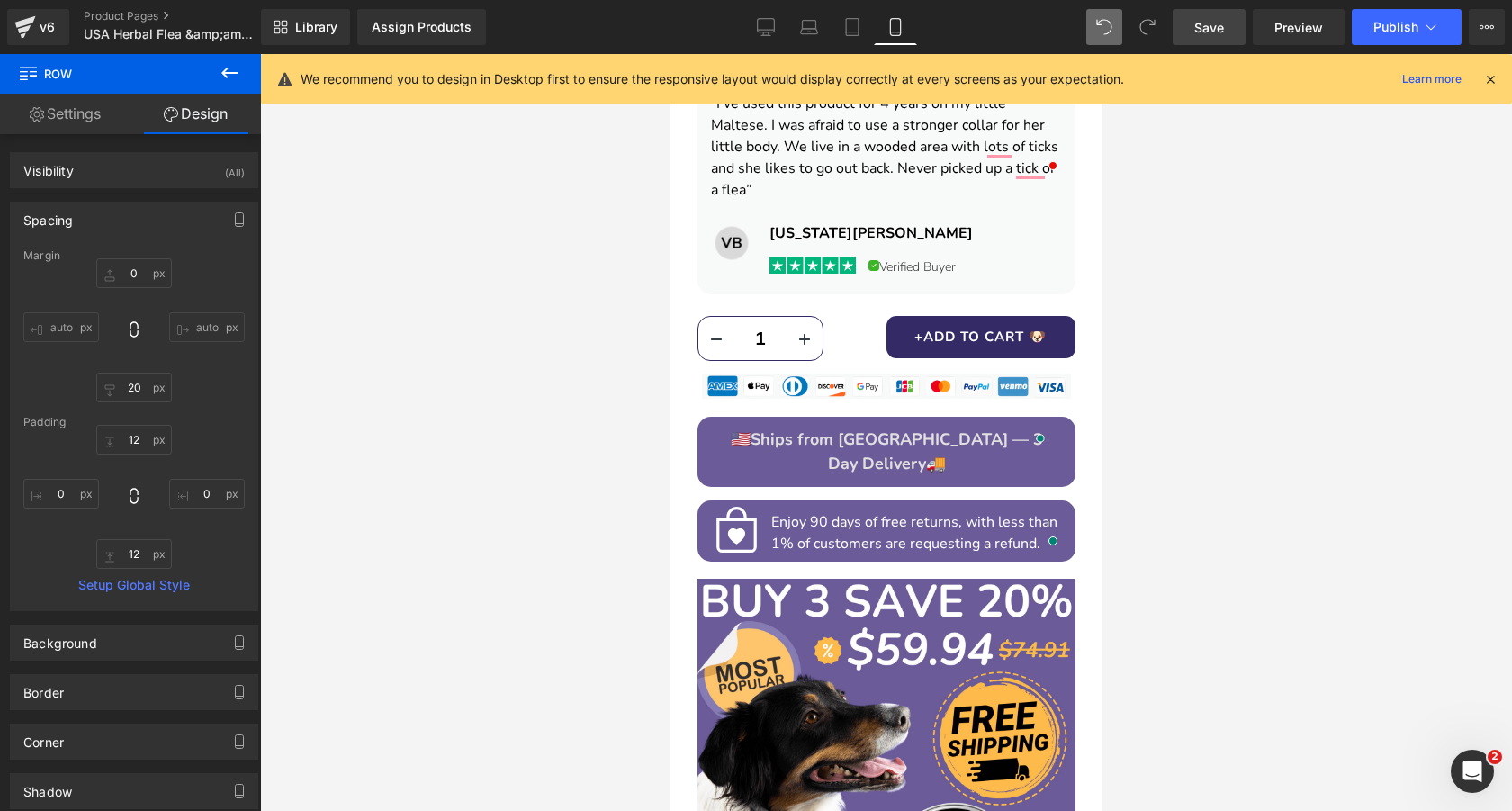
click at [1205, 23] on span "Save" at bounding box center [1208, 28] width 30 height 19
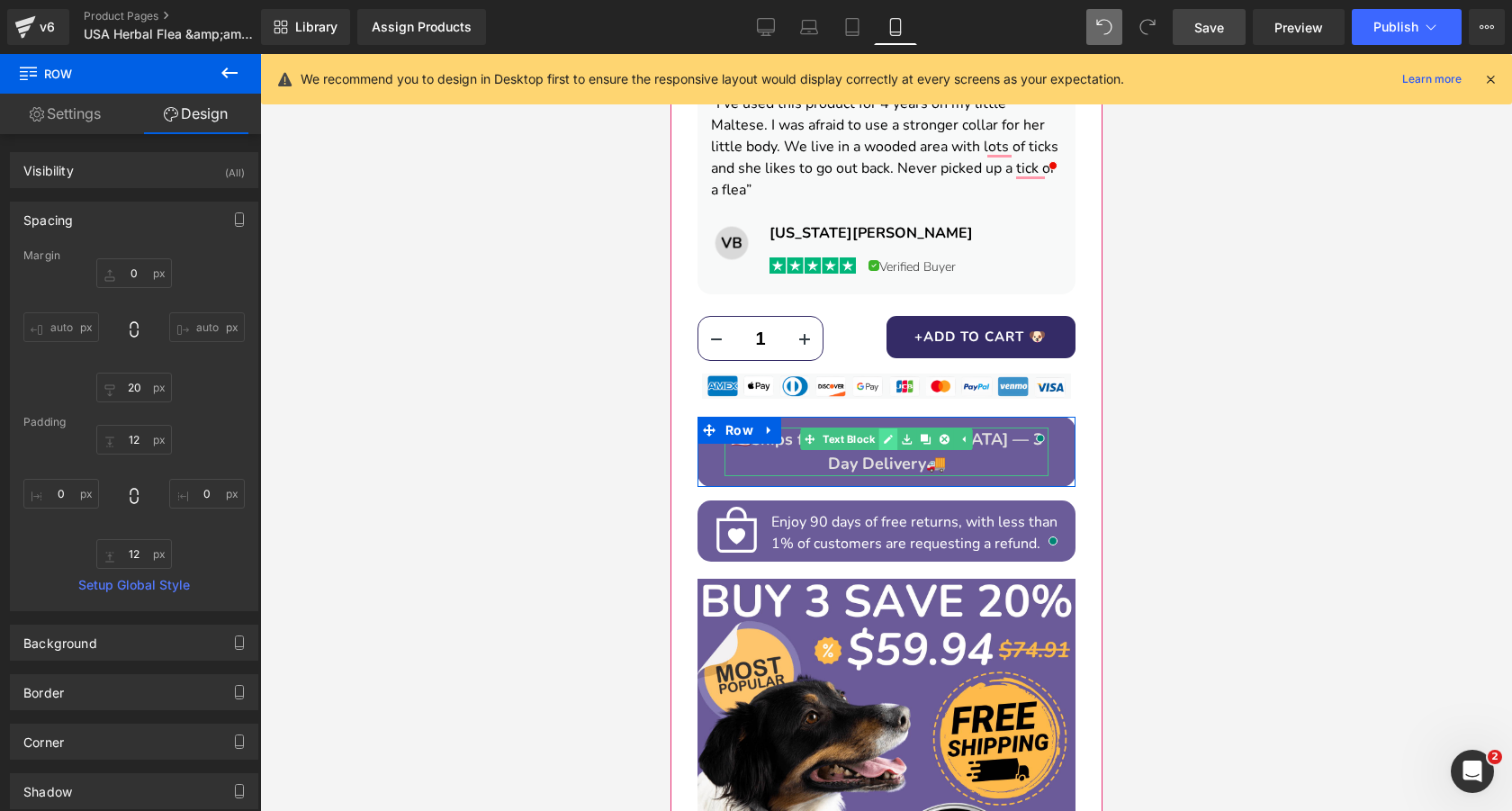
click at [885, 434] on icon at bounding box center [886, 438] width 10 height 11
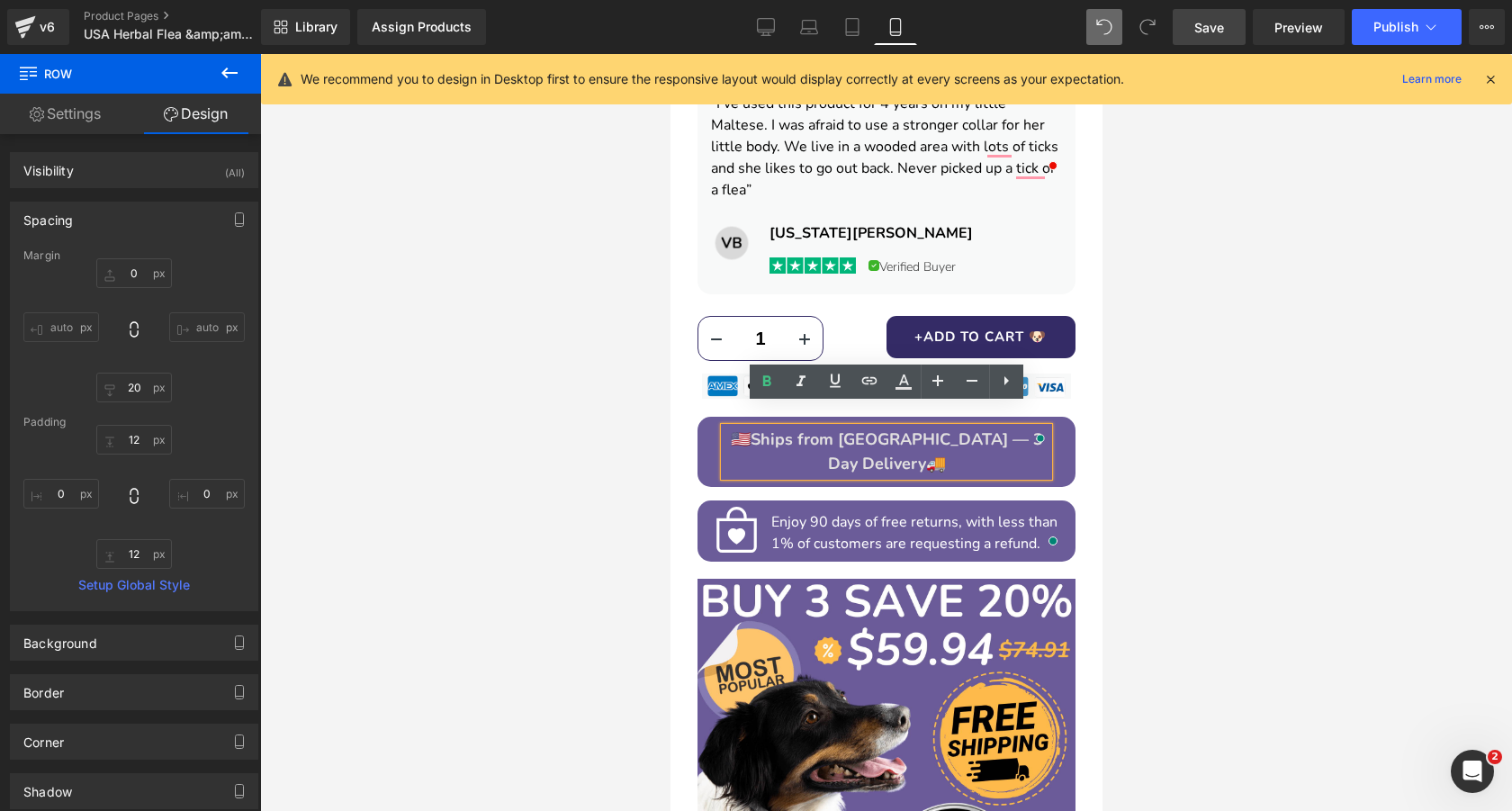
click at [891, 428] on span "Ships from [GEOGRAPHIC_DATA] — 3 Day Delivery" at bounding box center [896, 451] width 292 height 46
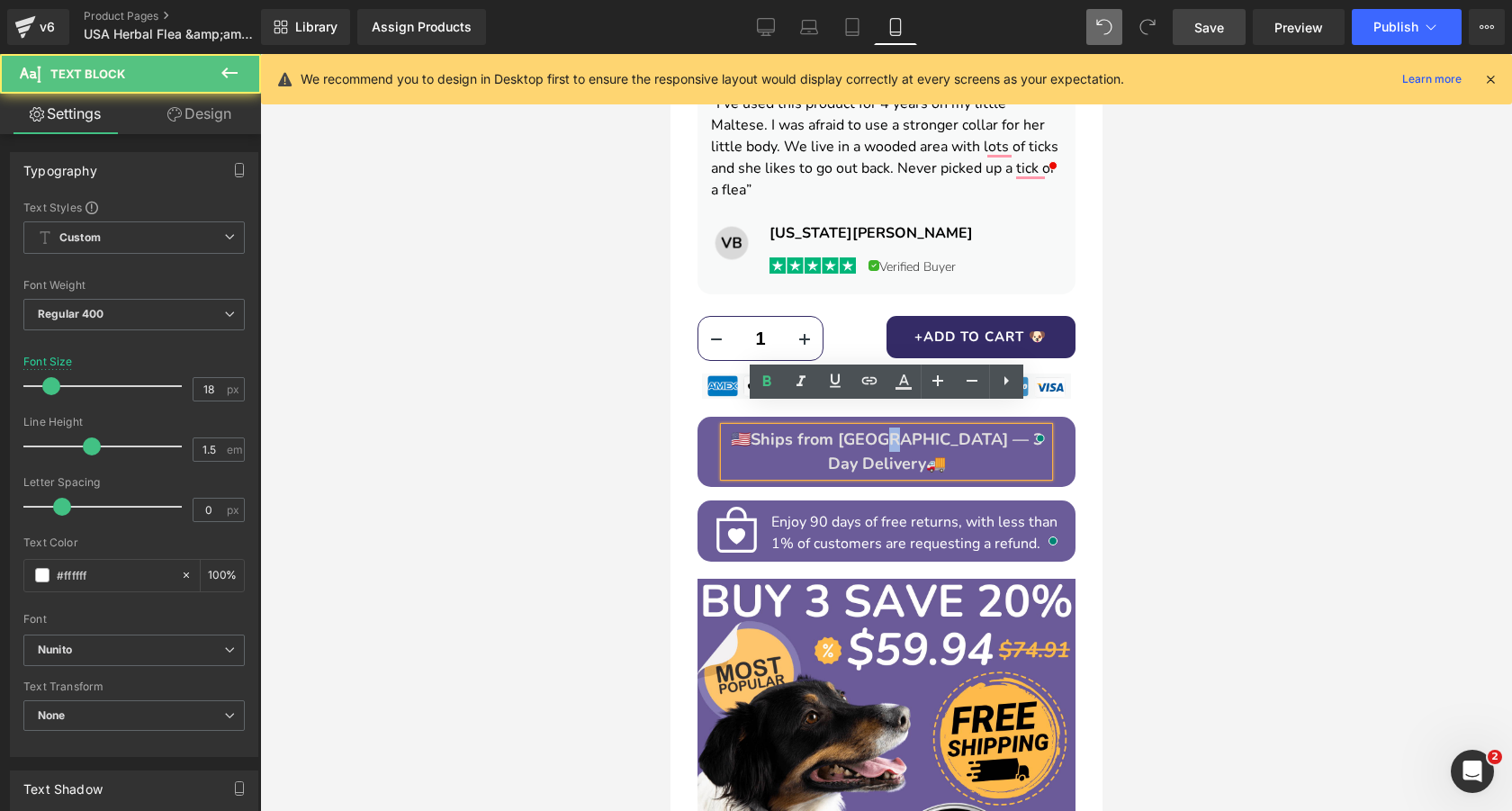
click at [891, 428] on span "Ships from [GEOGRAPHIC_DATA] — 3 Day Delivery" at bounding box center [896, 451] width 292 height 46
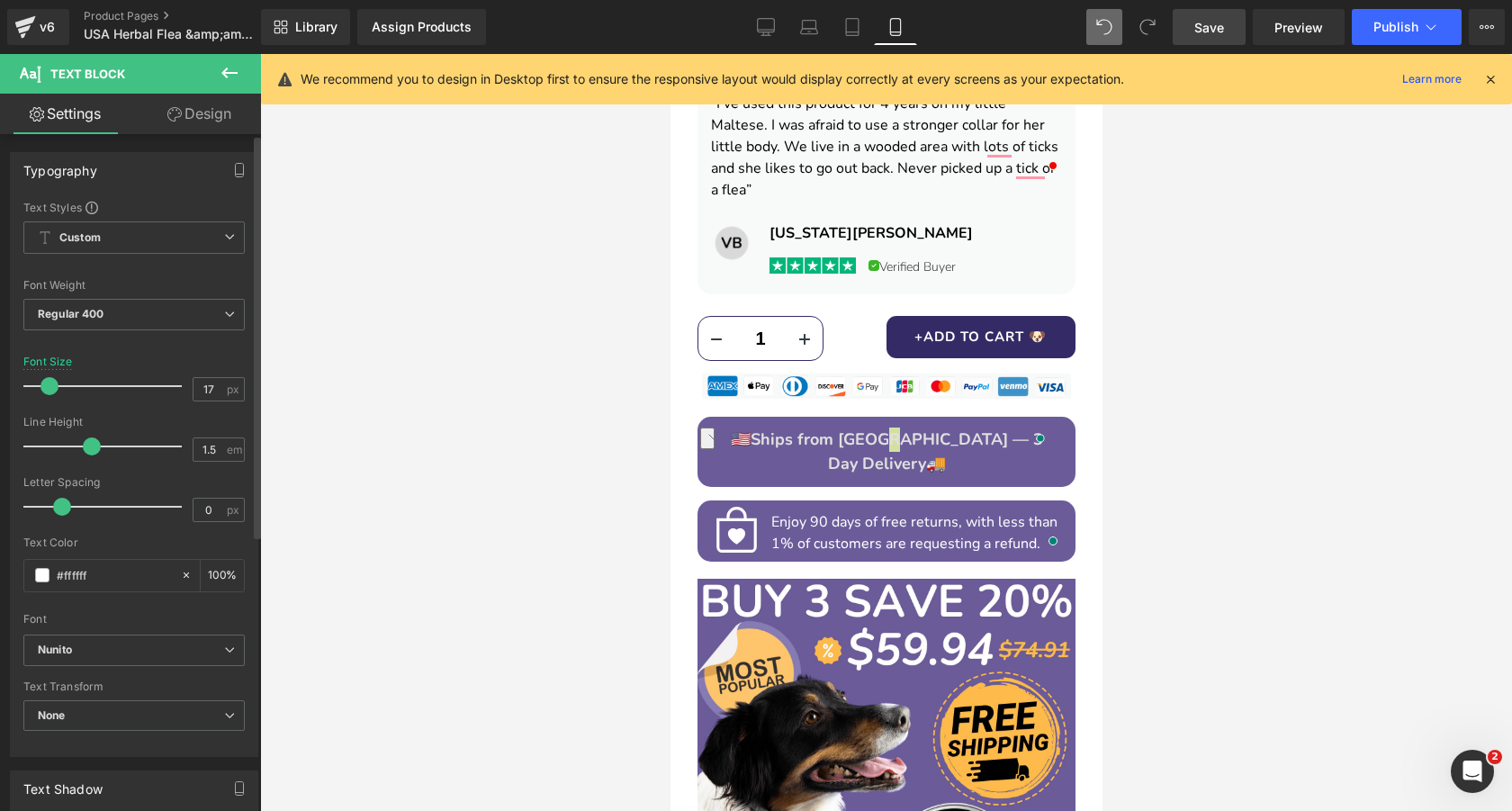
type input "16"
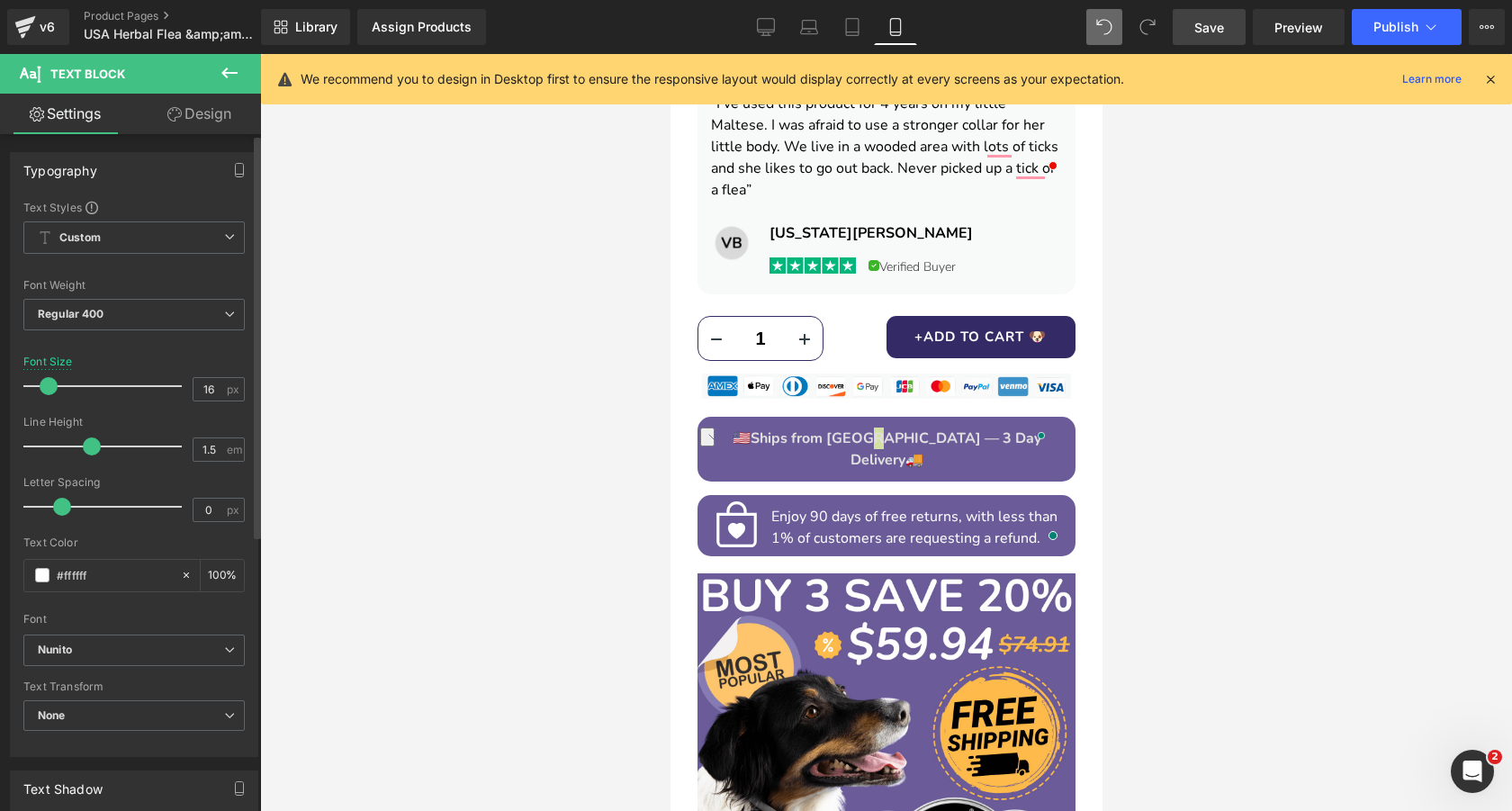
click at [47, 387] on span at bounding box center [48, 386] width 18 height 18
click at [1214, 28] on span "Save" at bounding box center [1208, 28] width 30 height 19
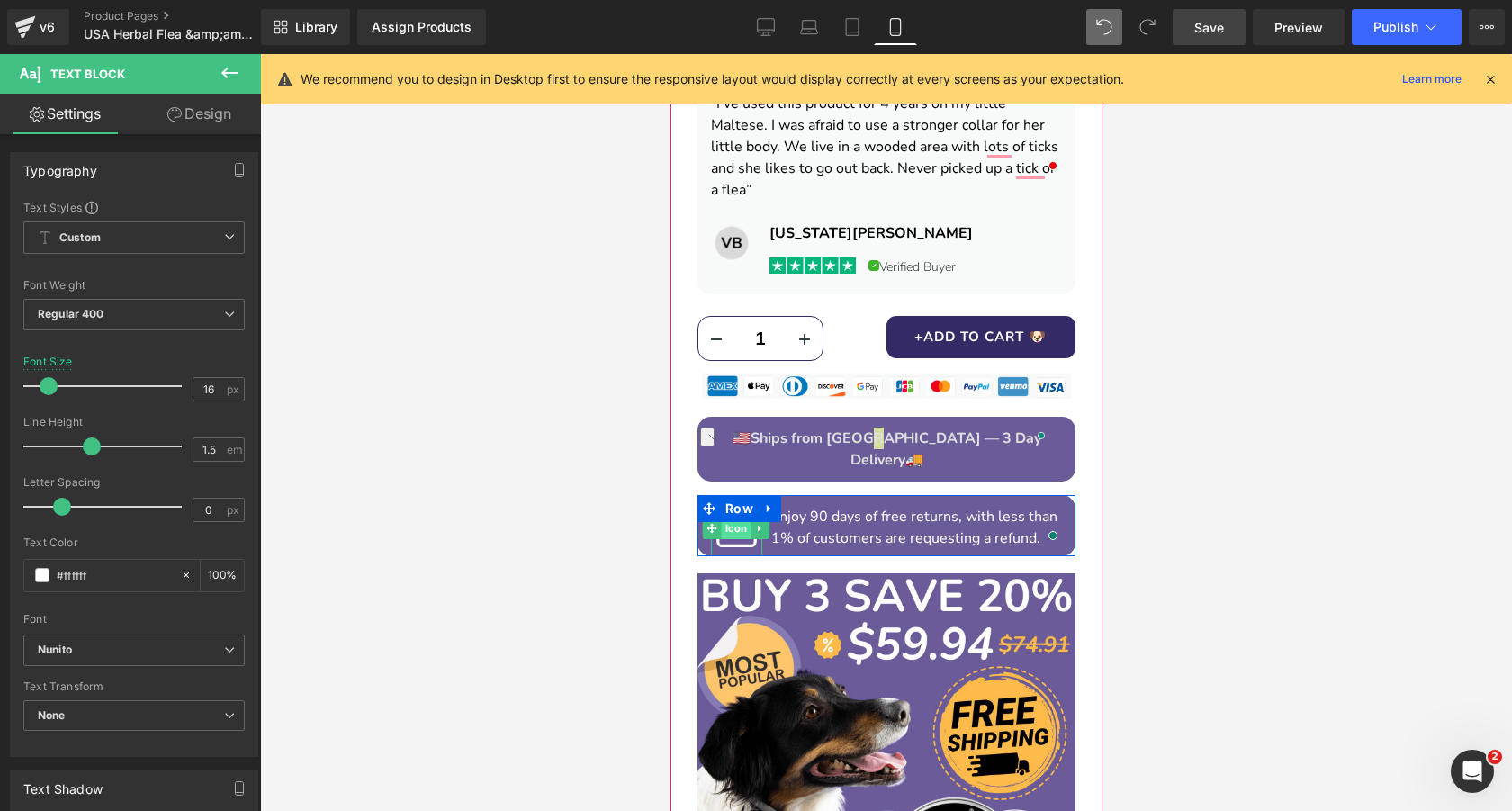
click at [736, 518] on span "Icon" at bounding box center [735, 528] width 30 height 22
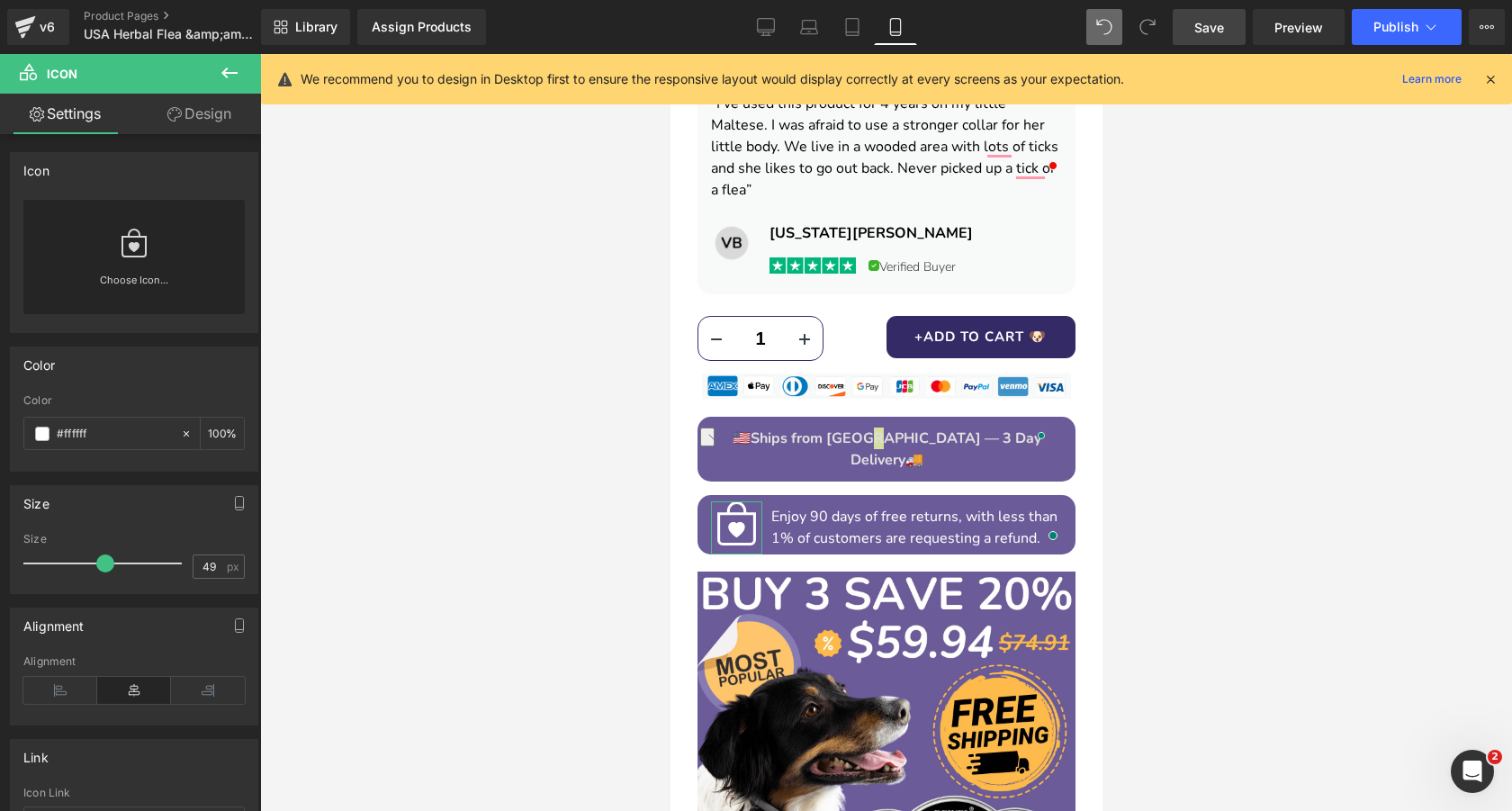
type input "50"
click at [106, 565] on span at bounding box center [107, 563] width 18 height 18
click at [1218, 16] on link "Save" at bounding box center [1208, 27] width 73 height 36
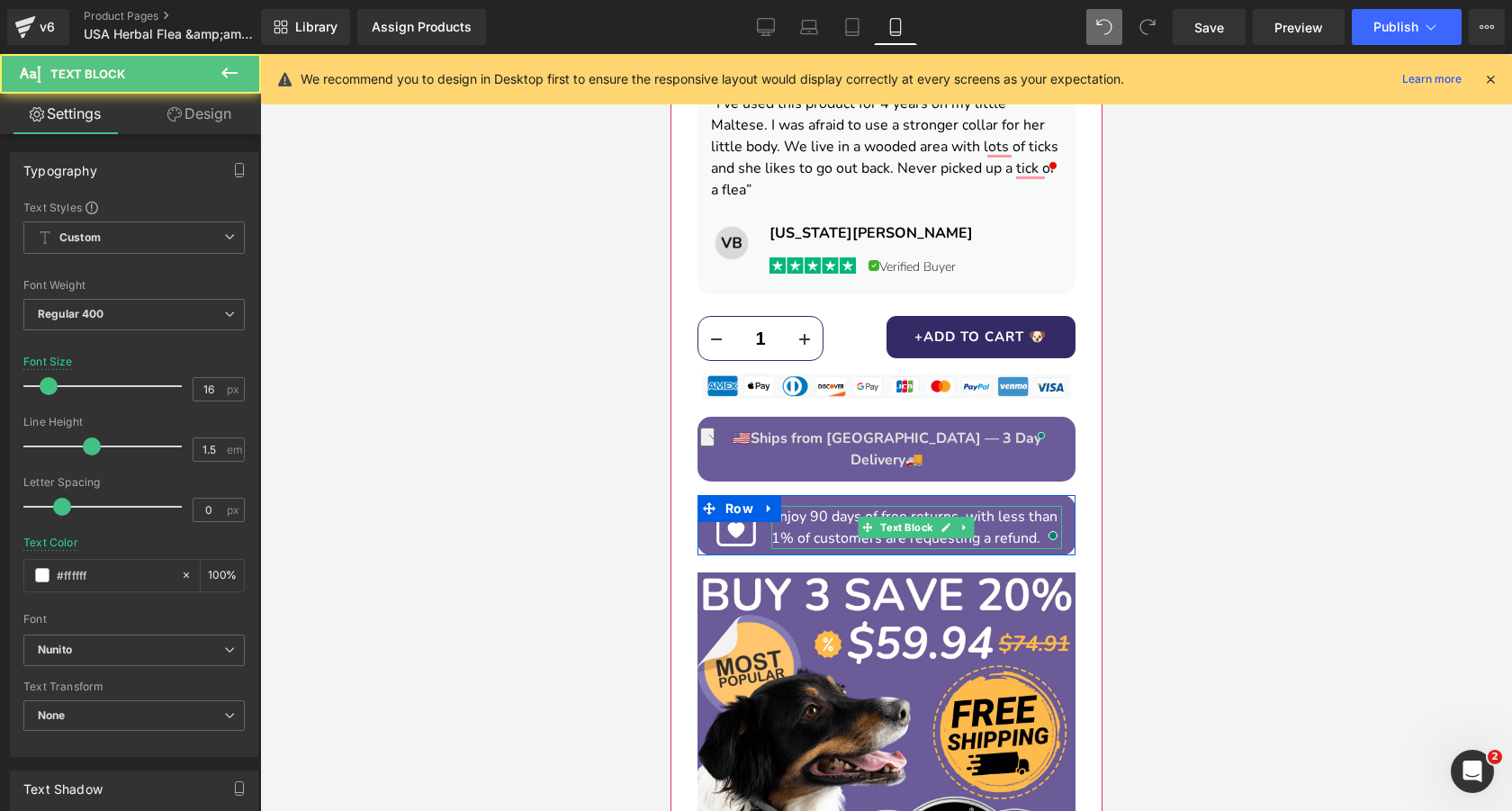
click at [1009, 528] on span "1% of customers are requesting a refund." at bounding box center [905, 538] width 269 height 20
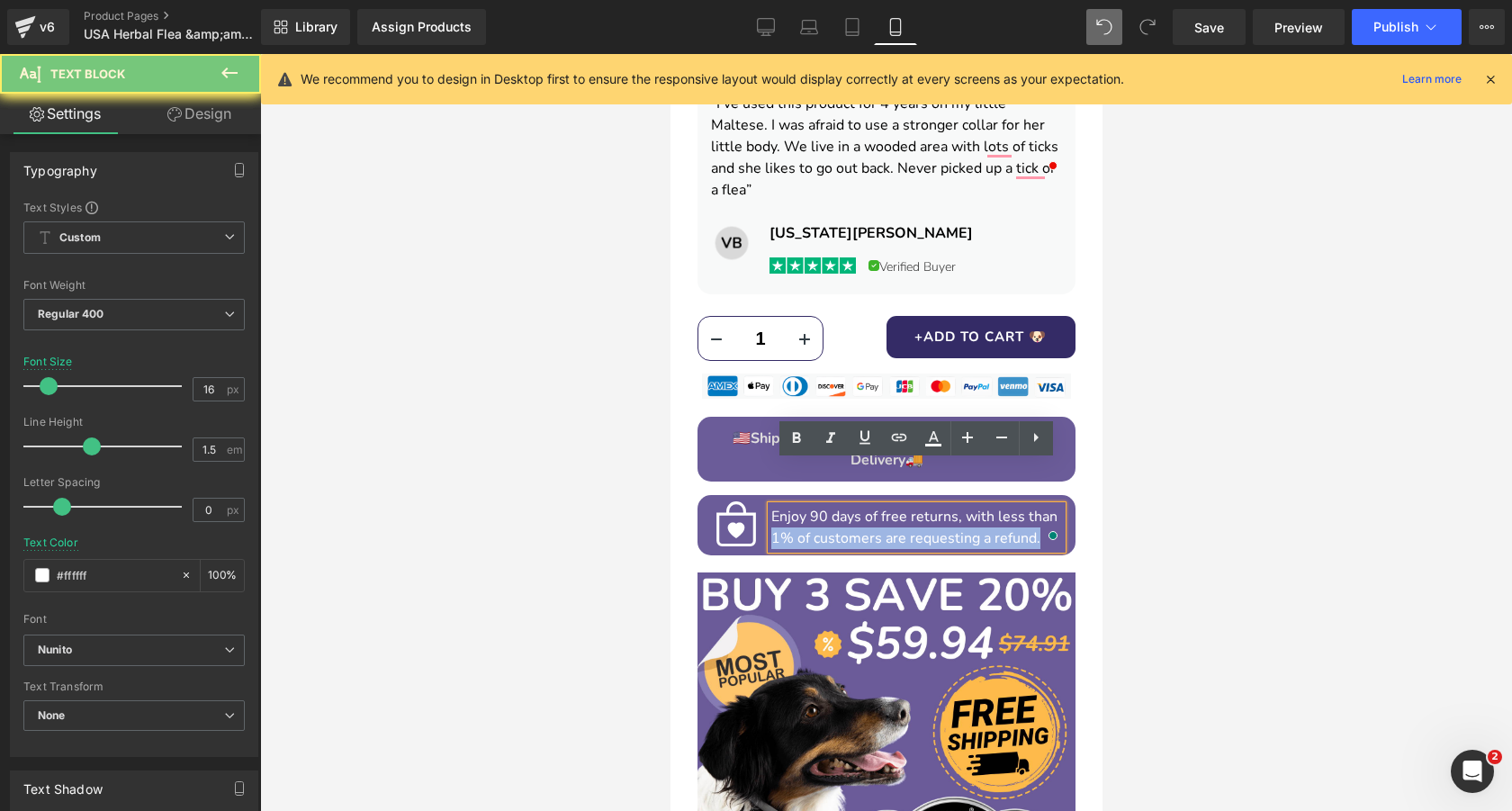
click at [1009, 528] on span "1% of customers are requesting a refund." at bounding box center [905, 538] width 269 height 20
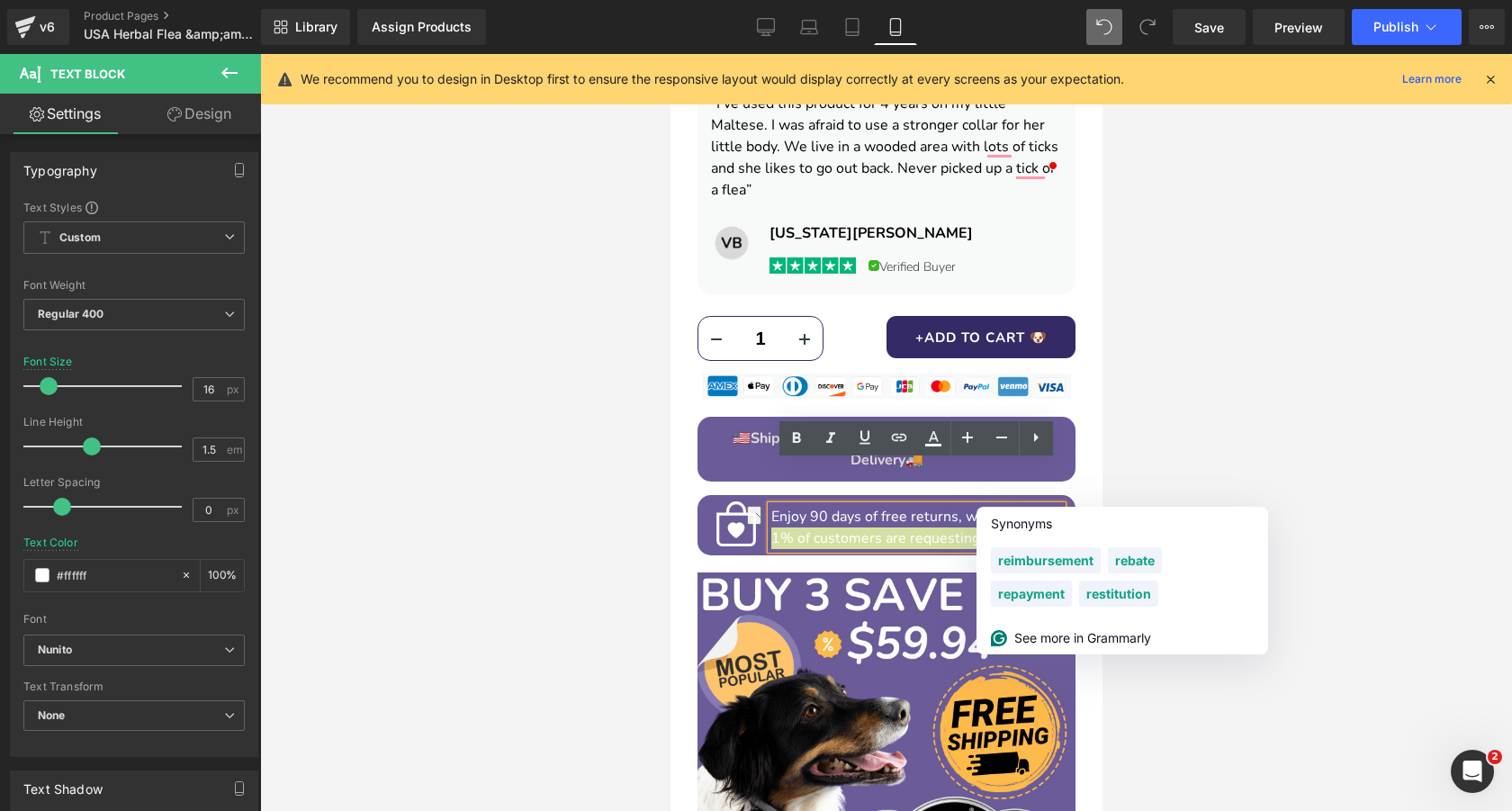
click at [554, 454] on div at bounding box center [885, 433] width 1251 height 757
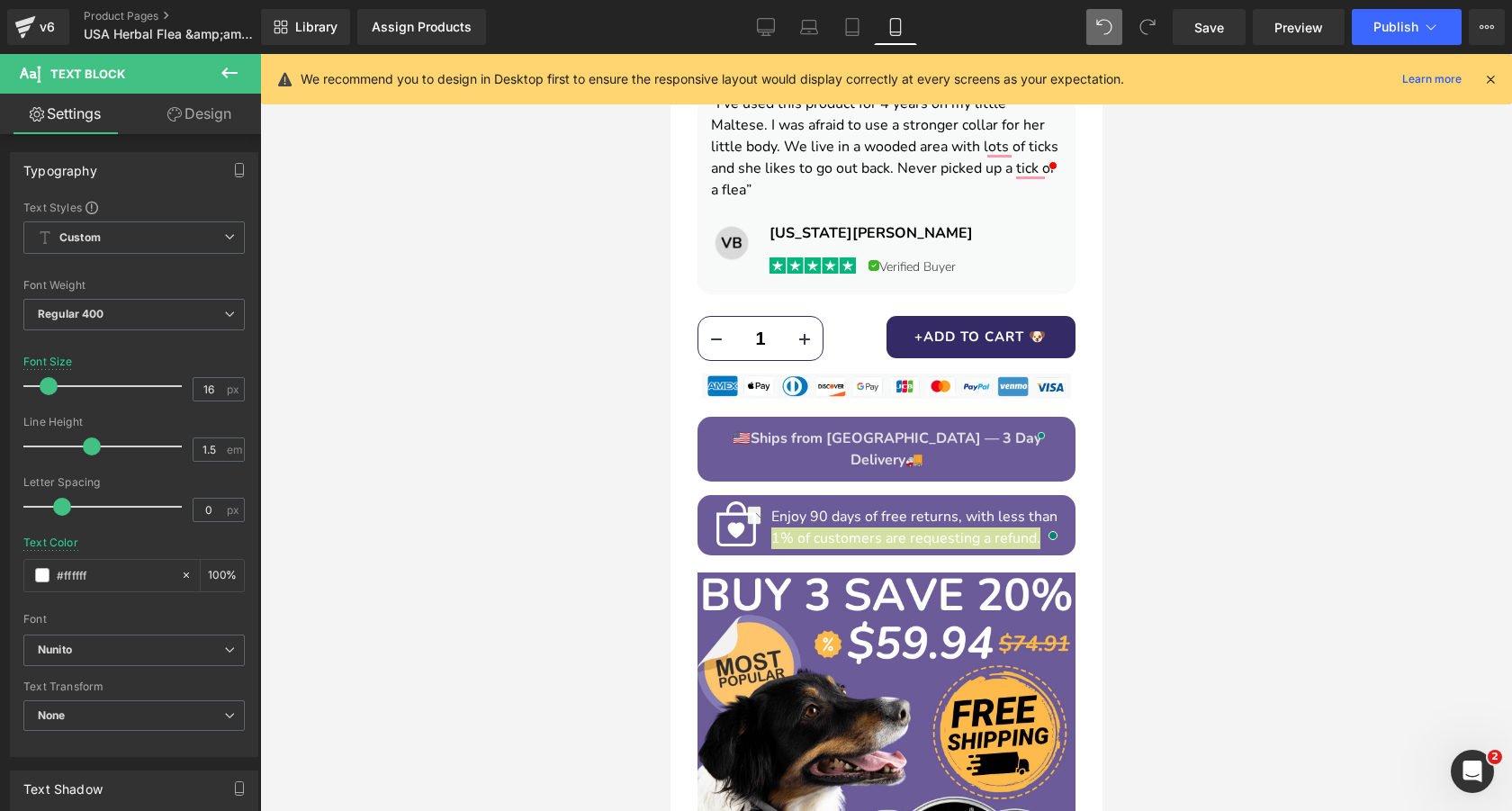
click at [408, 401] on div at bounding box center [885, 433] width 1251 height 757
type input "15"
click at [46, 384] on span at bounding box center [47, 386] width 18 height 18
click at [1206, 35] on span "Save" at bounding box center [1208, 28] width 30 height 19
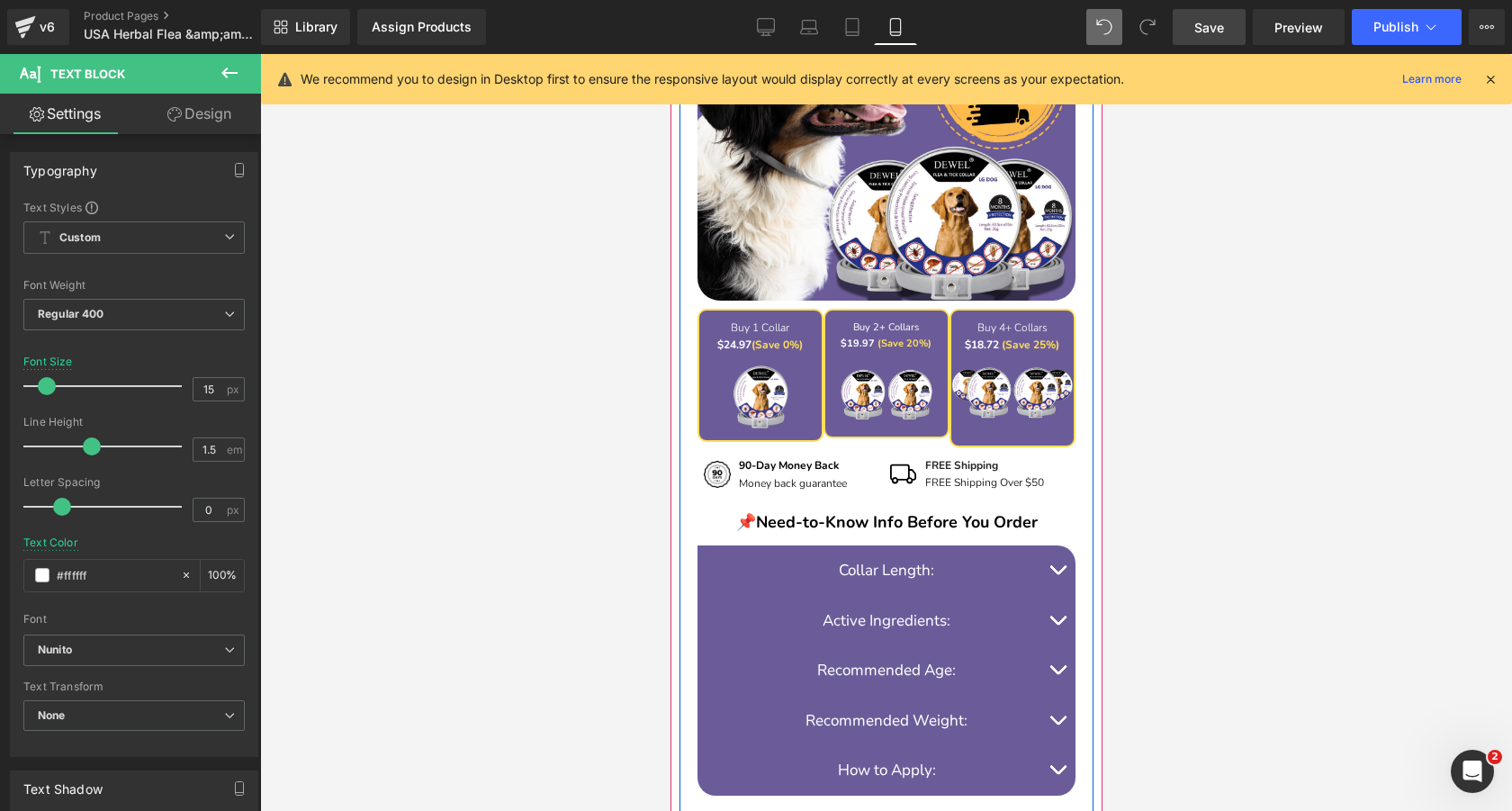
scroll to position [1941, 0]
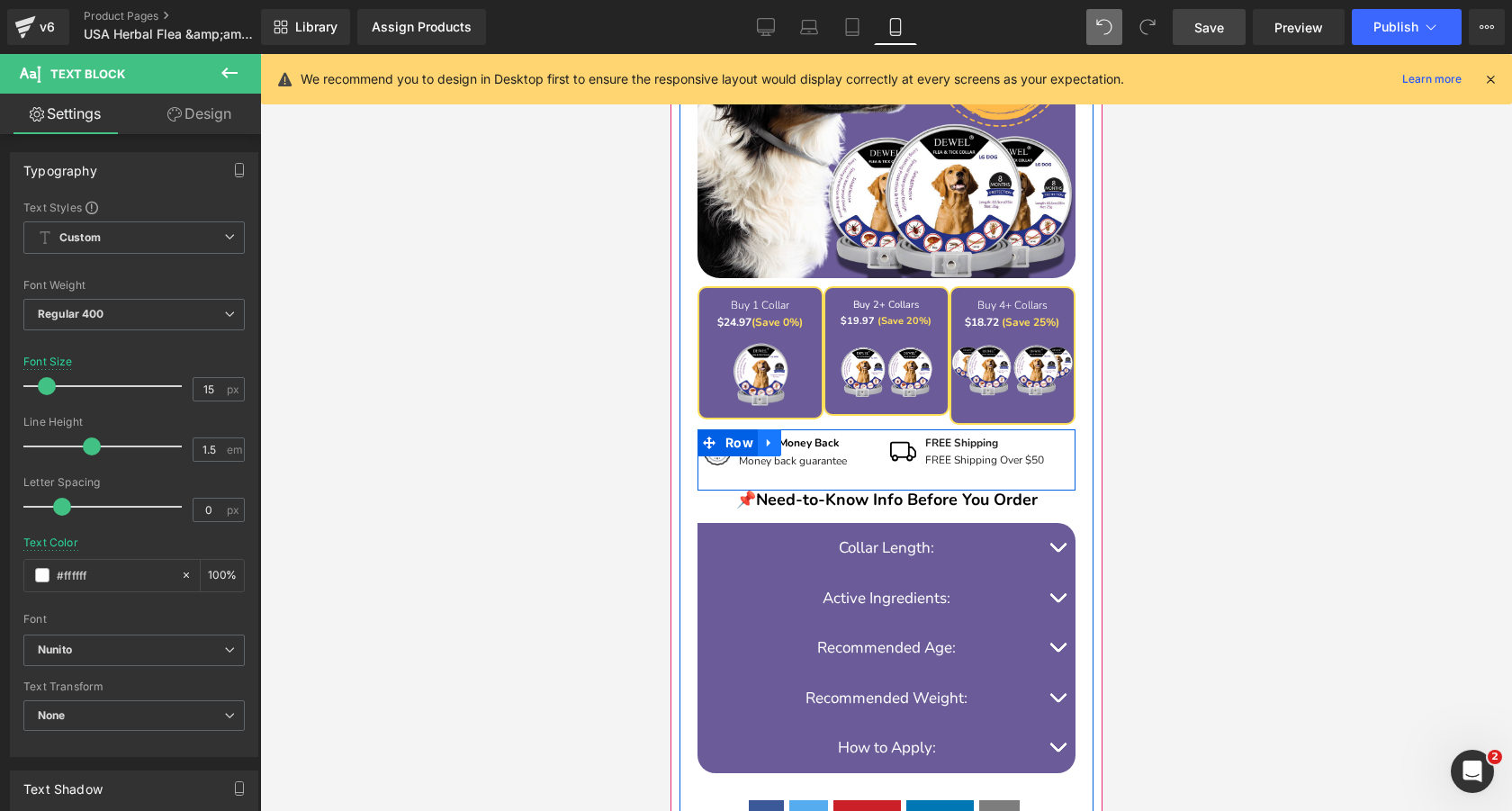
click at [771, 437] on icon at bounding box center [768, 443] width 12 height 13
click at [811, 437] on icon at bounding box center [815, 442] width 12 height 12
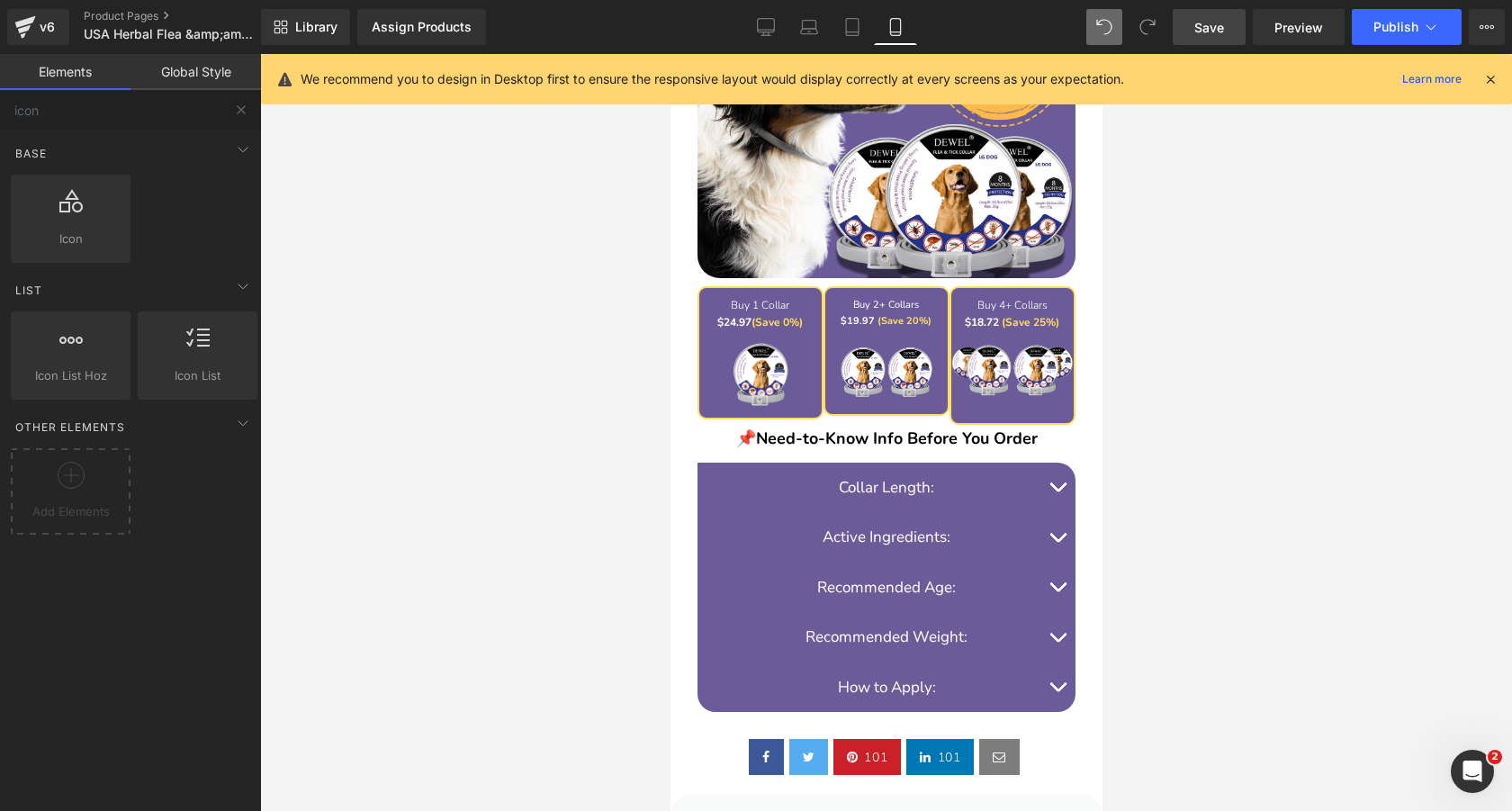
click at [574, 404] on div at bounding box center [885, 433] width 1251 height 757
click at [1205, 32] on span "Save" at bounding box center [1208, 28] width 30 height 19
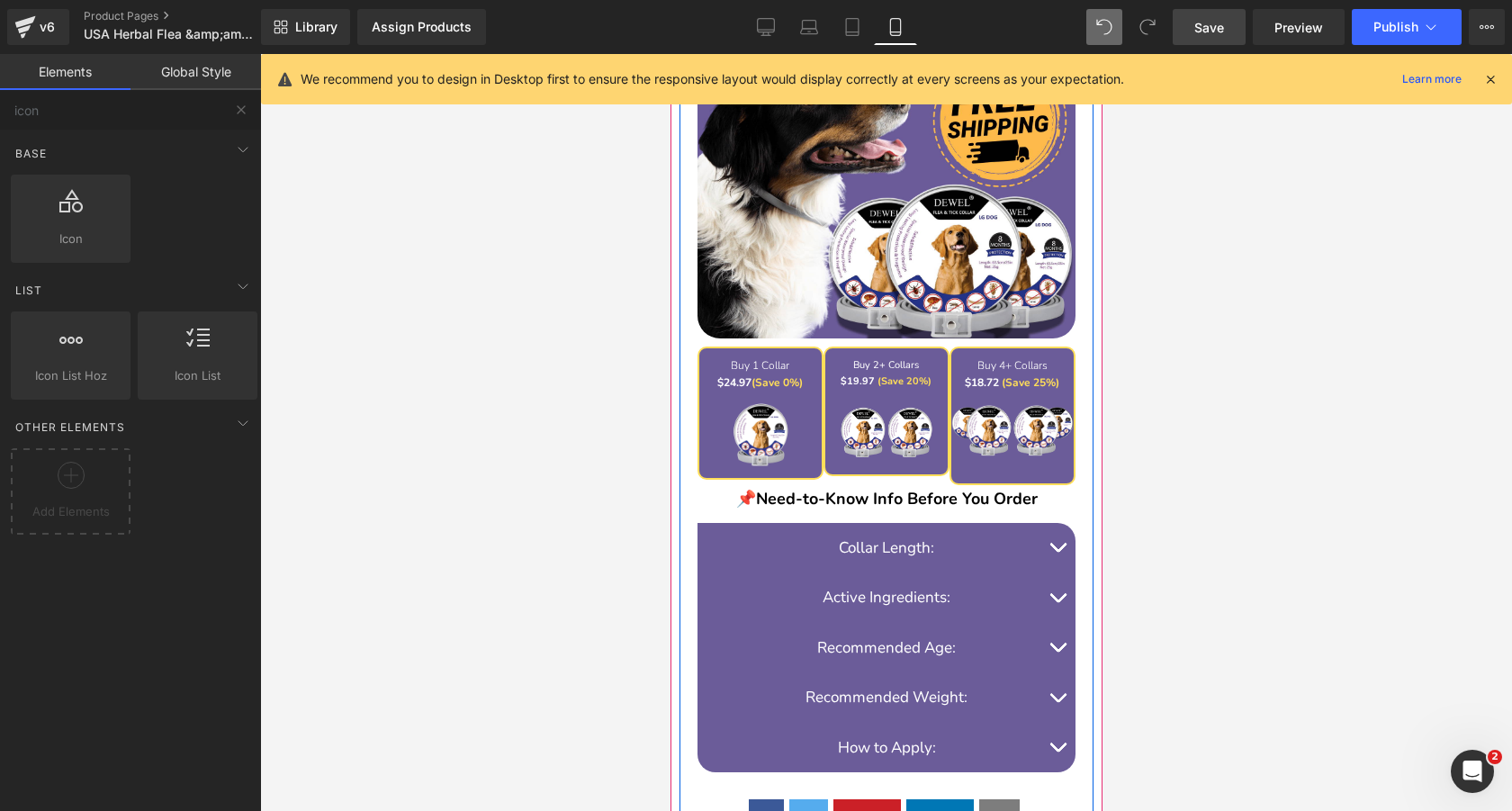
scroll to position [1895, 0]
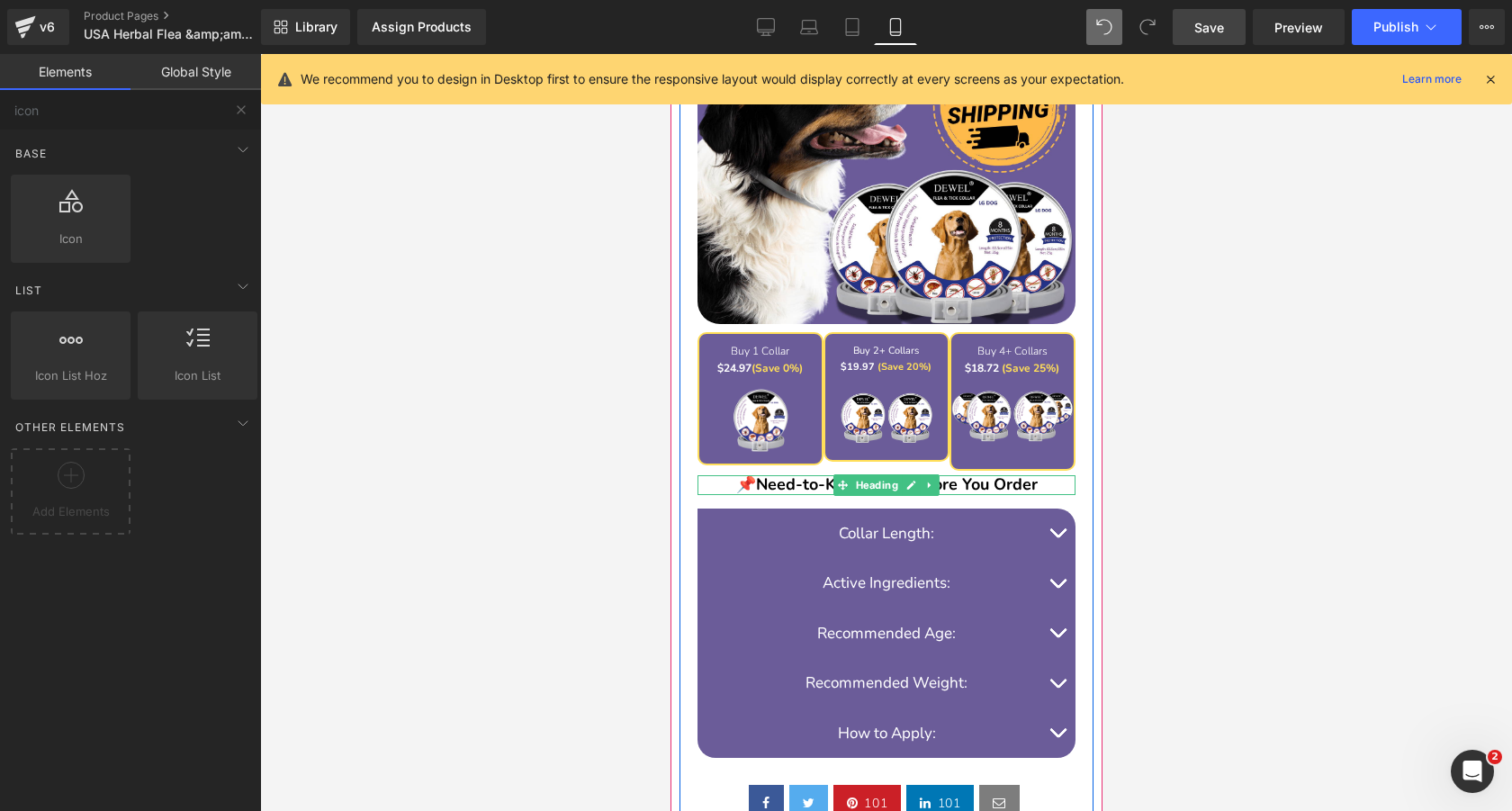
click at [817, 473] on span "Need-to-Know Info Before You Order" at bounding box center [895, 483] width 282 height 22
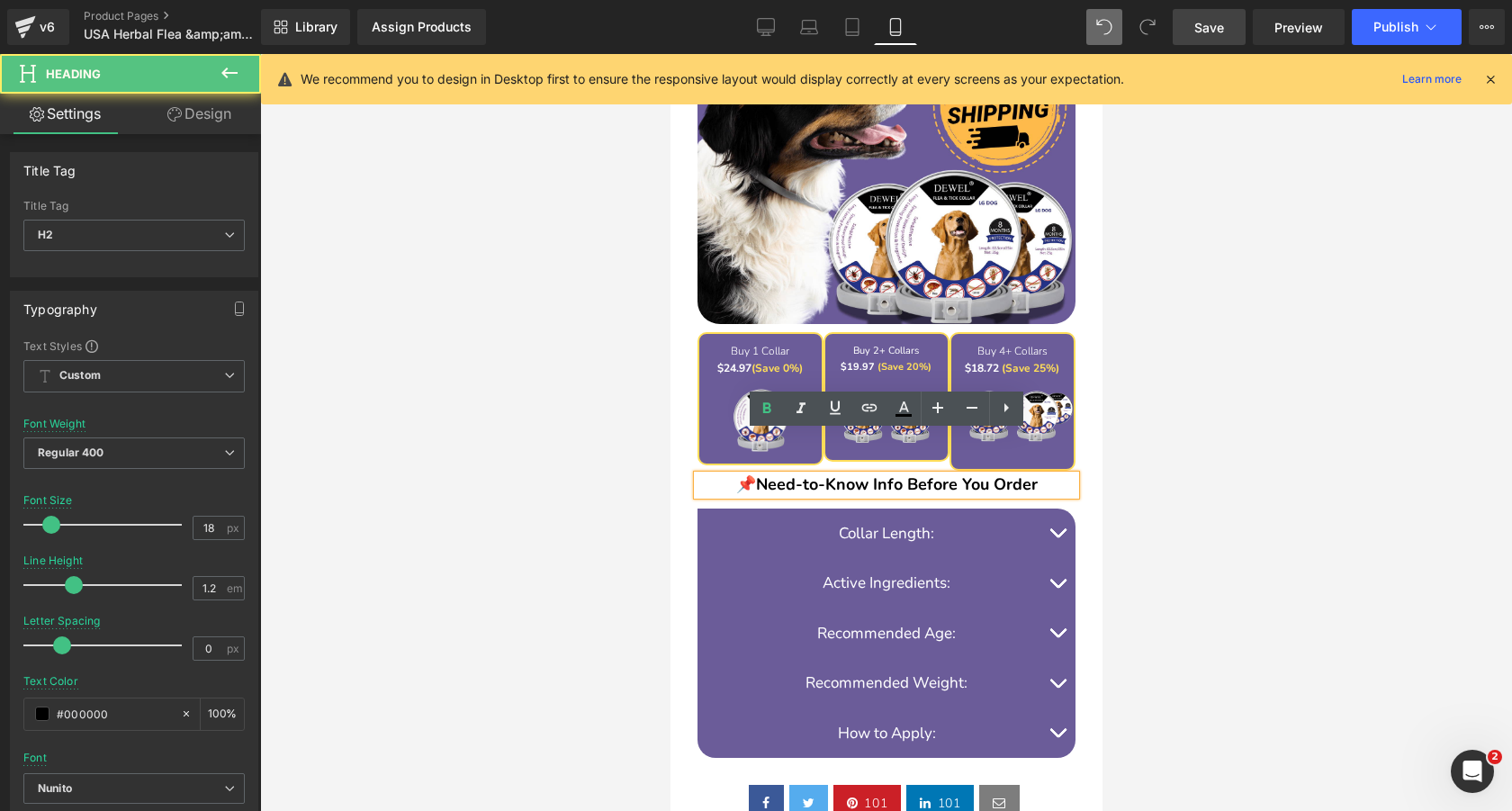
drag, startPoint x: 224, startPoint y: 110, endPoint x: 138, endPoint y: 196, distance: 121.6
click at [224, 110] on link "Design" at bounding box center [199, 114] width 131 height 40
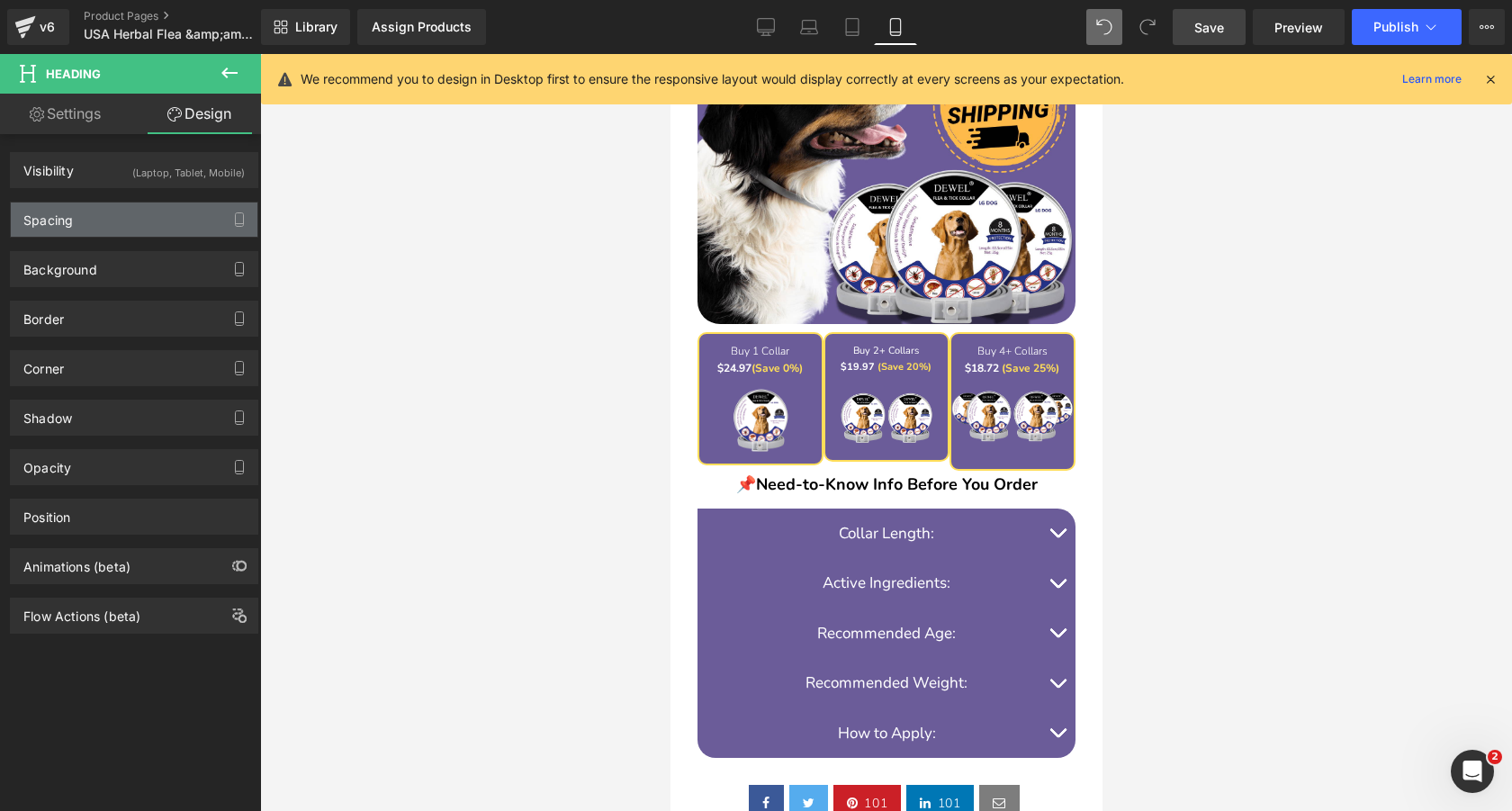
type input "0"
type input "30"
type input "0"
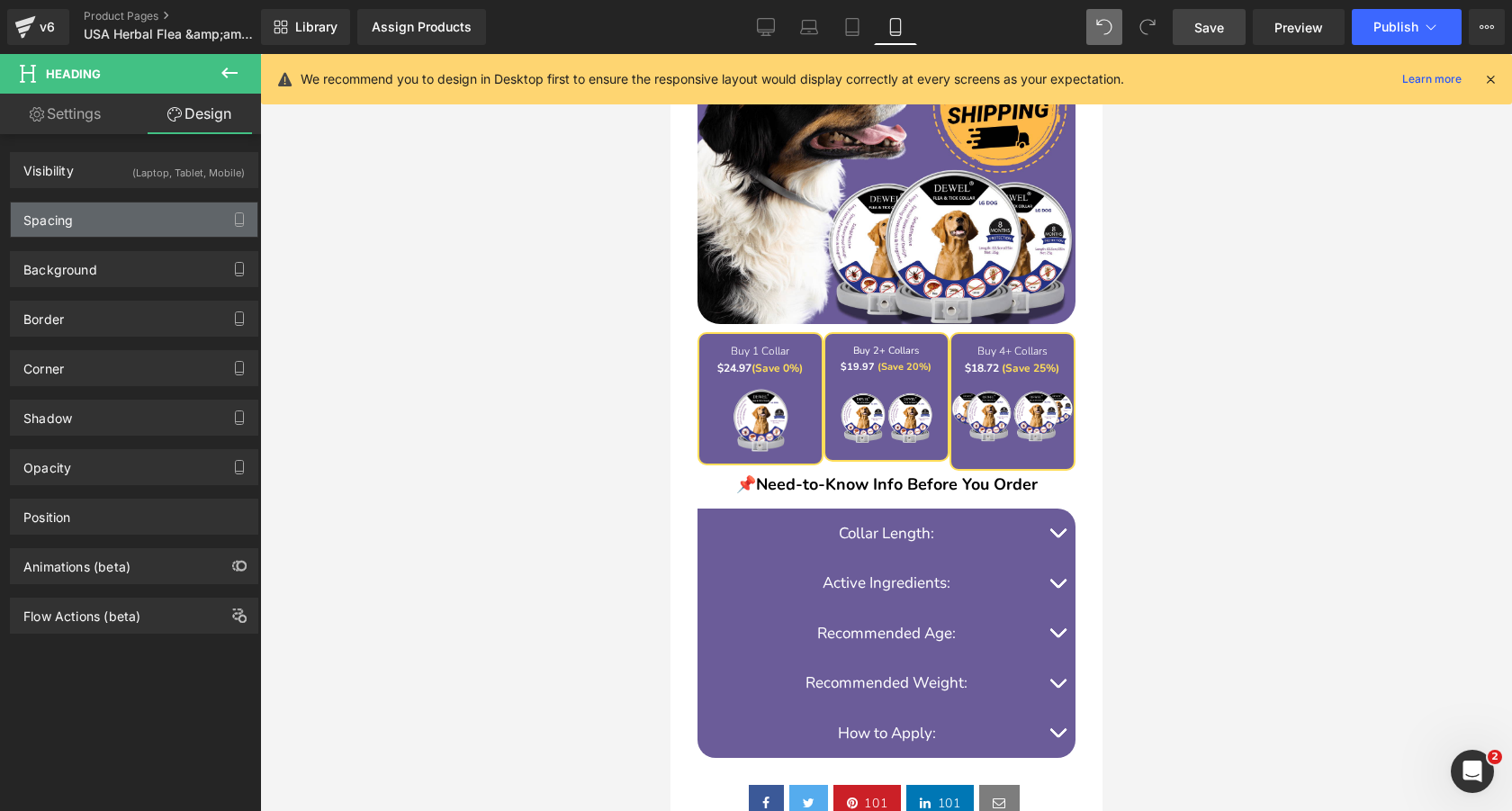
type input "0"
click at [125, 224] on div "Spacing" at bounding box center [134, 220] width 246 height 34
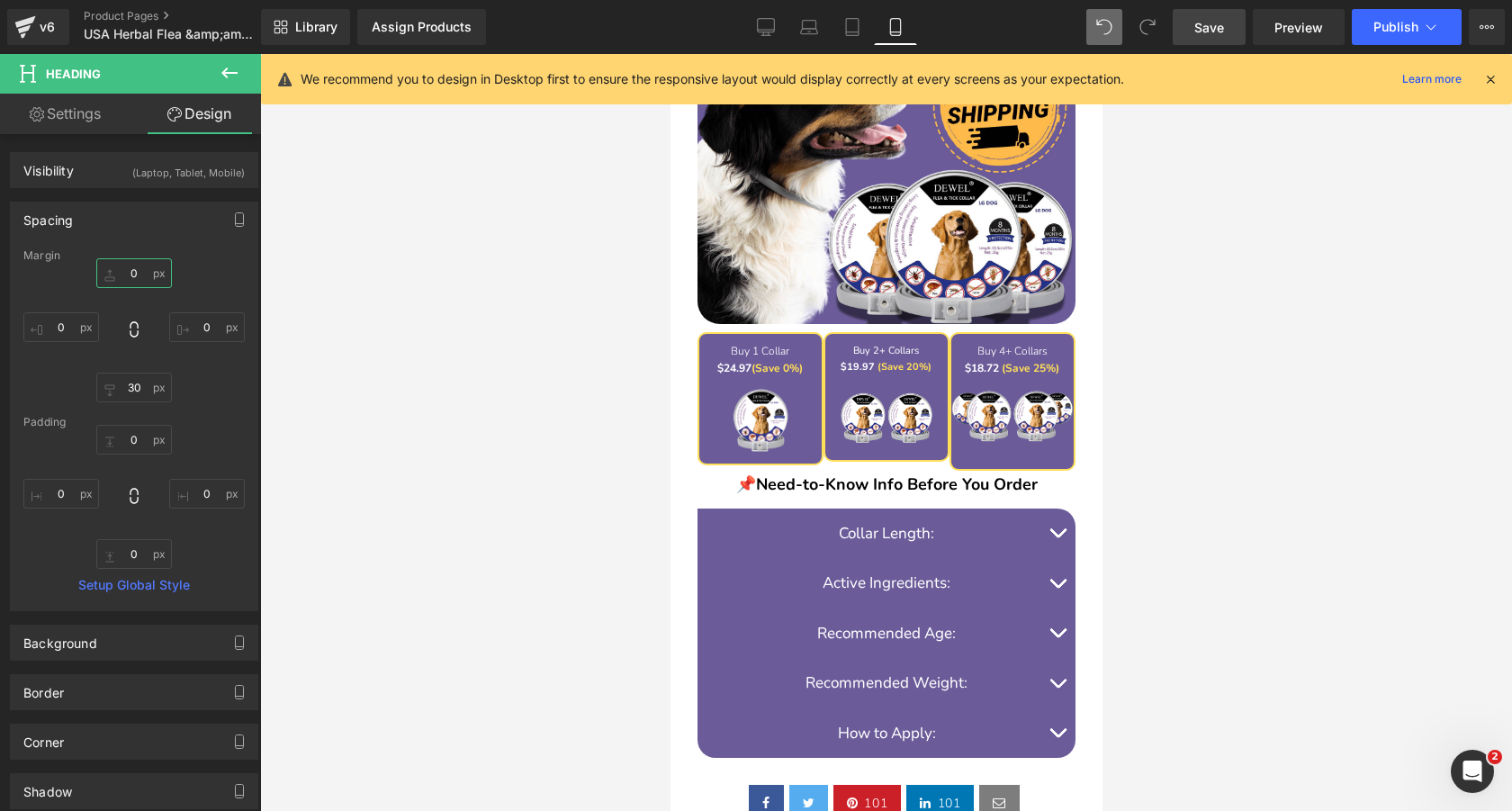
click at [127, 271] on input "0" at bounding box center [134, 272] width 75 height 30
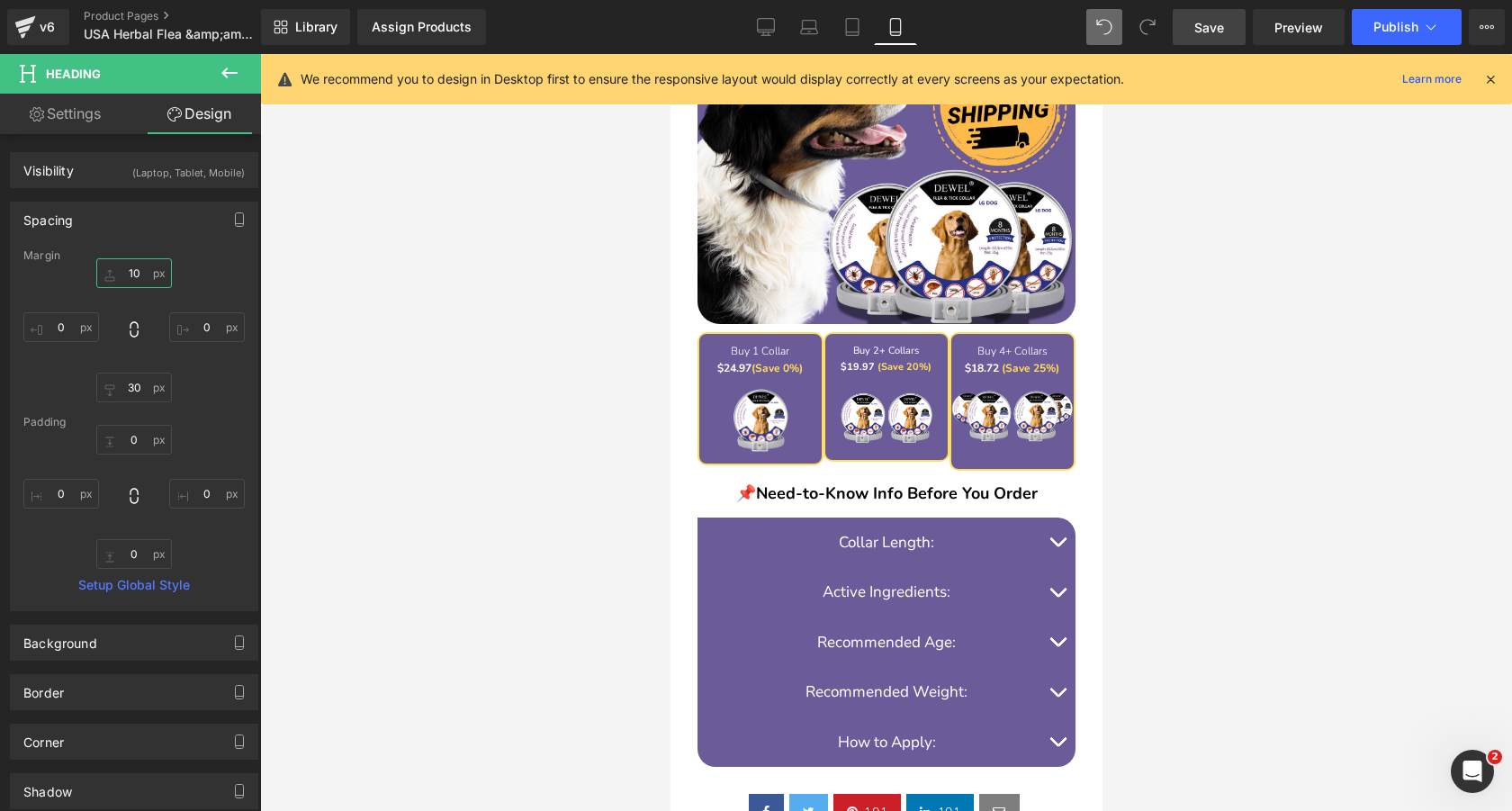
type input "1"
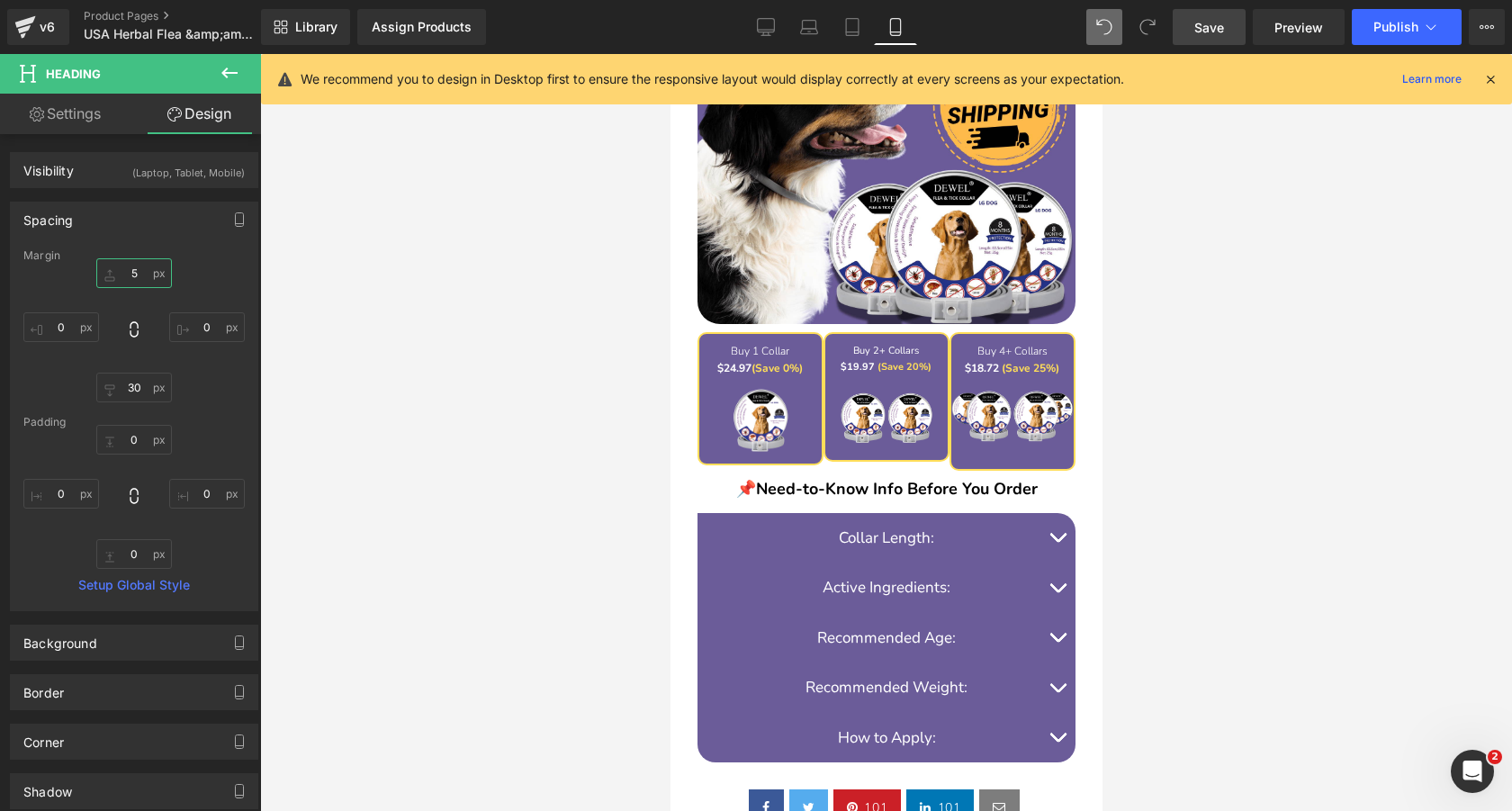
type input "5"
click at [1220, 34] on span "Save" at bounding box center [1208, 28] width 30 height 19
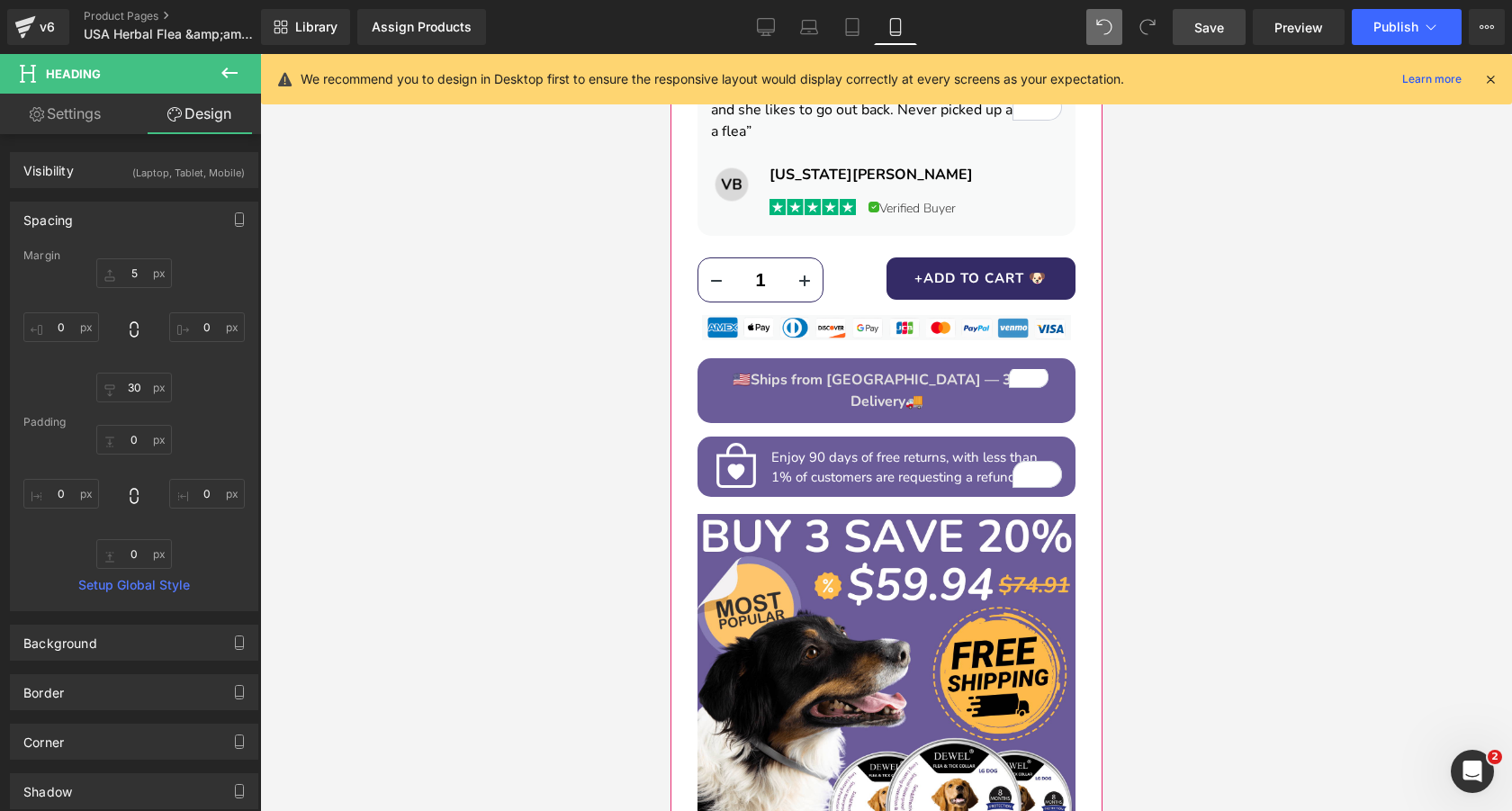
scroll to position [1280, 0]
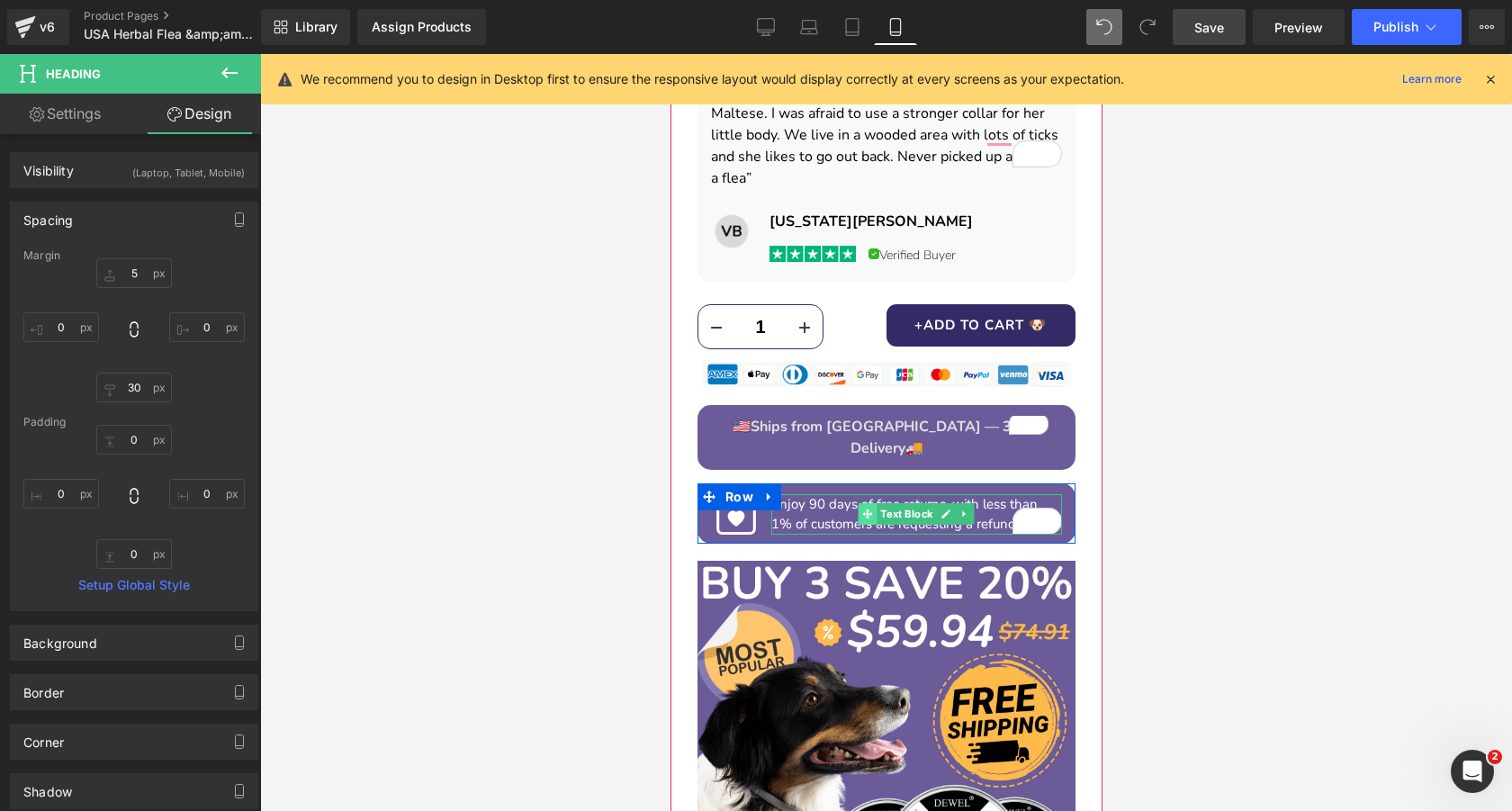
click at [873, 503] on span at bounding box center [867, 514] width 19 height 22
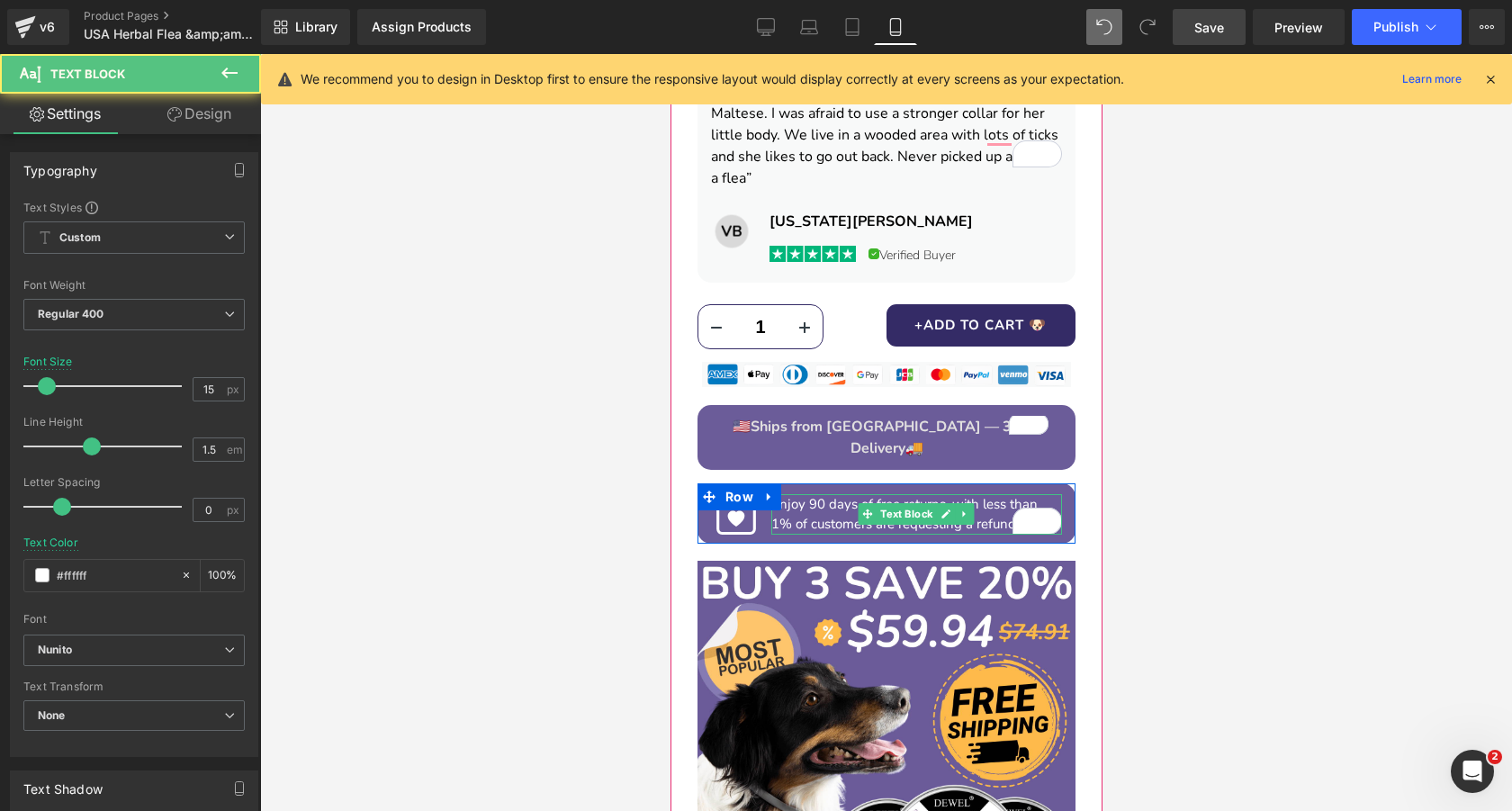
click at [819, 515] on span "1% of customers are requesting a refund." at bounding box center [893, 523] width 247 height 18
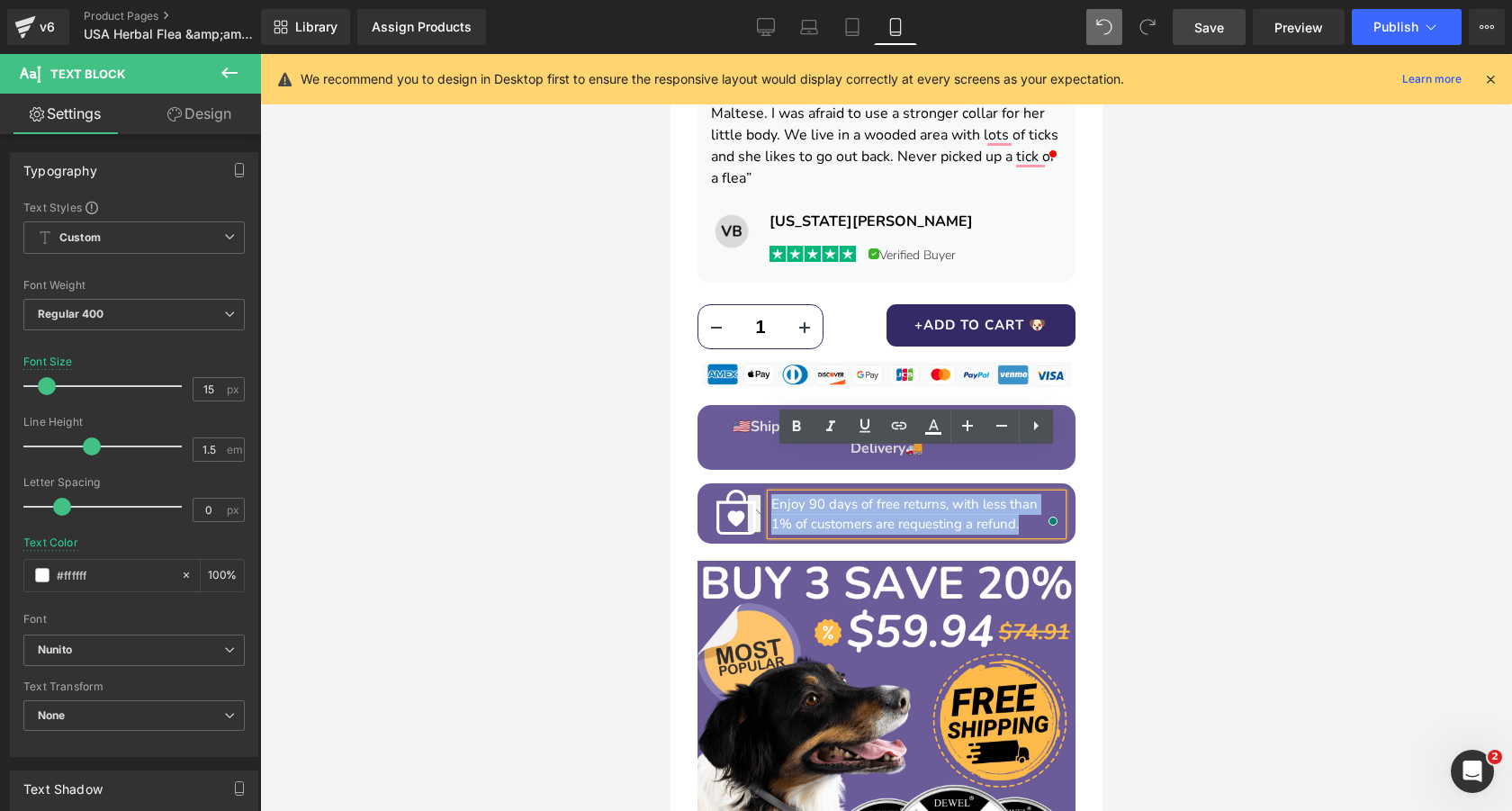
drag, startPoint x: 771, startPoint y: 462, endPoint x: 1023, endPoint y: 485, distance: 253.0
click at [1023, 494] on p "Enjoy 90 days of free returns, with less than 1% of customers are requesting a …" at bounding box center [915, 514] width 290 height 40
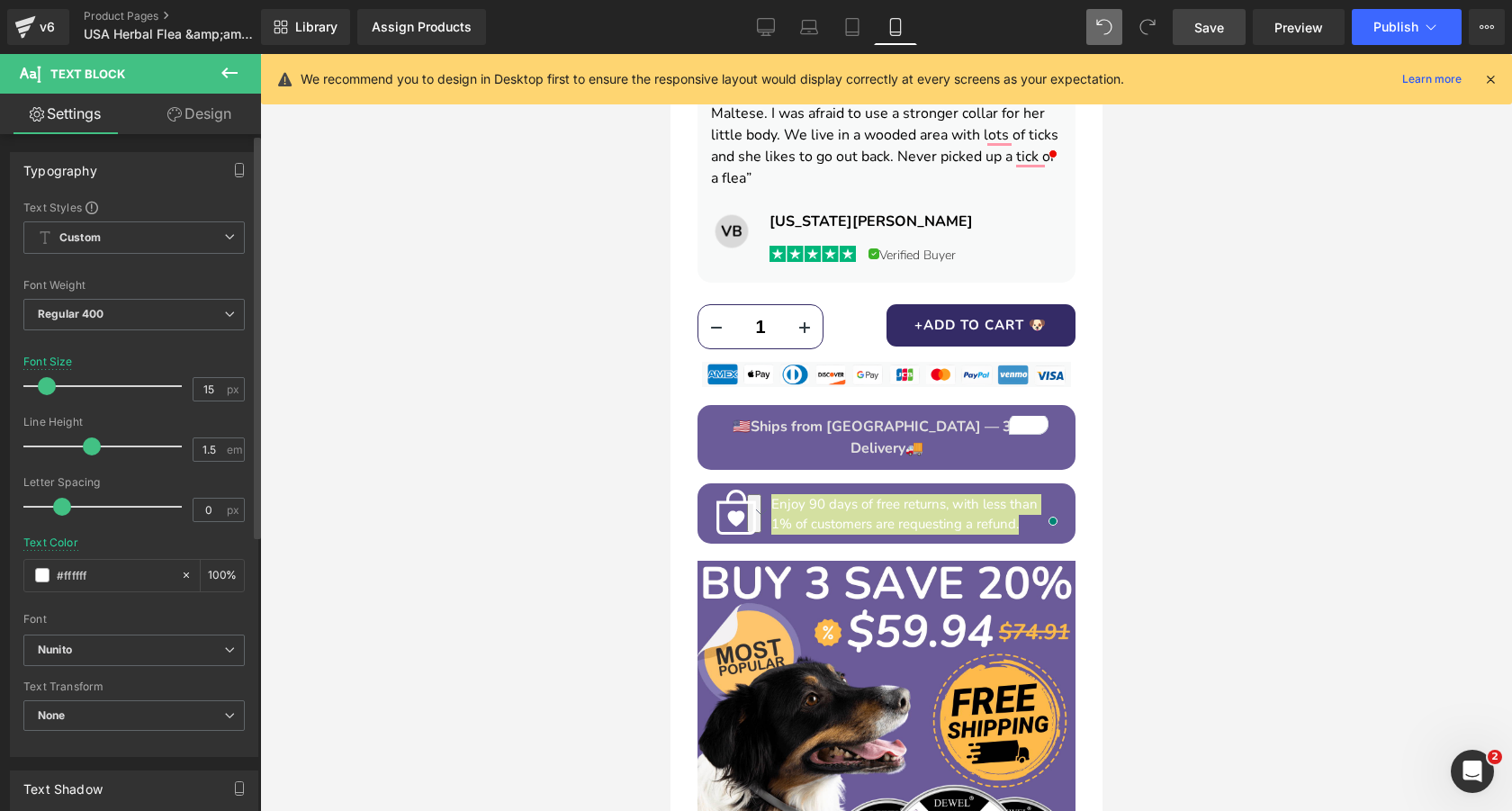
type input "14"
click at [43, 385] on span at bounding box center [45, 386] width 18 height 18
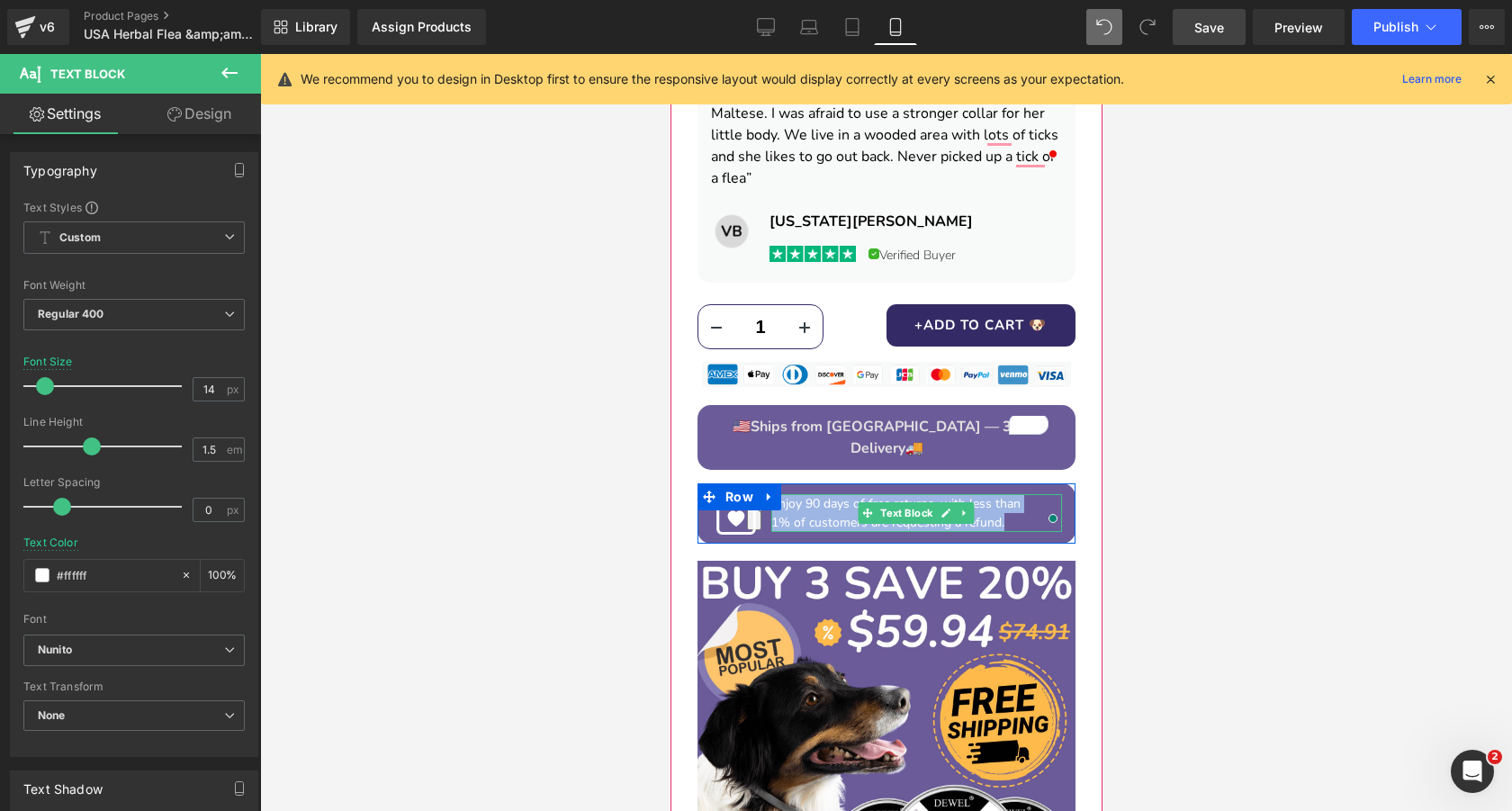
click at [1004, 494] on p "Enjoy 90 days of free returns, with less than 1% of customers are requesting a …" at bounding box center [915, 513] width 290 height 38
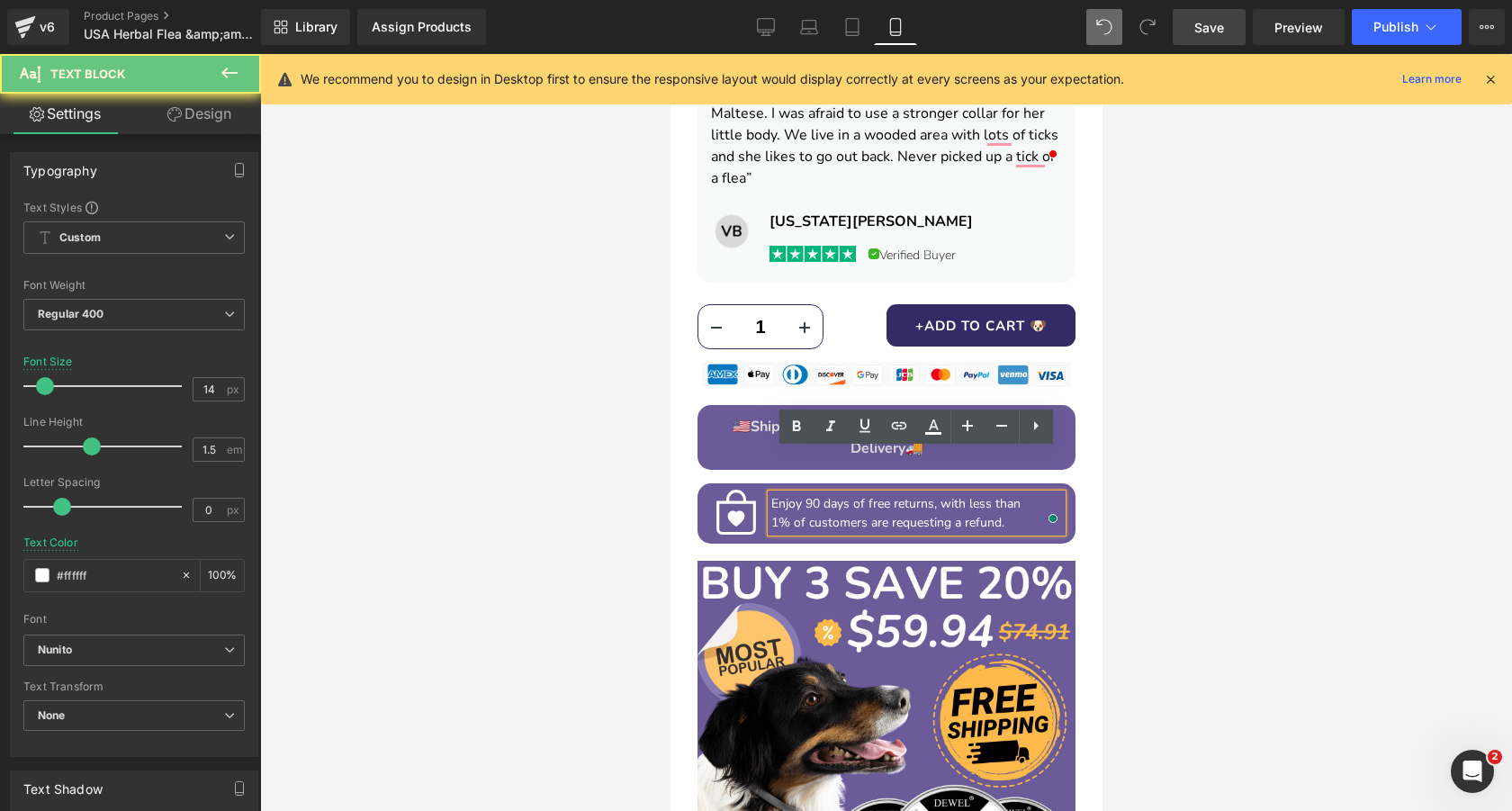
click at [1016, 494] on p "Enjoy 90 days of free returns, with less than 1% of customers are requesting a …" at bounding box center [915, 513] width 290 height 38
click at [1221, 31] on span "Save" at bounding box center [1208, 28] width 30 height 19
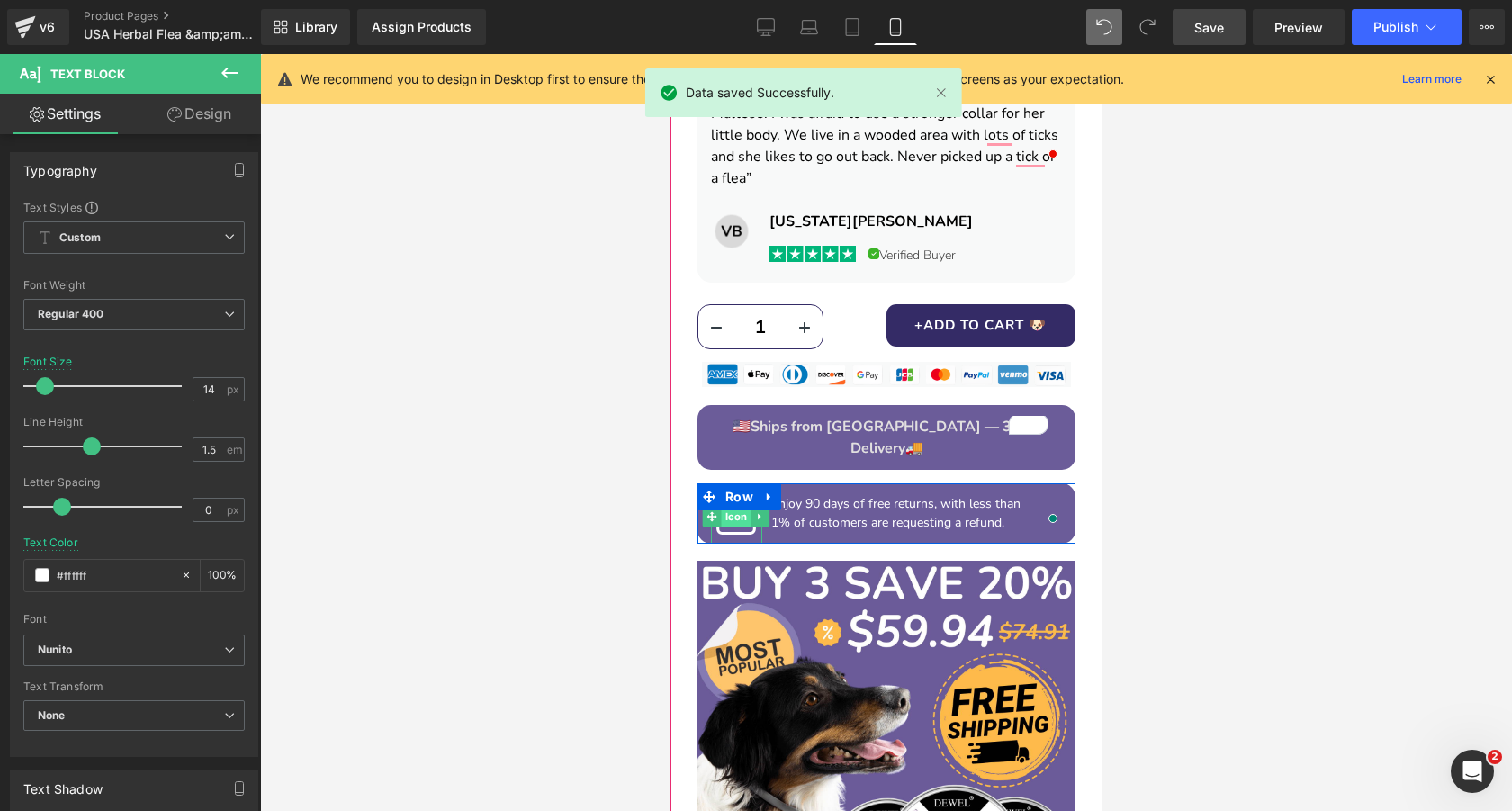
click at [731, 505] on span "Icon" at bounding box center [735, 516] width 30 height 22
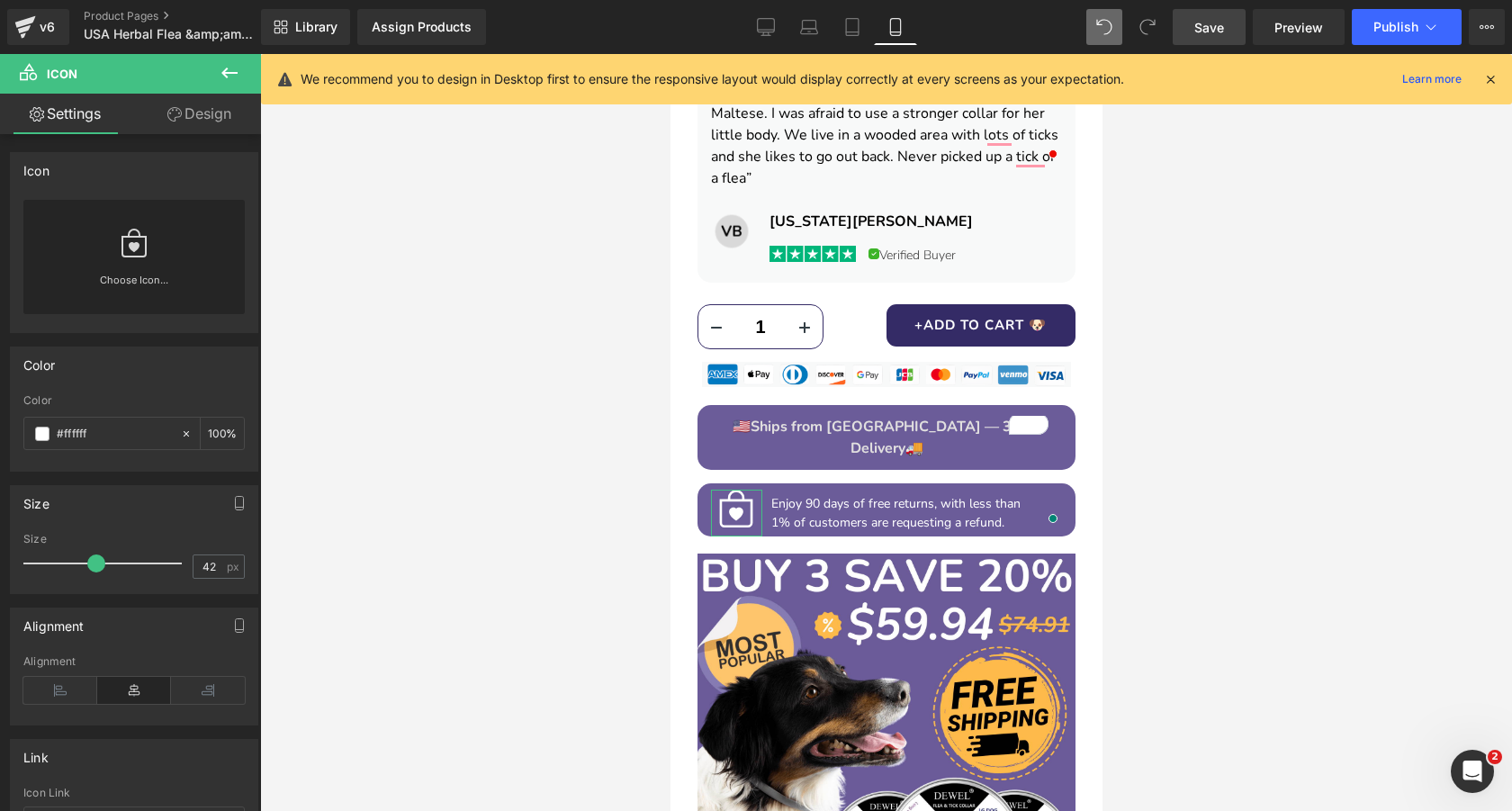
type input "41"
drag, startPoint x: 103, startPoint y: 565, endPoint x: 91, endPoint y: 566, distance: 12.0
click at [91, 566] on span at bounding box center [94, 563] width 18 height 18
click at [1198, 33] on span "Save" at bounding box center [1208, 28] width 30 height 19
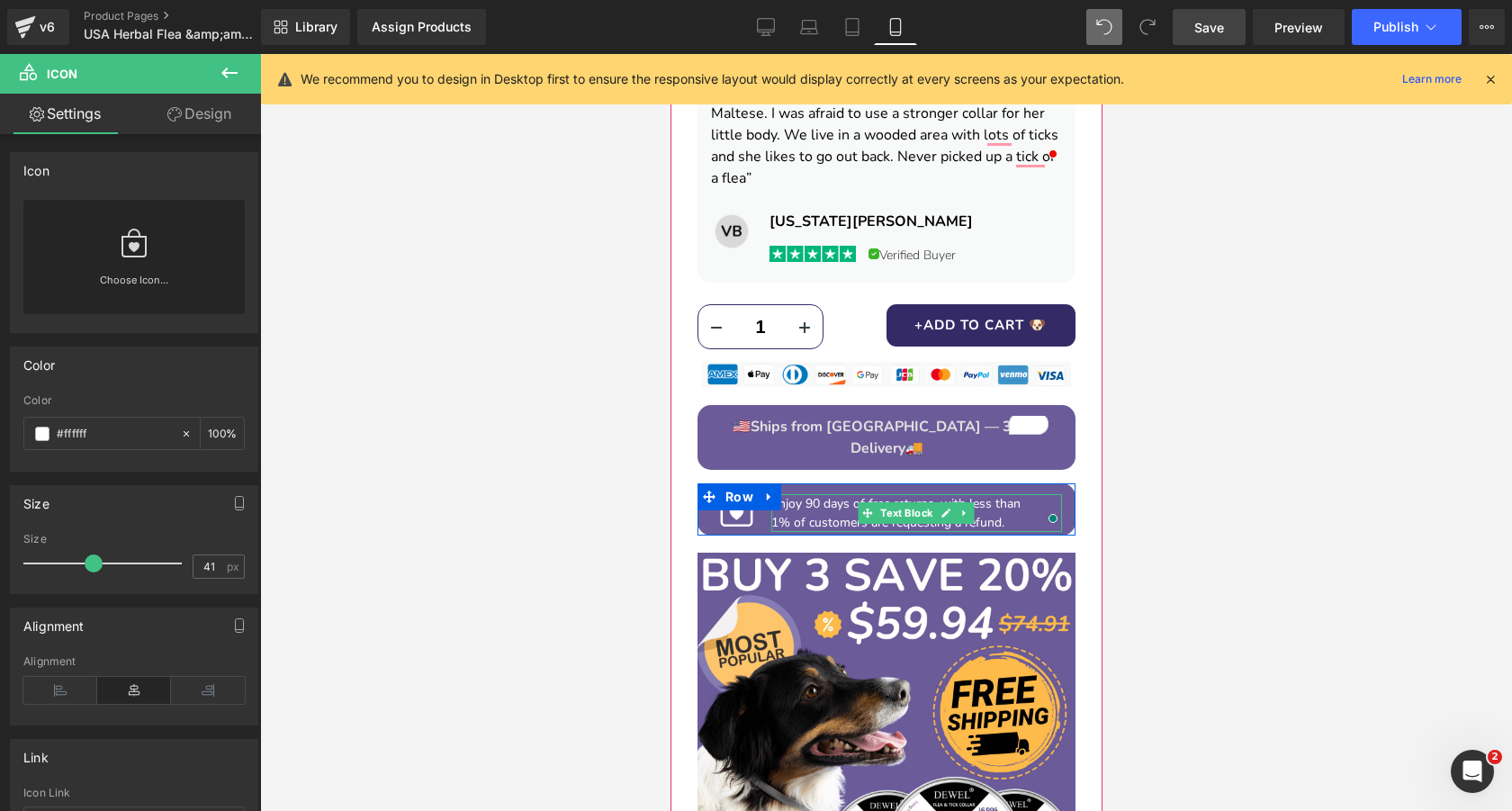
click at [786, 514] on span "1% of customers are requesting a refund." at bounding box center [886, 523] width 233 height 17
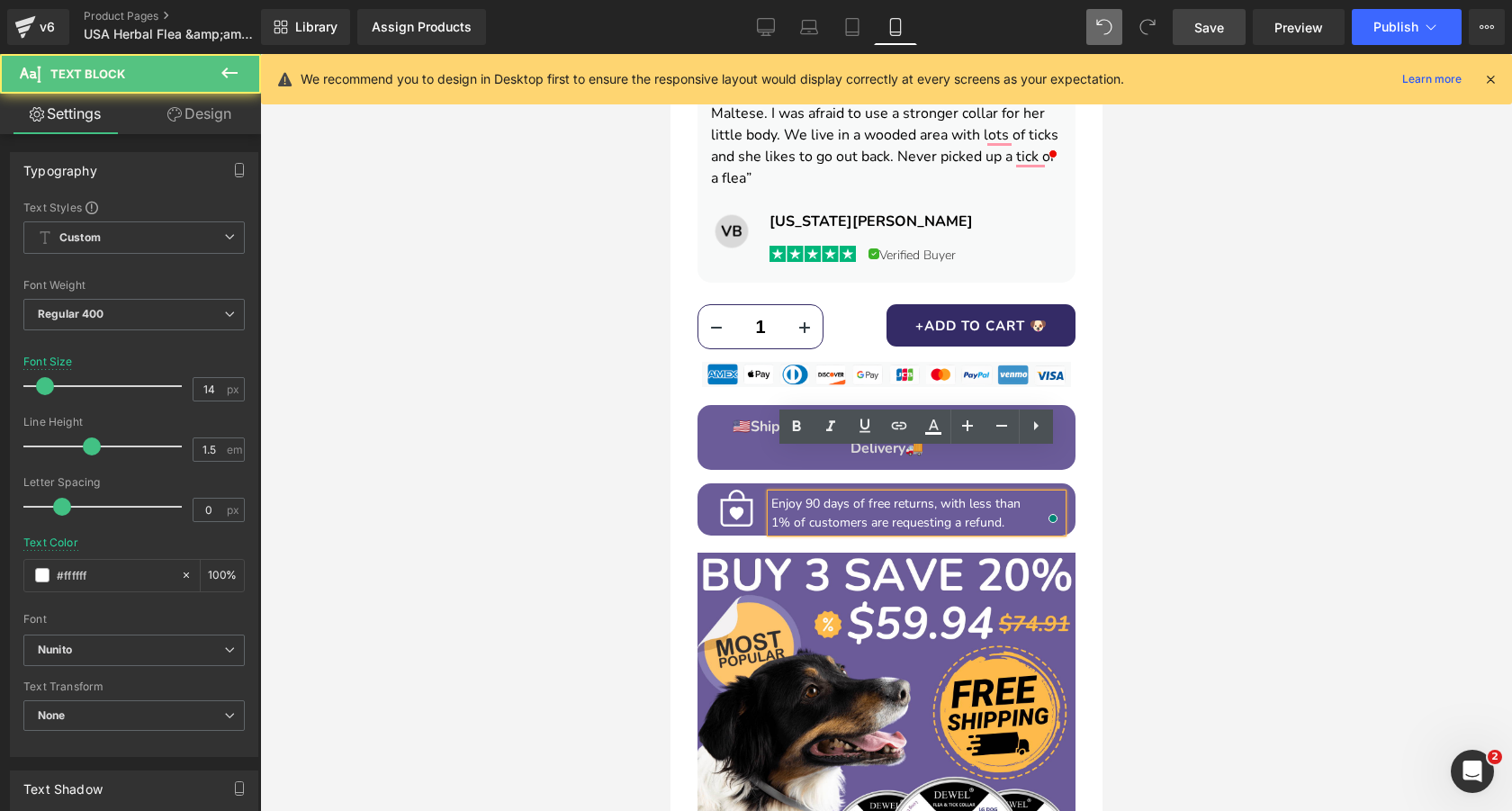
click at [771, 514] on span "1% of customers are requesting a refund." at bounding box center [886, 523] width 233 height 17
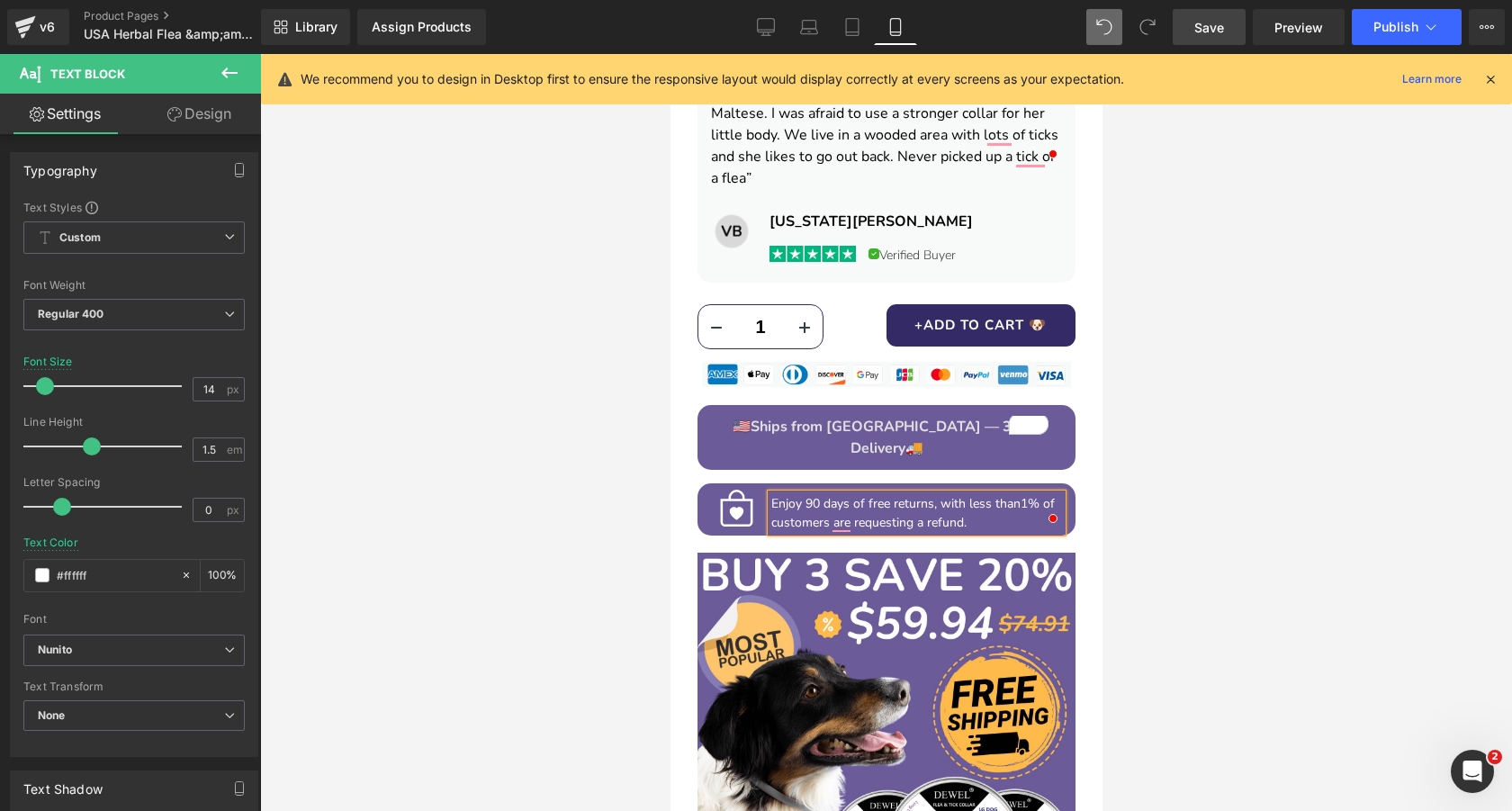
click at [1202, 20] on span "Save" at bounding box center [1208, 28] width 30 height 19
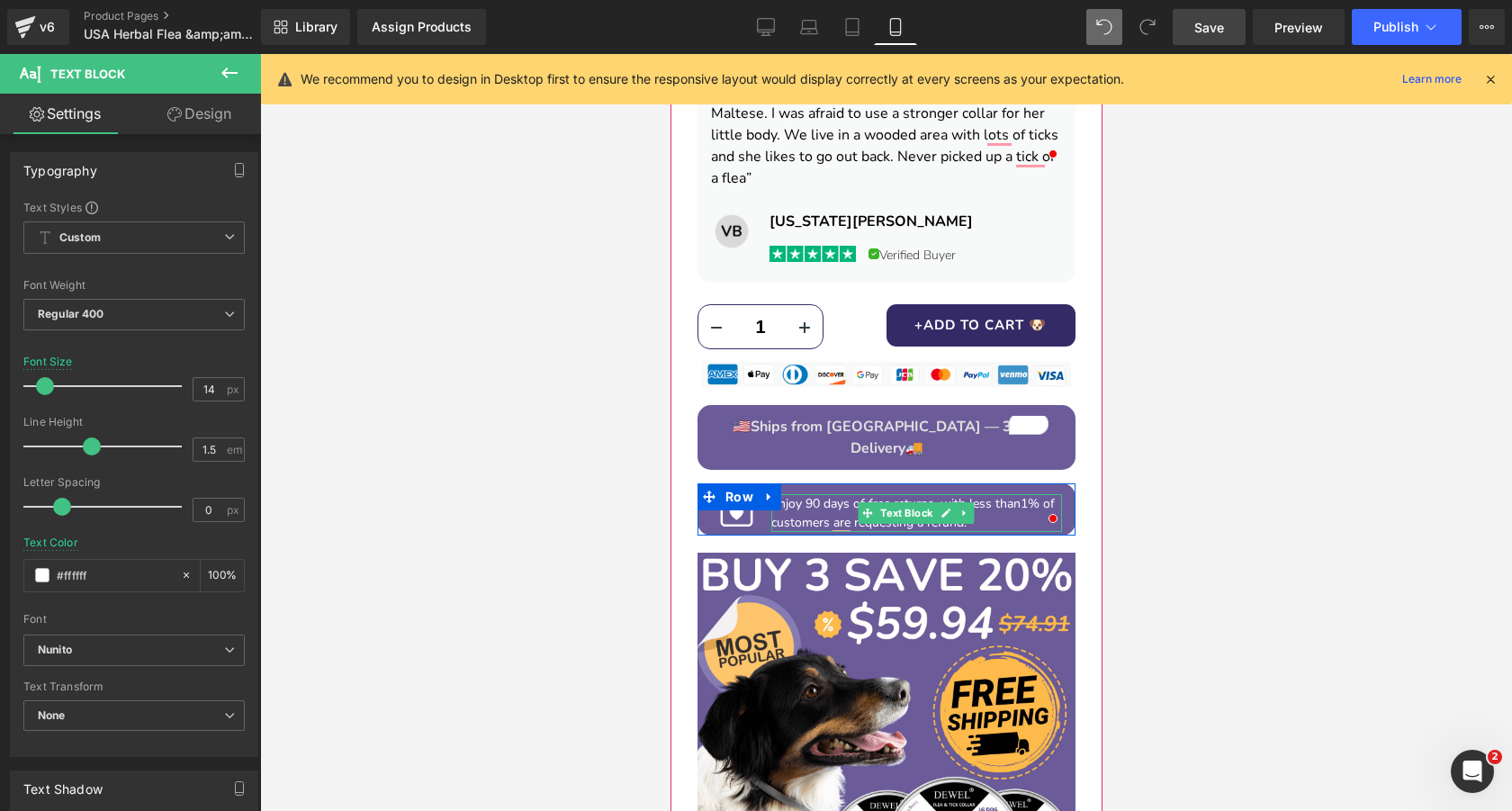
click at [820, 494] on p "Enjoy 90 days of free returns, with less than 1% of customers are requesting a …" at bounding box center [915, 513] width 290 height 38
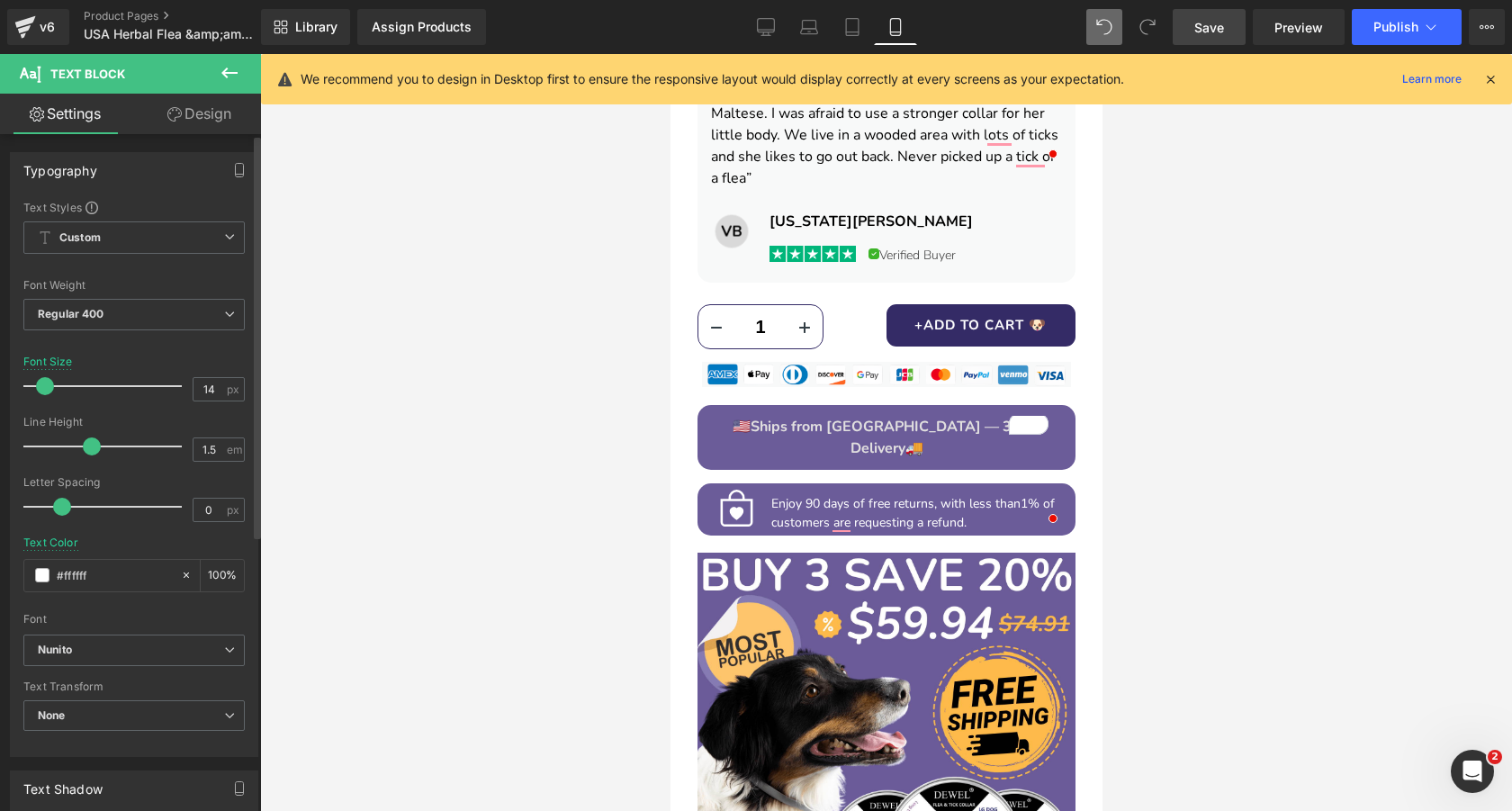
type input "13"
click at [44, 383] on span at bounding box center [43, 386] width 18 height 18
click at [1201, 32] on span "Save" at bounding box center [1208, 28] width 30 height 19
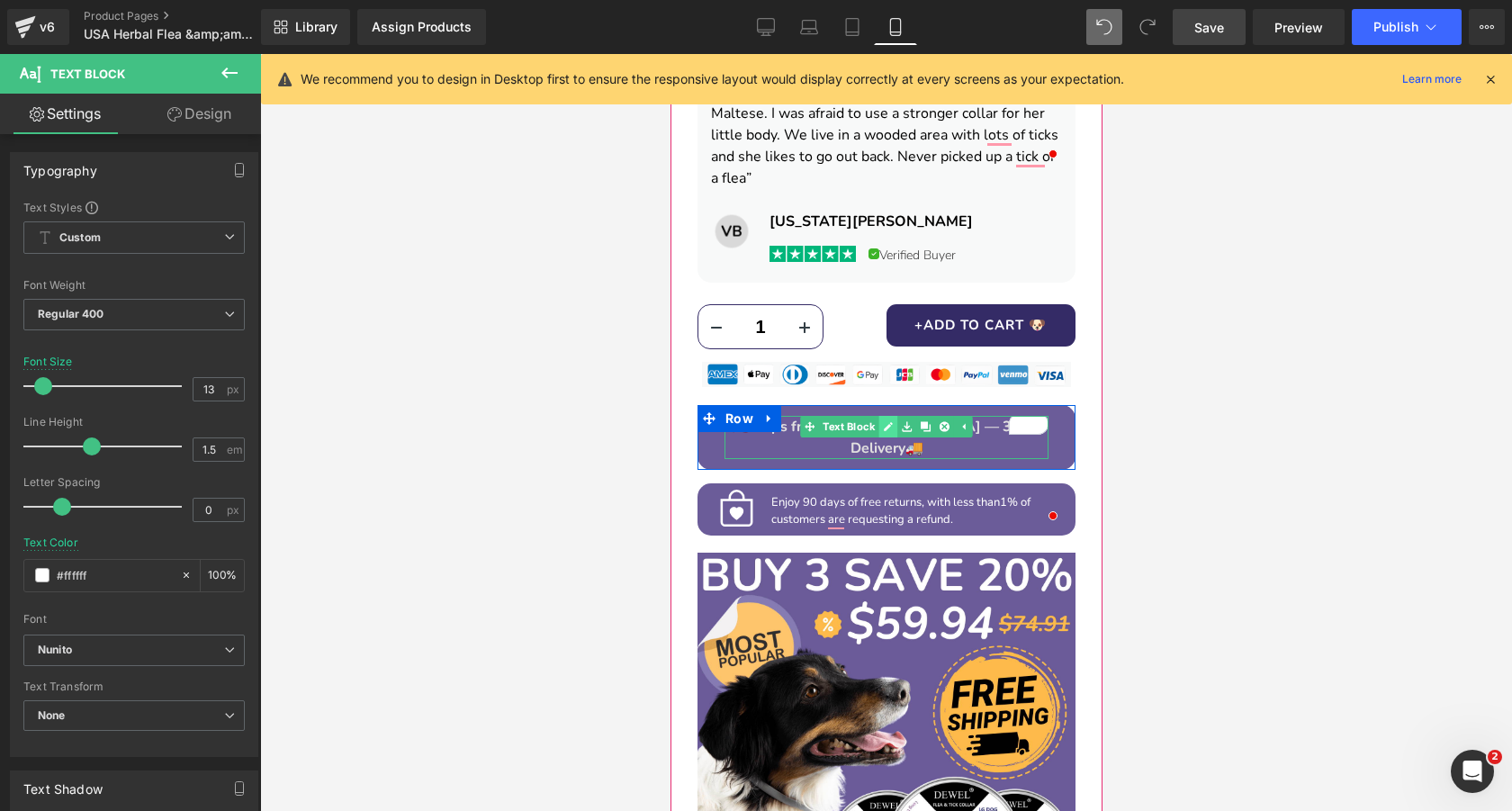
click at [881, 416] on link at bounding box center [887, 426] width 19 height 22
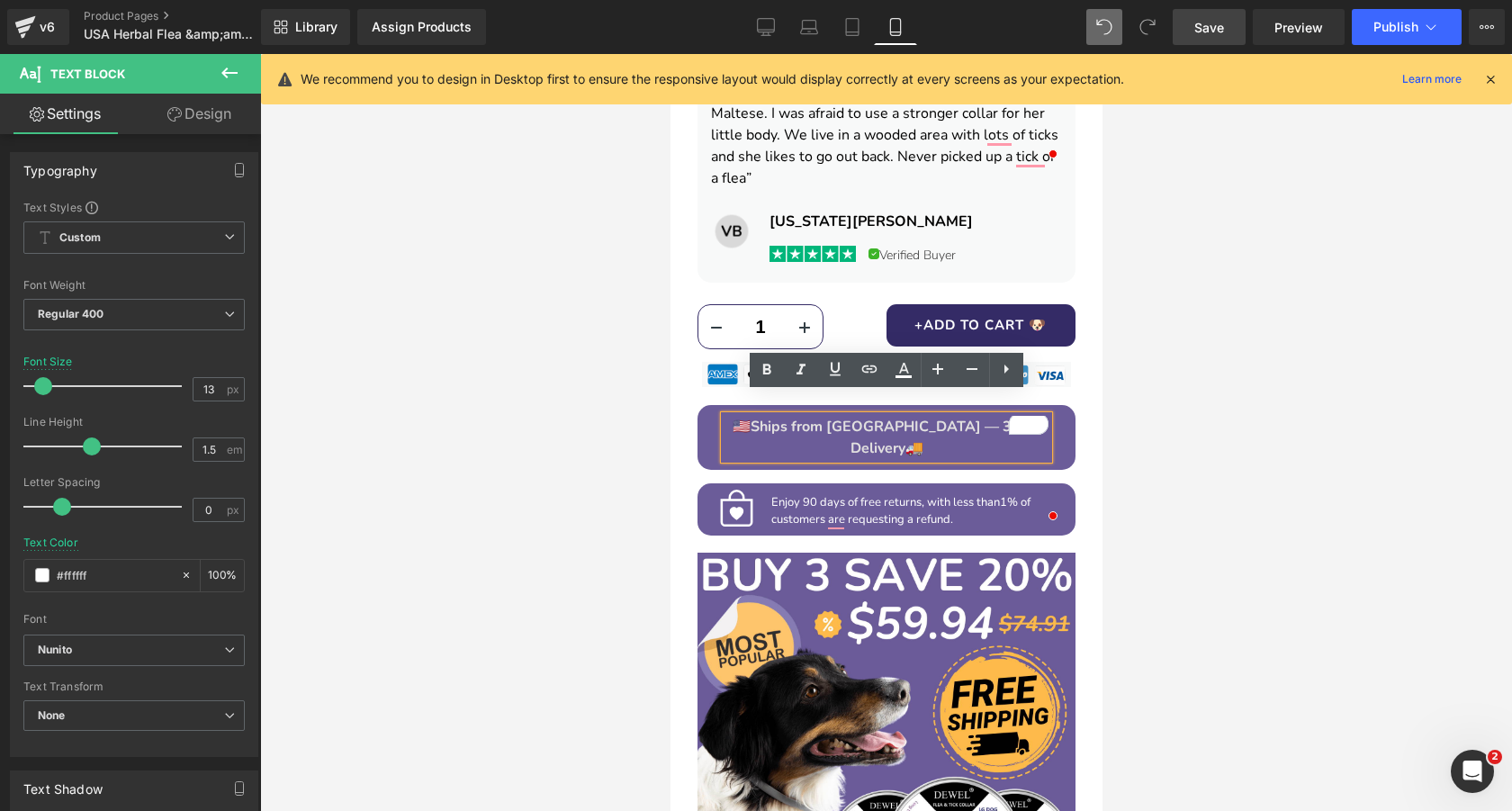
click at [894, 416] on span "Ships from [GEOGRAPHIC_DATA] — 3 Day Delivery" at bounding box center [895, 437] width 290 height 41
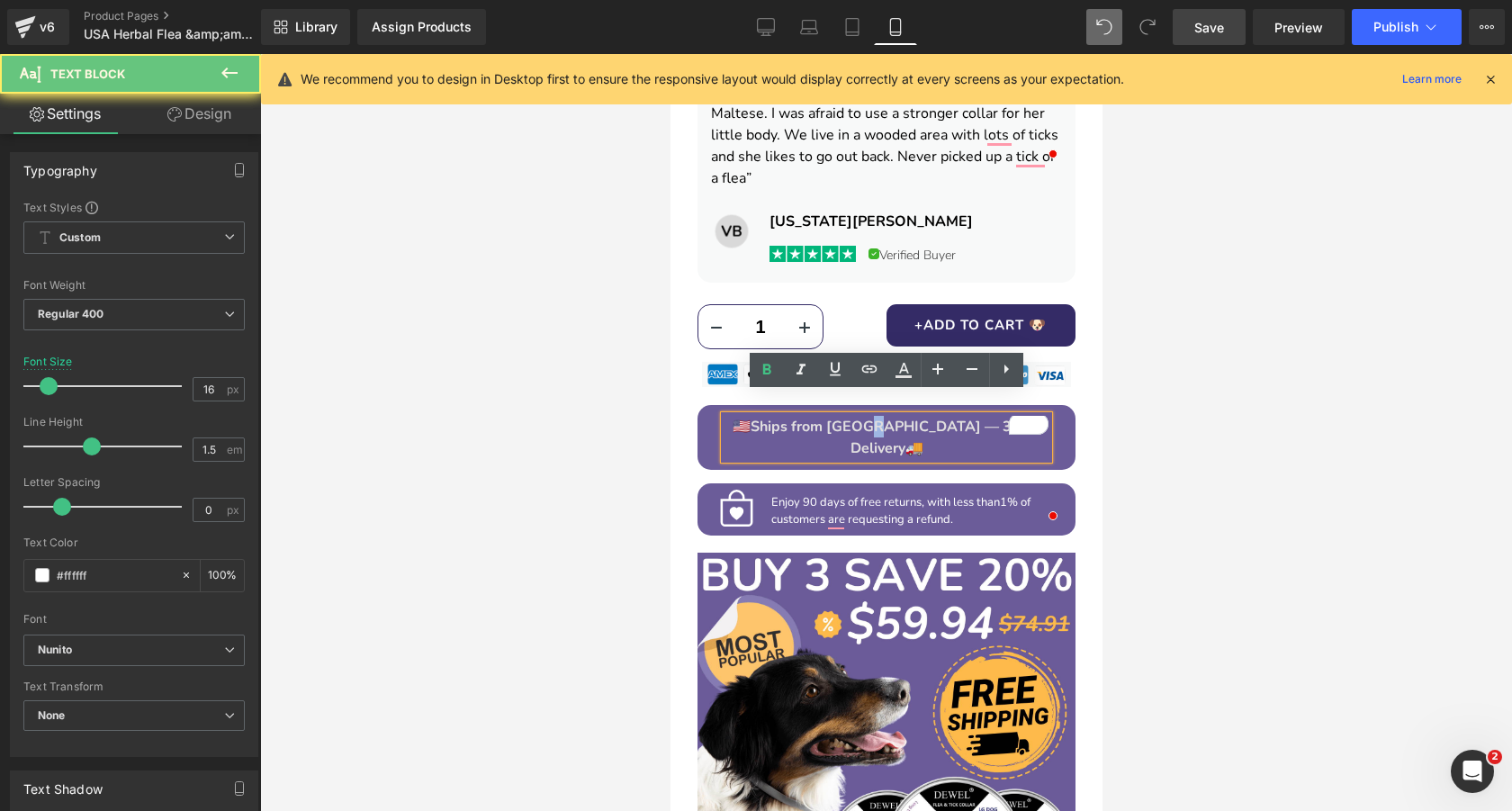
click at [894, 416] on span "Ships from [GEOGRAPHIC_DATA] — 3 Day Delivery" at bounding box center [895, 437] width 290 height 41
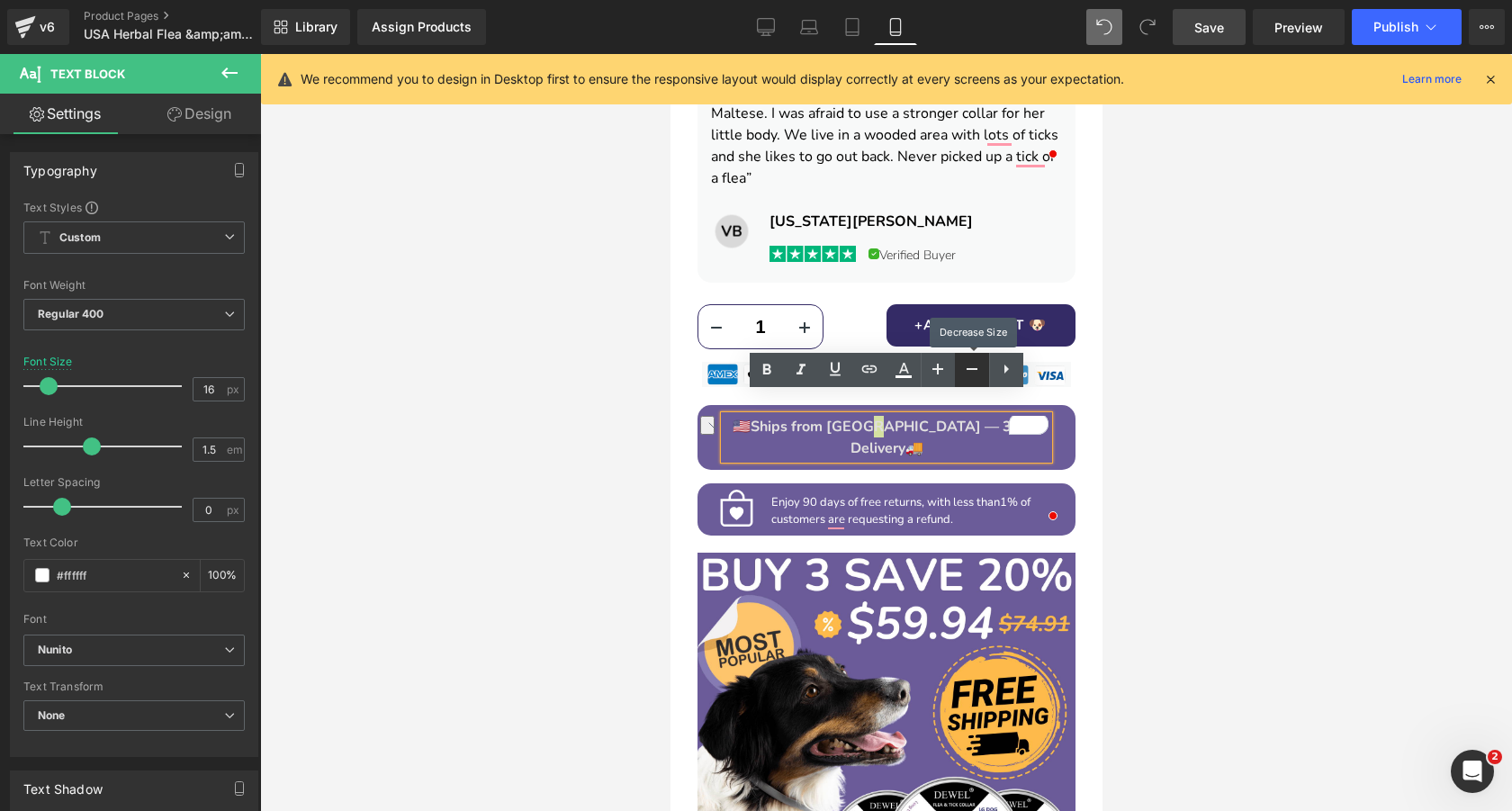
click at [972, 373] on icon at bounding box center [971, 369] width 22 height 22
type input "14"
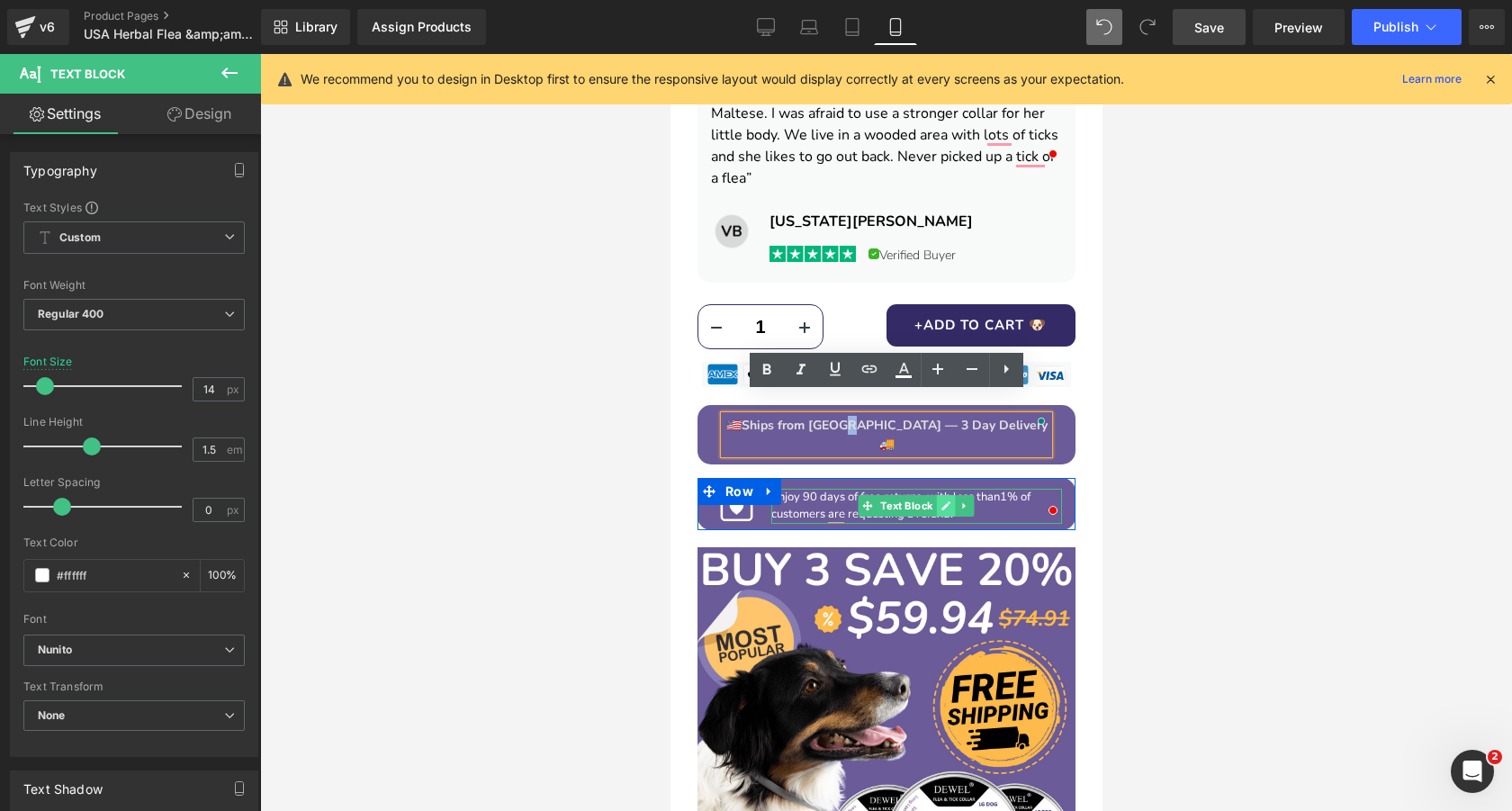
click at [946, 501] on icon at bounding box center [945, 505] width 10 height 11
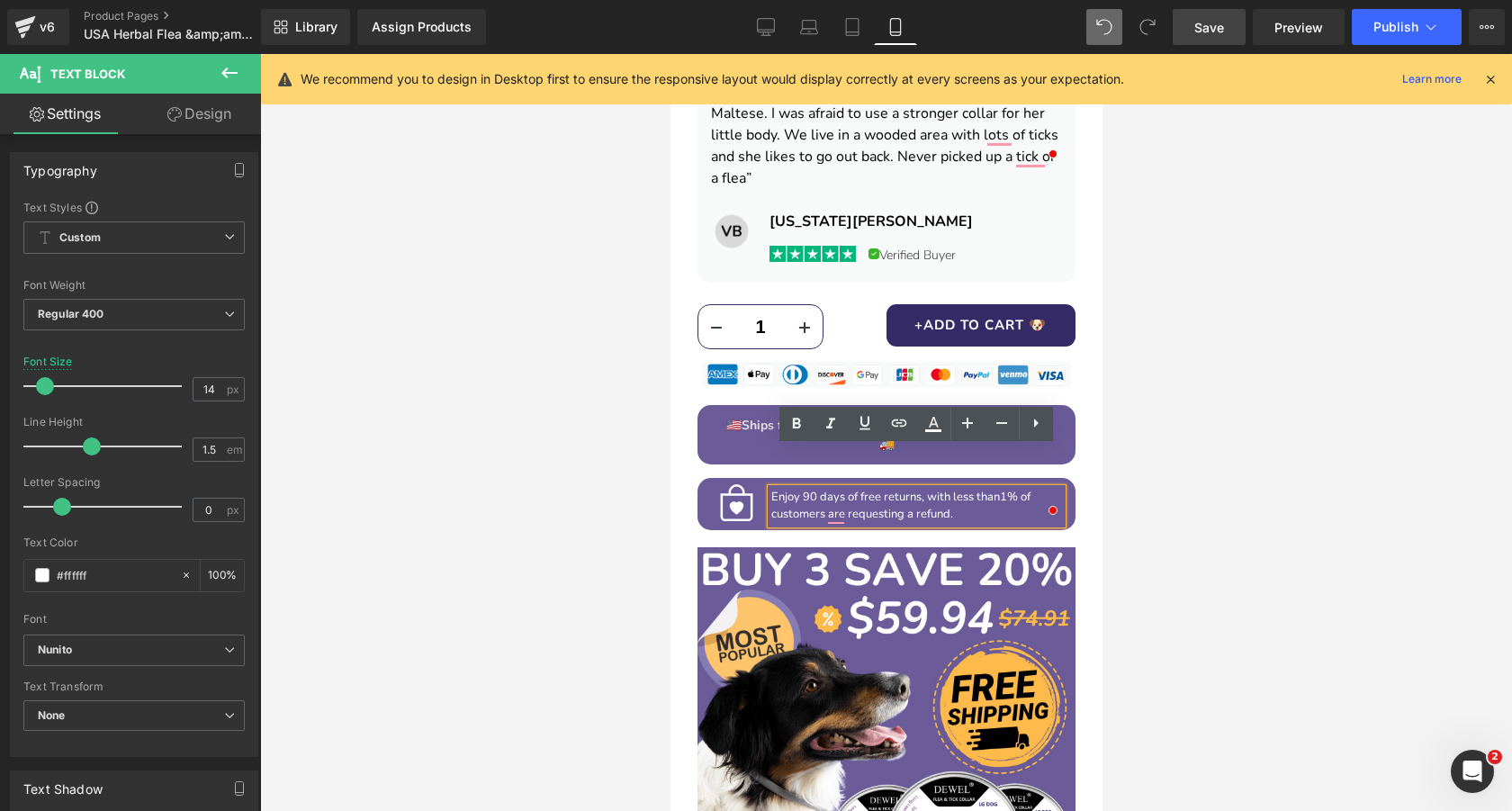
click at [917, 489] on span "1% of customers are requesting a refund." at bounding box center [899, 506] width 259 height 34
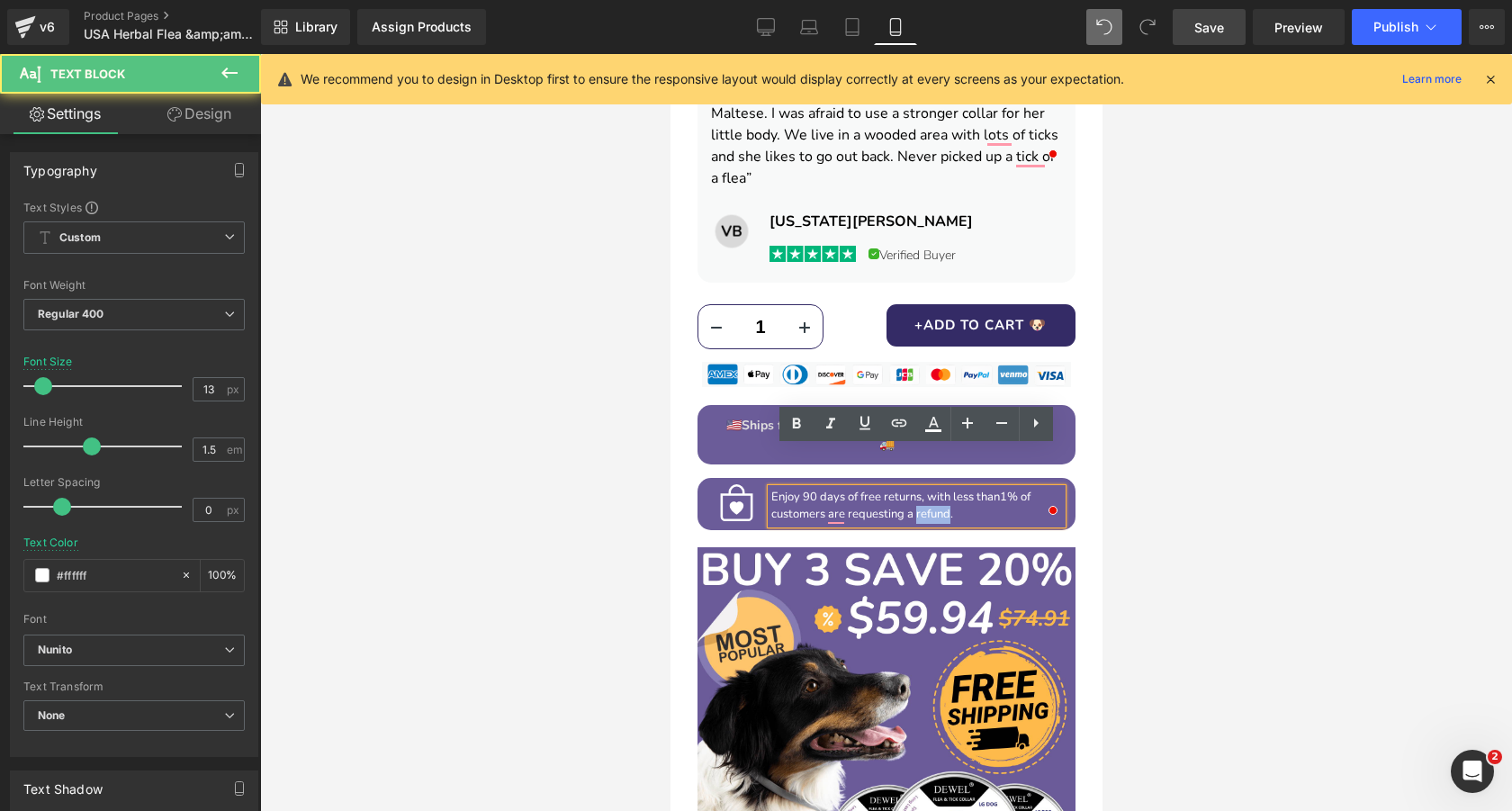
click at [917, 489] on span "1% of customers are requesting a refund." at bounding box center [899, 506] width 259 height 34
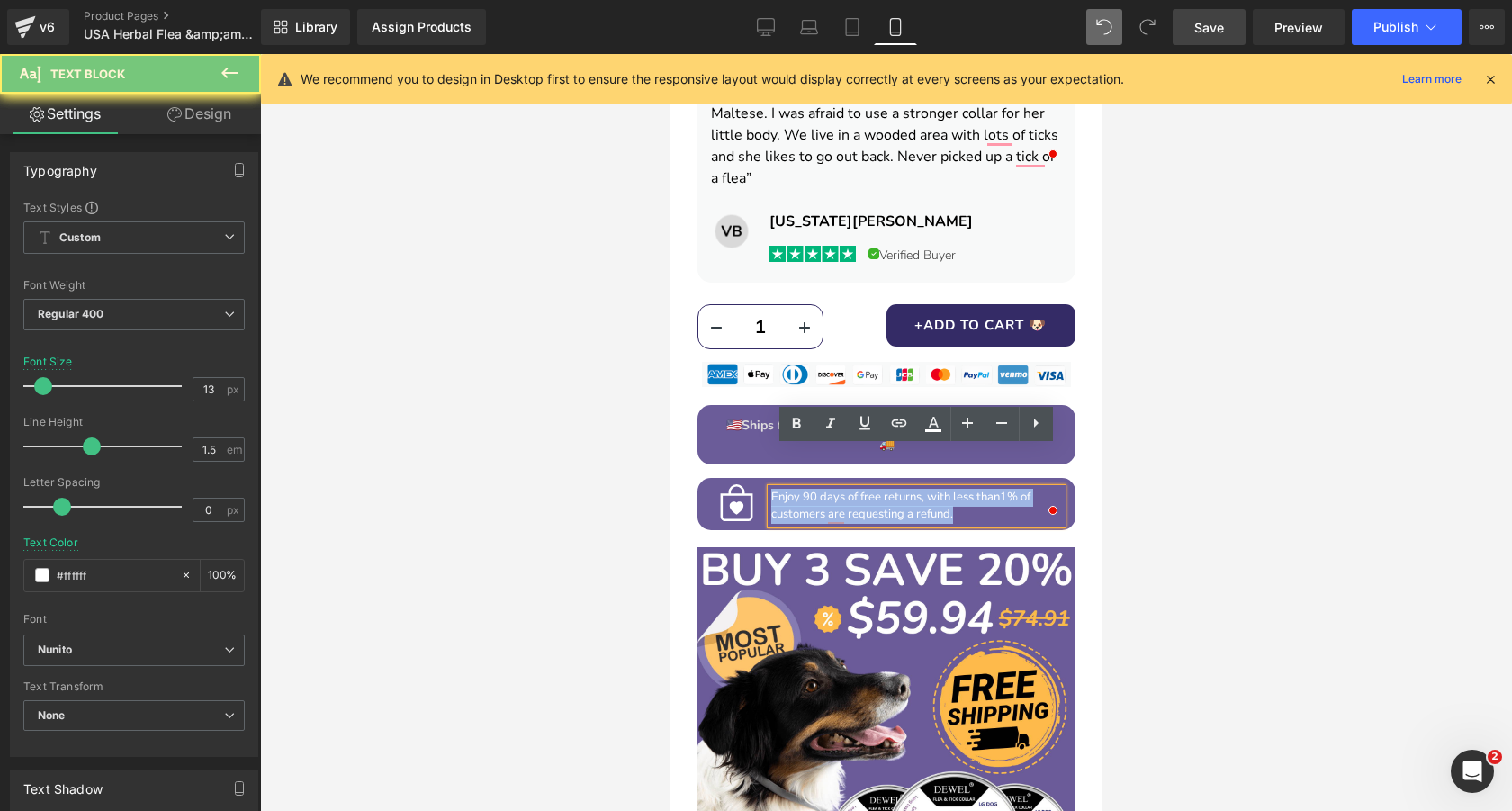
click at [917, 489] on span "1% of customers are requesting a refund." at bounding box center [899, 506] width 259 height 34
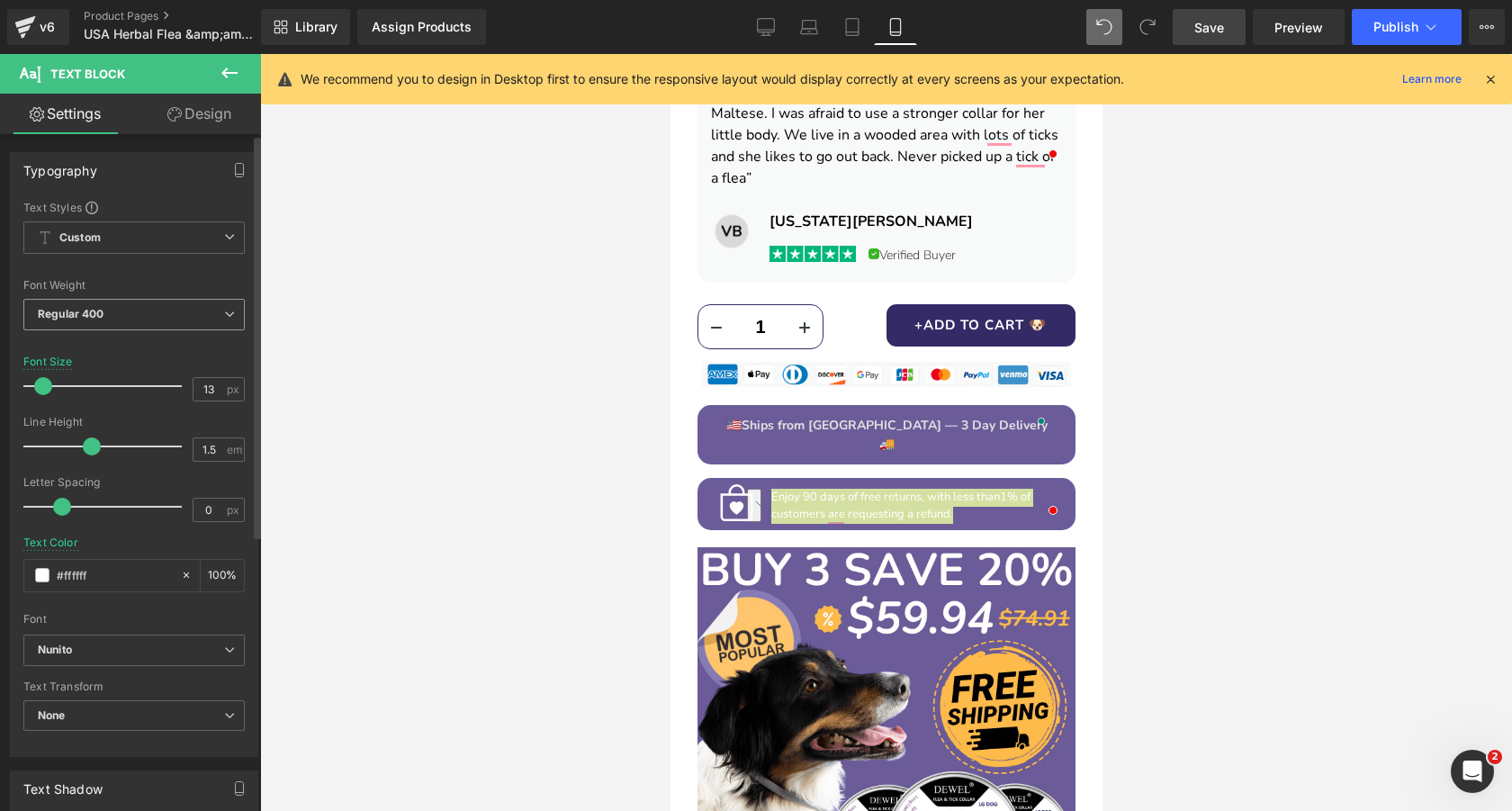
click at [154, 320] on span "Regular 400" at bounding box center [134, 314] width 222 height 32
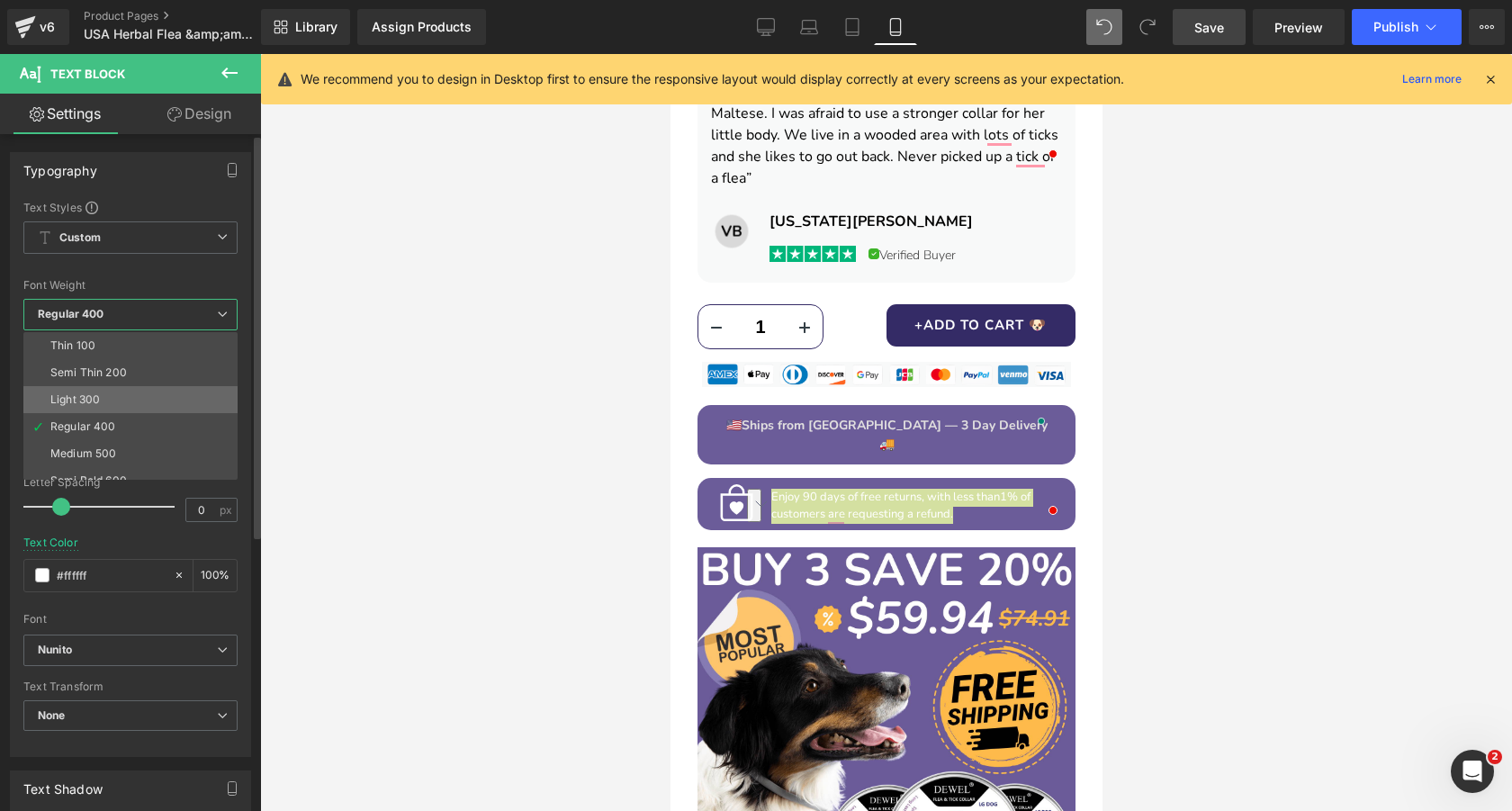
click at [152, 394] on li "Light 300" at bounding box center [134, 399] width 223 height 27
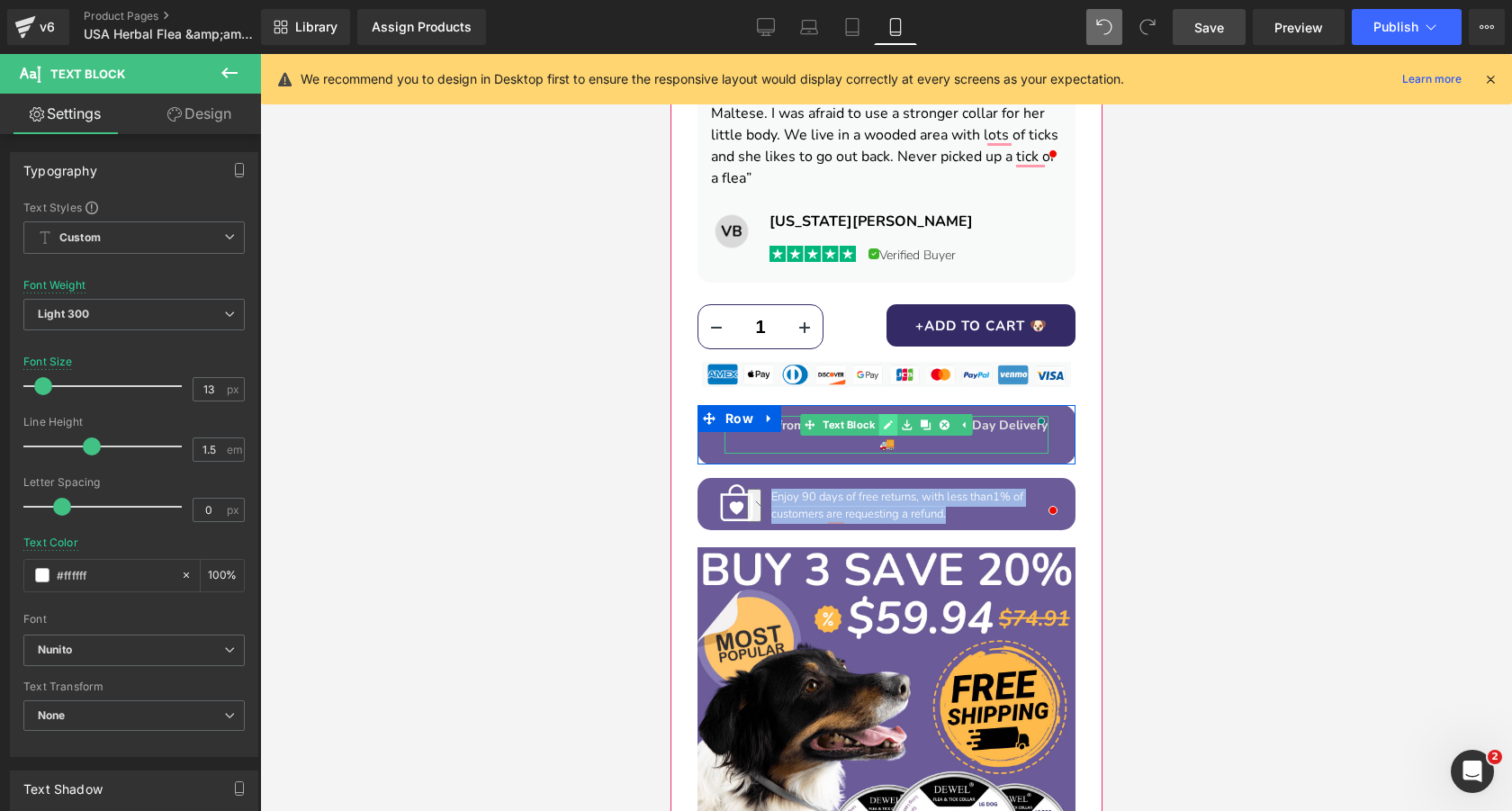
click at [884, 421] on icon at bounding box center [886, 425] width 9 height 9
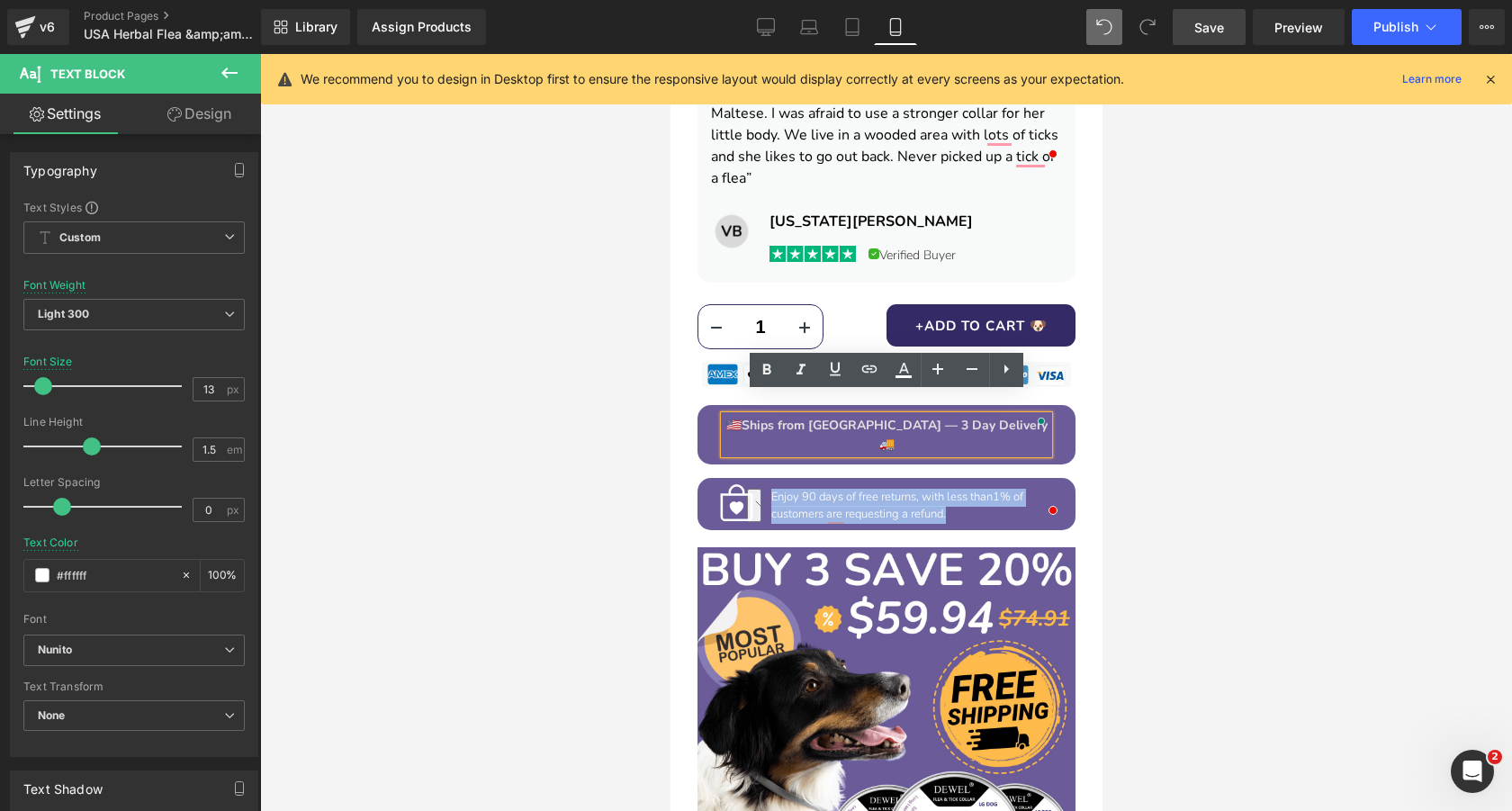
click at [862, 416] on span "Ships from [GEOGRAPHIC_DATA] — 3 Day Delivery" at bounding box center [893, 425] width 306 height 17
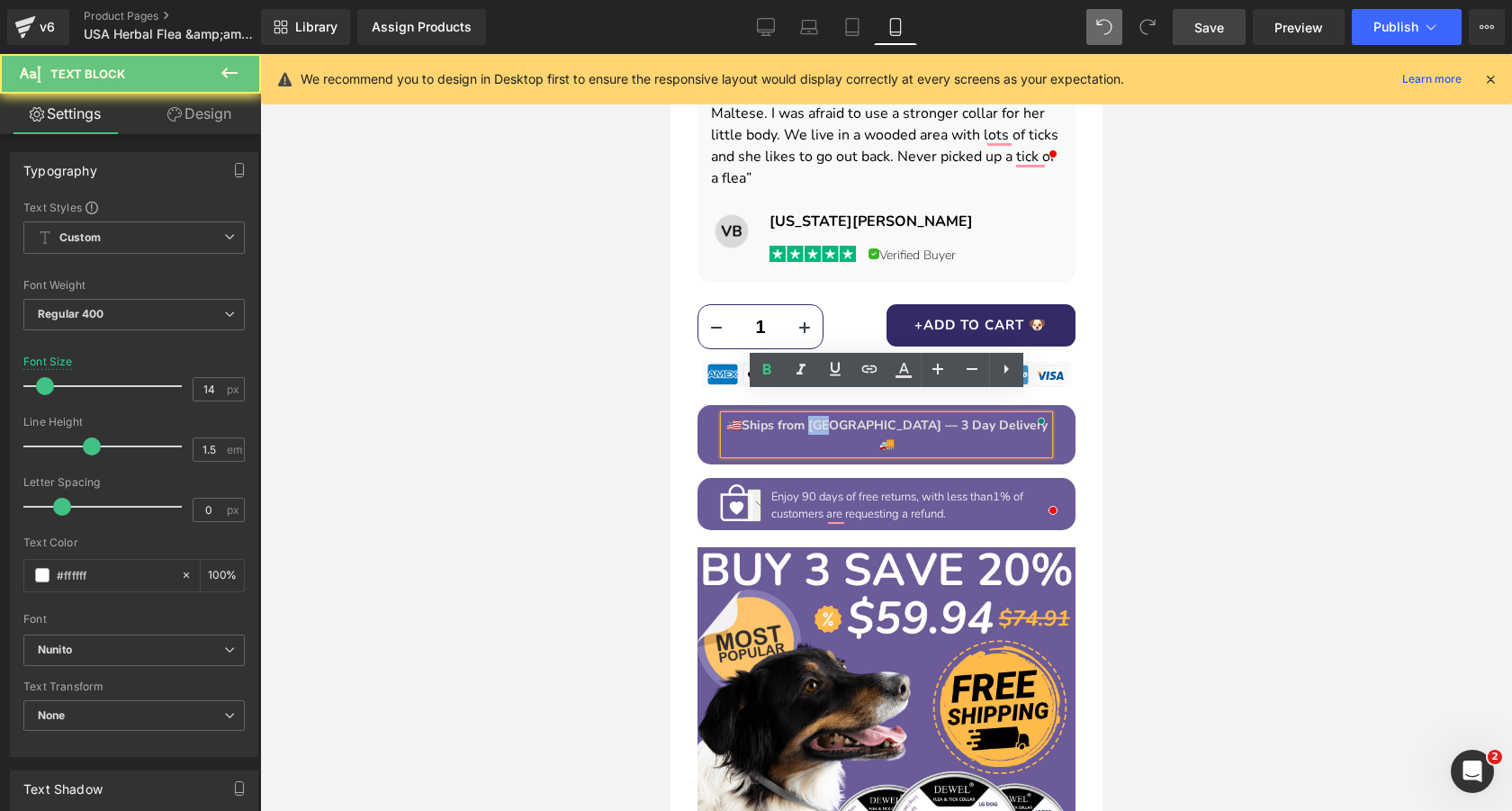
click at [862, 416] on span "Ships from [GEOGRAPHIC_DATA] — 3 Day Delivery" at bounding box center [893, 425] width 306 height 17
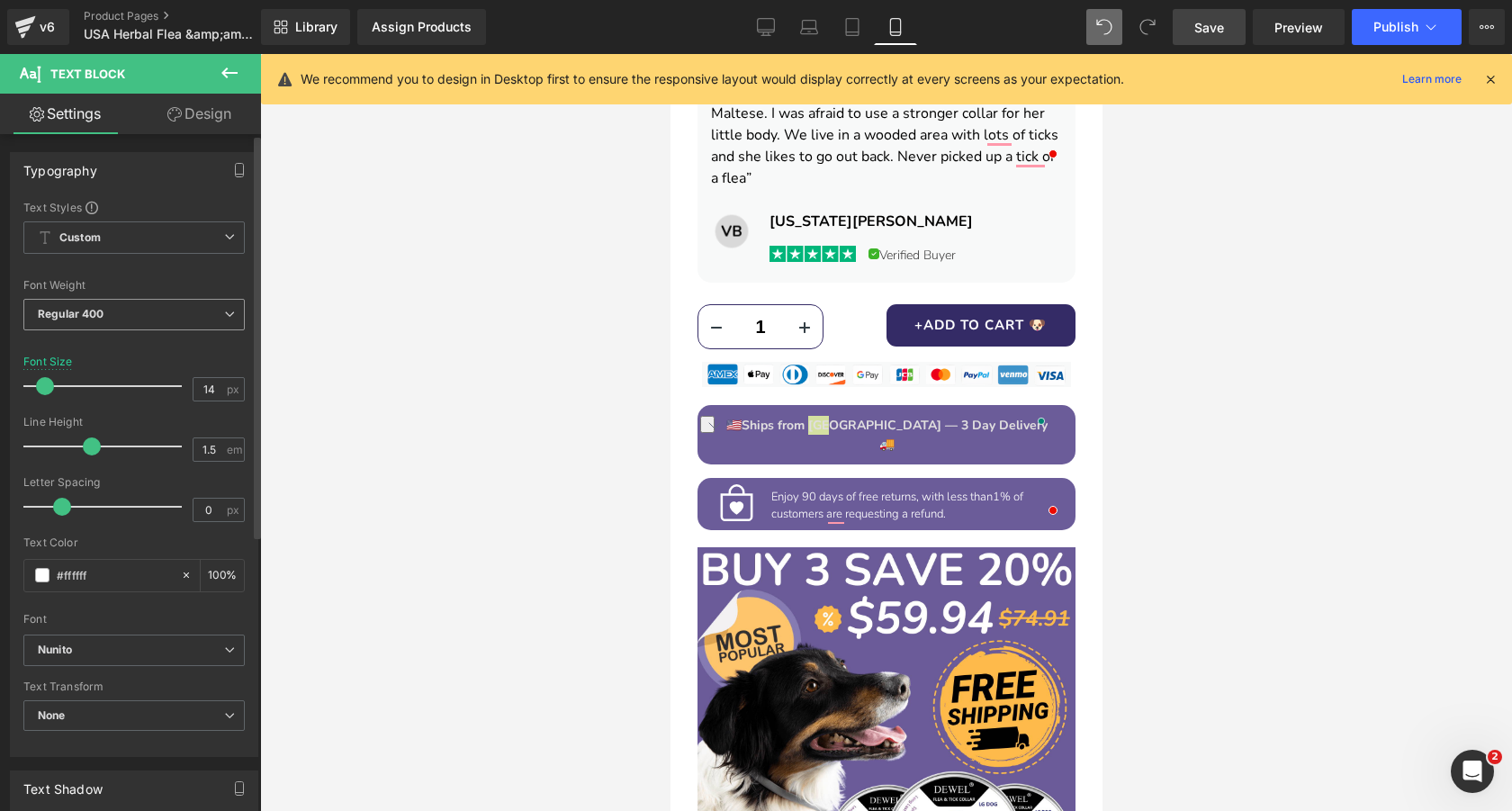
click at [202, 322] on span "Regular 400" at bounding box center [134, 314] width 222 height 32
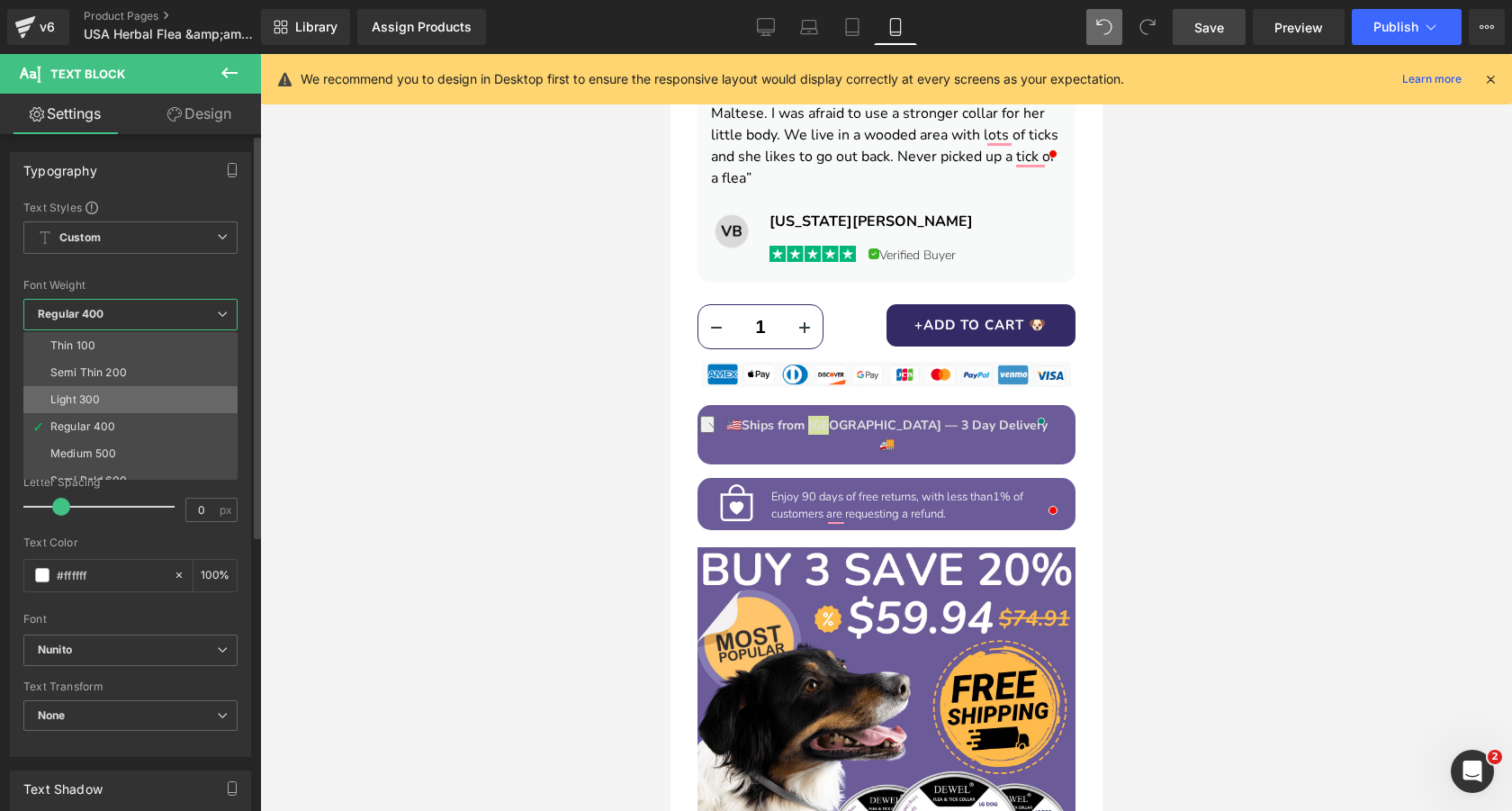
click at [140, 398] on li "Light 300" at bounding box center [134, 399] width 223 height 27
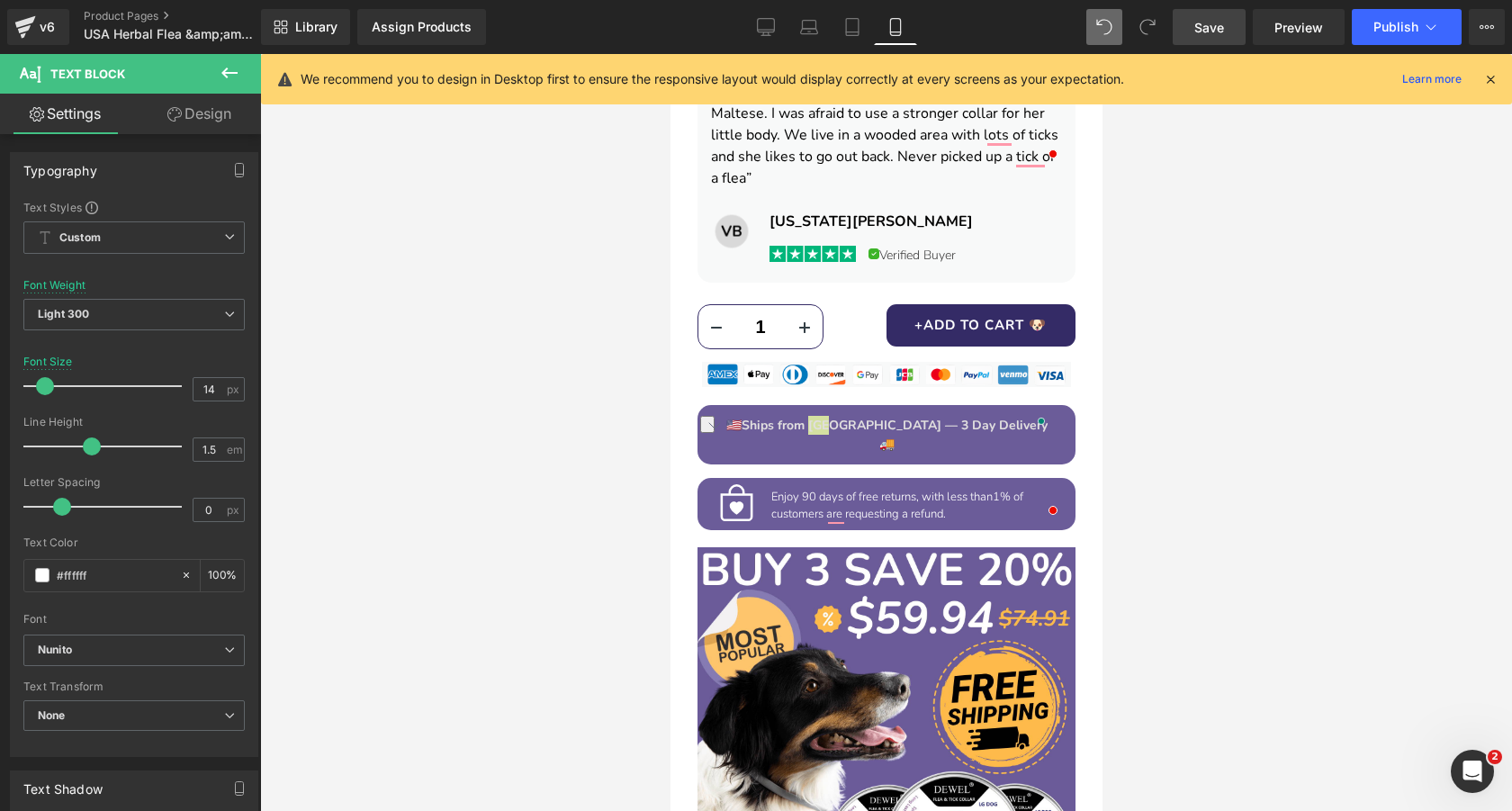
click at [1211, 32] on span "Save" at bounding box center [1208, 28] width 30 height 19
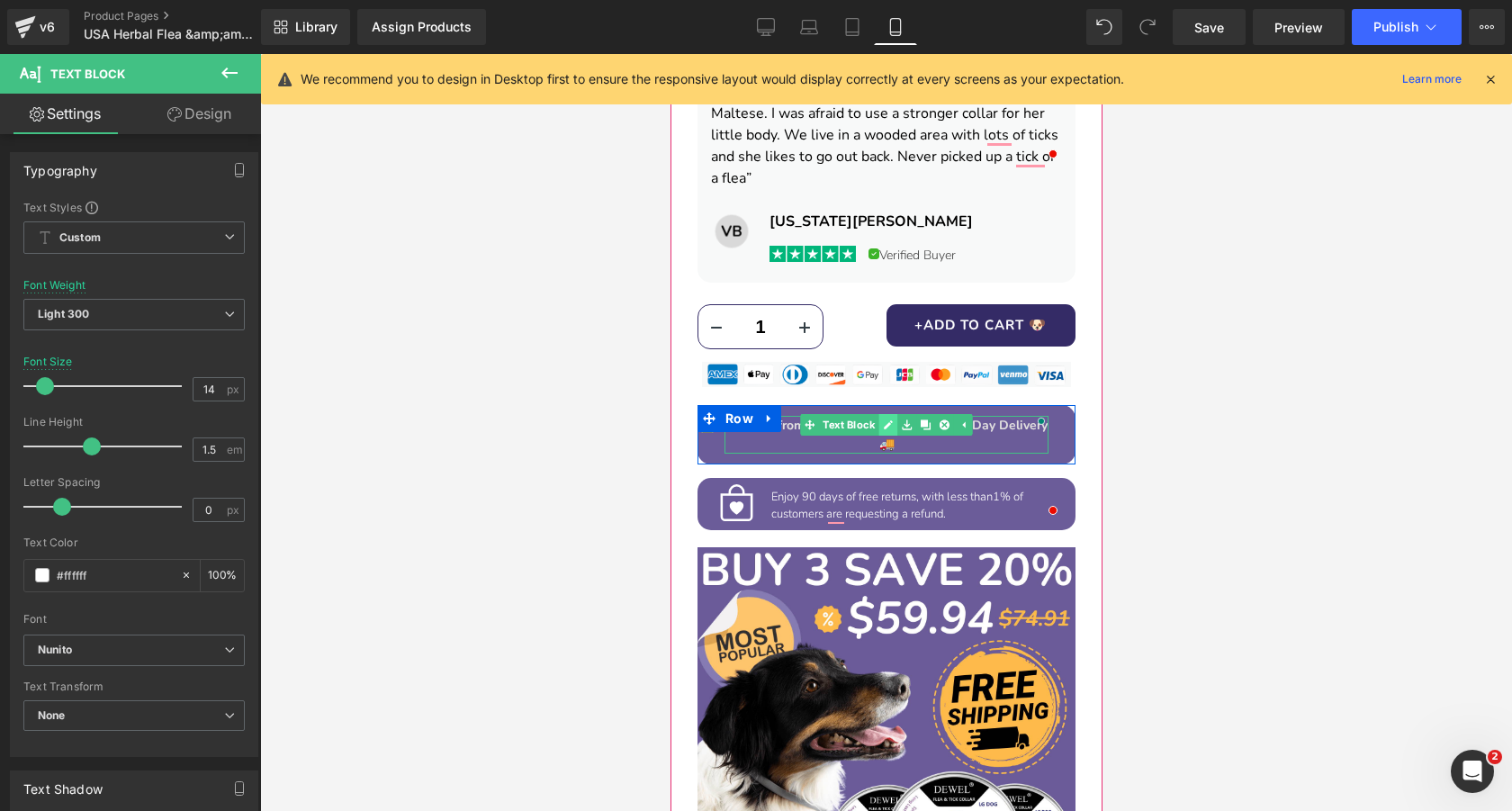
click at [886, 421] on icon at bounding box center [886, 425] width 9 height 9
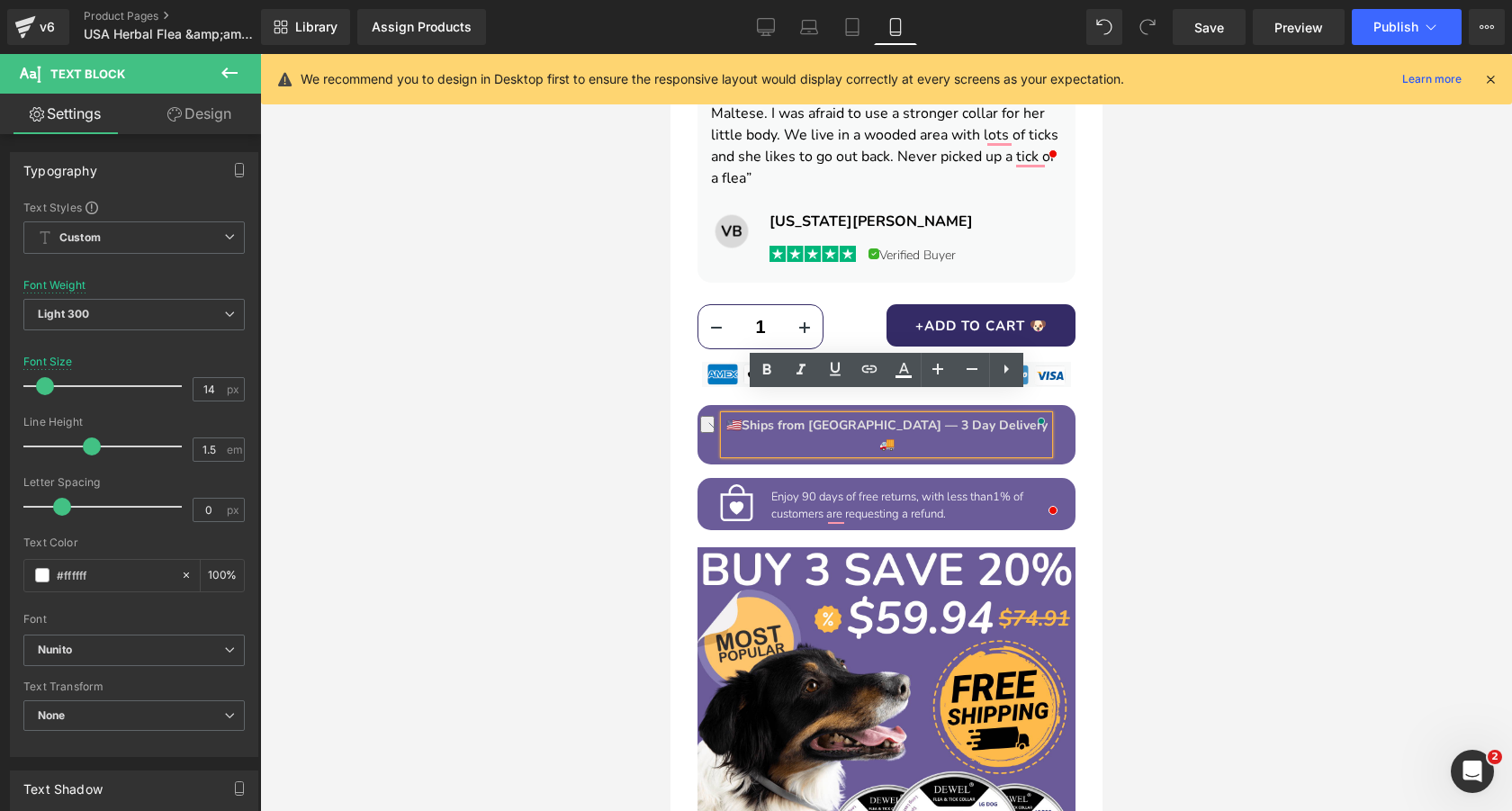
click at [911, 416] on span "Ships from [GEOGRAPHIC_DATA] — 3 Day Delivery" at bounding box center [893, 425] width 306 height 17
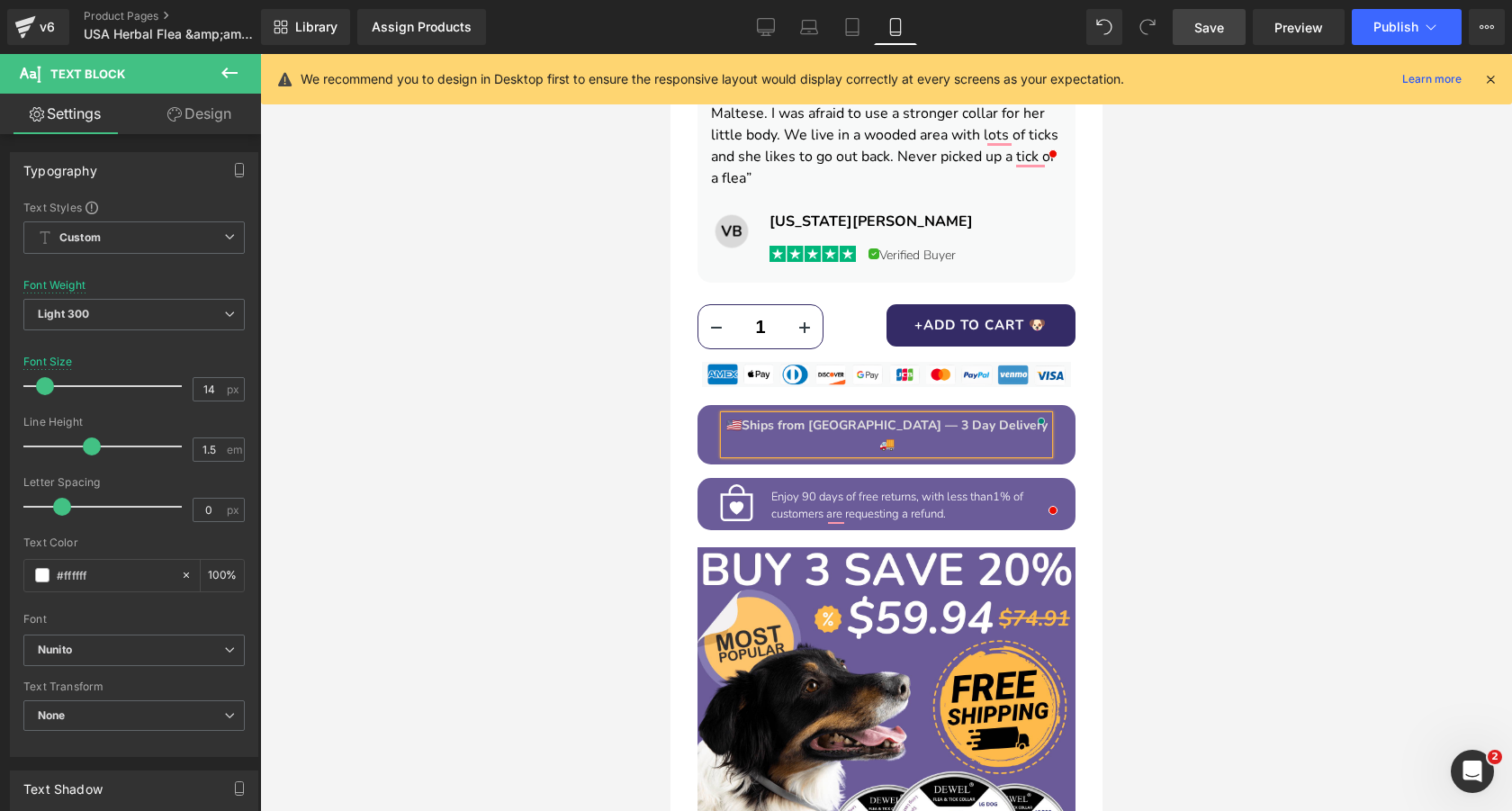
click at [1207, 30] on span "Save" at bounding box center [1208, 28] width 30 height 19
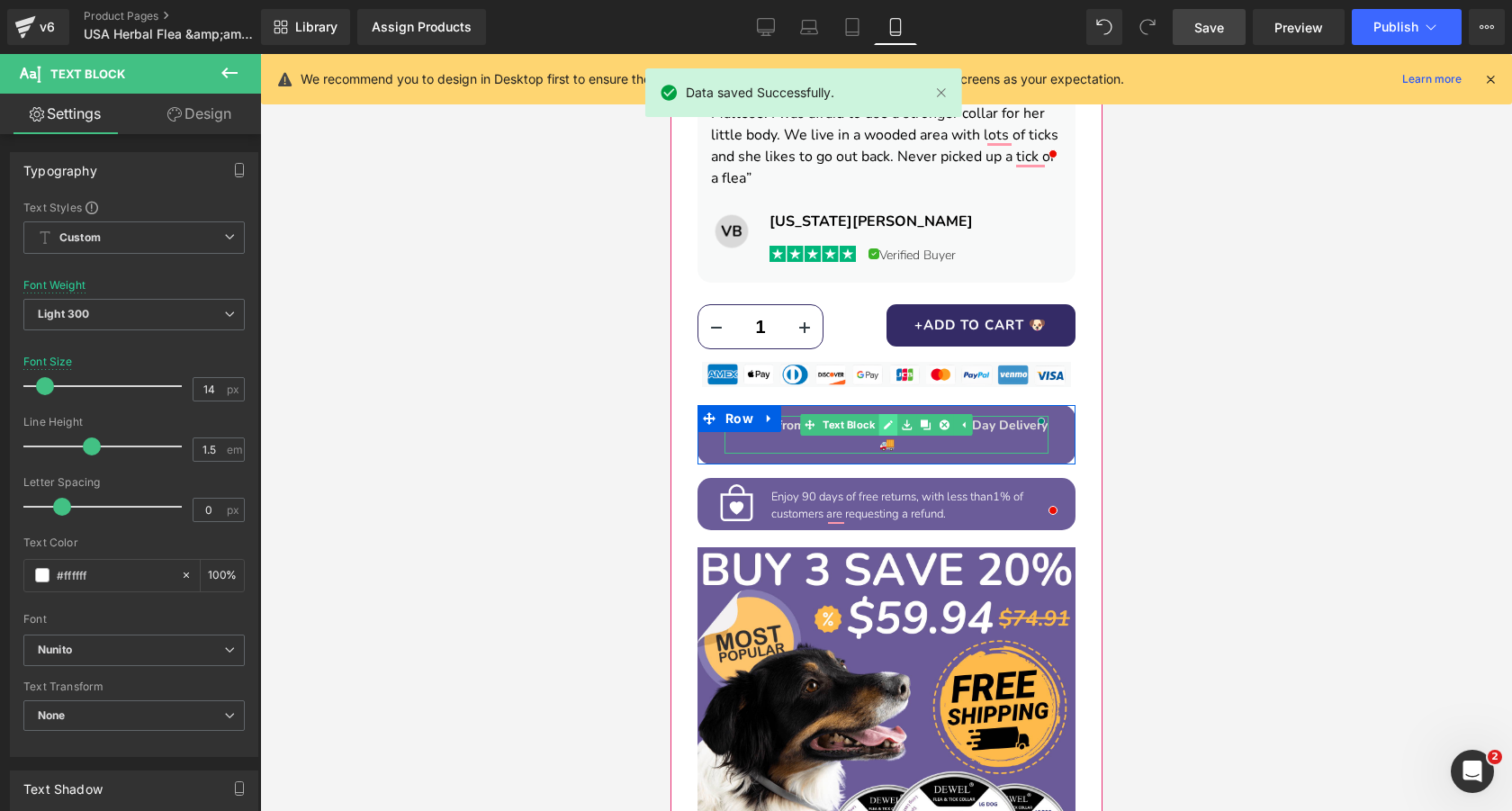
click at [892, 419] on icon at bounding box center [886, 424] width 10 height 11
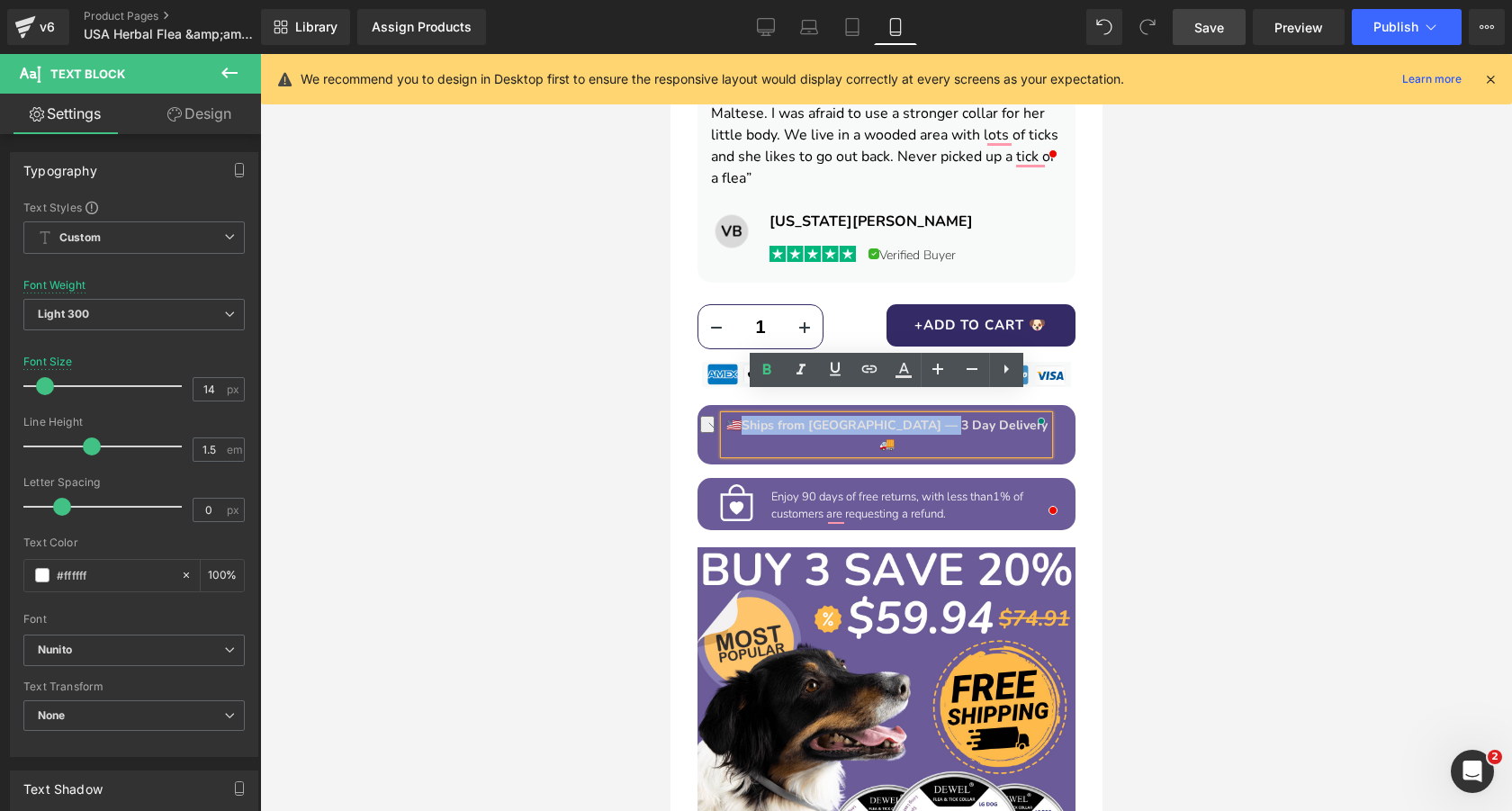
drag, startPoint x: 786, startPoint y: 407, endPoint x: 982, endPoint y: 408, distance: 196.0
click at [982, 416] on span "Ships from [GEOGRAPHIC_DATA] — 3 Day Delivery" at bounding box center [893, 425] width 306 height 17
click at [763, 377] on icon at bounding box center [766, 370] width 22 height 22
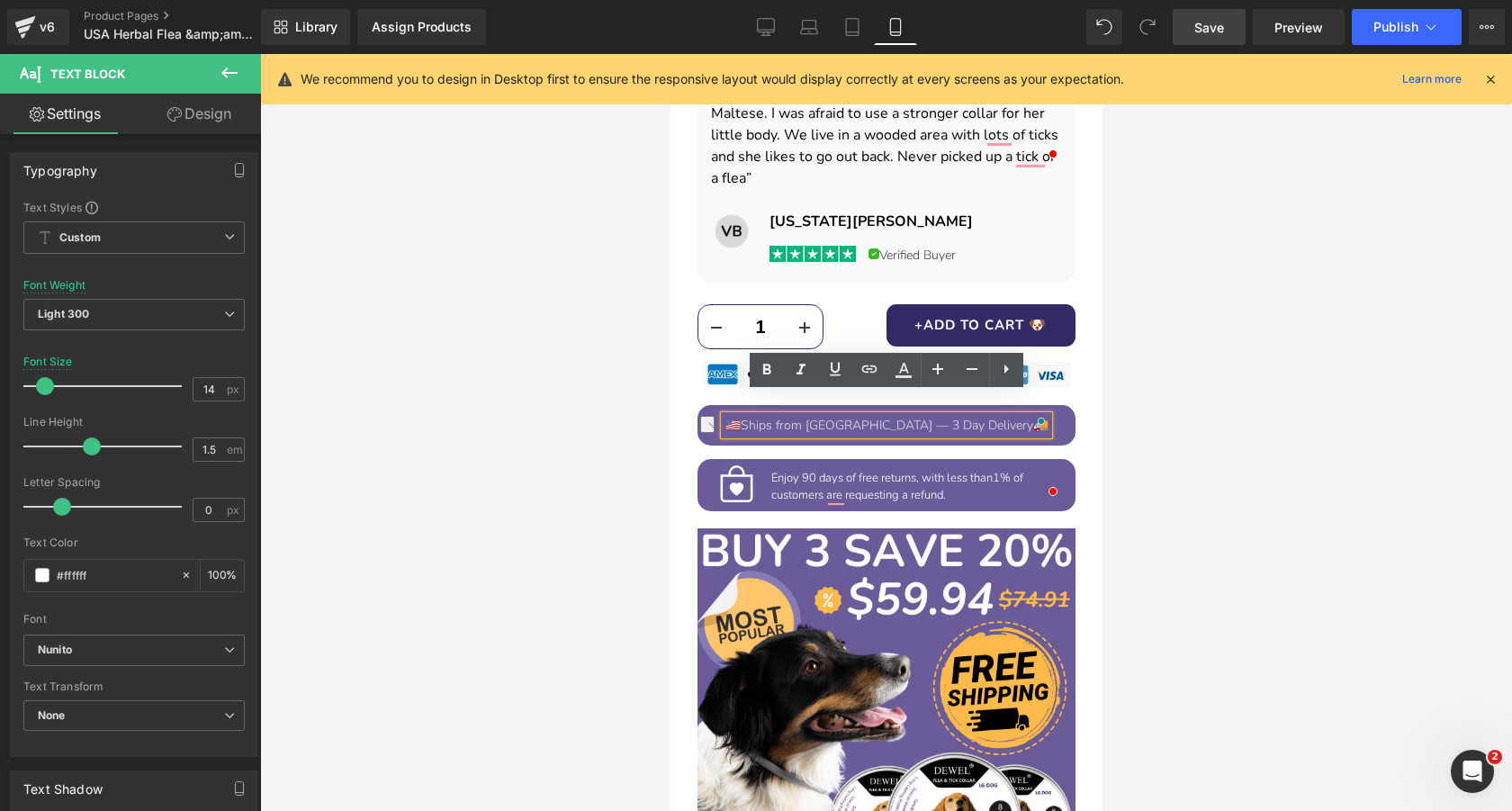
click at [1214, 38] on link "Save" at bounding box center [1208, 27] width 73 height 36
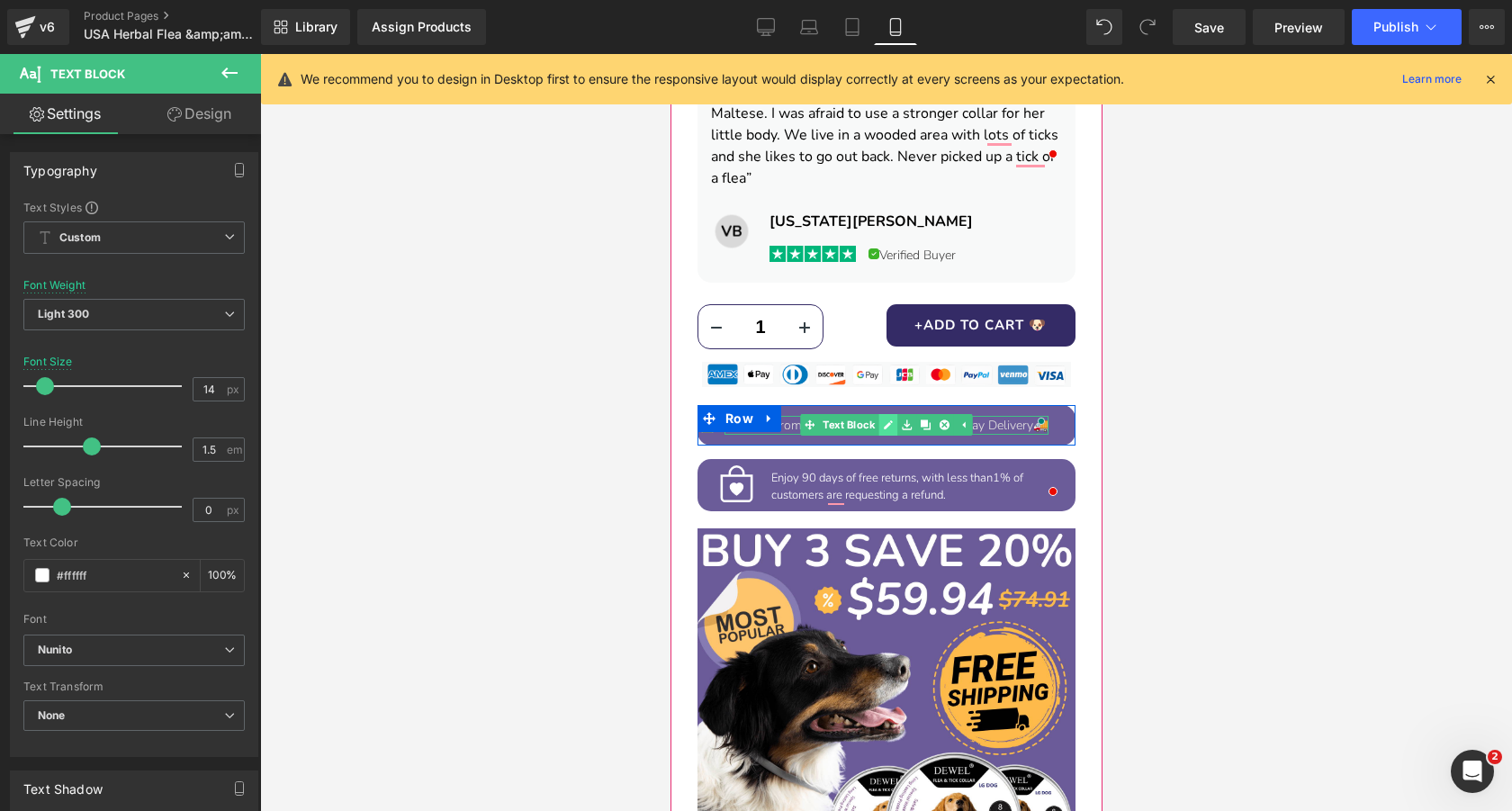
click at [891, 419] on icon at bounding box center [886, 424] width 10 height 11
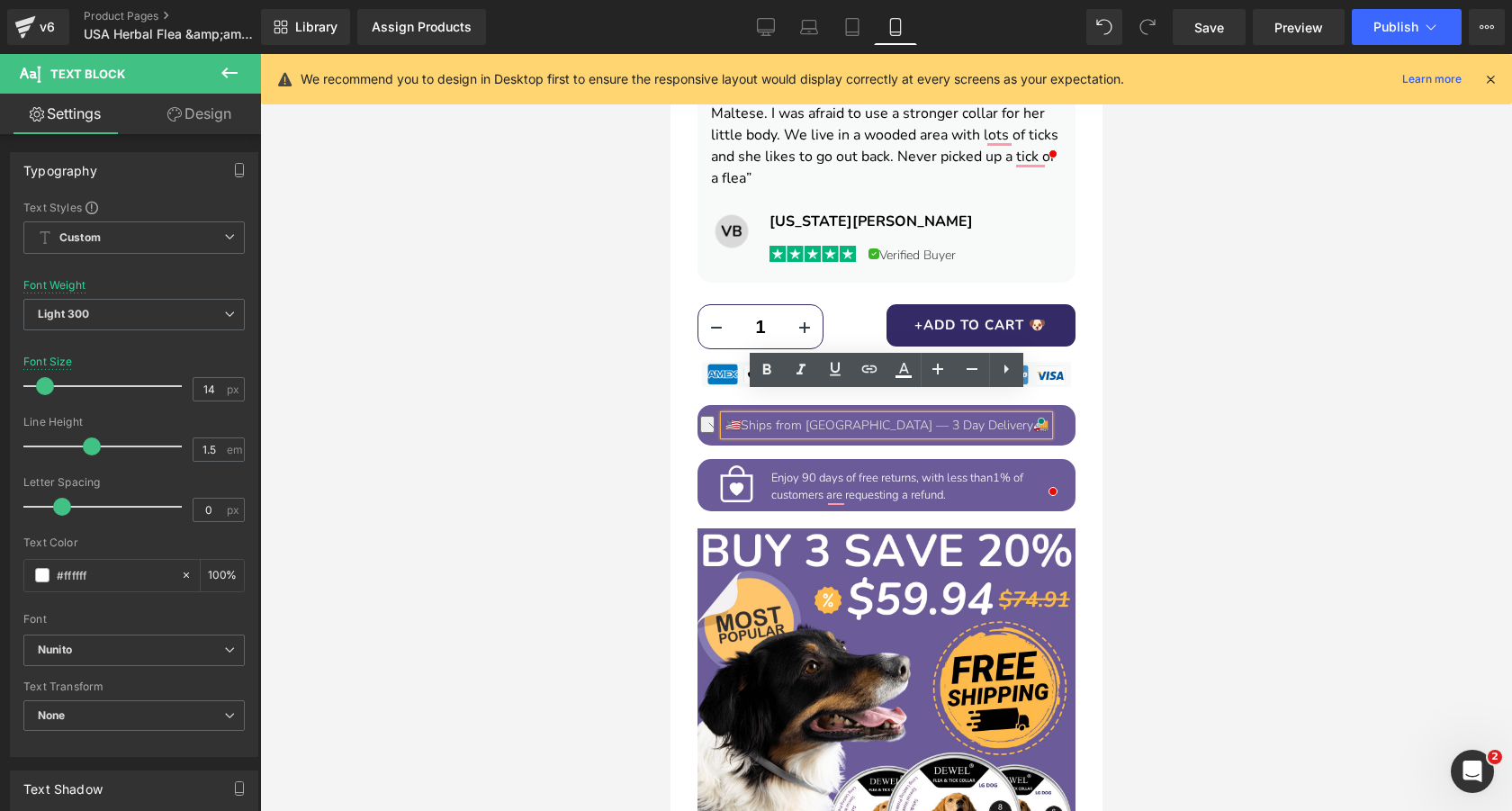
click at [883, 416] on span "Ships from [GEOGRAPHIC_DATA] — 3 Day Delivery" at bounding box center [885, 425] width 292 height 17
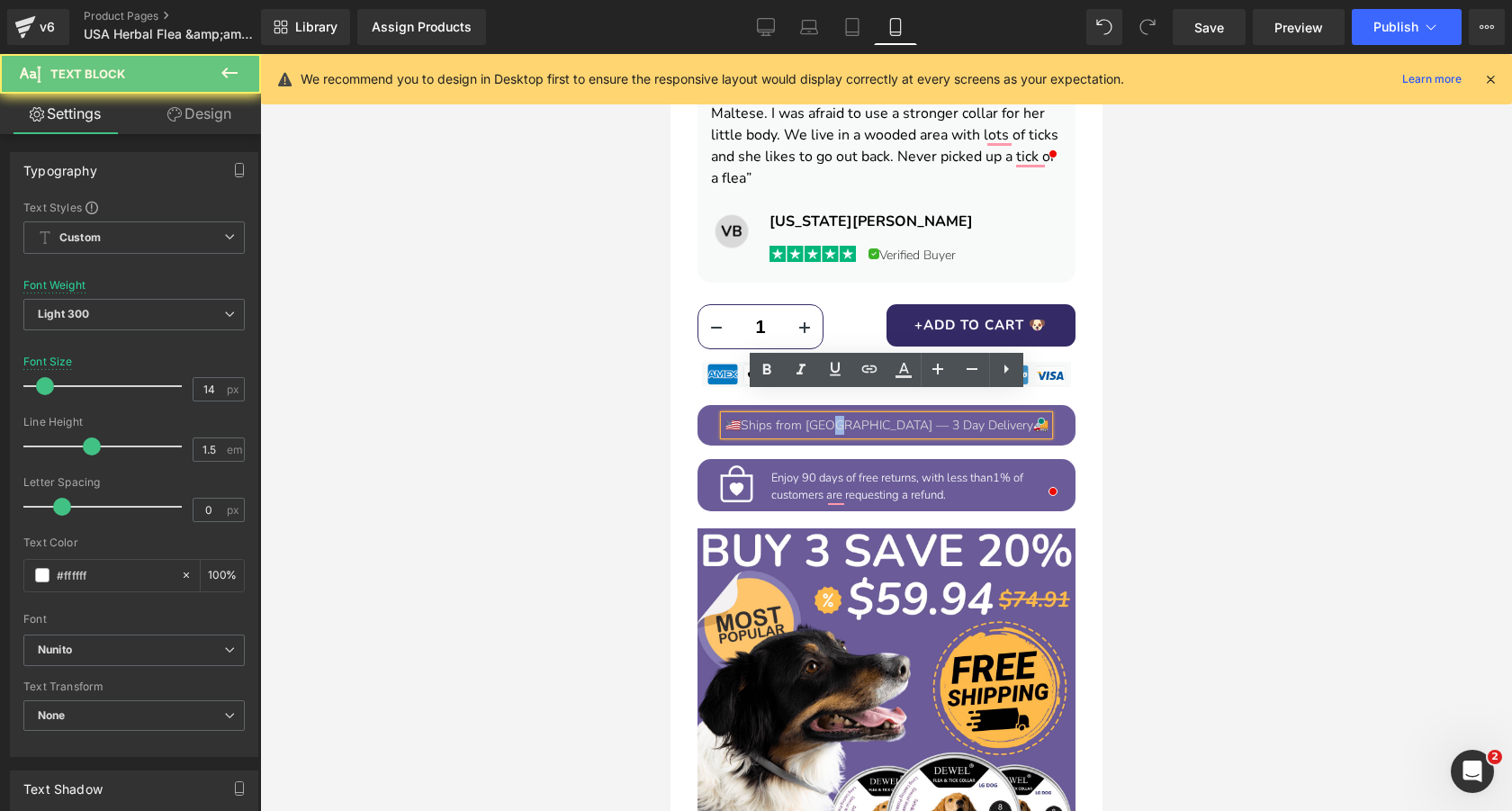
click at [883, 416] on span "Ships from [GEOGRAPHIC_DATA] — 3 Day Delivery" at bounding box center [885, 425] width 292 height 17
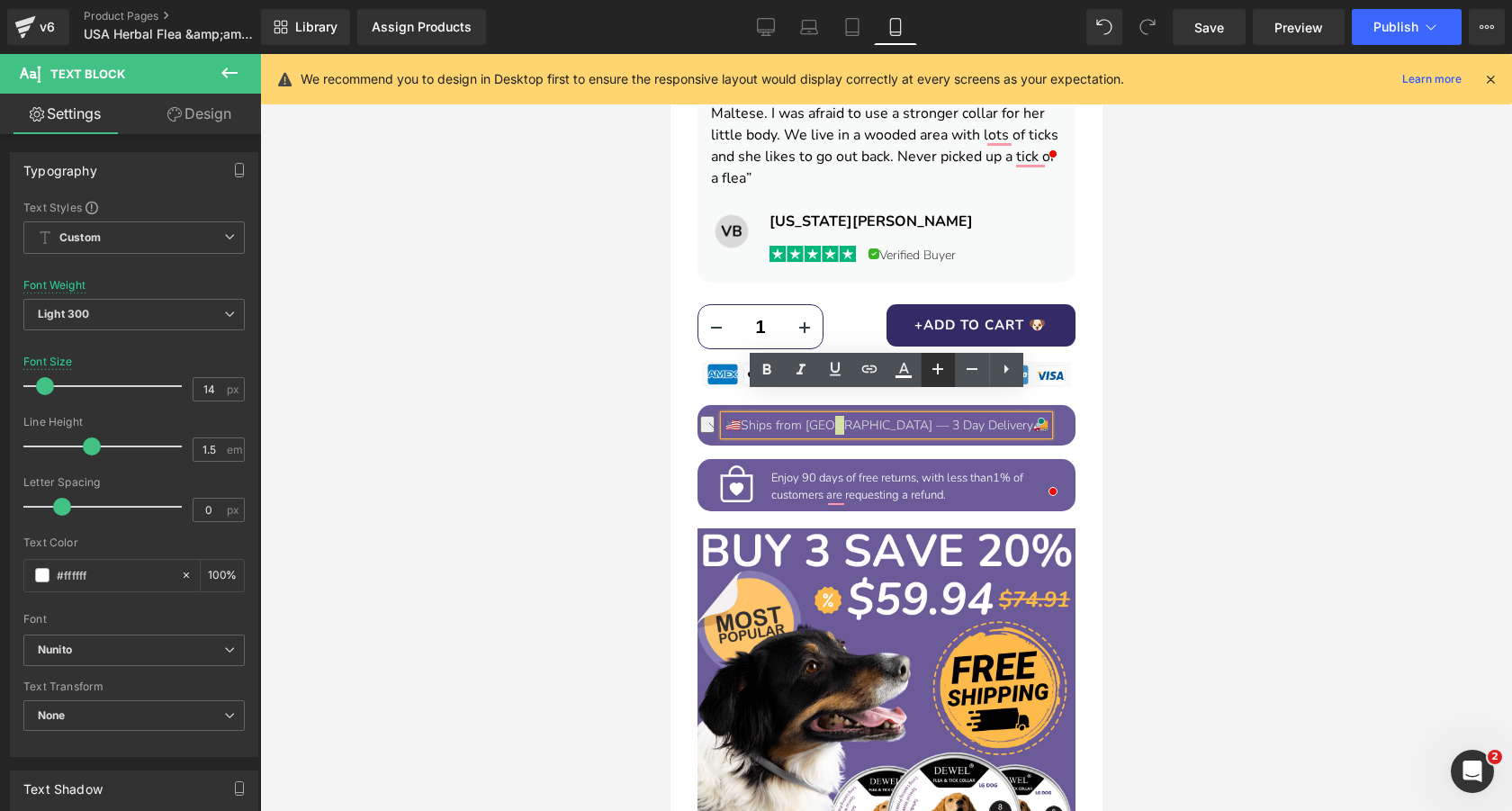
click at [935, 370] on icon at bounding box center [937, 369] width 22 height 22
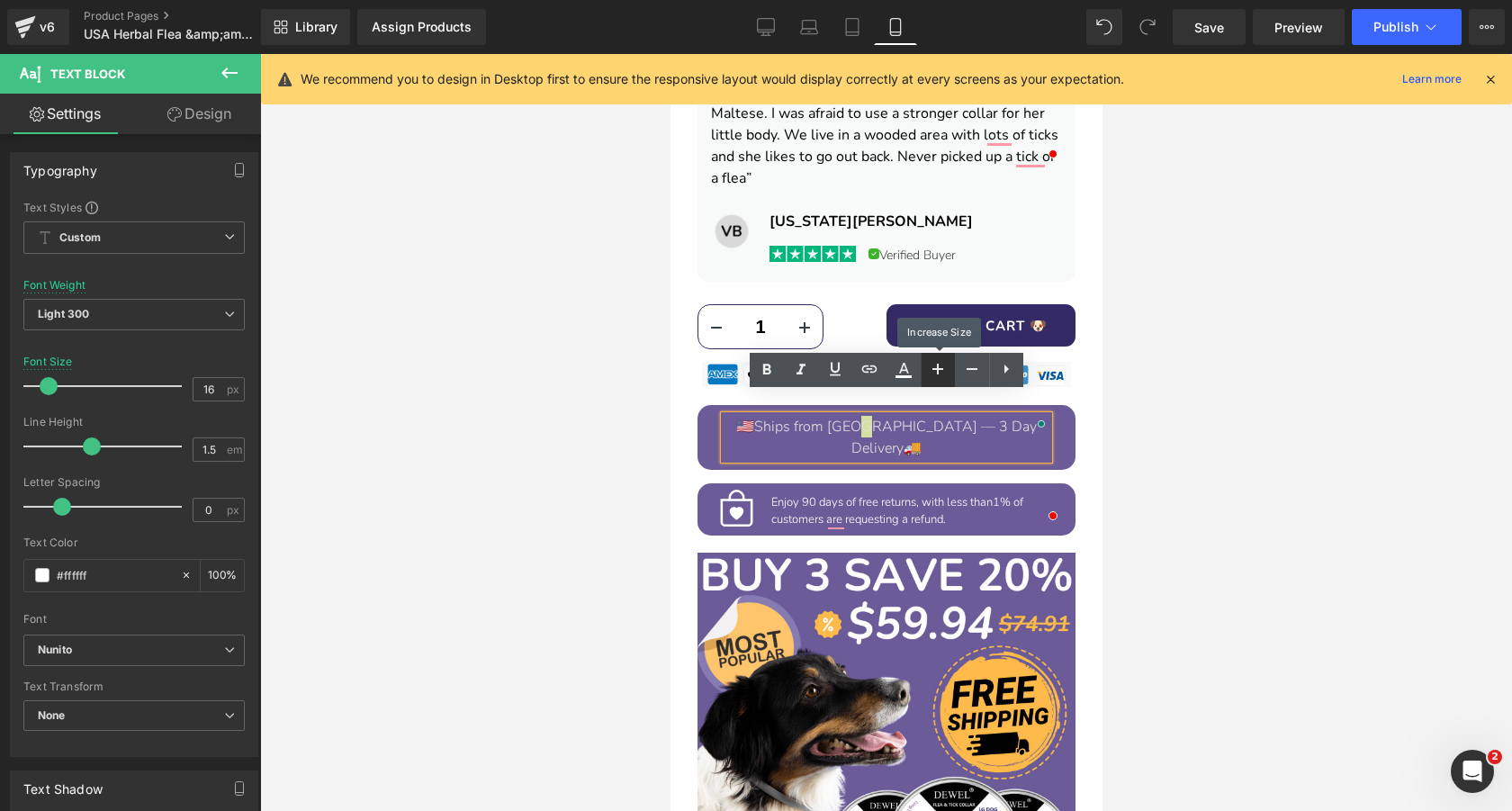
click at [935, 370] on icon at bounding box center [937, 369] width 22 height 22
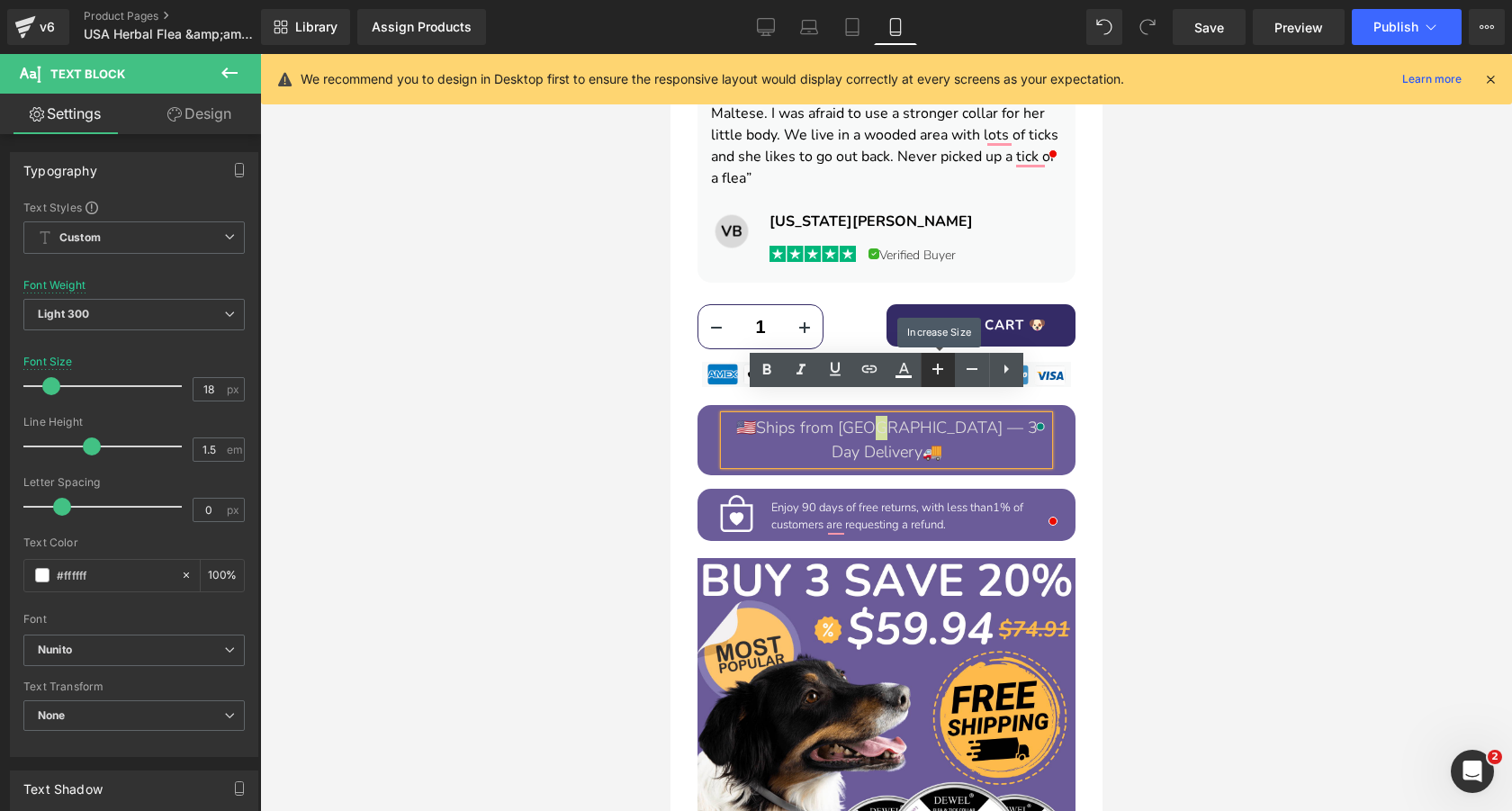
click at [935, 372] on icon at bounding box center [937, 369] width 22 height 22
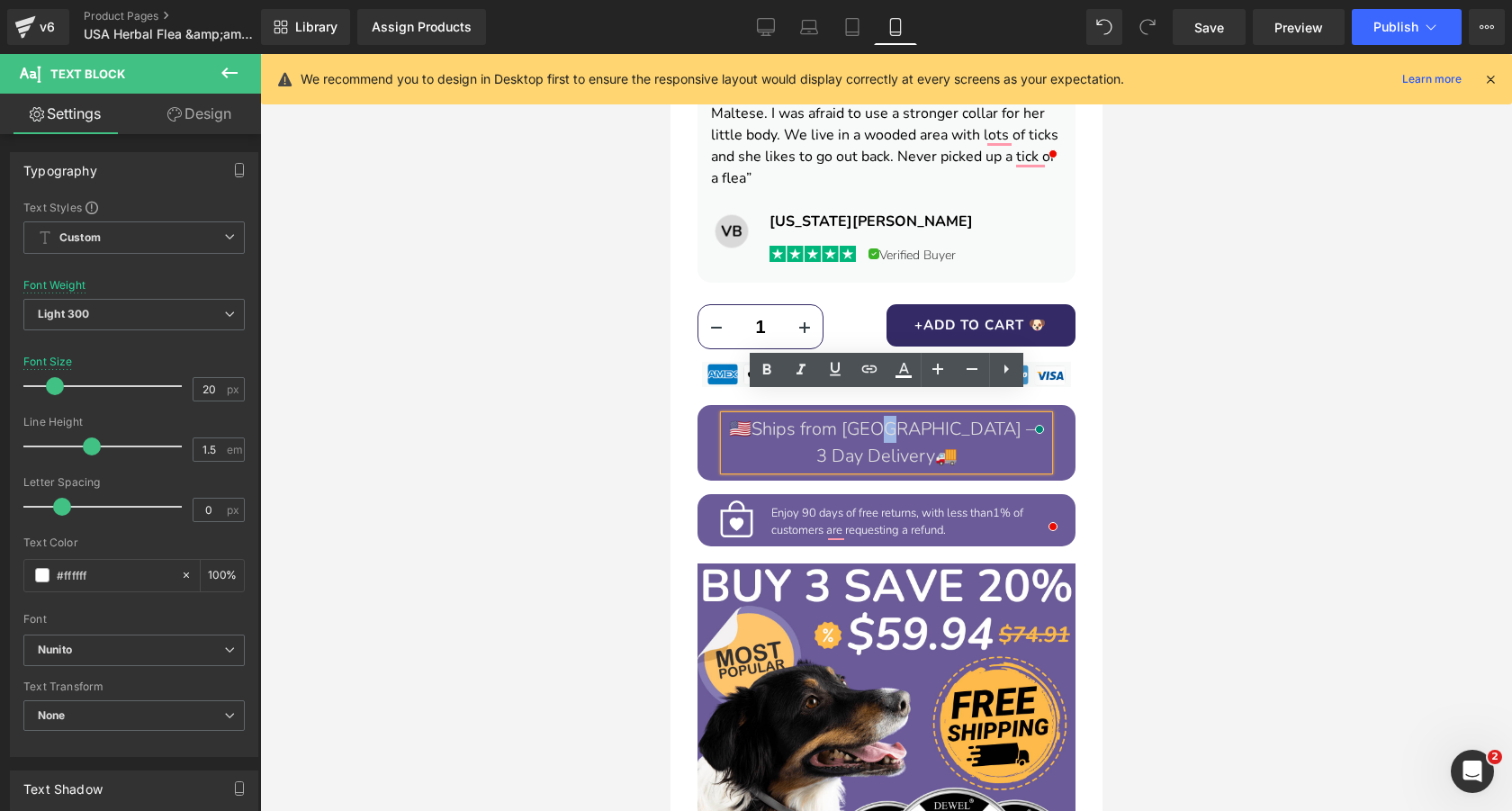
click at [973, 416] on span "Ships from [GEOGRAPHIC_DATA] — 3 Day Delivery" at bounding box center [897, 442] width 292 height 52
click at [1209, 388] on div at bounding box center [885, 433] width 1251 height 757
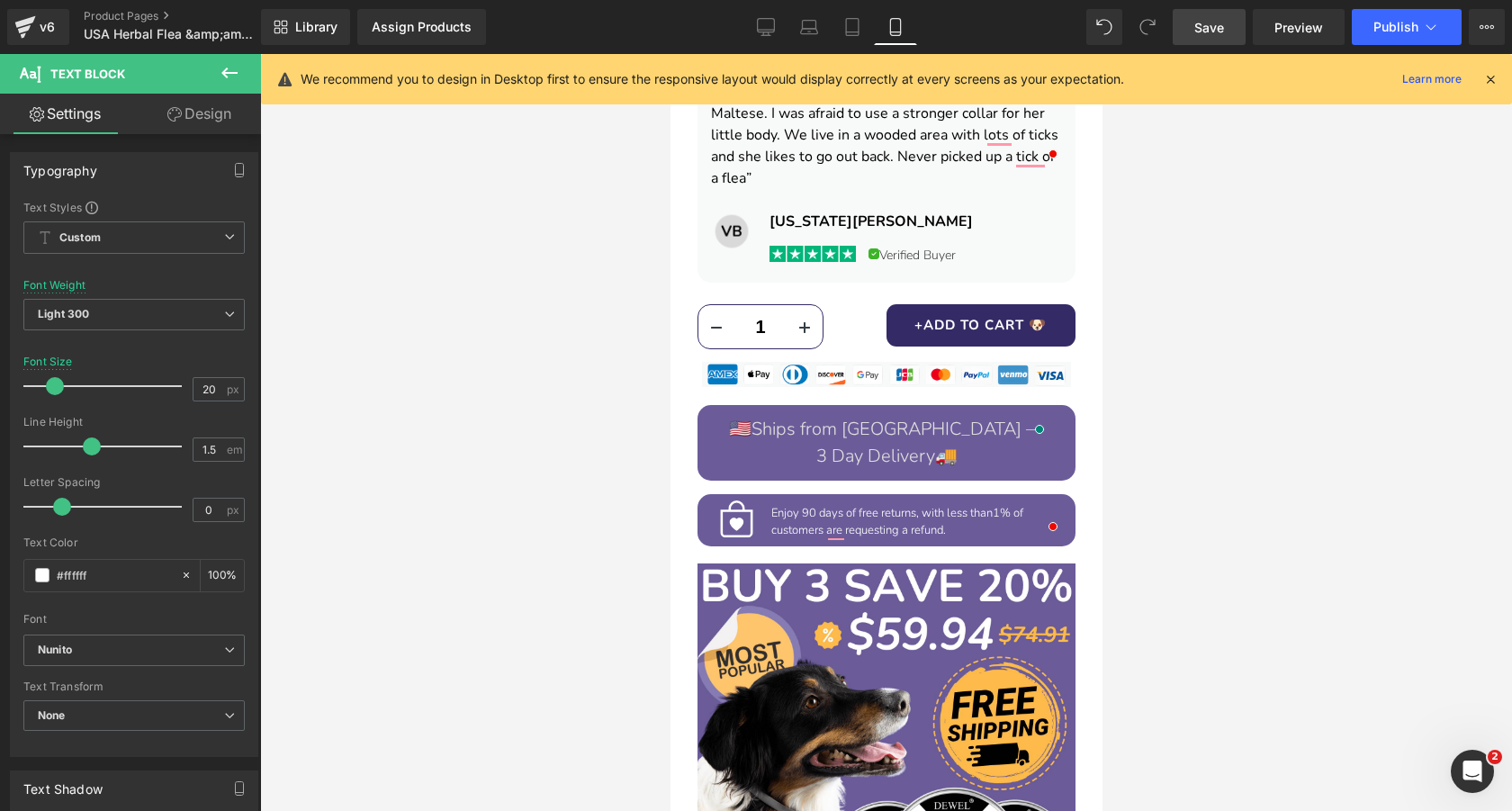
click at [1210, 30] on span "Save" at bounding box center [1208, 28] width 30 height 19
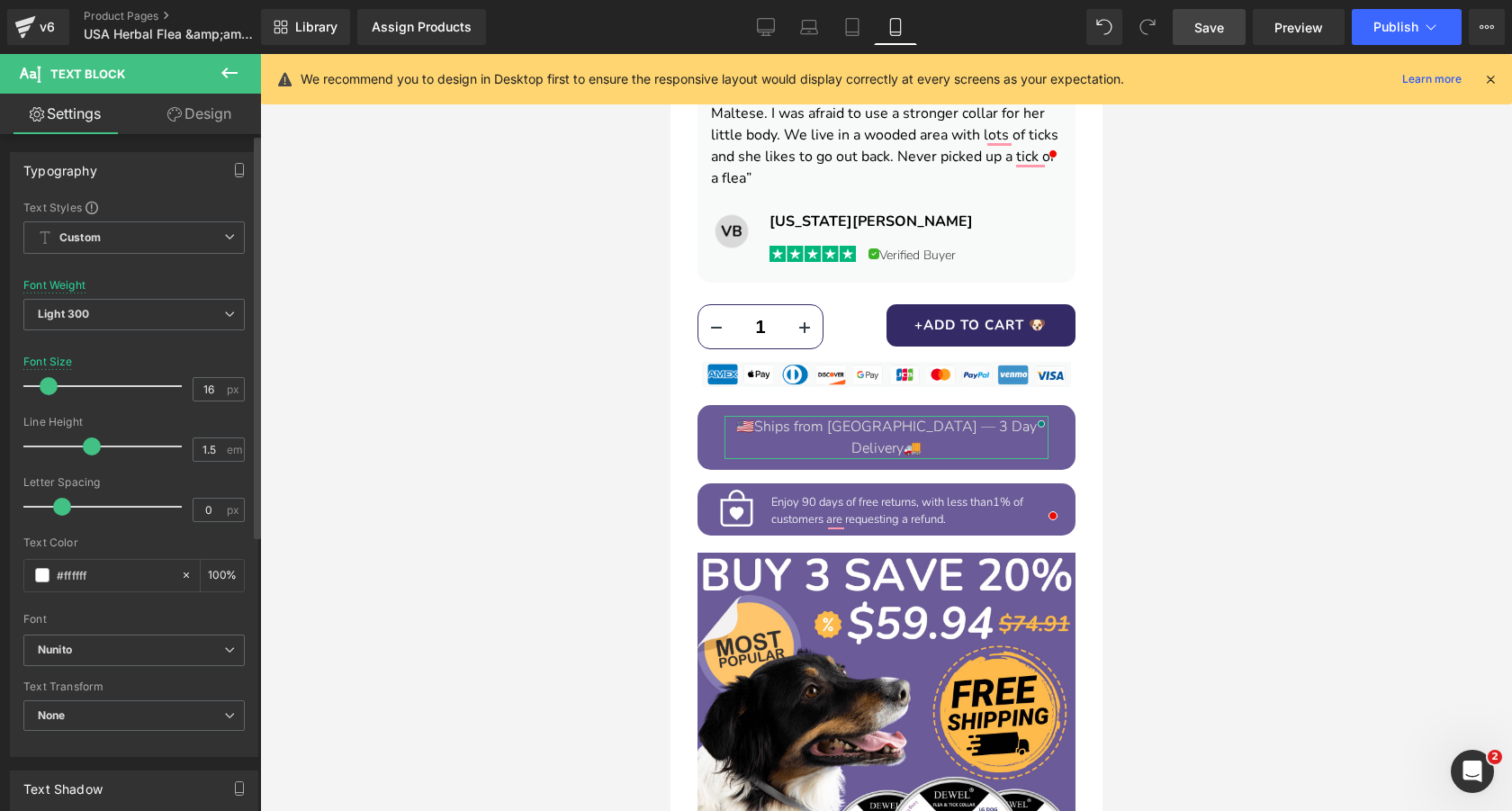
type input "17"
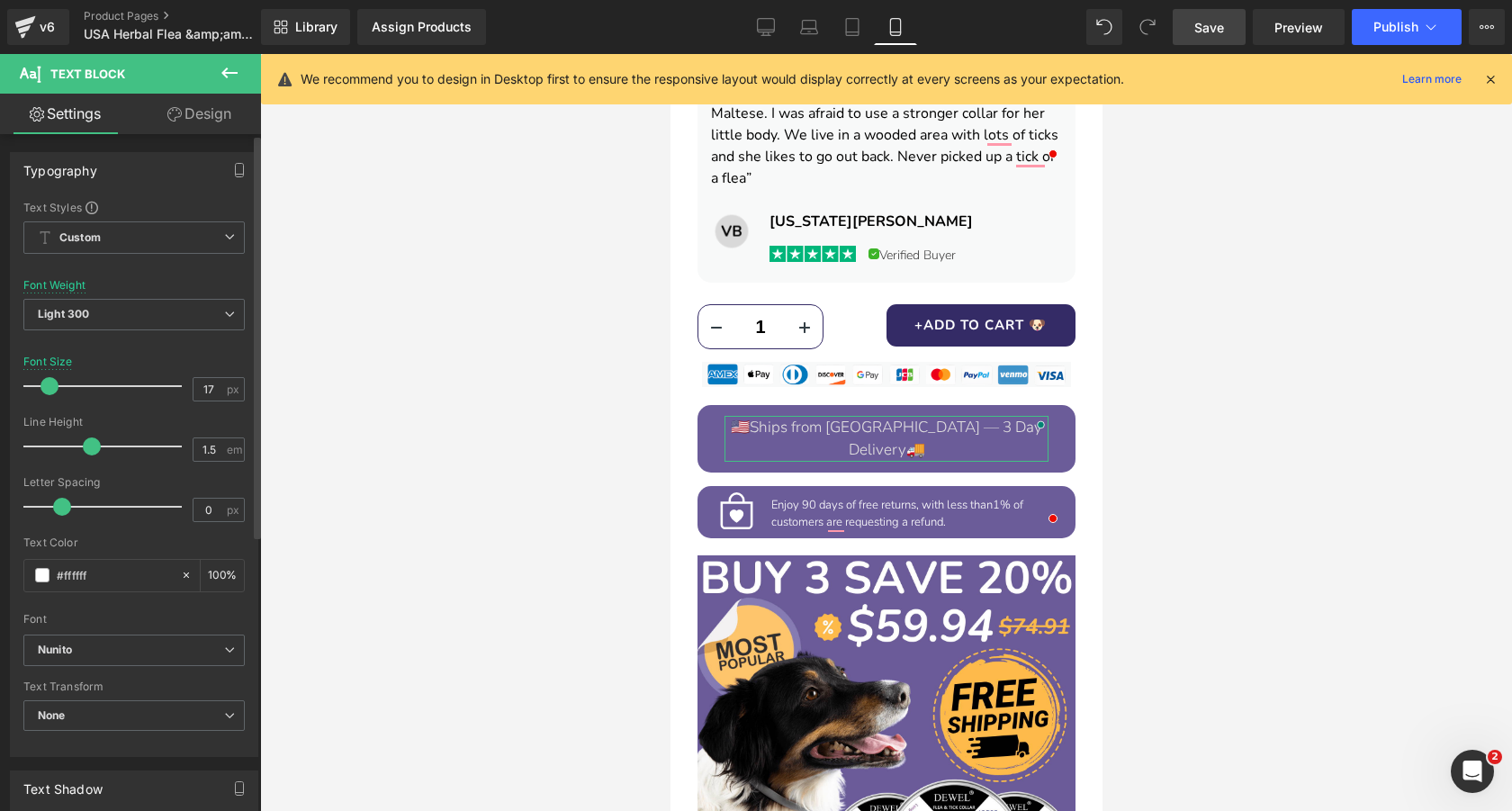
click at [46, 389] on span at bounding box center [49, 386] width 18 height 18
click at [1203, 32] on span "Save" at bounding box center [1208, 28] width 30 height 19
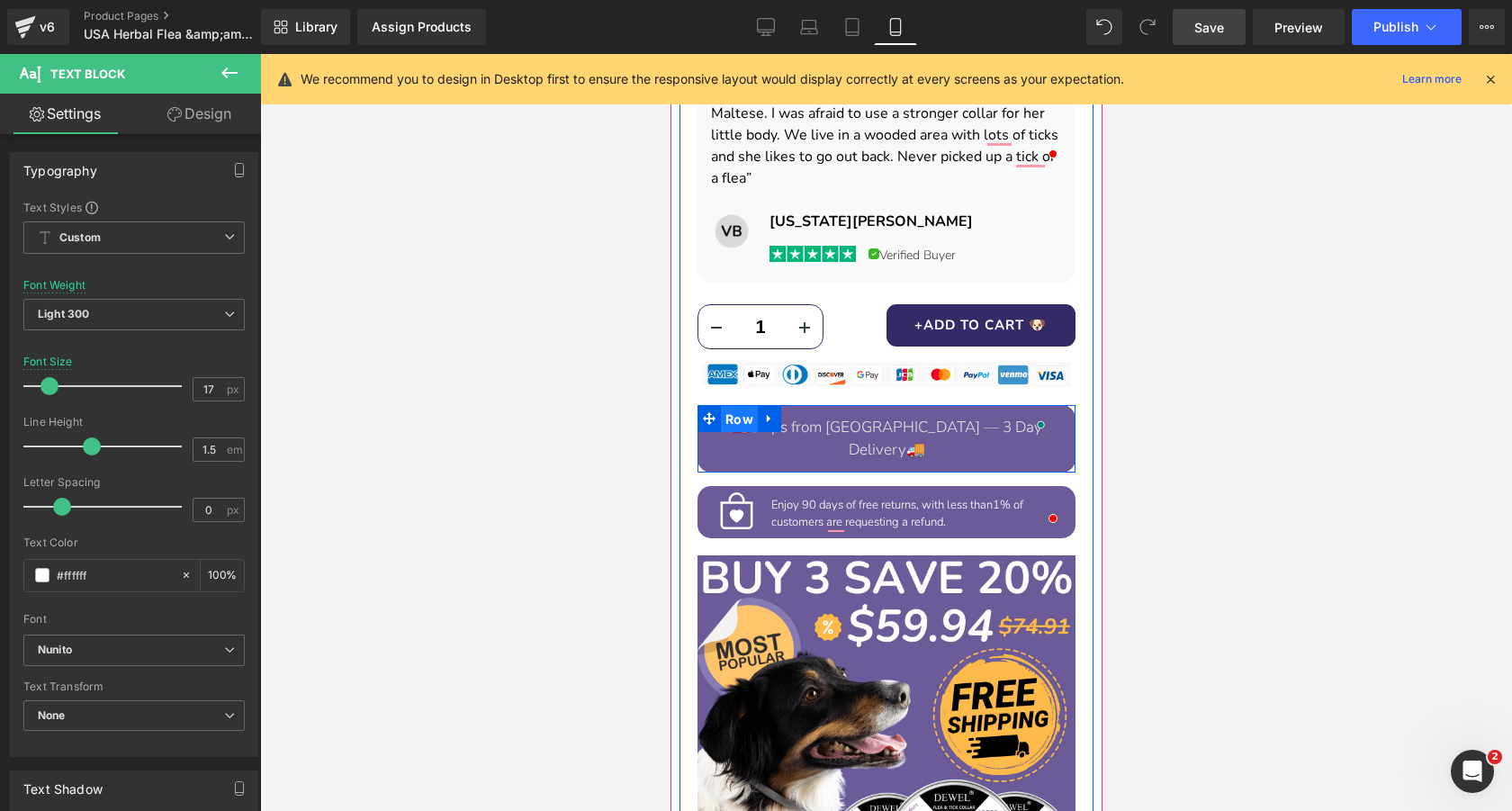
click at [735, 406] on span "Row" at bounding box center [738, 419] width 37 height 27
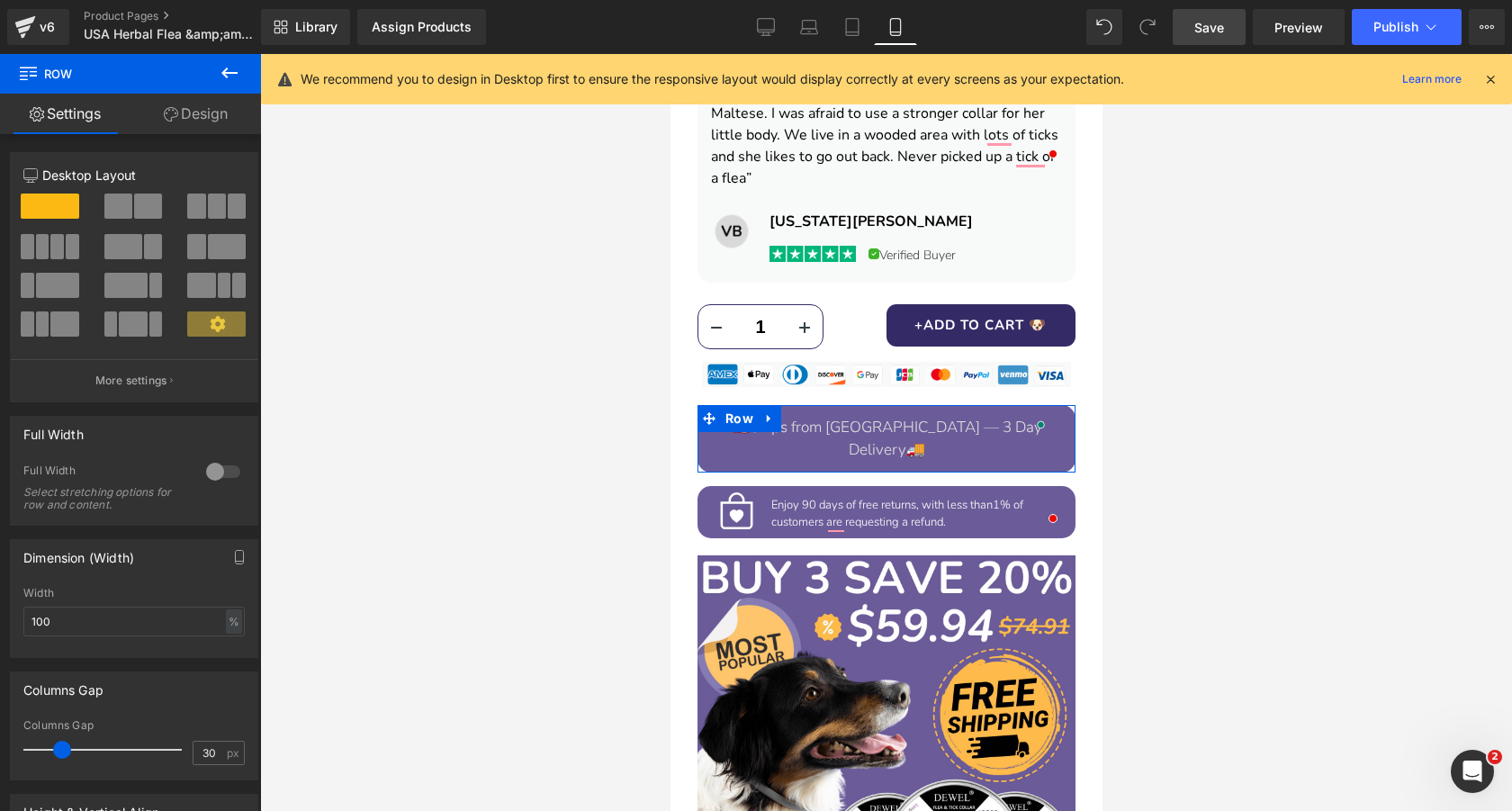
click at [215, 109] on link "Design" at bounding box center [196, 114] width 131 height 40
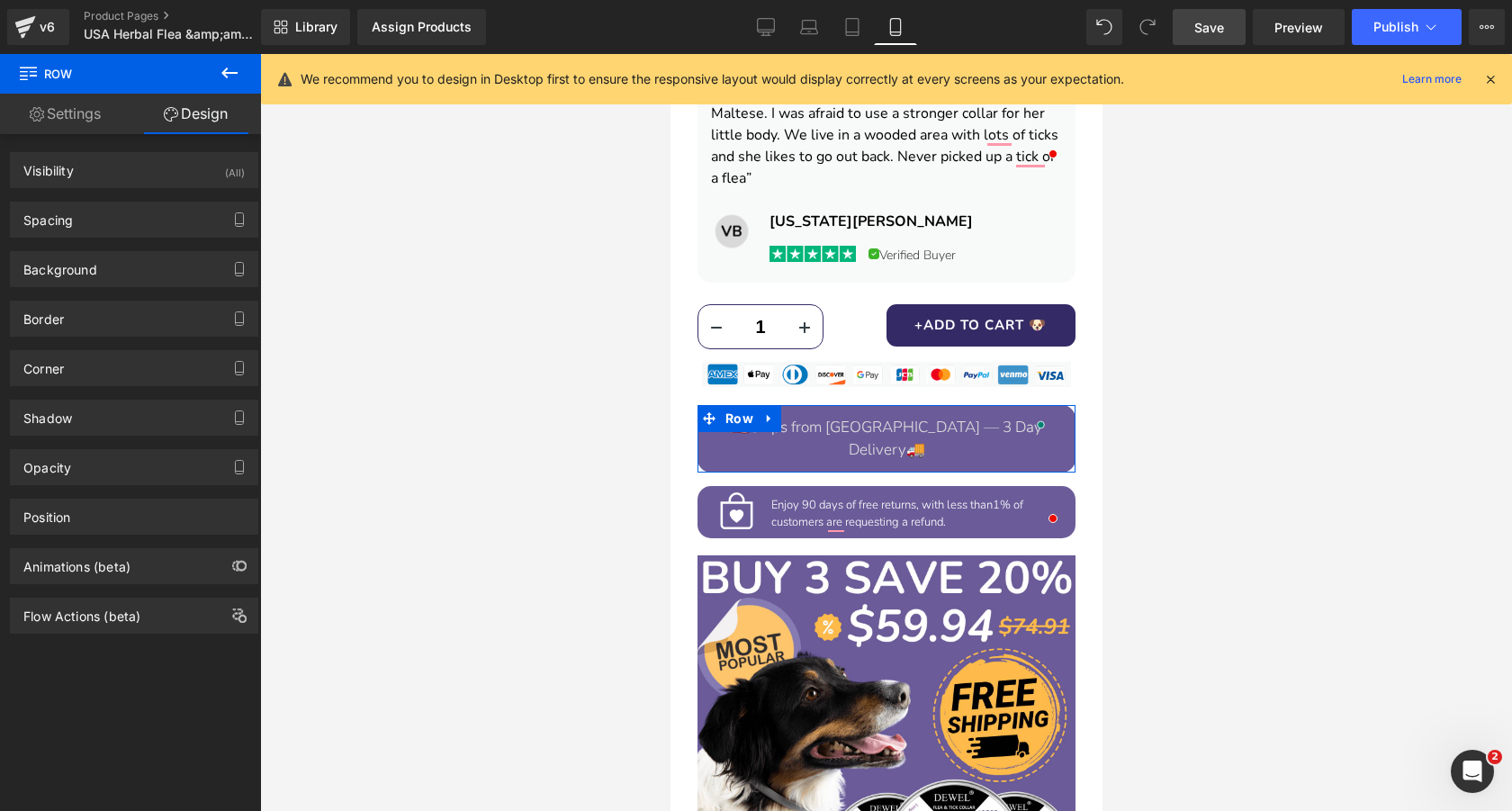
type input "0"
type input "20"
type input "12"
type input "0"
type input "12"
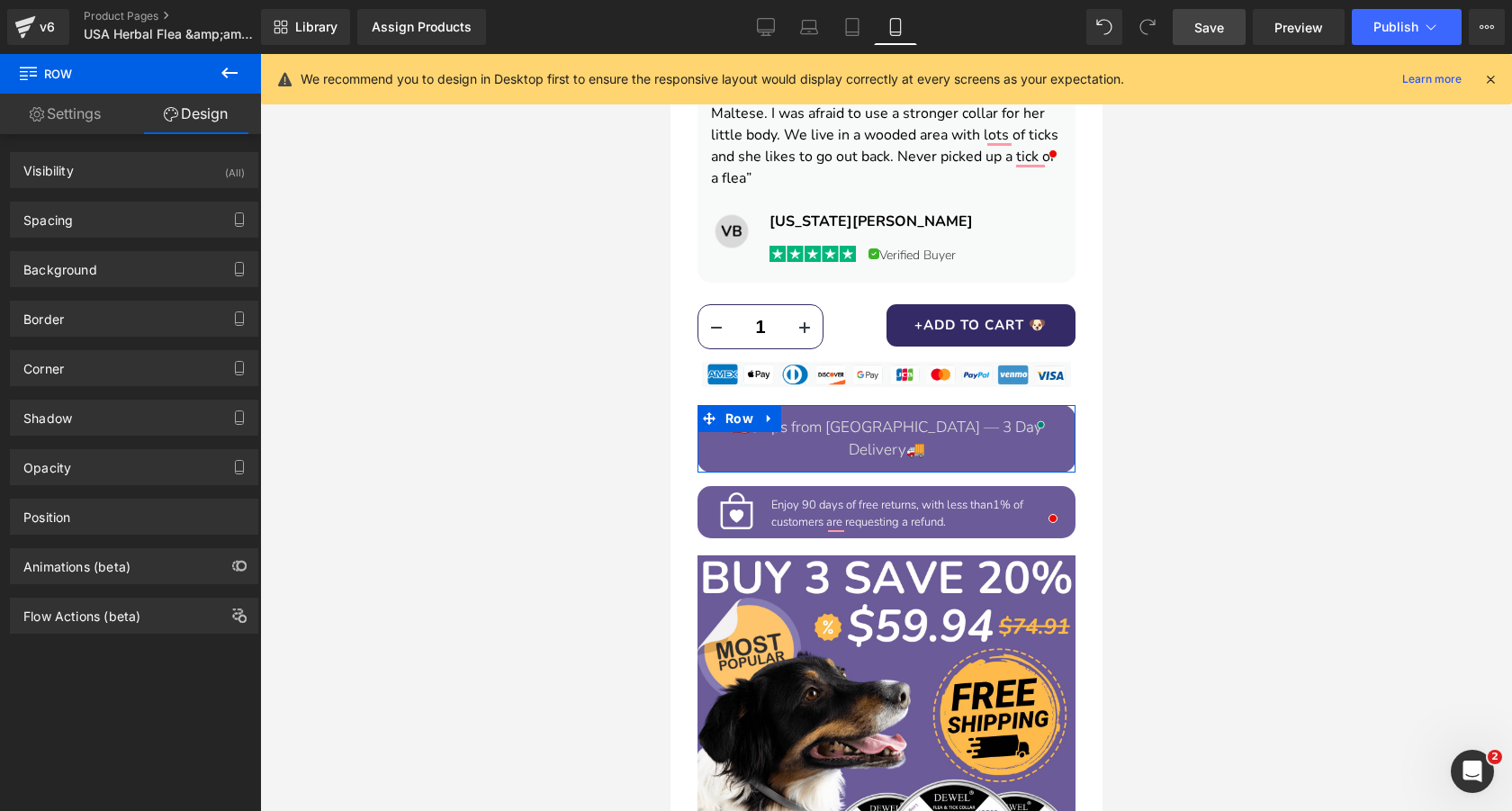
type input "0"
click at [123, 224] on div "Spacing" at bounding box center [134, 220] width 246 height 34
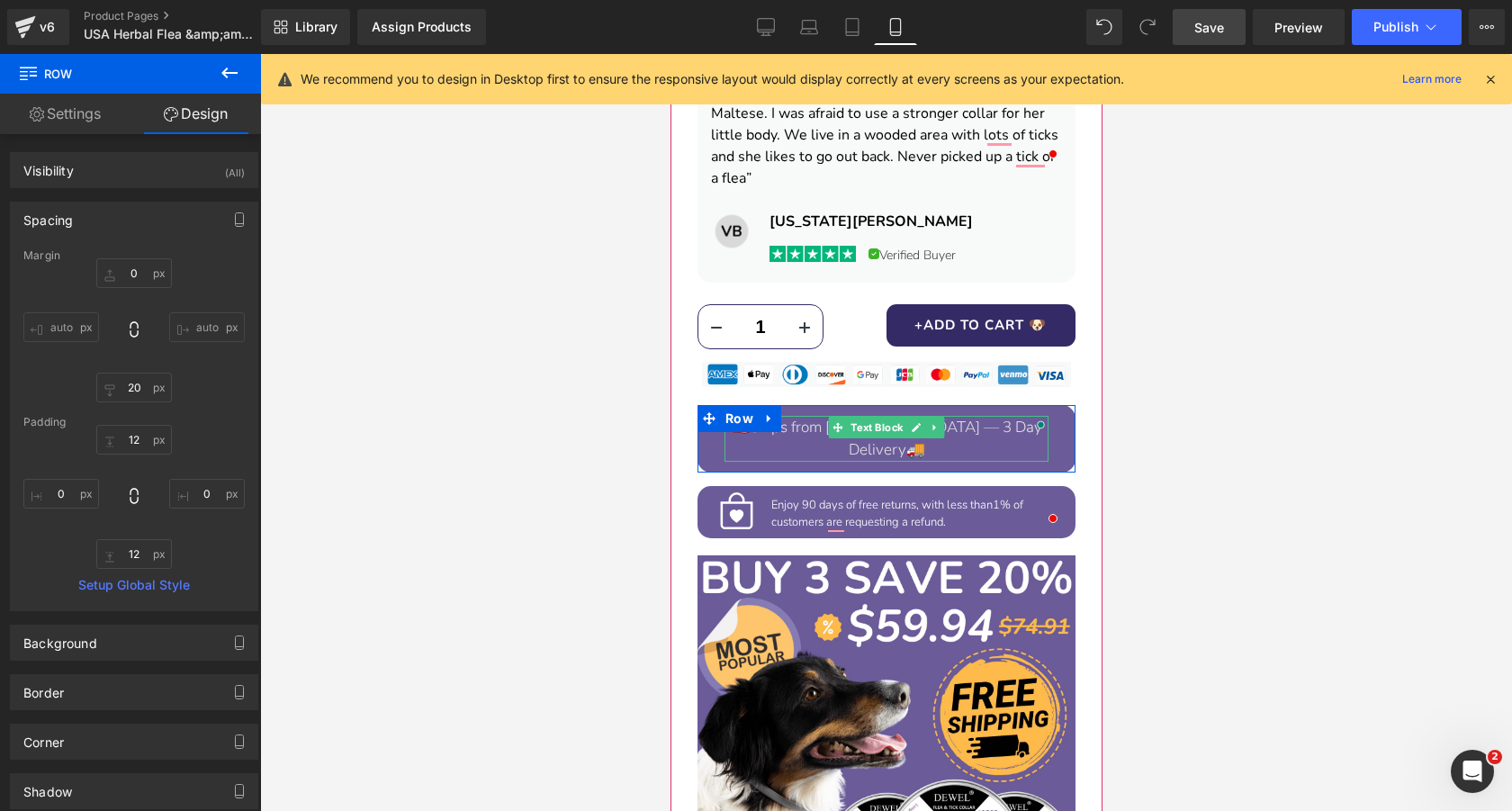
click at [812, 416] on div "🇺🇸 Ships from USA — 3 Day Delivery 🚚 Text Block" at bounding box center [884, 438] width 324 height 46
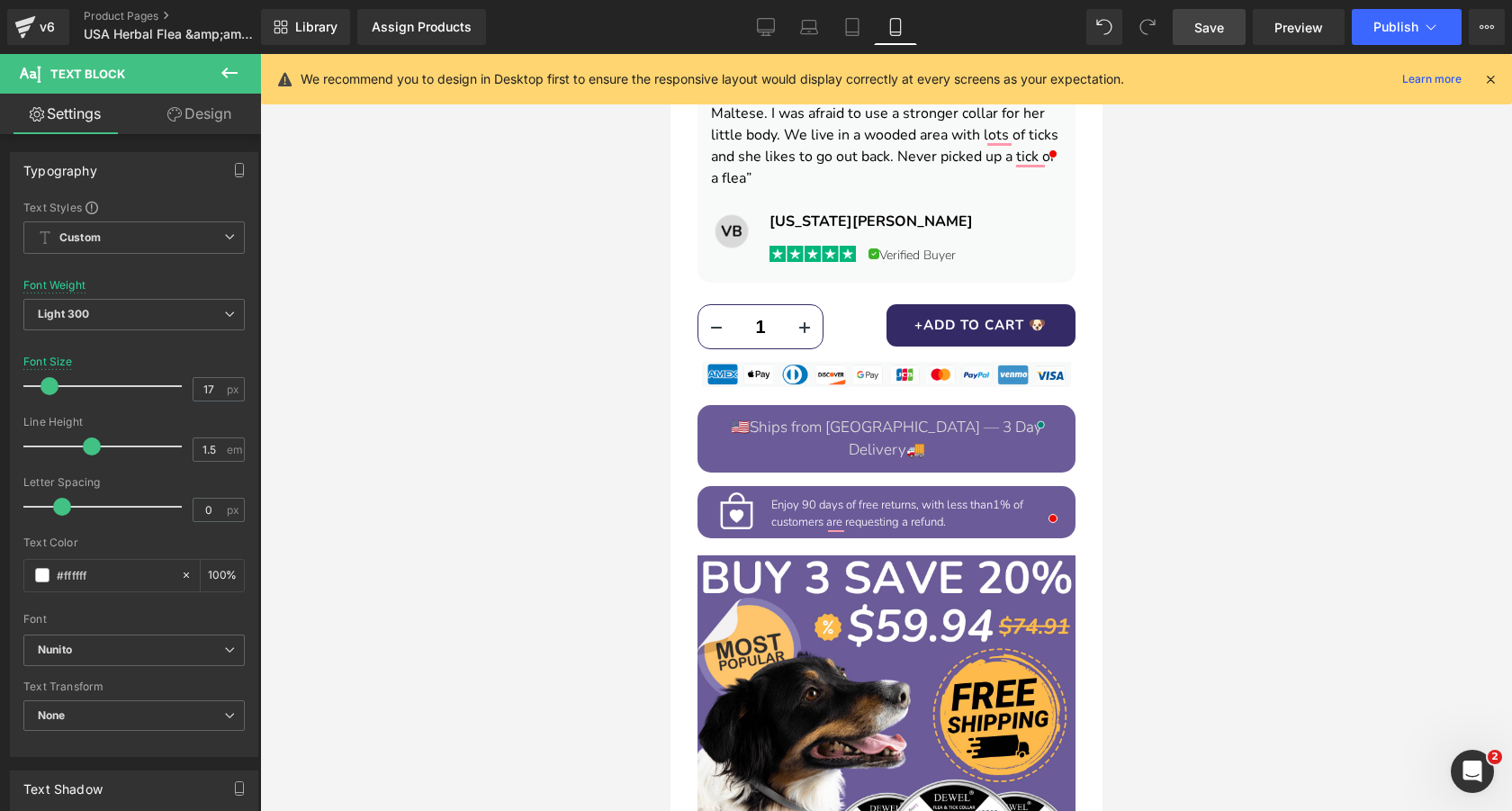
click at [201, 109] on link "Design" at bounding box center [199, 114] width 131 height 40
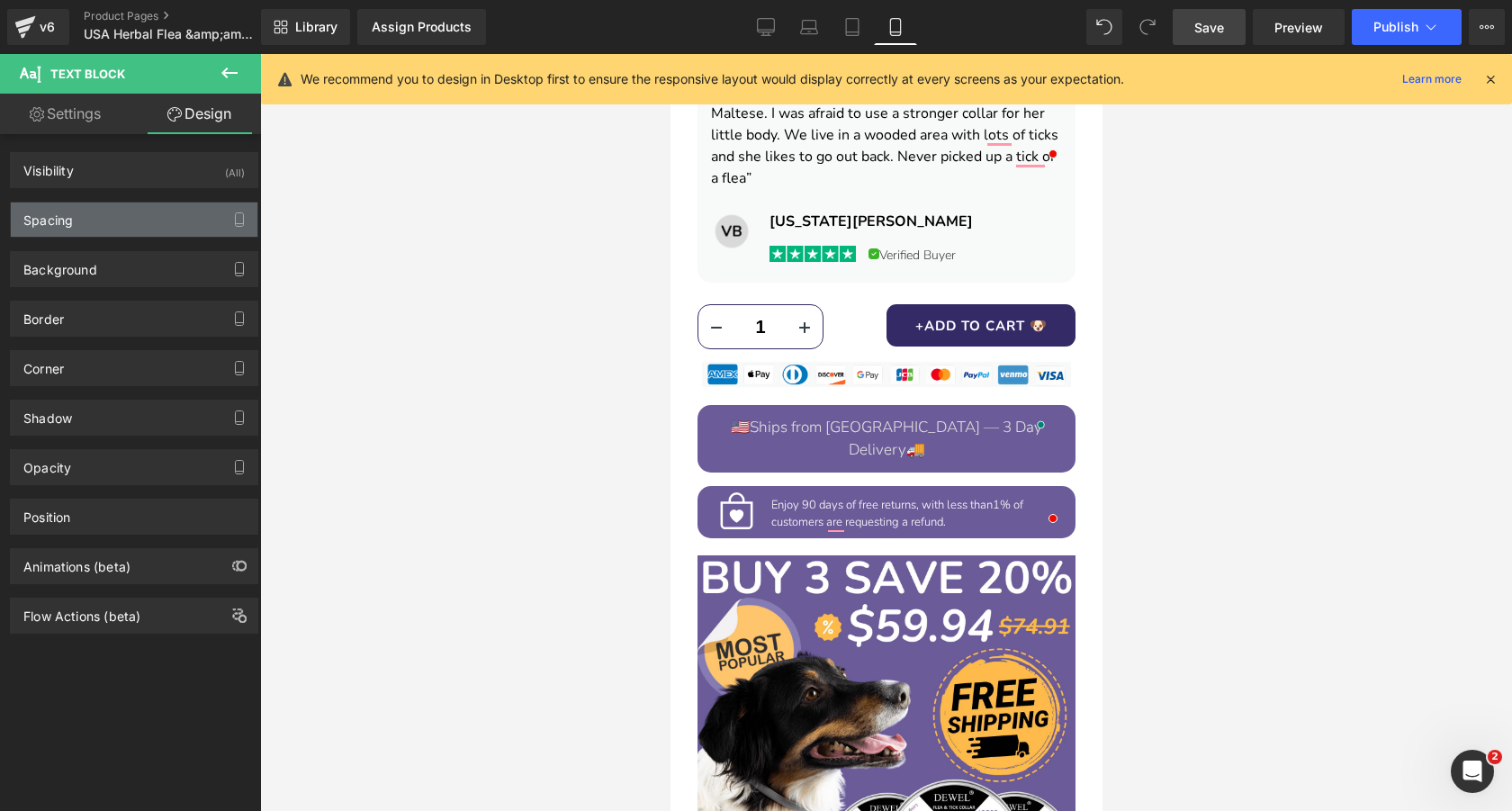
type input "0"
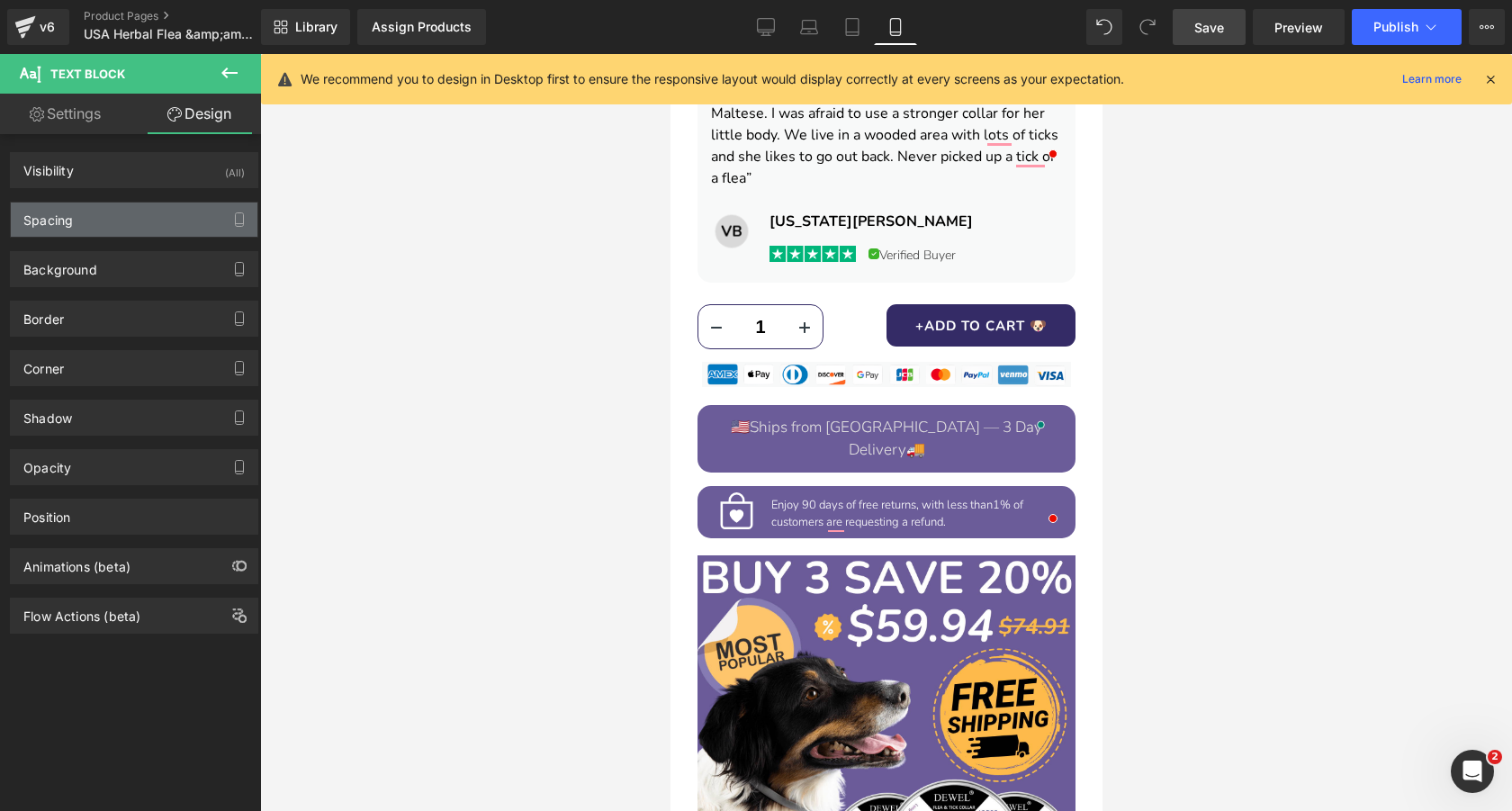
type input "0"
click at [115, 222] on div "Spacing" at bounding box center [134, 220] width 246 height 34
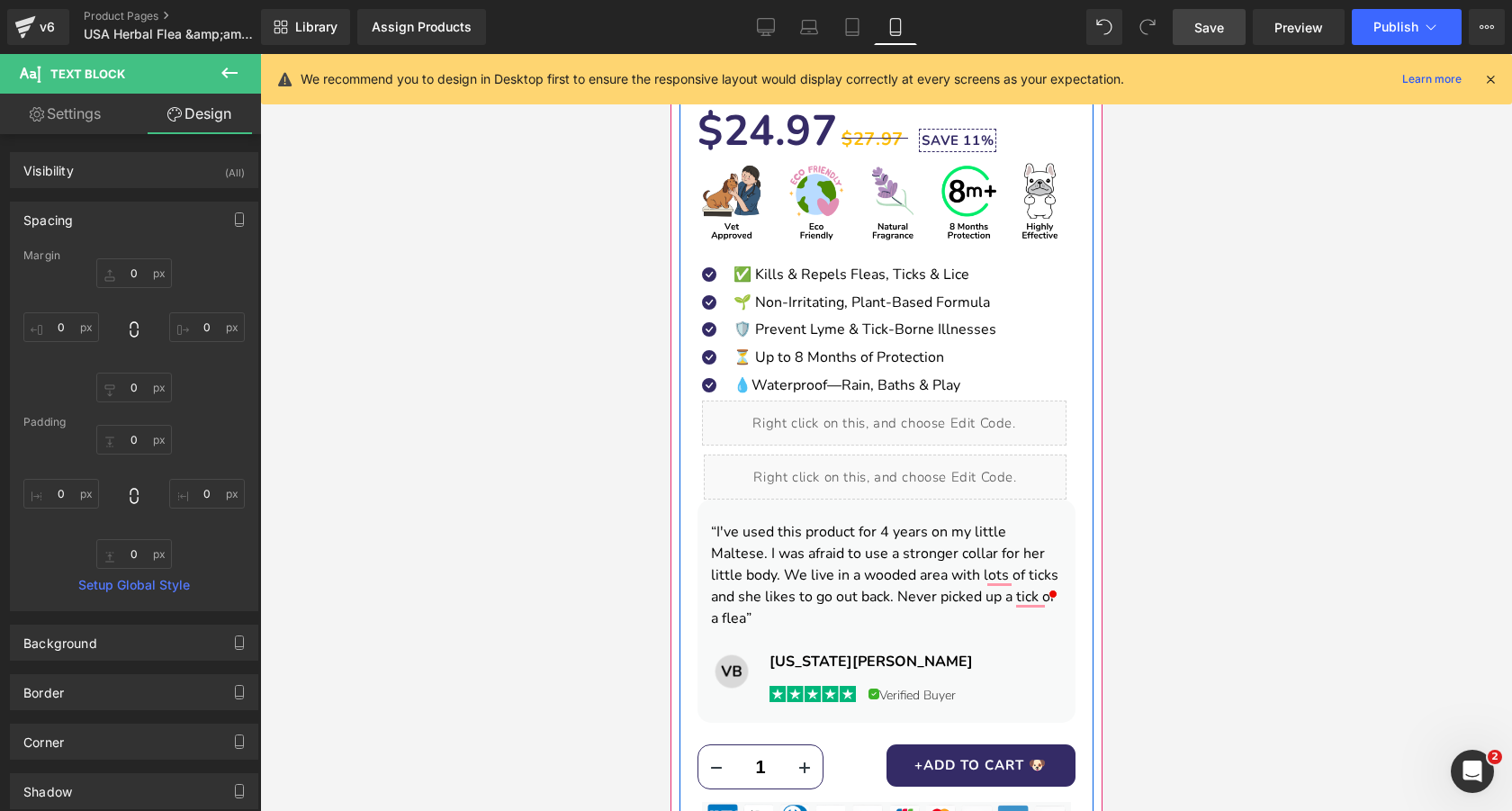
scroll to position [857, 0]
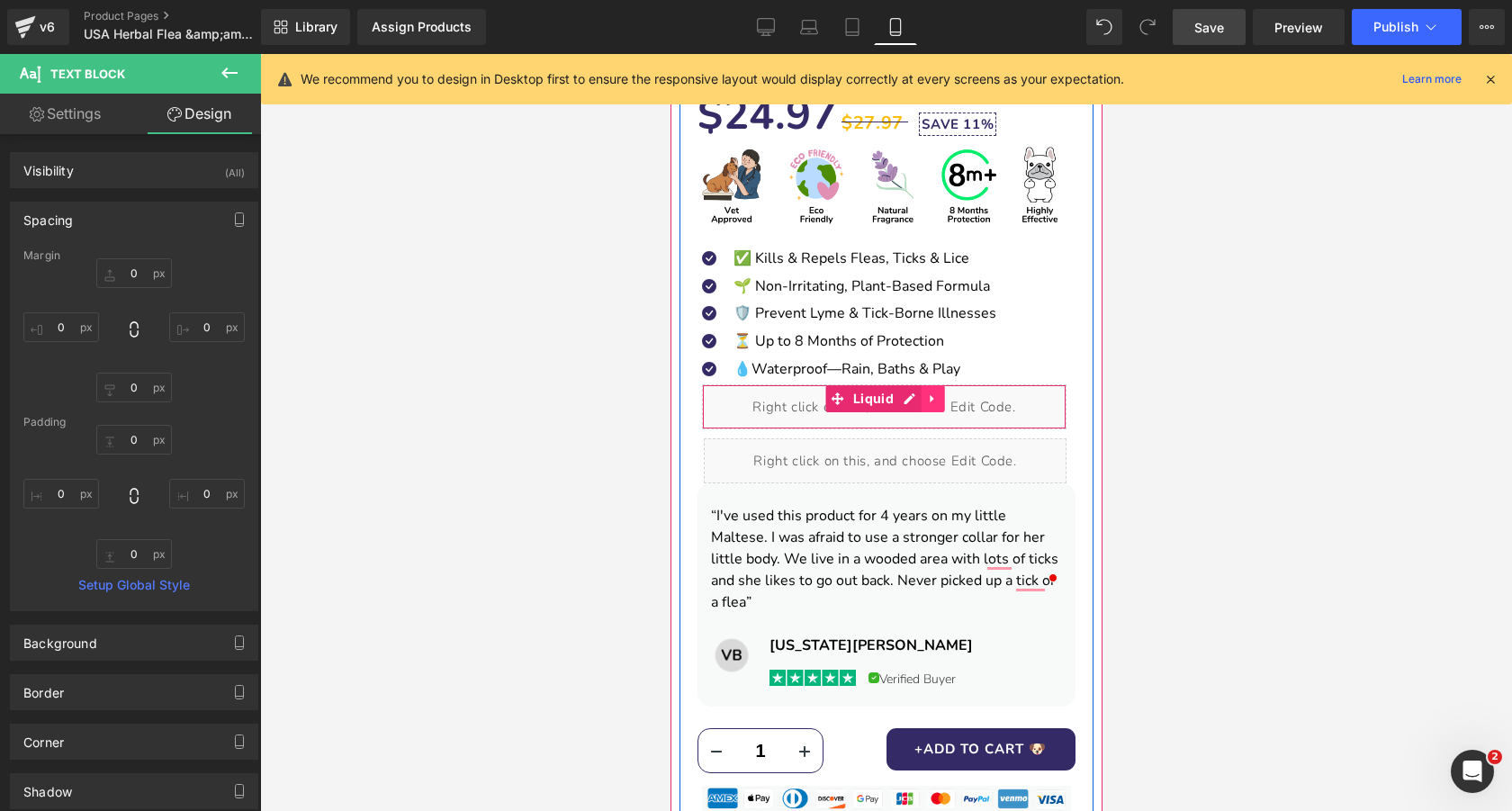
click at [934, 401] on icon at bounding box center [931, 398] width 12 height 13
click at [940, 397] on icon at bounding box center [944, 398] width 12 height 12
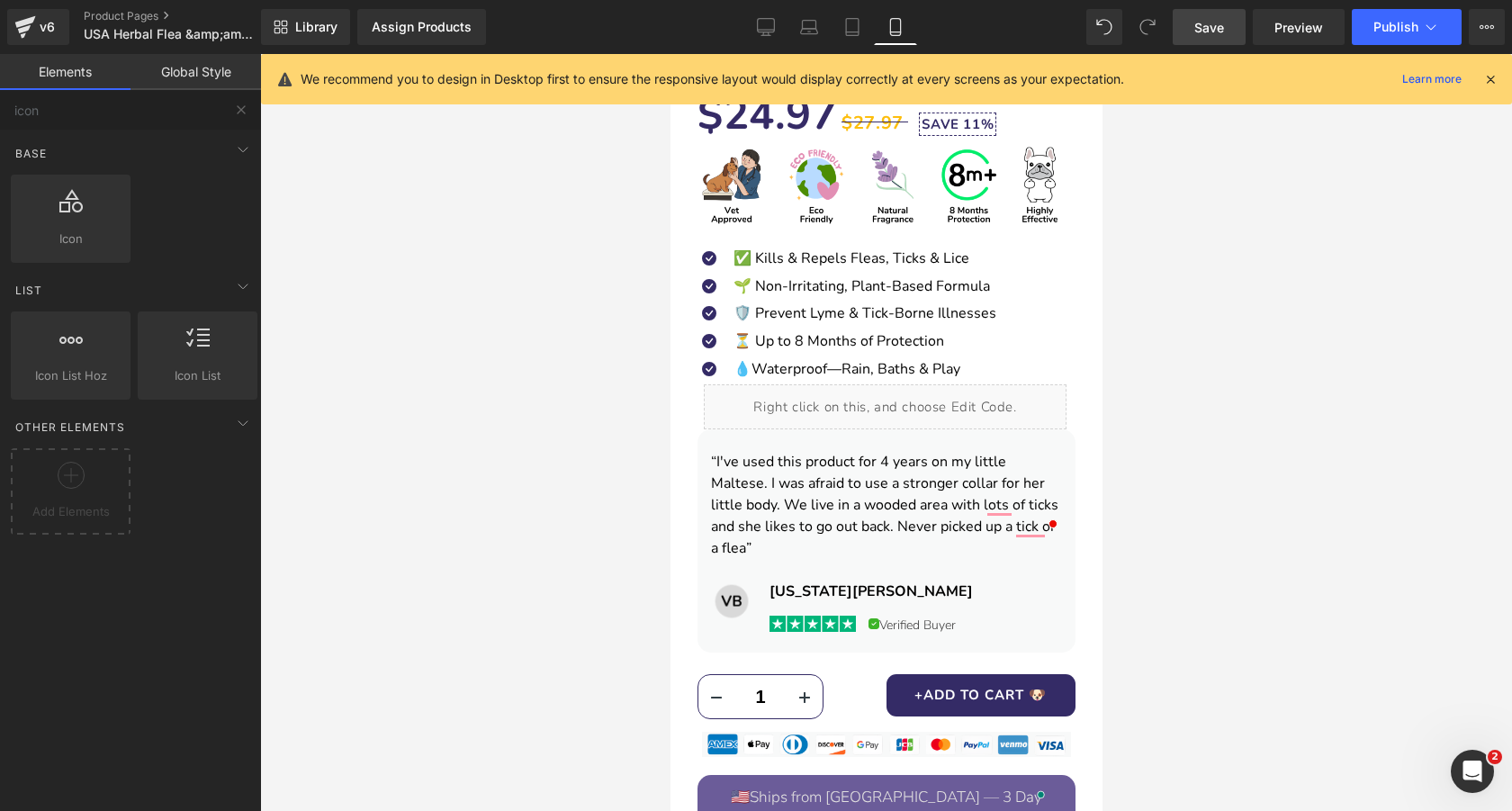
click at [1208, 32] on span "Save" at bounding box center [1208, 28] width 30 height 19
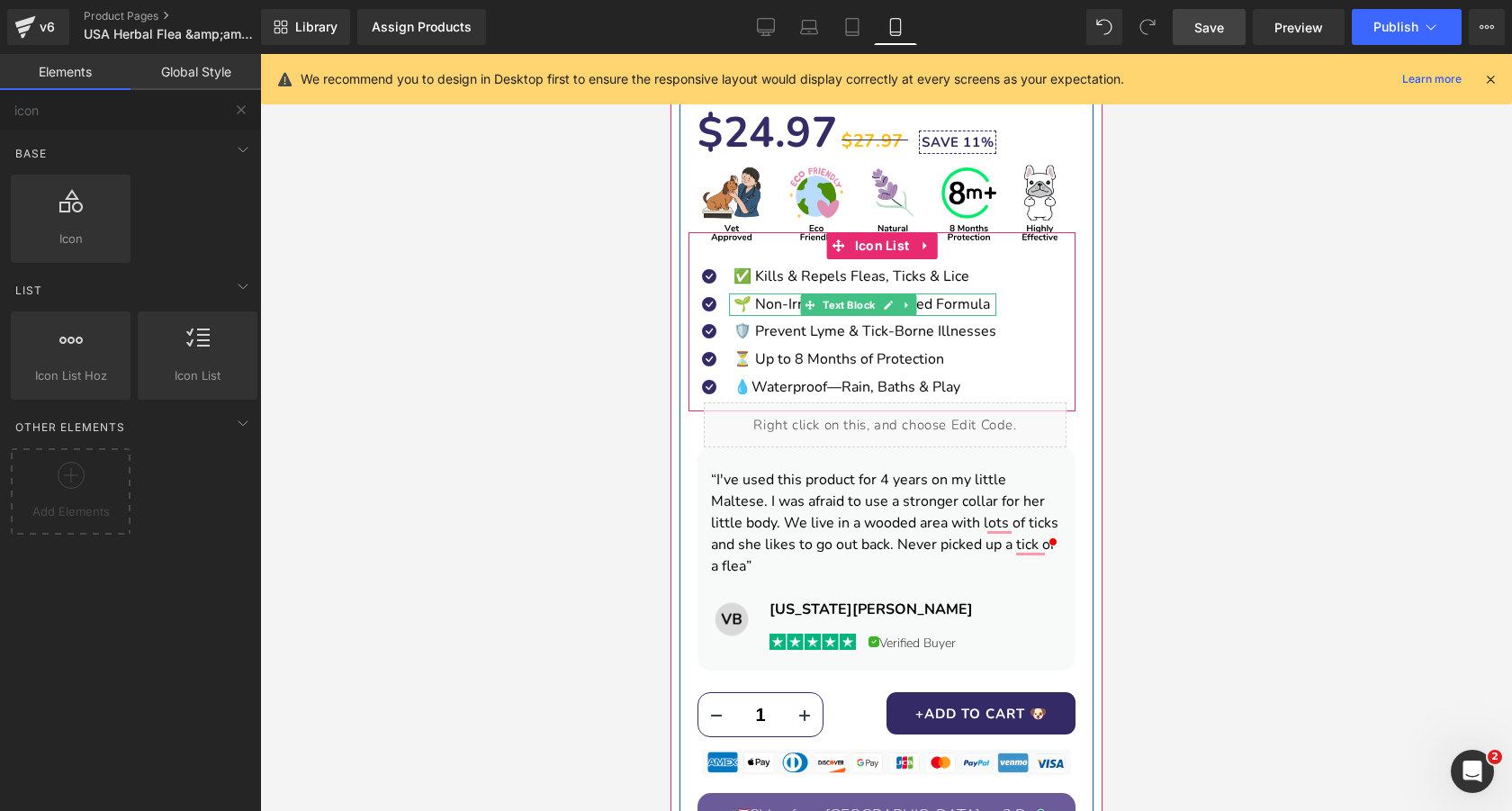
scroll to position [837, 0]
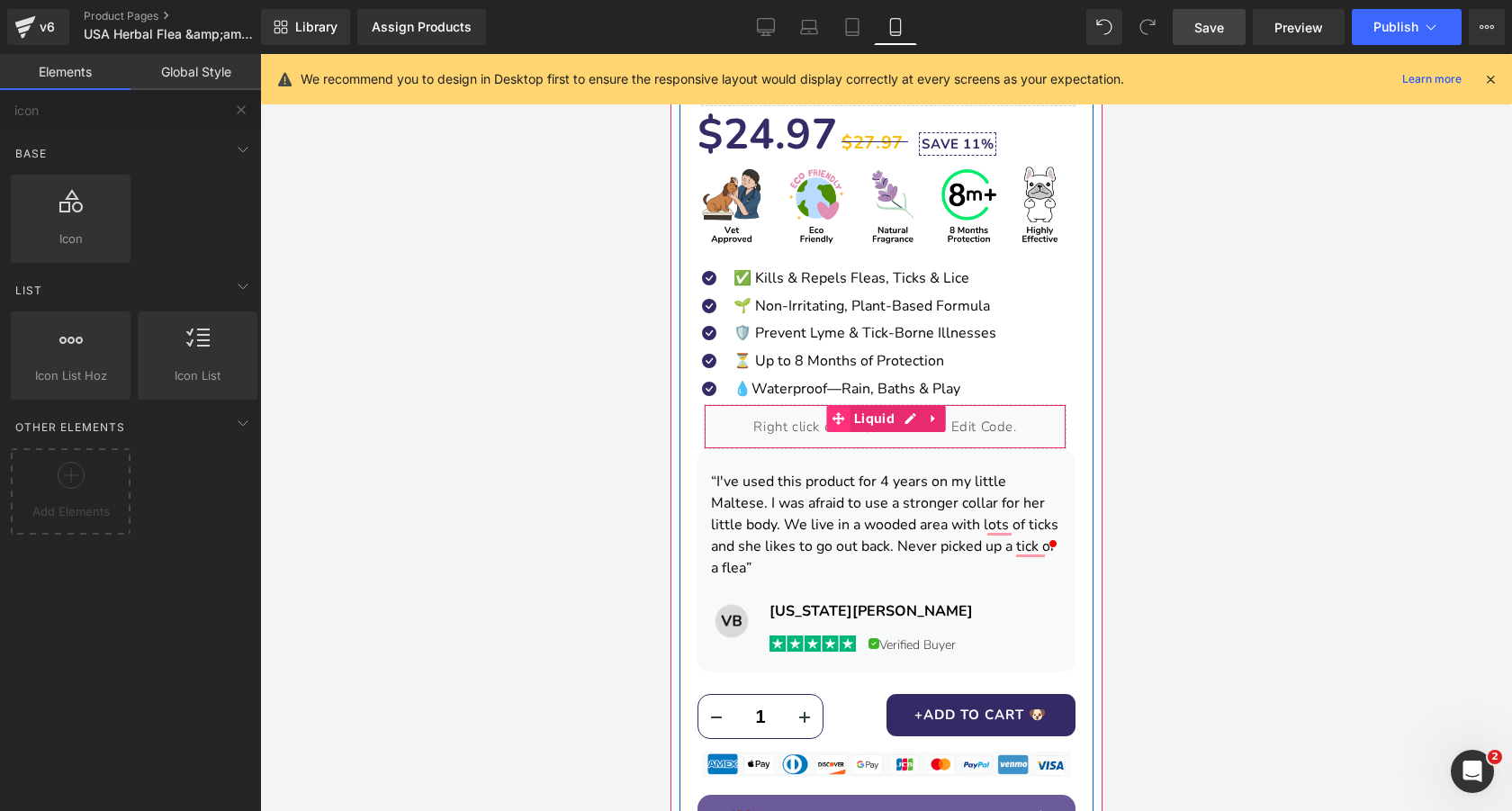
click at [840, 417] on icon at bounding box center [836, 417] width 12 height 12
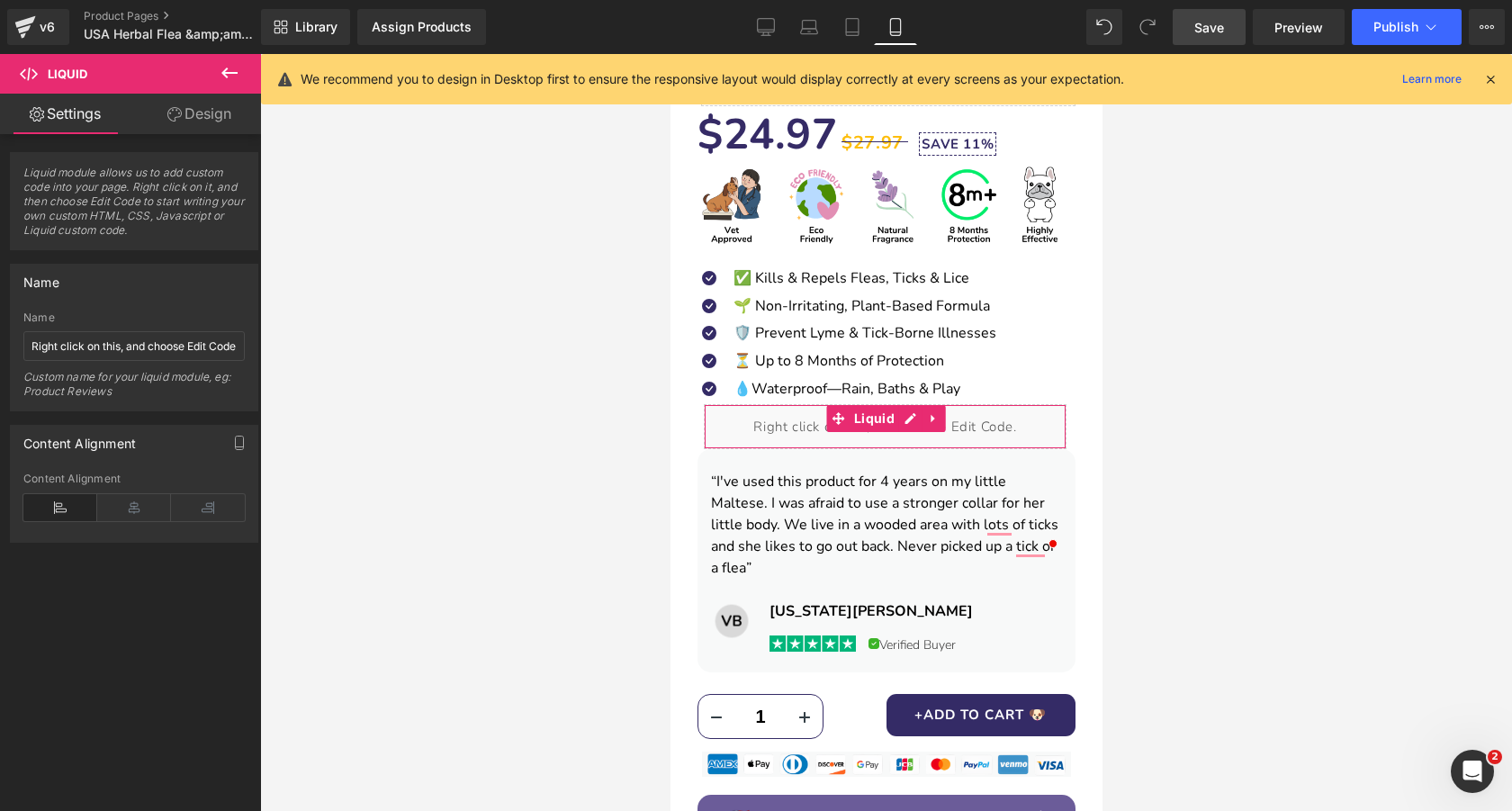
click at [176, 103] on link "Design" at bounding box center [199, 114] width 131 height 40
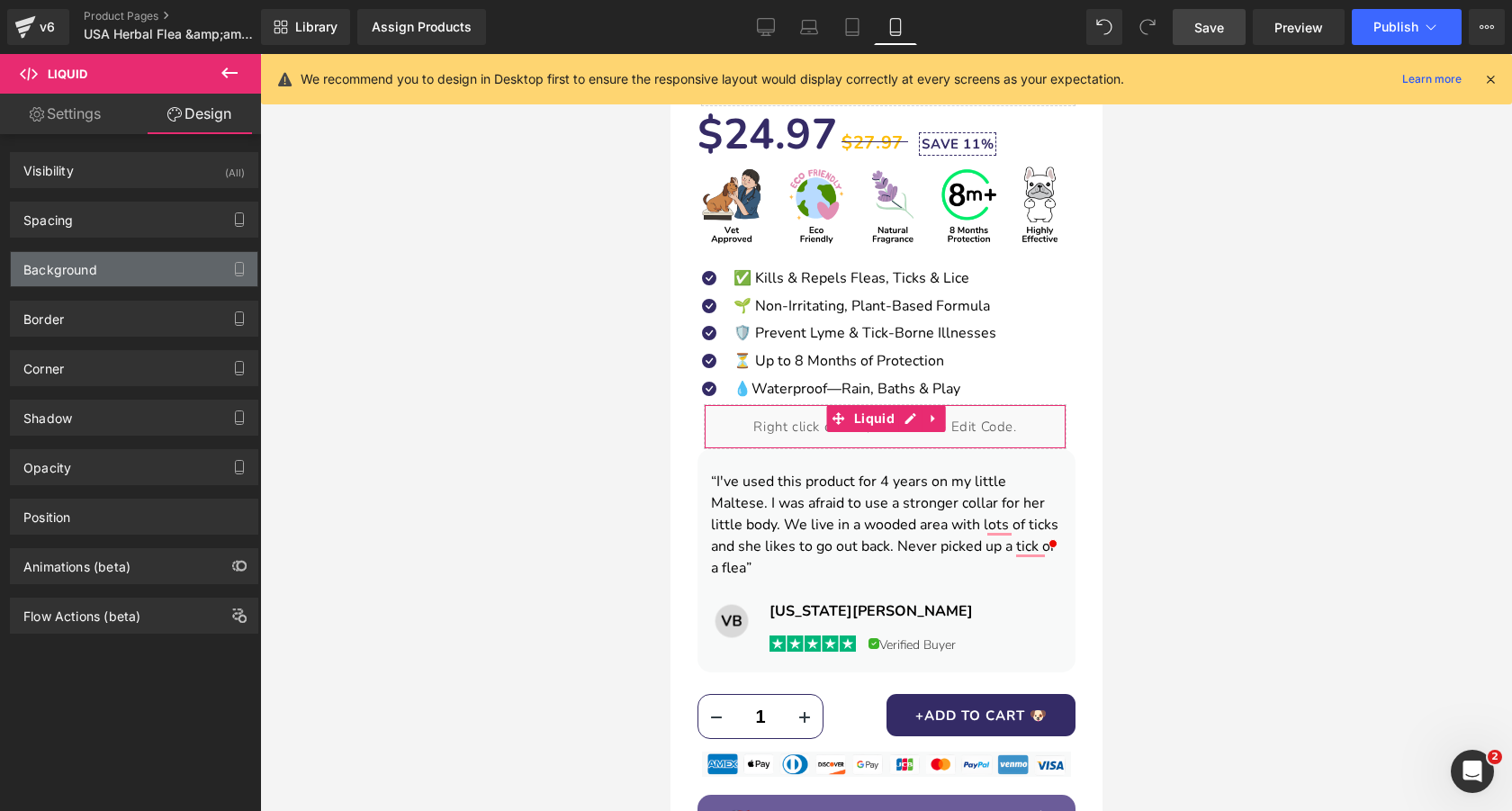
click at [132, 280] on div "Background" at bounding box center [134, 269] width 246 height 34
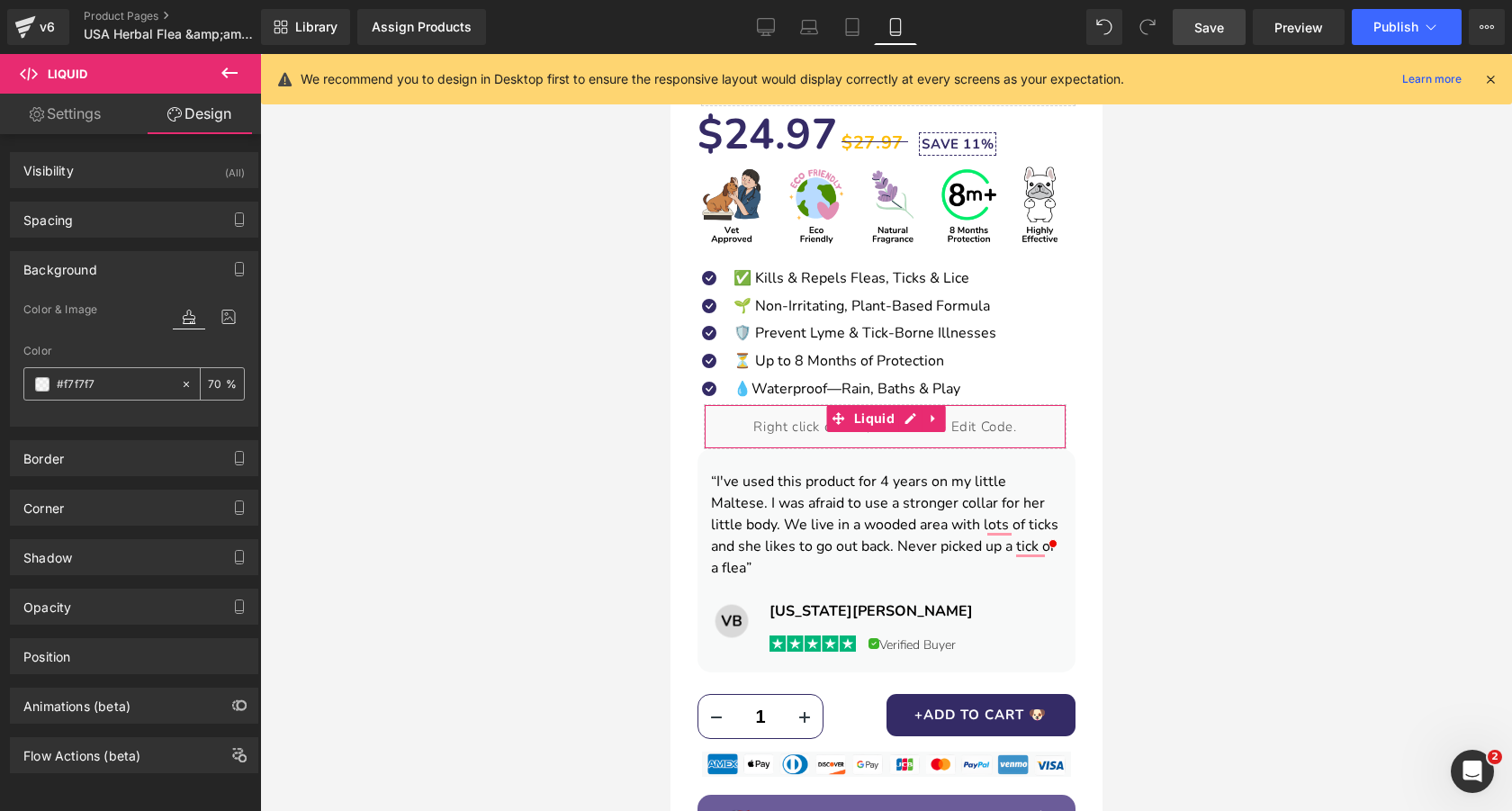
click at [130, 380] on input "#f7f7f7" at bounding box center [114, 384] width 116 height 20
paste input "6b5c99"
type input "#6b5c99"
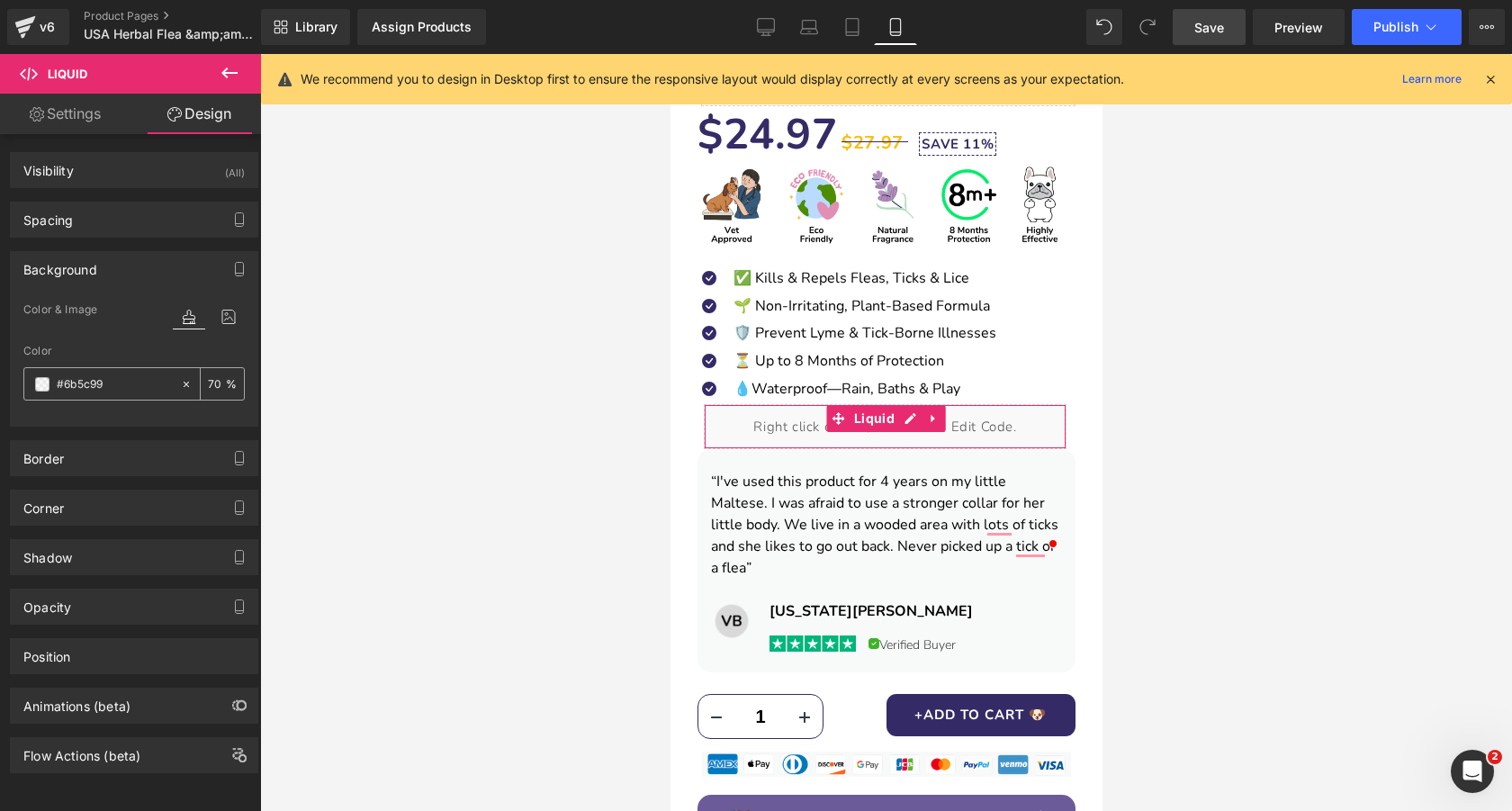
type input "100"
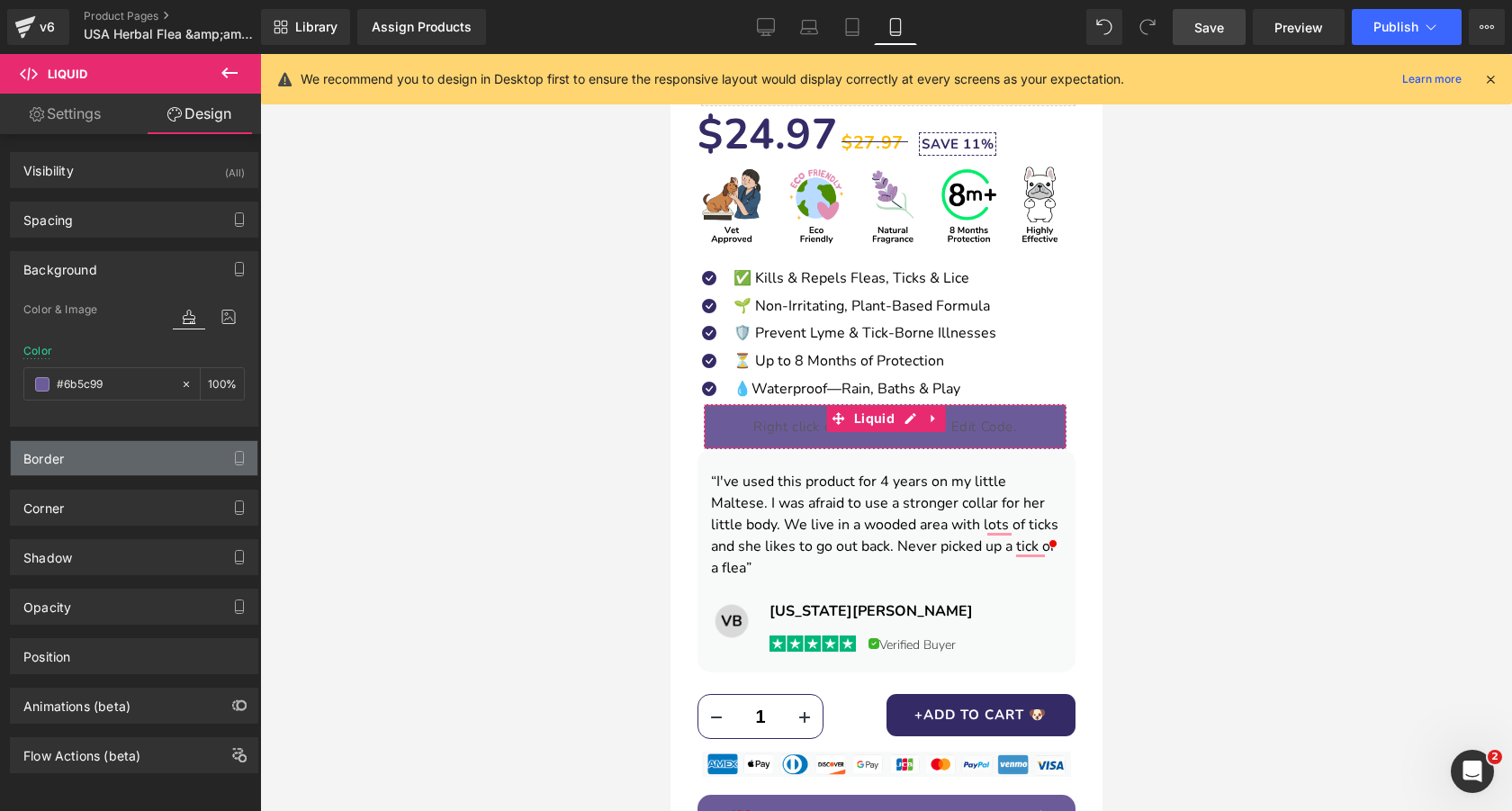
type input "#6b5c99"
click at [115, 469] on div "Border" at bounding box center [134, 459] width 246 height 34
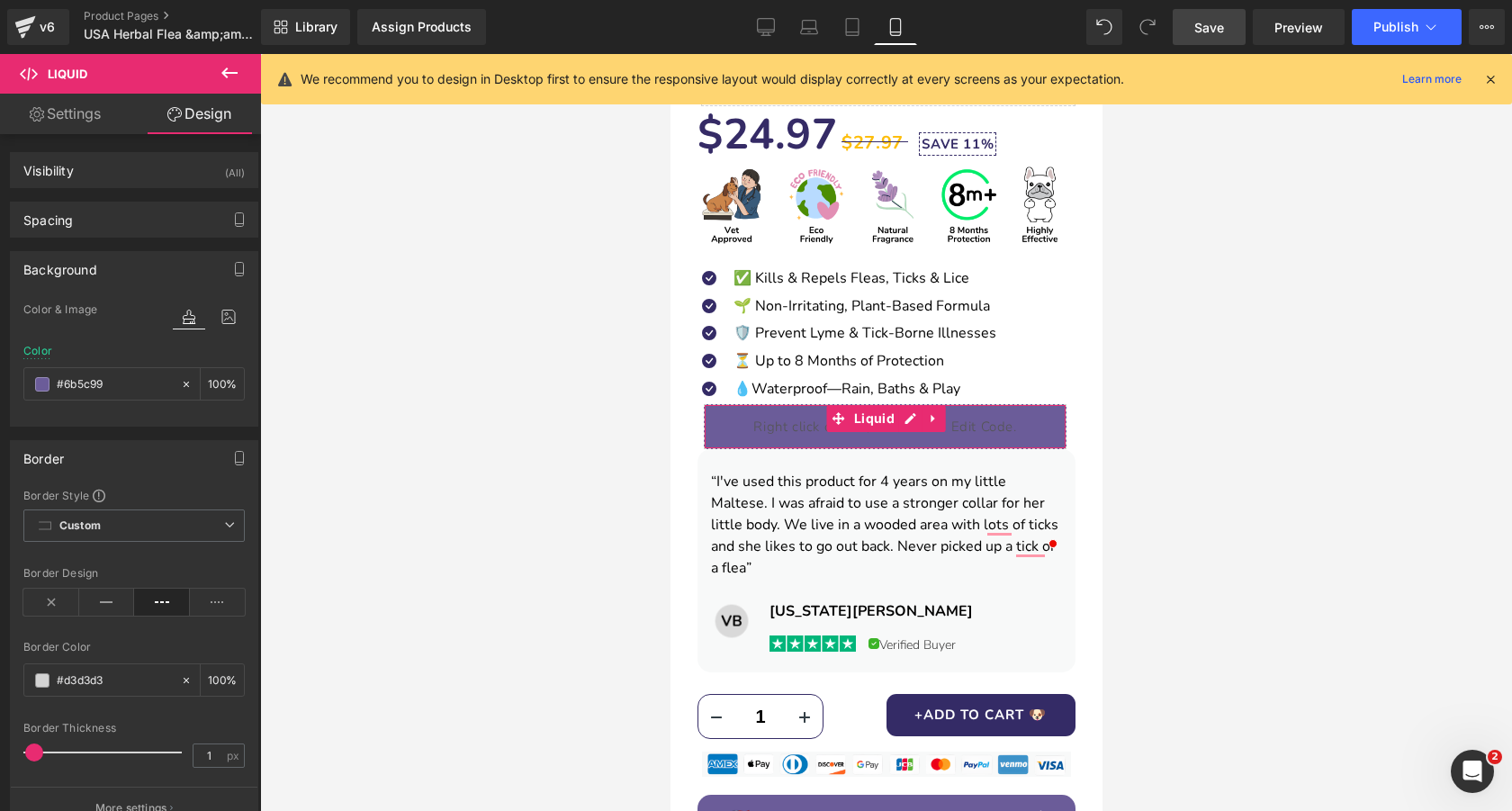
click at [114, 453] on div "Border" at bounding box center [134, 459] width 246 height 34
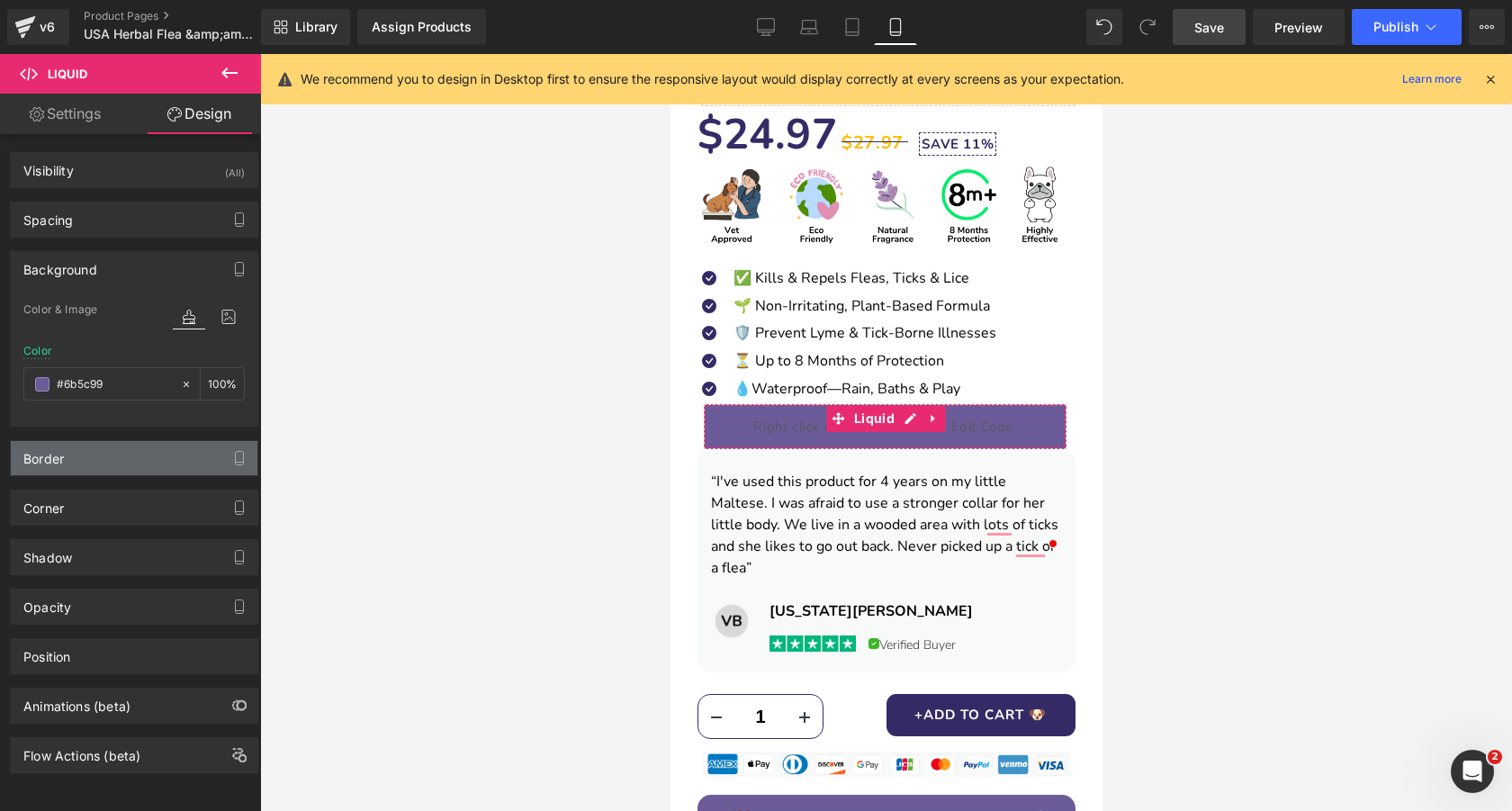
scroll to position [13, 0]
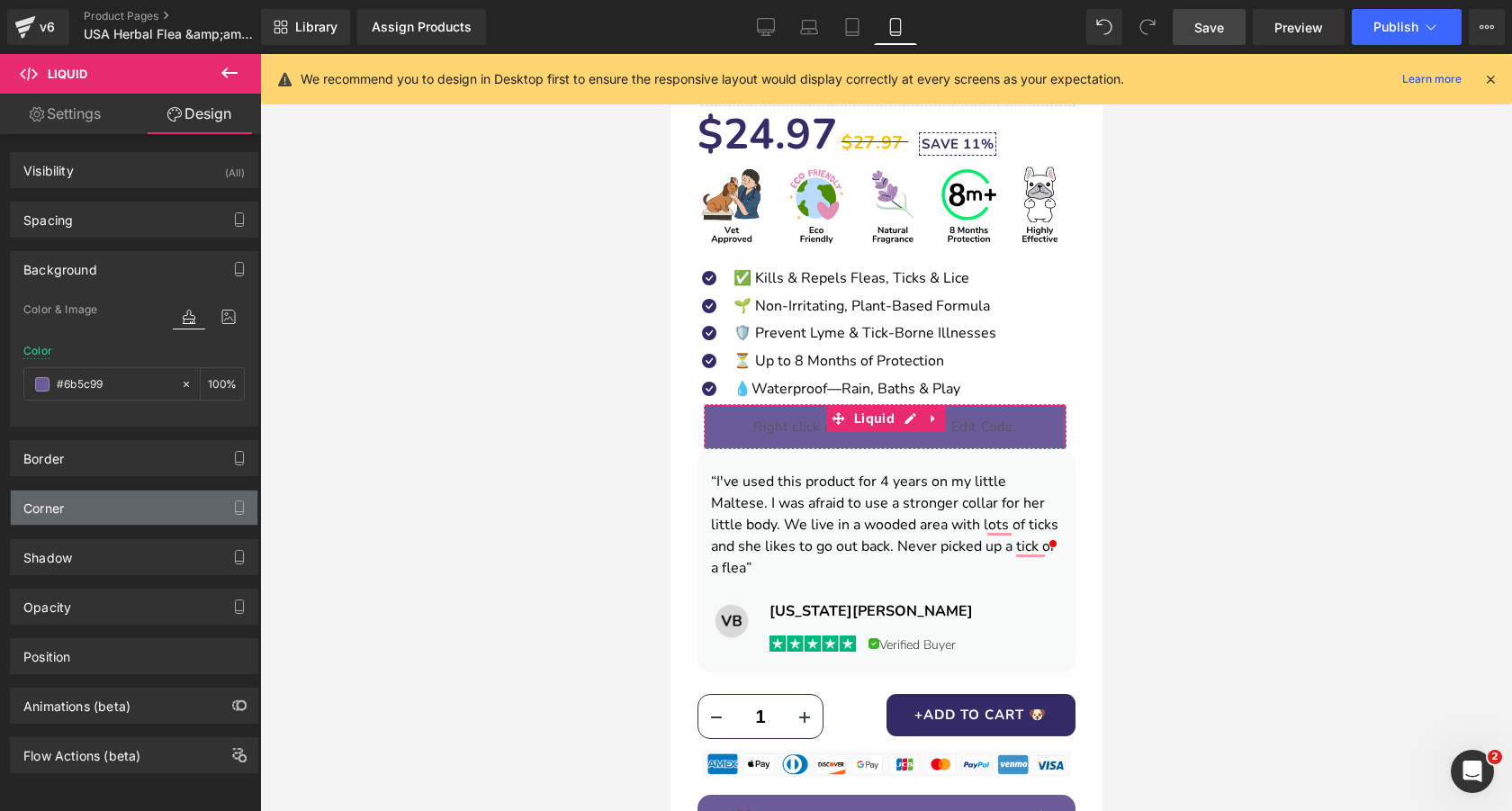
click at [104, 491] on div "Corner" at bounding box center [134, 507] width 246 height 34
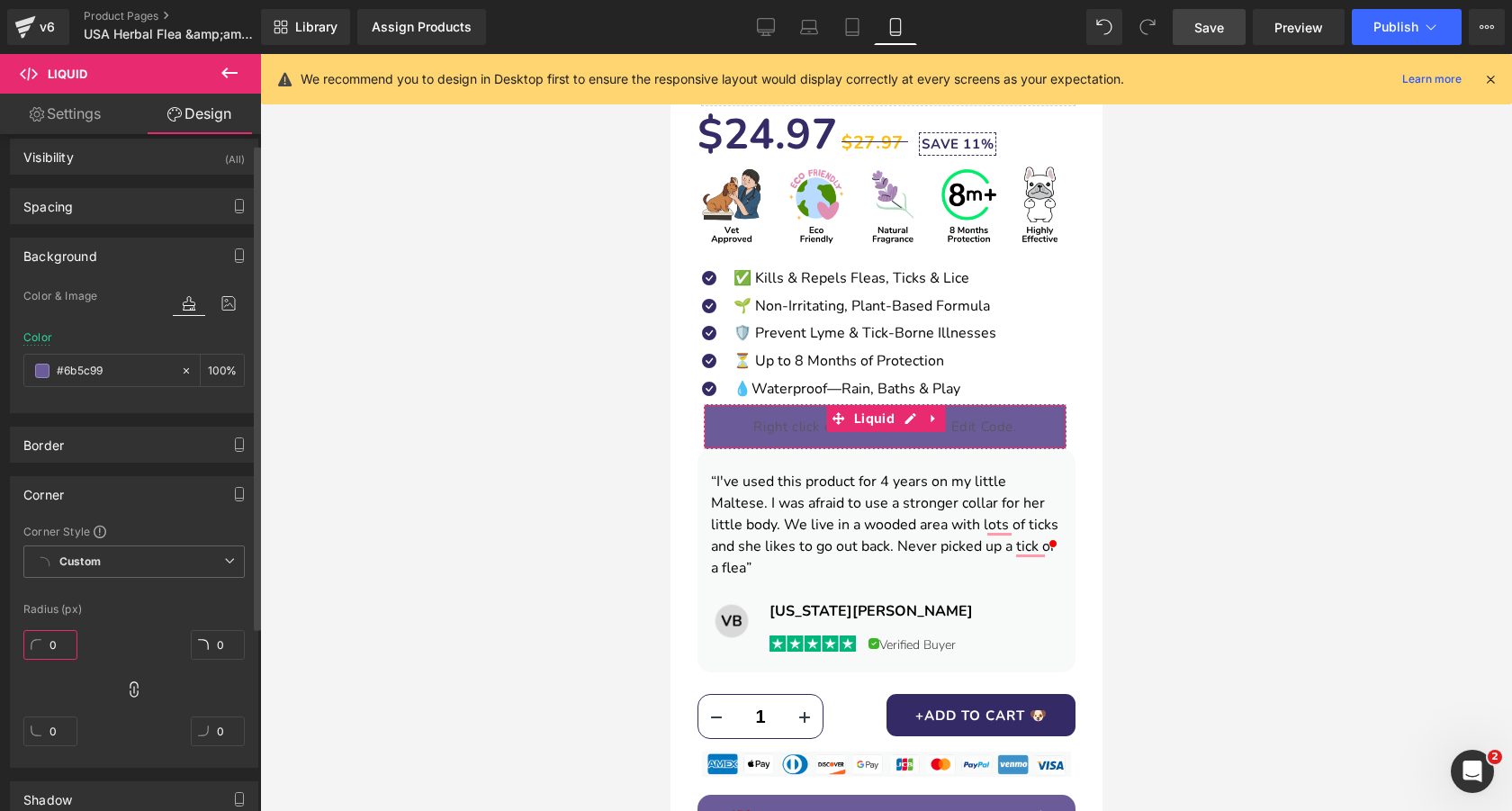
click at [61, 640] on input "0" at bounding box center [50, 644] width 54 height 30
type input "1"
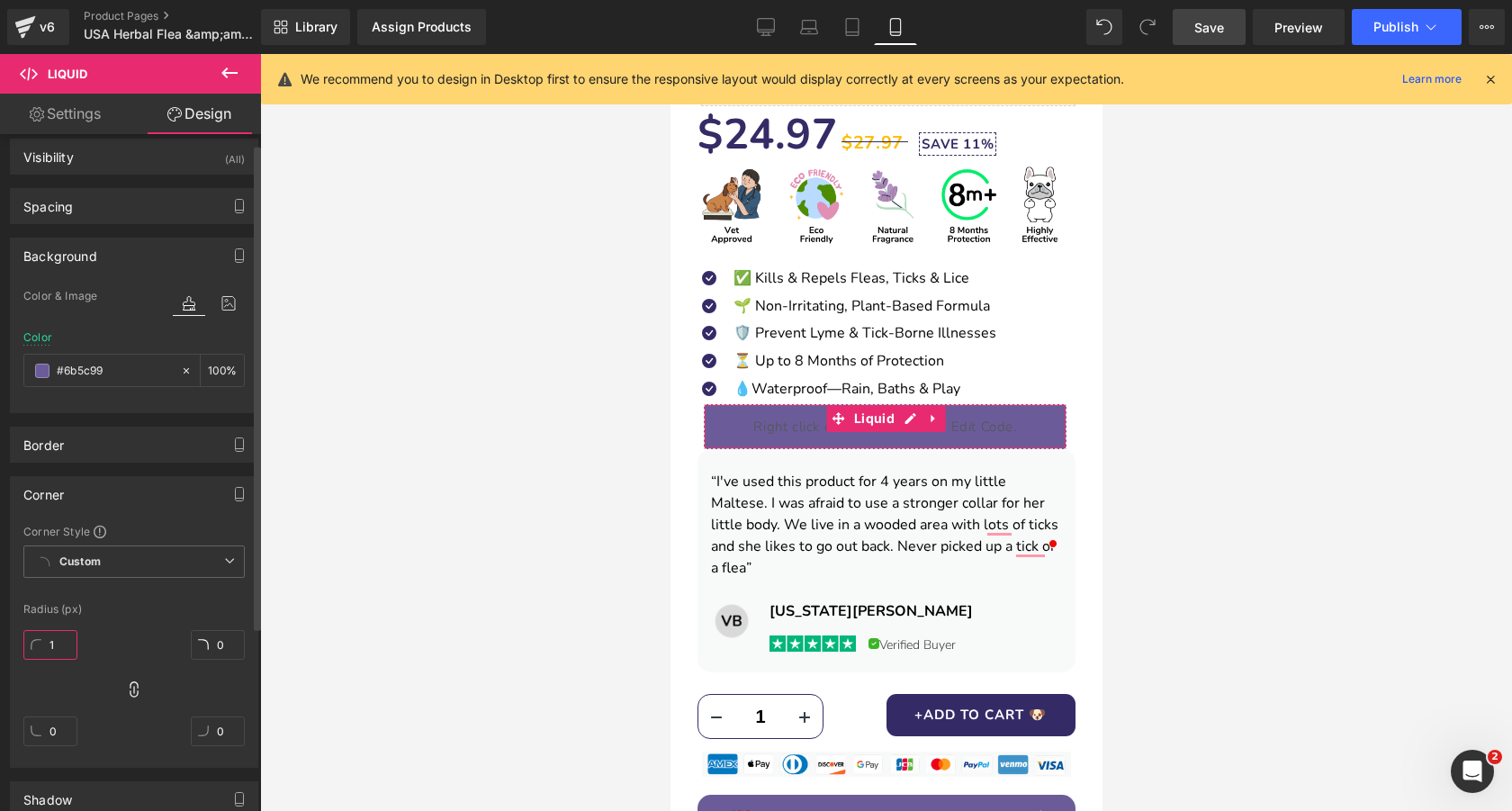
type input "1"
type input "15"
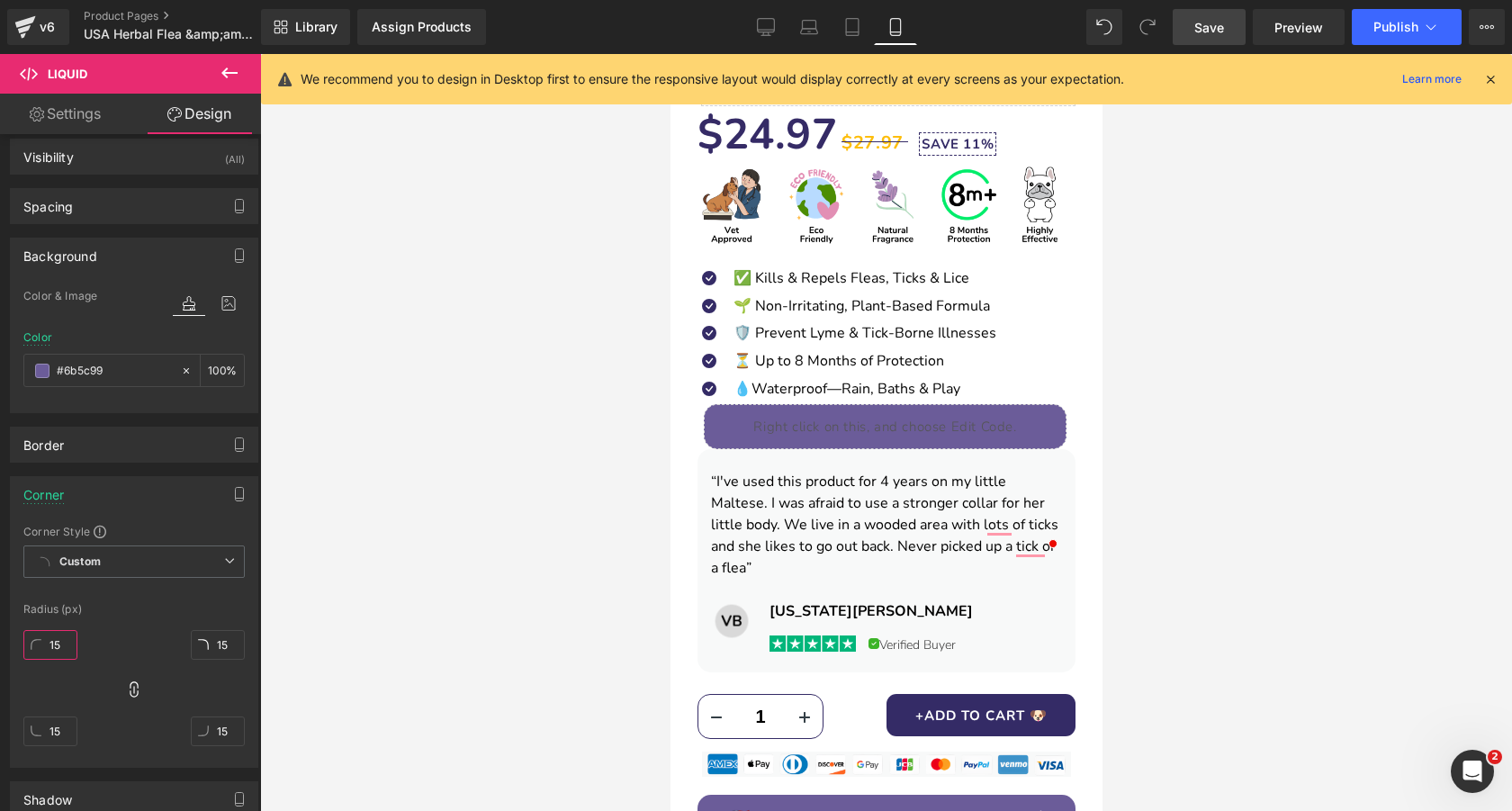
type input "15"
click at [1205, 24] on span "Save" at bounding box center [1208, 28] width 30 height 19
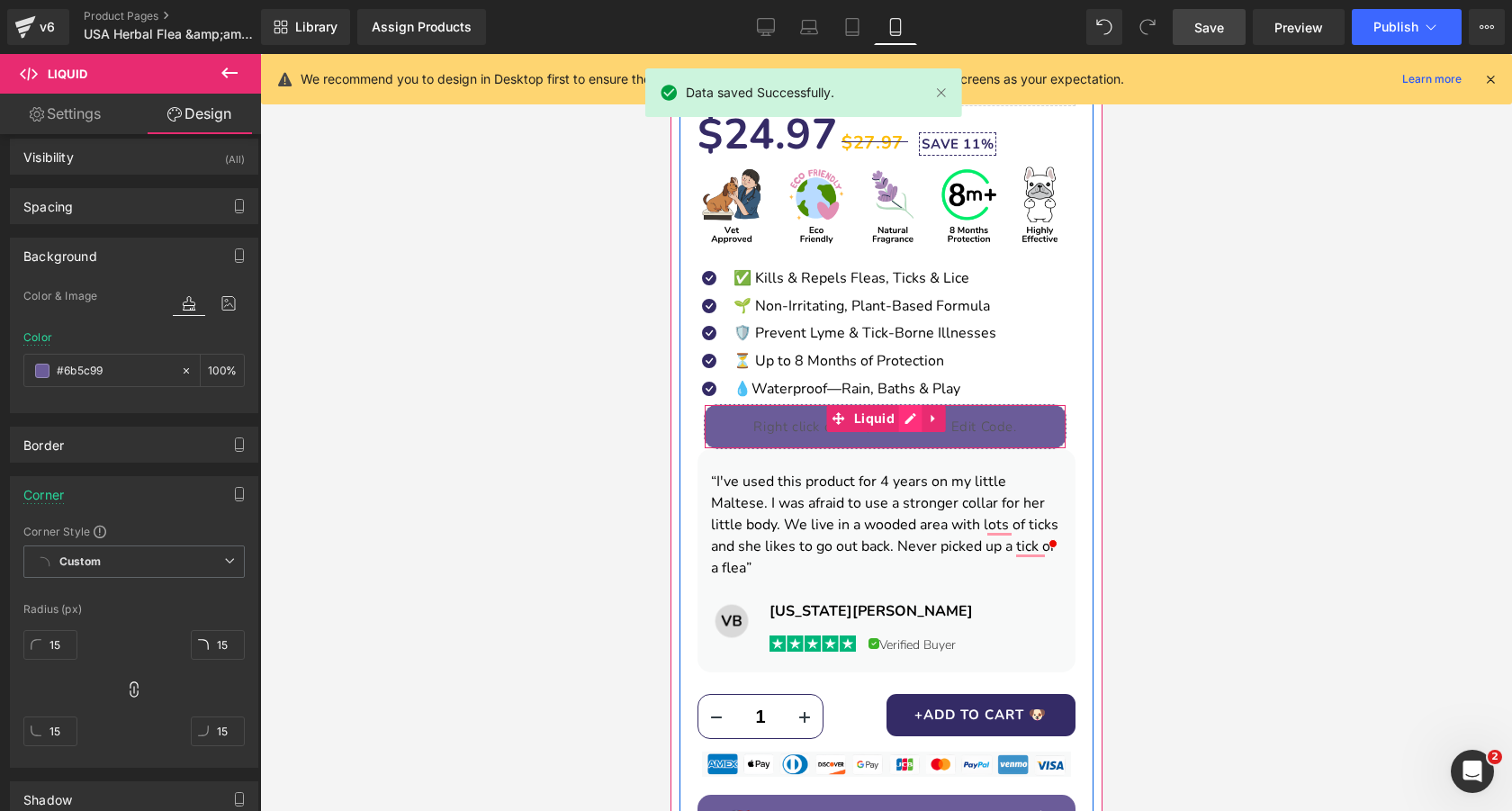
click at [905, 420] on div "Liquid" at bounding box center [884, 426] width 363 height 45
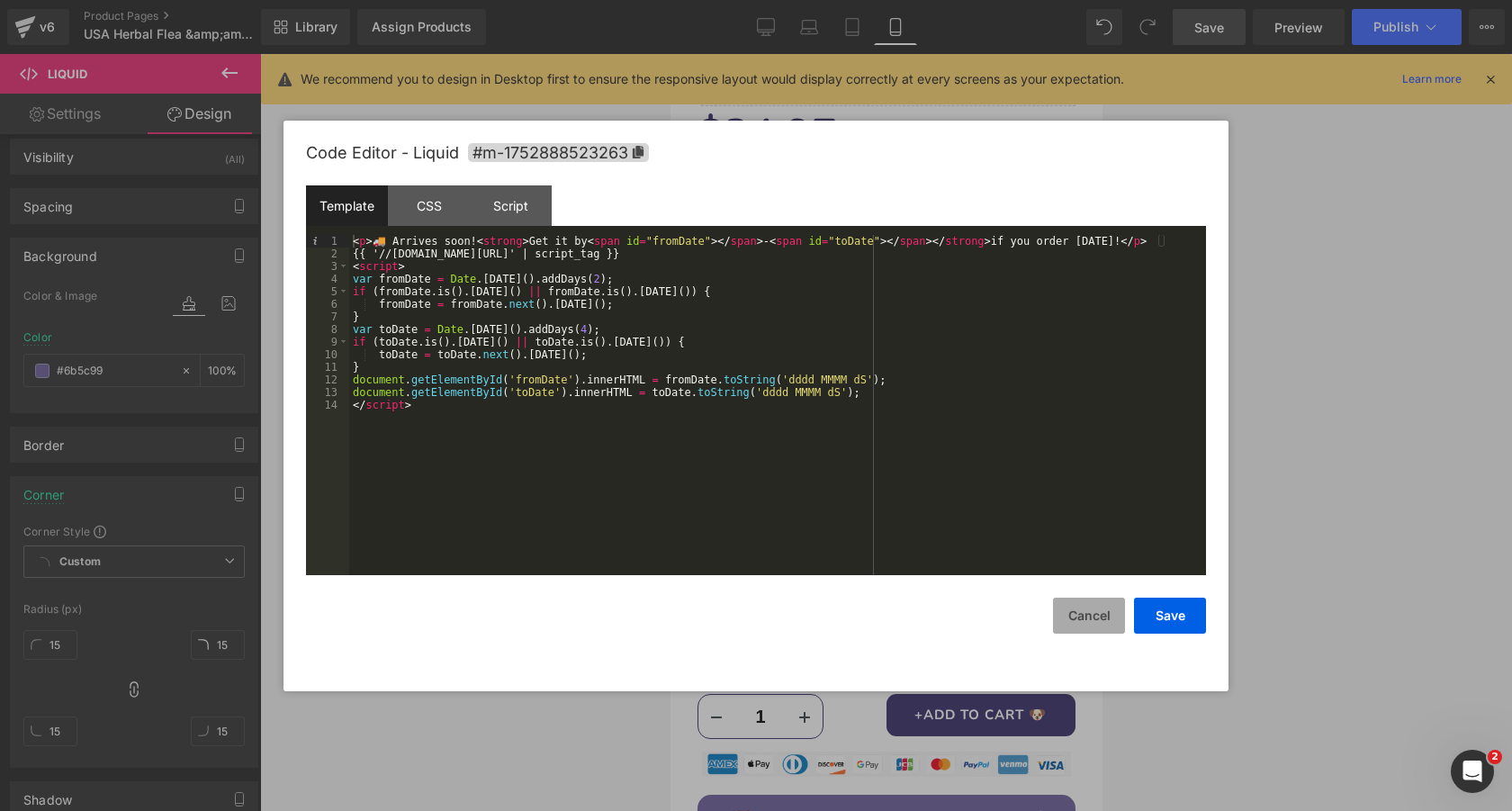
click at [1097, 624] on button "Cancel" at bounding box center [1088, 615] width 72 height 36
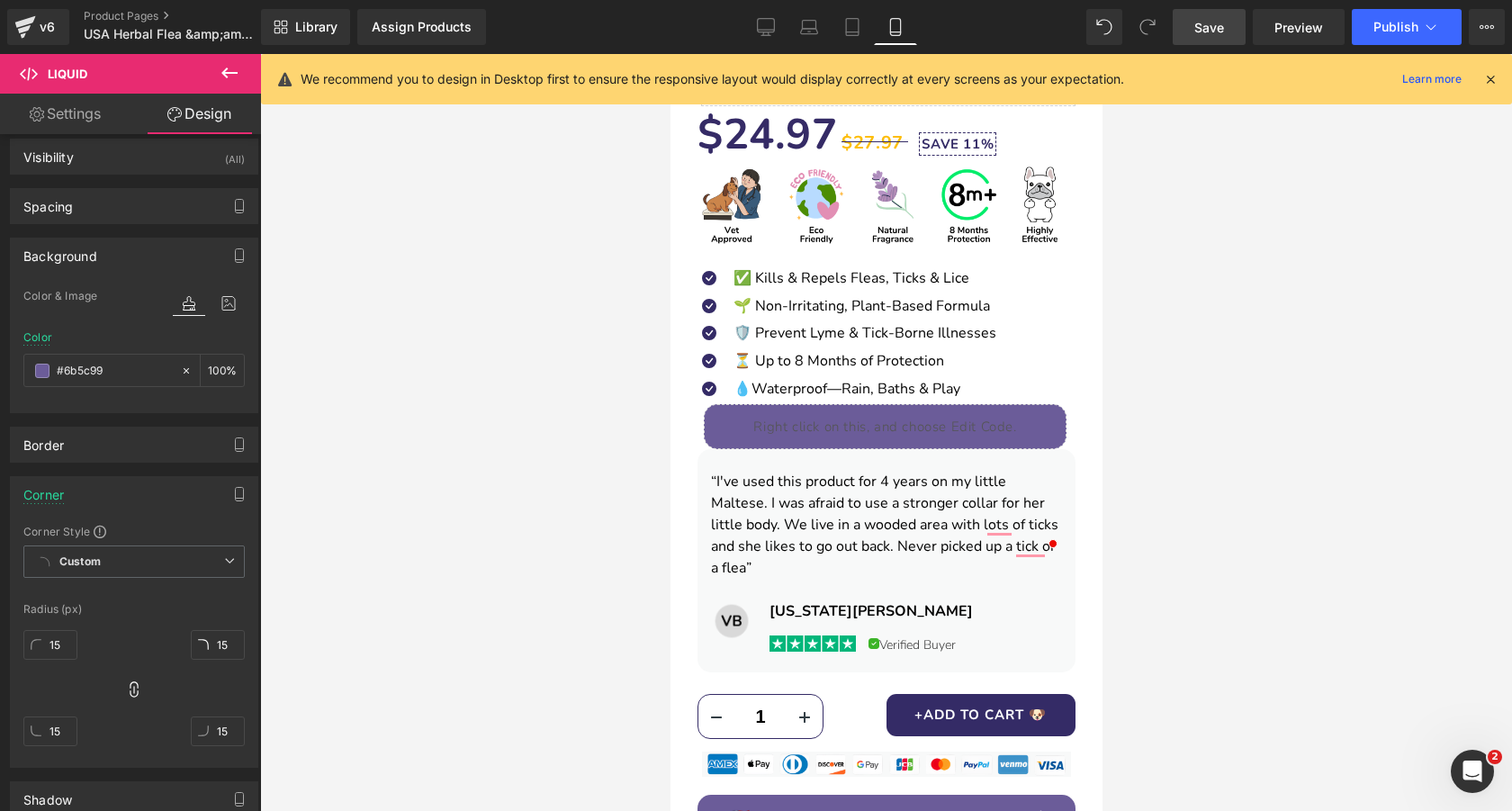
click at [1218, 22] on span "Save" at bounding box center [1208, 28] width 30 height 19
click at [67, 117] on link "Settings" at bounding box center [65, 114] width 131 height 40
type input "#f7f7f7"
type input "70"
type input "0"
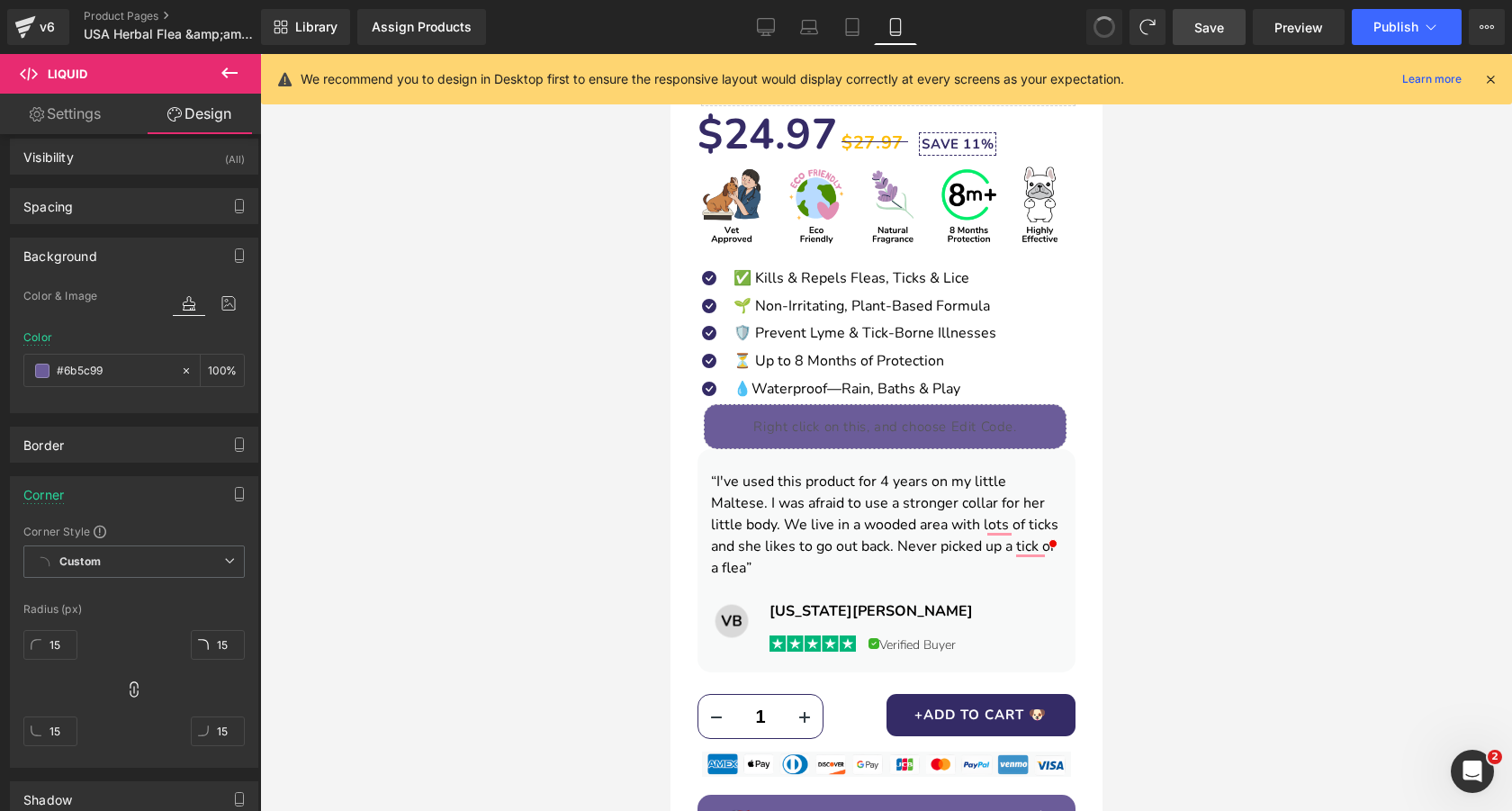
type input "0"
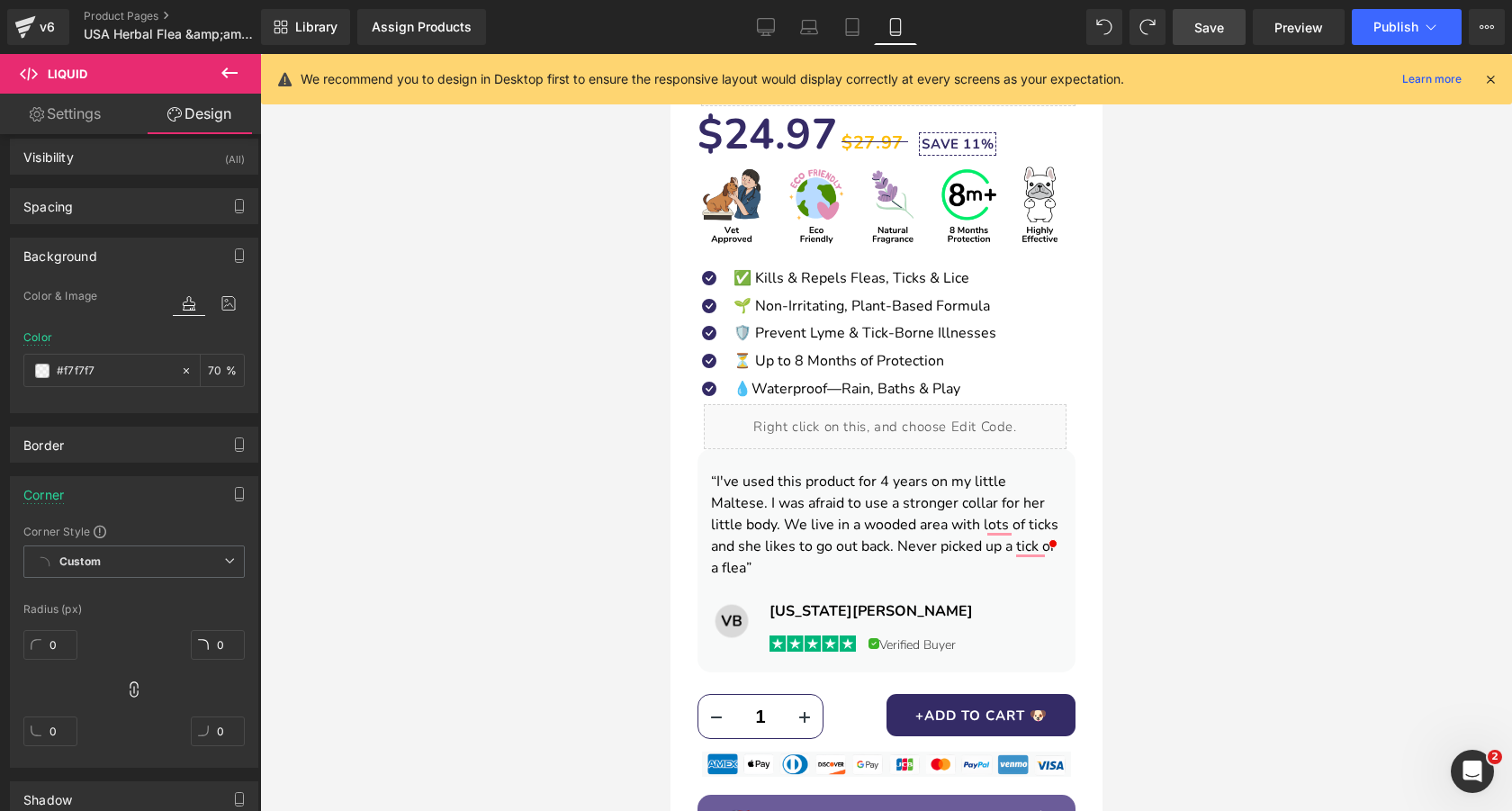
click at [461, 303] on div at bounding box center [885, 433] width 1251 height 757
click at [1210, 32] on span "Save" at bounding box center [1208, 28] width 30 height 19
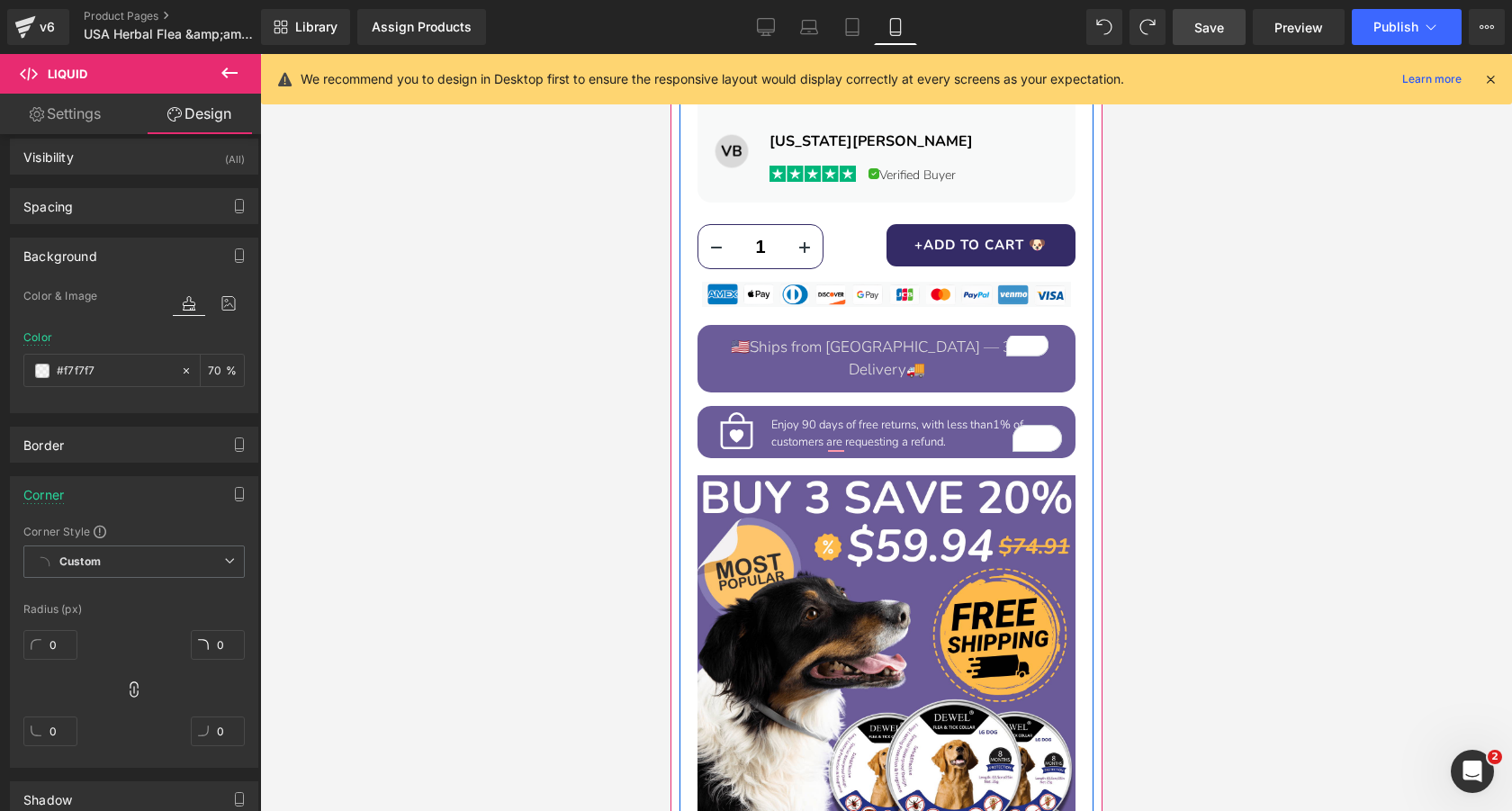
scroll to position [1311, 0]
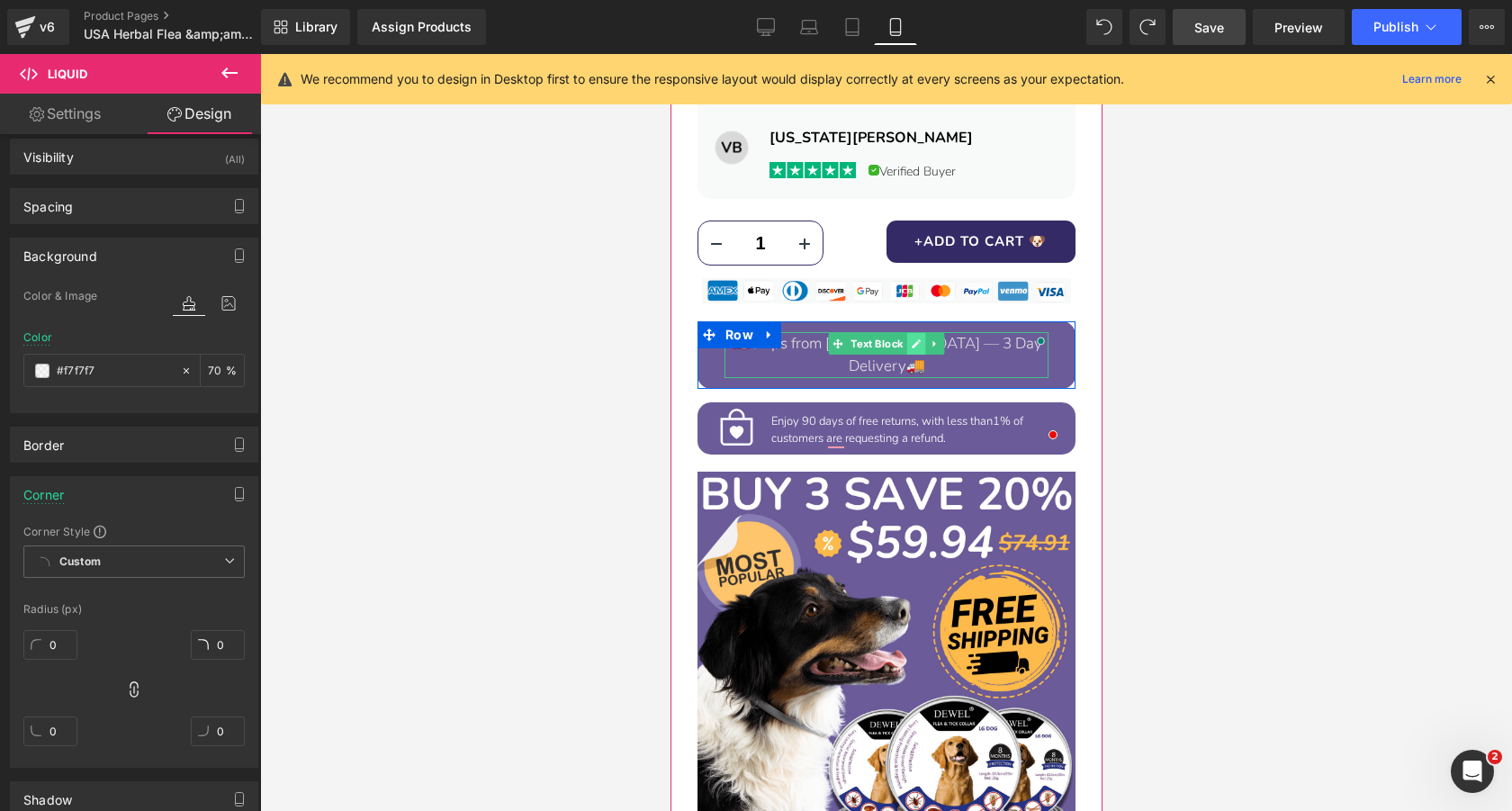
click at [916, 339] on icon at bounding box center [914, 343] width 9 height 9
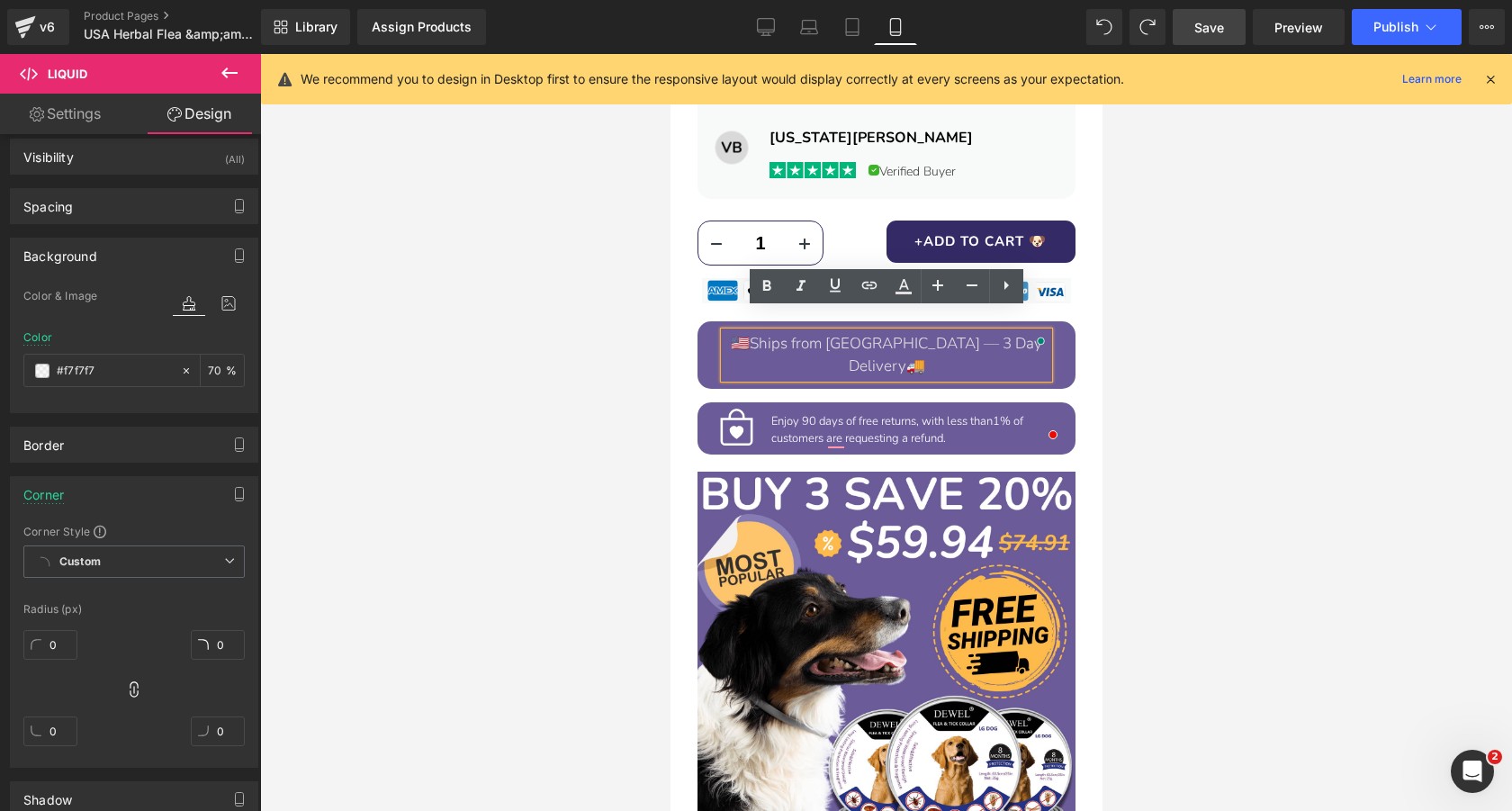
click at [952, 333] on span "Ships from [GEOGRAPHIC_DATA] — 3 Day Delivery" at bounding box center [895, 355] width 292 height 44
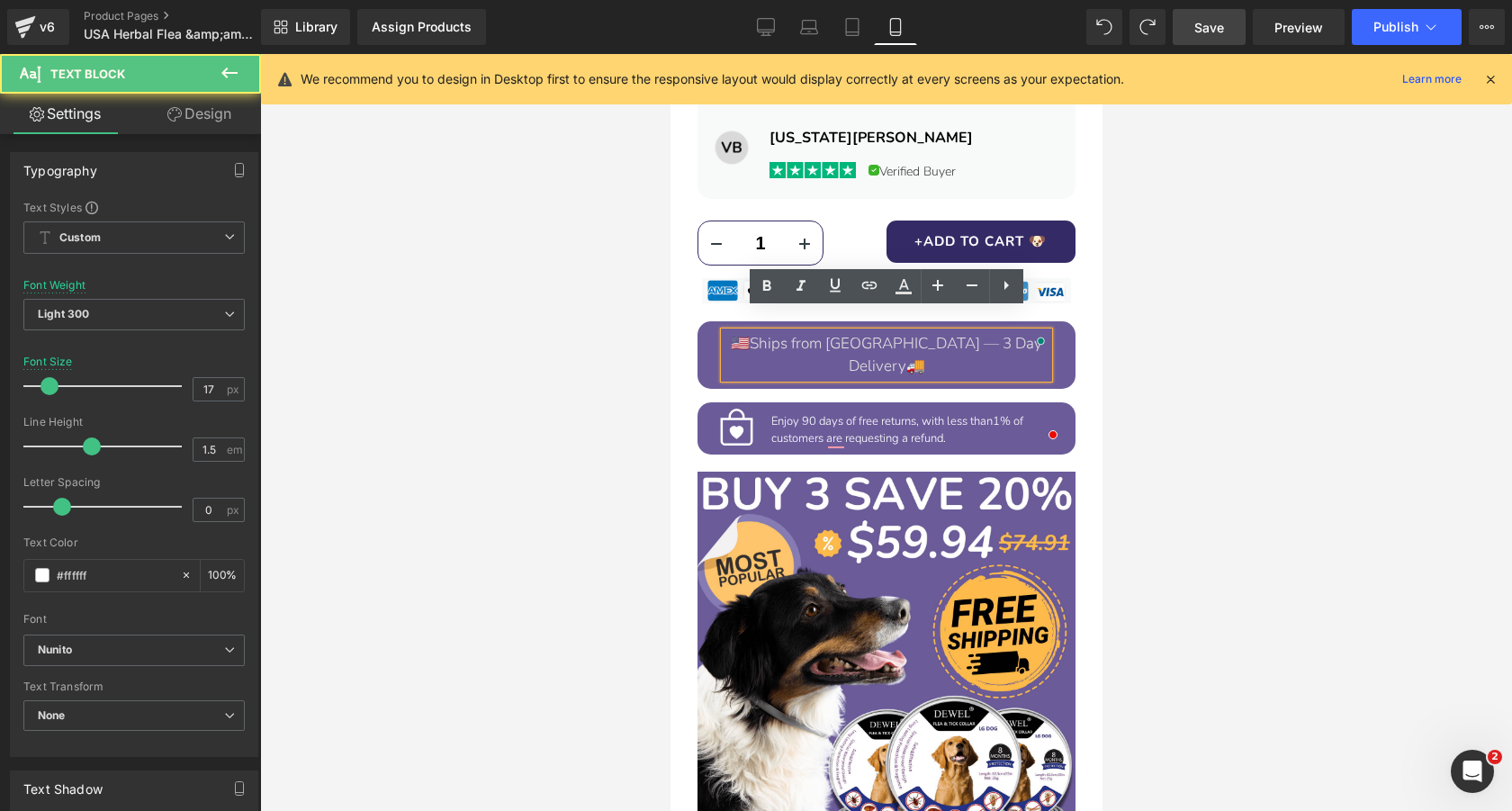
click at [952, 333] on span "Ships from [GEOGRAPHIC_DATA] — 3 Day Delivery" at bounding box center [895, 355] width 292 height 44
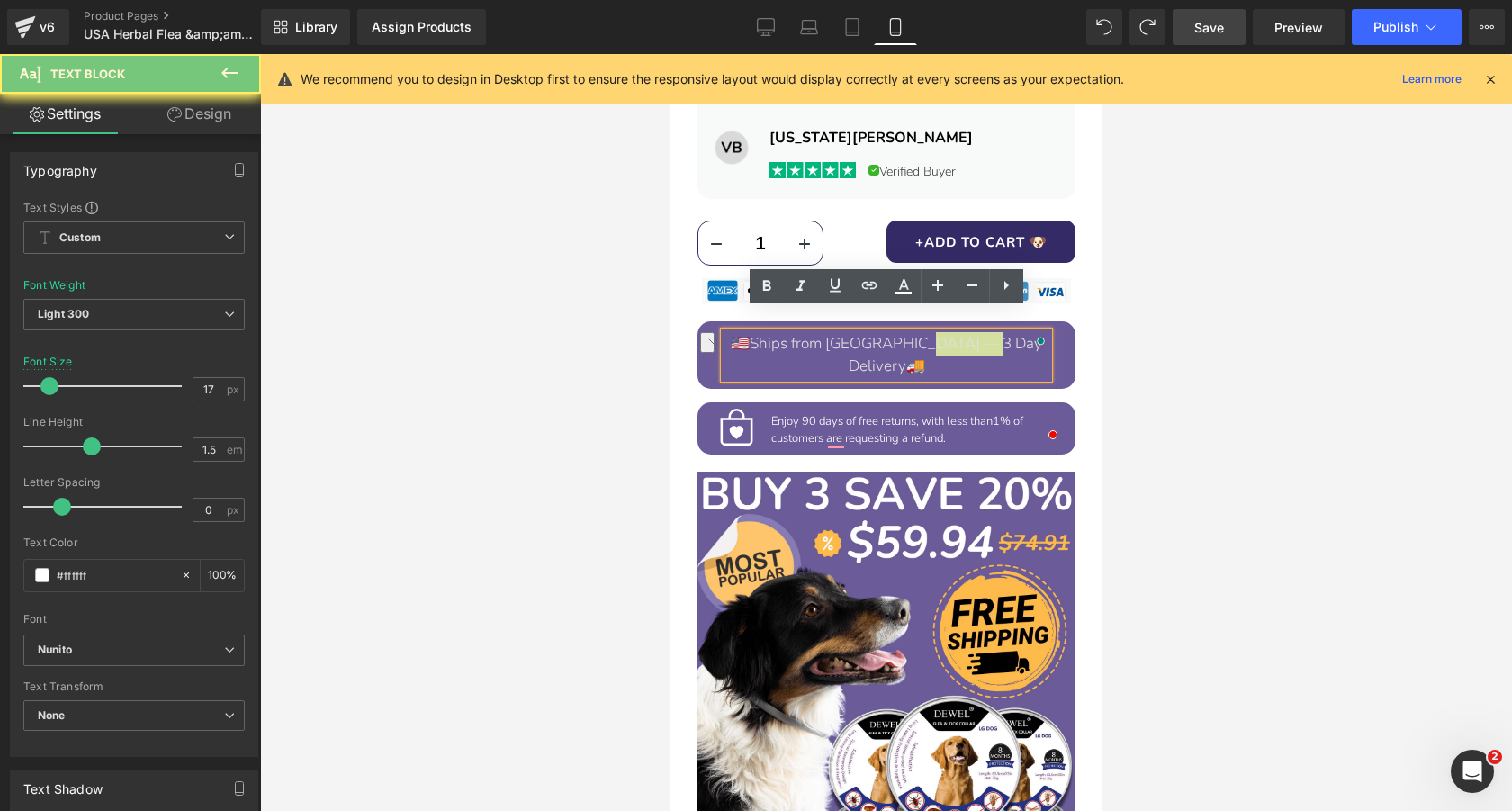
click at [1186, 309] on div at bounding box center [885, 433] width 1251 height 757
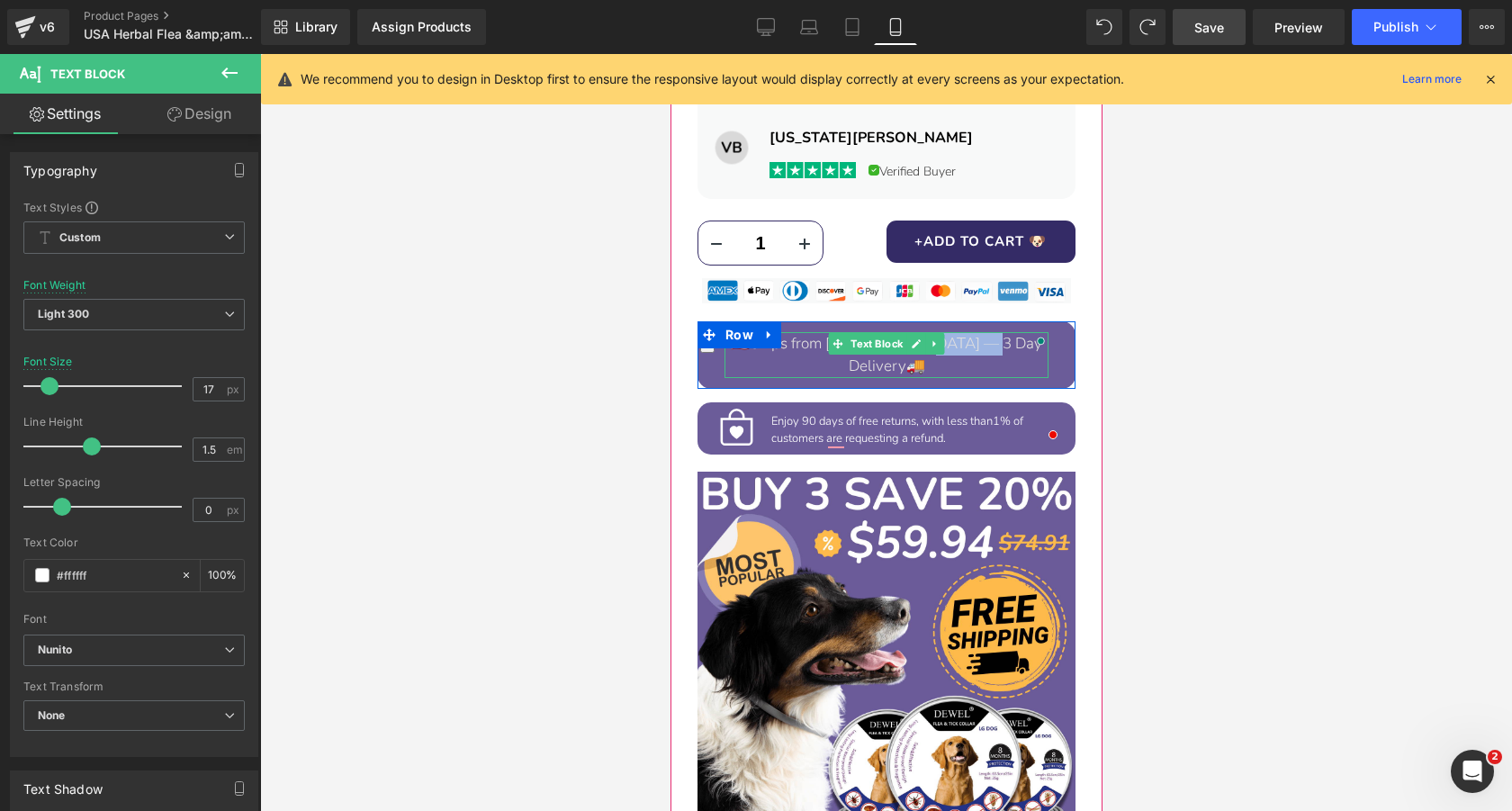
click at [990, 333] on span "Ships from [GEOGRAPHIC_DATA] — 3 Day Delivery" at bounding box center [895, 355] width 292 height 44
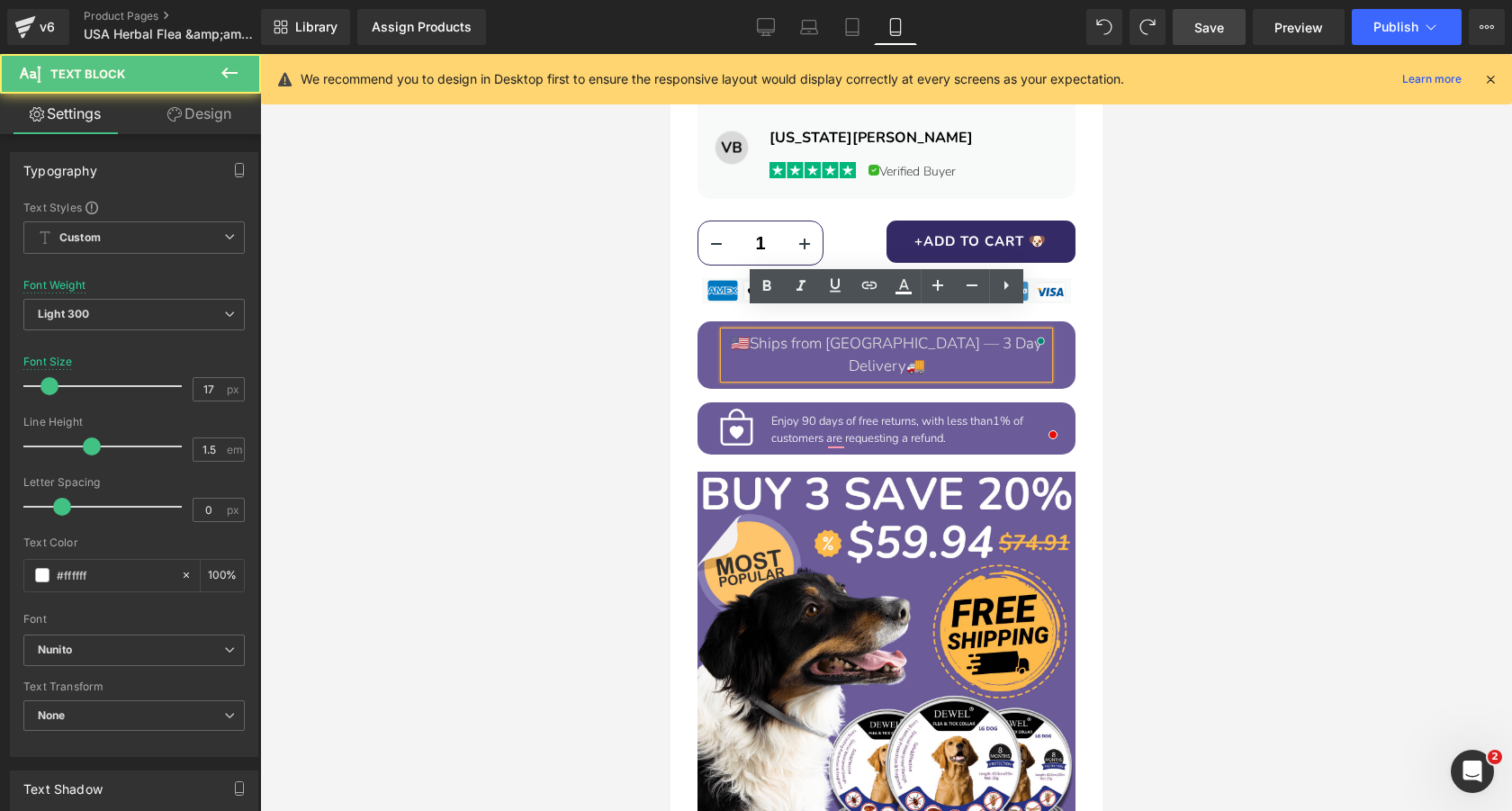
click at [1140, 322] on div at bounding box center [885, 433] width 1251 height 757
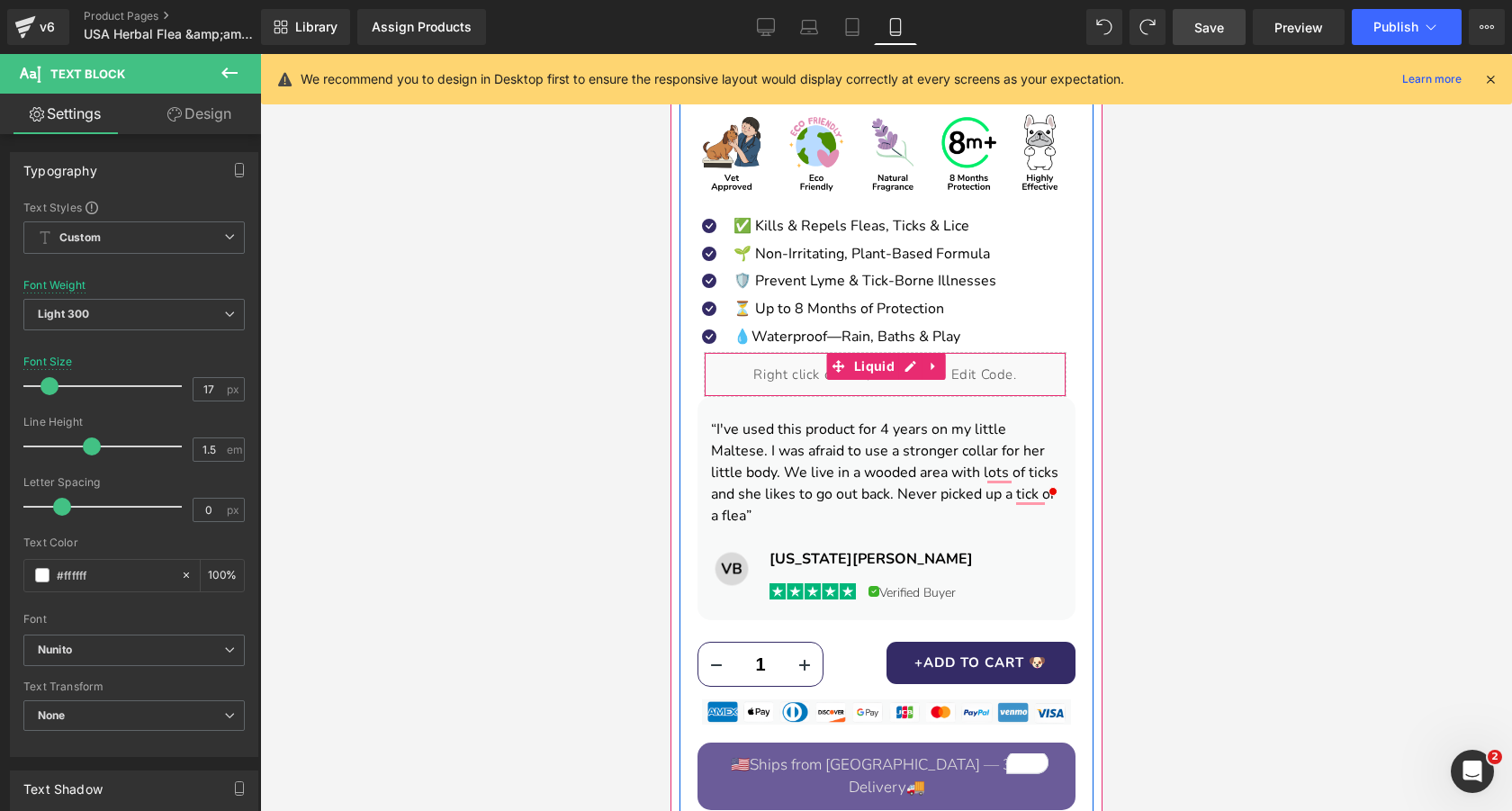
scroll to position [886, 0]
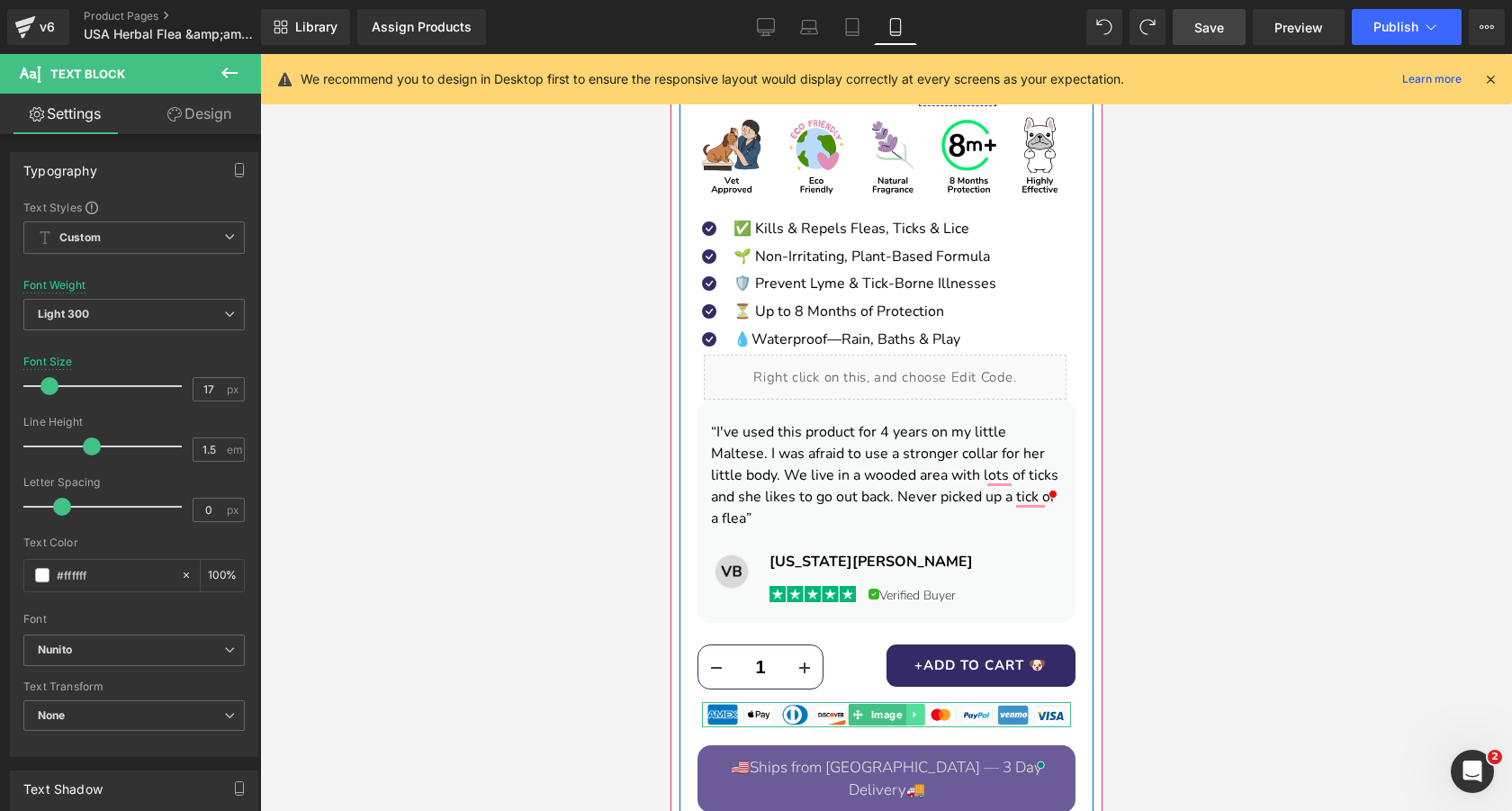
click at [918, 709] on icon at bounding box center [913, 714] width 10 height 11
click at [924, 709] on icon at bounding box center [924, 714] width 10 height 10
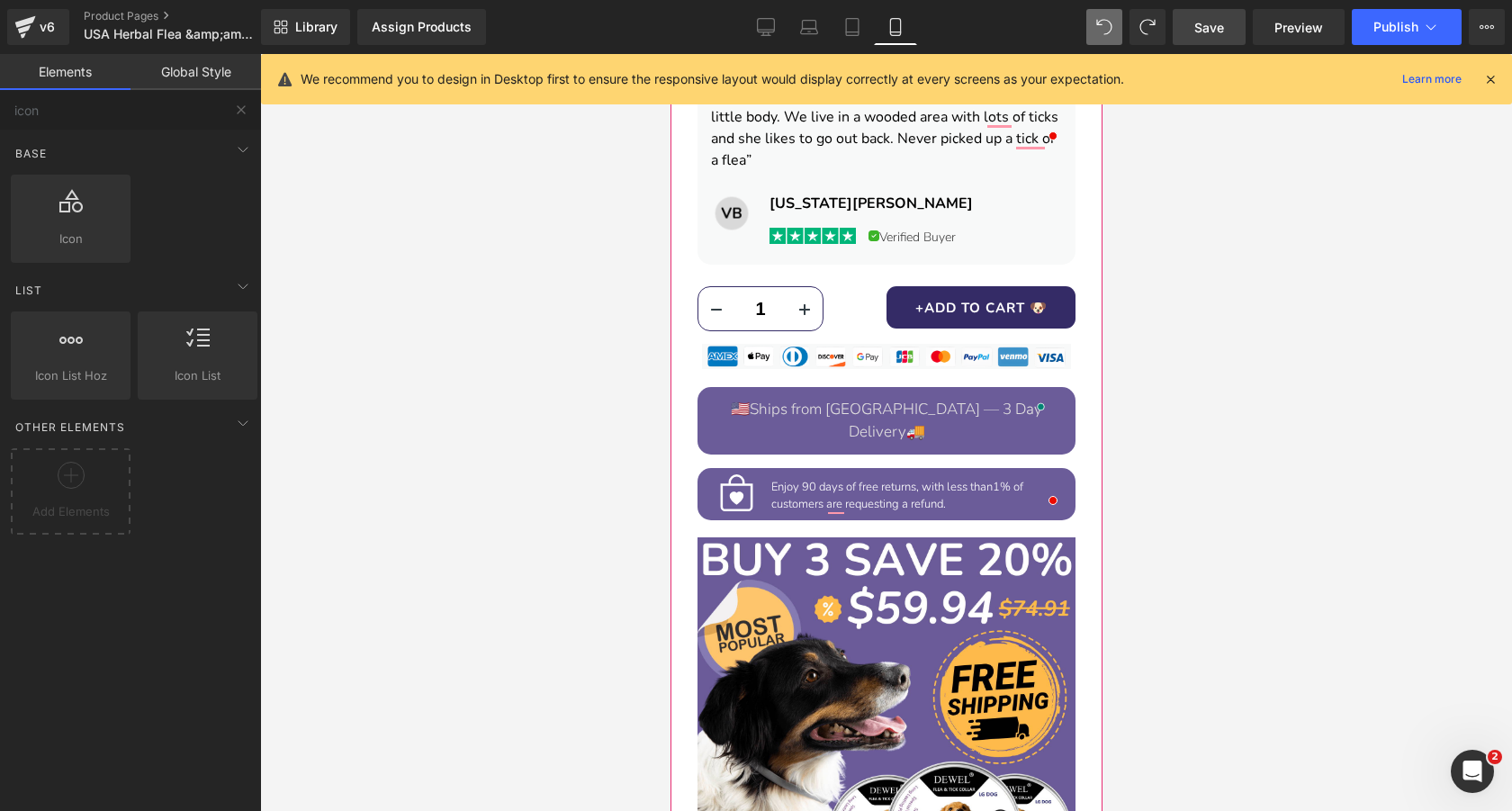
scroll to position [1307, 0]
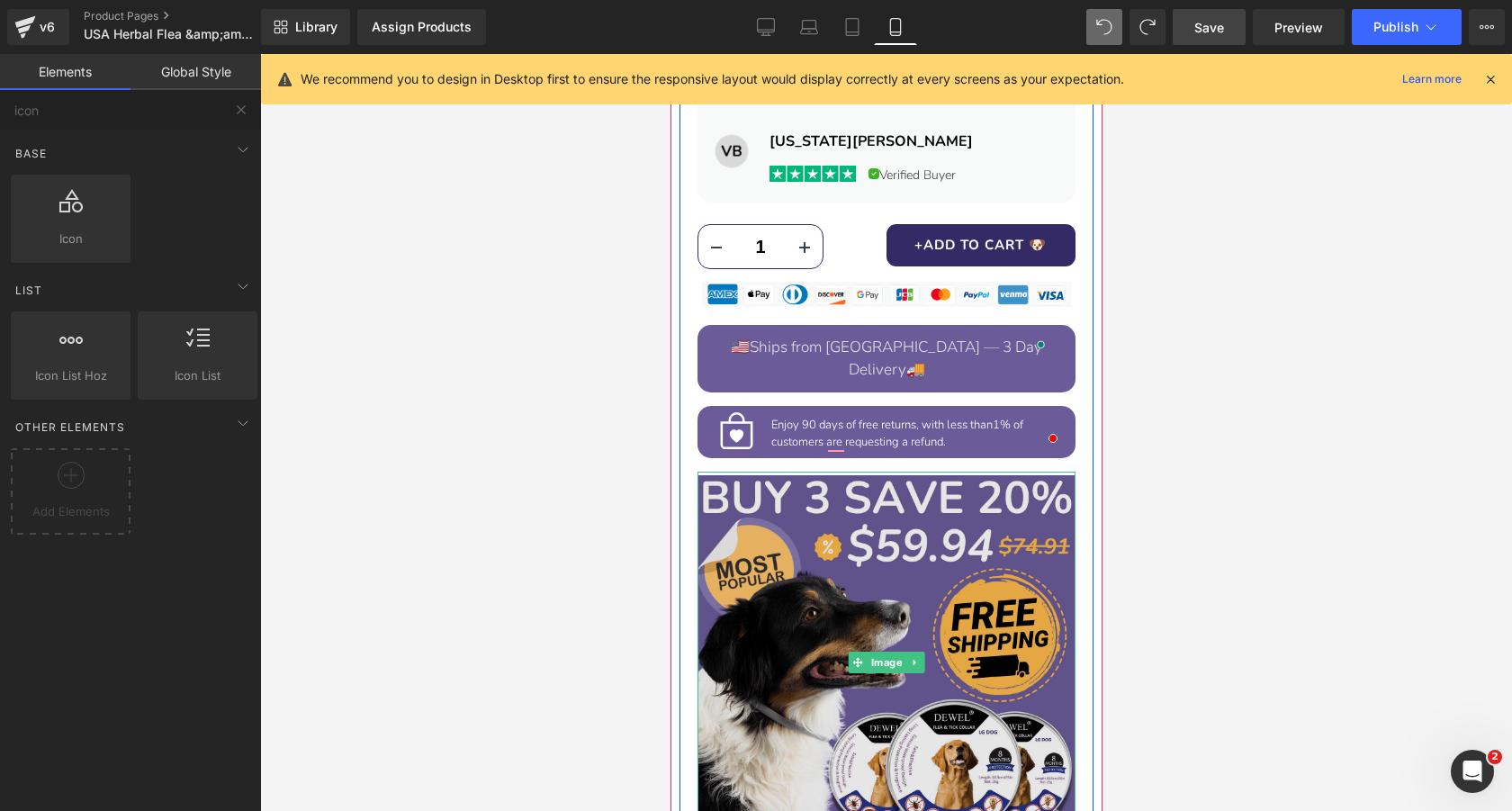
click at [889, 472] on img at bounding box center [885, 662] width 378 height 381
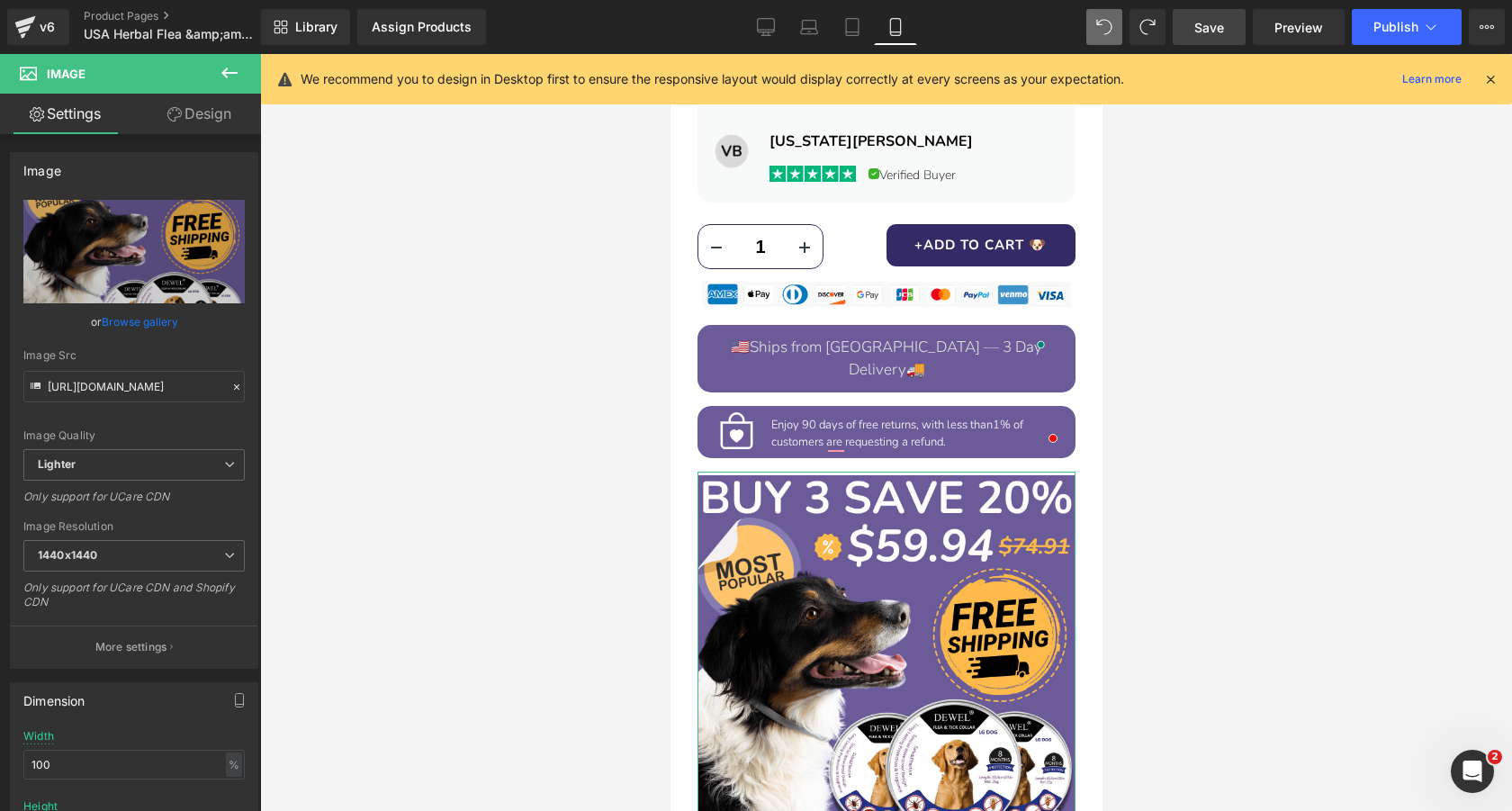
click at [214, 108] on link "Design" at bounding box center [199, 114] width 131 height 40
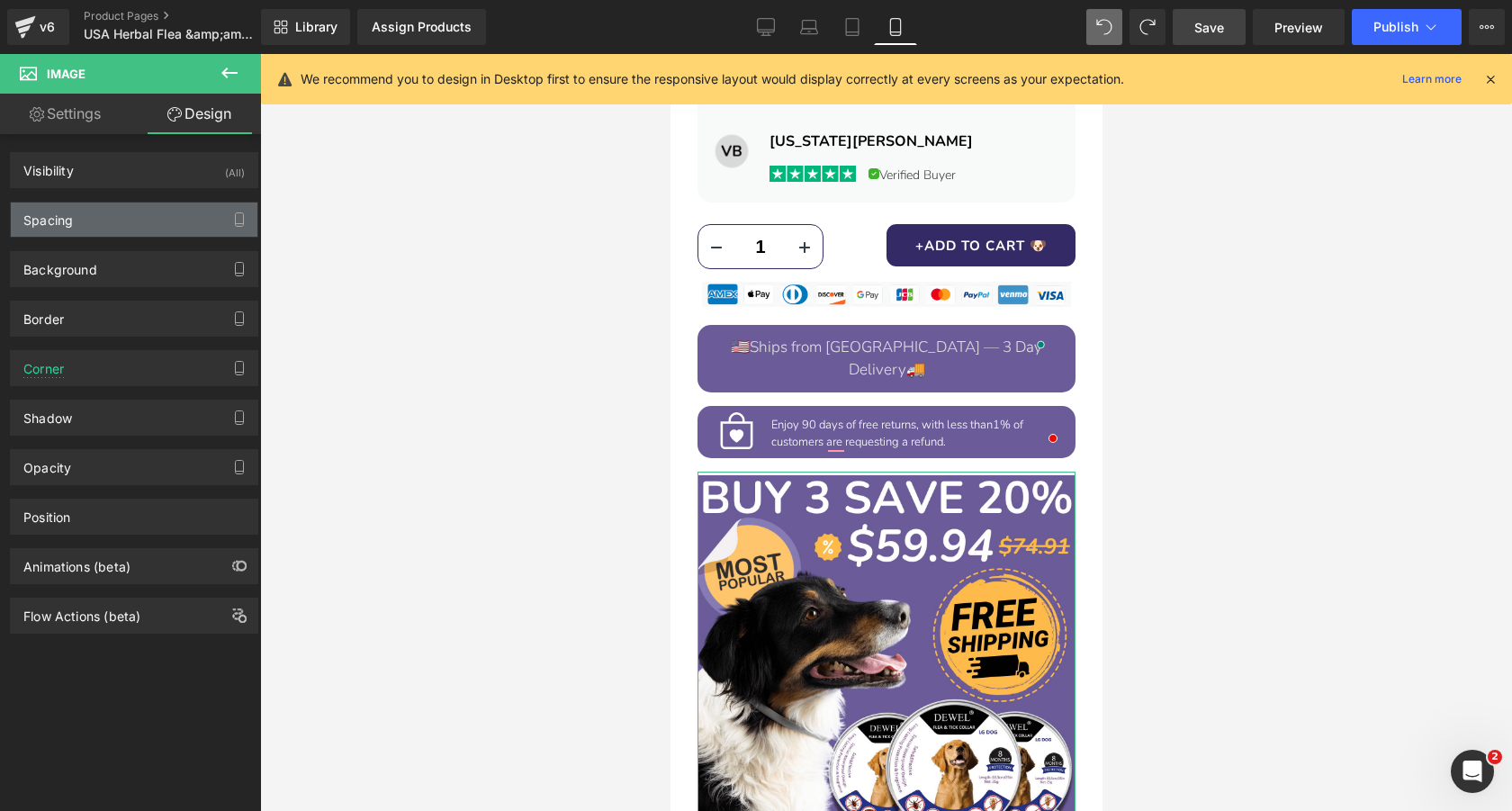
click at [138, 225] on div "Spacing" at bounding box center [134, 220] width 246 height 34
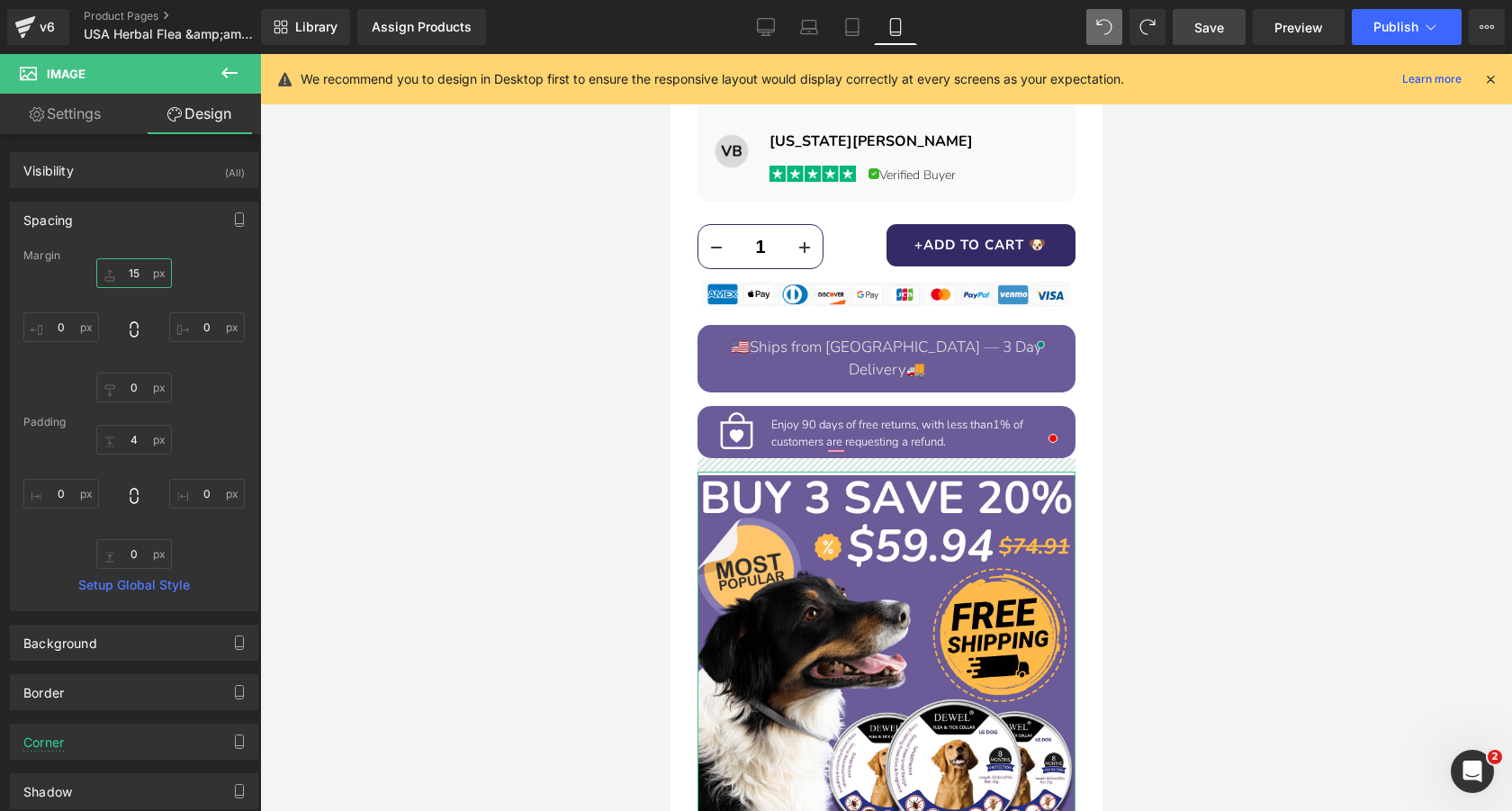
click at [132, 282] on input "15" at bounding box center [134, 272] width 75 height 30
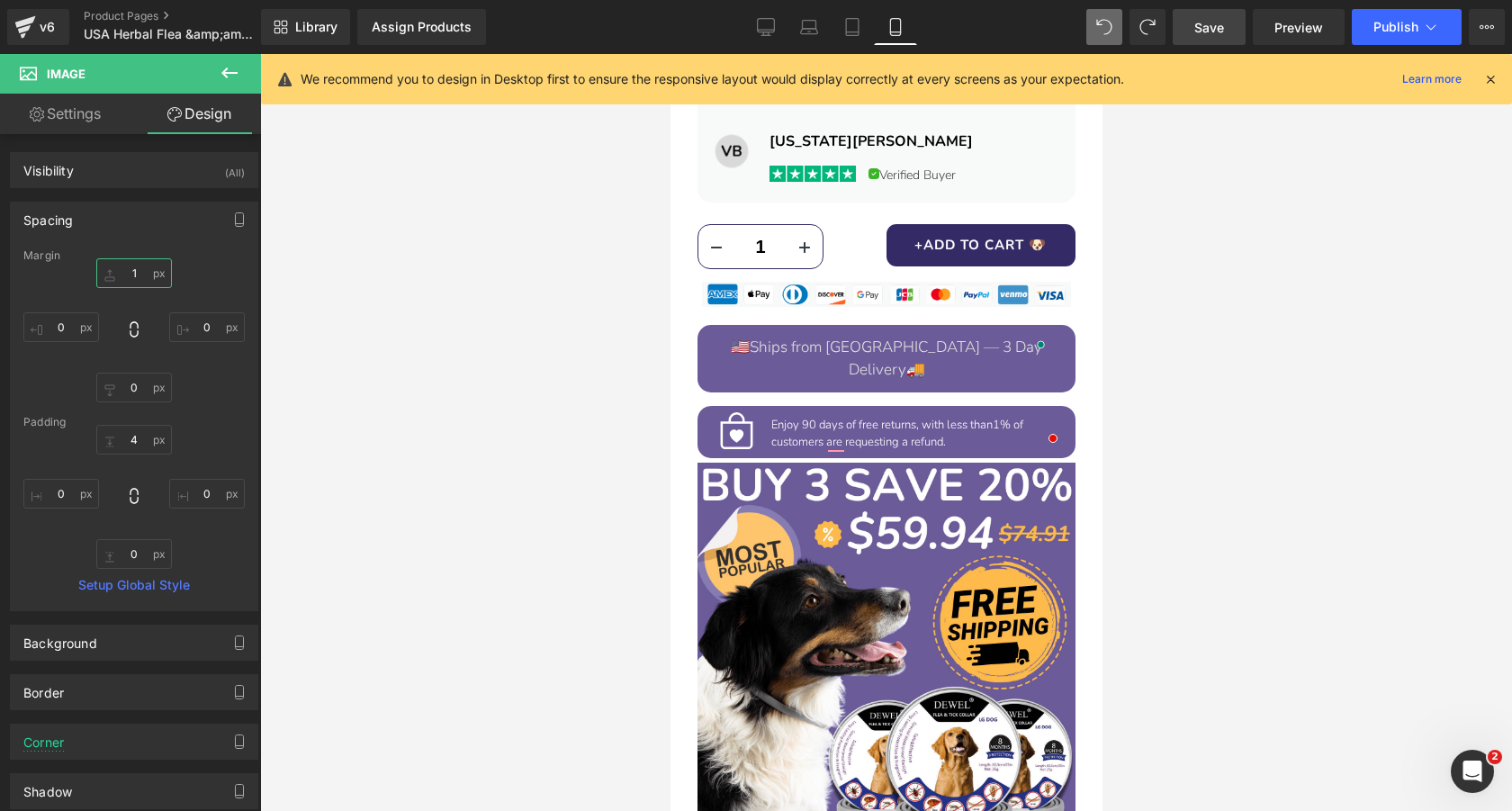
type input "15"
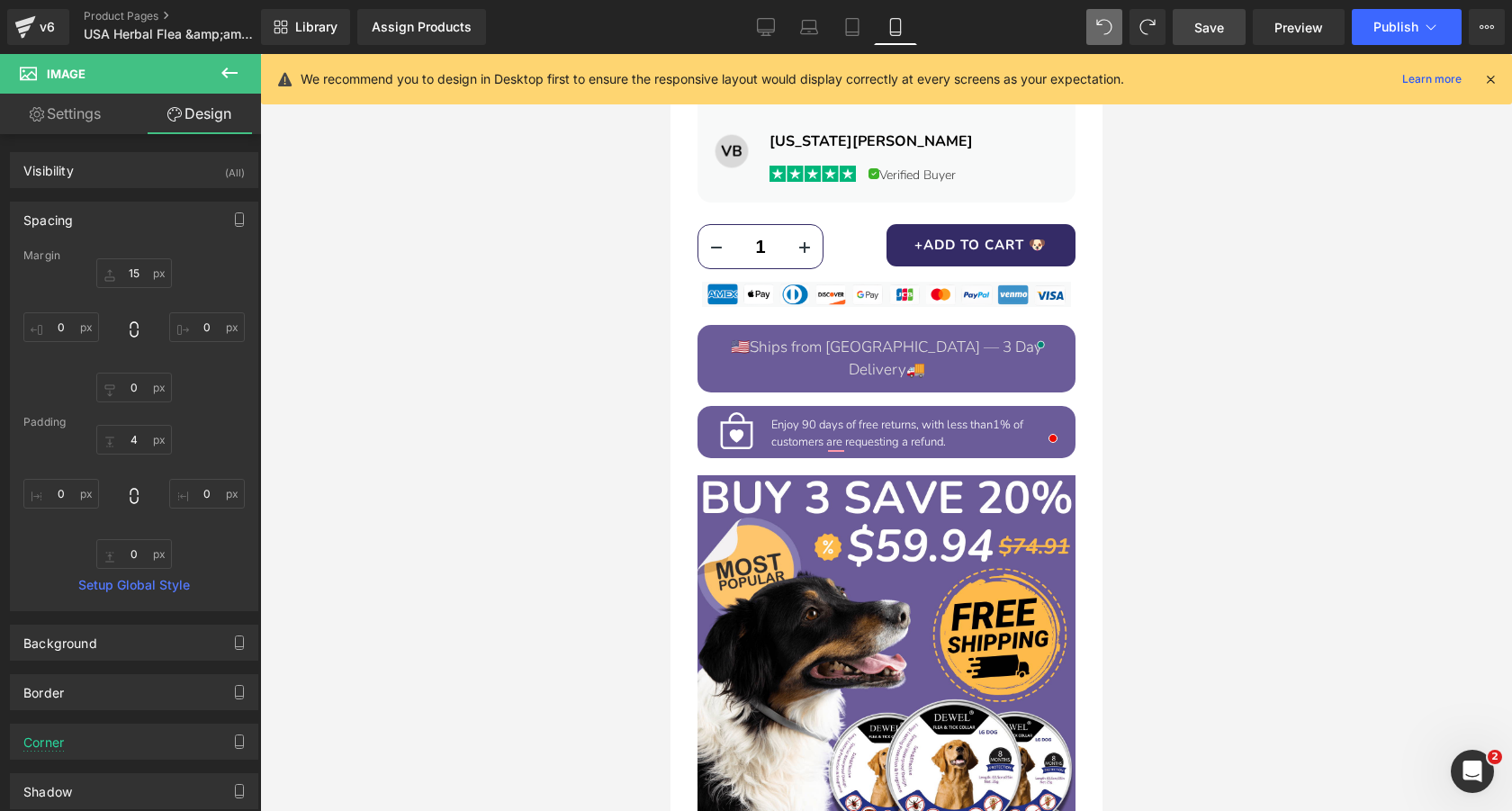
click at [1207, 18] on span "Save" at bounding box center [1208, 28] width 30 height 19
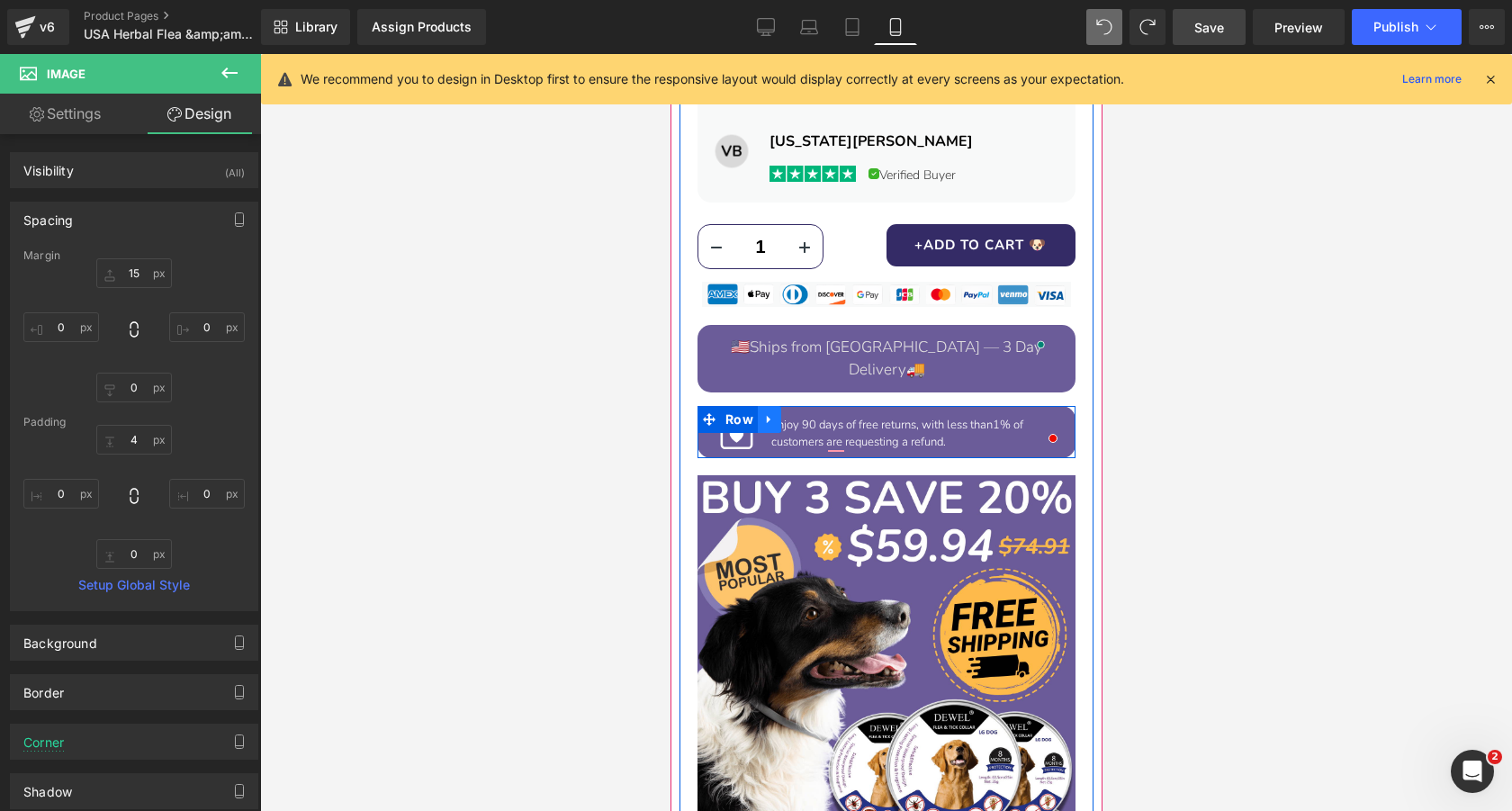
click at [771, 412] on icon at bounding box center [768, 418] width 12 height 13
click at [814, 413] on icon at bounding box center [815, 418] width 12 height 12
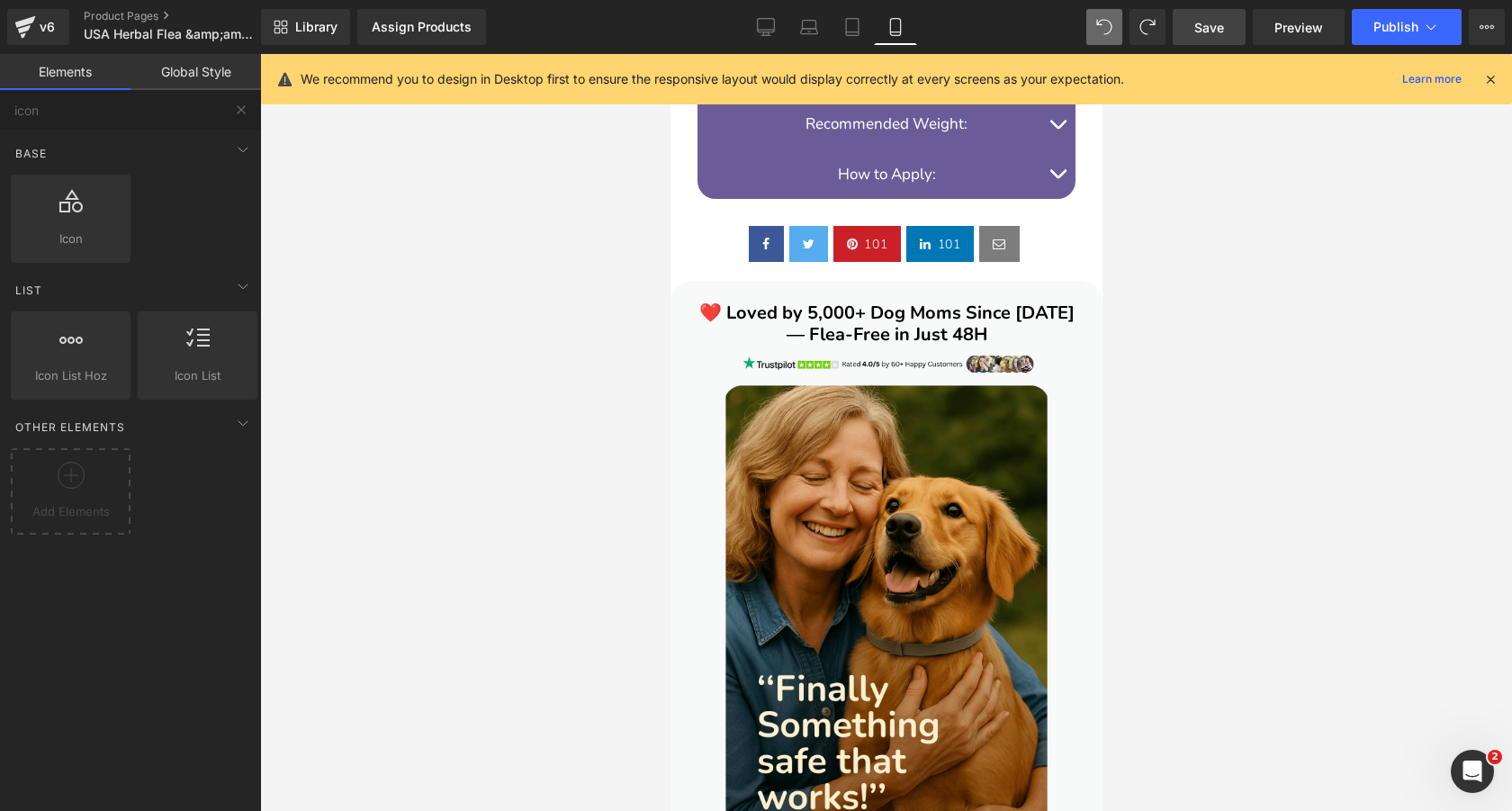
scroll to position [2400, 0]
click at [1209, 40] on link "Save" at bounding box center [1208, 27] width 73 height 36
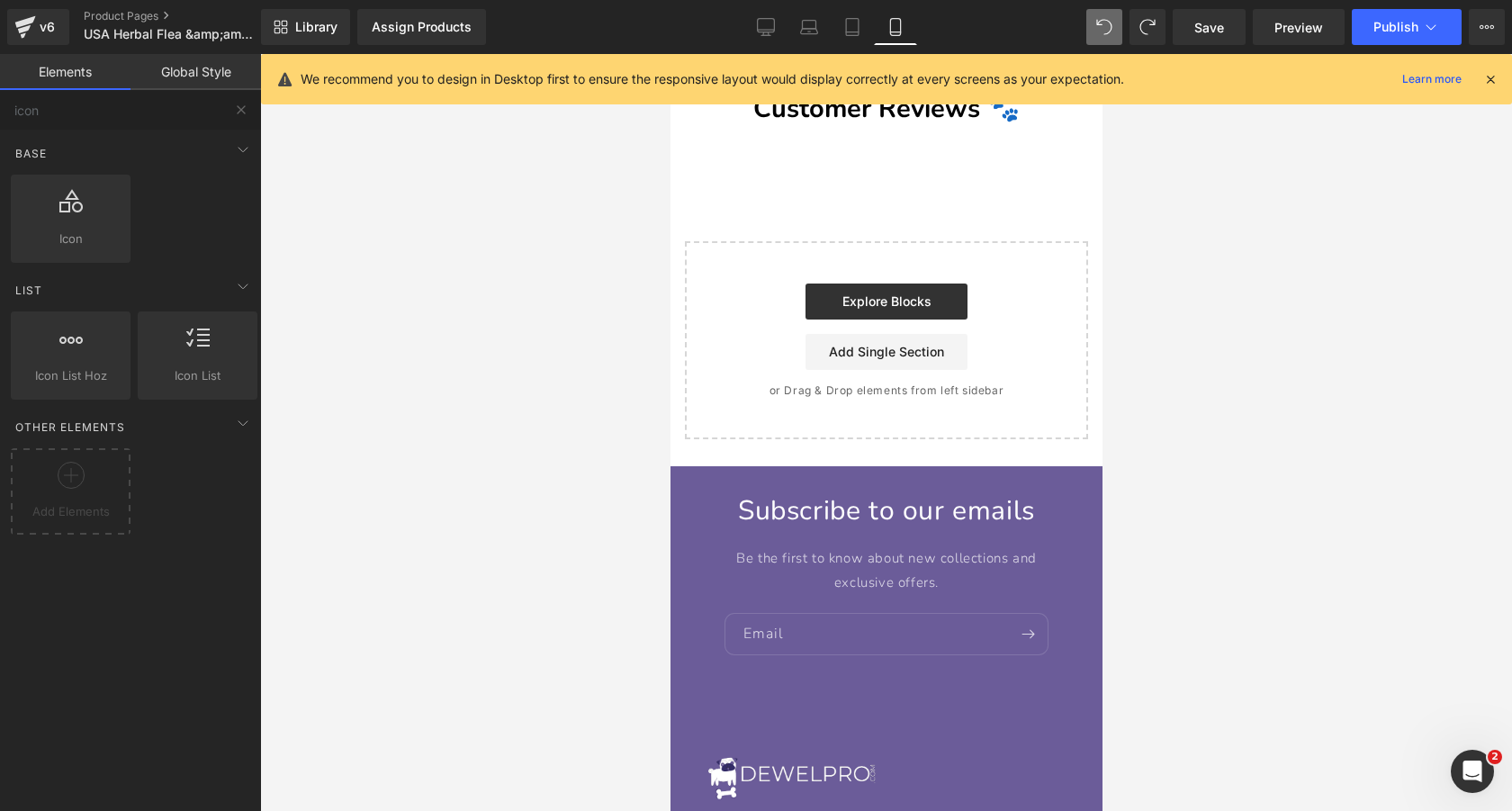
scroll to position [11237, 0]
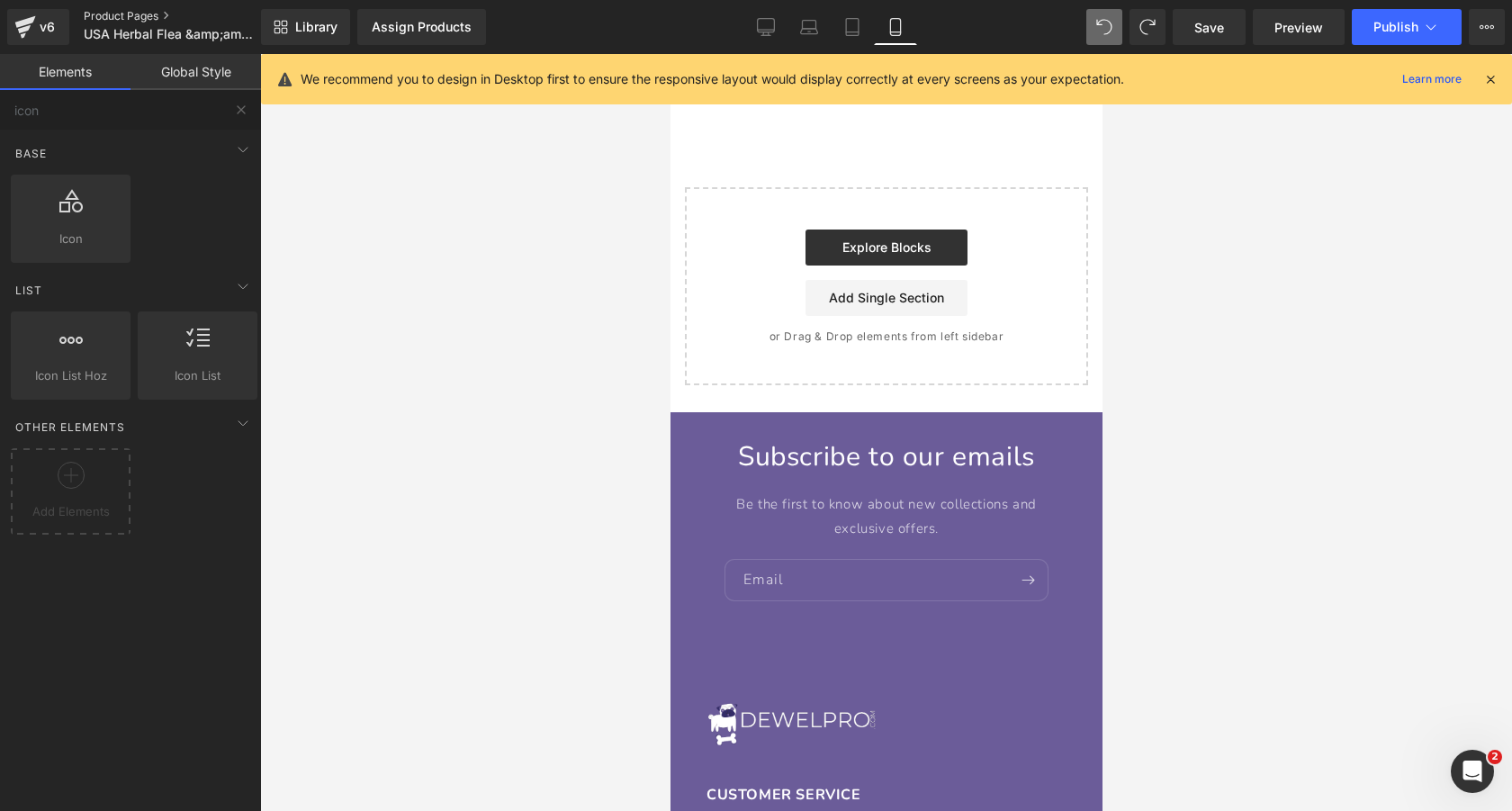
click at [103, 11] on link "Product Pages" at bounding box center [187, 15] width 207 height 14
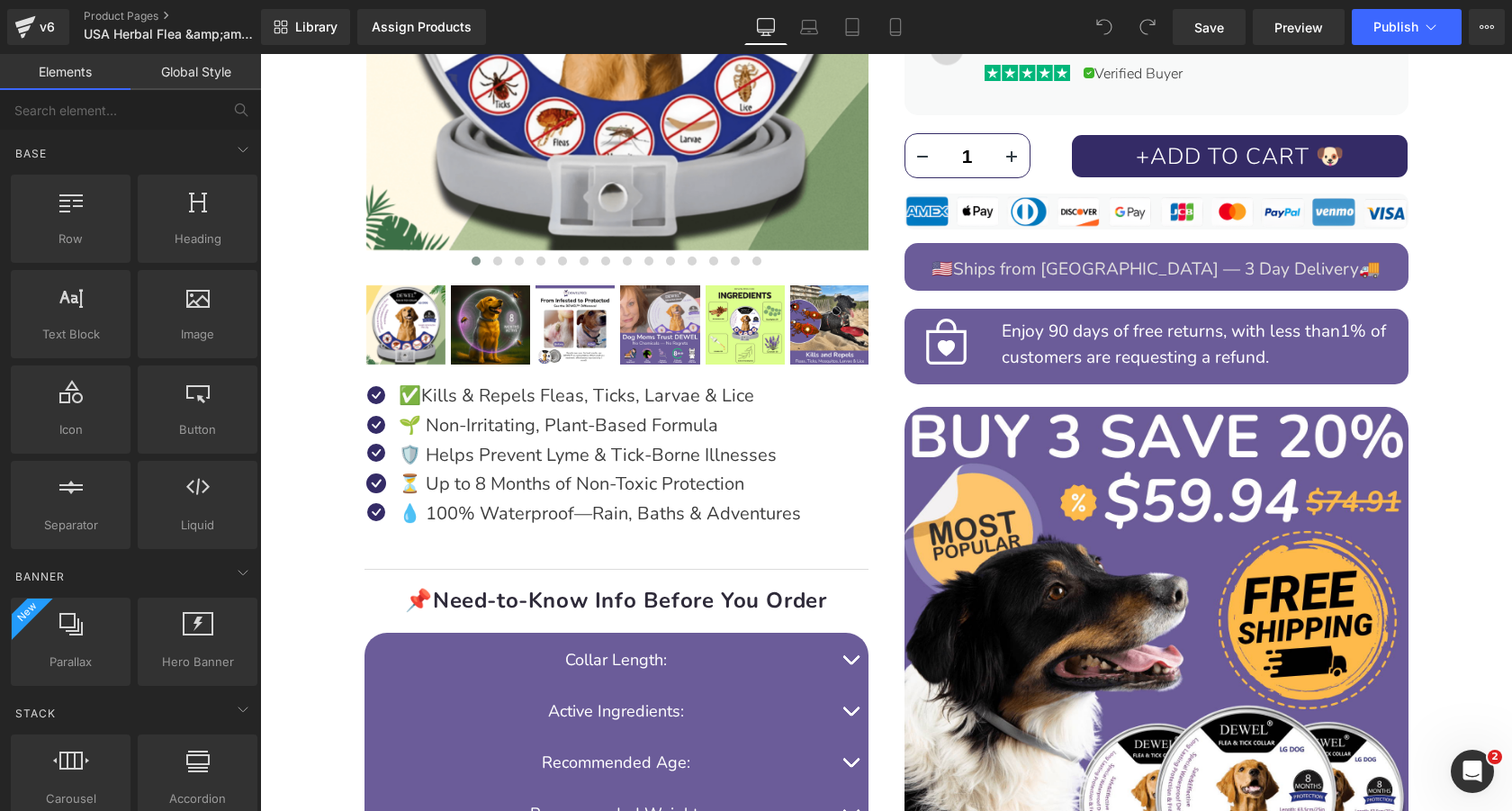
scroll to position [703, 0]
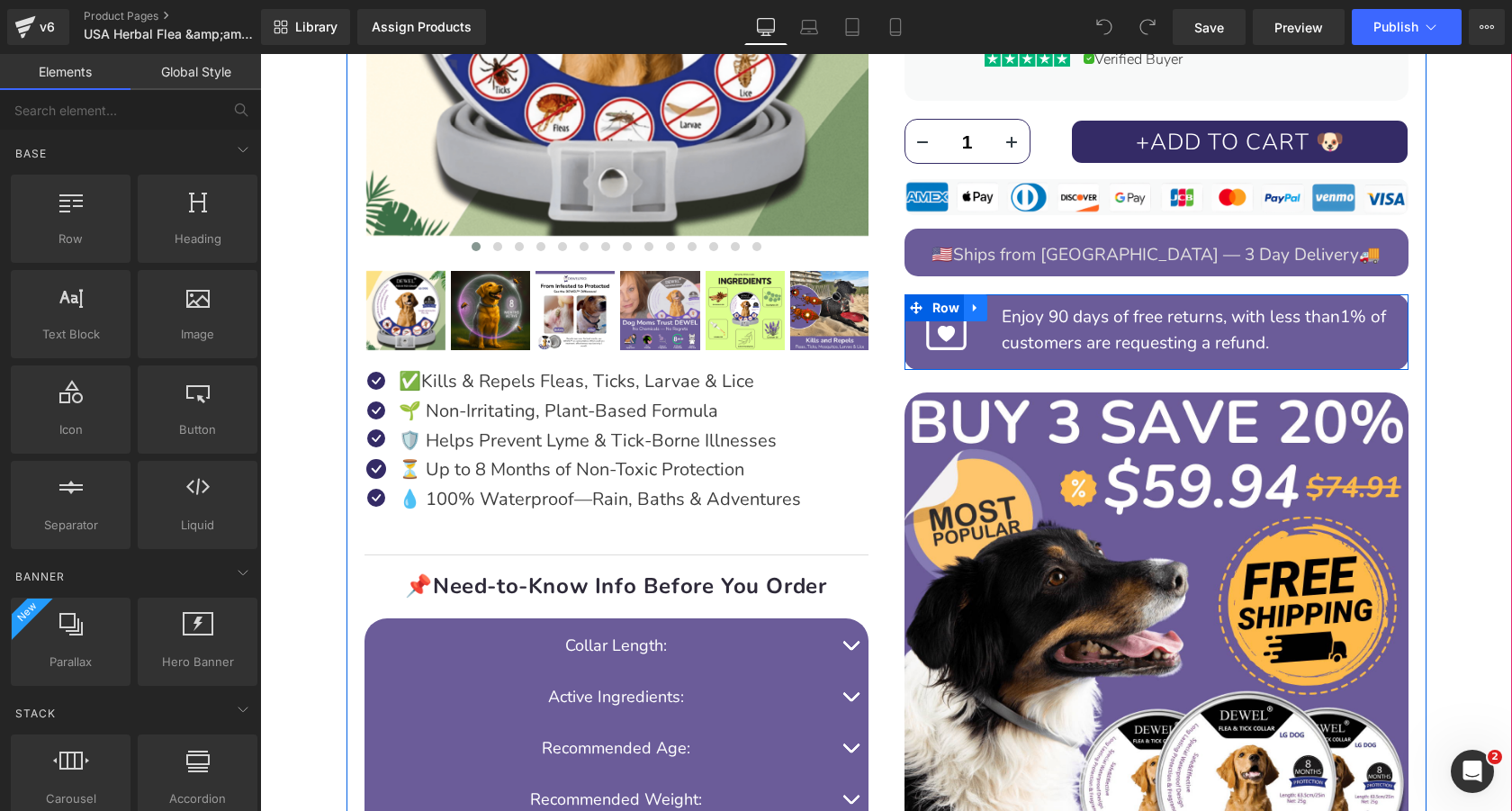
click at [974, 306] on icon at bounding box center [974, 308] width 4 height 8
click at [1022, 304] on icon at bounding box center [1022, 308] width 12 height 12
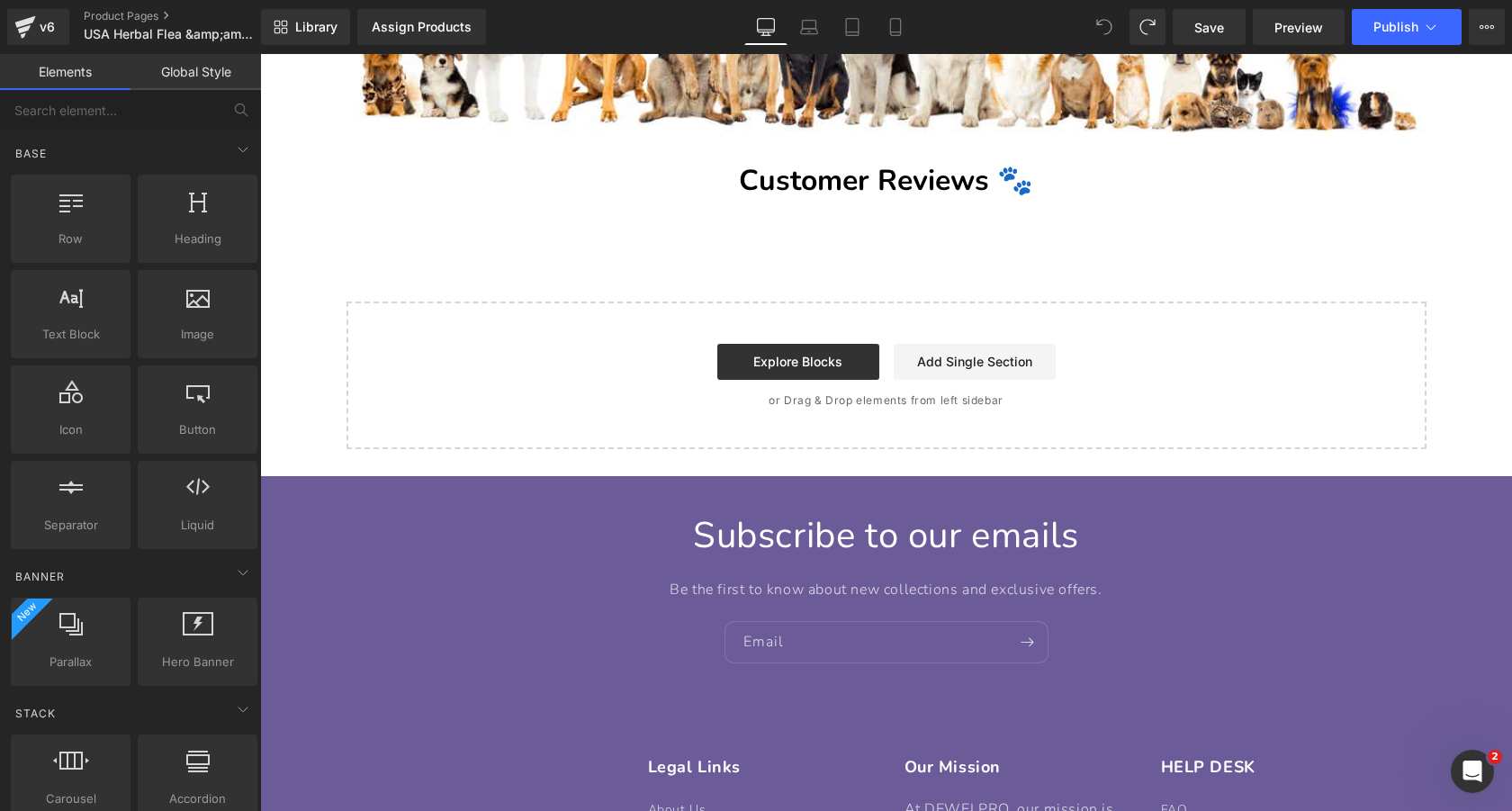
scroll to position [8781, 0]
